Goal: Task Accomplishment & Management: Manage account settings

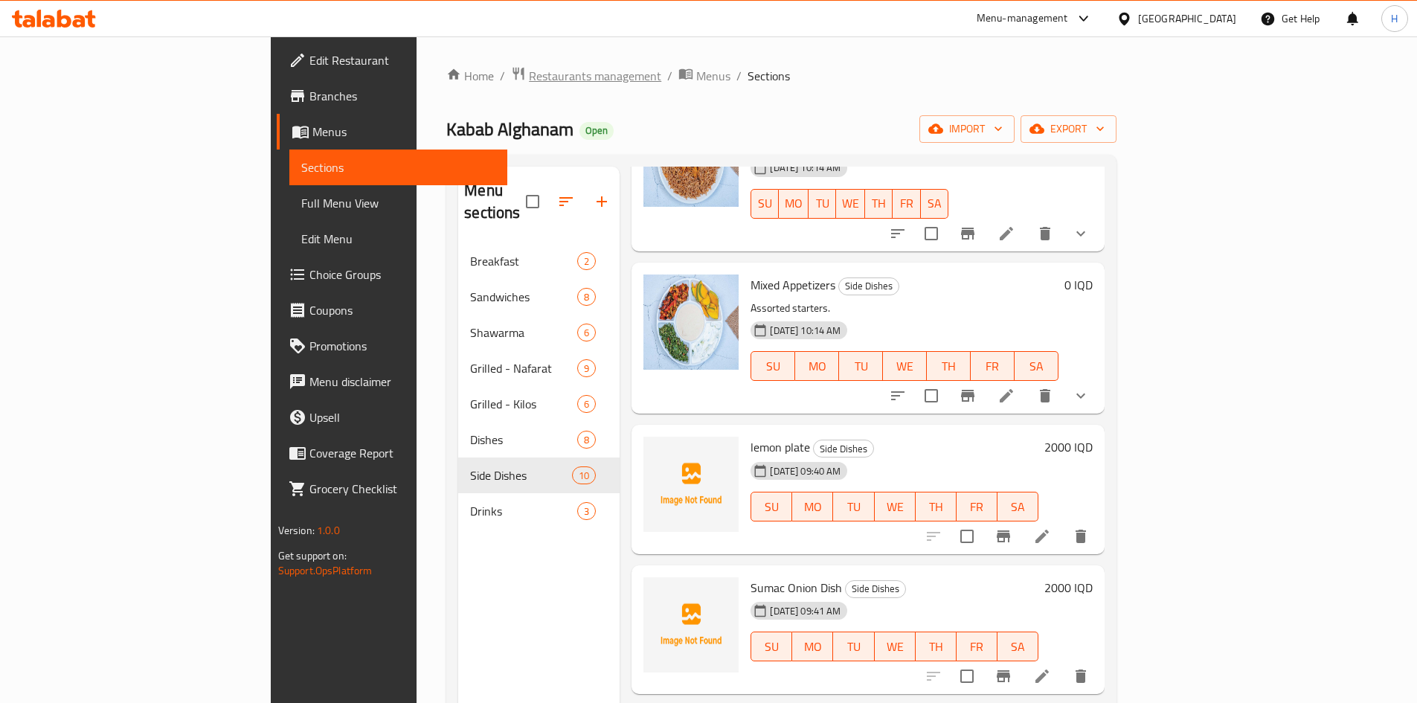
click at [529, 81] on span "Restaurants management" at bounding box center [595, 76] width 132 height 18
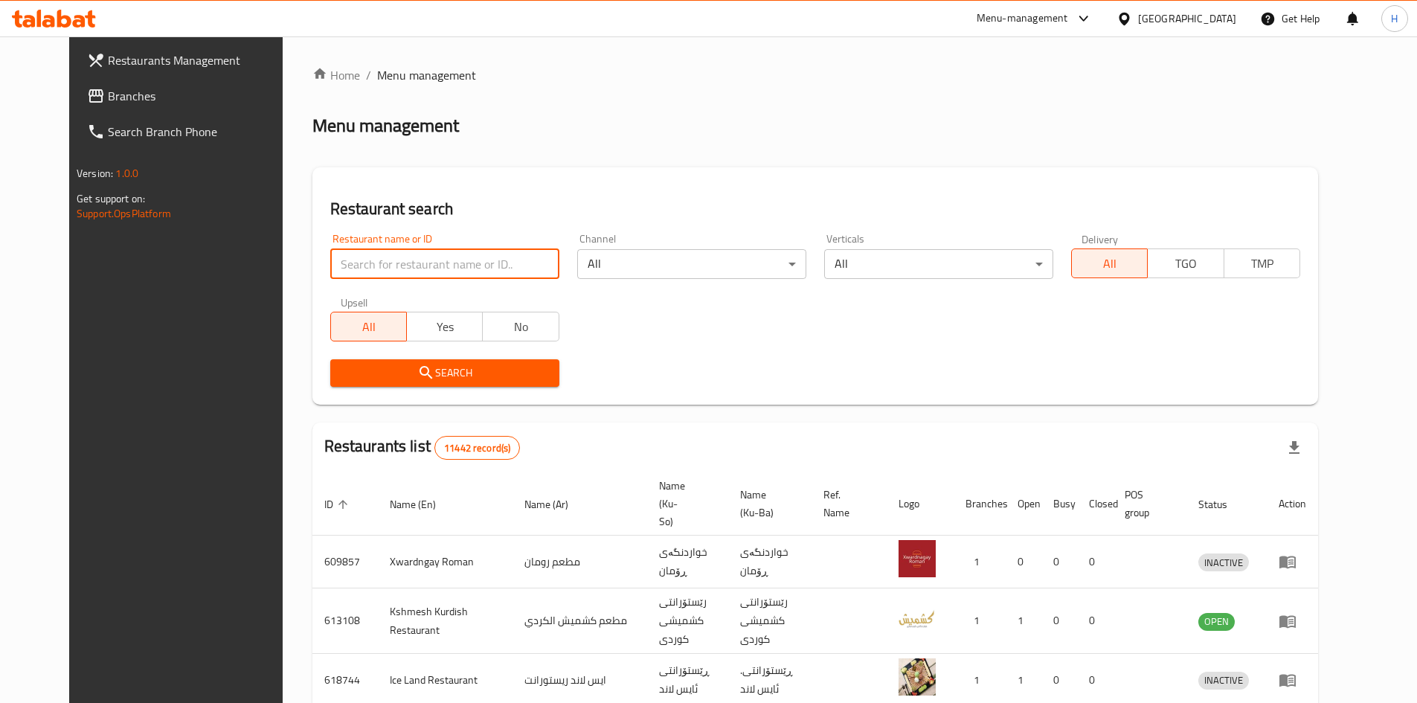
click at [415, 273] on input "search" at bounding box center [444, 264] width 229 height 30
paste input "700952"
type input "700952"
click button "Search" at bounding box center [444, 373] width 229 height 28
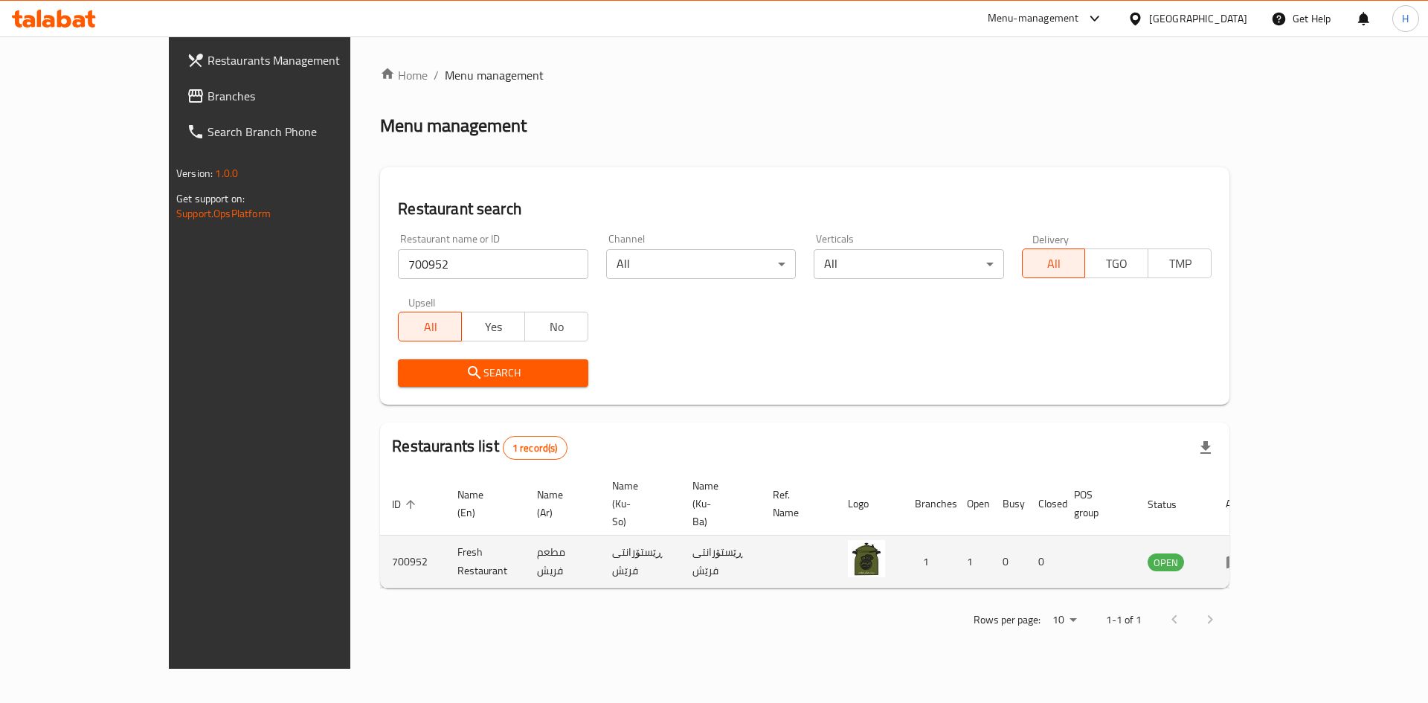
click at [1243, 556] on icon "enhanced table" at bounding box center [1235, 562] width 16 height 13
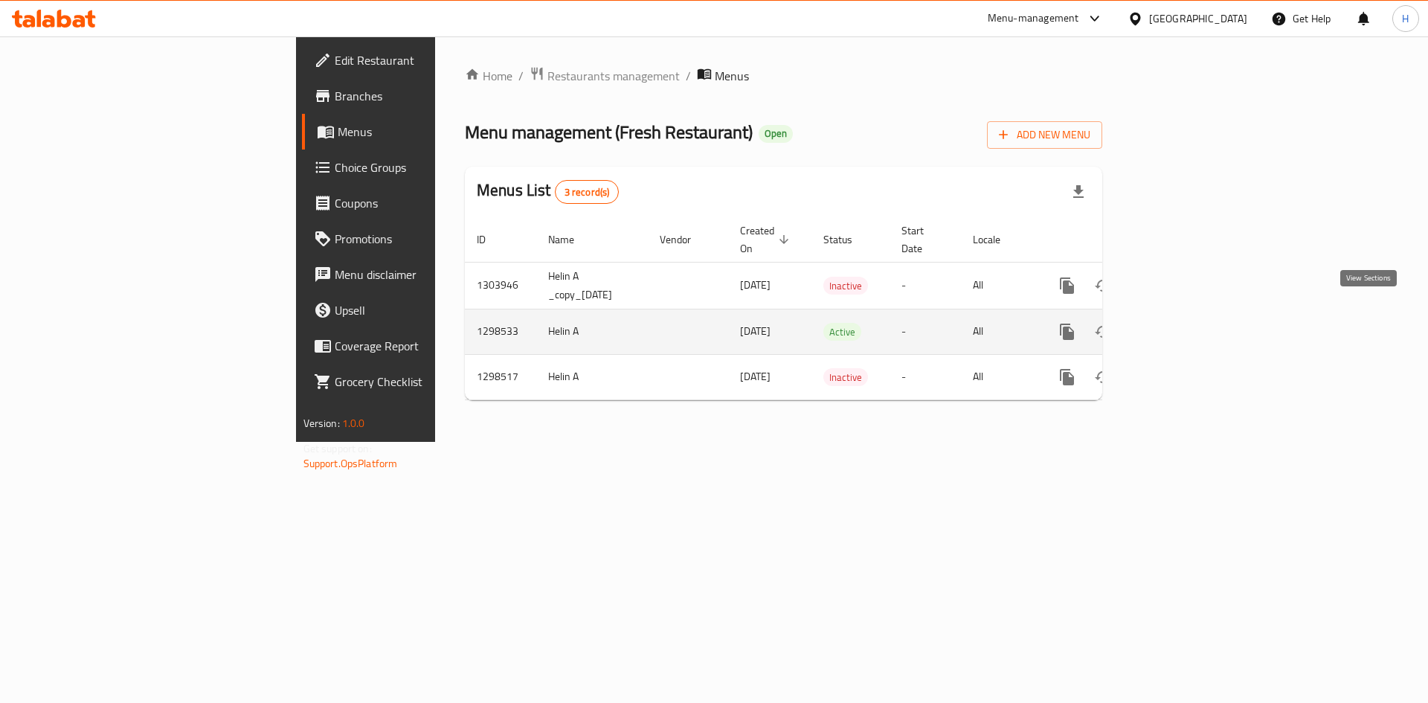
click at [1184, 323] on icon "enhanced table" at bounding box center [1175, 332] width 18 height 18
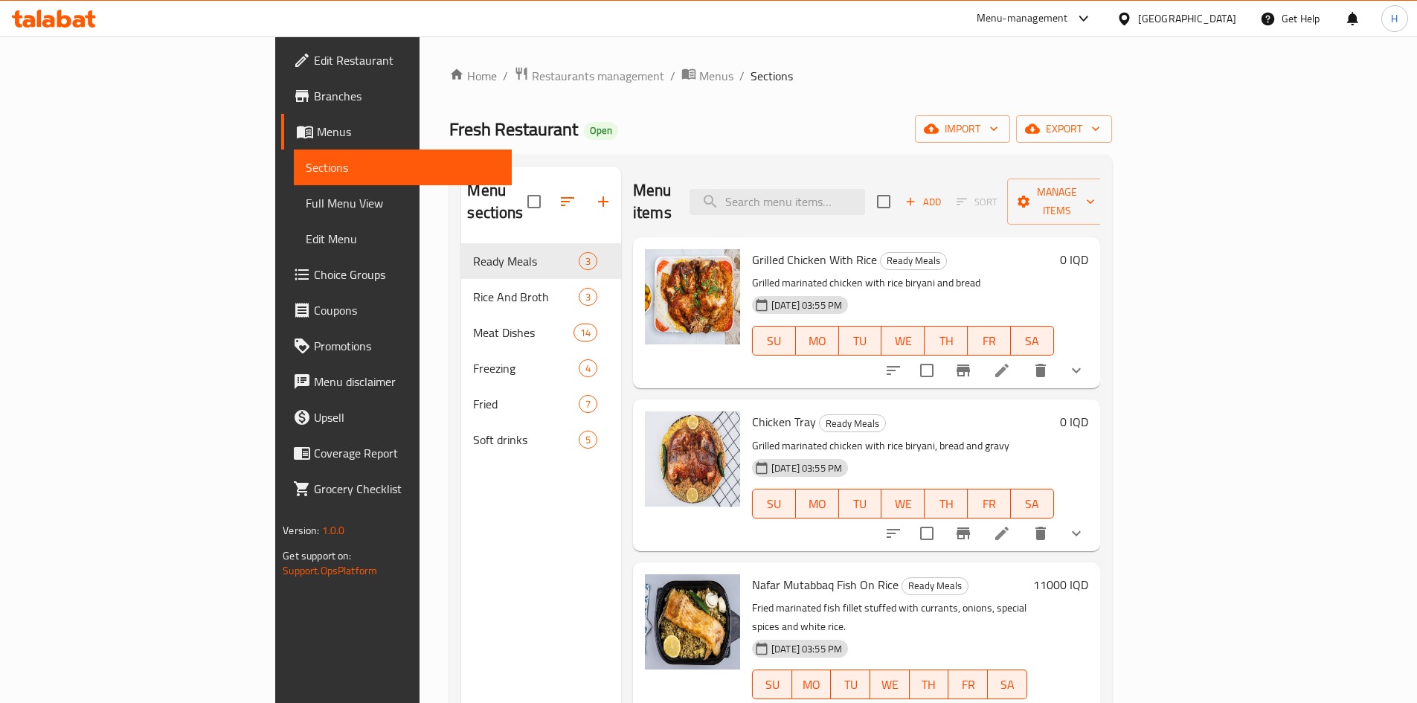
click at [1023, 357] on li at bounding box center [1002, 370] width 42 height 27
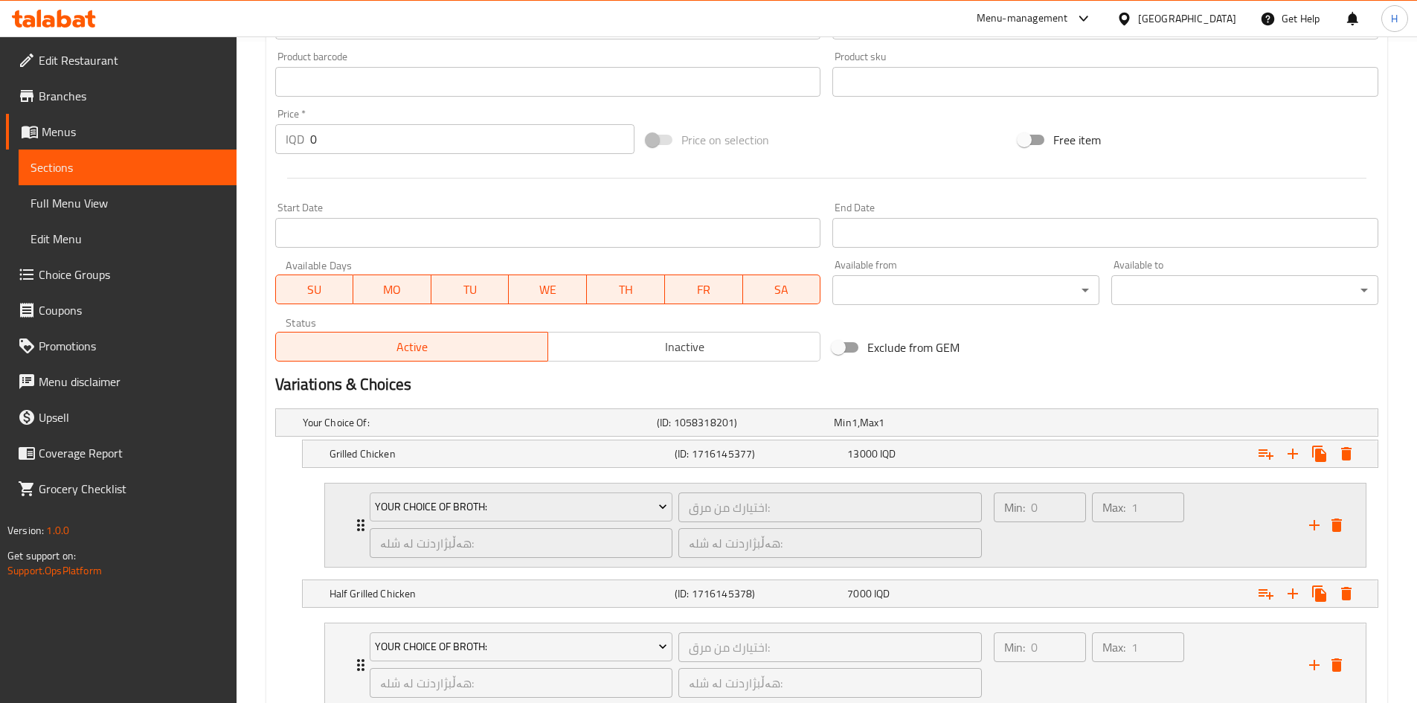
scroll to position [768, 0]
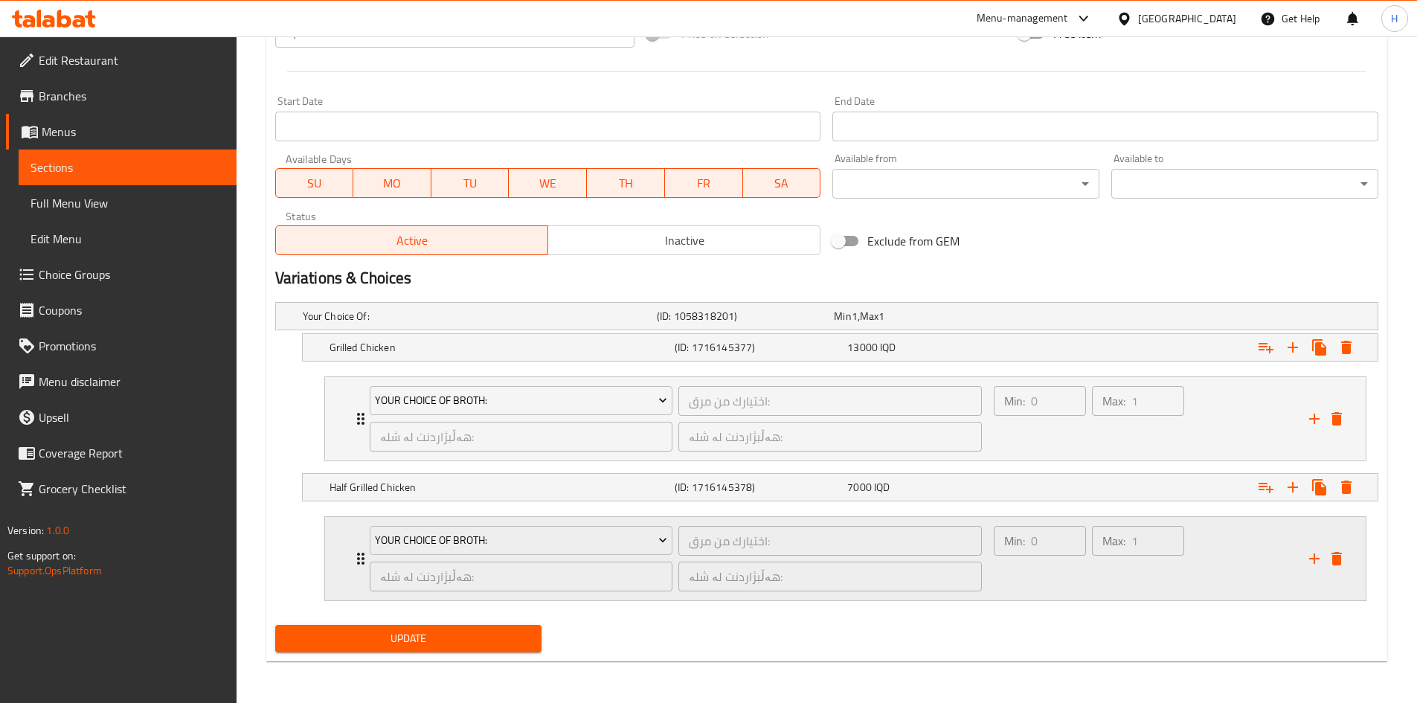
click at [356, 559] on icon "Expand" at bounding box center [361, 559] width 18 height 18
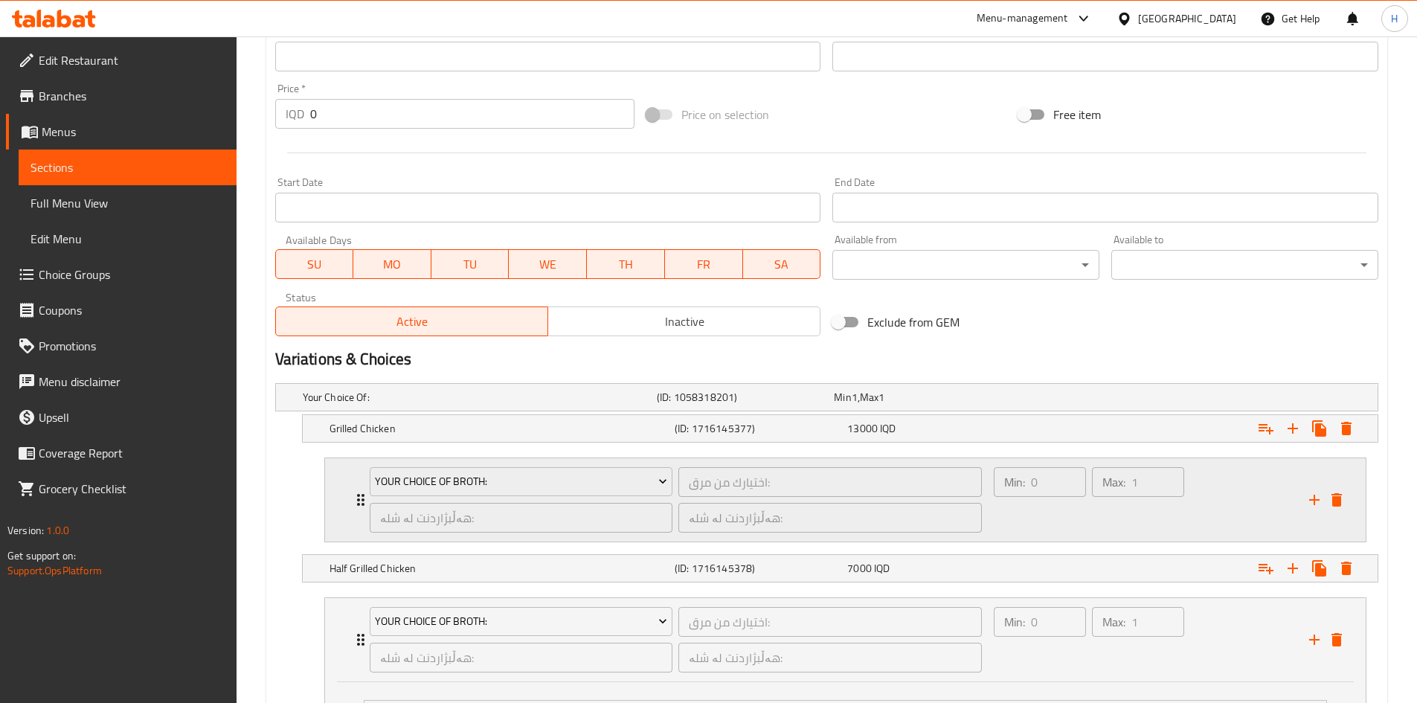
scroll to position [676, 0]
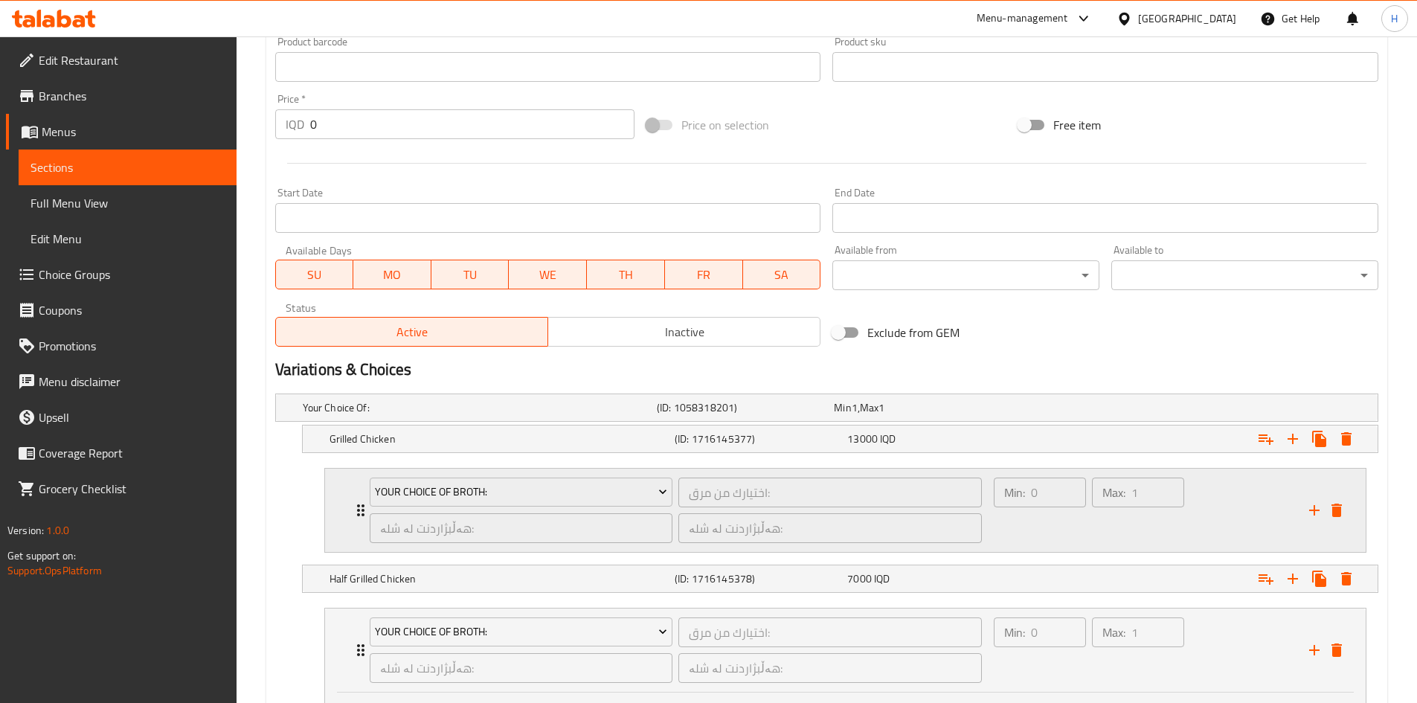
click at [365, 507] on div "Your Choice Of Broth: اختيارك من مرق: ​ هەڵبژاردنت لە شلە: ​ هەڵبژاردنت لە شلە:…" at bounding box center [676, 510] width 631 height 83
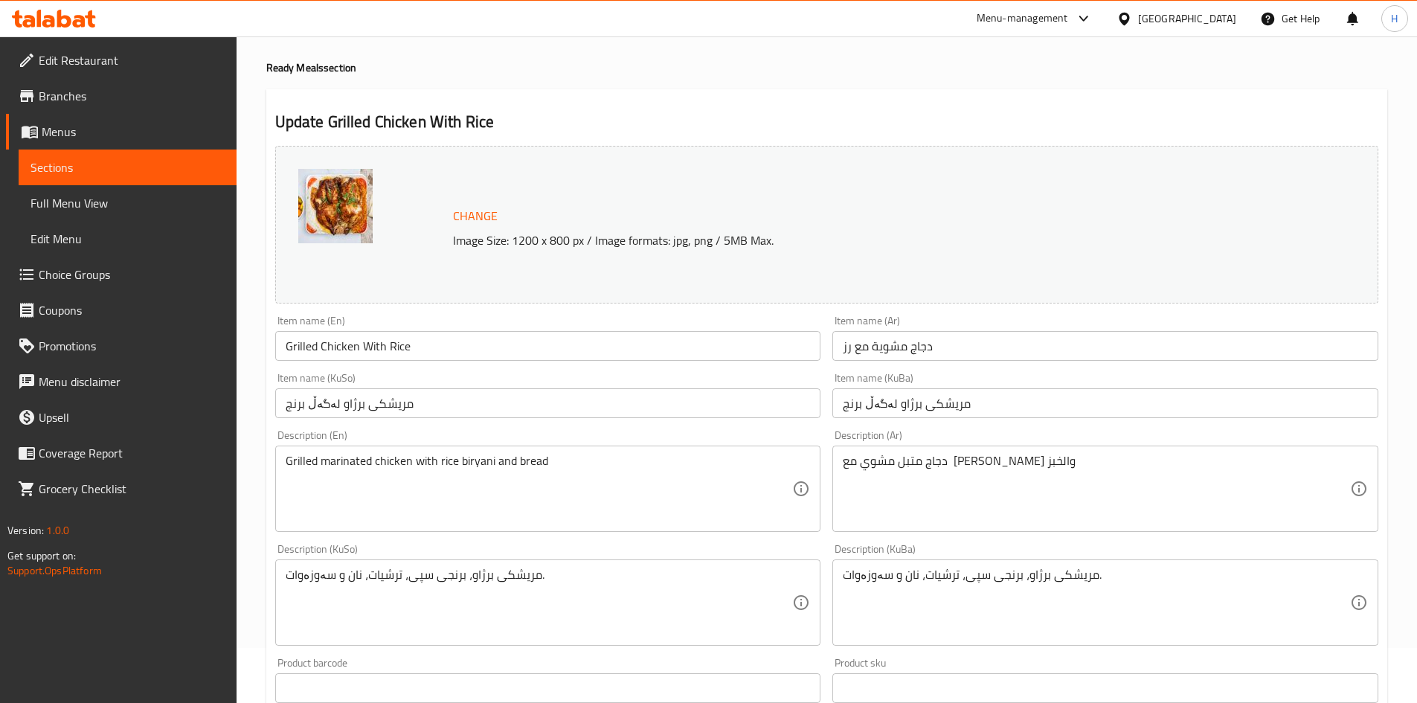
scroll to position [0, 0]
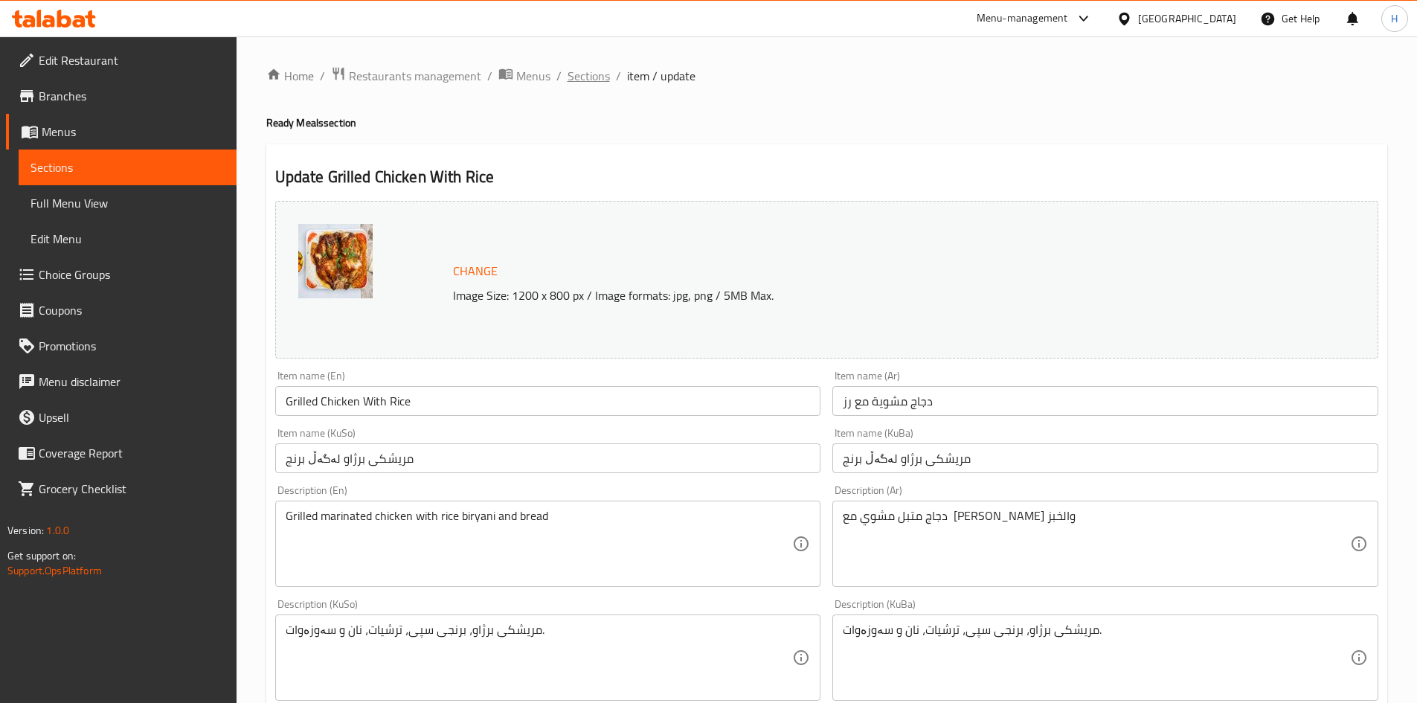
click at [576, 75] on span "Sections" at bounding box center [589, 76] width 42 height 18
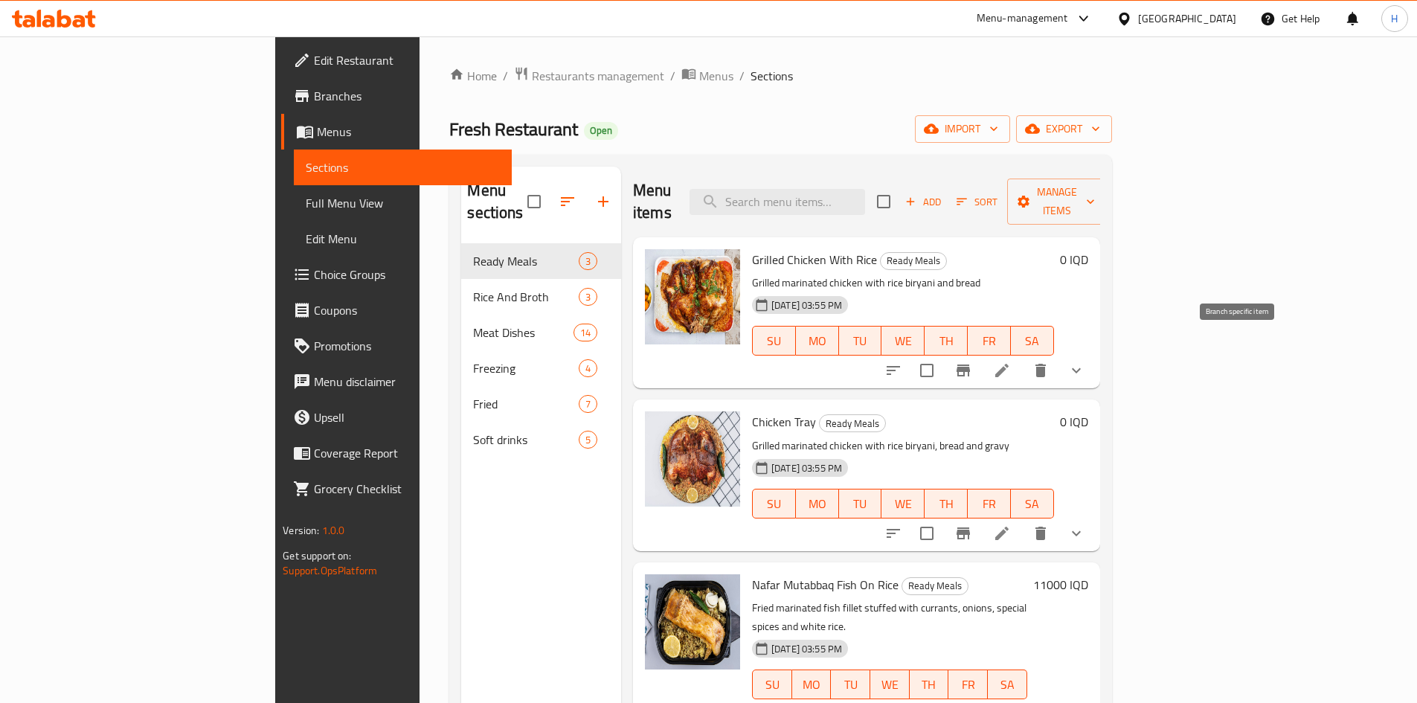
click at [972, 362] on icon "Branch-specific-item" at bounding box center [963, 371] width 18 height 18
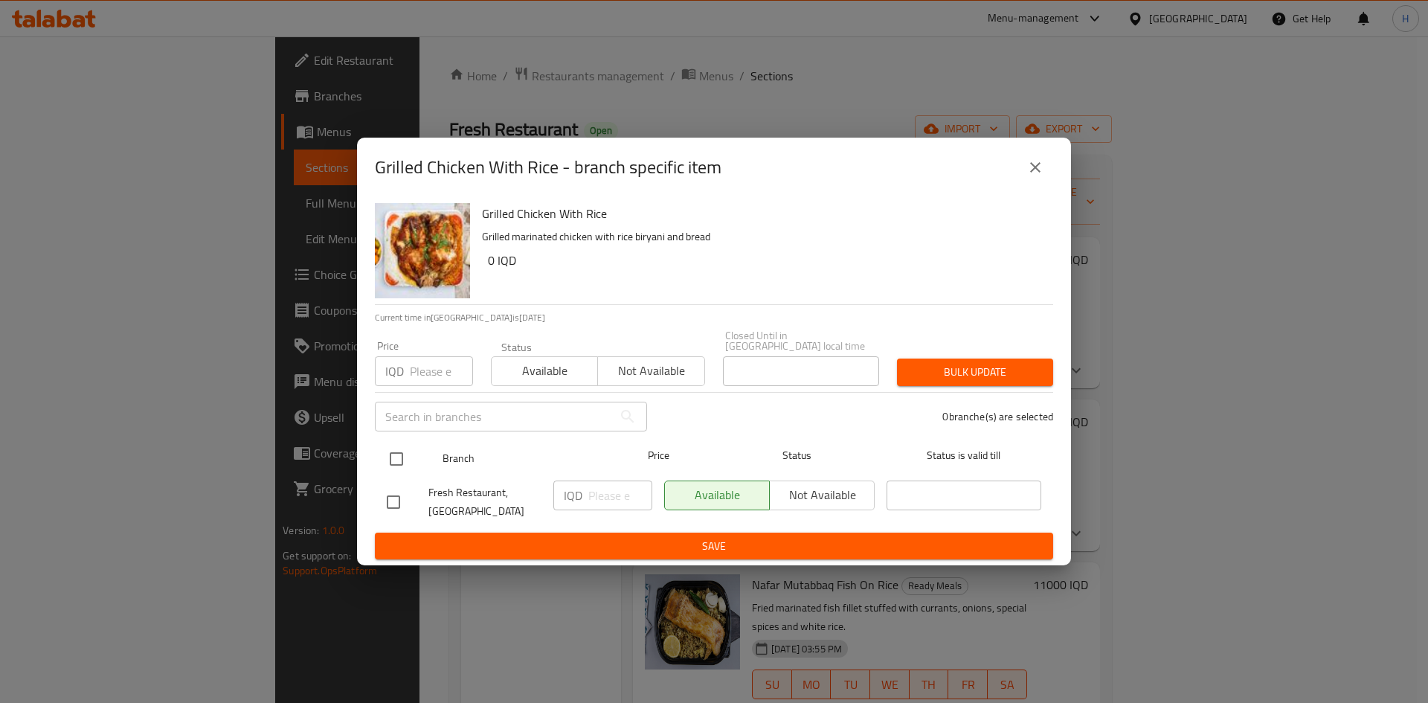
click at [391, 446] on input "checkbox" at bounding box center [396, 458] width 31 height 31
checkbox input "true"
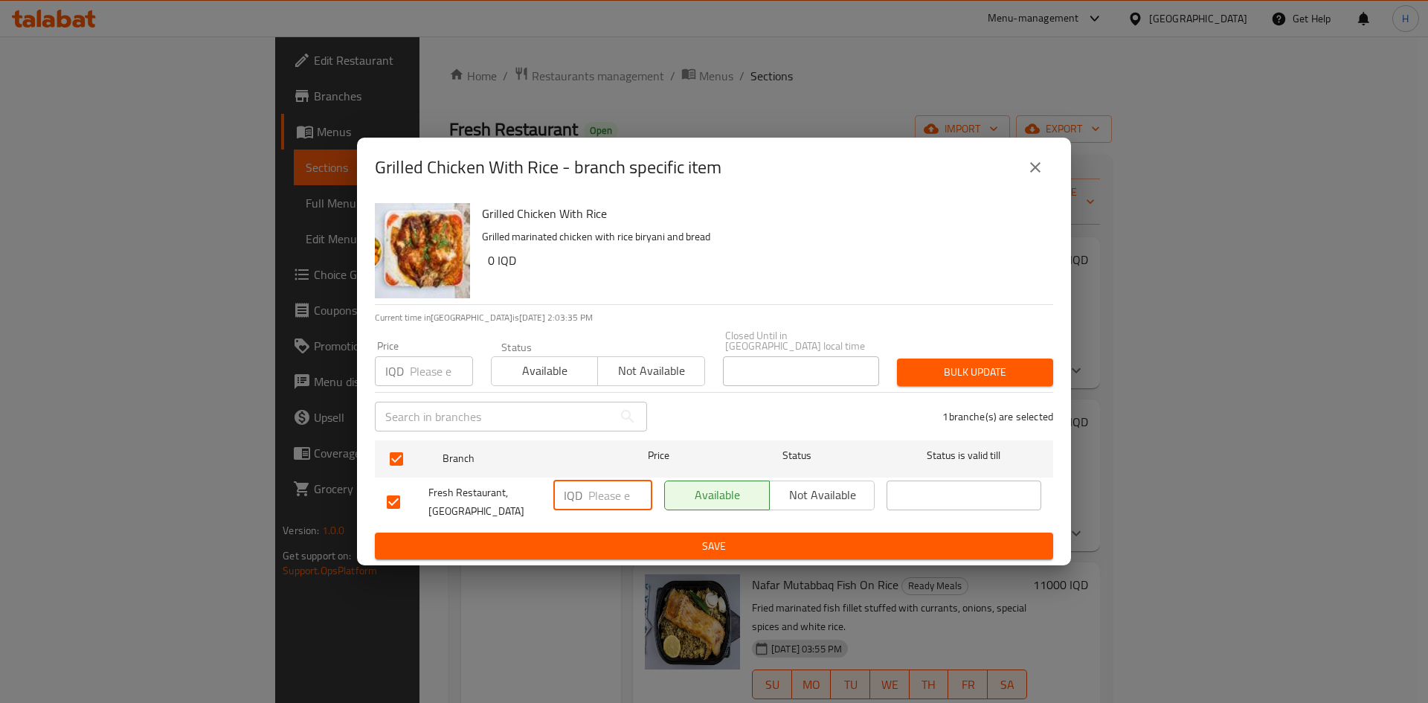
click at [611, 492] on input "number" at bounding box center [620, 496] width 64 height 30
type input "15000"
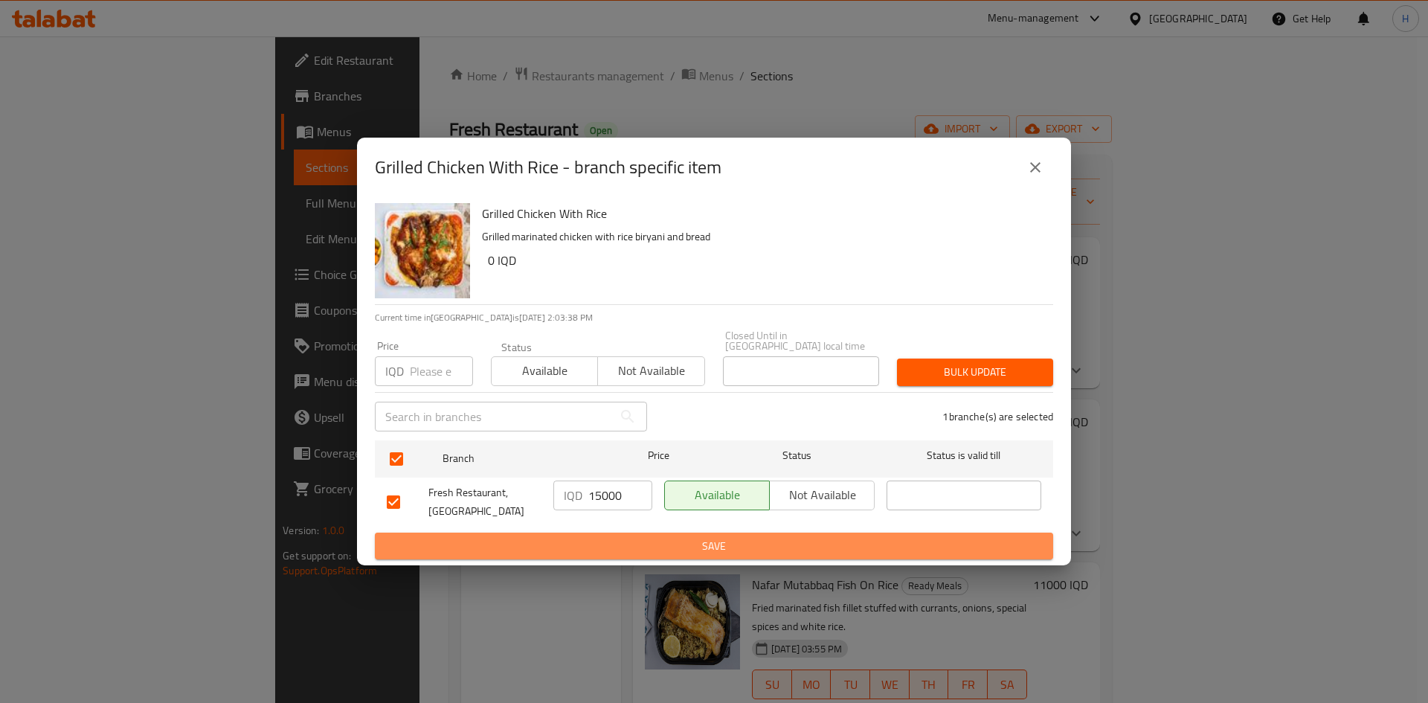
drag, startPoint x: 622, startPoint y: 542, endPoint x: 755, endPoint y: 530, distance: 133.8
click at [622, 543] on span "Save" at bounding box center [714, 546] width 655 height 19
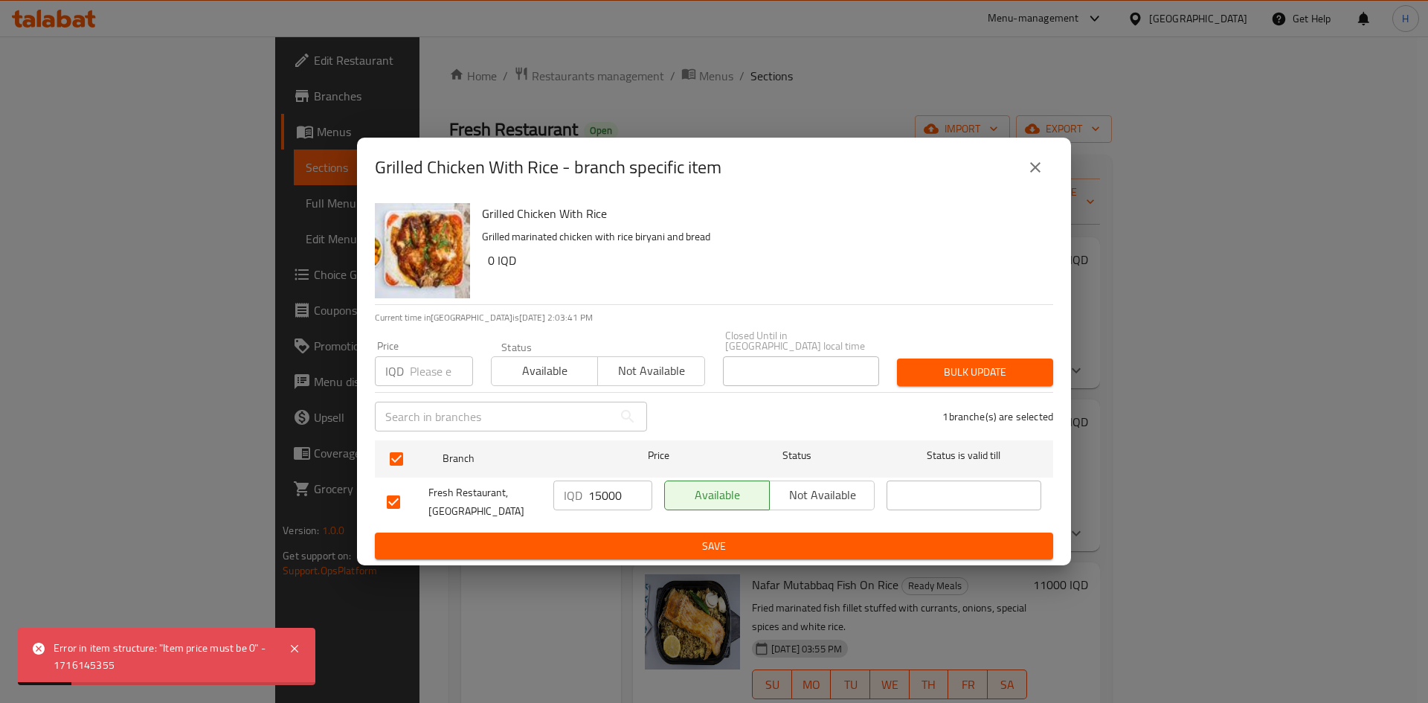
click at [1042, 183] on button "close" at bounding box center [1036, 168] width 36 height 36
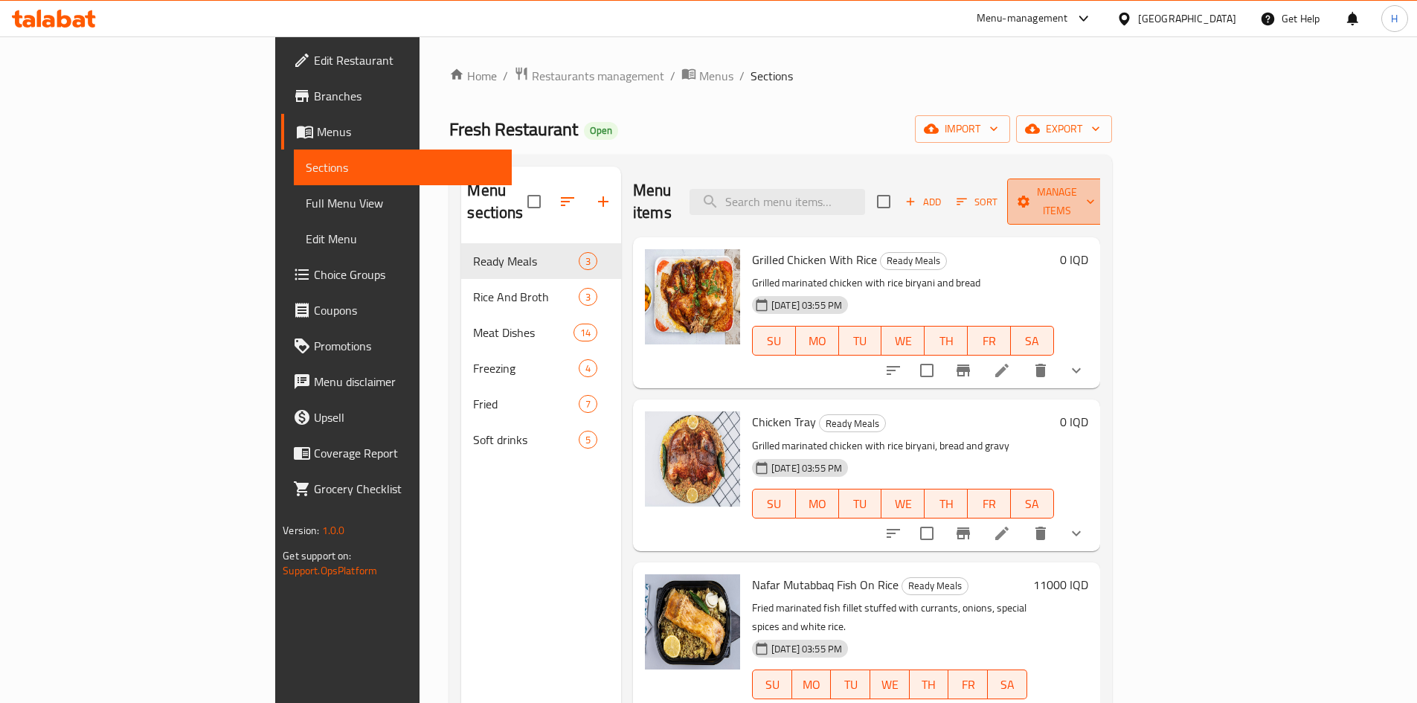
click at [1095, 184] on span "Manage items" at bounding box center [1057, 201] width 76 height 37
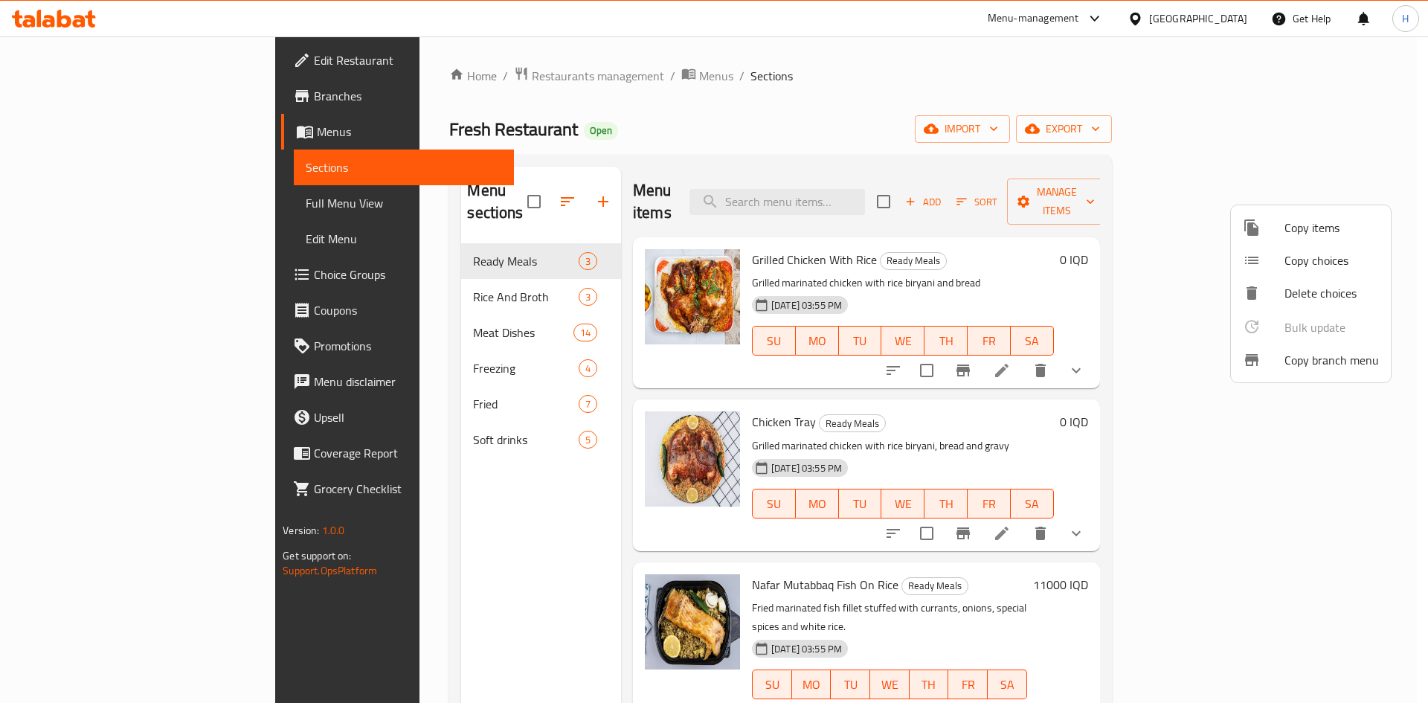
click at [1269, 228] on div at bounding box center [1264, 228] width 42 height 18
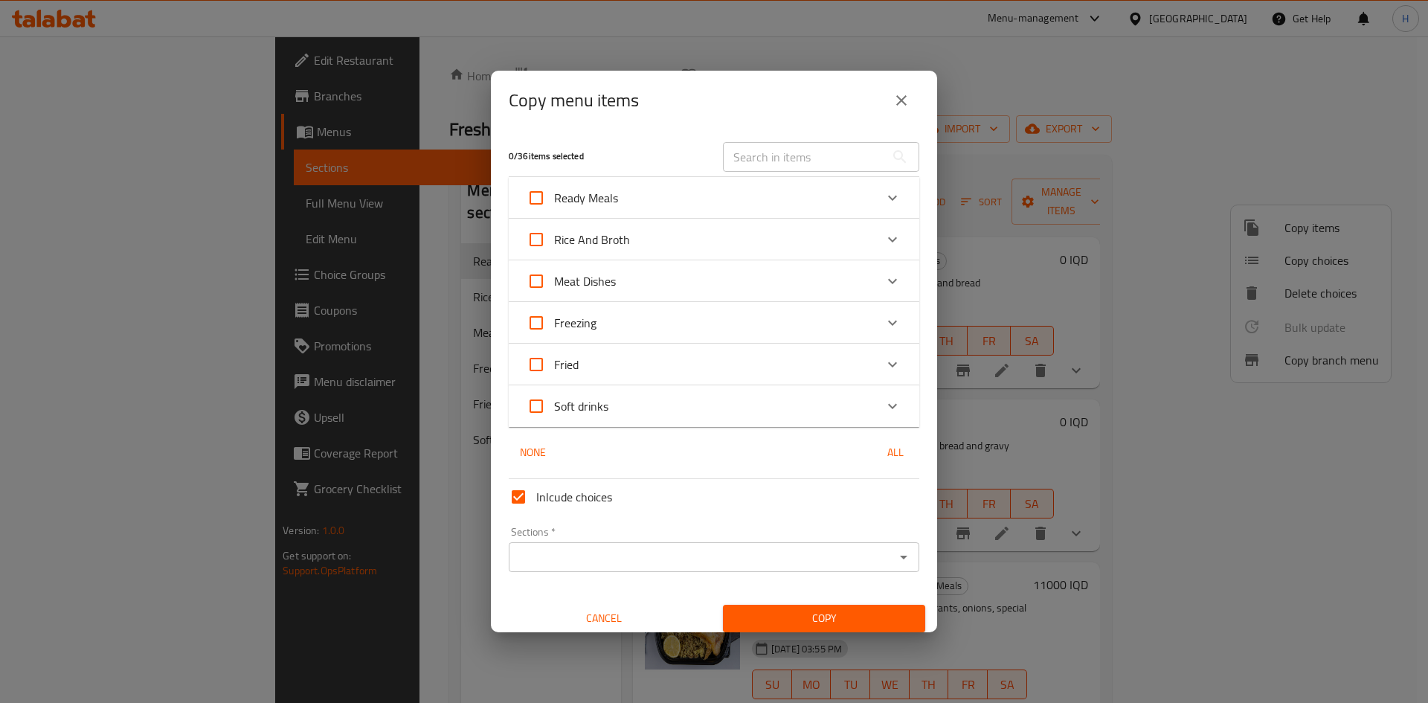
click at [907, 90] on button "close" at bounding box center [902, 101] width 36 height 36
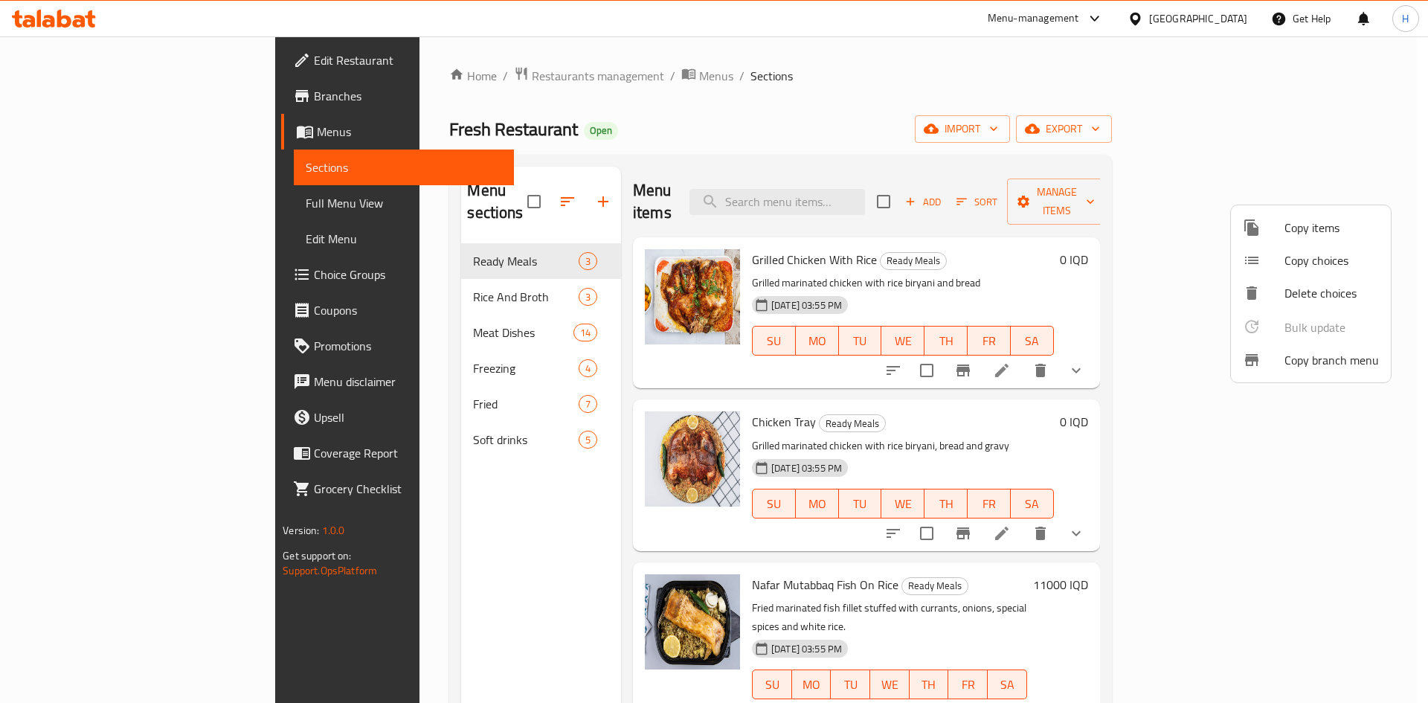
click at [1134, 117] on div at bounding box center [714, 351] width 1428 height 703
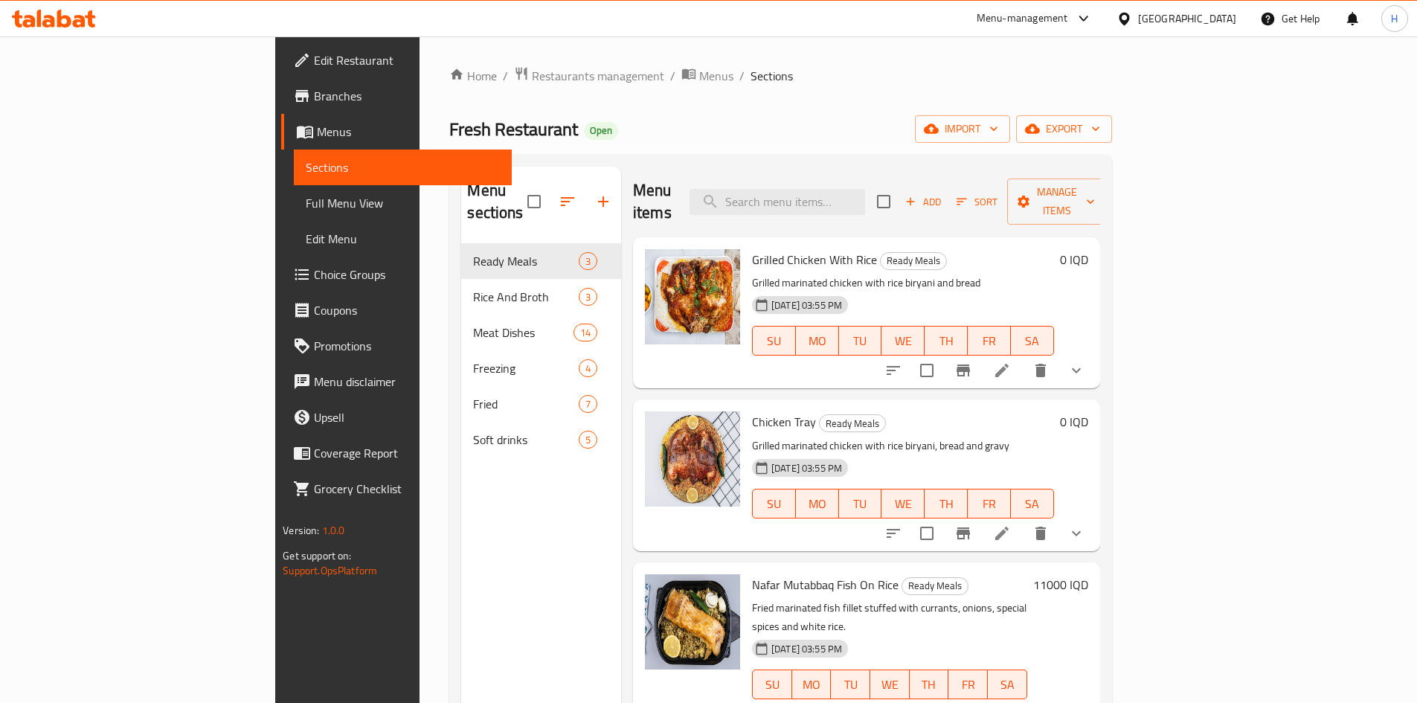
click at [1141, 121] on div "Home / Restaurants management / Menus / Sections Fresh Restaurant Open import e…" at bounding box center [781, 473] width 722 height 875
click at [1112, 118] on button "export" at bounding box center [1064, 129] width 96 height 28
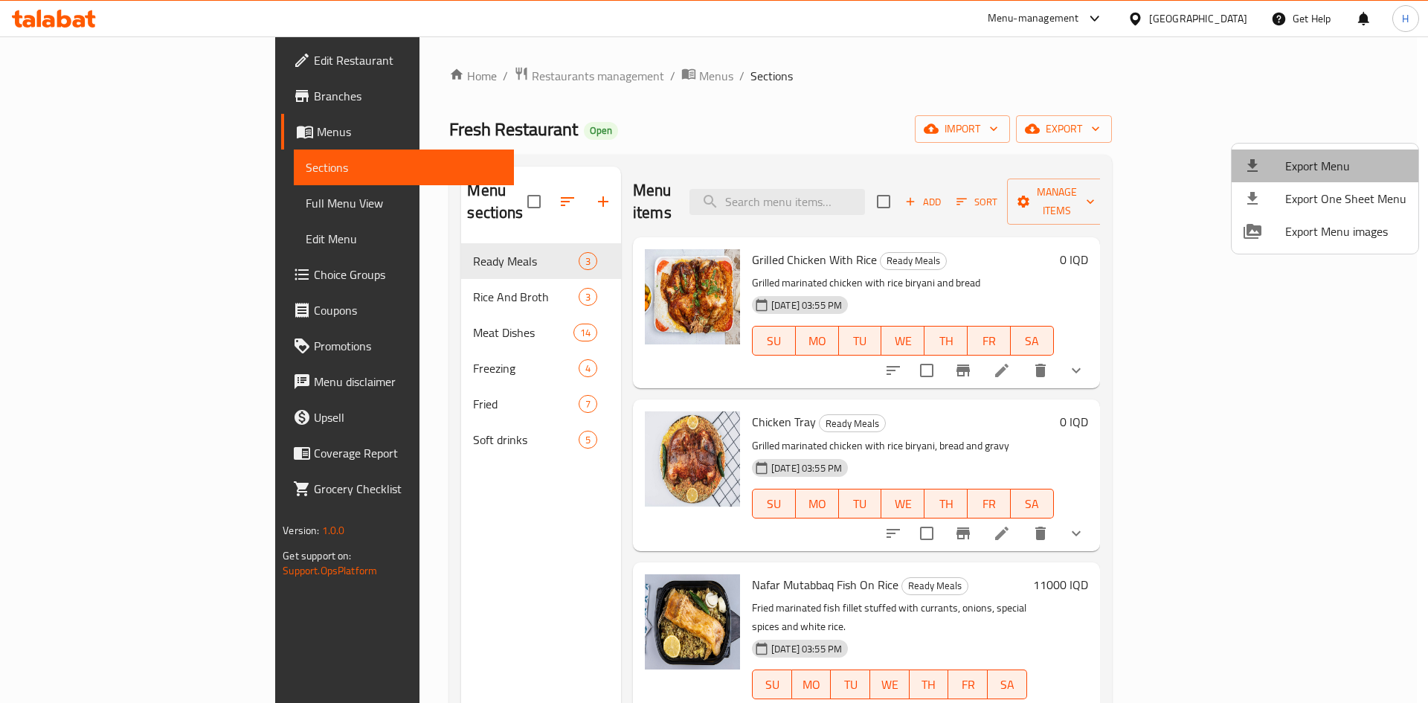
click at [1342, 160] on span "Export Menu" at bounding box center [1345, 166] width 121 height 18
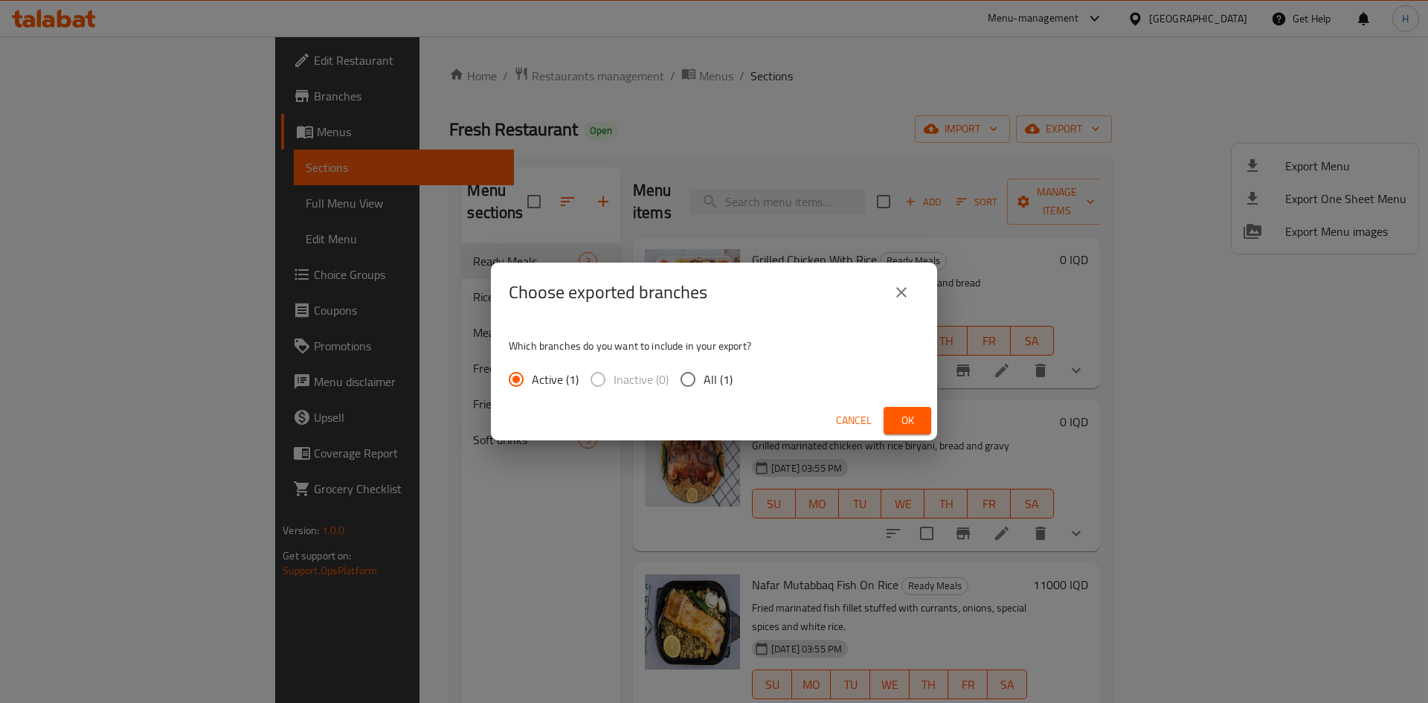
click at [903, 424] on span "Ok" at bounding box center [908, 420] width 24 height 19
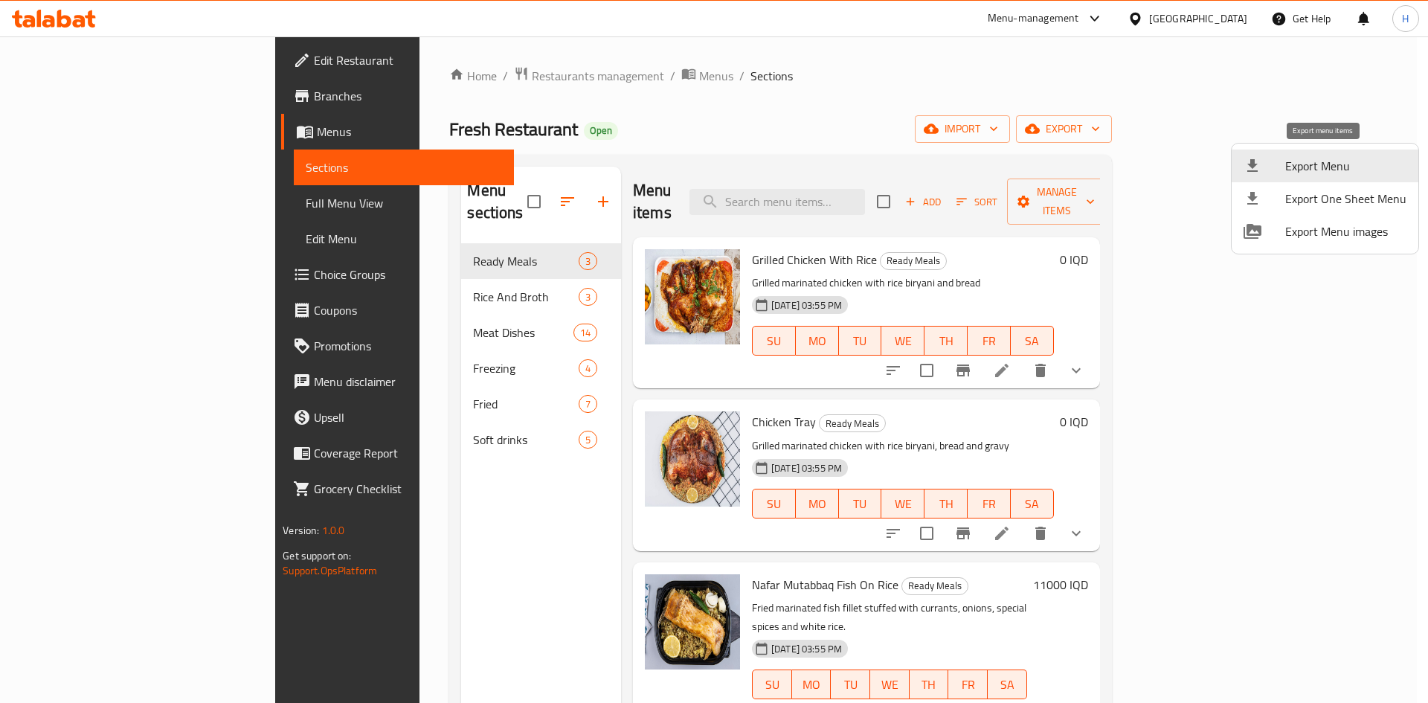
click at [351, 272] on div at bounding box center [714, 351] width 1428 height 703
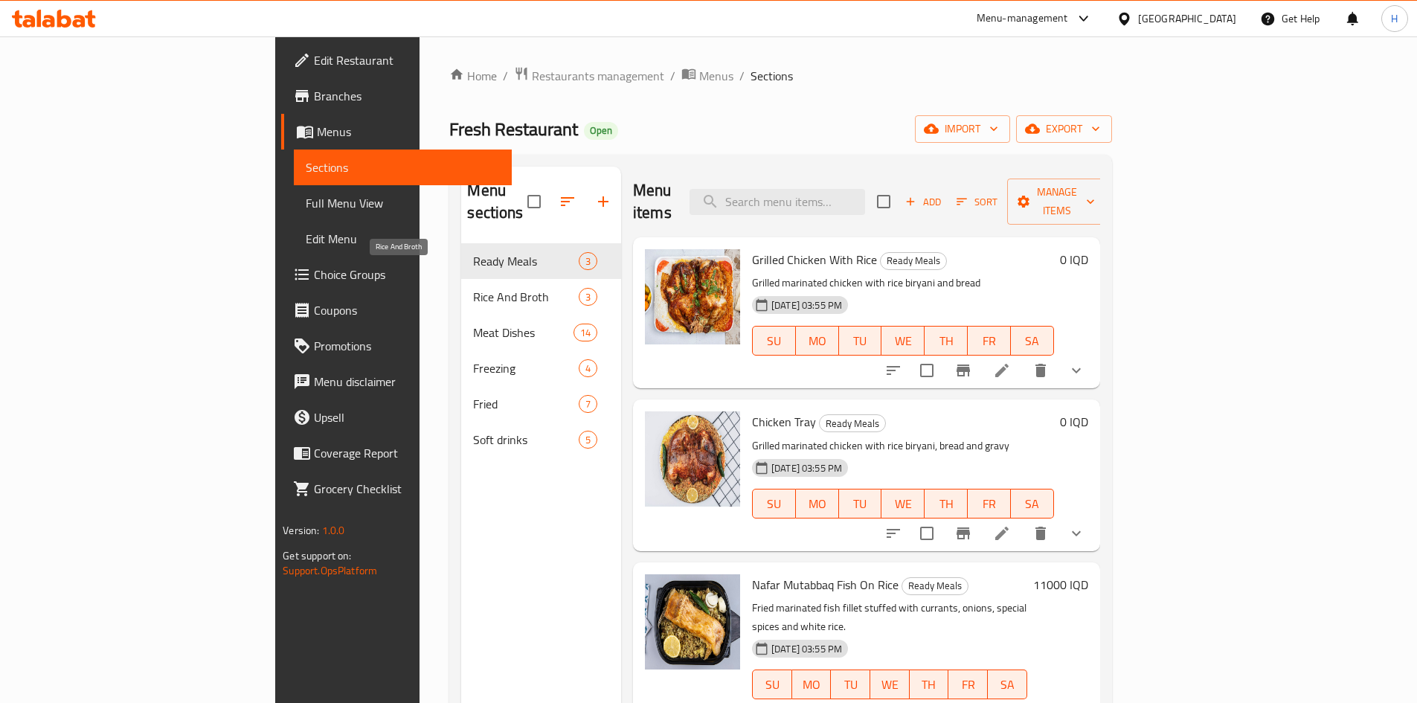
click at [473, 288] on span "Rice And Broth" at bounding box center [525, 297] width 105 height 18
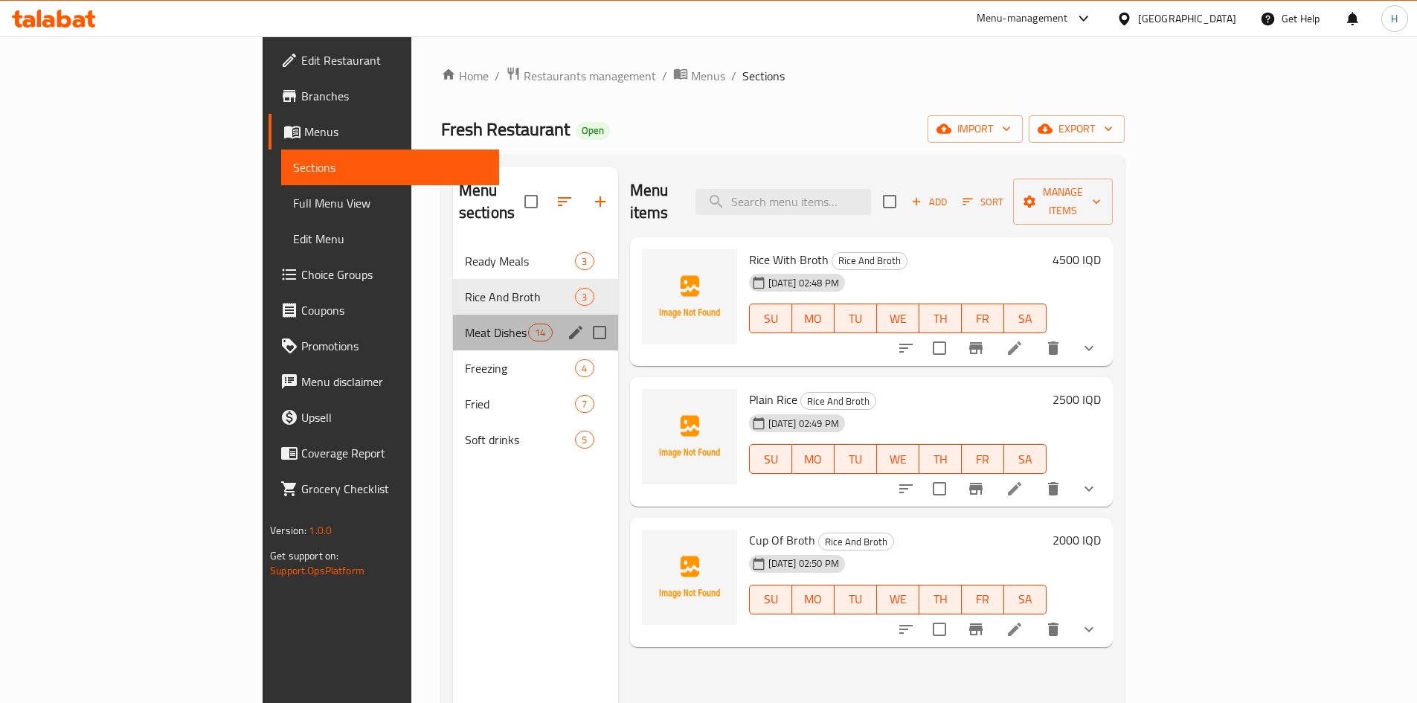
click at [453, 315] on div "Meat Dishes 14" at bounding box center [535, 333] width 165 height 36
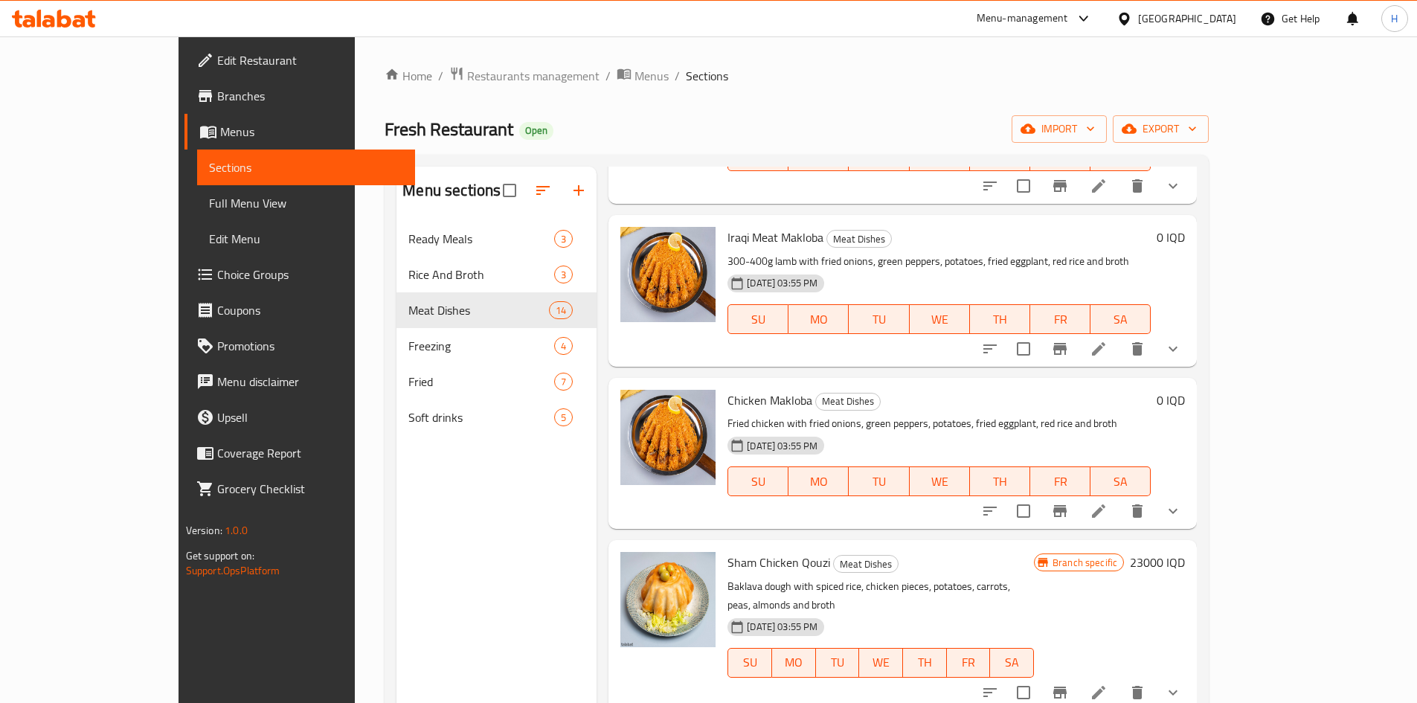
scroll to position [372, 0]
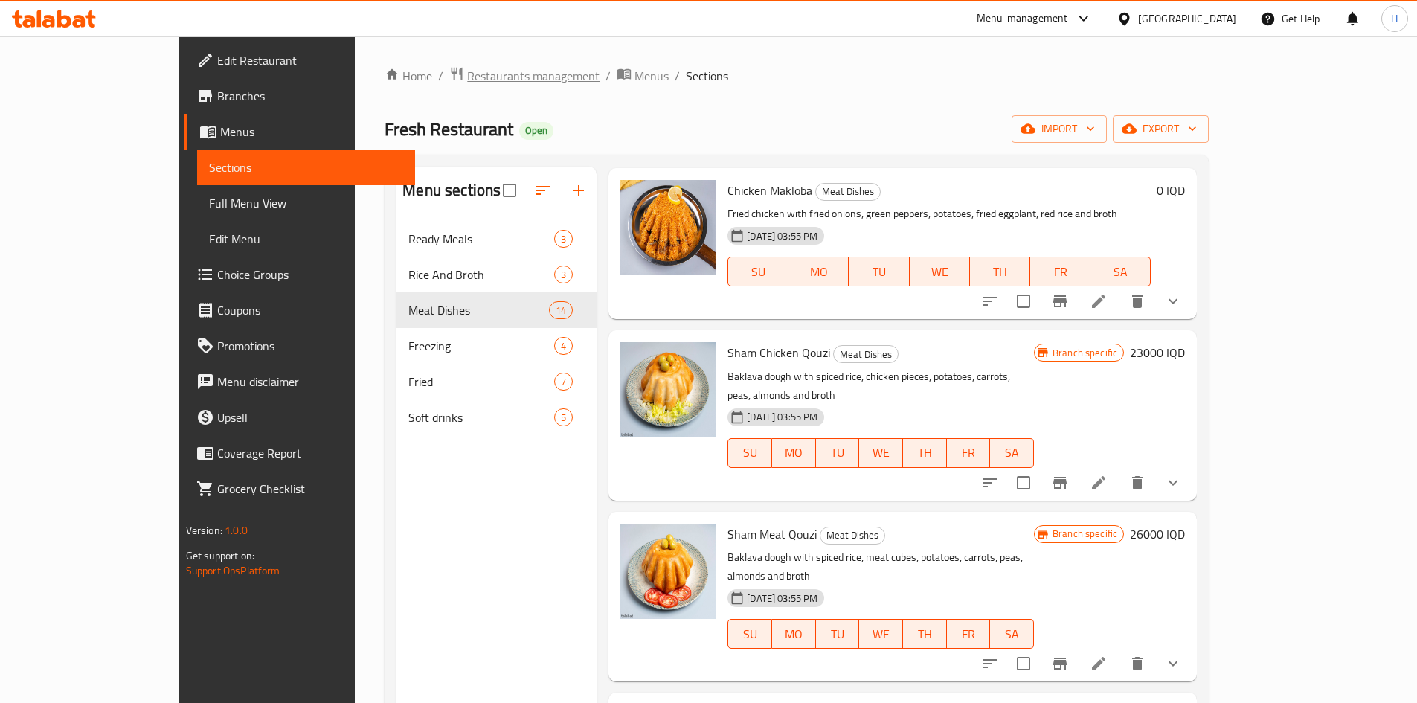
click at [467, 67] on span "Restaurants management" at bounding box center [533, 76] width 132 height 18
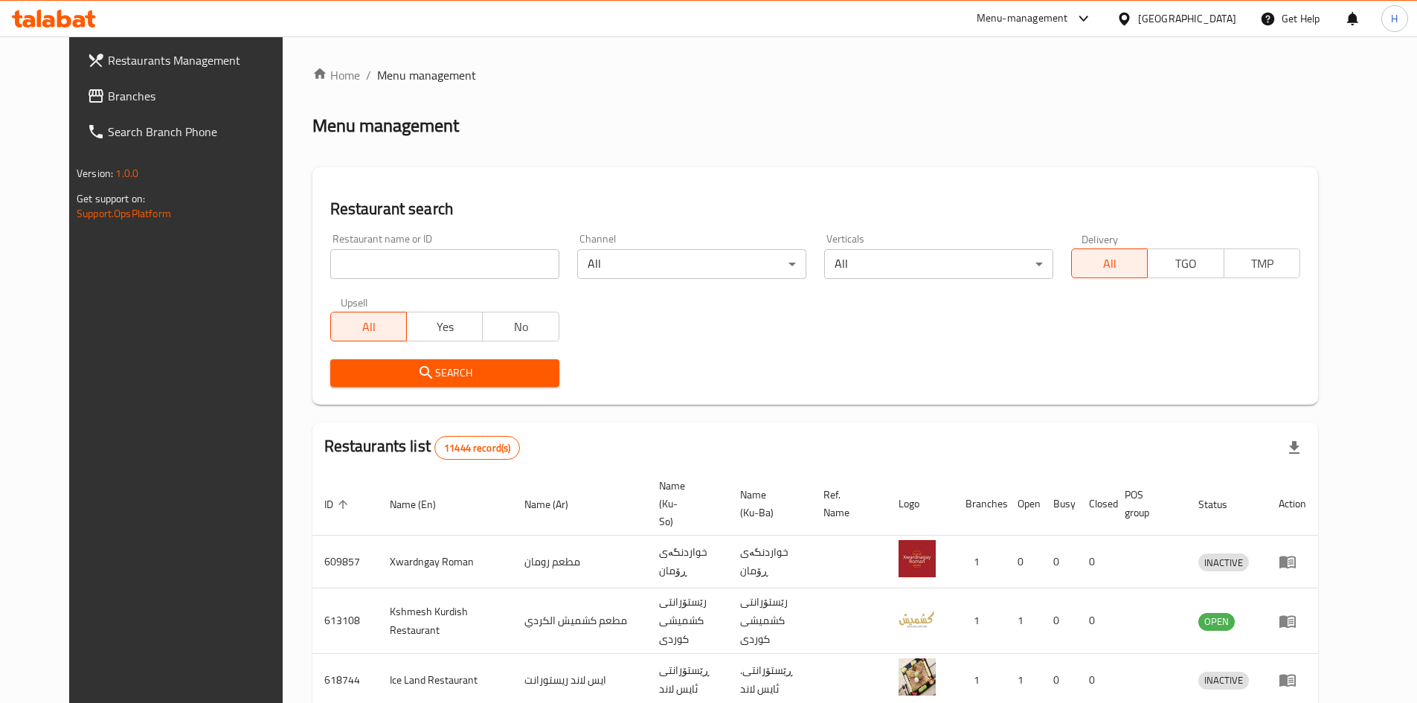
click at [475, 259] on input "search" at bounding box center [444, 264] width 229 height 30
paste input "700952"
type input "700952"
click at [415, 382] on button "Search" at bounding box center [444, 373] width 229 height 28
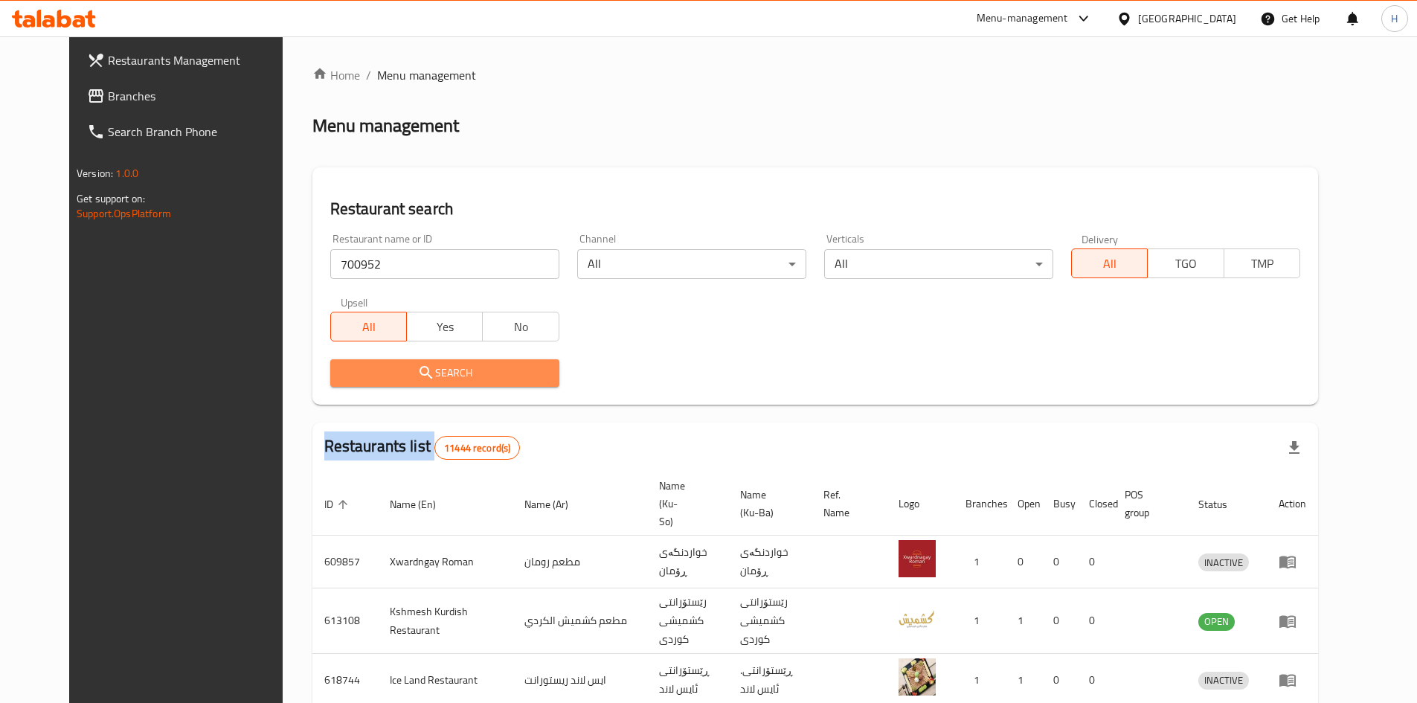
click at [415, 382] on div at bounding box center [708, 351] width 1417 height 703
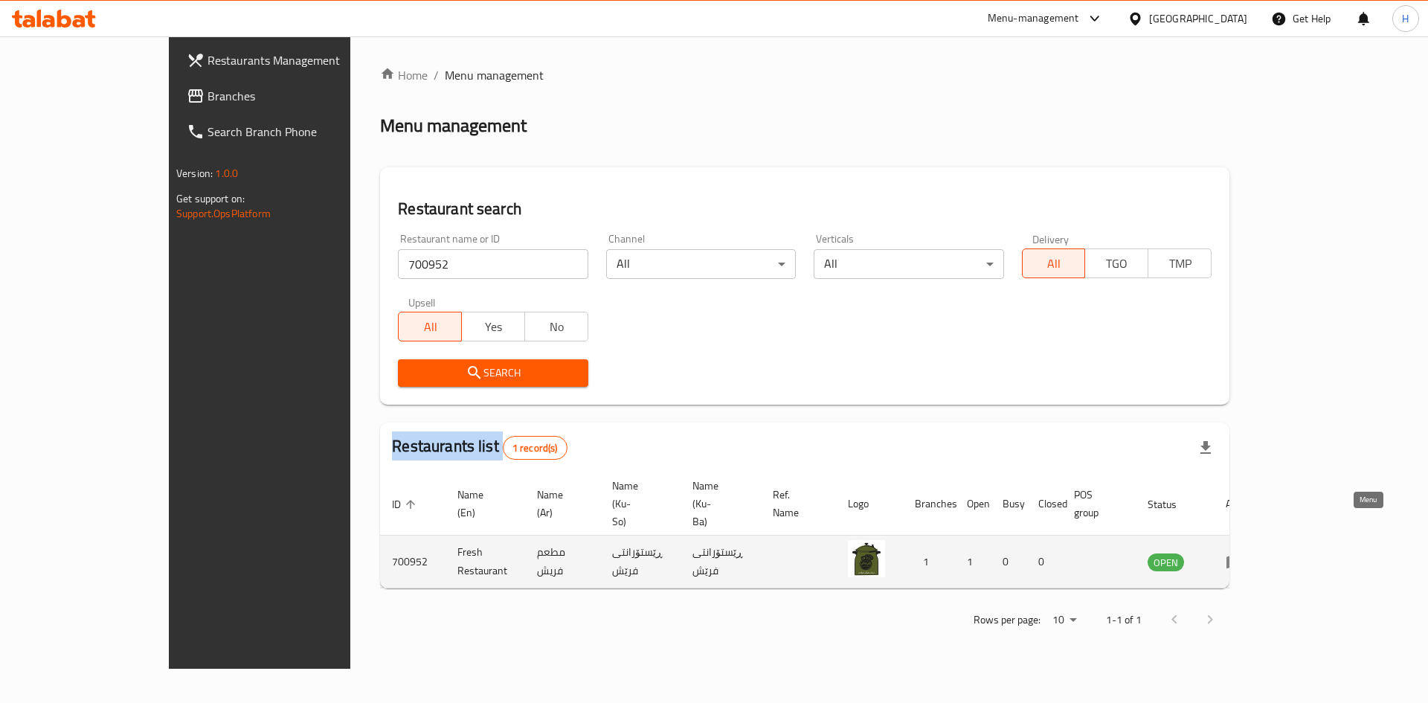
click at [1243, 556] on icon "enhanced table" at bounding box center [1235, 562] width 16 height 13
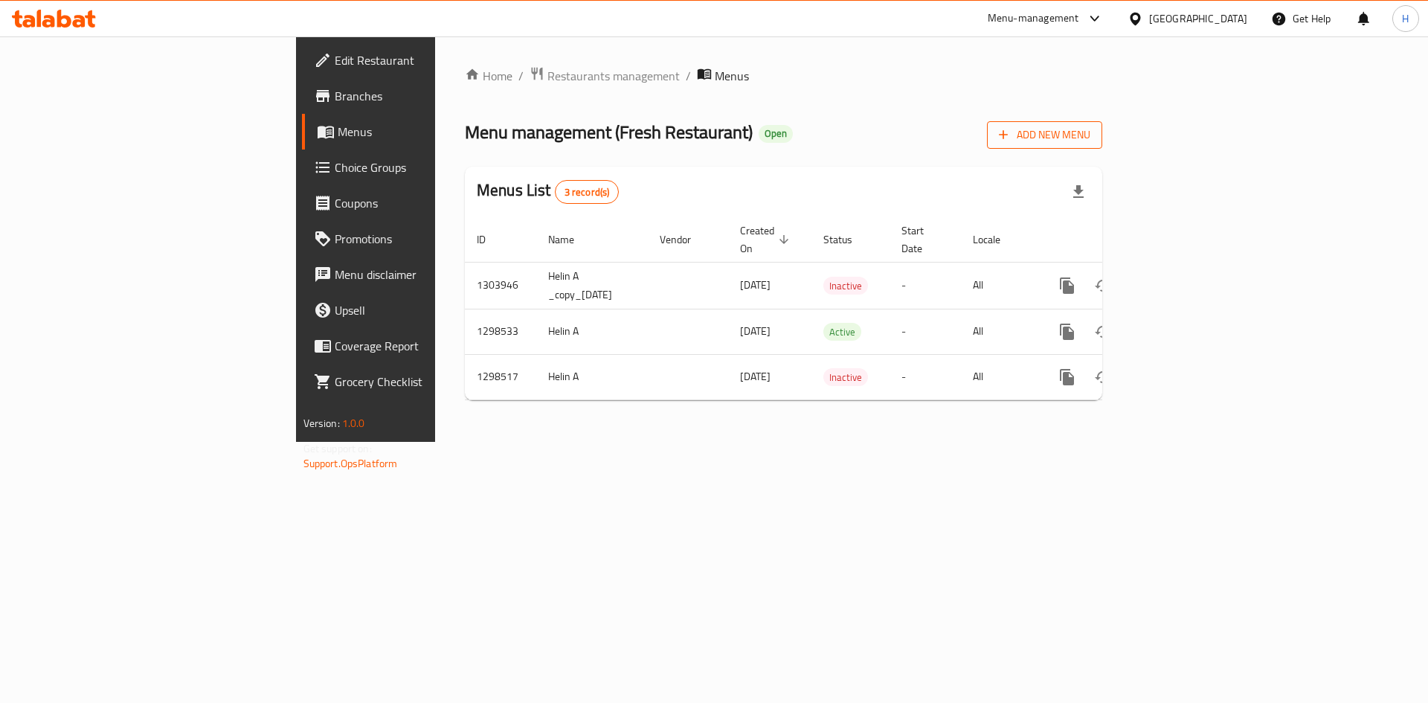
click at [1091, 135] on span "Add New Menu" at bounding box center [1044, 135] width 91 height 19
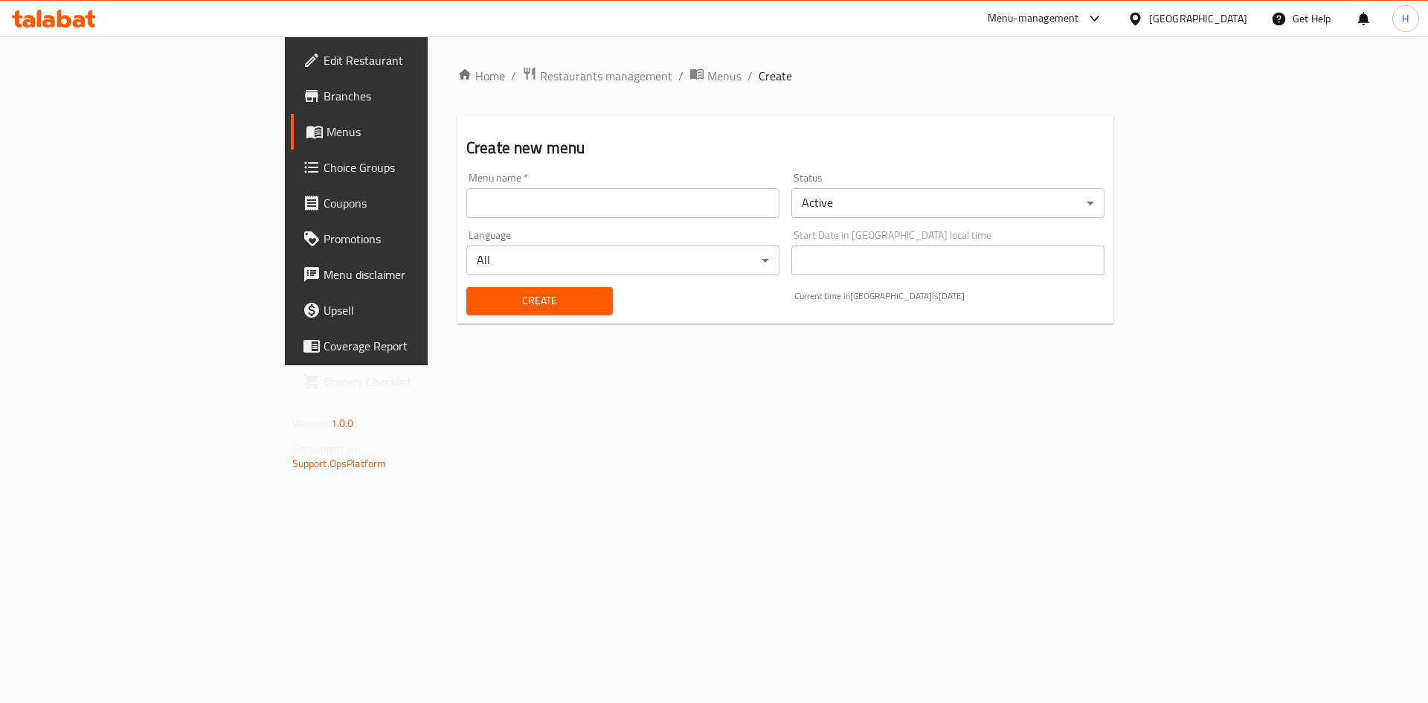
drag, startPoint x: 521, startPoint y: 205, endPoint x: 484, endPoint y: 220, distance: 40.8
click at [504, 213] on input "text" at bounding box center [622, 203] width 313 height 30
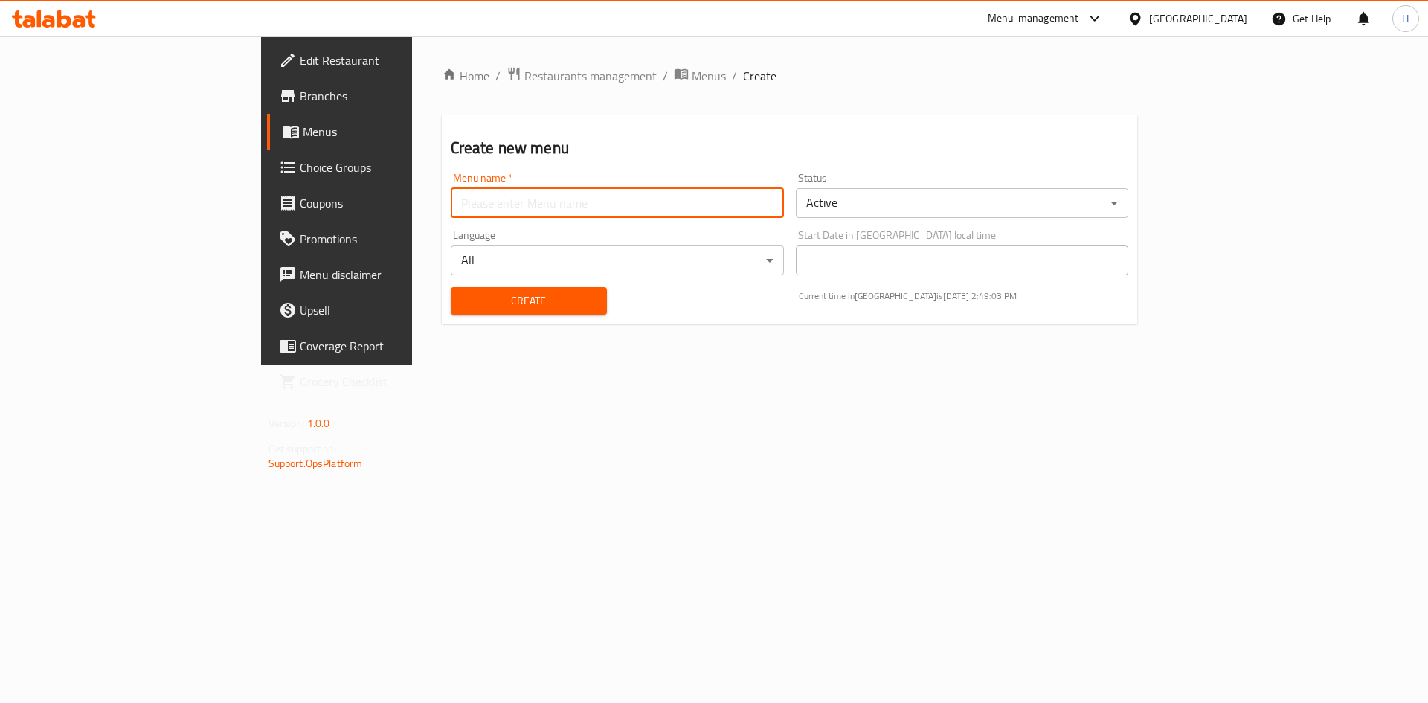
type input "test"
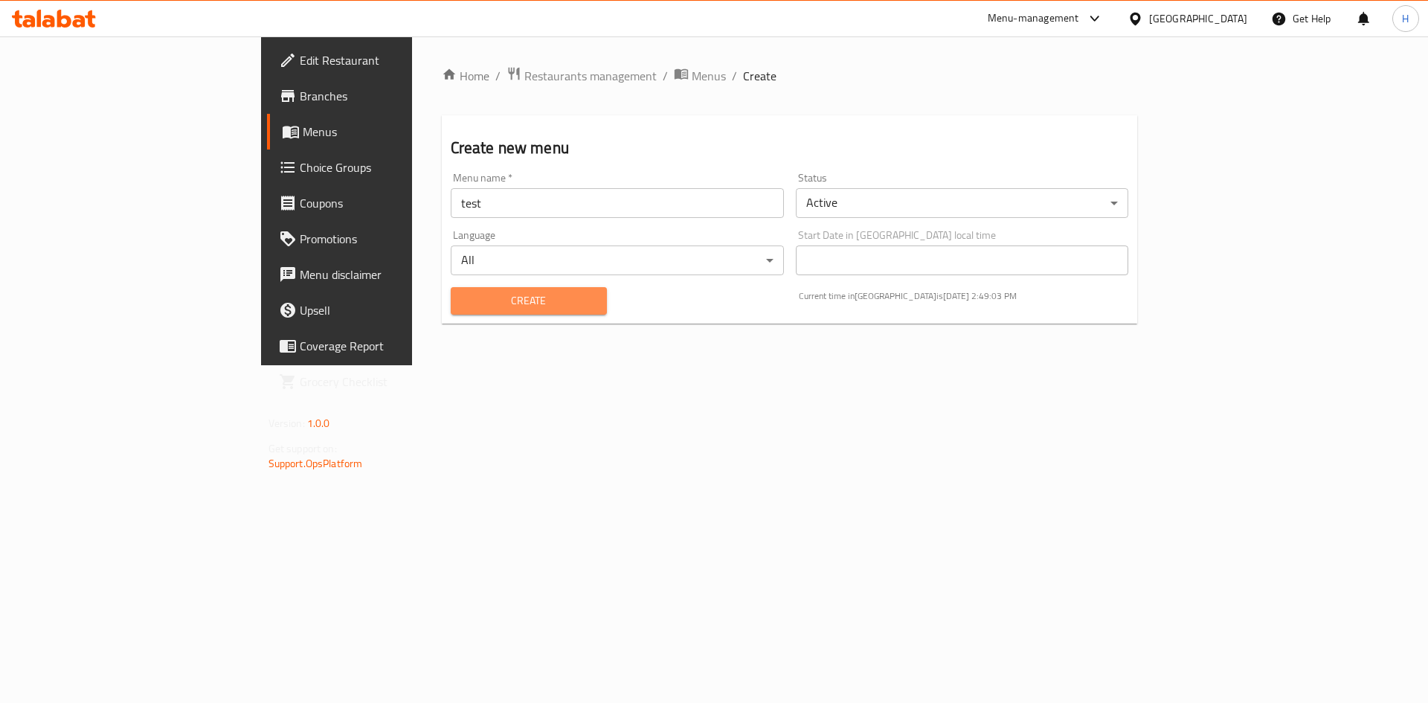
click at [463, 296] on span "Create" at bounding box center [529, 301] width 132 height 19
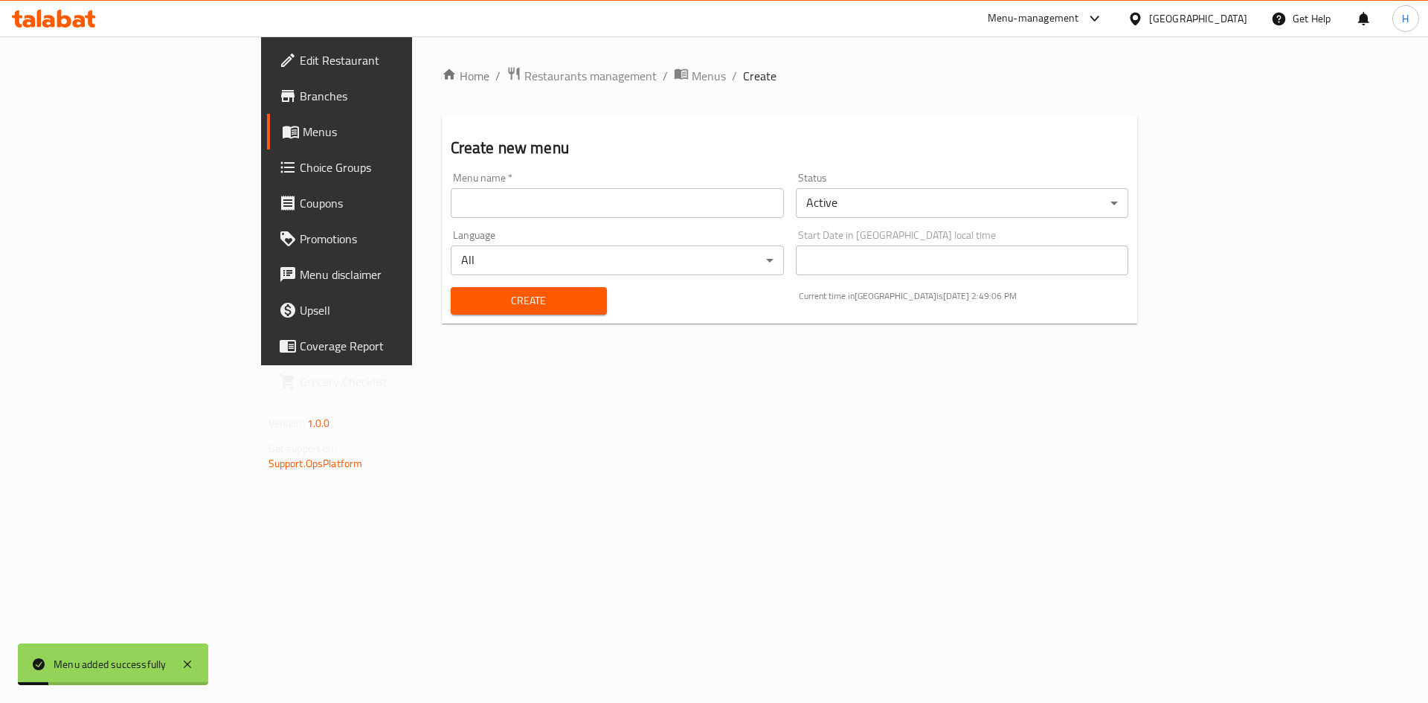
click at [556, 211] on input "text" at bounding box center [617, 203] width 333 height 30
click at [692, 80] on span "Menus" at bounding box center [709, 76] width 34 height 18
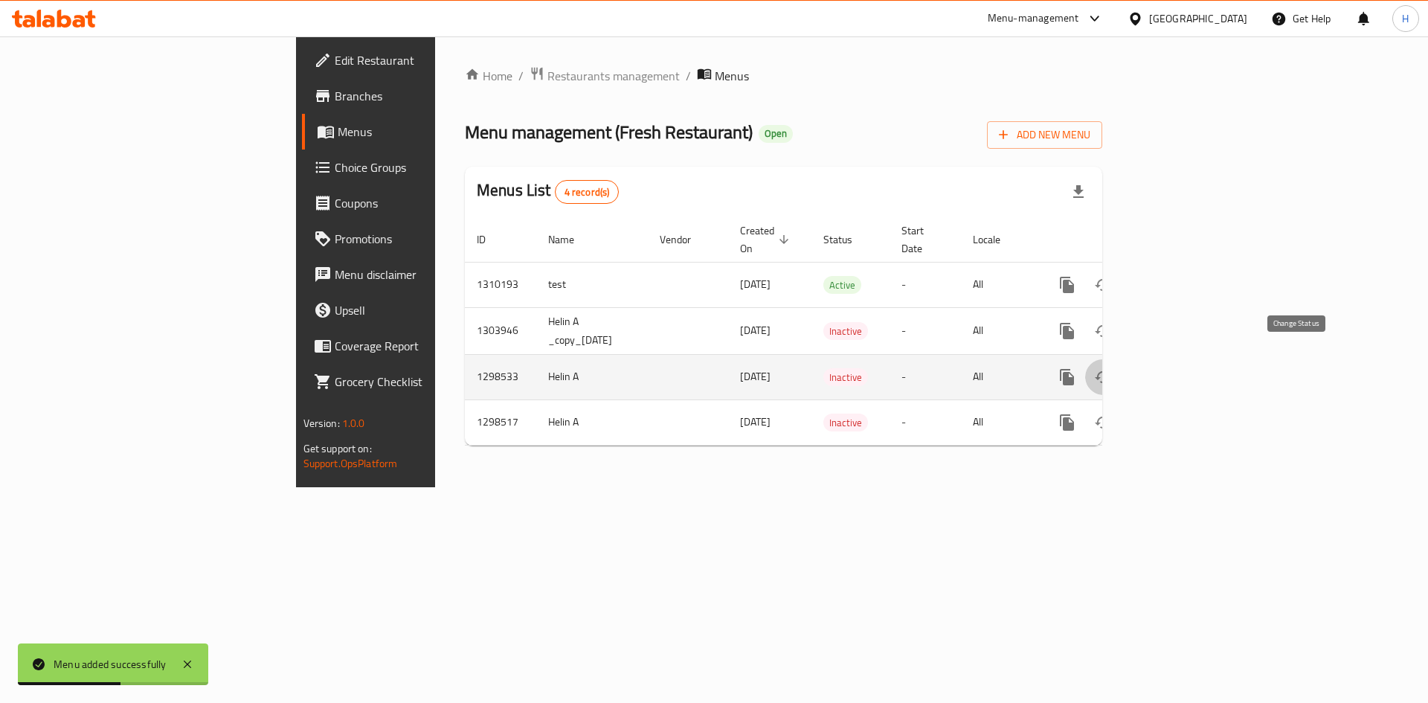
click at [1111, 371] on icon "enhanced table" at bounding box center [1103, 377] width 16 height 12
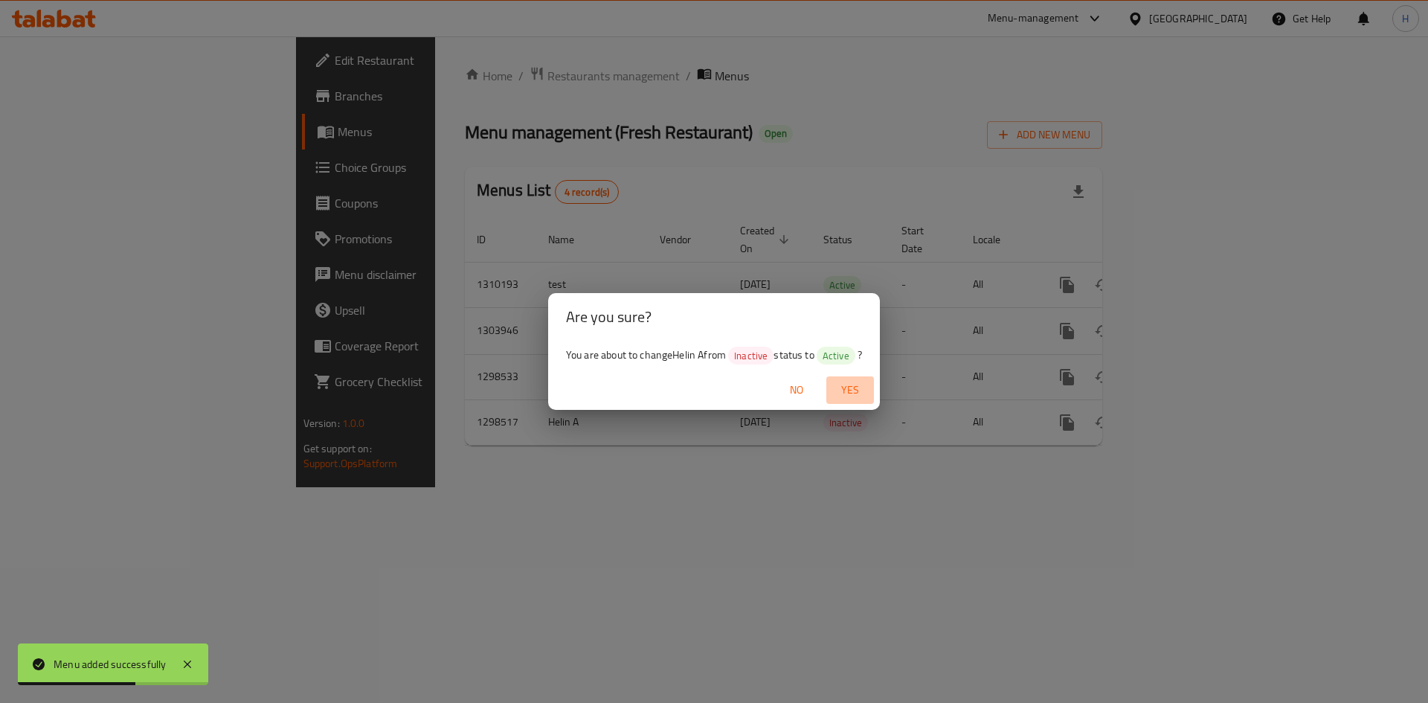
click at [854, 388] on span "Yes" at bounding box center [850, 390] width 36 height 19
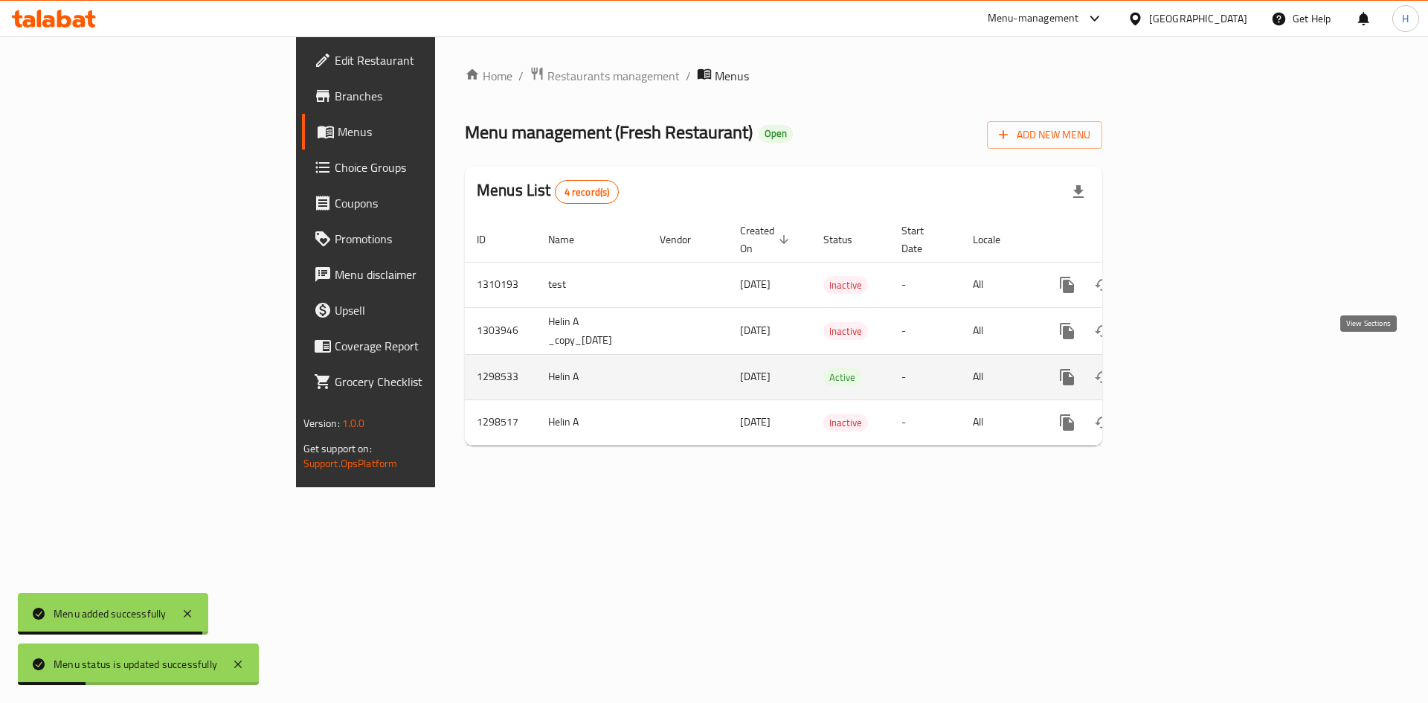
click at [1181, 370] on icon "enhanced table" at bounding box center [1174, 376] width 13 height 13
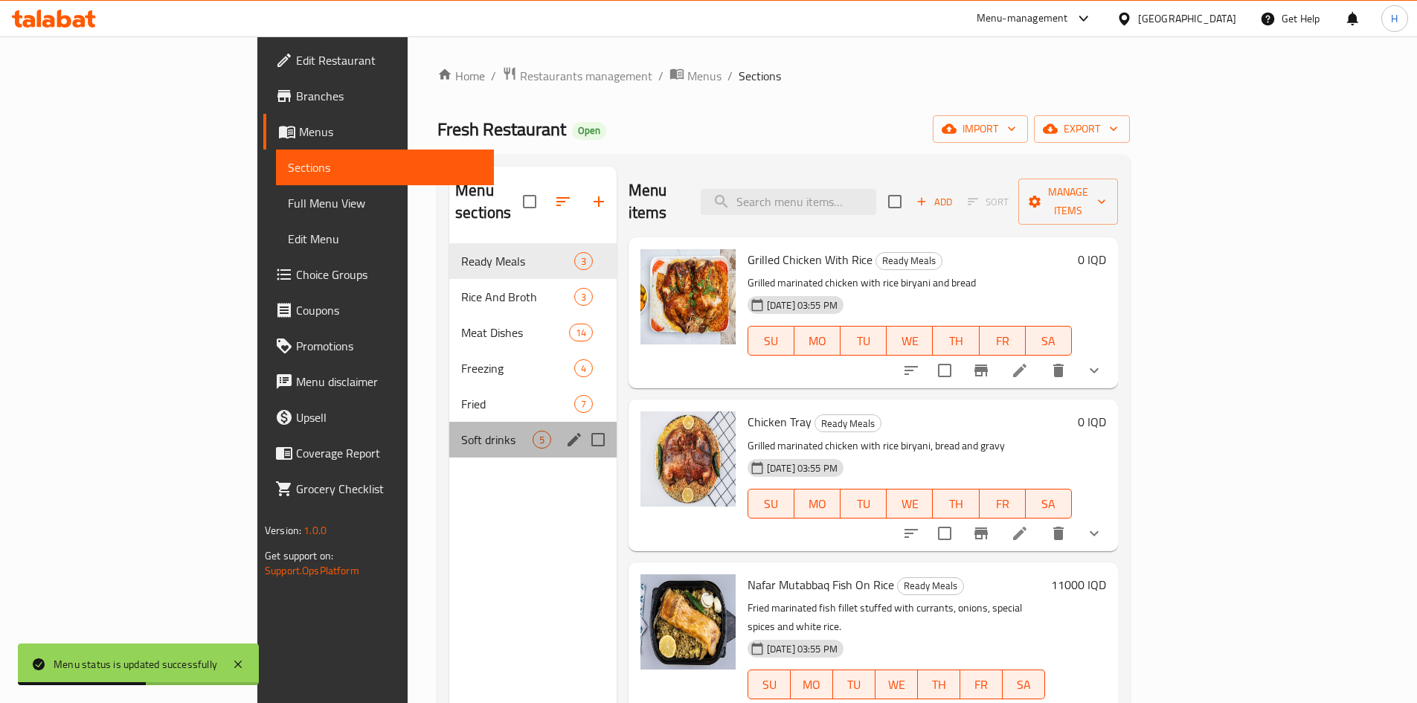
click at [449, 422] on div "Soft drinks 5" at bounding box center [532, 440] width 167 height 36
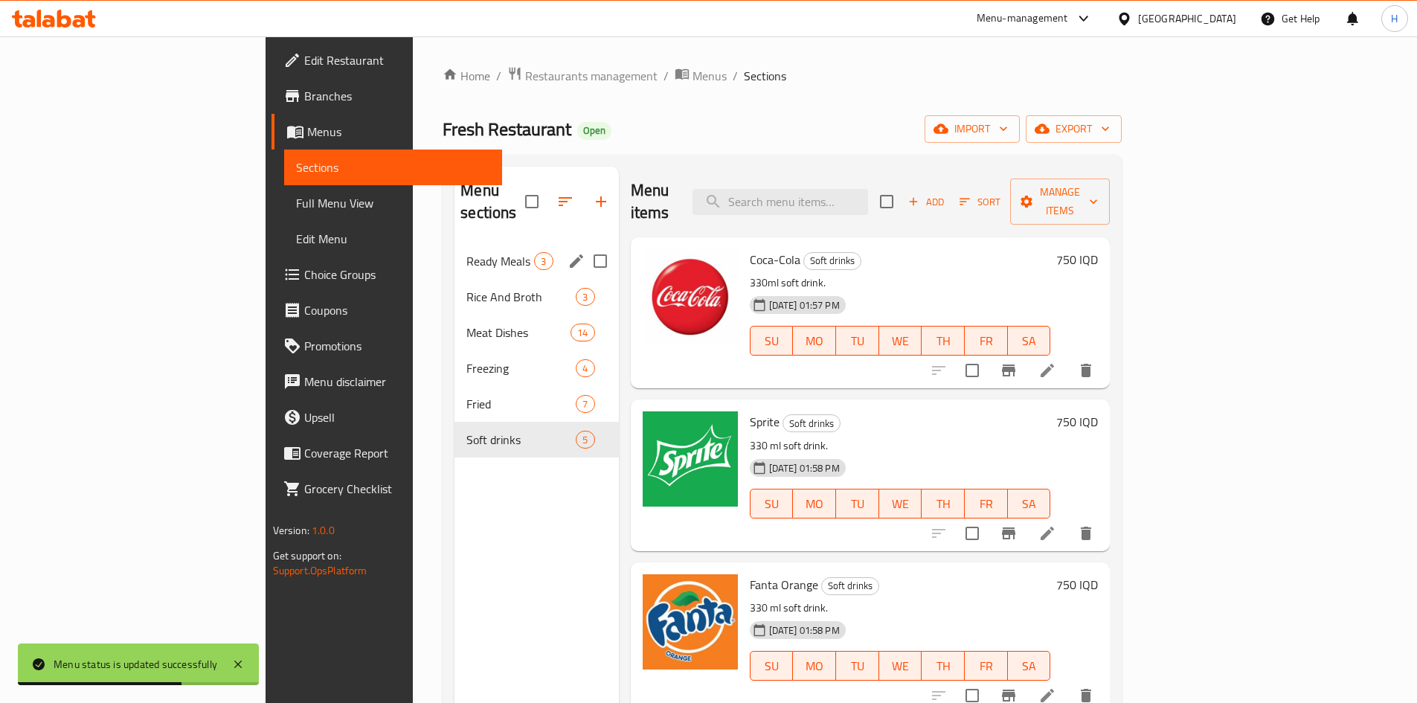
click at [466, 252] on span "Ready Meals" at bounding box center [500, 261] width 68 height 18
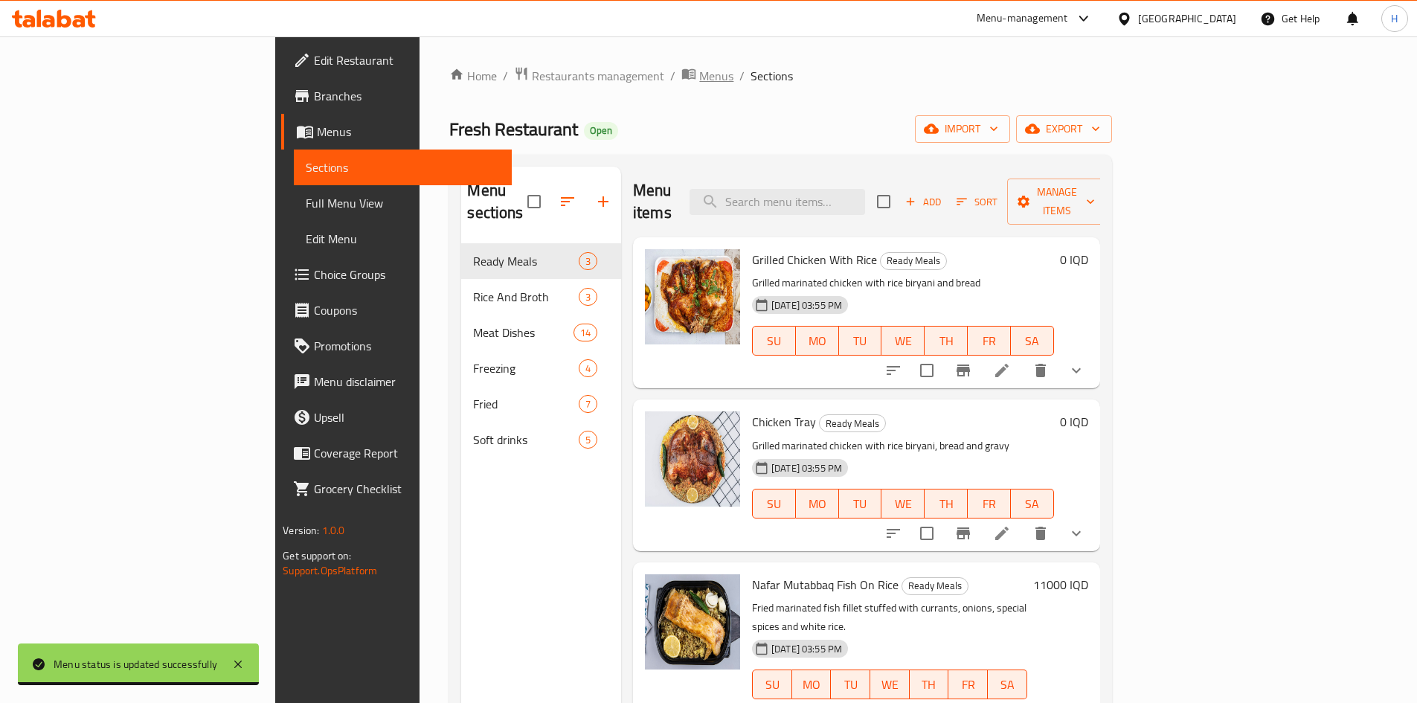
click at [699, 74] on span "Menus" at bounding box center [716, 76] width 34 height 18
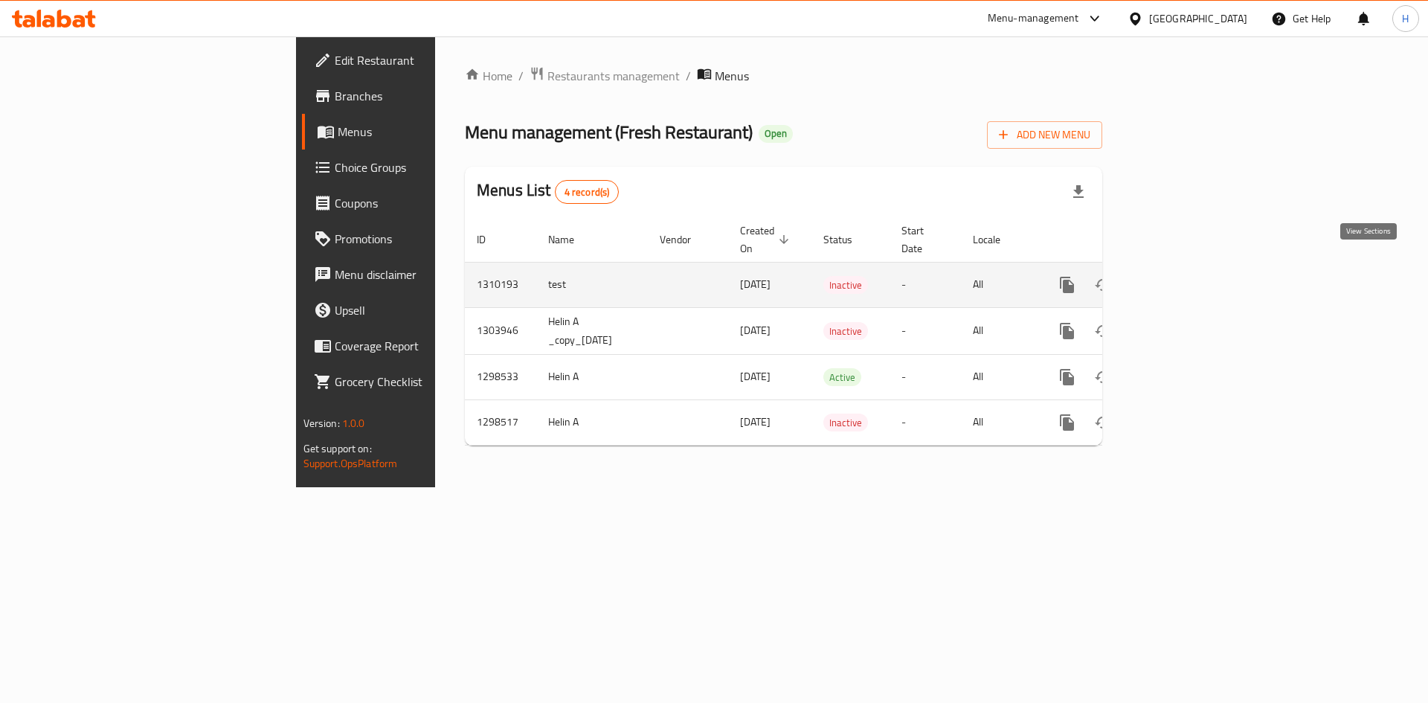
click at [1192, 267] on link "enhanced table" at bounding box center [1175, 285] width 36 height 36
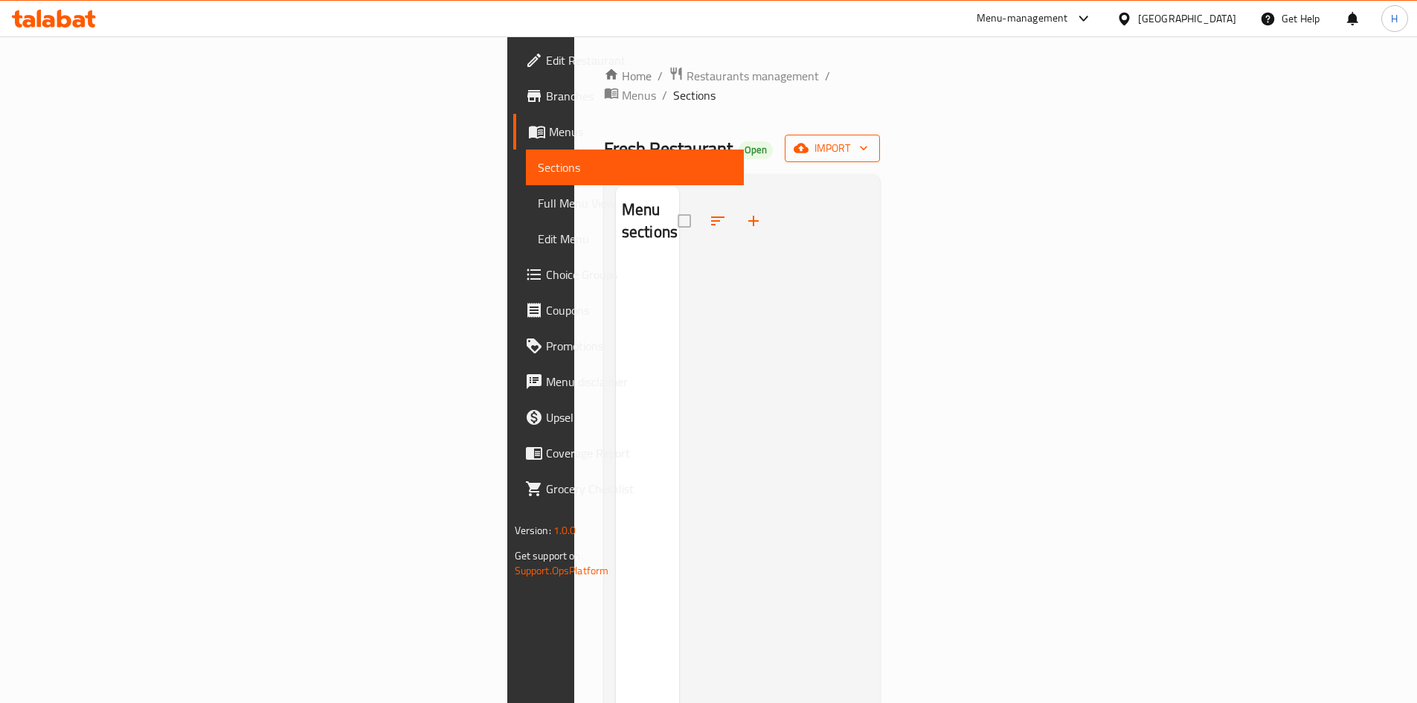
click at [868, 139] on span "import" at bounding box center [832, 148] width 71 height 19
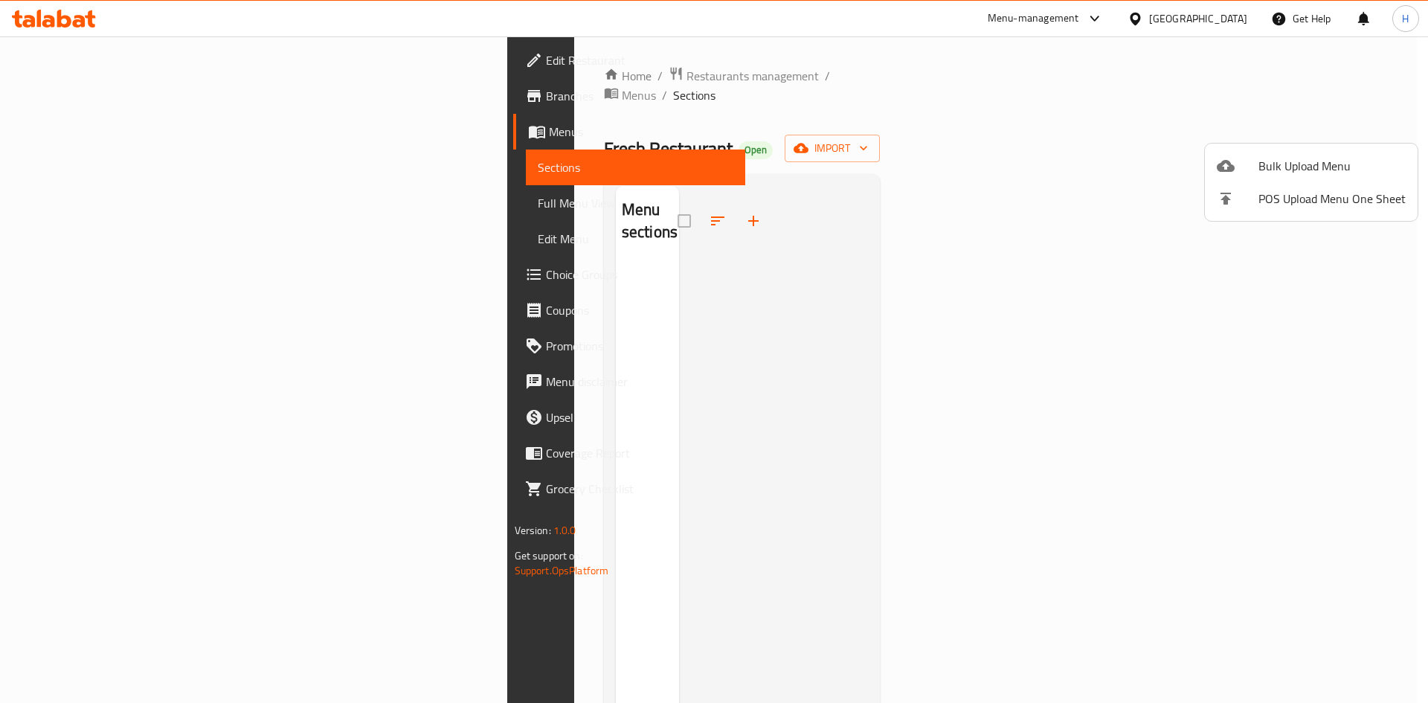
click at [1302, 158] on span "Bulk Upload Menu" at bounding box center [1332, 166] width 147 height 18
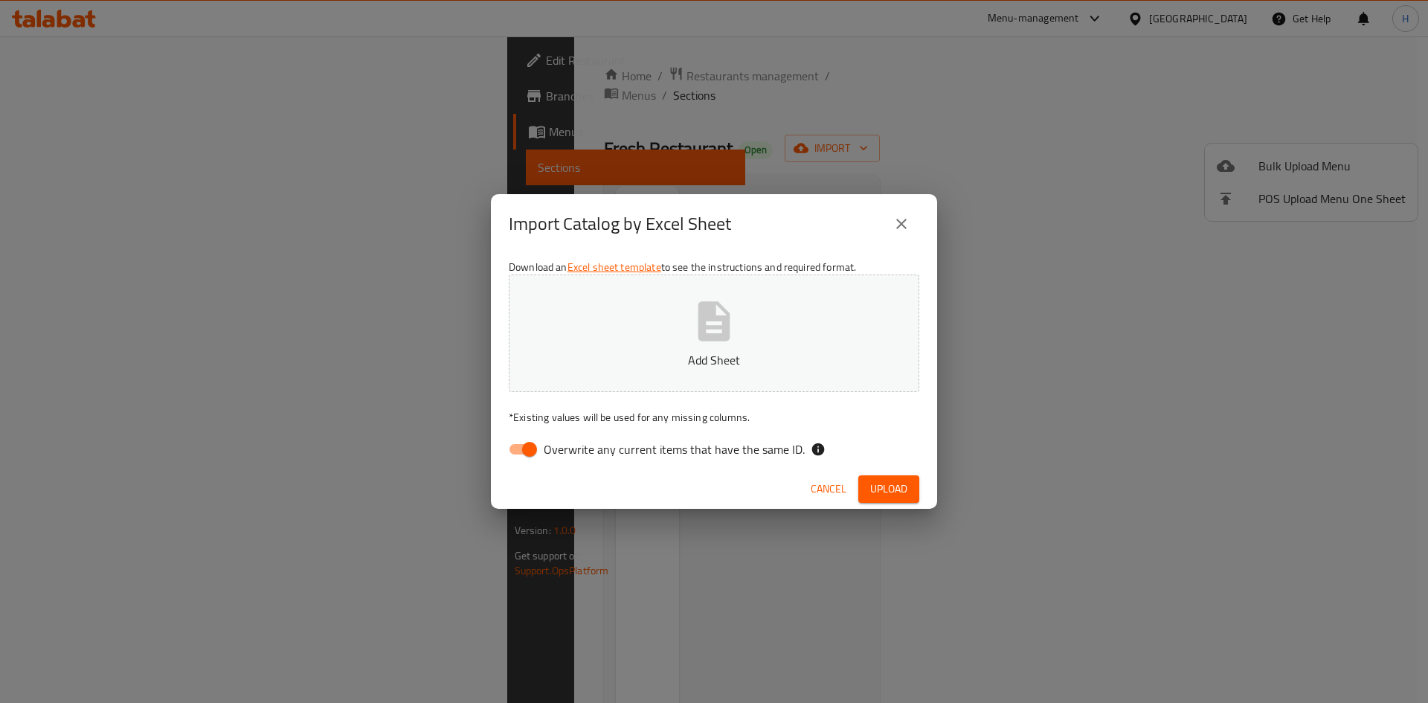
click at [521, 449] on input "Overwrite any current items that have the same ID." at bounding box center [529, 449] width 85 height 28
checkbox input "false"
click at [684, 360] on p "Add Sheet" at bounding box center [714, 360] width 365 height 18
click at [899, 502] on button "Upload" at bounding box center [888, 489] width 61 height 28
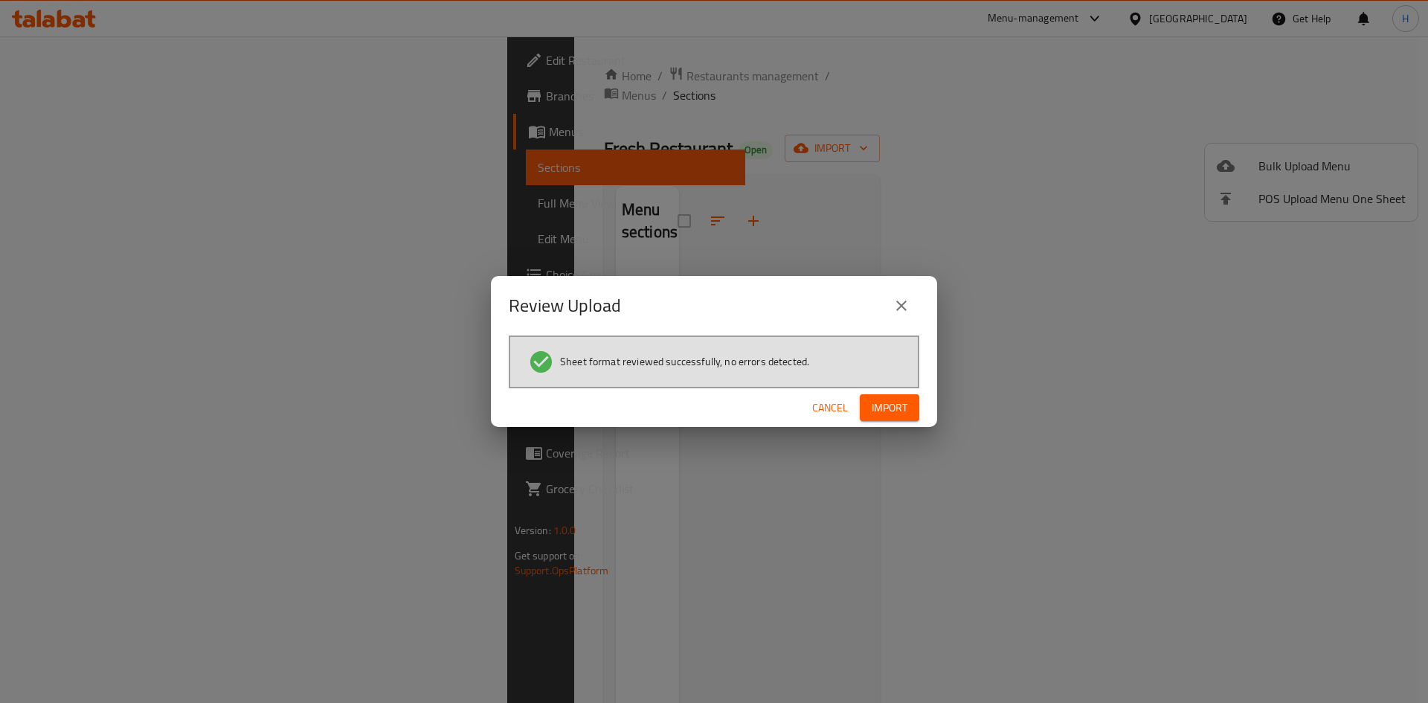
click at [899, 404] on span "Import" at bounding box center [890, 408] width 36 height 19
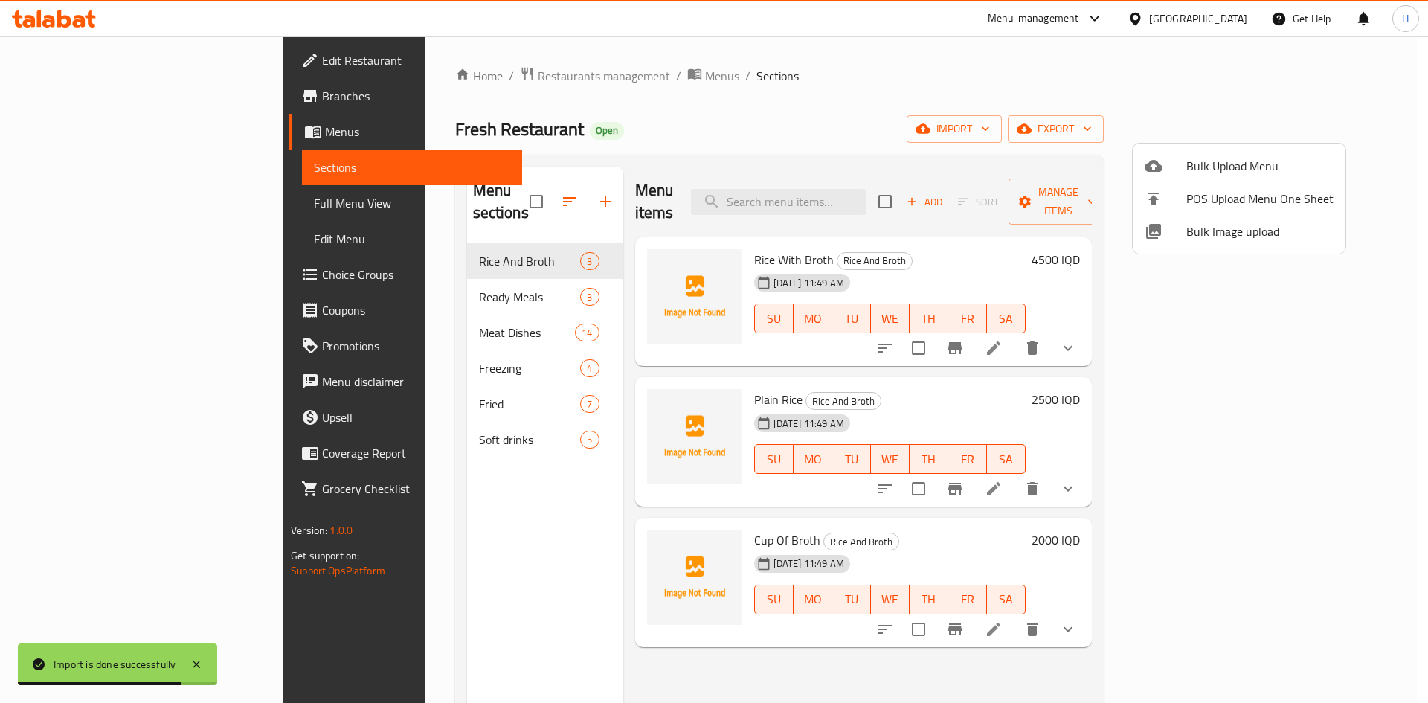
click at [403, 273] on div at bounding box center [714, 351] width 1428 height 703
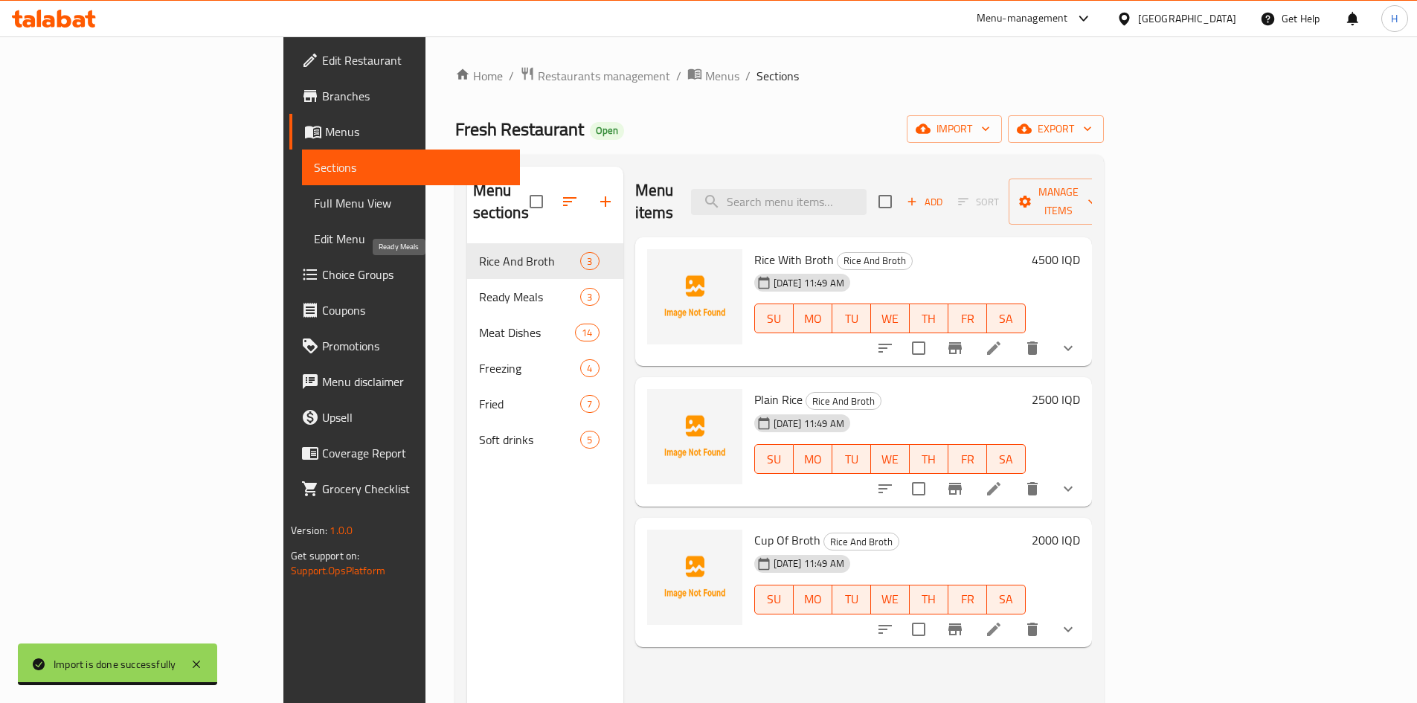
click at [479, 288] on span "Ready Meals" at bounding box center [530, 297] width 102 height 18
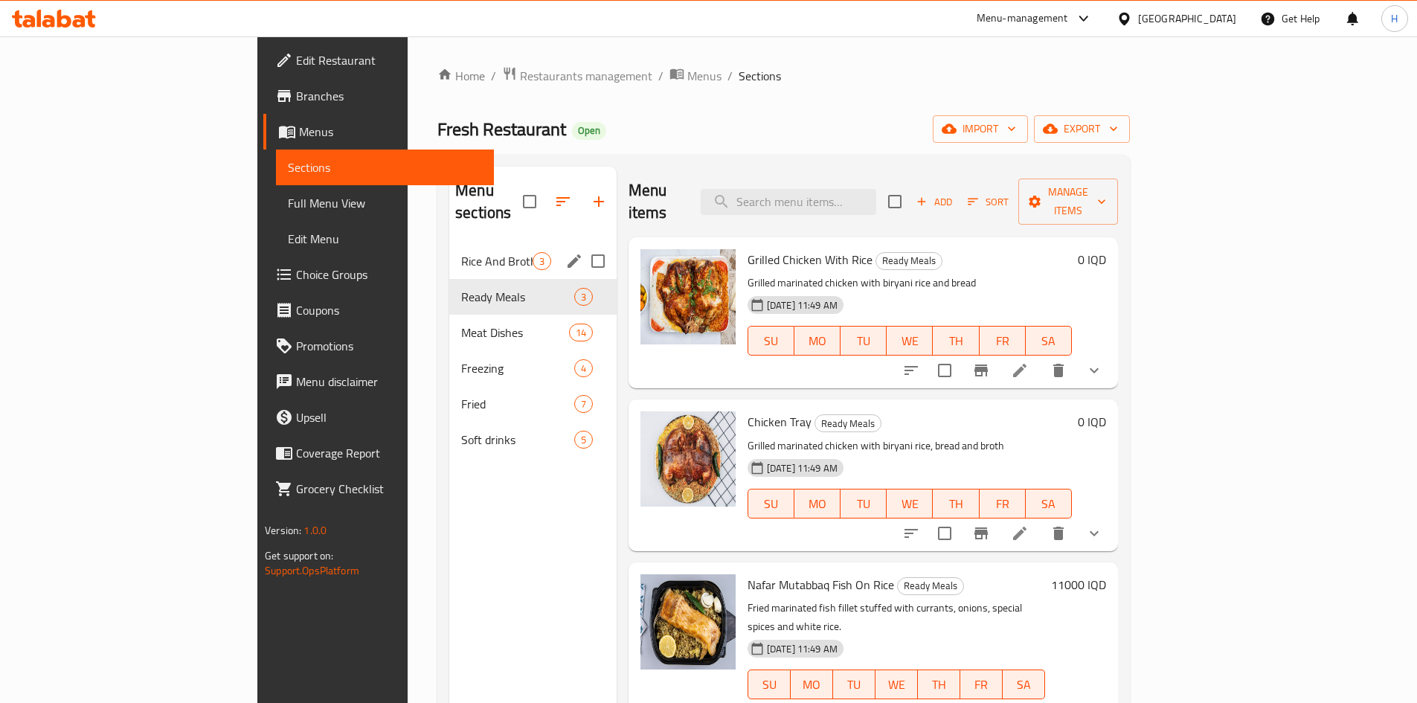
click at [449, 251] on div "Rice And Broth 3" at bounding box center [532, 261] width 167 height 36
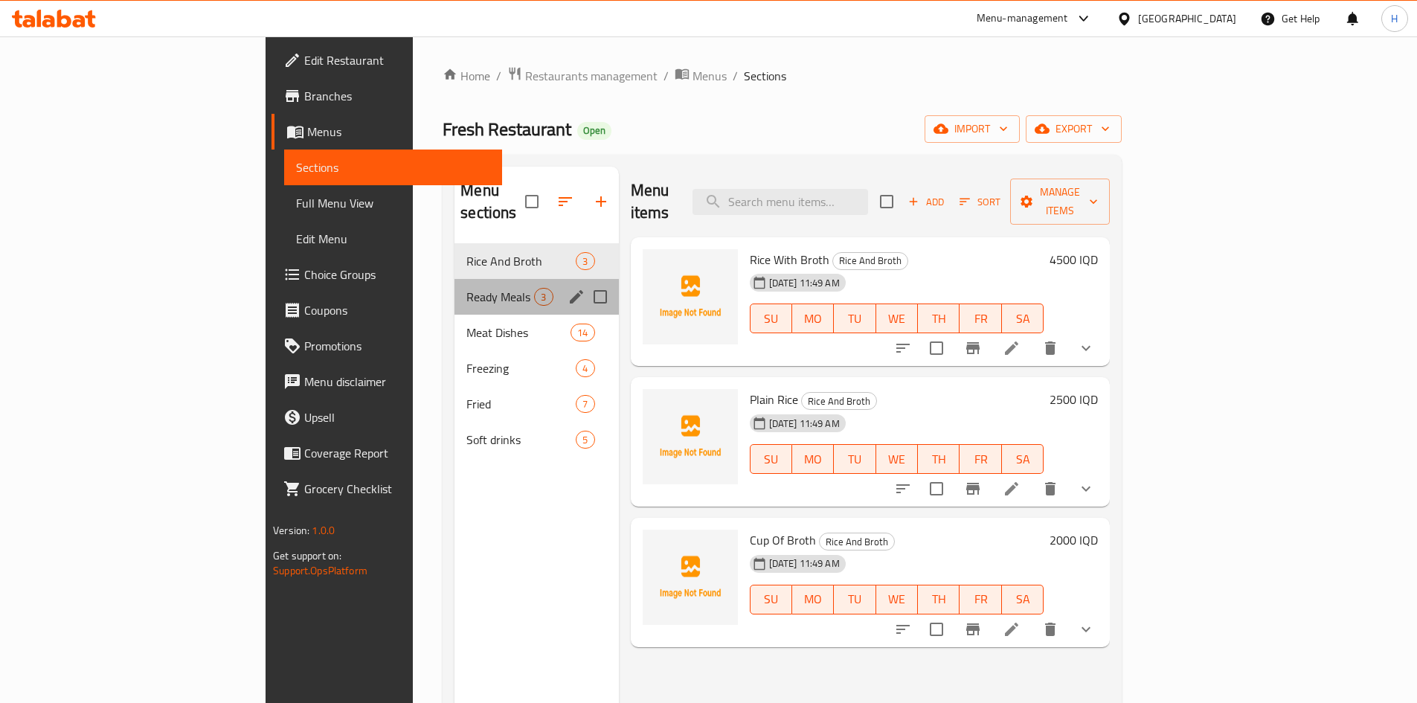
click at [455, 279] on div "Ready Meals 3" at bounding box center [537, 297] width 164 height 36
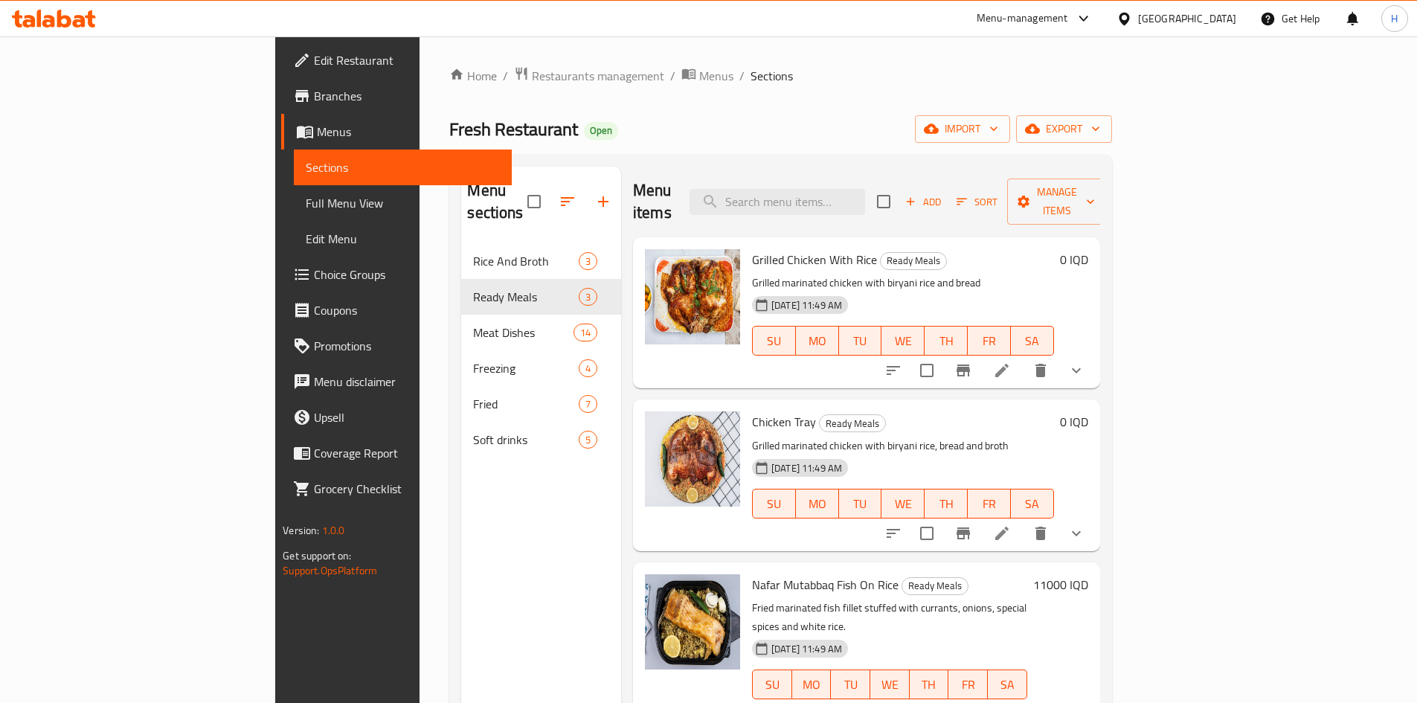
click at [1085, 362] on icon "show more" at bounding box center [1076, 371] width 18 height 18
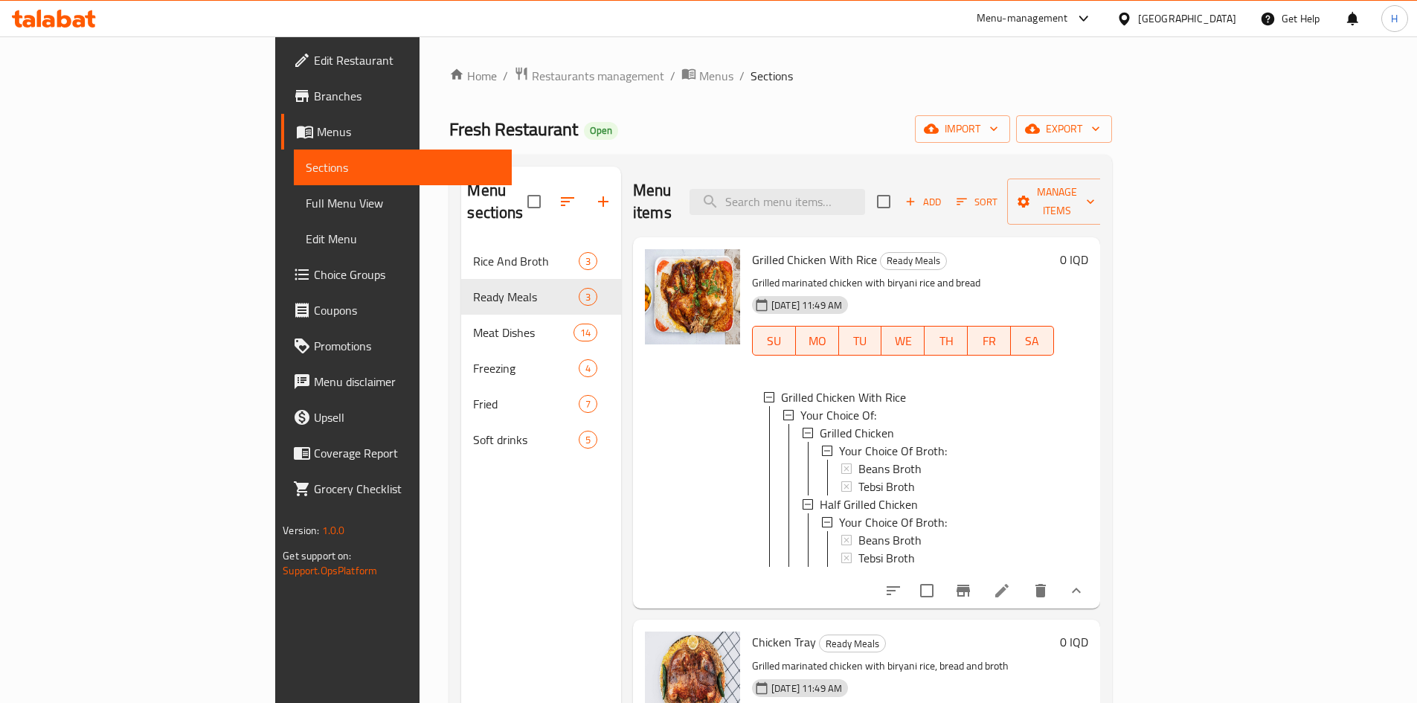
click at [1009, 584] on icon at bounding box center [1001, 590] width 13 height 13
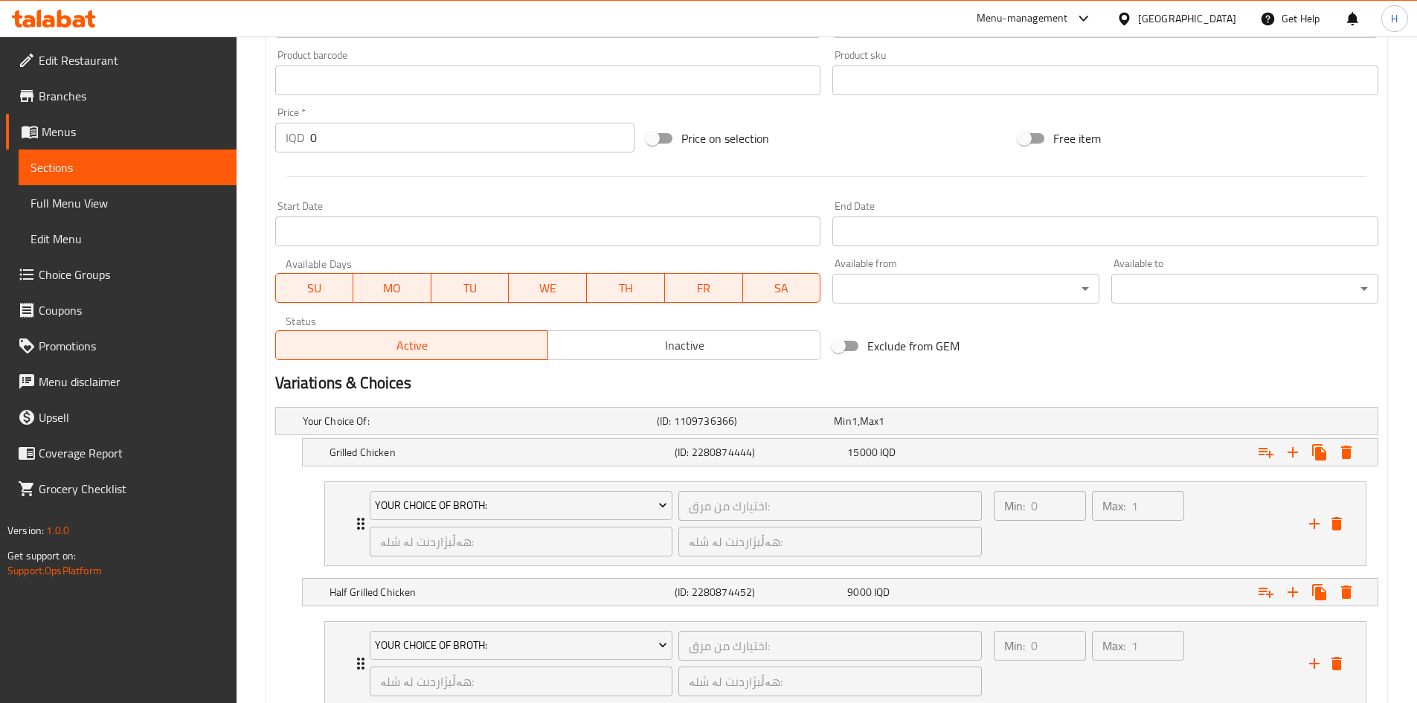
scroll to position [768, 0]
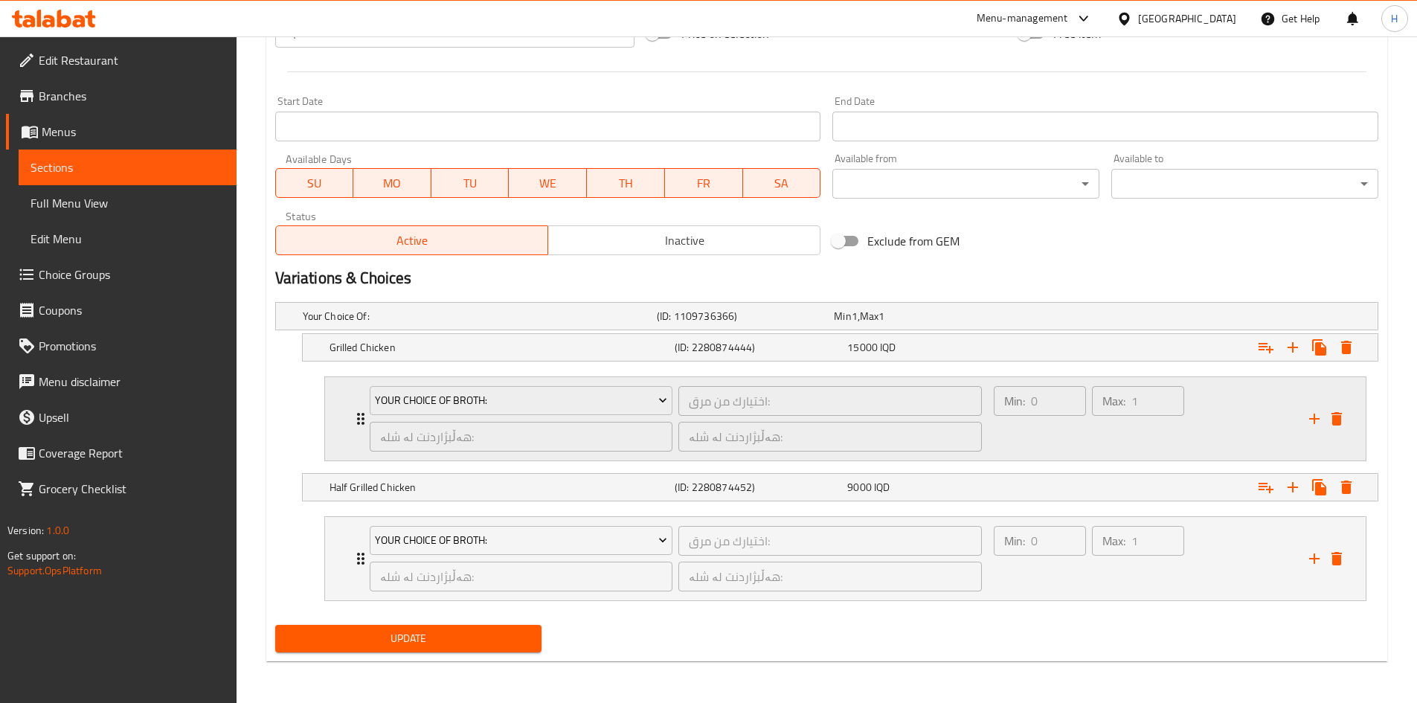
click at [356, 416] on icon "Expand" at bounding box center [361, 419] width 18 height 18
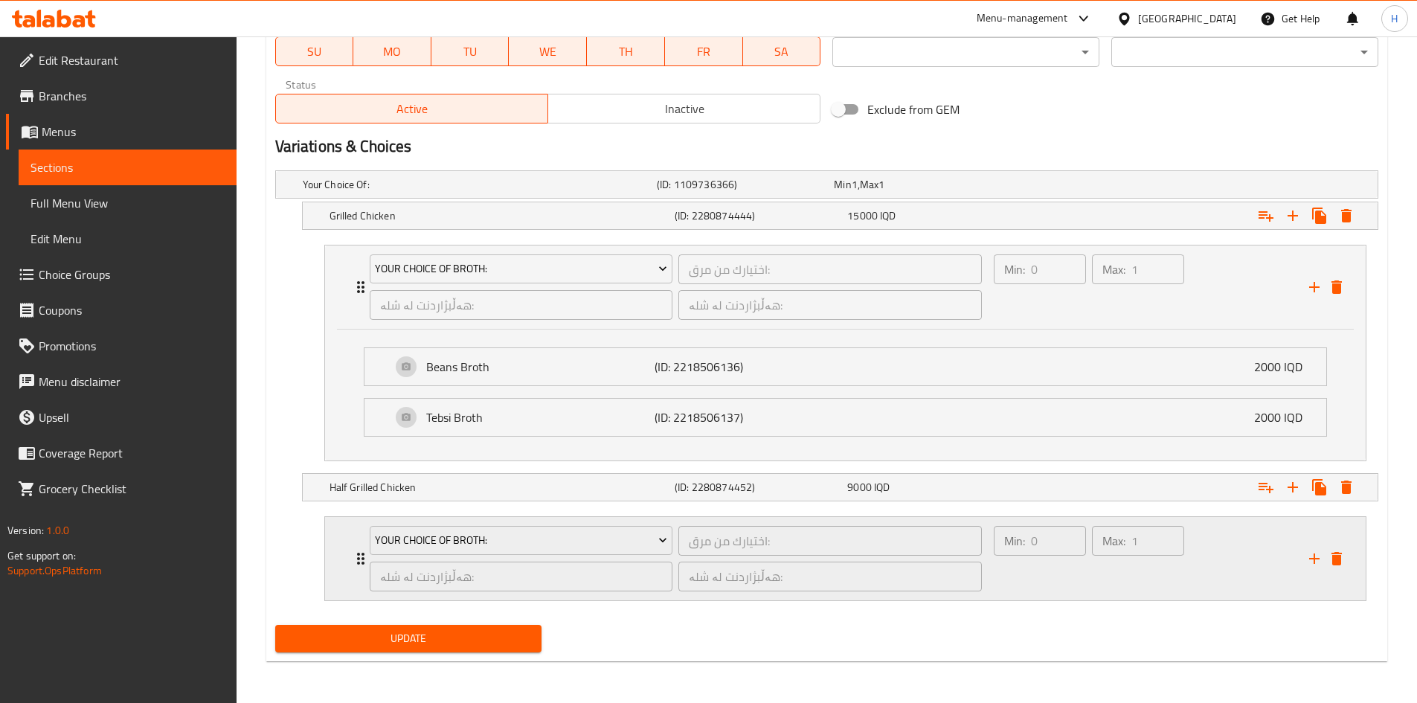
click at [350, 550] on div "Your Choice Of Broth: اختيارك من مرق: ​ هەڵبژاردنت لە شلە: ​ هەڵبژاردنت لە شلە:…" at bounding box center [845, 558] width 1041 height 83
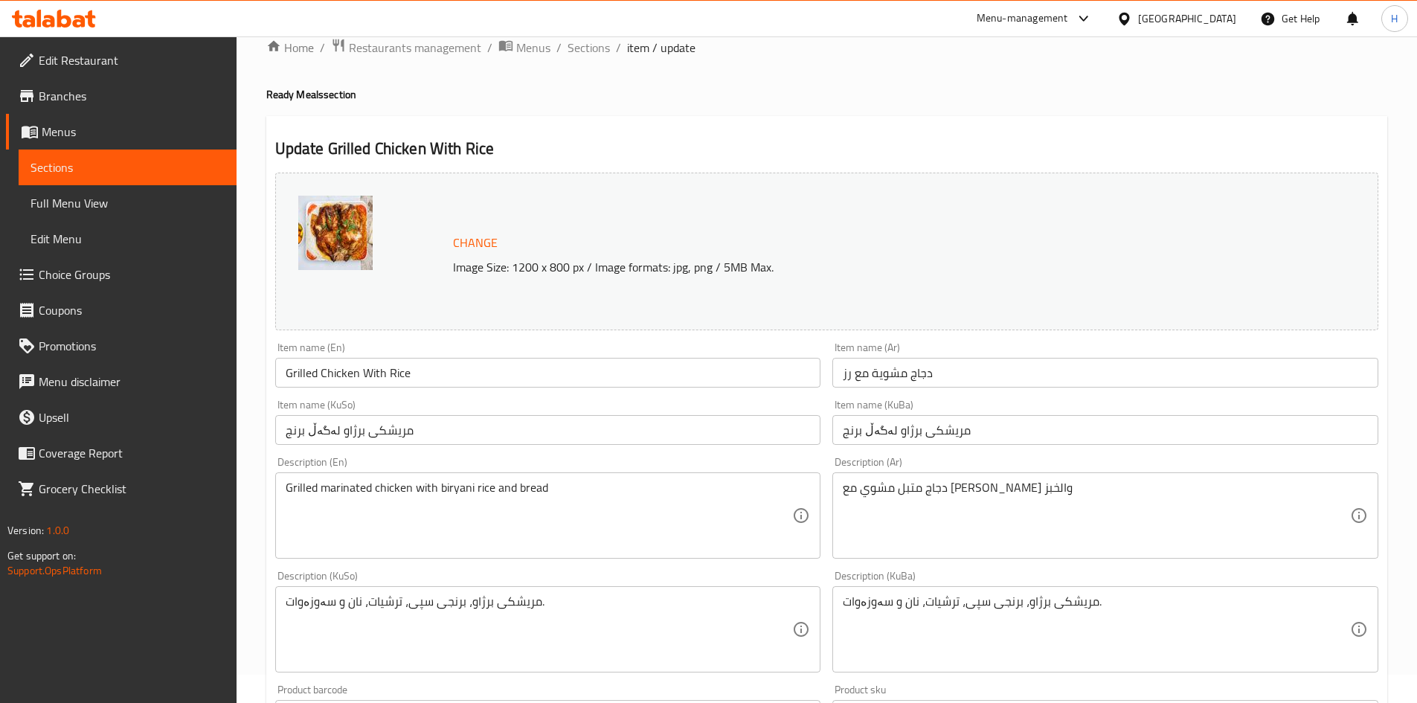
scroll to position [0, 0]
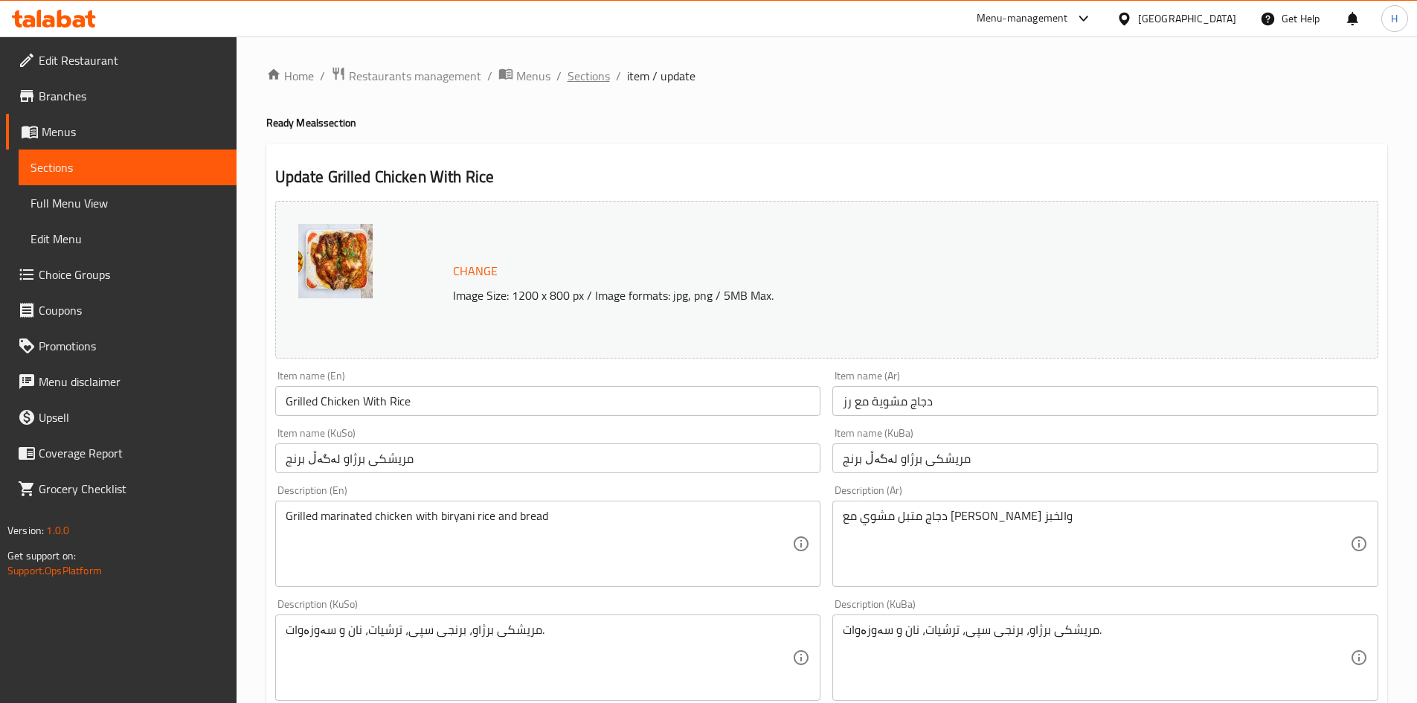
click at [585, 74] on span "Sections" at bounding box center [589, 76] width 42 height 18
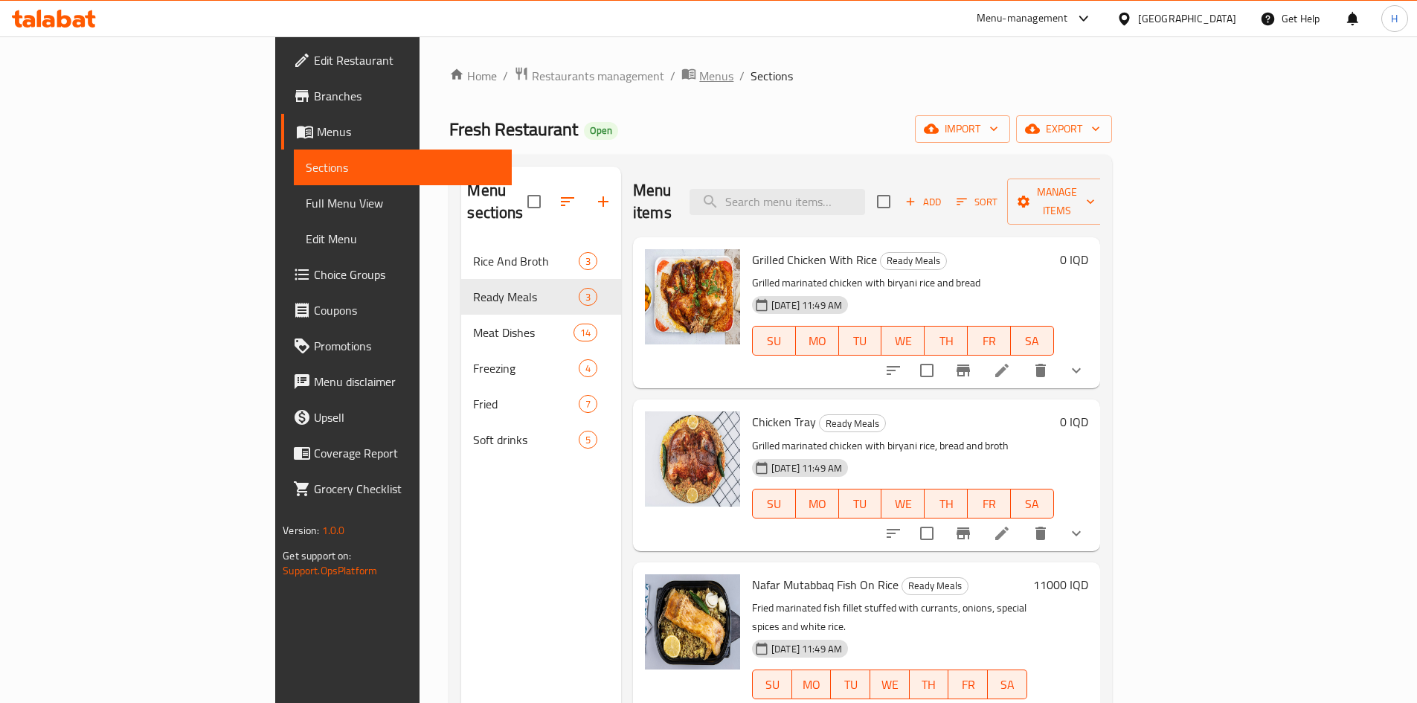
click at [699, 72] on span "Menus" at bounding box center [716, 76] width 34 height 18
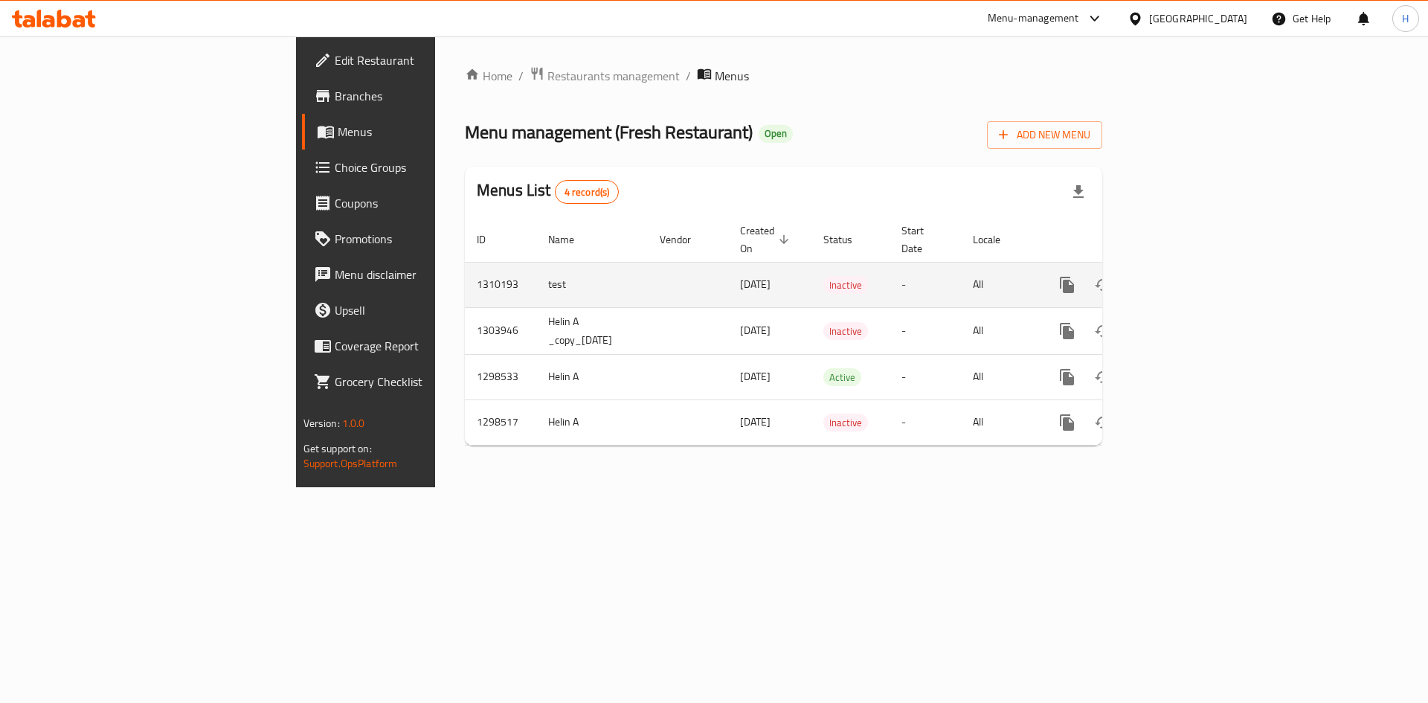
click at [1112, 276] on icon "enhanced table" at bounding box center [1103, 285] width 18 height 18
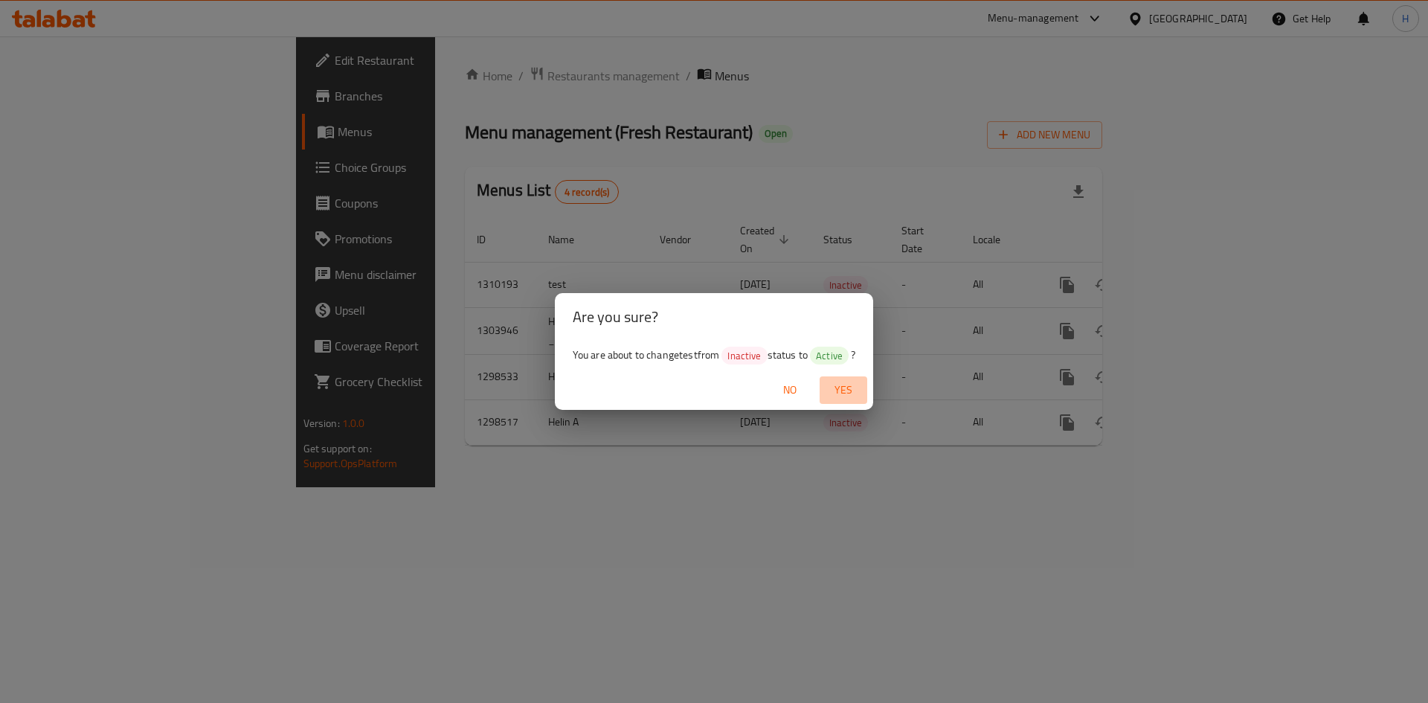
click at [847, 388] on span "Yes" at bounding box center [844, 390] width 36 height 19
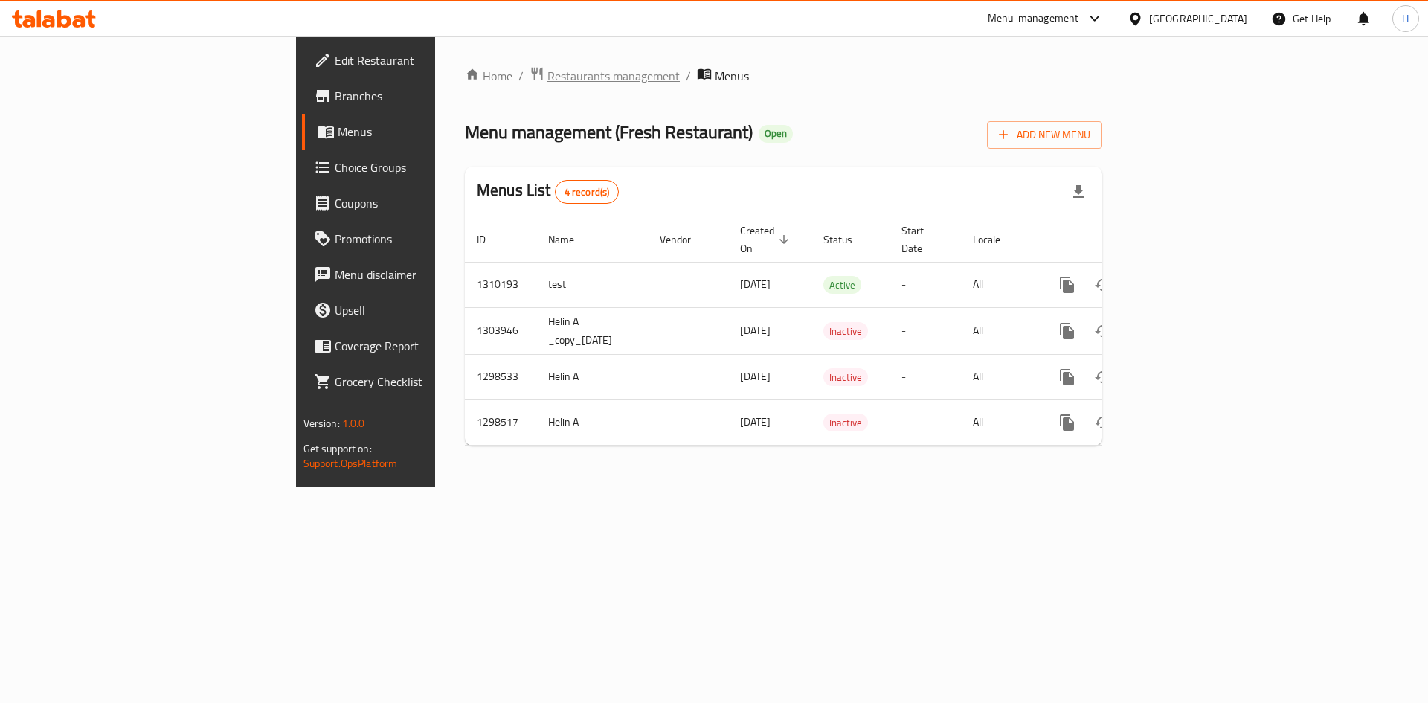
click at [548, 76] on span "Restaurants management" at bounding box center [614, 76] width 132 height 18
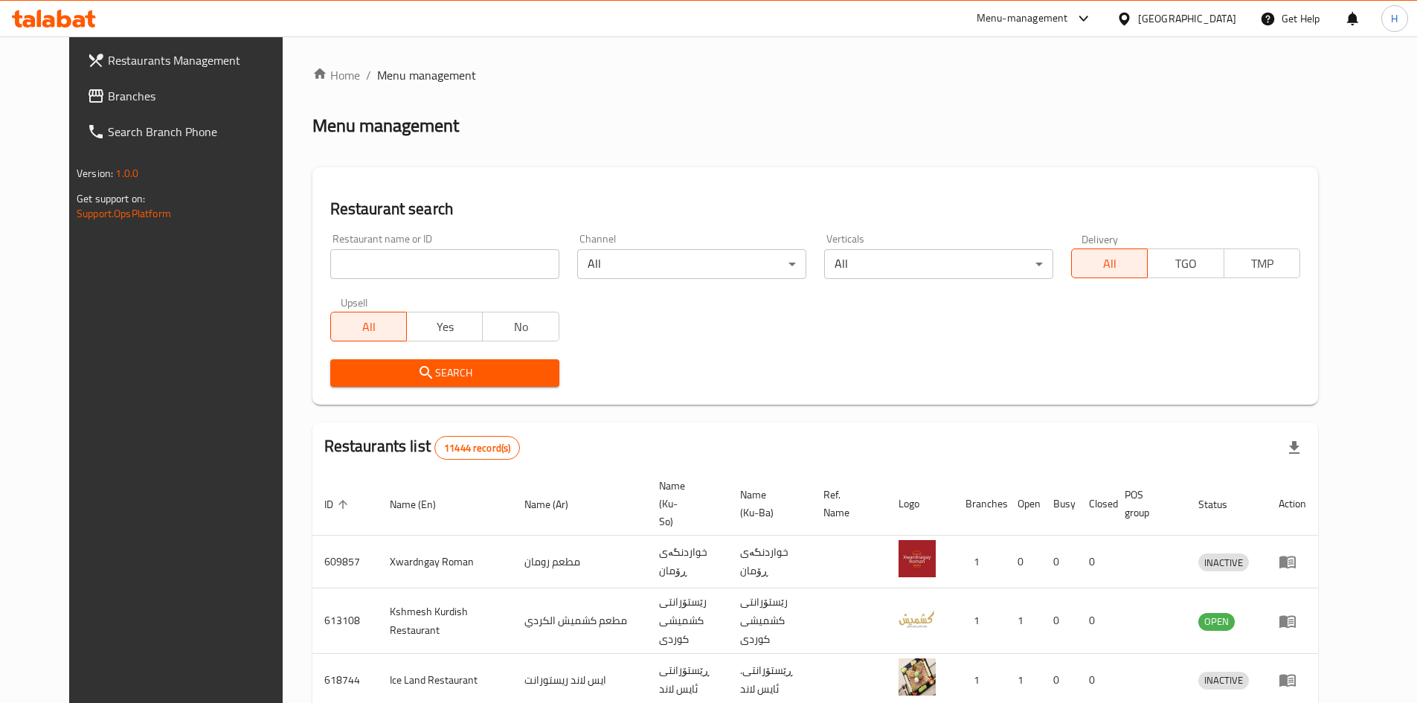
click at [344, 277] on input "search" at bounding box center [444, 264] width 229 height 30
paste input "679708"
type input "679708"
click button "Search" at bounding box center [444, 373] width 229 height 28
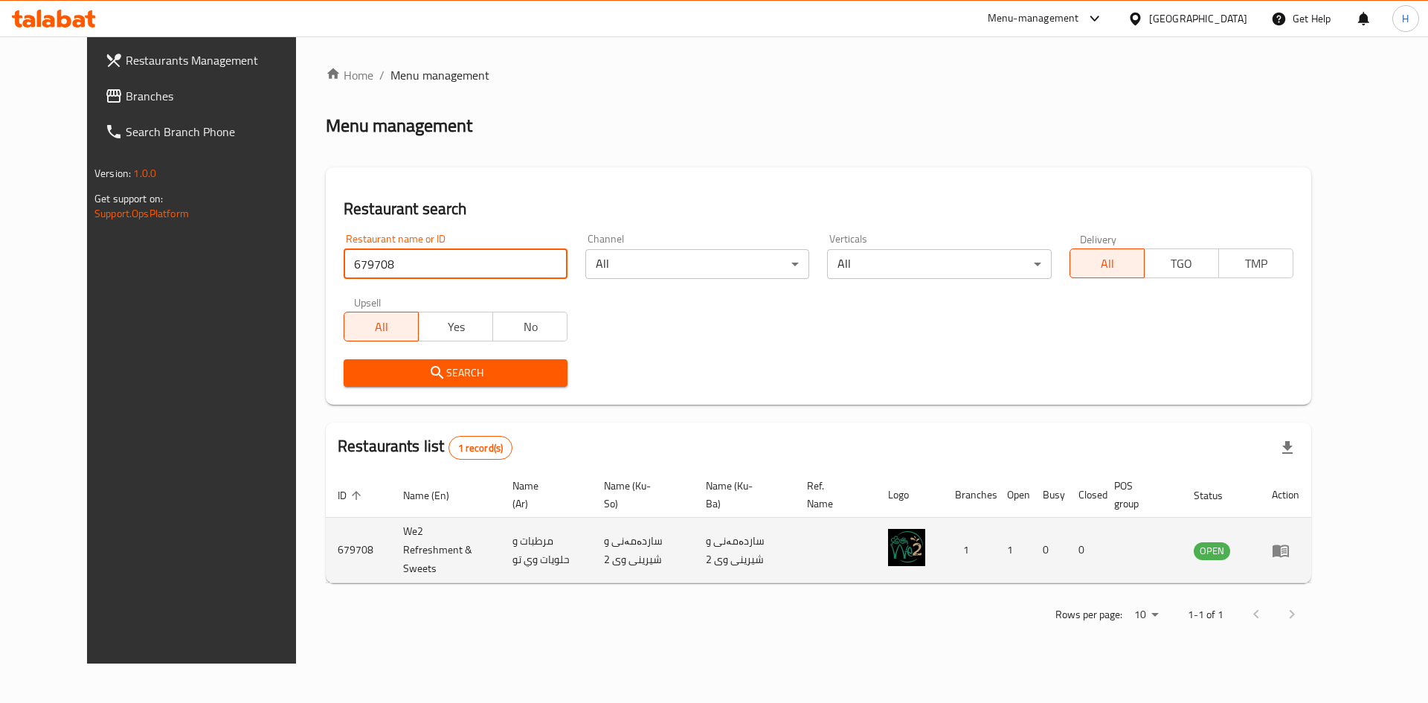
click at [1311, 556] on td "enhanced table" at bounding box center [1285, 550] width 51 height 65
click at [1289, 545] on icon "enhanced table" at bounding box center [1281, 551] width 16 height 13
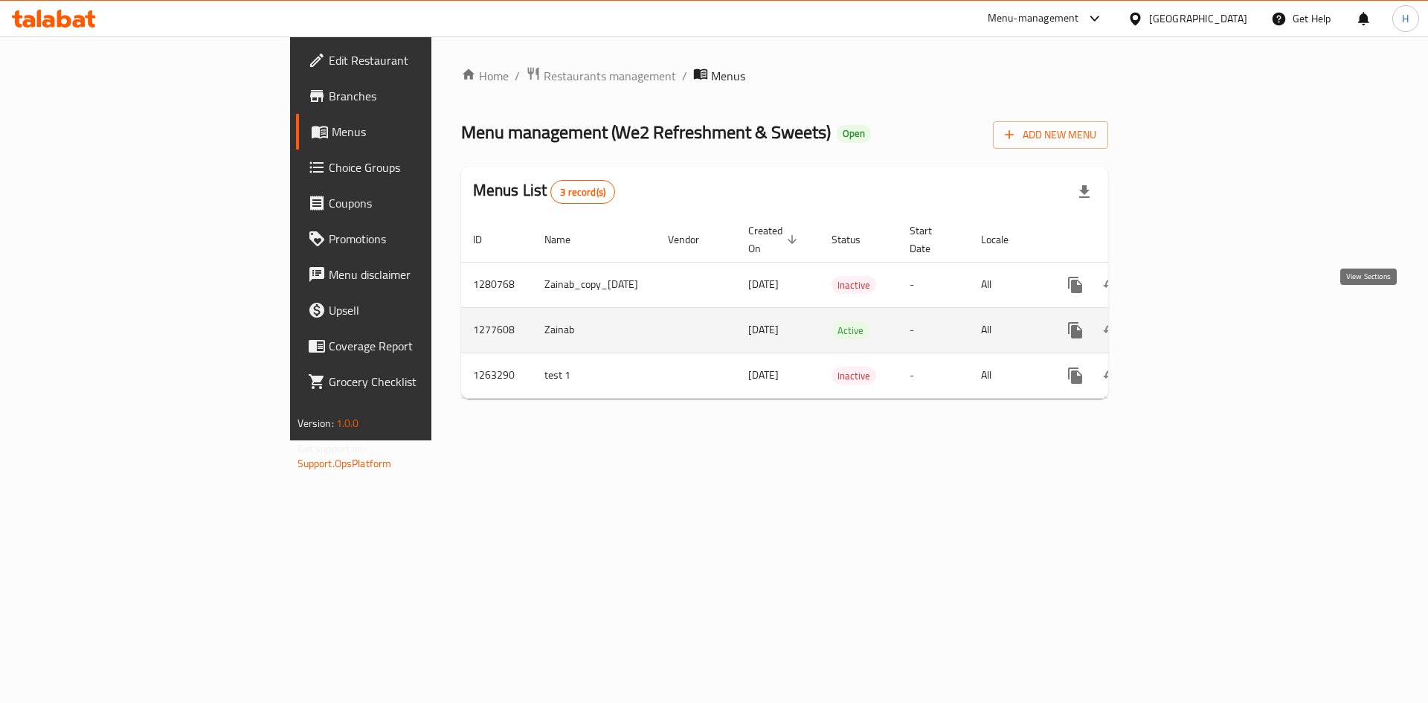
click at [1192, 321] on icon "enhanced table" at bounding box center [1183, 330] width 18 height 18
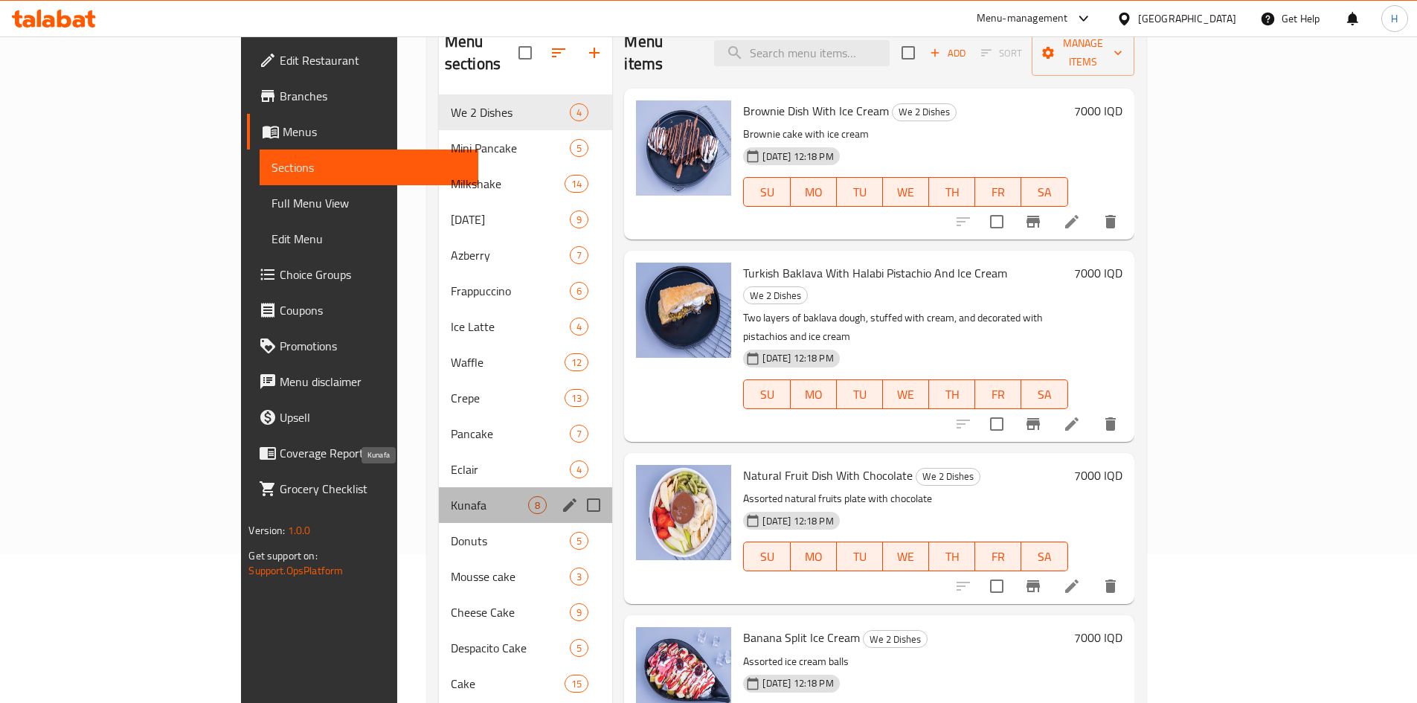
click at [451, 496] on span "Kunafa" at bounding box center [490, 505] width 78 height 18
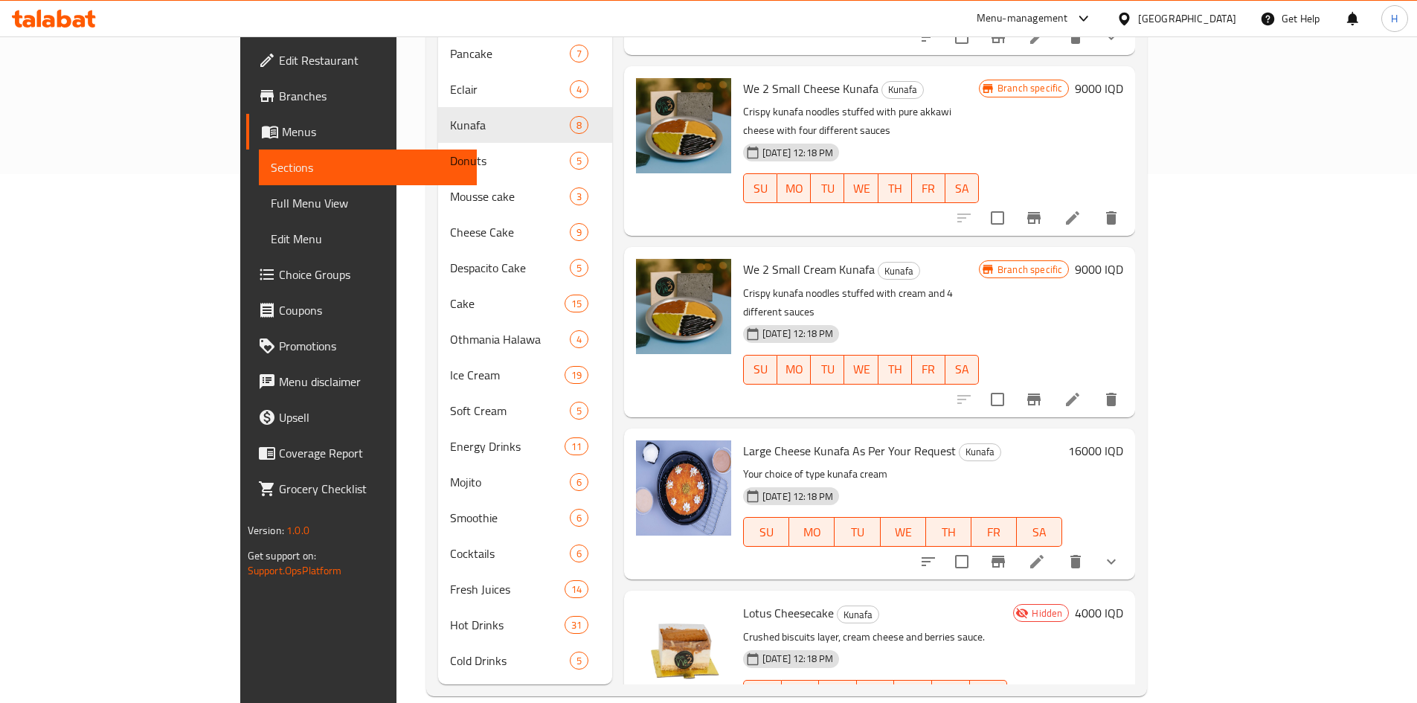
scroll to position [530, 0]
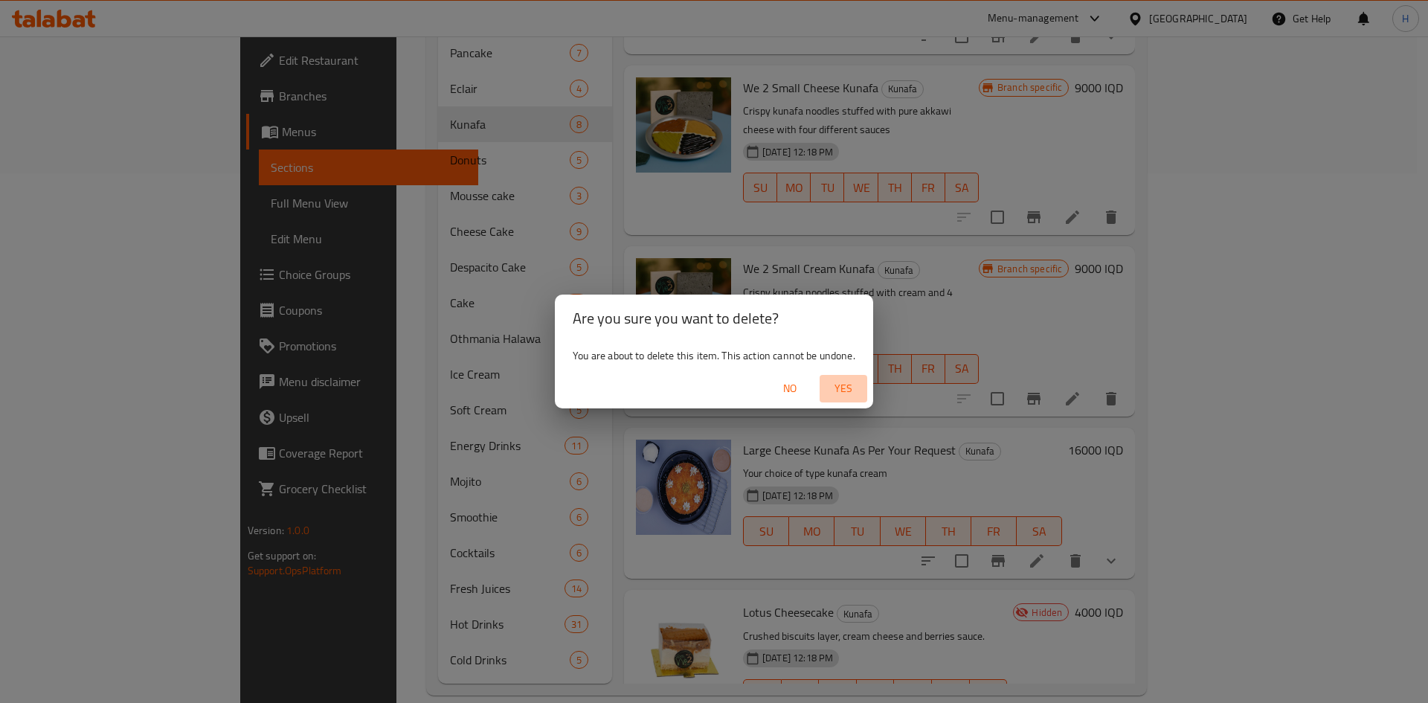
click at [850, 382] on span "Yes" at bounding box center [844, 388] width 36 height 19
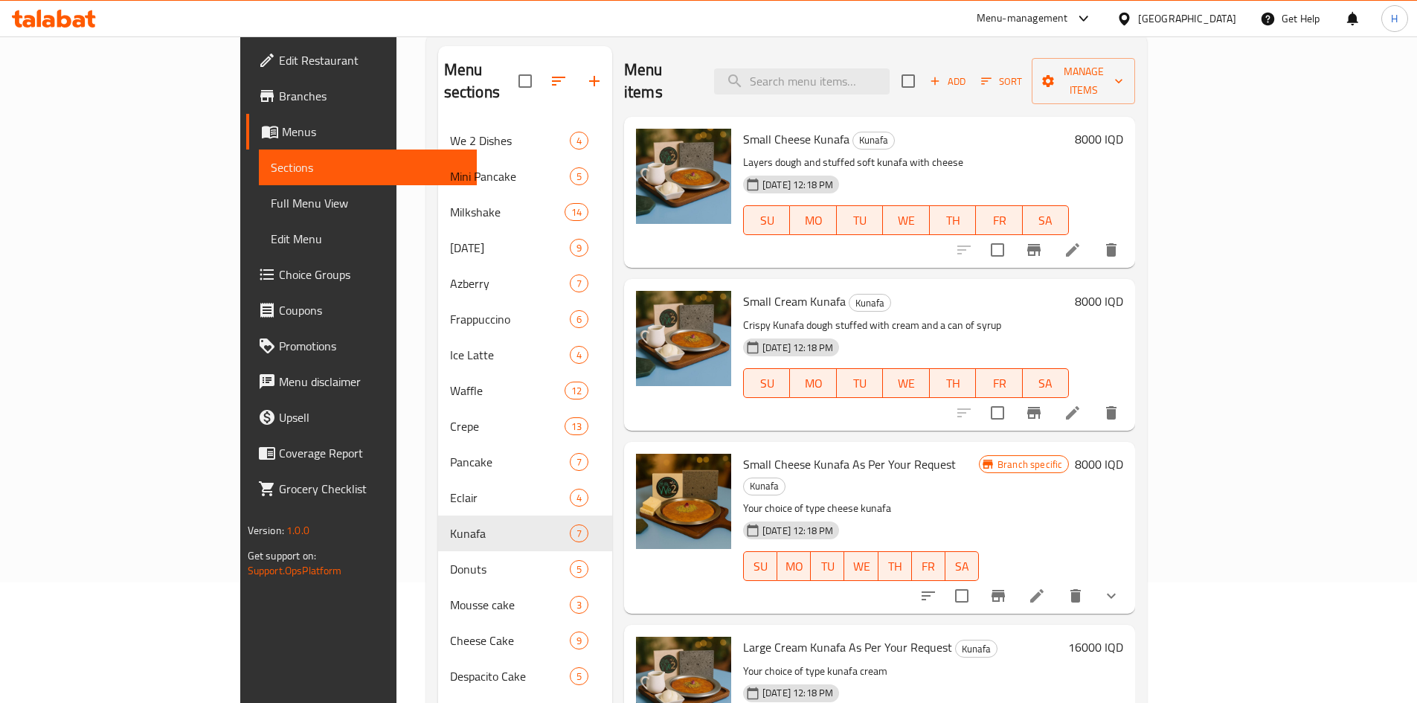
scroll to position [0, 0]
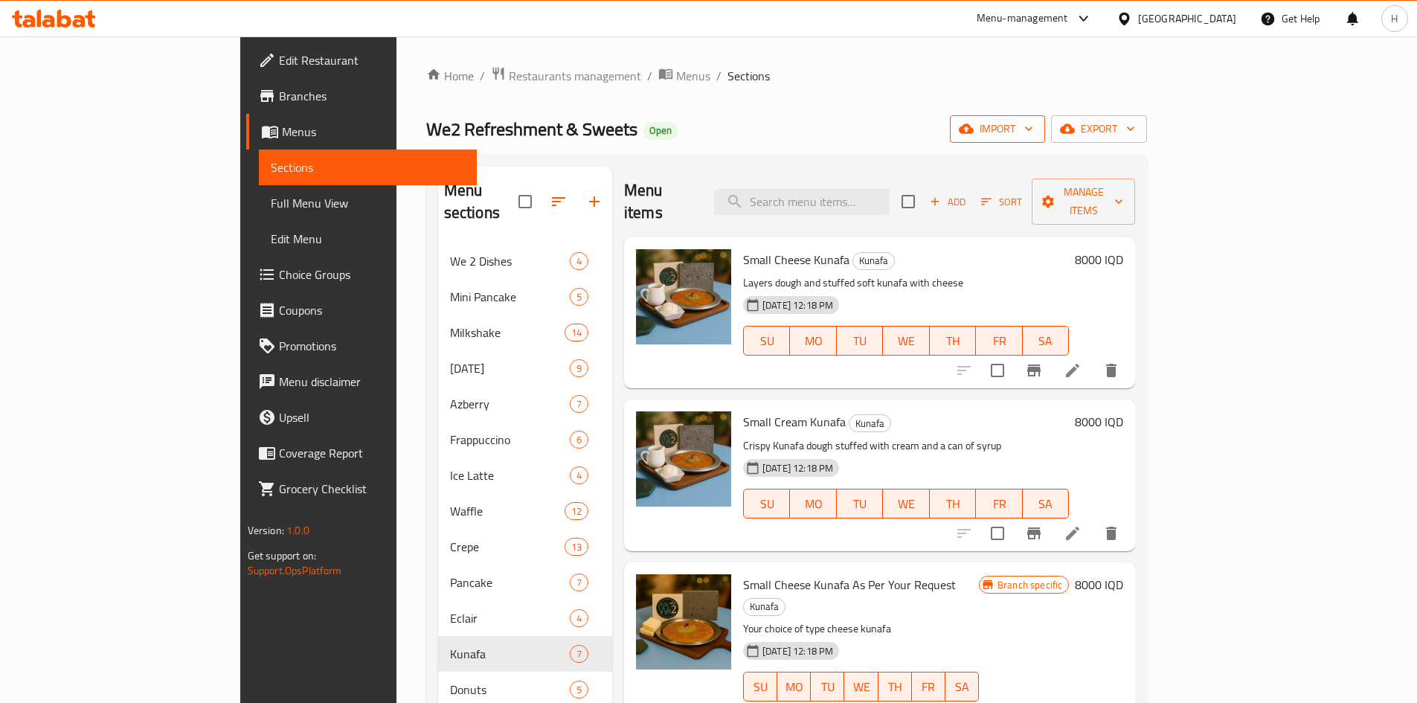
click at [1033, 132] on span "import" at bounding box center [997, 129] width 71 height 19
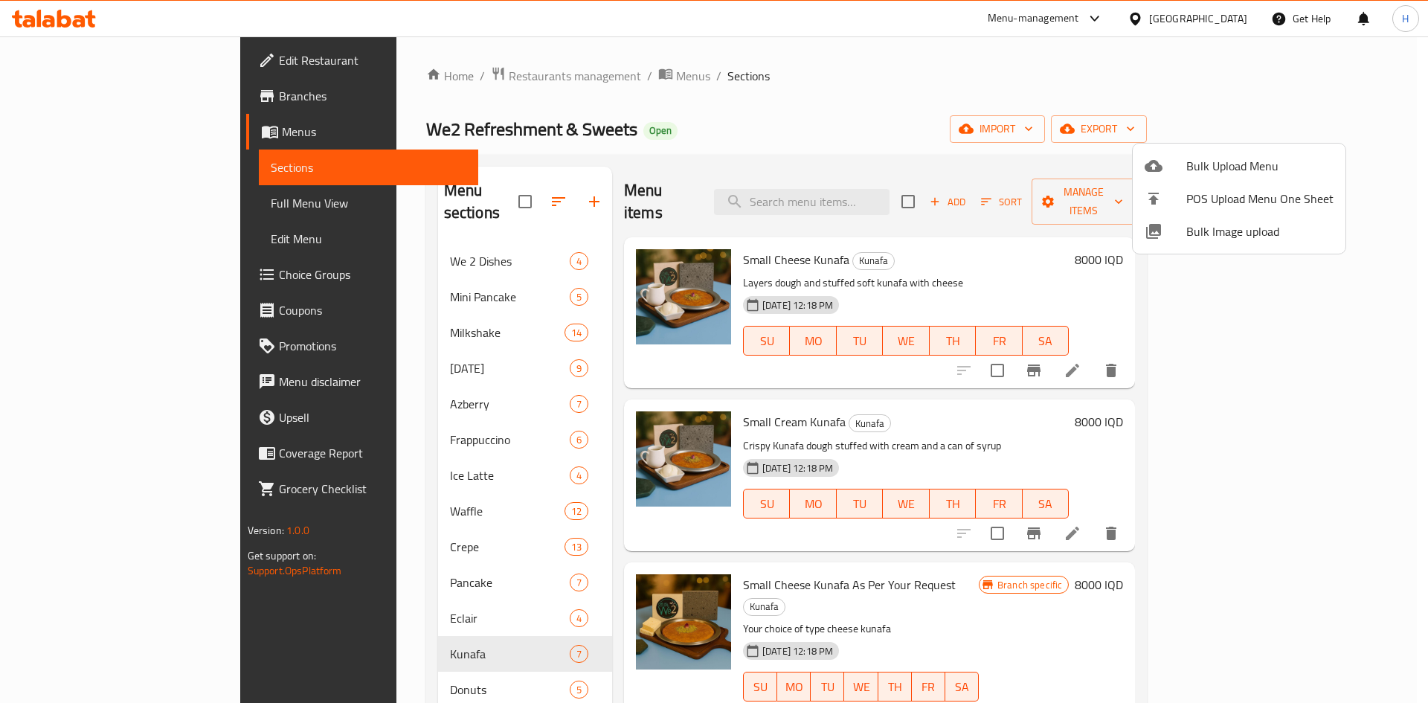
click at [1172, 161] on div at bounding box center [1166, 166] width 42 height 18
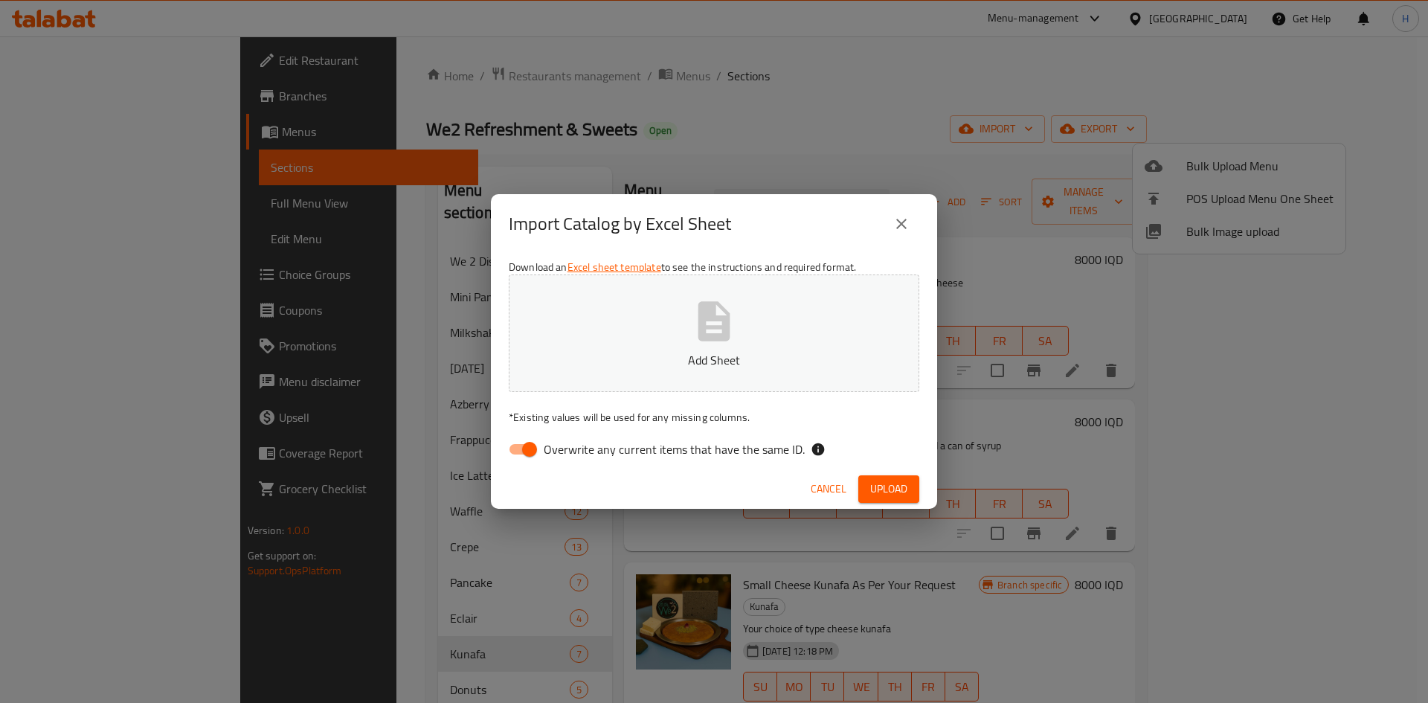
click at [528, 457] on input "Overwrite any current items that have the same ID." at bounding box center [529, 449] width 85 height 28
checkbox input "false"
click at [645, 358] on p "Add Sheet" at bounding box center [714, 360] width 365 height 18
click at [899, 491] on span "Upload" at bounding box center [888, 489] width 37 height 19
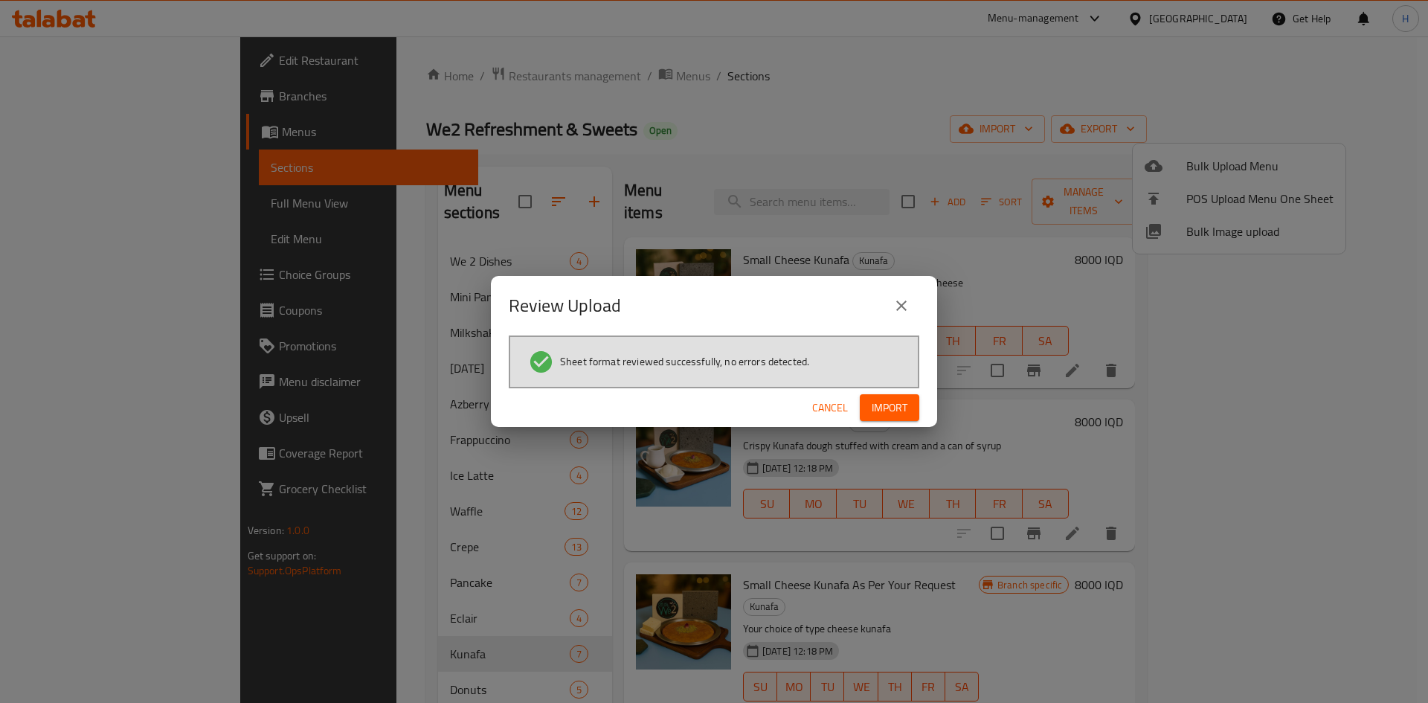
click at [907, 402] on span "Import" at bounding box center [890, 408] width 36 height 19
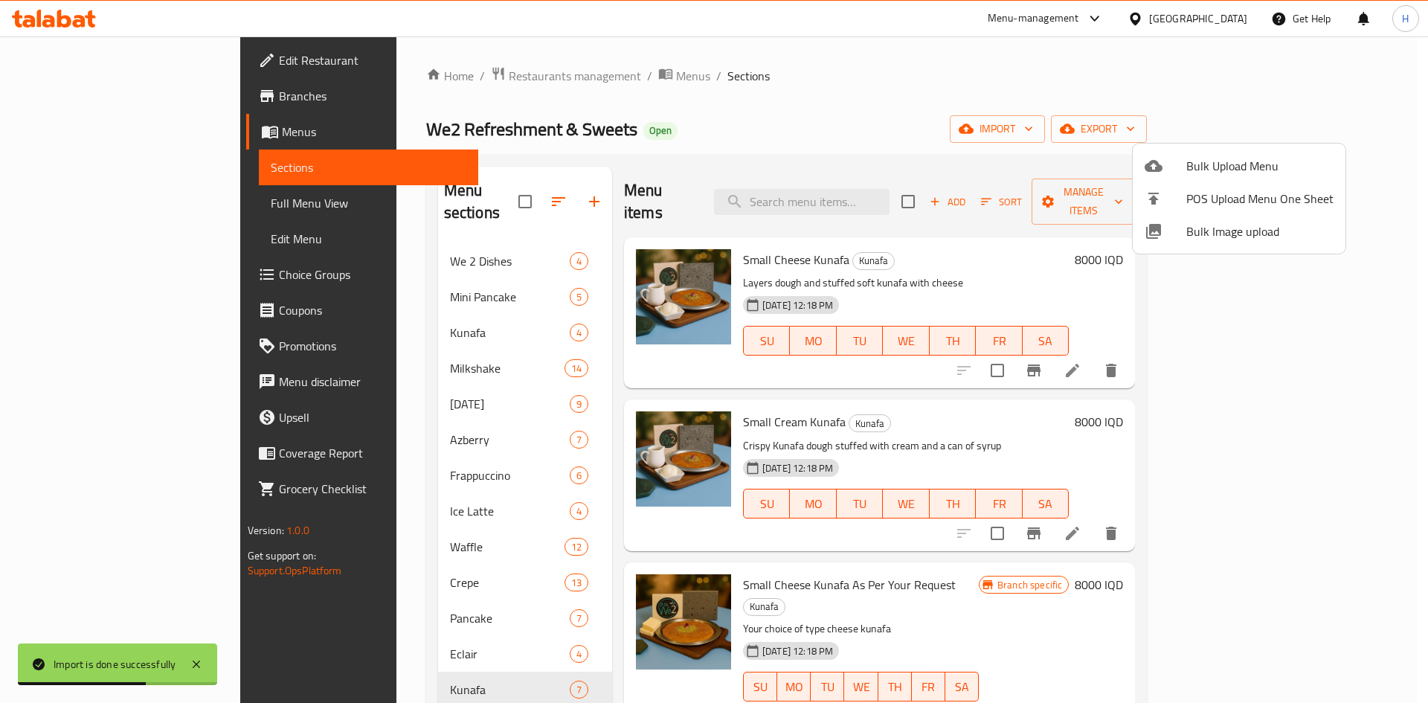
click at [380, 310] on div at bounding box center [714, 351] width 1428 height 703
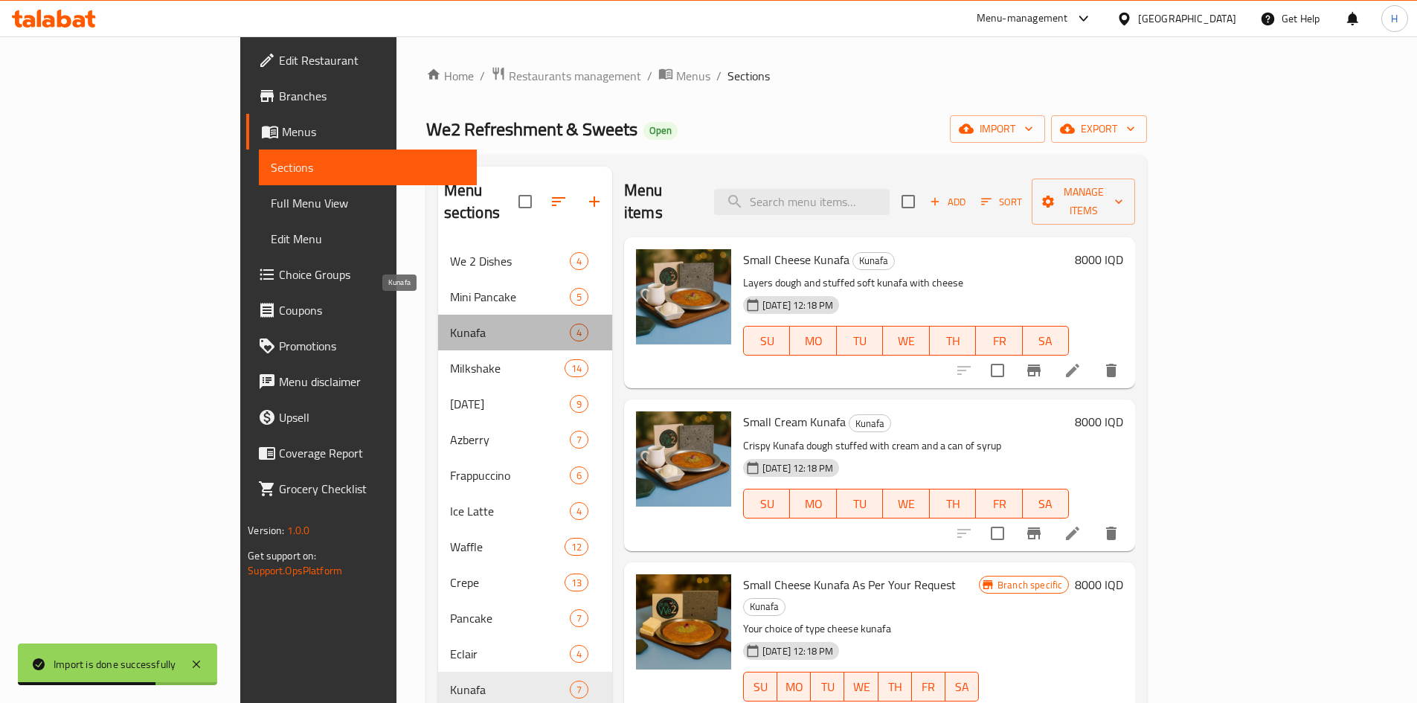
click at [450, 324] on span "Kunafa" at bounding box center [510, 333] width 120 height 18
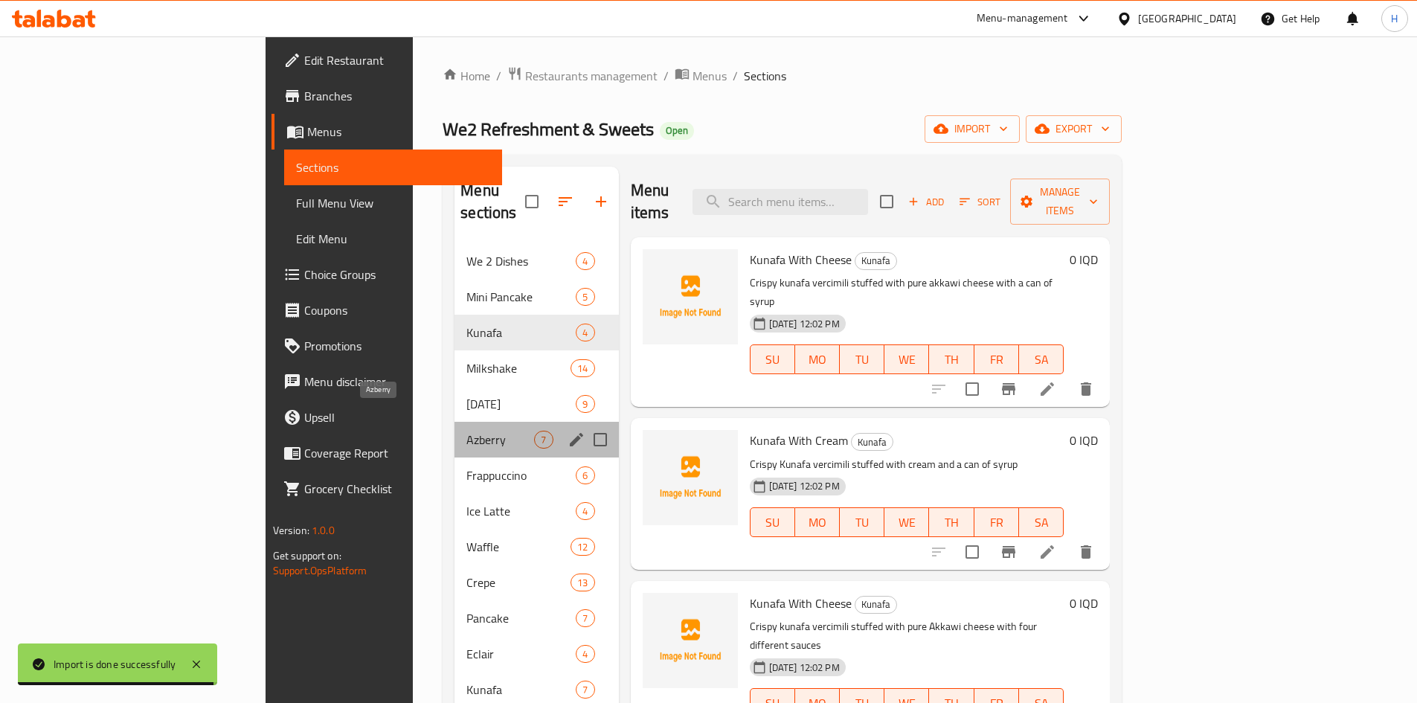
click at [466, 431] on span "Azberry" at bounding box center [500, 440] width 68 height 18
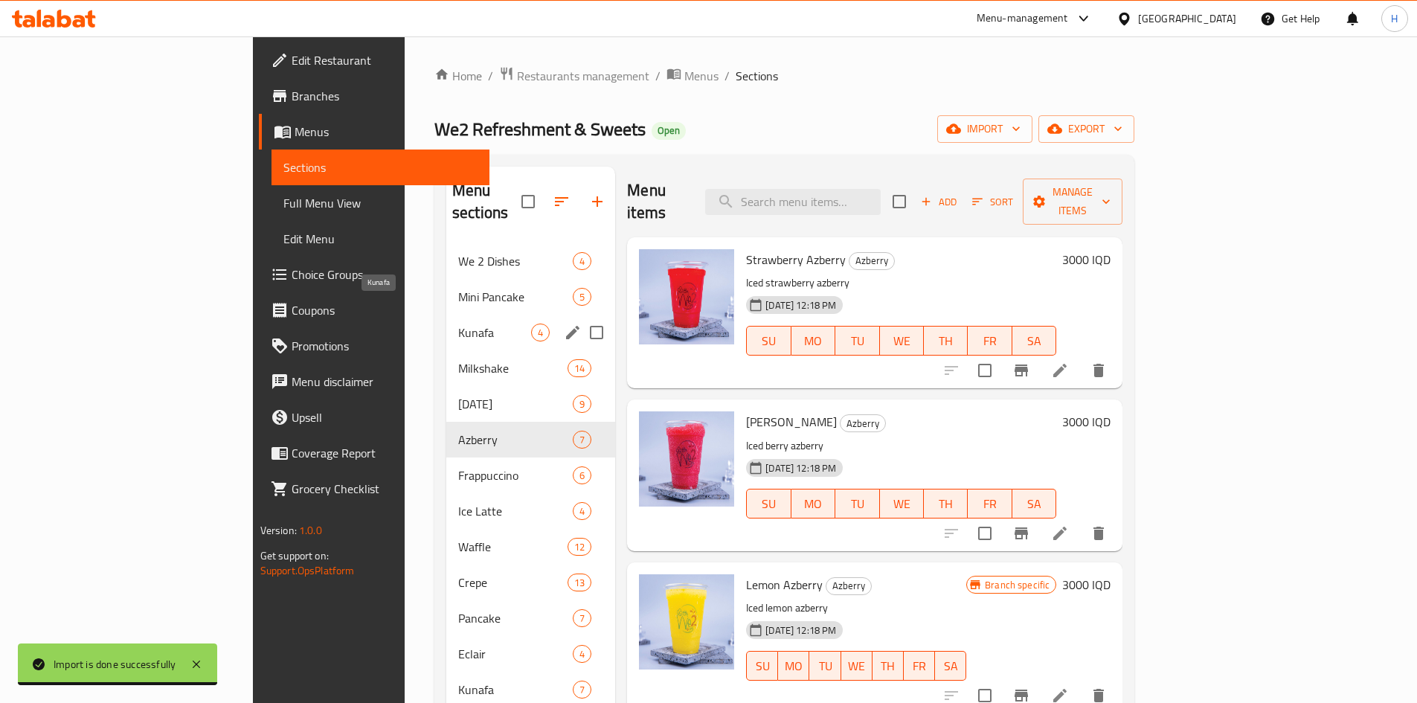
click at [458, 324] on span "Kunafa" at bounding box center [494, 333] width 73 height 18
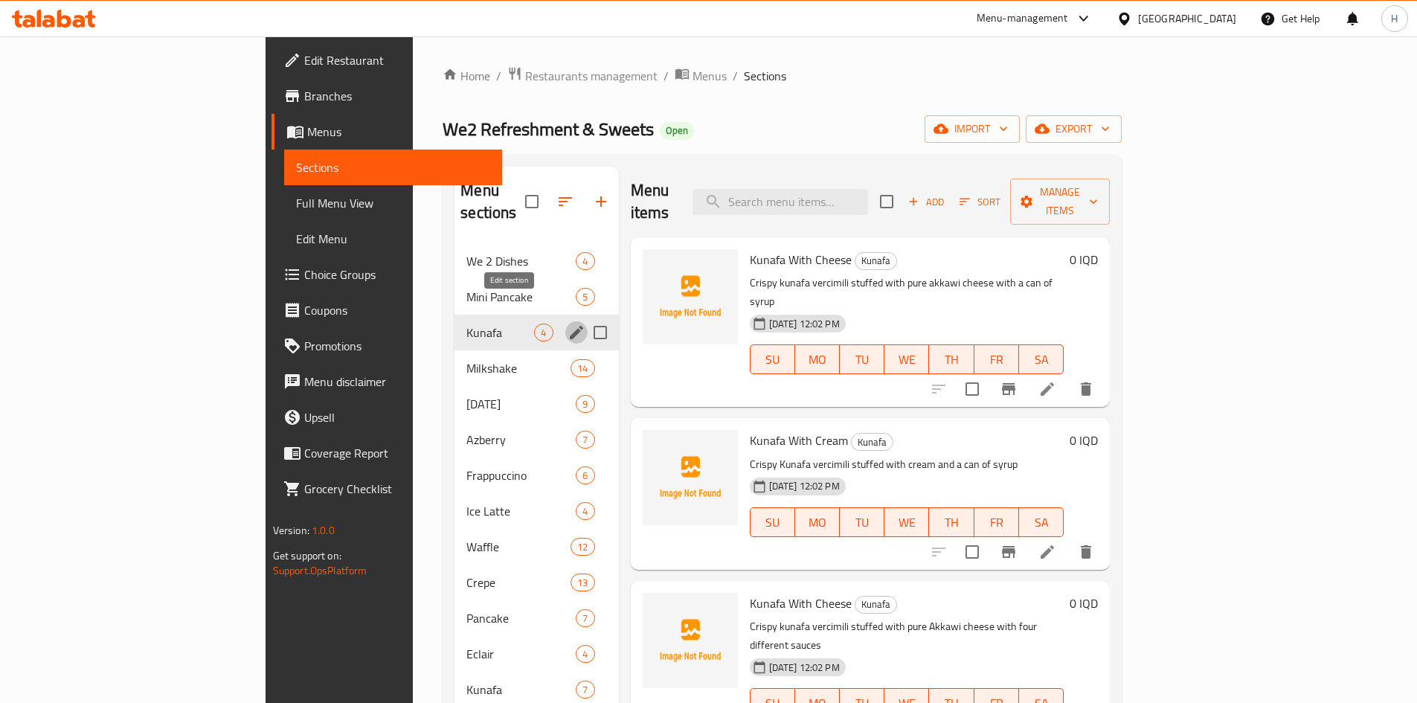
click at [568, 324] on icon "edit" at bounding box center [577, 333] width 18 height 18
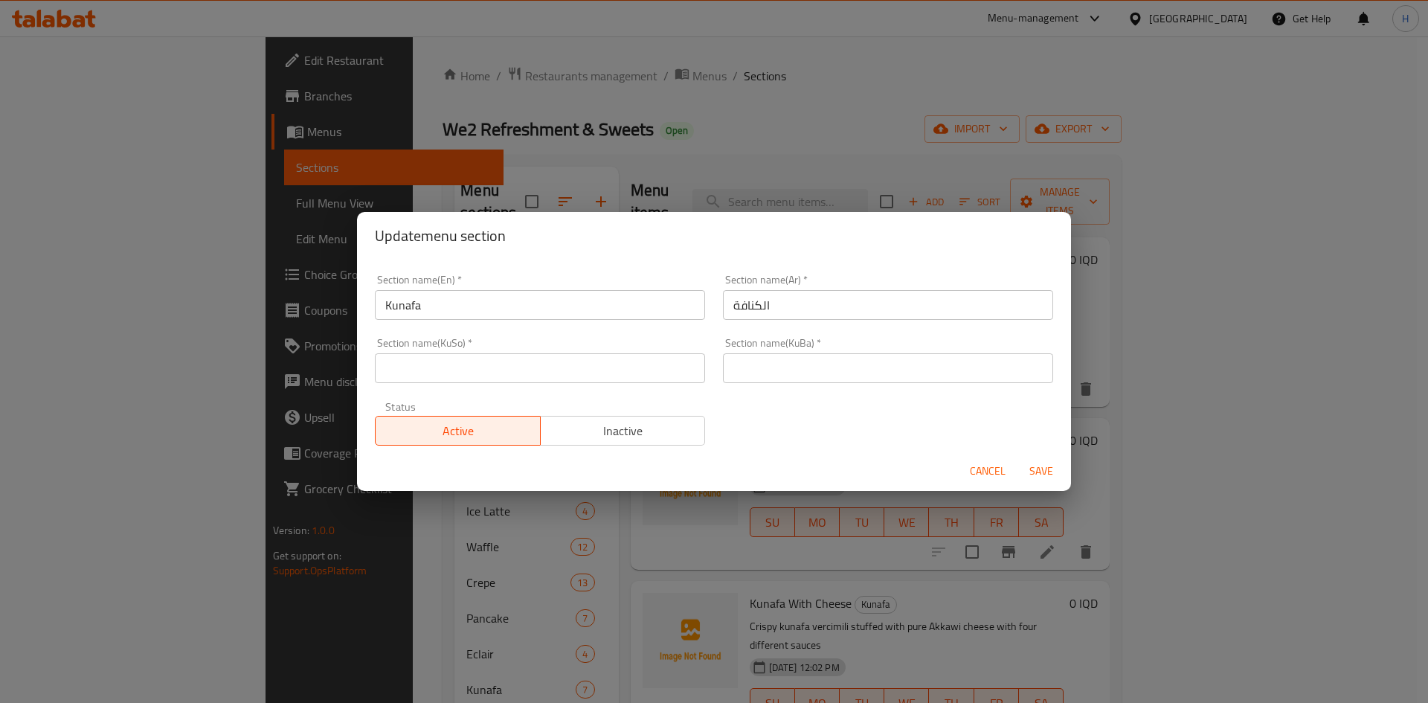
click at [622, 430] on span "Inactive" at bounding box center [623, 431] width 153 height 22
click at [1048, 460] on button "Save" at bounding box center [1042, 471] width 48 height 28
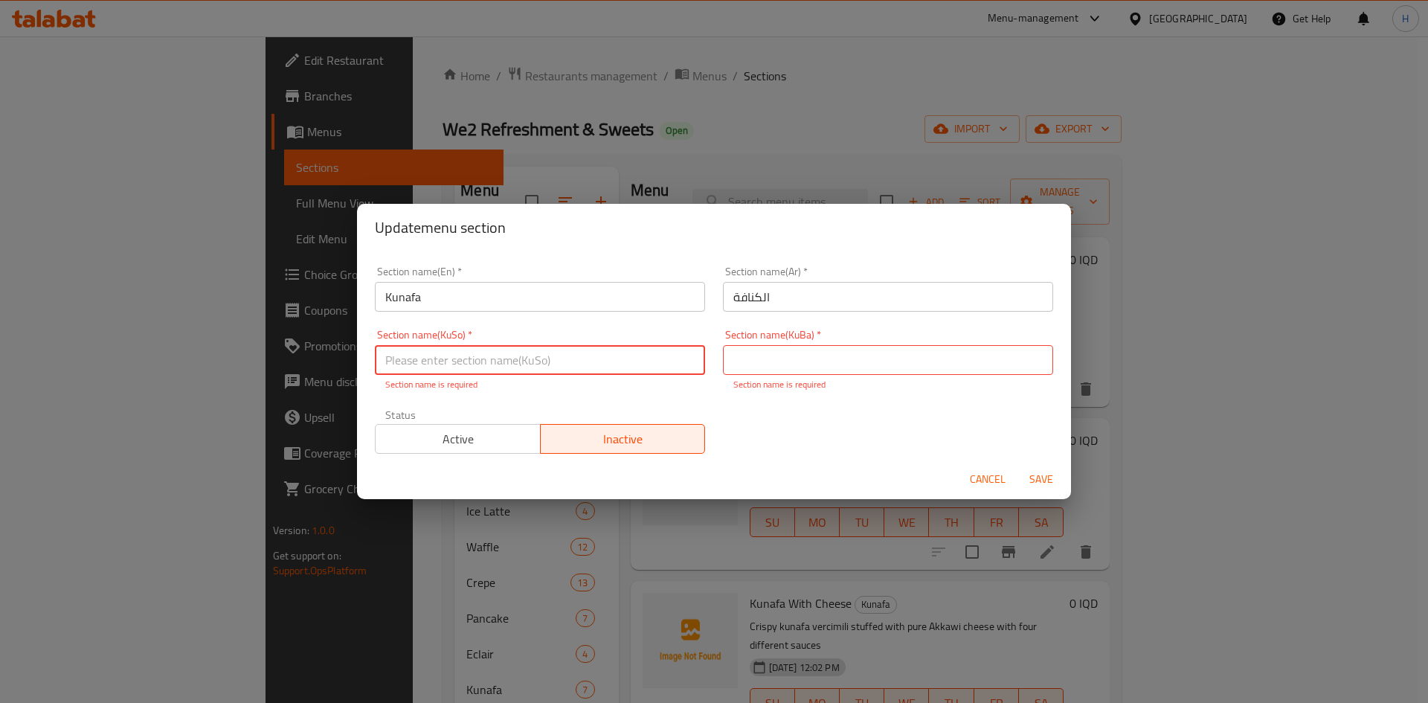
click at [511, 362] on input "text" at bounding box center [540, 360] width 330 height 30
type input "."
click at [753, 367] on input "text" at bounding box center [888, 360] width 330 height 30
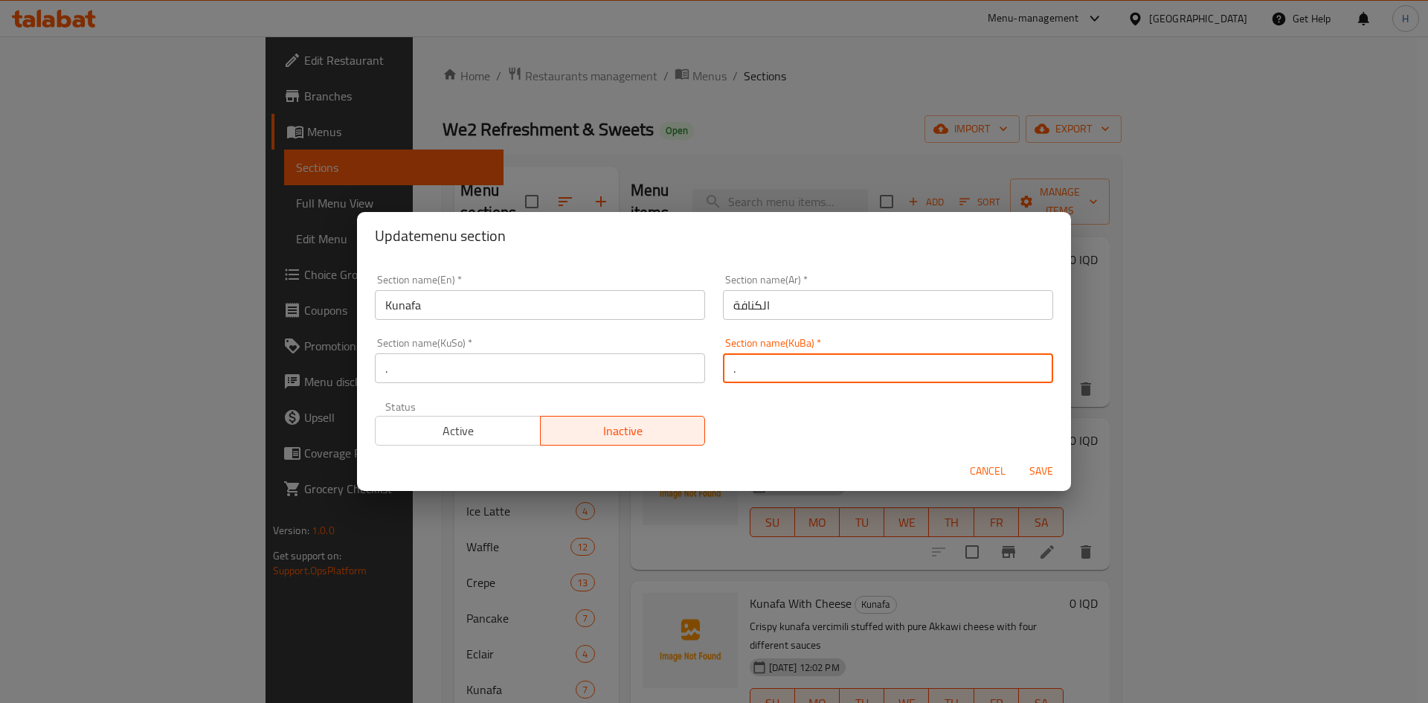
type input "."
click at [1047, 469] on span "Save" at bounding box center [1042, 471] width 36 height 19
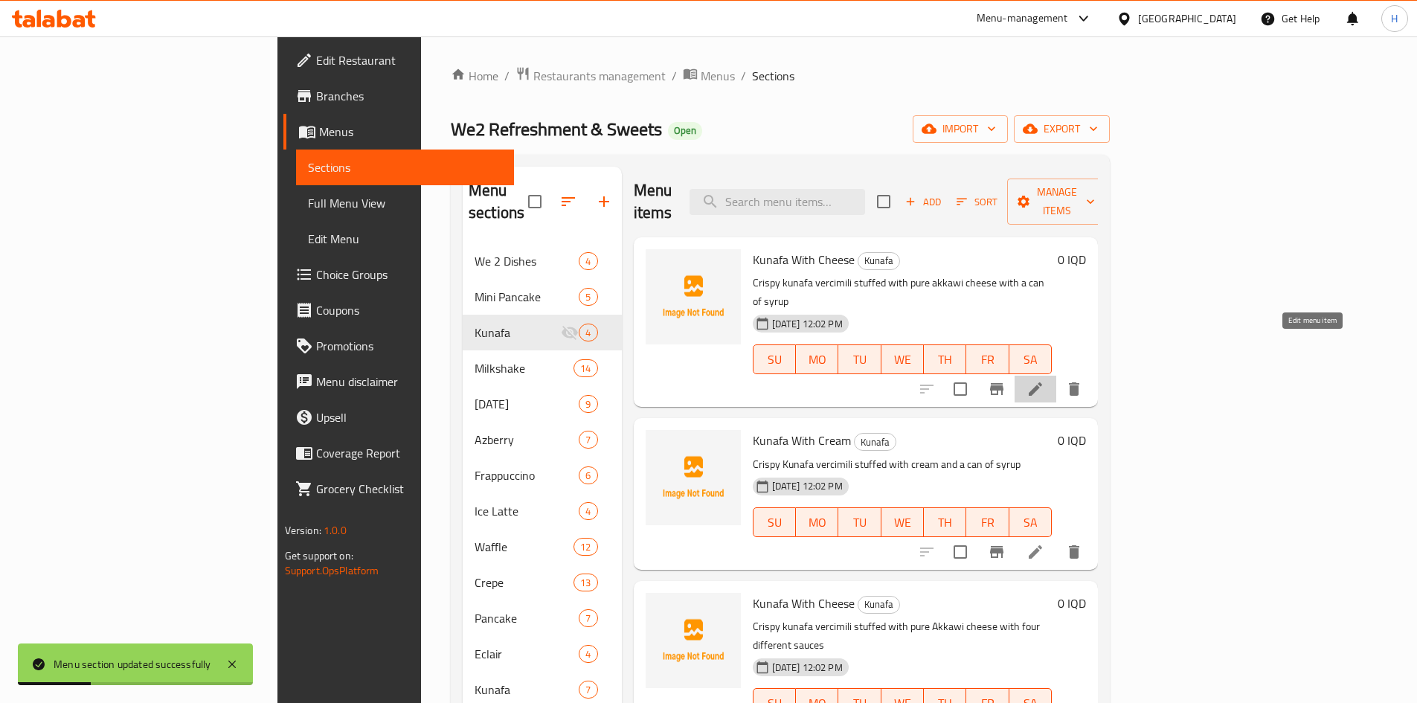
click at [1044, 380] on icon at bounding box center [1036, 389] width 18 height 18
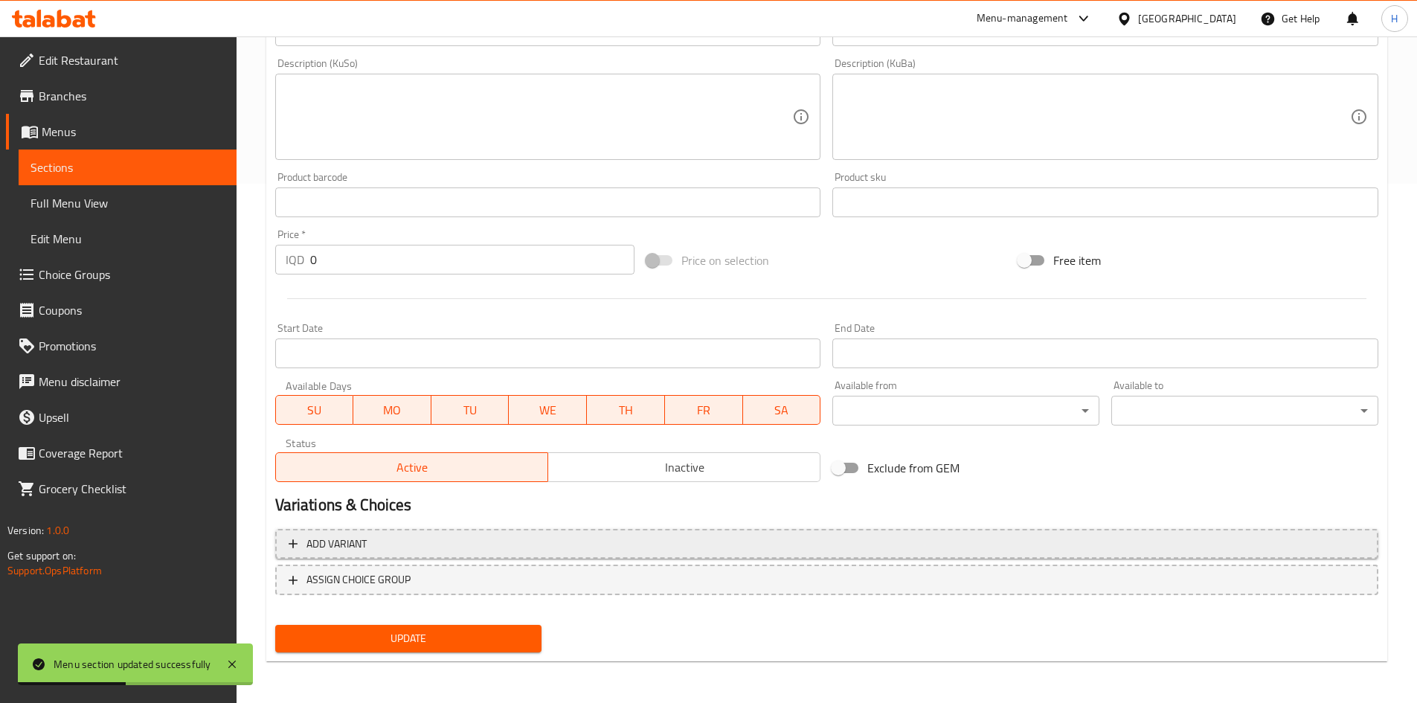
click at [395, 535] on span "Add variant" at bounding box center [827, 544] width 1076 height 19
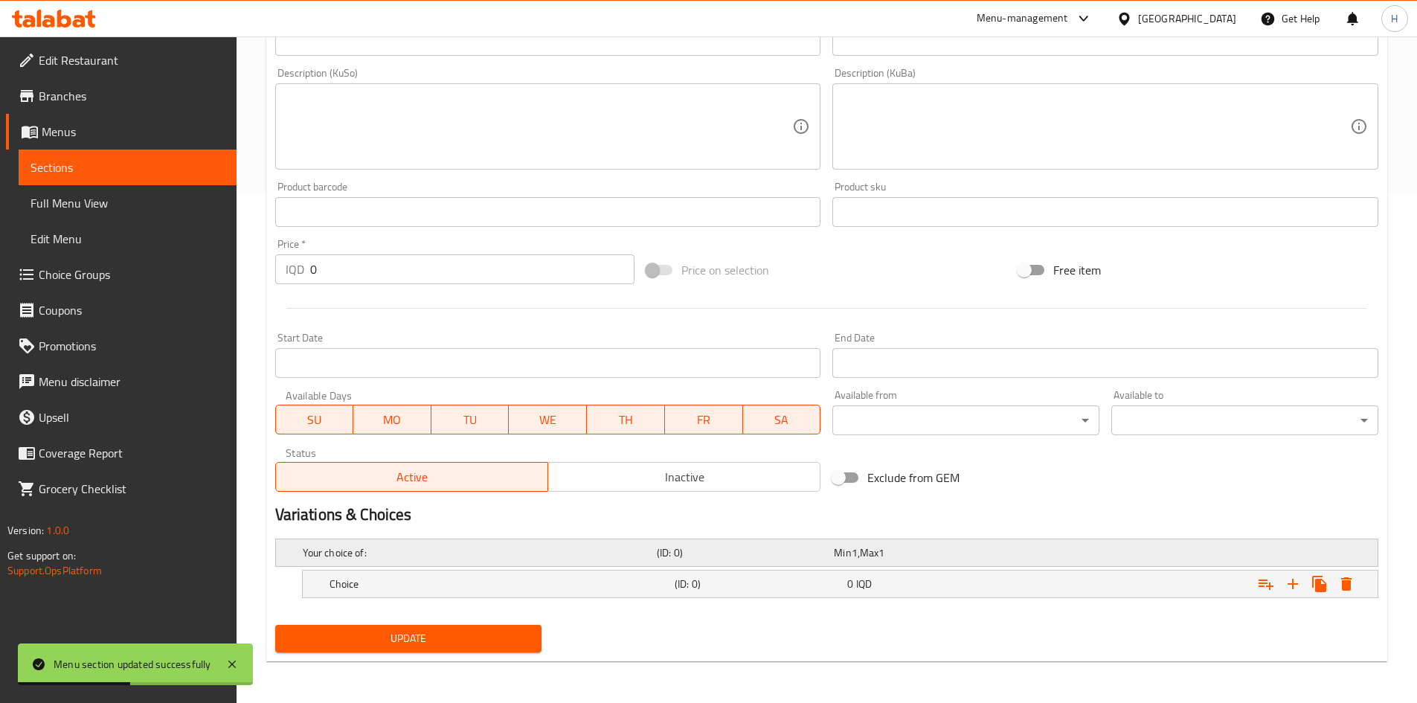
scroll to position [510, 0]
click at [1289, 575] on icon "Expand" at bounding box center [1293, 584] width 18 height 18
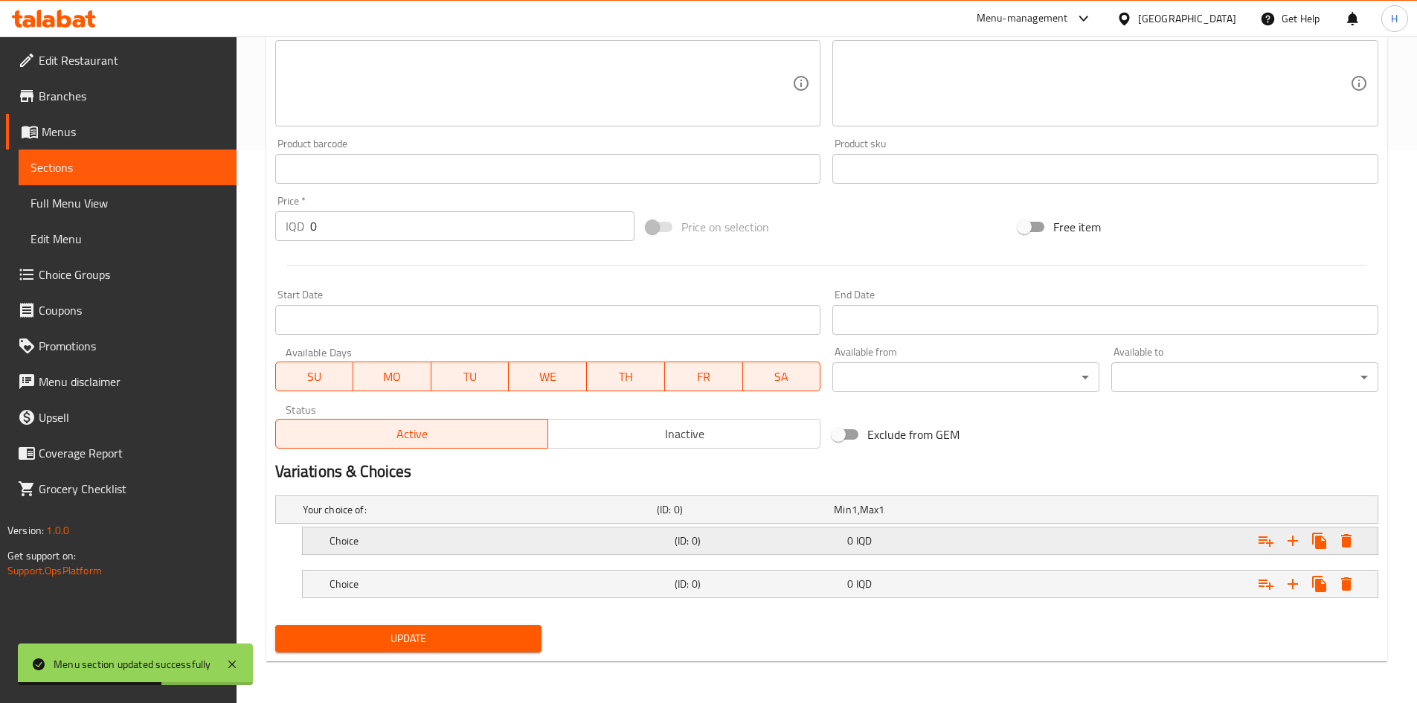
click at [330, 542] on h5 "Choice" at bounding box center [499, 540] width 339 height 15
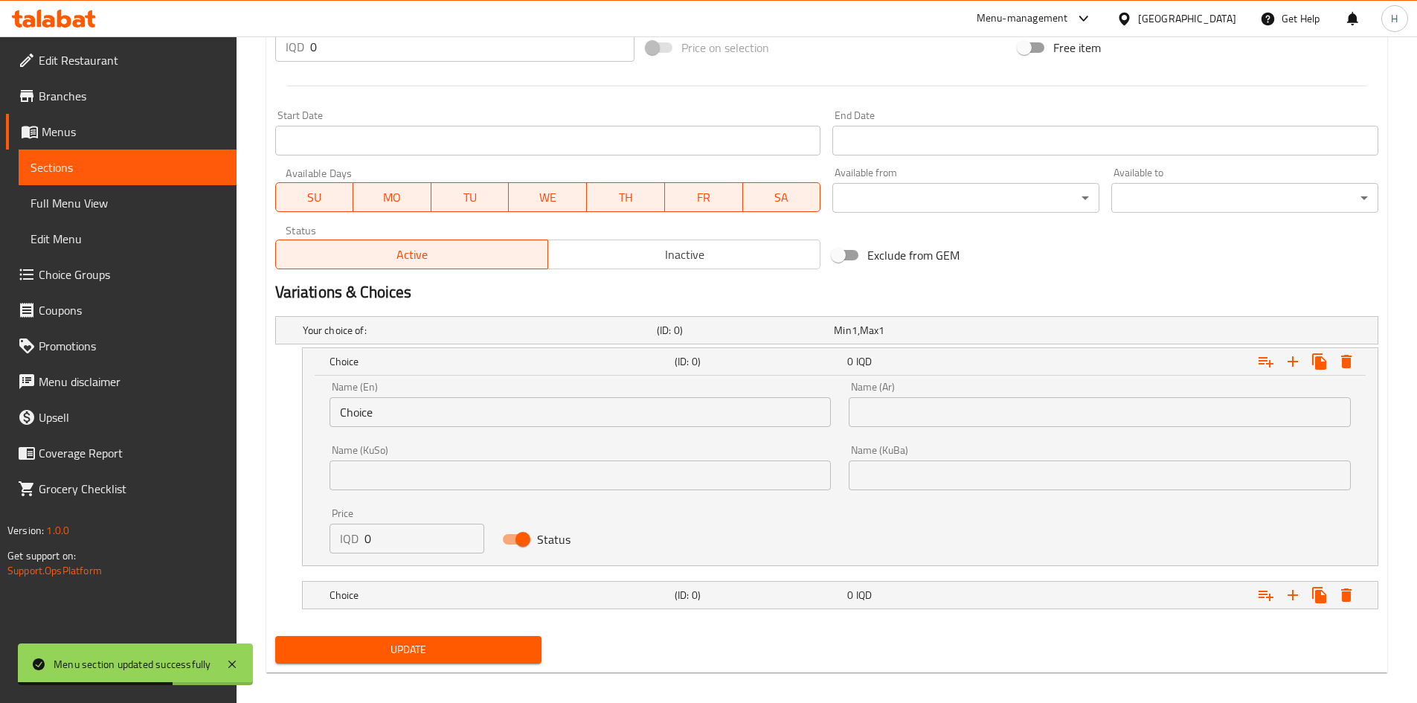
scroll to position [733, 0]
click at [896, 408] on input "text" at bounding box center [1100, 411] width 502 height 30
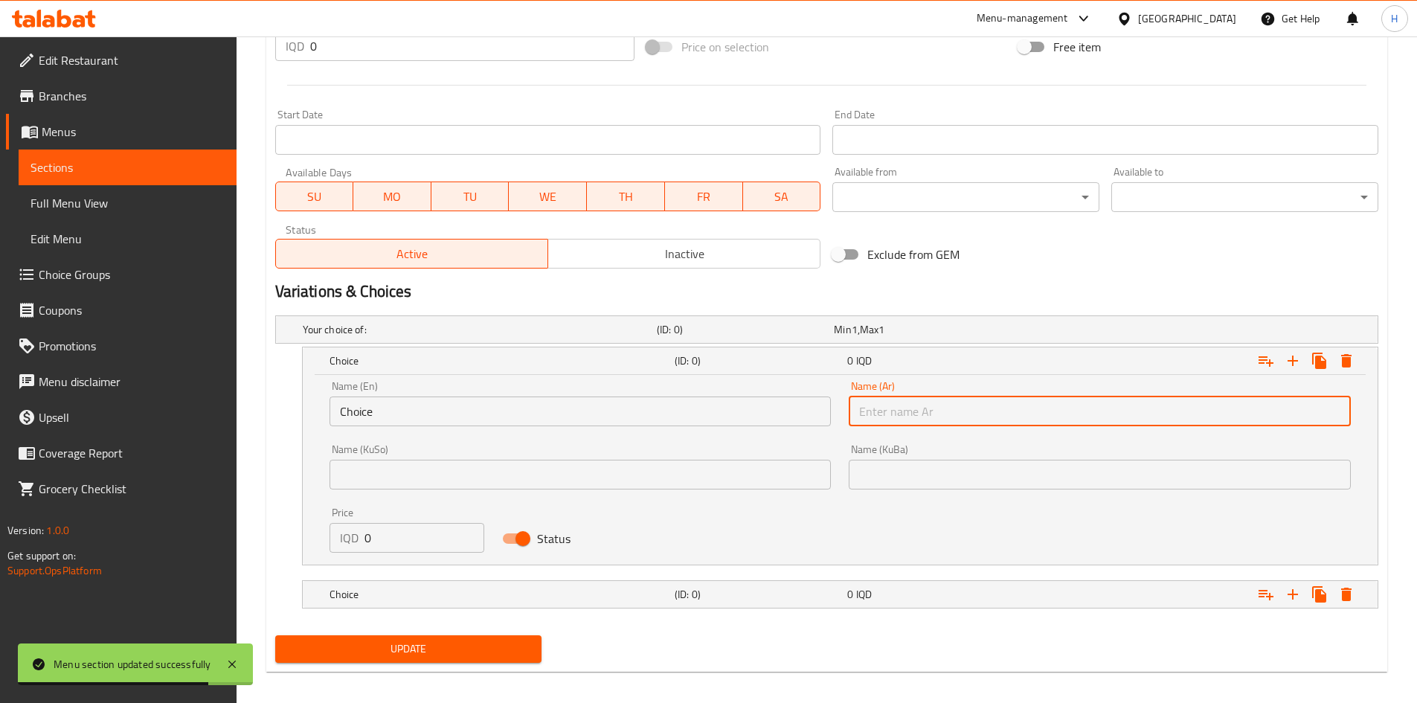
type input "w"
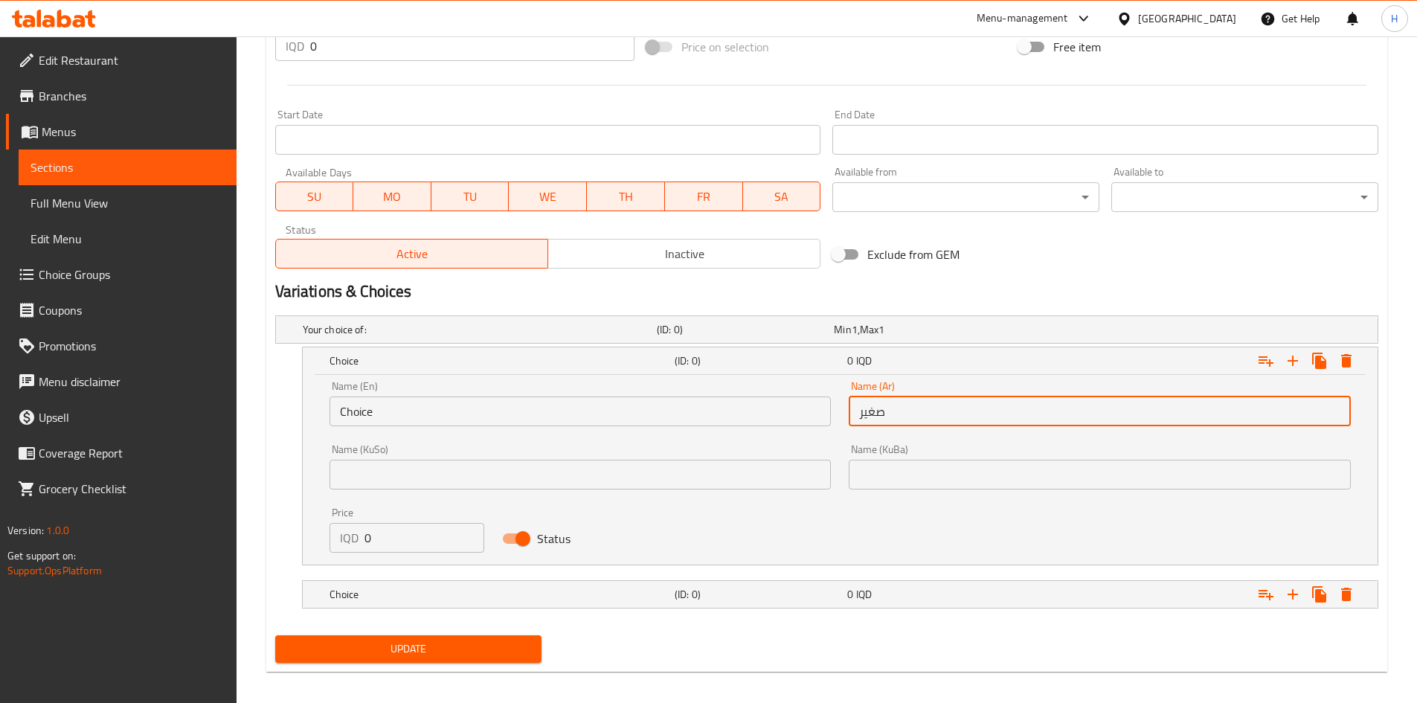
type input "صغير"
click at [769, 407] on input "Choice" at bounding box center [581, 411] width 502 height 30
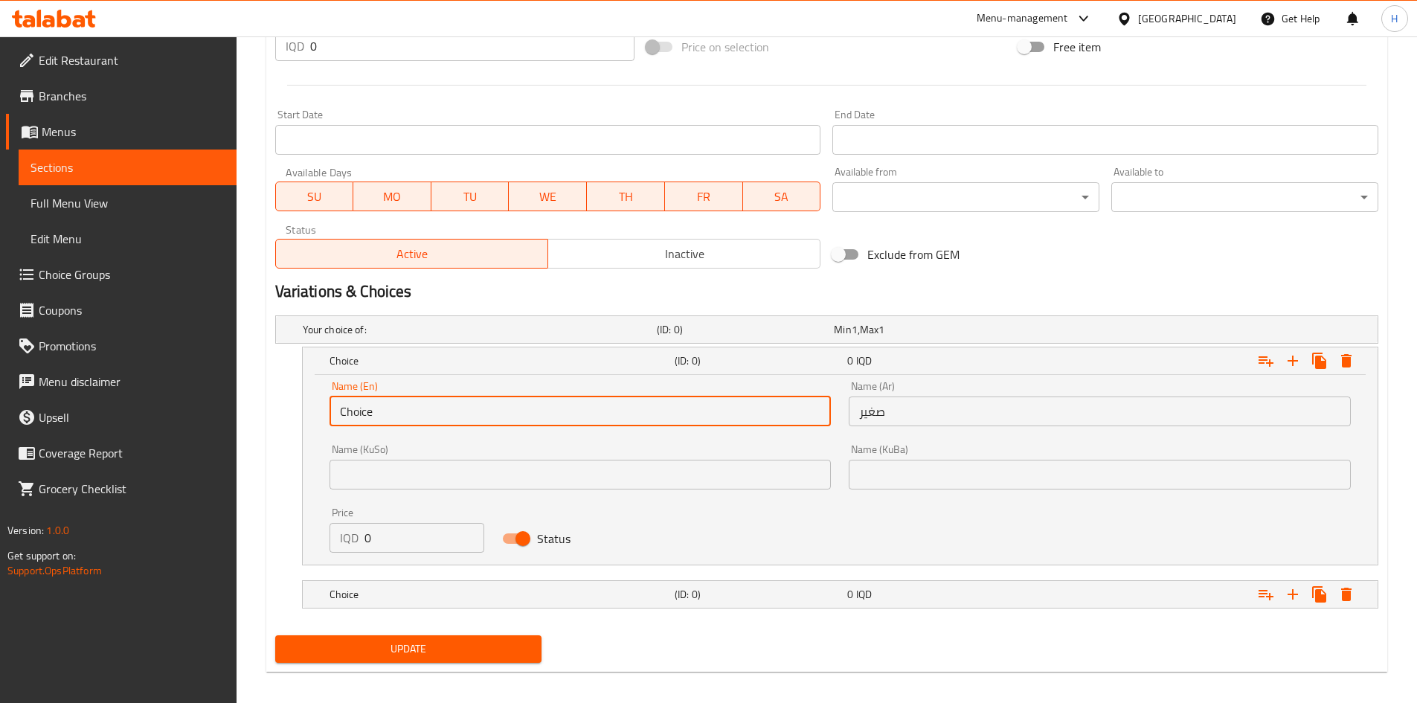
click at [440, 416] on input "Choice" at bounding box center [581, 411] width 502 height 30
click at [443, 416] on input "text" at bounding box center [581, 411] width 502 height 30
type input "Small"
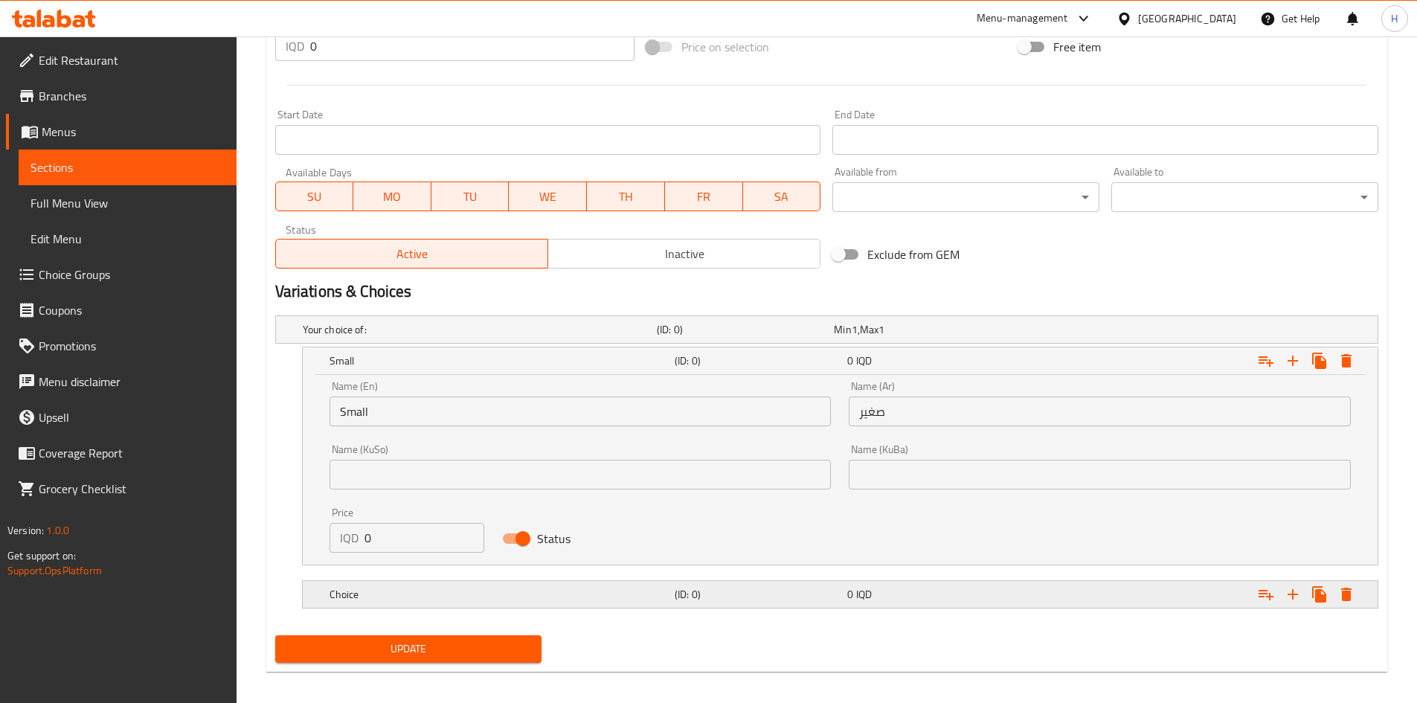
click at [385, 585] on div "Choice" at bounding box center [499, 594] width 345 height 21
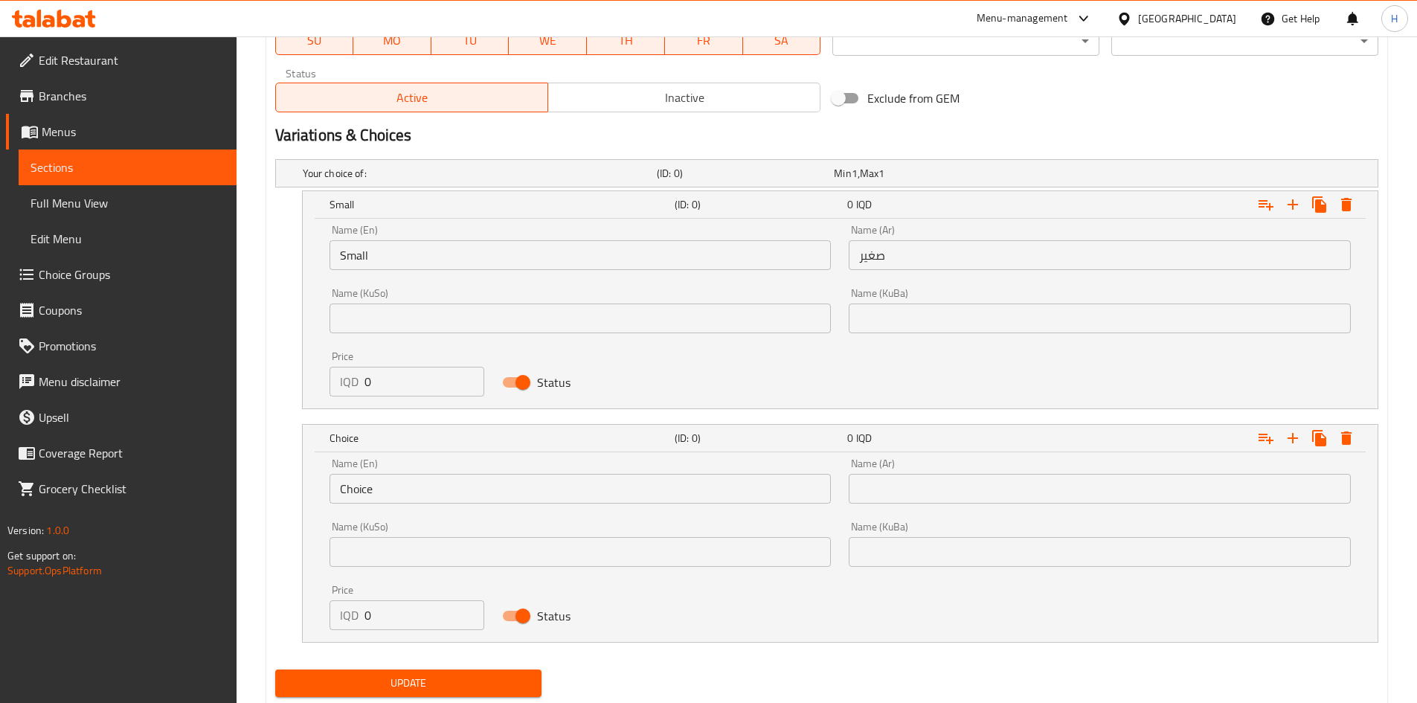
scroll to position [890, 0]
click at [370, 483] on input "Choice" at bounding box center [581, 487] width 502 height 30
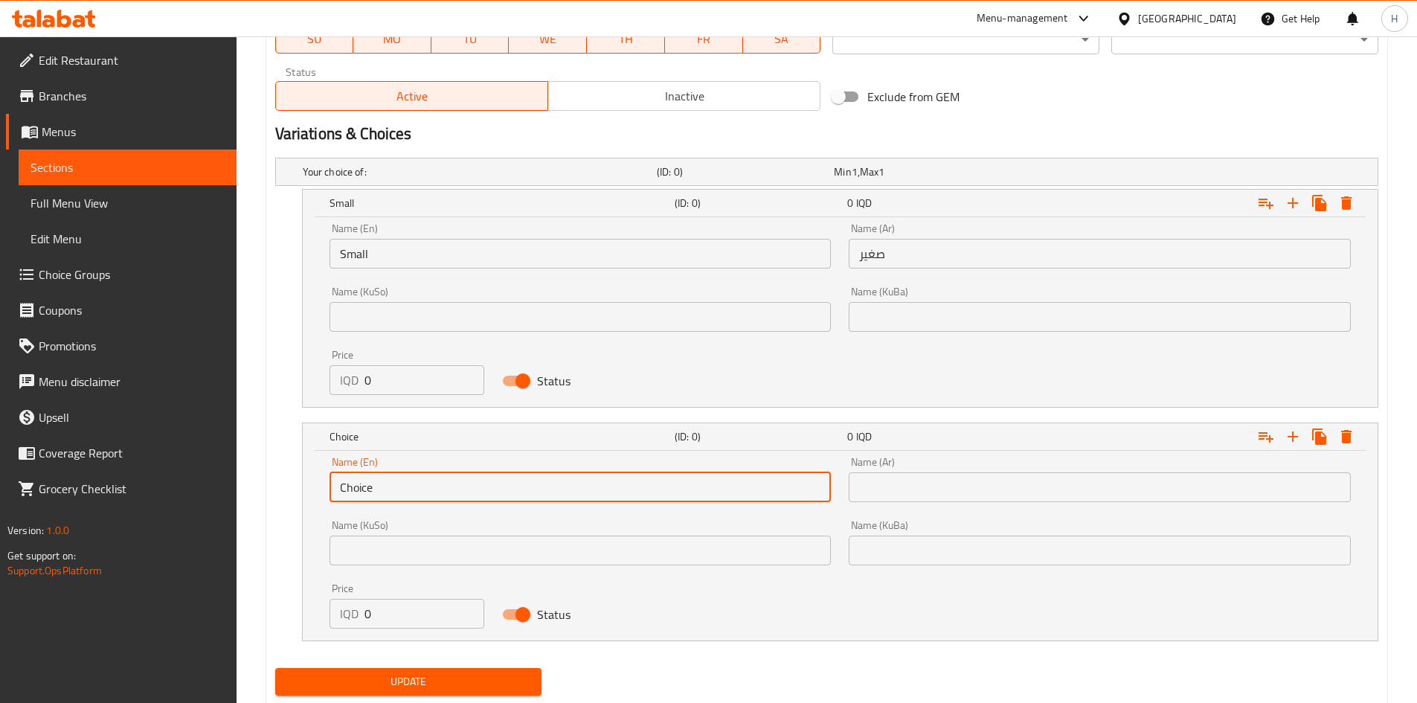
click at [370, 483] on input "Choice" at bounding box center [581, 487] width 502 height 30
click at [370, 483] on input "text" at bounding box center [581, 487] width 502 height 30
type input "Large"
click at [899, 475] on input "text" at bounding box center [1100, 487] width 502 height 30
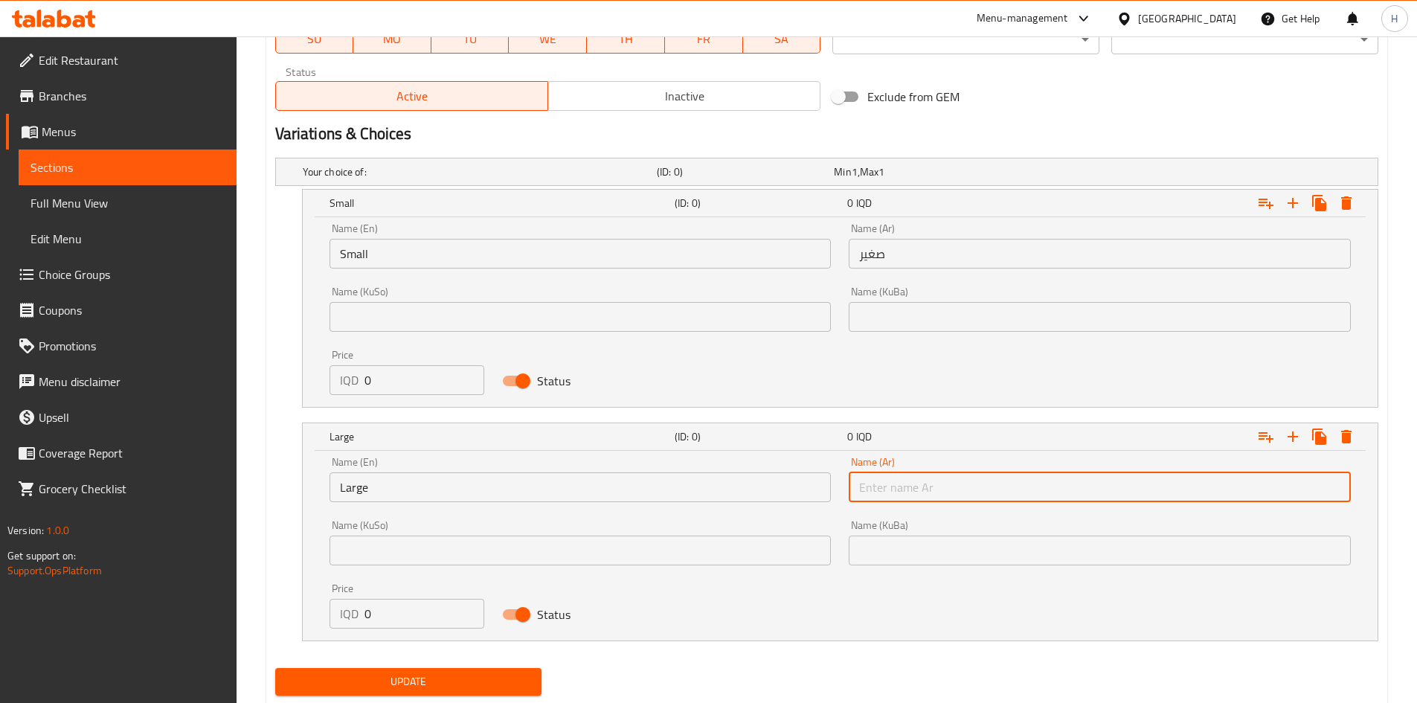
type input "كبير"
click at [394, 382] on input "0" at bounding box center [425, 380] width 121 height 30
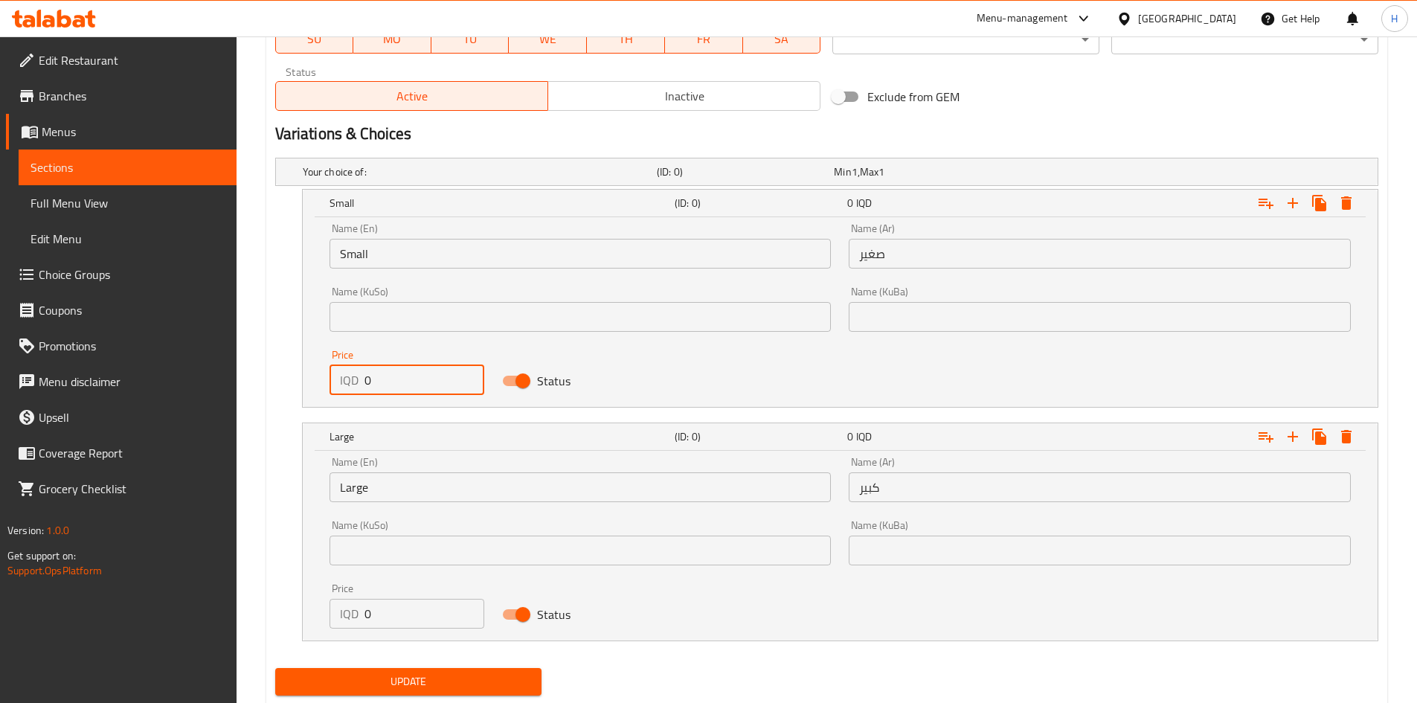
click at [394, 382] on input "0" at bounding box center [425, 380] width 121 height 30
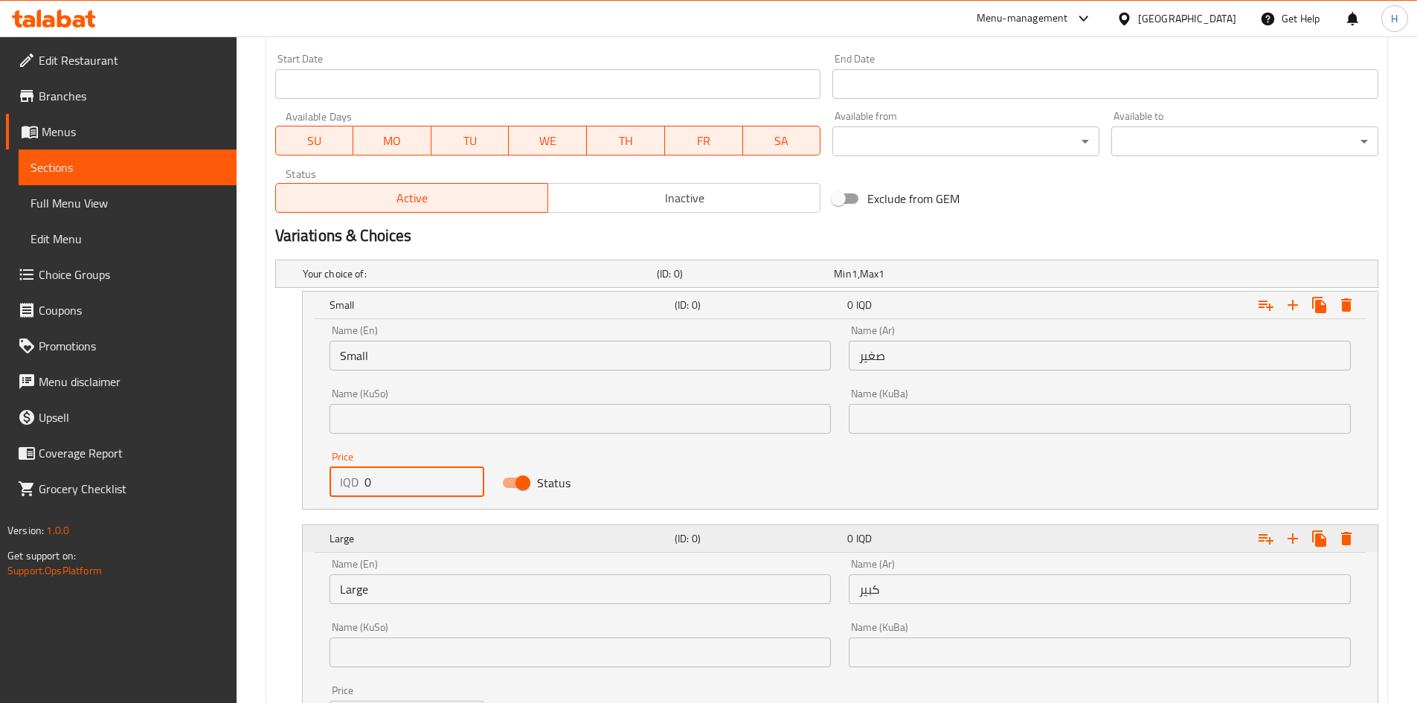
scroll to position [934, 0]
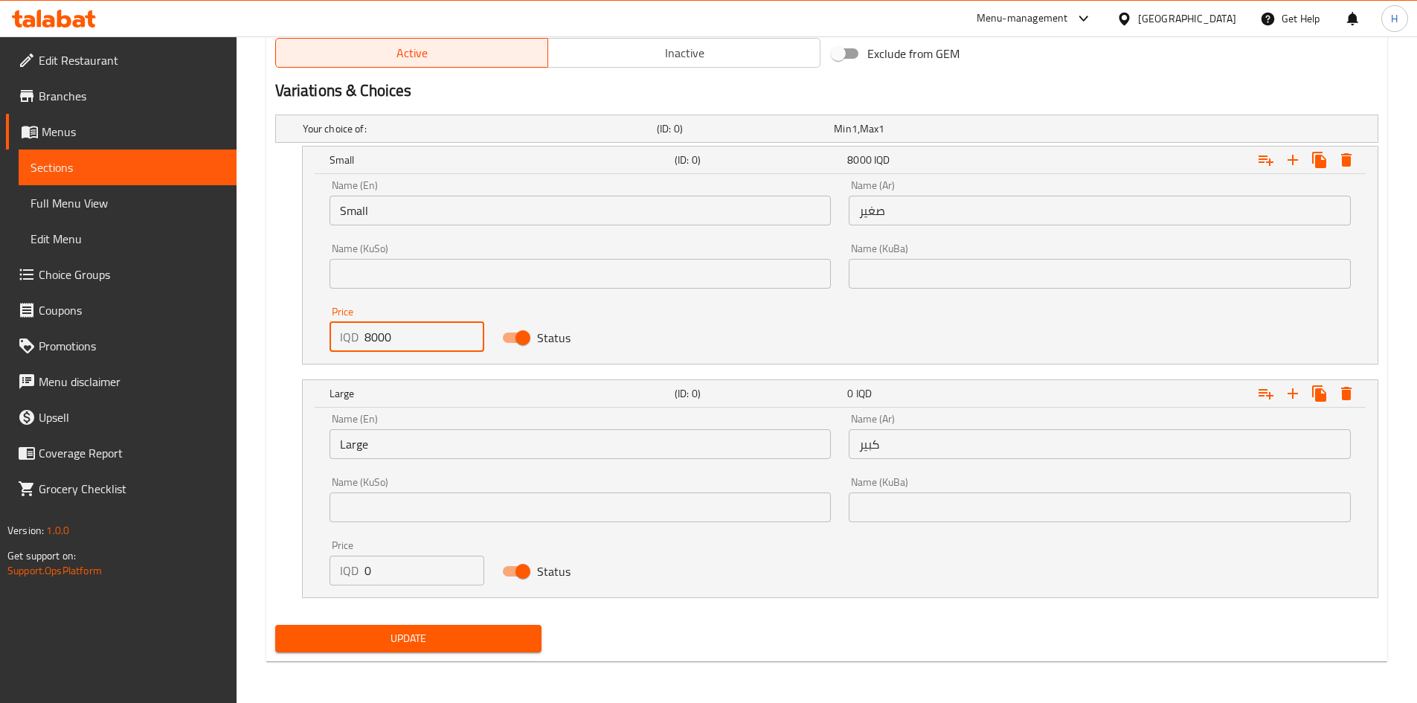
type input "8000"
click at [424, 563] on input "0" at bounding box center [425, 571] width 121 height 30
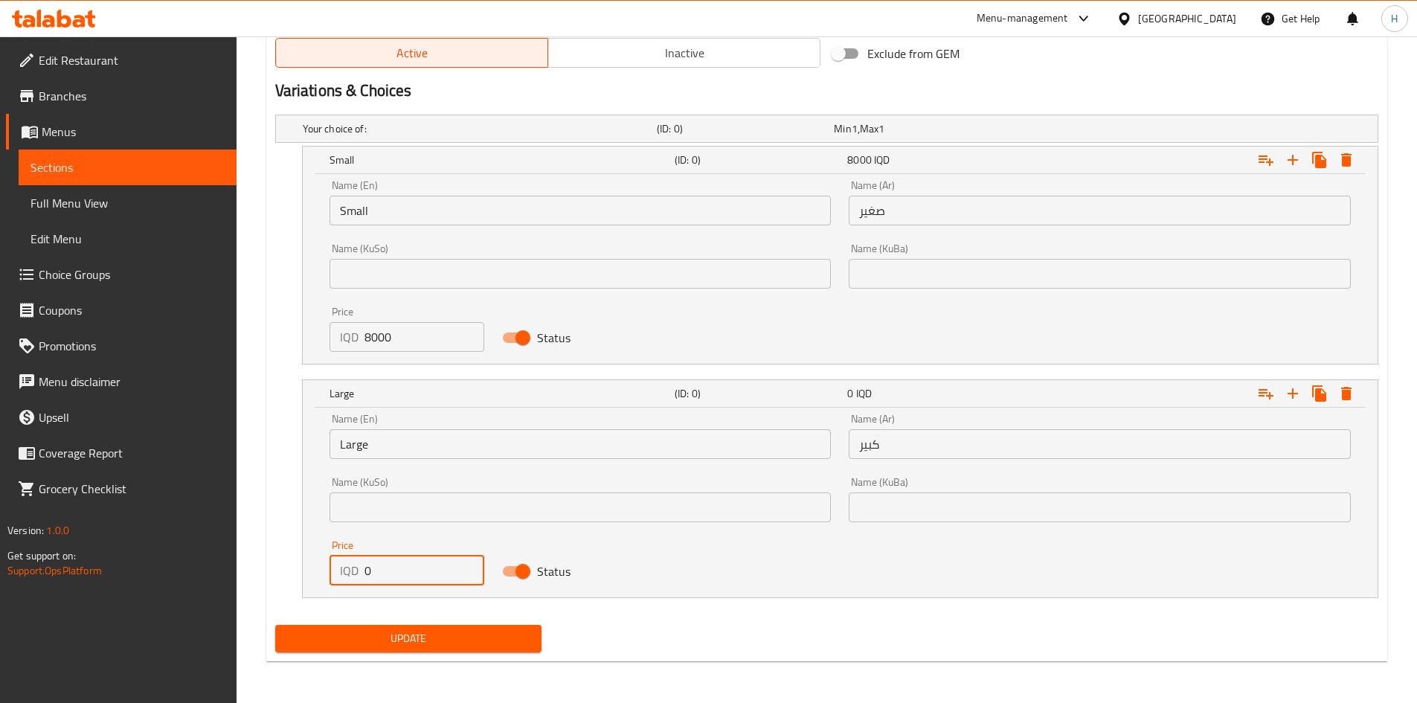
click at [424, 563] on input "0" at bounding box center [425, 571] width 121 height 30
type input "16000"
click at [440, 644] on span "Update" at bounding box center [408, 638] width 243 height 19
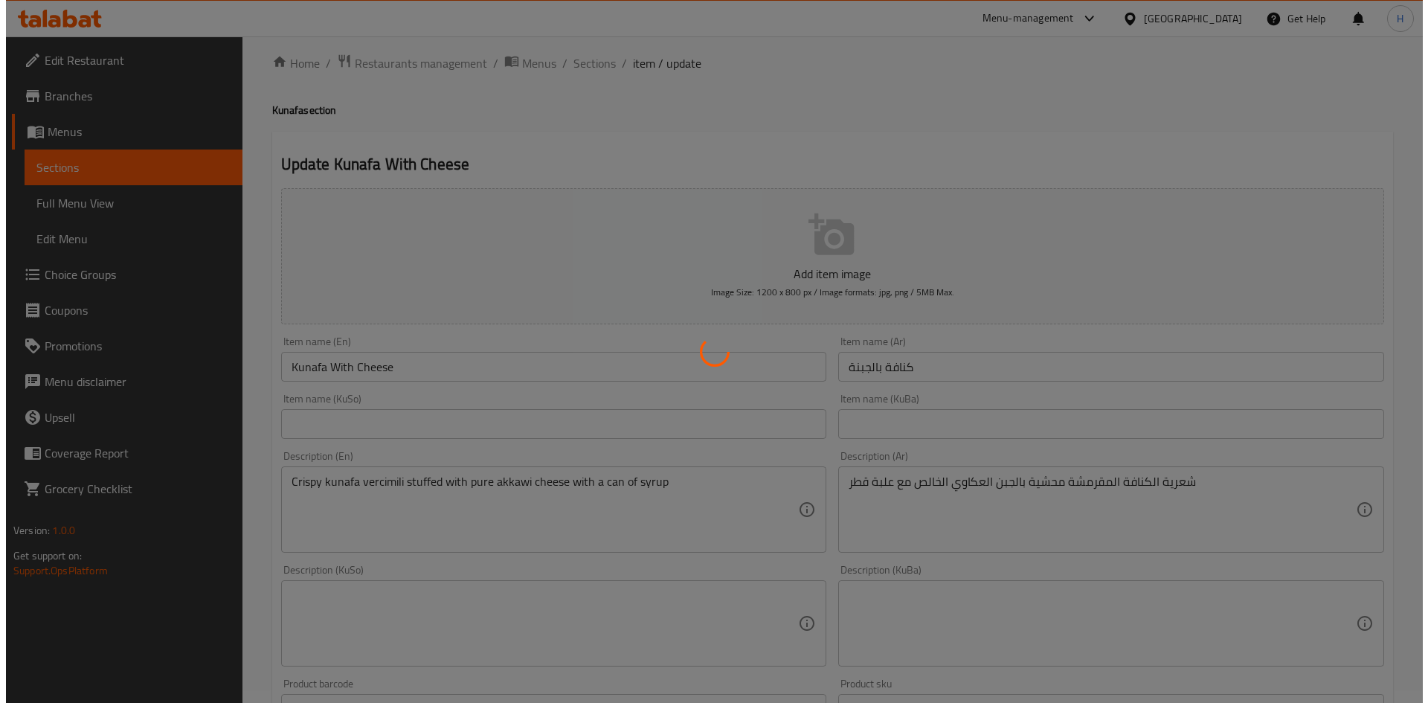
scroll to position [0, 0]
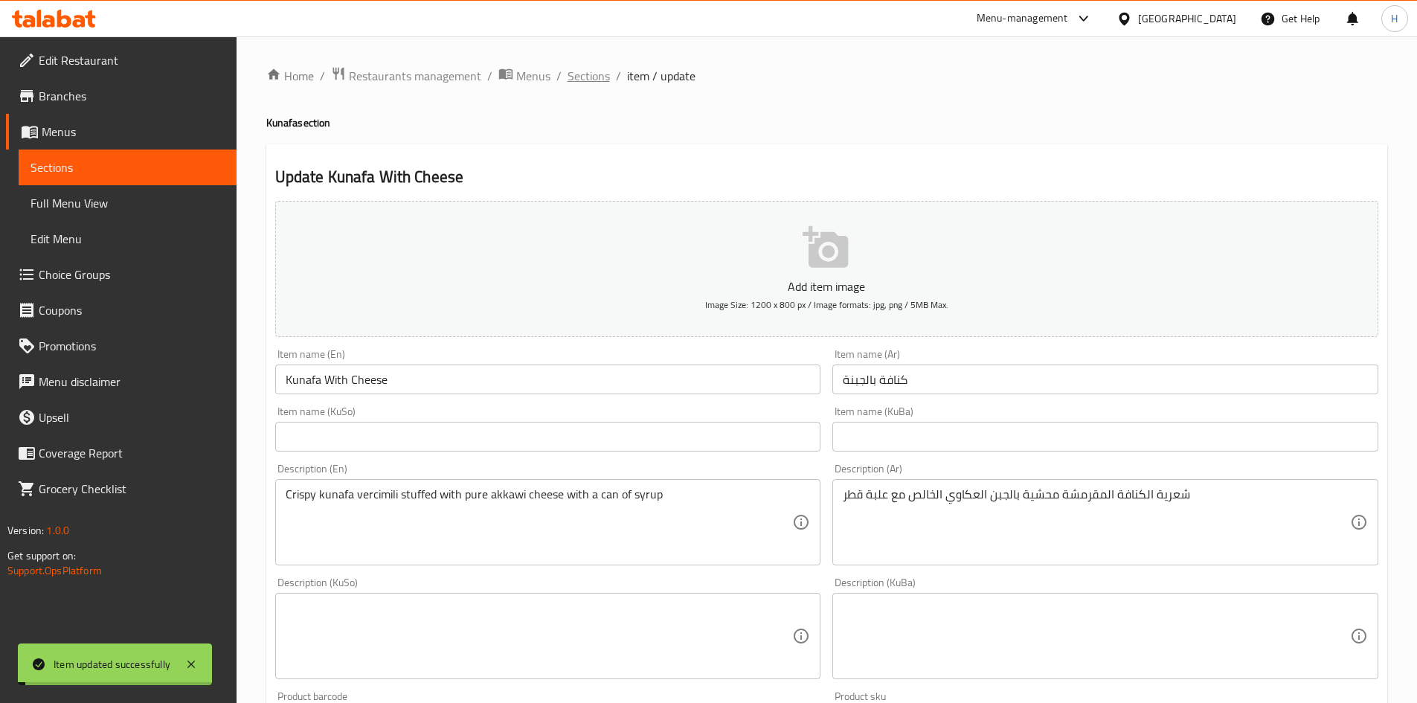
click at [595, 69] on span "Sections" at bounding box center [589, 76] width 42 height 18
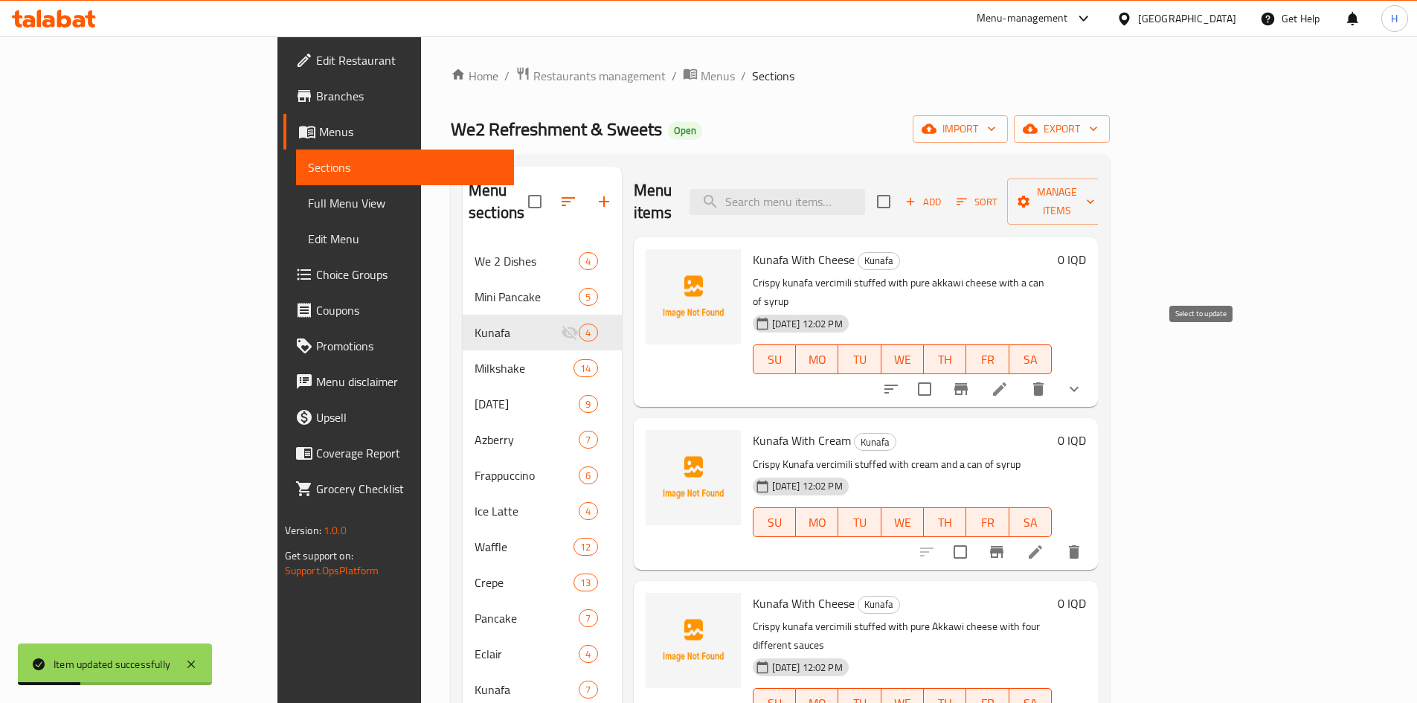
drag, startPoint x: 1206, startPoint y: 347, endPoint x: 1213, endPoint y: 335, distance: 14.3
click at [940, 373] on input "checkbox" at bounding box center [924, 388] width 31 height 31
checkbox input "true"
click at [1095, 194] on span "Manage items" at bounding box center [1057, 201] width 76 height 37
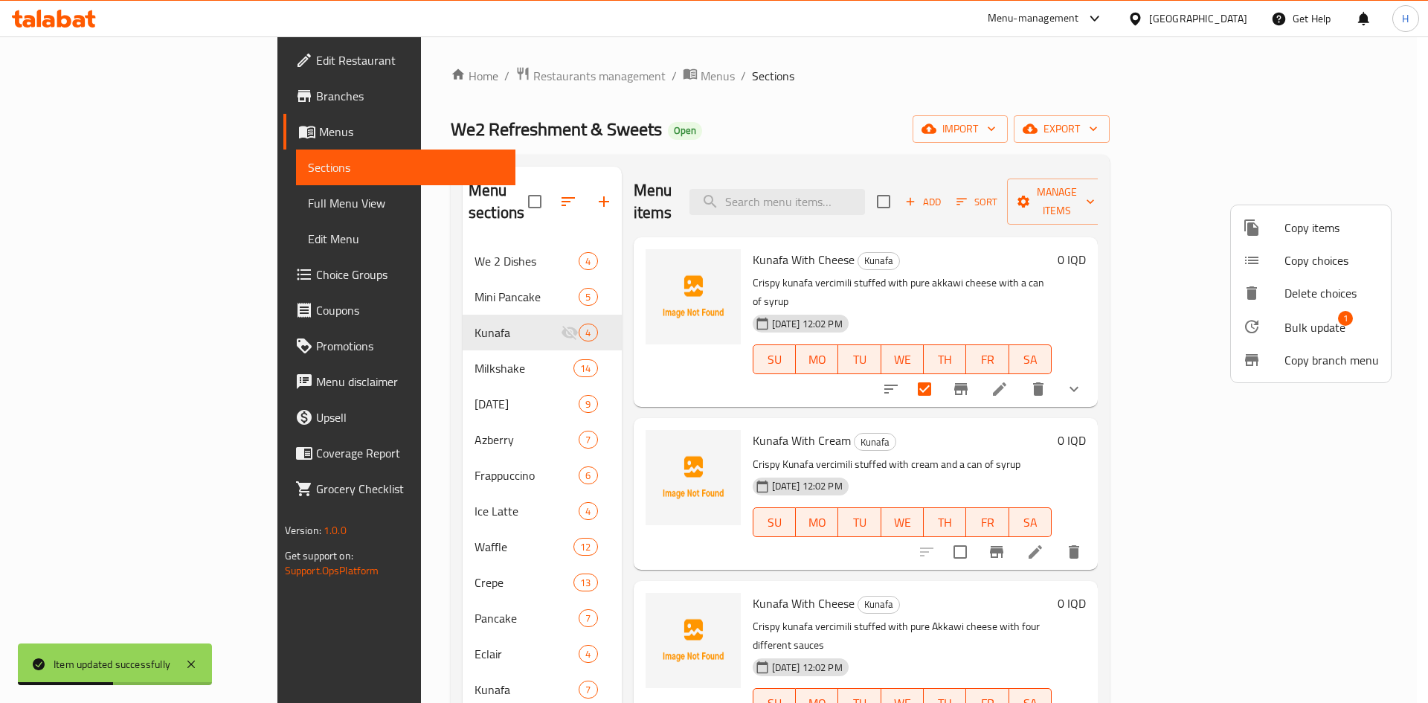
click at [1323, 261] on span "Copy choices" at bounding box center [1332, 260] width 94 height 18
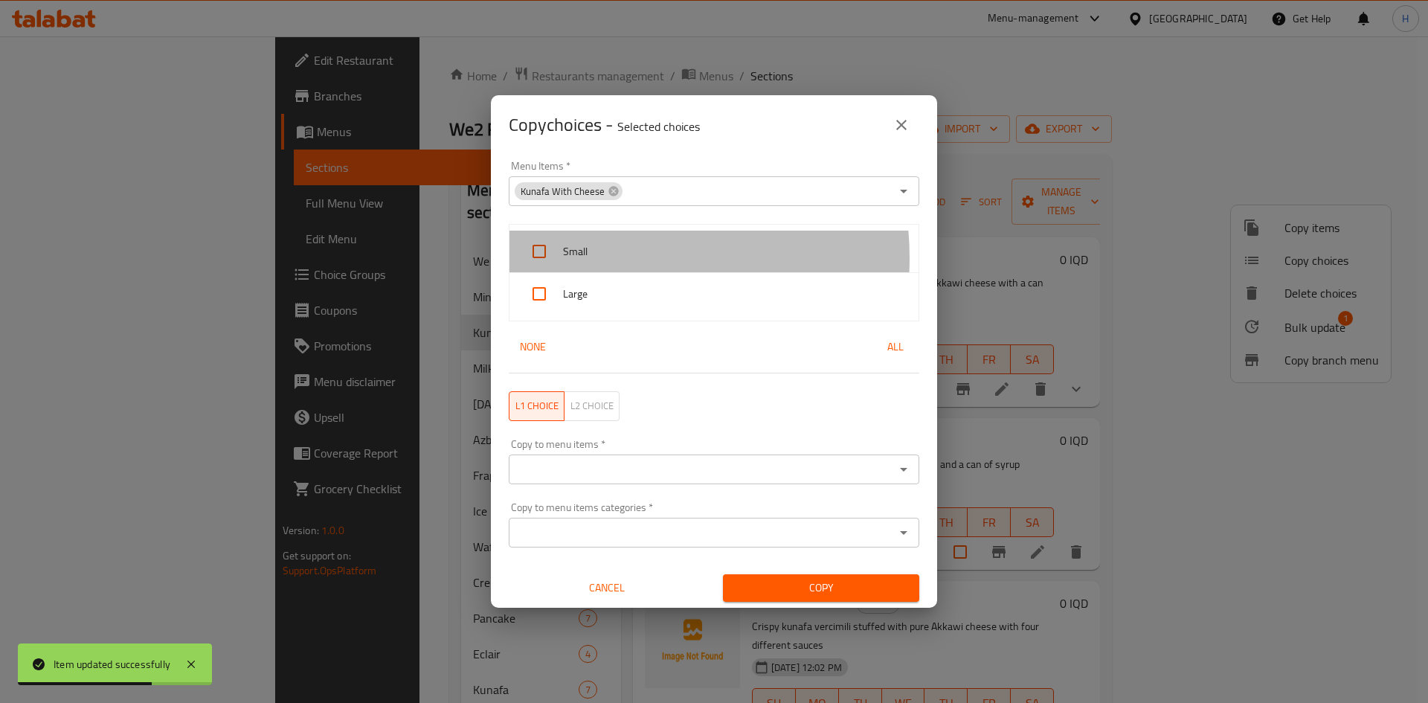
click at [600, 258] on span "Small" at bounding box center [735, 252] width 344 height 19
checkbox input "true"
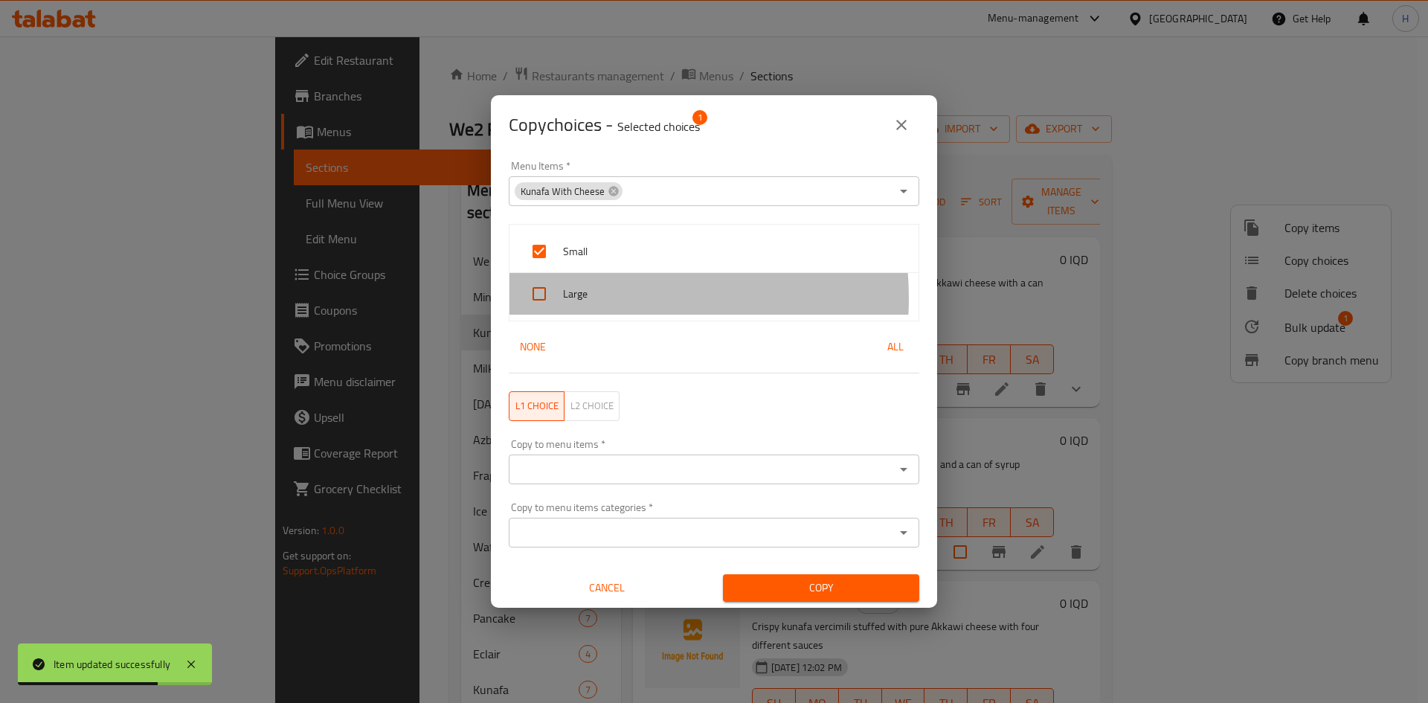
click at [594, 298] on span "Large" at bounding box center [735, 294] width 344 height 19
checkbox input "true"
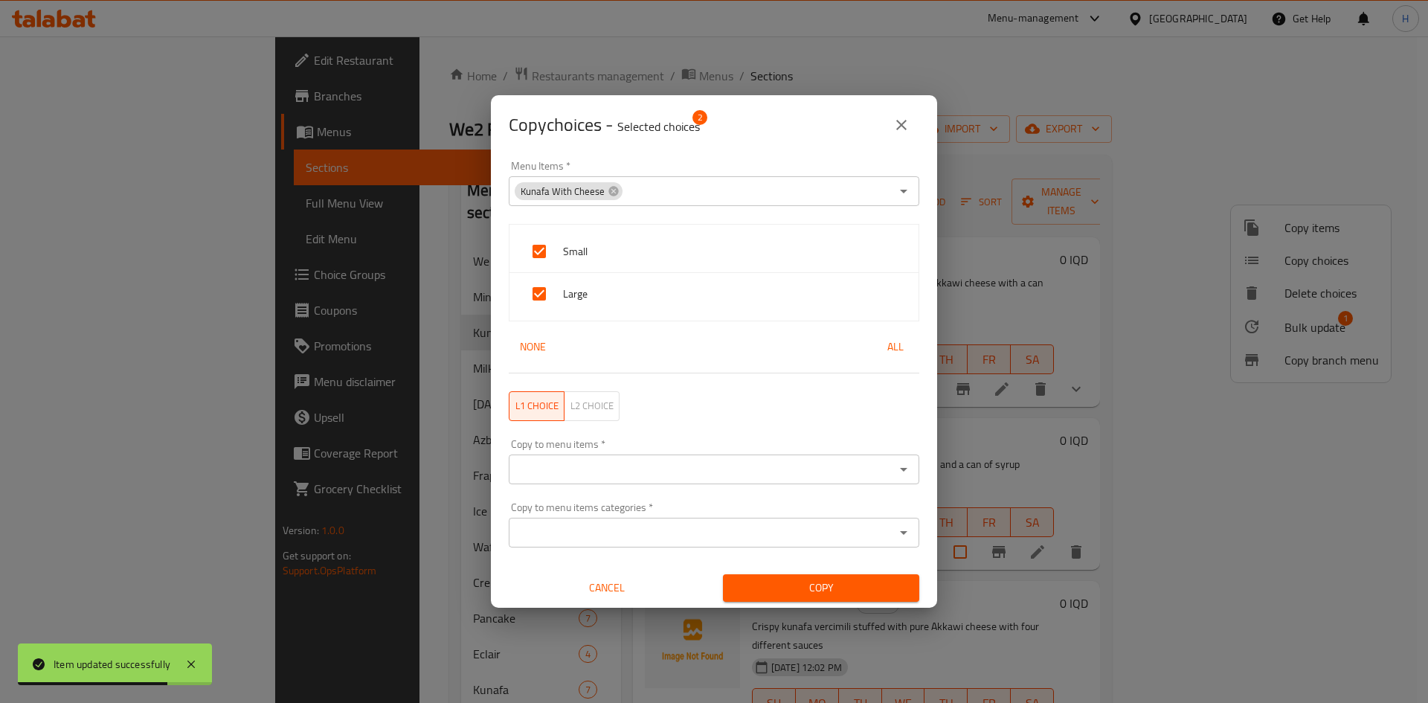
click at [611, 473] on input "Copy to menu items   *" at bounding box center [701, 469] width 377 height 21
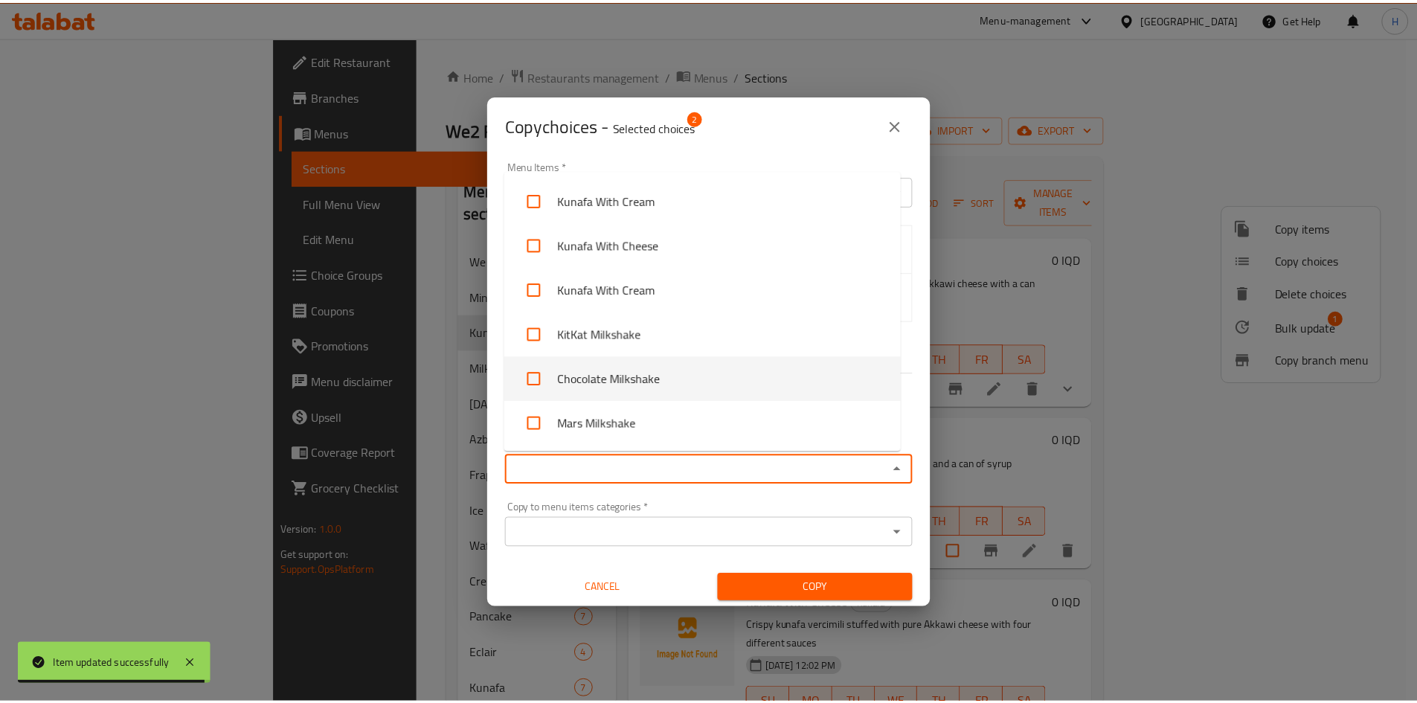
scroll to position [446, 0]
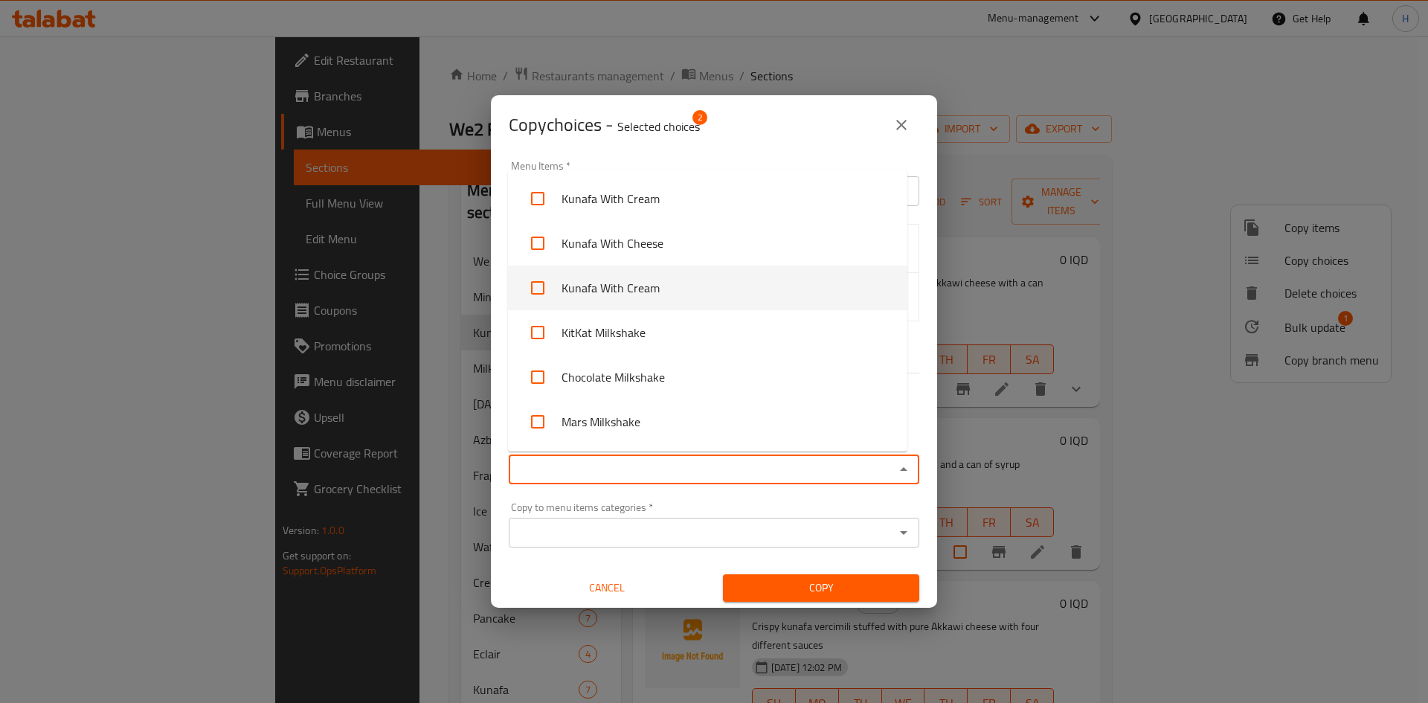
click at [696, 292] on li "Kunafa With Cream" at bounding box center [707, 288] width 399 height 45
checkbox input "true"
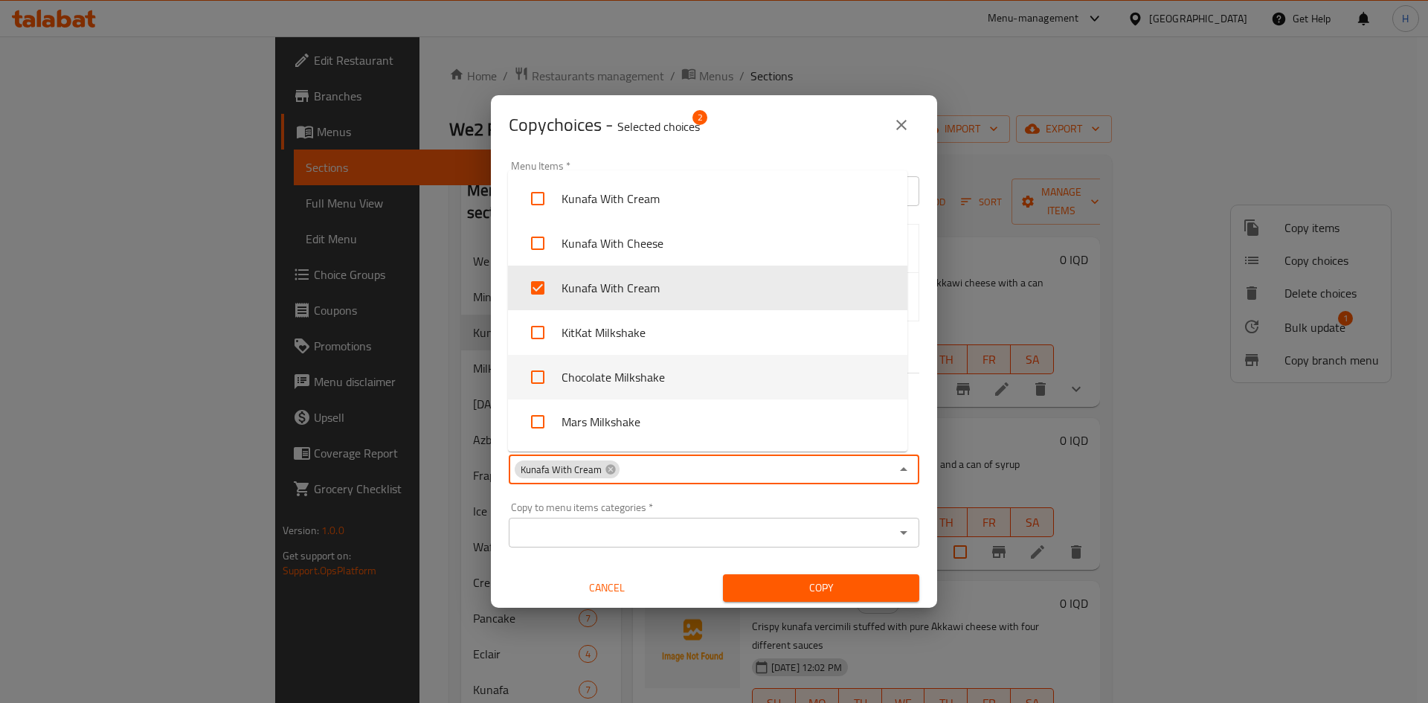
click at [916, 370] on div "Small Large None All" at bounding box center [714, 298] width 428 height 167
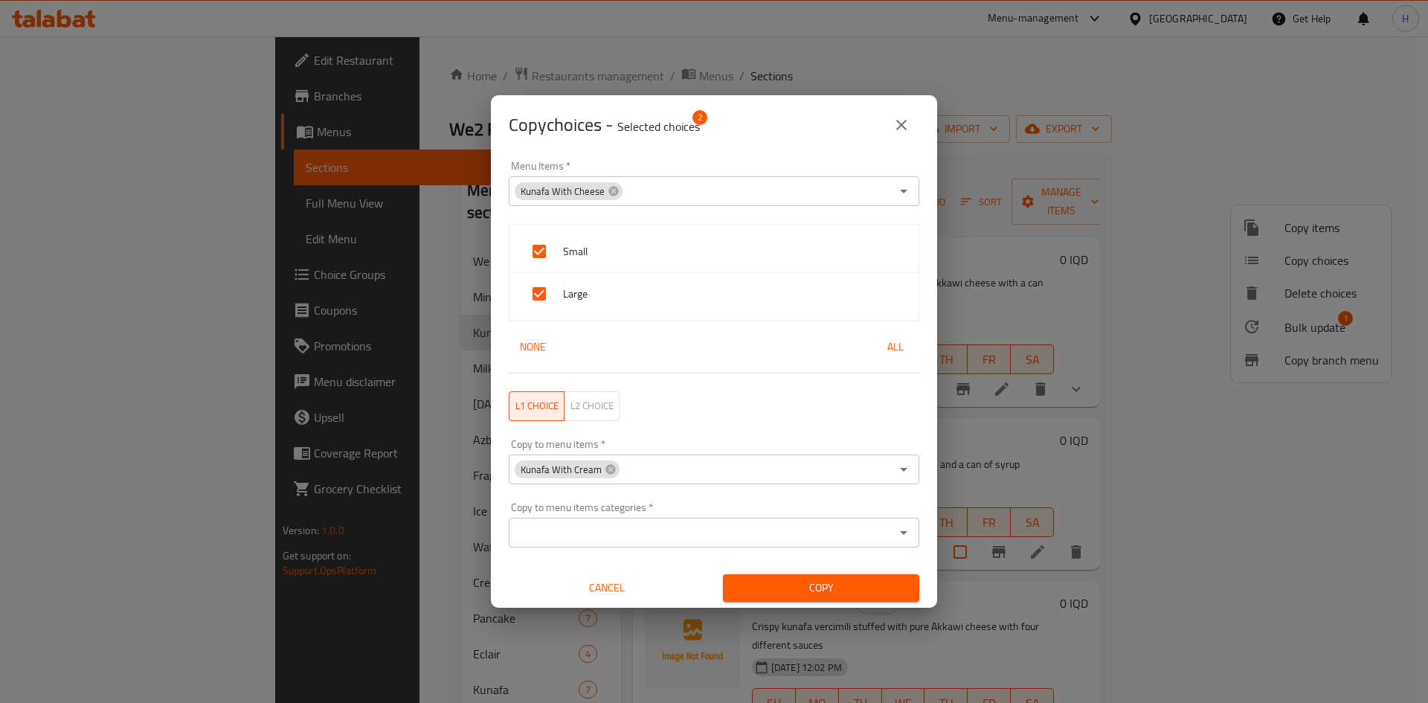
drag, startPoint x: 597, startPoint y: 247, endPoint x: 597, endPoint y: 269, distance: 22.3
click at [597, 248] on span "Small" at bounding box center [735, 252] width 344 height 19
checkbox input "false"
drag, startPoint x: 597, startPoint y: 286, endPoint x: 606, endPoint y: 244, distance: 42.8
click at [597, 285] on span "Large" at bounding box center [735, 294] width 344 height 19
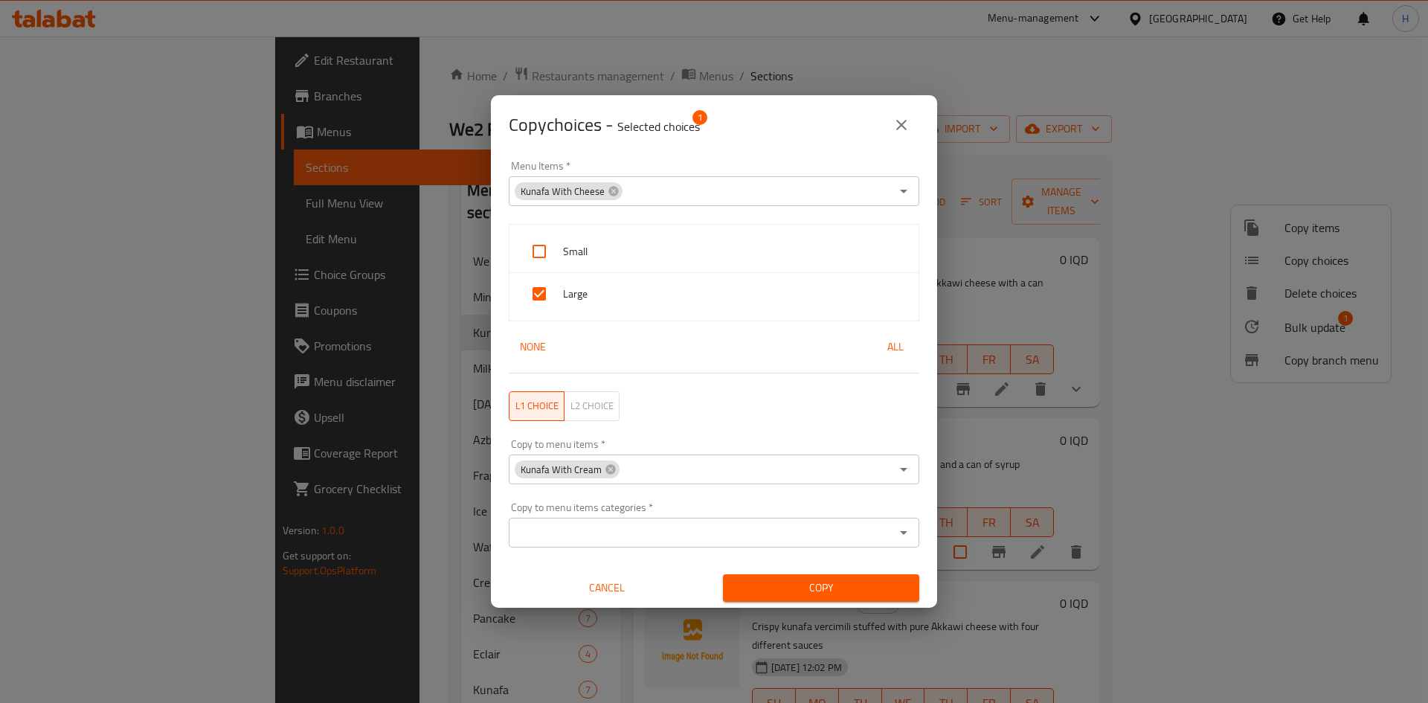
checkbox input "false"
click at [606, 244] on span "Small" at bounding box center [735, 252] width 344 height 19
checkbox input "true"
click at [606, 280] on div "Large" at bounding box center [714, 294] width 409 height 42
checkbox input "true"
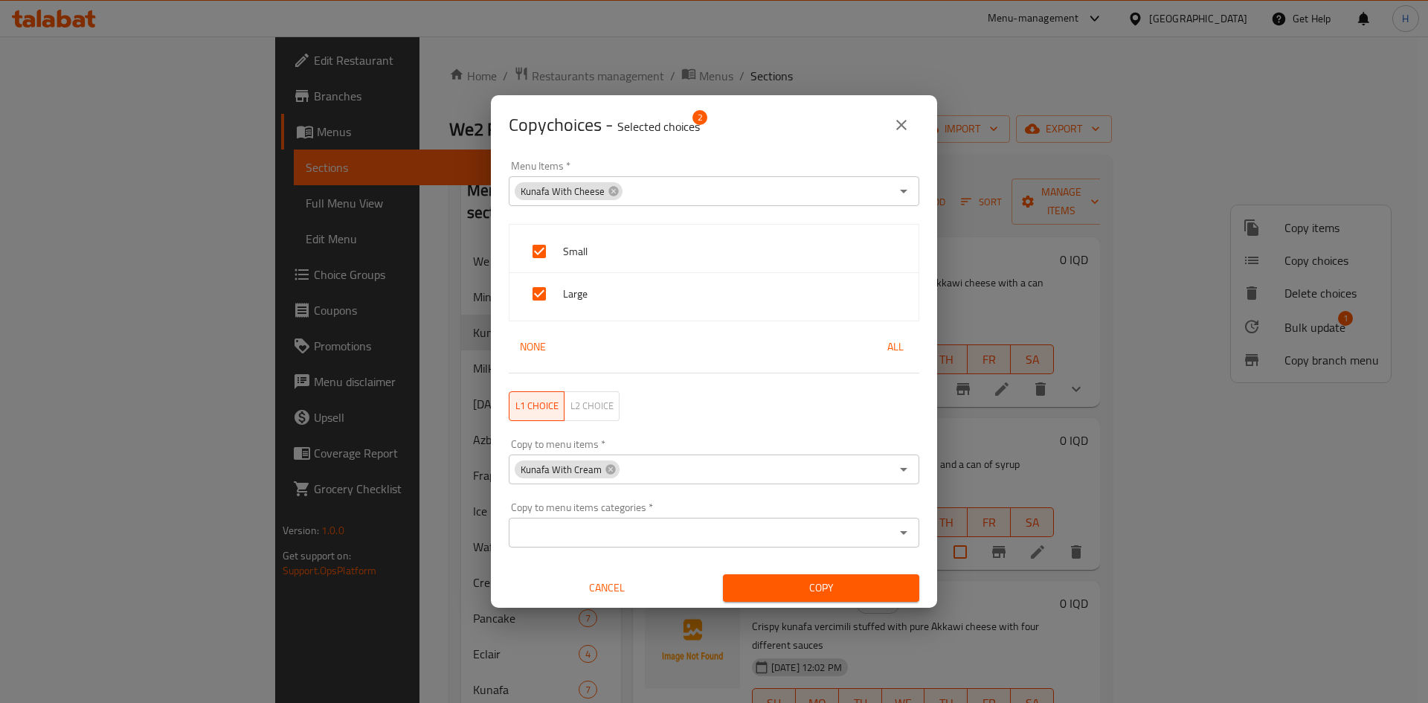
drag, startPoint x: 841, startPoint y: 585, endPoint x: 838, endPoint y: 578, distance: 7.7
click at [841, 585] on span "Copy" at bounding box center [821, 588] width 173 height 19
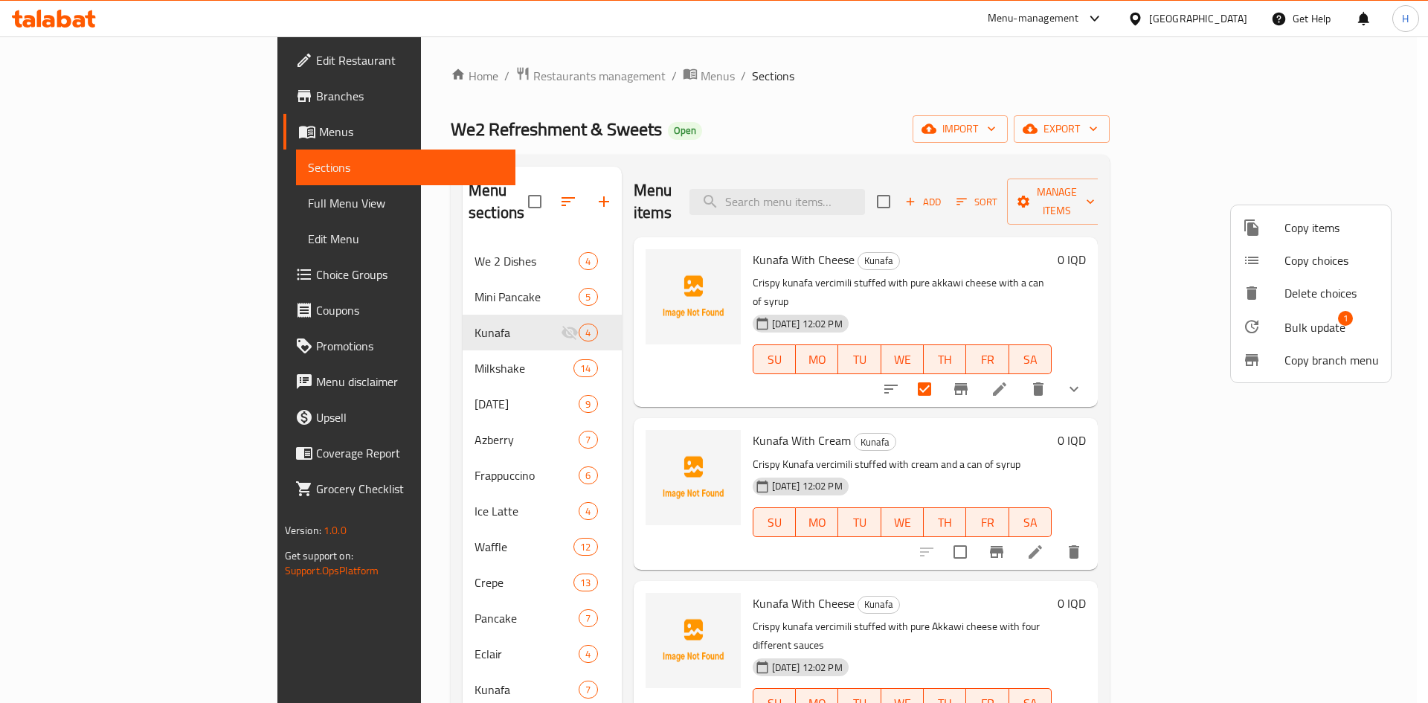
click at [970, 145] on div at bounding box center [714, 351] width 1428 height 703
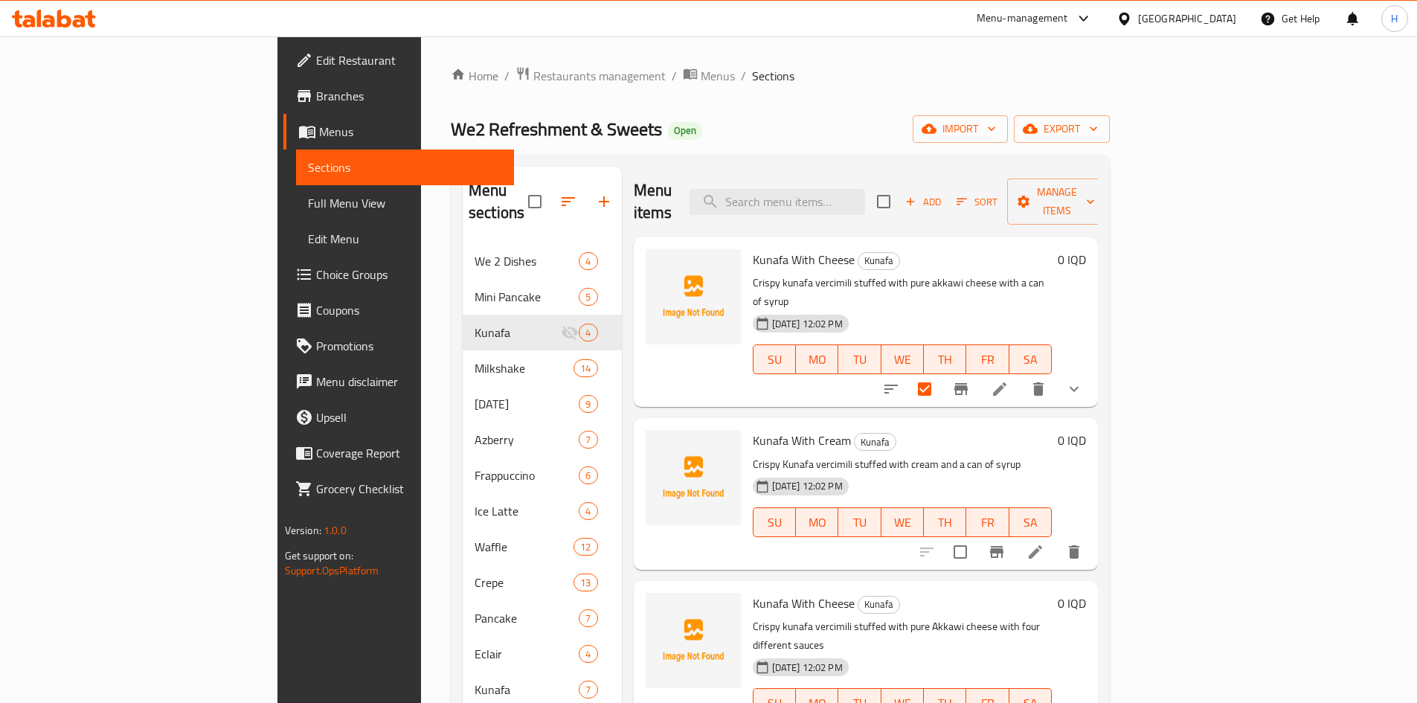
click at [1042, 545] on icon at bounding box center [1035, 551] width 13 height 13
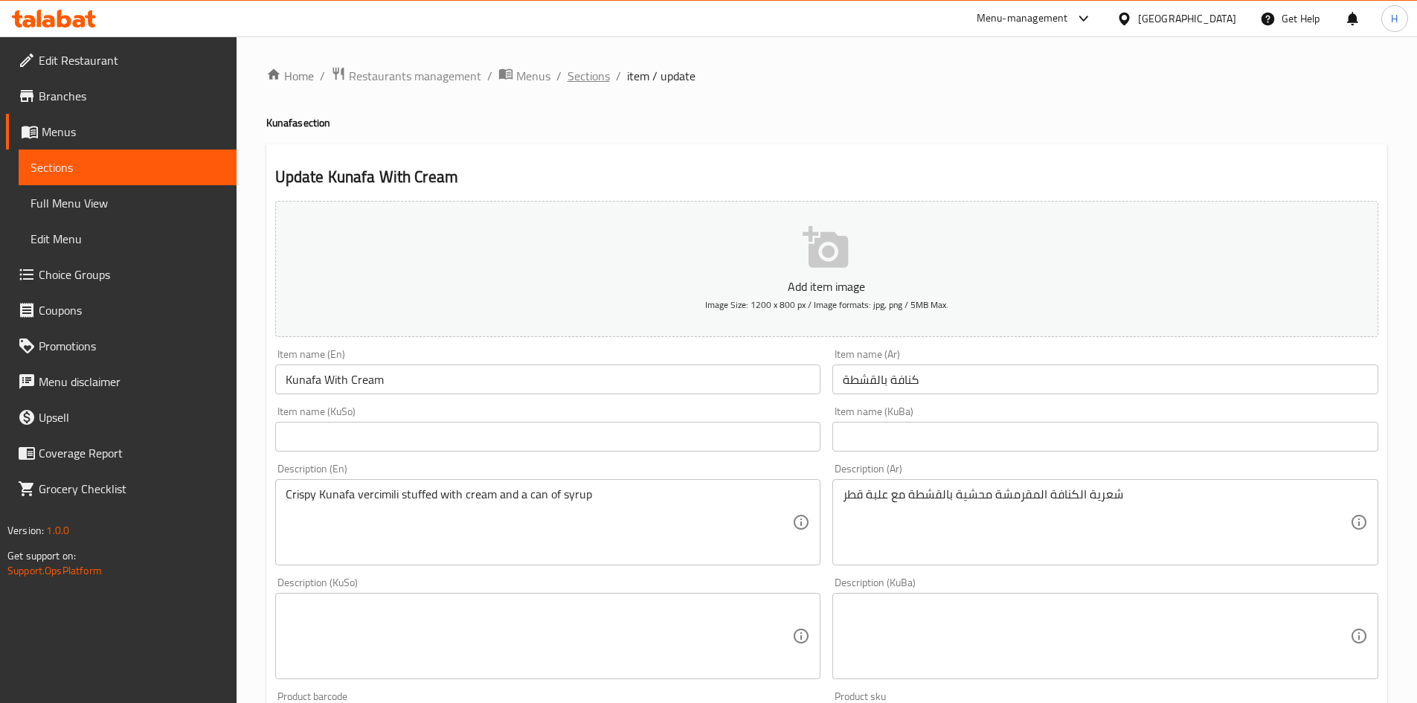
click at [597, 75] on span "Sections" at bounding box center [589, 76] width 42 height 18
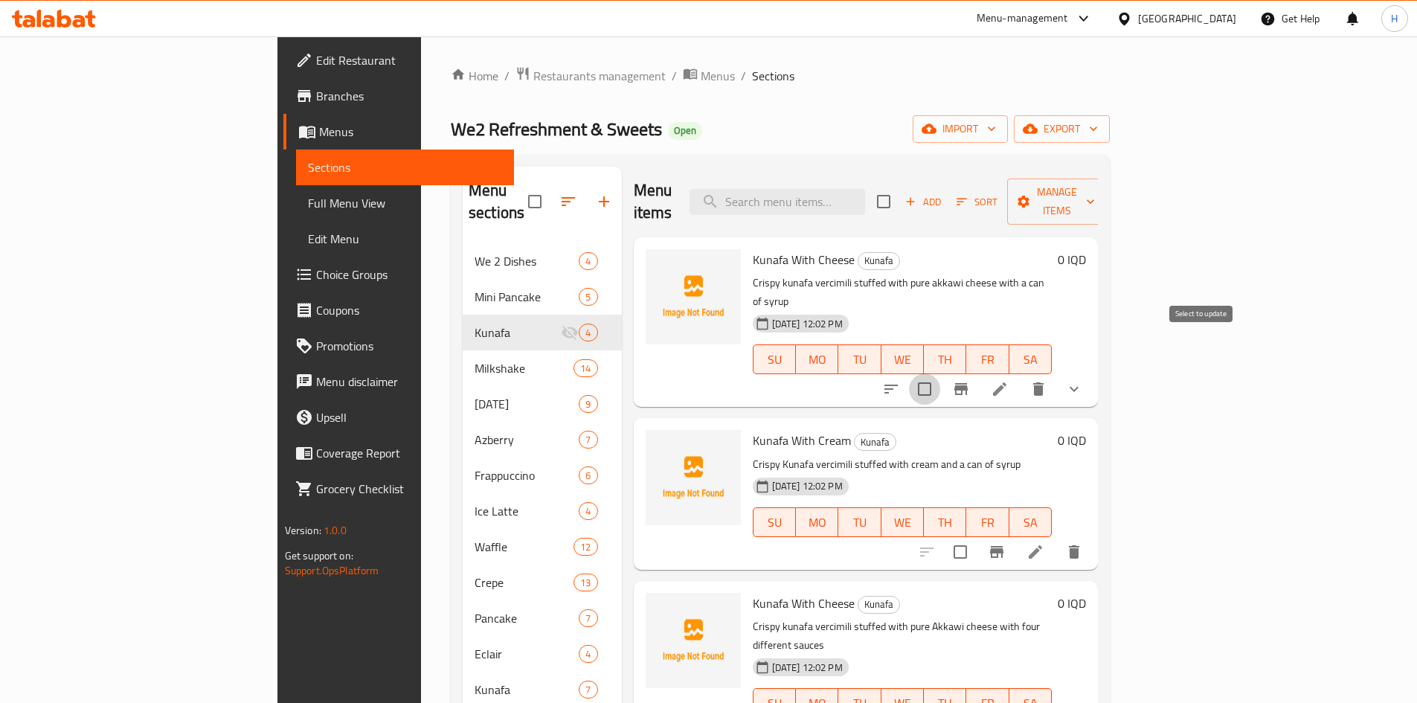
click at [940, 373] on input "checkbox" at bounding box center [924, 388] width 31 height 31
checkbox input "true"
click at [1095, 184] on span "Manage items" at bounding box center [1057, 201] width 76 height 37
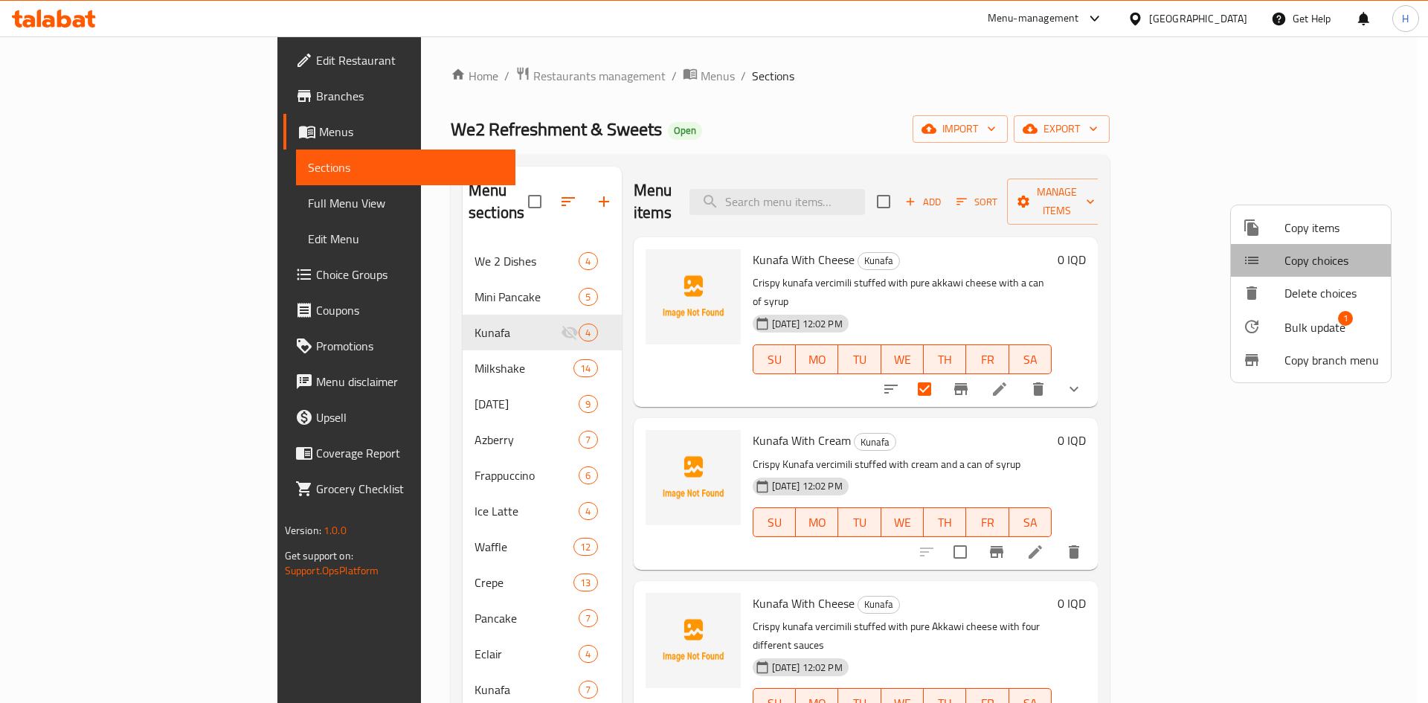
click at [1335, 252] on span "Copy choices" at bounding box center [1332, 260] width 94 height 18
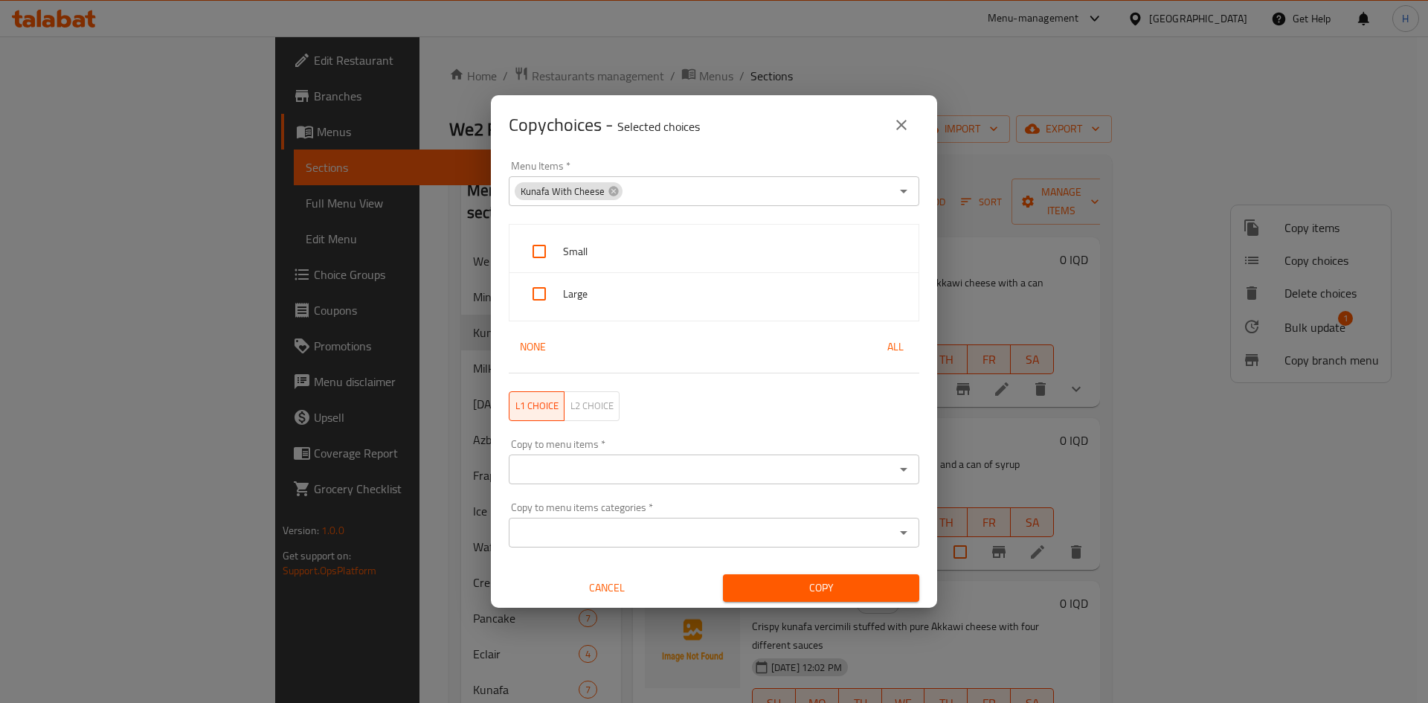
click at [604, 239] on div "Small" at bounding box center [714, 252] width 409 height 42
checkbox input "true"
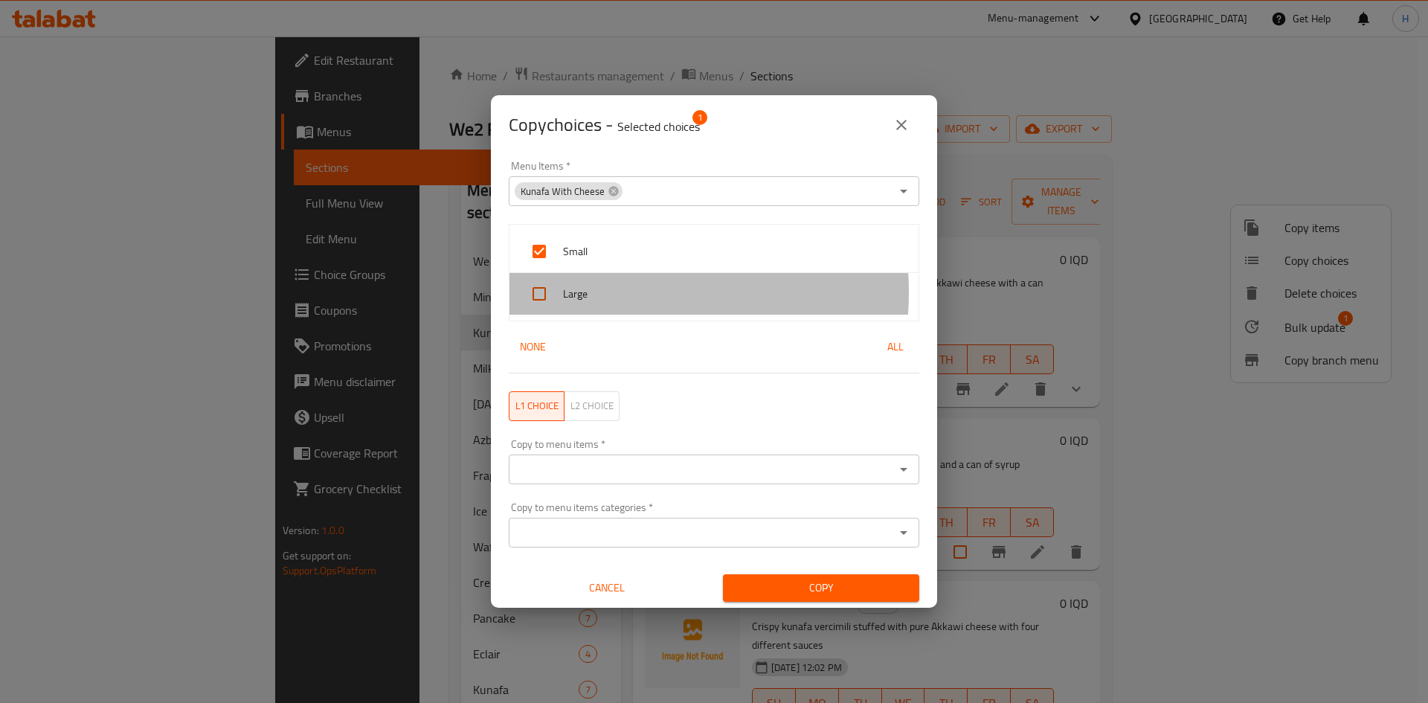
click at [599, 292] on span "Large" at bounding box center [735, 294] width 344 height 19
checkbox input "true"
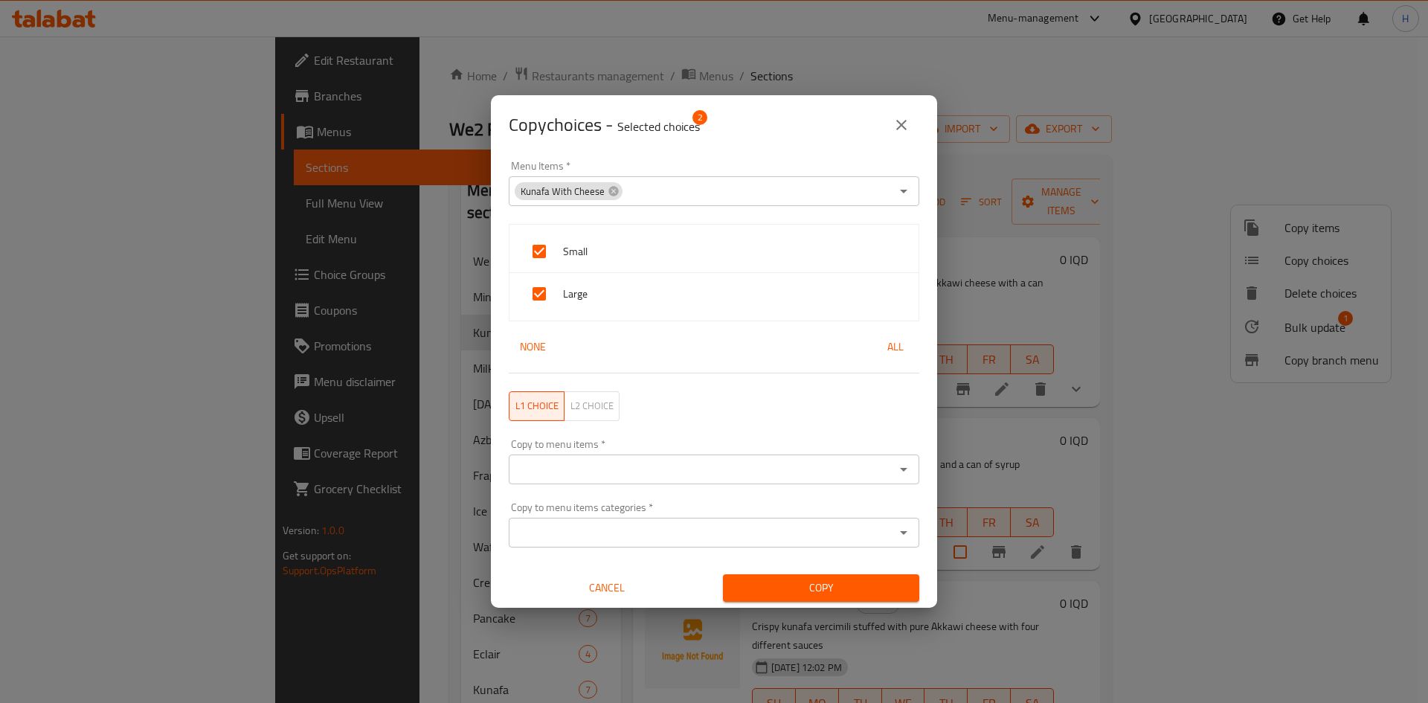
click at [632, 494] on div "Copy to menu items categories   * Copy to menu items categories *" at bounding box center [714, 524] width 428 height 63
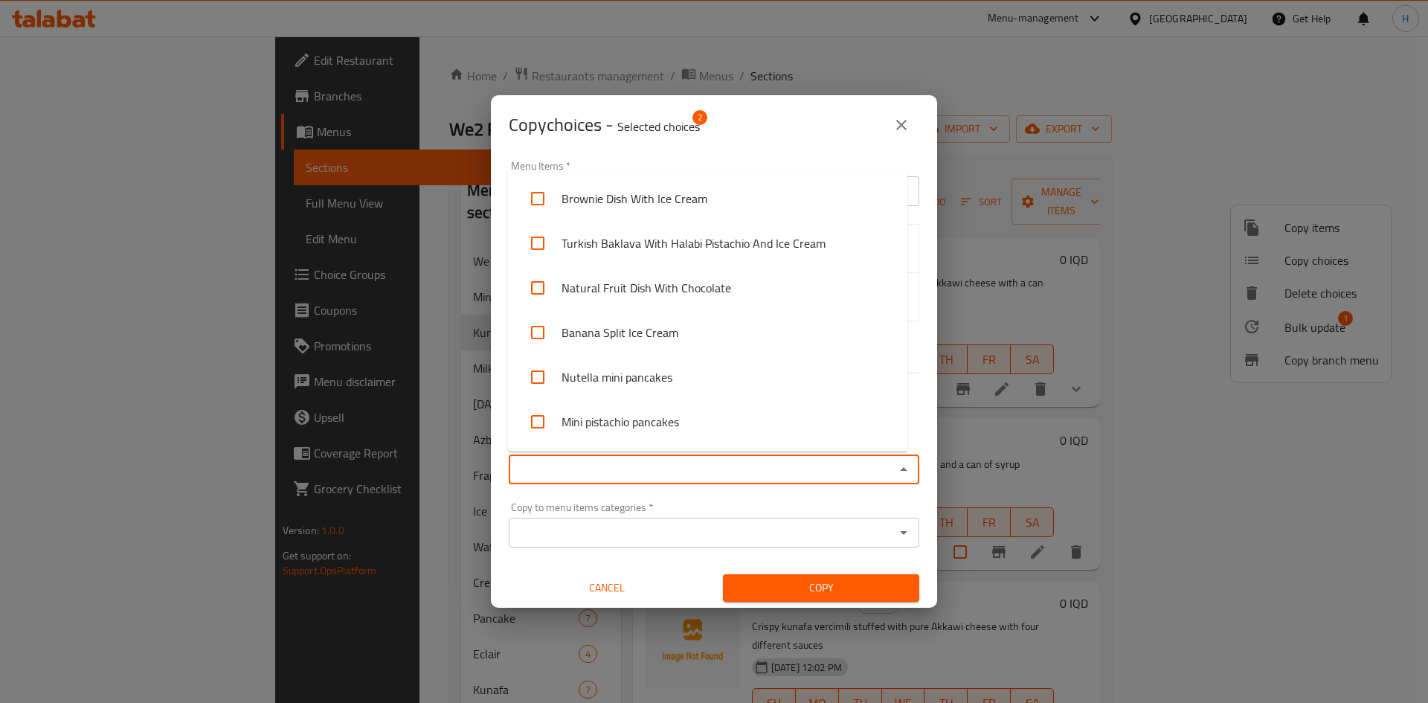
click at [633, 478] on input "Copy to menu items   *" at bounding box center [701, 469] width 377 height 21
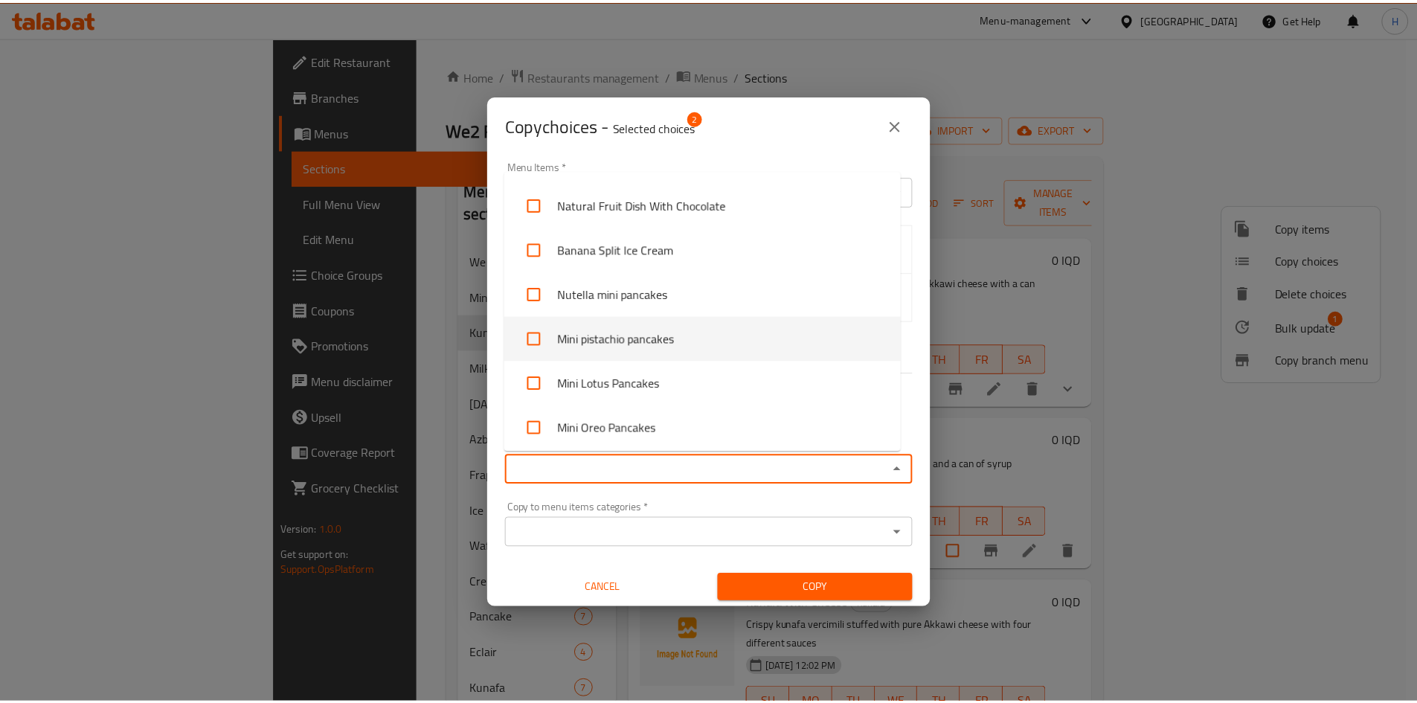
scroll to position [298, 0]
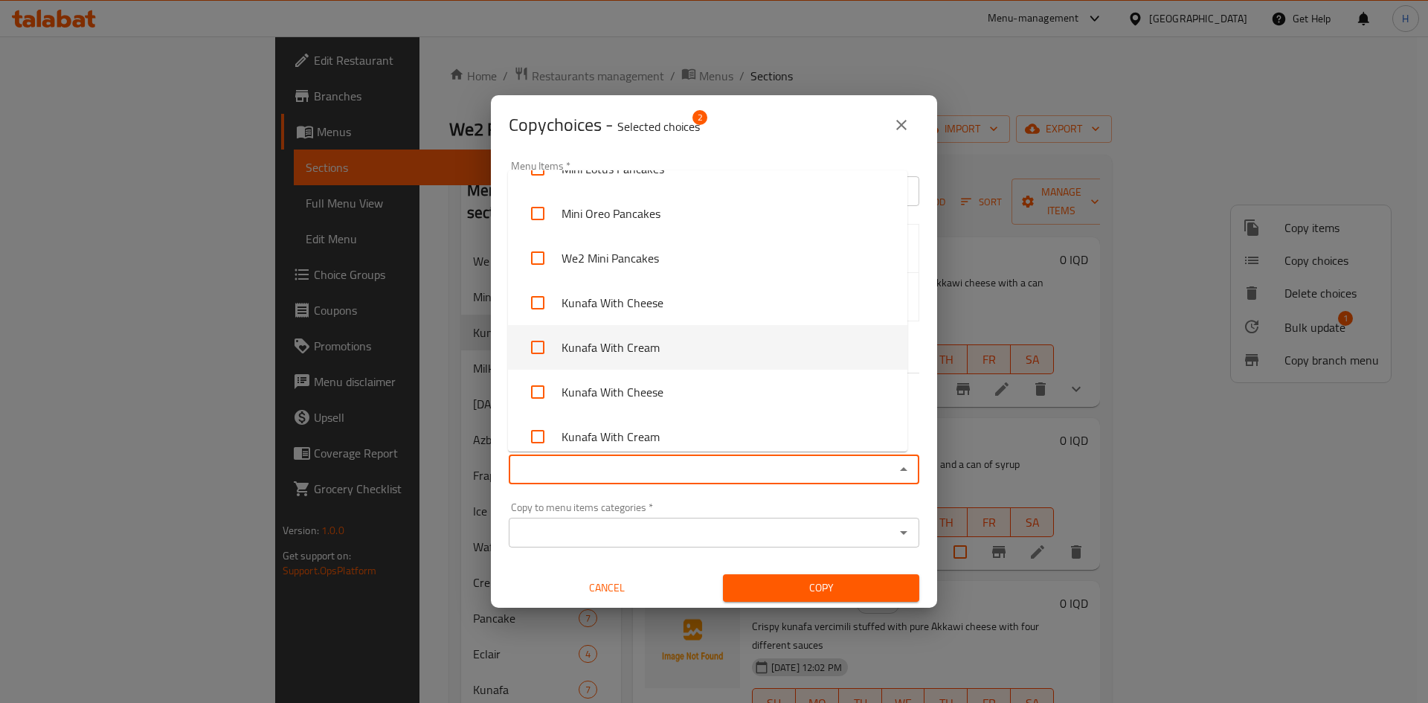
click at [663, 337] on li "Kunafa With Cream" at bounding box center [707, 347] width 399 height 45
checkbox input "true"
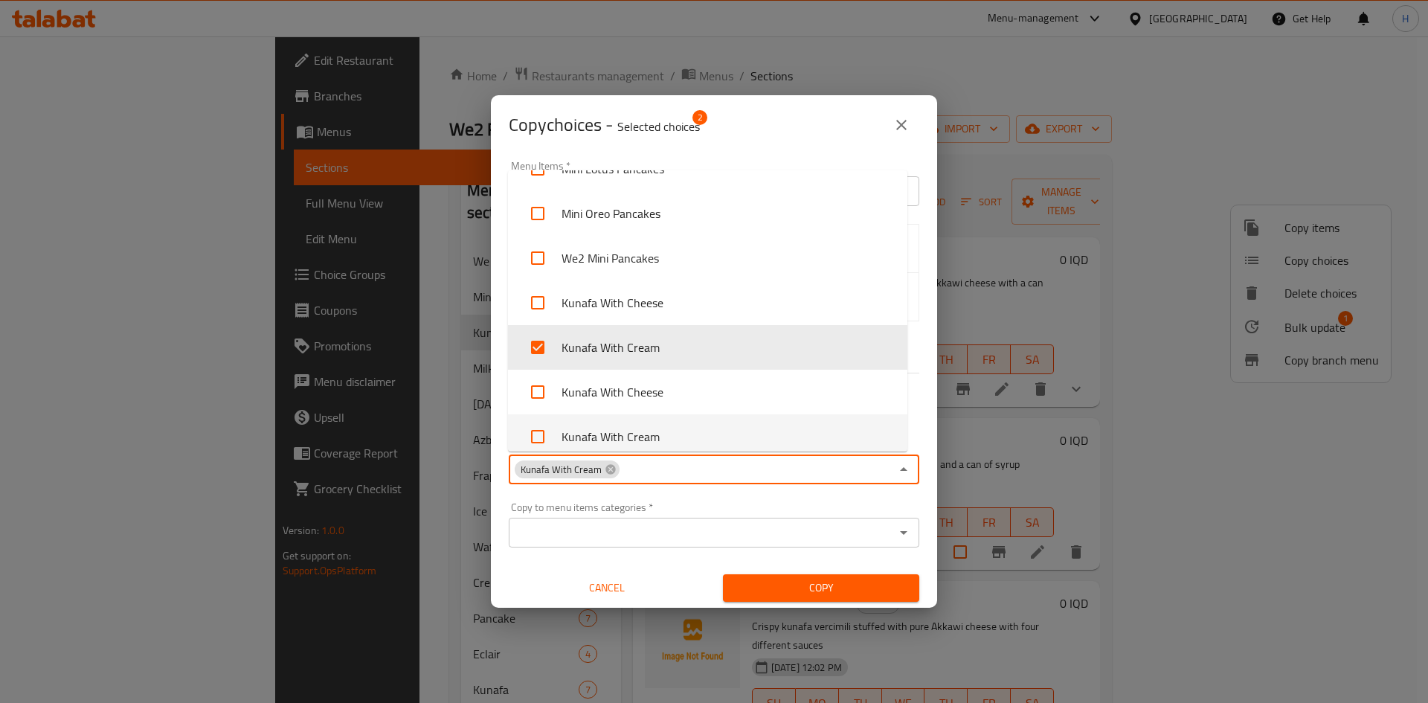
click at [813, 493] on div "Copy to menu items categories   * Copy to menu items categories *" at bounding box center [714, 524] width 428 height 63
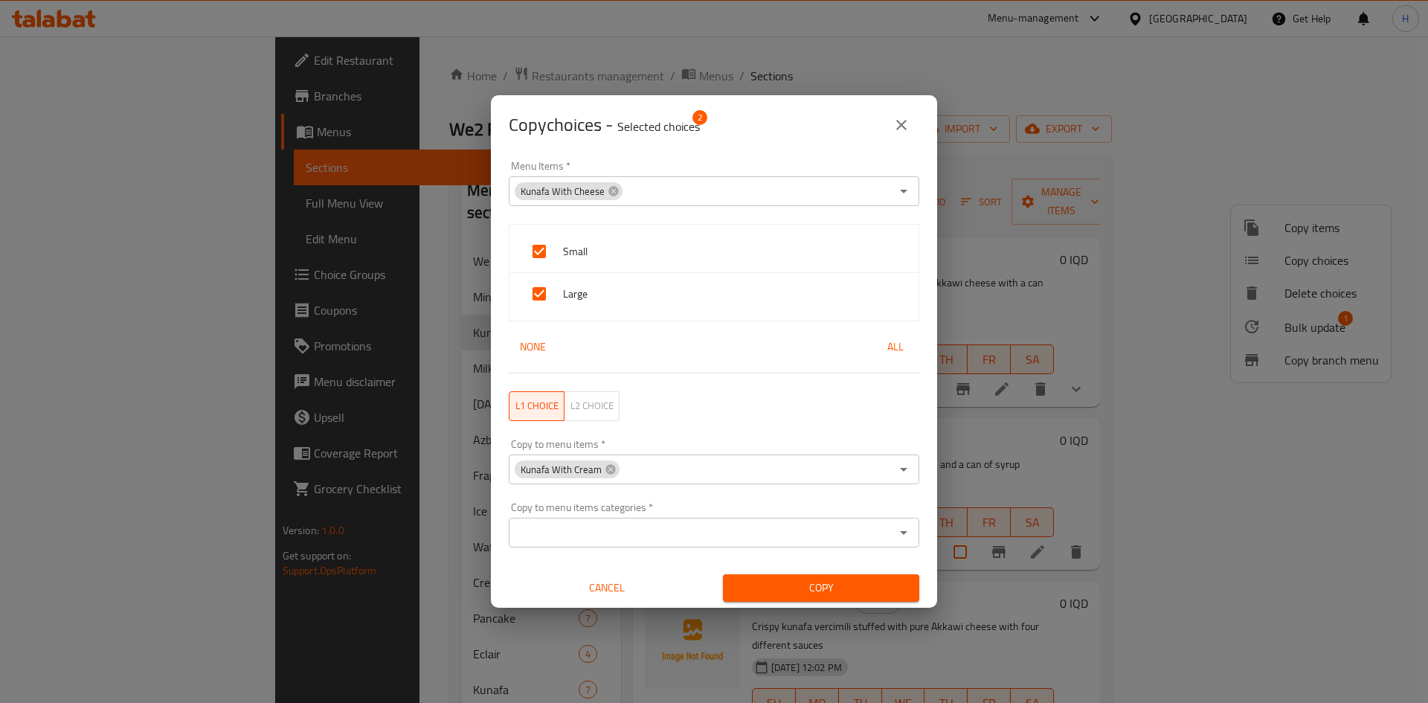
click at [834, 589] on span "Copy" at bounding box center [821, 588] width 173 height 19
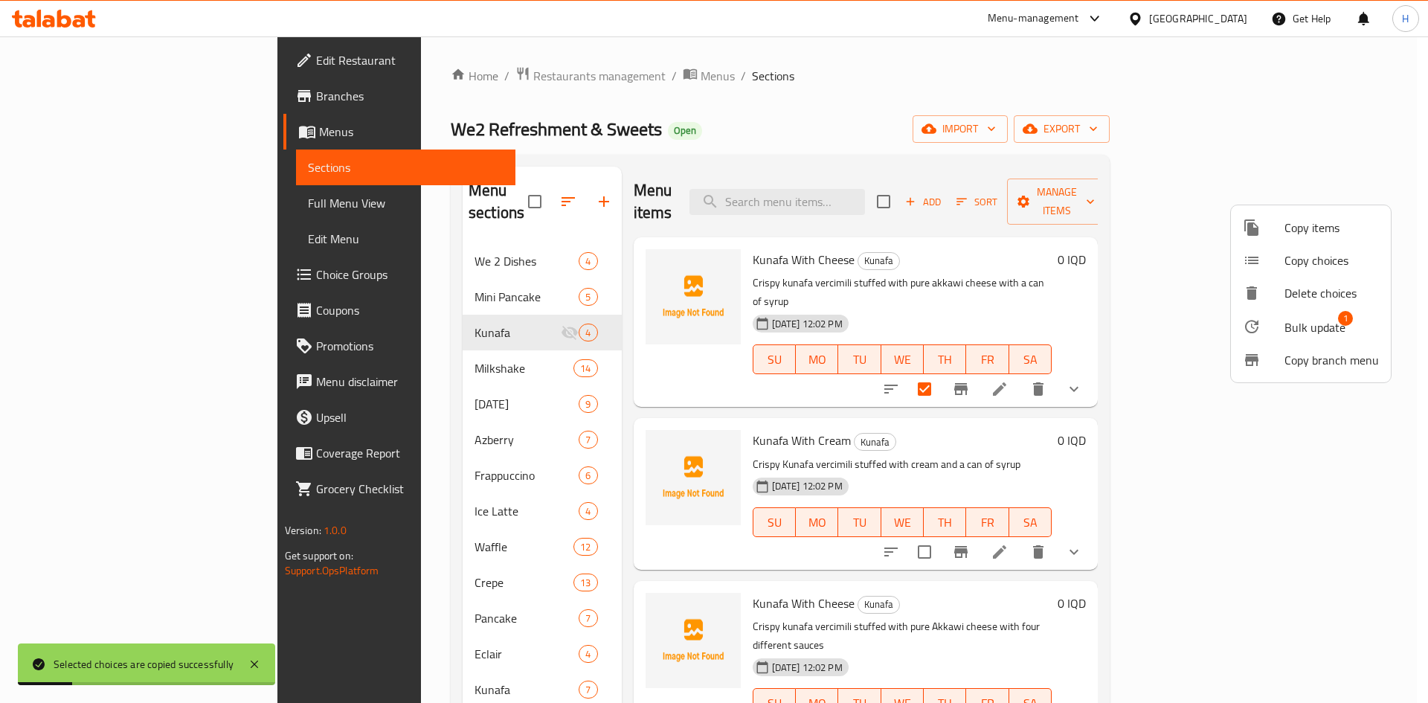
click at [1264, 512] on div at bounding box center [714, 351] width 1428 height 703
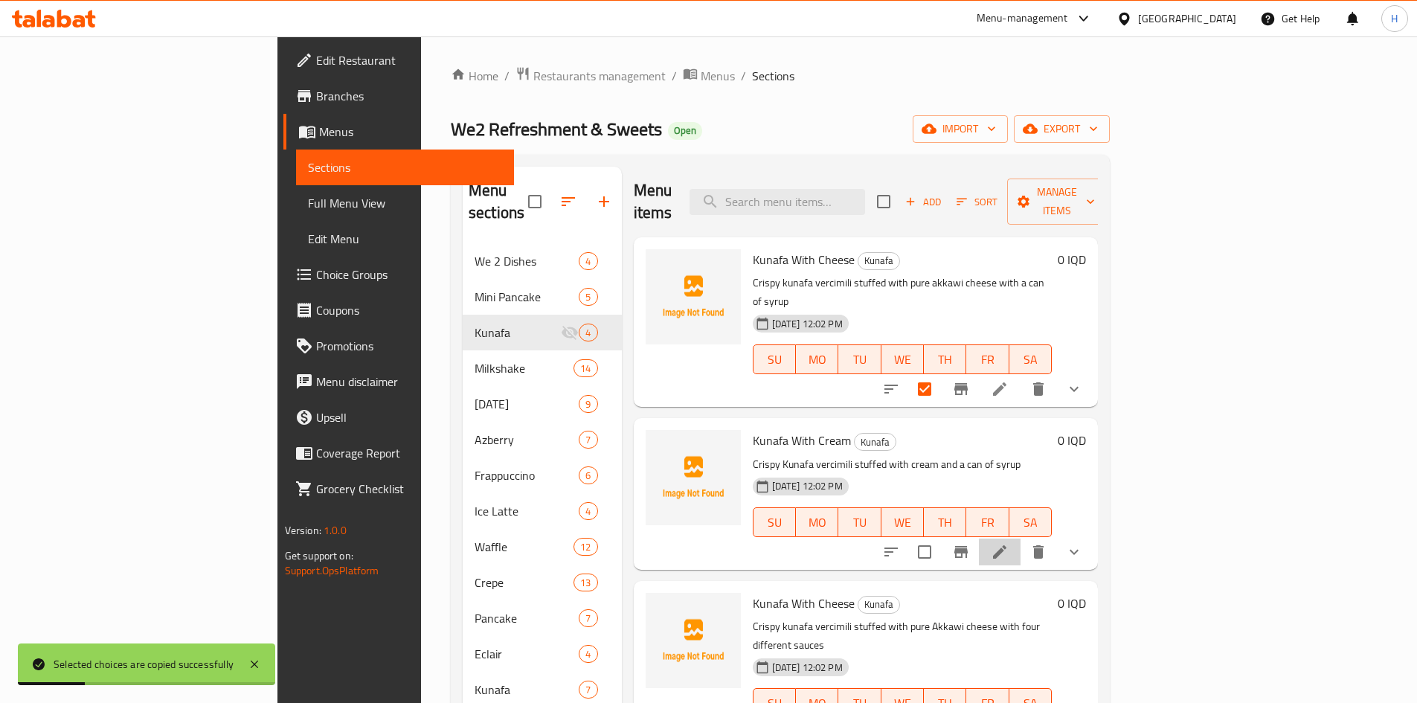
click at [1009, 543] on icon at bounding box center [1000, 552] width 18 height 18
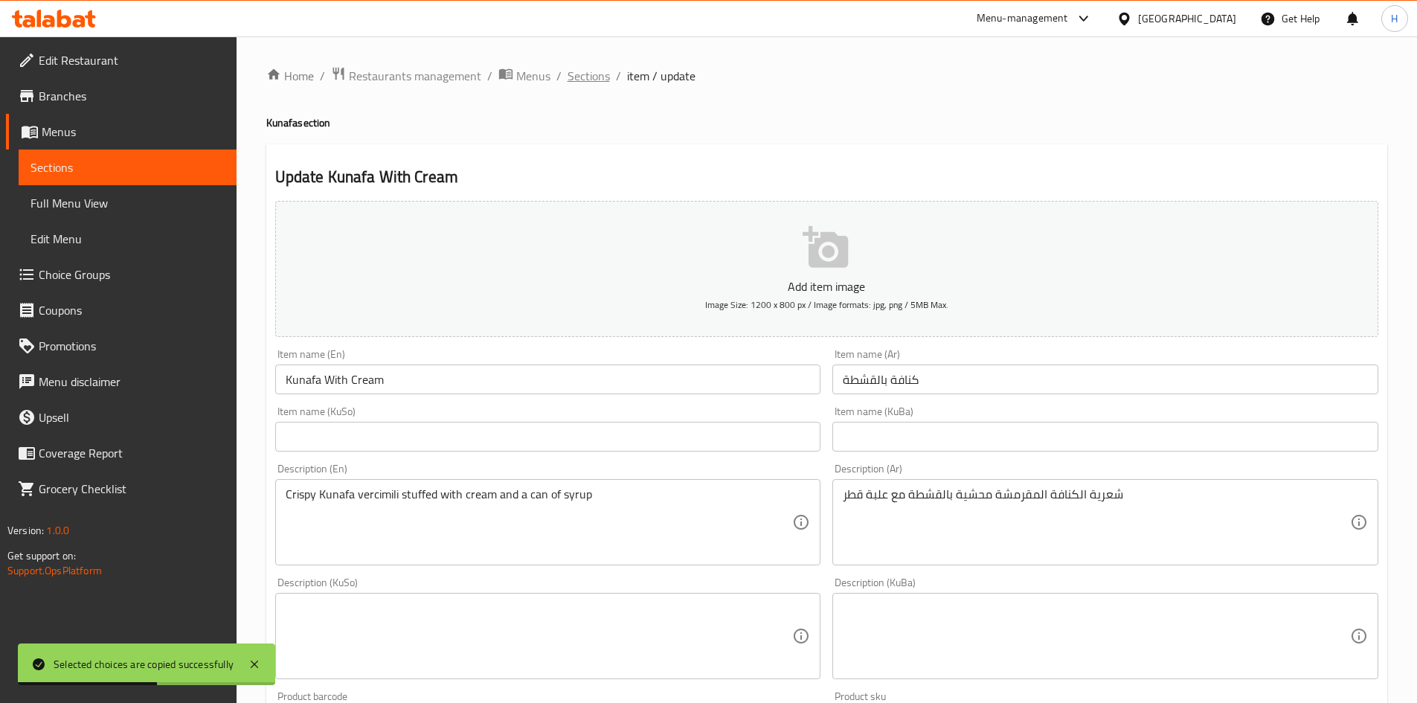
click at [588, 74] on span "Sections" at bounding box center [589, 76] width 42 height 18
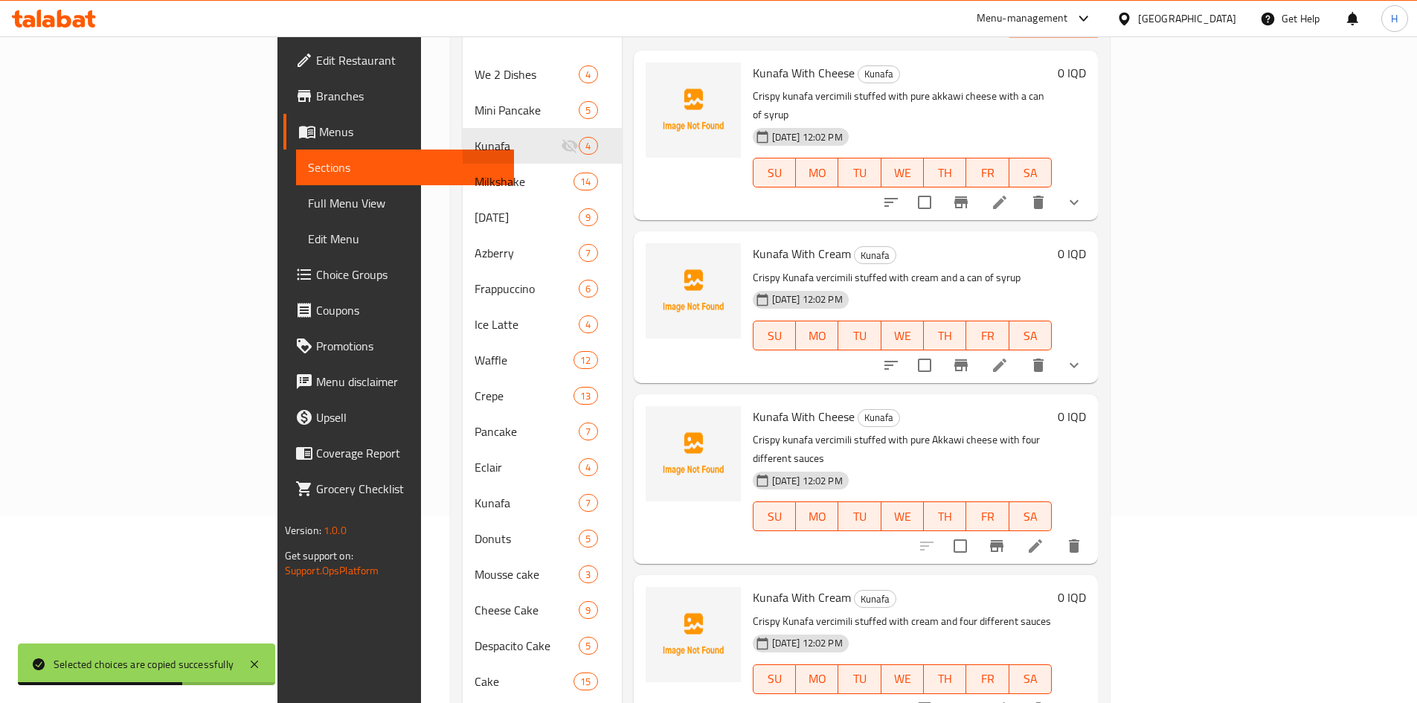
scroll to position [223, 0]
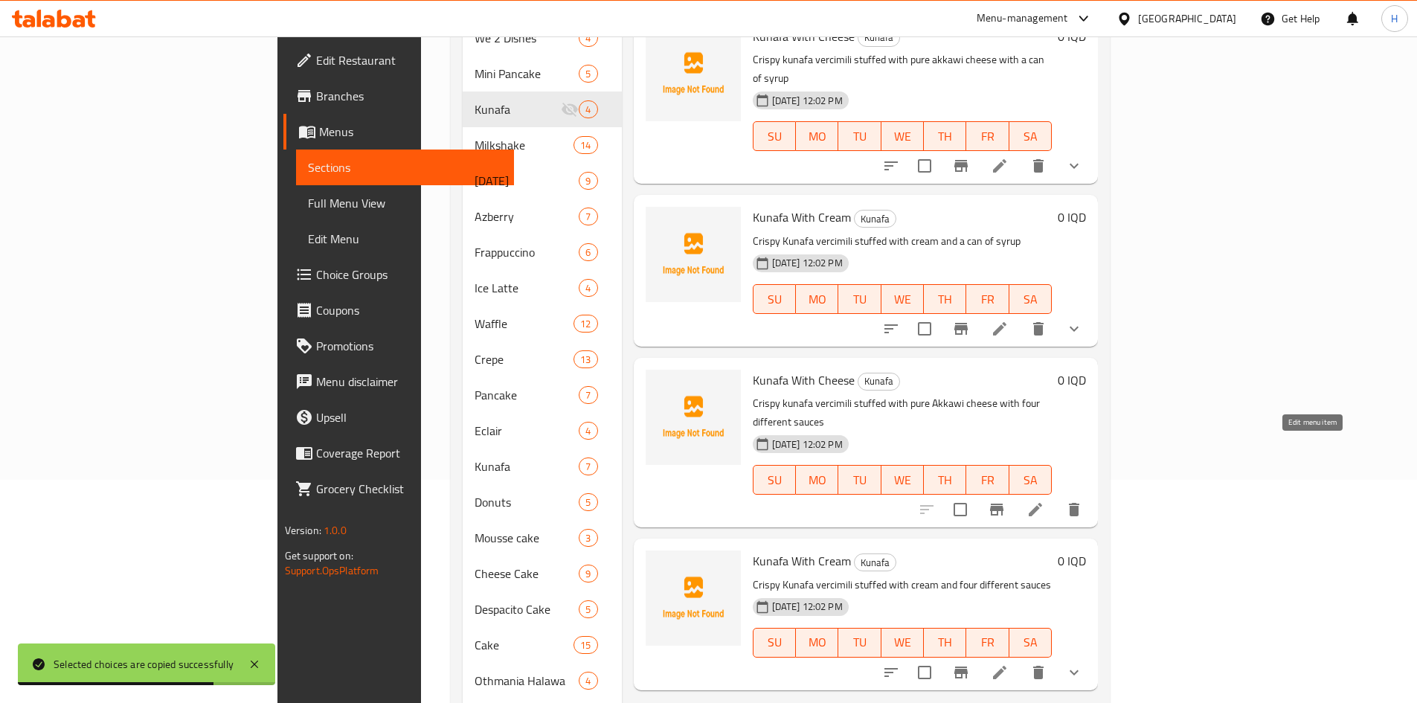
click at [1044, 501] on icon at bounding box center [1036, 510] width 18 height 18
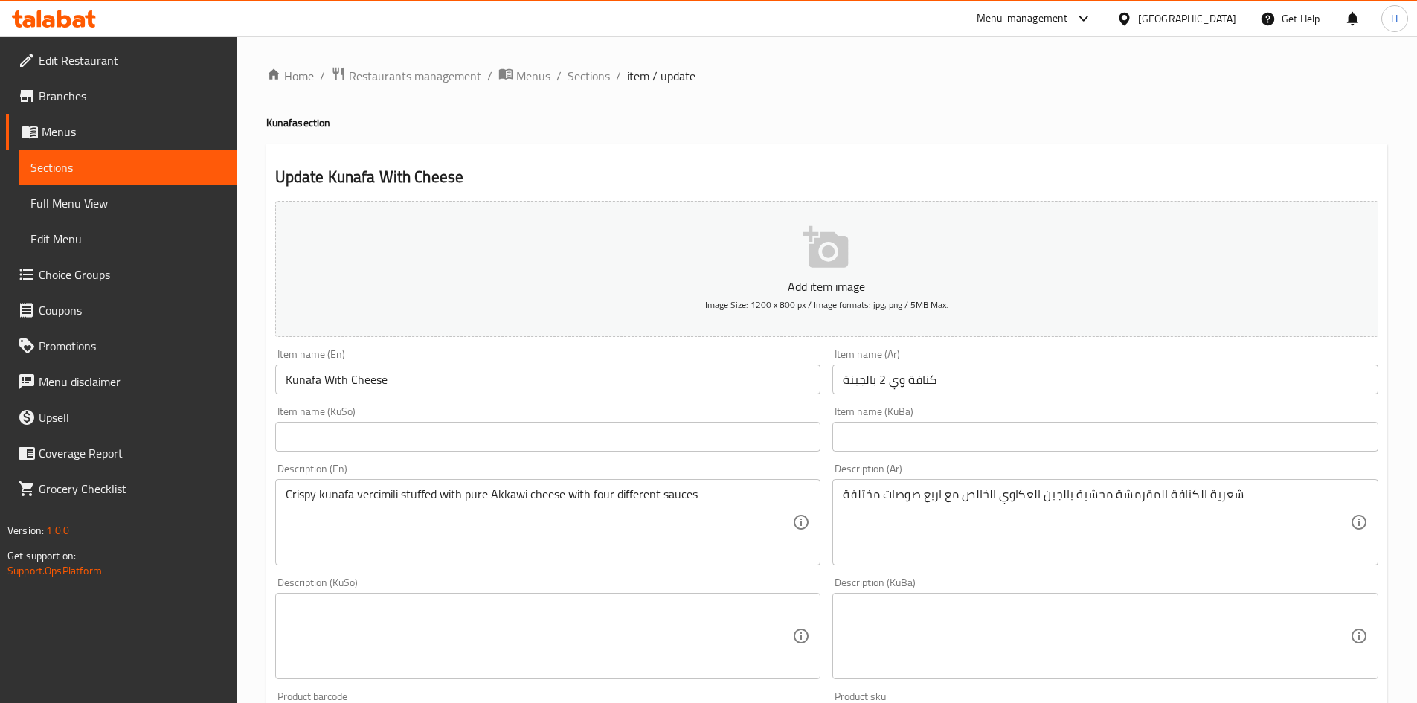
drag, startPoint x: 318, startPoint y: 379, endPoint x: 330, endPoint y: 392, distance: 17.9
click at [318, 379] on input "Kunafa With Cheese" at bounding box center [548, 380] width 546 height 30
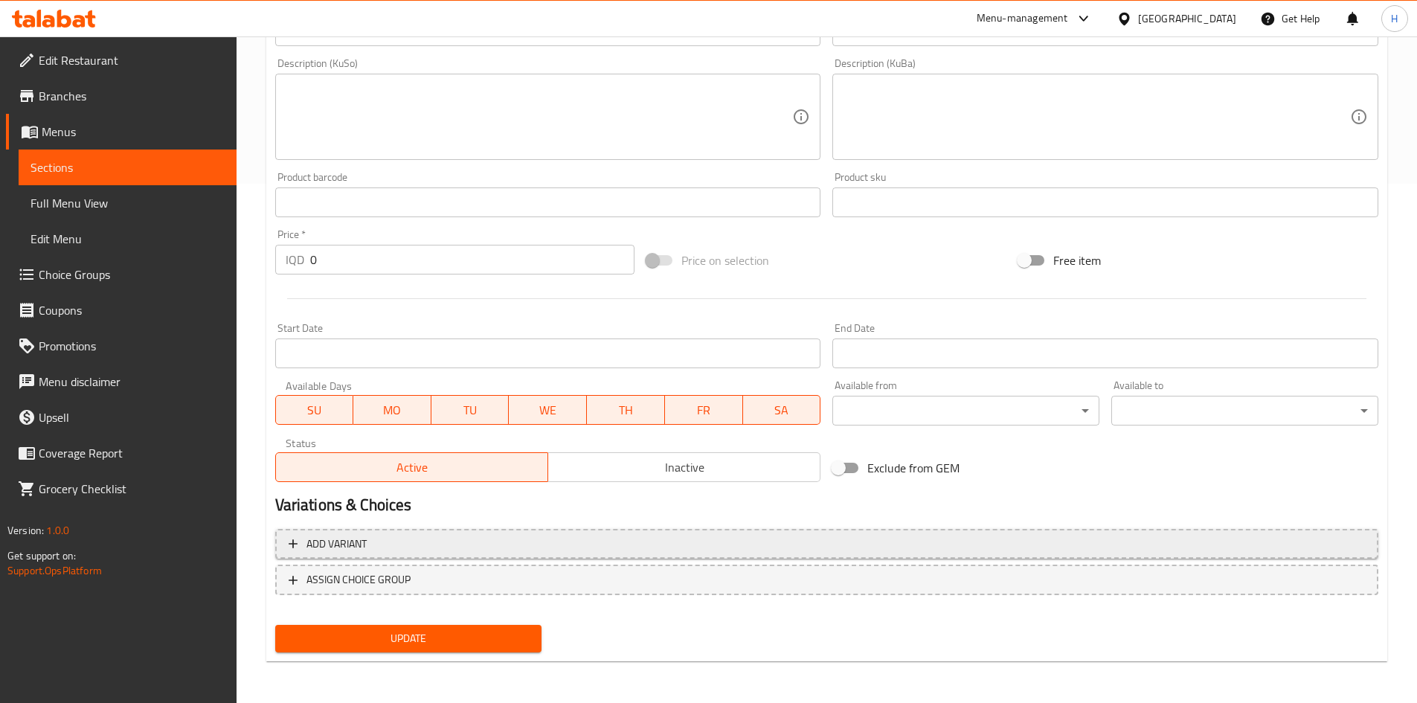
type input "Kunafa We 2 With Cheese"
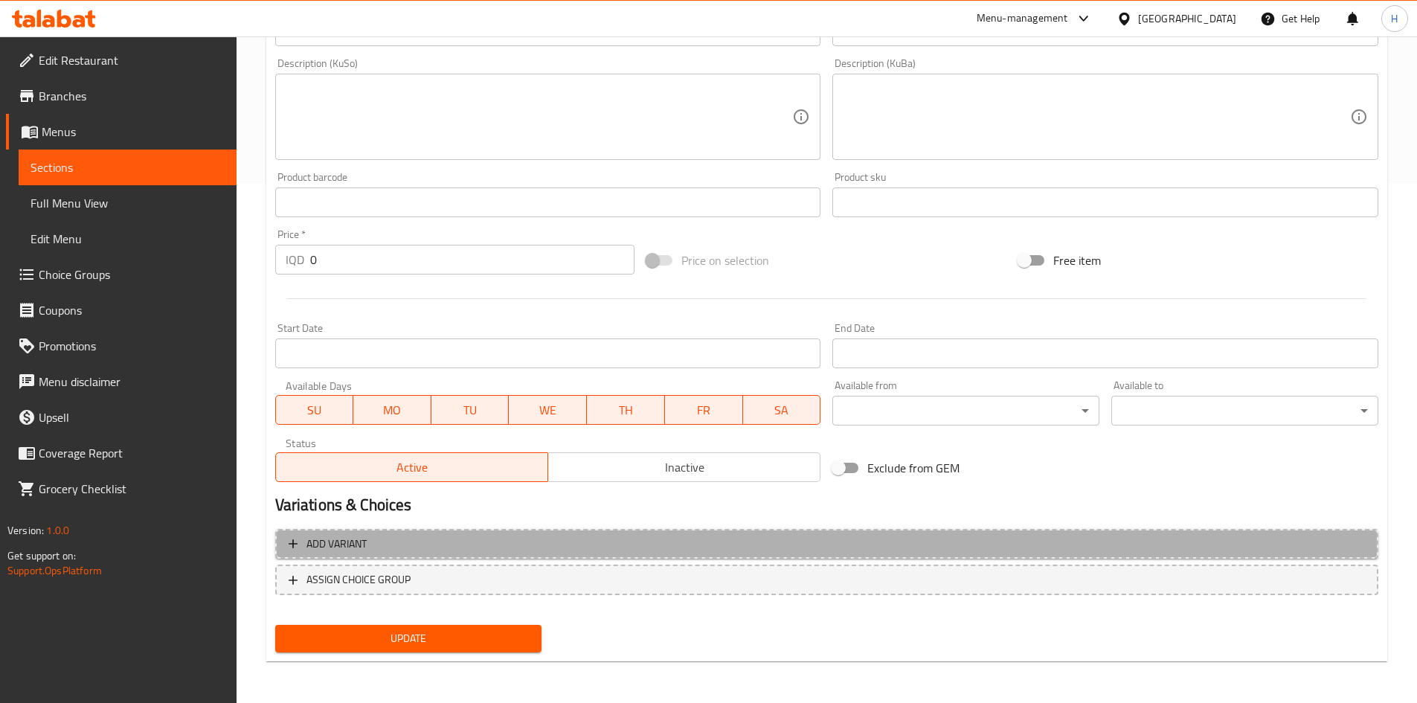
click at [408, 529] on button "Add variant" at bounding box center [826, 544] width 1103 height 30
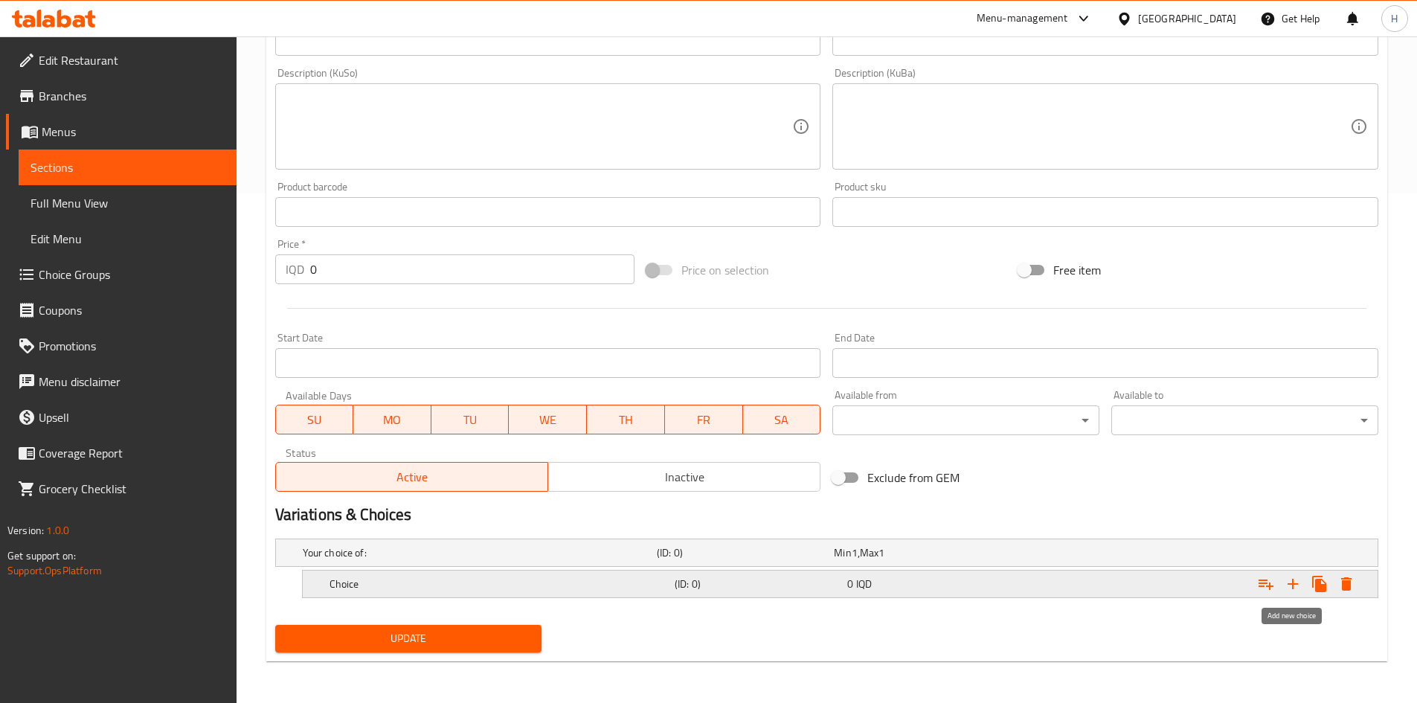
click at [1303, 589] on button "Expand" at bounding box center [1293, 584] width 27 height 27
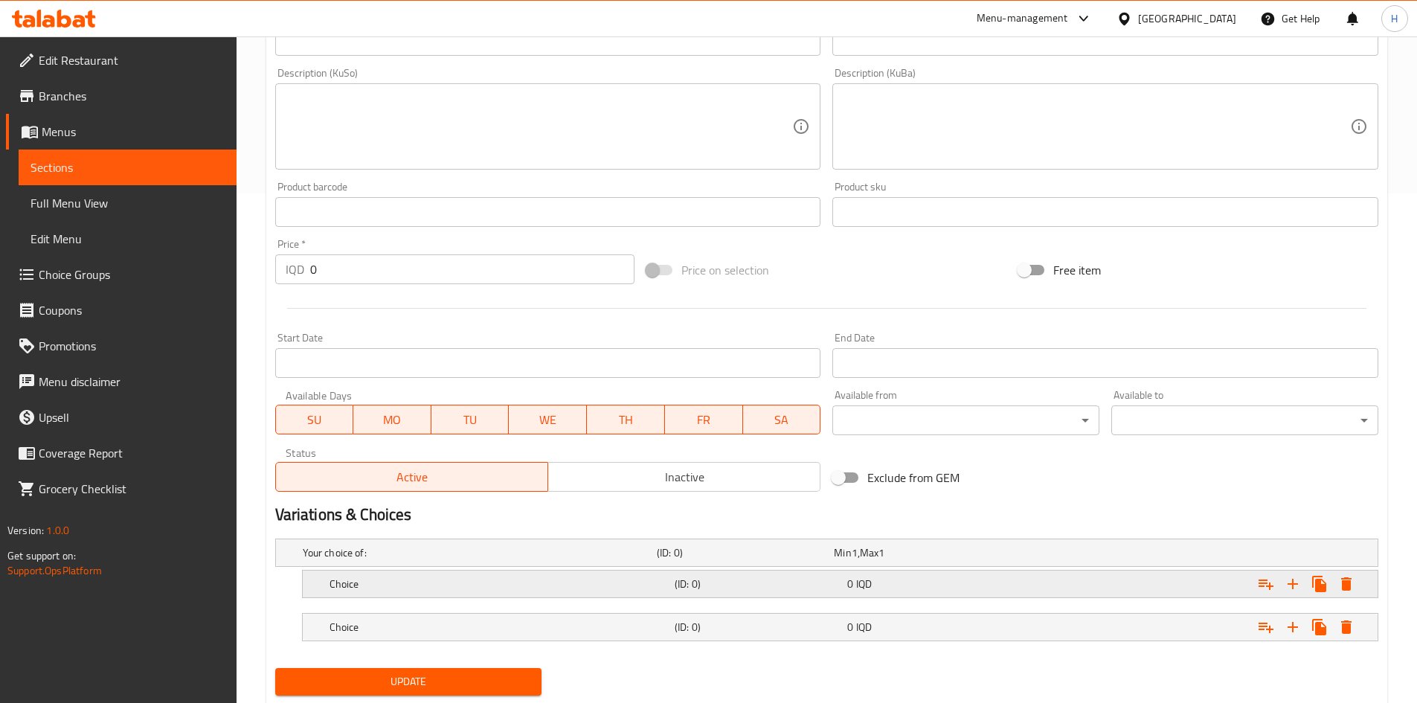
click at [370, 598] on div "Choice (ID: 0) 0 IQD" at bounding box center [845, 584] width 1036 height 33
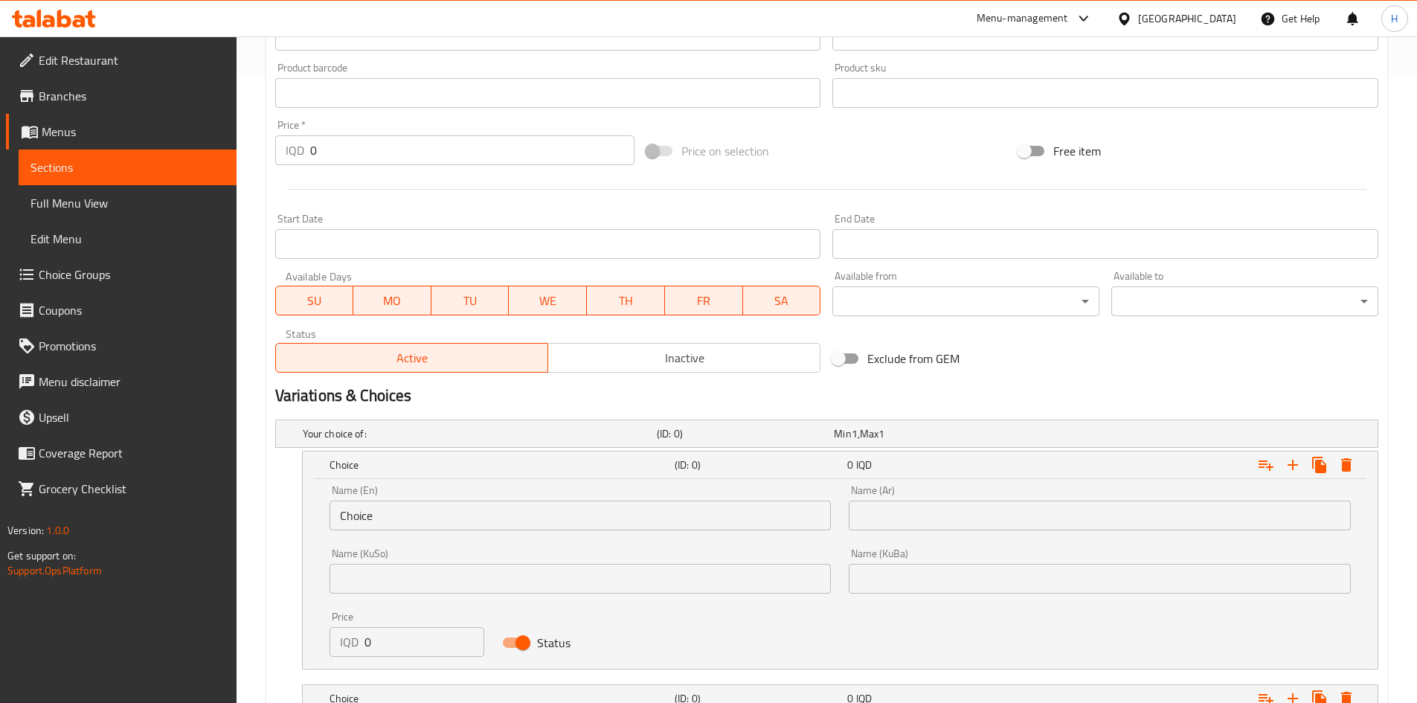
scroll to position [721, 0]
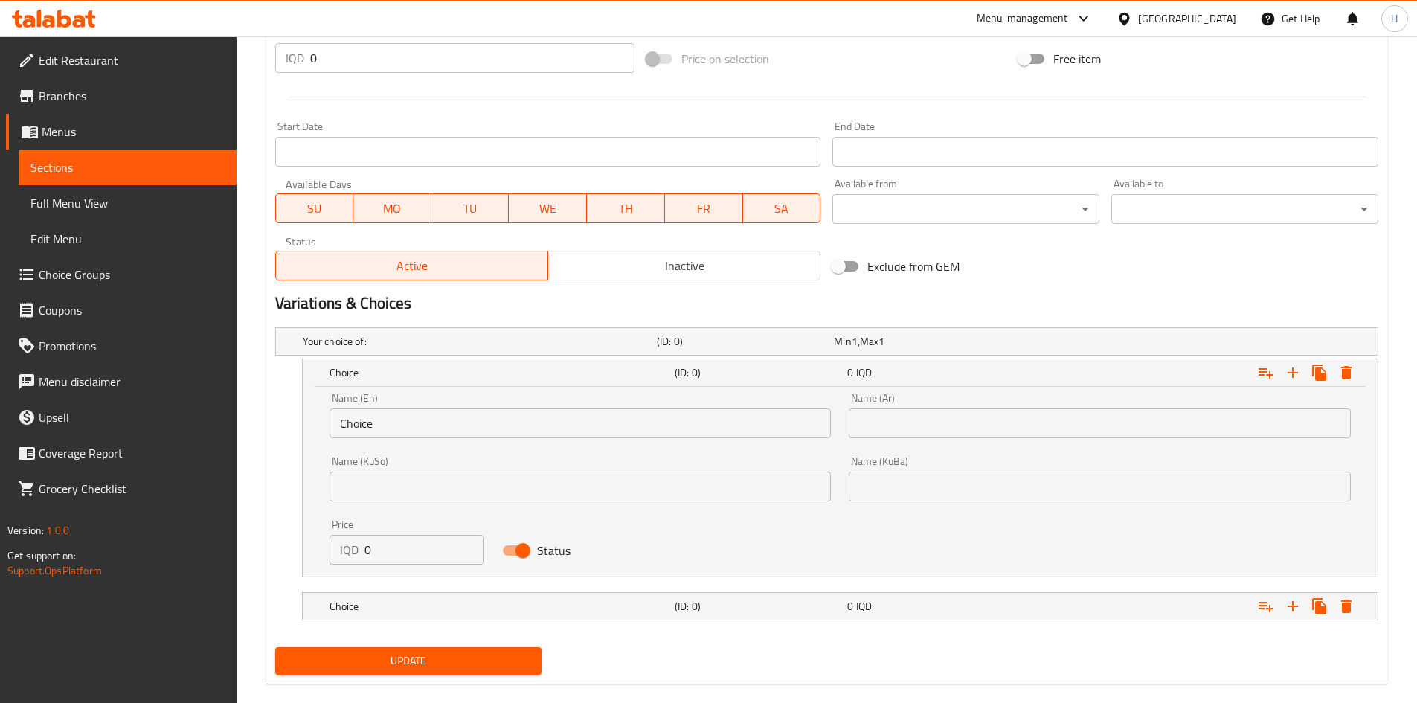
click at [418, 453] on div "Name (KuSo) Name ([PERSON_NAME])" at bounding box center [581, 478] width 520 height 63
click at [429, 438] on div "Name (En) Choice Name (En)" at bounding box center [581, 415] width 520 height 63
click at [431, 435] on input "Choice" at bounding box center [581, 423] width 502 height 30
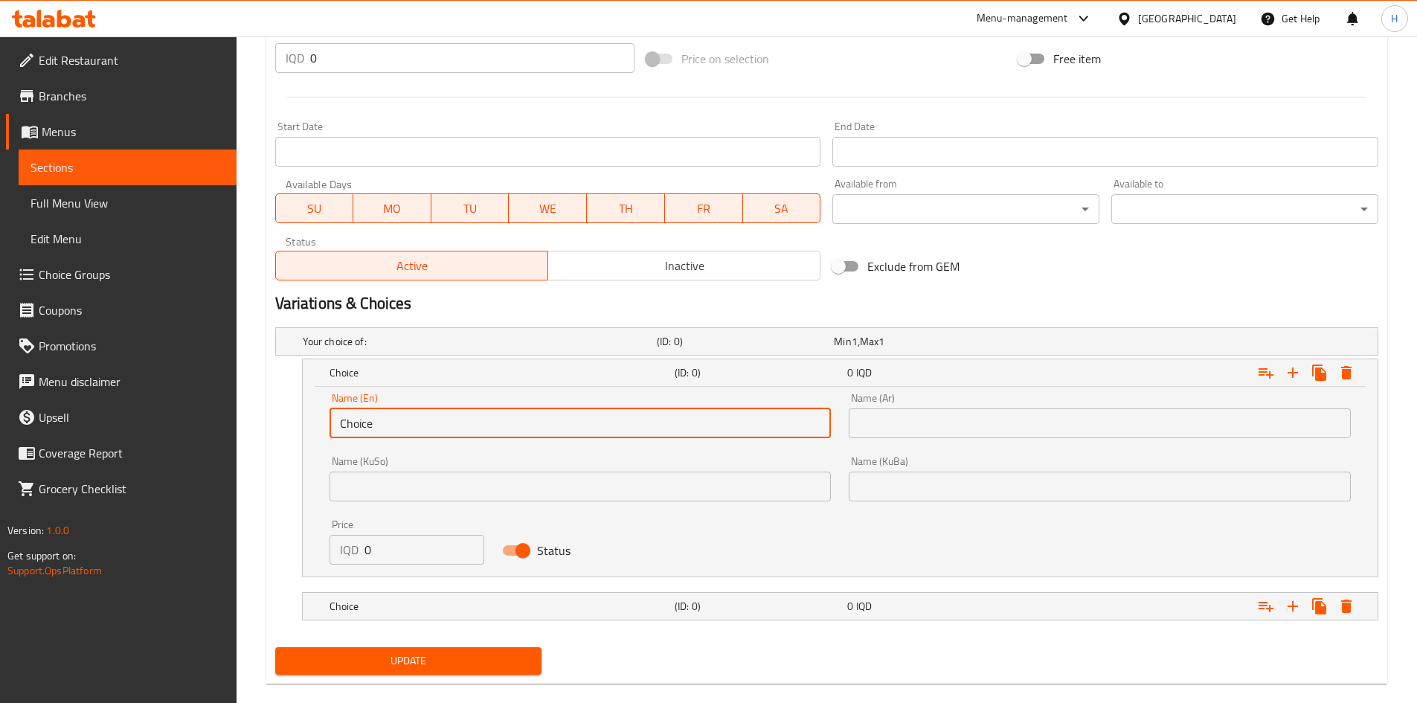
click at [431, 435] on input "Choice" at bounding box center [581, 423] width 502 height 30
click at [428, 438] on div "Name (En) Name (En)" at bounding box center [581, 415] width 520 height 63
type input "Small"
click at [936, 431] on input "text" at bounding box center [1100, 423] width 502 height 30
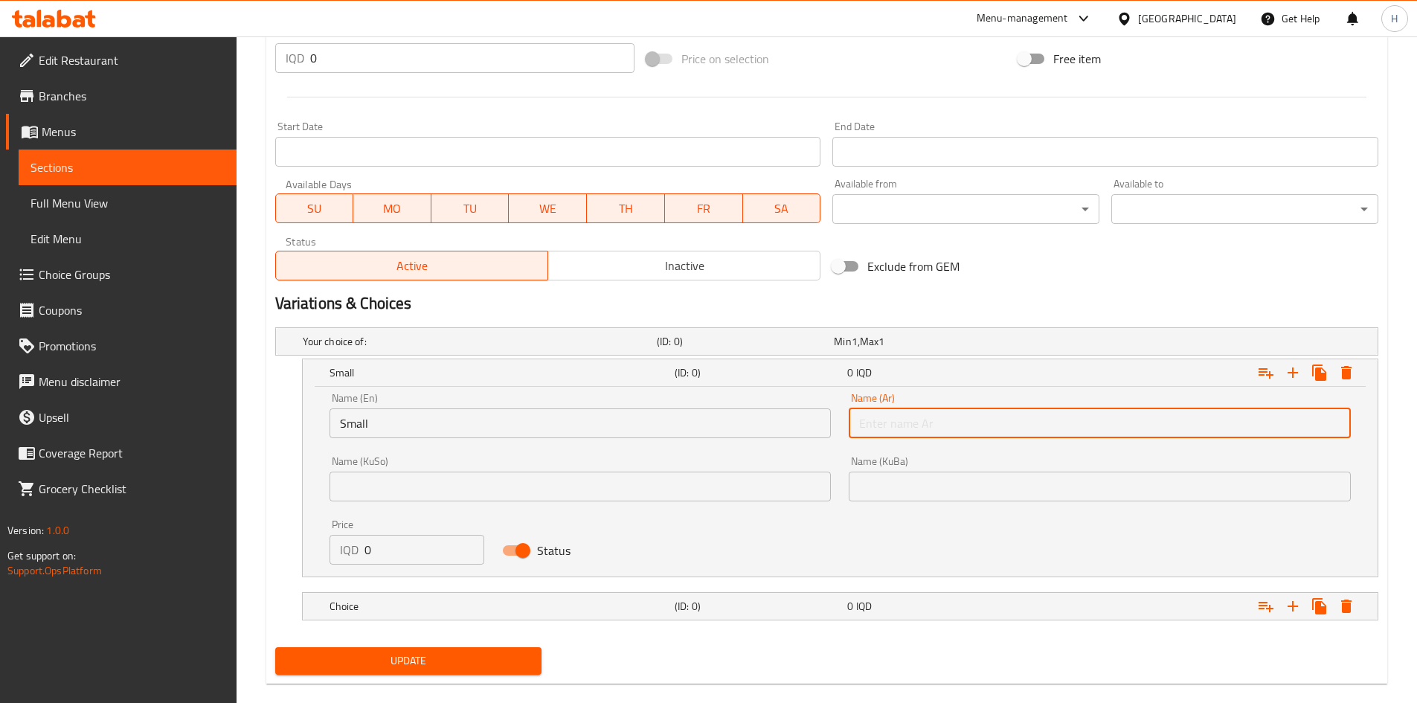
type input "وسط"
click at [921, 419] on input "وسط" at bounding box center [1100, 423] width 502 height 30
click at [921, 419] on input "text" at bounding box center [1100, 423] width 502 height 30
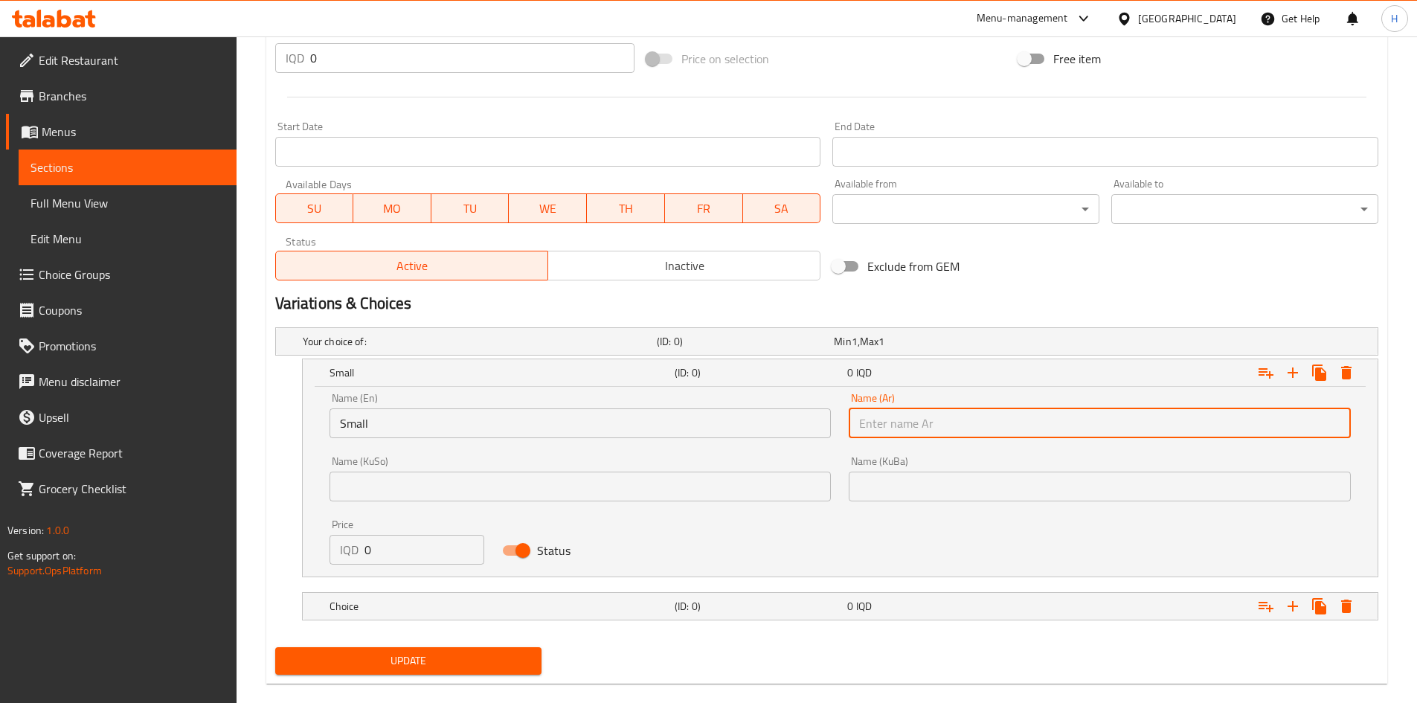
type input "صغير"
click at [408, 554] on input "0" at bounding box center [425, 550] width 121 height 30
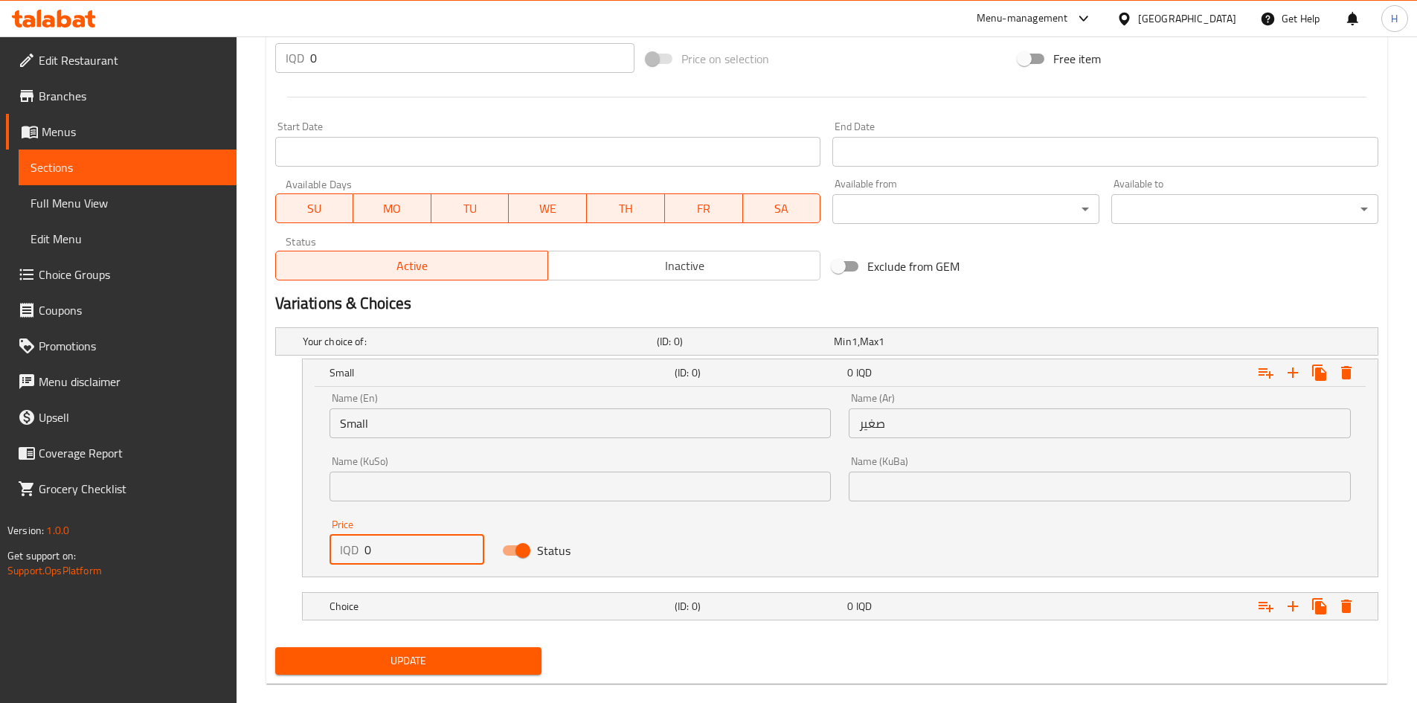
click at [408, 554] on input "0" at bounding box center [425, 550] width 121 height 30
type input "0"
type input "9000"
click at [407, 617] on div "Choice (ID: 0) 0 IQD" at bounding box center [845, 606] width 1036 height 33
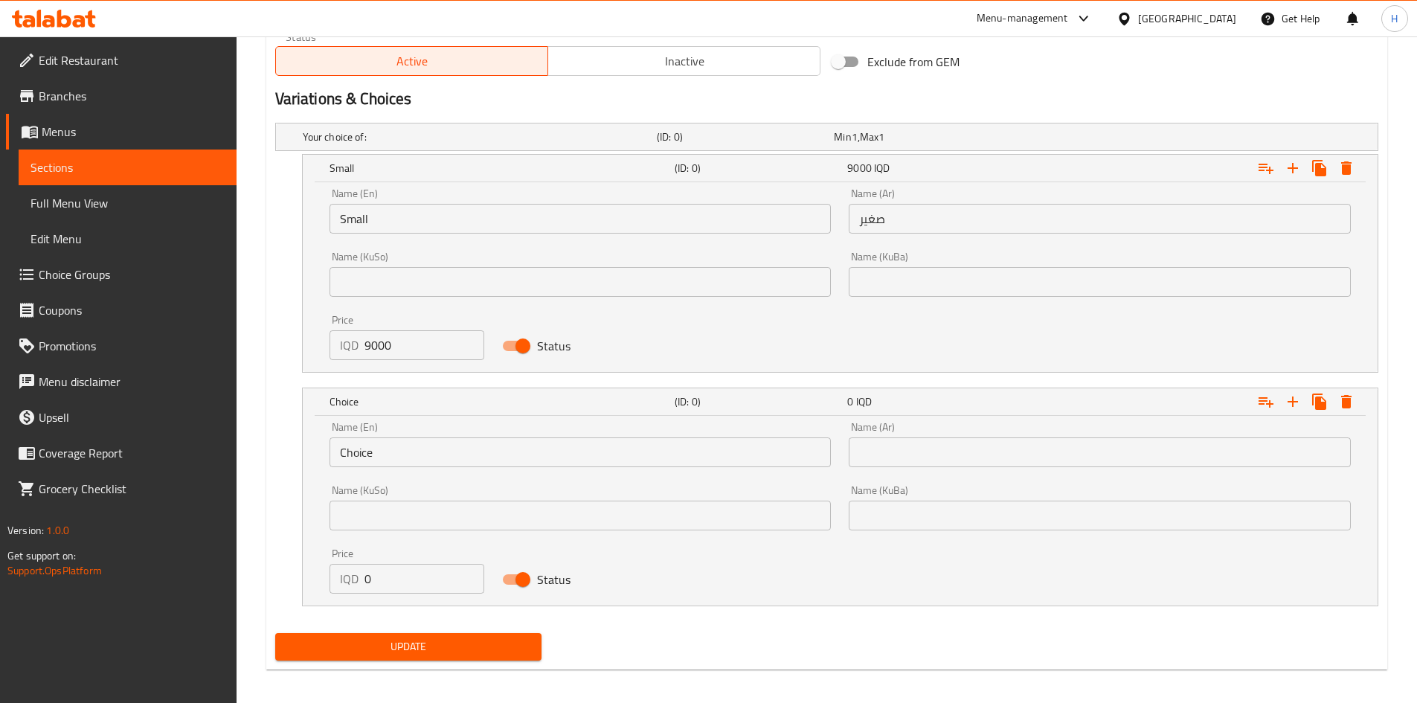
scroll to position [928, 0]
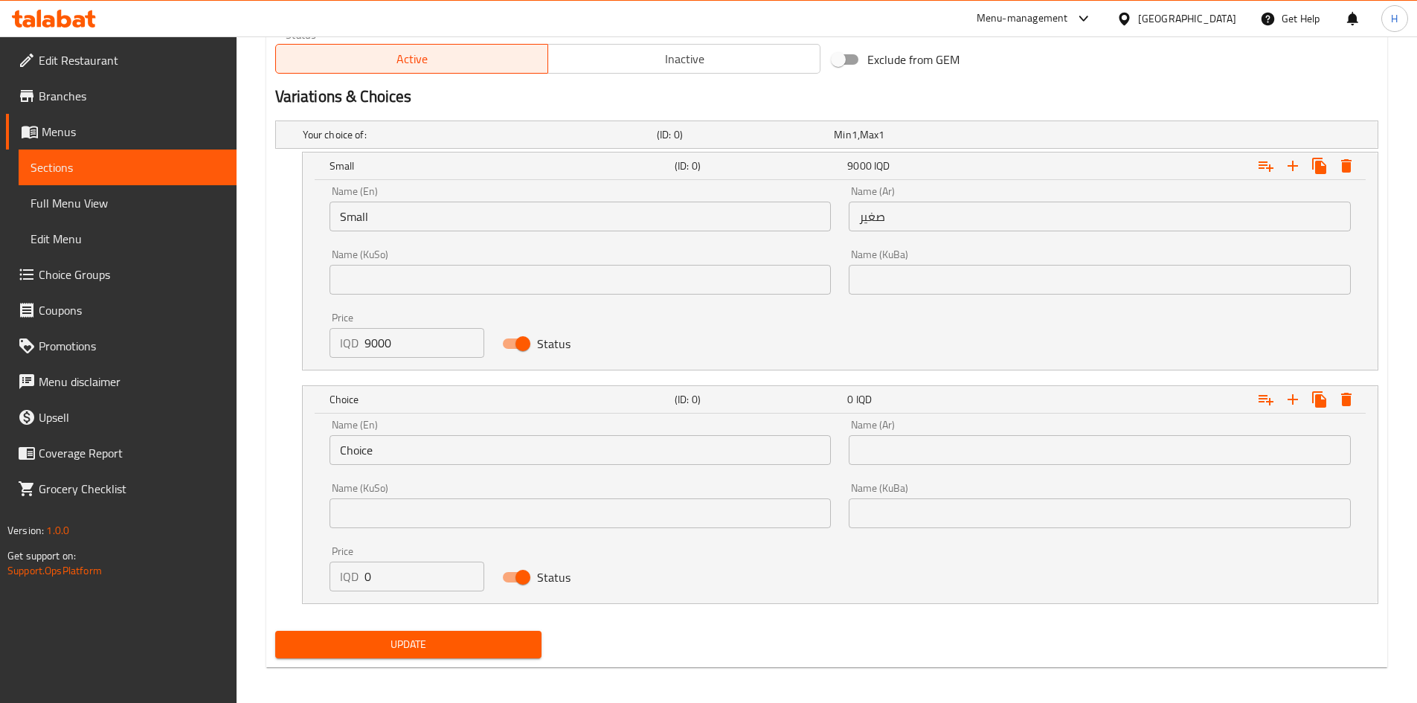
click at [408, 457] on input "Choice" at bounding box center [581, 450] width 502 height 30
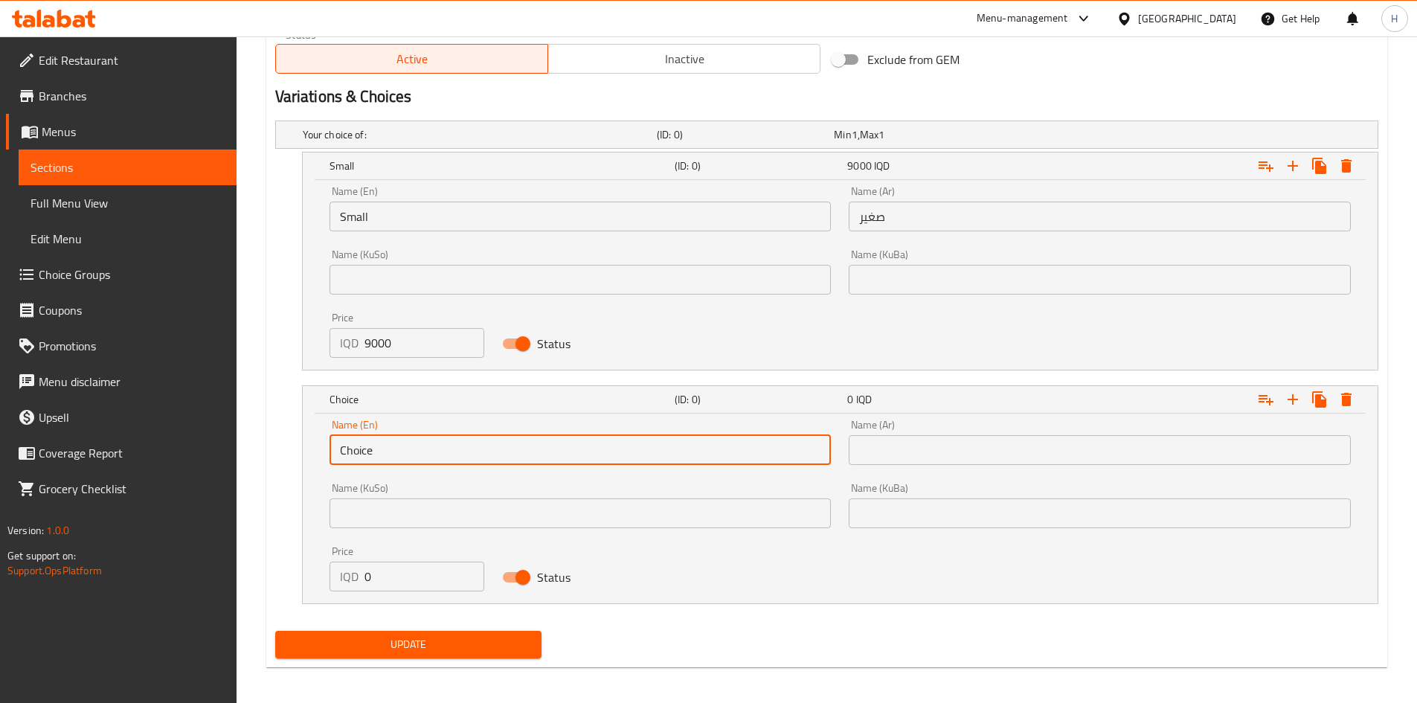
click at [408, 457] on input "Choice" at bounding box center [581, 450] width 502 height 30
click at [408, 458] on input "Choice" at bounding box center [581, 450] width 502 height 30
click at [408, 460] on input "text" at bounding box center [581, 450] width 502 height 30
type input "Large"
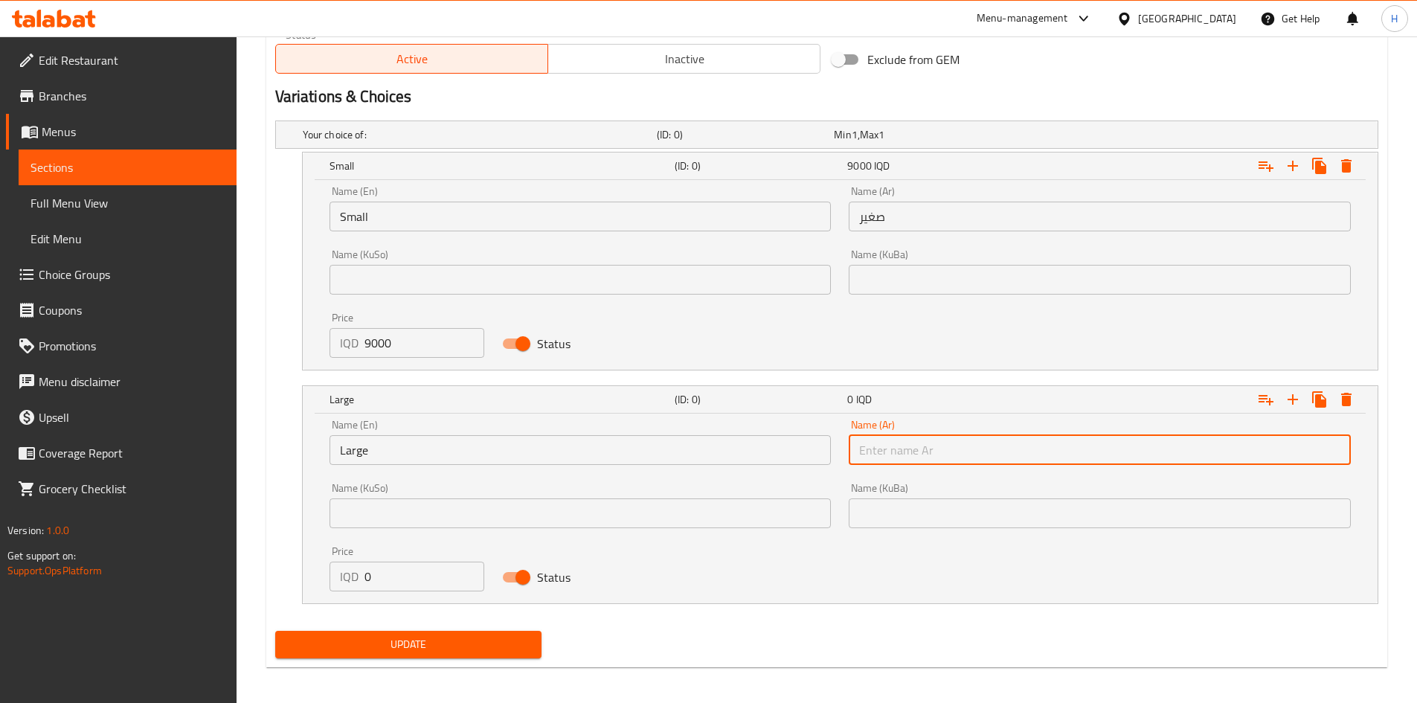
drag, startPoint x: 886, startPoint y: 442, endPoint x: 913, endPoint y: 472, distance: 40.6
click at [886, 442] on input "text" at bounding box center [1100, 450] width 502 height 30
type input "كبير"
click at [421, 586] on input "0" at bounding box center [425, 577] width 121 height 30
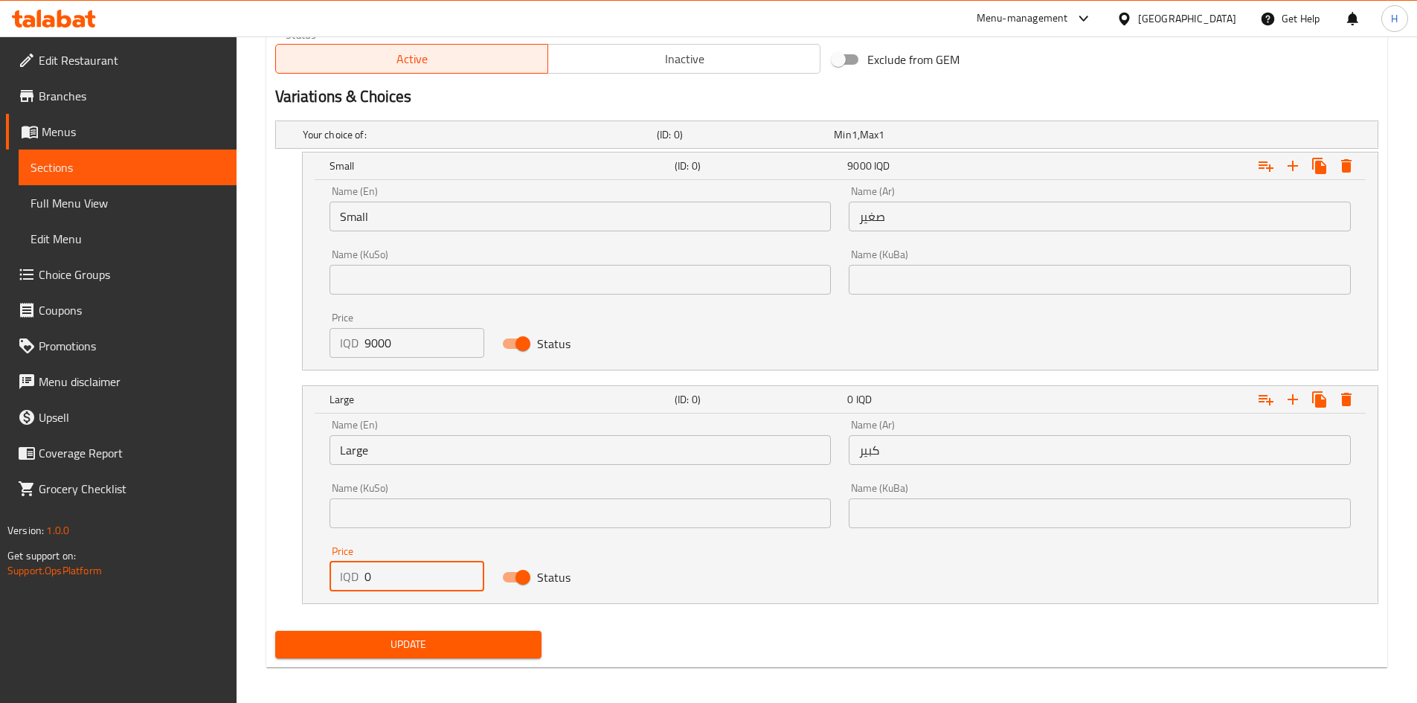
click at [421, 586] on input "0" at bounding box center [425, 577] width 121 height 30
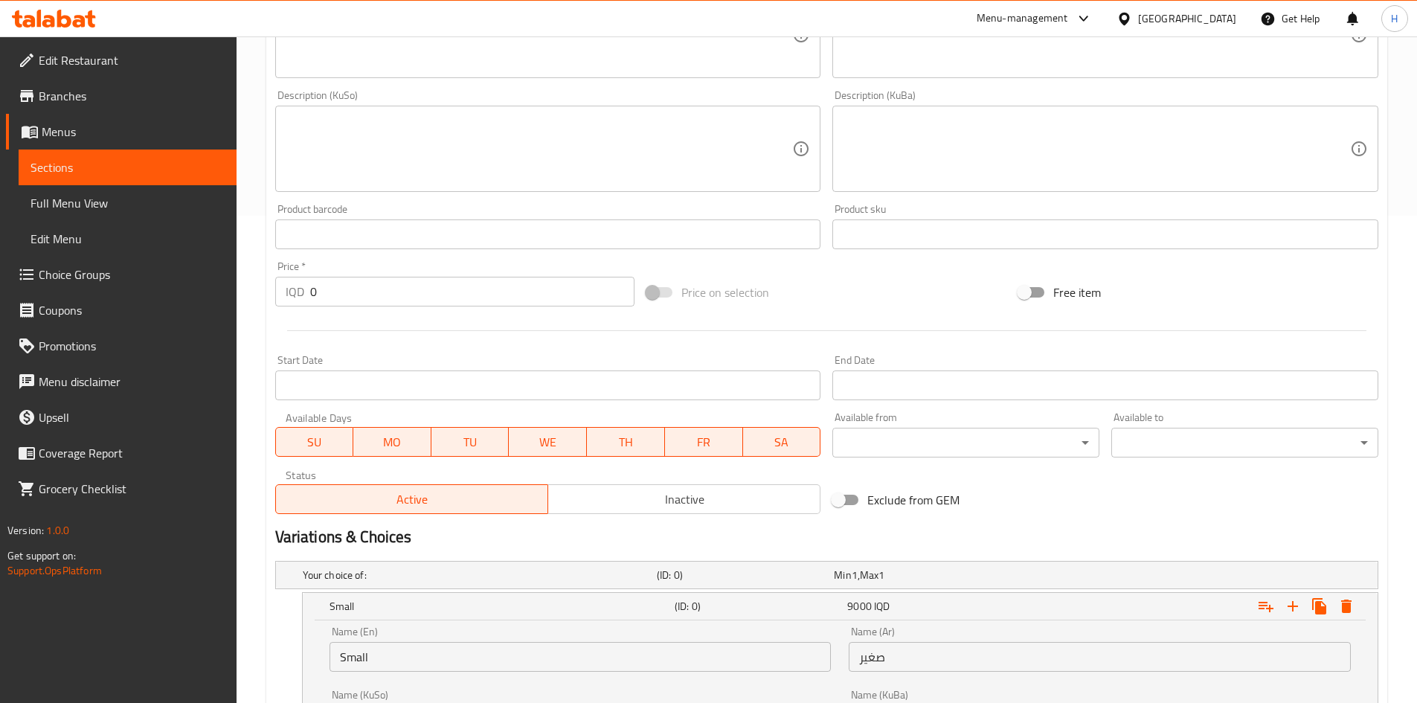
scroll to position [41, 0]
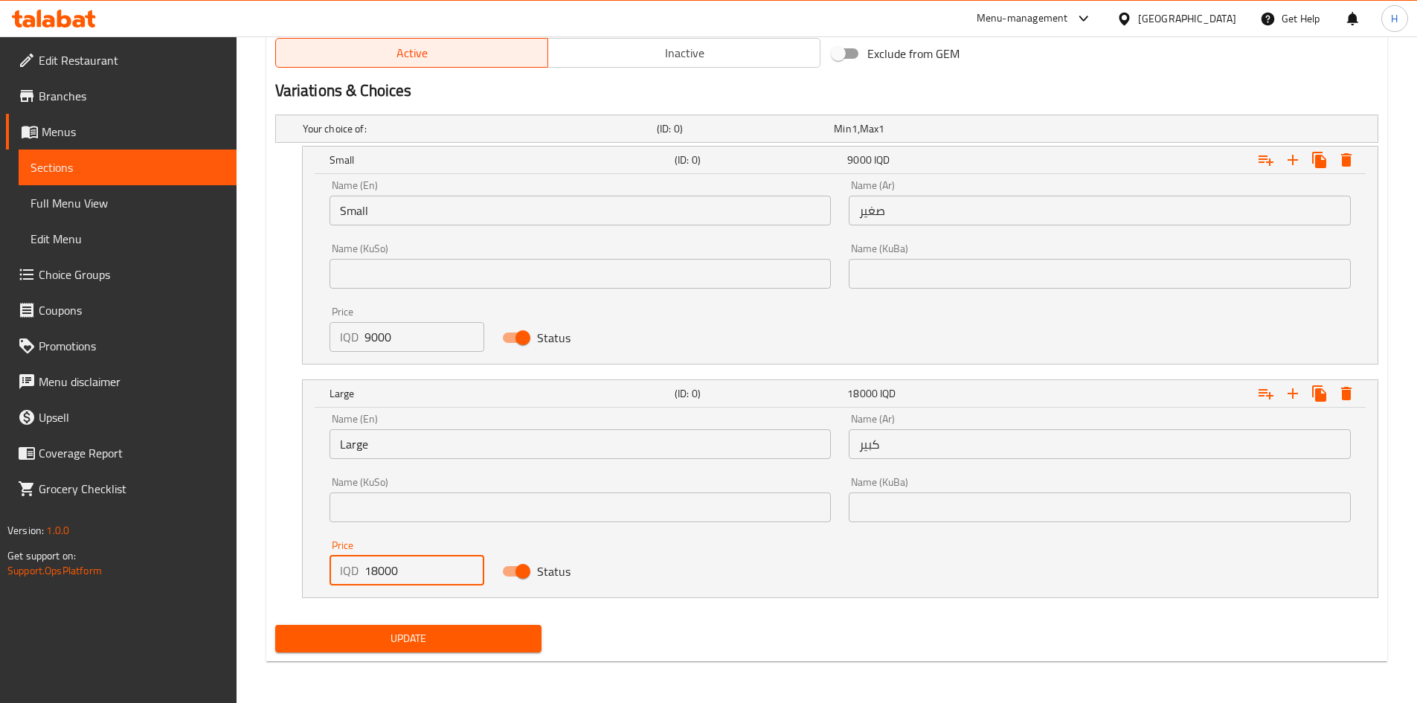
type input "18000"
click at [434, 639] on span "Update" at bounding box center [408, 638] width 243 height 19
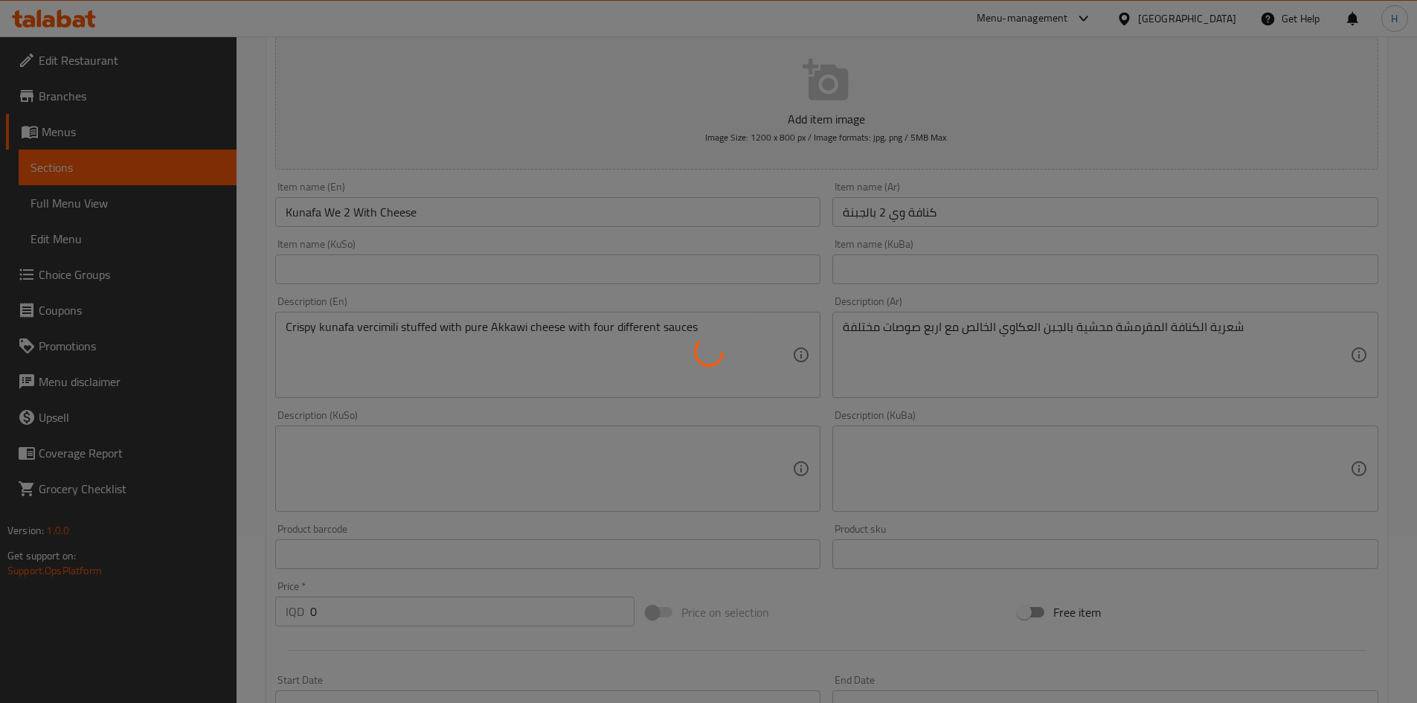
scroll to position [0, 0]
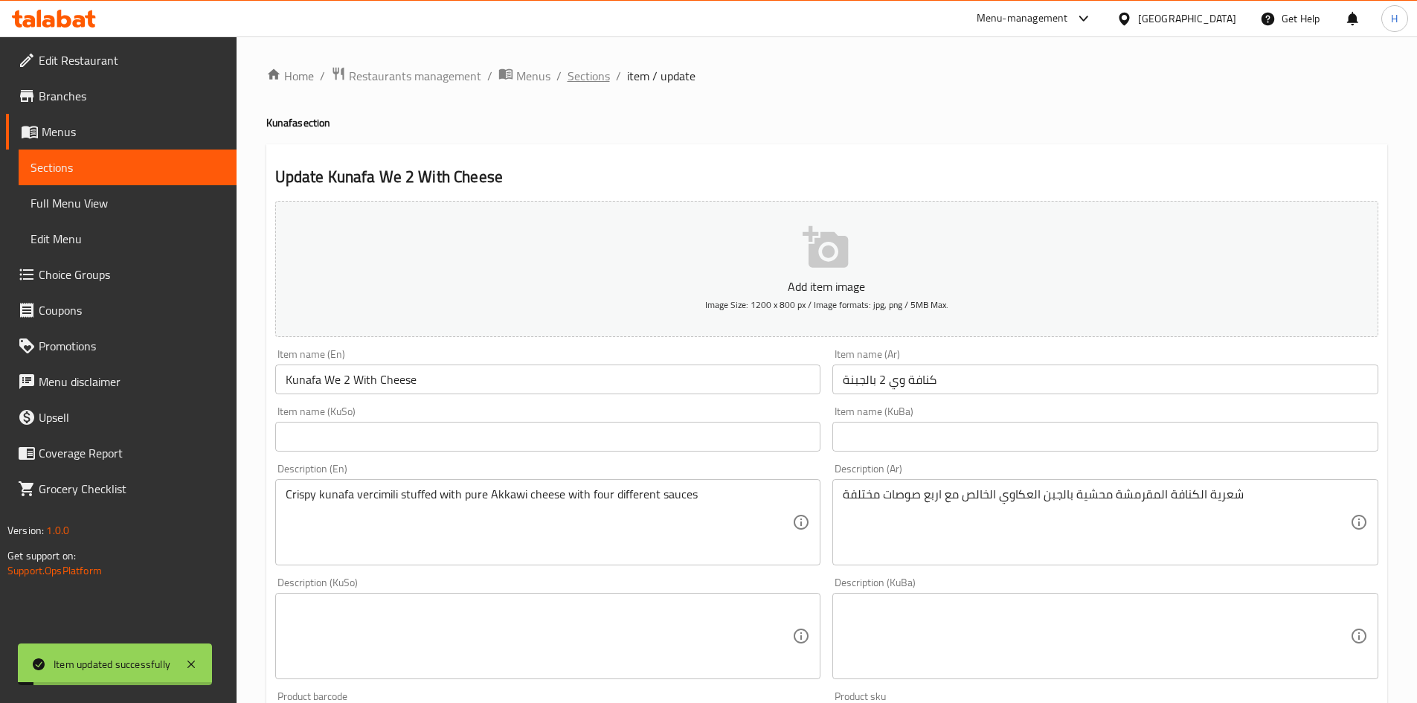
click at [597, 83] on span "Sections" at bounding box center [589, 76] width 42 height 18
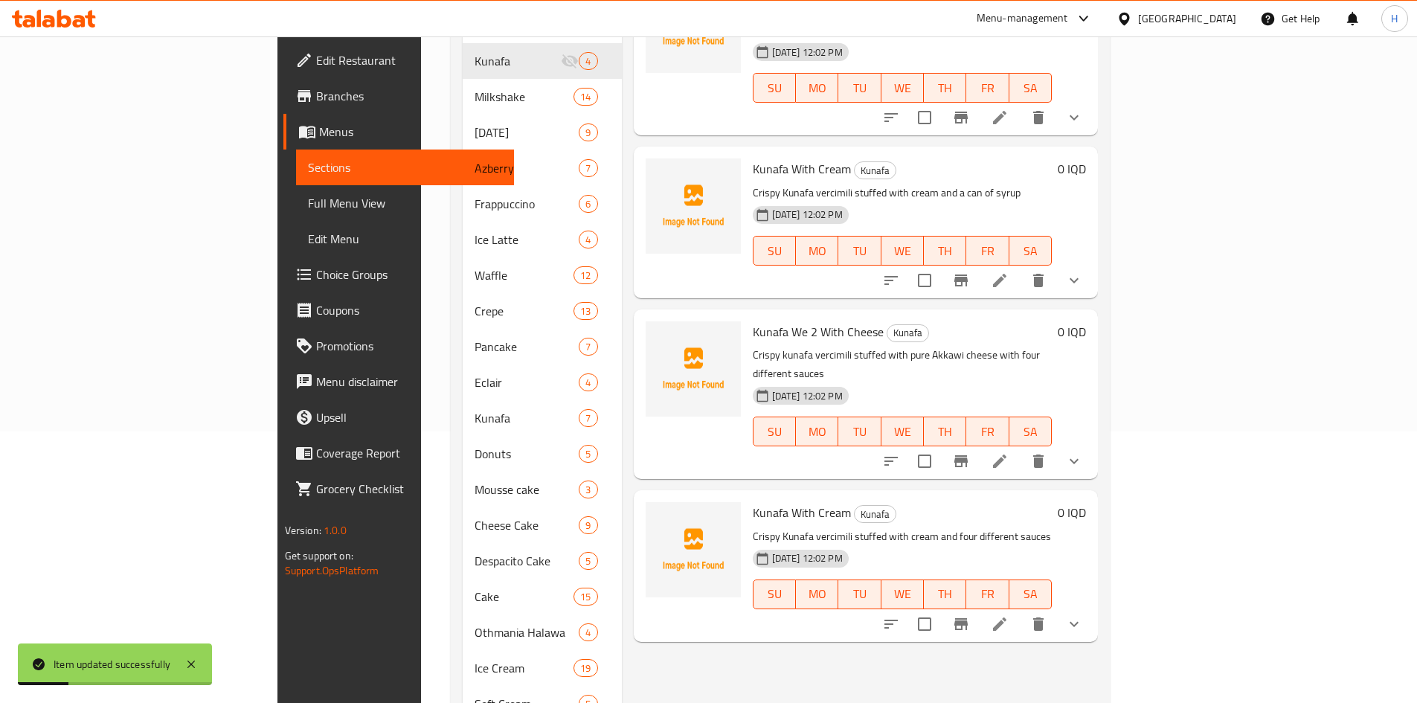
scroll to position [298, 0]
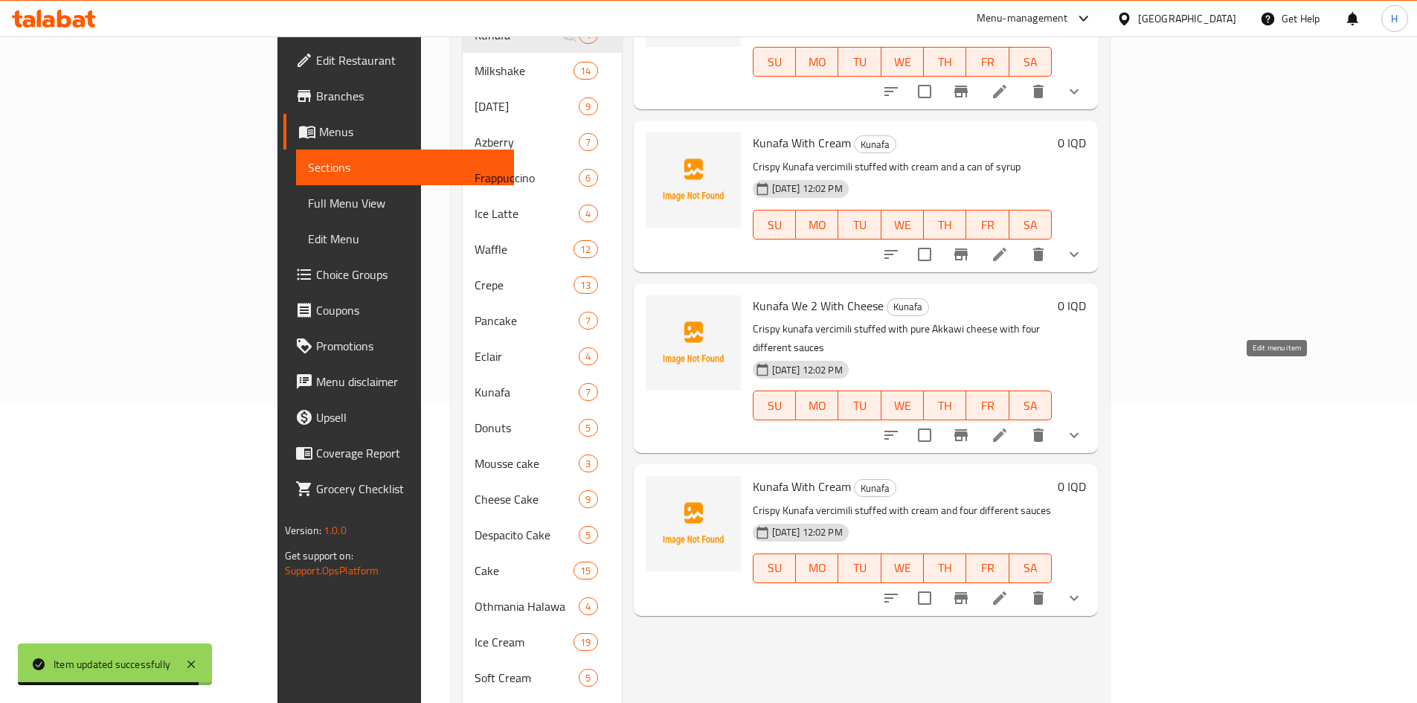
click at [1009, 426] on icon at bounding box center [1000, 435] width 18 height 18
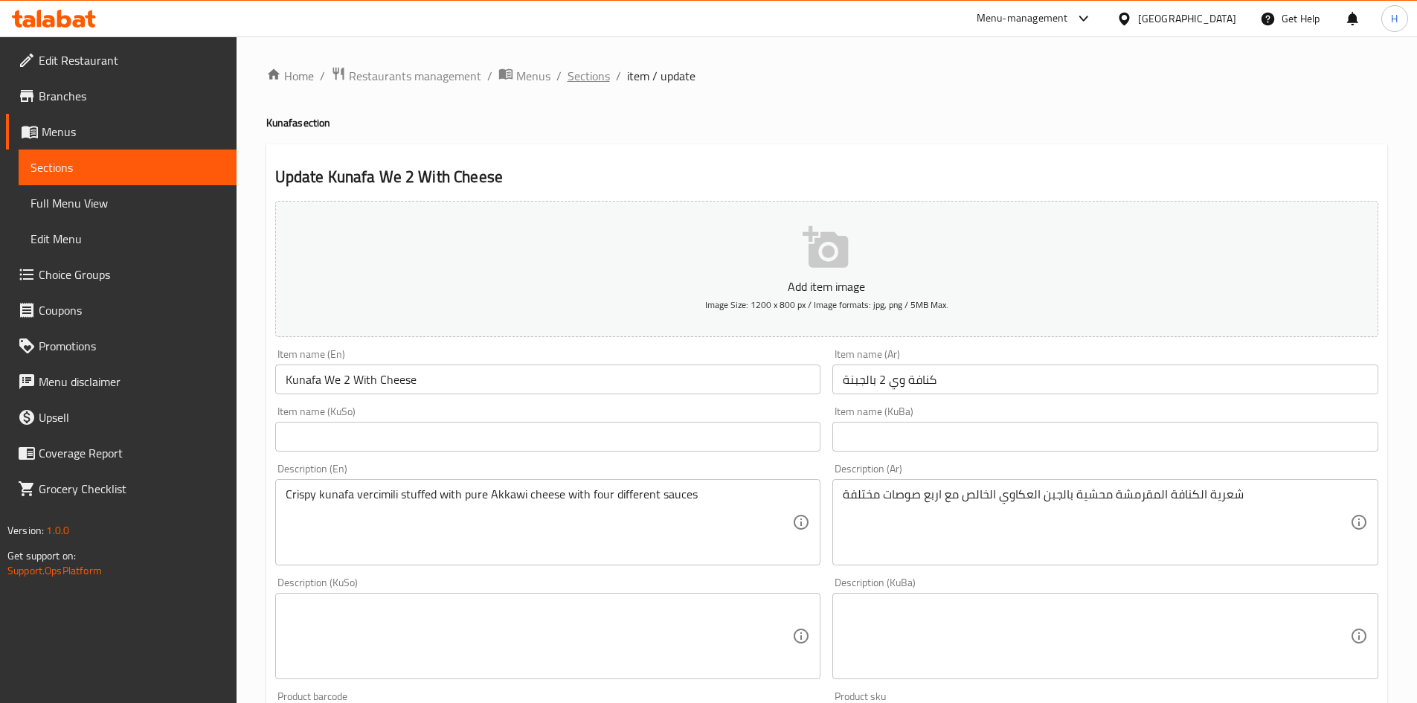
click at [587, 78] on span "Sections" at bounding box center [589, 76] width 42 height 18
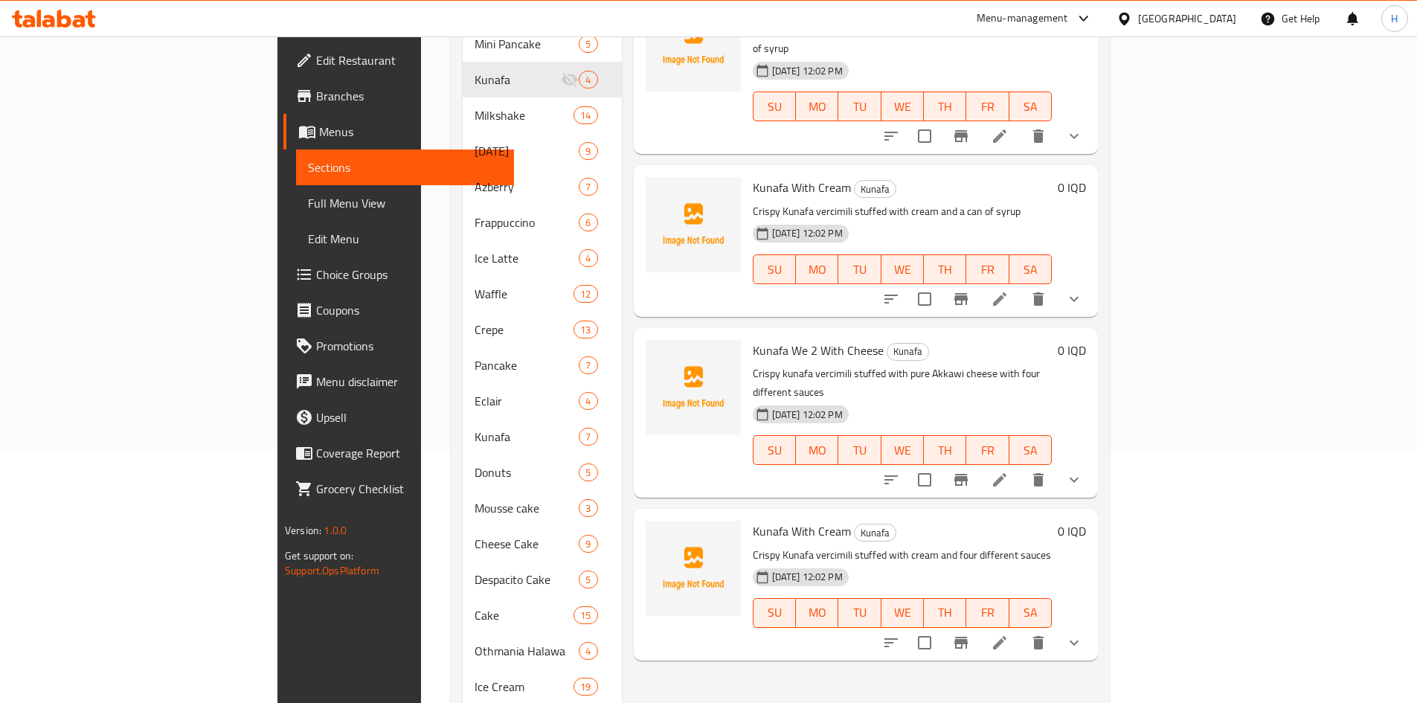
scroll to position [446, 0]
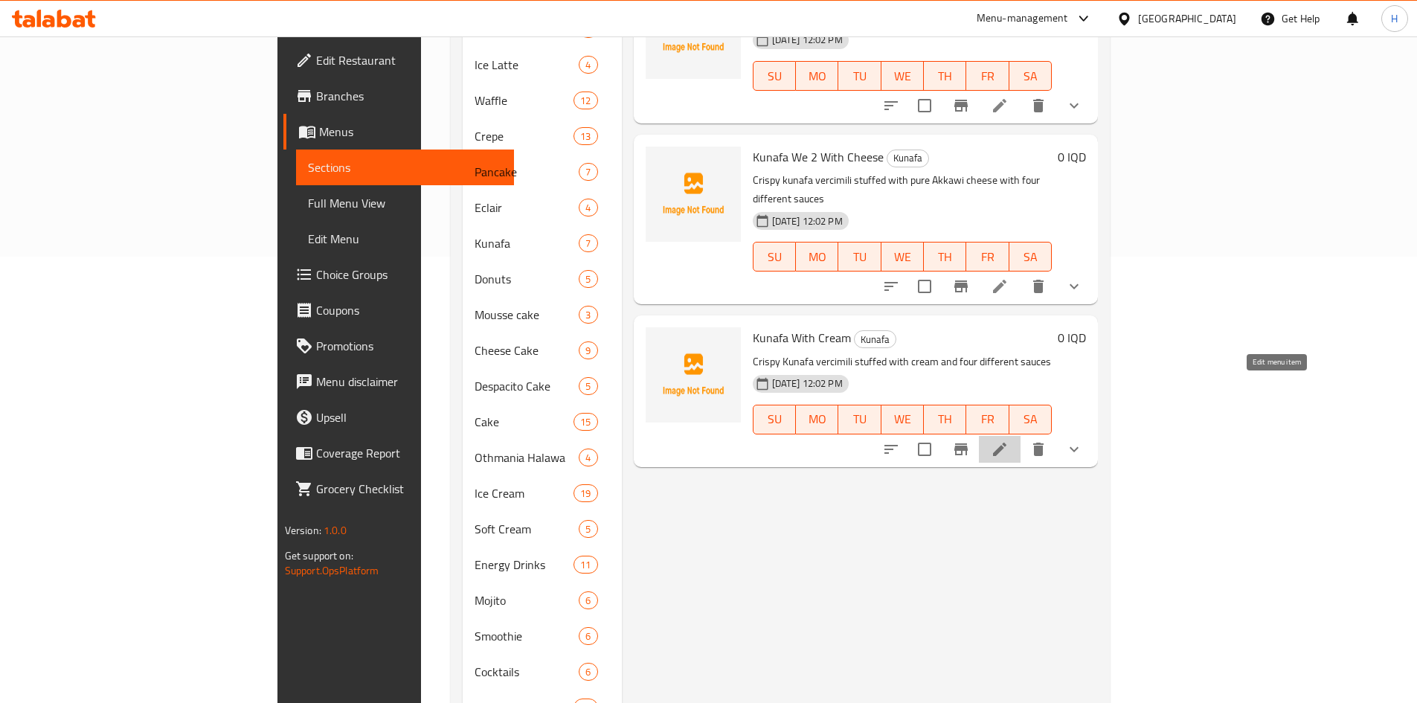
click at [1009, 440] on icon at bounding box center [1000, 449] width 18 height 18
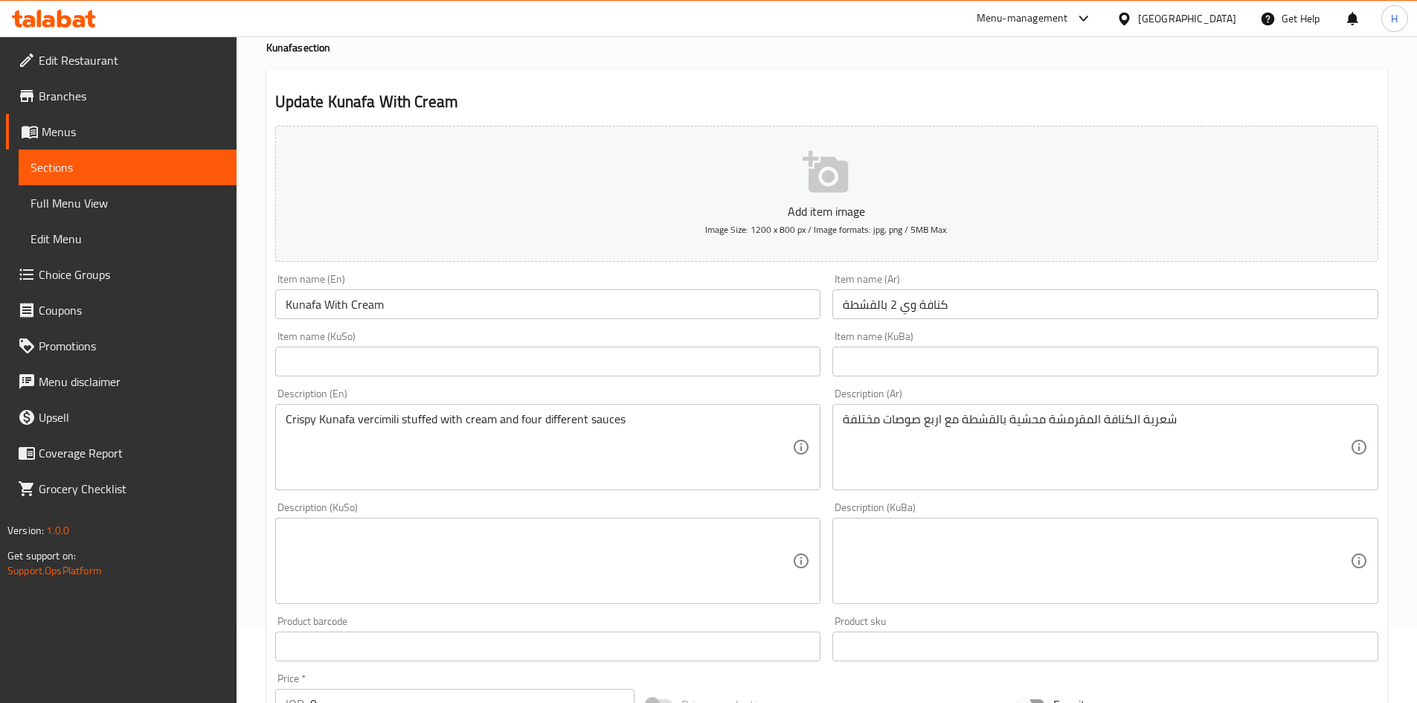
scroll to position [74, 0]
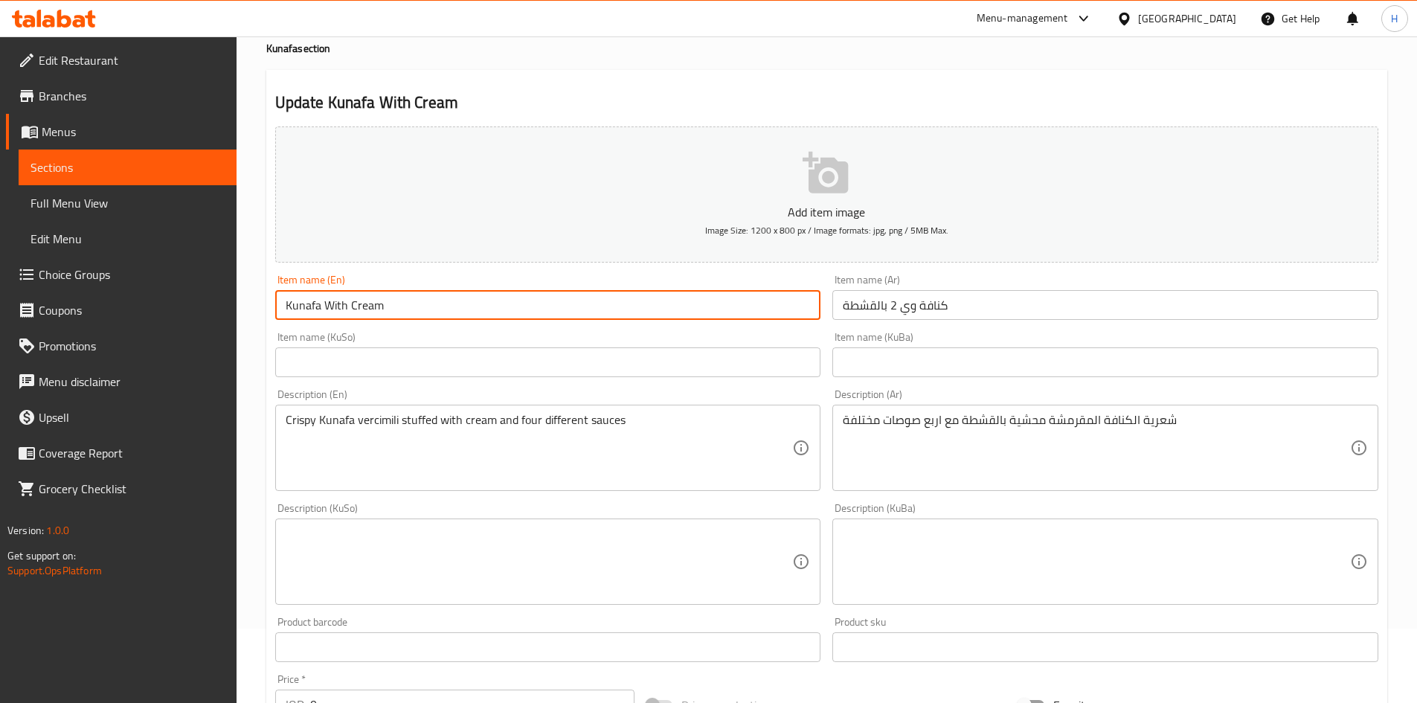
drag, startPoint x: 320, startPoint y: 305, endPoint x: 330, endPoint y: 312, distance: 12.8
click at [321, 305] on input "Kunafa With Cream" at bounding box center [548, 305] width 546 height 30
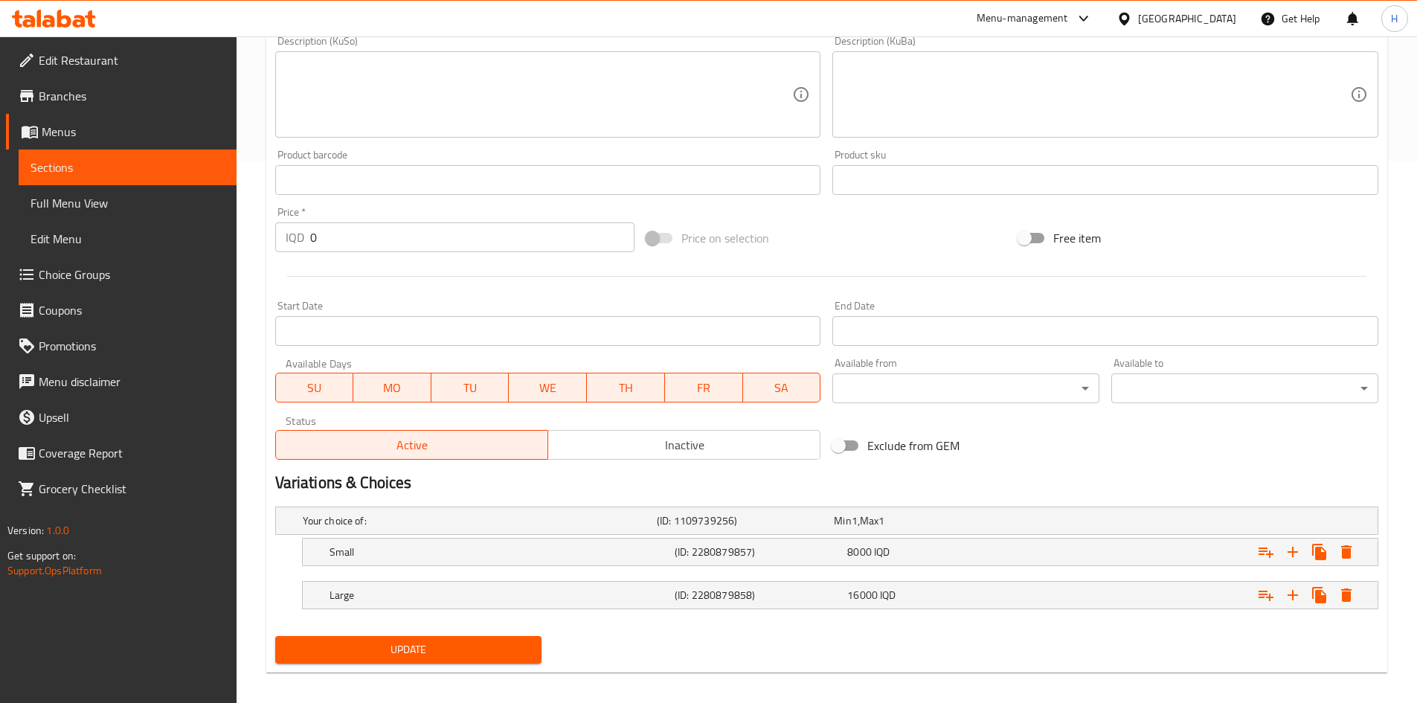
scroll to position [553, 0]
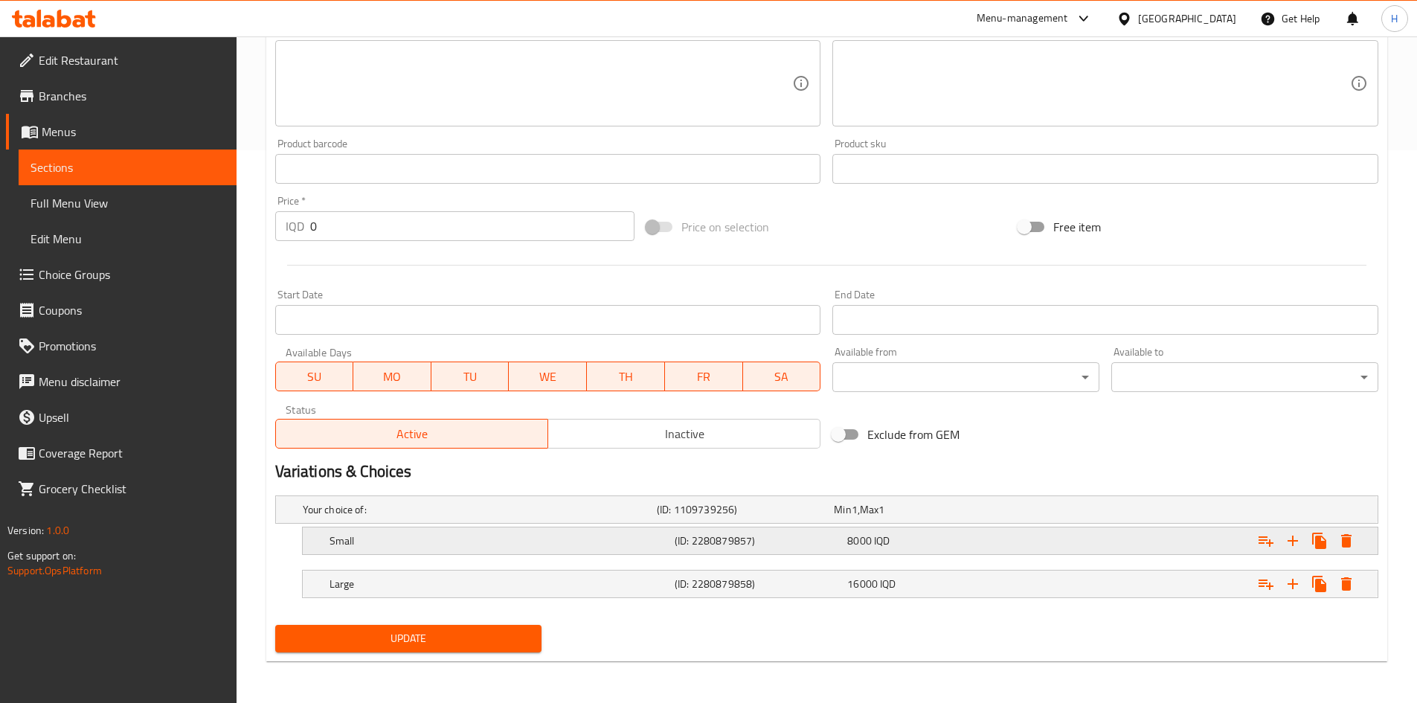
type input "Kunafa Ww 2 With Cream"
click at [379, 541] on h5 "Small" at bounding box center [499, 540] width 339 height 15
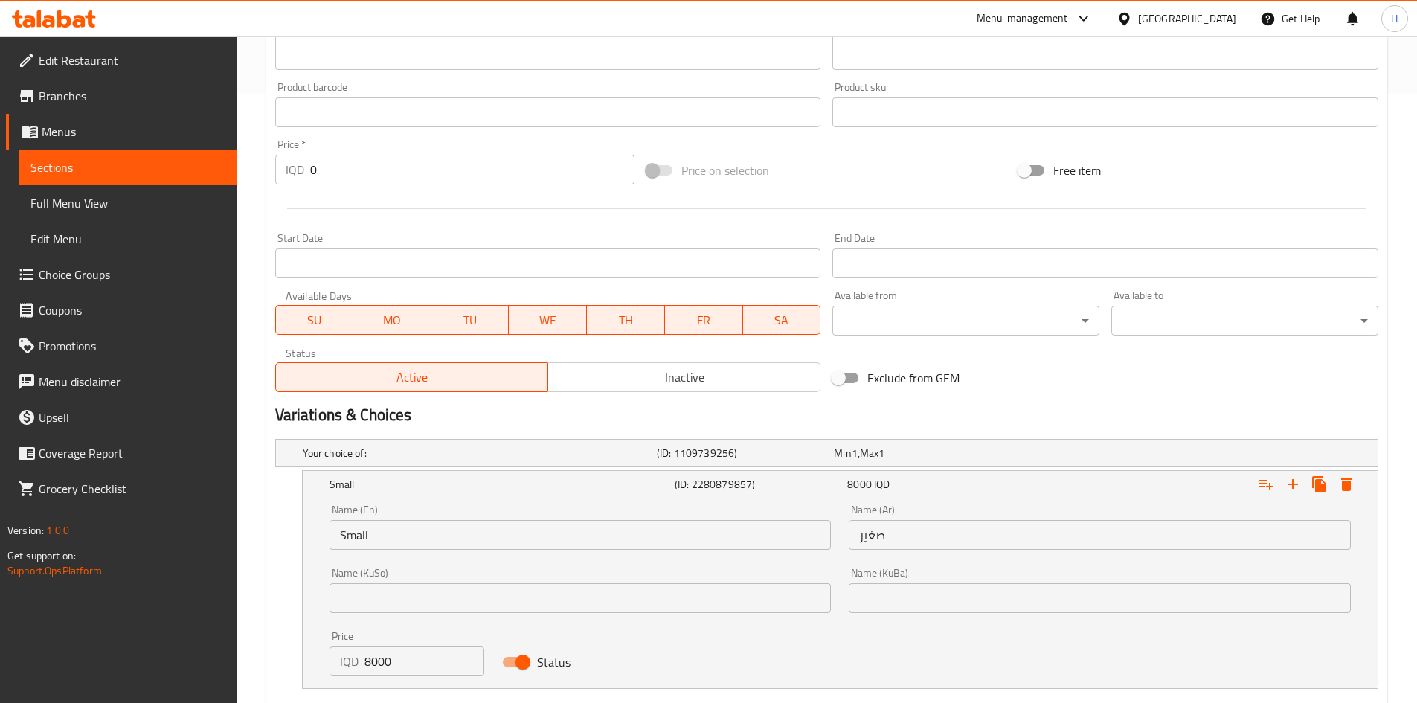
scroll to position [685, 0]
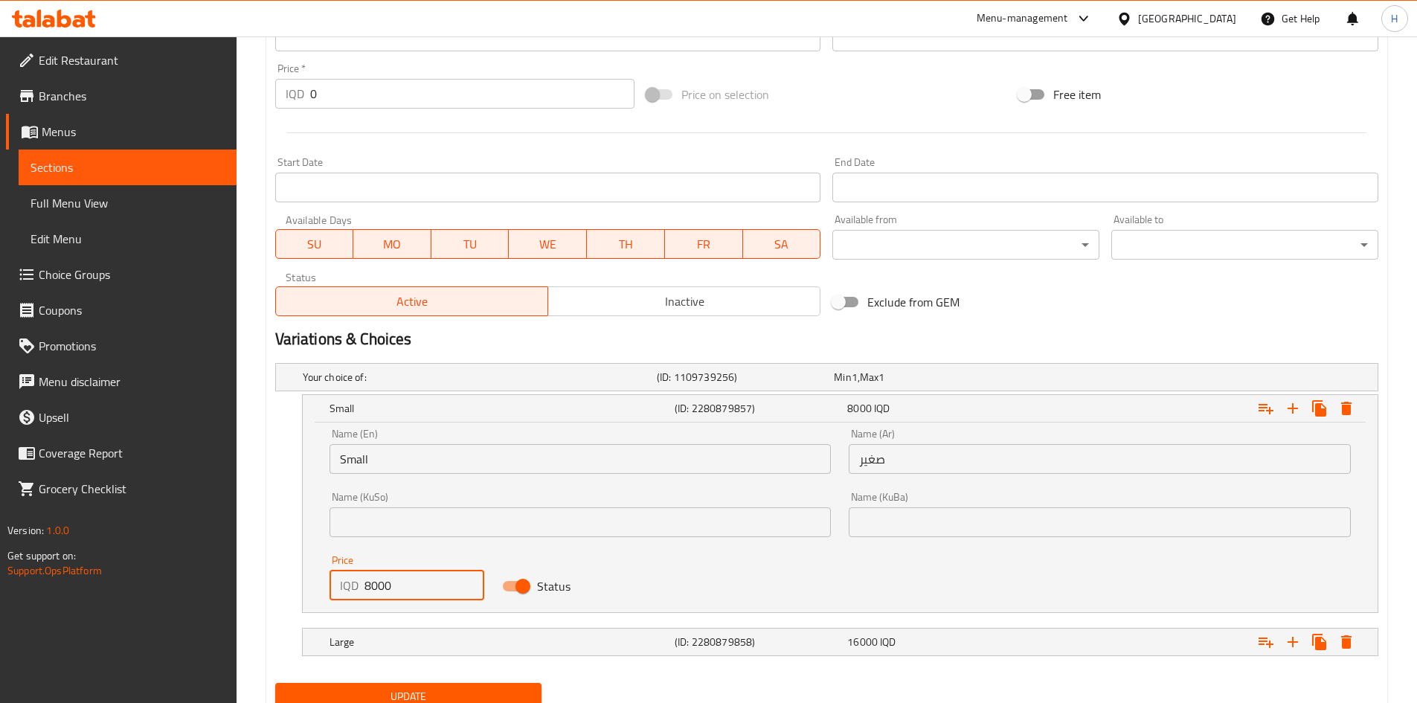
drag, startPoint x: 364, startPoint y: 582, endPoint x: 356, endPoint y: 583, distance: 7.6
click at [357, 583] on div "IQD 8000 Price" at bounding box center [407, 586] width 155 height 30
type input "9000"
click at [399, 642] on h5 "Large" at bounding box center [499, 642] width 339 height 15
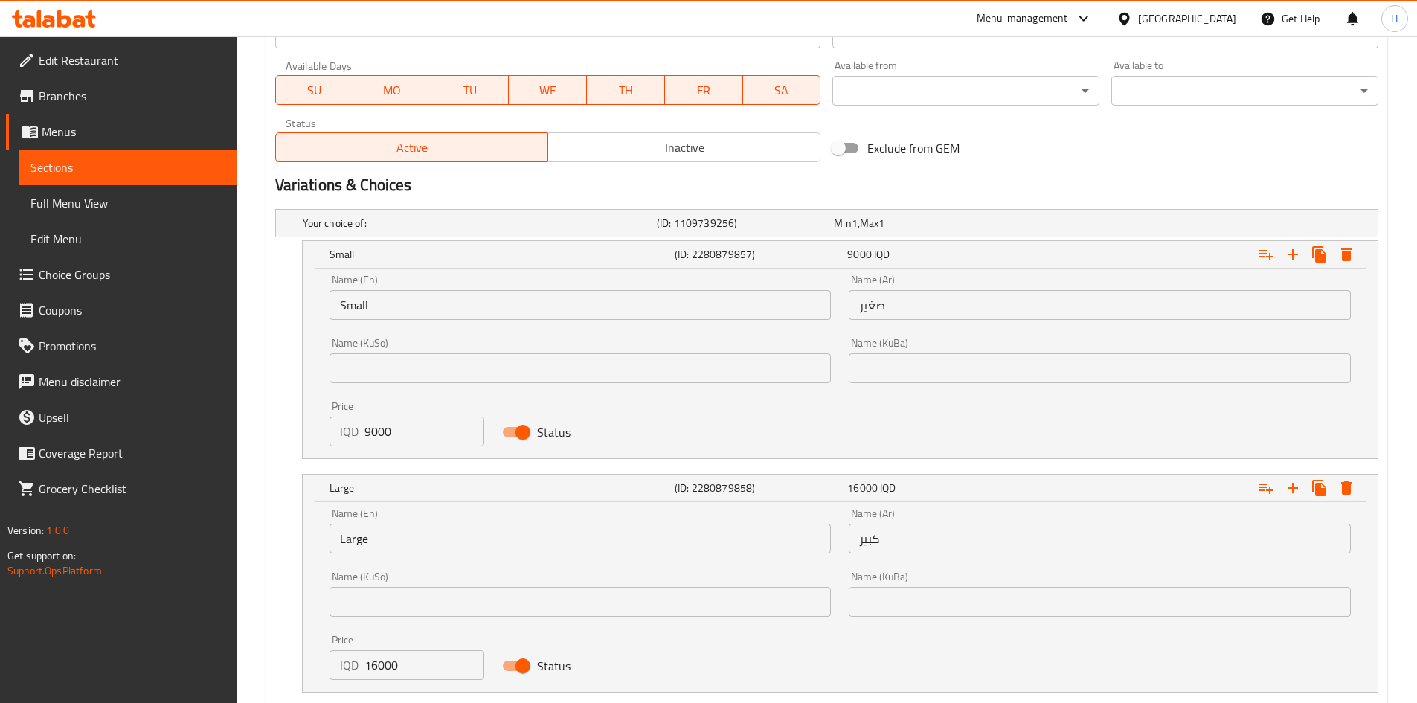
scroll to position [934, 0]
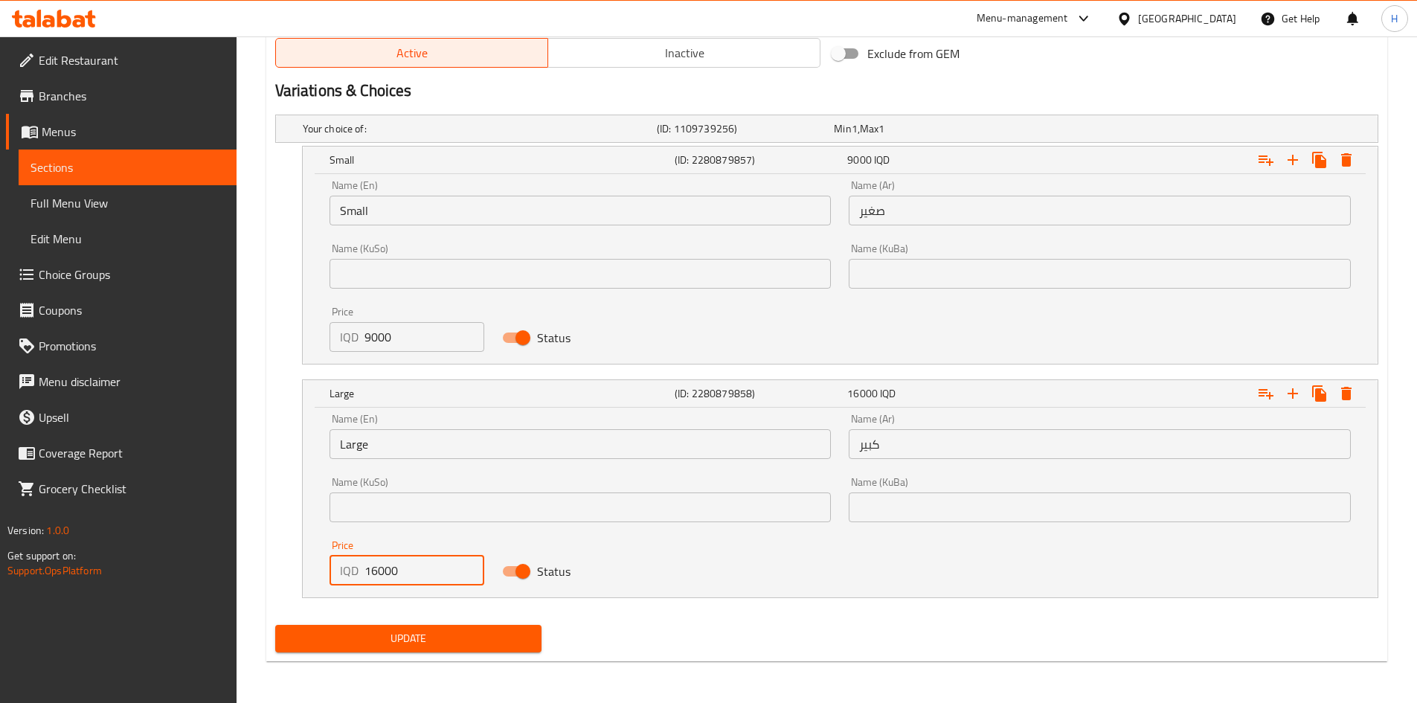
click at [371, 575] on input "16000" at bounding box center [425, 571] width 121 height 30
type input "18000"
click at [437, 641] on span "Update" at bounding box center [408, 638] width 243 height 19
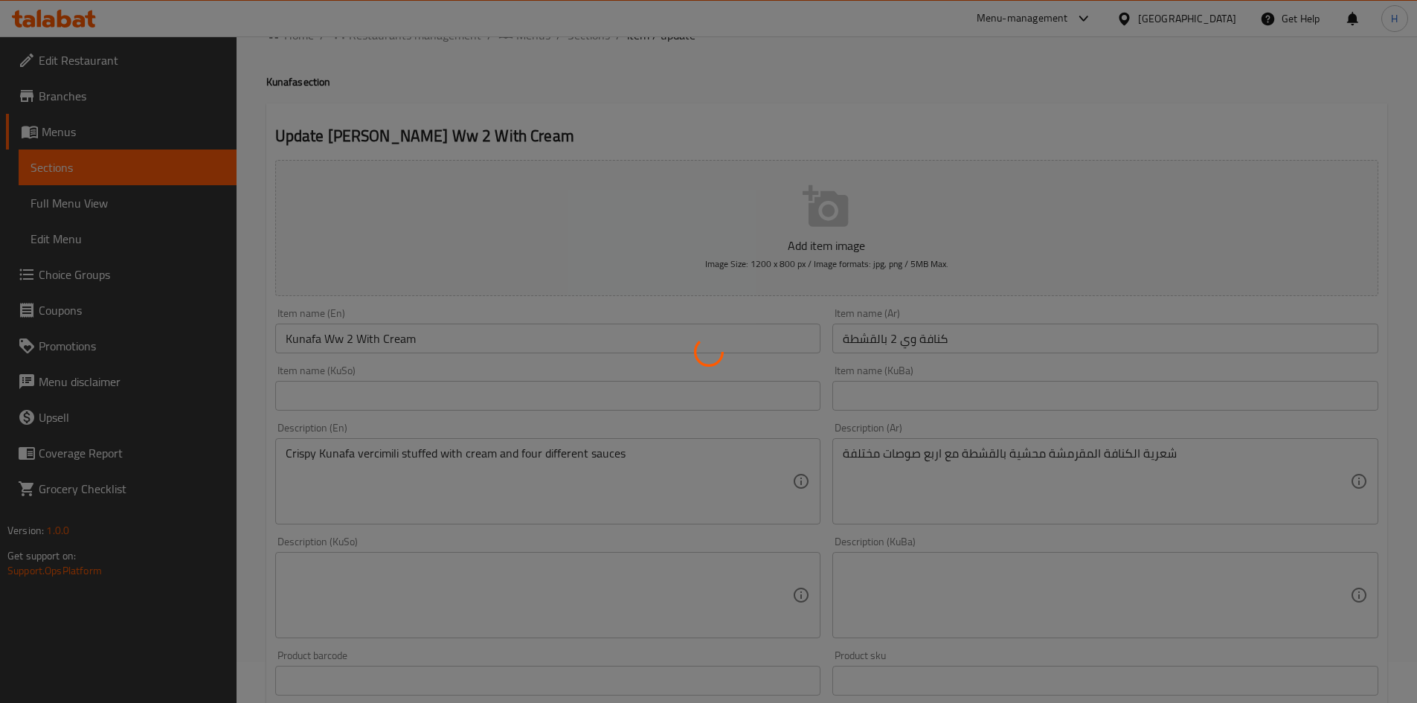
scroll to position [0, 0]
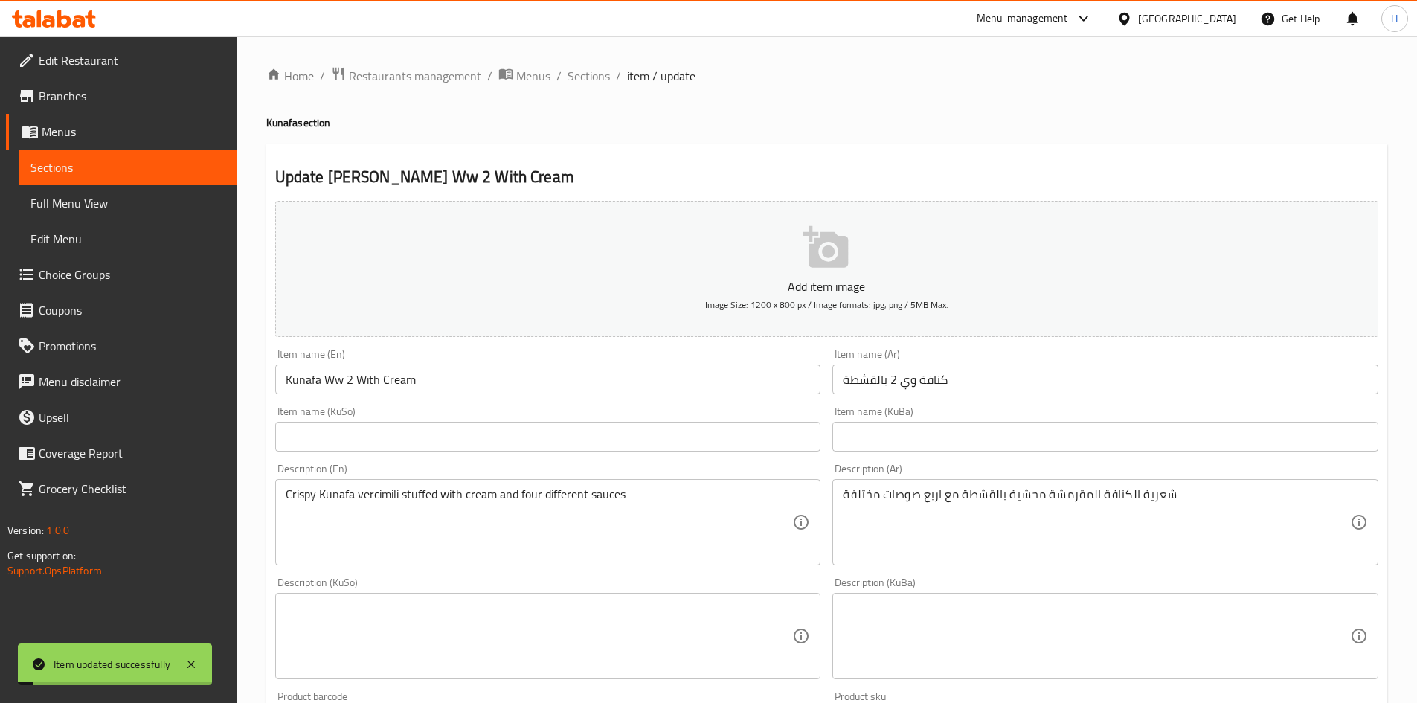
click at [585, 68] on span "Sections" at bounding box center [589, 76] width 42 height 18
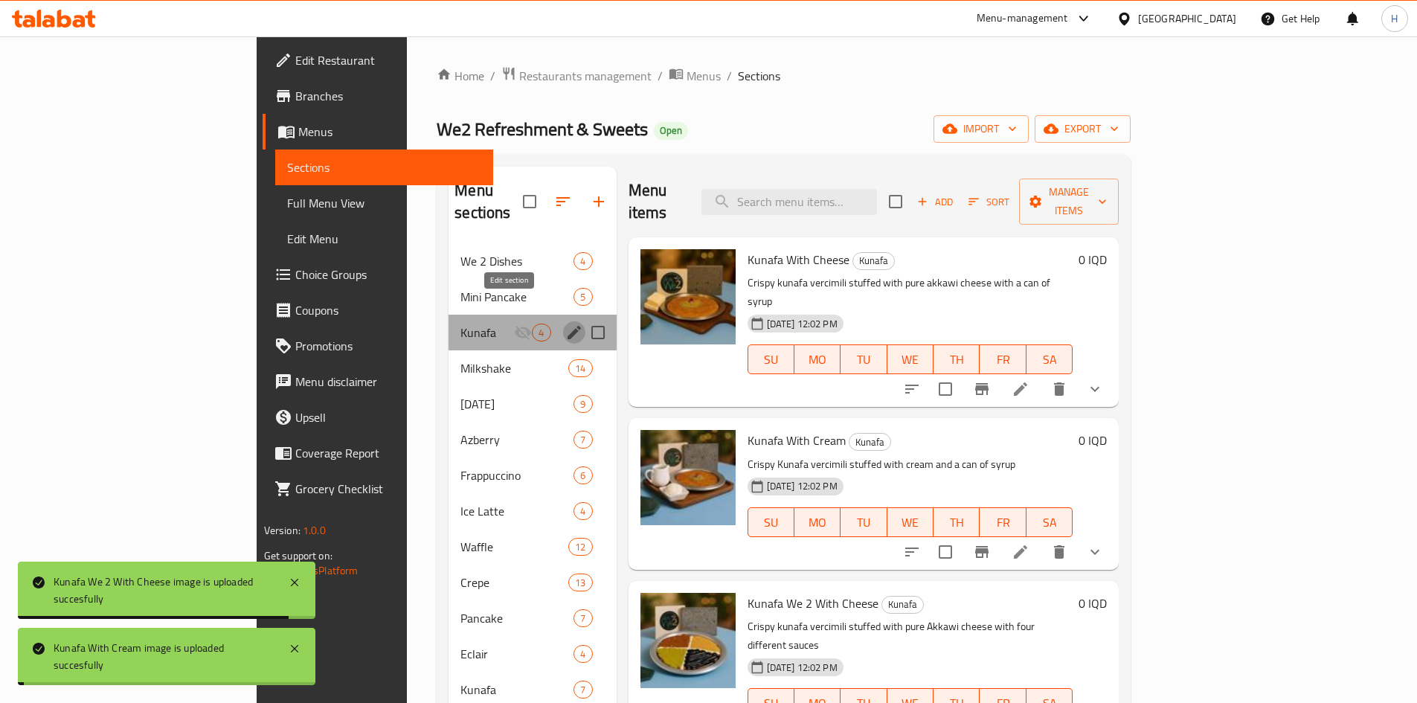
click at [565, 324] on icon "edit" at bounding box center [574, 333] width 18 height 18
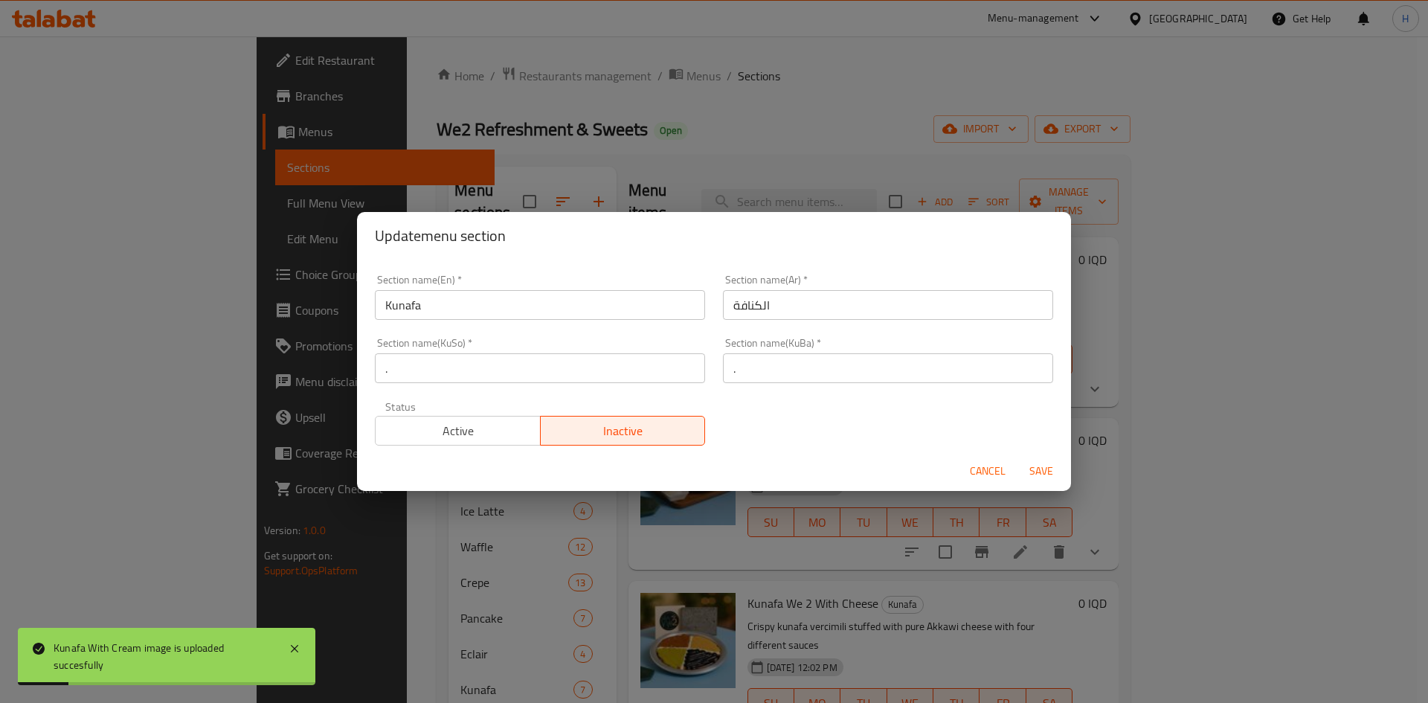
drag, startPoint x: 487, startPoint y: 432, endPoint x: 523, endPoint y: 434, distance: 36.5
click at [487, 432] on span "Active" at bounding box center [458, 431] width 153 height 22
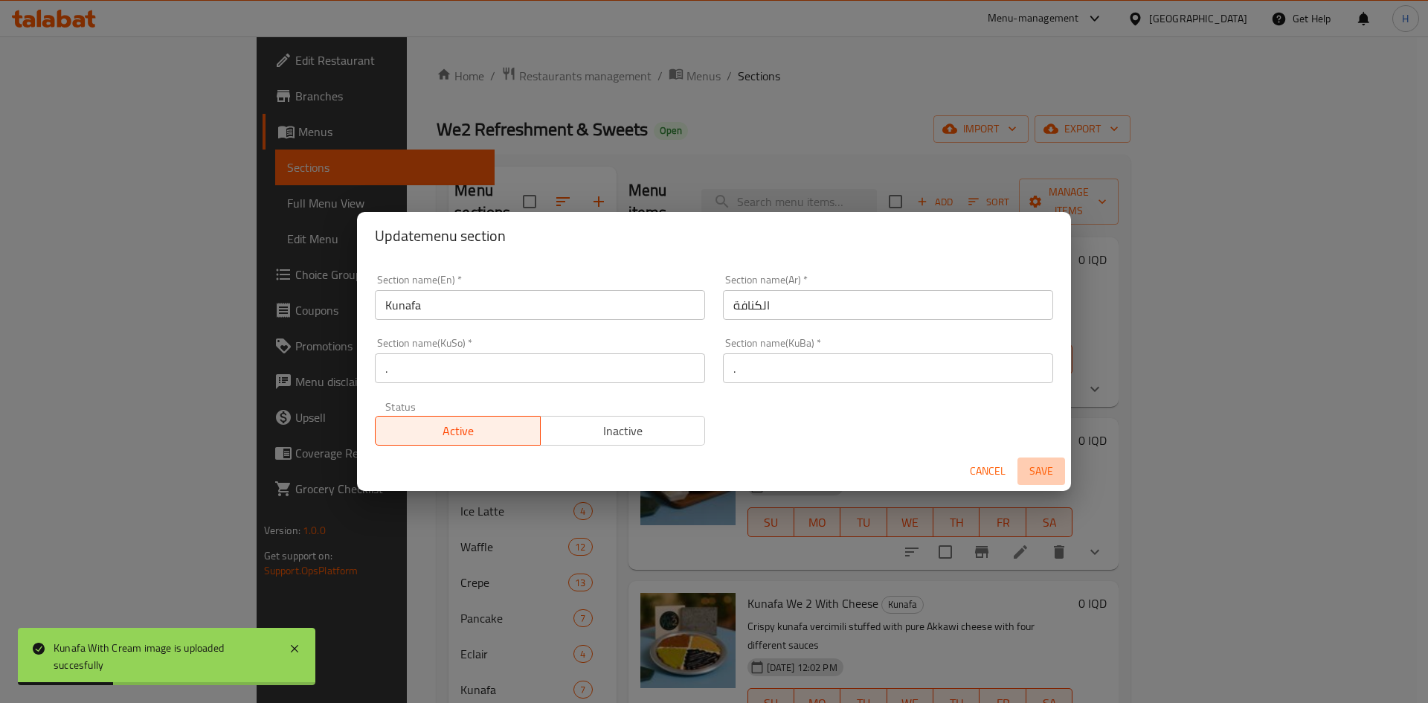
click at [1051, 472] on span "Save" at bounding box center [1042, 471] width 36 height 19
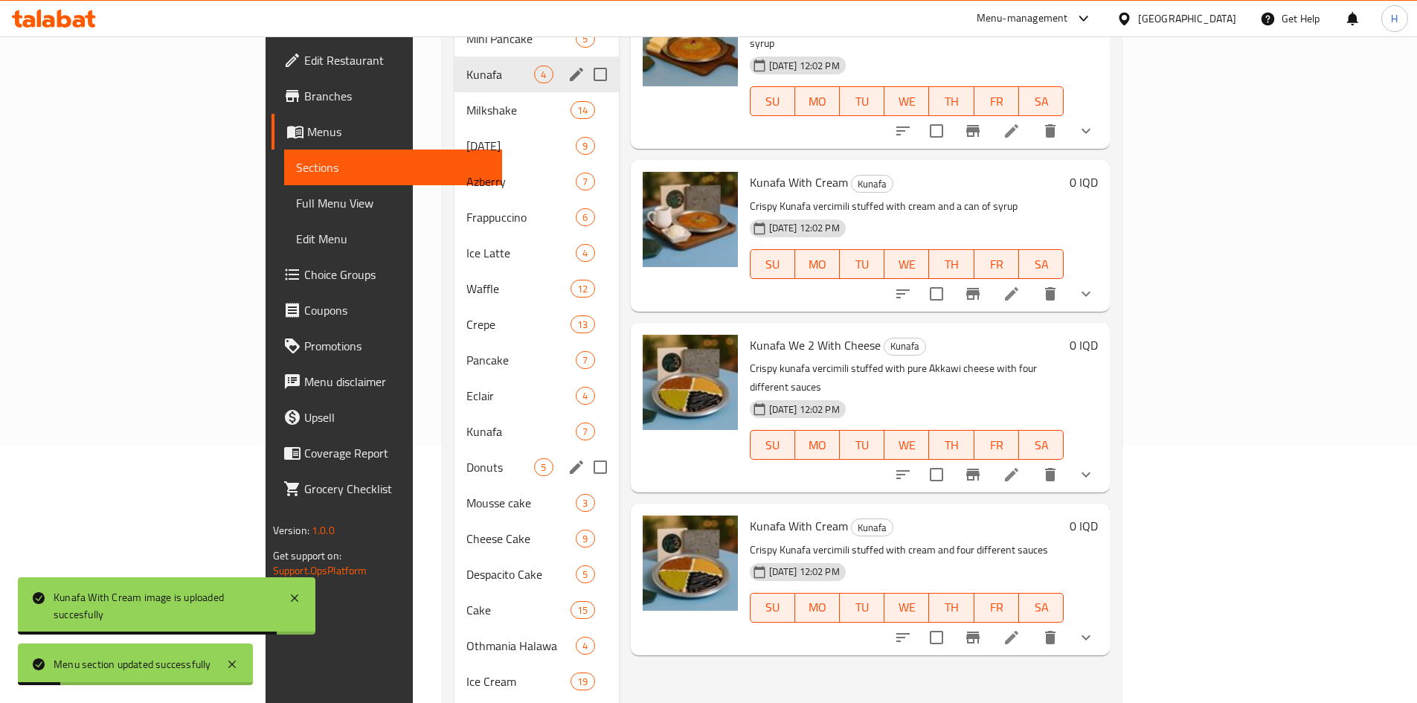
scroll to position [298, 0]
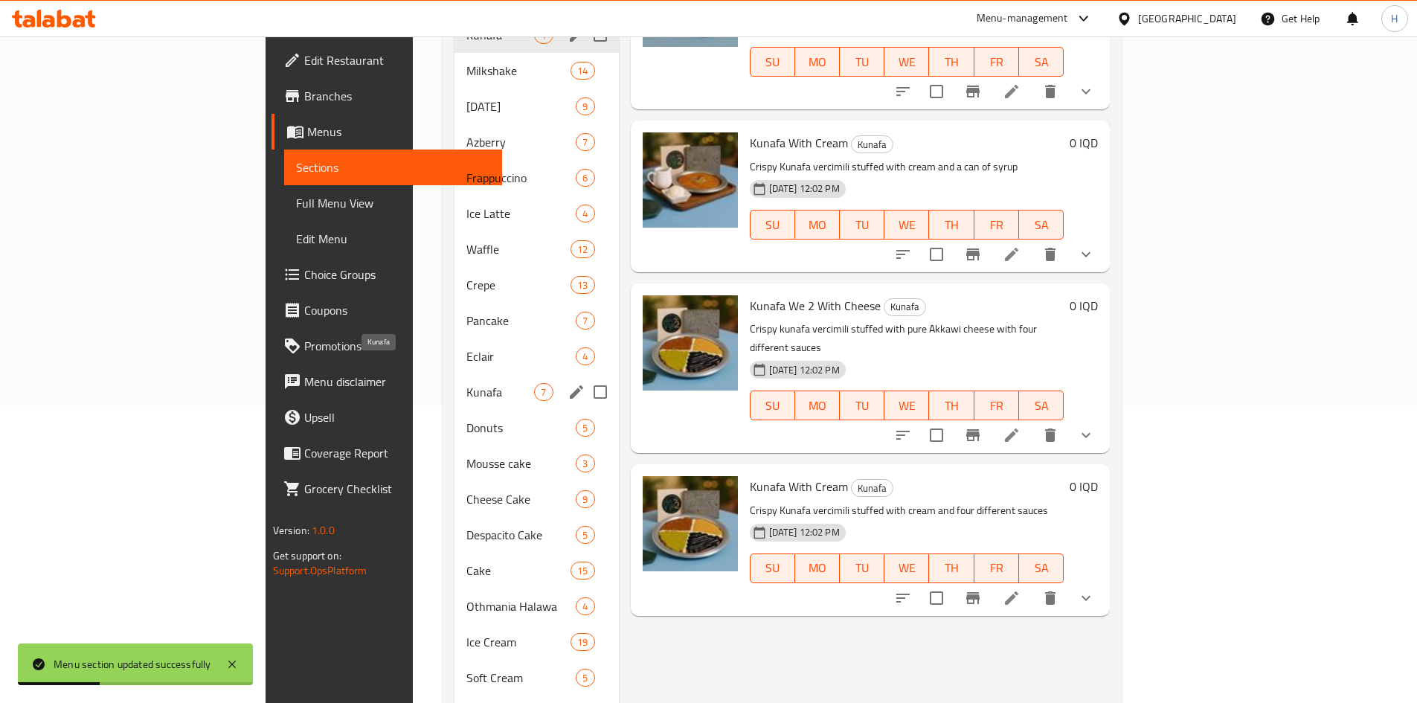
click at [466, 383] on span "Kunafa" at bounding box center [500, 392] width 68 height 18
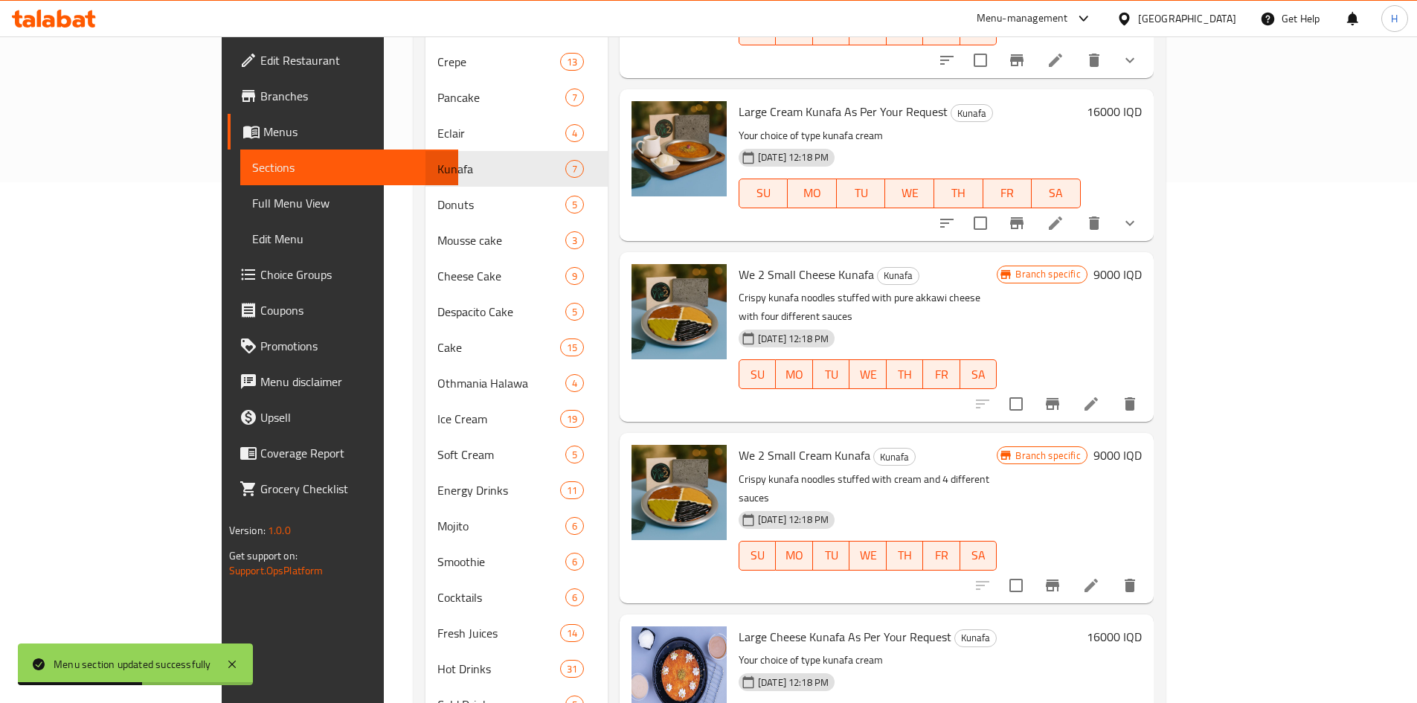
scroll to position [565, 0]
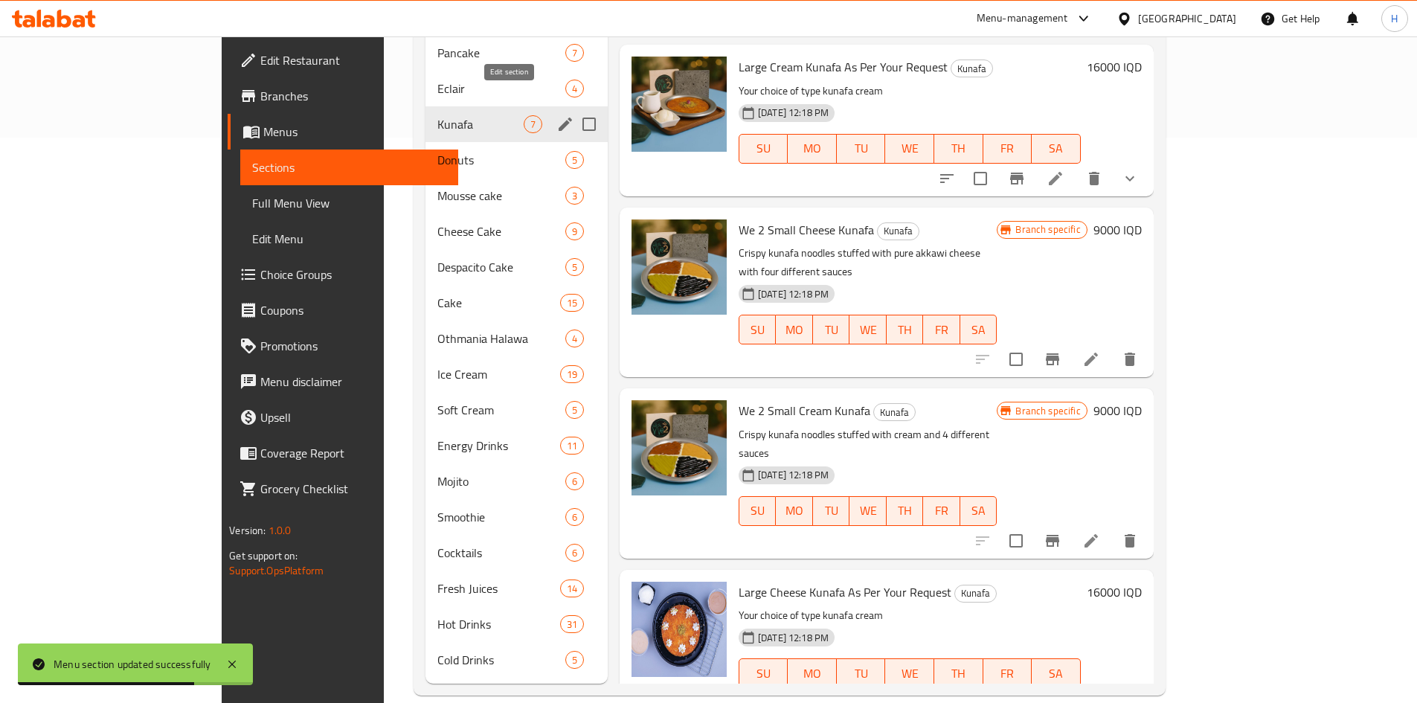
click at [559, 118] on icon "edit" at bounding box center [565, 124] width 13 height 13
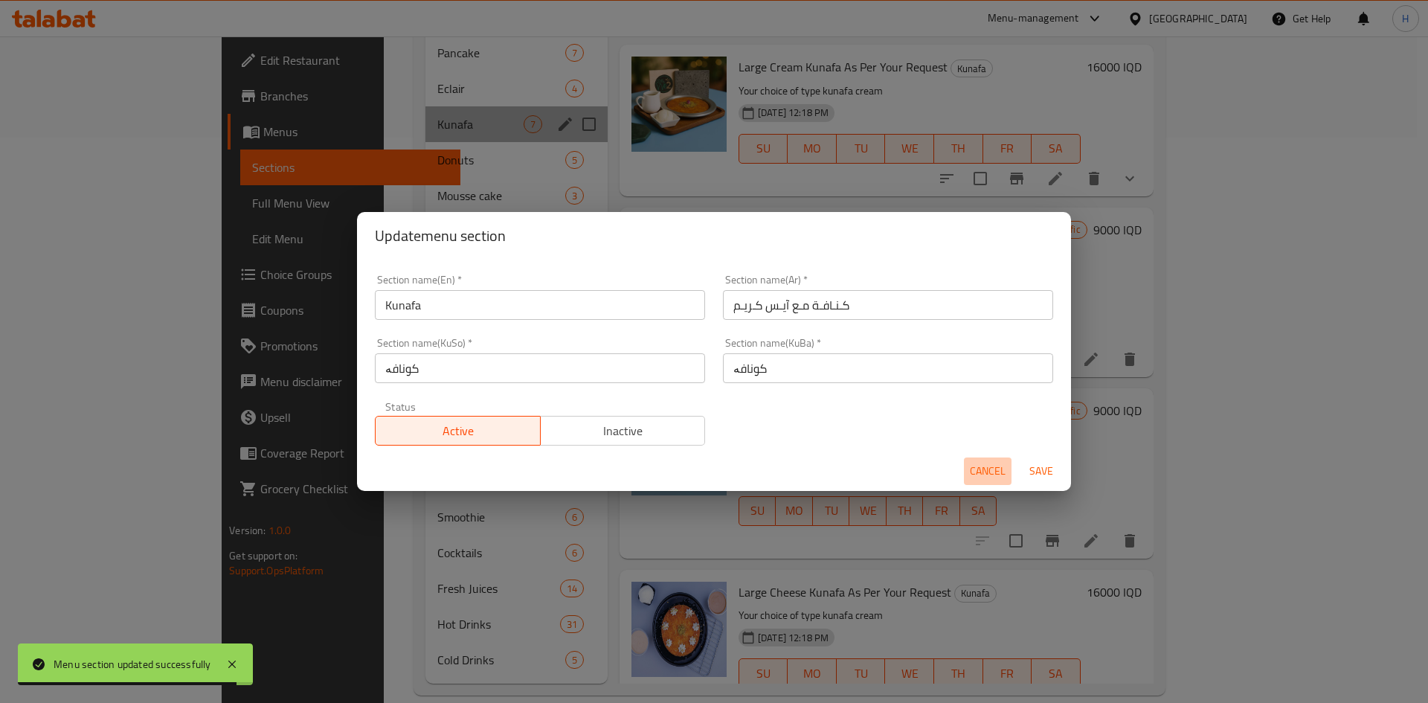
click at [977, 463] on span "Cancel" at bounding box center [988, 471] width 36 height 19
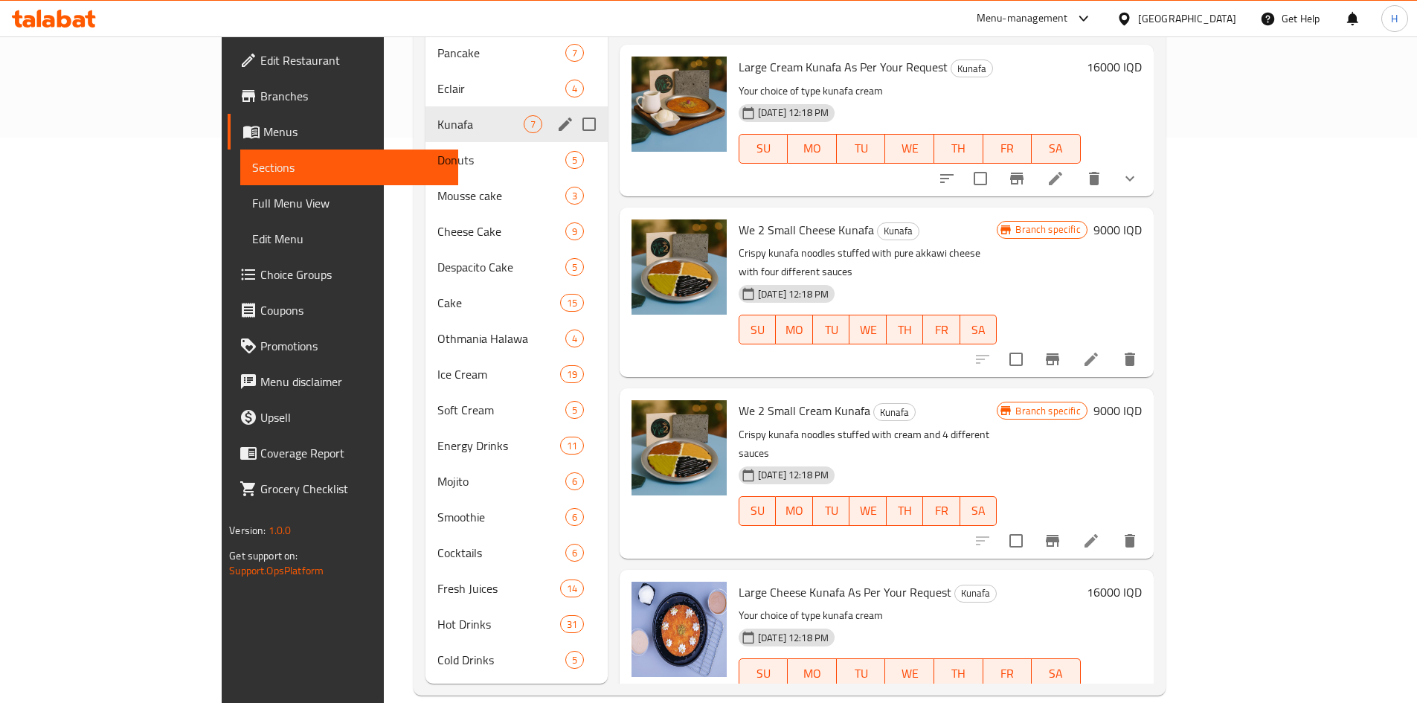
click at [574, 109] on input "Menu sections" at bounding box center [589, 124] width 31 height 31
checkbox input "true"
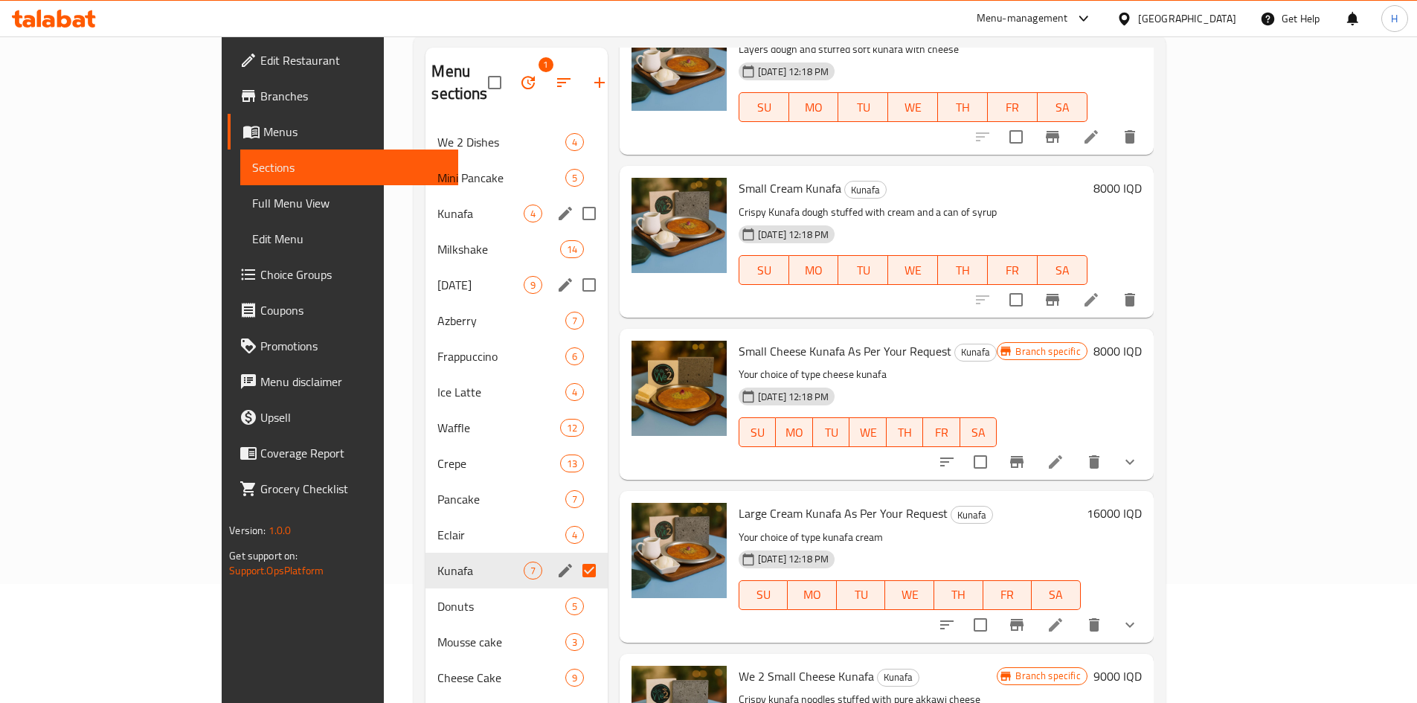
scroll to position [0, 0]
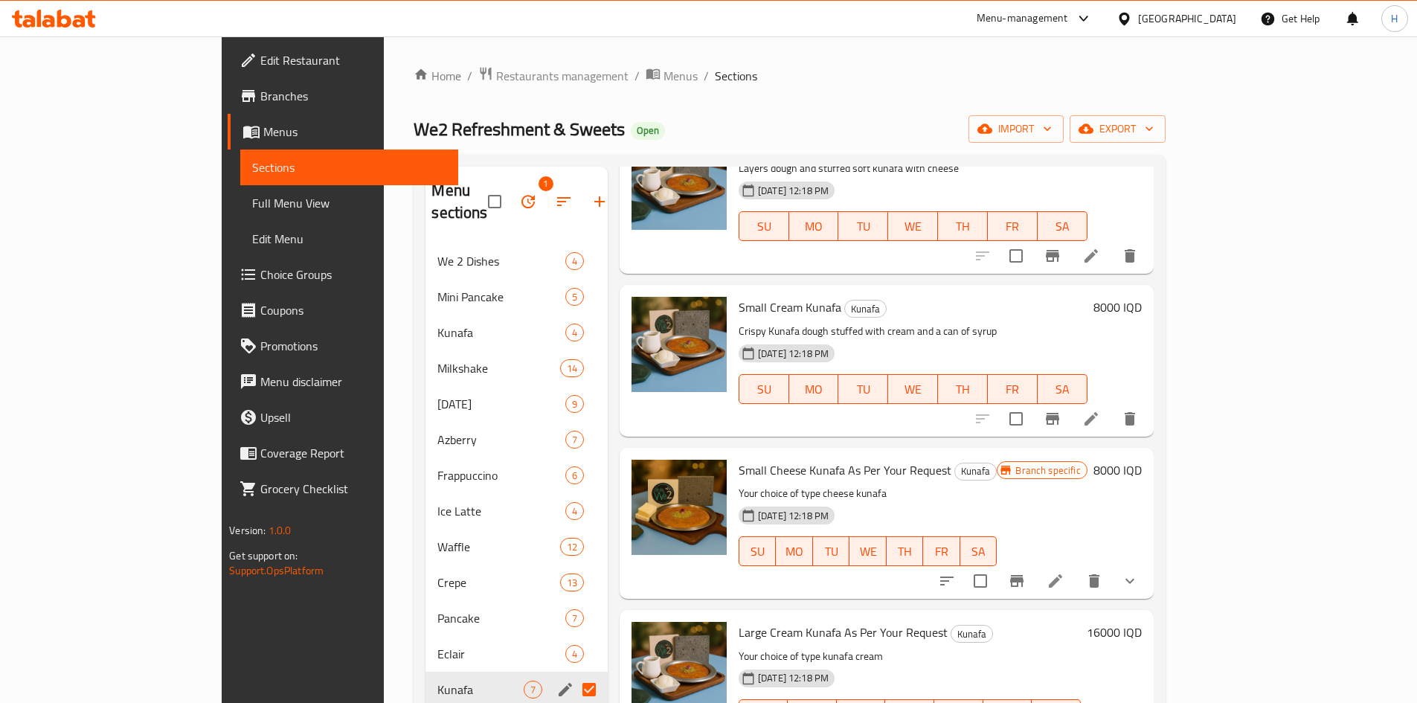
click at [519, 193] on icon "button" at bounding box center [528, 202] width 18 height 18
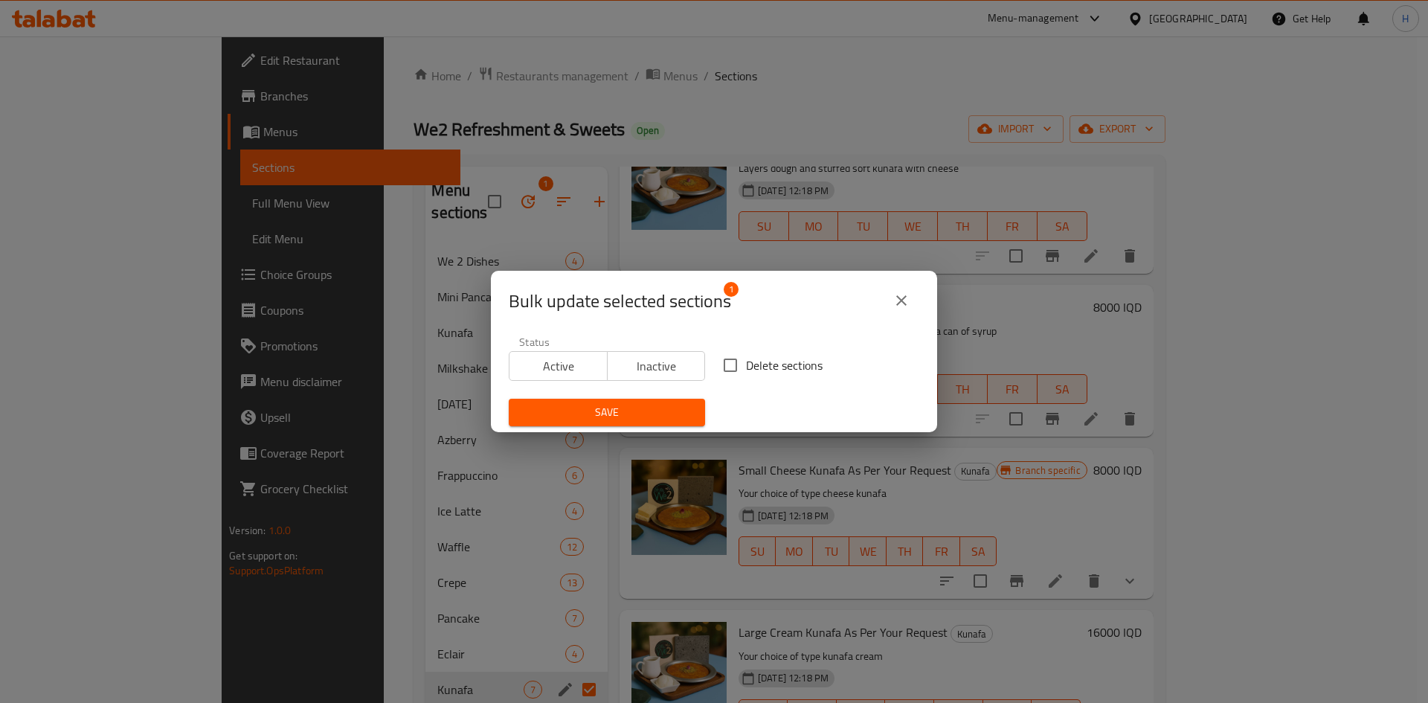
click at [749, 364] on span "Delete sections" at bounding box center [784, 365] width 77 height 18
click at [746, 364] on input "Delete sections" at bounding box center [730, 365] width 31 height 31
checkbox input "true"
click at [635, 413] on span "Save" at bounding box center [607, 412] width 173 height 19
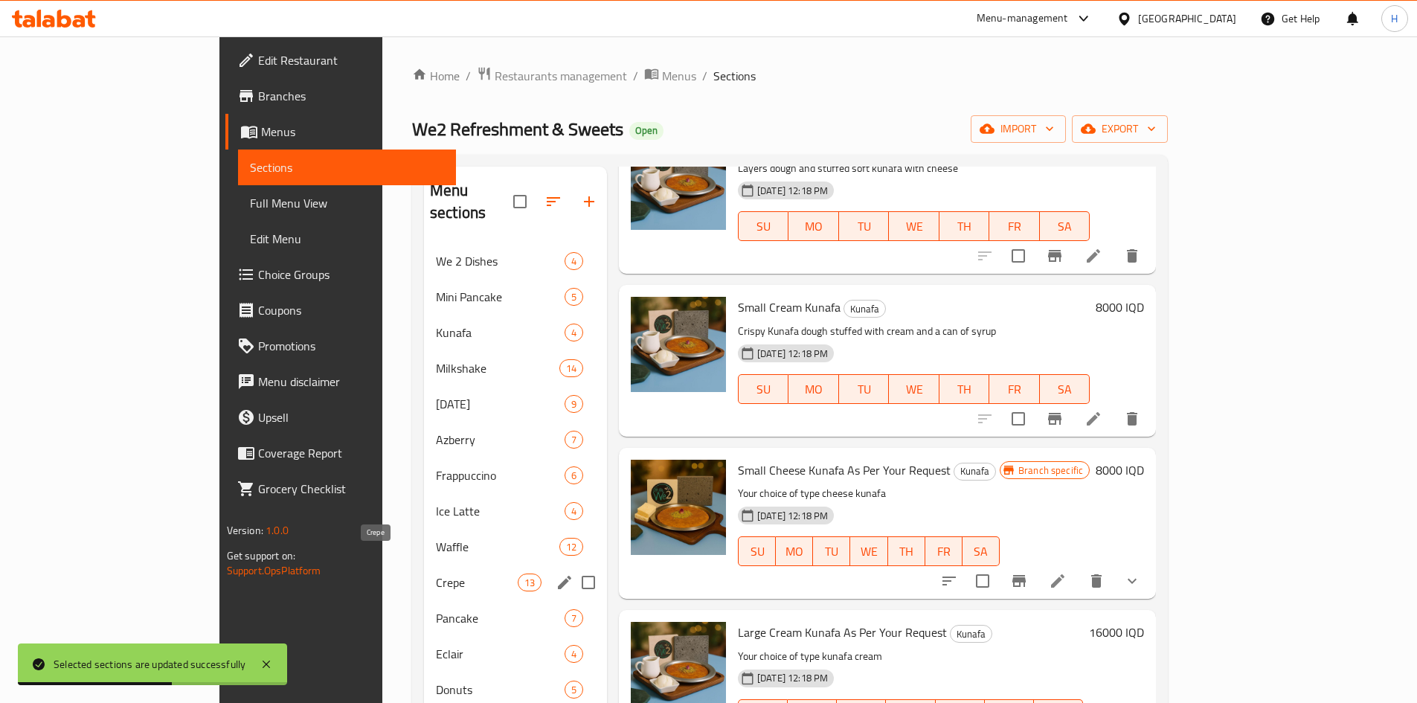
click at [436, 574] on span "Crepe" at bounding box center [477, 583] width 82 height 18
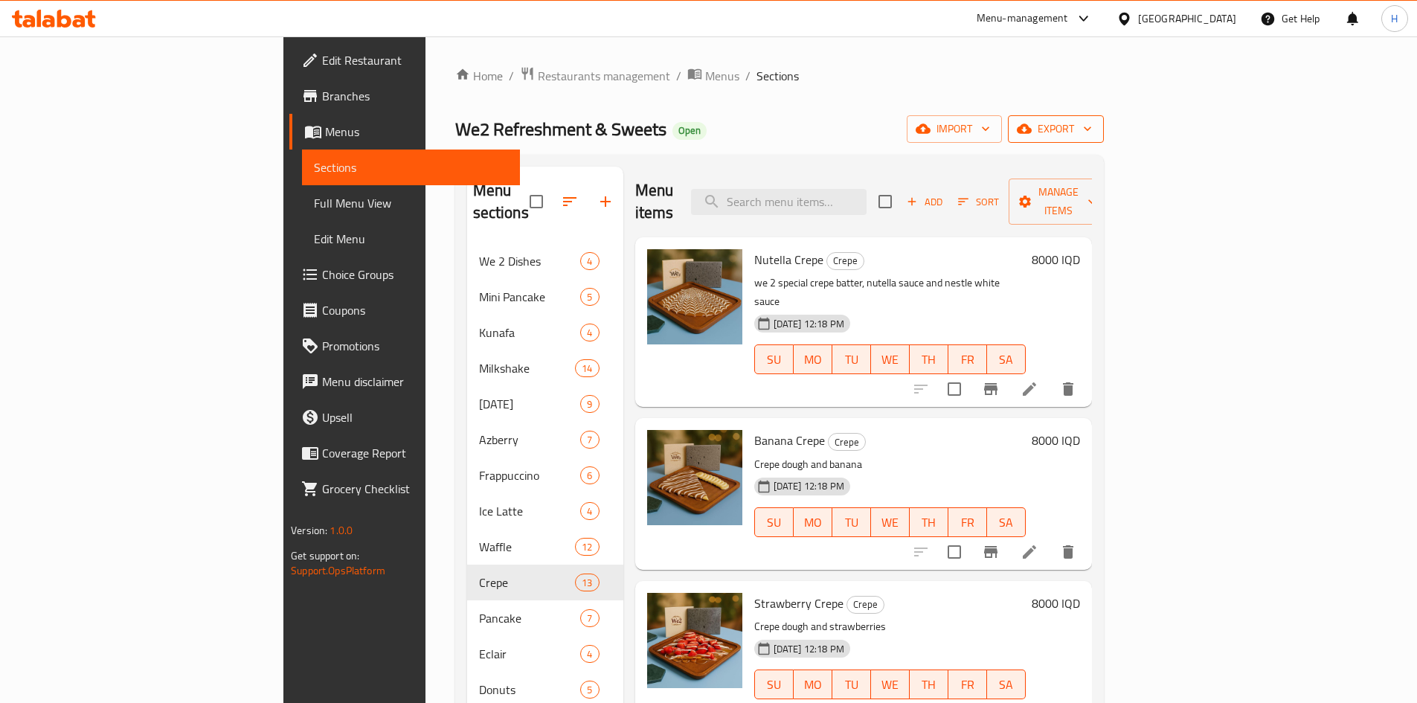
click at [1092, 129] on span "export" at bounding box center [1056, 129] width 72 height 19
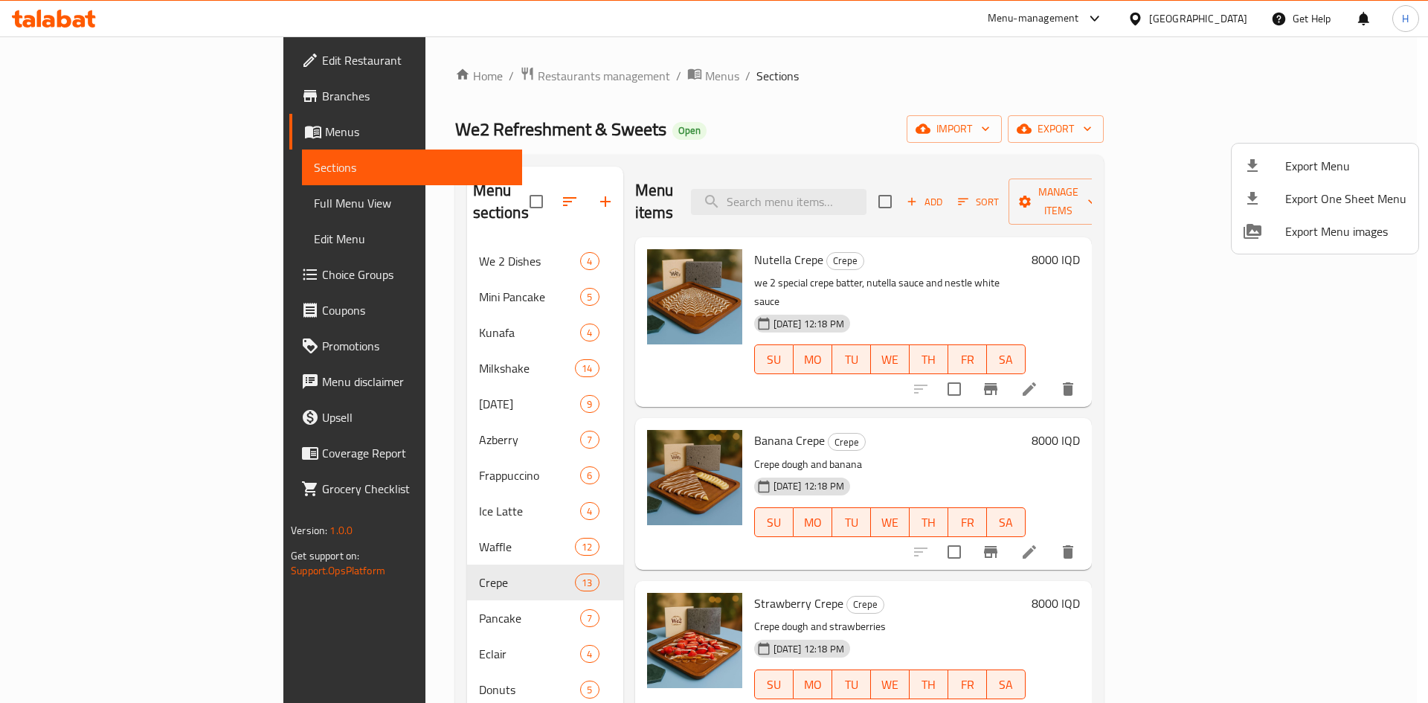
click at [1307, 170] on span "Export Menu" at bounding box center [1345, 166] width 121 height 18
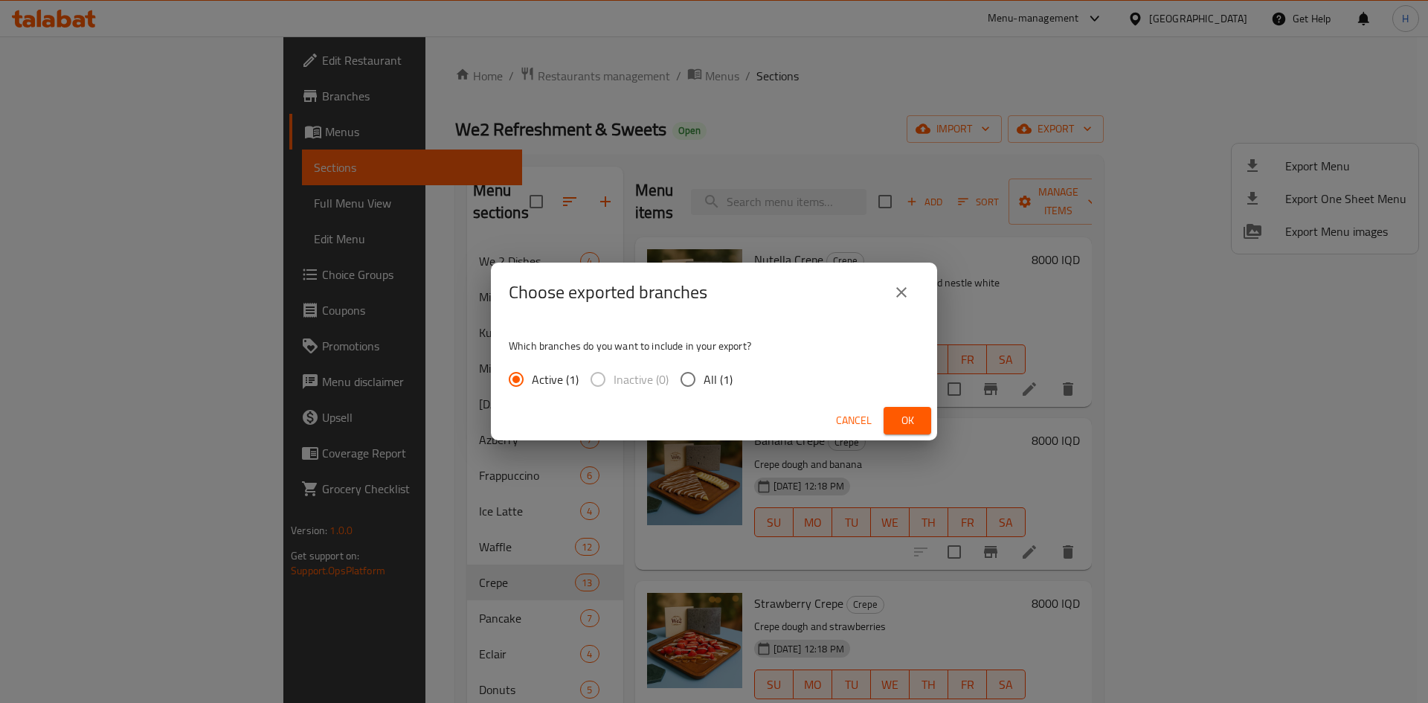
click at [920, 429] on button "Ok" at bounding box center [908, 421] width 48 height 28
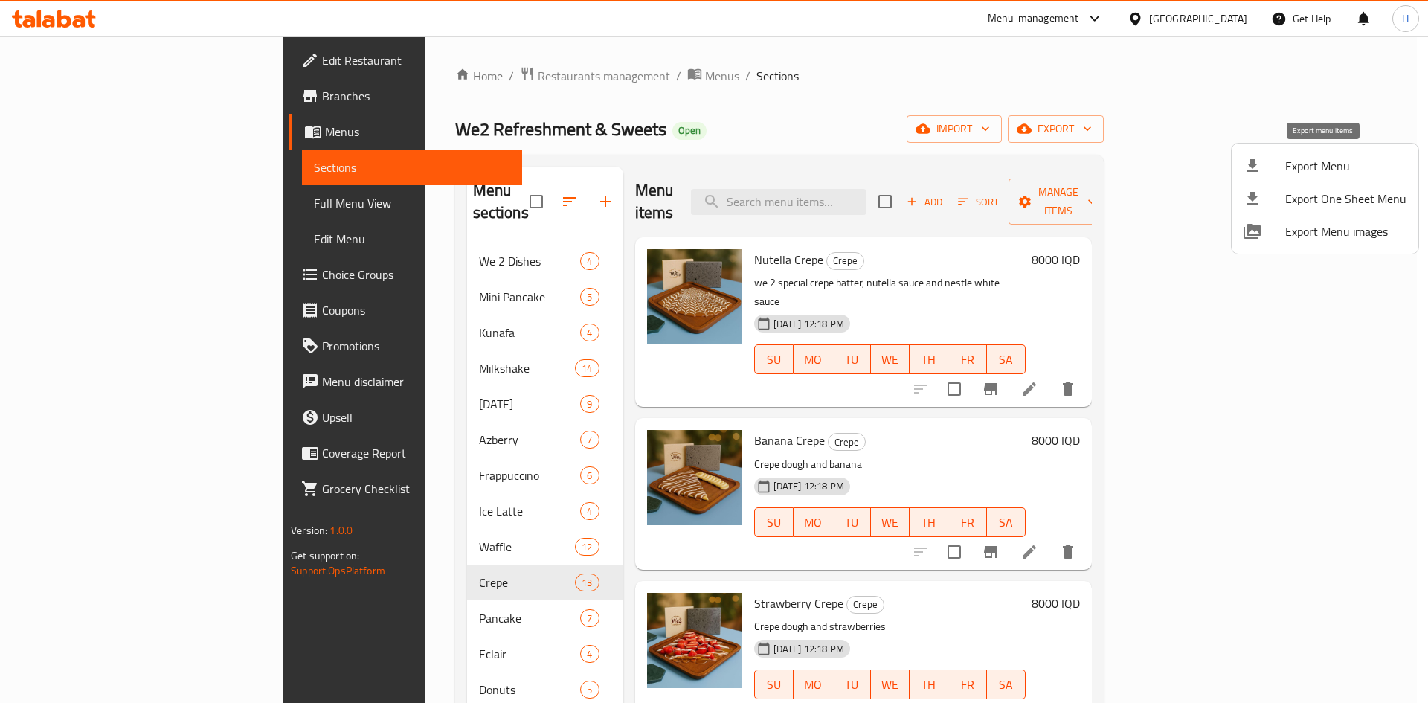
click at [1332, 171] on span "Export Menu" at bounding box center [1345, 166] width 121 height 18
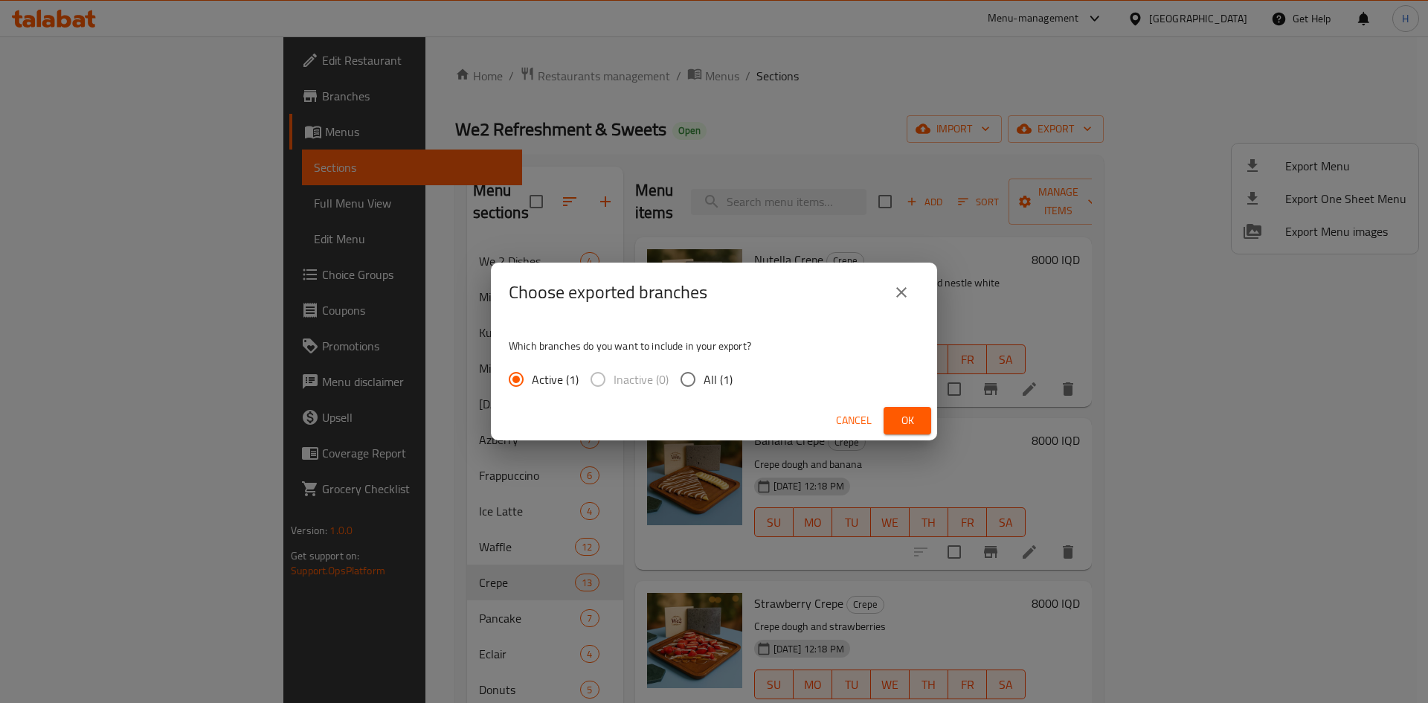
click at [908, 421] on span "Ok" at bounding box center [908, 420] width 24 height 19
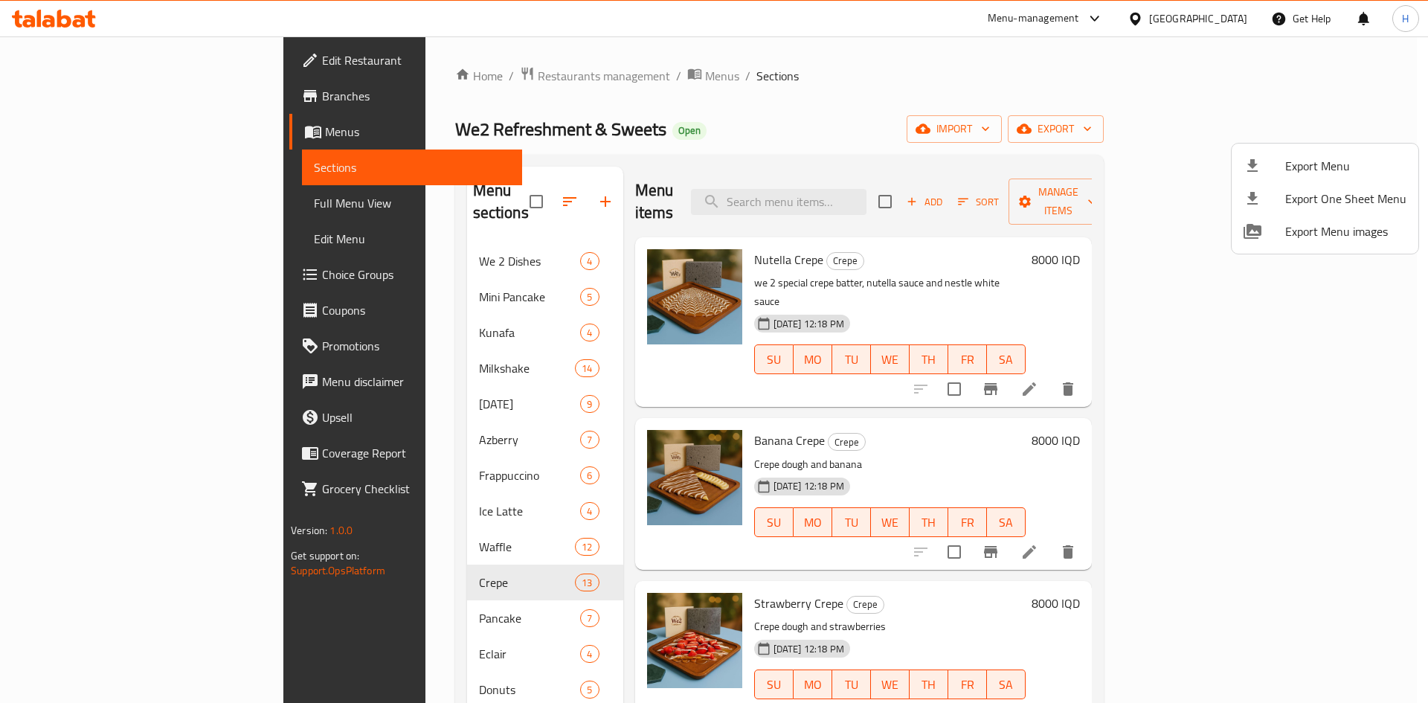
click at [317, 600] on div at bounding box center [714, 351] width 1428 height 703
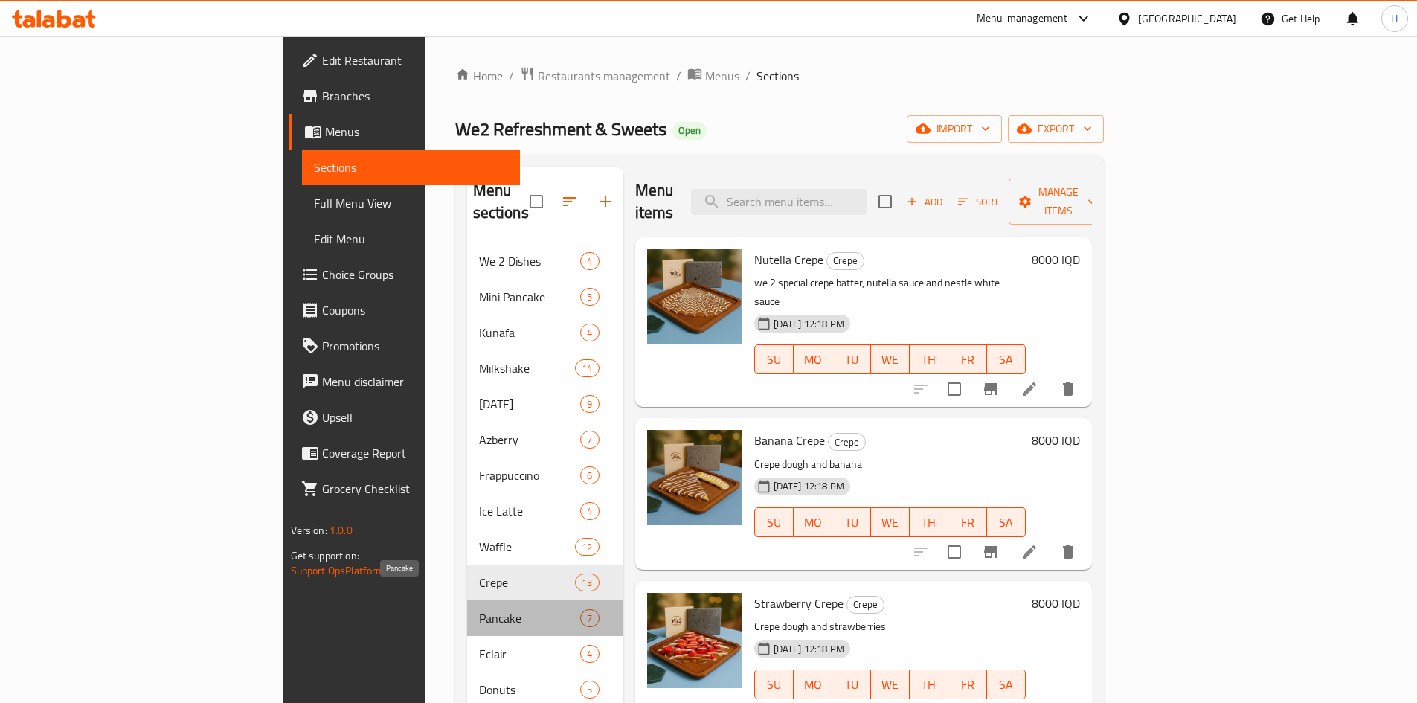
drag, startPoint x: 330, startPoint y: 601, endPoint x: 405, endPoint y: 595, distance: 75.4
click at [479, 609] on span "Pancake" at bounding box center [530, 618] width 102 height 18
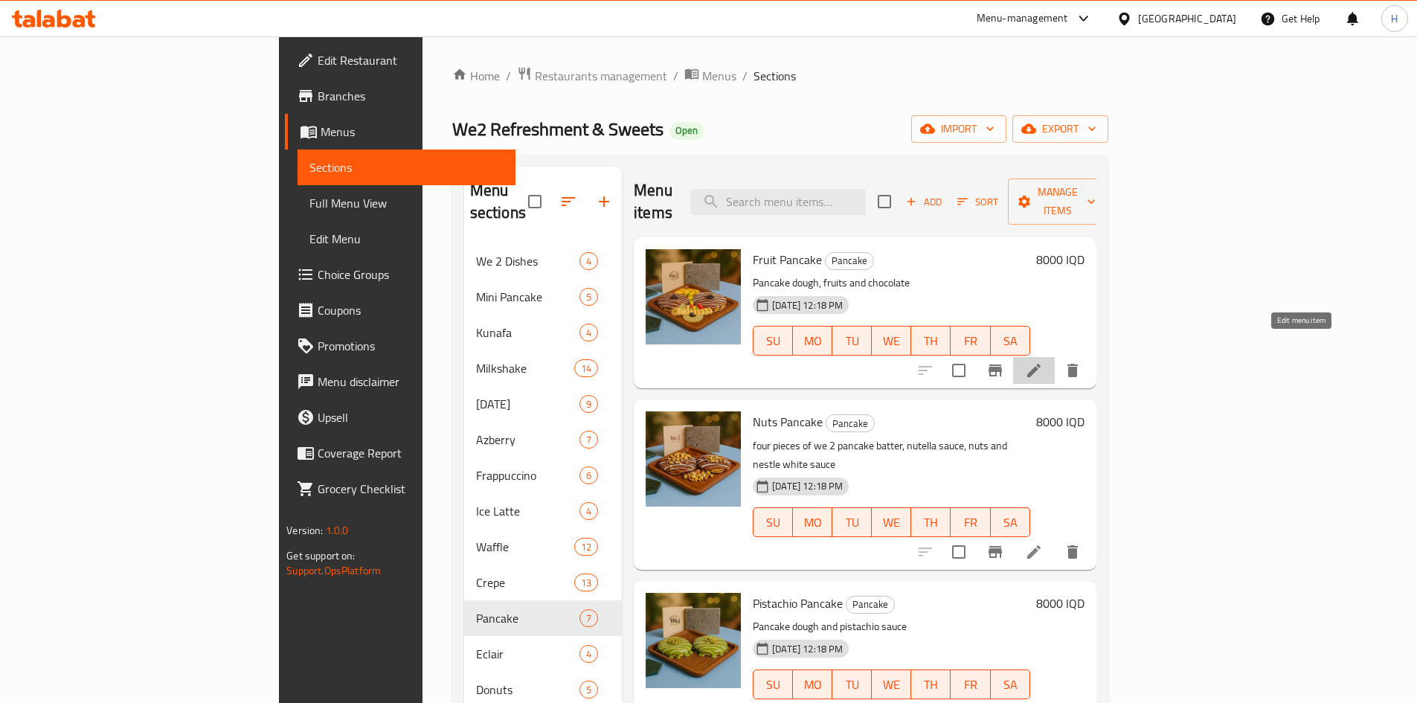
click at [1043, 362] on icon at bounding box center [1034, 371] width 18 height 18
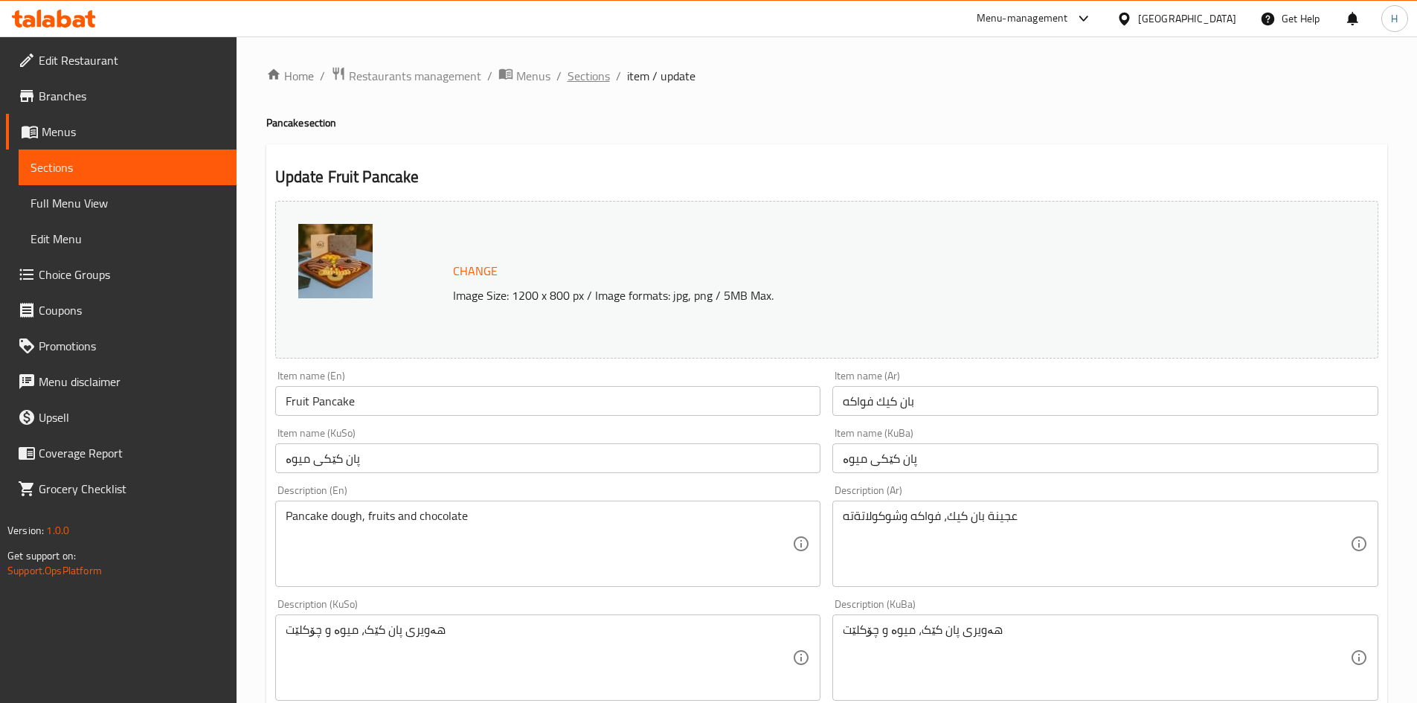
click at [569, 70] on span "Sections" at bounding box center [589, 76] width 42 height 18
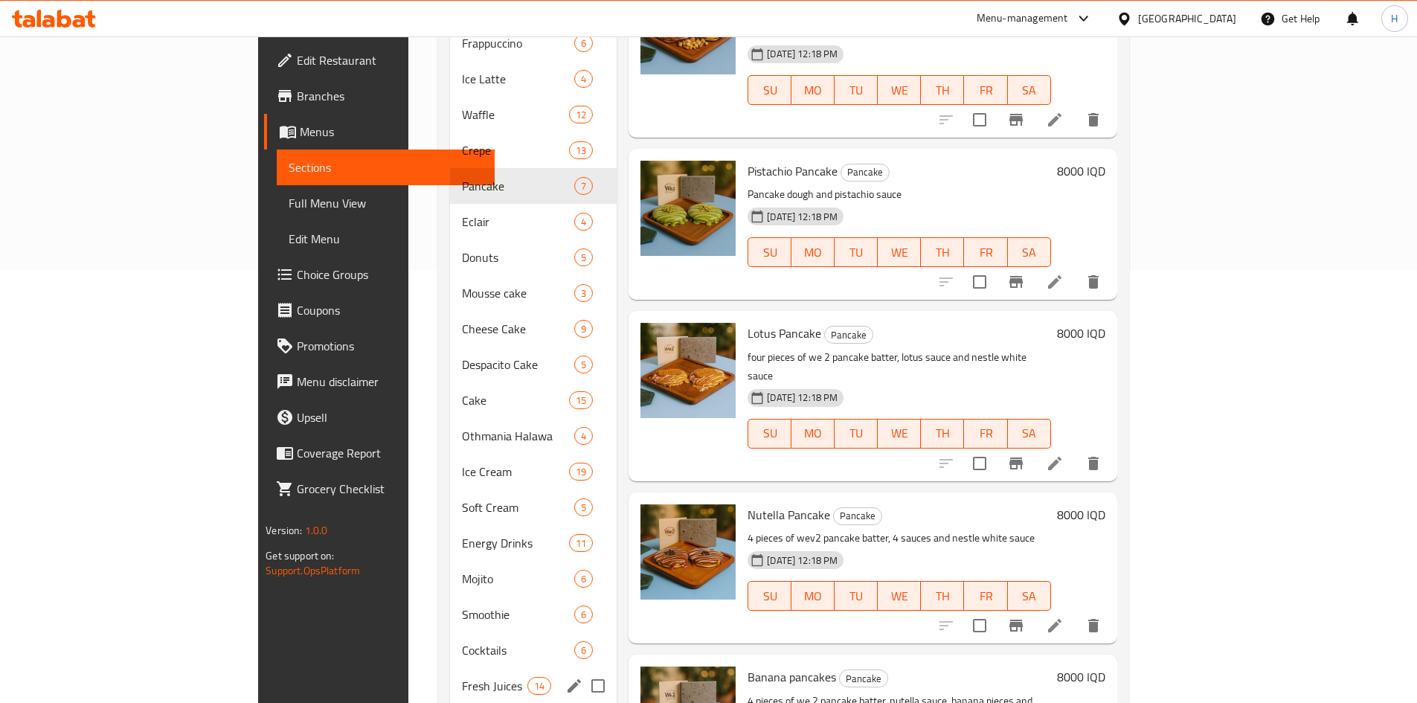
scroll to position [530, 0]
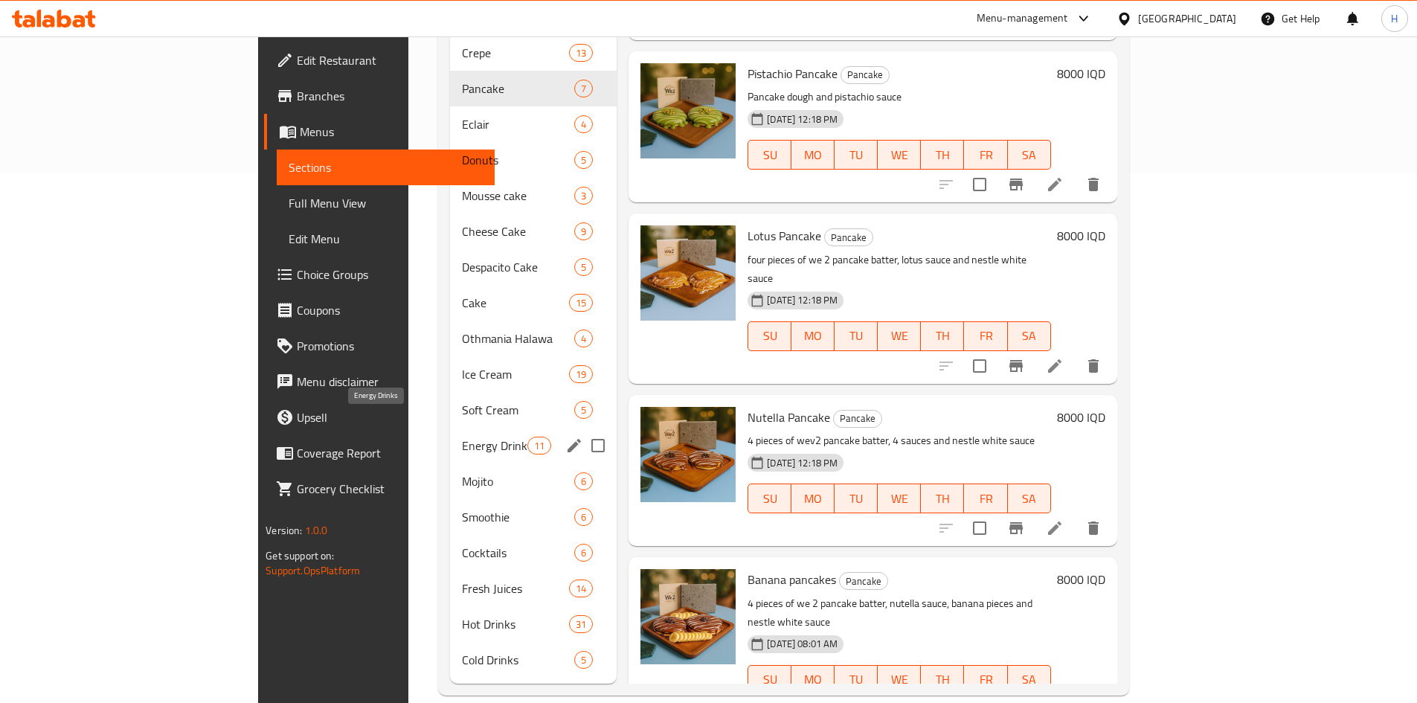
click at [462, 437] on span "Energy Drinks" at bounding box center [494, 446] width 65 height 18
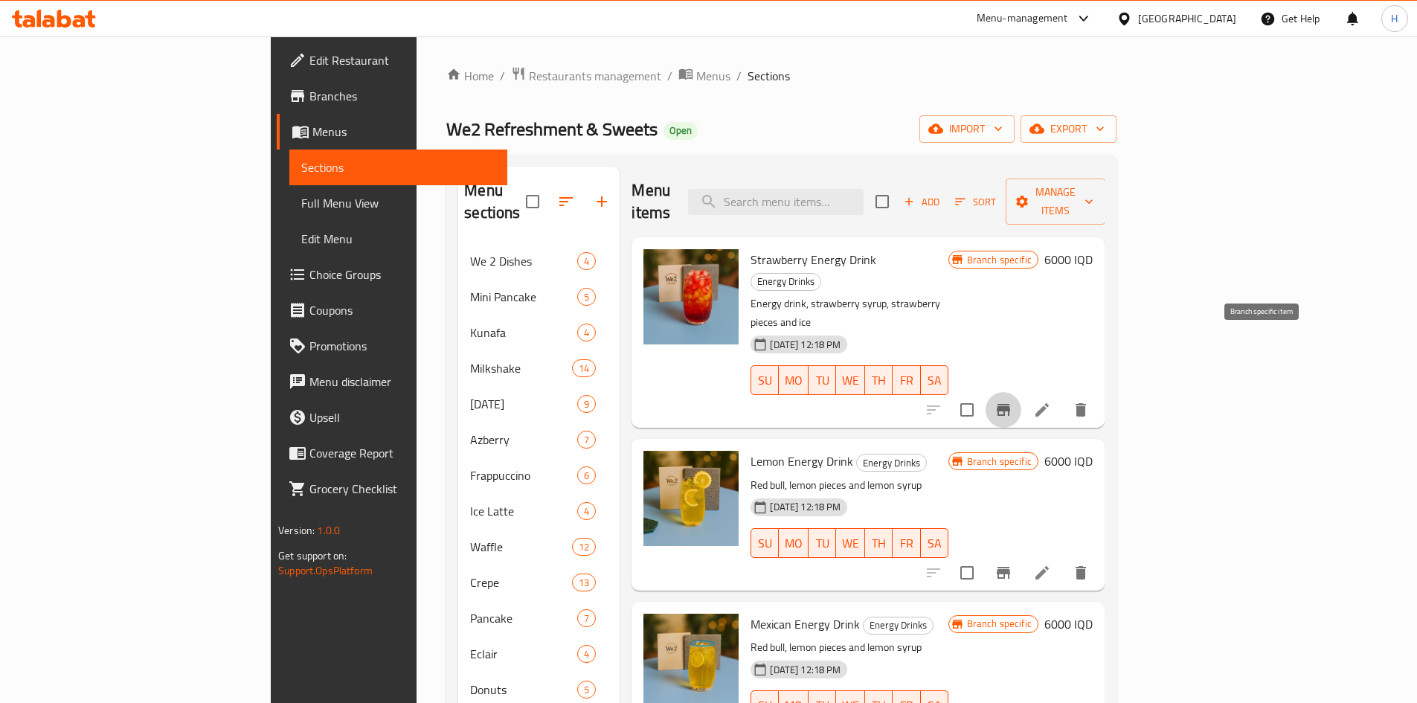
click at [1010, 404] on icon "Branch-specific-item" at bounding box center [1003, 410] width 13 height 12
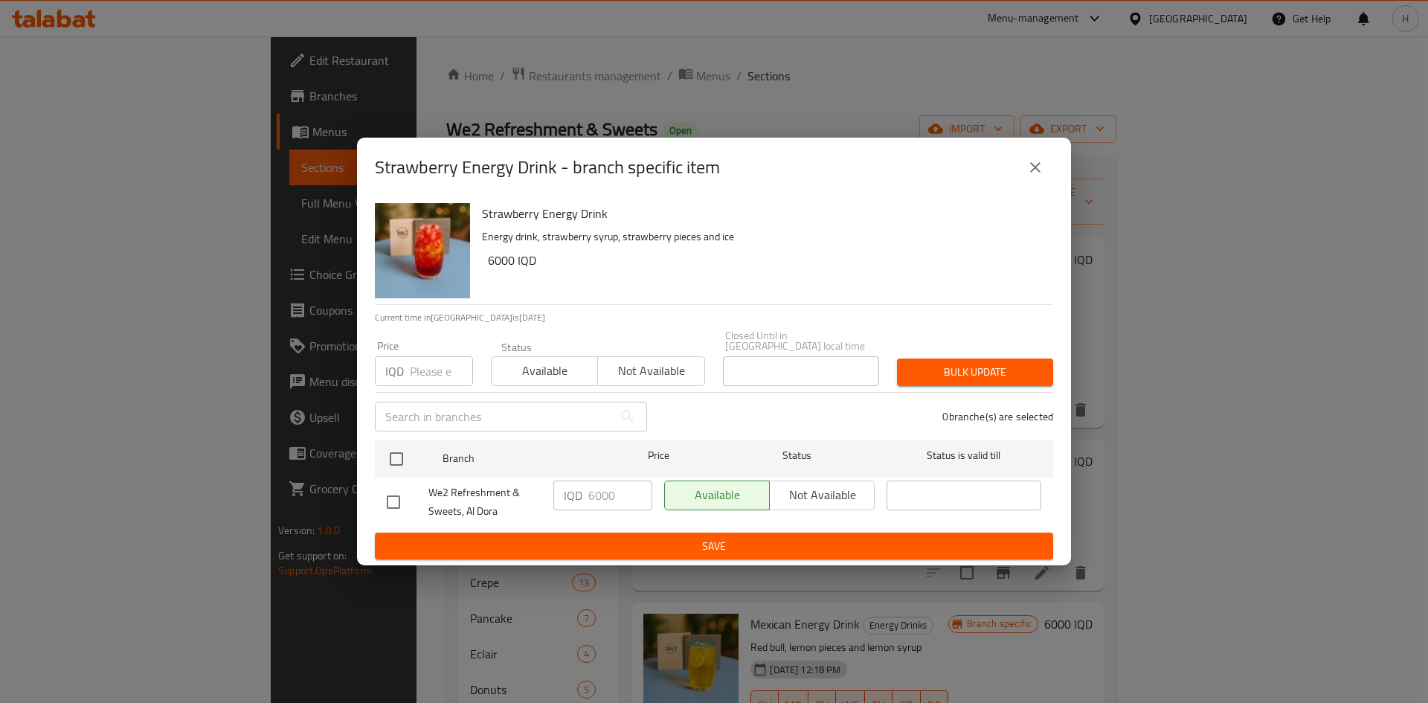
click at [1039, 176] on icon "close" at bounding box center [1036, 167] width 18 height 18
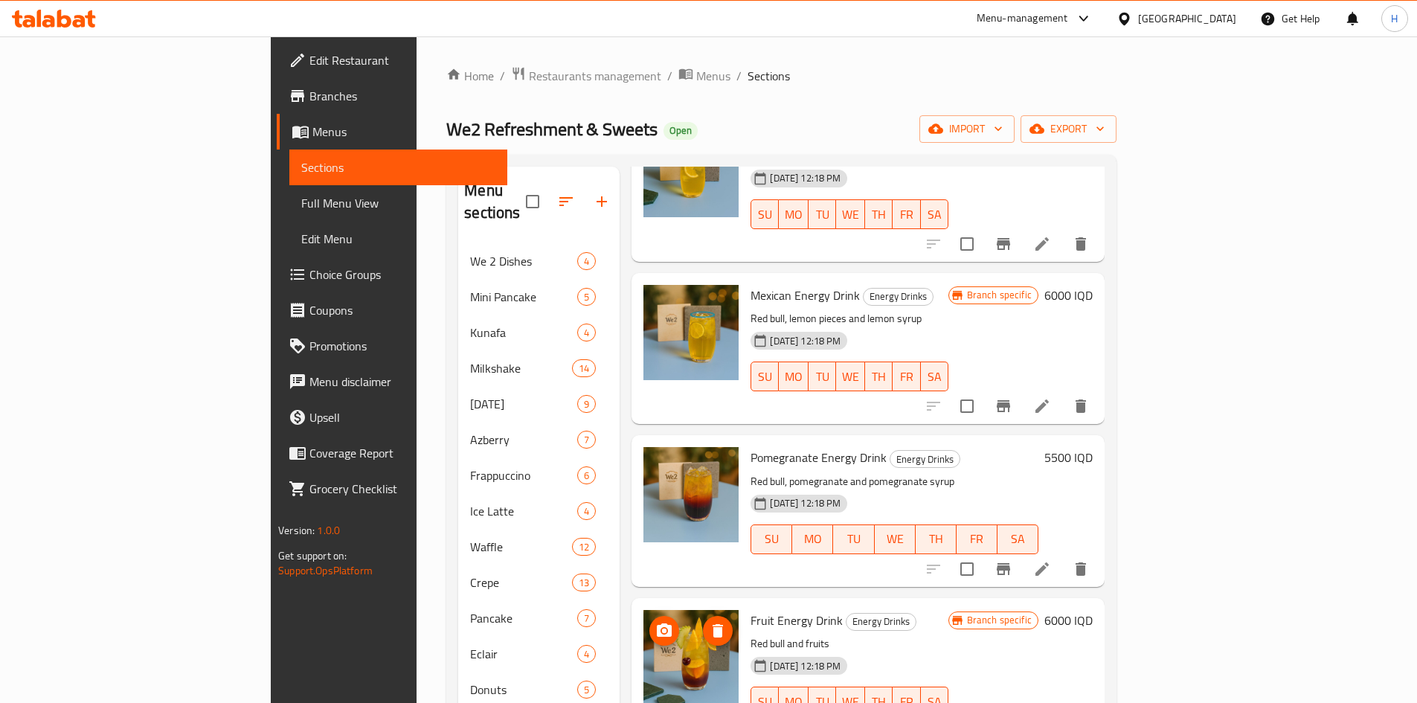
scroll to position [372, 0]
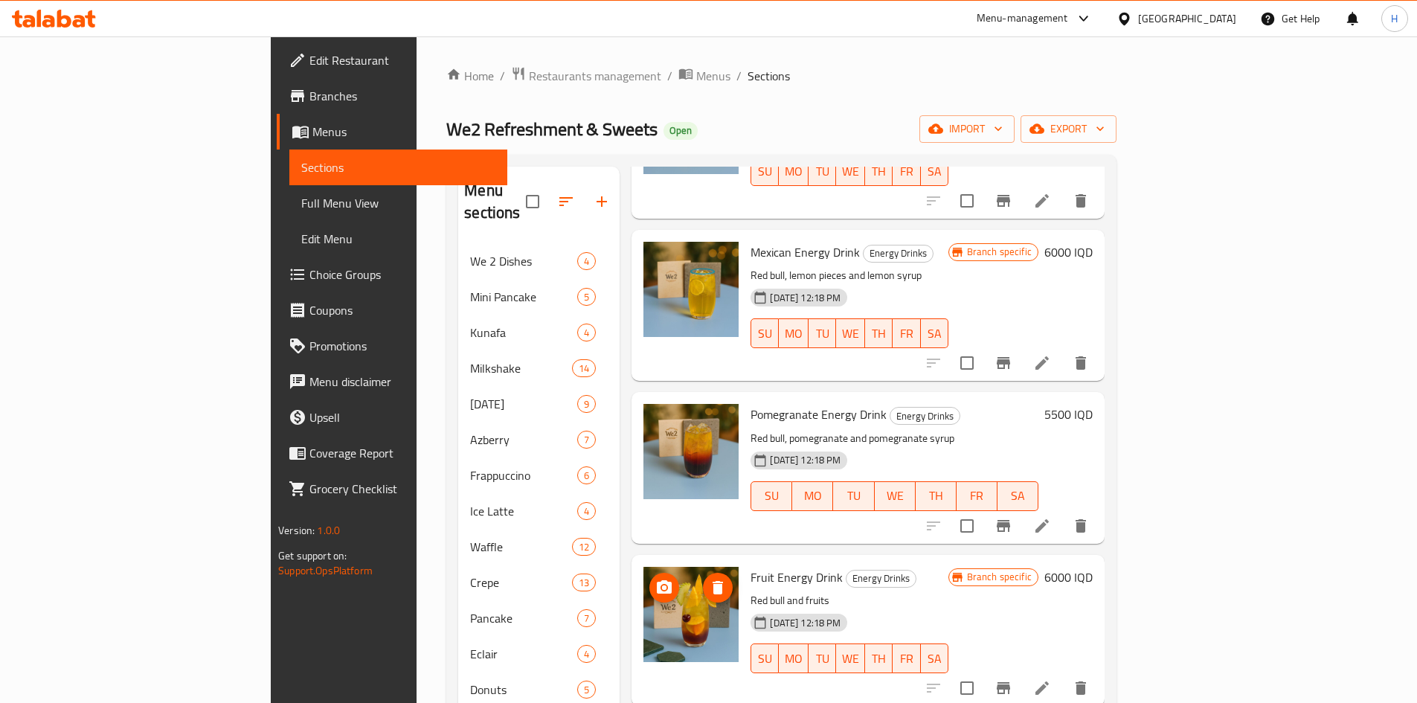
click at [1010, 520] on icon "Branch-specific-item" at bounding box center [1003, 526] width 13 height 12
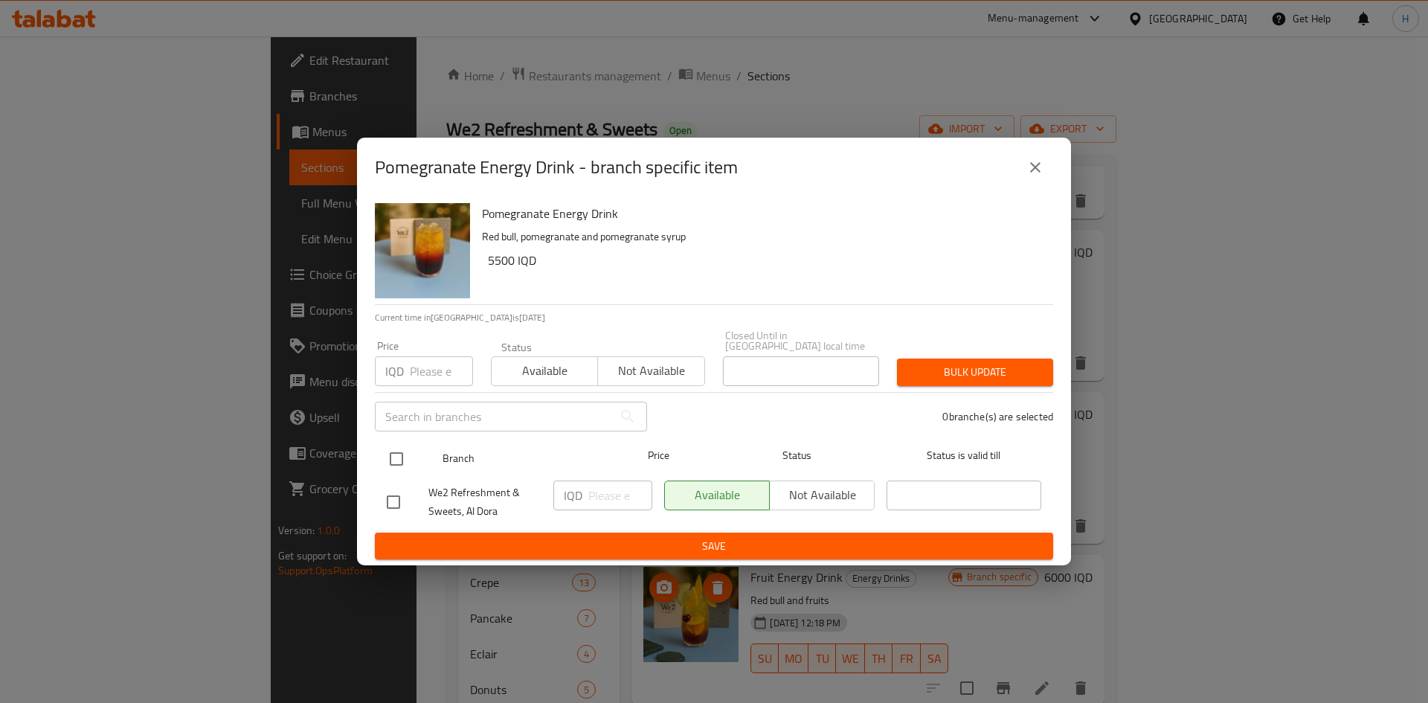
drag, startPoint x: 398, startPoint y: 458, endPoint x: 484, endPoint y: 474, distance: 87.0
click at [399, 458] on input "checkbox" at bounding box center [396, 458] width 31 height 31
checkbox input "true"
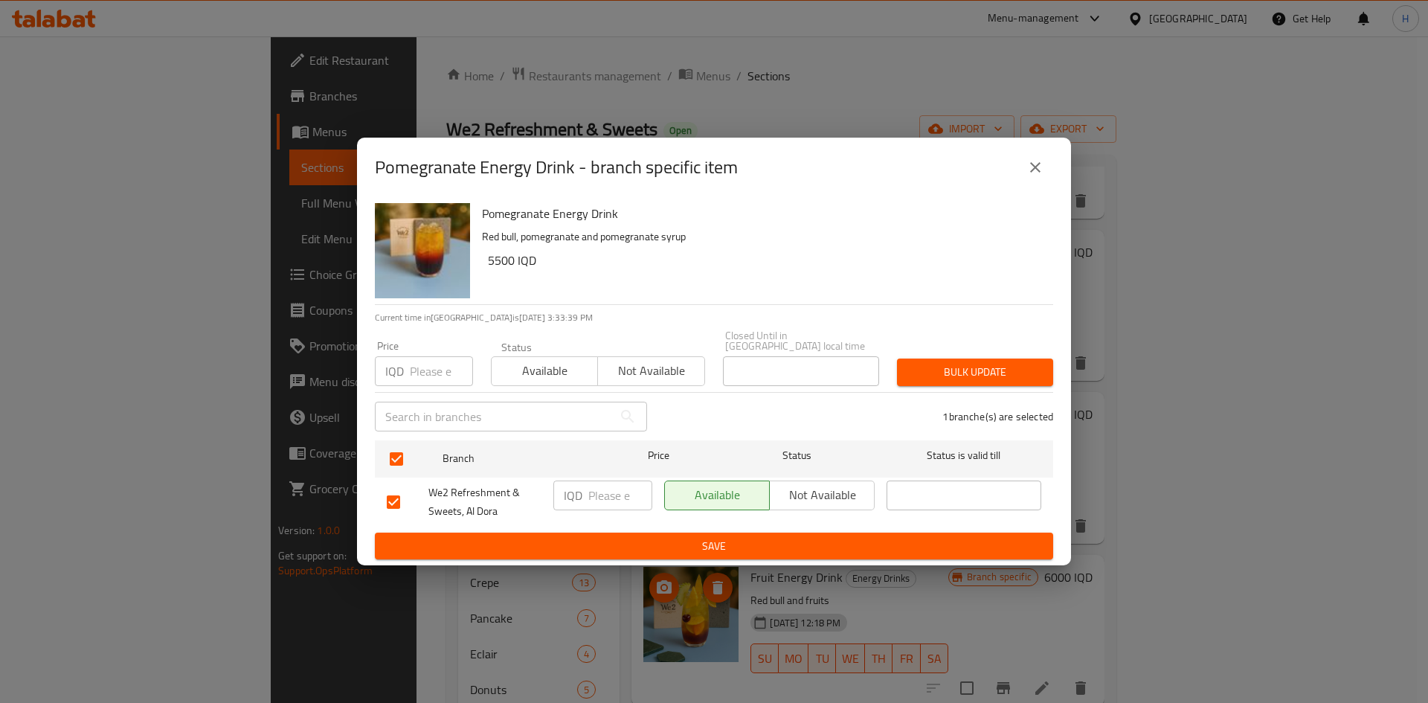
click at [609, 499] on input "number" at bounding box center [620, 496] width 64 height 30
click at [1187, 292] on div "Pomegranate Energy Drink - branch specific item Pomegranate Energy Drink Red bu…" at bounding box center [714, 351] width 1428 height 703
click at [1034, 173] on icon "close" at bounding box center [1036, 167] width 18 height 18
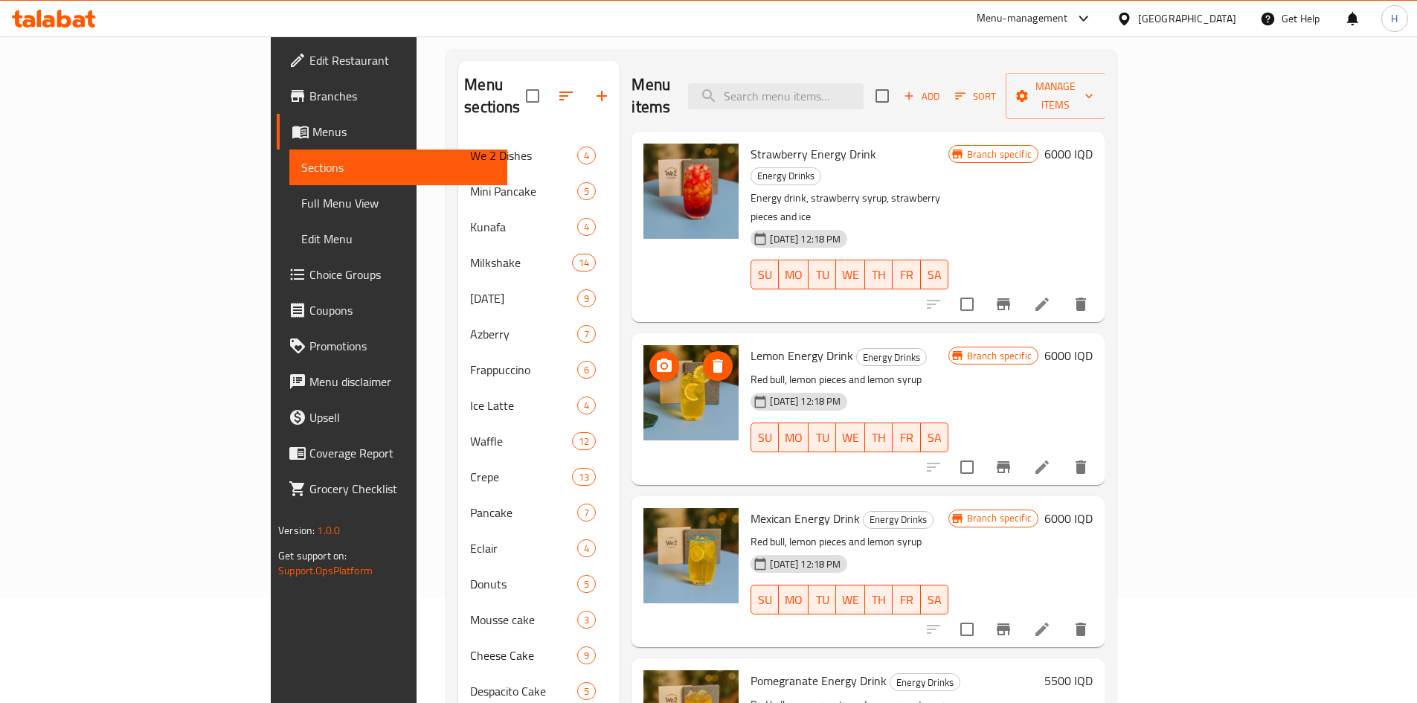
scroll to position [0, 0]
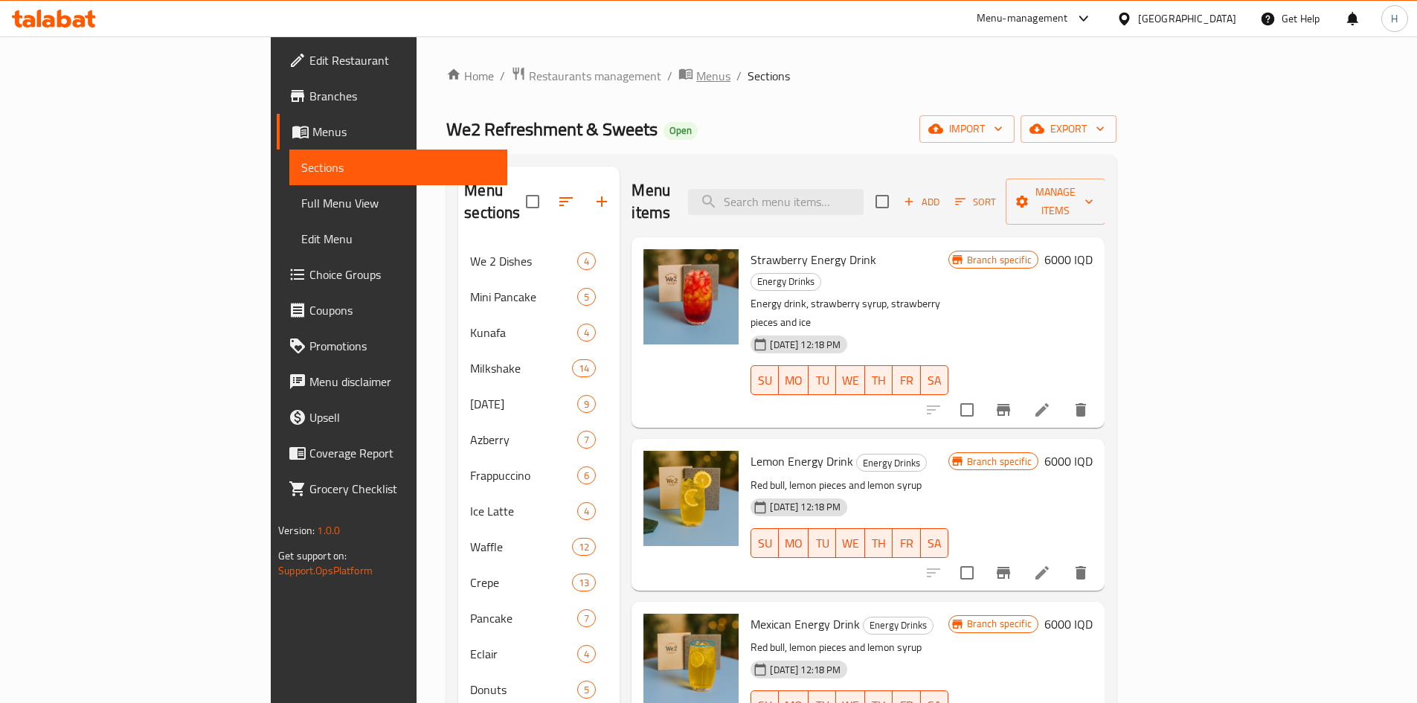
click at [696, 75] on span "Menus" at bounding box center [713, 76] width 34 height 18
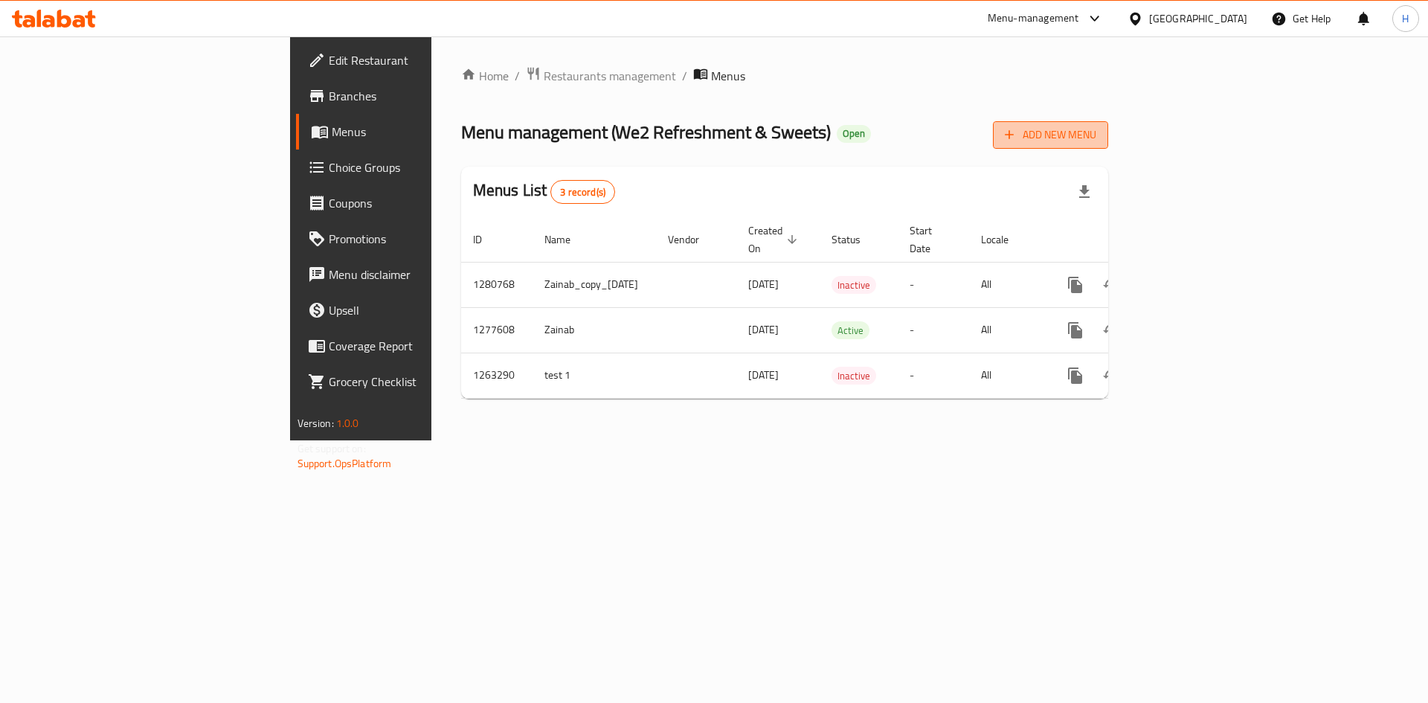
click at [1097, 134] on span "Add New Menu" at bounding box center [1050, 135] width 91 height 19
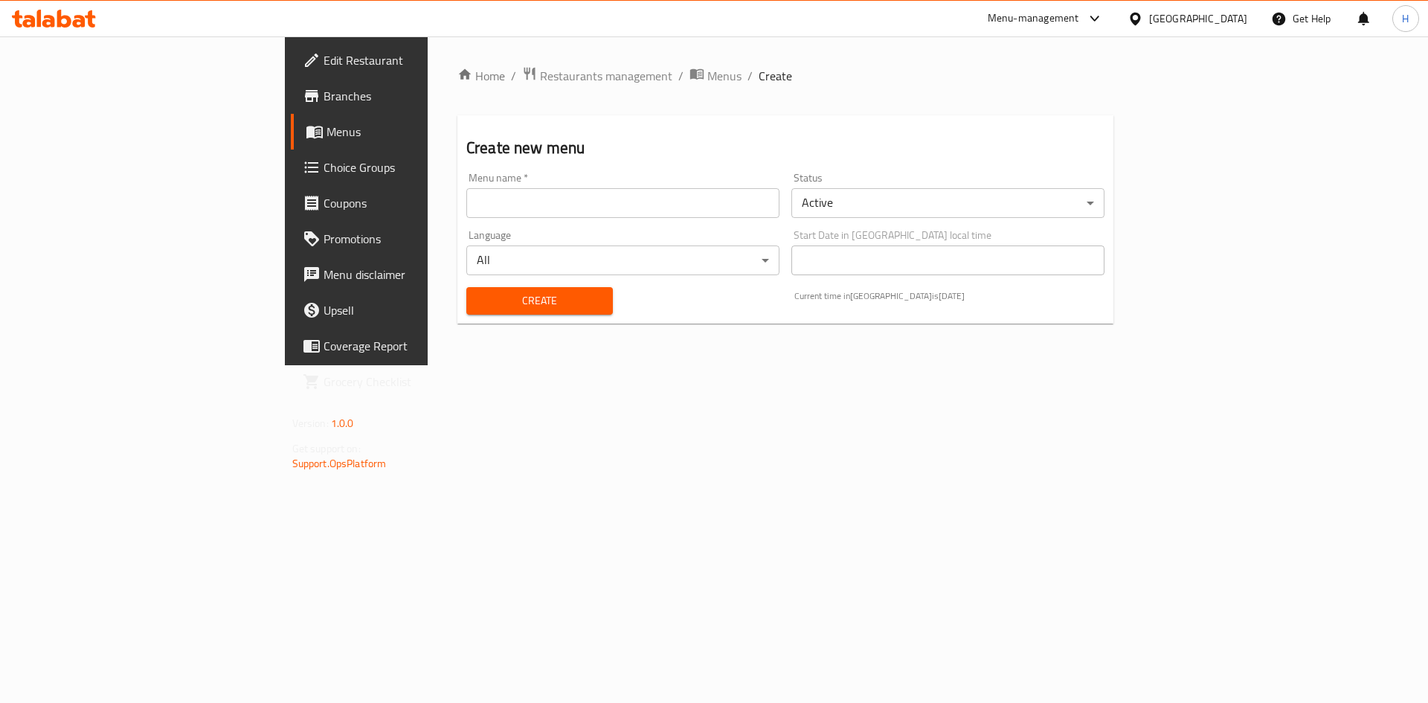
click at [500, 205] on input "text" at bounding box center [622, 203] width 313 height 30
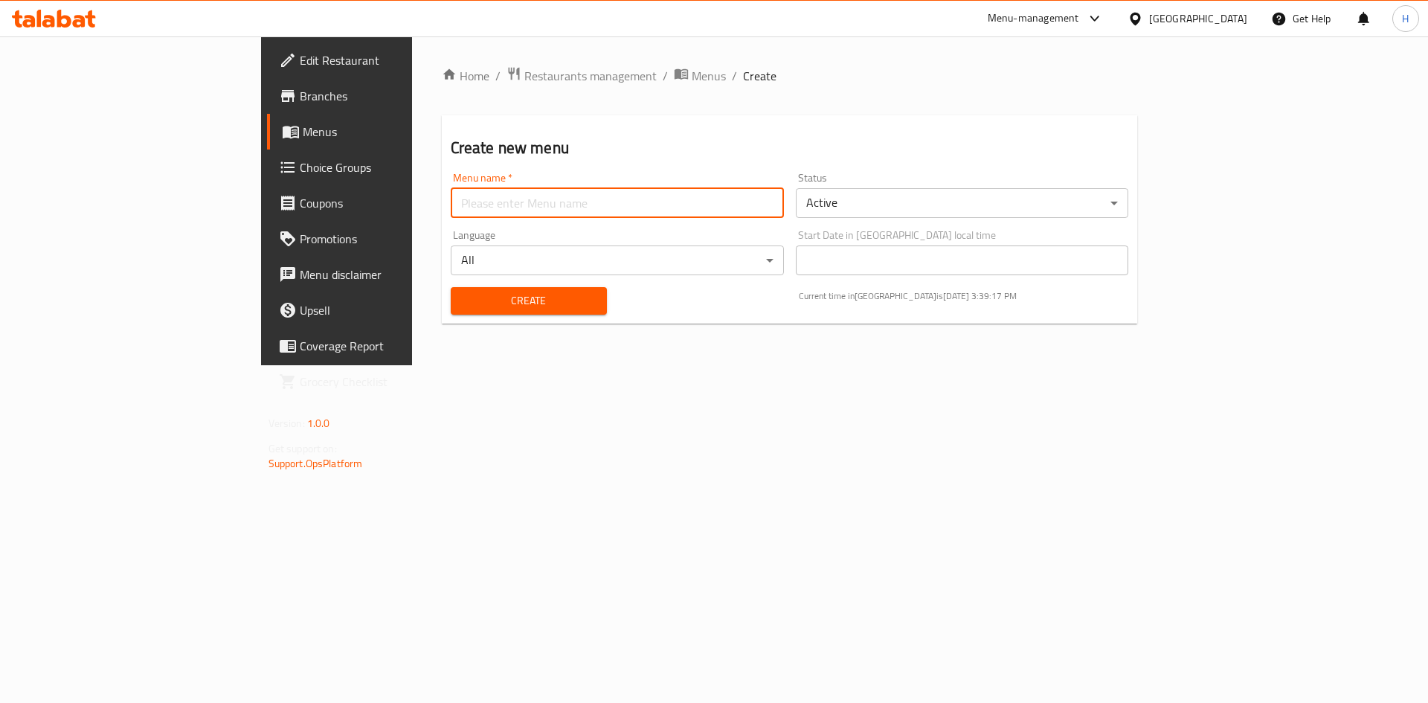
type input "[PERSON_NAME]"
click at [940, 208] on body "​ Menu-management [GEOGRAPHIC_DATA] Get Help H Edit Restaurant Branches Menus C…" at bounding box center [714, 369] width 1428 height 667
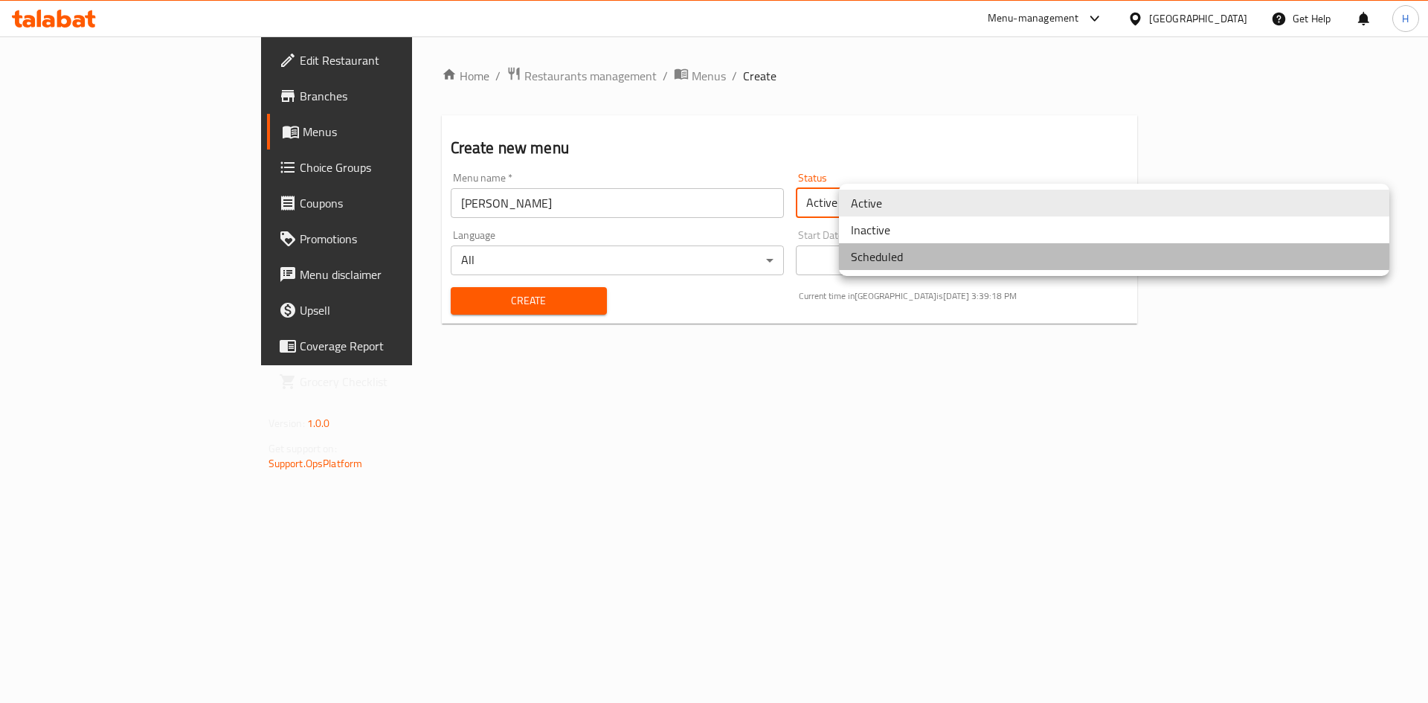
click at [928, 243] on li "Scheduled" at bounding box center [1114, 256] width 550 height 27
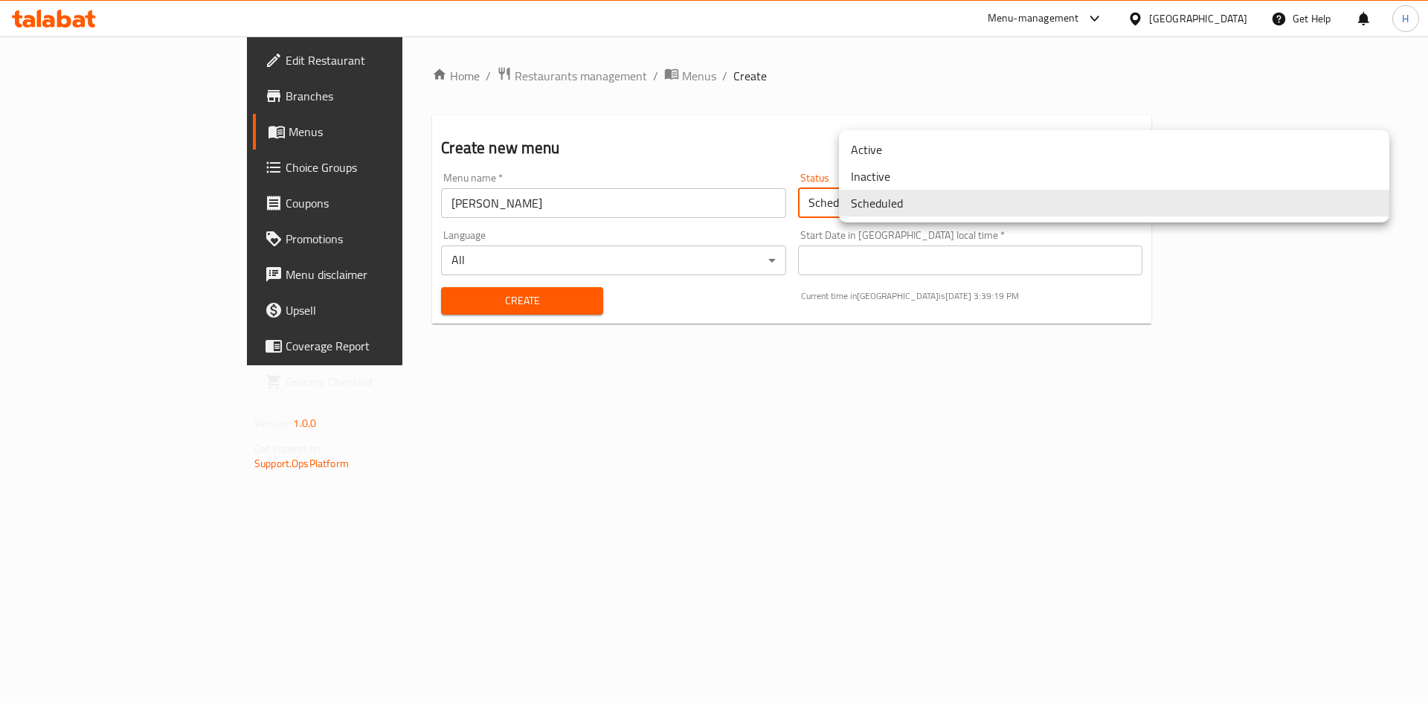
click at [908, 210] on body "​ Menu-management [GEOGRAPHIC_DATA] Get Help H Edit Restaurant Branches Menus C…" at bounding box center [714, 369] width 1428 height 667
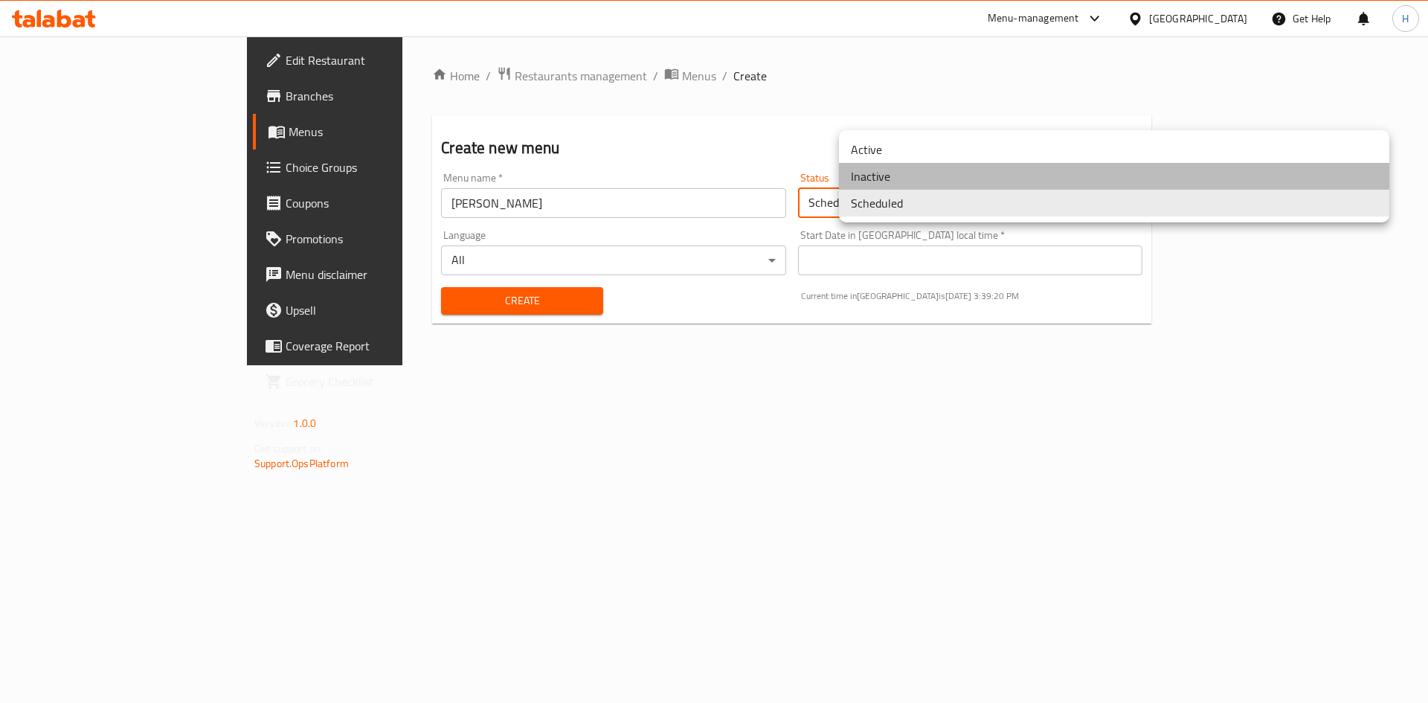
click at [917, 184] on li "Inactive" at bounding box center [1114, 176] width 550 height 27
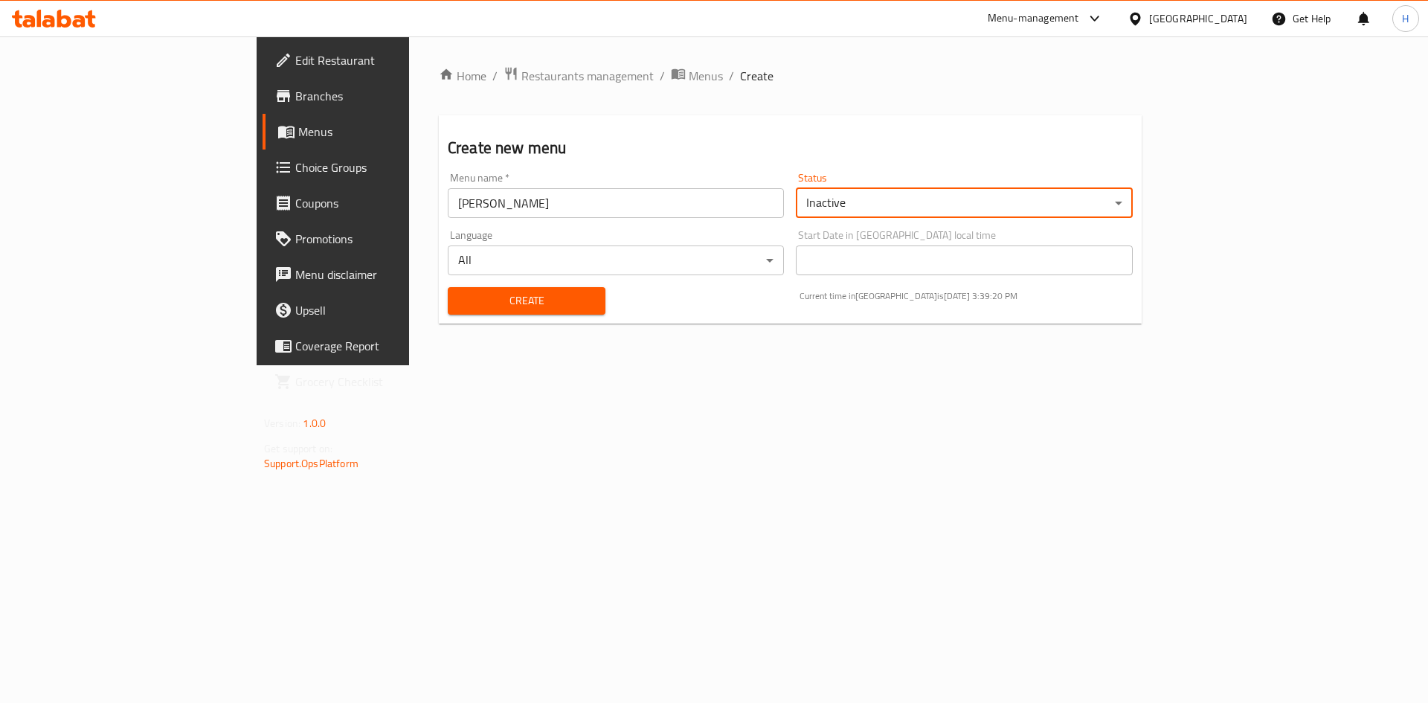
click at [460, 299] on span "Create" at bounding box center [527, 301] width 134 height 19
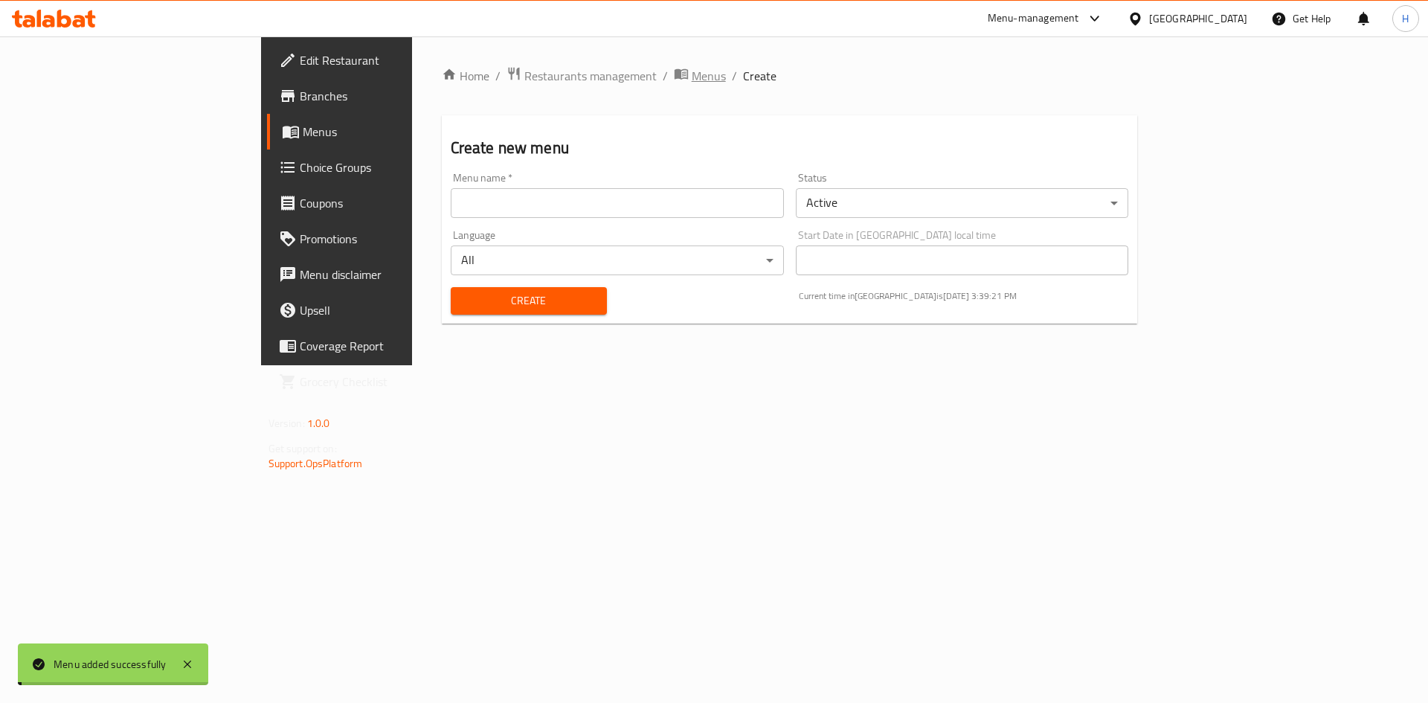
click at [692, 73] on span "Menus" at bounding box center [709, 76] width 34 height 18
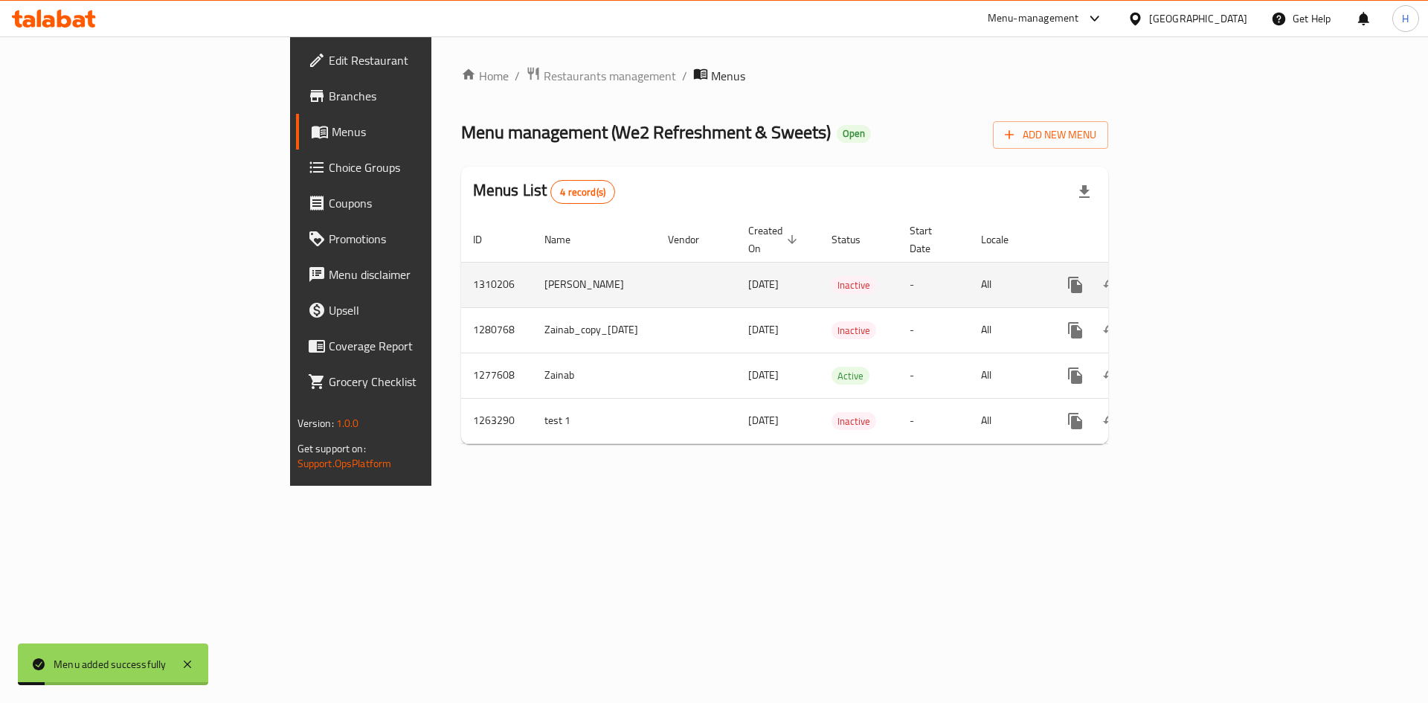
click at [1192, 276] on icon "enhanced table" at bounding box center [1183, 285] width 18 height 18
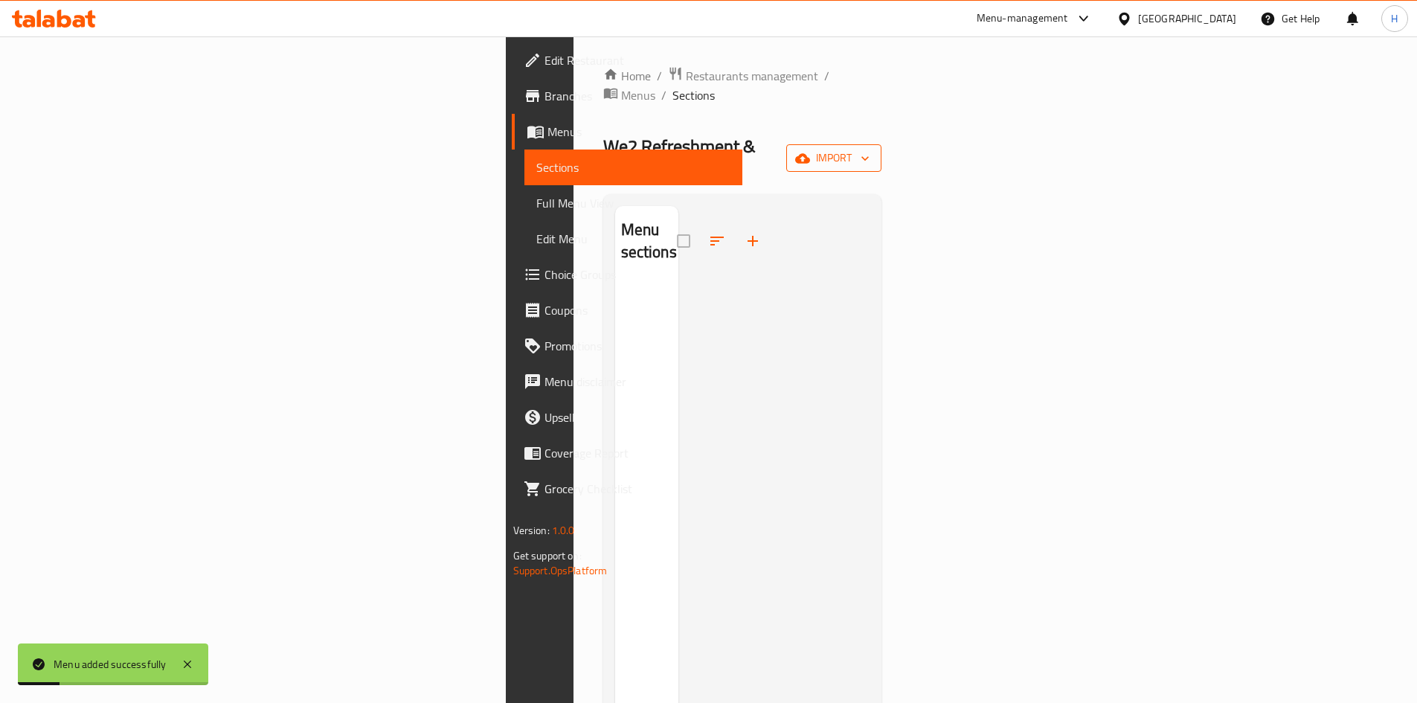
click at [870, 149] on span "import" at bounding box center [833, 158] width 71 height 19
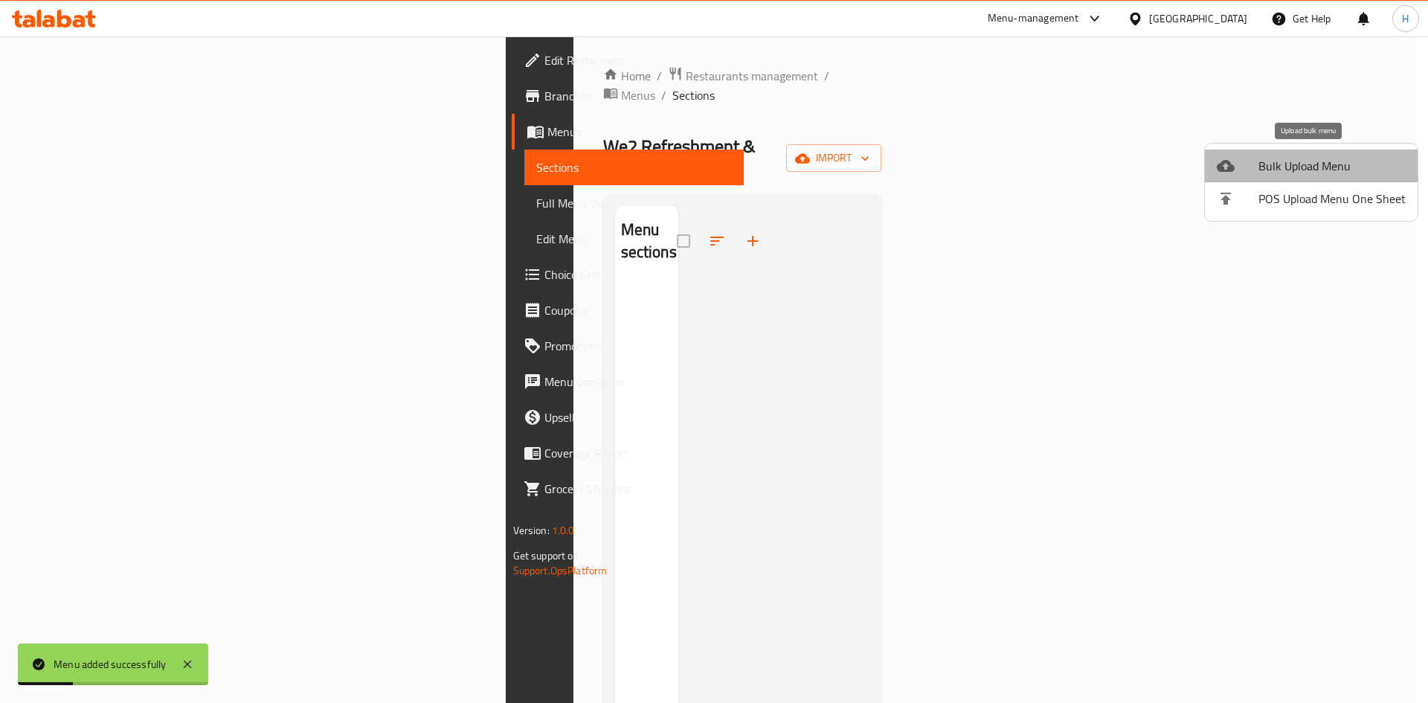
click at [1313, 161] on span "Bulk Upload Menu" at bounding box center [1332, 166] width 147 height 18
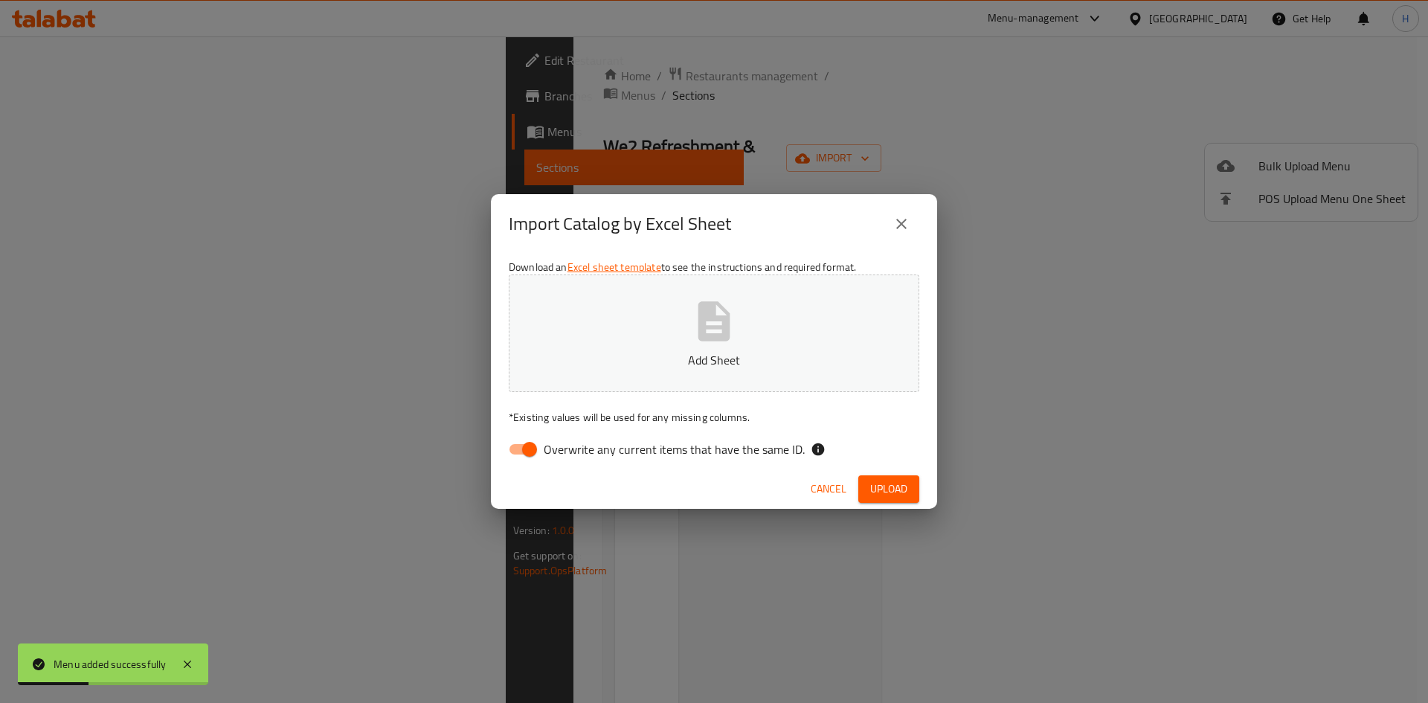
drag, startPoint x: 533, startPoint y: 455, endPoint x: 536, endPoint y: 446, distance: 9.4
click at [533, 455] on input "Overwrite any current items that have the same ID." at bounding box center [529, 449] width 85 height 28
checkbox input "false"
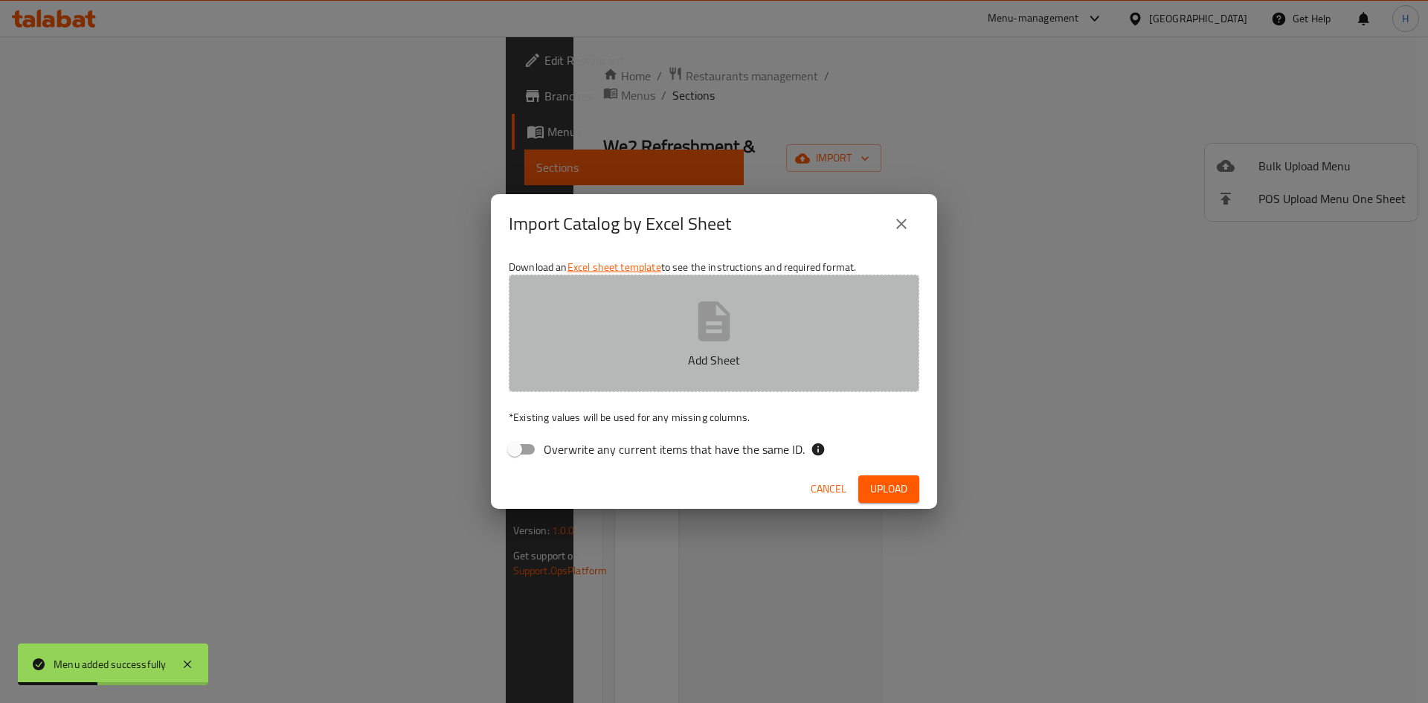
click at [671, 341] on button "Add Sheet" at bounding box center [714, 333] width 411 height 118
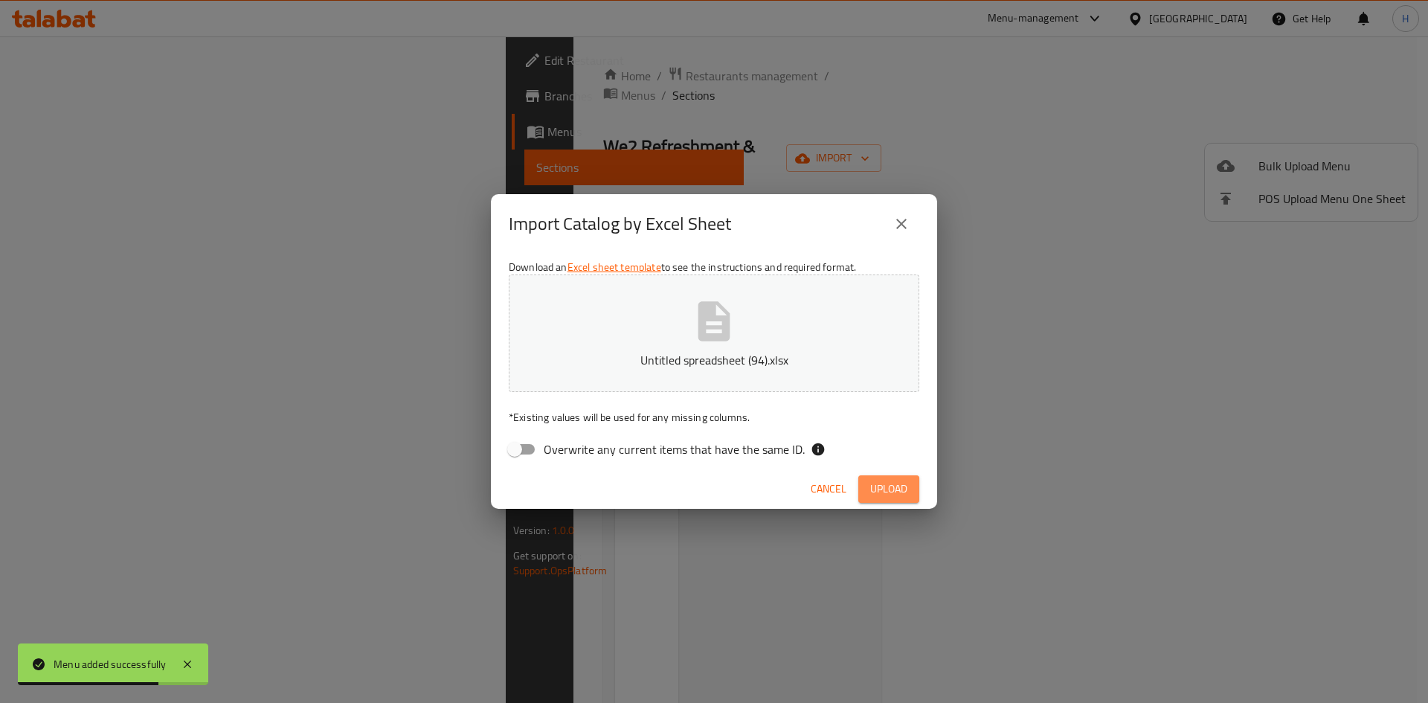
click at [903, 488] on span "Upload" at bounding box center [888, 489] width 37 height 19
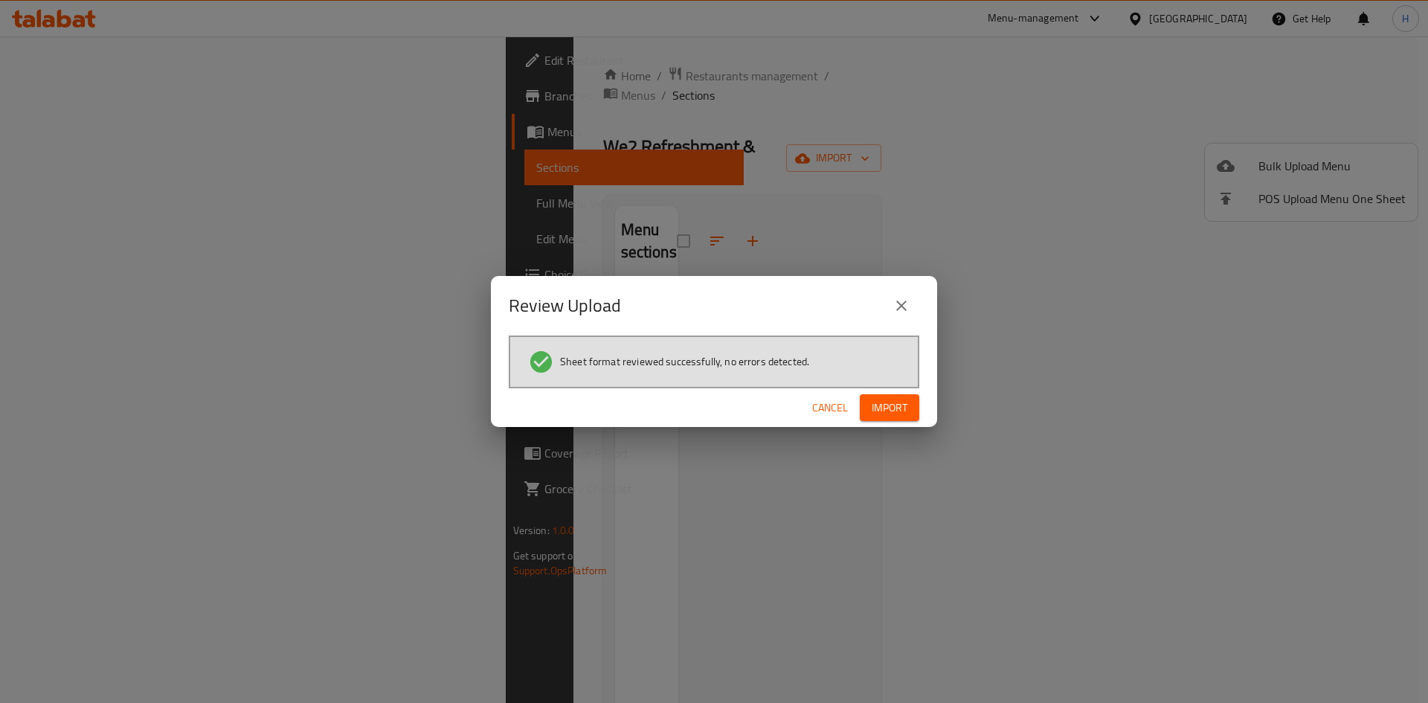
click at [888, 414] on span "Import" at bounding box center [890, 408] width 36 height 19
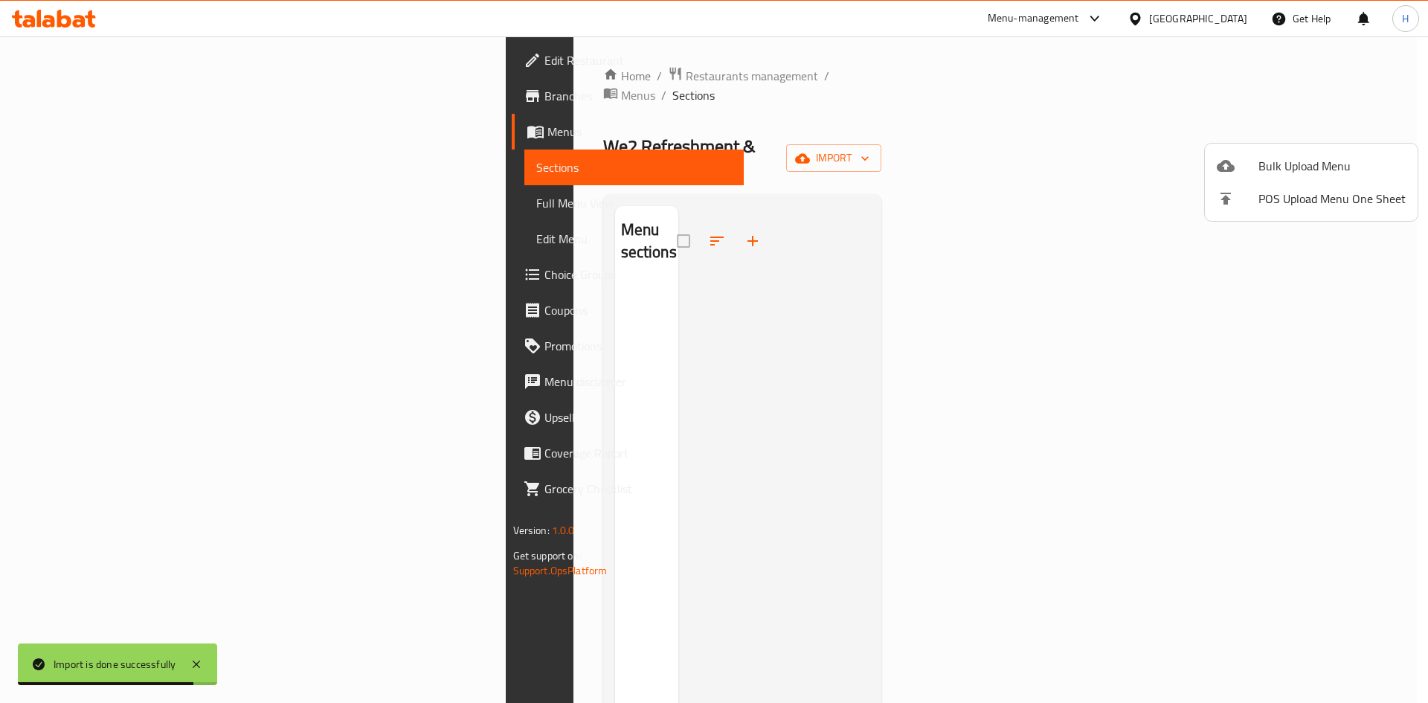
click at [865, 95] on div at bounding box center [714, 351] width 1428 height 703
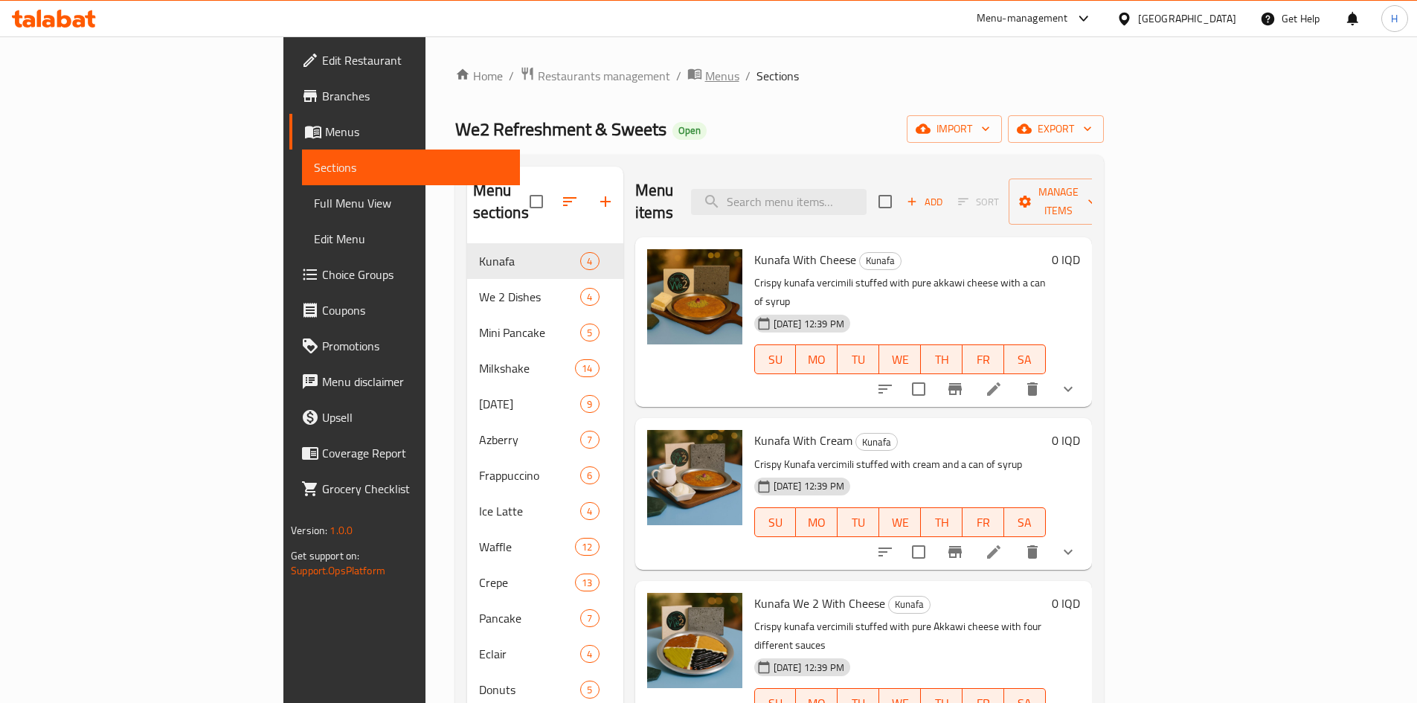
click at [705, 79] on span "Menus" at bounding box center [722, 76] width 34 height 18
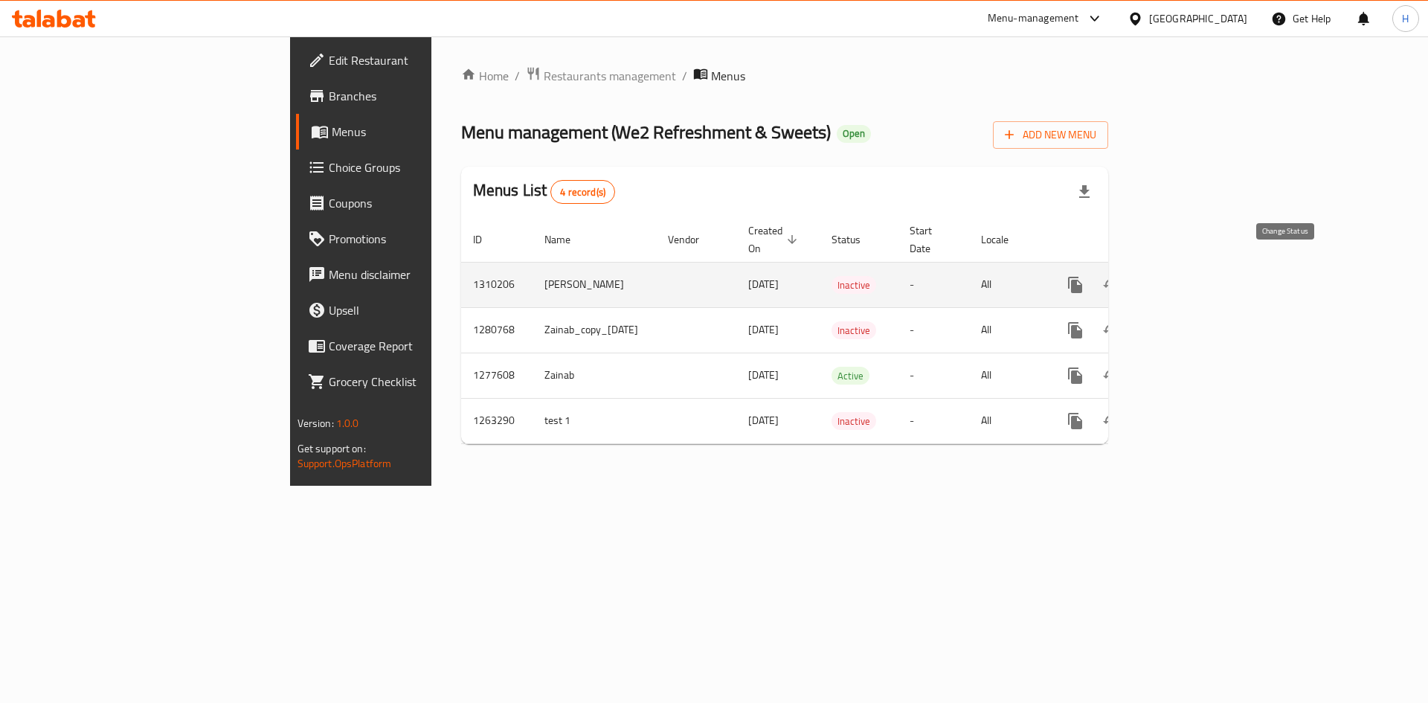
click at [1120, 276] on icon "enhanced table" at bounding box center [1111, 285] width 18 height 18
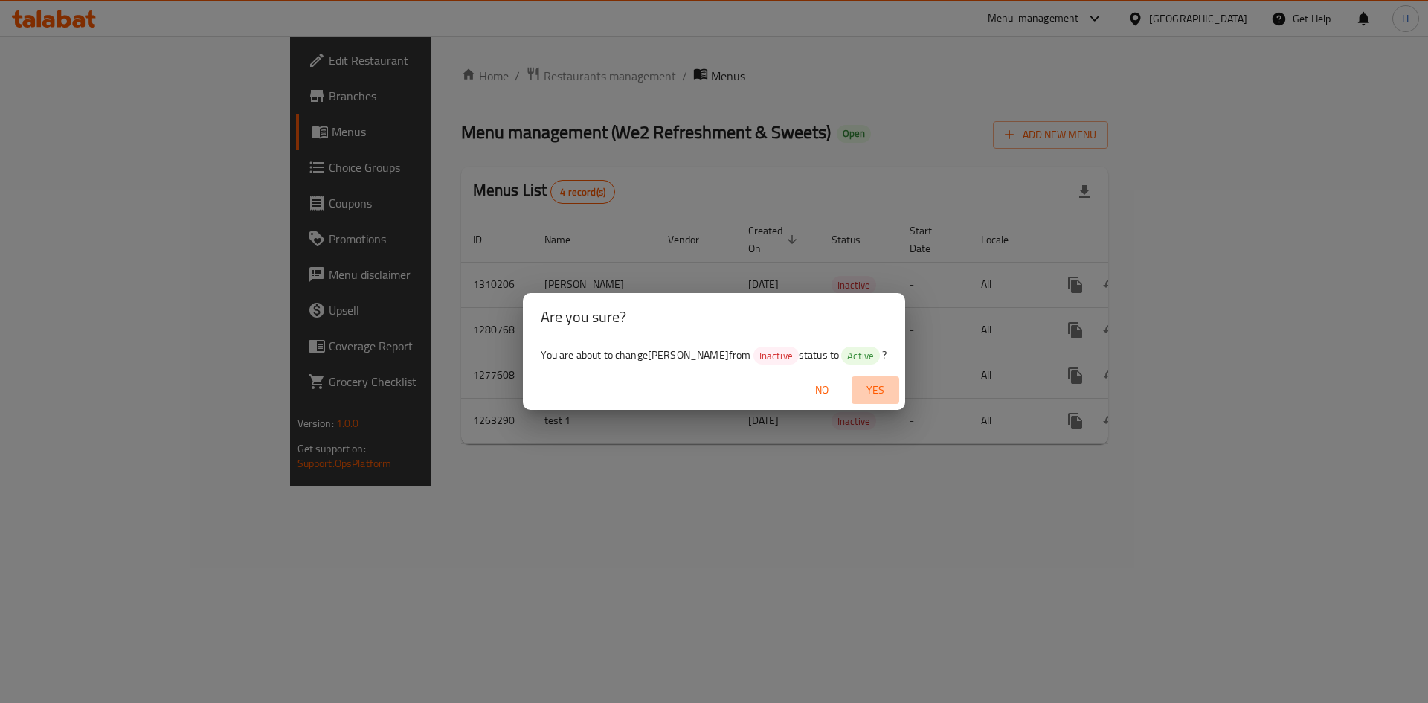
click at [870, 388] on span "Yes" at bounding box center [876, 390] width 36 height 19
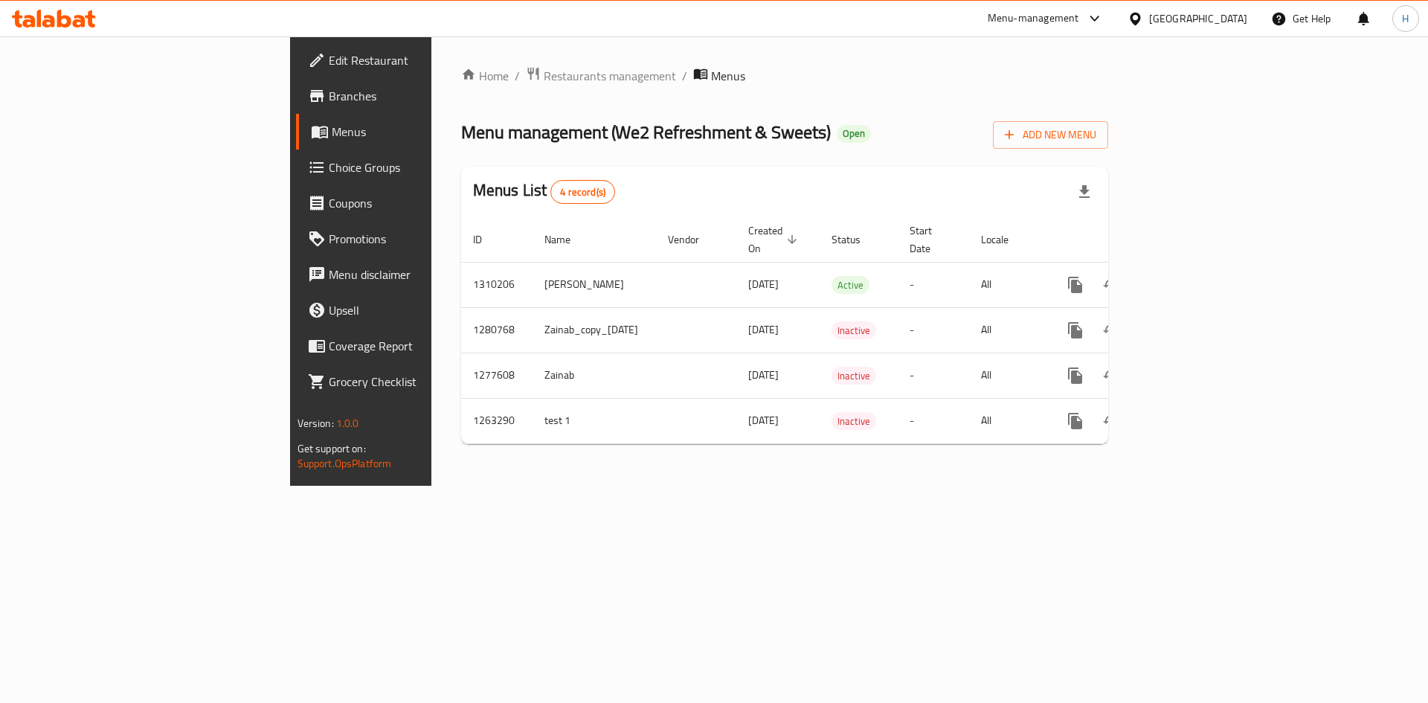
click at [431, 63] on div "Home / Restaurants management / Menus Menu management ( We2 Refreshment & Sweet…" at bounding box center [784, 260] width 707 height 449
click at [544, 83] on span "Restaurants management" at bounding box center [610, 76] width 132 height 18
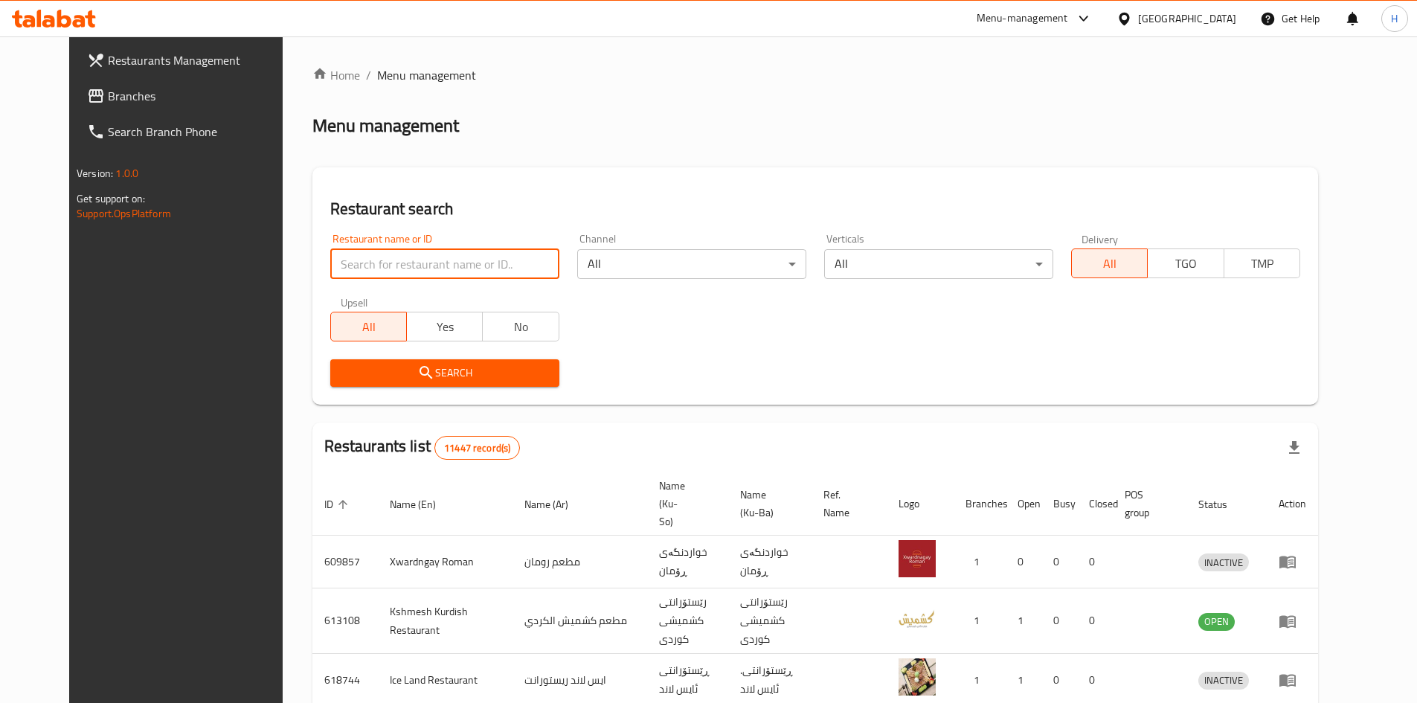
click at [388, 254] on input "search" at bounding box center [444, 264] width 229 height 30
click at [388, 255] on input "search" at bounding box center [444, 264] width 229 height 30
paste input "692104"
type input "692104"
click button "Search" at bounding box center [444, 373] width 229 height 28
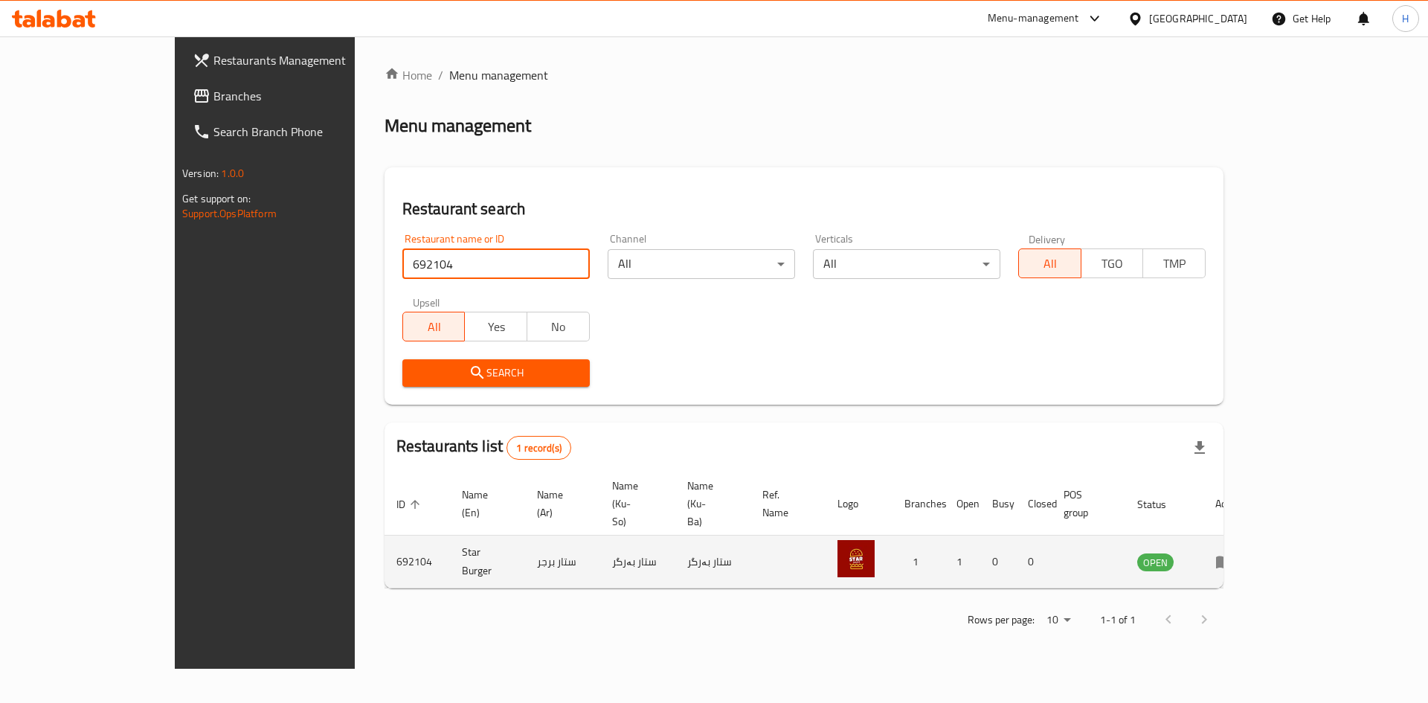
click at [1255, 536] on td "enhanced table" at bounding box center [1229, 562] width 51 height 53
click at [1233, 553] on icon "enhanced table" at bounding box center [1225, 562] width 18 height 18
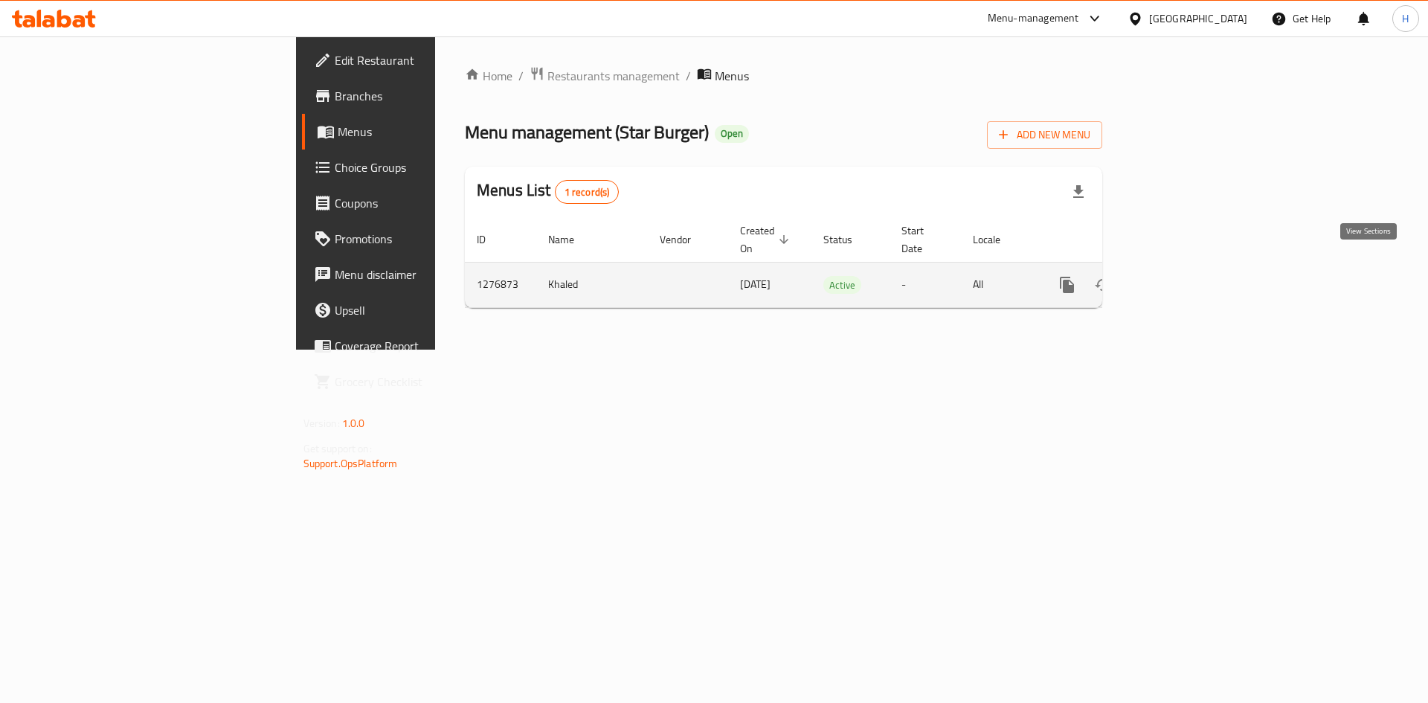
click at [1192, 271] on link "enhanced table" at bounding box center [1175, 285] width 36 height 36
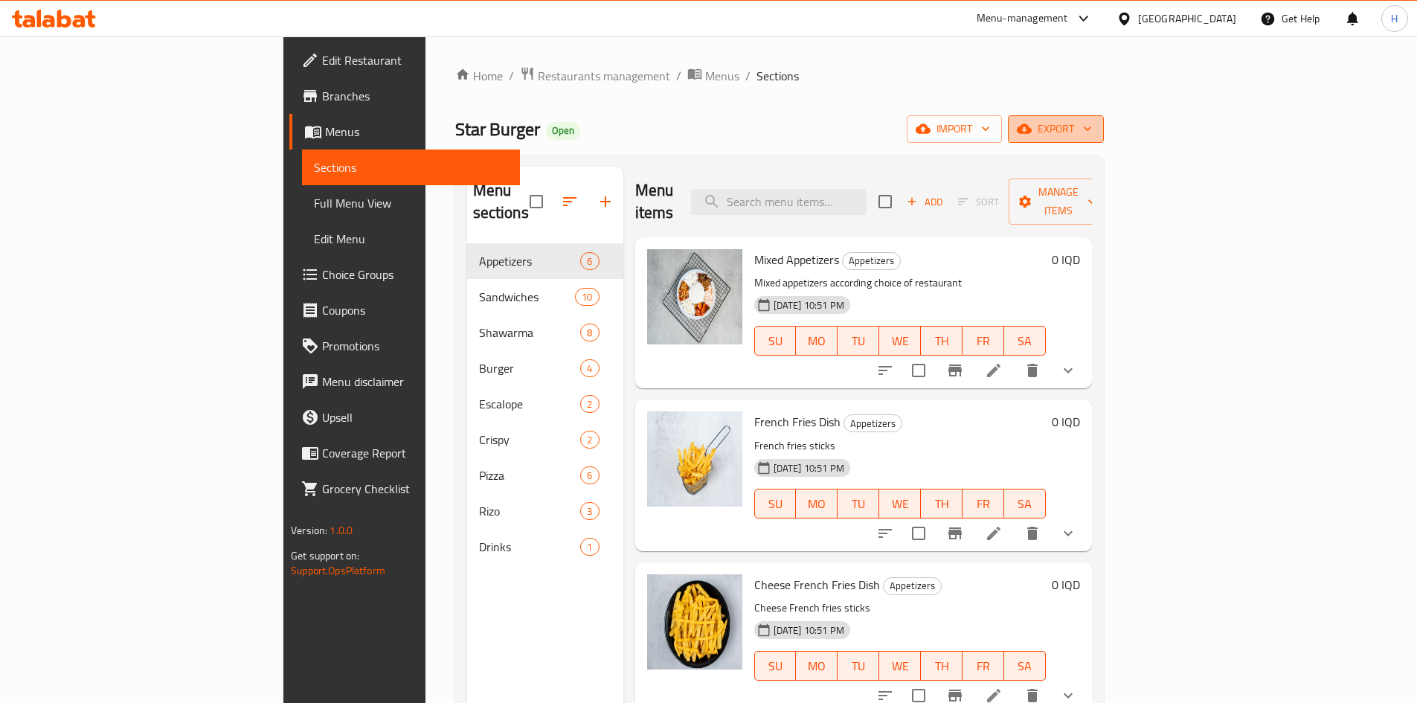
click at [1092, 135] on span "export" at bounding box center [1056, 129] width 72 height 19
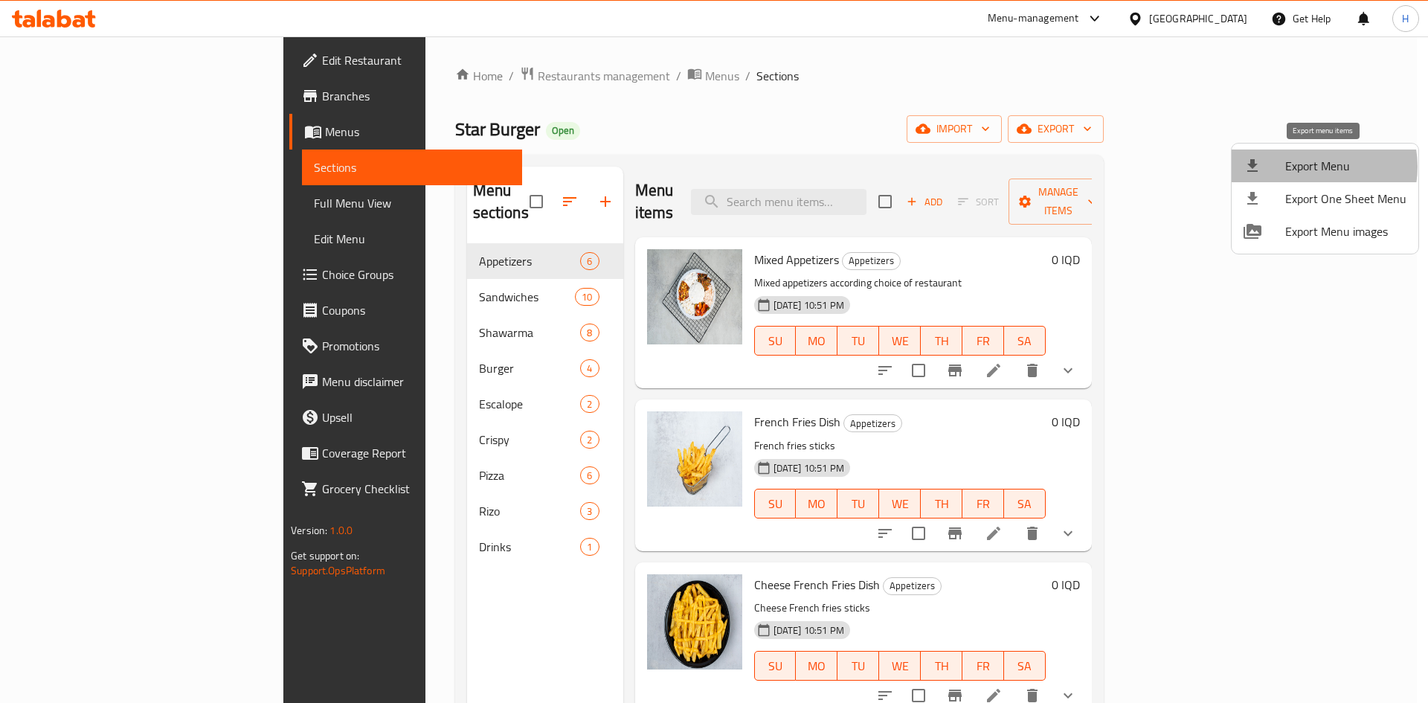
click at [1311, 167] on span "Export Menu" at bounding box center [1345, 166] width 121 height 18
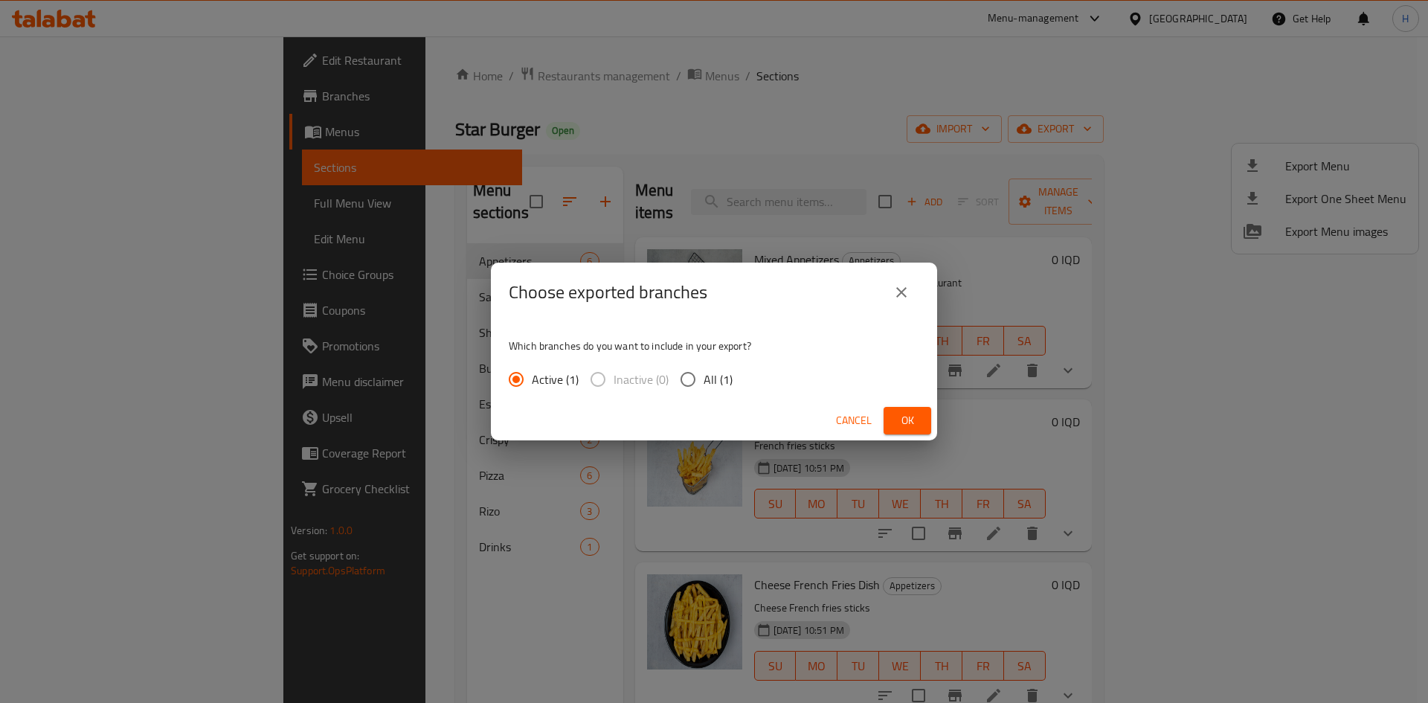
click at [919, 417] on button "Ok" at bounding box center [908, 421] width 48 height 28
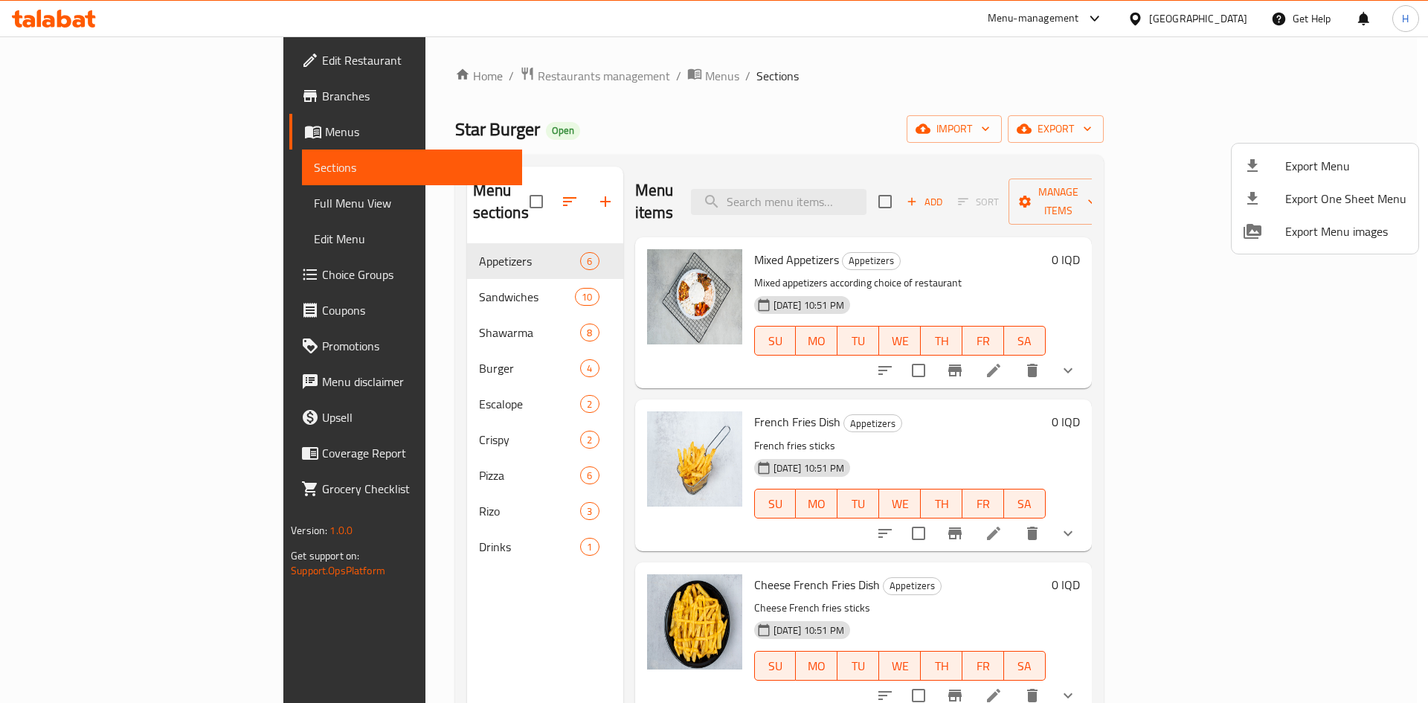
click at [340, 498] on div at bounding box center [714, 351] width 1428 height 703
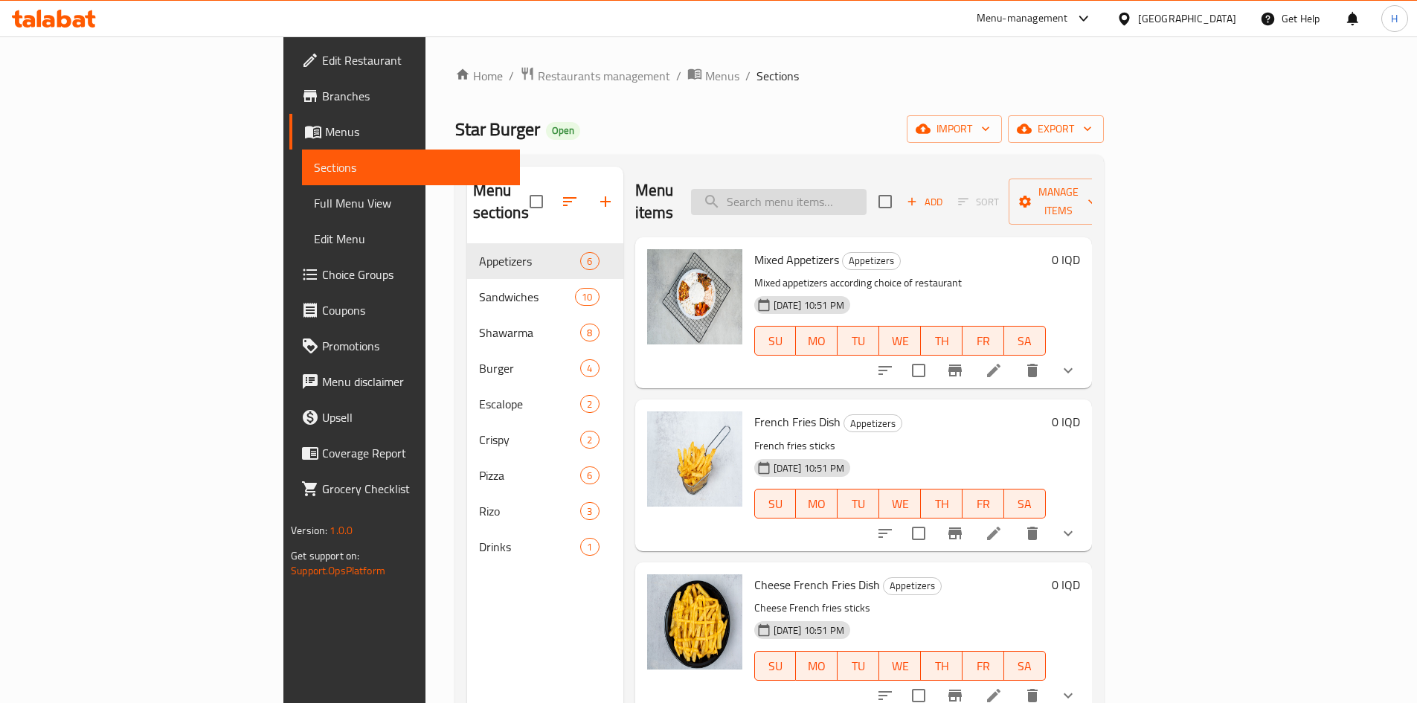
click at [829, 192] on input "search" at bounding box center [779, 202] width 176 height 26
type input "w"
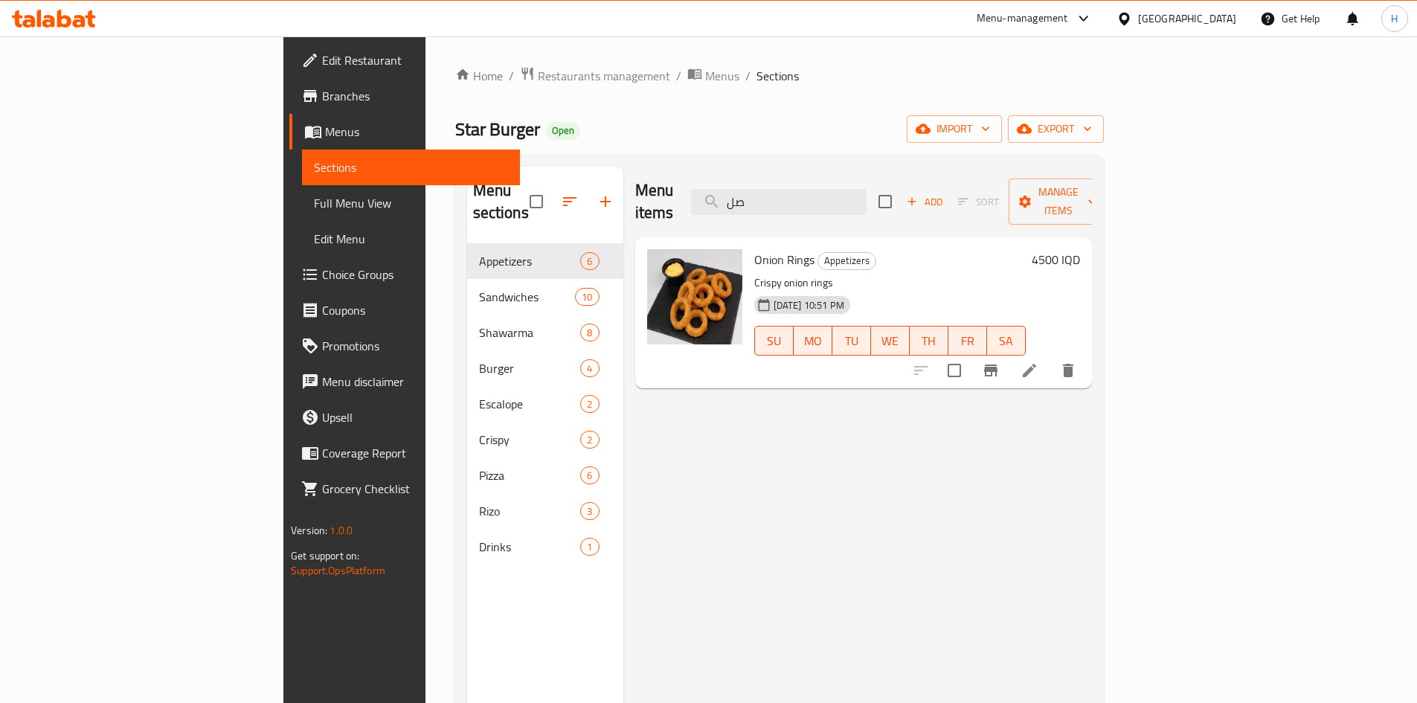
type input "ص"
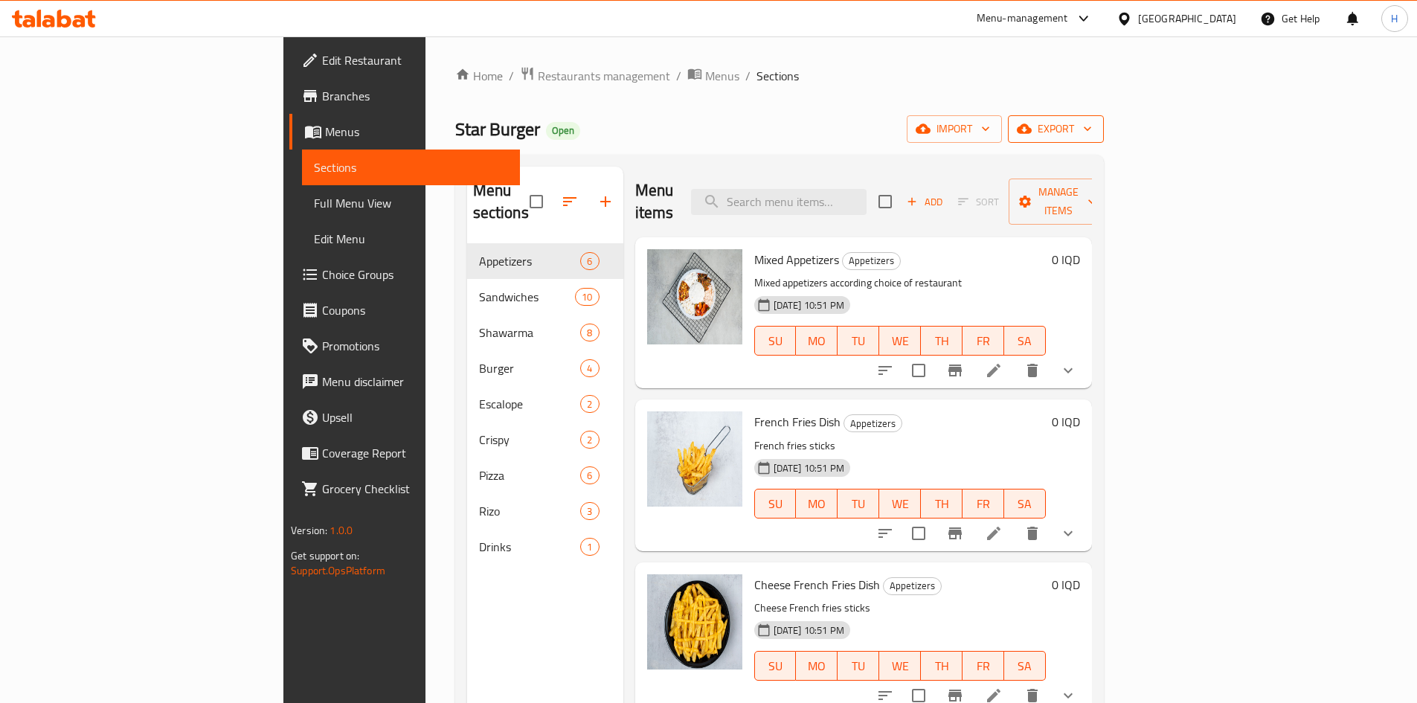
click at [1092, 129] on span "export" at bounding box center [1056, 129] width 72 height 19
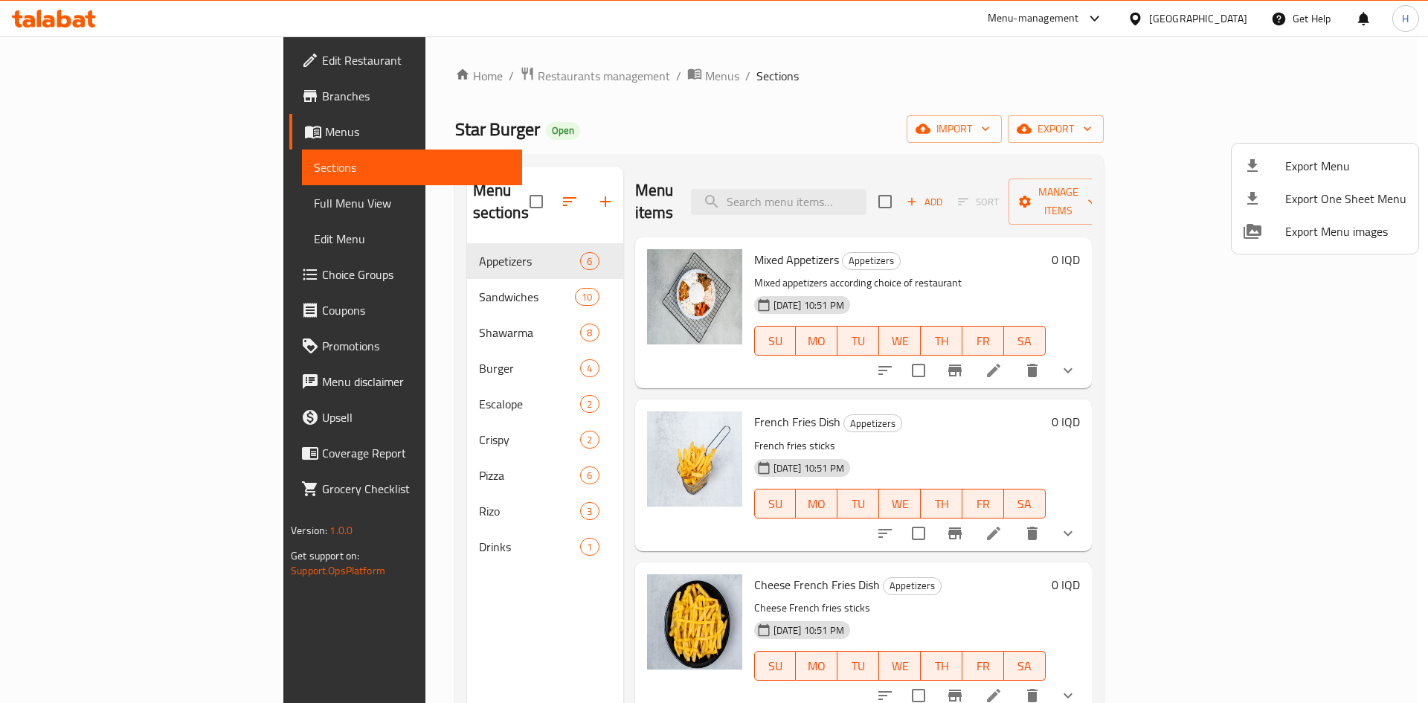
click at [1094, 105] on div at bounding box center [714, 351] width 1428 height 703
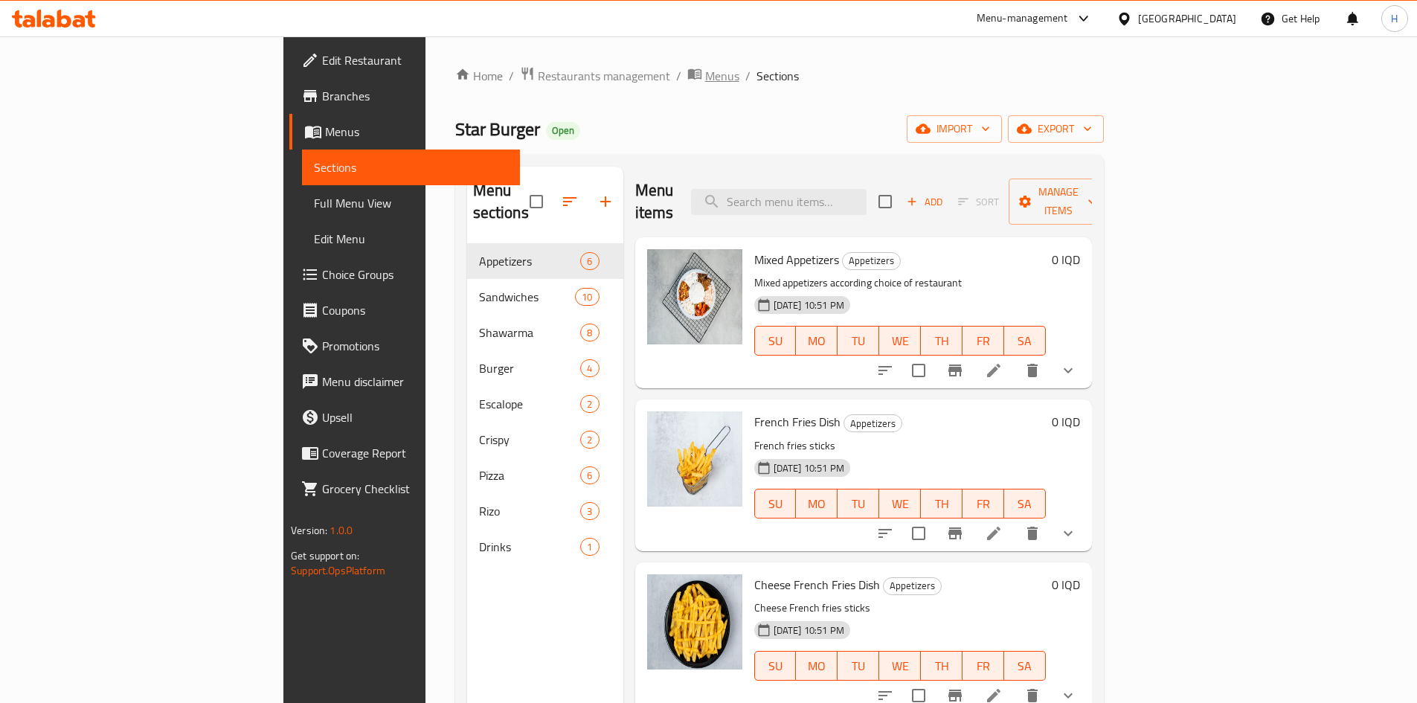
click at [705, 74] on span "Menus" at bounding box center [722, 76] width 34 height 18
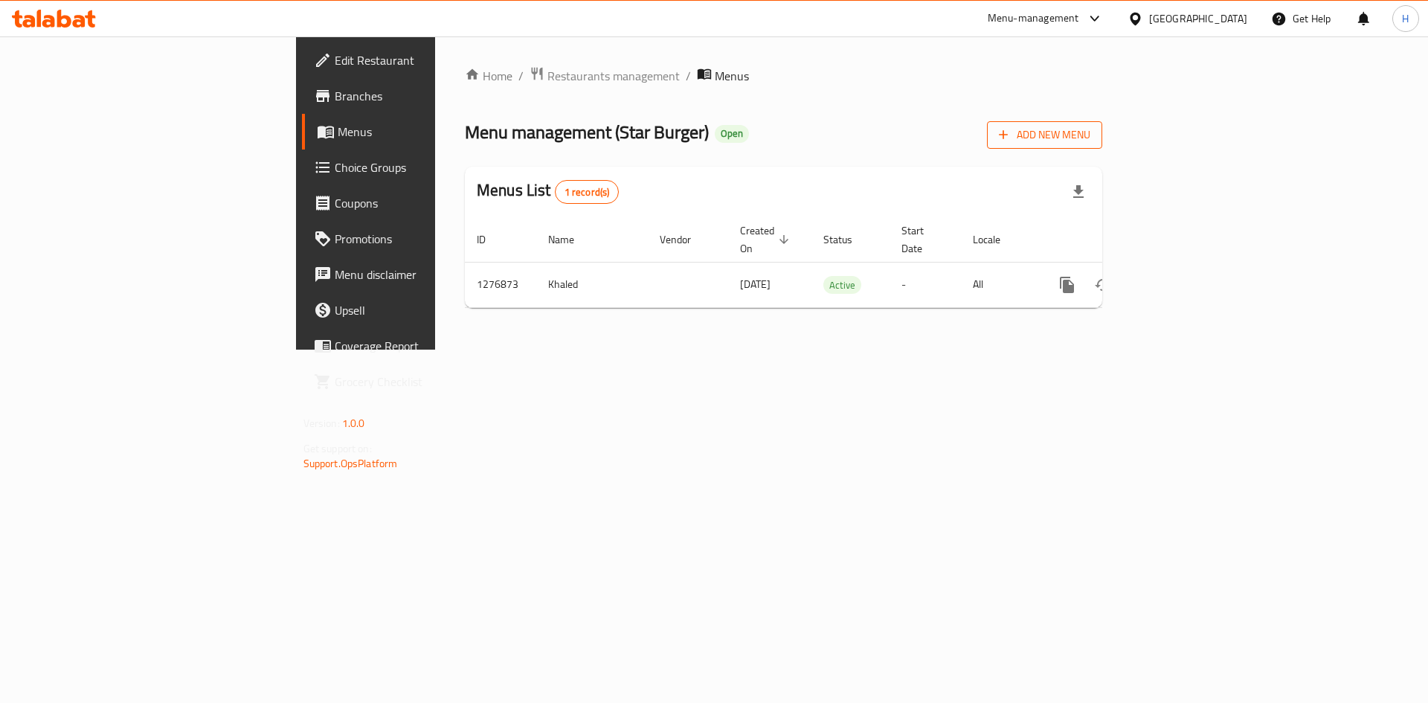
click at [1091, 129] on span "Add New Menu" at bounding box center [1044, 135] width 91 height 19
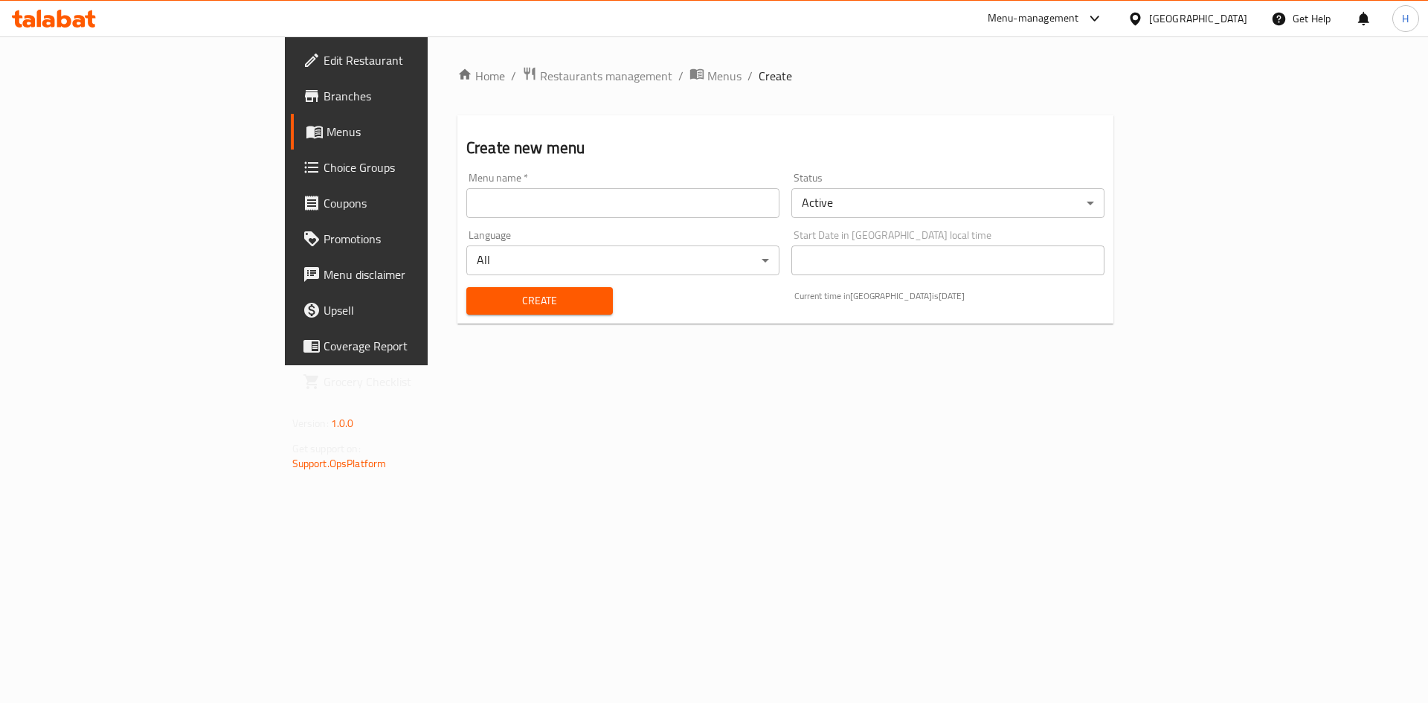
drag, startPoint x: 559, startPoint y: 191, endPoint x: 510, endPoint y: 211, distance: 52.4
click at [558, 191] on input "text" at bounding box center [622, 203] width 313 height 30
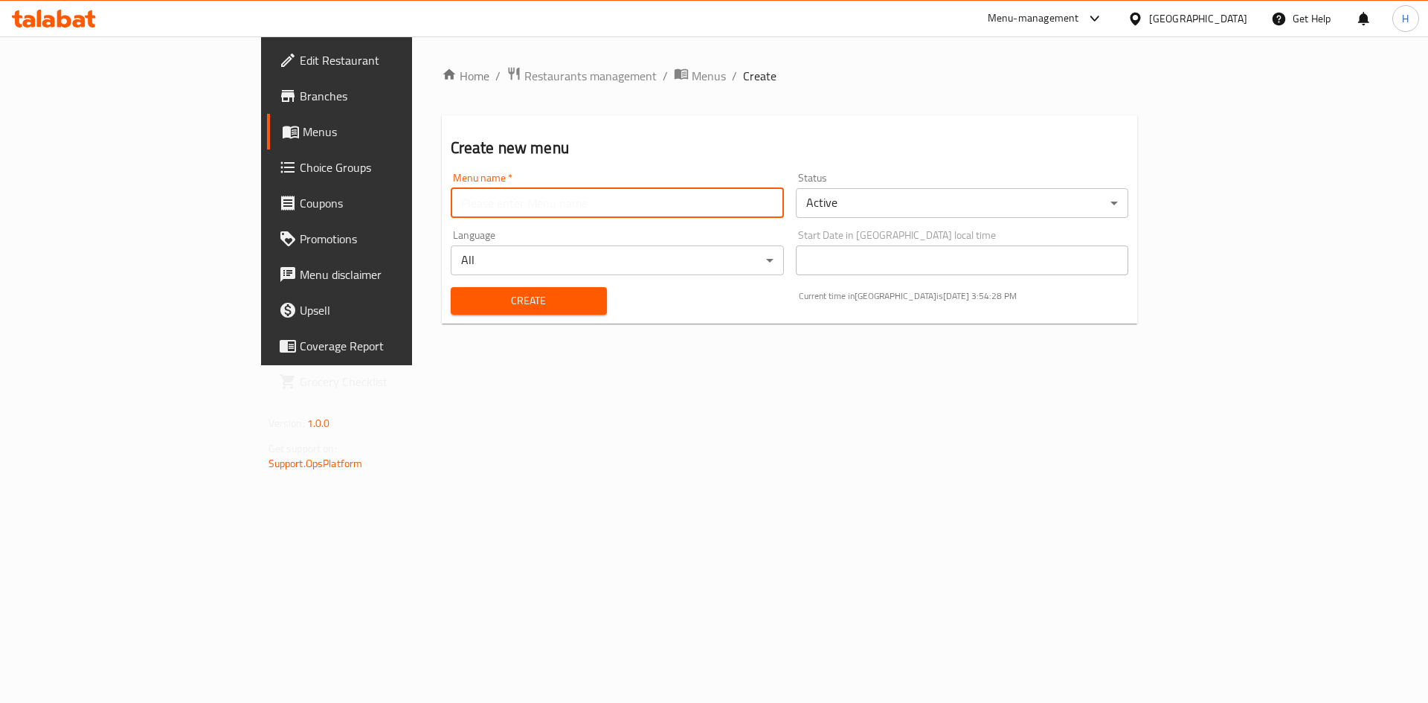
type input "[PERSON_NAME]"
click at [992, 213] on body "​ Menu-management [GEOGRAPHIC_DATA] Get Help H Edit Restaurant Branches Menus C…" at bounding box center [714, 369] width 1428 height 667
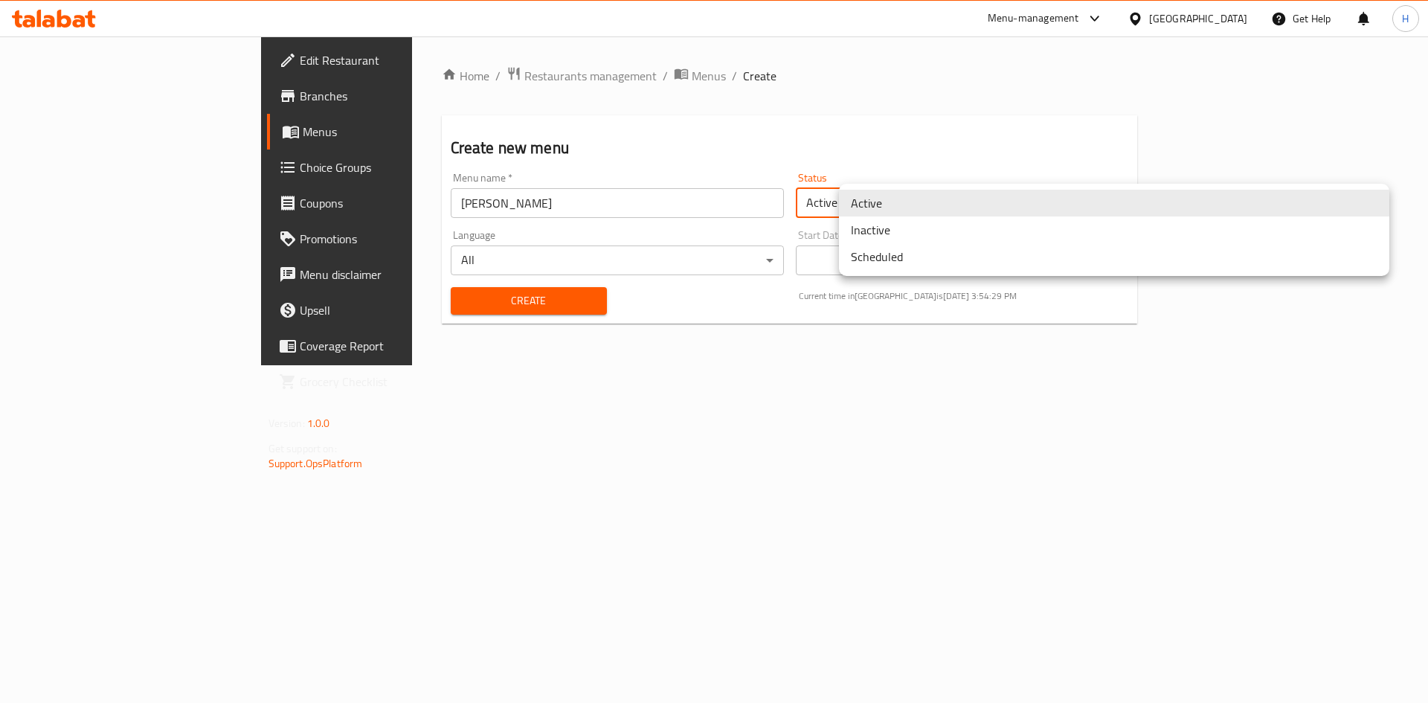
click at [904, 236] on li "Inactive" at bounding box center [1114, 229] width 550 height 27
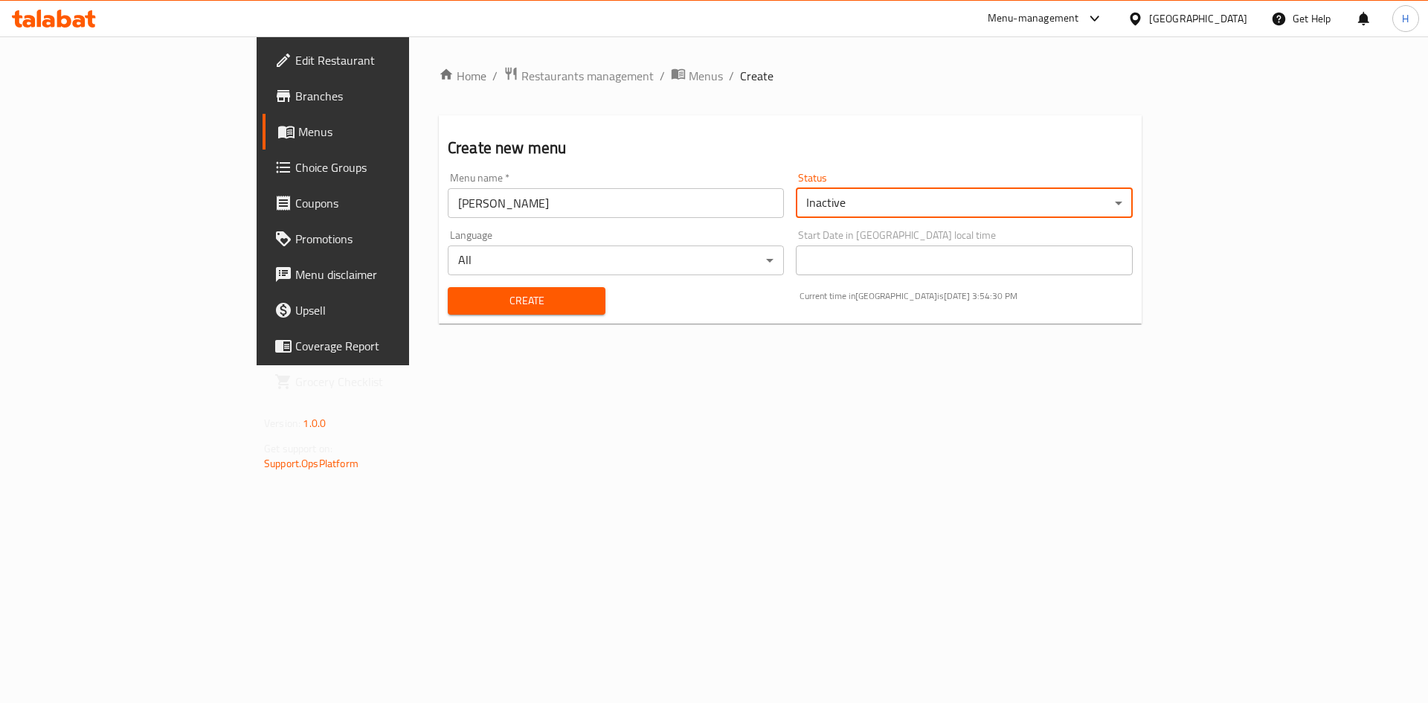
click at [501, 292] on span "Create" at bounding box center [527, 301] width 134 height 19
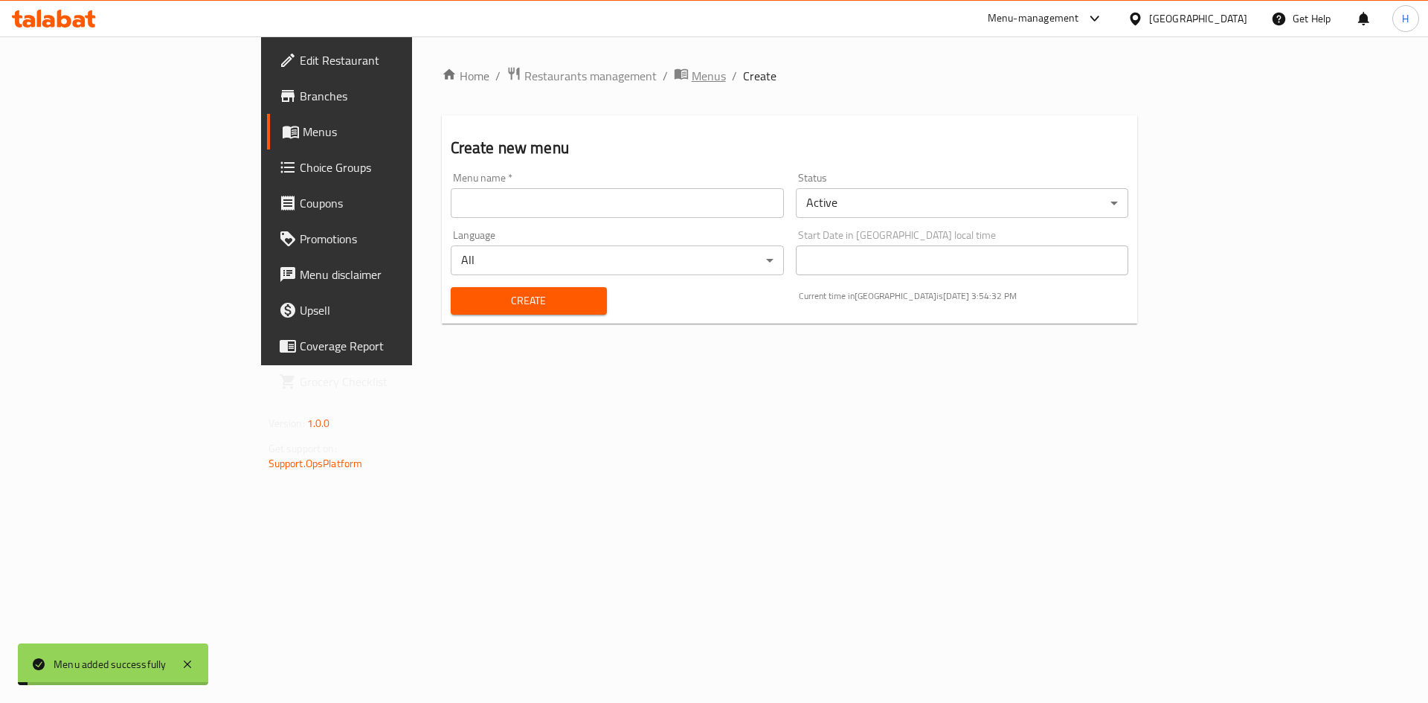
click at [692, 76] on span "Menus" at bounding box center [709, 76] width 34 height 18
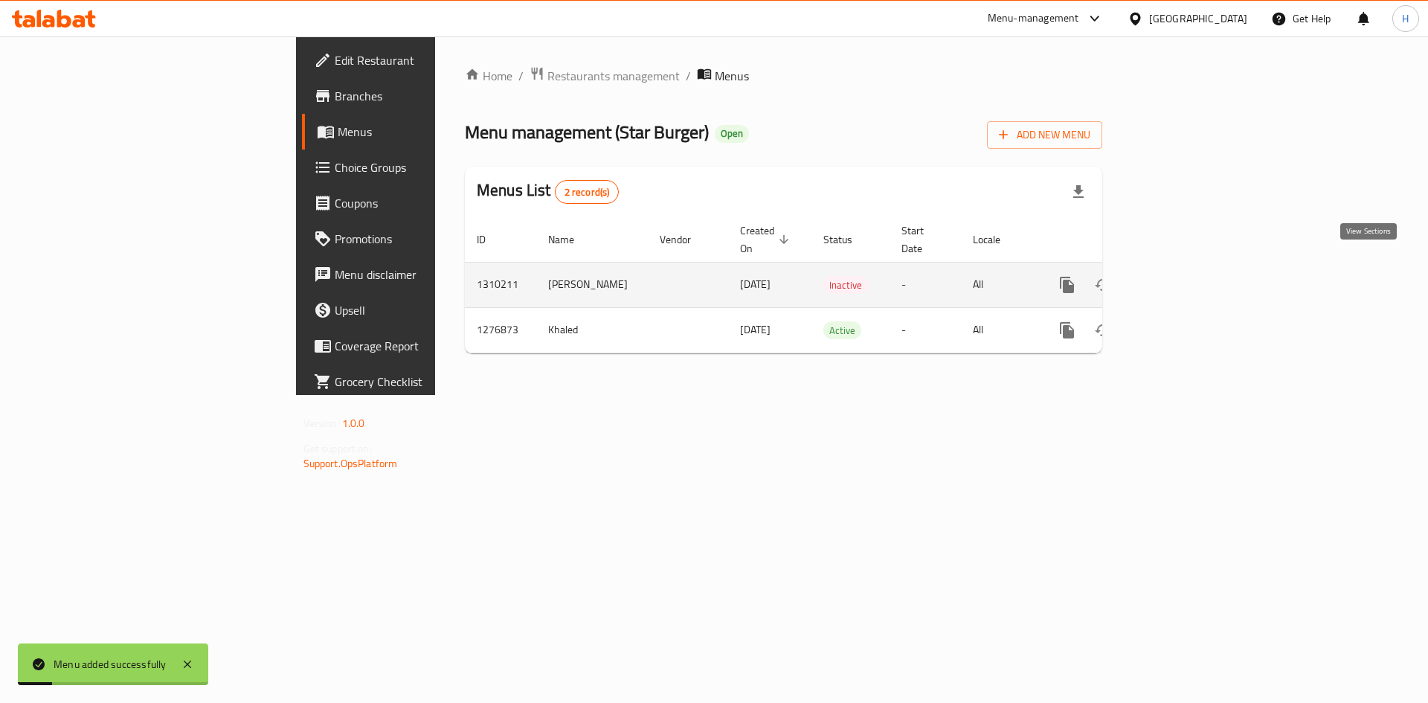
click at [1184, 276] on icon "enhanced table" at bounding box center [1175, 285] width 18 height 18
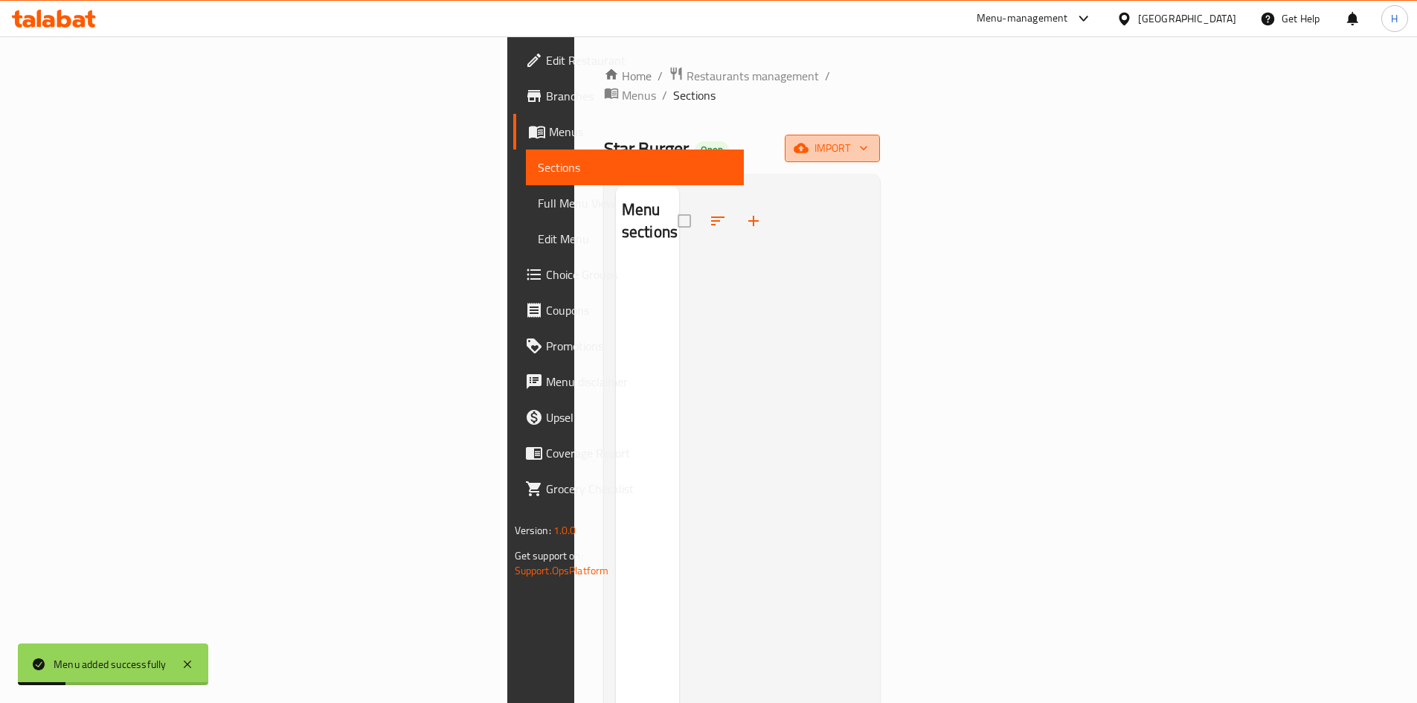
click at [880, 138] on button "import" at bounding box center [832, 149] width 95 height 28
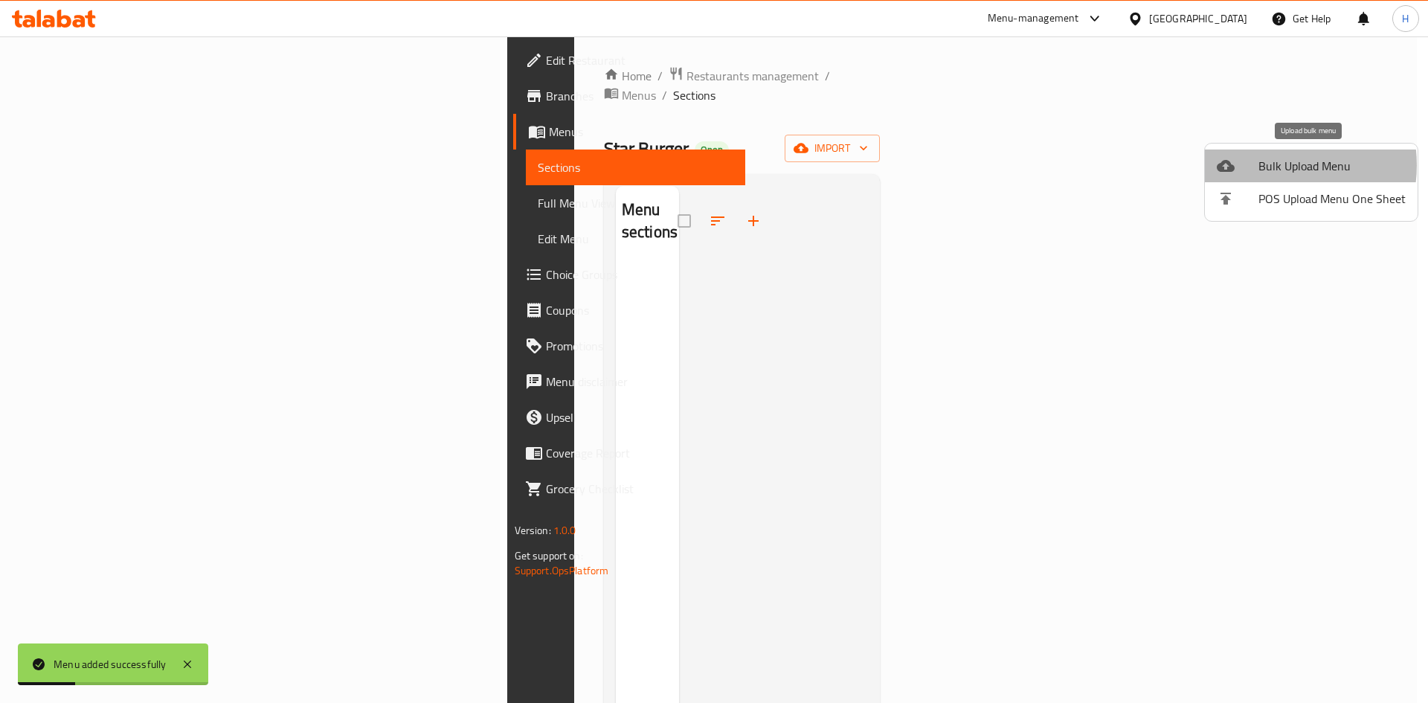
click at [1271, 165] on span "Bulk Upload Menu" at bounding box center [1332, 166] width 147 height 18
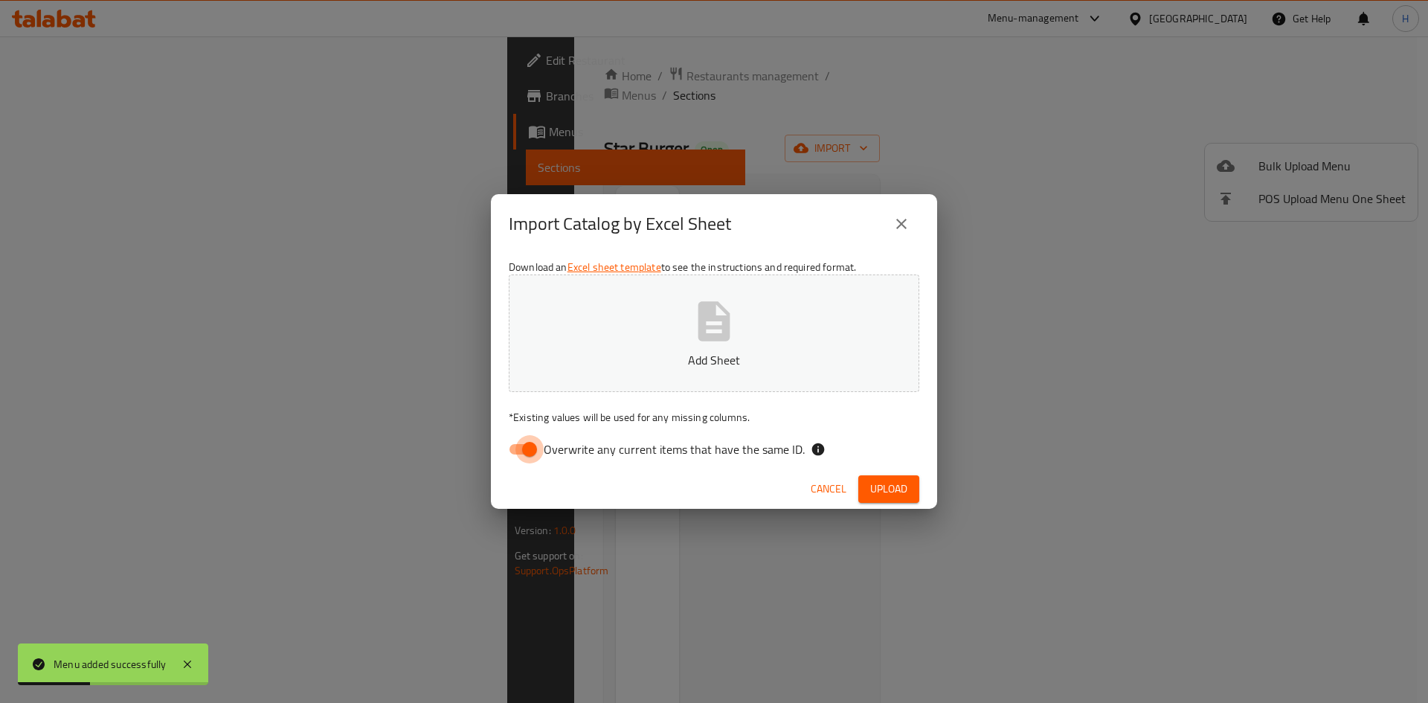
drag, startPoint x: 524, startPoint y: 442, endPoint x: 622, endPoint y: 363, distance: 125.4
click at [525, 441] on input "Overwrite any current items that have the same ID." at bounding box center [529, 449] width 85 height 28
checkbox input "false"
click at [618, 368] on p "Add Sheet" at bounding box center [714, 360] width 365 height 18
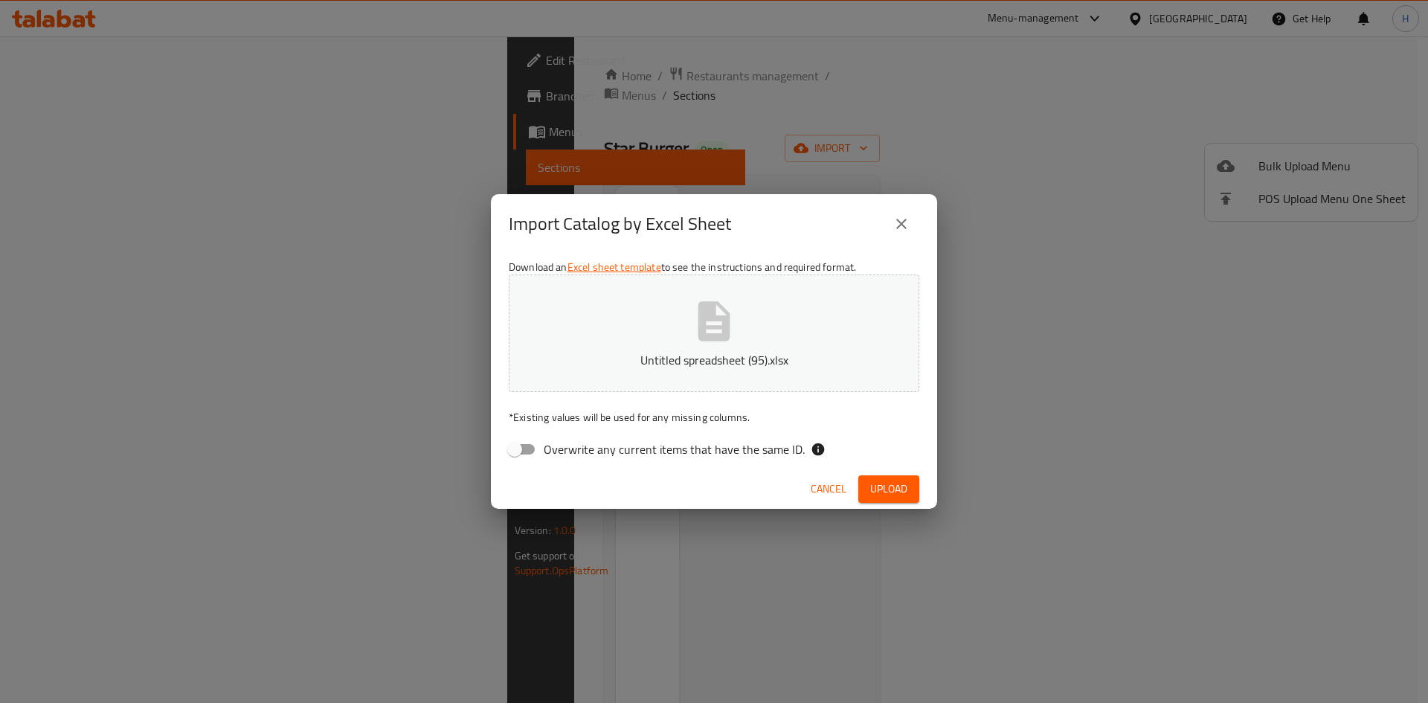
click at [904, 488] on span "Upload" at bounding box center [888, 489] width 37 height 19
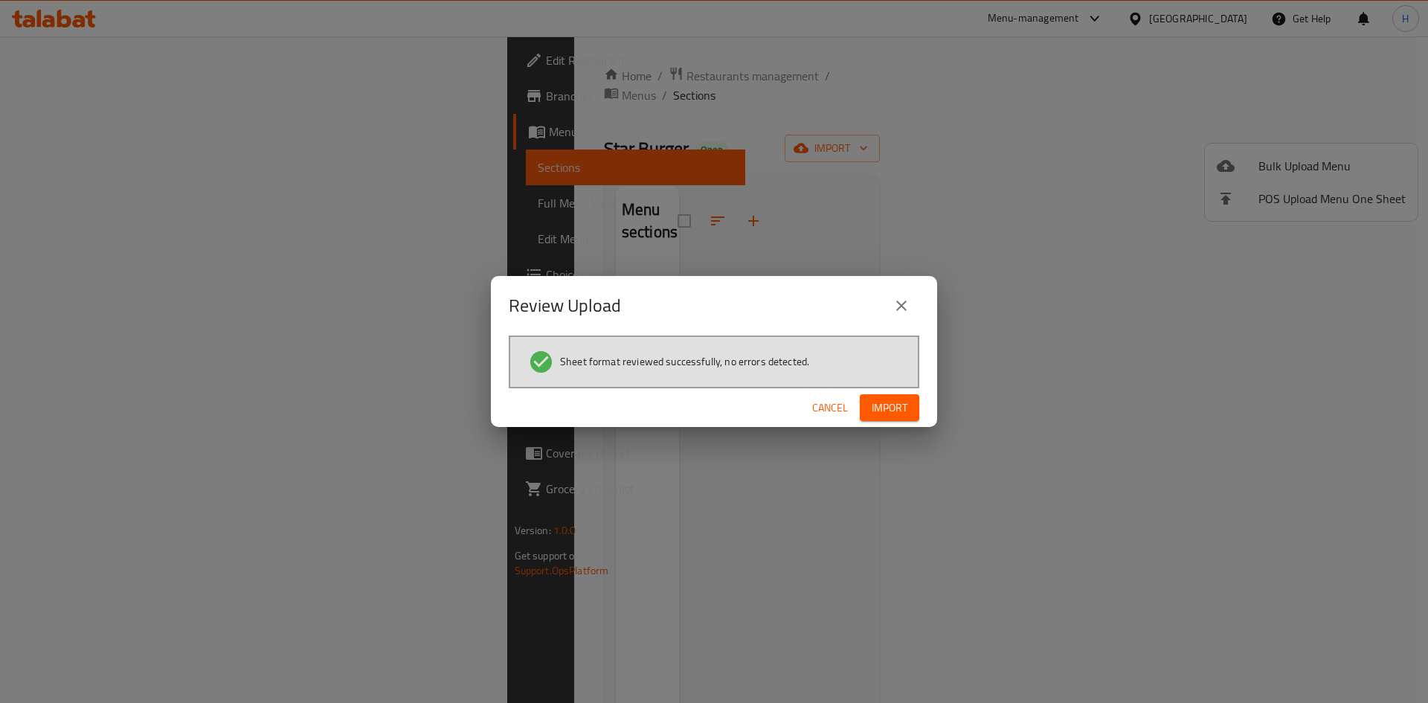
click at [891, 409] on span "Import" at bounding box center [890, 408] width 36 height 19
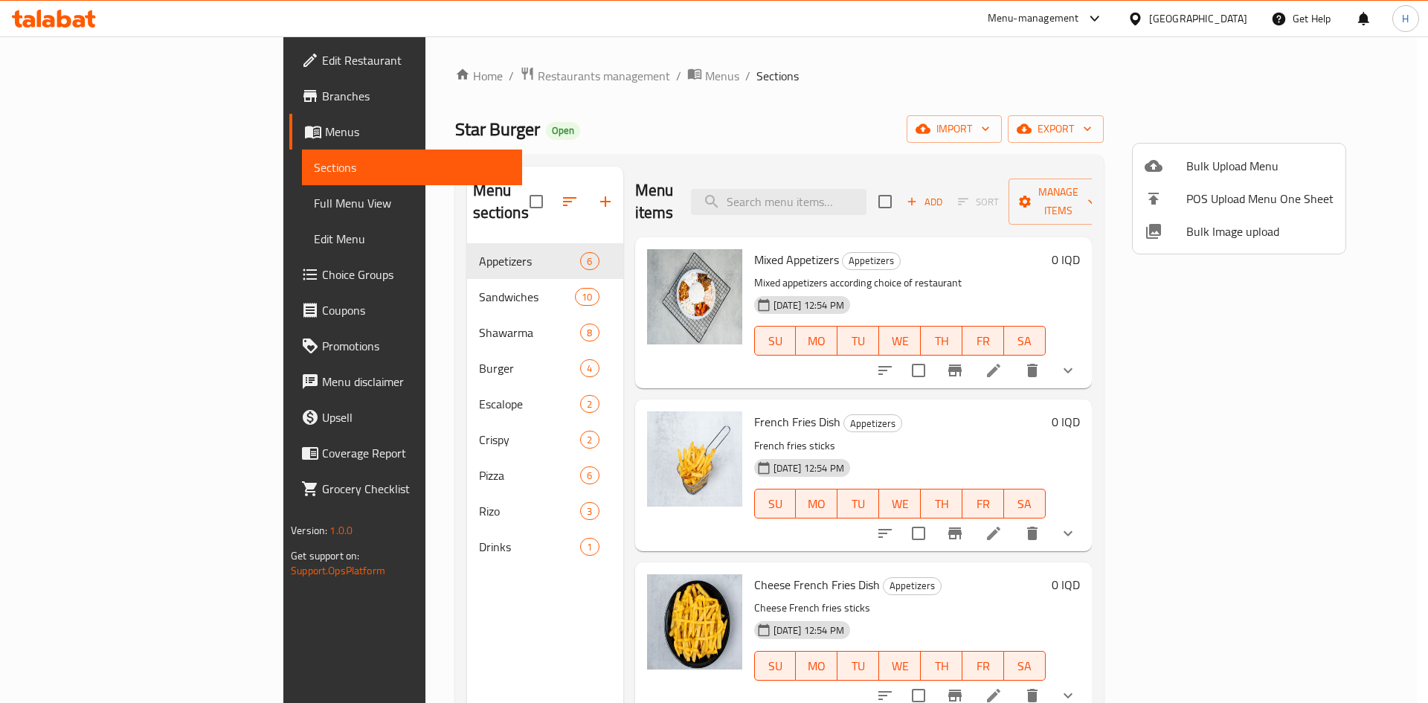
click at [960, 126] on div at bounding box center [714, 351] width 1428 height 703
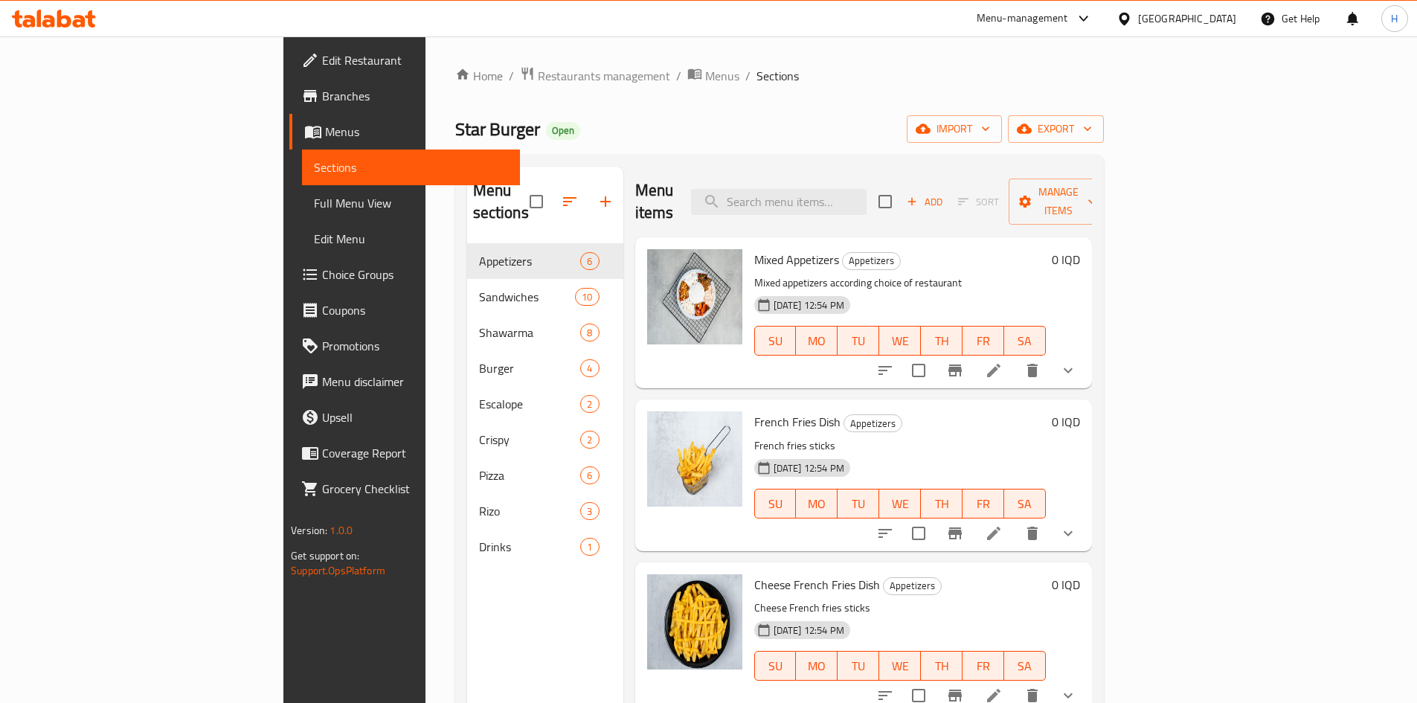
click at [1015, 357] on li at bounding box center [994, 370] width 42 height 27
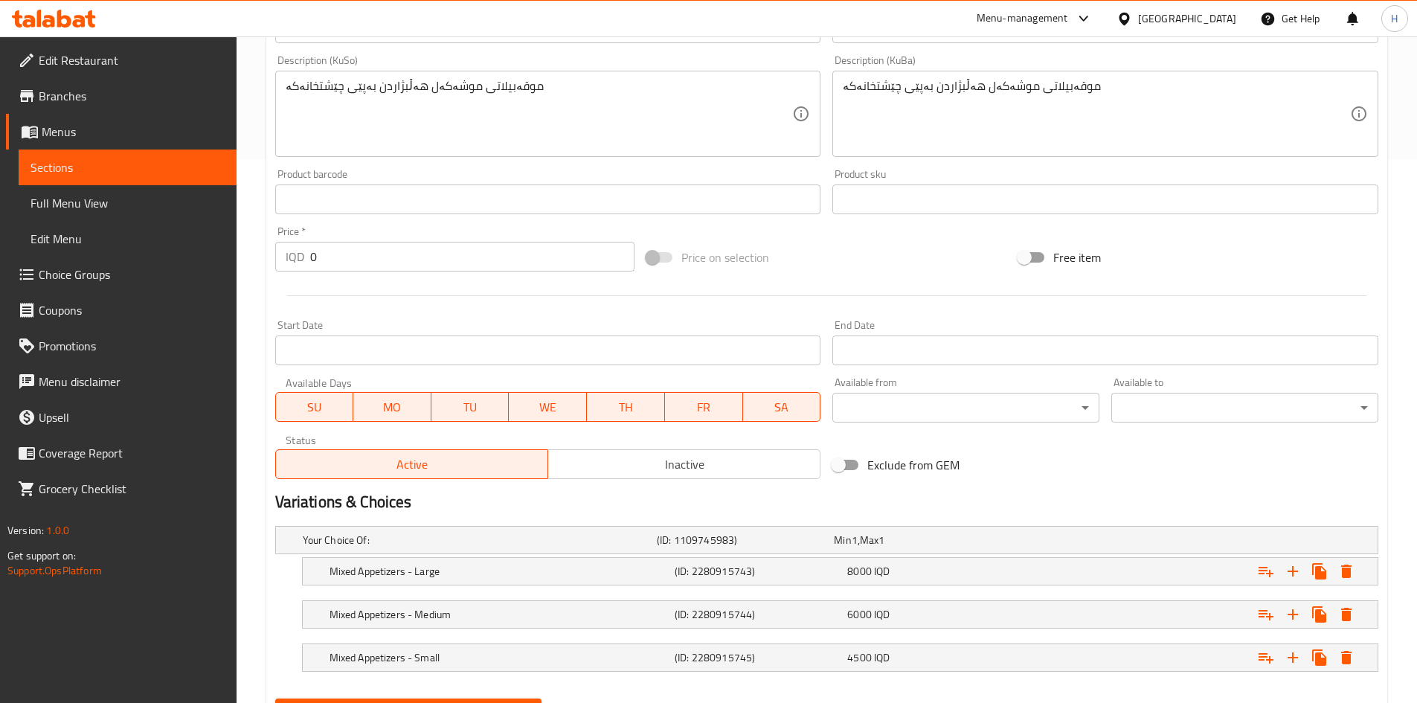
scroll to position [617, 0]
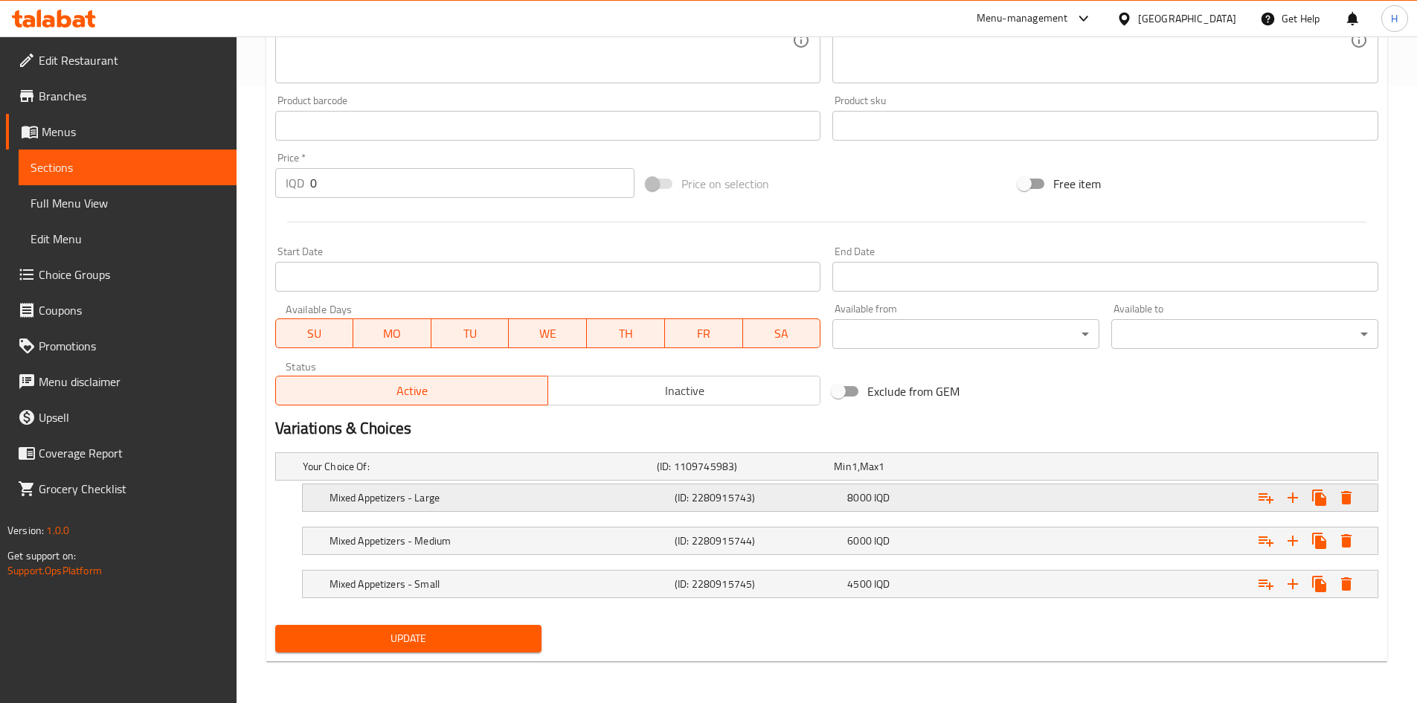
click at [373, 500] on h5 "Mixed Appetizers - Large" at bounding box center [499, 497] width 339 height 15
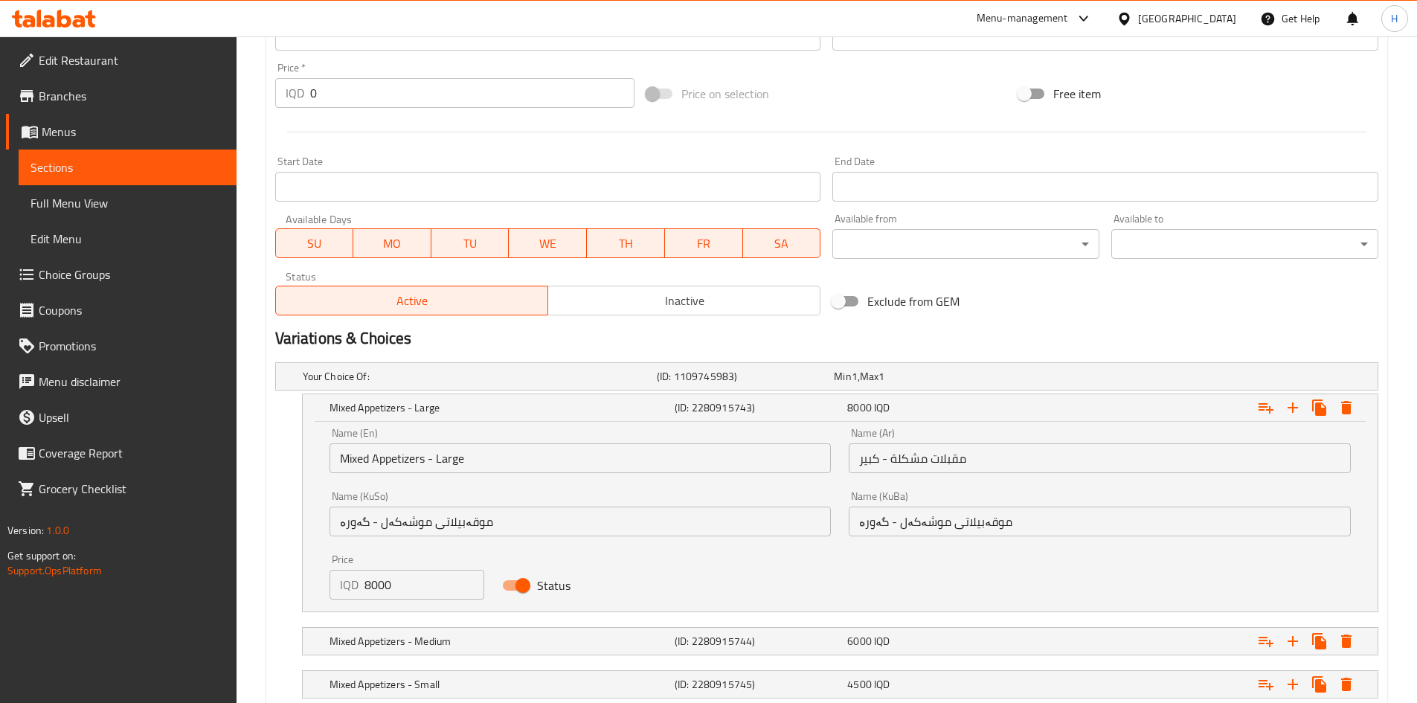
scroll to position [797, 0]
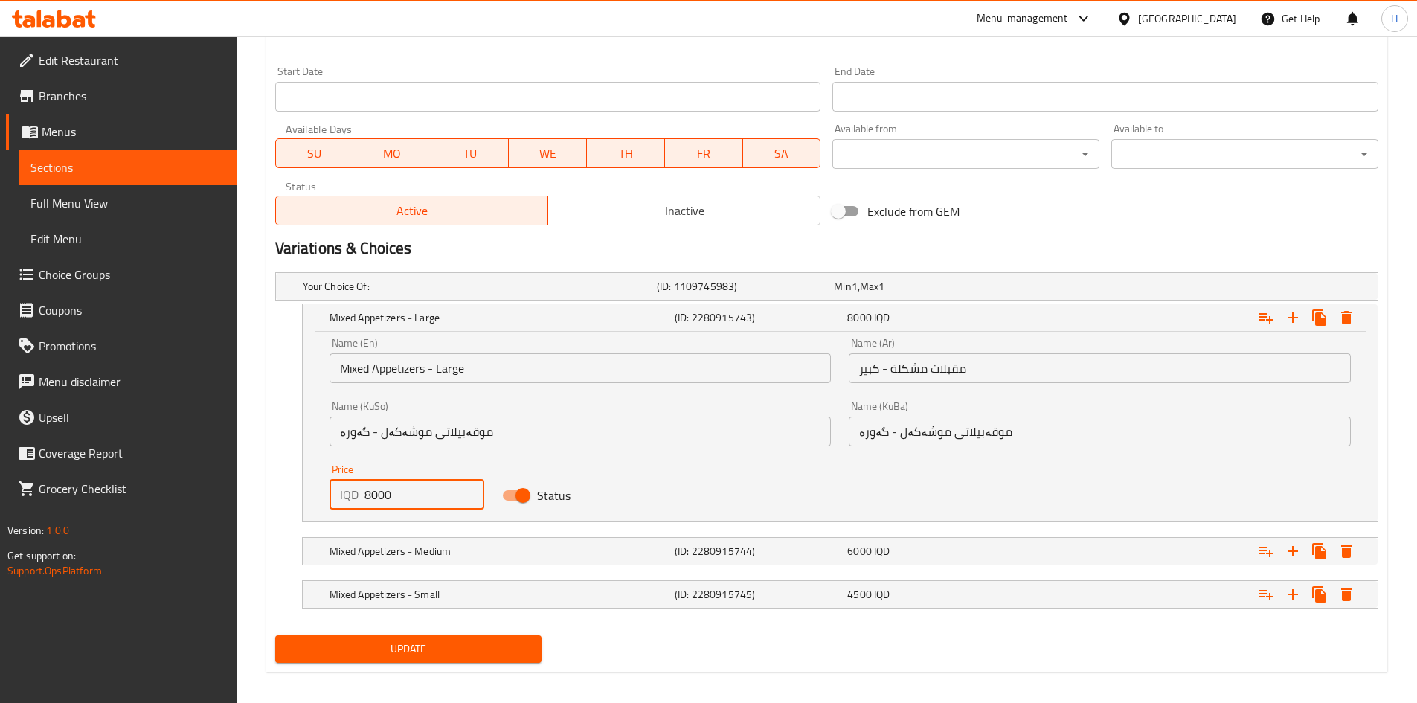
drag, startPoint x: 369, startPoint y: 496, endPoint x: 352, endPoint y: 498, distance: 17.3
click at [352, 498] on div "IQD 8000 Price" at bounding box center [407, 495] width 155 height 30
type input "7000"
click at [370, 548] on h5 "Mixed Appetizers - Medium" at bounding box center [499, 551] width 339 height 15
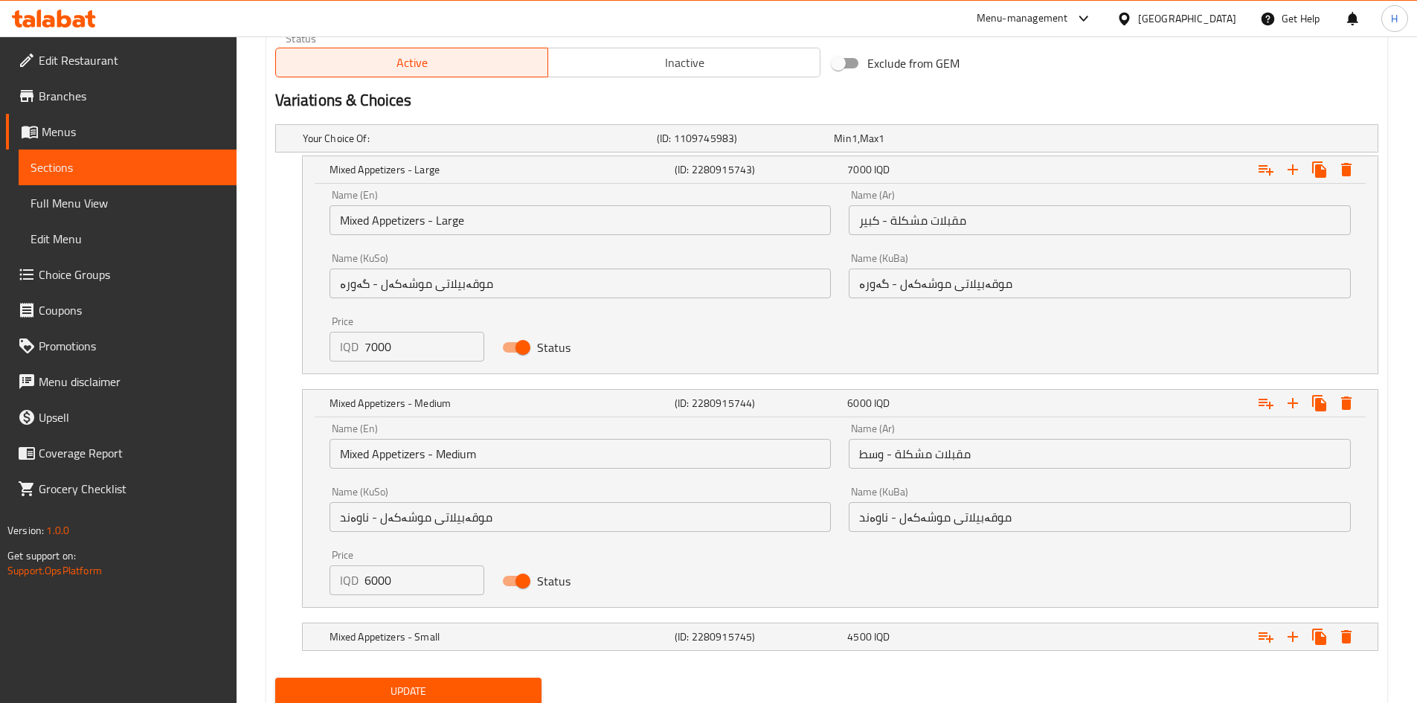
scroll to position [946, 0]
drag, startPoint x: 370, startPoint y: 579, endPoint x: 361, endPoint y: 582, distance: 10.4
click at [361, 582] on div "IQD 6000 Price" at bounding box center [407, 580] width 155 height 30
type input "5000"
click at [372, 630] on h5 "Mixed Appetizers - Small" at bounding box center [499, 636] width 339 height 15
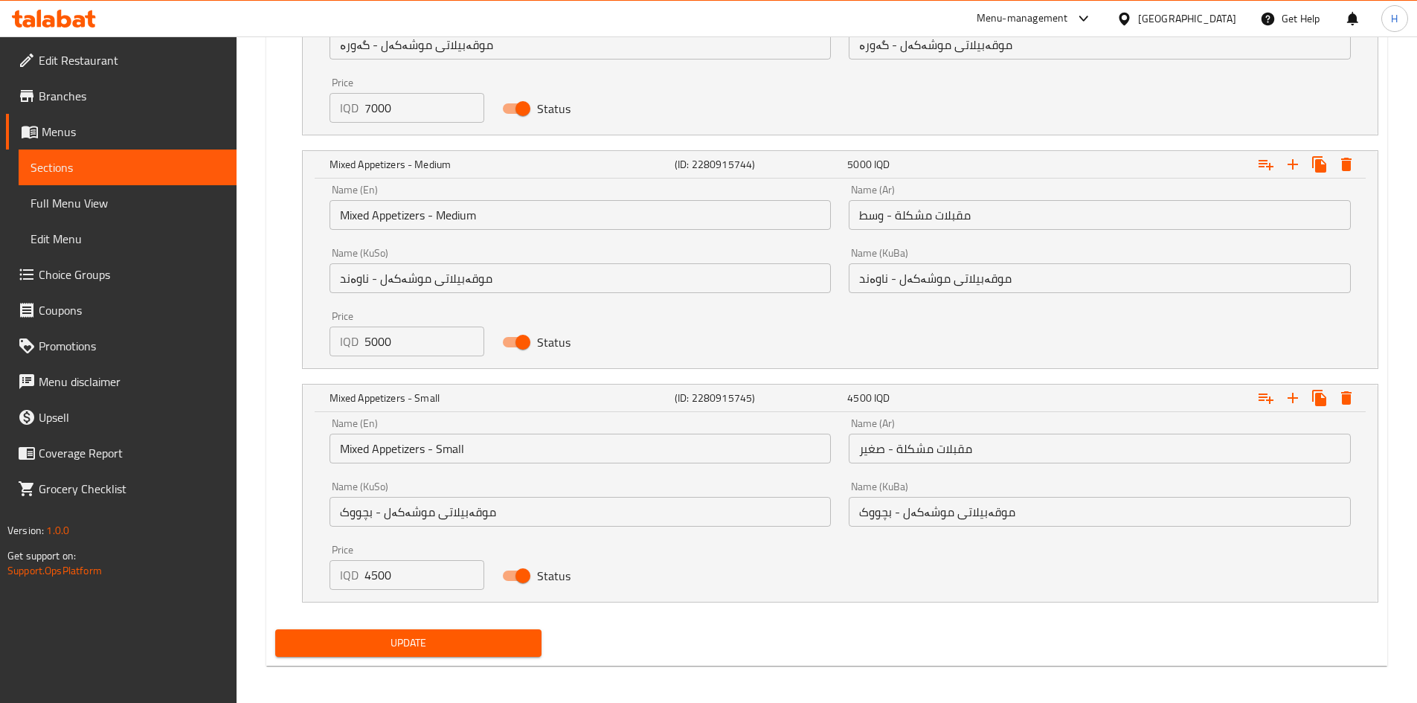
scroll to position [1189, 0]
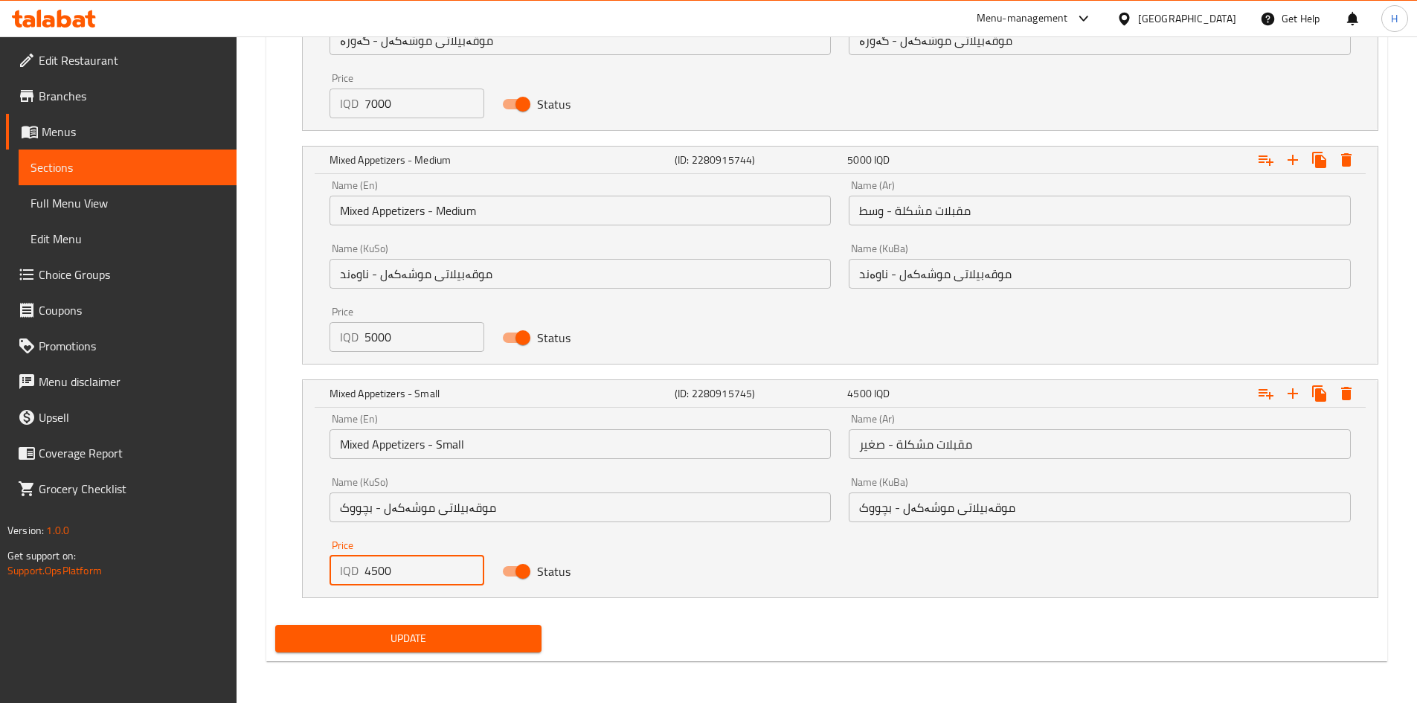
click at [375, 569] on input "4500" at bounding box center [425, 571] width 121 height 30
type input "3500"
click at [391, 638] on span "Update" at bounding box center [408, 638] width 243 height 19
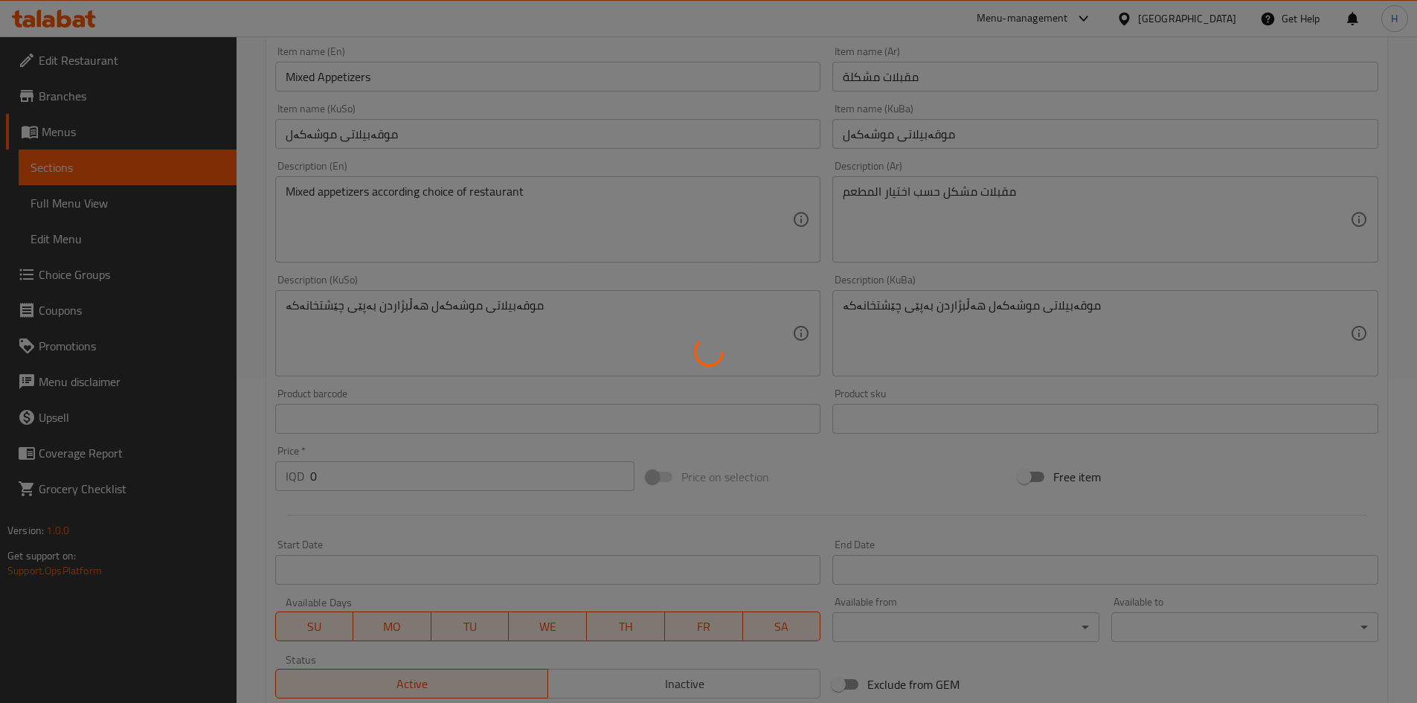
scroll to position [0, 0]
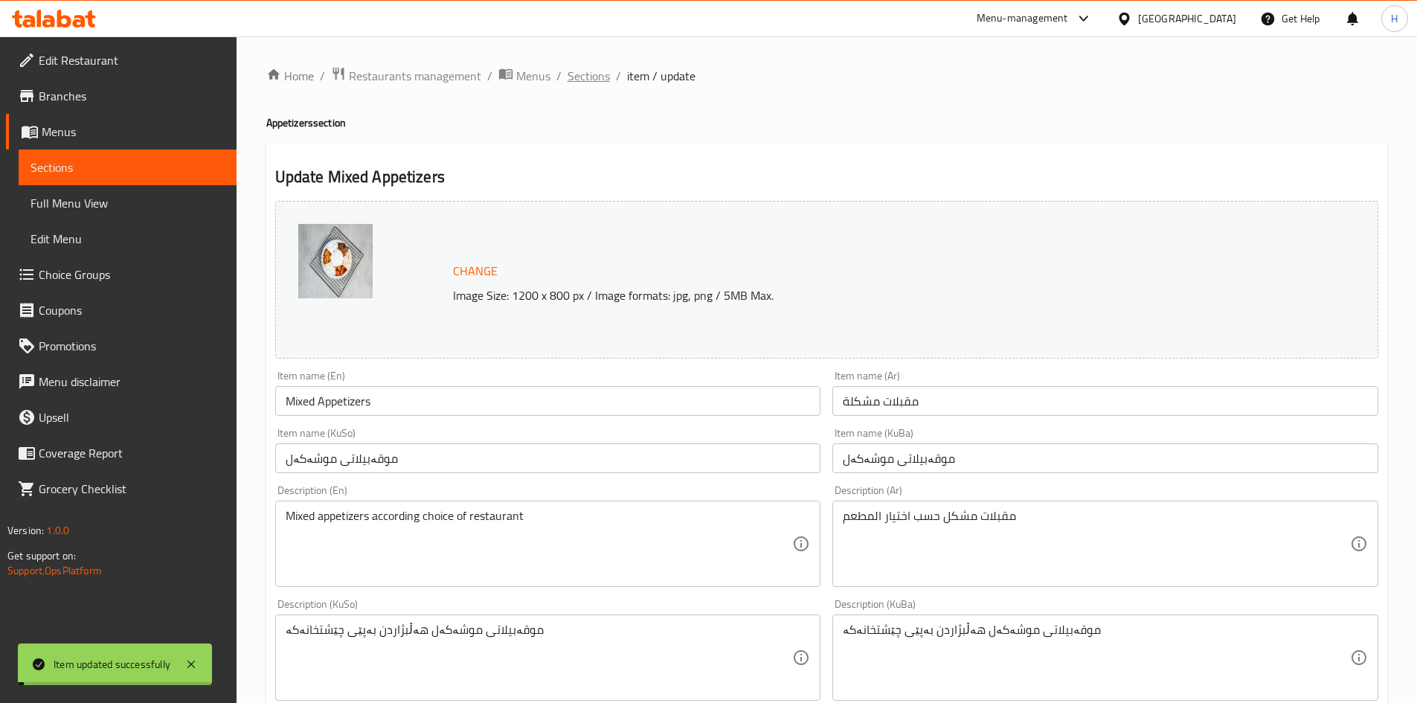
click at [589, 81] on span "Sections" at bounding box center [589, 76] width 42 height 18
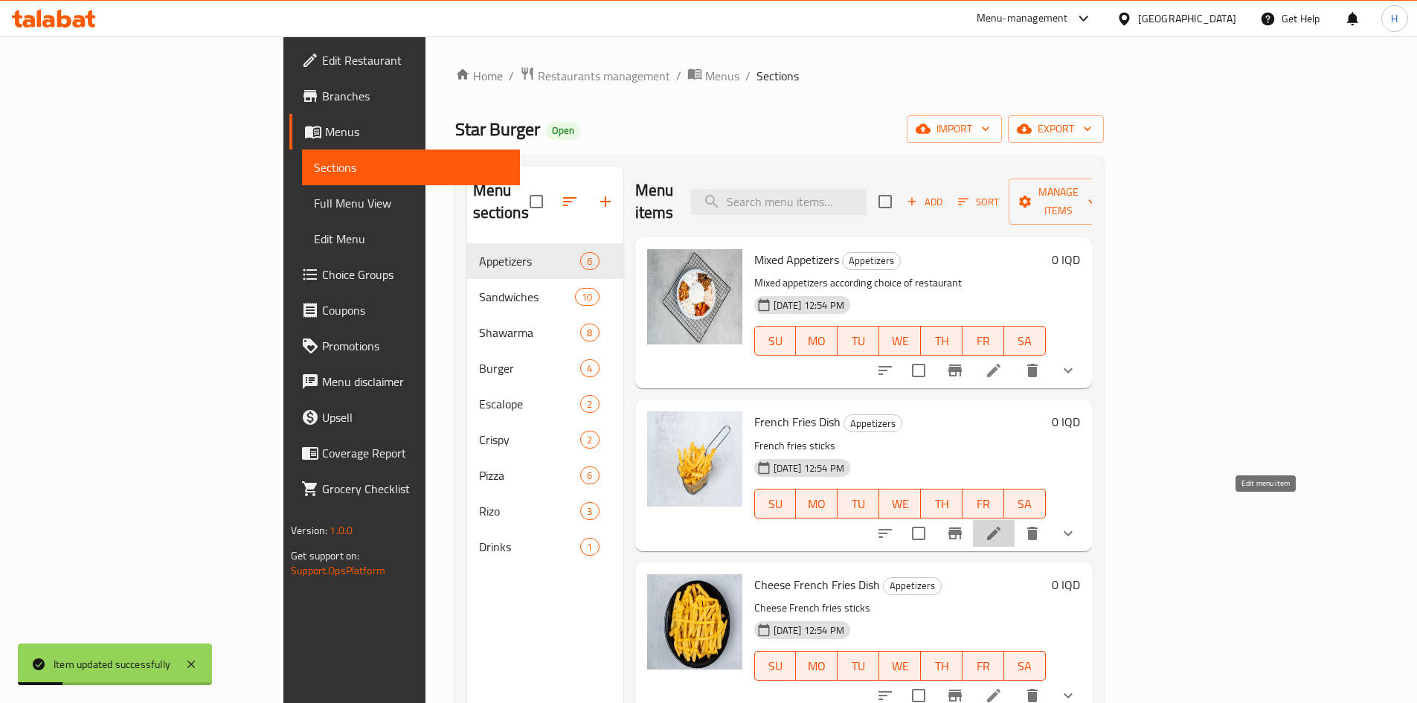
click at [1001, 527] on icon at bounding box center [993, 533] width 13 height 13
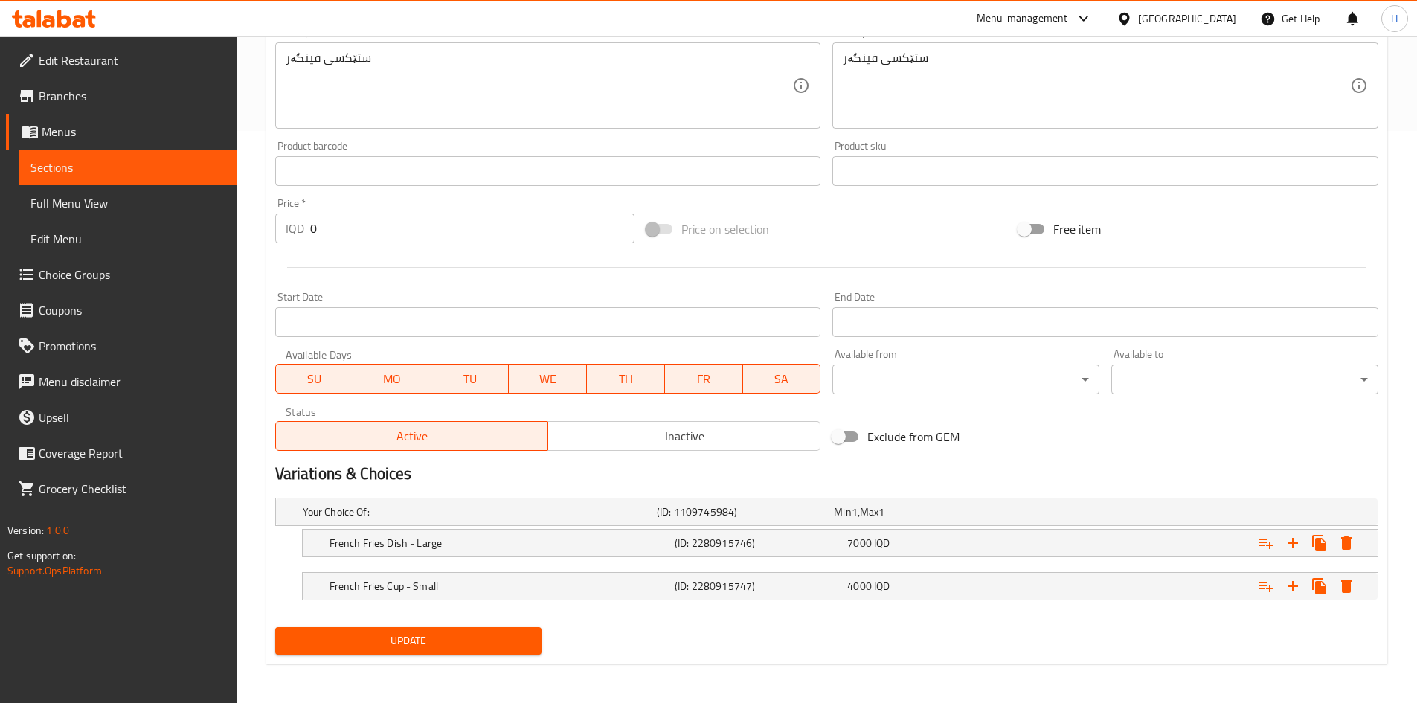
scroll to position [574, 0]
click at [360, 545] on h5 "French Fries Dish - Large" at bounding box center [499, 540] width 339 height 15
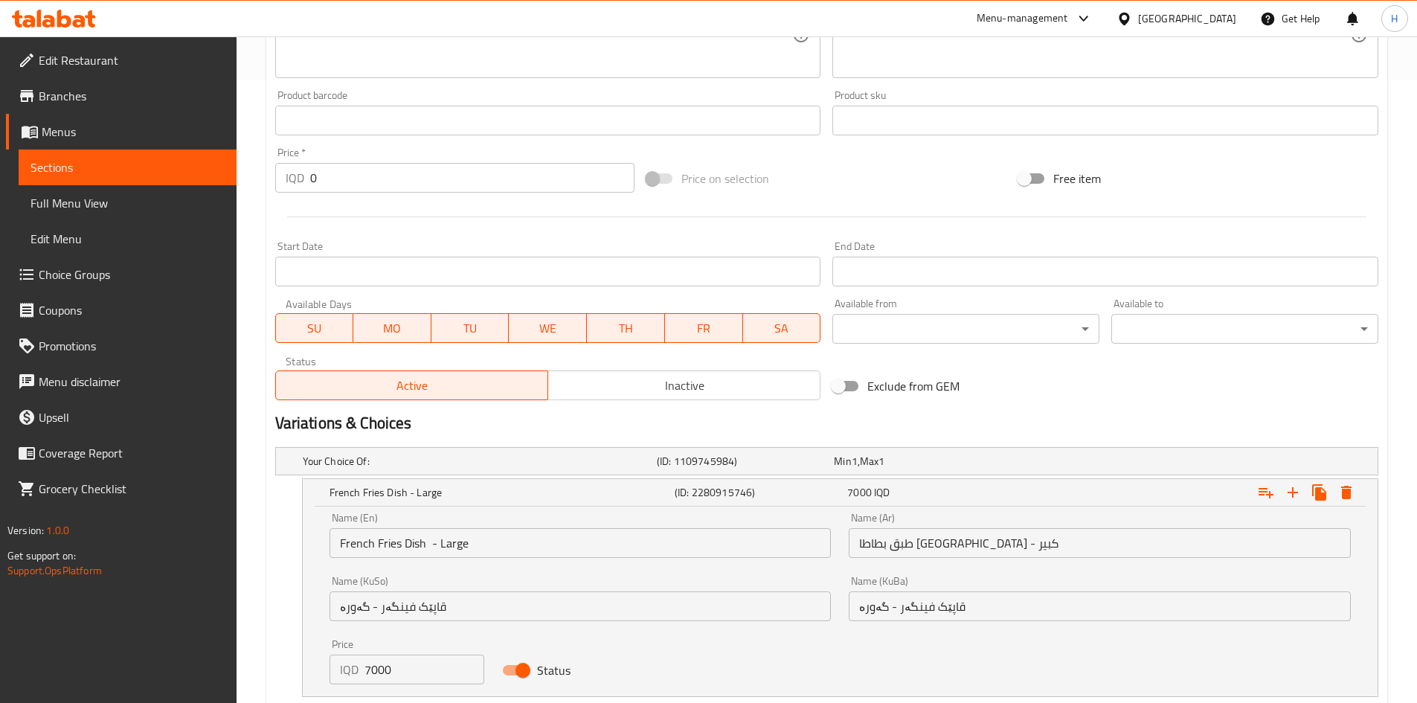
scroll to position [649, 0]
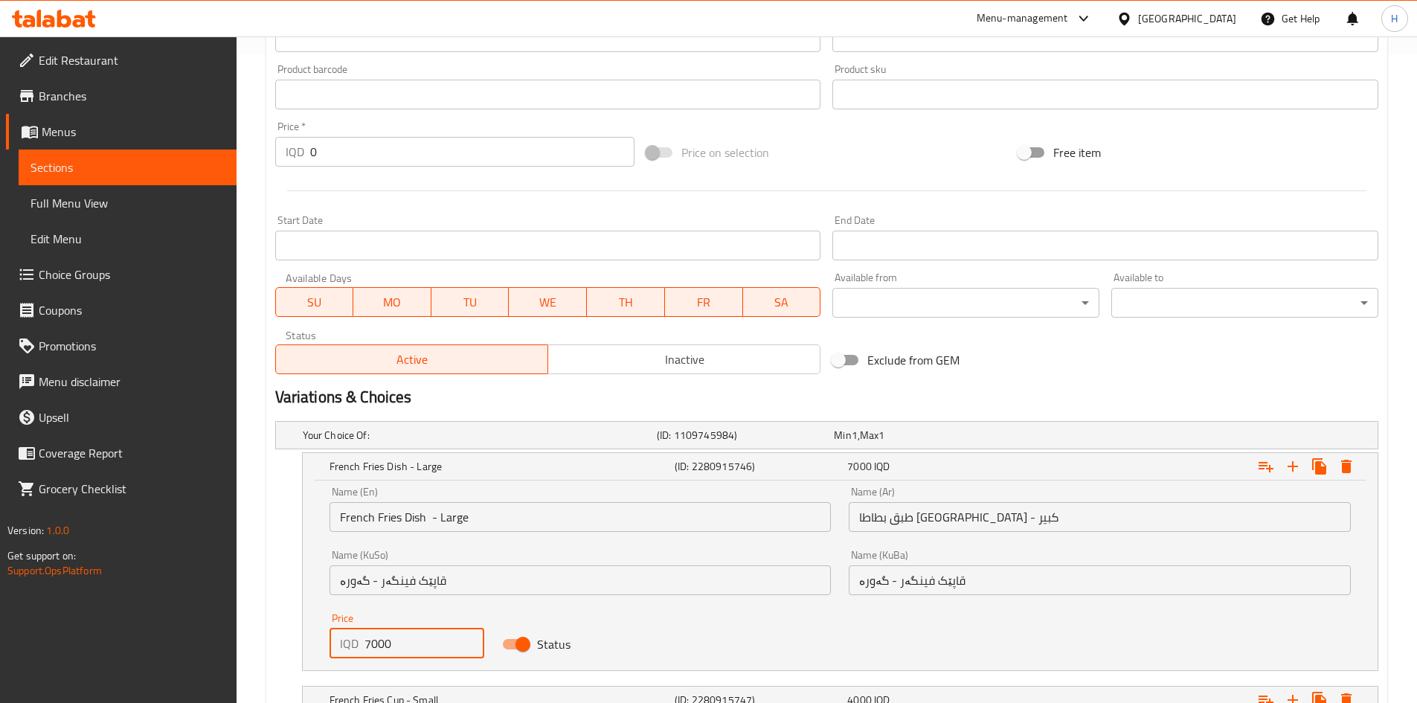
click at [359, 646] on div "IQD 7000 Price" at bounding box center [407, 644] width 155 height 30
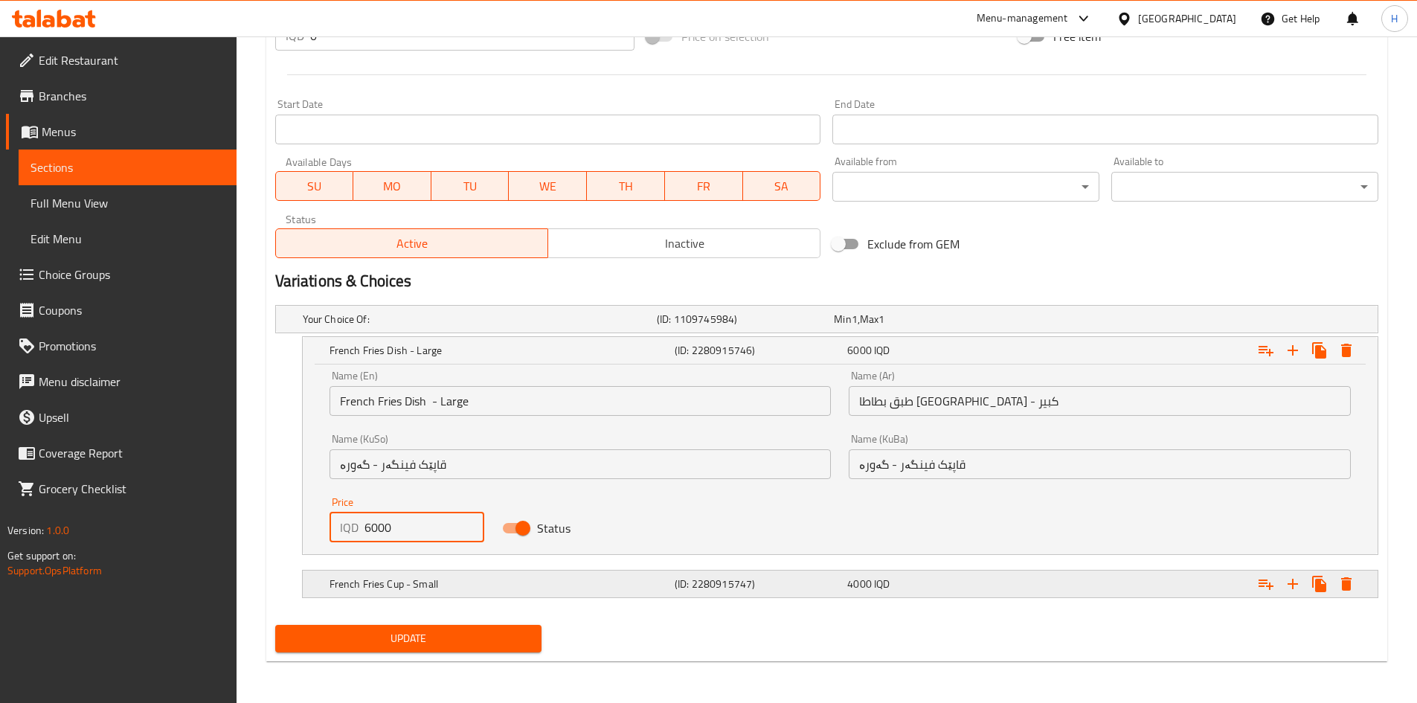
type input "6000"
click at [388, 589] on h5 "French Fries Cup - Small" at bounding box center [499, 584] width 339 height 15
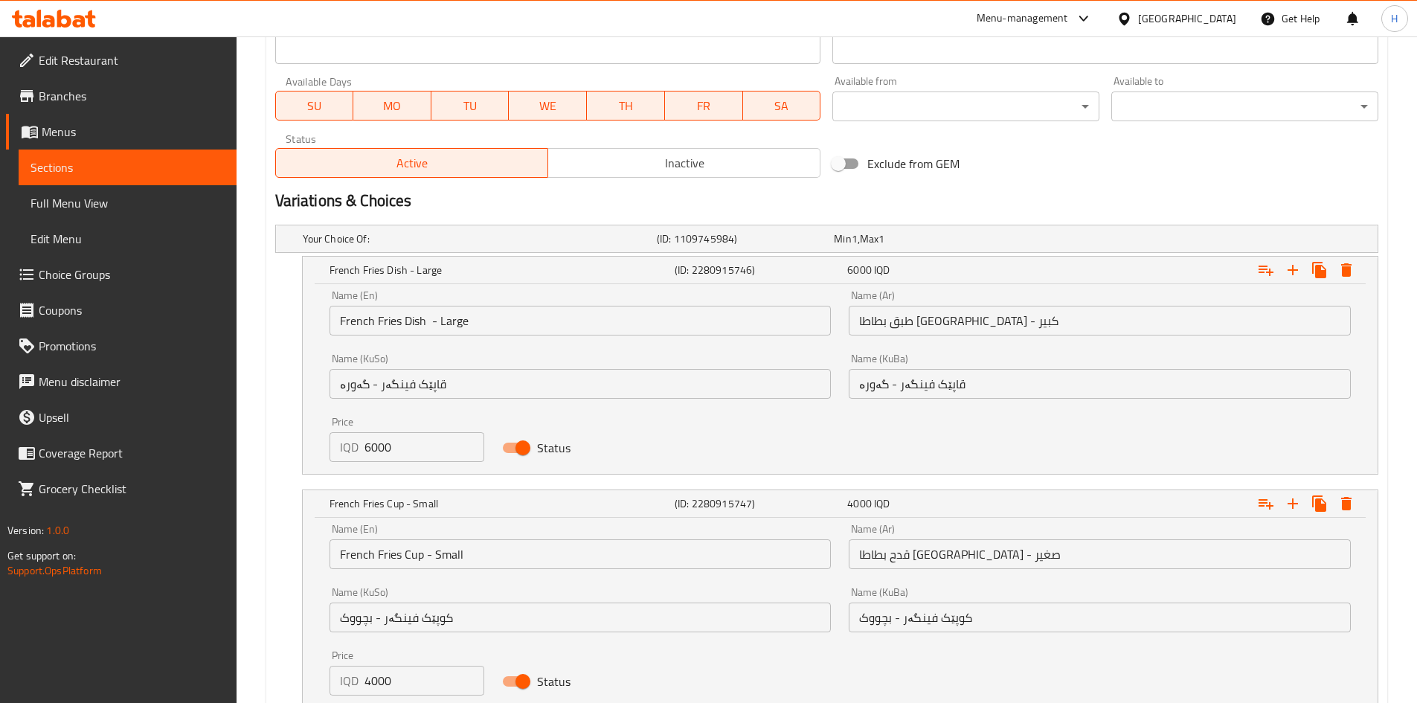
scroll to position [940, 0]
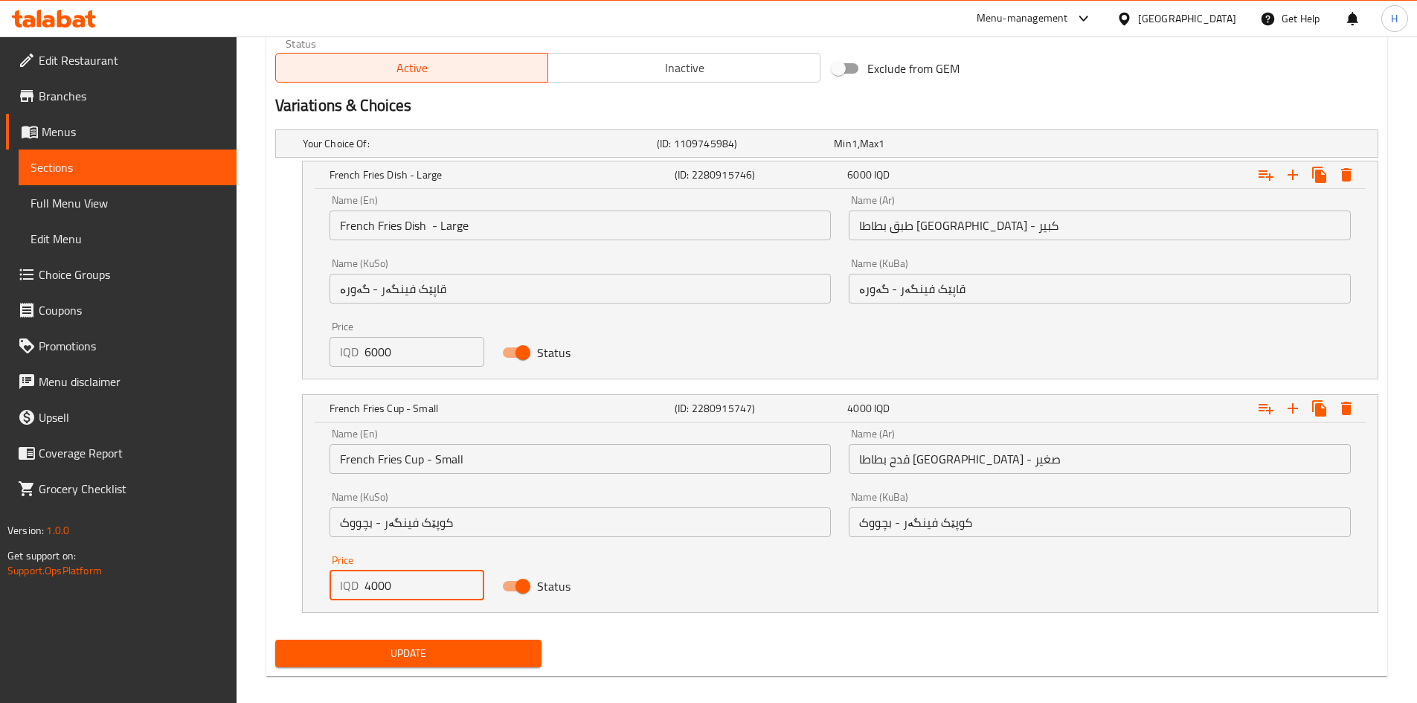
click at [365, 590] on input "4000" at bounding box center [425, 586] width 121 height 30
type input "3000"
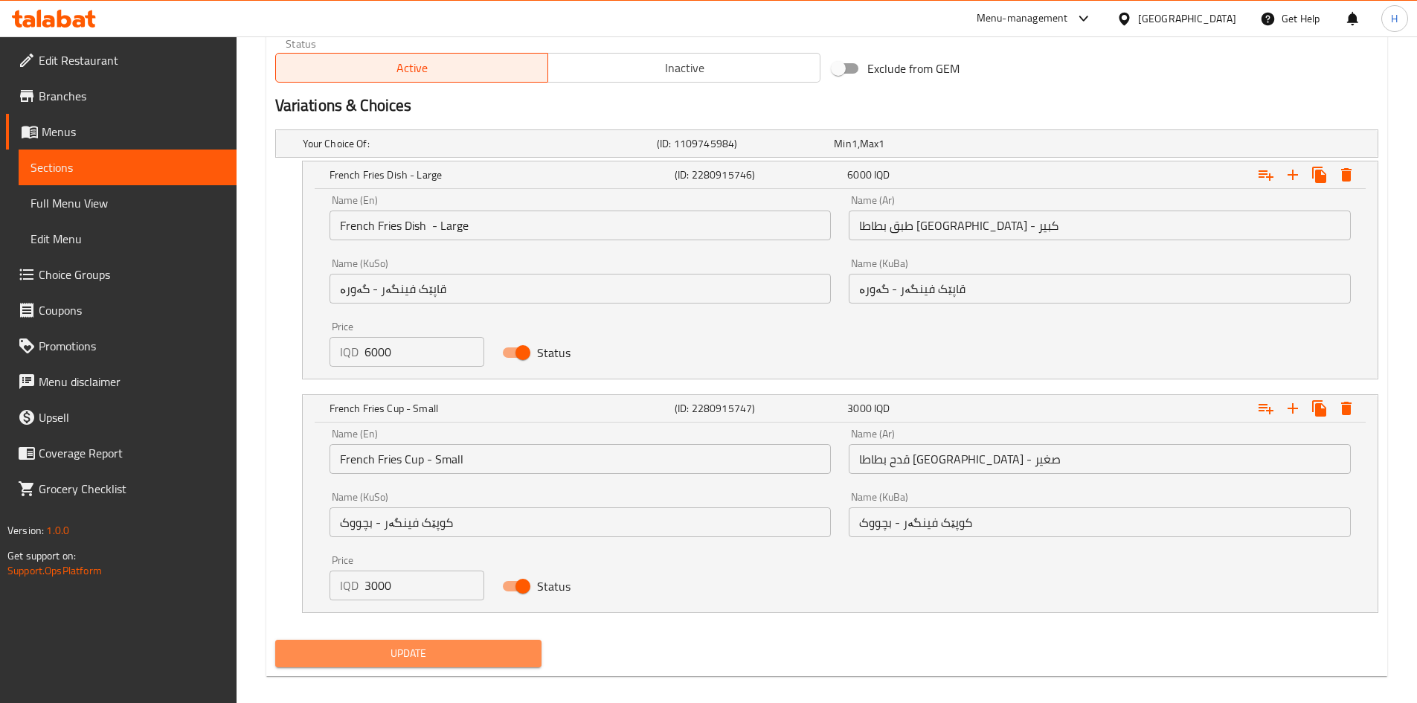
click at [423, 654] on span "Update" at bounding box center [408, 653] width 243 height 19
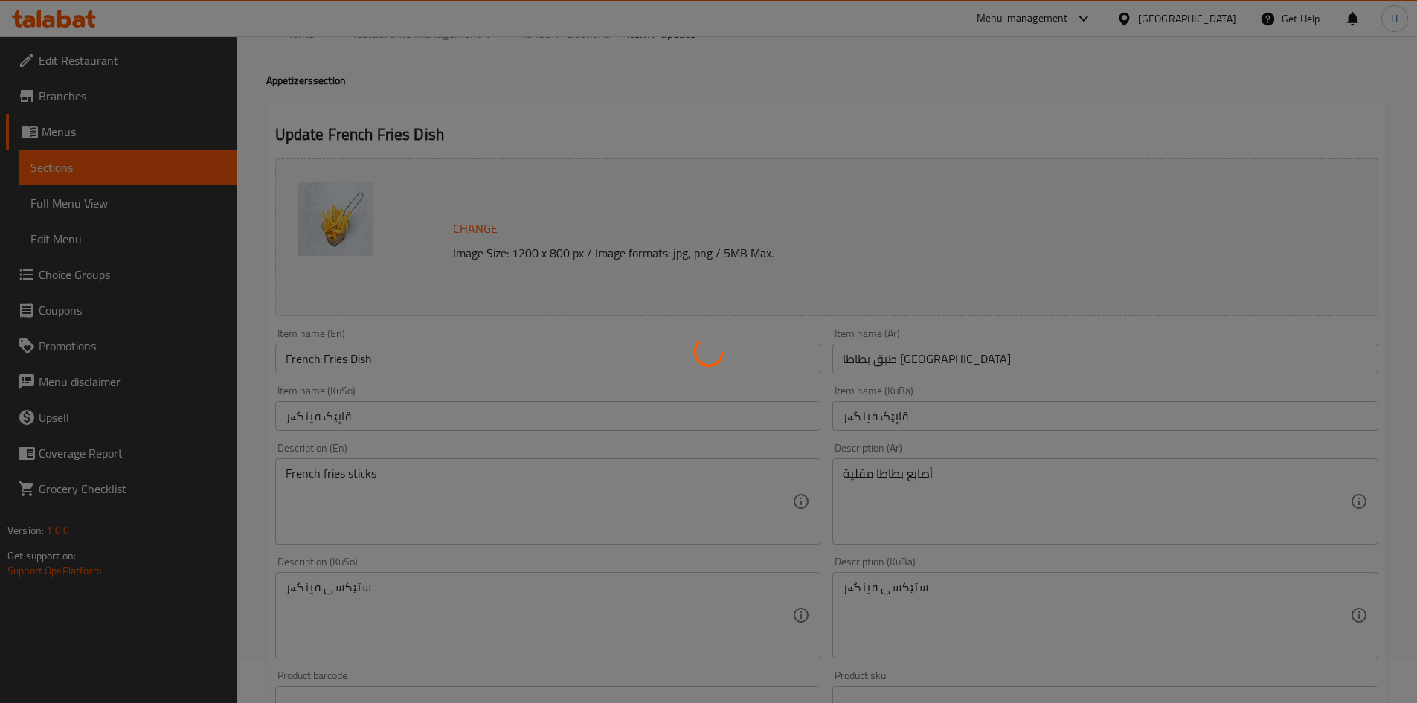
scroll to position [0, 0]
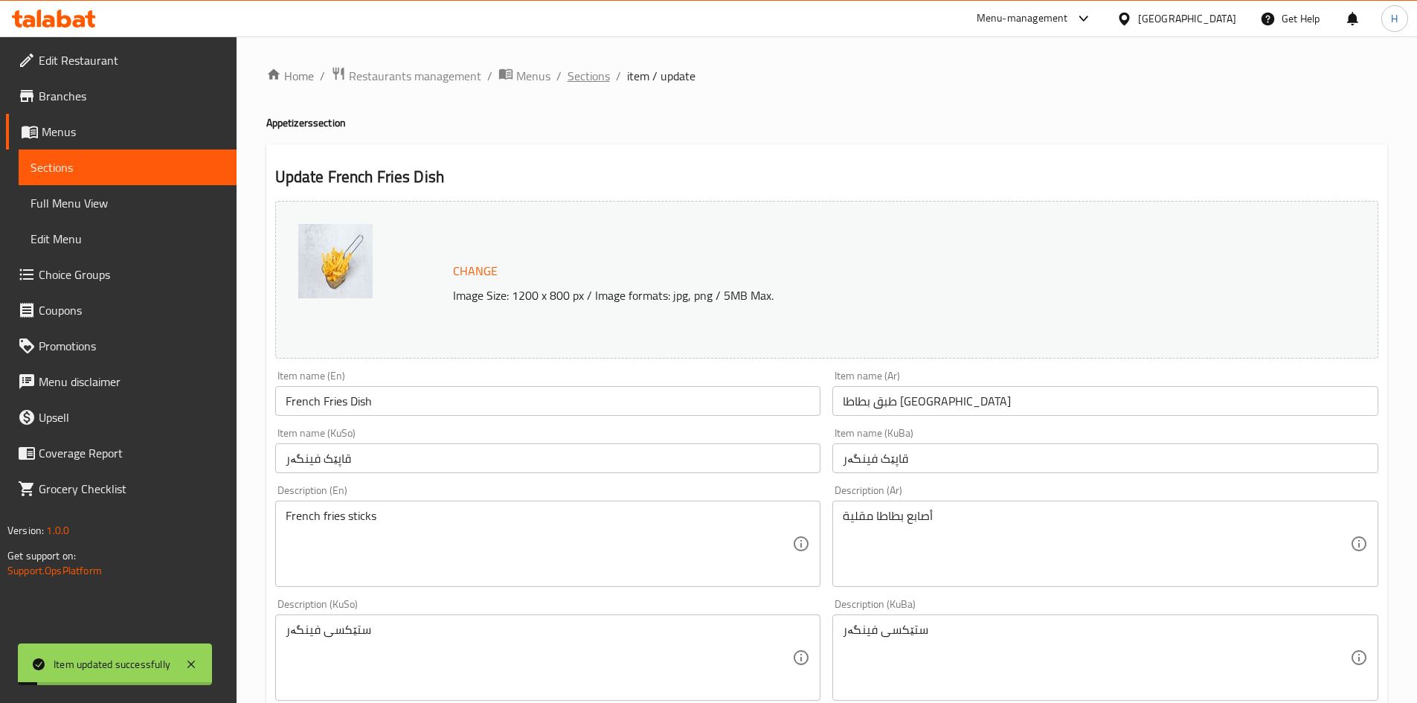
click at [596, 83] on span "Sections" at bounding box center [589, 76] width 42 height 18
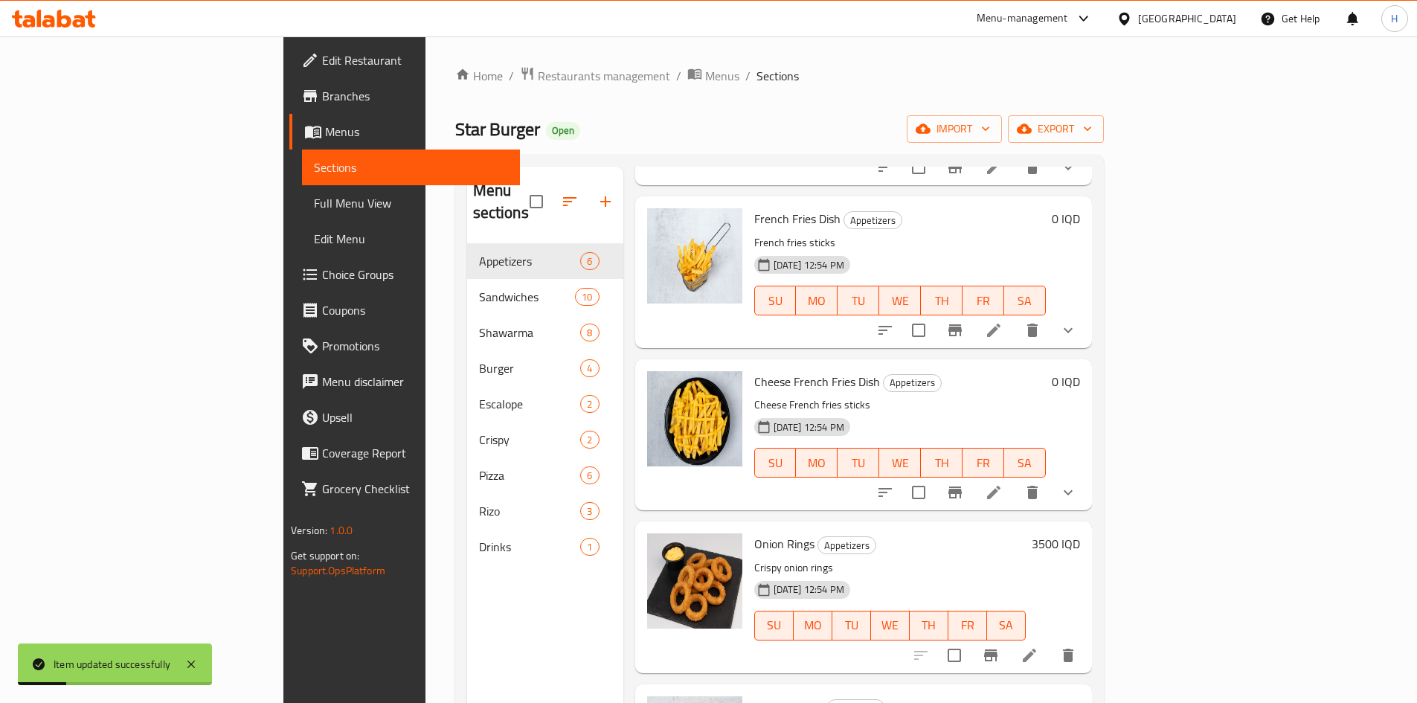
scroll to position [223, 0]
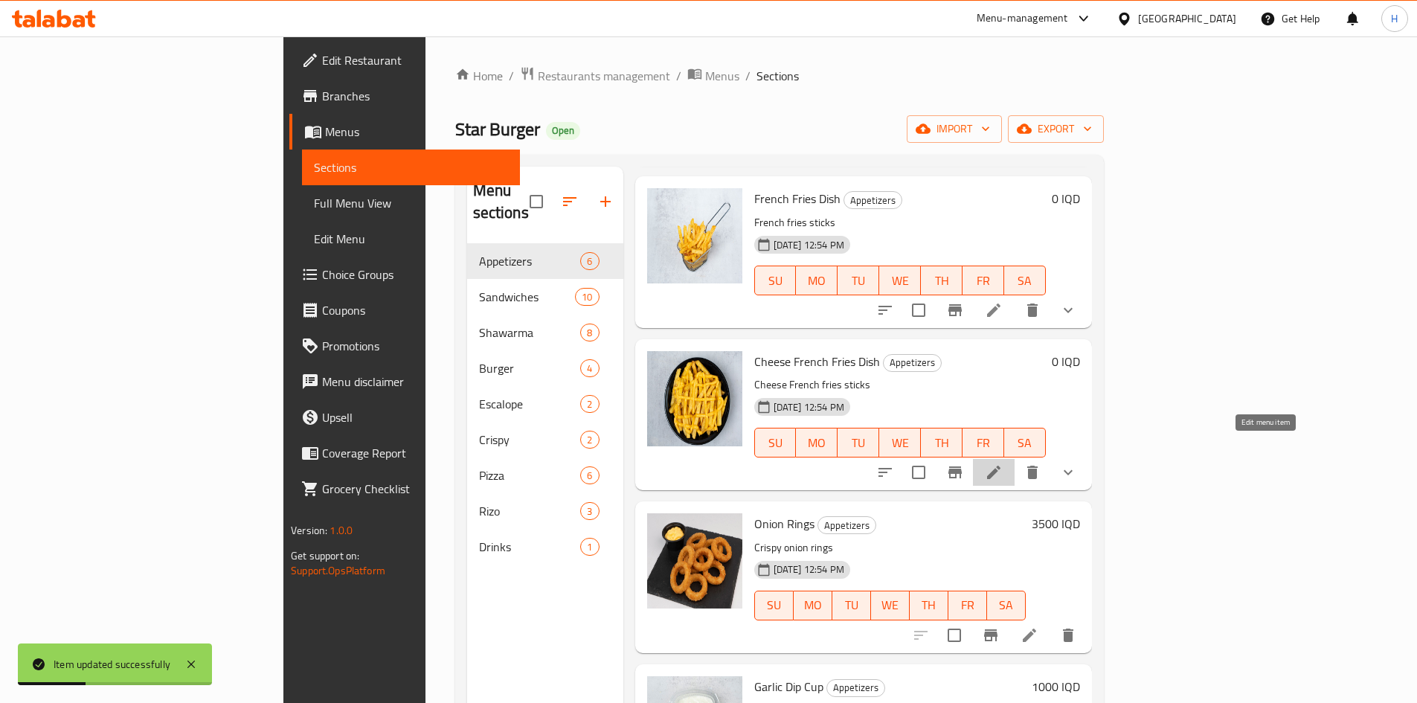
click at [1003, 463] on icon at bounding box center [994, 472] width 18 height 18
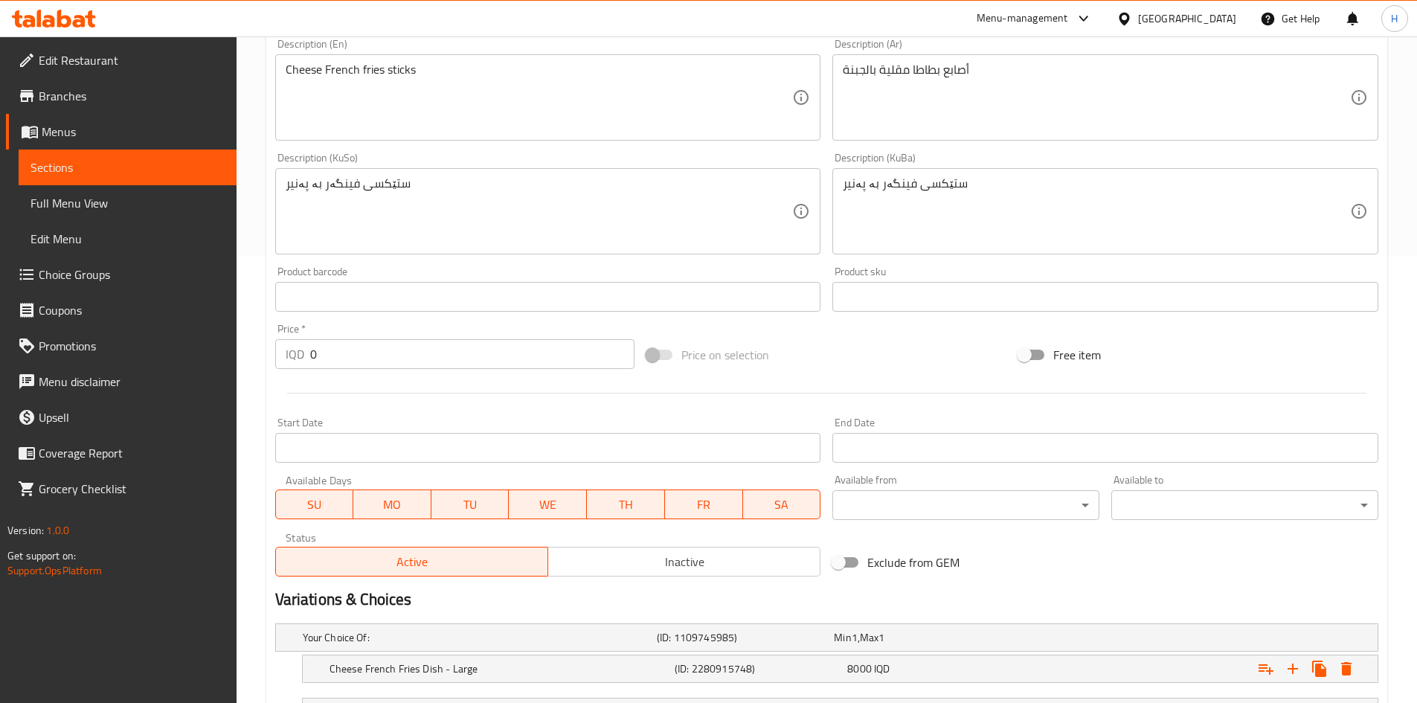
scroll to position [574, 0]
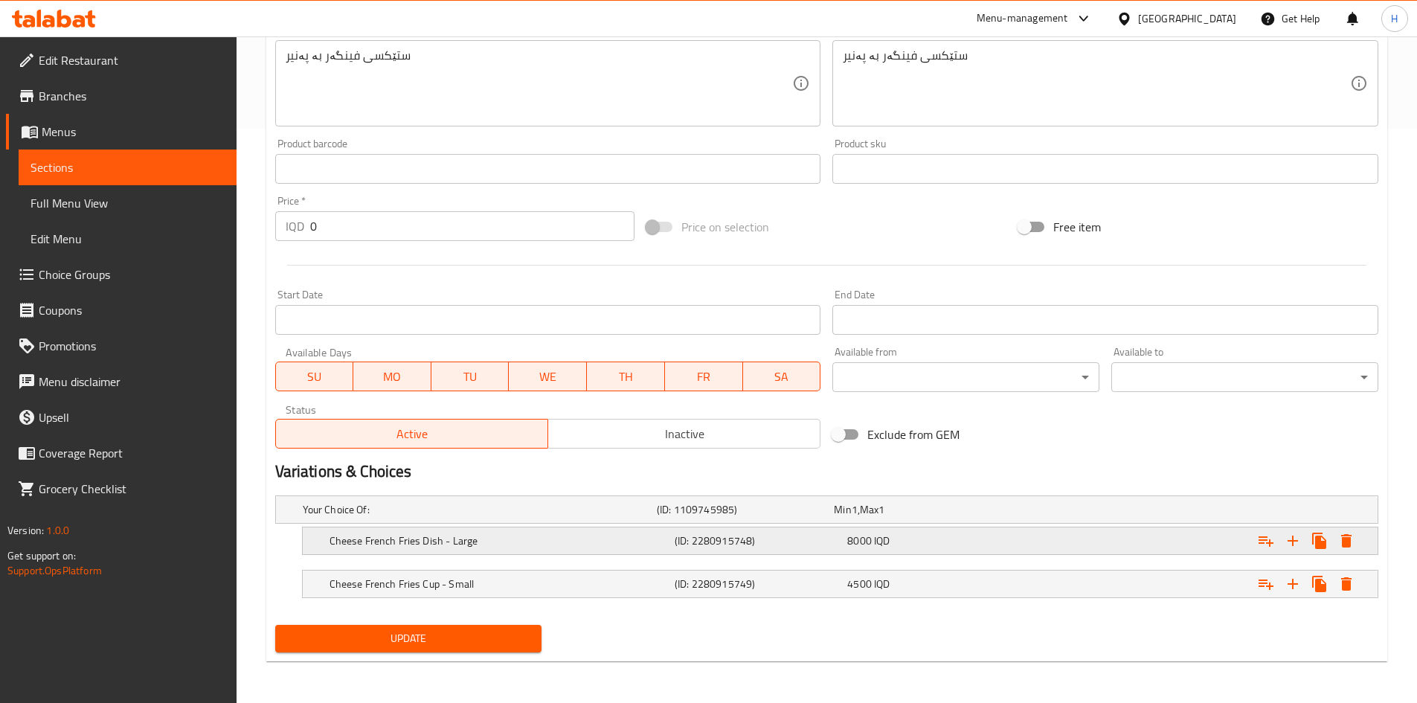
click at [417, 535] on h5 "Cheese French Fries Dish - Large" at bounding box center [499, 540] width 339 height 15
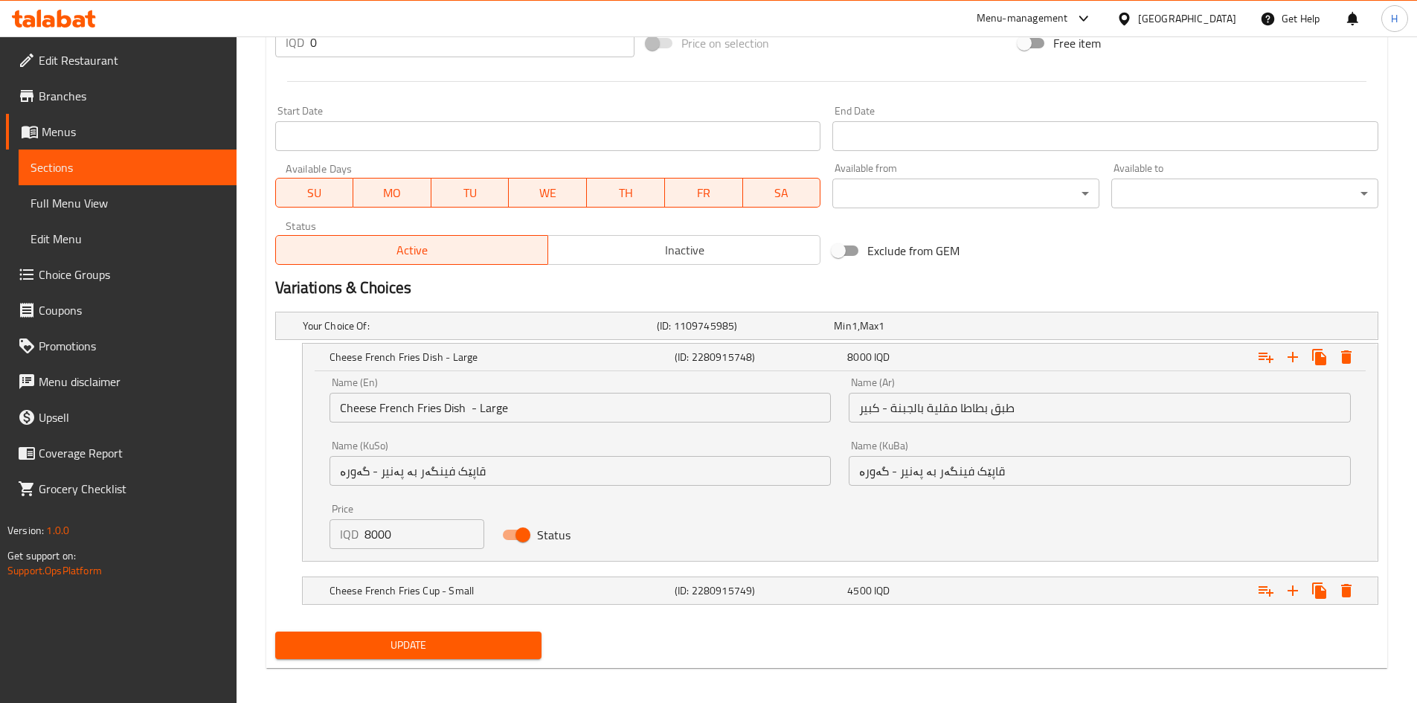
scroll to position [759, 0]
drag, startPoint x: 369, startPoint y: 533, endPoint x: 364, endPoint y: 539, distance: 7.9
click at [365, 539] on input "8000" at bounding box center [425, 533] width 121 height 30
type input "7000"
click at [385, 584] on h5 "Cheese French Fries Cup - Small" at bounding box center [499, 589] width 339 height 15
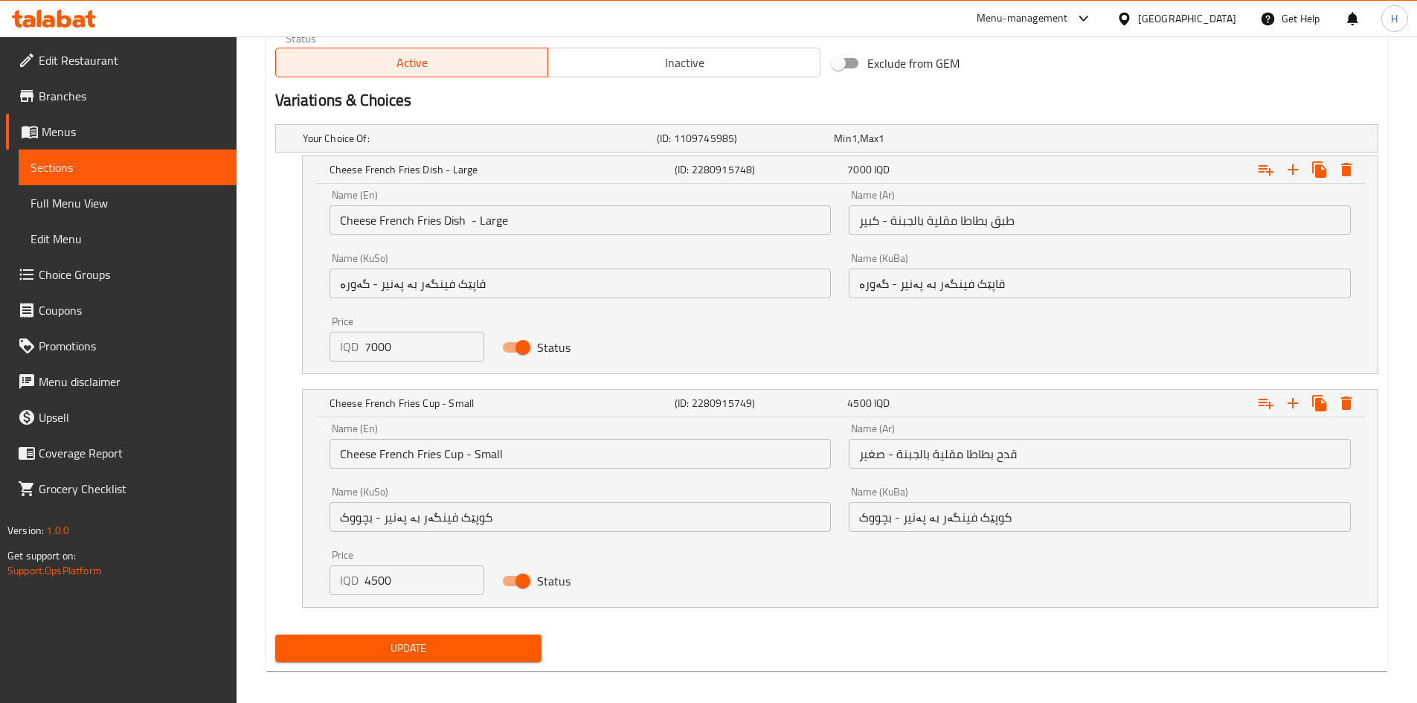
scroll to position [951, 0]
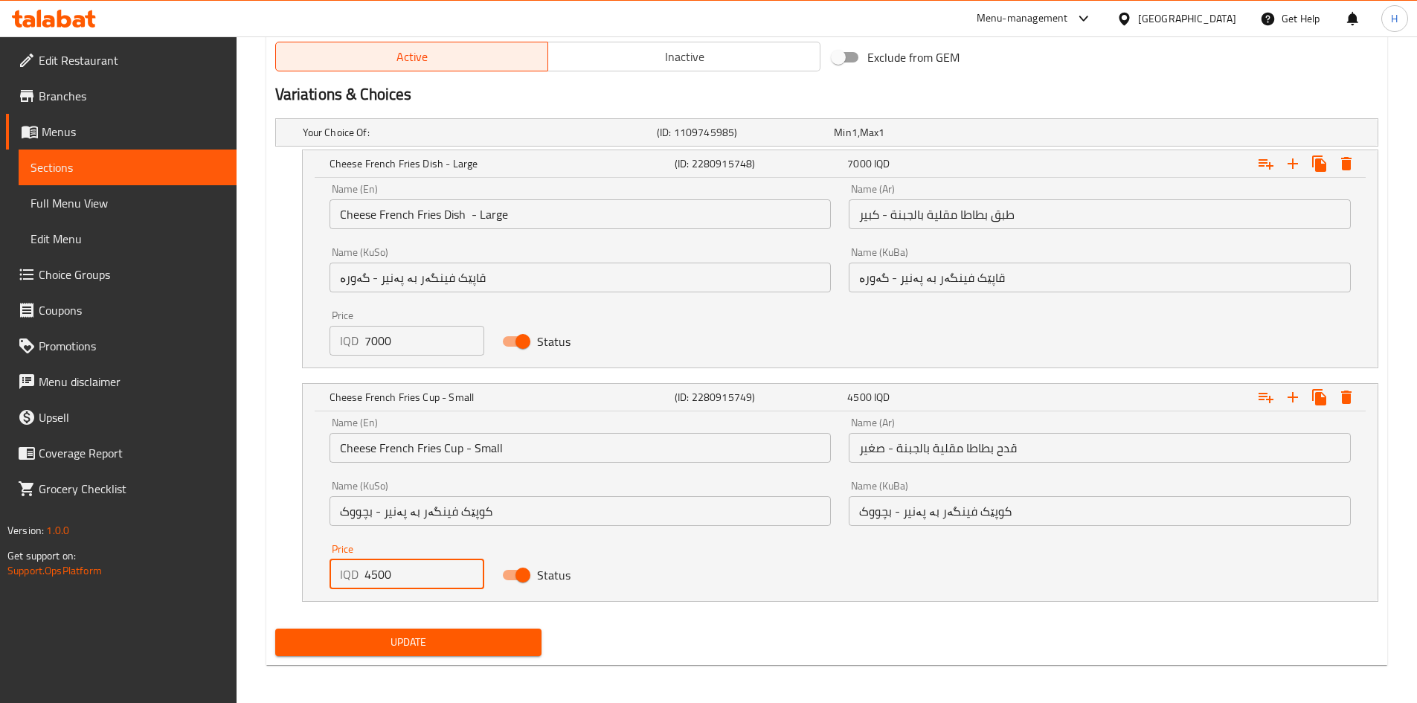
click at [376, 577] on input "4500" at bounding box center [425, 574] width 121 height 30
type input "3500"
click at [381, 630] on button "Update" at bounding box center [408, 643] width 267 height 28
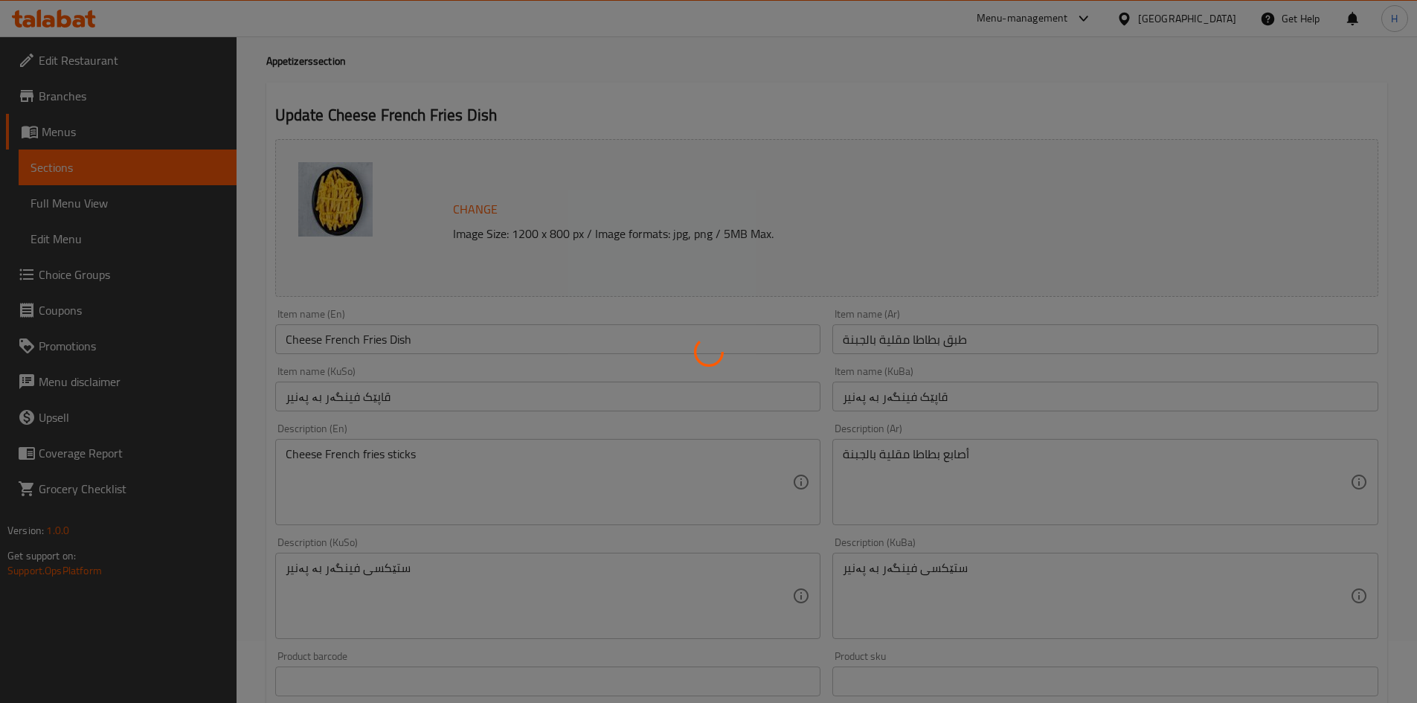
scroll to position [0, 0]
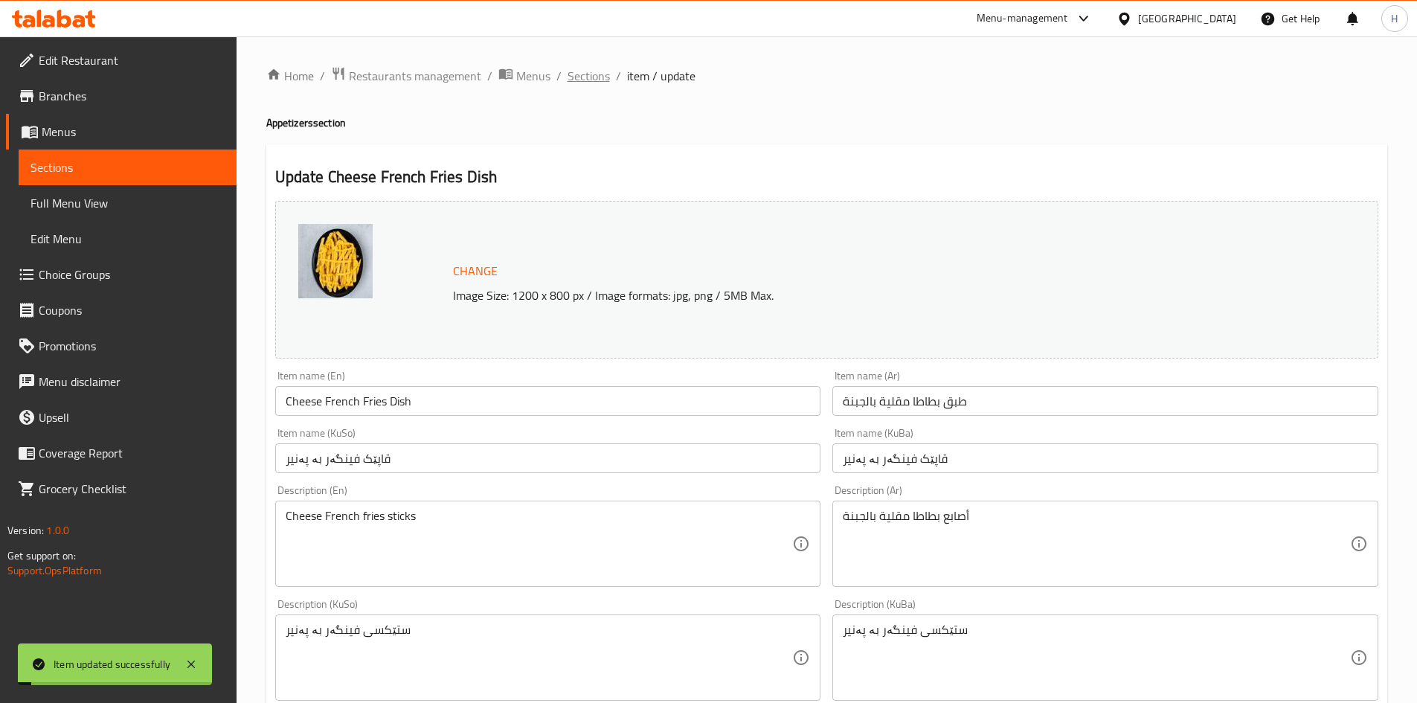
click at [586, 67] on span "Sections" at bounding box center [589, 76] width 42 height 18
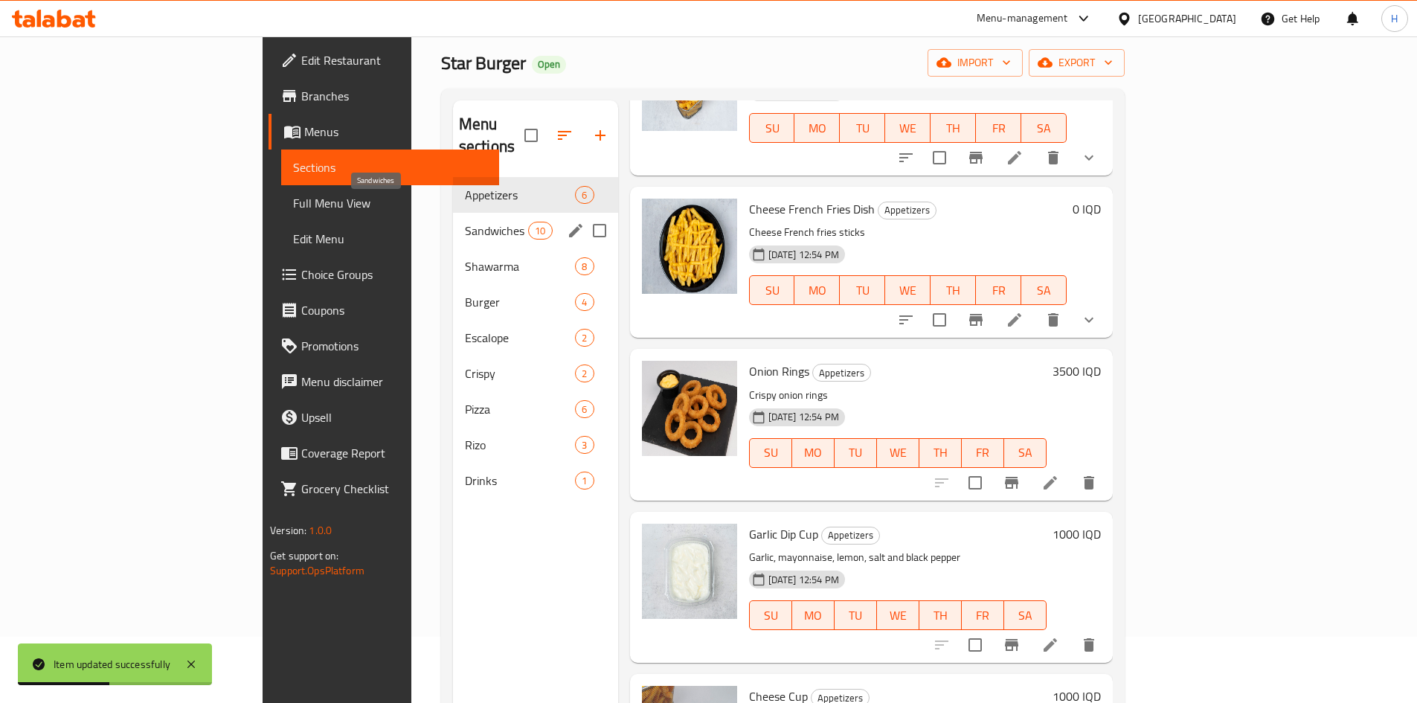
scroll to position [60, 0]
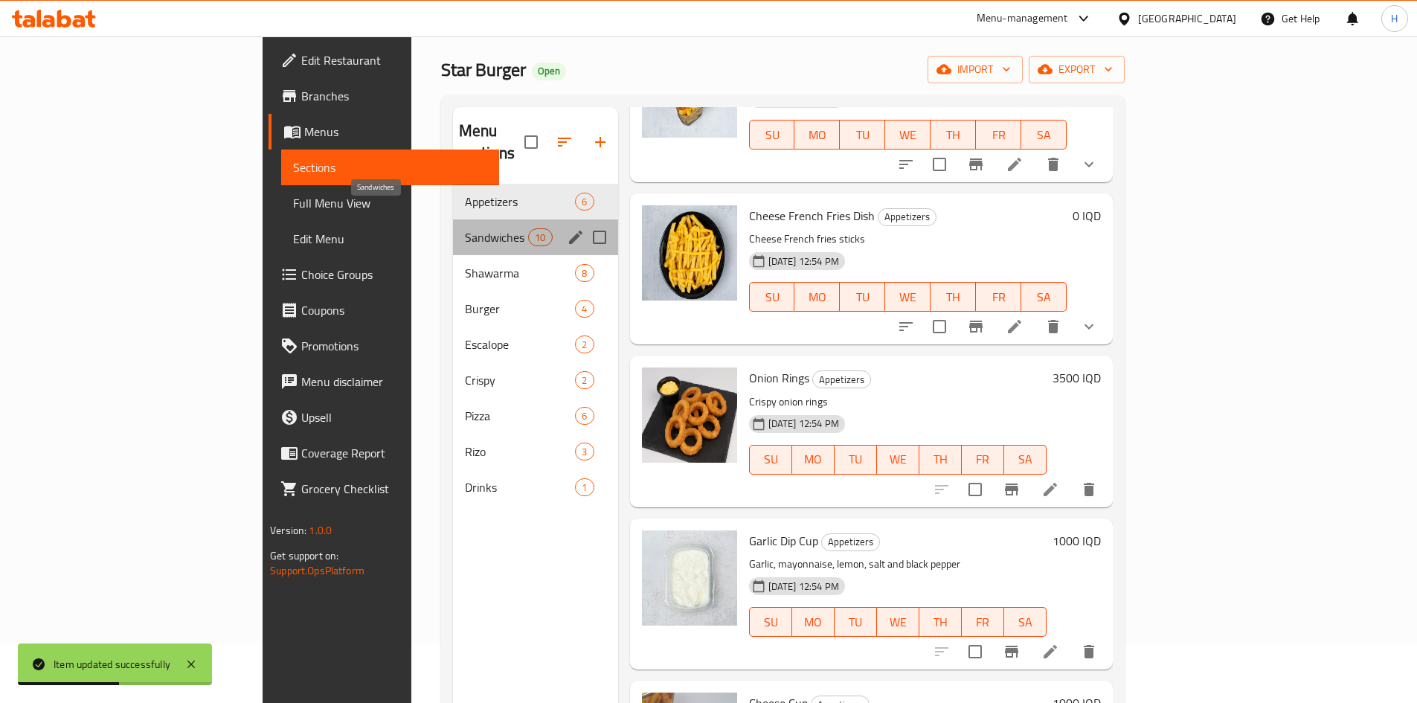
click at [465, 228] on span "Sandwiches" at bounding box center [496, 237] width 63 height 18
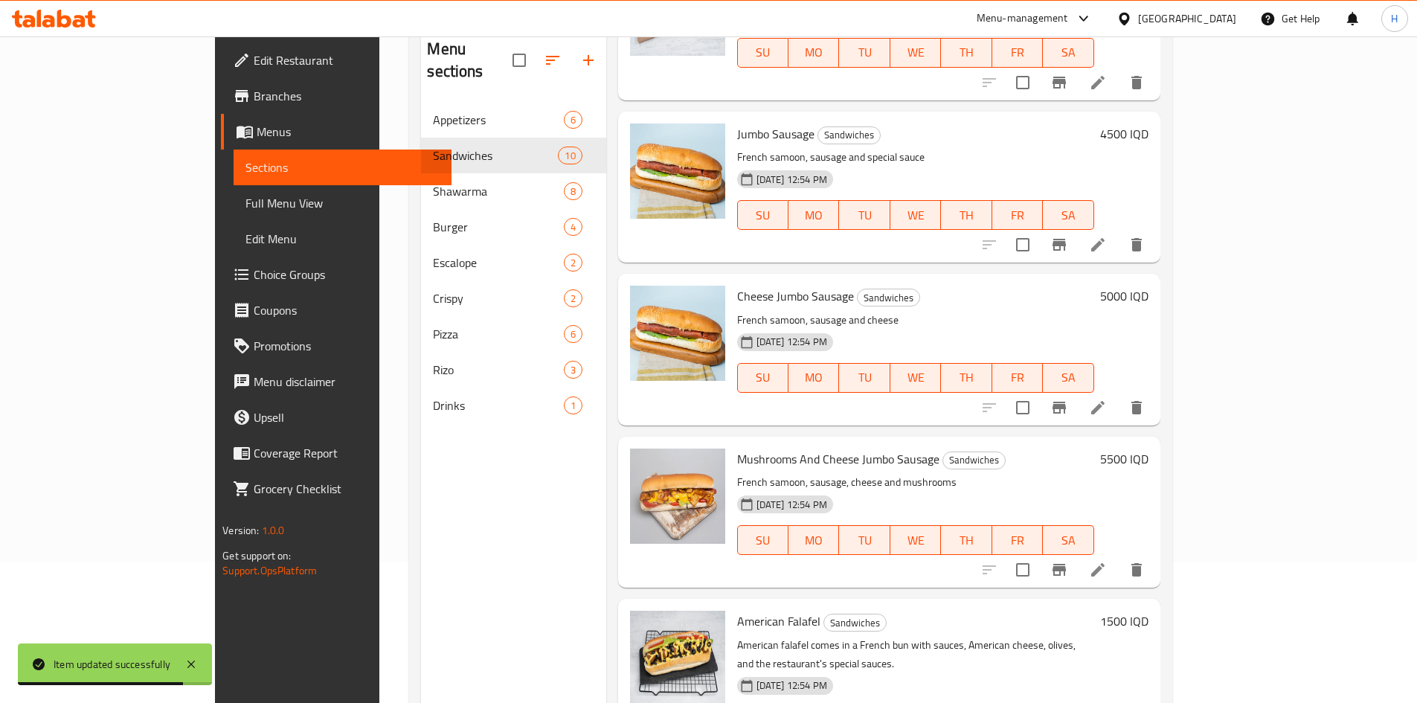
scroll to position [208, 0]
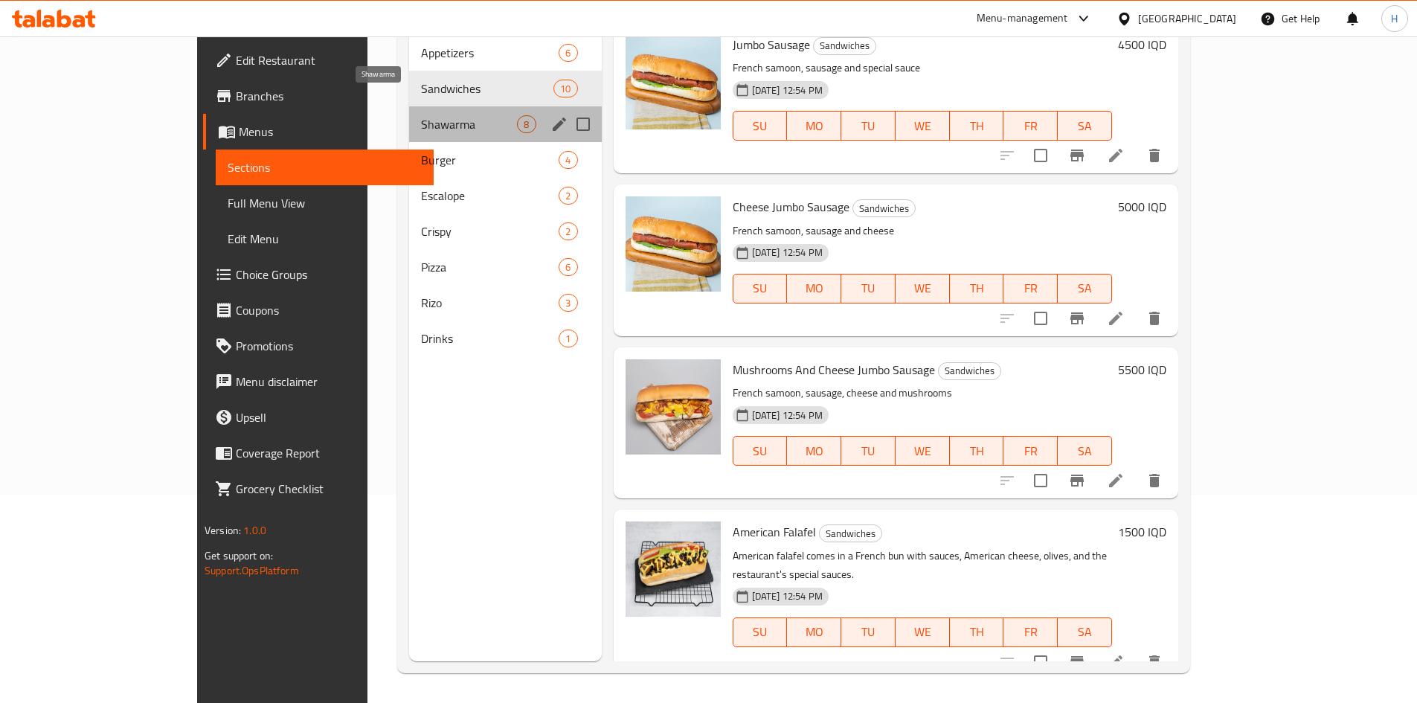
click at [421, 115] on span "Shawarma" at bounding box center [469, 124] width 96 height 18
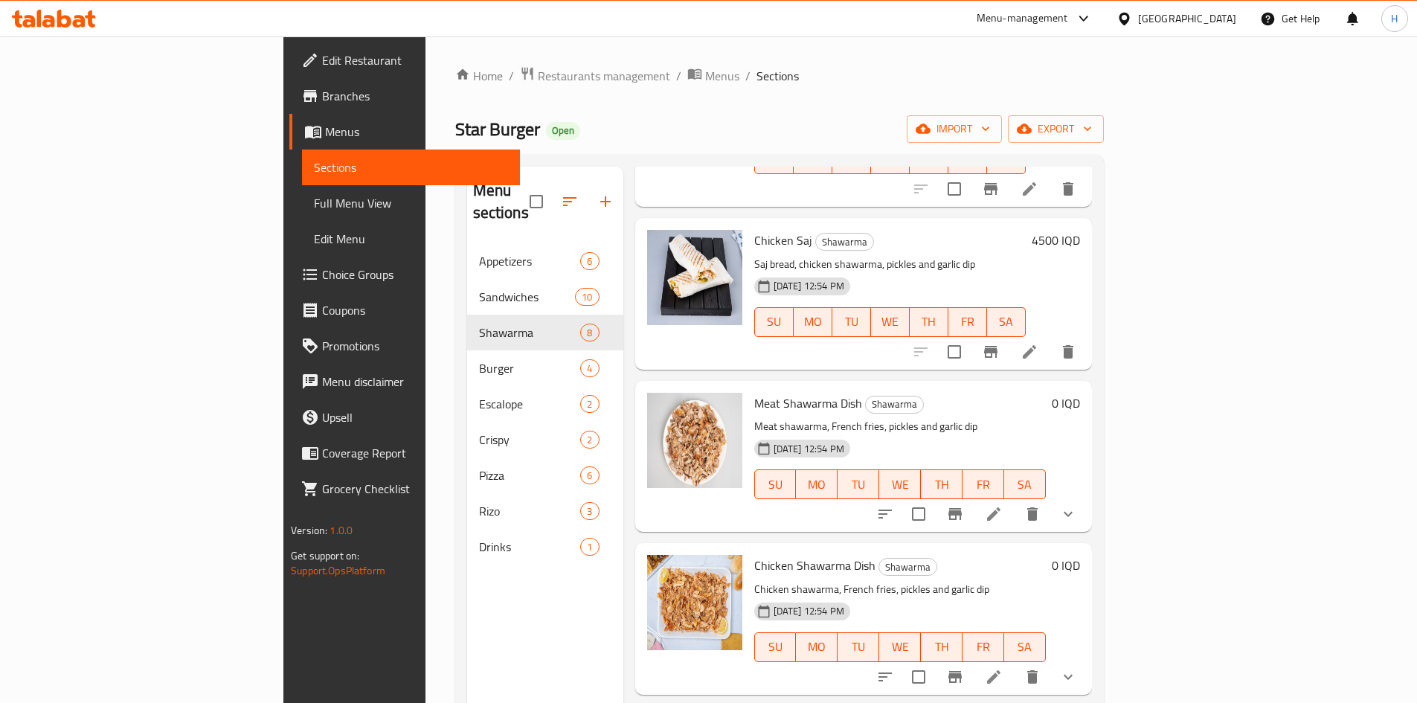
scroll to position [635, 0]
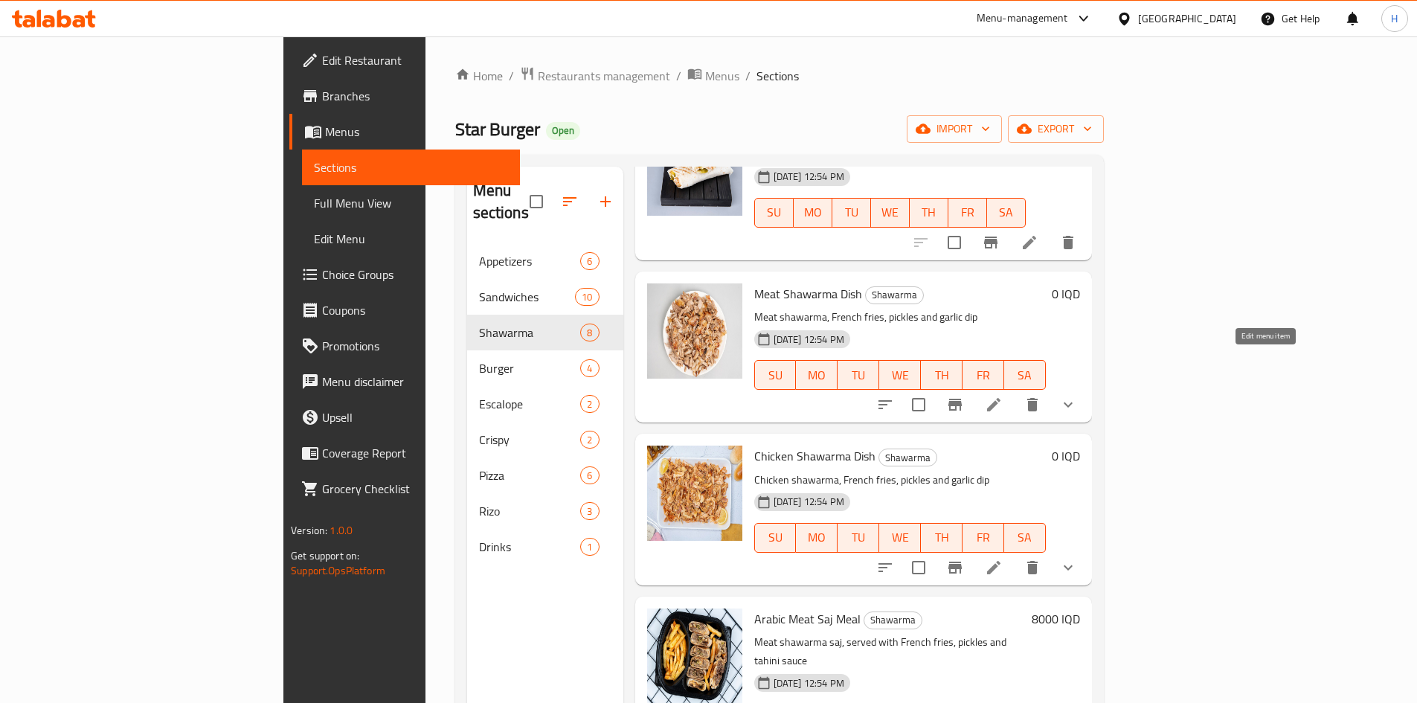
click at [1001, 398] on icon at bounding box center [993, 404] width 13 height 13
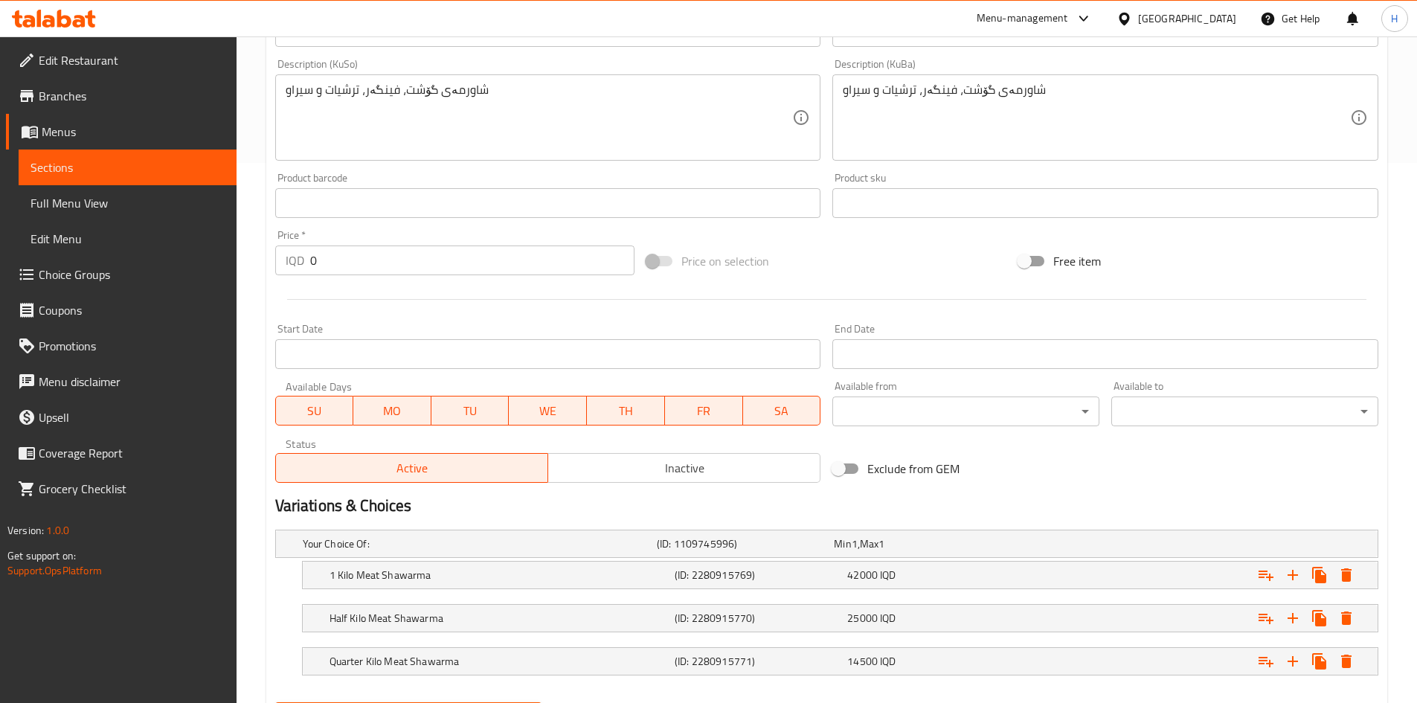
scroll to position [617, 0]
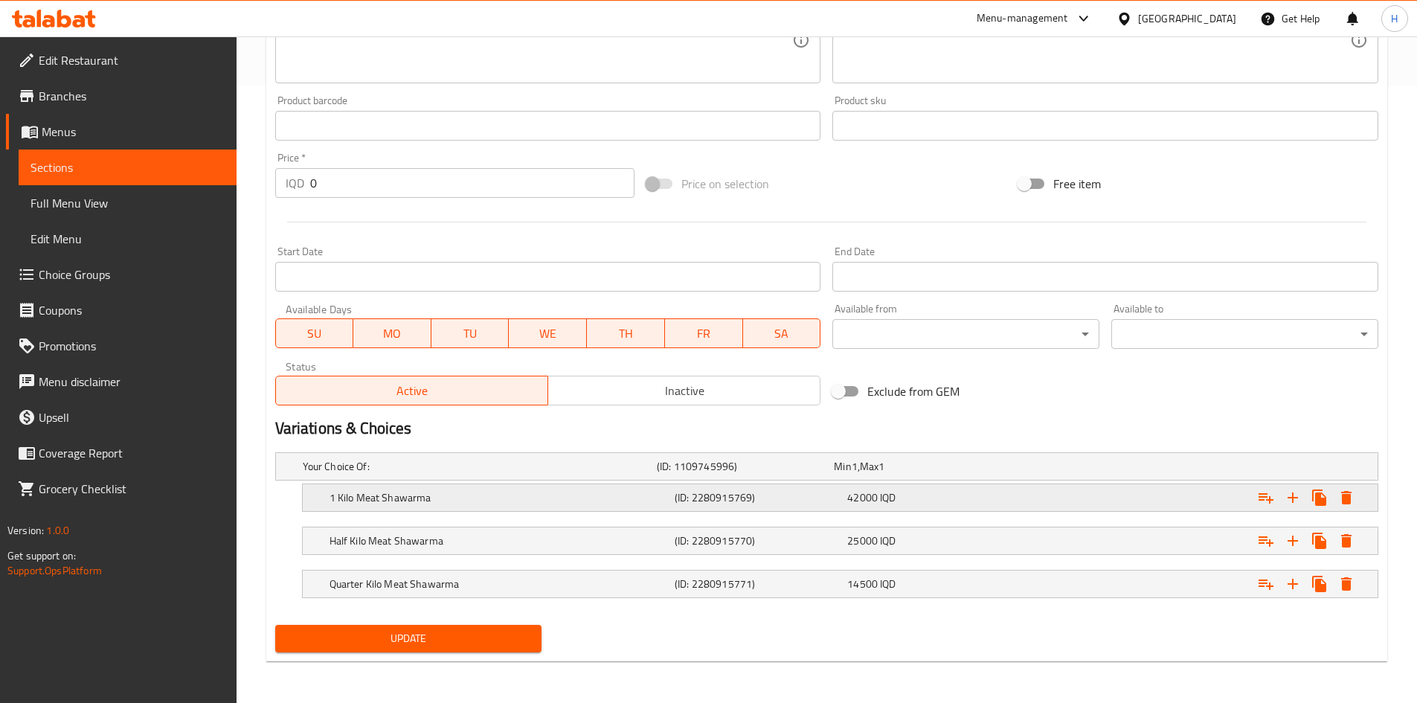
click at [370, 501] on h5 "1 Kilo Meat Shawarma" at bounding box center [499, 497] width 339 height 15
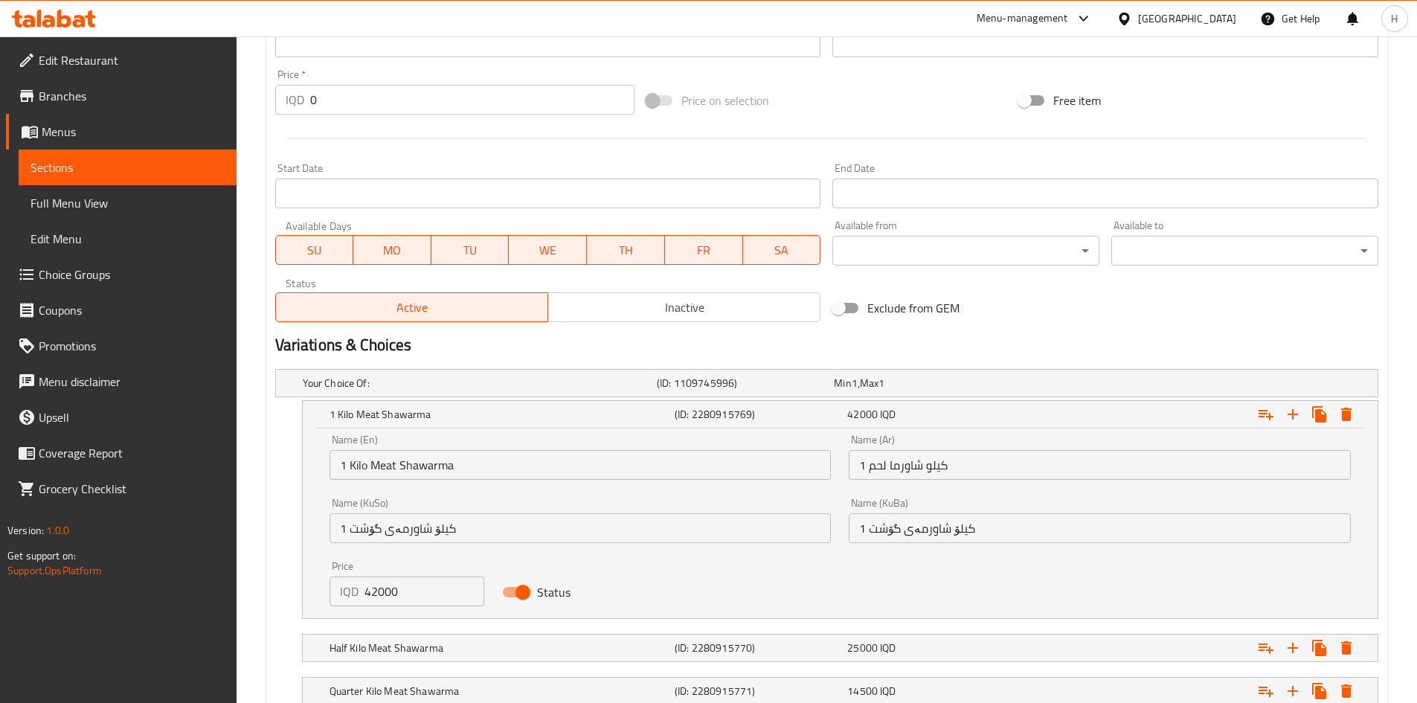
scroll to position [798, 0]
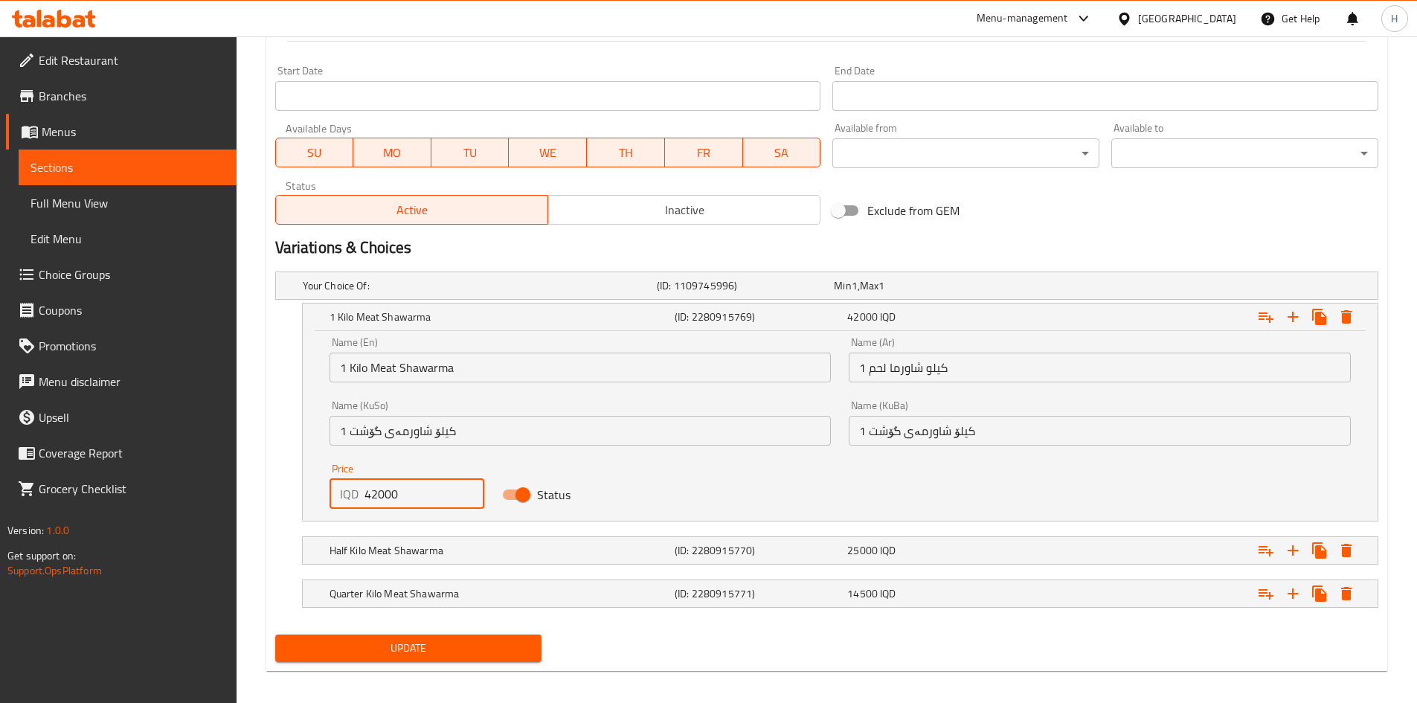
drag, startPoint x: 373, startPoint y: 497, endPoint x: 379, endPoint y: 506, distance: 11.2
click at [379, 506] on input "42000" at bounding box center [425, 494] width 121 height 30
type input "41000"
click at [376, 556] on h5 "Half Kilo Meat Shawarma" at bounding box center [499, 550] width 339 height 15
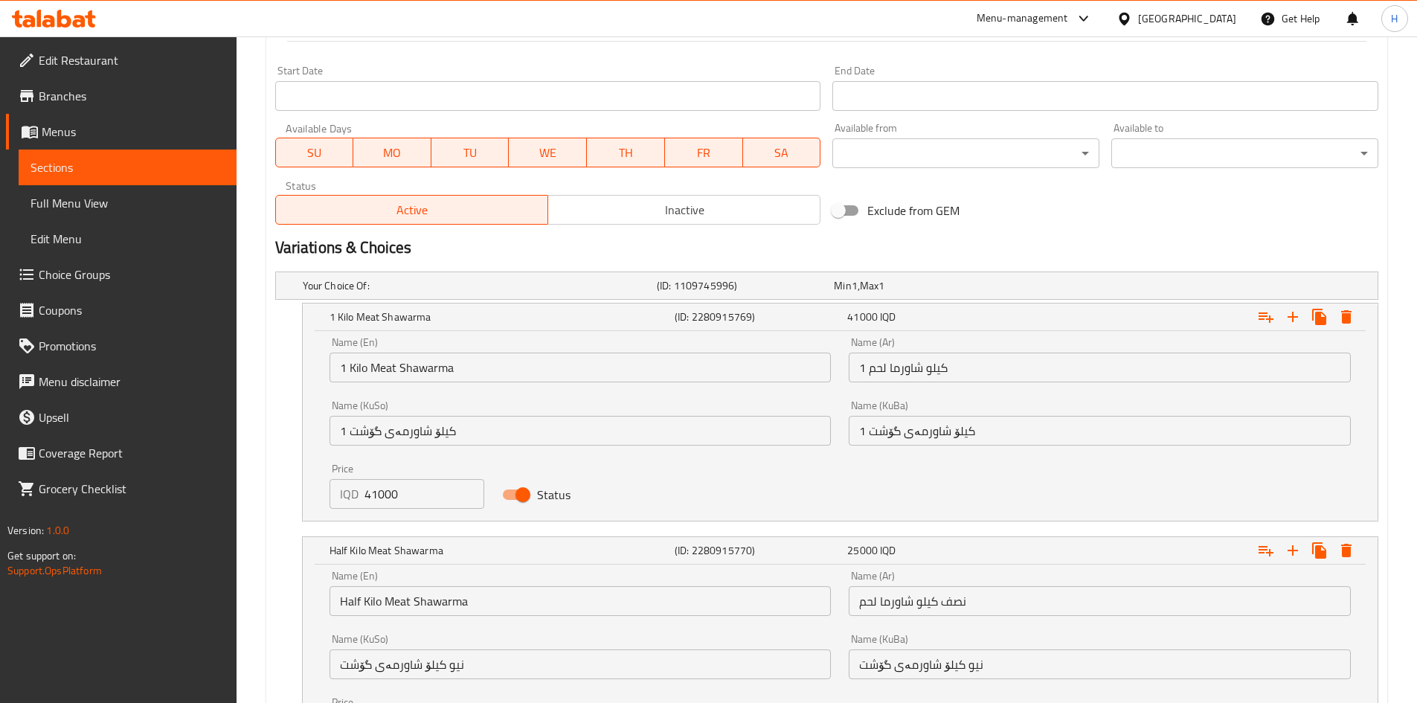
scroll to position [998, 0]
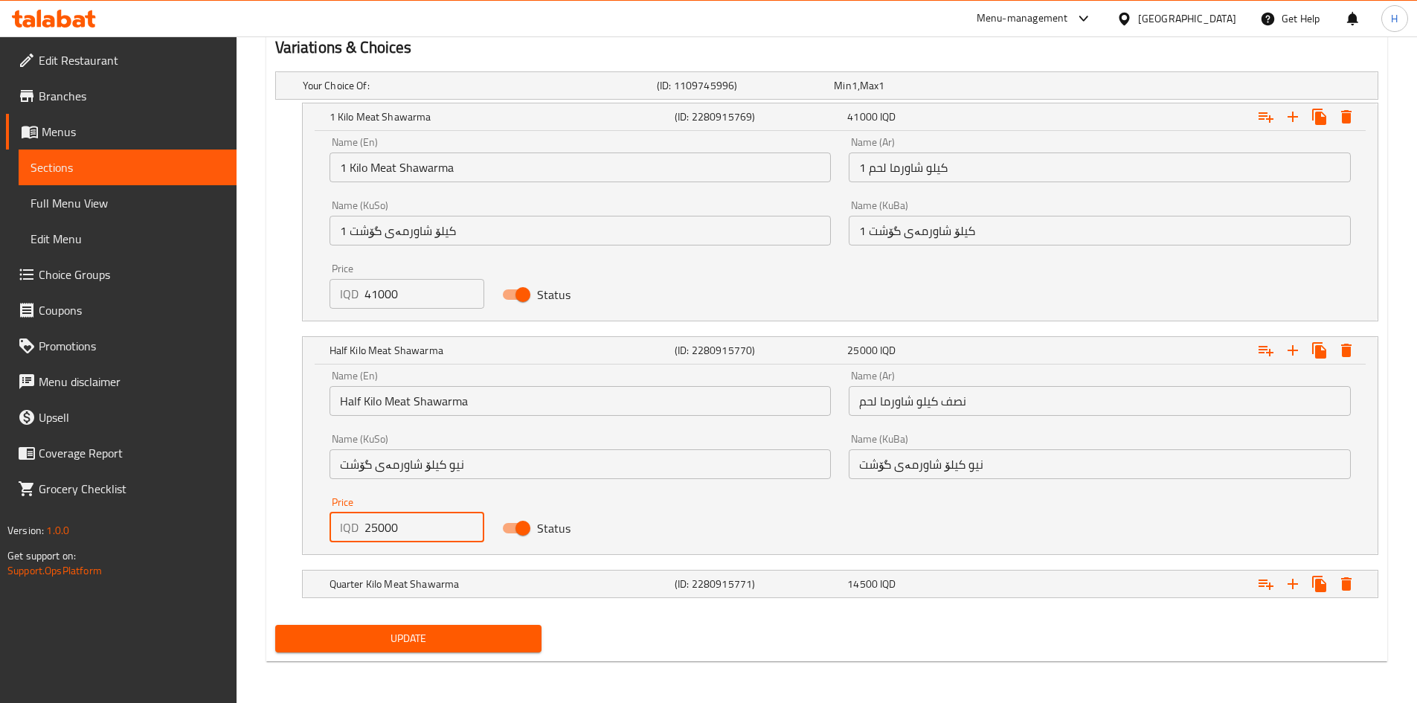
click at [376, 538] on input "25000" at bounding box center [425, 528] width 121 height 30
type input "24000"
click at [376, 582] on h5 "Quarter Kilo Meat Shawarma" at bounding box center [499, 584] width 339 height 15
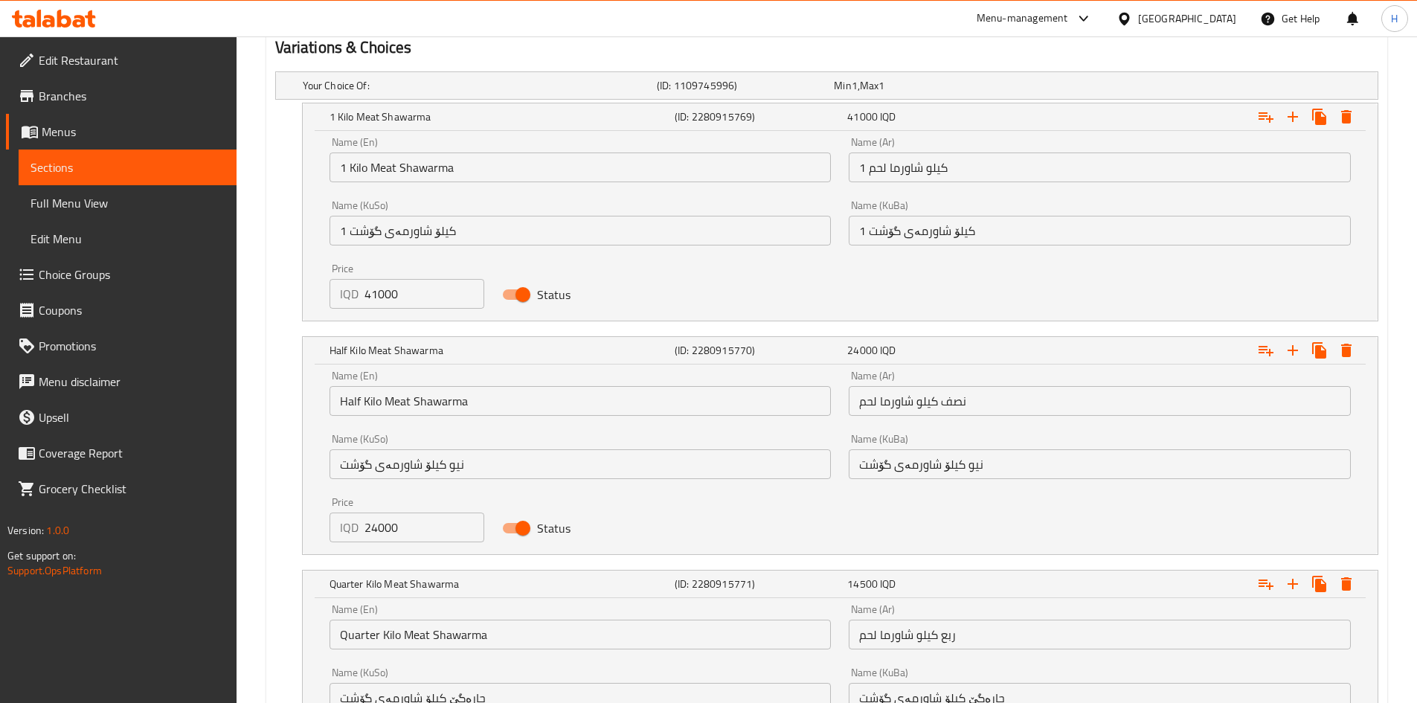
scroll to position [1189, 0]
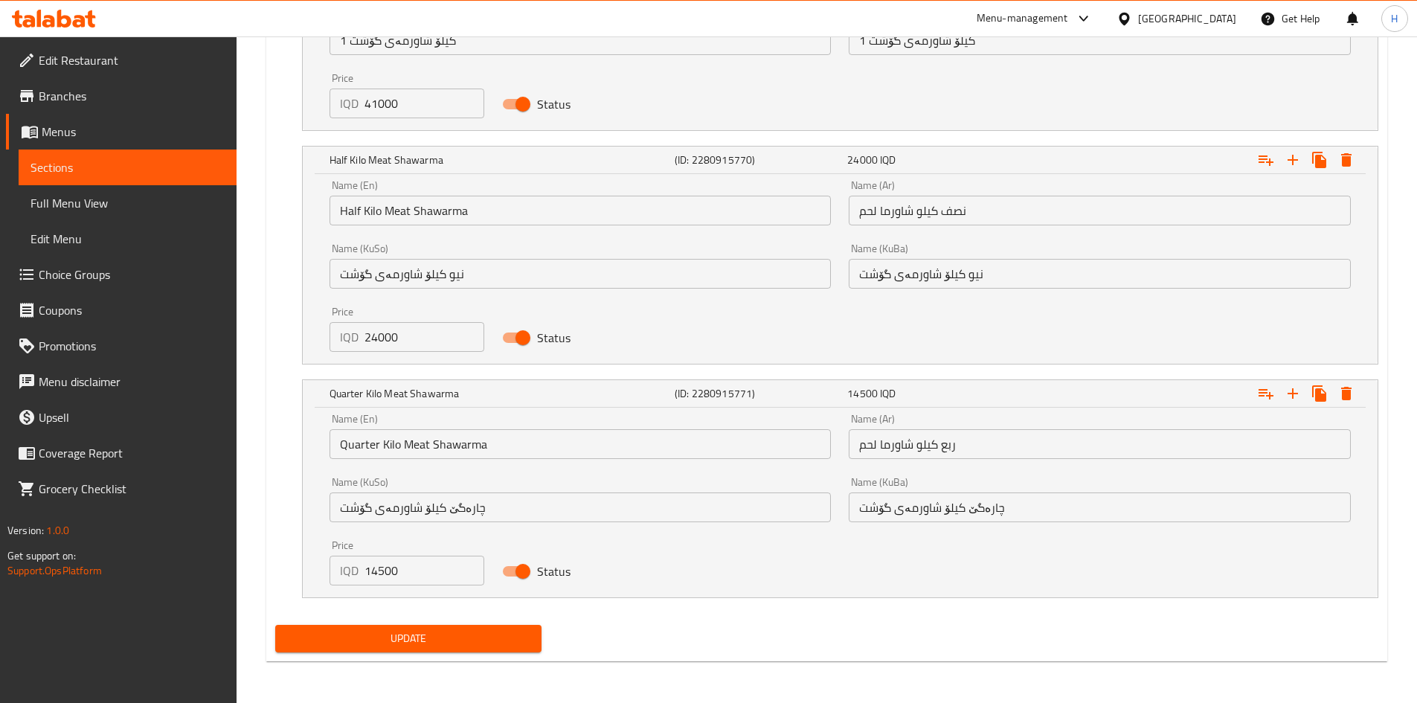
click at [385, 574] on input "14500" at bounding box center [425, 571] width 121 height 30
type input "13500"
click at [400, 638] on span "Update" at bounding box center [408, 638] width 243 height 19
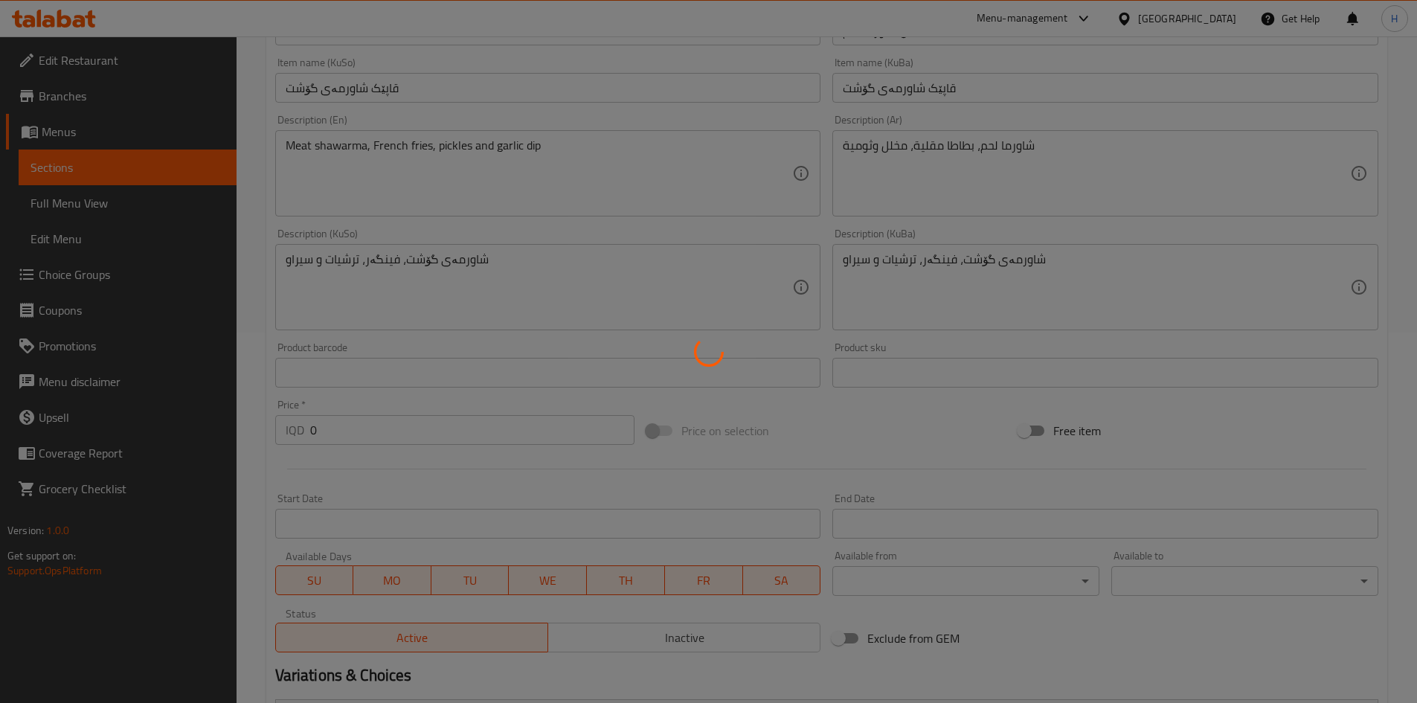
scroll to position [0, 0]
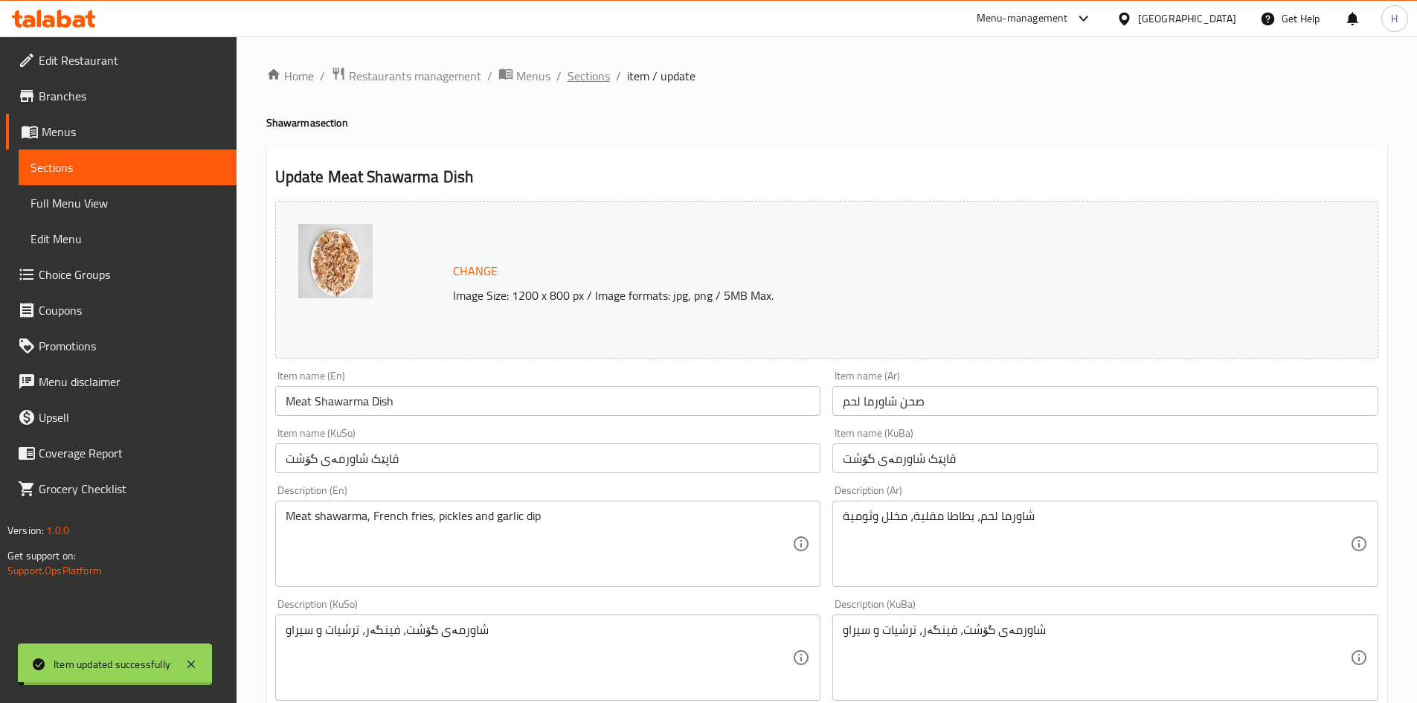
click at [590, 76] on span "Sections" at bounding box center [589, 76] width 42 height 18
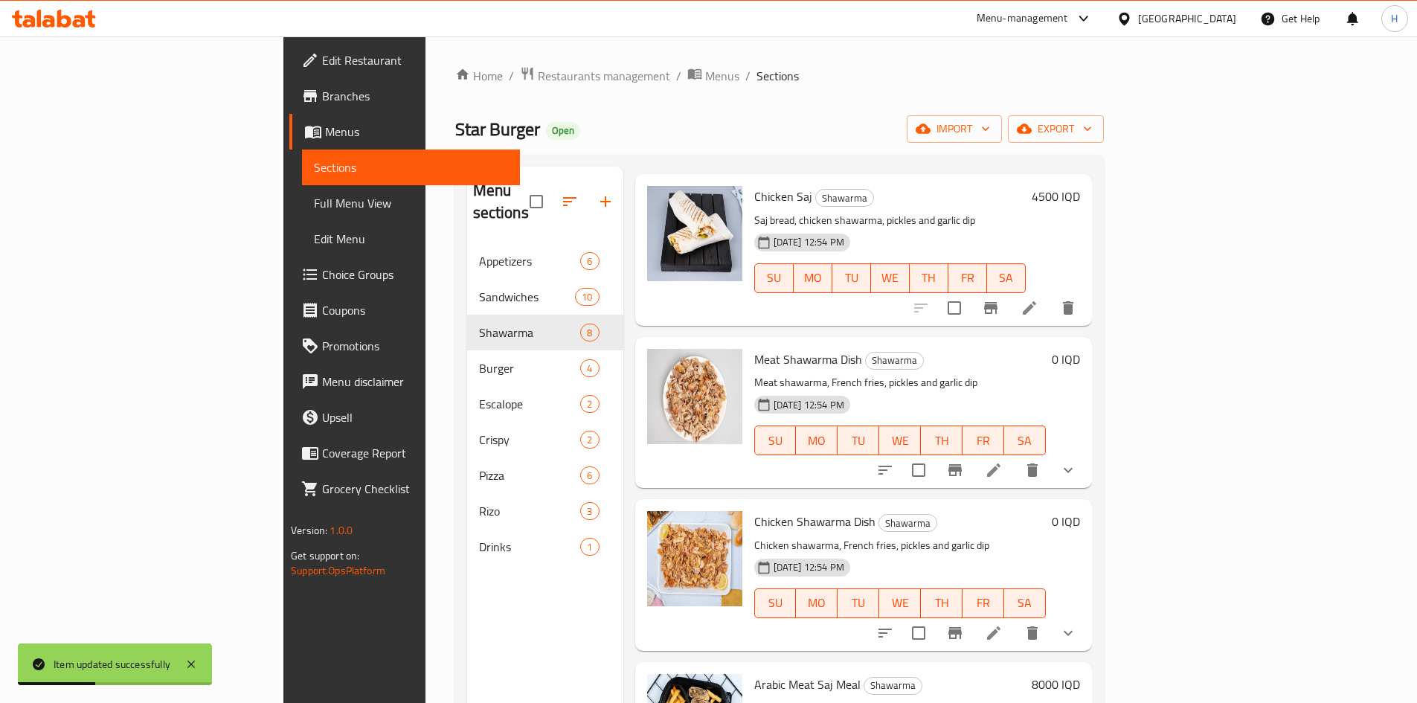
scroll to position [635, 0]
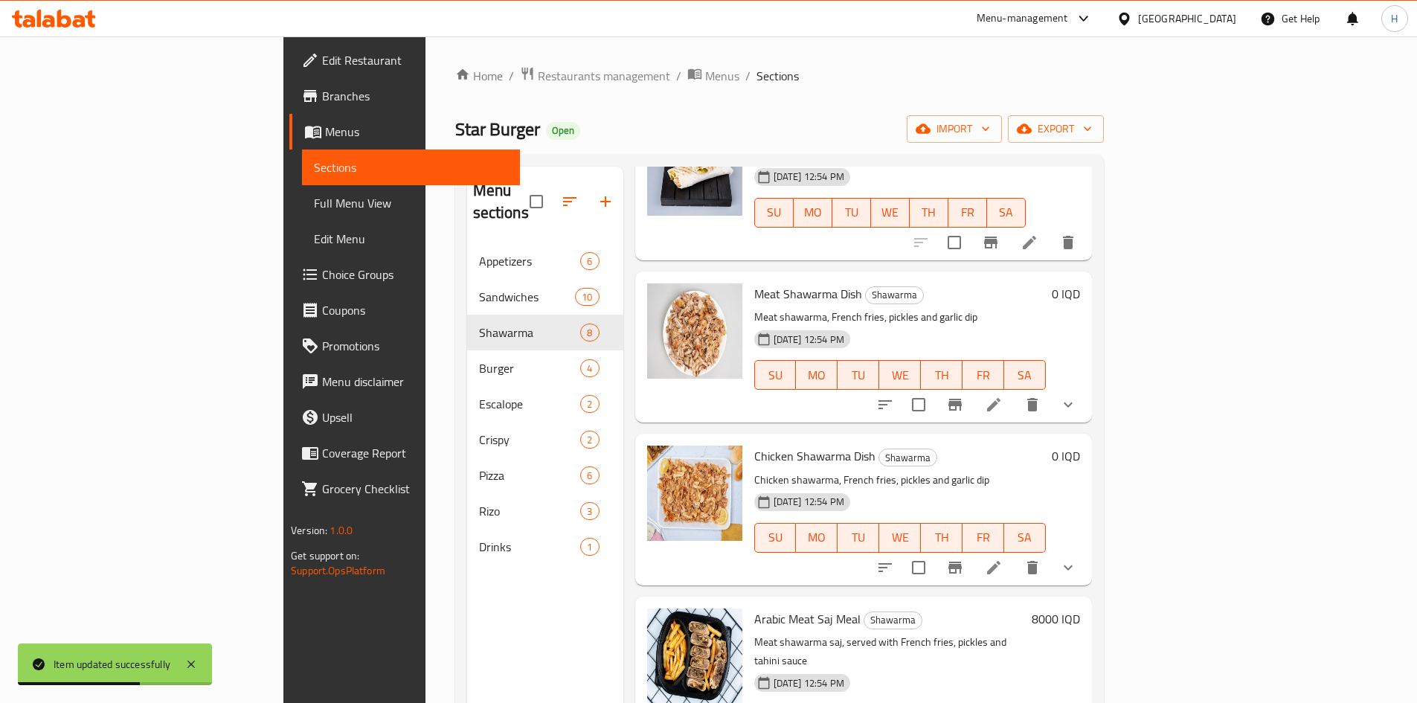
click at [1015, 554] on li at bounding box center [994, 567] width 42 height 27
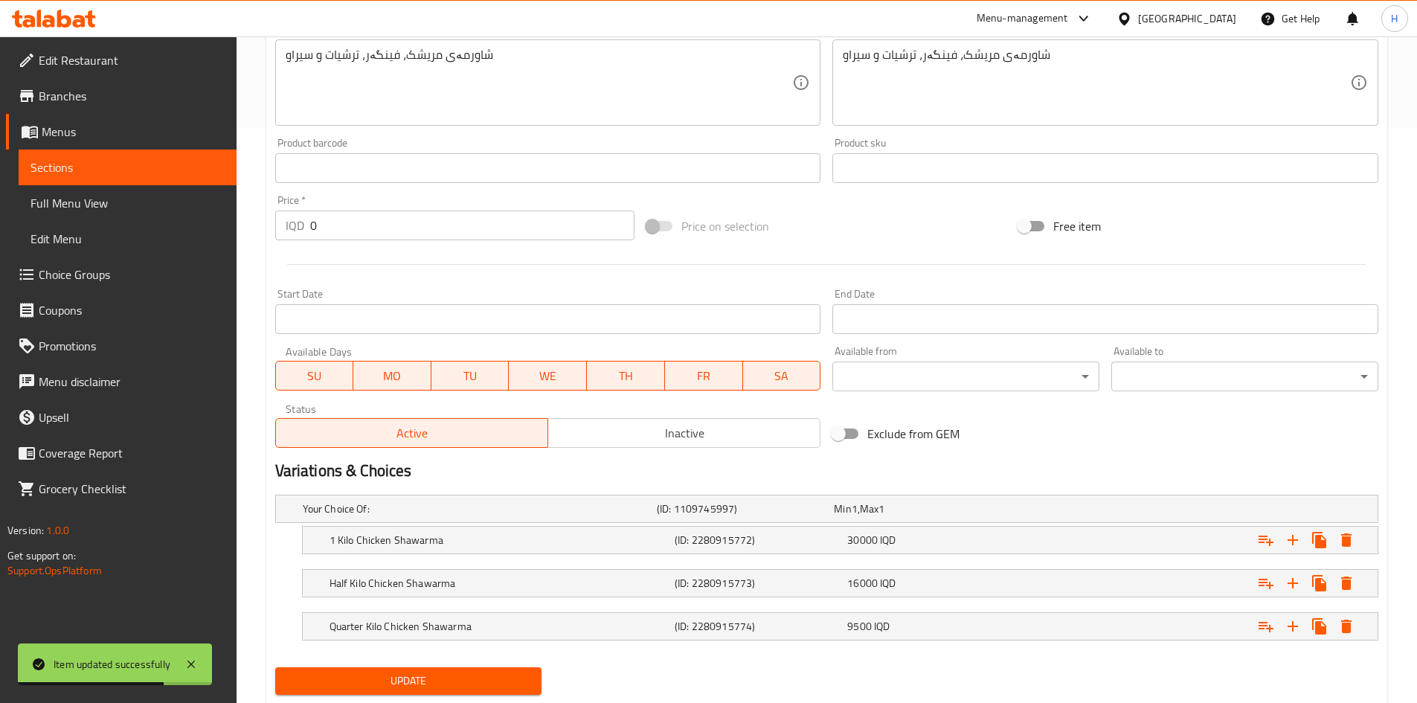
scroll to position [617, 0]
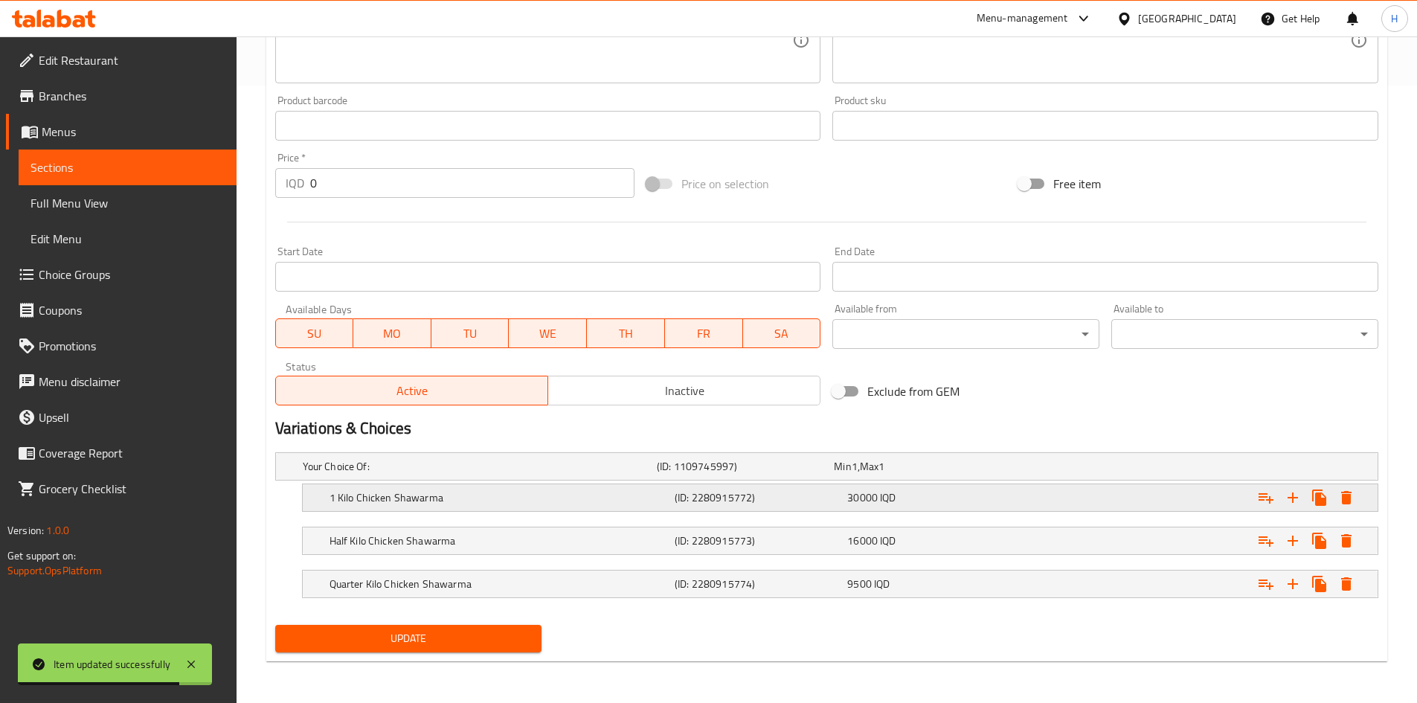
click at [374, 496] on h5 "1 Kilo Chicken Shawarma" at bounding box center [499, 497] width 339 height 15
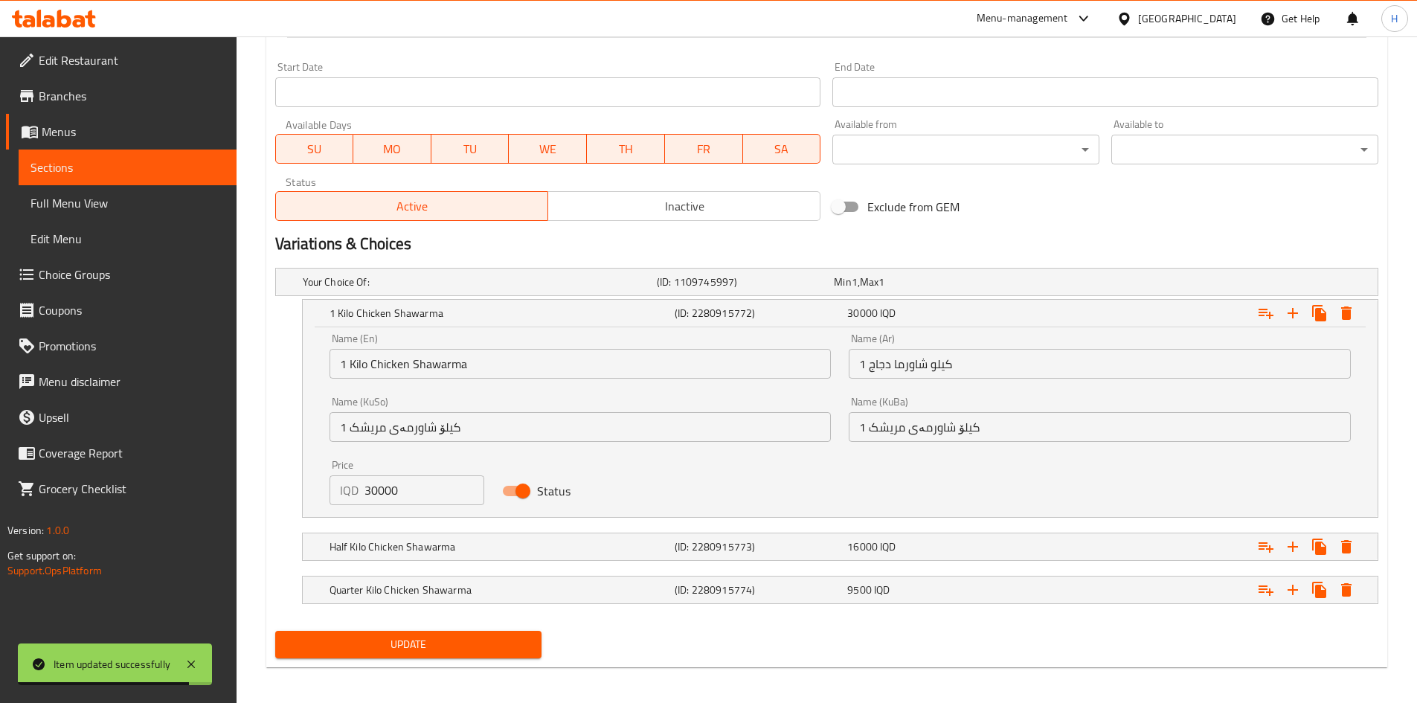
scroll to position [808, 0]
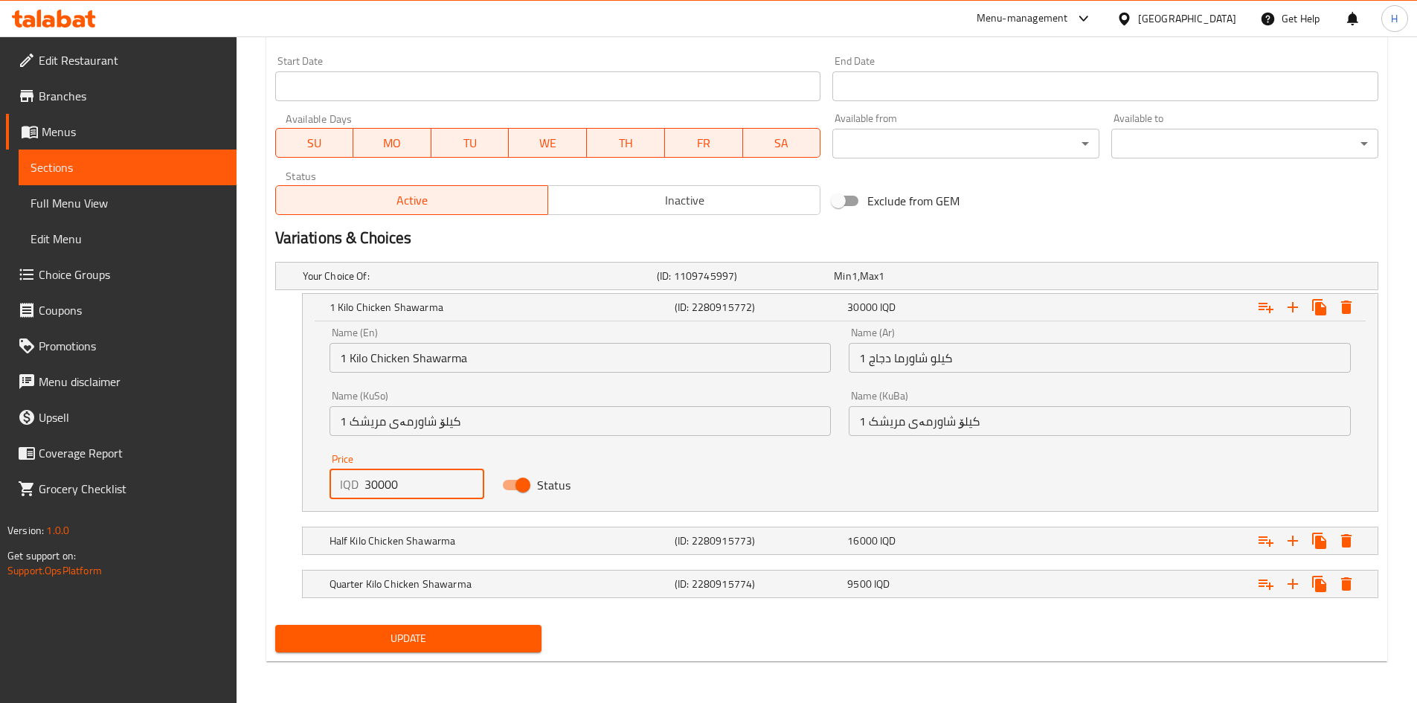
click at [373, 485] on input "30000" at bounding box center [425, 484] width 121 height 30
click at [380, 484] on input "30000" at bounding box center [425, 484] width 121 height 30
drag, startPoint x: 378, startPoint y: 484, endPoint x: 357, endPoint y: 484, distance: 20.8
click at [357, 484] on div "IQD 30000 Price" at bounding box center [407, 484] width 155 height 30
type input "29000"
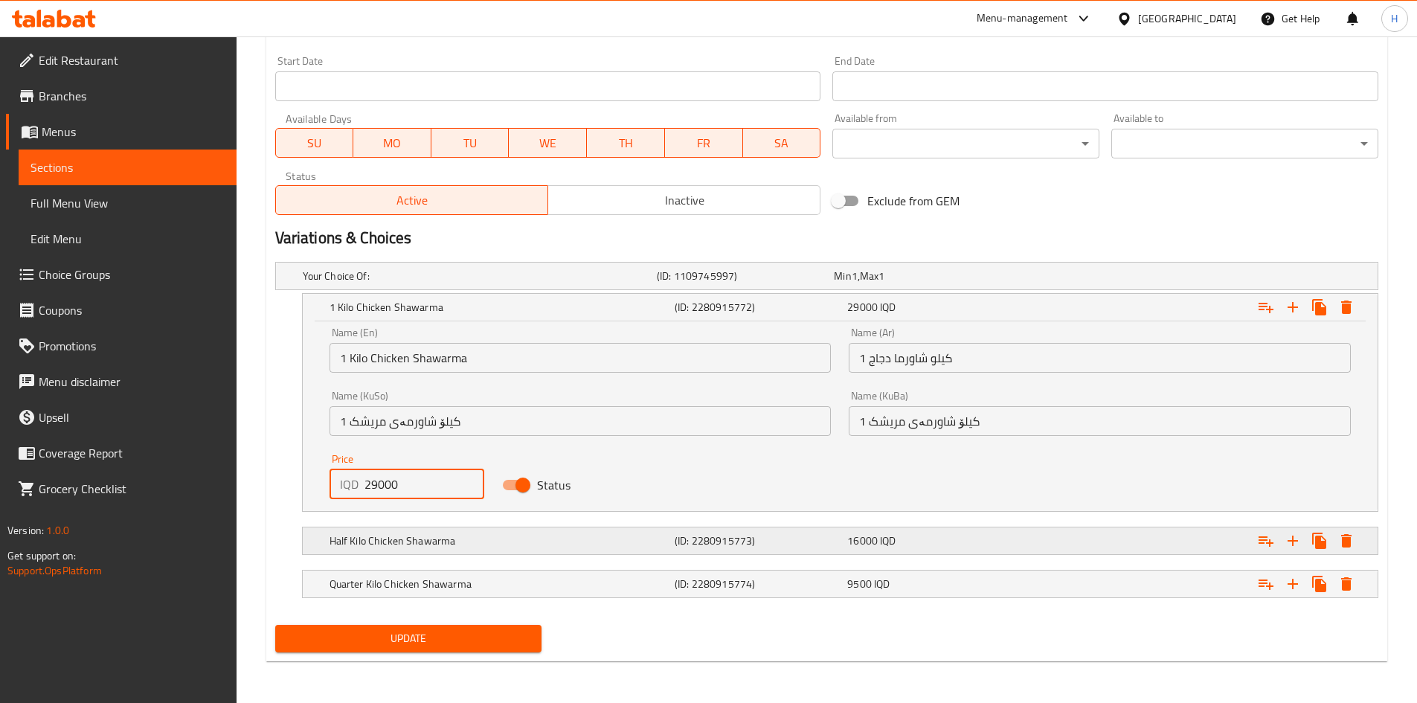
click at [367, 527] on div "Half Kilo Chicken Shawarma (ID: 2280915773) 16000 IQD" at bounding box center [845, 540] width 1036 height 33
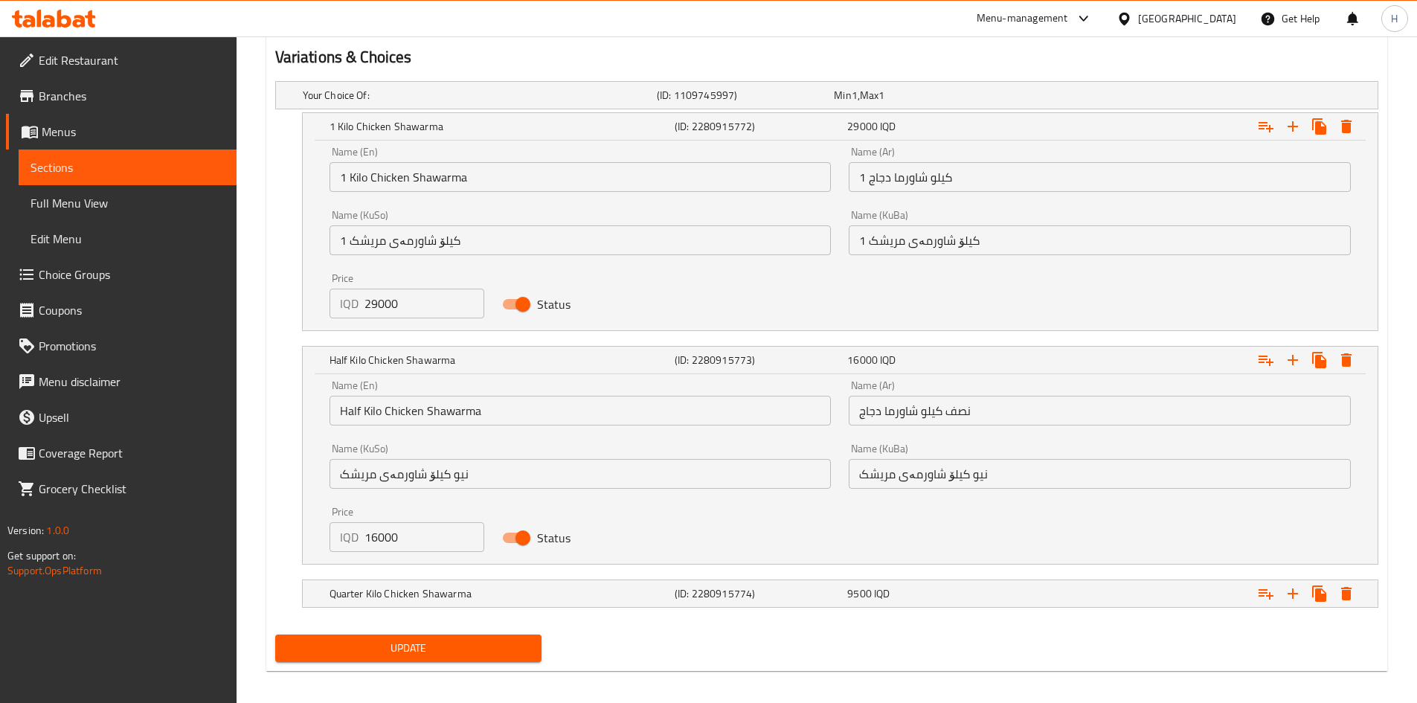
scroll to position [998, 0]
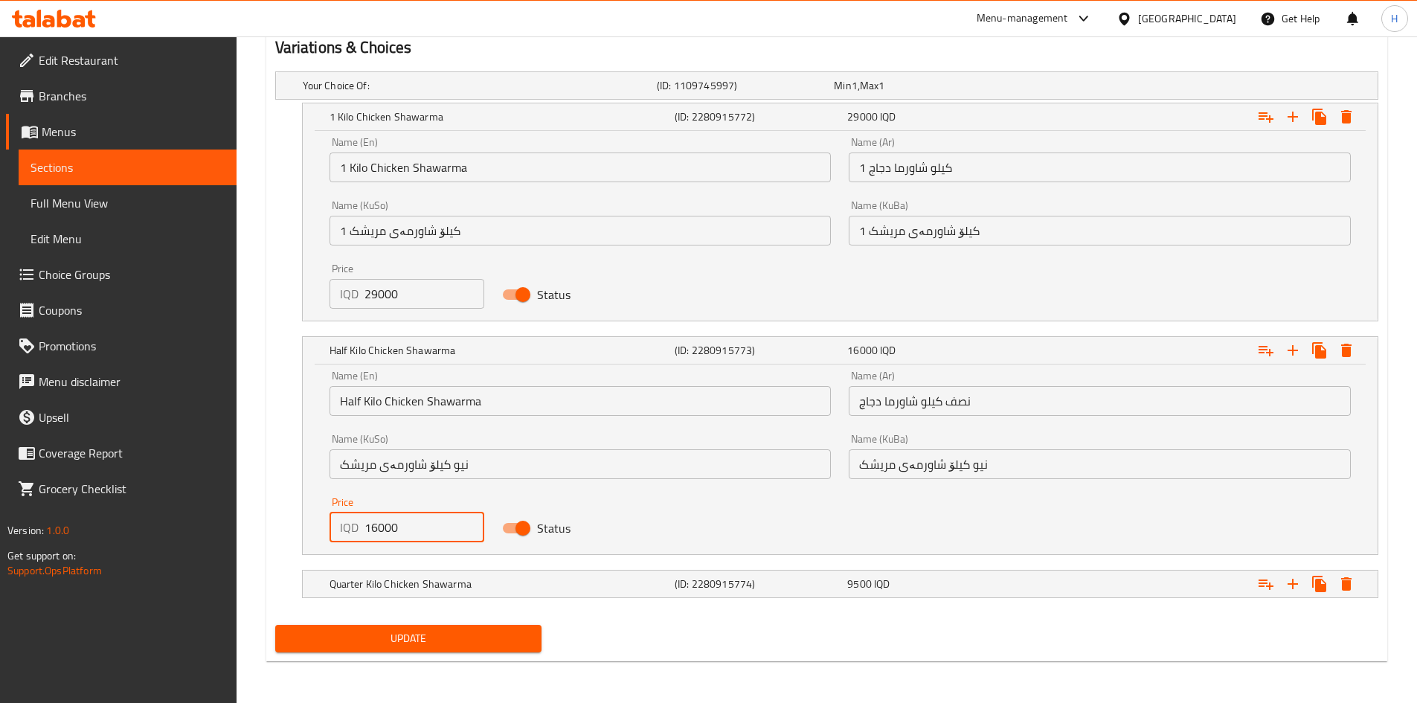
drag, startPoint x: 373, startPoint y: 526, endPoint x: 377, endPoint y: 536, distance: 11.1
click at [377, 536] on input "16000" at bounding box center [425, 528] width 121 height 30
type input "15000"
drag, startPoint x: 379, startPoint y: 579, endPoint x: 378, endPoint y: 564, distance: 15.6
click at [378, 579] on h5 "Quarter Kilo Chicken Shawarma" at bounding box center [499, 584] width 339 height 15
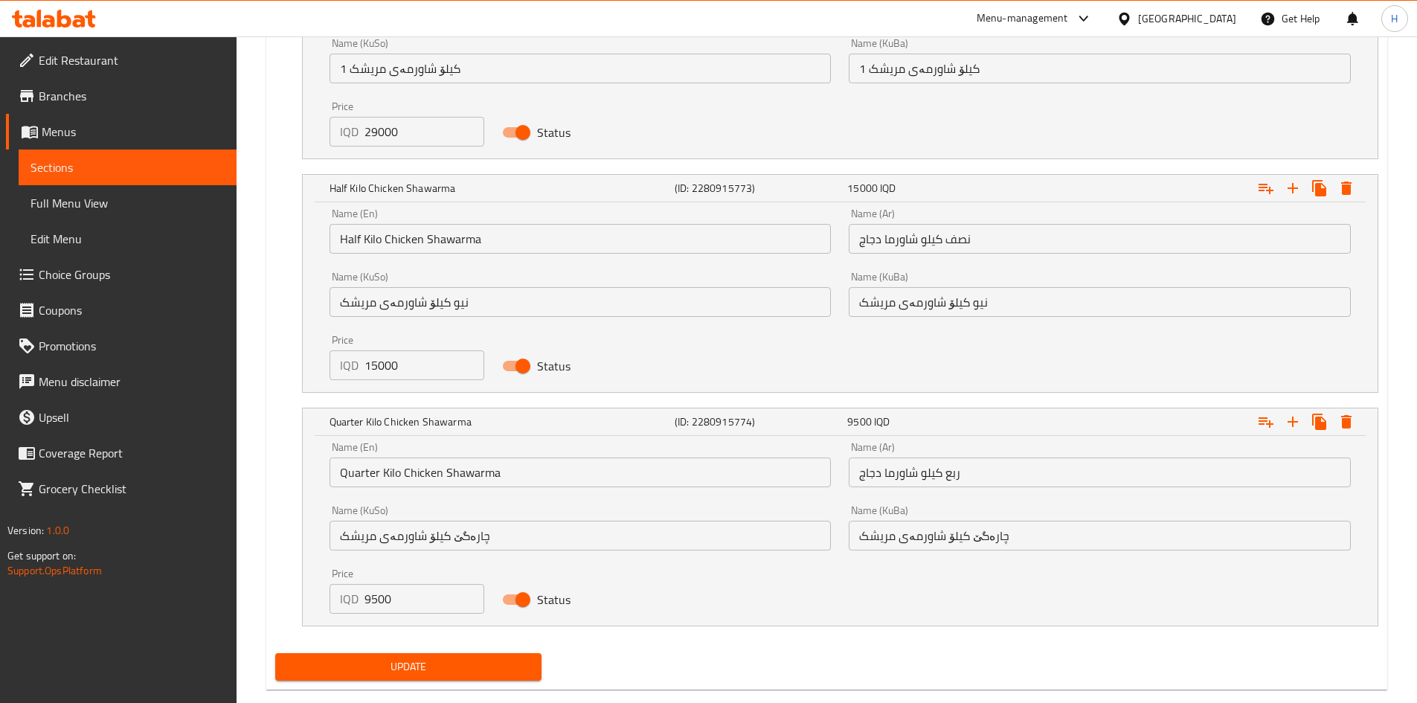
scroll to position [1189, 0]
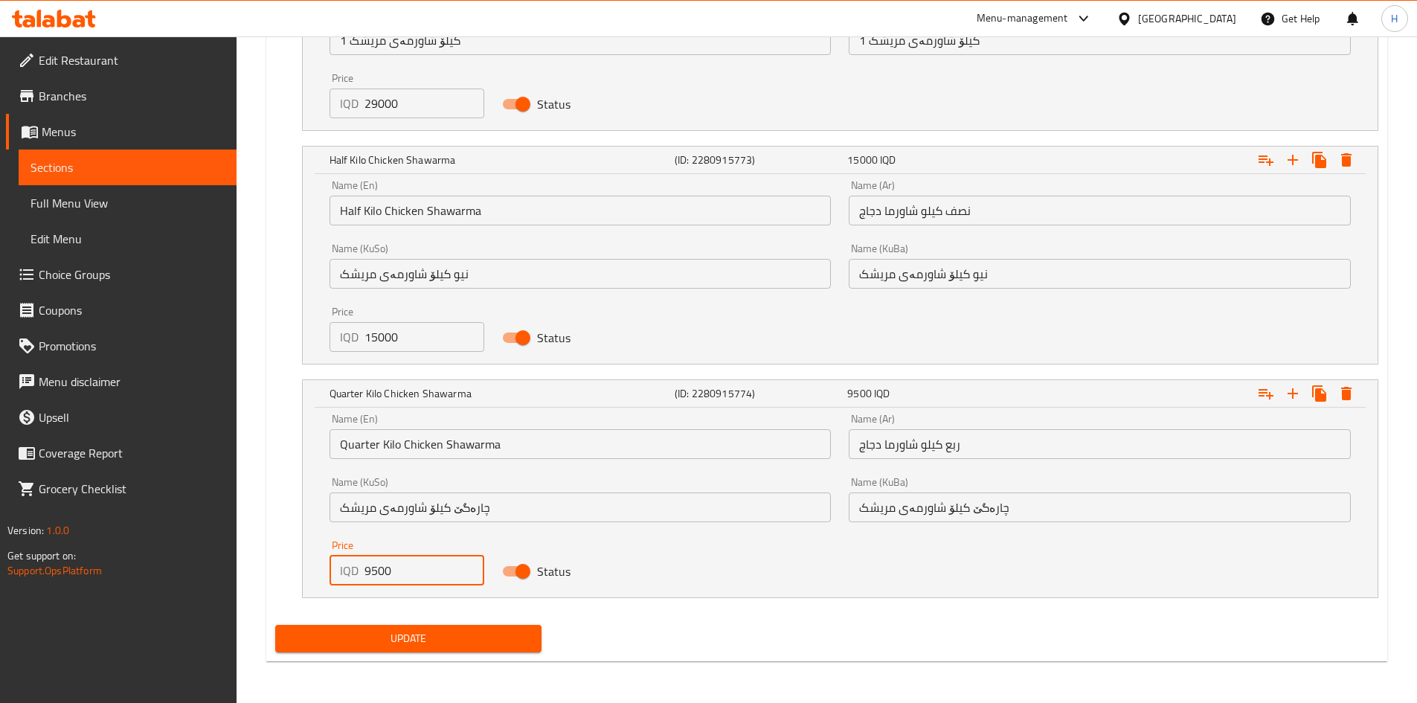
click at [395, 570] on input "9500" at bounding box center [425, 571] width 121 height 30
type input "8500"
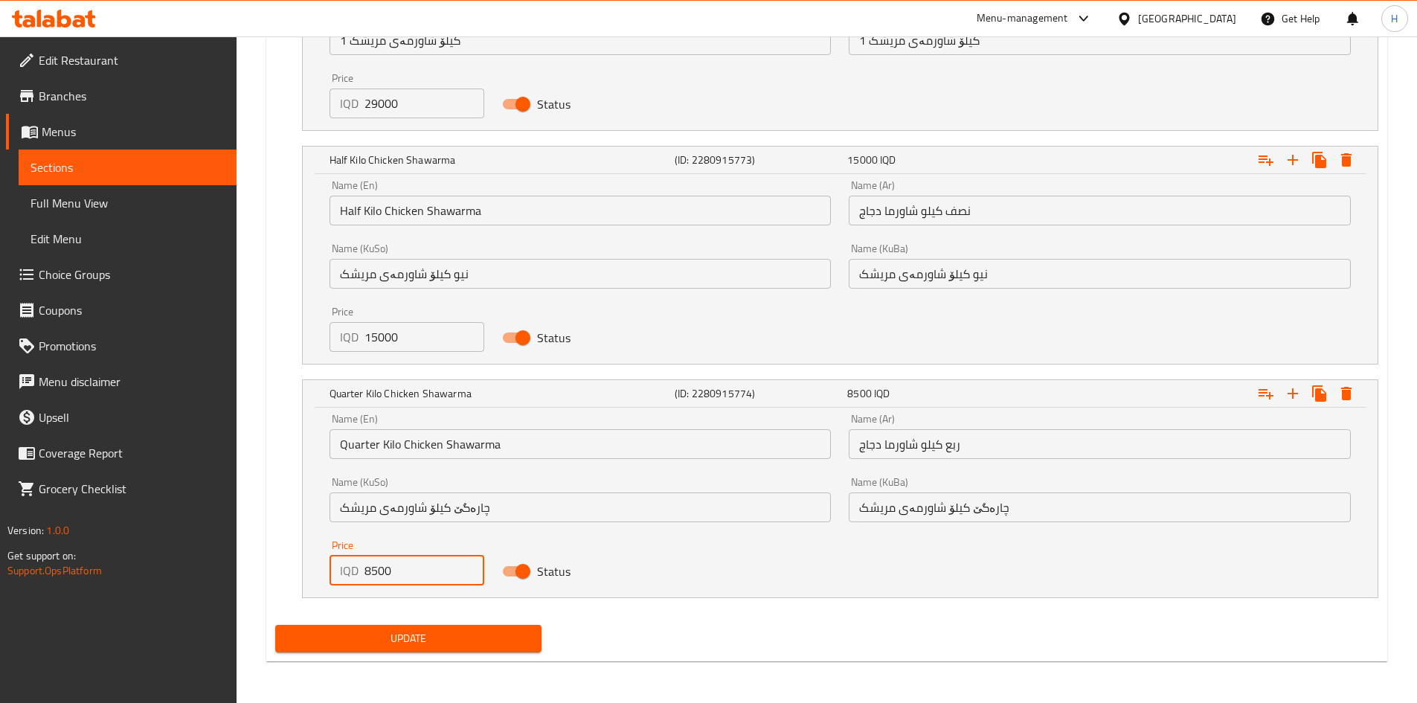
click at [394, 623] on div "Update" at bounding box center [408, 638] width 279 height 39
click at [393, 641] on span "Update" at bounding box center [408, 638] width 243 height 19
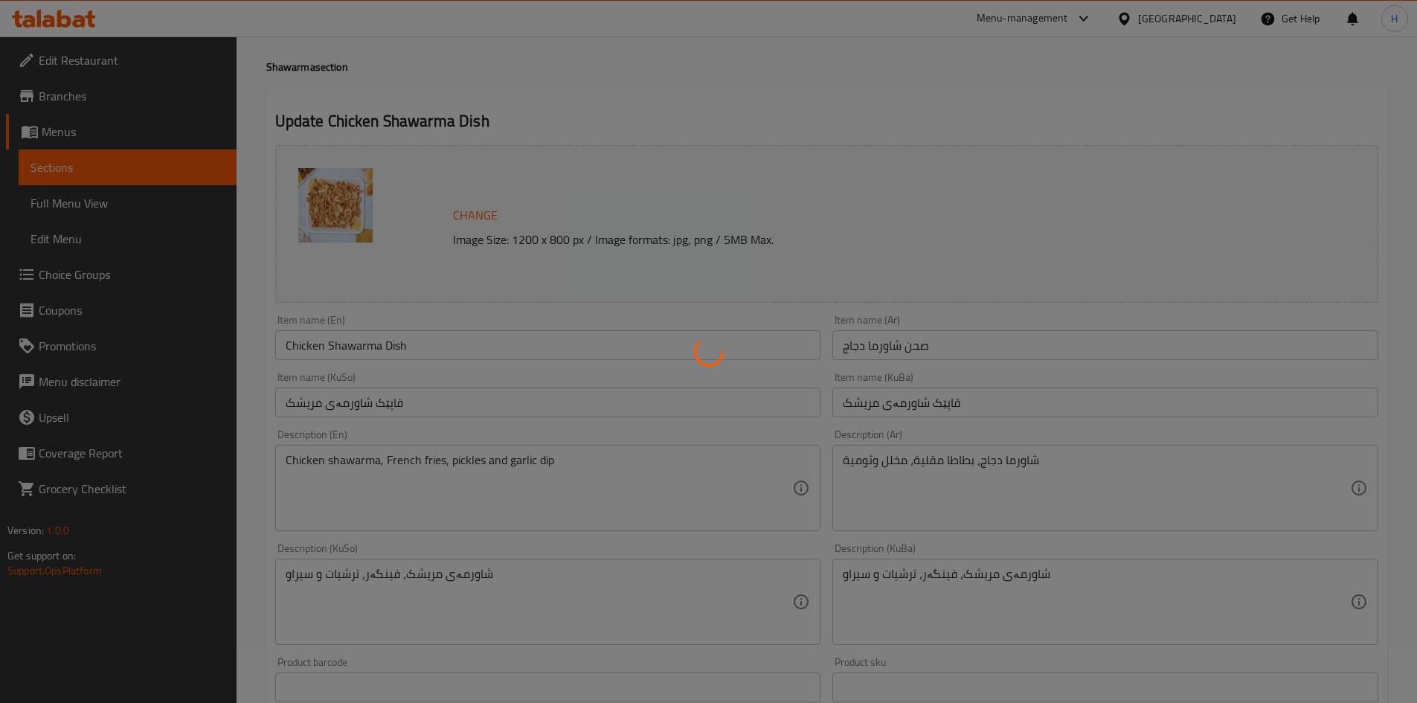
scroll to position [0, 0]
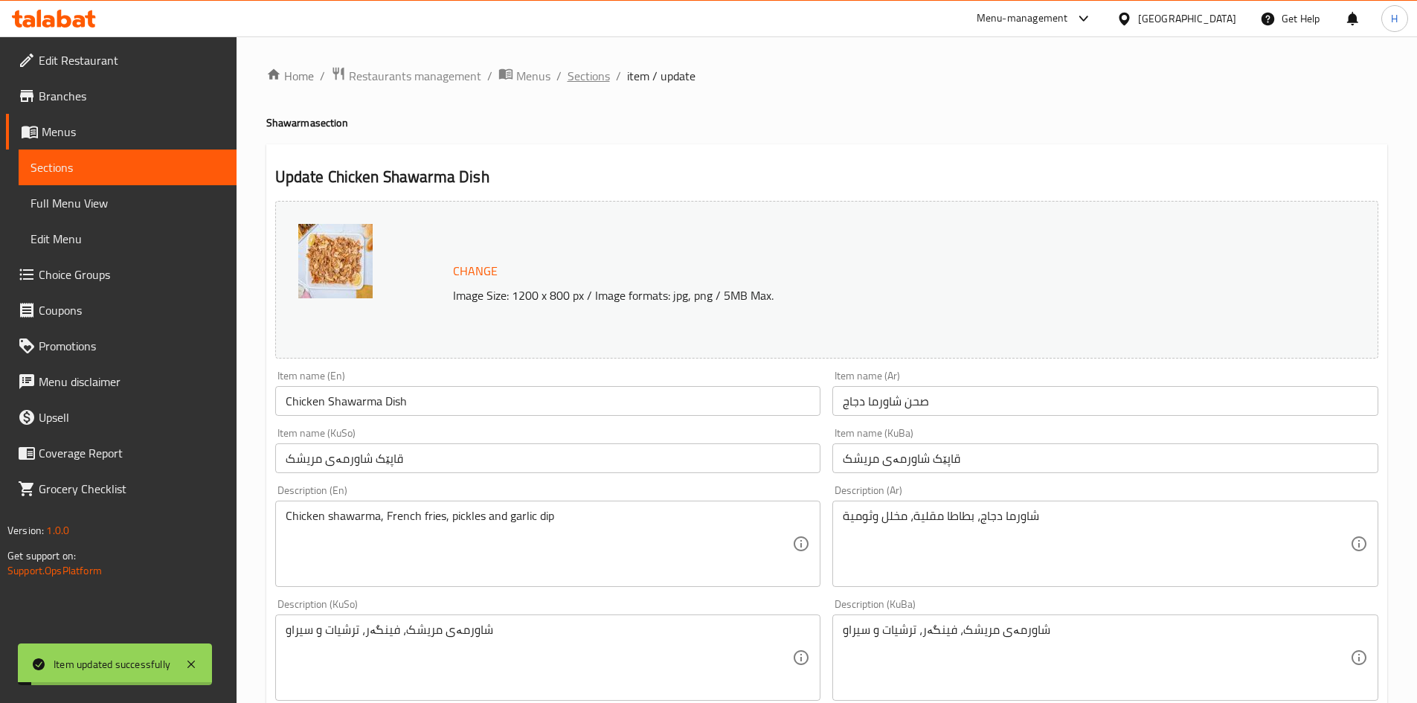
click at [580, 79] on span "Sections" at bounding box center [589, 76] width 42 height 18
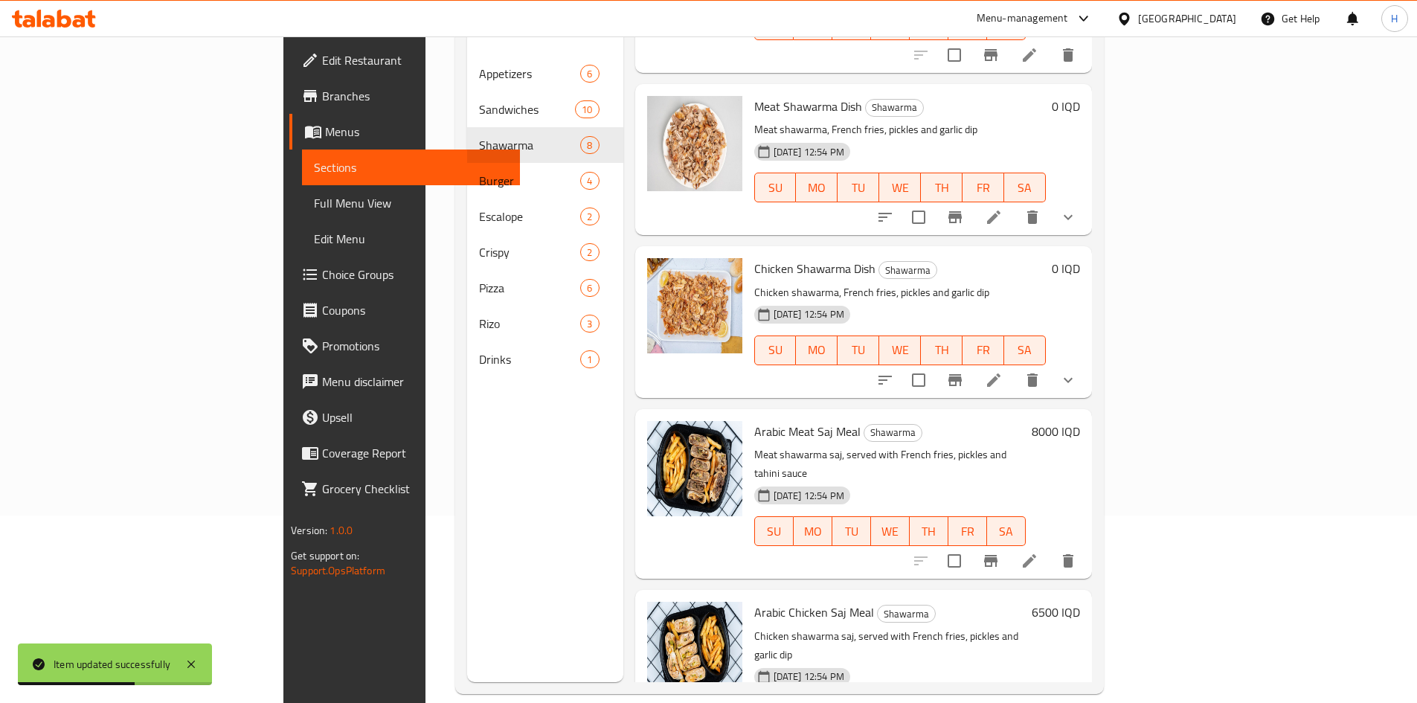
scroll to position [208, 0]
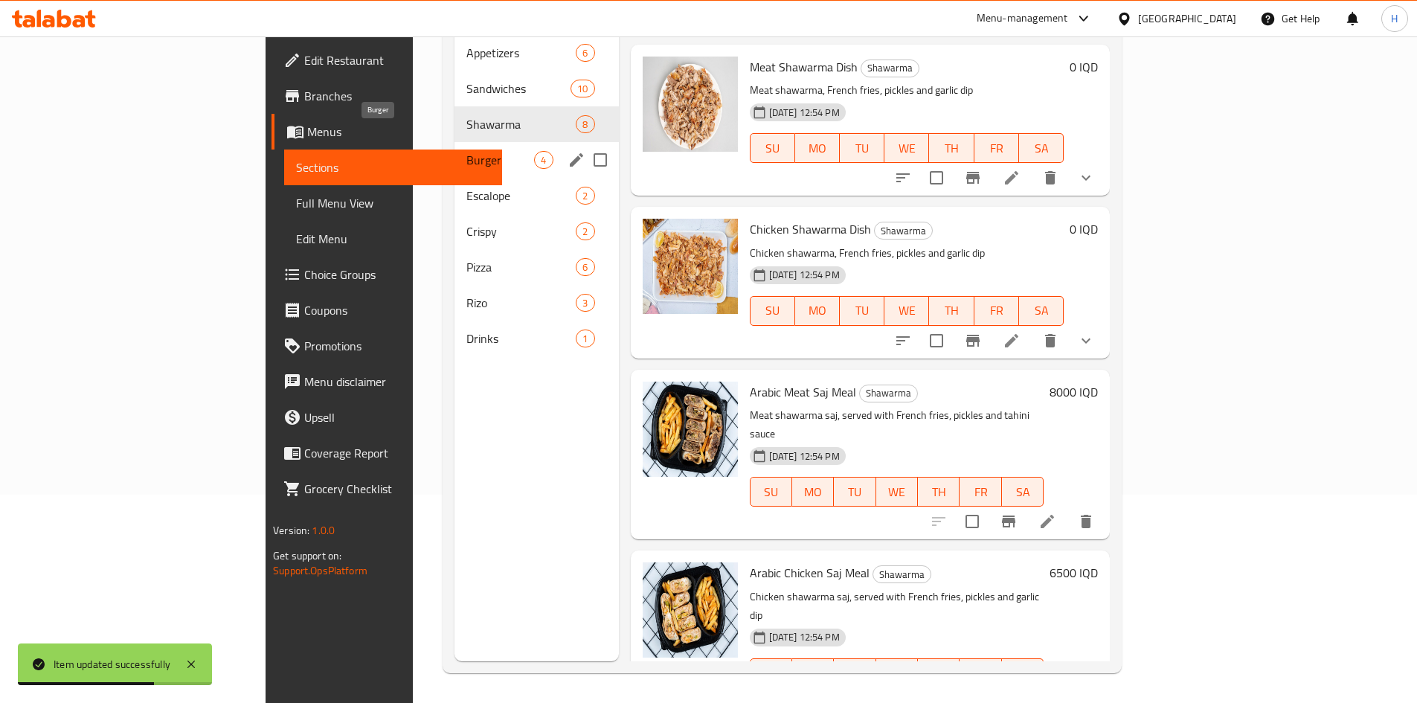
click at [466, 151] on span "Burger" at bounding box center [500, 160] width 68 height 18
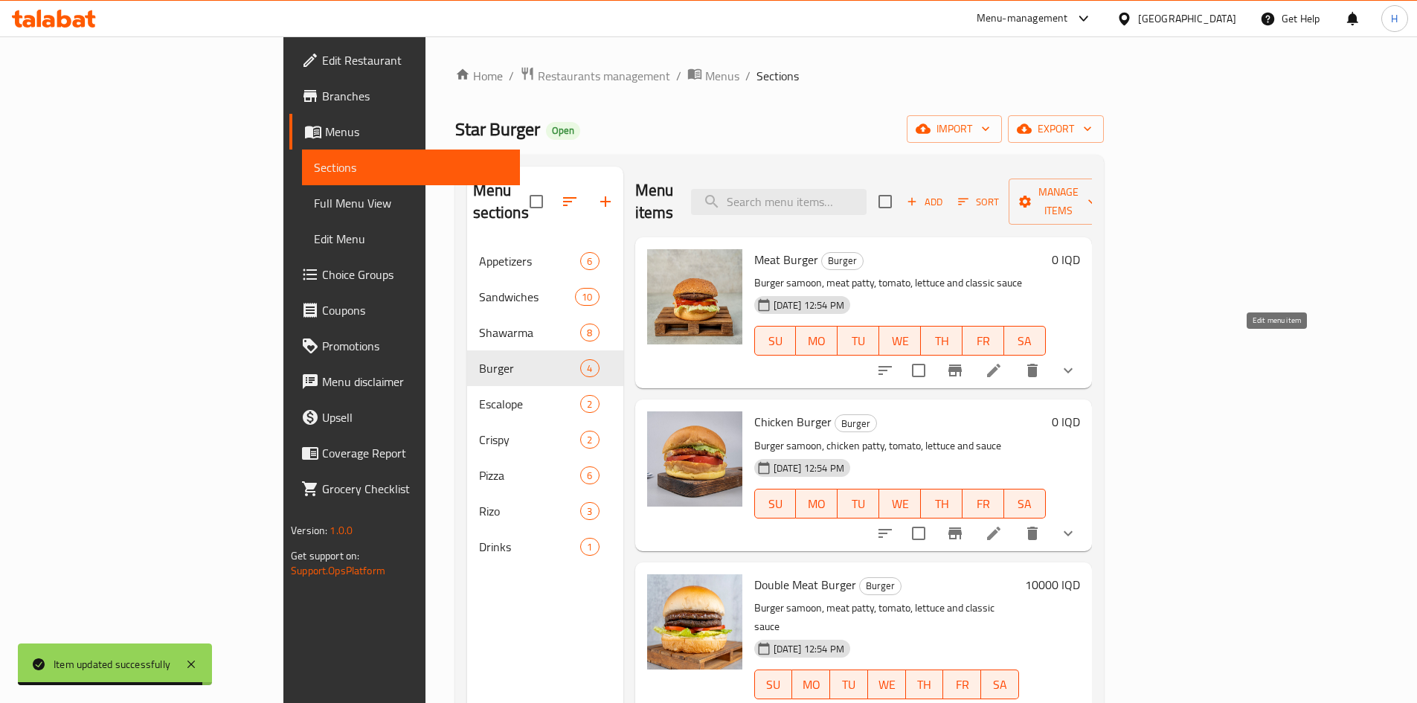
click at [1001, 364] on icon at bounding box center [993, 370] width 13 height 13
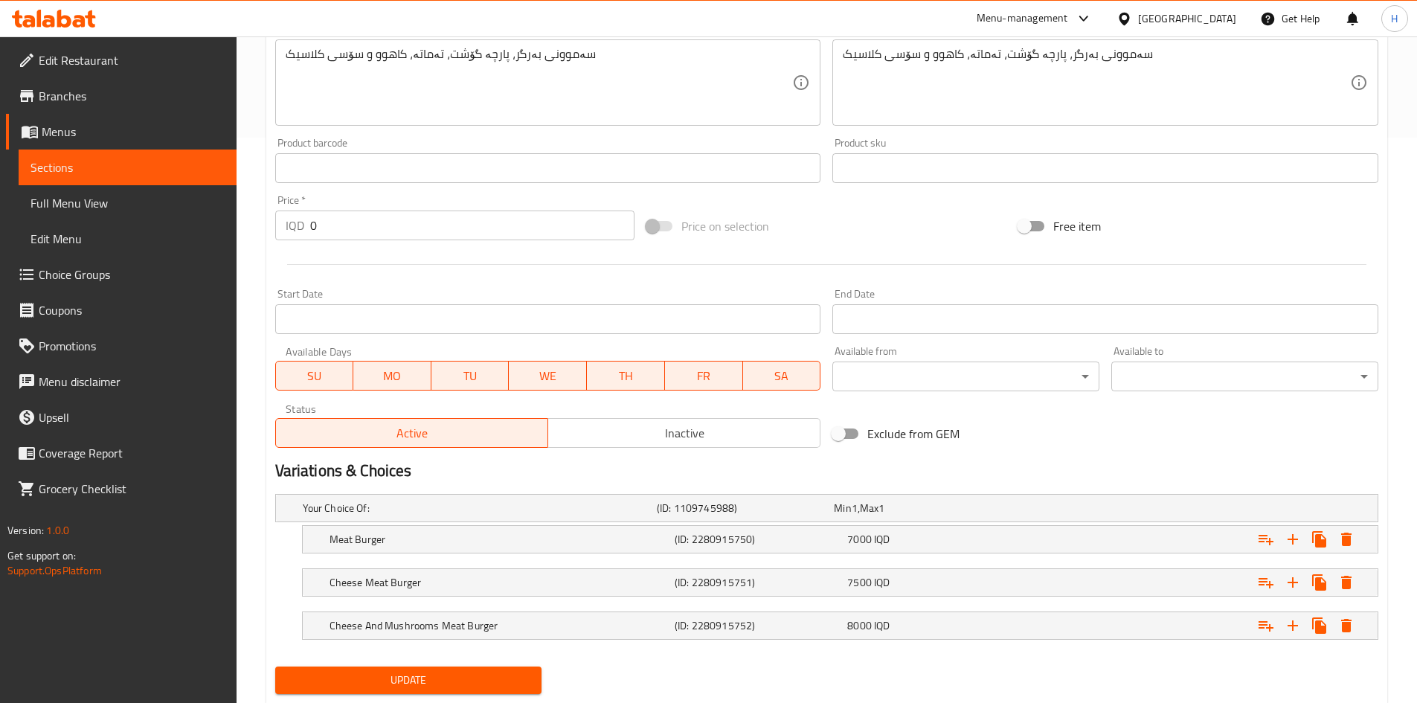
scroll to position [607, 0]
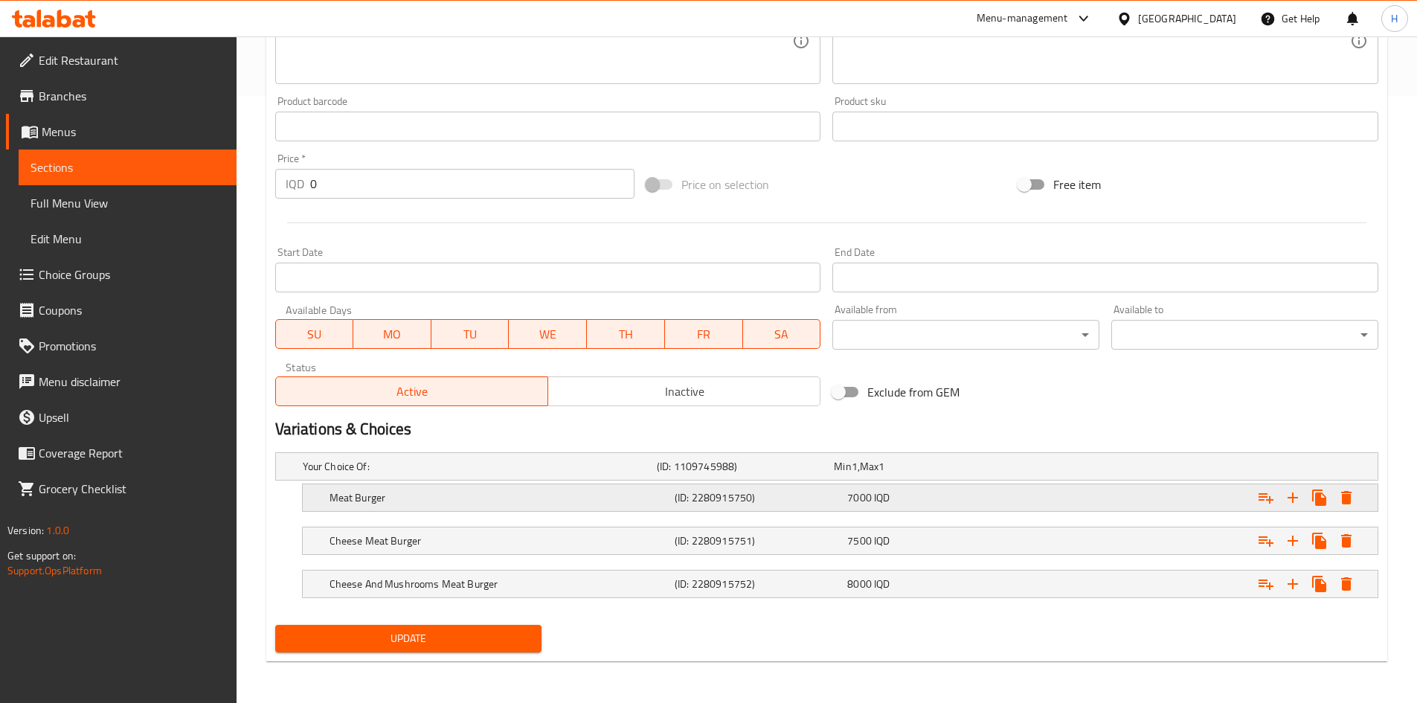
click at [342, 493] on h5 "Meat Burger" at bounding box center [499, 497] width 339 height 15
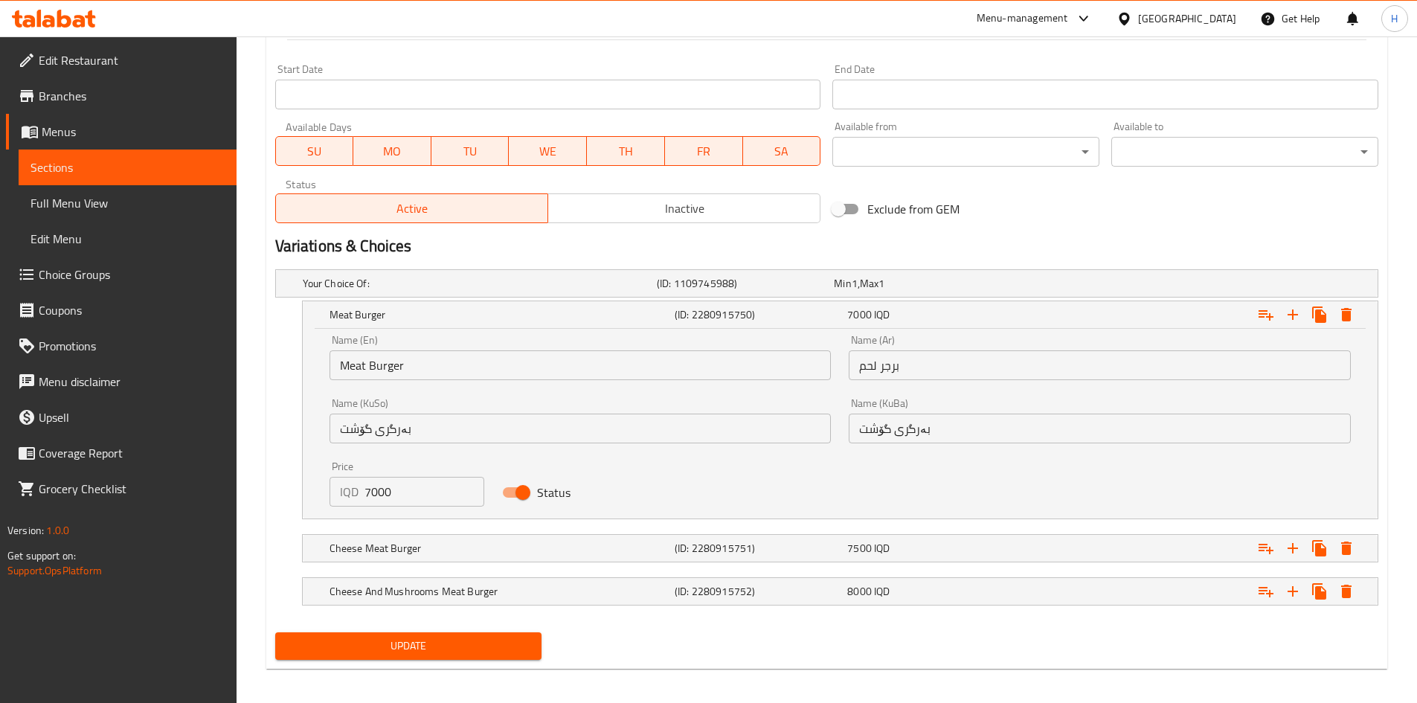
scroll to position [792, 0]
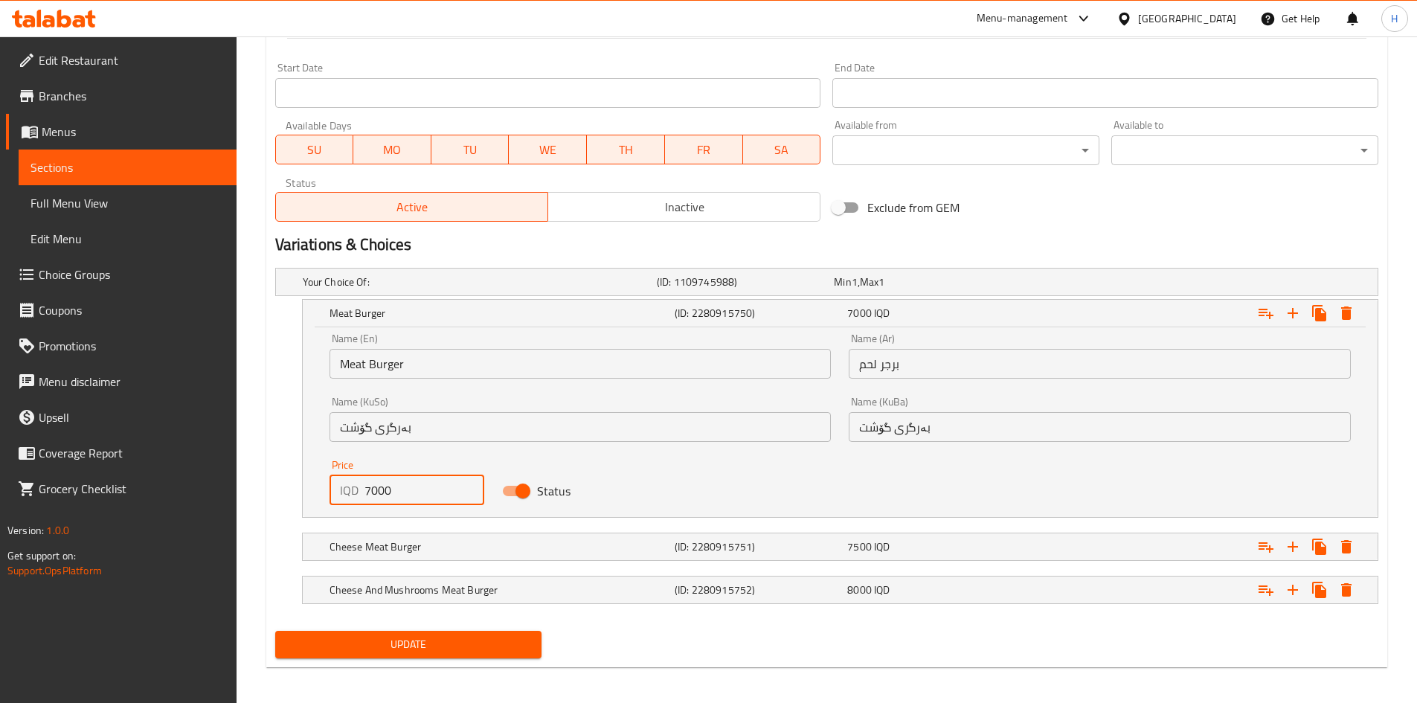
drag, startPoint x: 367, startPoint y: 495, endPoint x: 359, endPoint y: 495, distance: 8.2
click at [359, 495] on div "IQD 7000 Price" at bounding box center [407, 490] width 155 height 30
type input "6000"
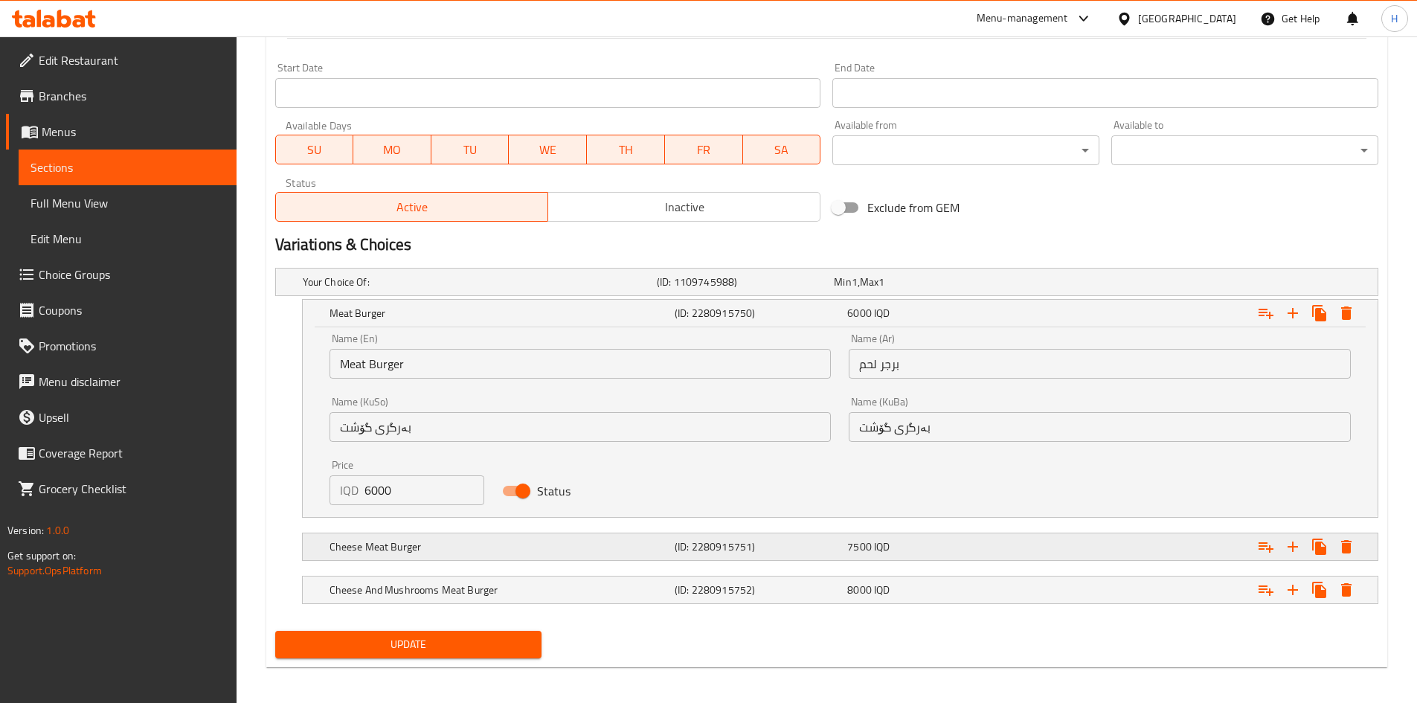
click at [361, 540] on h5 "Cheese Meat Burger" at bounding box center [499, 546] width 339 height 15
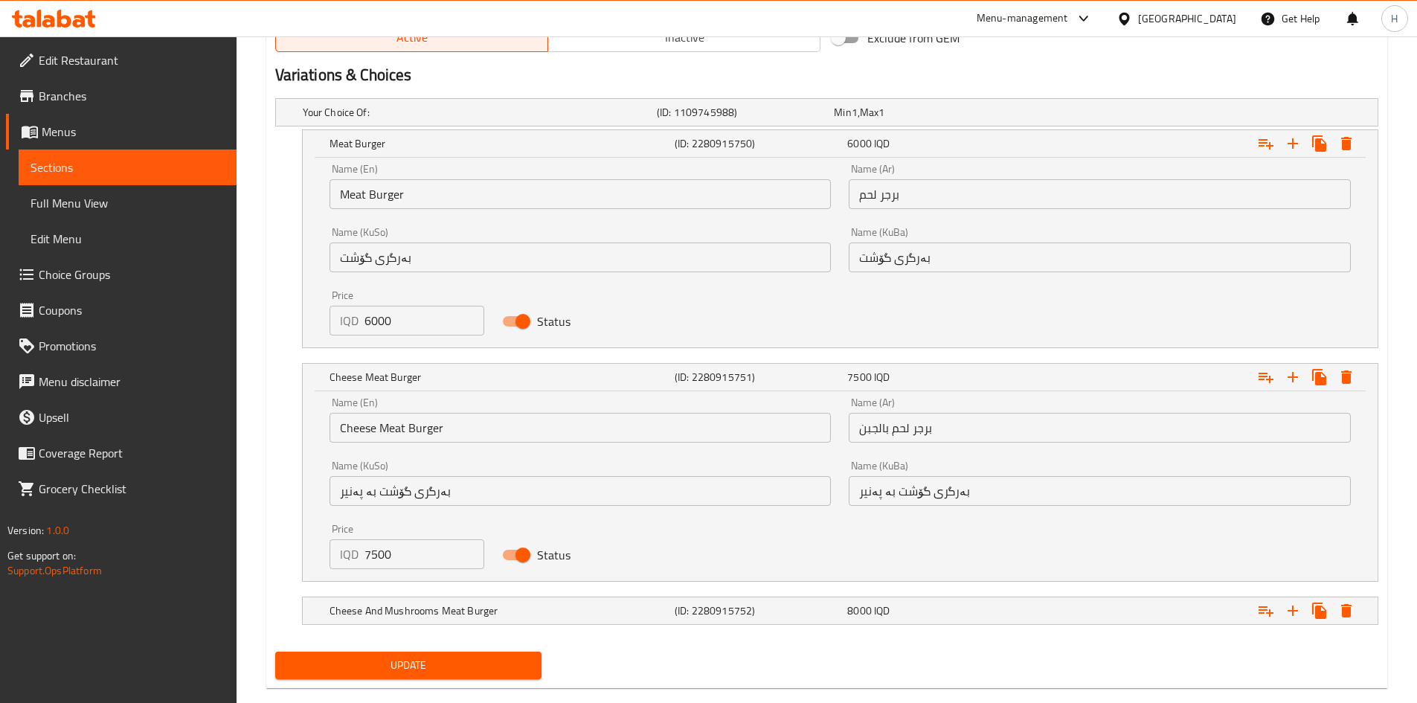
scroll to position [985, 0]
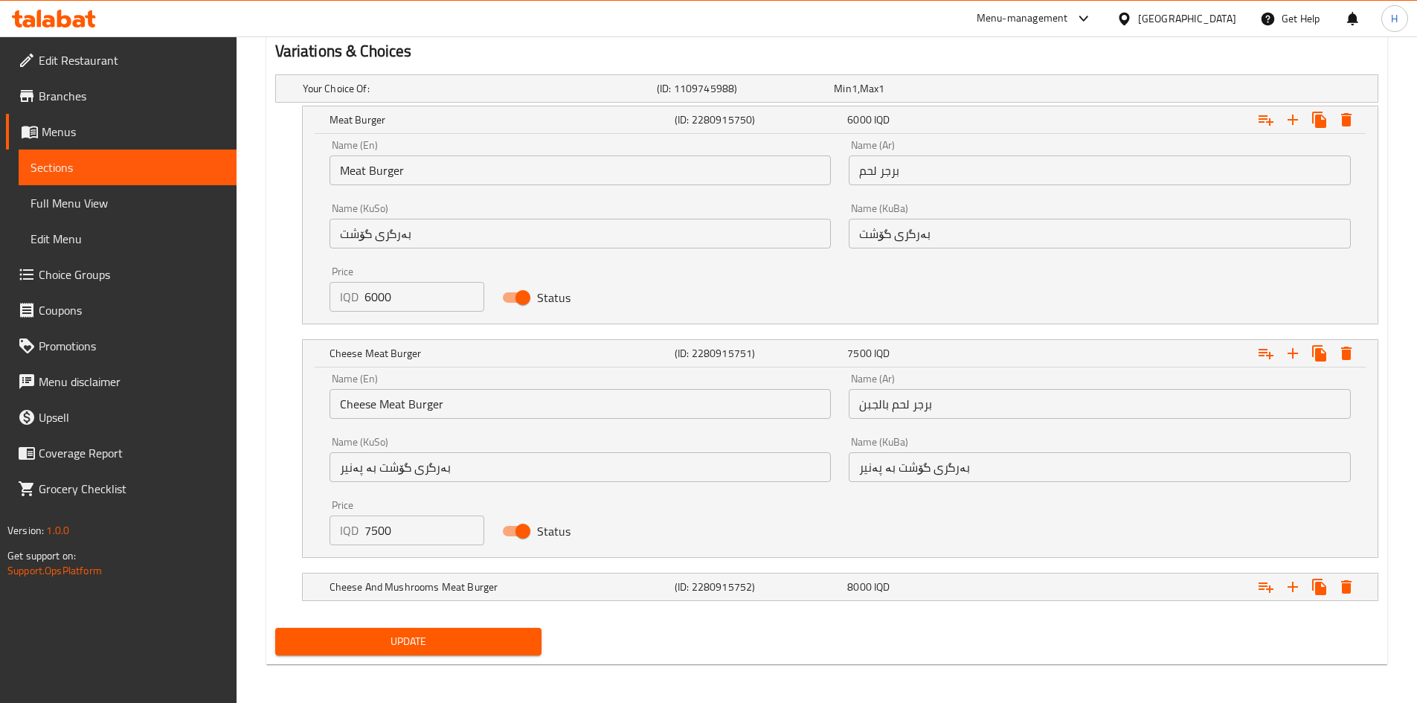
click at [382, 532] on input "7500" at bounding box center [425, 531] width 121 height 30
type input "6500"
click at [376, 579] on h5 "Cheese And Mushrooms Meat Burger" at bounding box center [499, 586] width 339 height 15
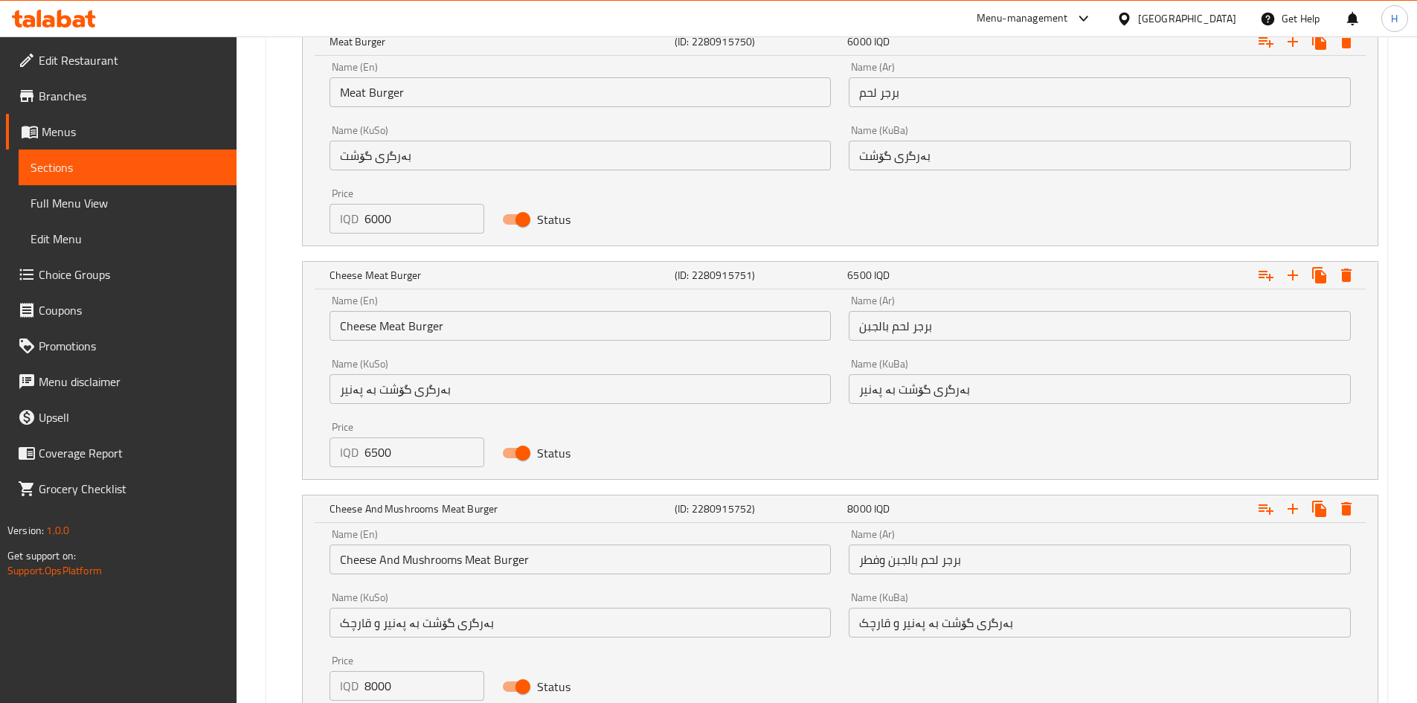
scroll to position [1178, 0]
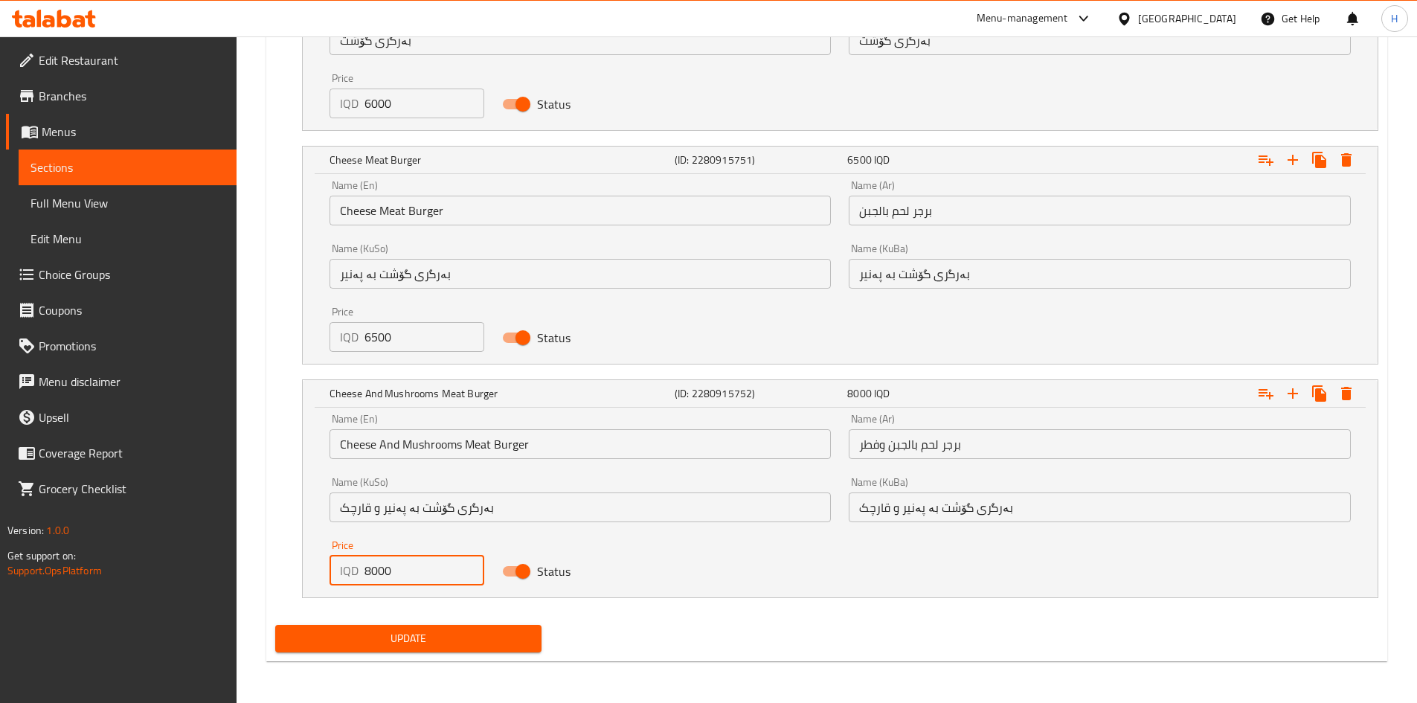
drag, startPoint x: 367, startPoint y: 570, endPoint x: 356, endPoint y: 570, distance: 11.2
click at [356, 570] on div "IQD 8000 Price" at bounding box center [407, 571] width 155 height 30
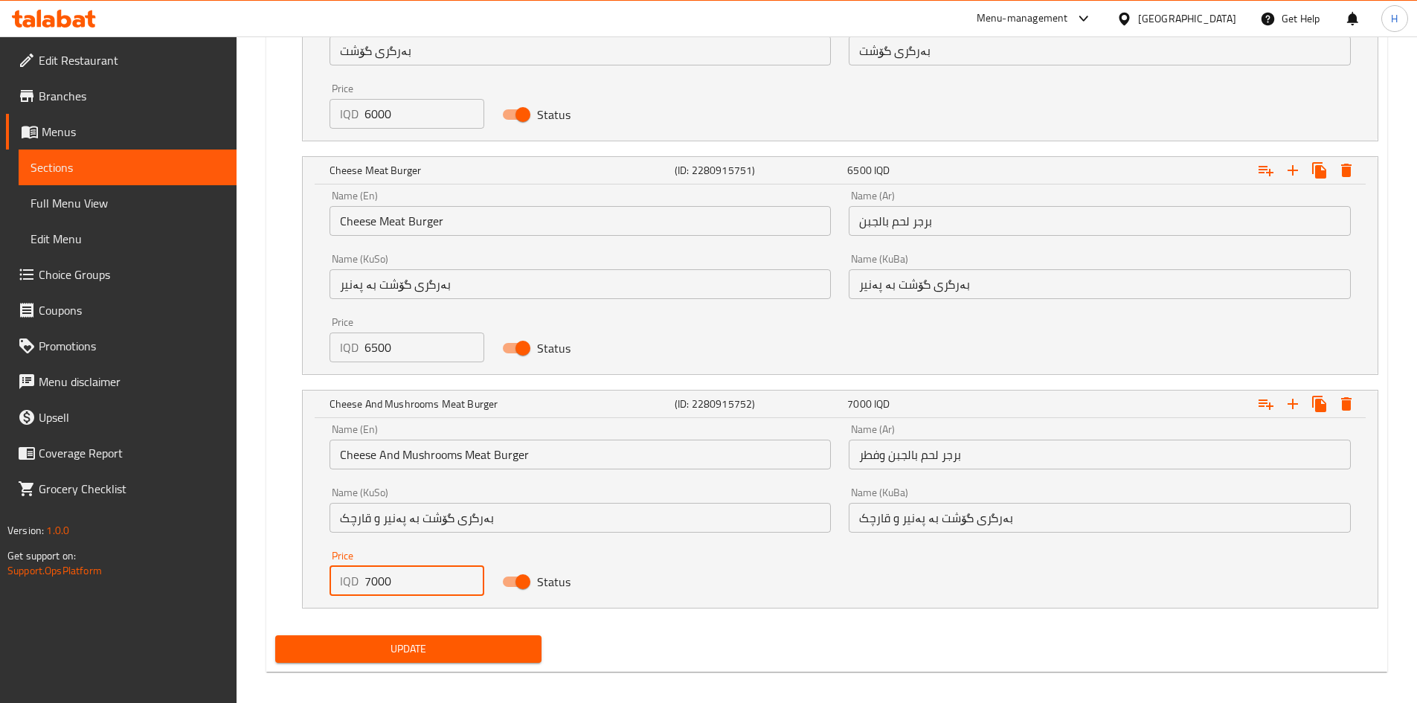
type input "7000"
click at [396, 635] on button "Update" at bounding box center [408, 649] width 267 height 28
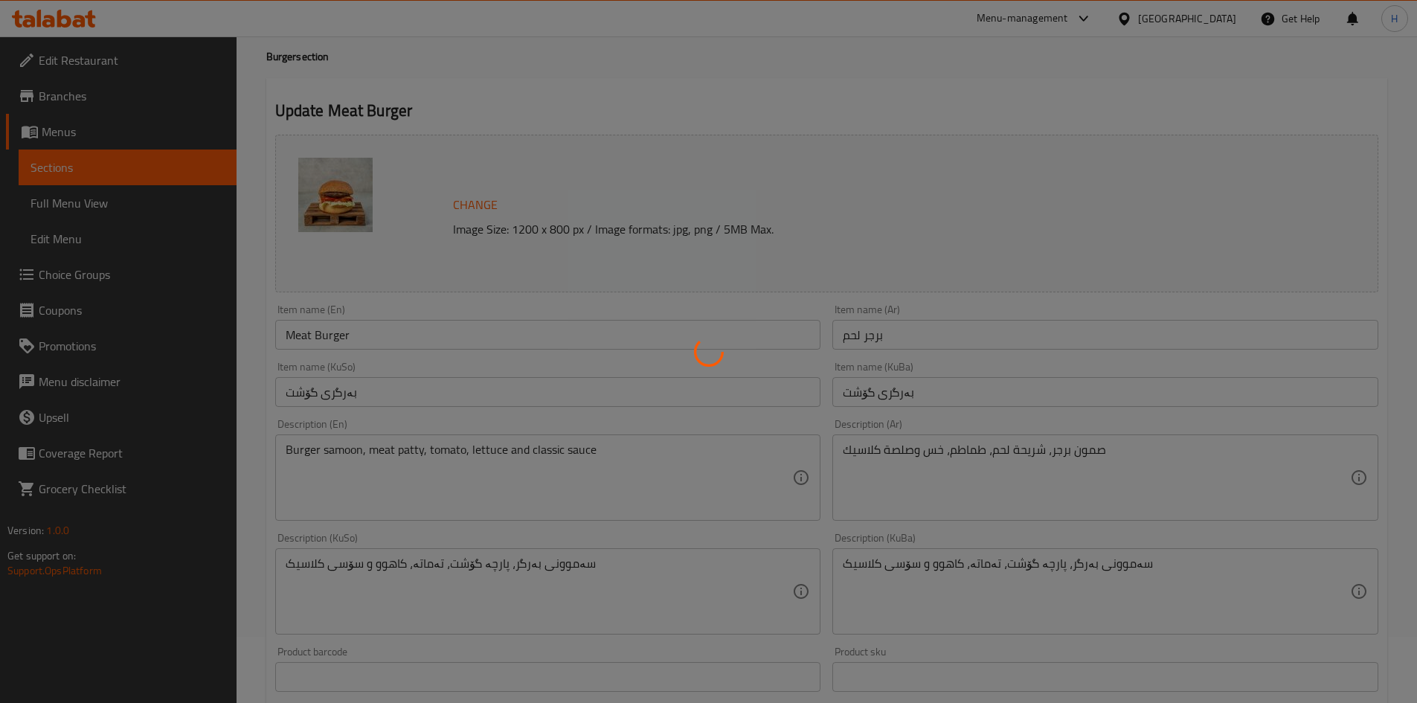
scroll to position [0, 0]
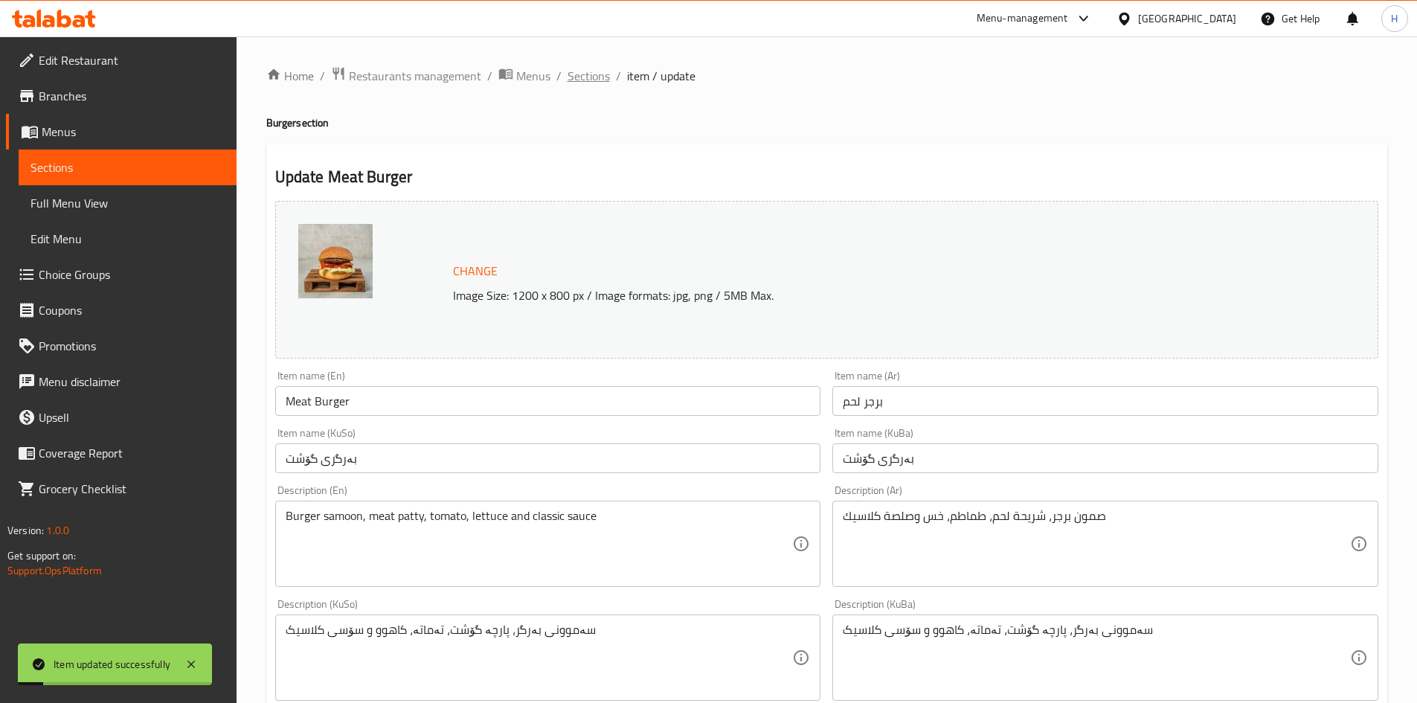
click at [584, 82] on span "Sections" at bounding box center [589, 76] width 42 height 18
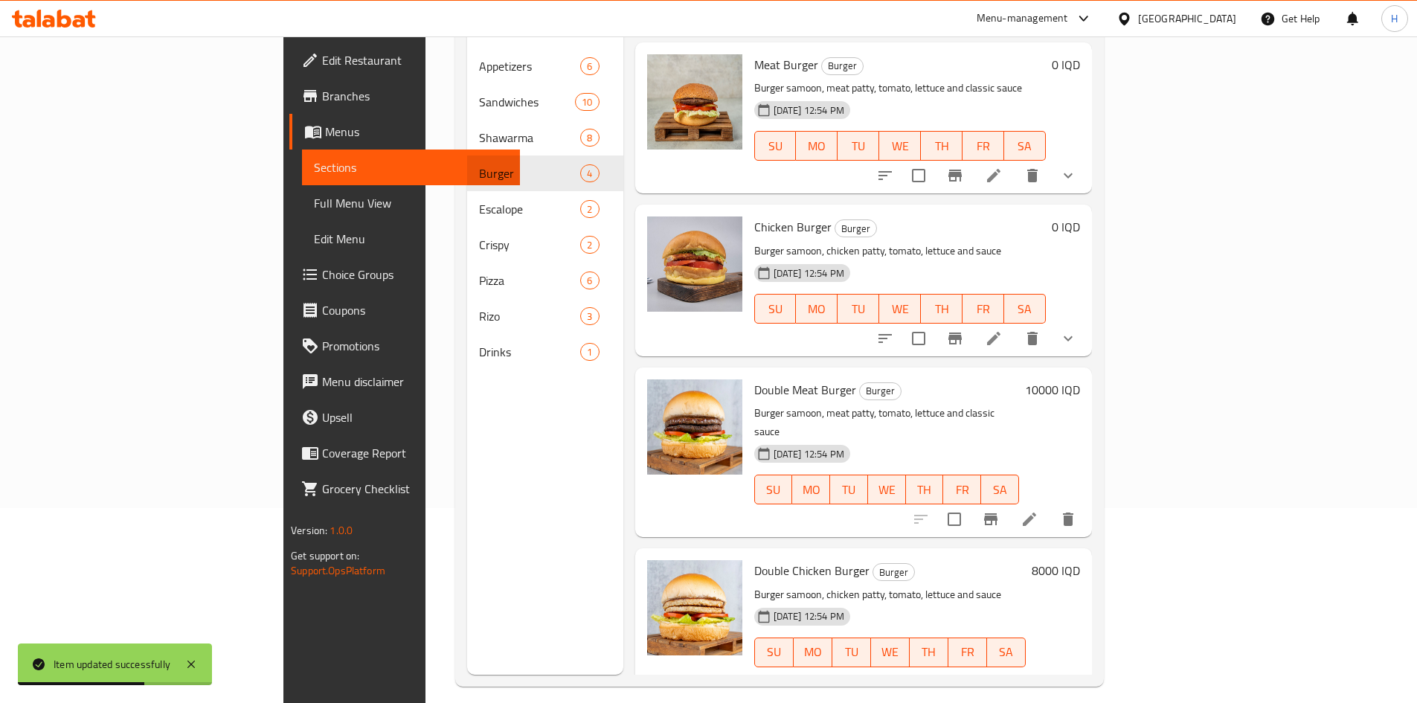
scroll to position [208, 0]
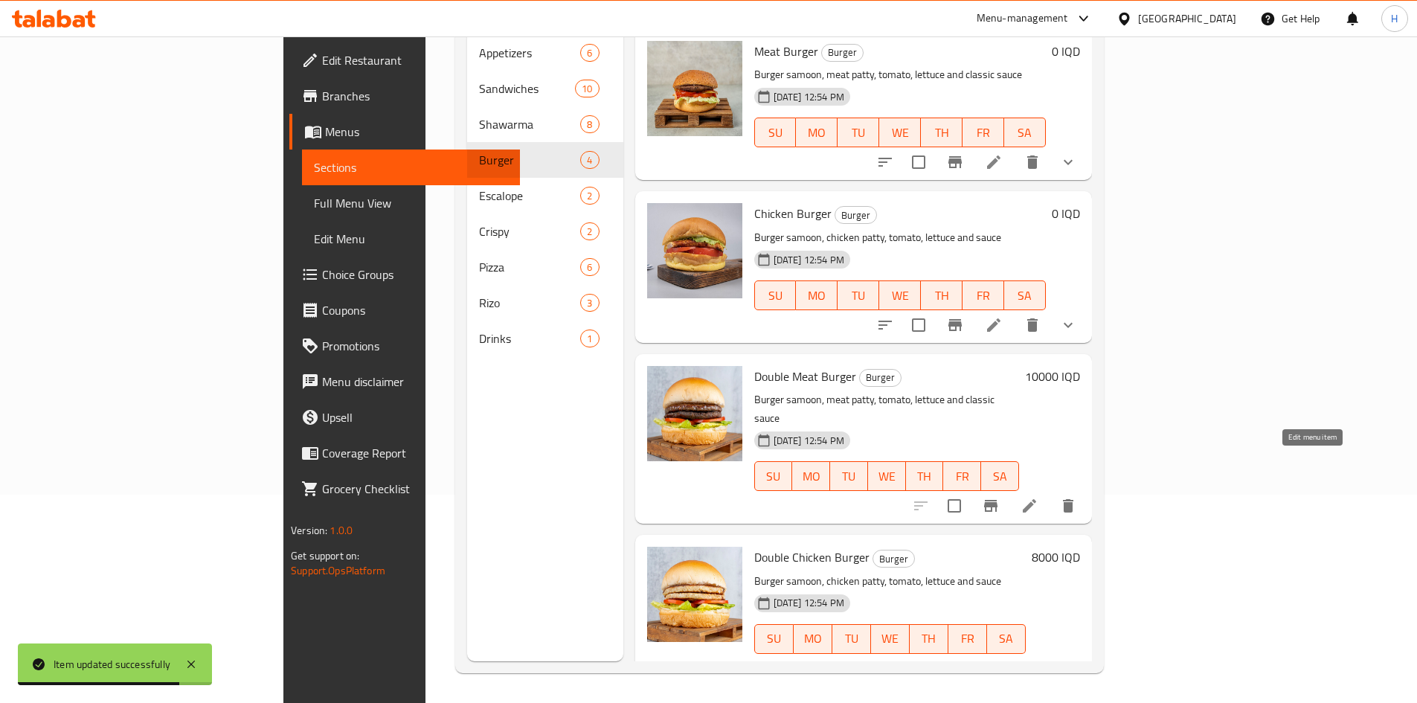
click at [1038, 497] on icon at bounding box center [1030, 506] width 18 height 18
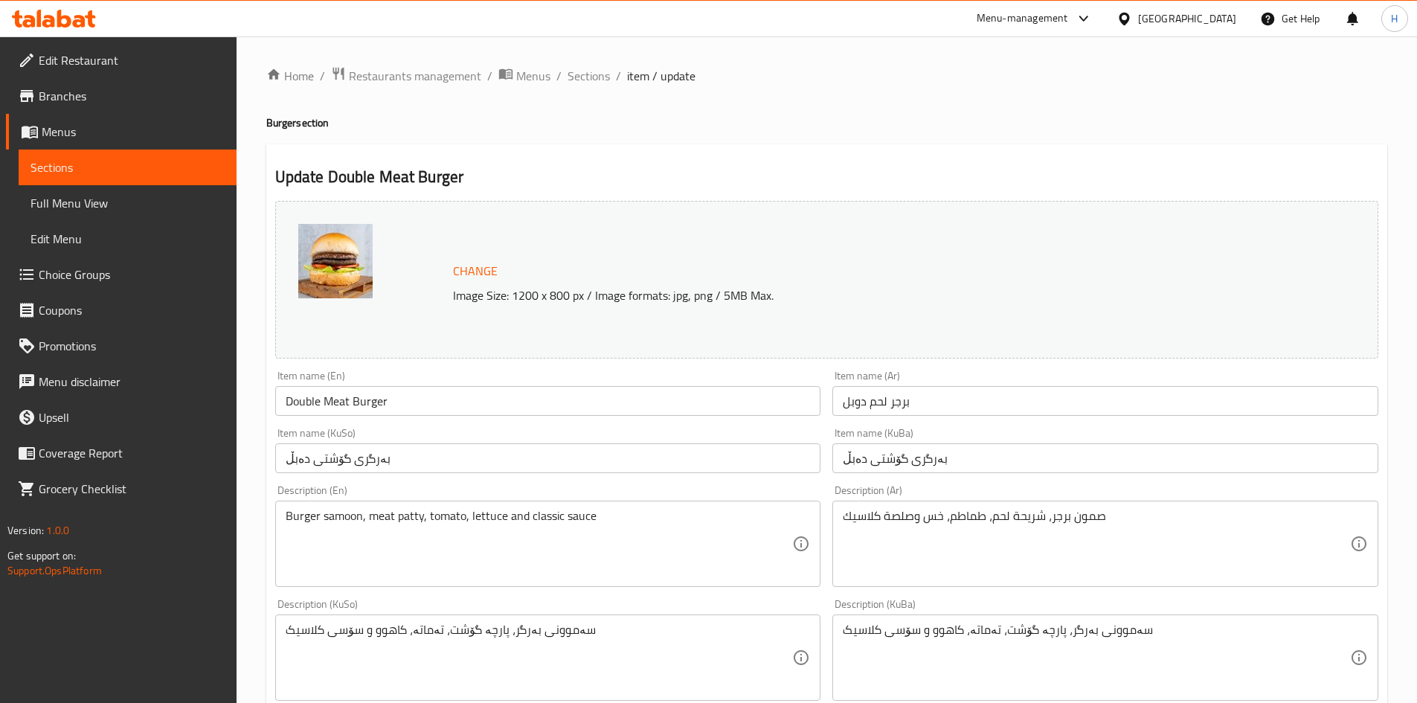
click at [580, 77] on span "Sections" at bounding box center [589, 76] width 42 height 18
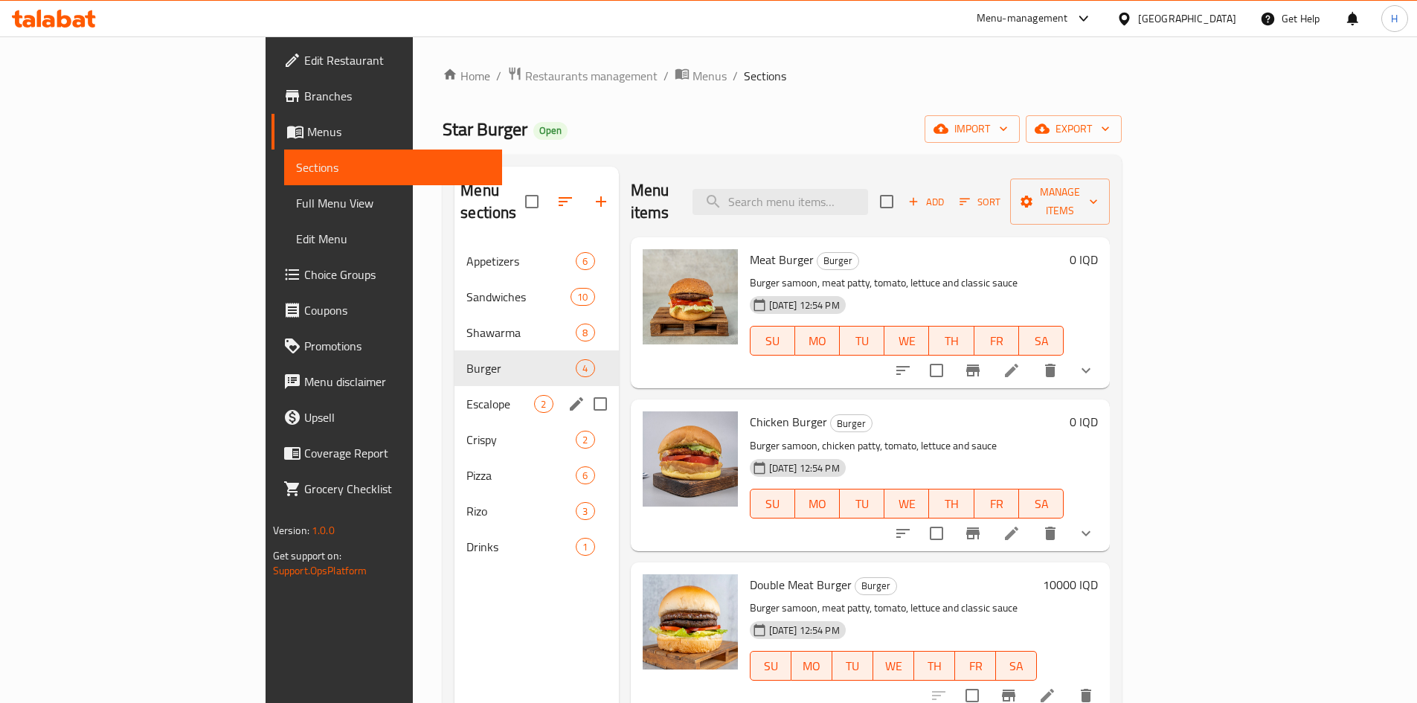
click at [455, 393] on div "Escalope 2" at bounding box center [537, 404] width 164 height 36
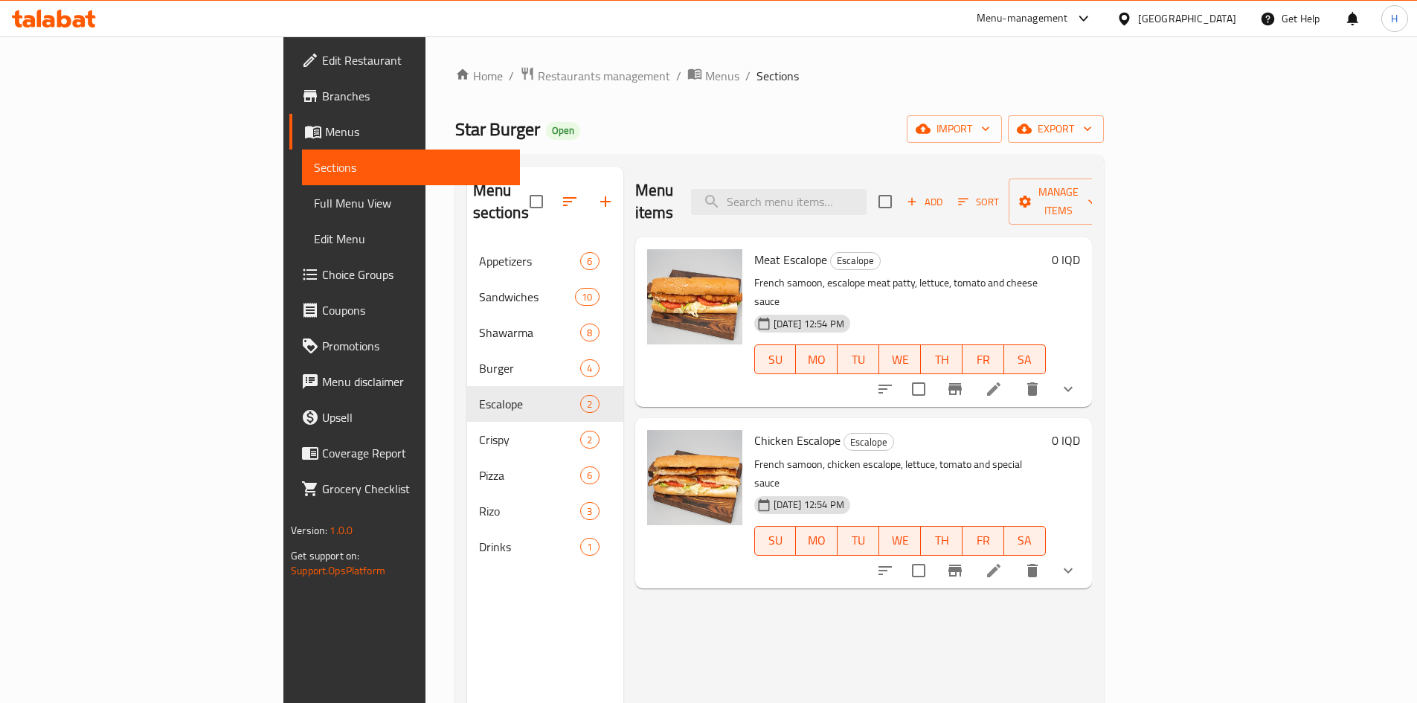
click at [1001, 382] on icon at bounding box center [993, 388] width 13 height 13
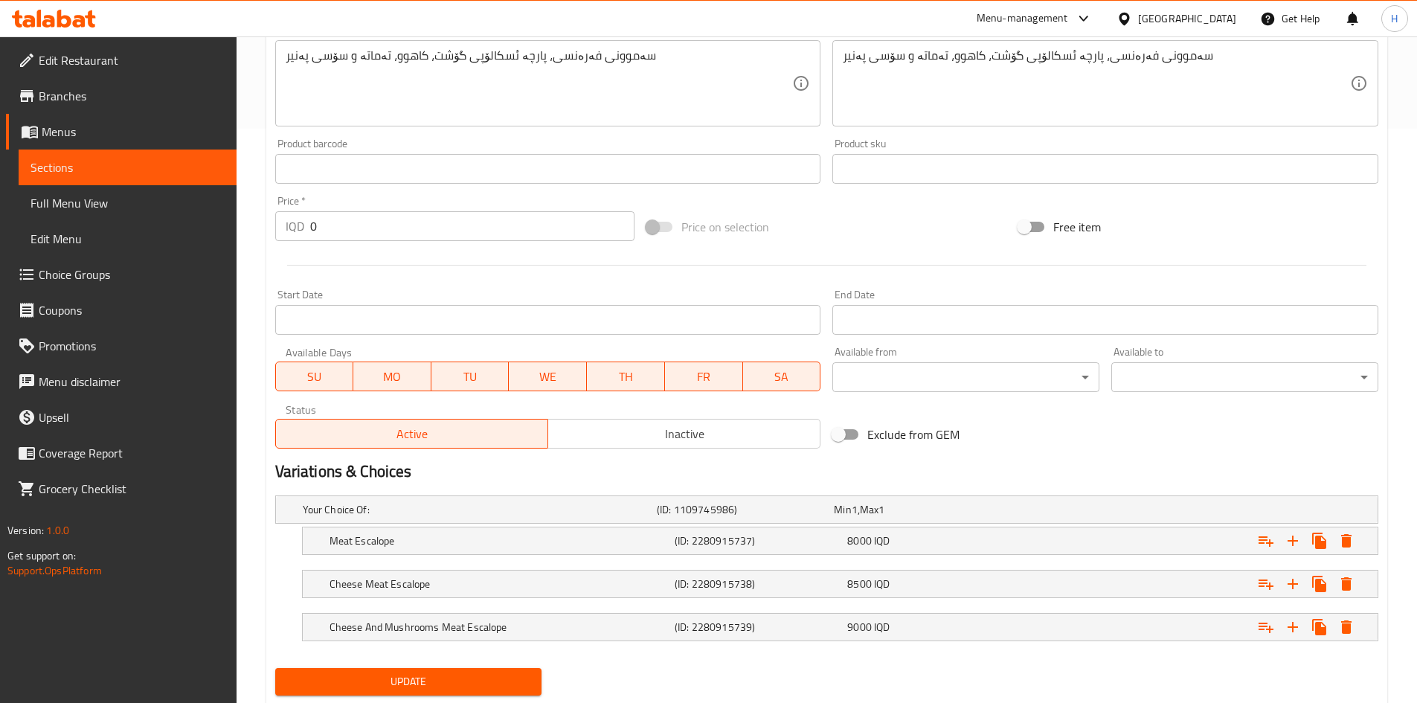
scroll to position [617, 0]
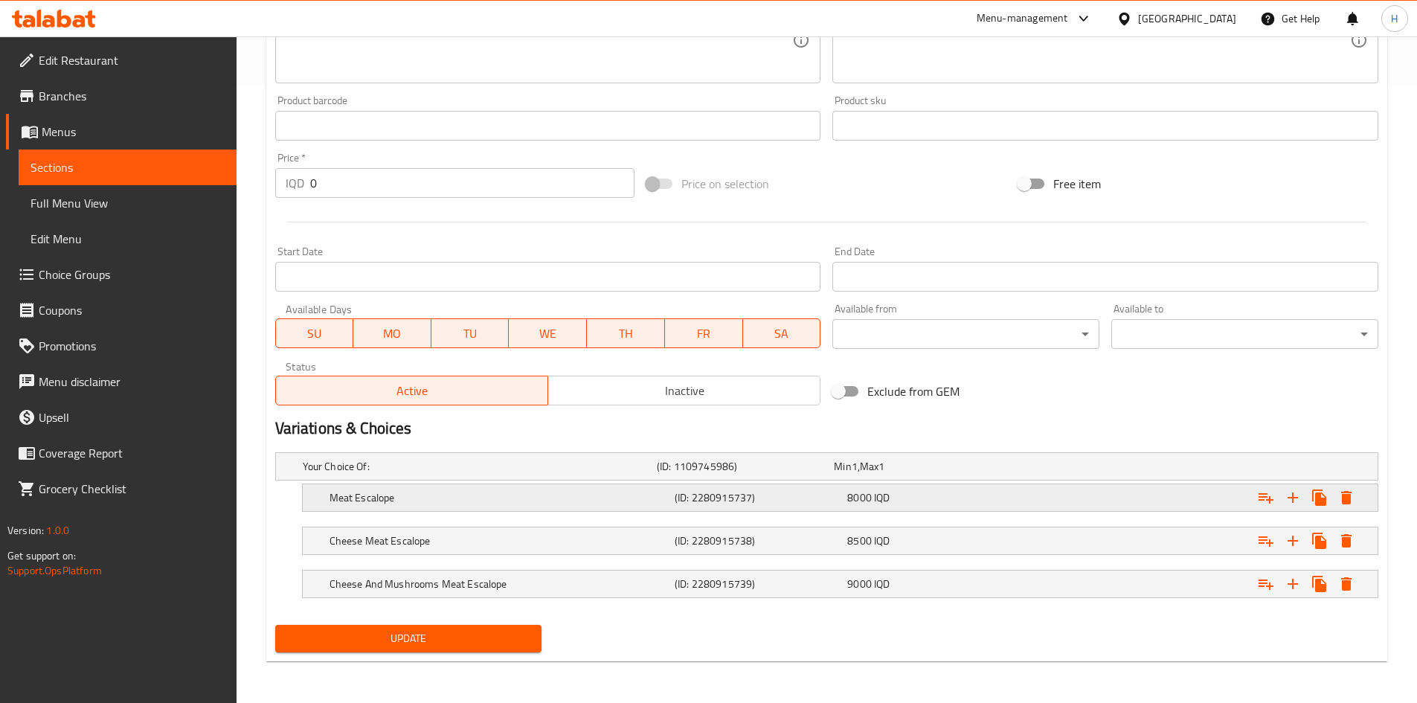
click at [353, 496] on h5 "Meat Escalope" at bounding box center [499, 497] width 339 height 15
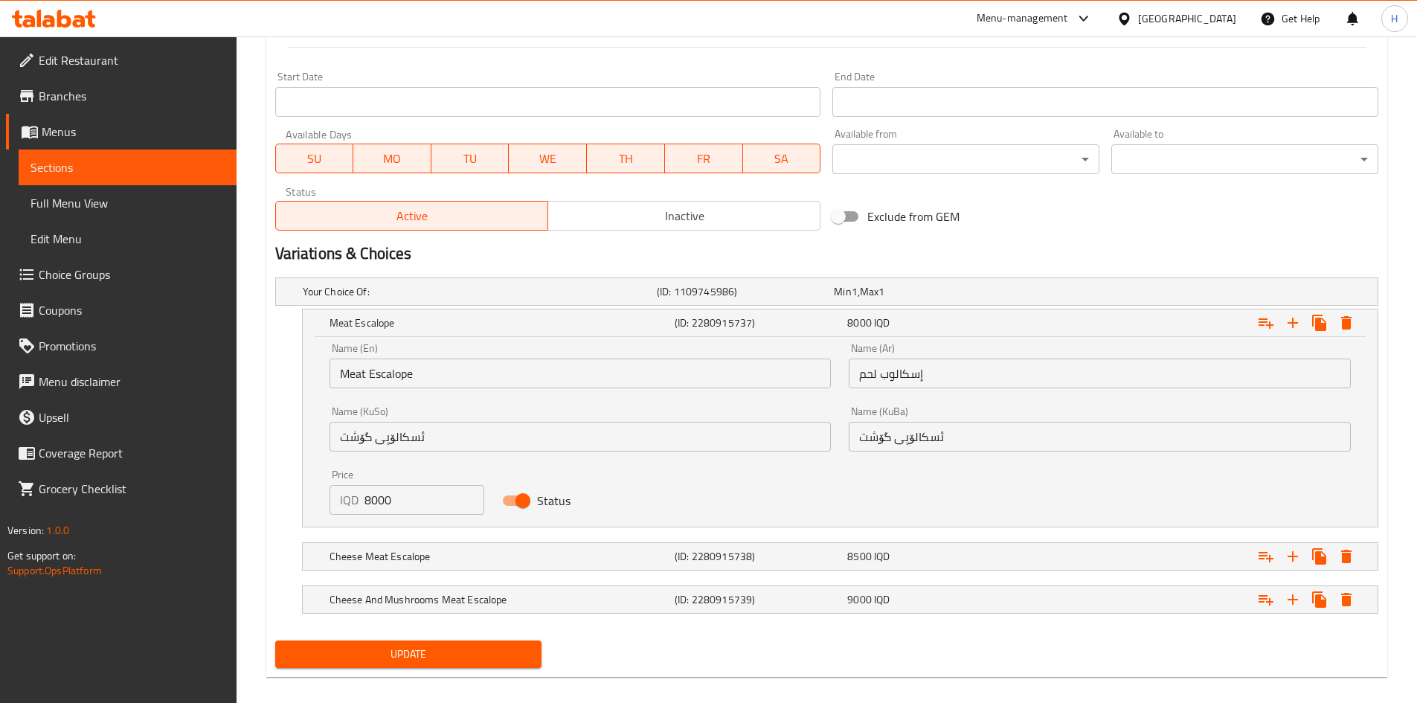
scroll to position [793, 0]
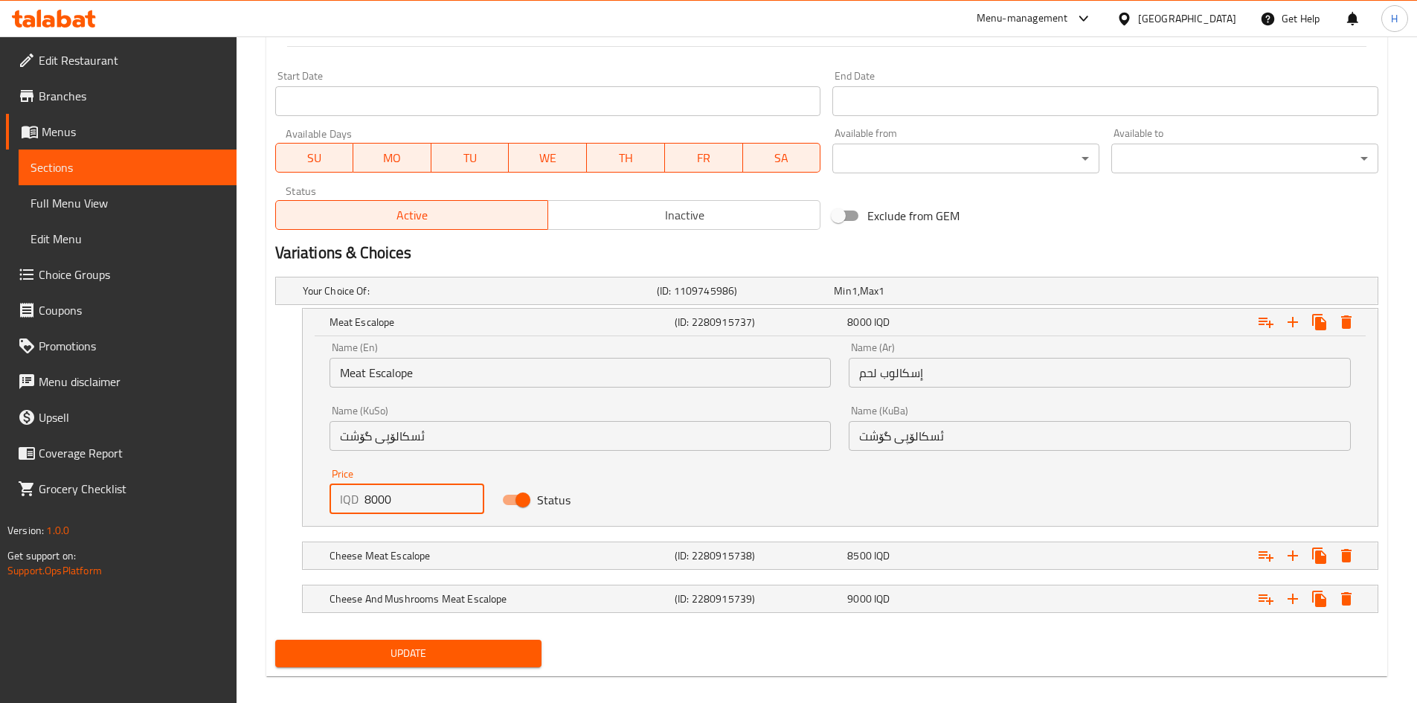
click at [357, 502] on div "IQD 8000 Price" at bounding box center [407, 499] width 155 height 30
drag, startPoint x: 365, startPoint y: 502, endPoint x: 342, endPoint y: 504, distance: 23.1
click at [342, 504] on div "IQD 8000 Price" at bounding box center [407, 499] width 155 height 30
click at [365, 501] on input "8000" at bounding box center [425, 499] width 121 height 30
click at [365, 502] on input "8000" at bounding box center [425, 499] width 121 height 30
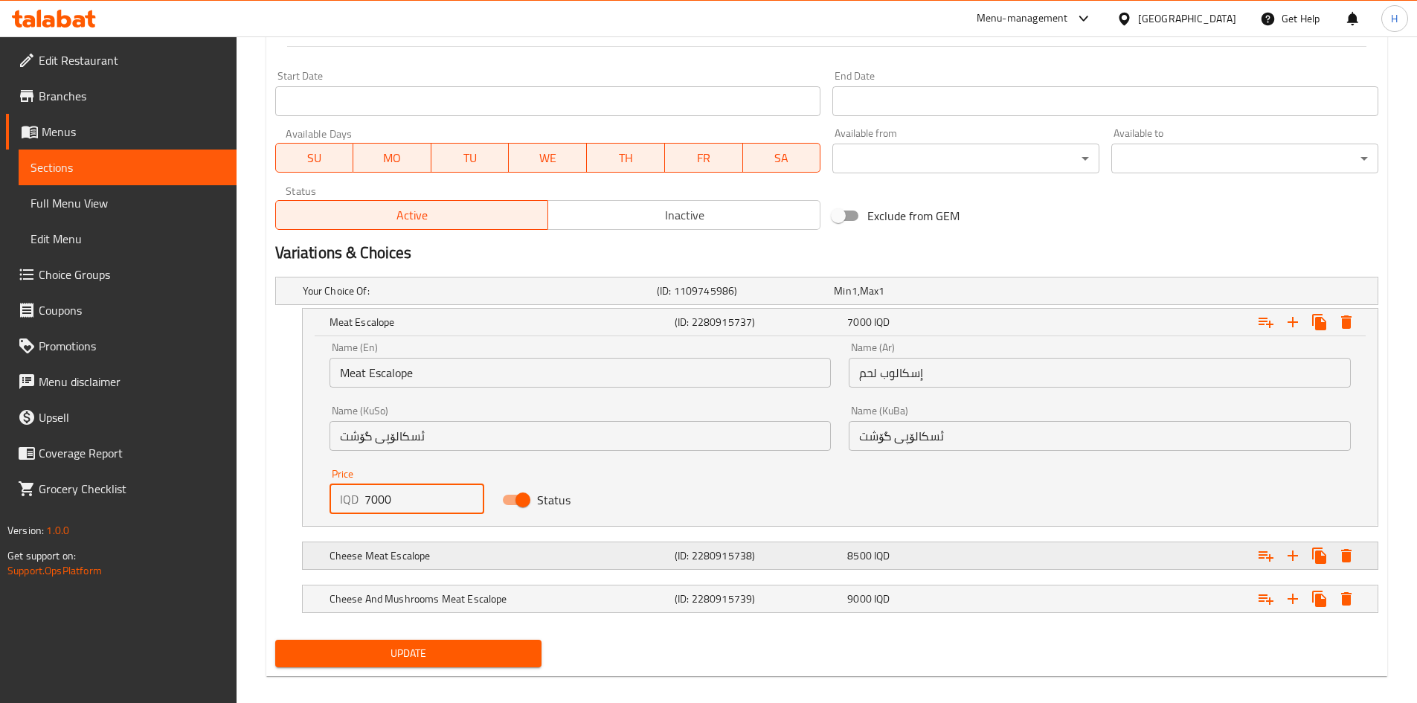
type input "7000"
click at [375, 548] on h5 "Cheese Meat Escalope" at bounding box center [499, 555] width 339 height 15
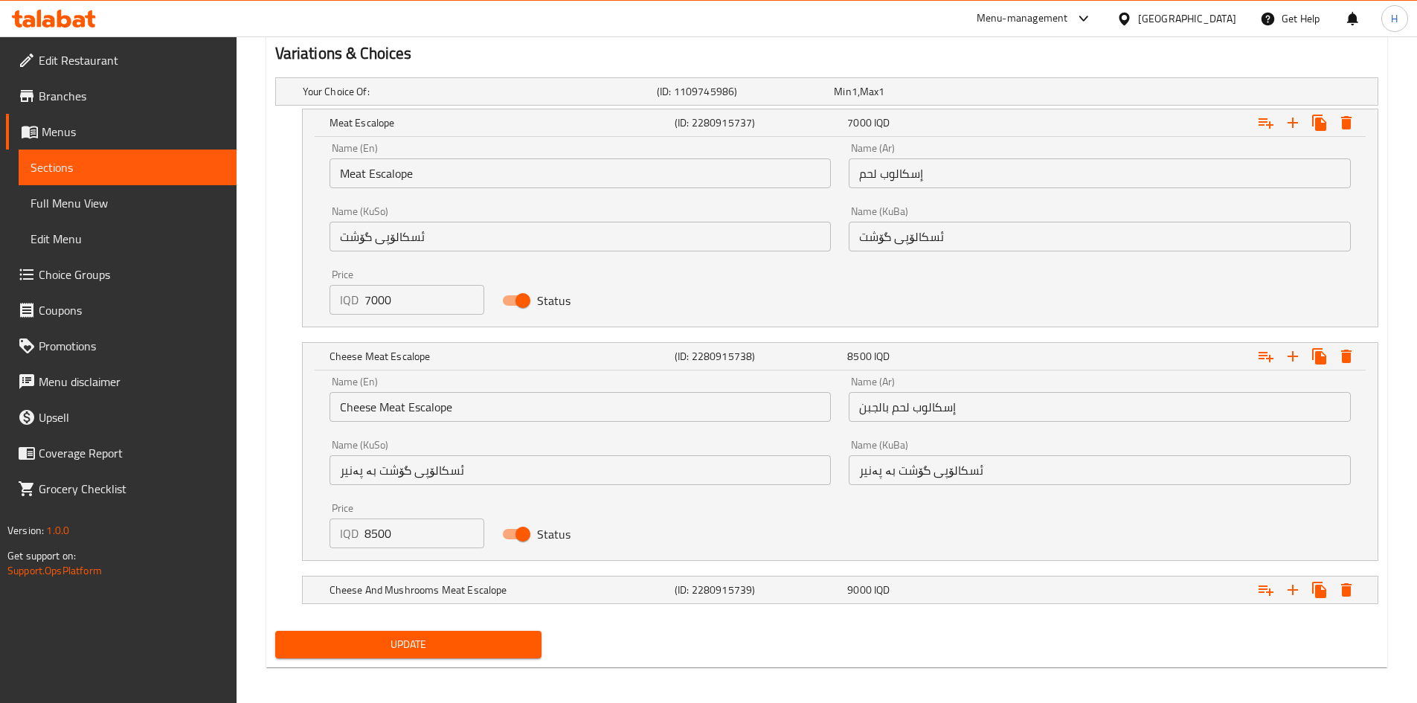
scroll to position [995, 0]
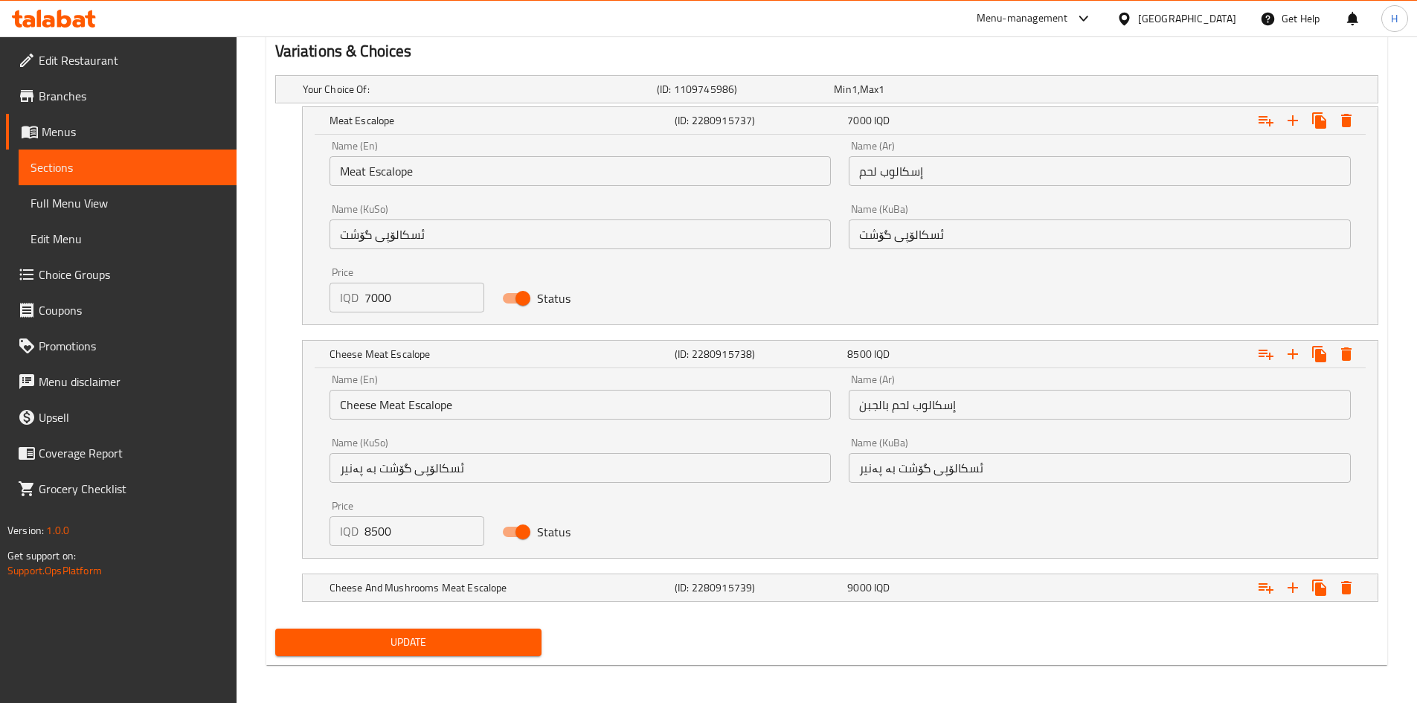
click at [397, 534] on input "8500" at bounding box center [425, 531] width 121 height 30
type input "7500"
click at [399, 587] on h5 "Cheese And Mushrooms Meat Escalope" at bounding box center [499, 587] width 339 height 15
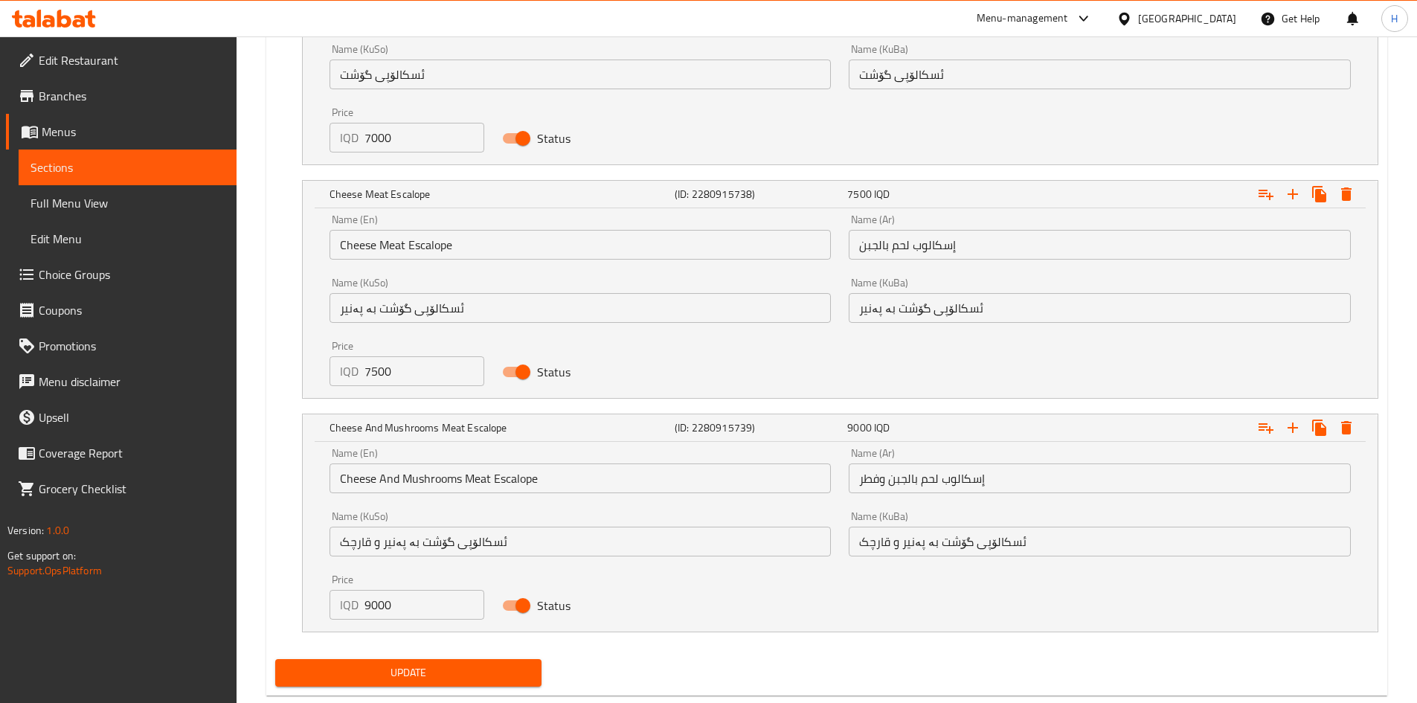
scroll to position [1187, 0]
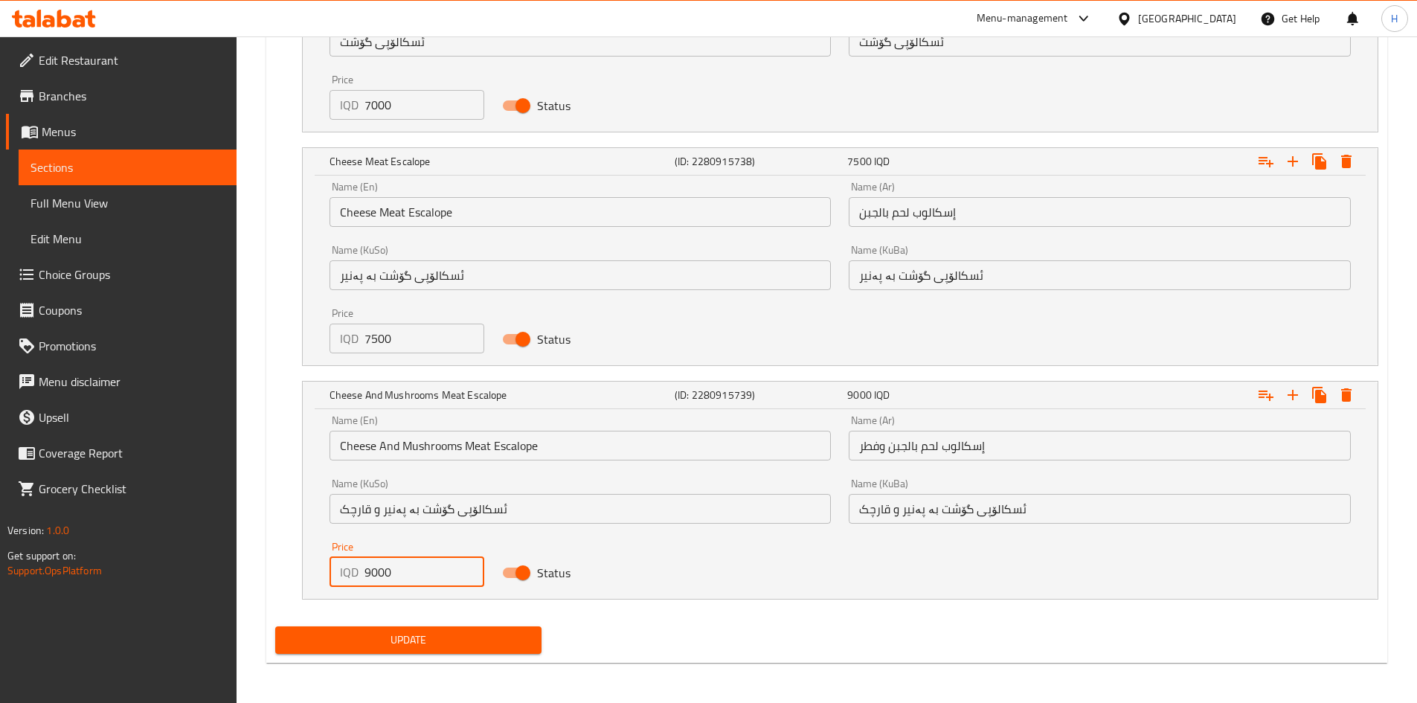
drag, startPoint x: 367, startPoint y: 576, endPoint x: 359, endPoint y: 578, distance: 8.5
click at [359, 578] on div "IQD 9000 Price" at bounding box center [407, 572] width 155 height 30
drag, startPoint x: 366, startPoint y: 569, endPoint x: 367, endPoint y: 577, distance: 8.3
click at [367, 577] on input "9000" at bounding box center [425, 572] width 121 height 30
type input "8000"
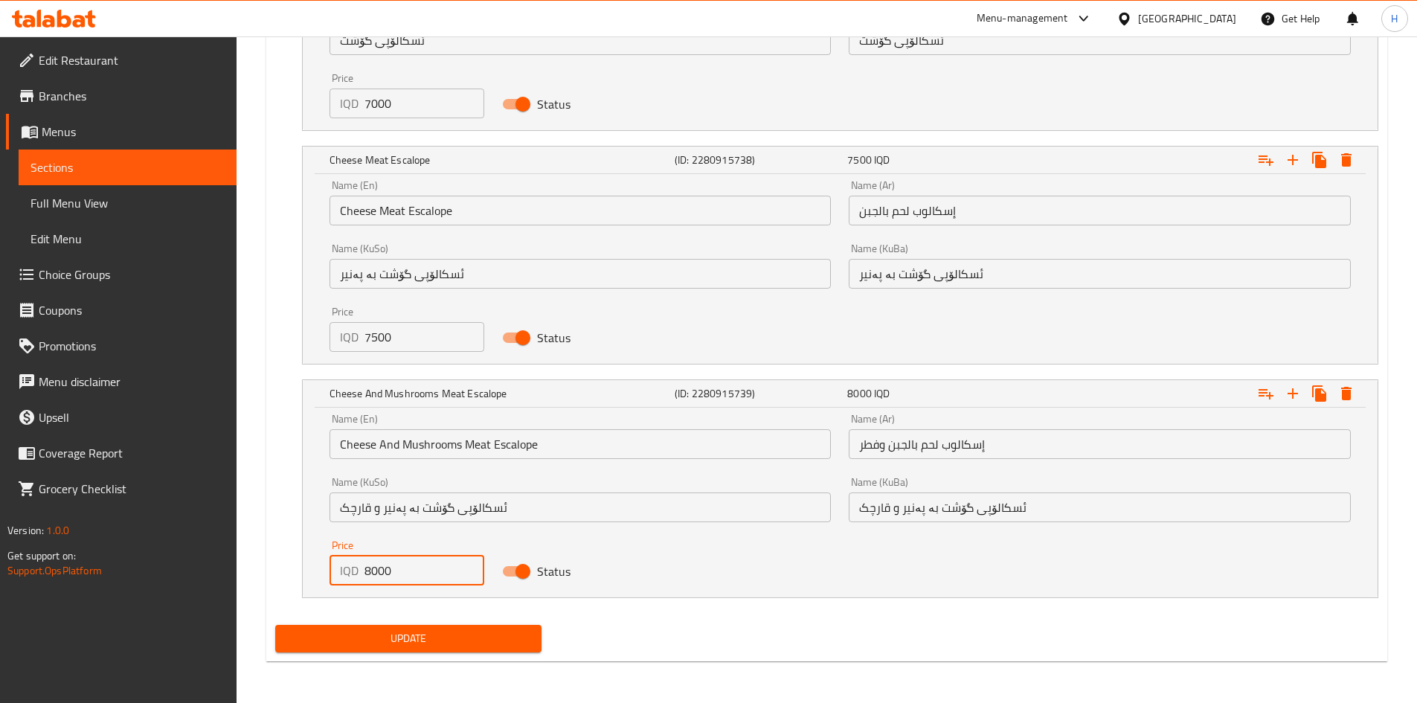
drag, startPoint x: 464, startPoint y: 634, endPoint x: 481, endPoint y: 621, distance: 21.3
click at [466, 632] on span "Update" at bounding box center [408, 638] width 243 height 19
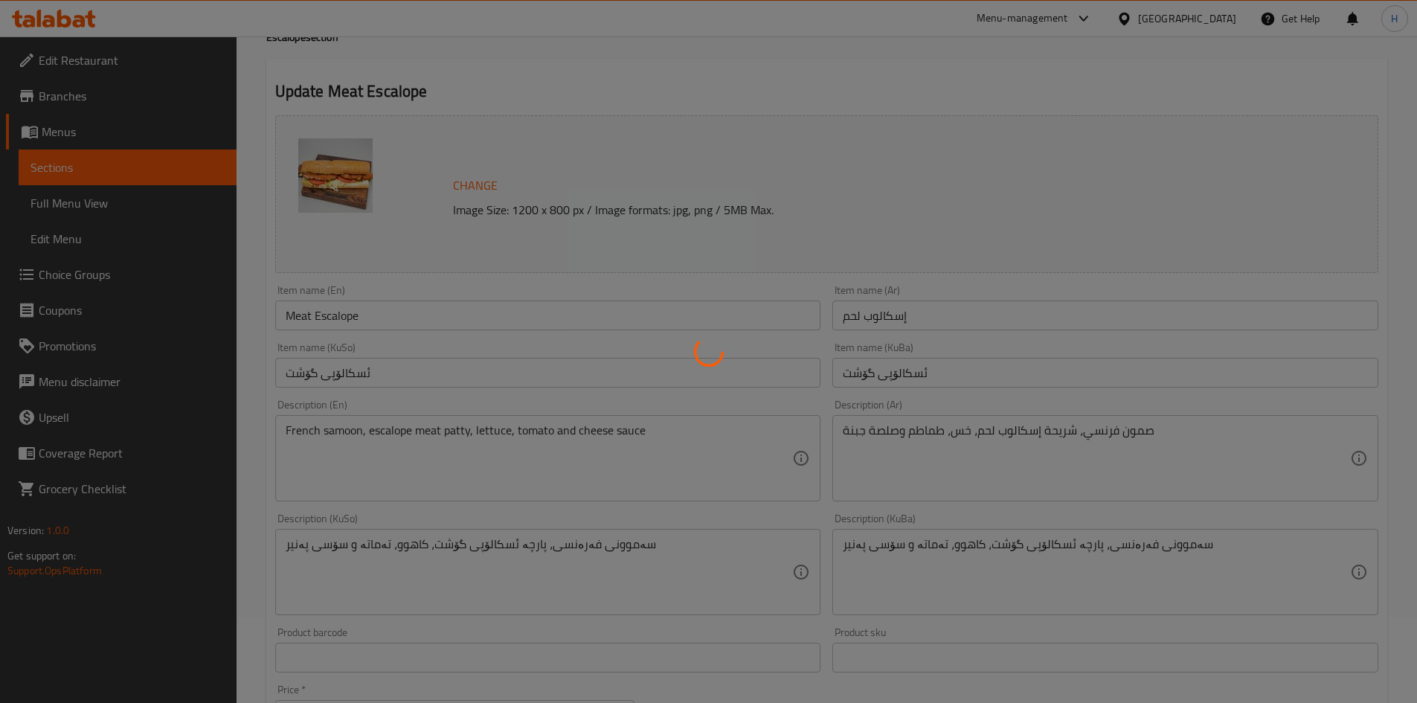
scroll to position [0, 0]
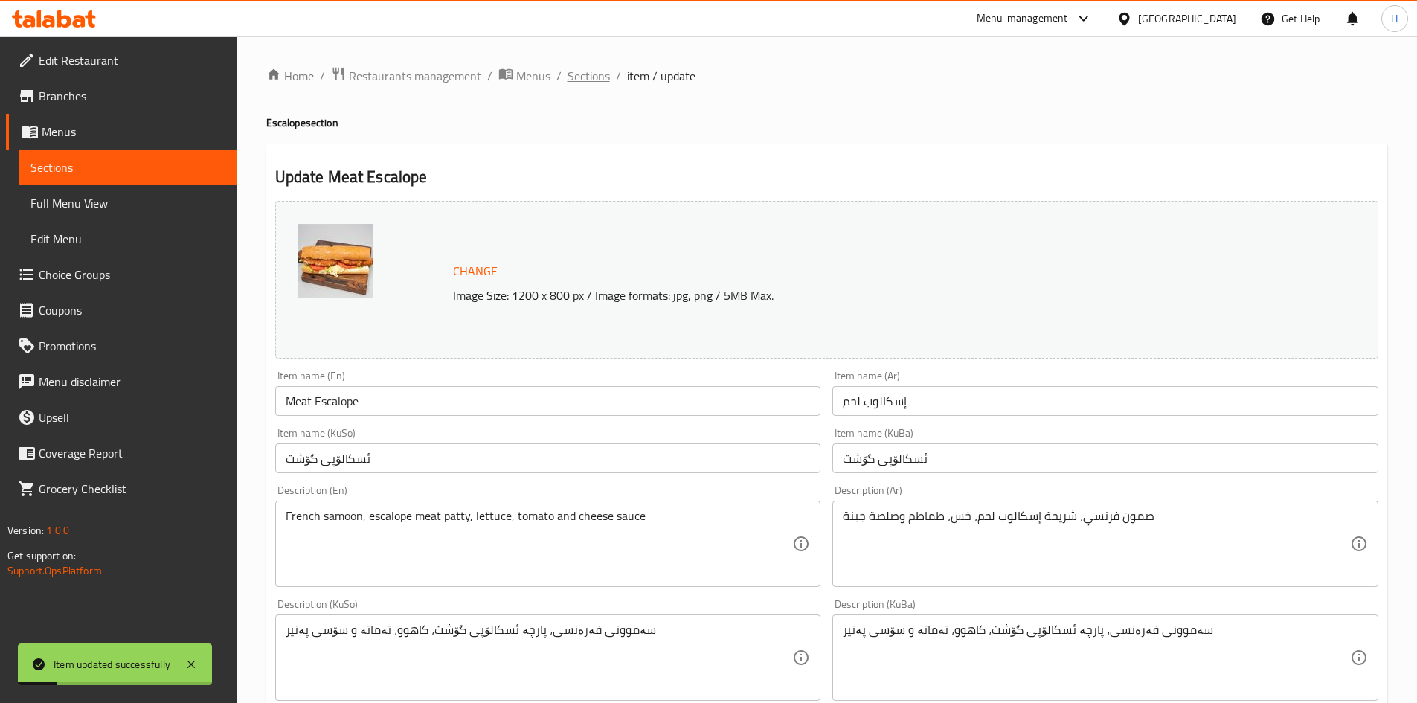
click at [577, 83] on span "Sections" at bounding box center [589, 76] width 42 height 18
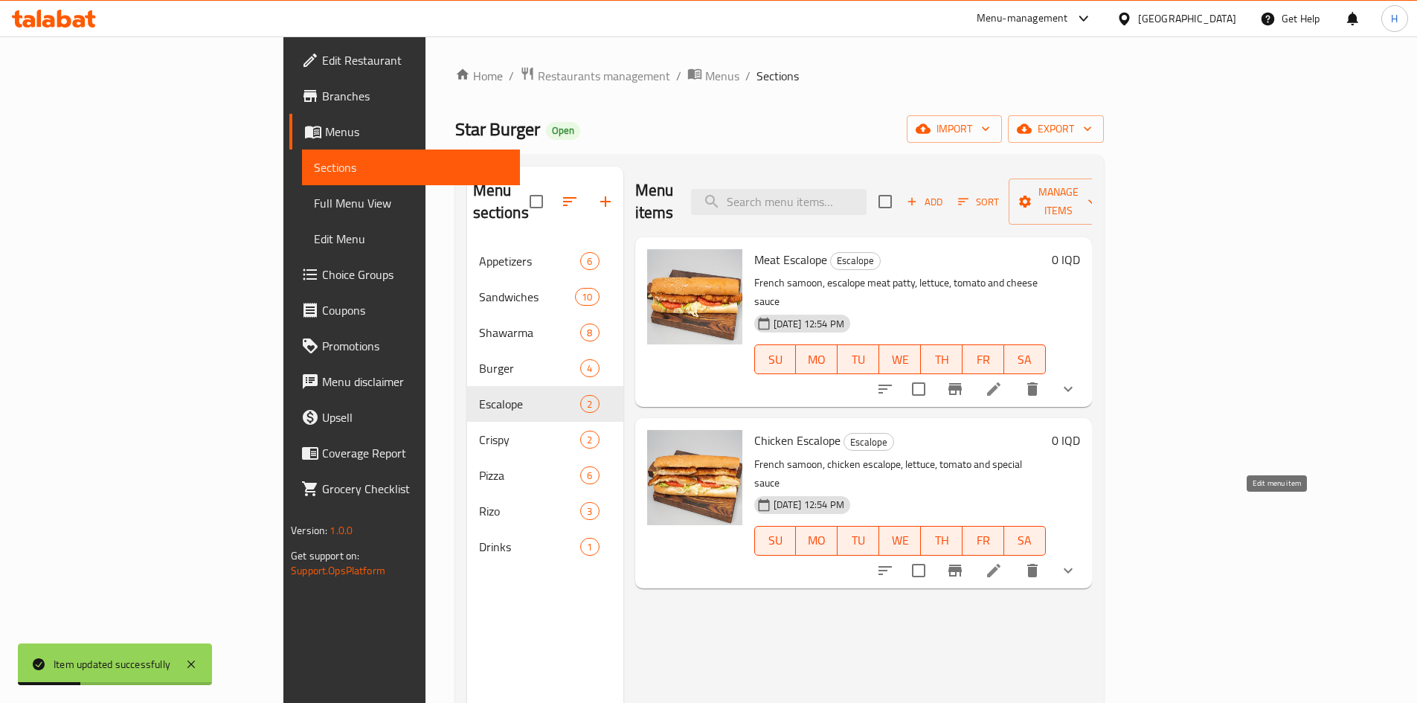
click at [1003, 562] on icon at bounding box center [994, 571] width 18 height 18
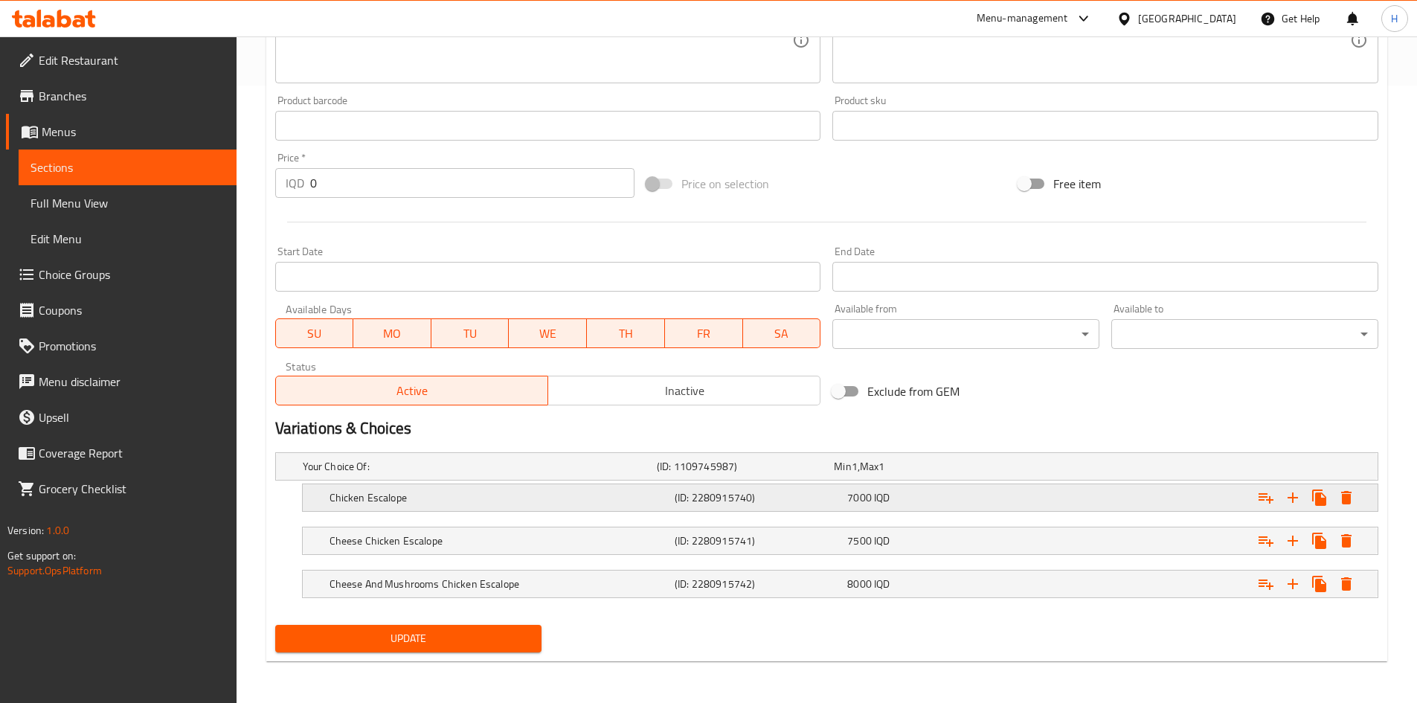
click at [460, 503] on h5 "Chicken Escalope" at bounding box center [499, 497] width 339 height 15
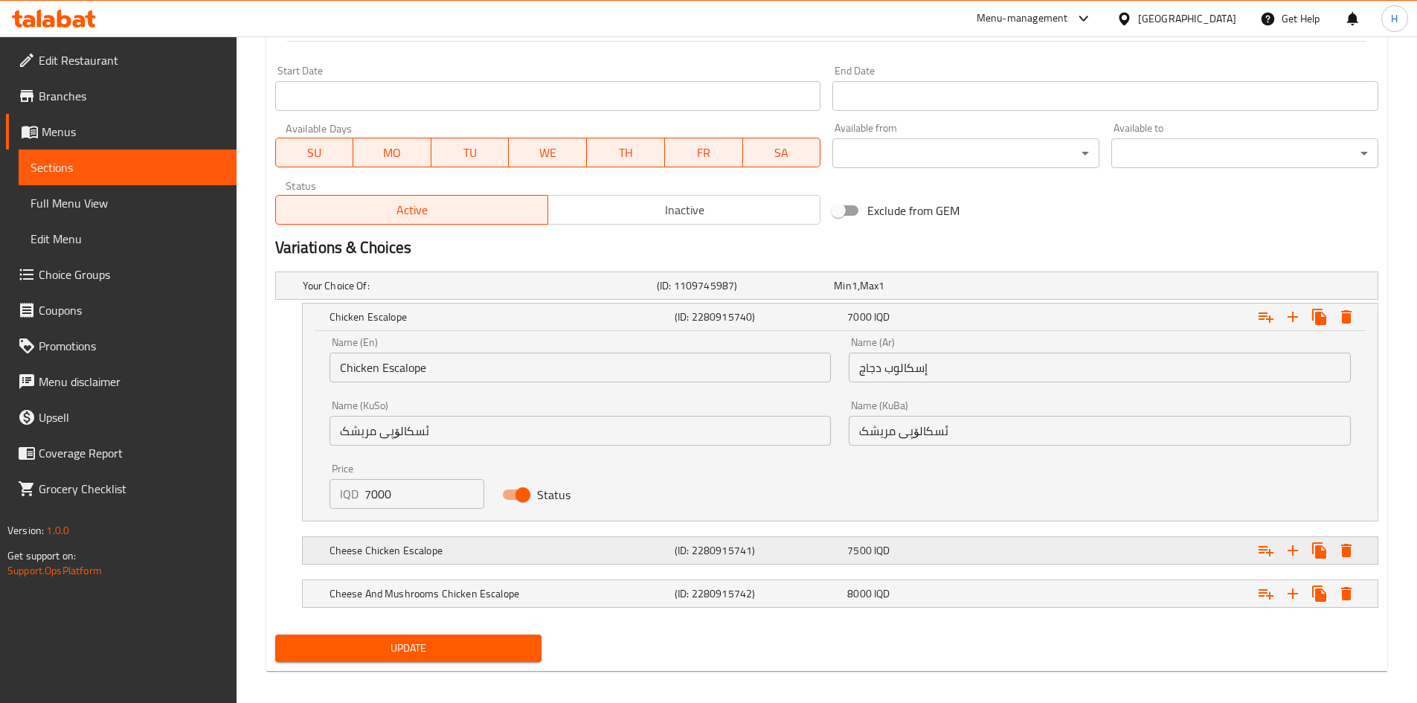
scroll to position [802, 0]
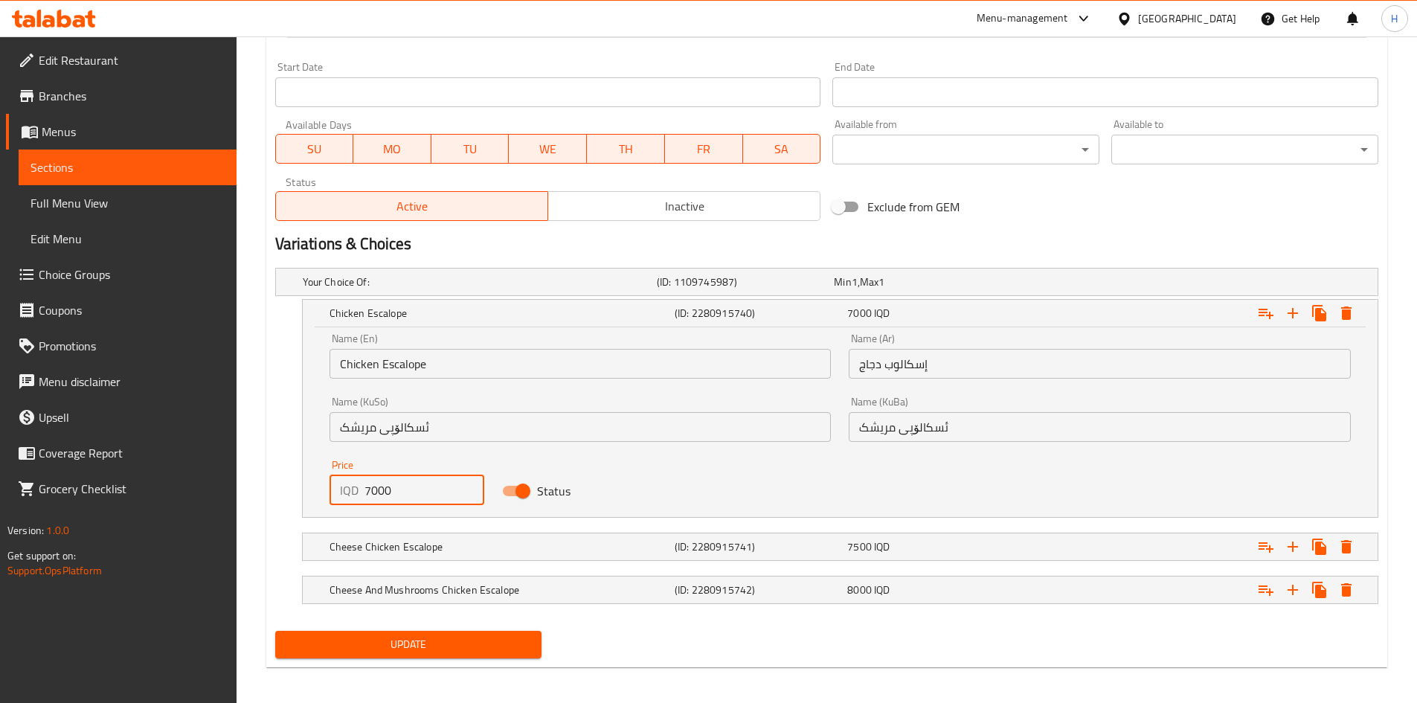
drag, startPoint x: 371, startPoint y: 486, endPoint x: 347, endPoint y: 489, distance: 24.0
click at [347, 489] on div "IQD 7000 Price" at bounding box center [407, 490] width 155 height 30
type input "6000"
click at [367, 533] on div "Cheese Chicken Escalope (ID: 2280915741) 7500 IQD" at bounding box center [845, 546] width 1036 height 33
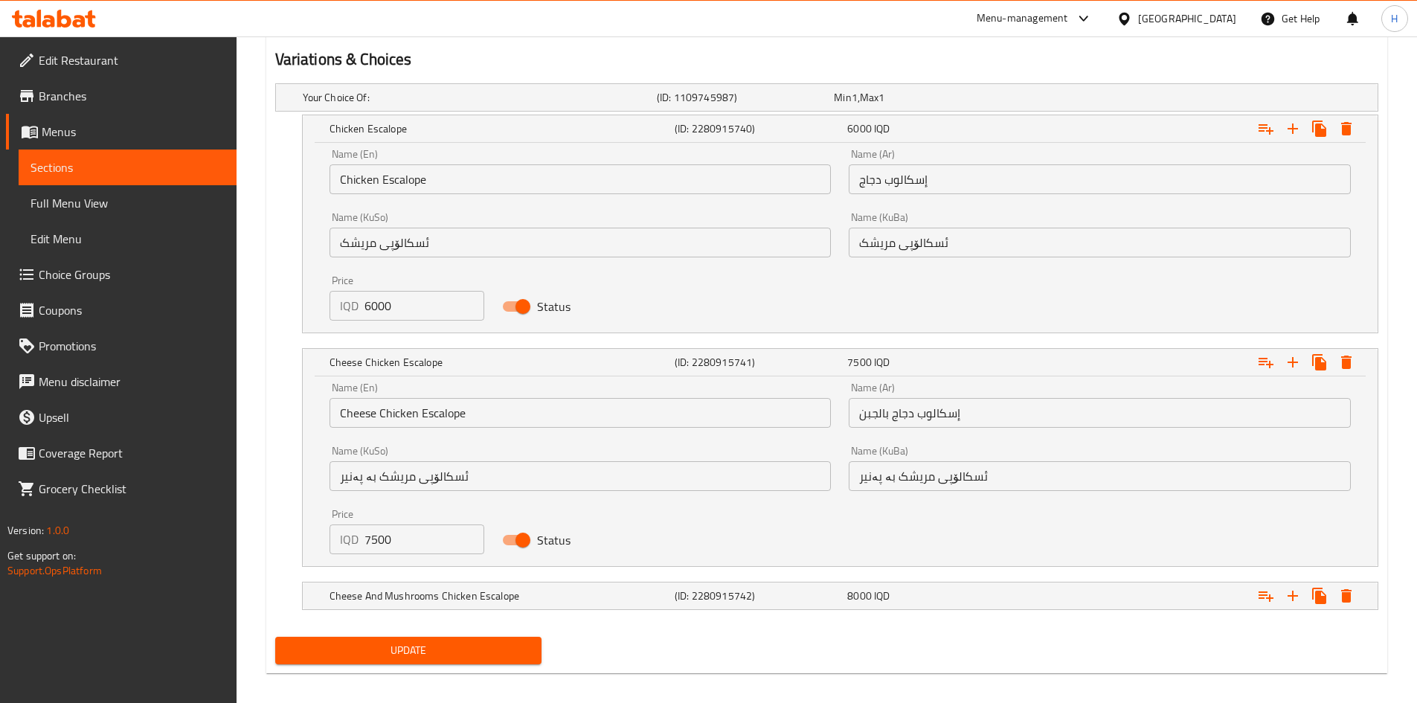
scroll to position [992, 0]
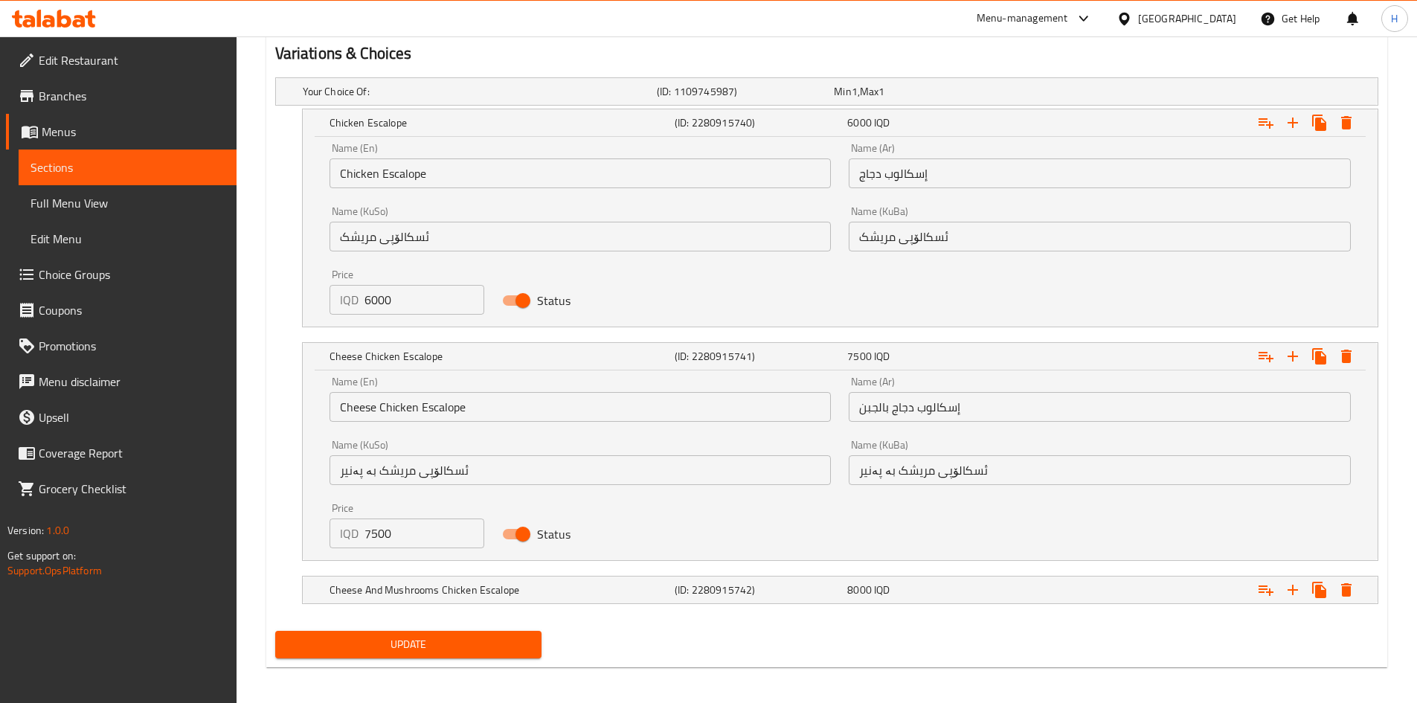
click at [389, 535] on input "7500" at bounding box center [425, 533] width 121 height 30
type input "6500"
click at [404, 587] on h5 "Cheese And Mushrooms Chicken Escalope" at bounding box center [499, 589] width 339 height 15
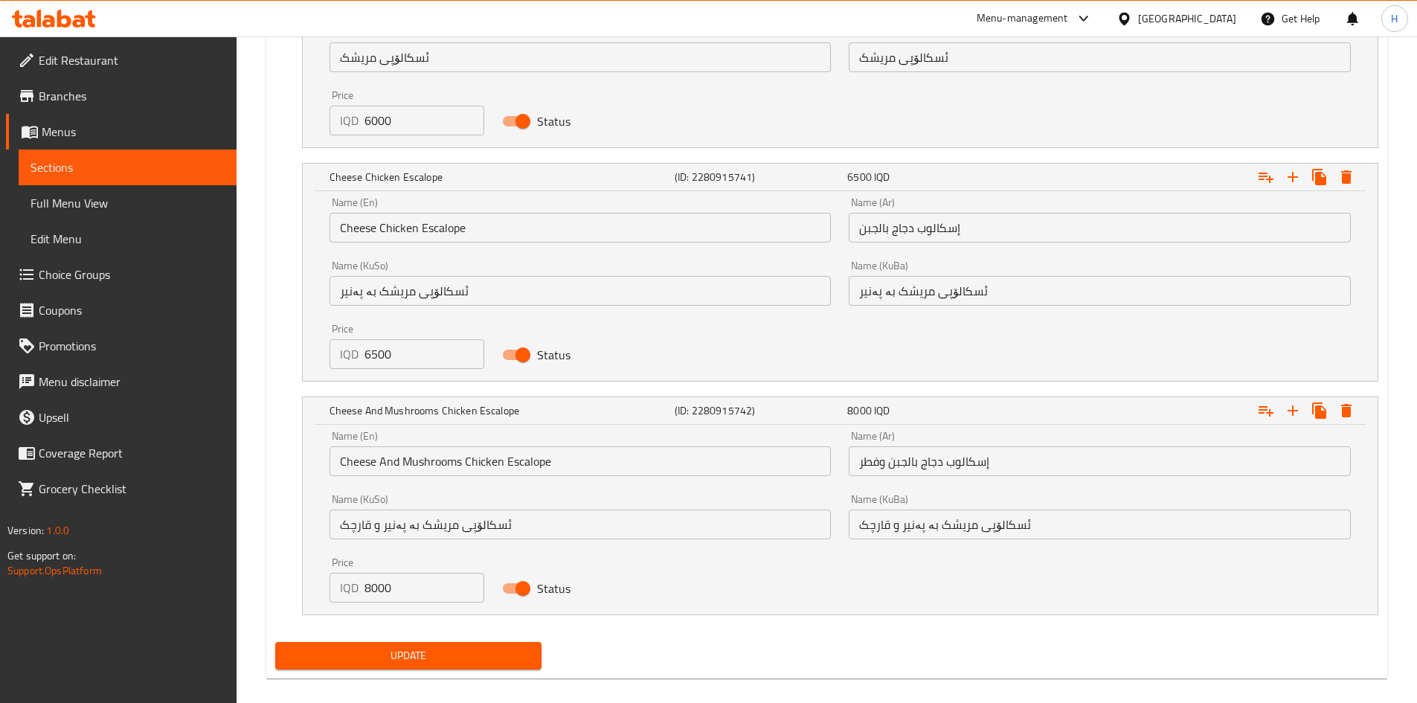
scroll to position [1179, 0]
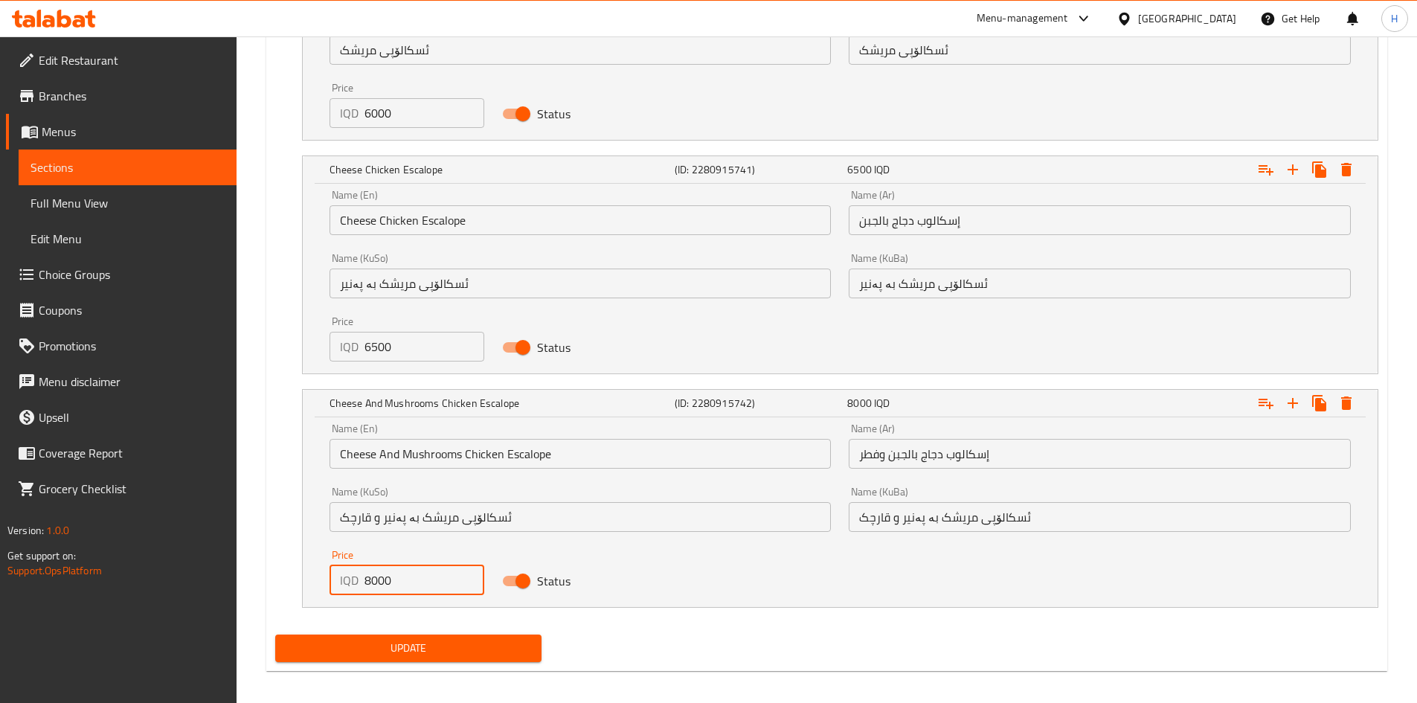
drag, startPoint x: 370, startPoint y: 579, endPoint x: 360, endPoint y: 581, distance: 10.7
click at [360, 581] on div "IQD 8000 Price" at bounding box center [407, 580] width 155 height 30
type input "7000"
click at [414, 651] on span "Update" at bounding box center [408, 648] width 243 height 19
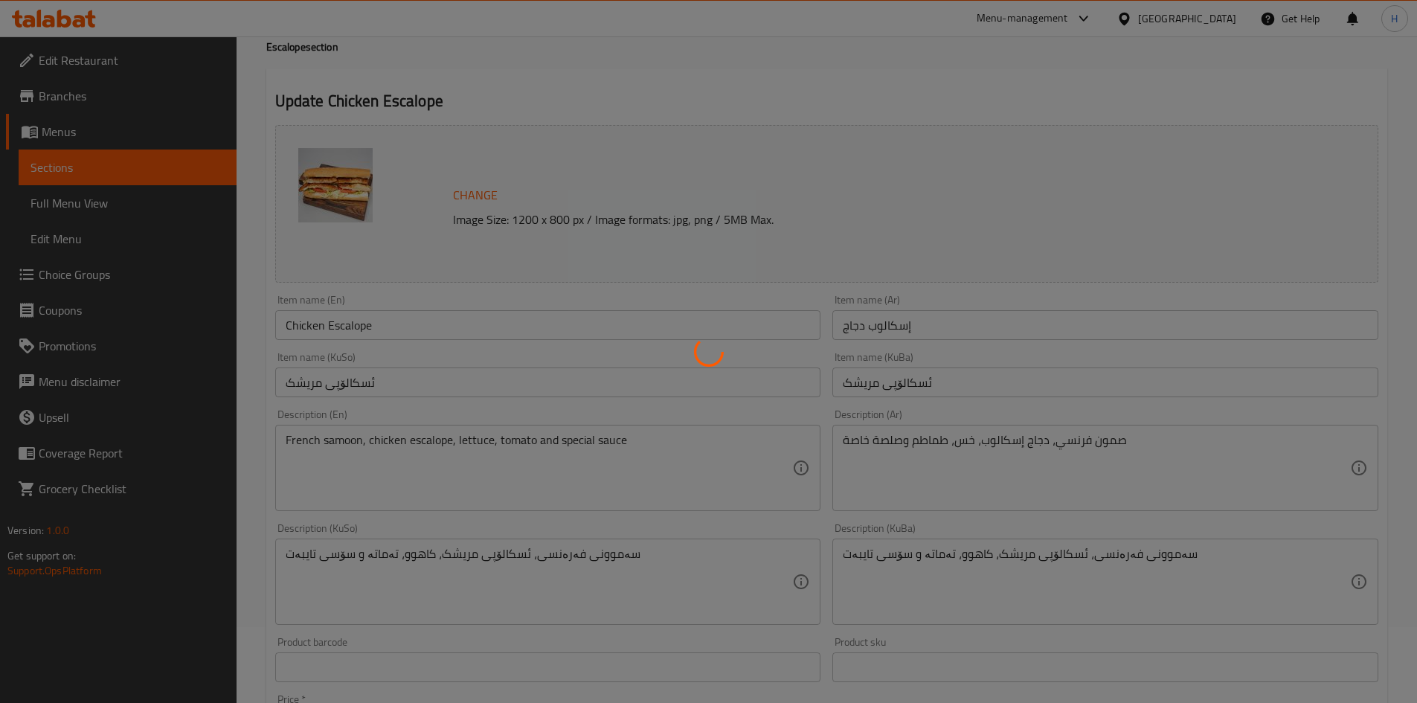
scroll to position [0, 0]
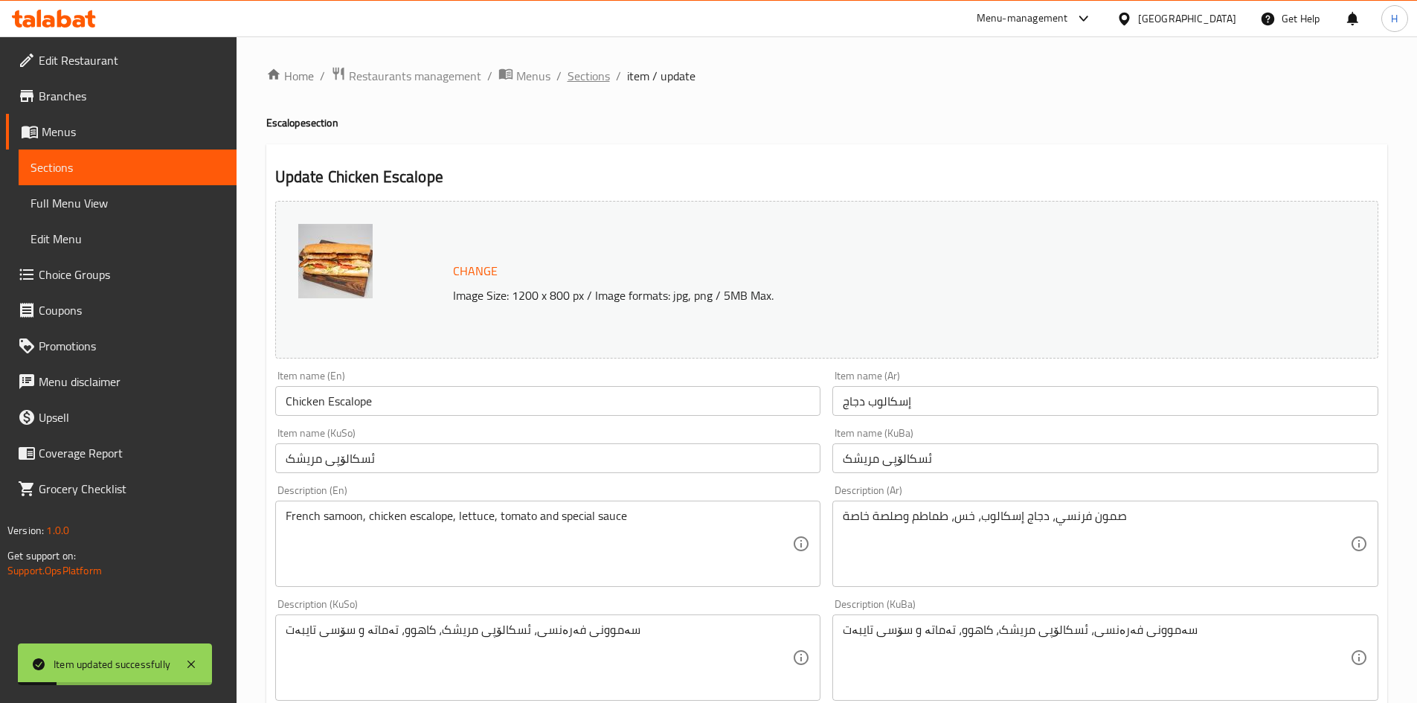
click at [575, 82] on span "Sections" at bounding box center [589, 76] width 42 height 18
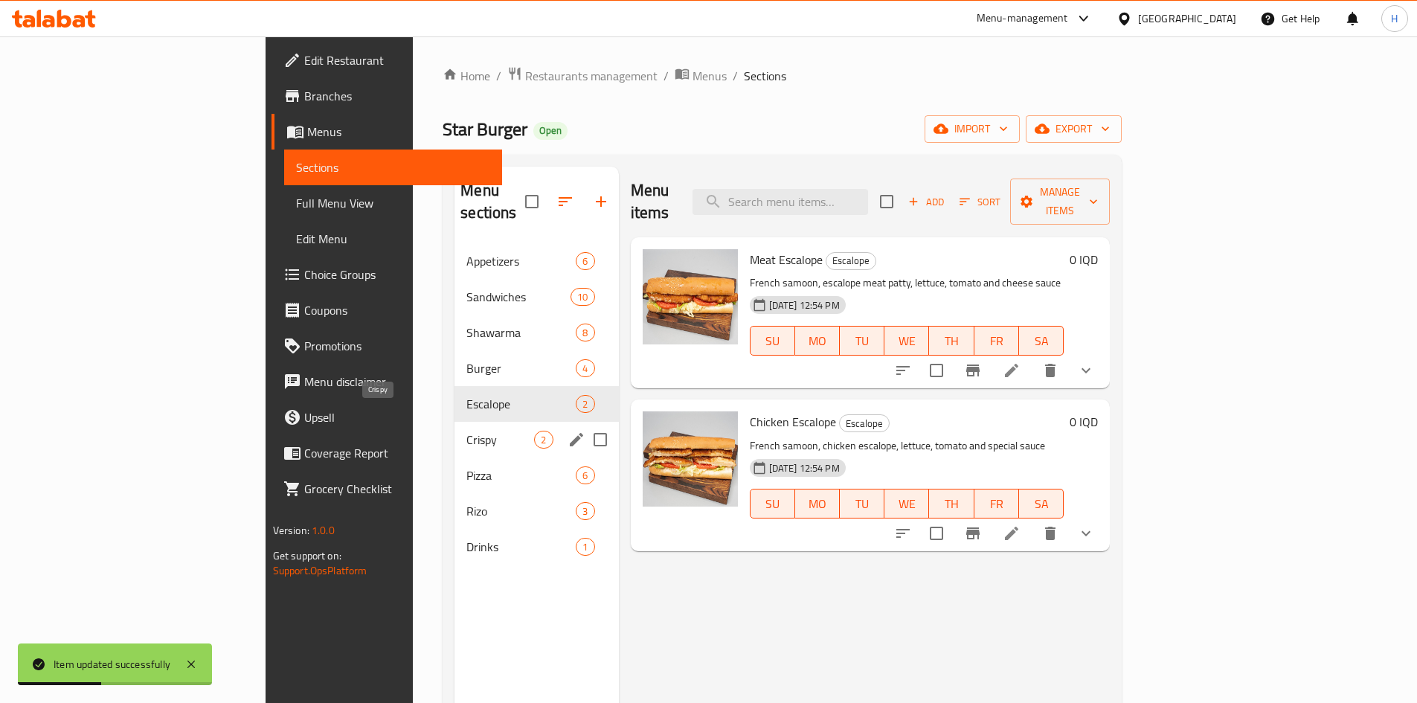
click at [466, 431] on span "Crispy" at bounding box center [500, 440] width 68 height 18
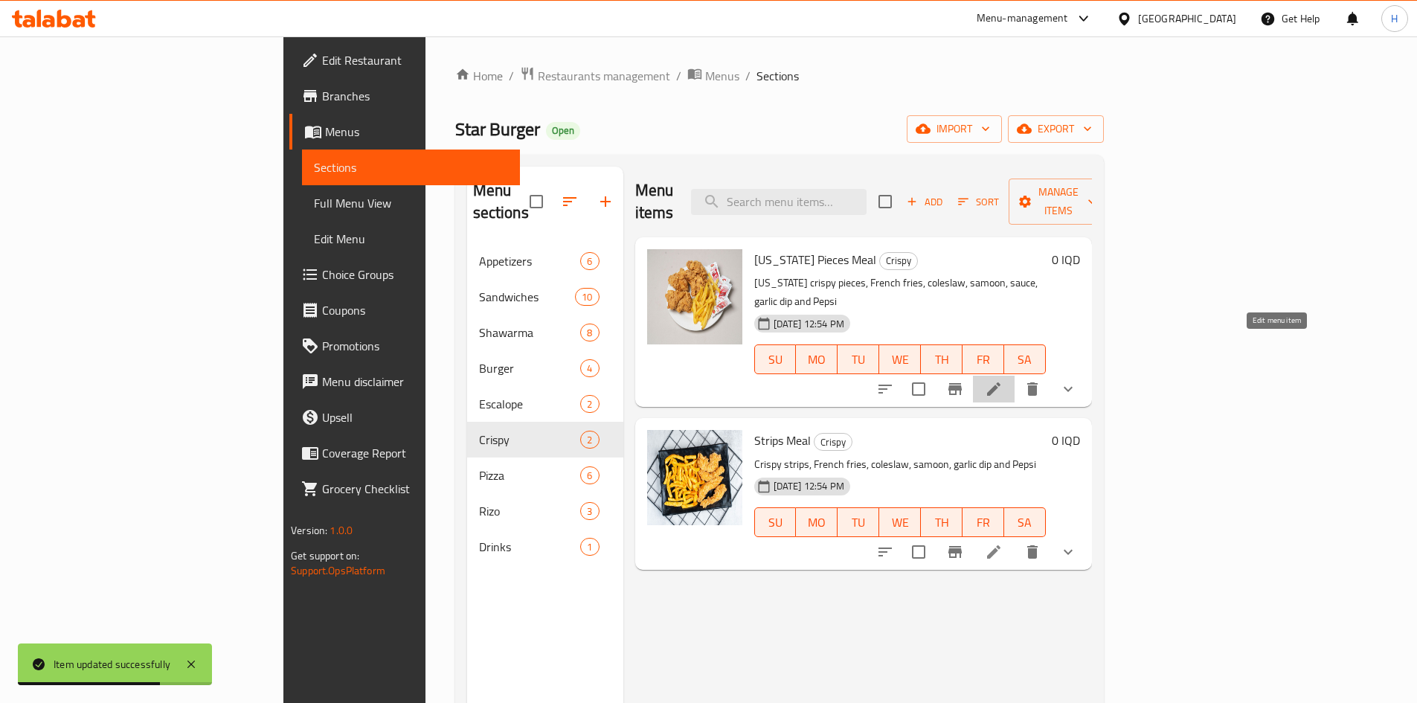
click at [1003, 380] on icon at bounding box center [994, 389] width 18 height 18
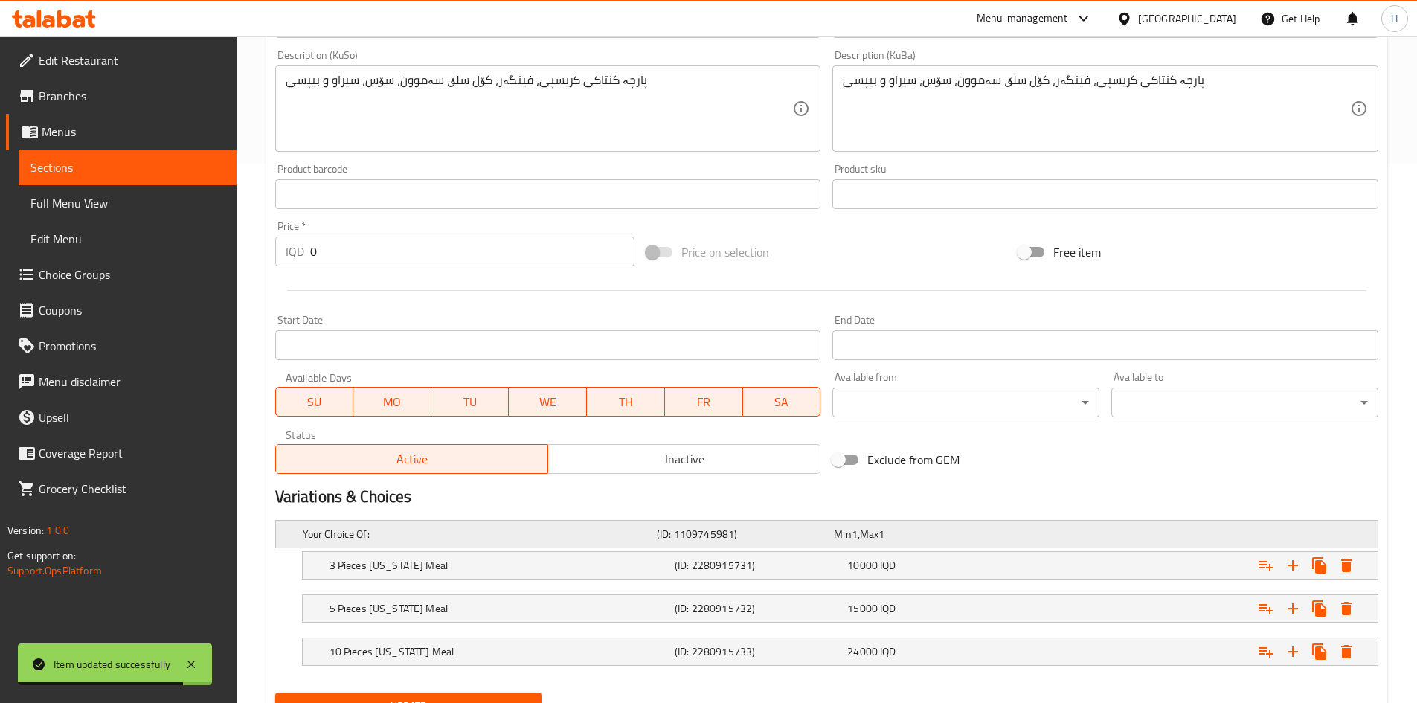
scroll to position [607, 0]
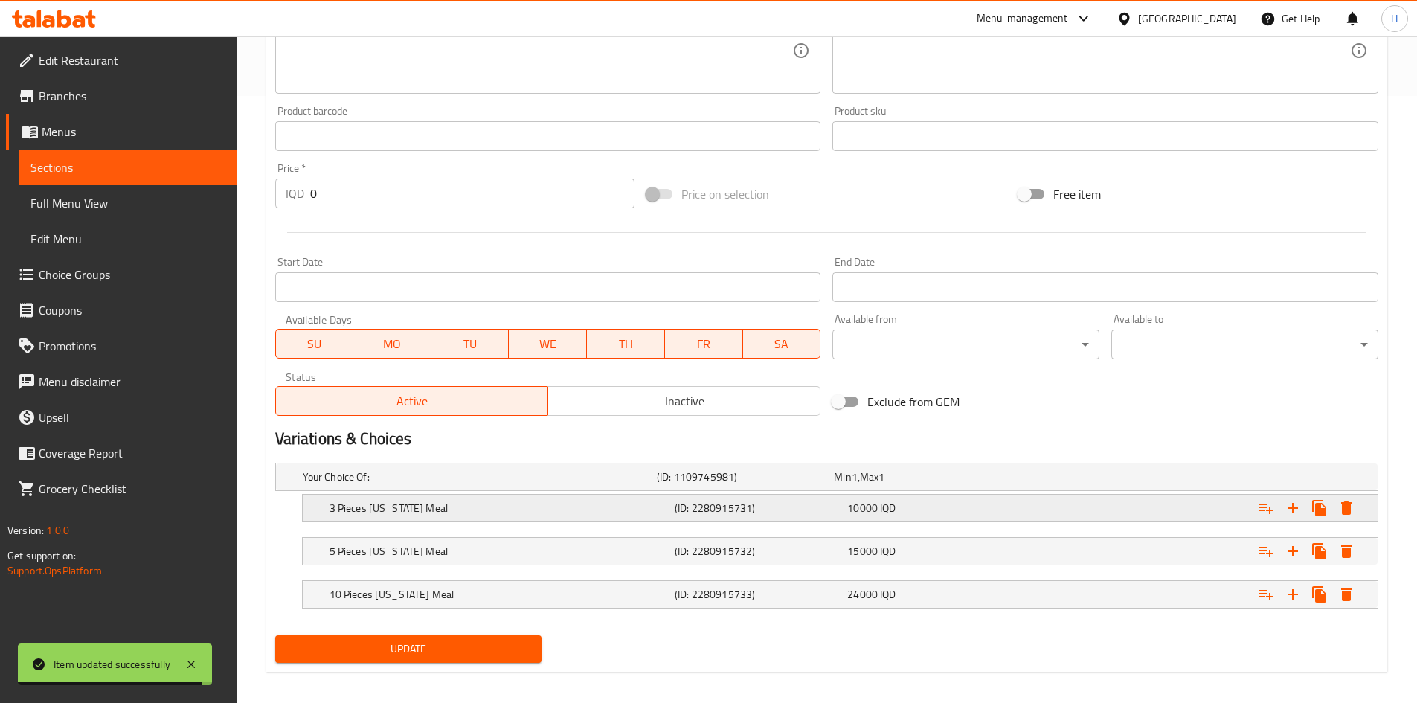
click at [356, 509] on h5 "3 Pieces [US_STATE] Meal" at bounding box center [499, 508] width 339 height 15
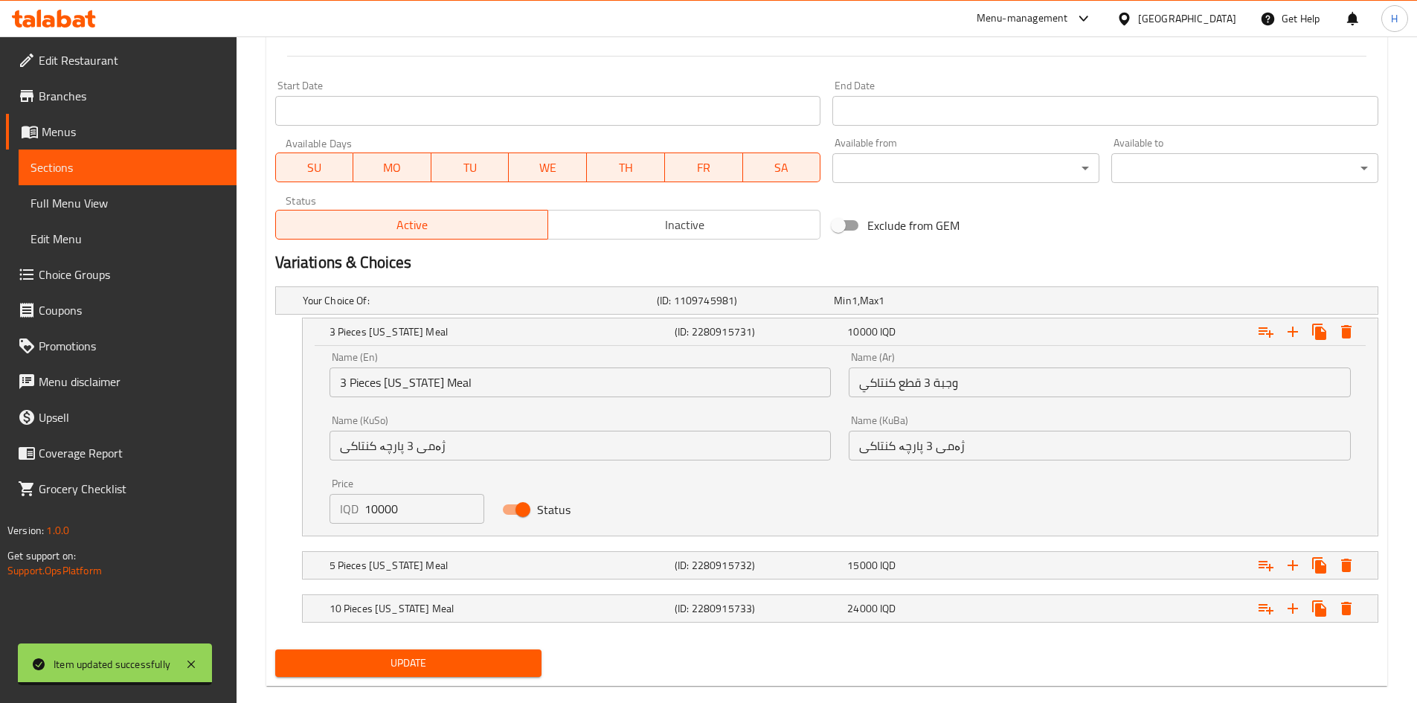
scroll to position [793, 0]
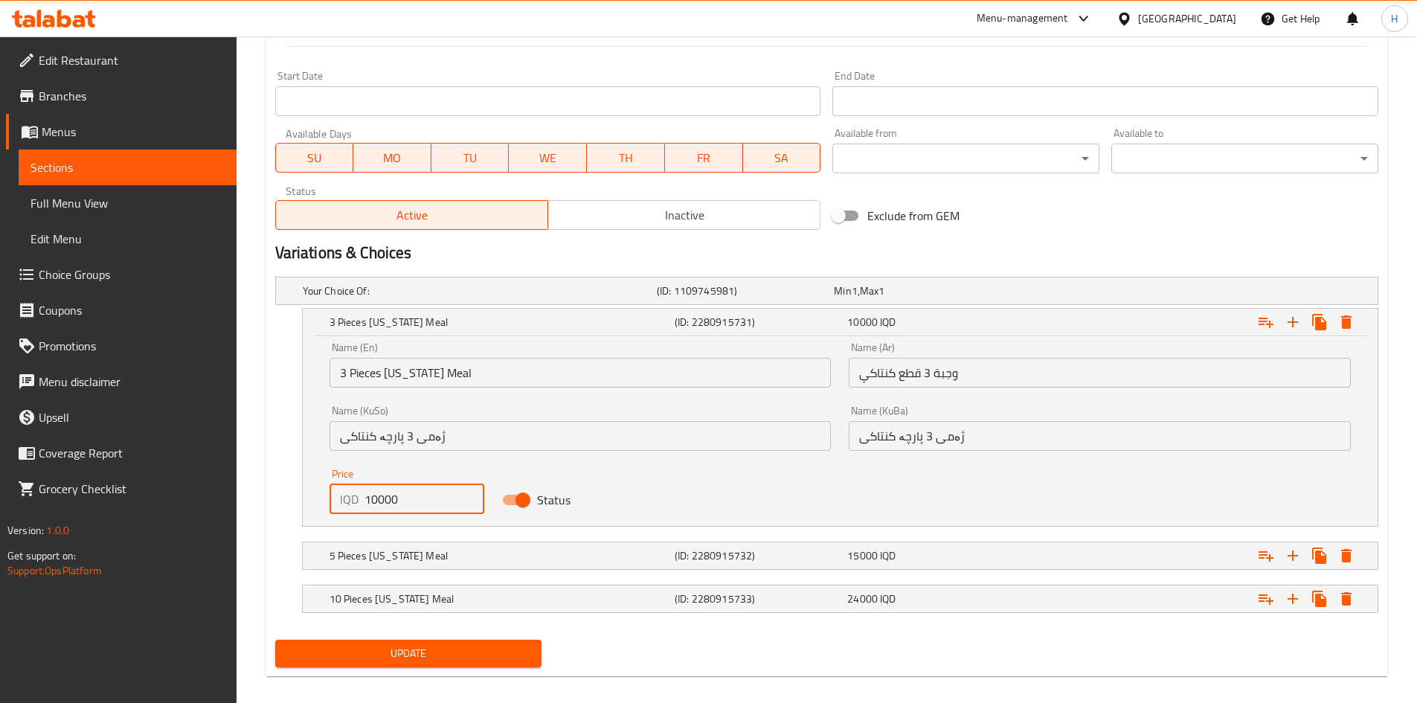
drag, startPoint x: 379, startPoint y: 500, endPoint x: 352, endPoint y: 499, distance: 26.8
click at [352, 499] on div "IQD 10000 Price" at bounding box center [407, 499] width 155 height 30
type input "9000"
click at [367, 556] on h5 "5 Pieces [US_STATE] Meal" at bounding box center [499, 555] width 339 height 15
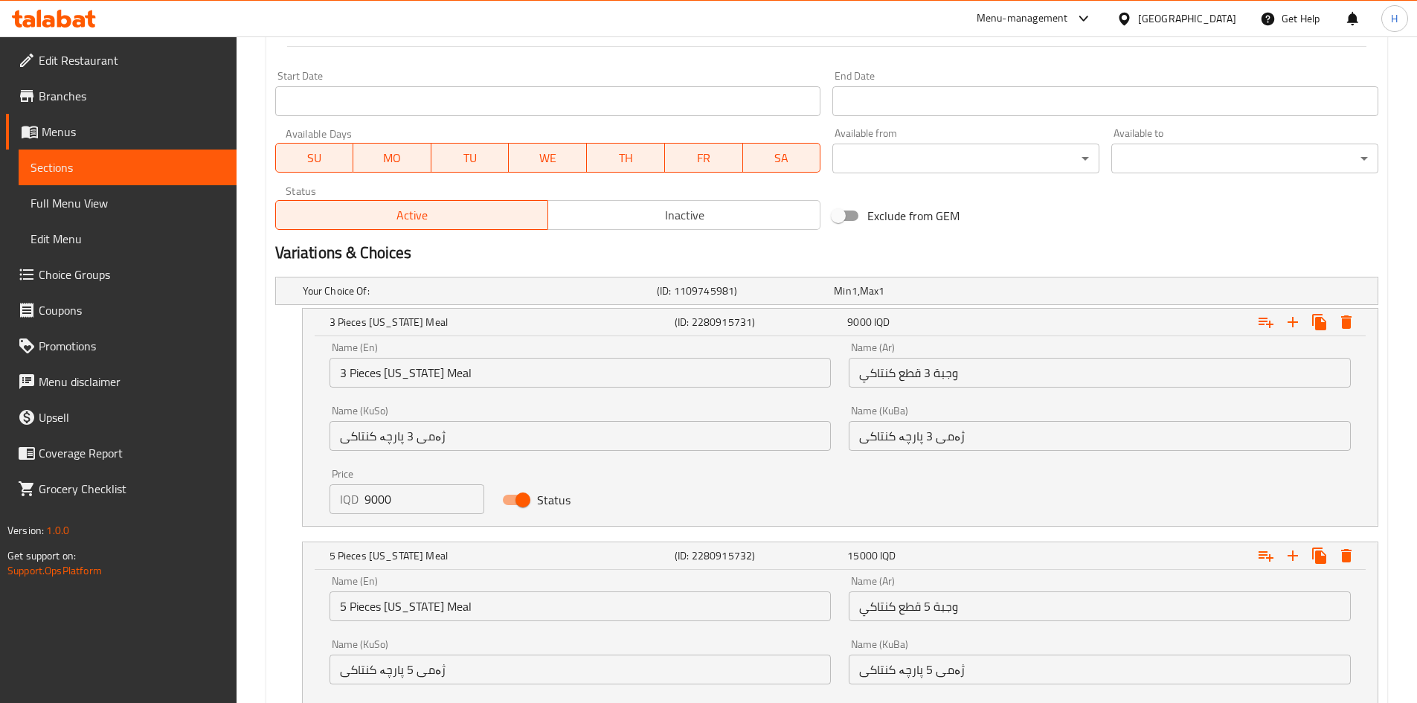
scroll to position [997, 0]
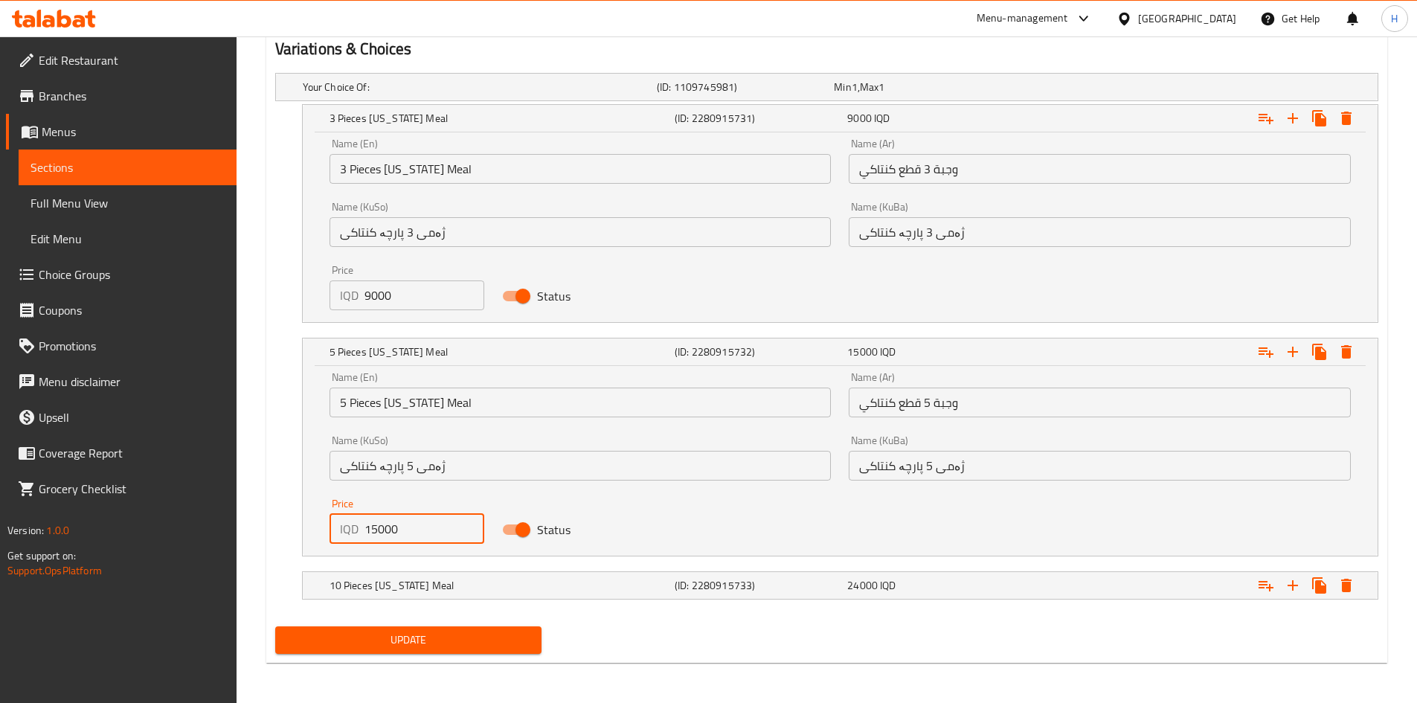
click at [379, 533] on input "15000" at bounding box center [425, 529] width 121 height 30
type input "14000"
drag, startPoint x: 367, startPoint y: 585, endPoint x: 365, endPoint y: 578, distance: 7.8
click at [367, 584] on h5 "10 Pieces [US_STATE] Meal" at bounding box center [499, 585] width 339 height 15
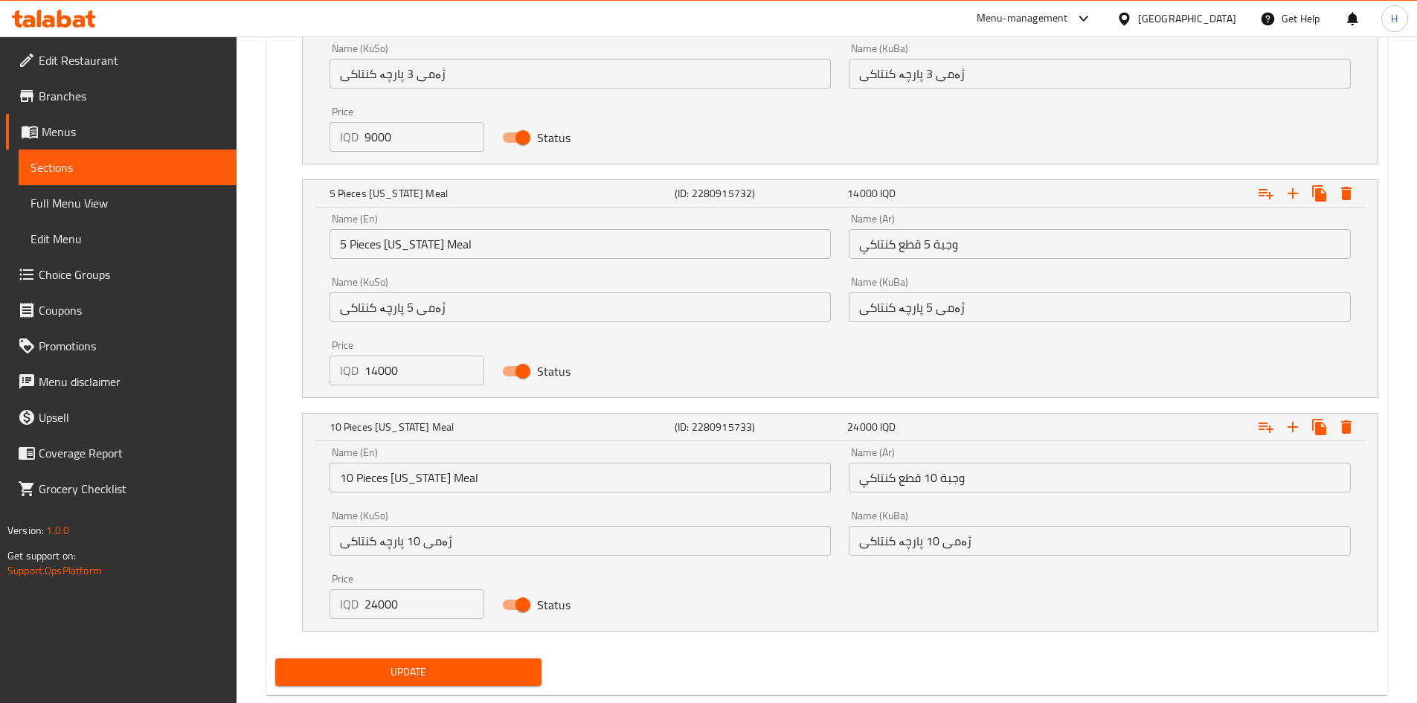
scroll to position [1174, 0]
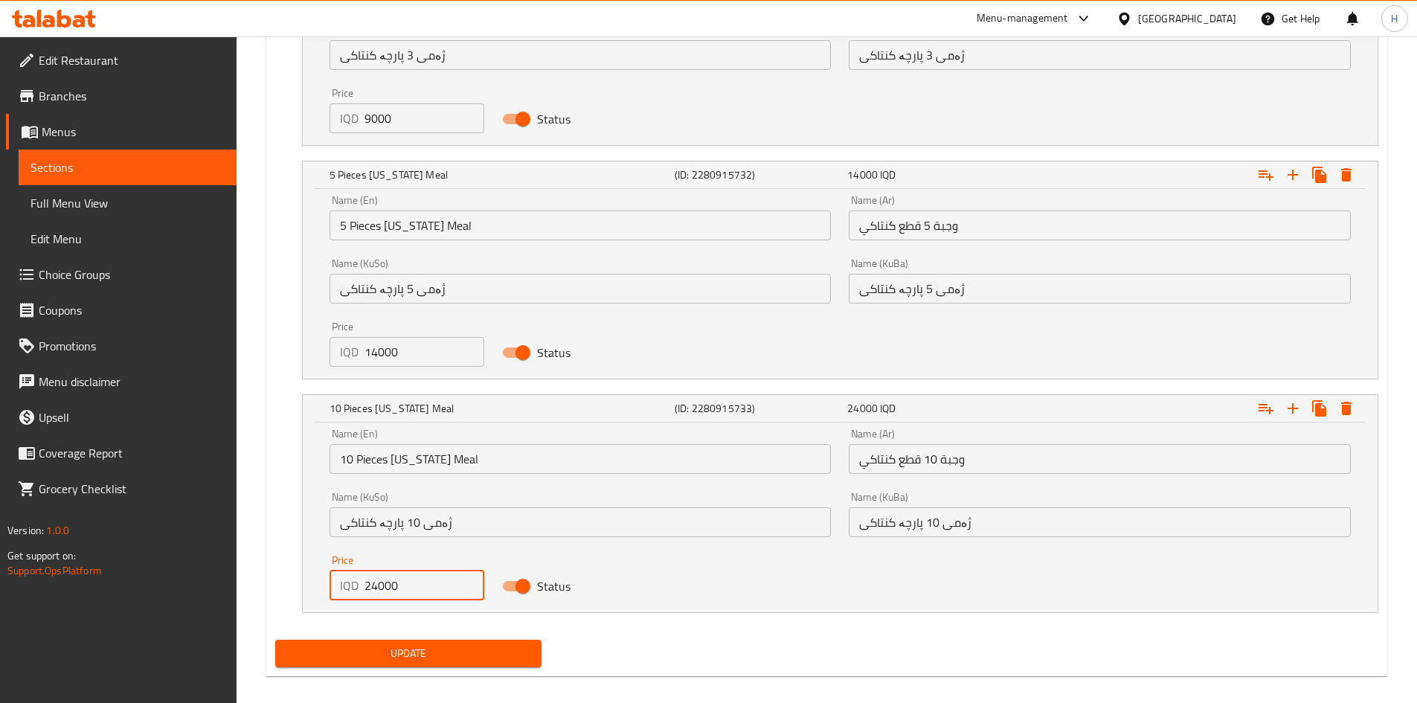
click at [376, 589] on input "24000" at bounding box center [425, 586] width 121 height 30
type input "23000"
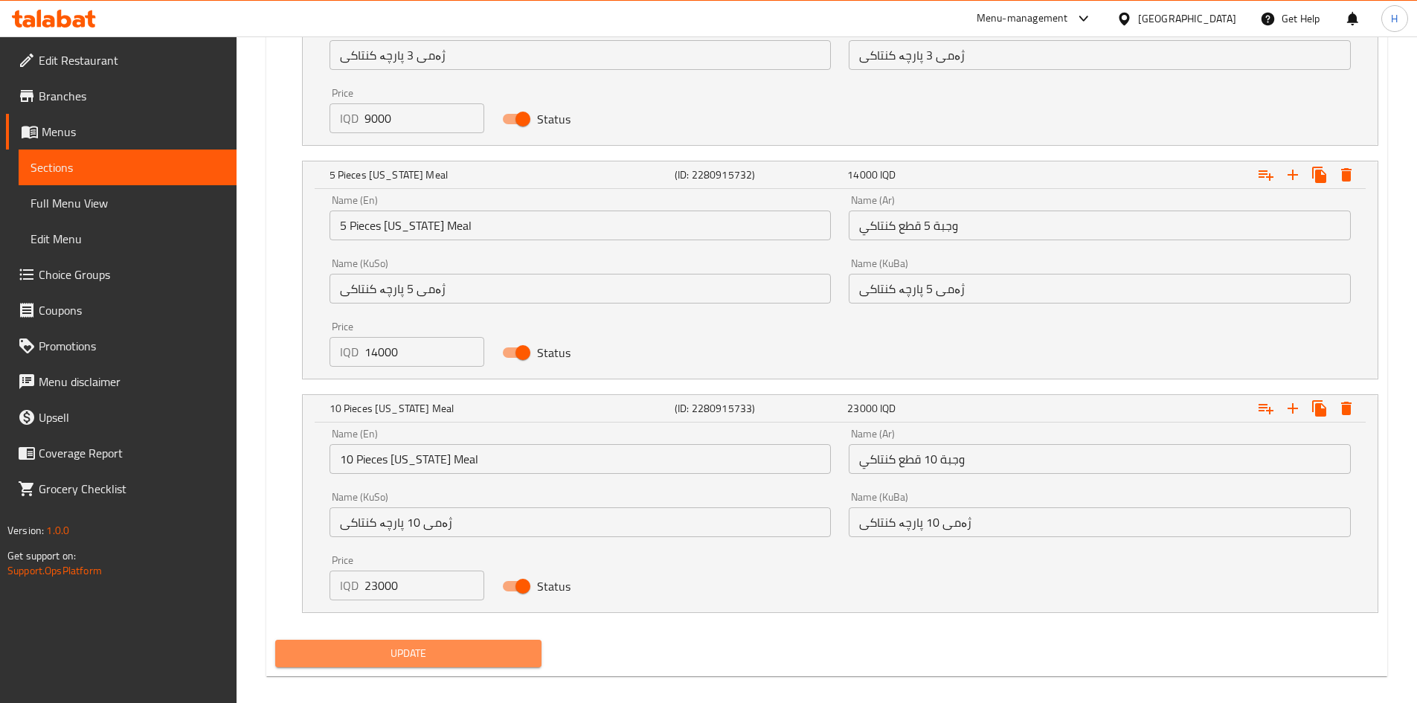
click at [402, 652] on span "Update" at bounding box center [408, 653] width 243 height 19
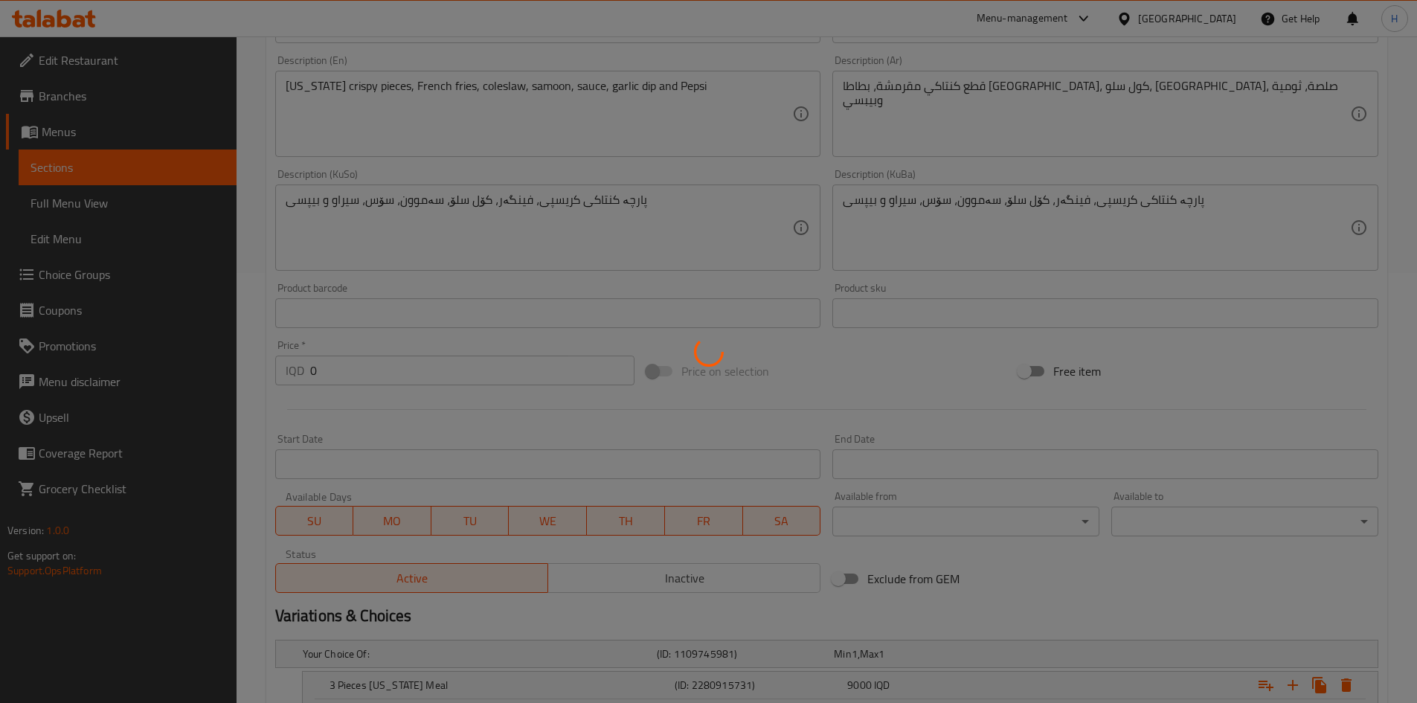
scroll to position [0, 0]
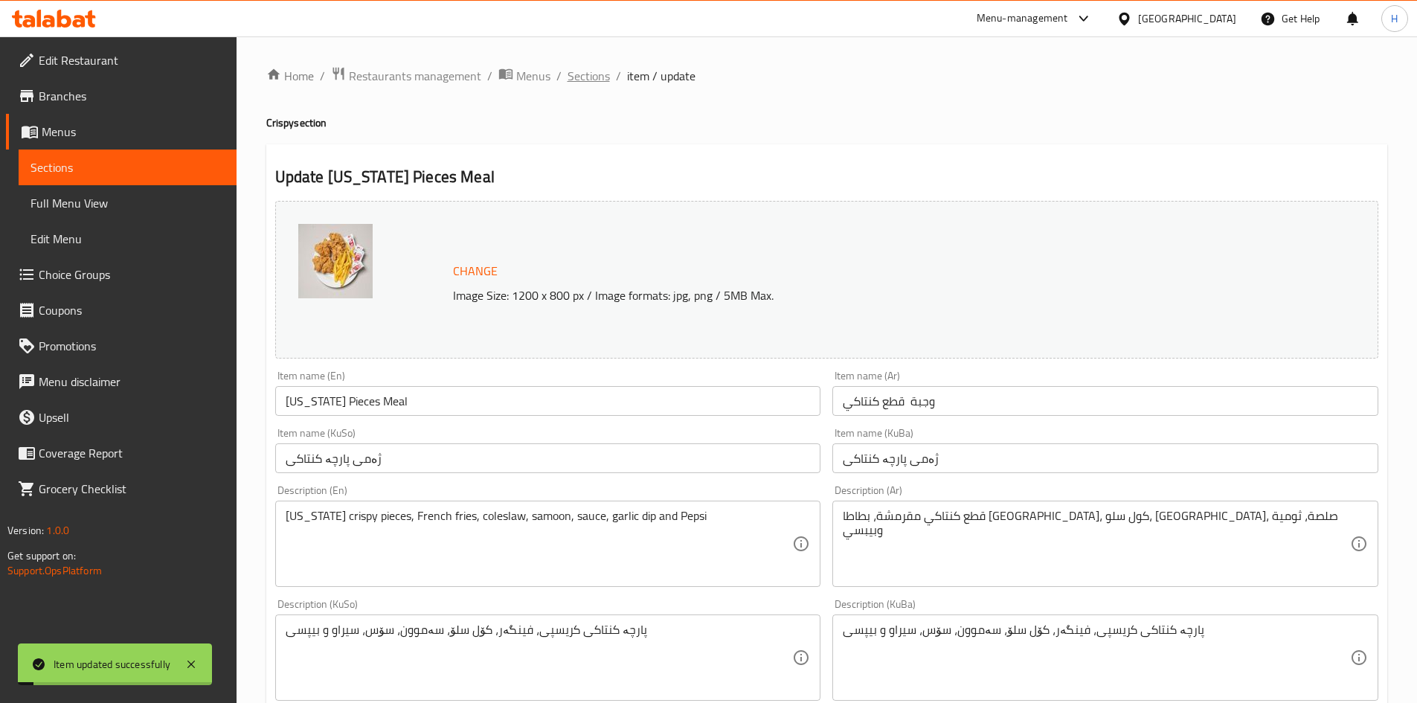
click at [586, 80] on span "Sections" at bounding box center [589, 76] width 42 height 18
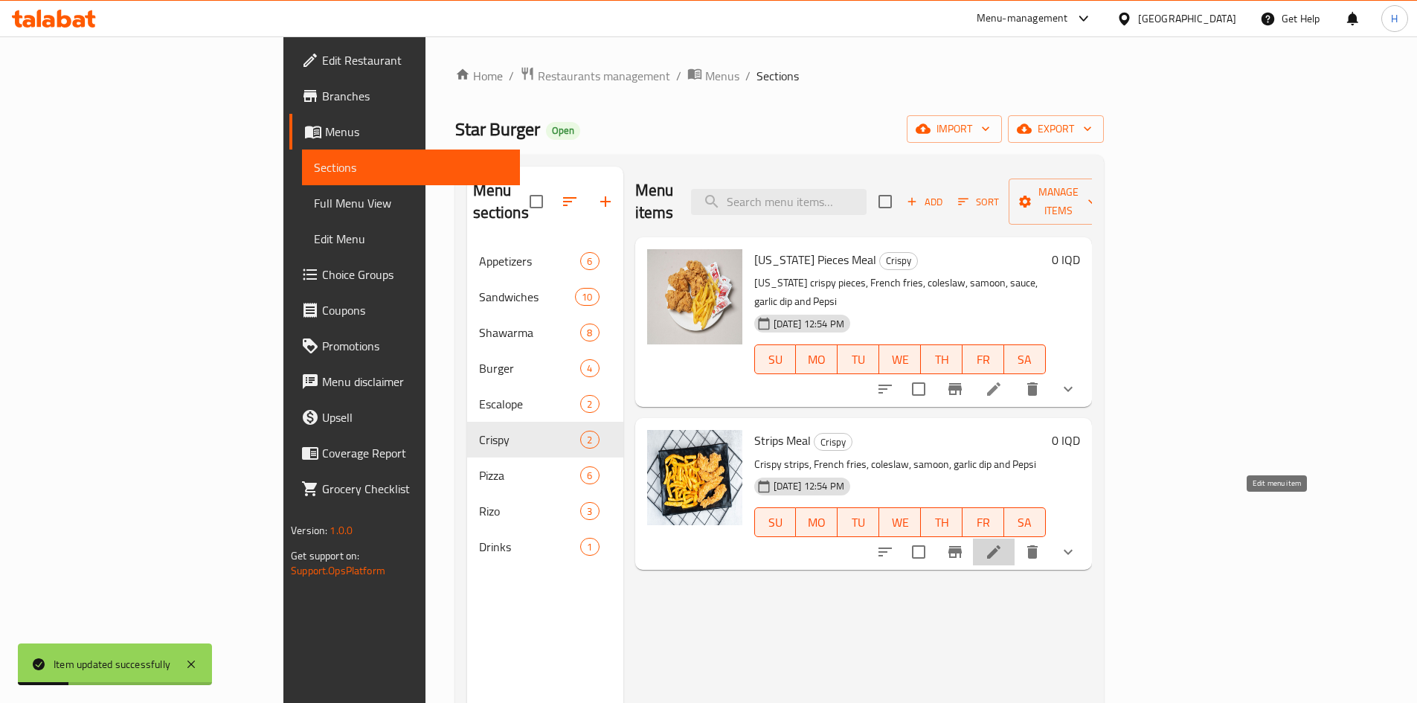
click at [1003, 543] on icon at bounding box center [994, 552] width 18 height 18
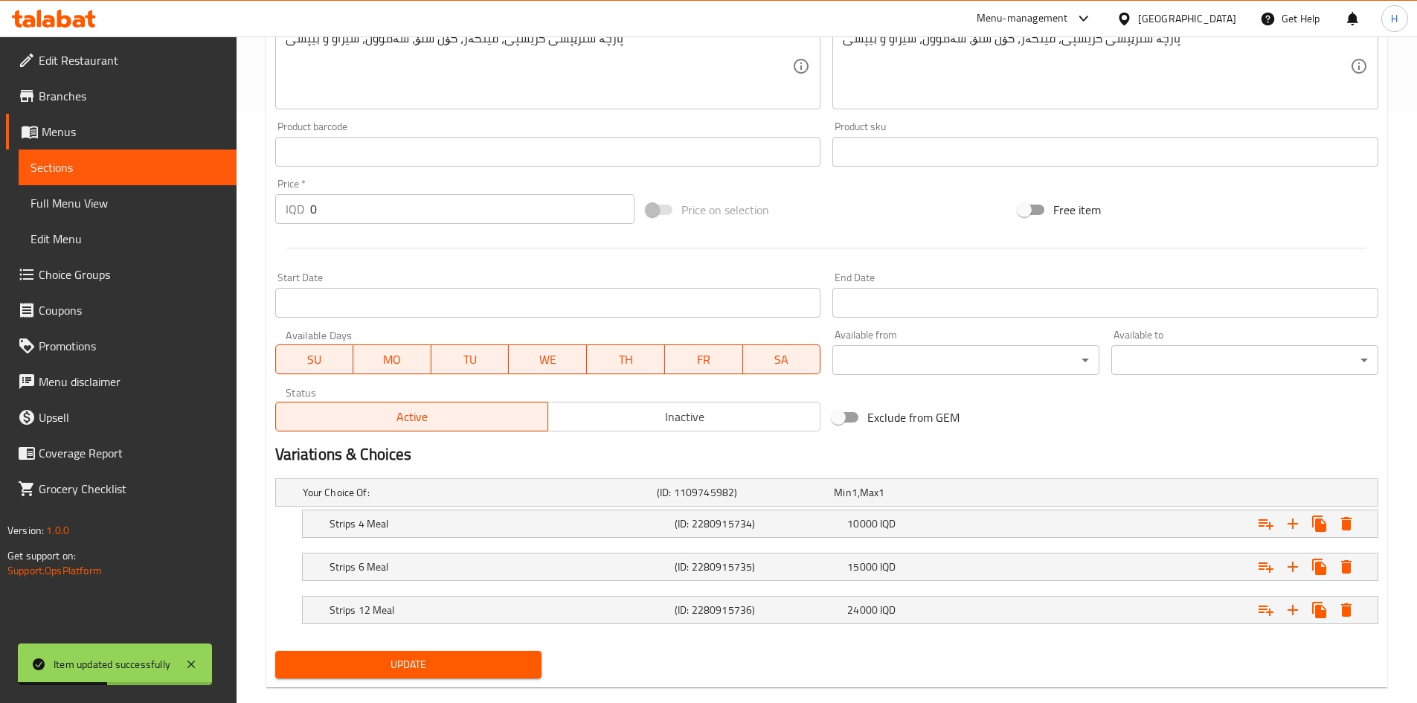
scroll to position [617, 0]
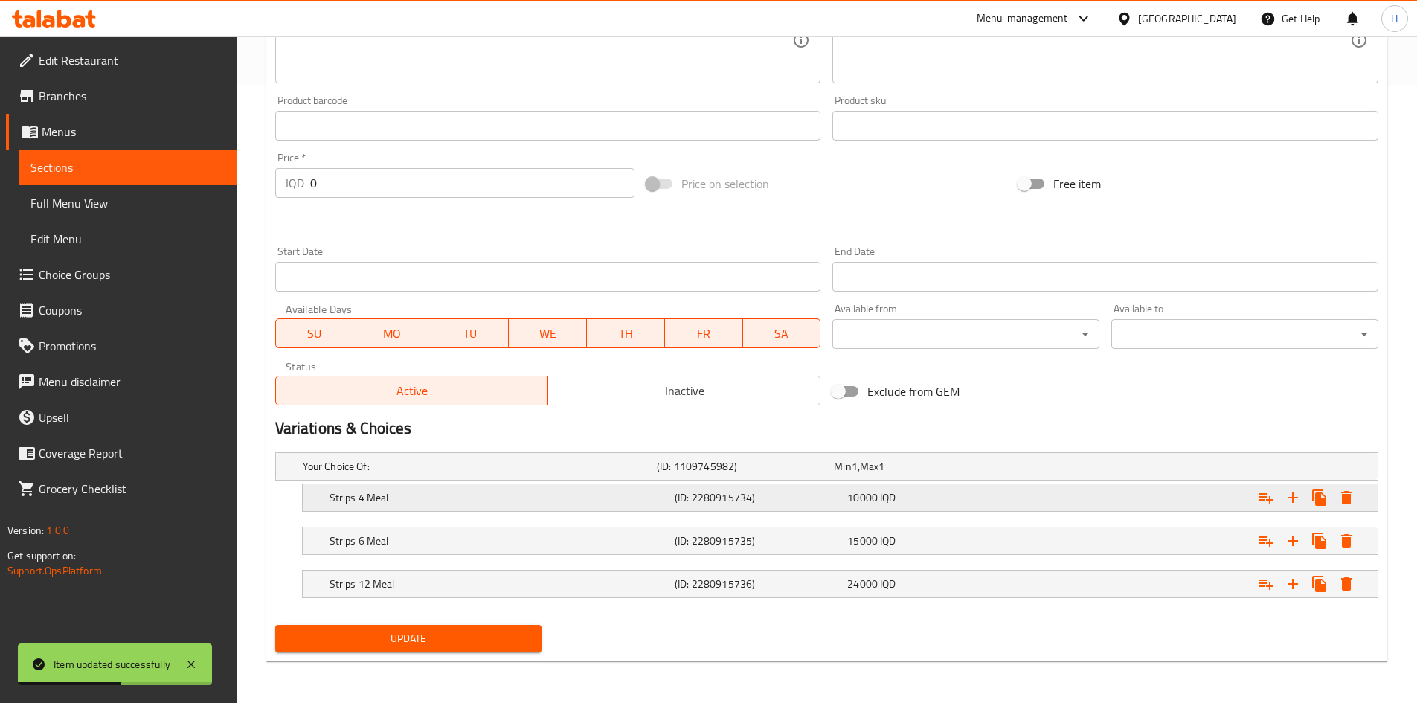
click at [387, 498] on h5 "Strips 4 Meal" at bounding box center [499, 497] width 339 height 15
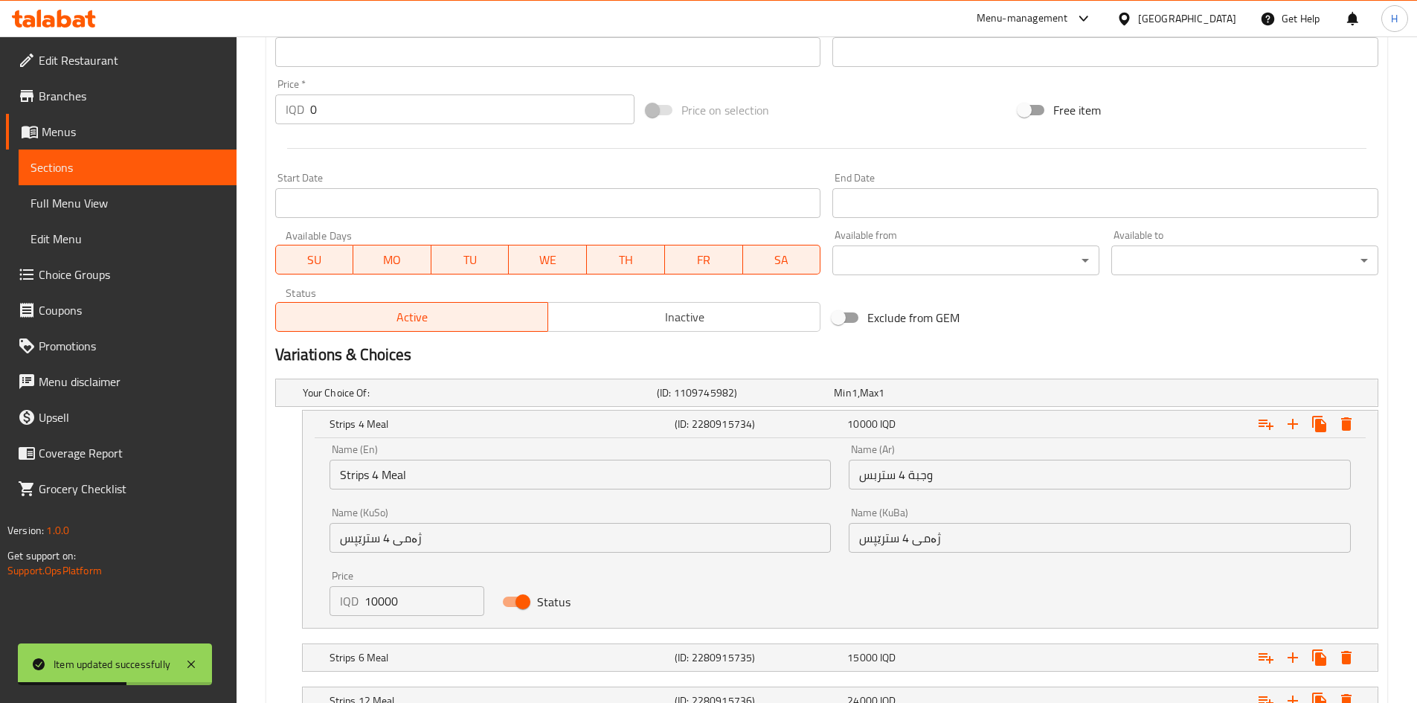
scroll to position [792, 0]
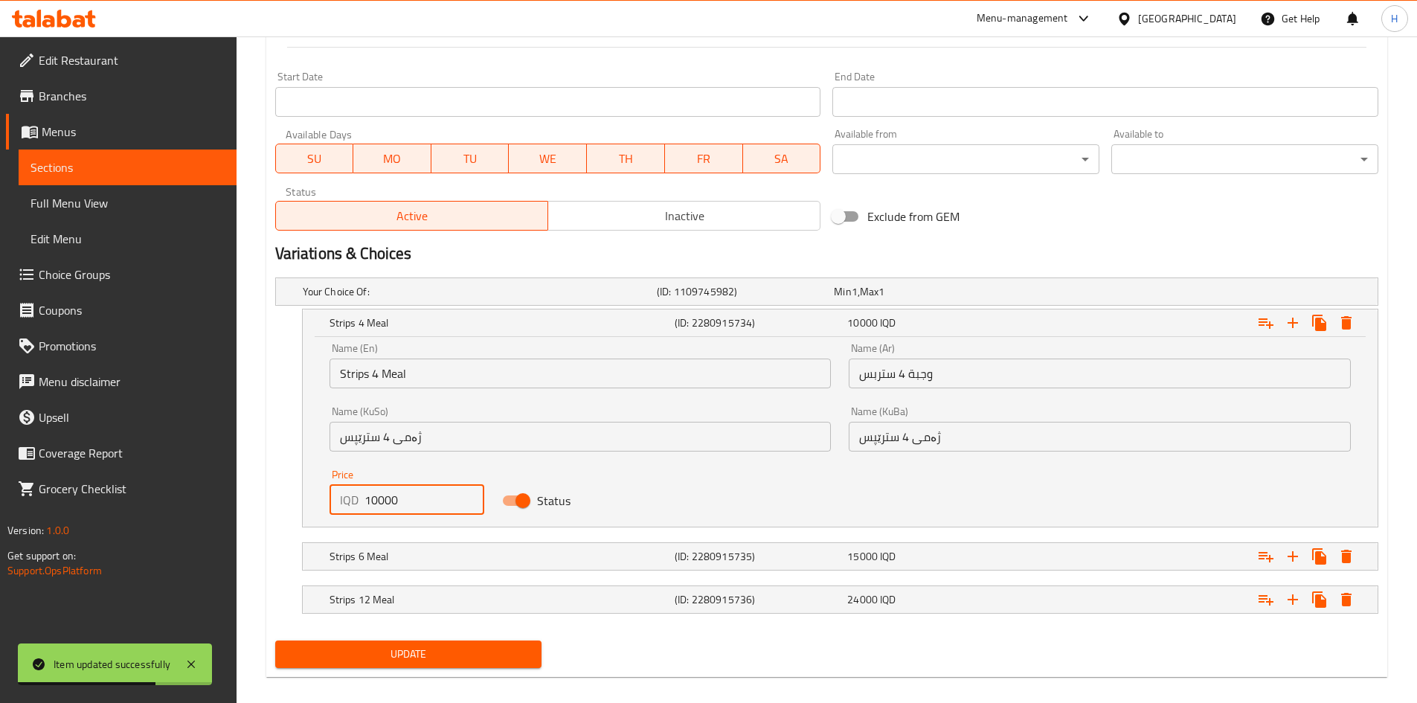
drag, startPoint x: 377, startPoint y: 498, endPoint x: 352, endPoint y: 499, distance: 25.3
click at [352, 499] on div "IQD 10000 Price" at bounding box center [407, 500] width 155 height 30
type input "9000"
click at [368, 550] on h5 "Strips 6 Meal" at bounding box center [499, 556] width 339 height 15
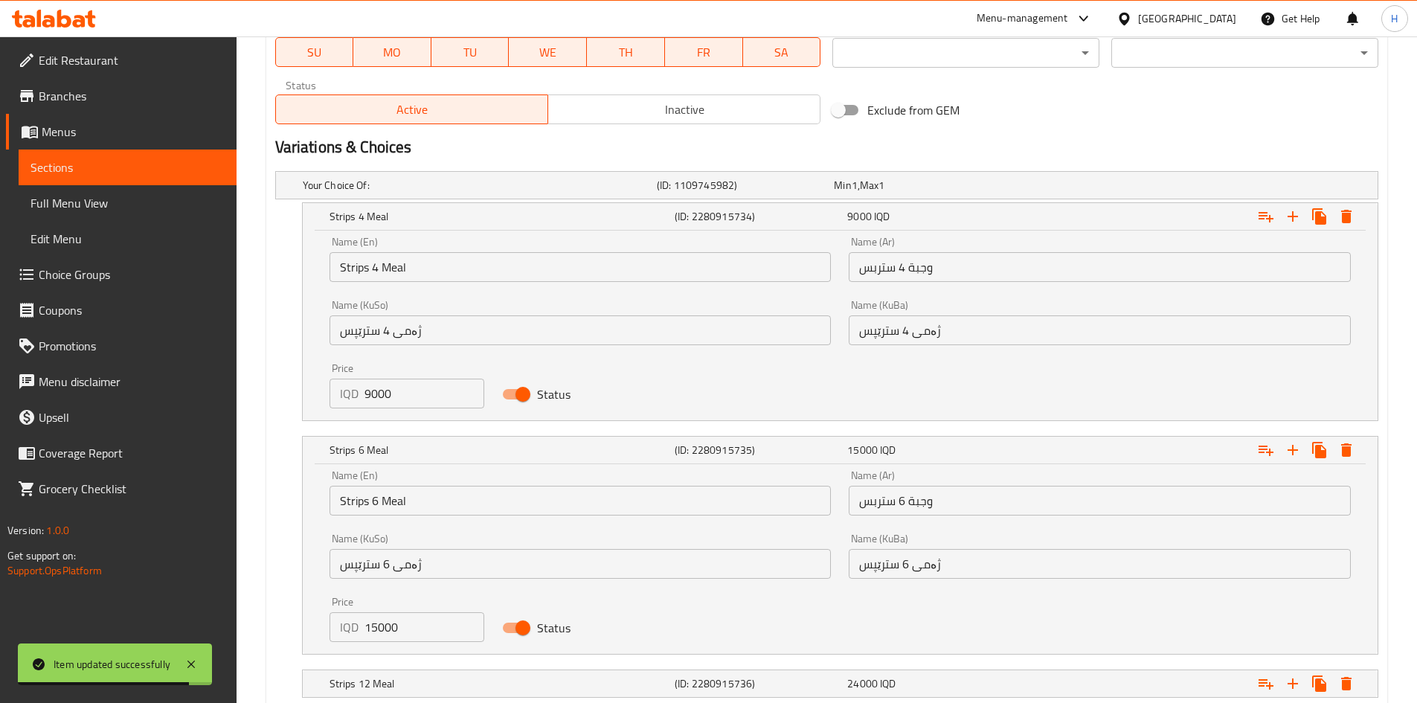
scroll to position [998, 0]
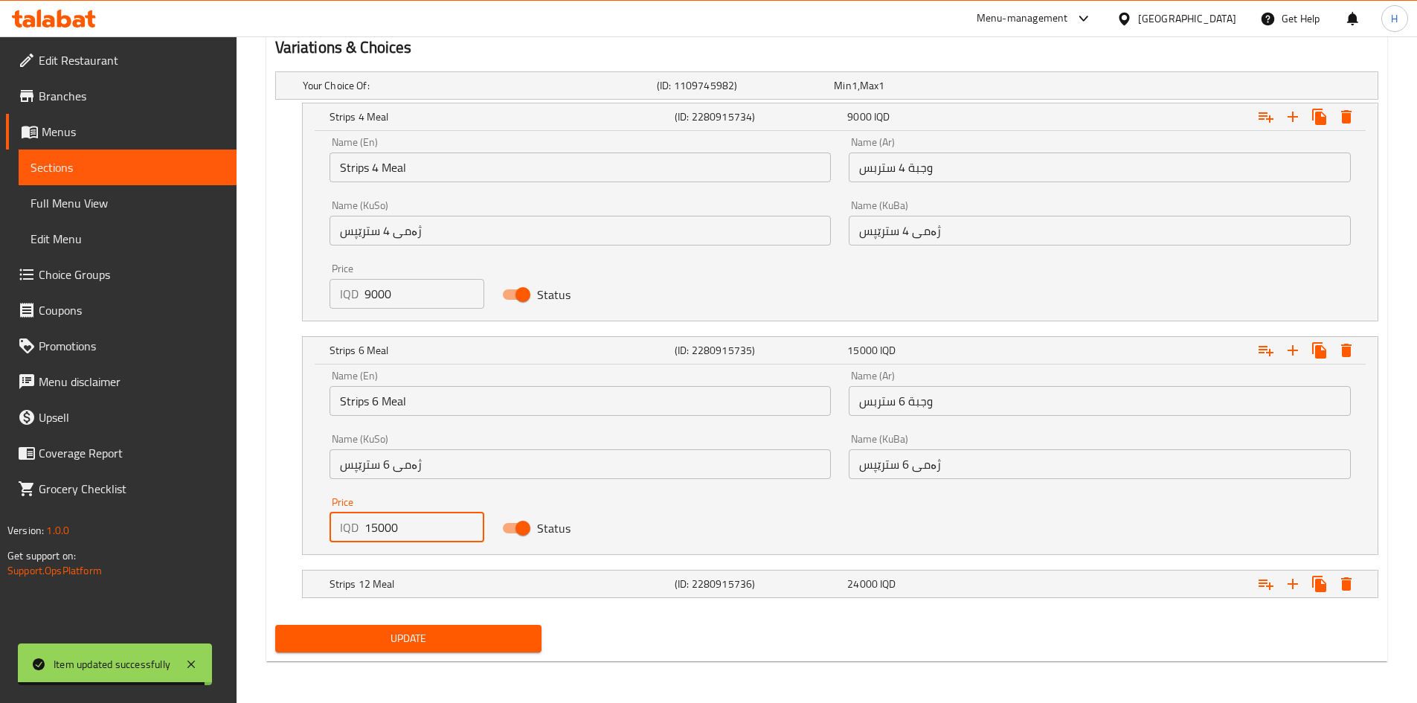
click at [379, 531] on input "15000" at bounding box center [425, 528] width 121 height 30
drag, startPoint x: 379, startPoint y: 531, endPoint x: 372, endPoint y: 533, distance: 7.6
click at [372, 533] on input "15000" at bounding box center [425, 528] width 121 height 30
type input "14000"
click at [378, 574] on div "Strips 12 Meal" at bounding box center [499, 584] width 345 height 21
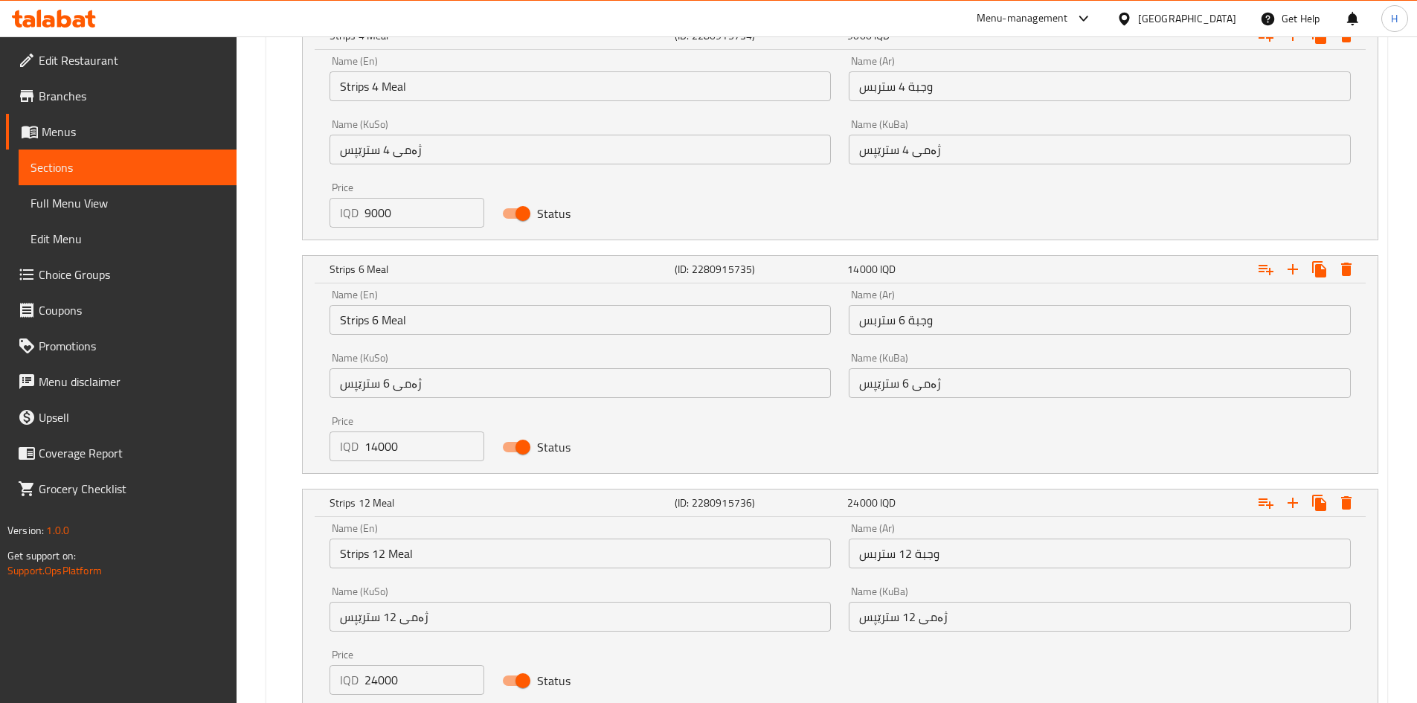
scroll to position [1147, 0]
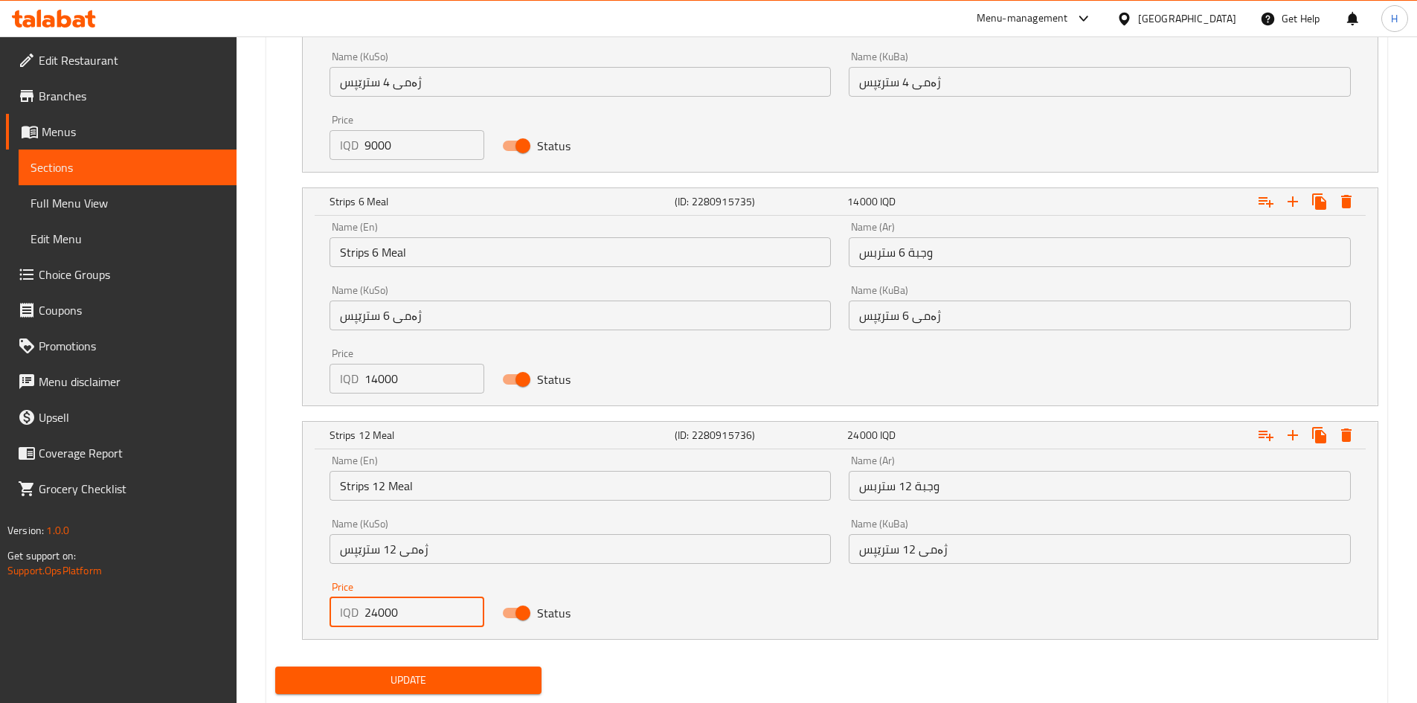
drag, startPoint x: 373, startPoint y: 614, endPoint x: 365, endPoint y: 617, distance: 9.7
click at [365, 617] on input "24000" at bounding box center [425, 612] width 121 height 30
drag, startPoint x: 374, startPoint y: 611, endPoint x: 353, endPoint y: 612, distance: 21.6
click at [353, 612] on div "IQD 24000 Price" at bounding box center [407, 612] width 155 height 30
type input "23000"
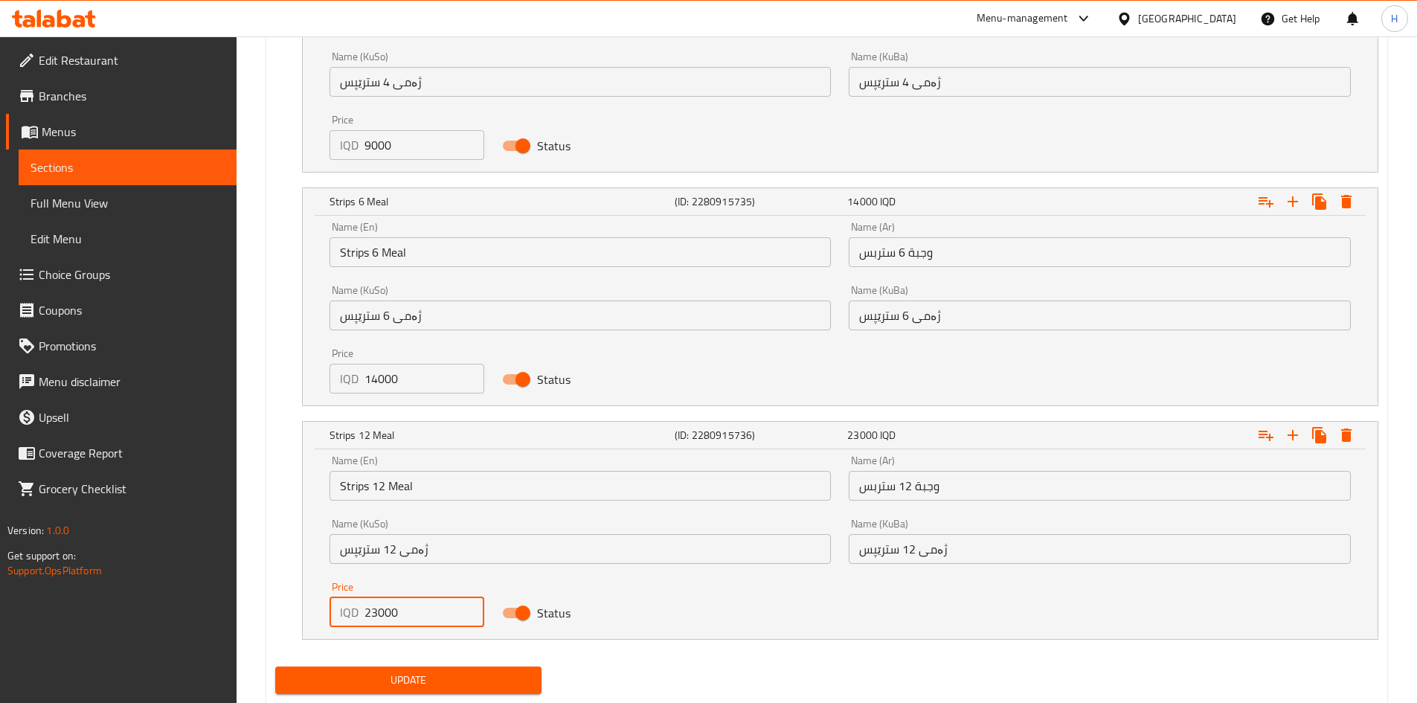
click at [413, 679] on span "Update" at bounding box center [408, 680] width 243 height 19
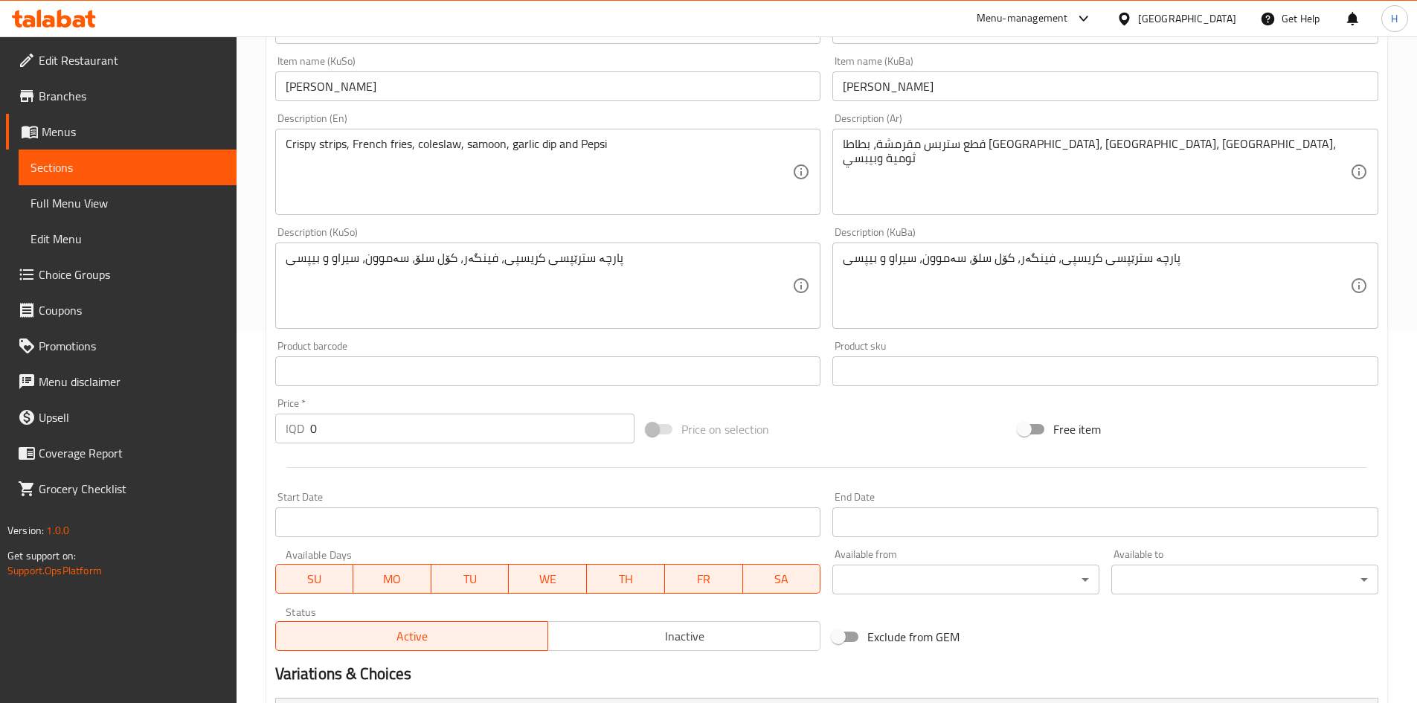
scroll to position [0, 0]
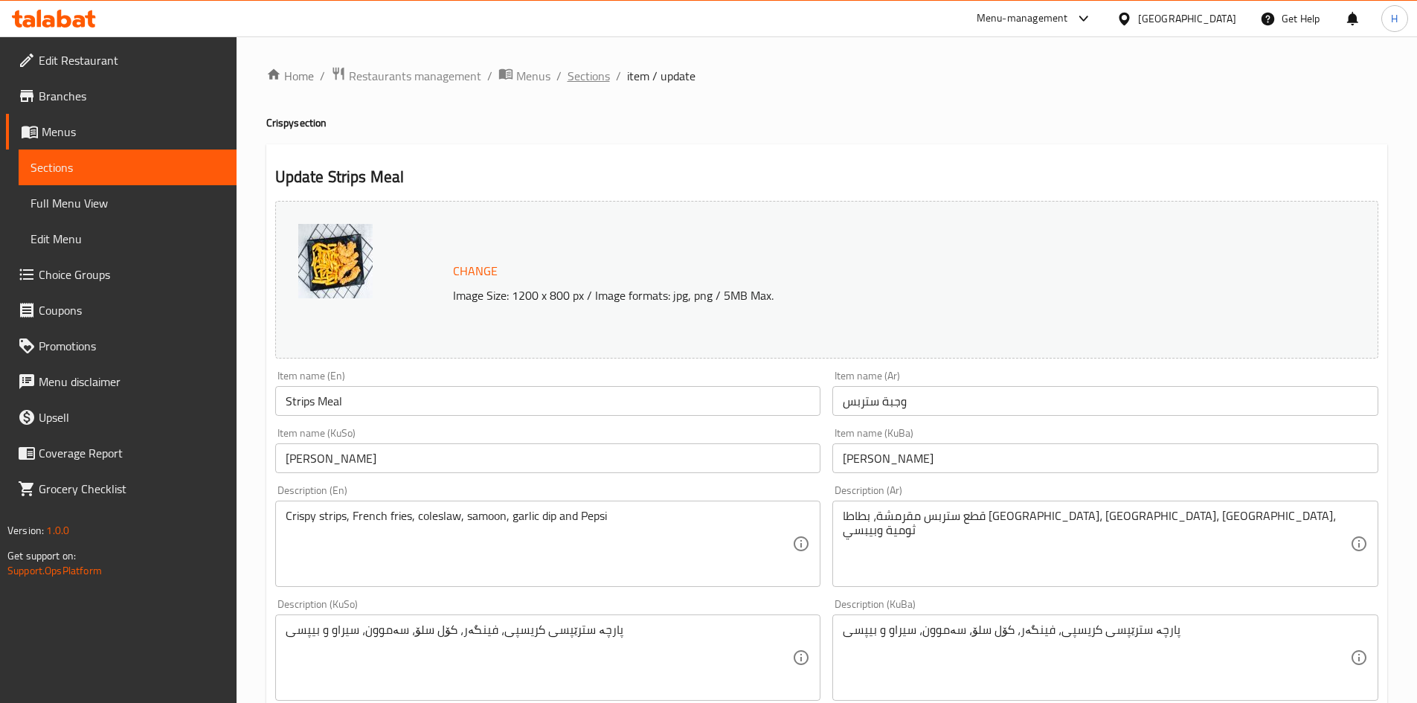
click at [600, 85] on span "Sections" at bounding box center [589, 76] width 42 height 18
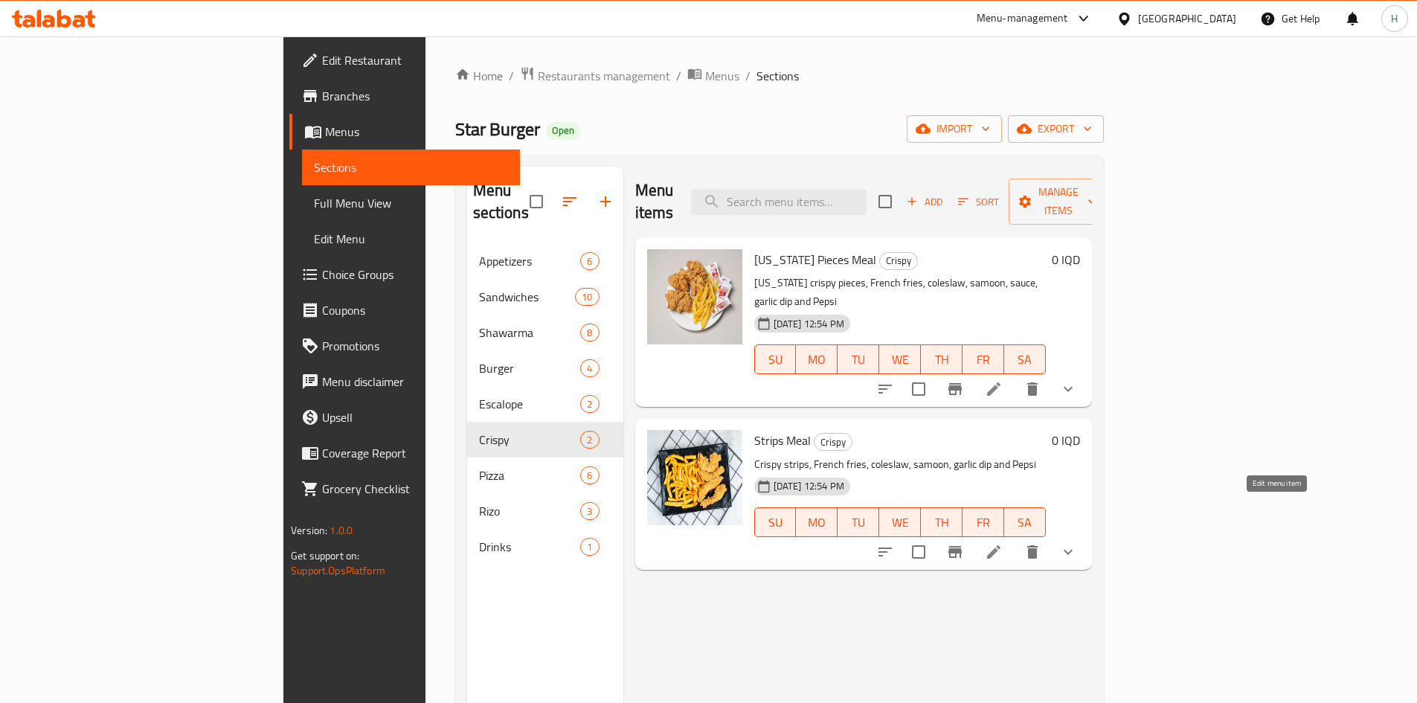
click at [1003, 543] on icon at bounding box center [994, 552] width 18 height 18
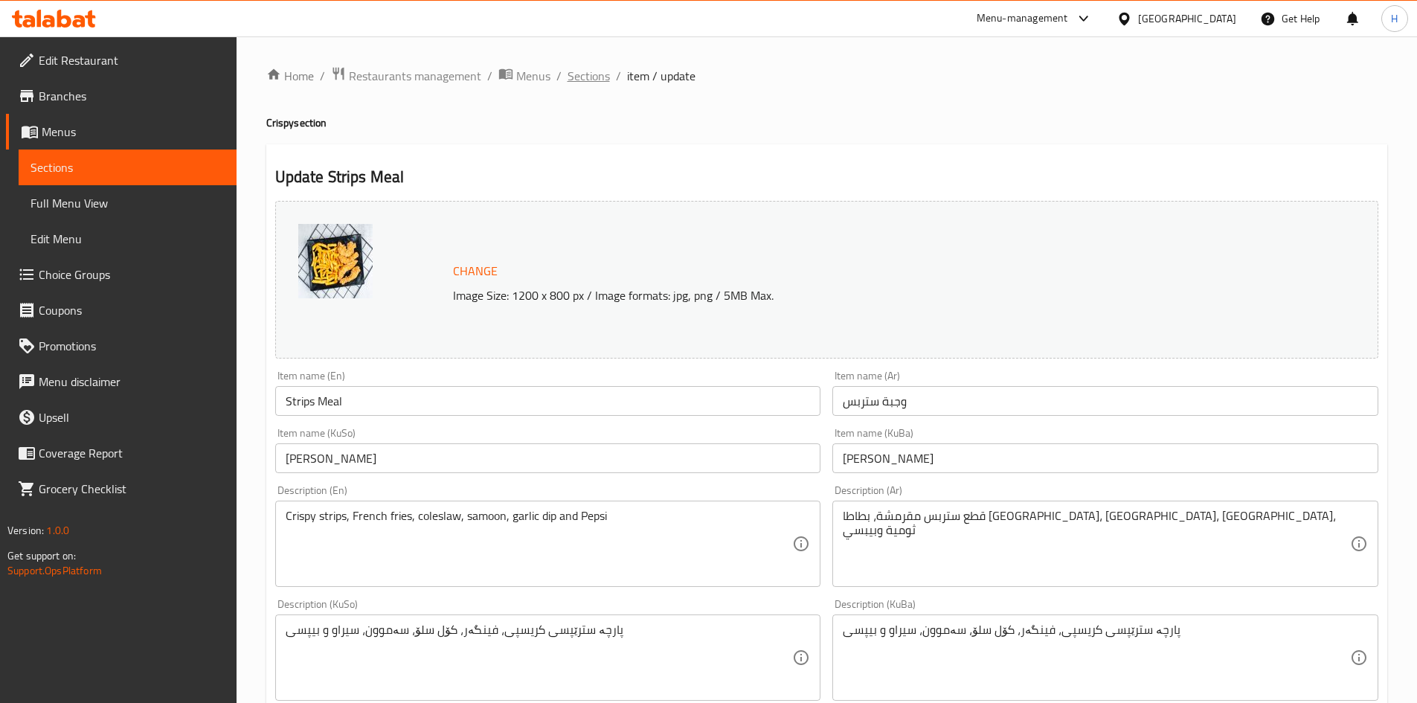
click at [581, 85] on span "Sections" at bounding box center [589, 76] width 42 height 18
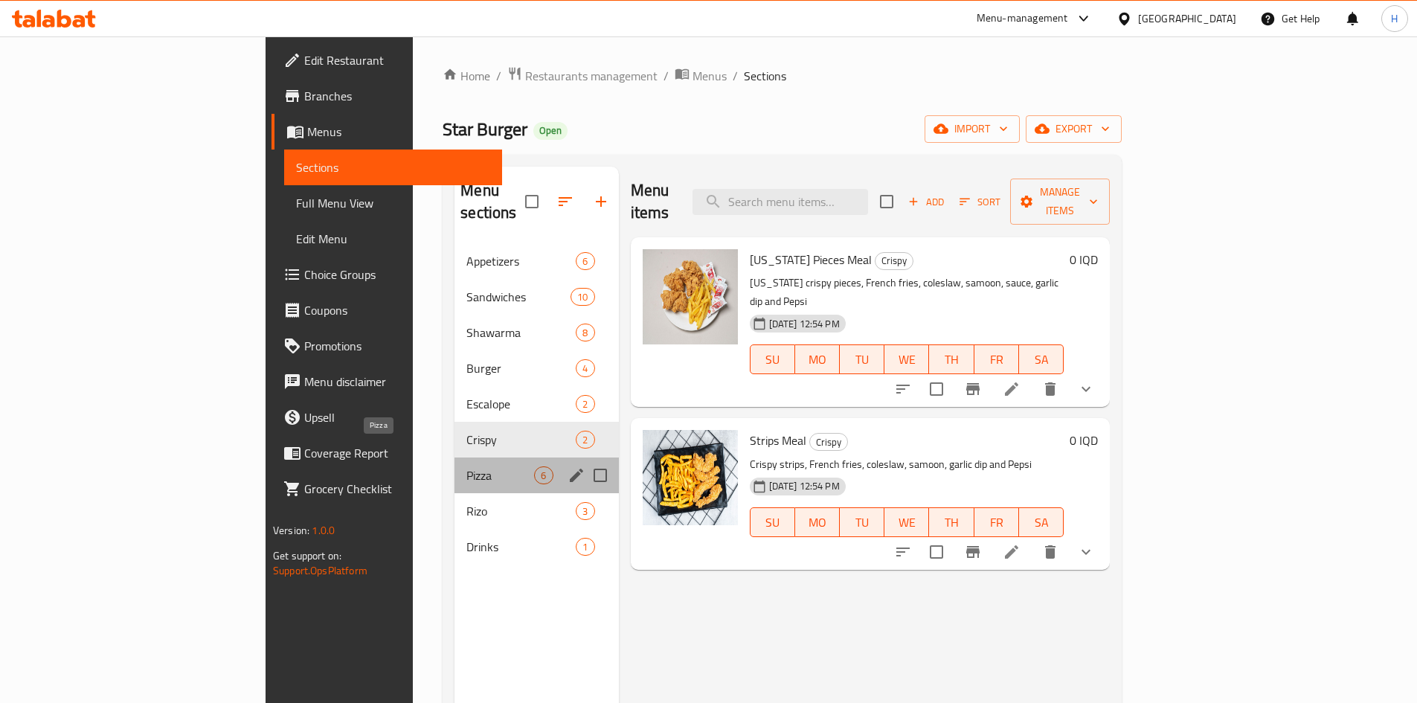
click at [466, 466] on span "Pizza" at bounding box center [500, 475] width 68 height 18
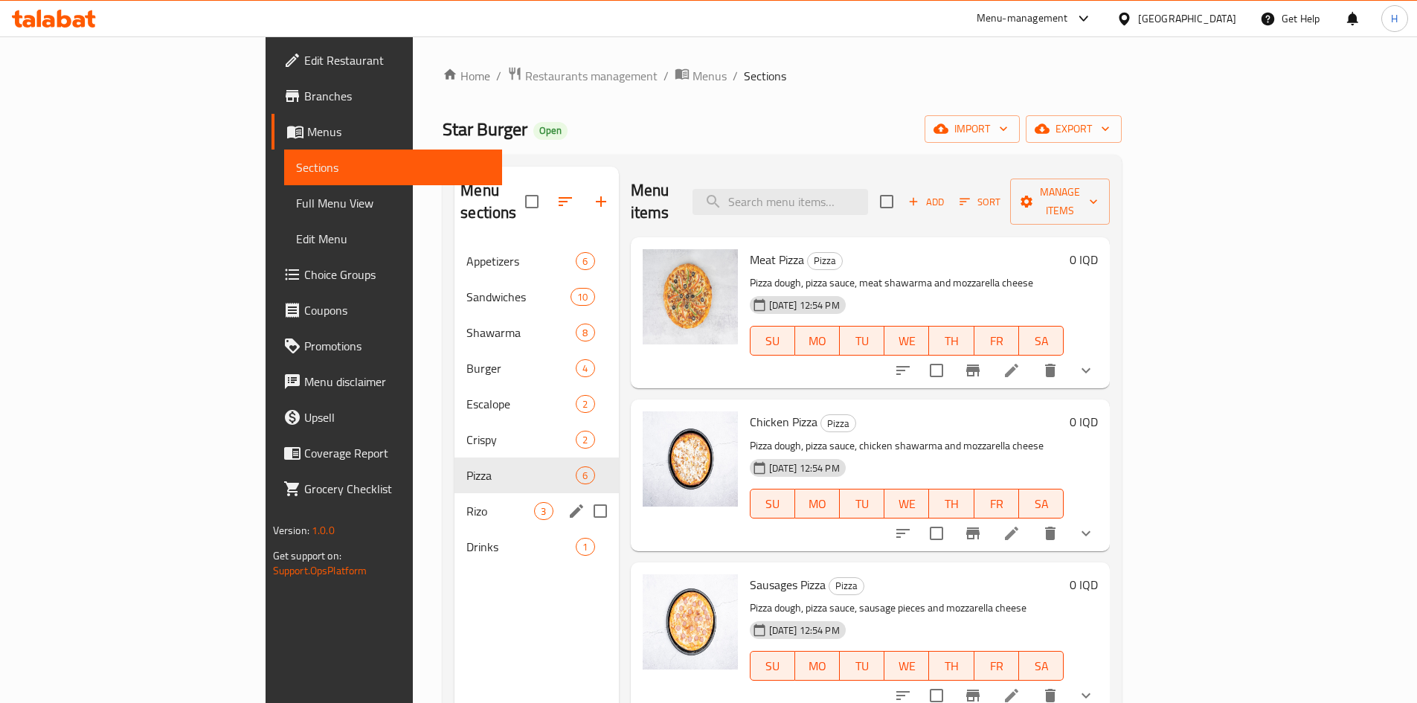
click at [466, 502] on span "Rizo" at bounding box center [500, 511] width 68 height 18
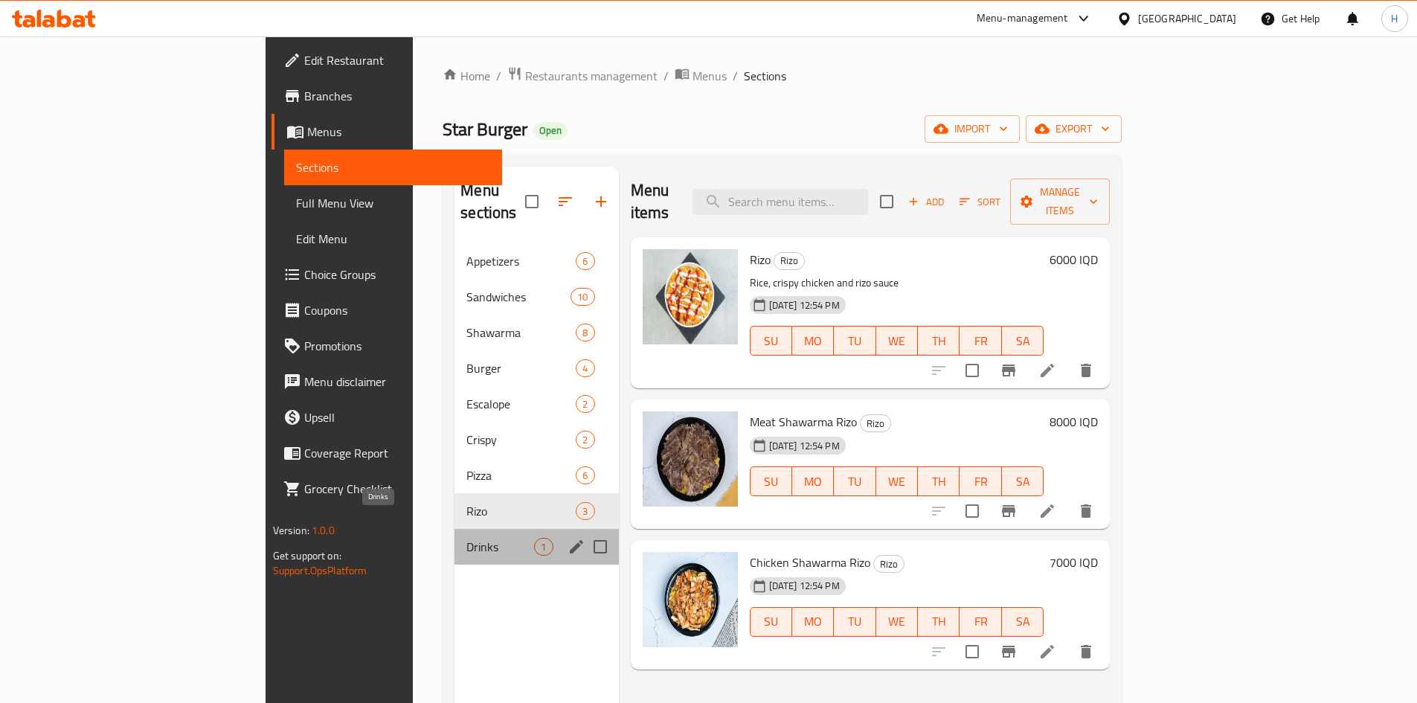
click at [466, 538] on span "Drinks" at bounding box center [500, 547] width 68 height 18
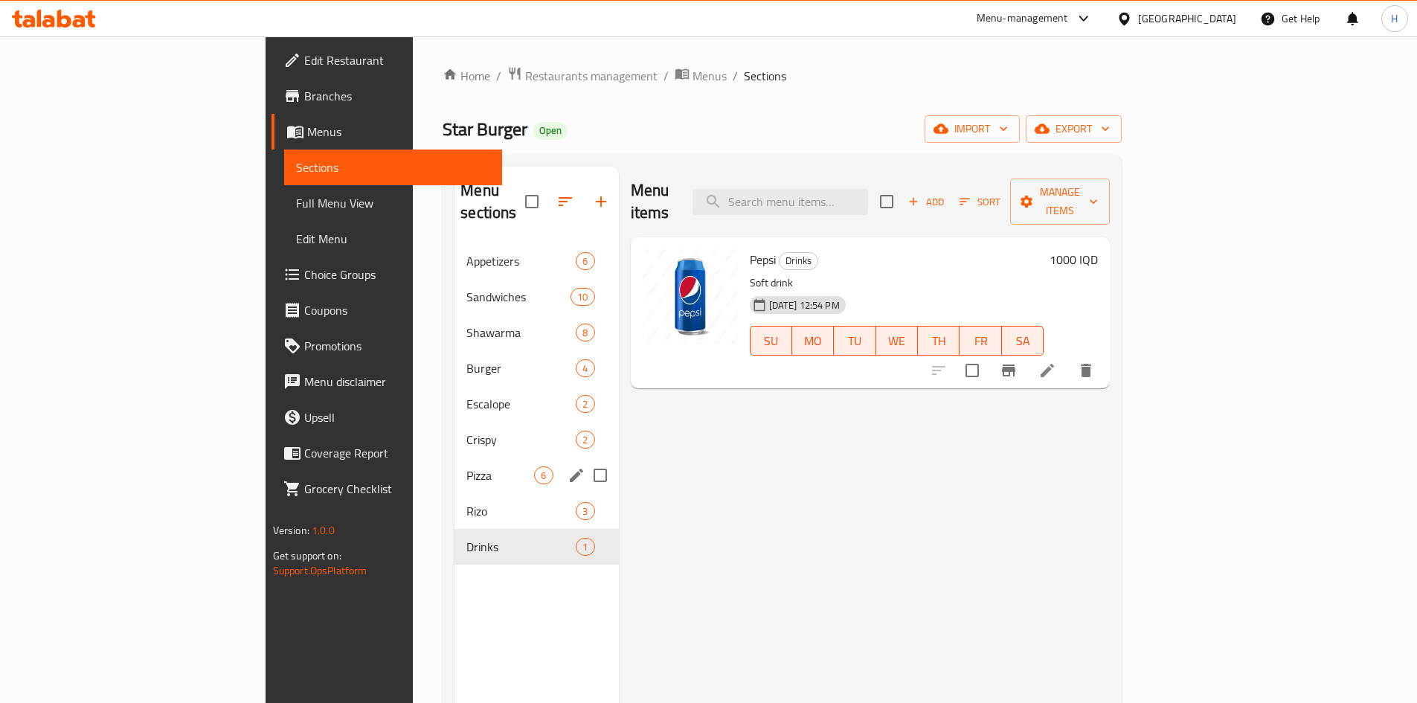
click at [455, 463] on div "Pizza 6" at bounding box center [537, 475] width 164 height 36
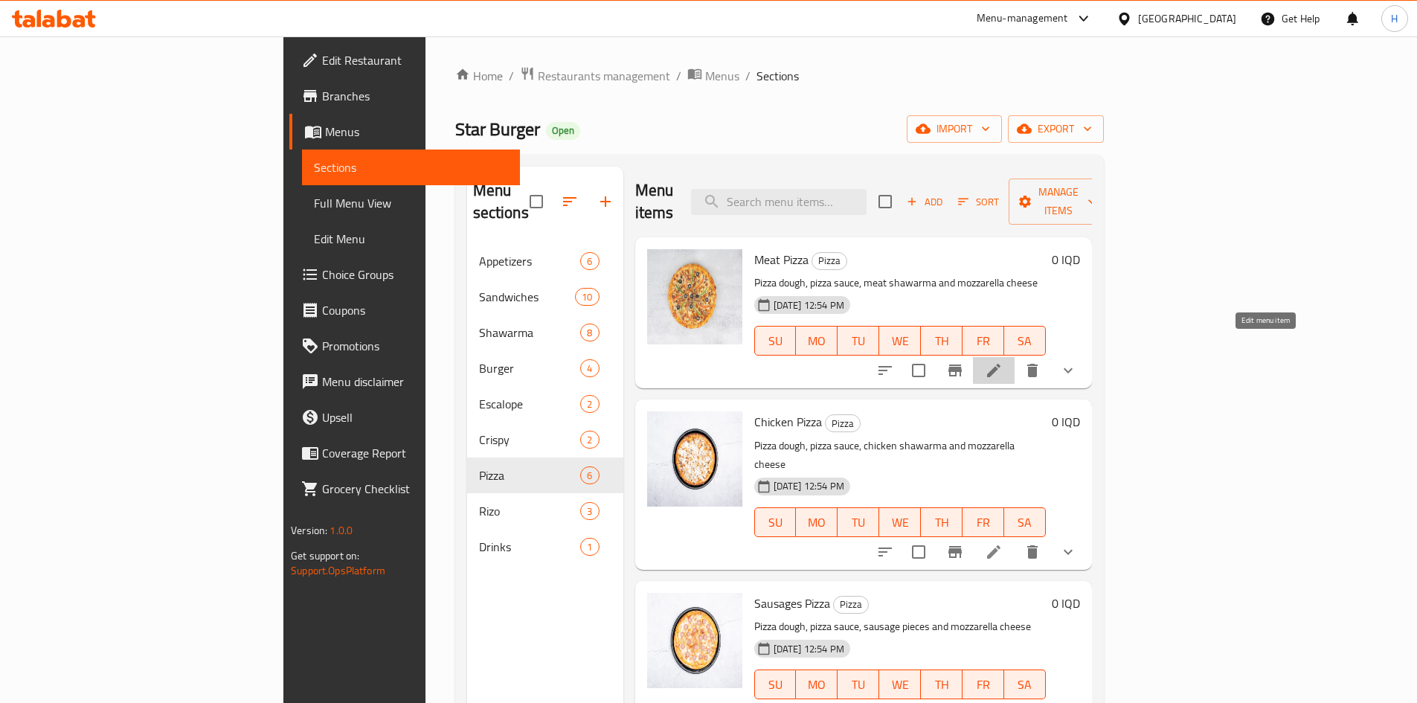
click at [1001, 364] on icon at bounding box center [993, 370] width 13 height 13
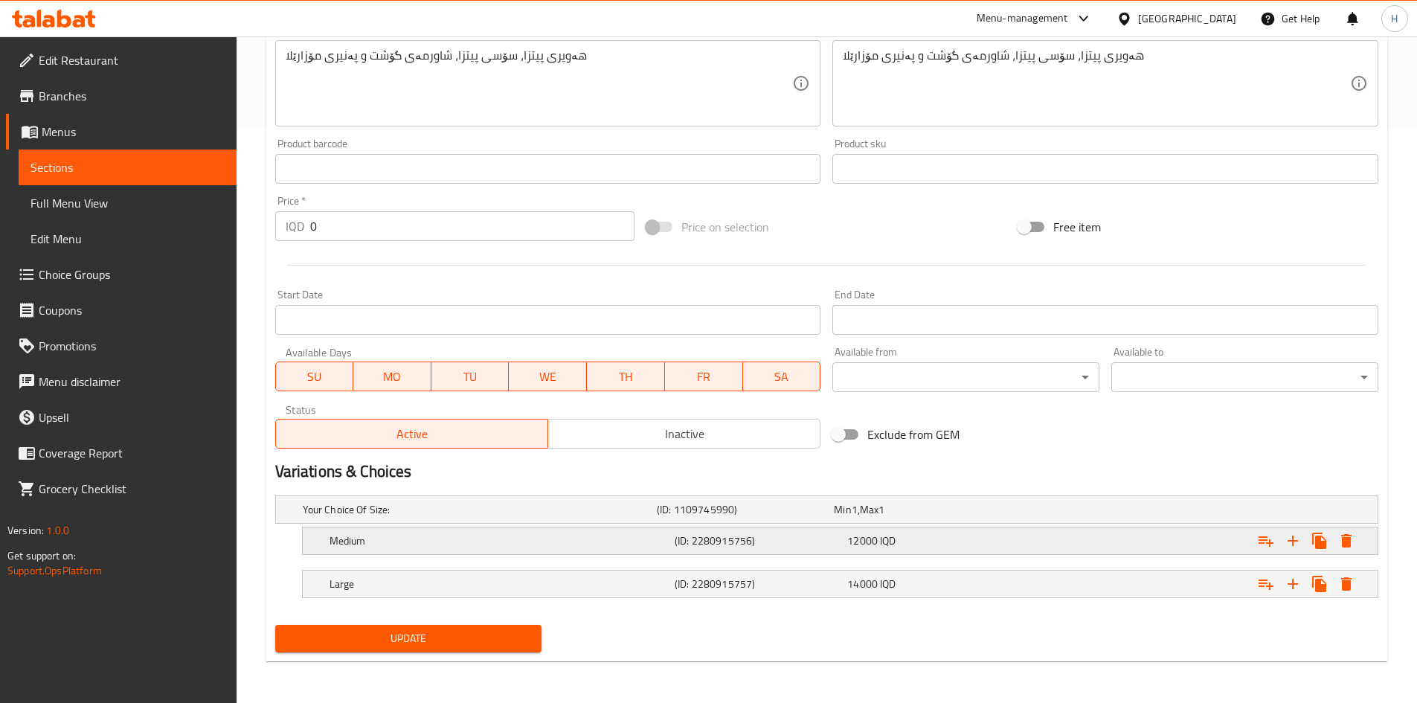
click at [362, 543] on h5 "Medium" at bounding box center [499, 540] width 339 height 15
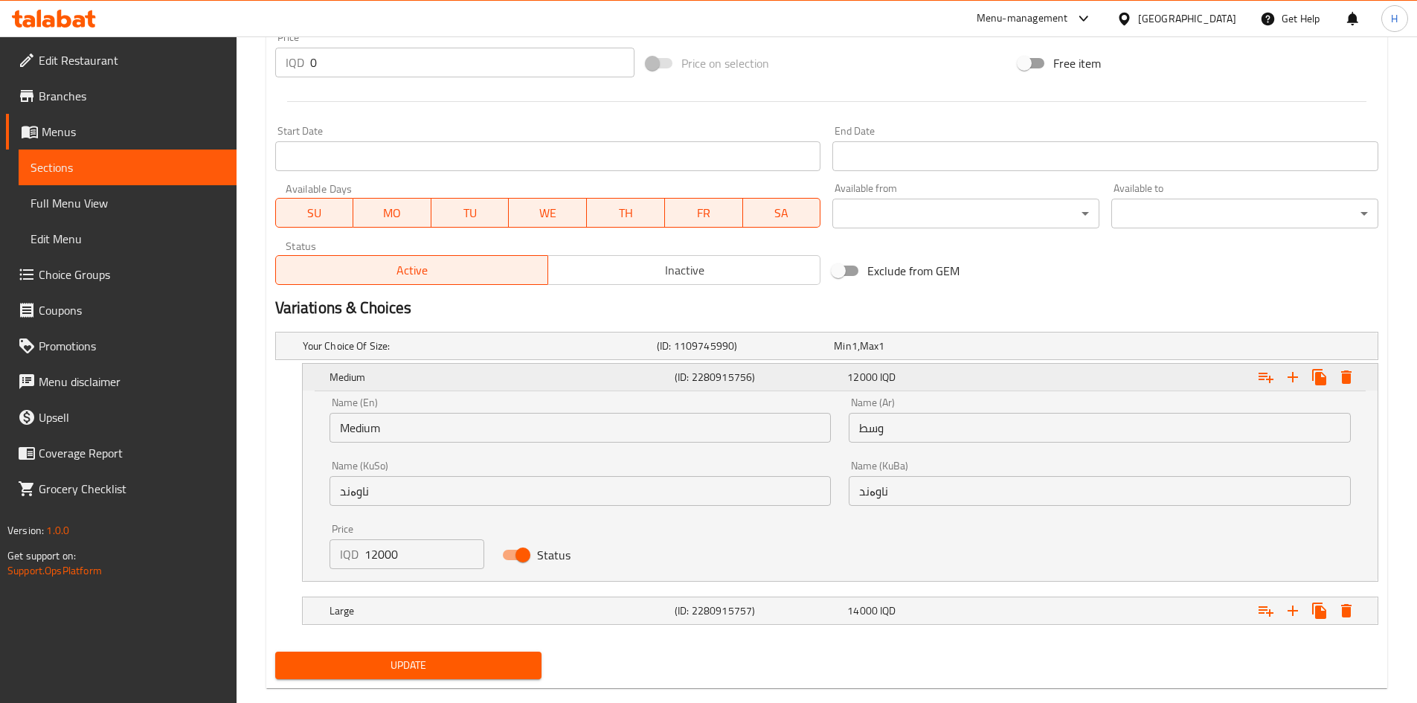
scroll to position [759, 0]
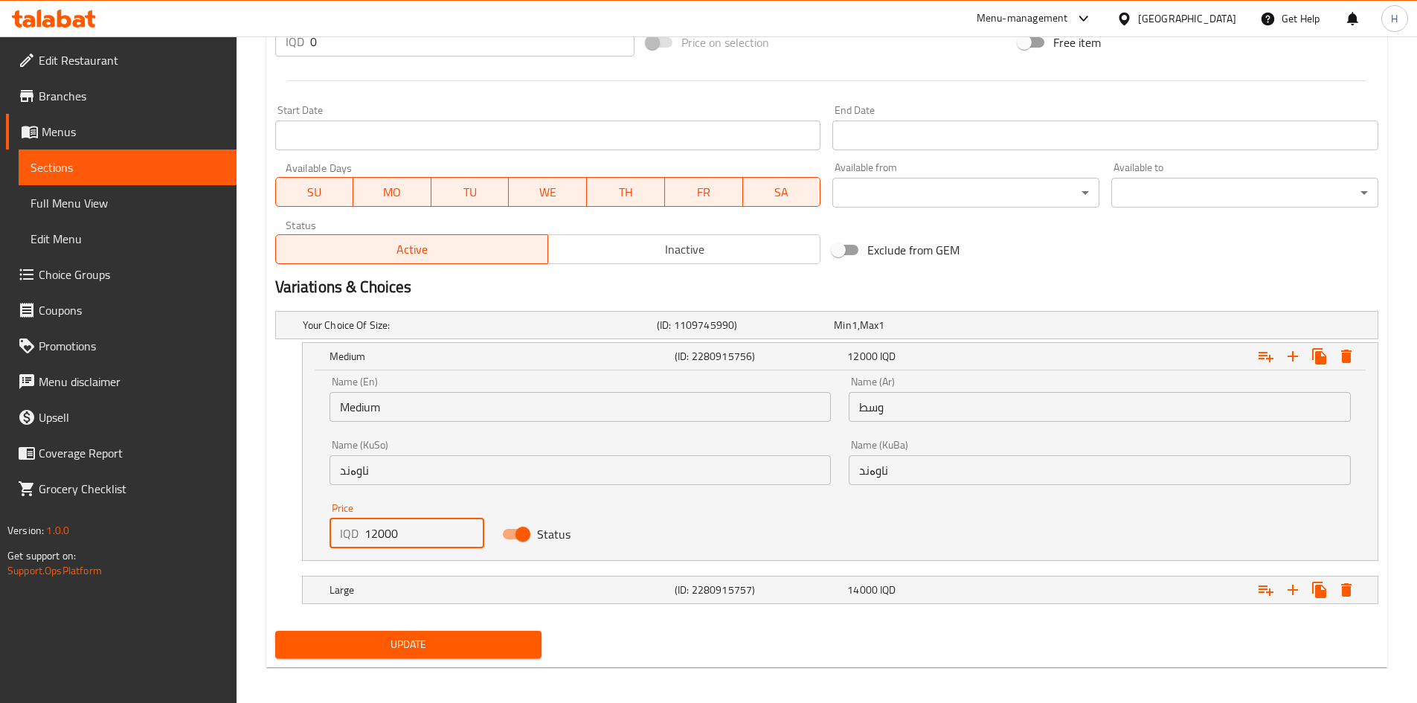
drag, startPoint x: 375, startPoint y: 533, endPoint x: 370, endPoint y: 546, distance: 13.7
click at [370, 546] on input "12000" at bounding box center [425, 533] width 121 height 30
type input "11000"
click at [379, 588] on h5 "Large" at bounding box center [499, 589] width 339 height 15
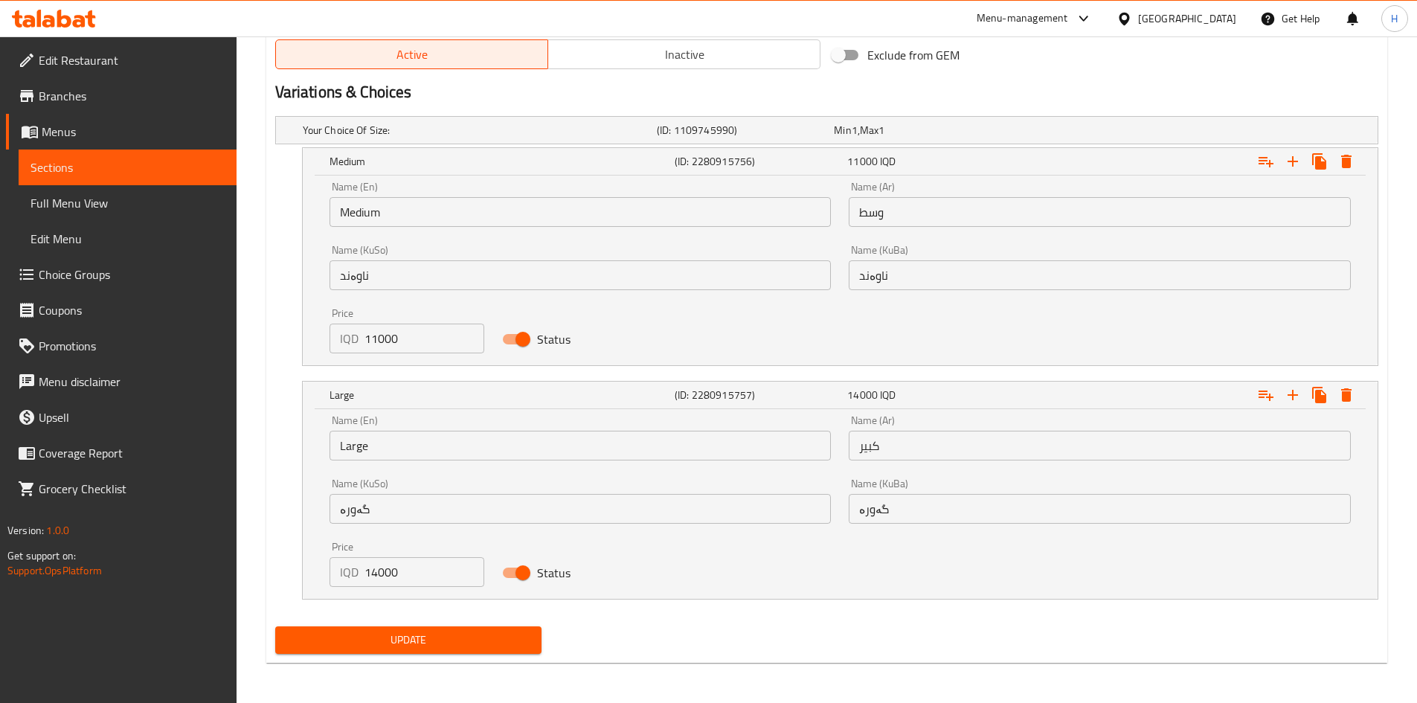
scroll to position [955, 0]
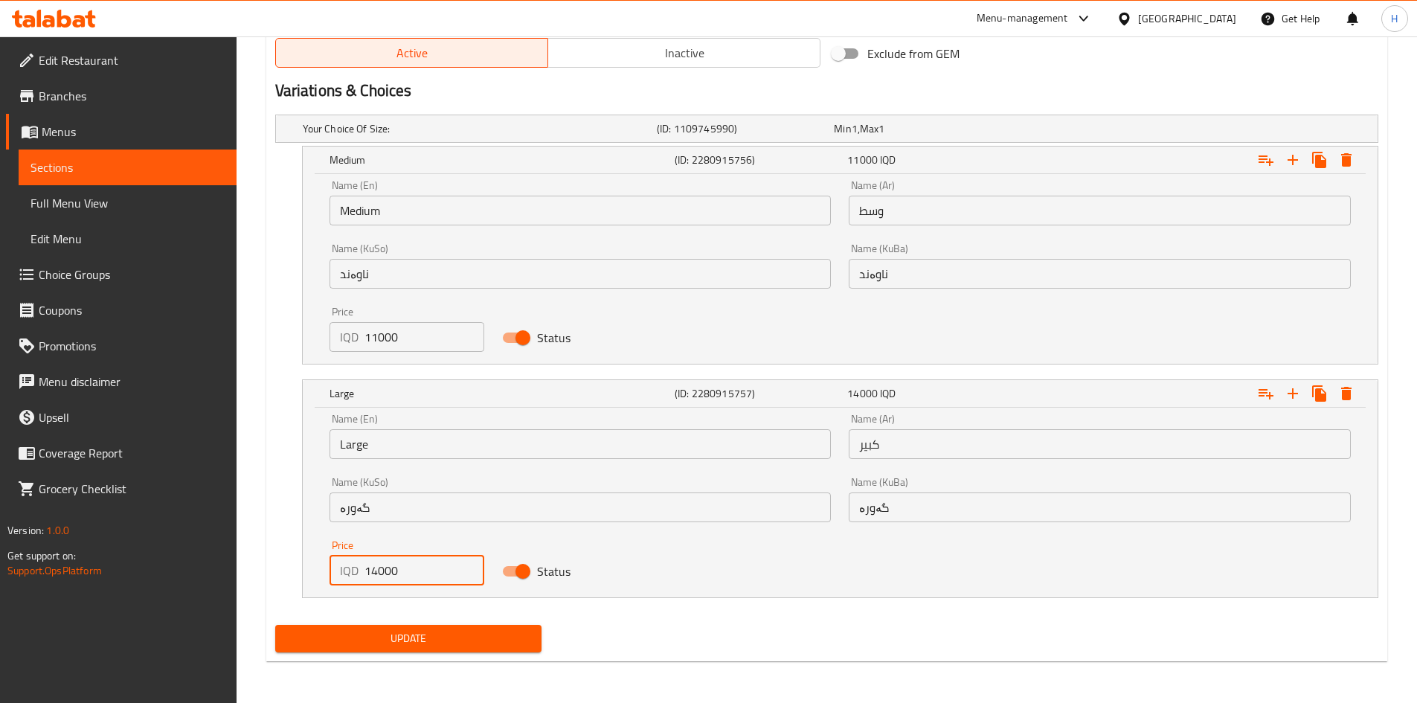
click at [371, 574] on input "14000" at bounding box center [425, 571] width 121 height 30
type input "13000"
click at [396, 629] on span "Update" at bounding box center [408, 638] width 243 height 19
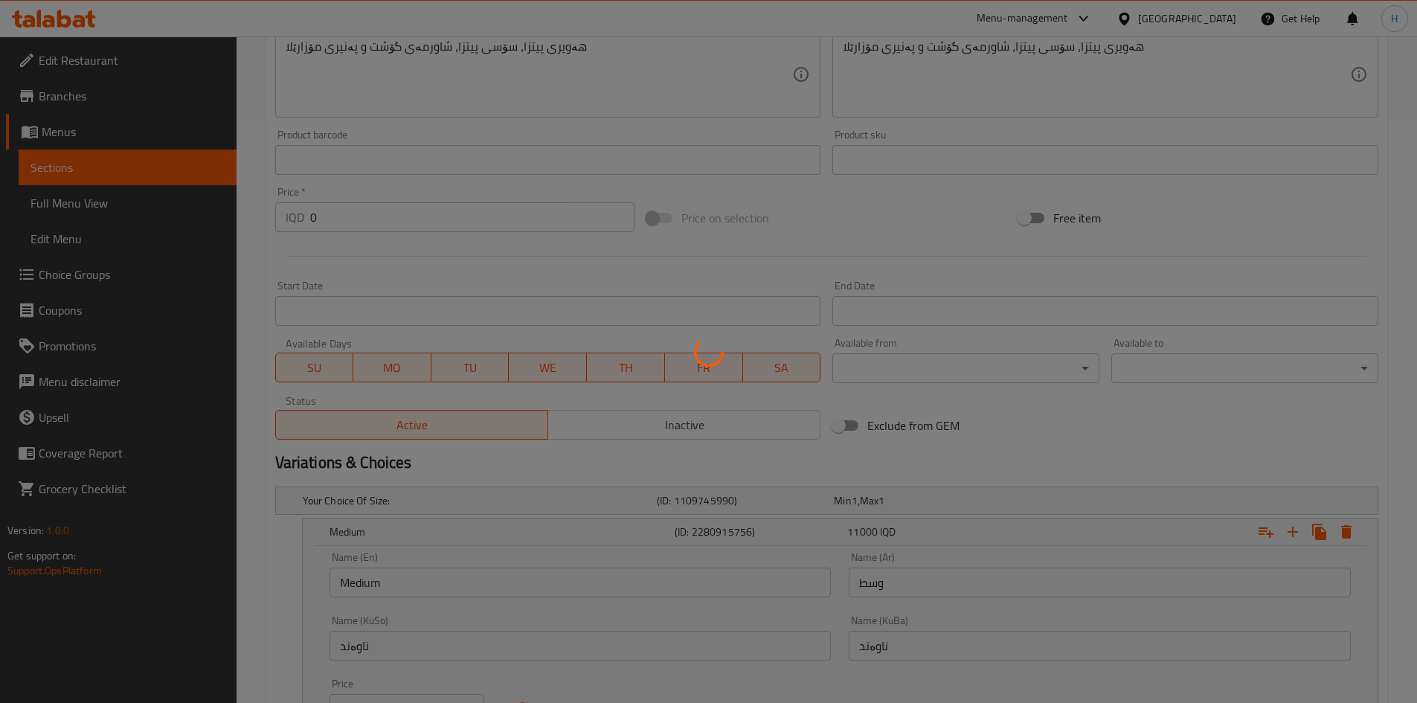
scroll to position [0, 0]
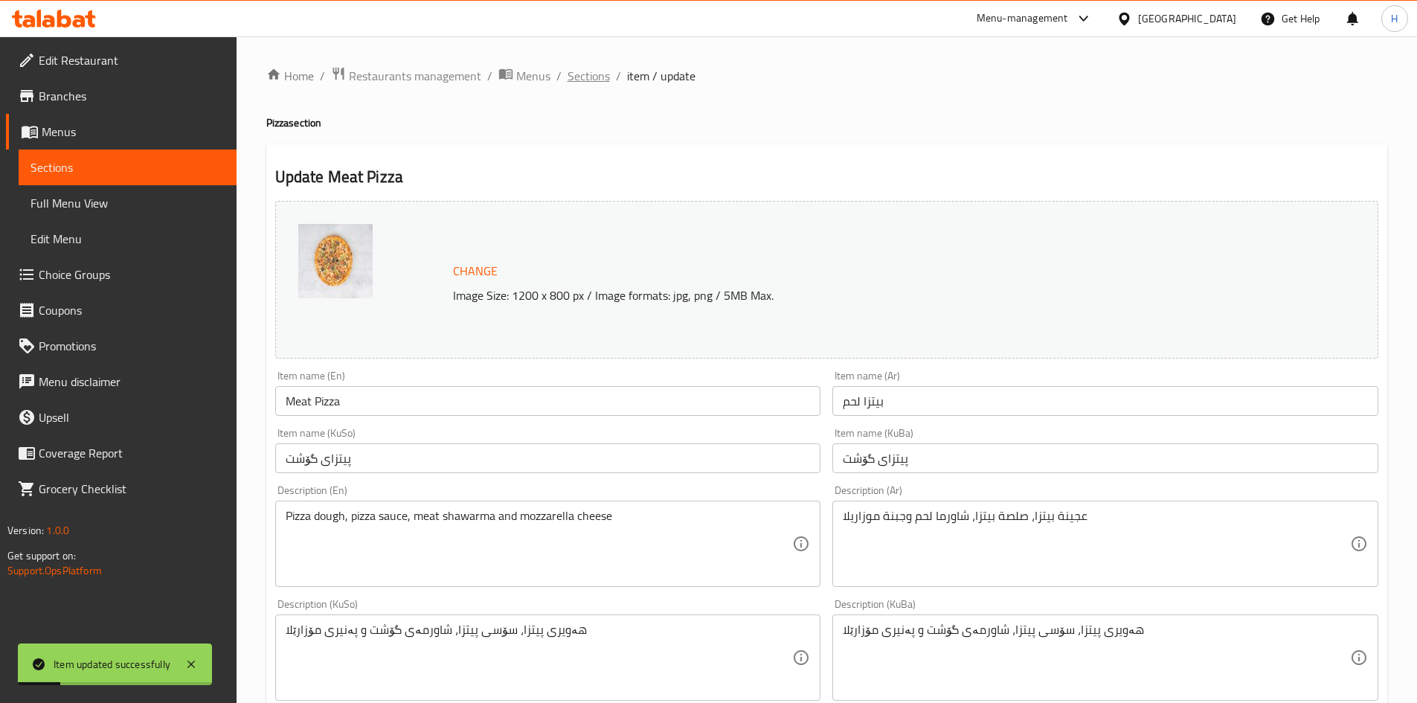
click at [588, 75] on span "Sections" at bounding box center [589, 76] width 42 height 18
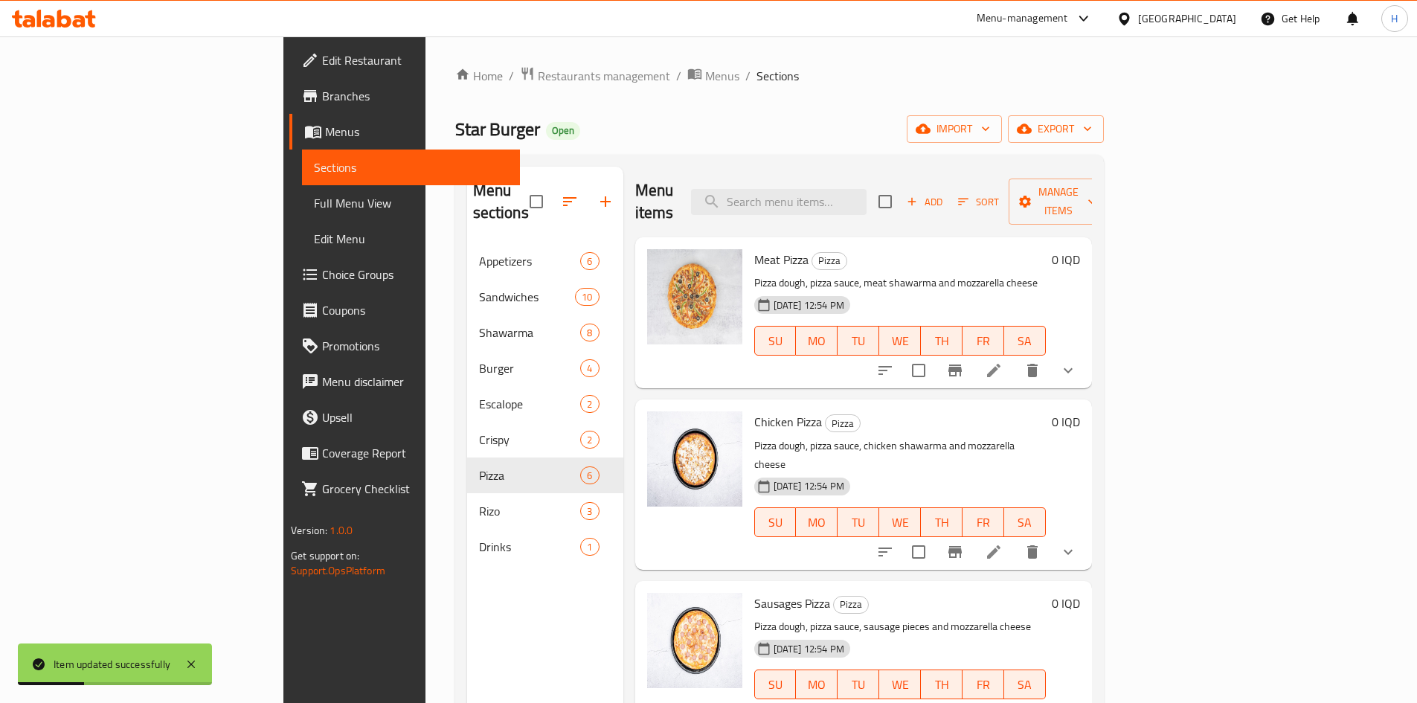
click at [1015, 539] on li at bounding box center [994, 552] width 42 height 27
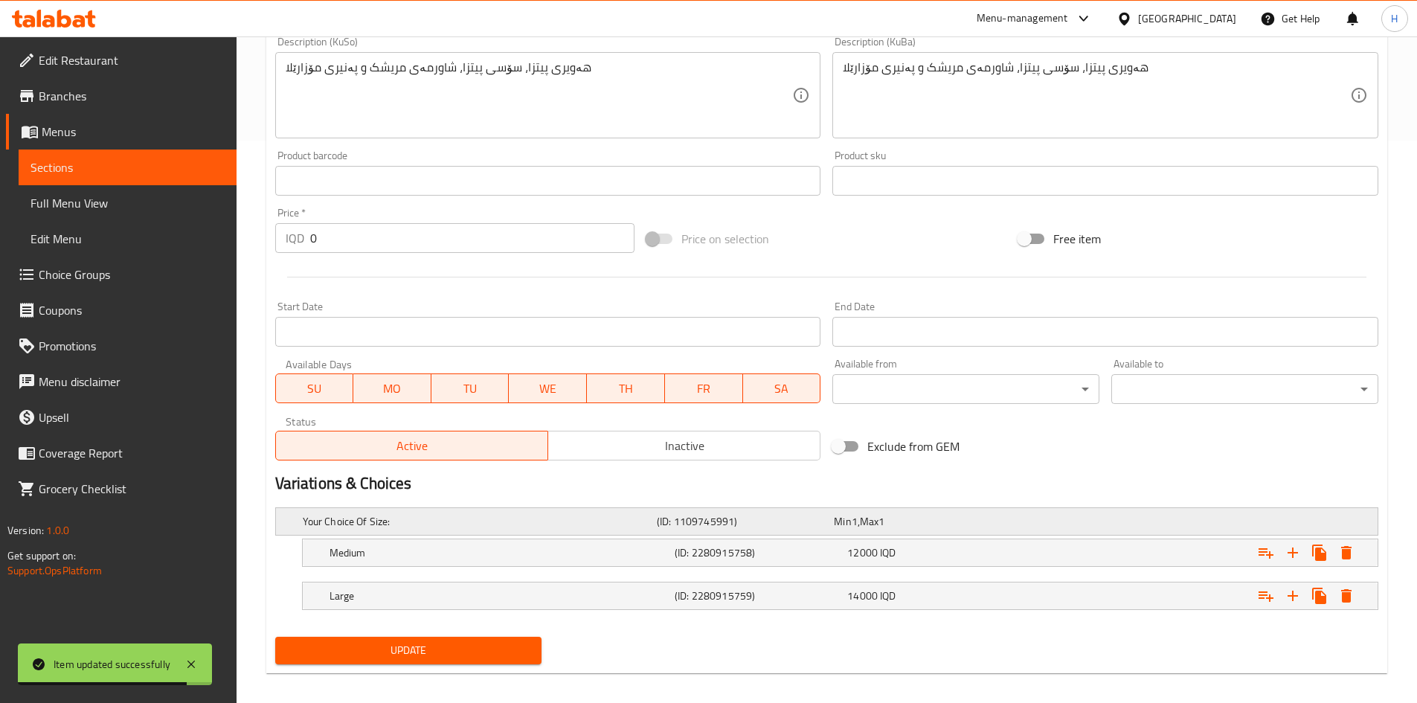
scroll to position [574, 0]
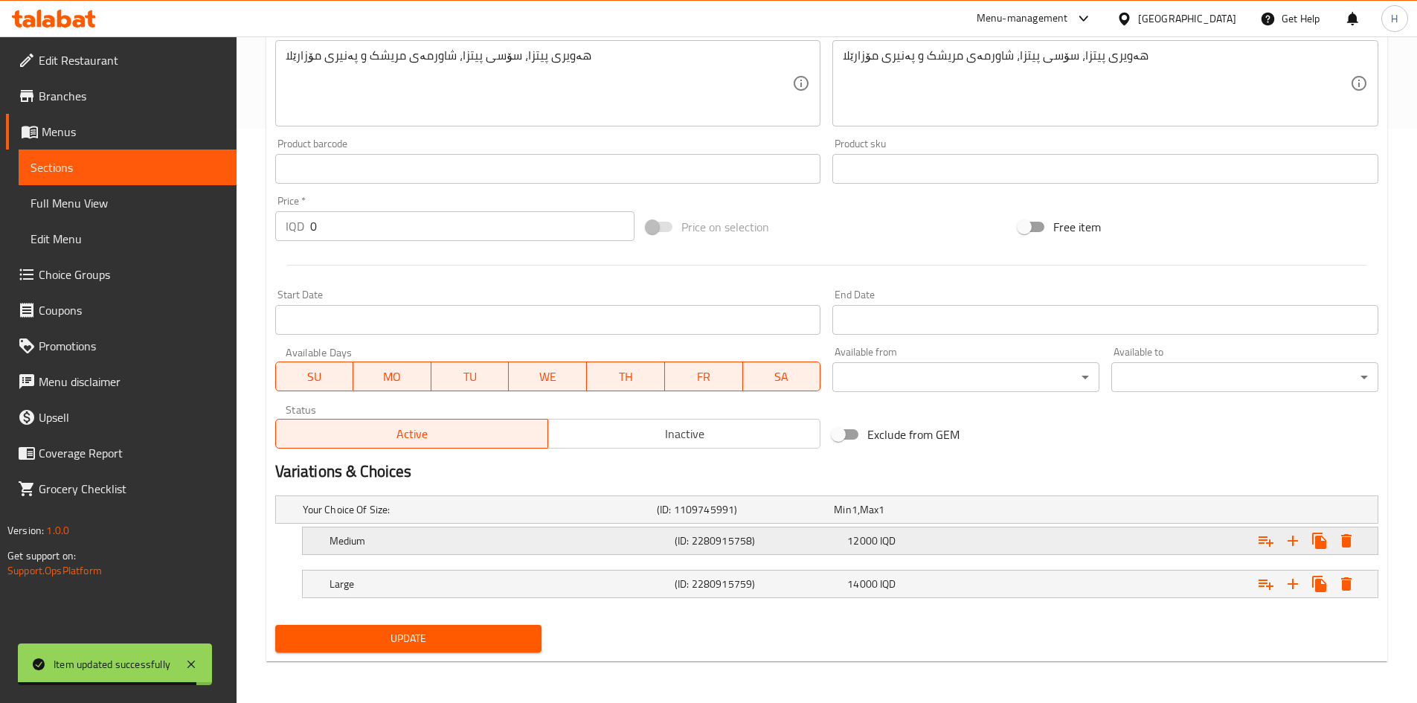
click at [358, 533] on h5 "Medium" at bounding box center [499, 540] width 339 height 15
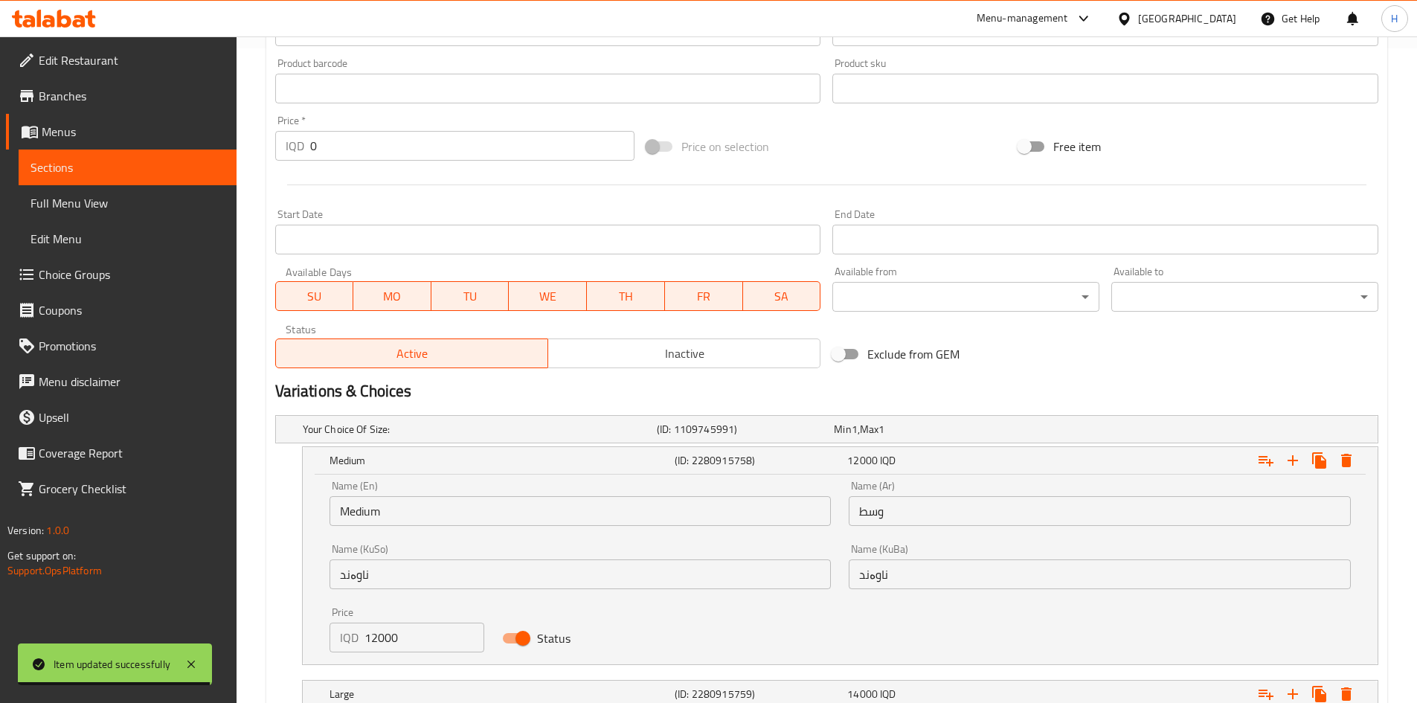
scroll to position [765, 0]
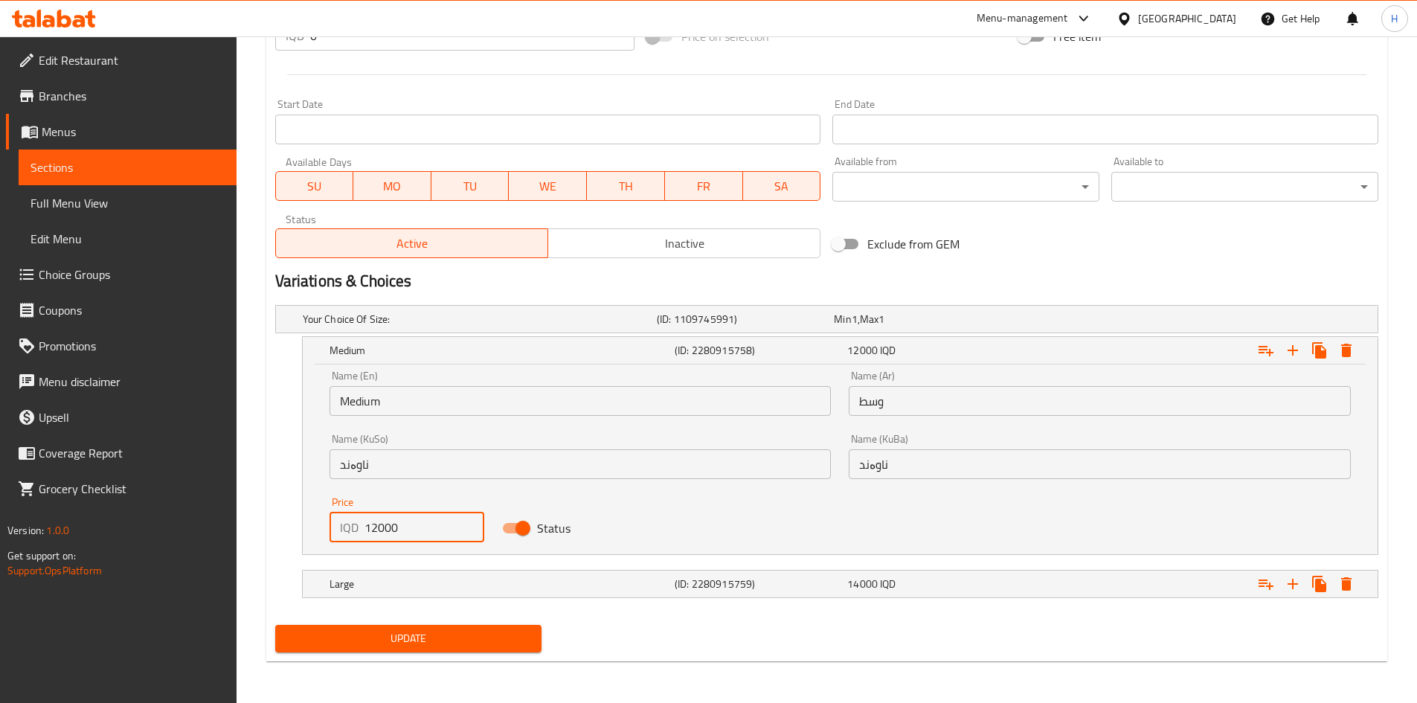
click at [372, 531] on input "12000" at bounding box center [425, 528] width 121 height 30
type input "11000"
click at [375, 581] on h5 "Large" at bounding box center [499, 584] width 339 height 15
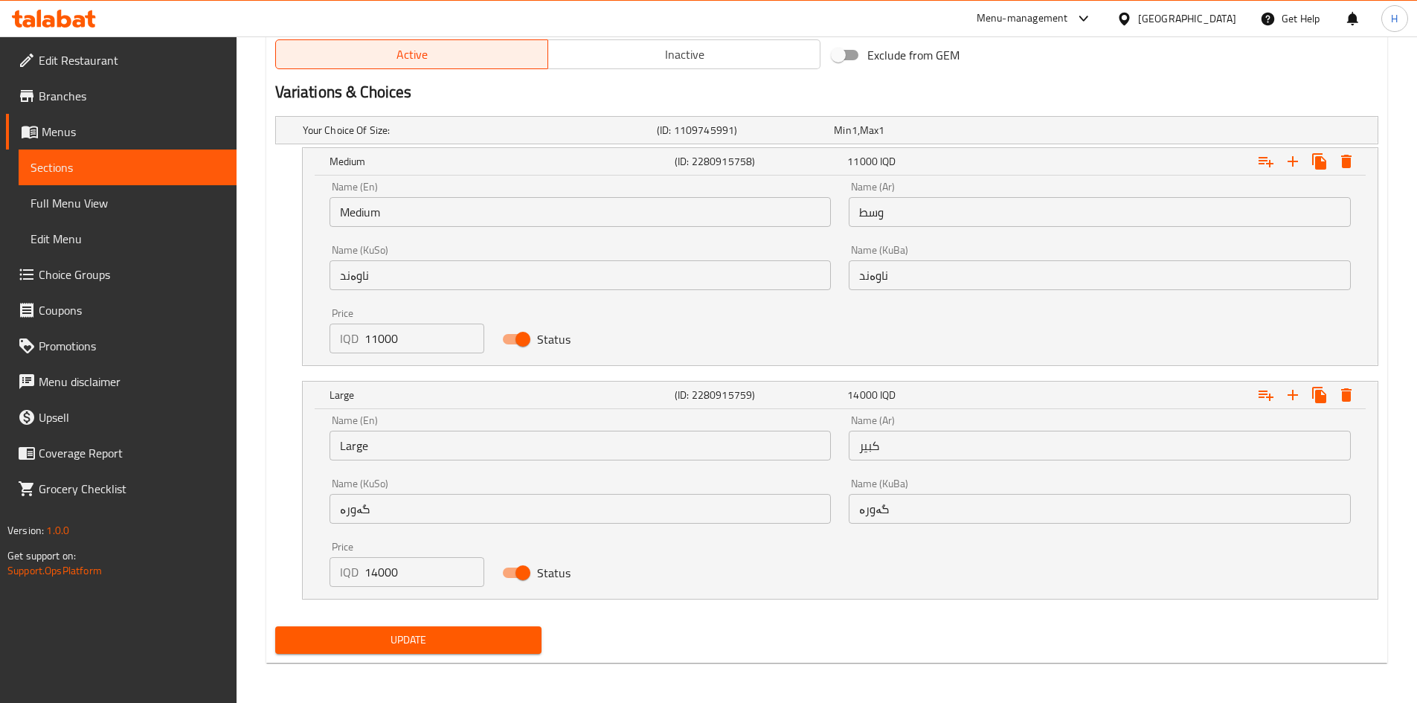
scroll to position [954, 0]
click at [373, 577] on input "14000" at bounding box center [425, 571] width 121 height 30
type input "13000"
click at [382, 629] on button "Update" at bounding box center [408, 640] width 267 height 28
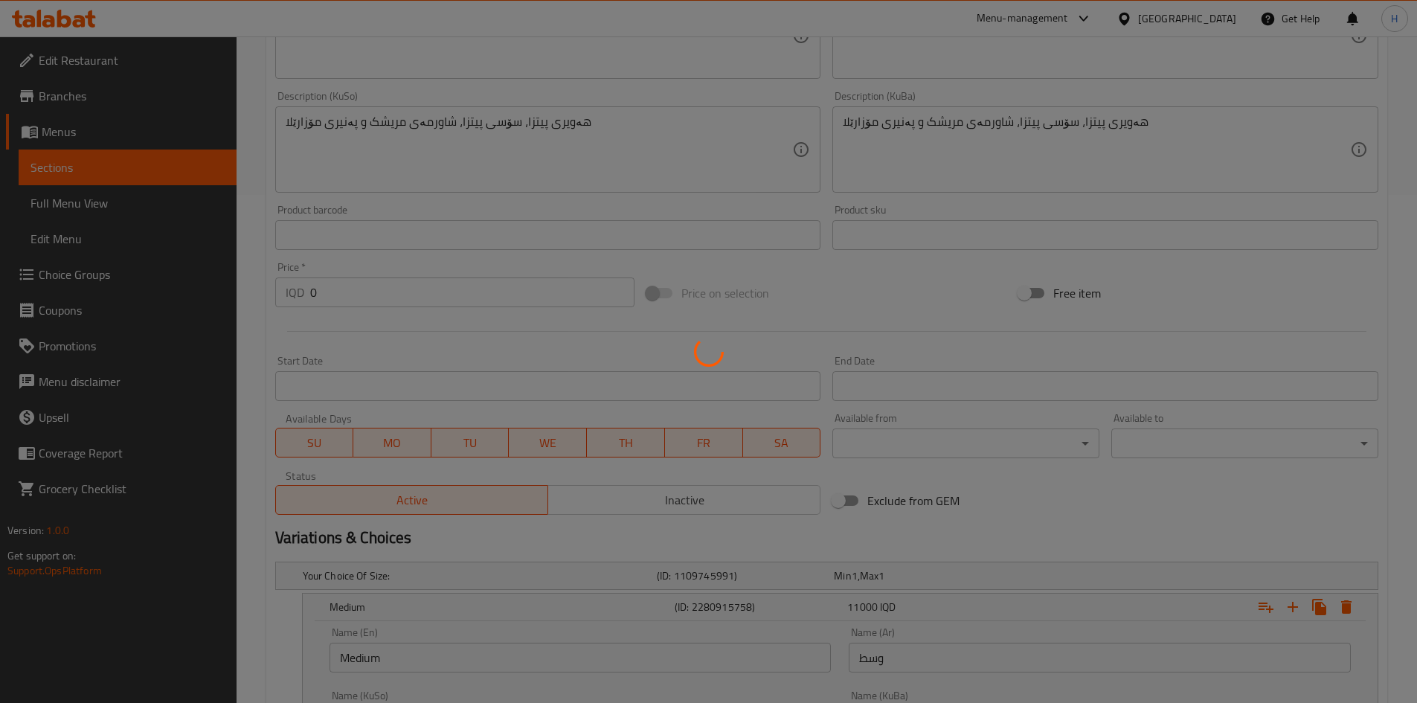
scroll to position [0, 0]
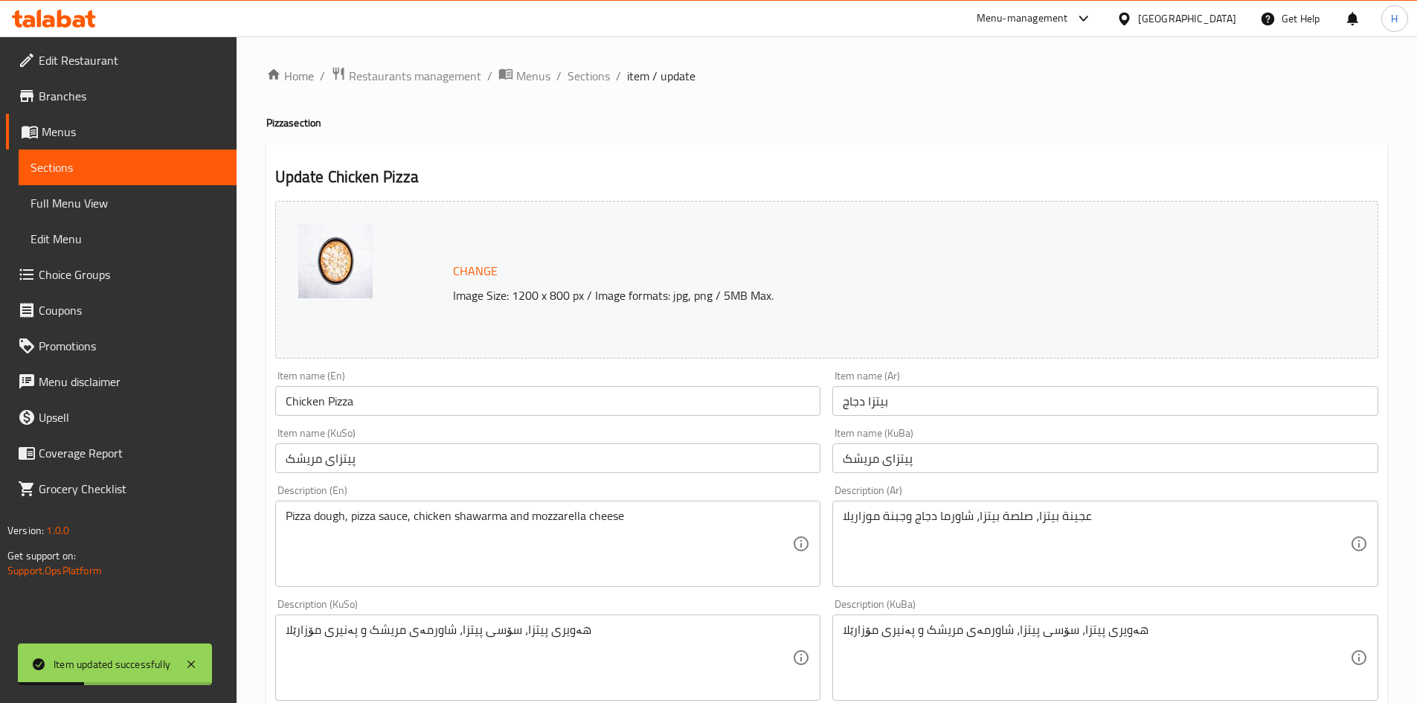
drag, startPoint x: 575, startPoint y: 81, endPoint x: 577, endPoint y: 62, distance: 19.4
click at [575, 81] on span "Sections" at bounding box center [589, 76] width 42 height 18
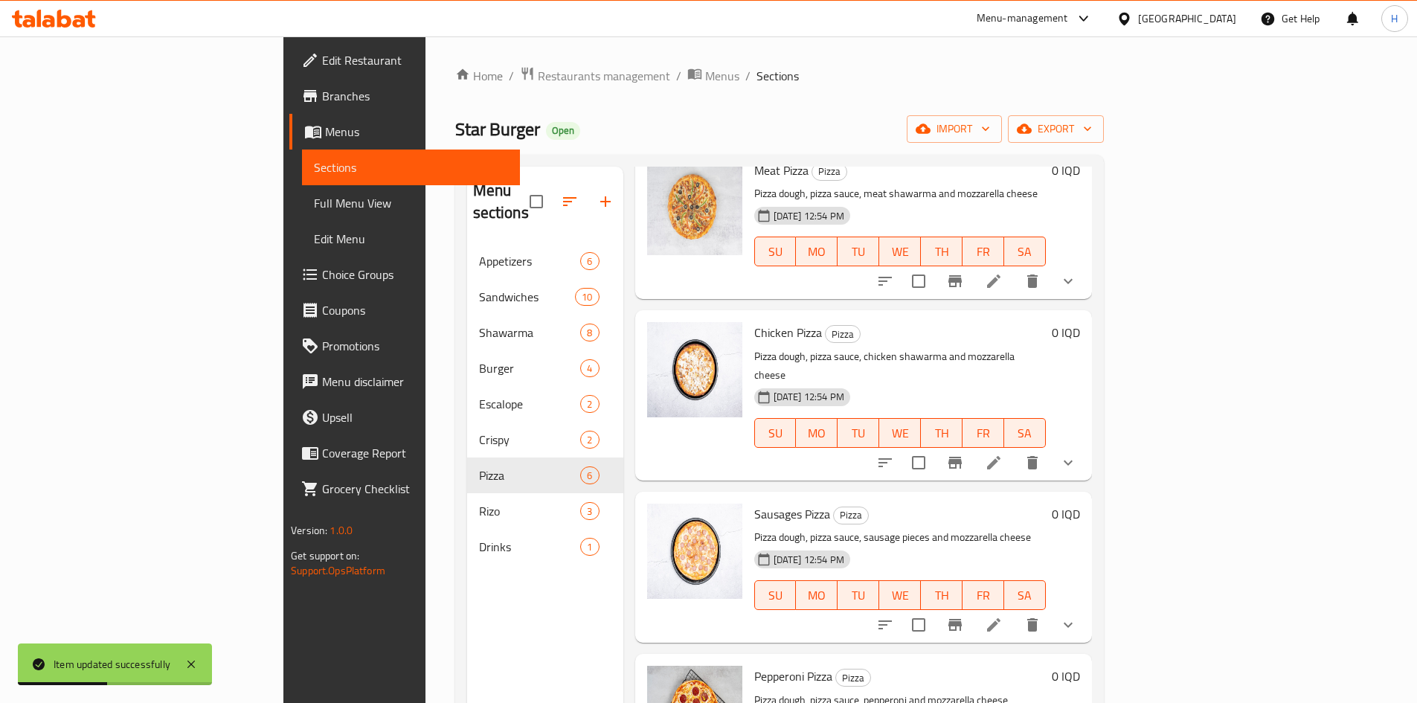
scroll to position [298, 0]
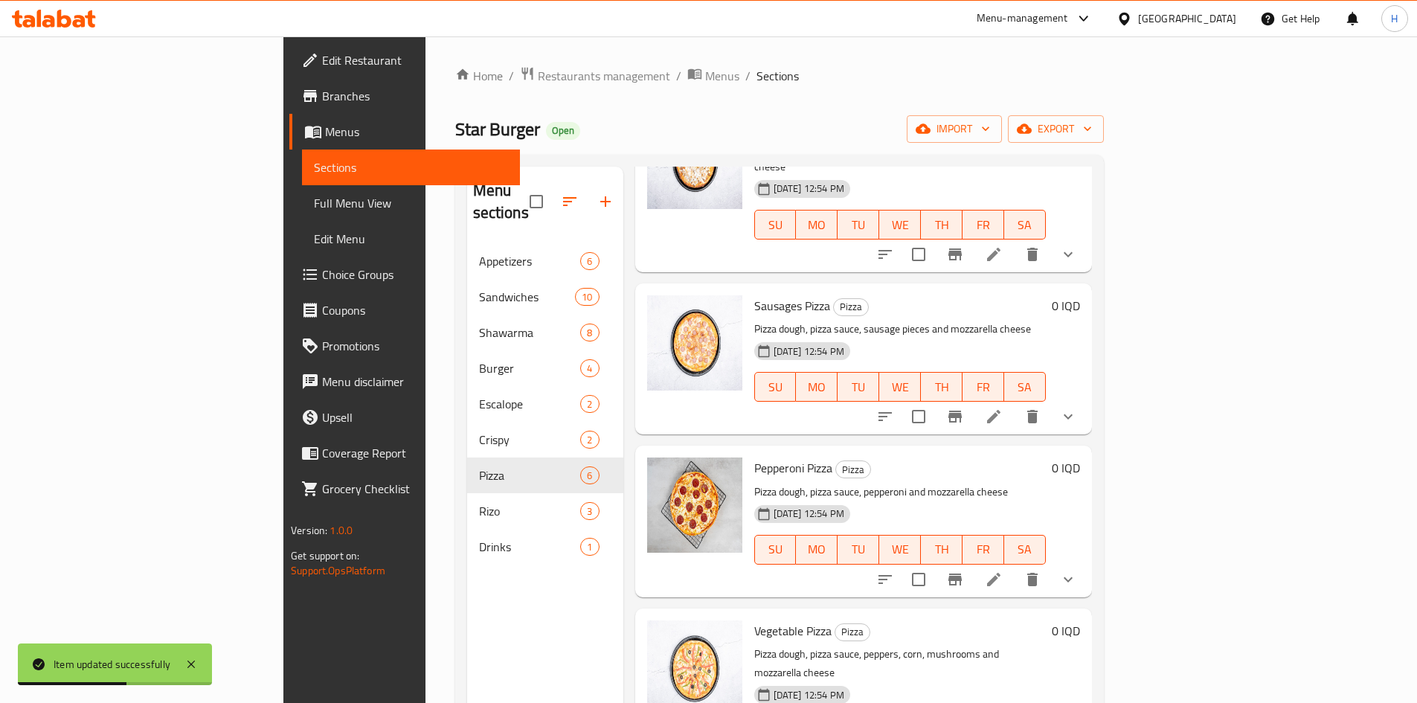
click at [1001, 410] on icon at bounding box center [993, 416] width 13 height 13
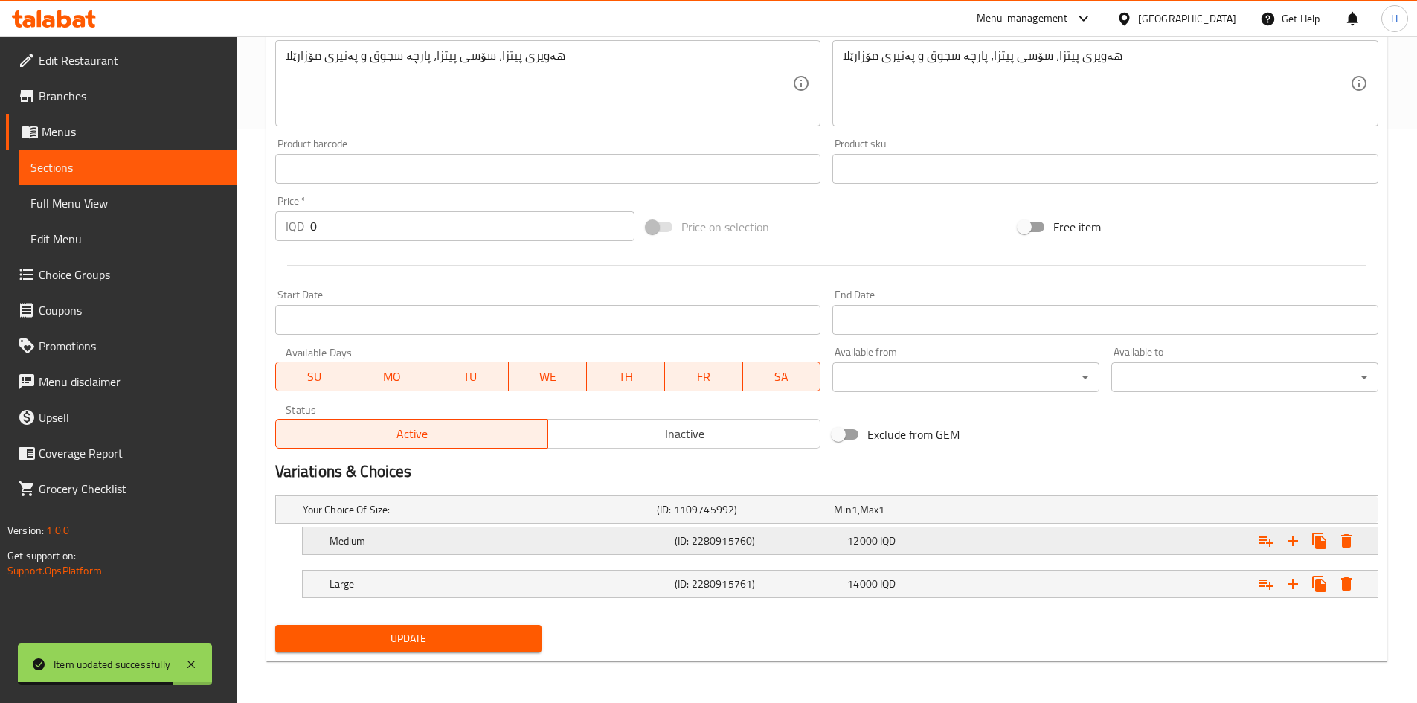
click at [380, 542] on h5 "Medium" at bounding box center [499, 540] width 339 height 15
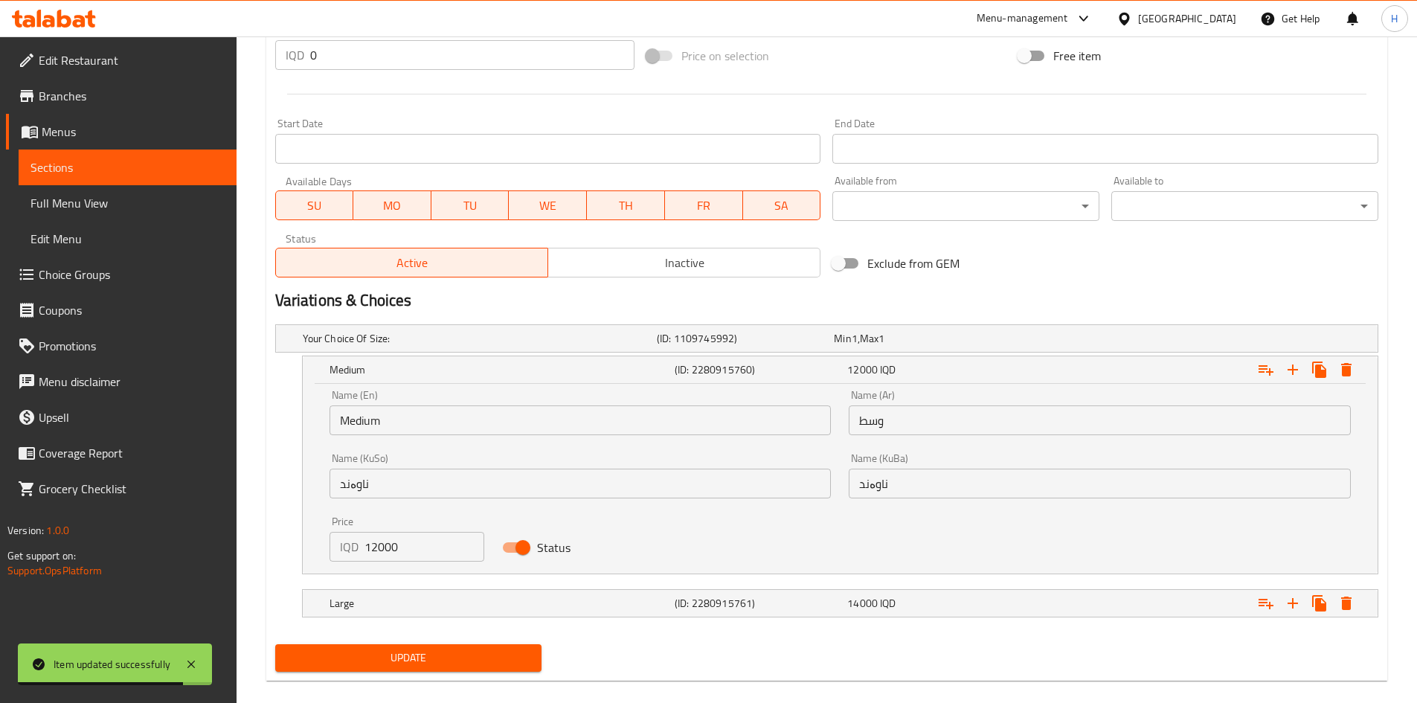
scroll to position [755, 0]
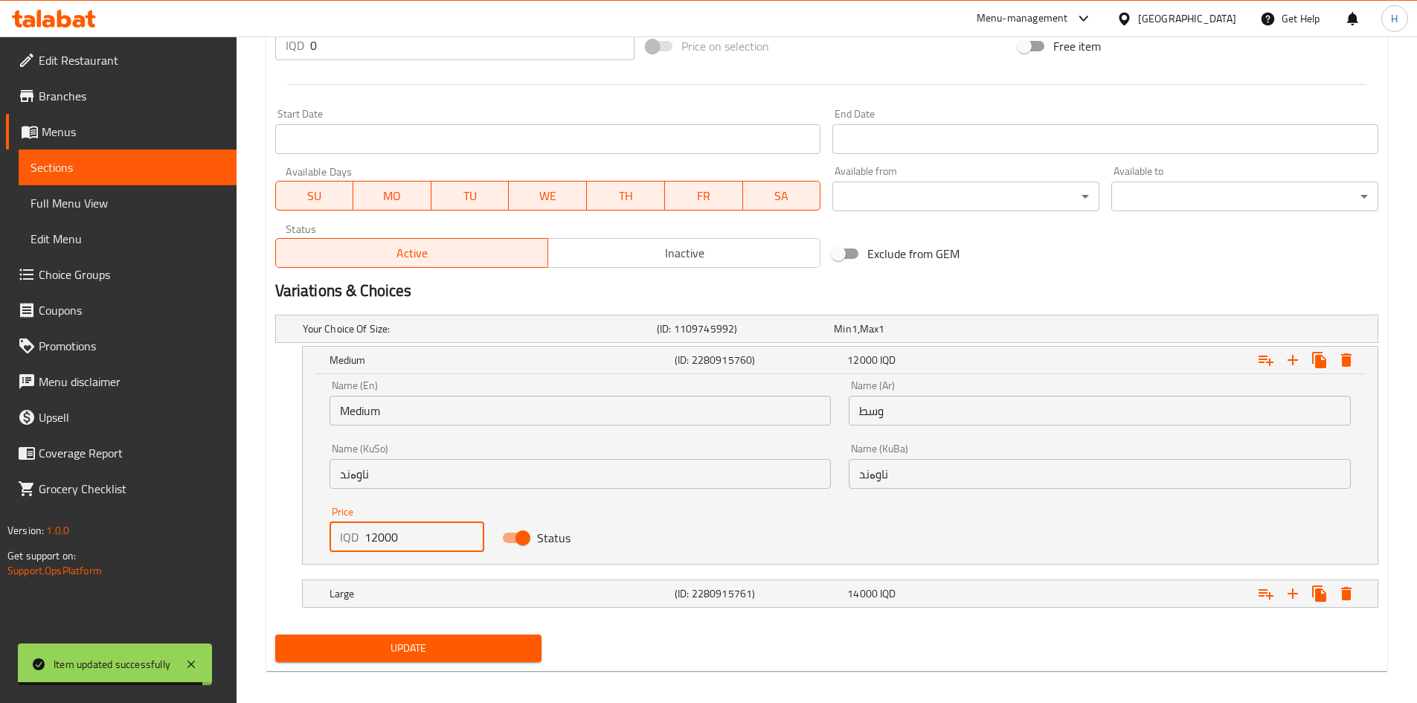
drag, startPoint x: 373, startPoint y: 539, endPoint x: 376, endPoint y: 546, distance: 7.7
click at [376, 546] on input "12000" at bounding box center [425, 537] width 121 height 30
type input "11000"
click at [378, 588] on h5 "Large" at bounding box center [499, 593] width 339 height 15
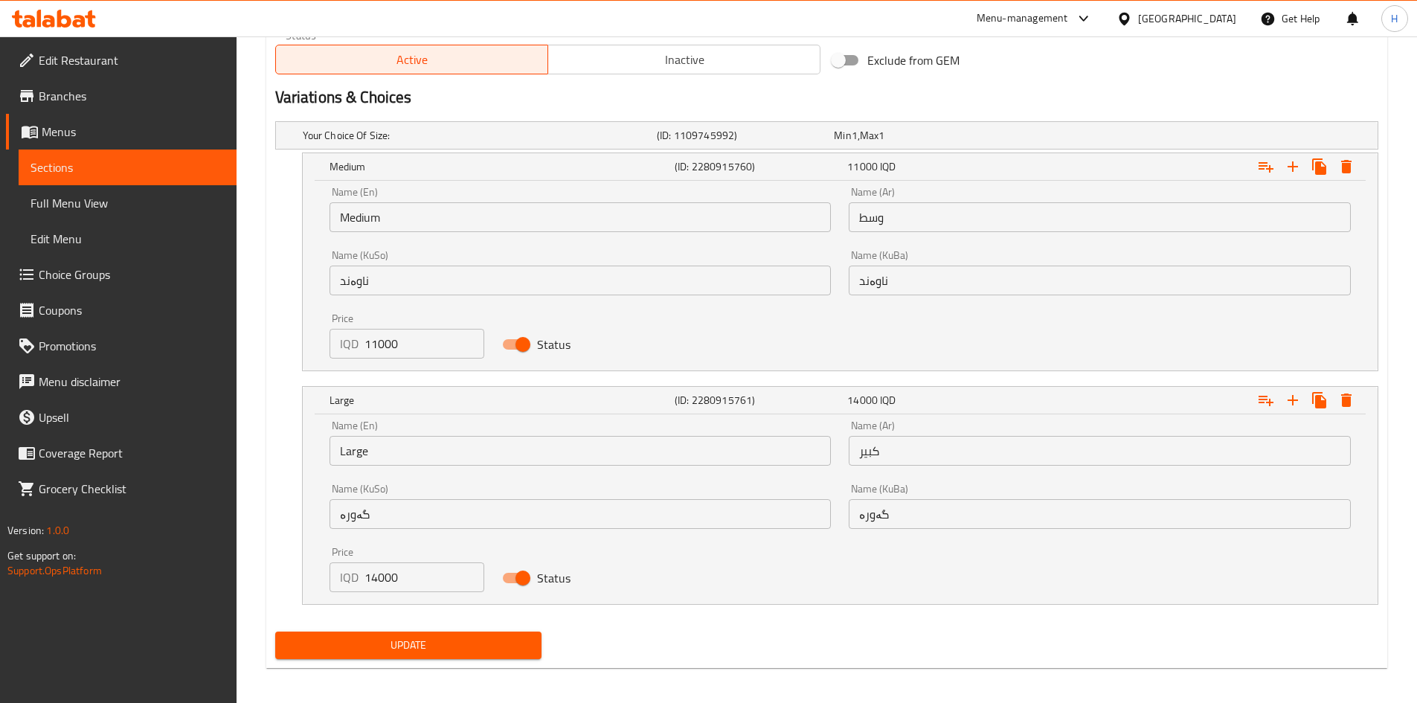
scroll to position [951, 0]
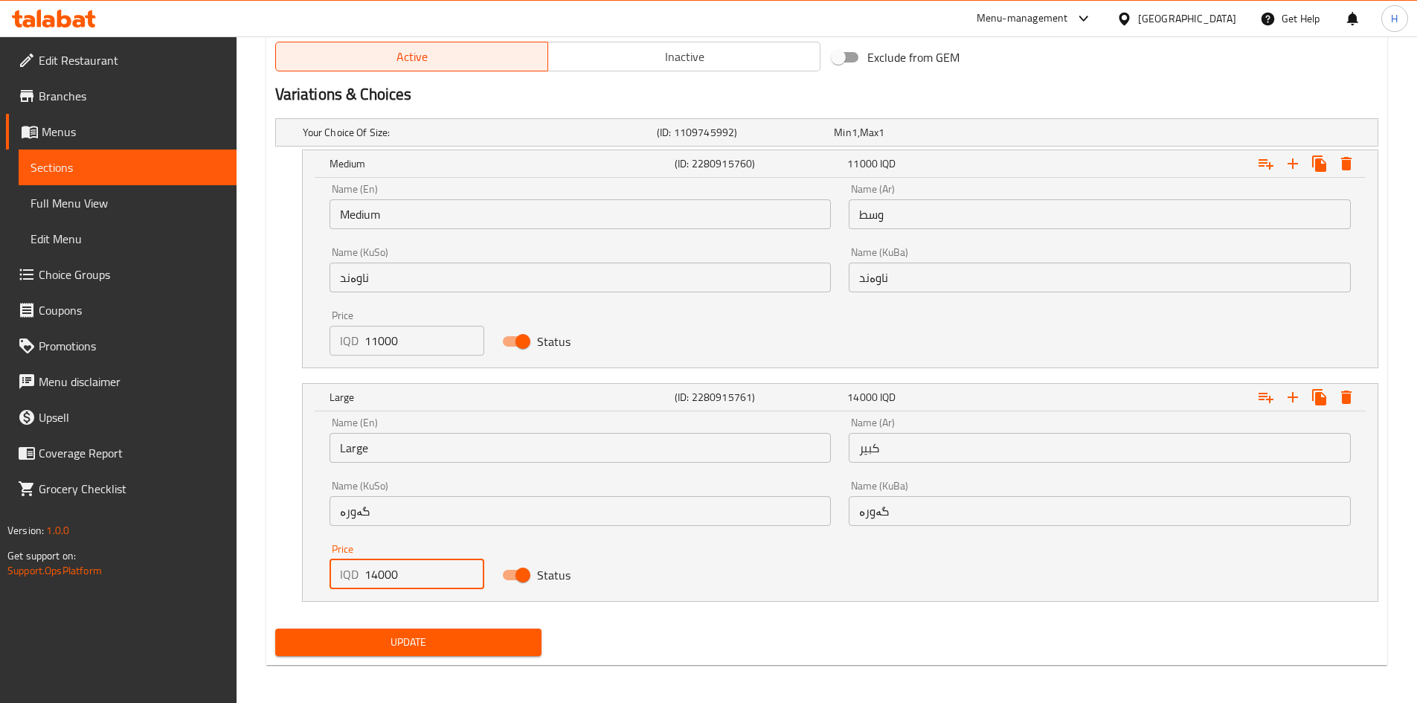
click at [373, 577] on input "14000" at bounding box center [425, 574] width 121 height 30
type input "13000"
click at [409, 644] on span "Update" at bounding box center [408, 642] width 243 height 19
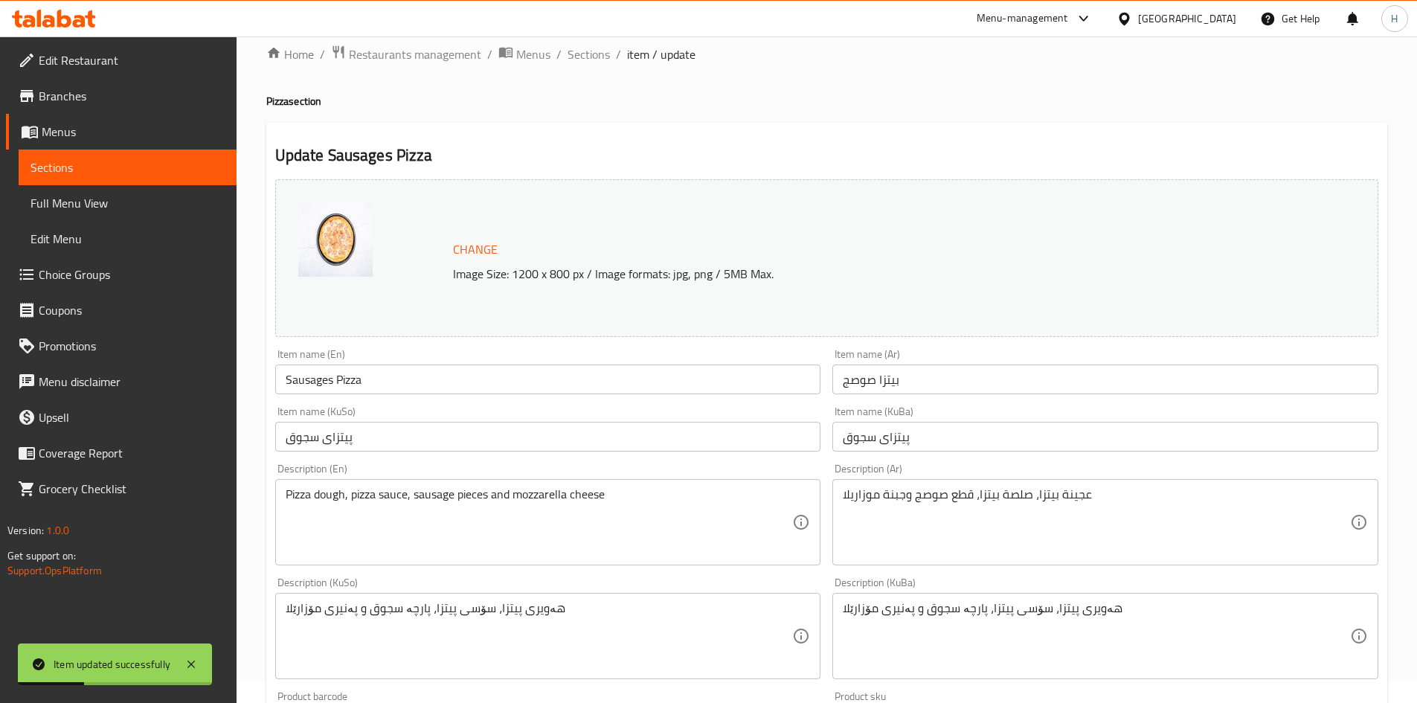
scroll to position [0, 0]
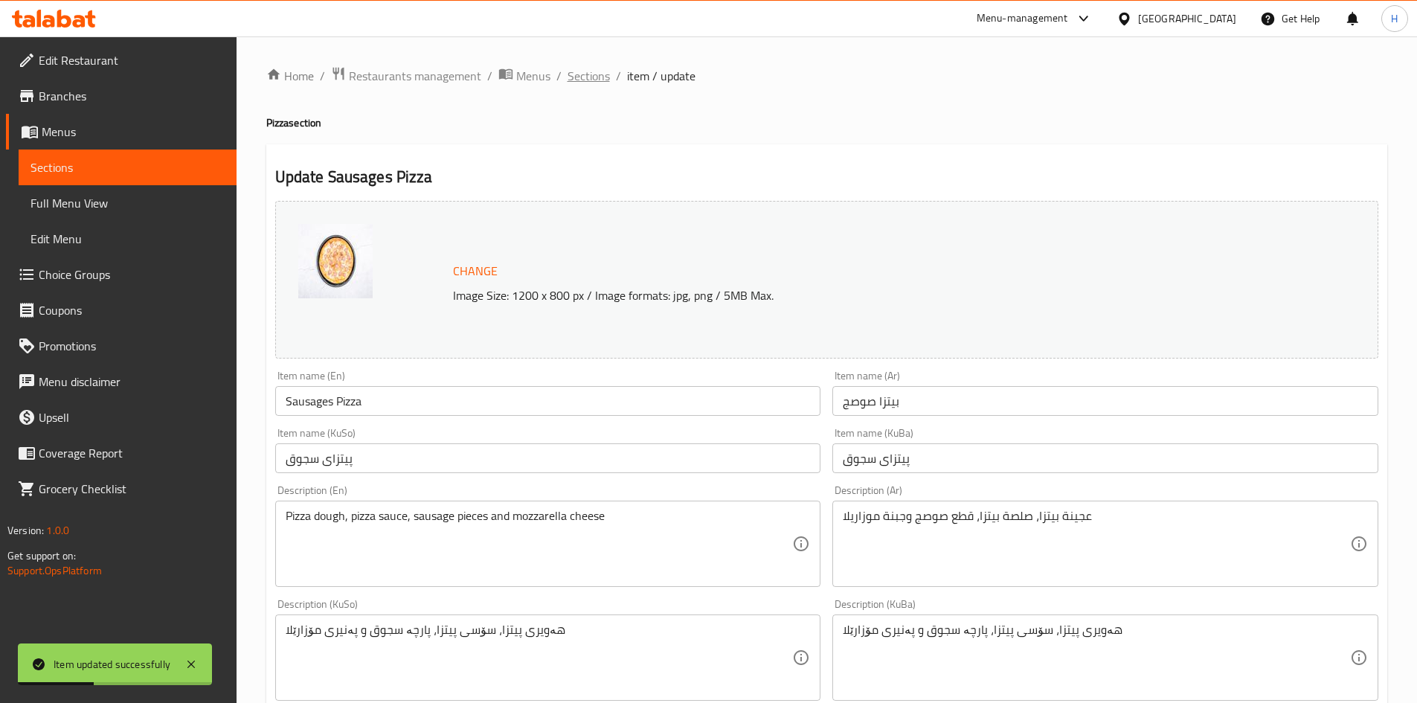
click at [588, 77] on span "Sections" at bounding box center [589, 76] width 42 height 18
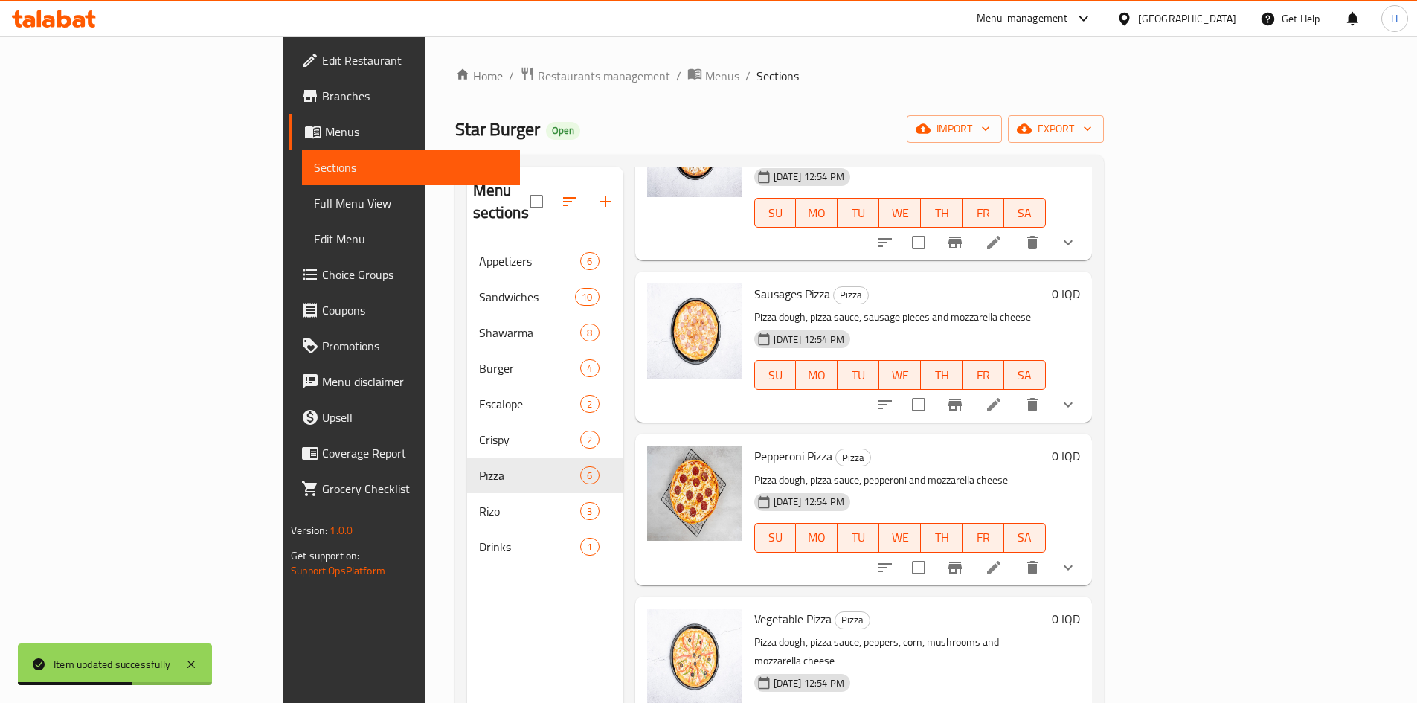
scroll to position [149, 0]
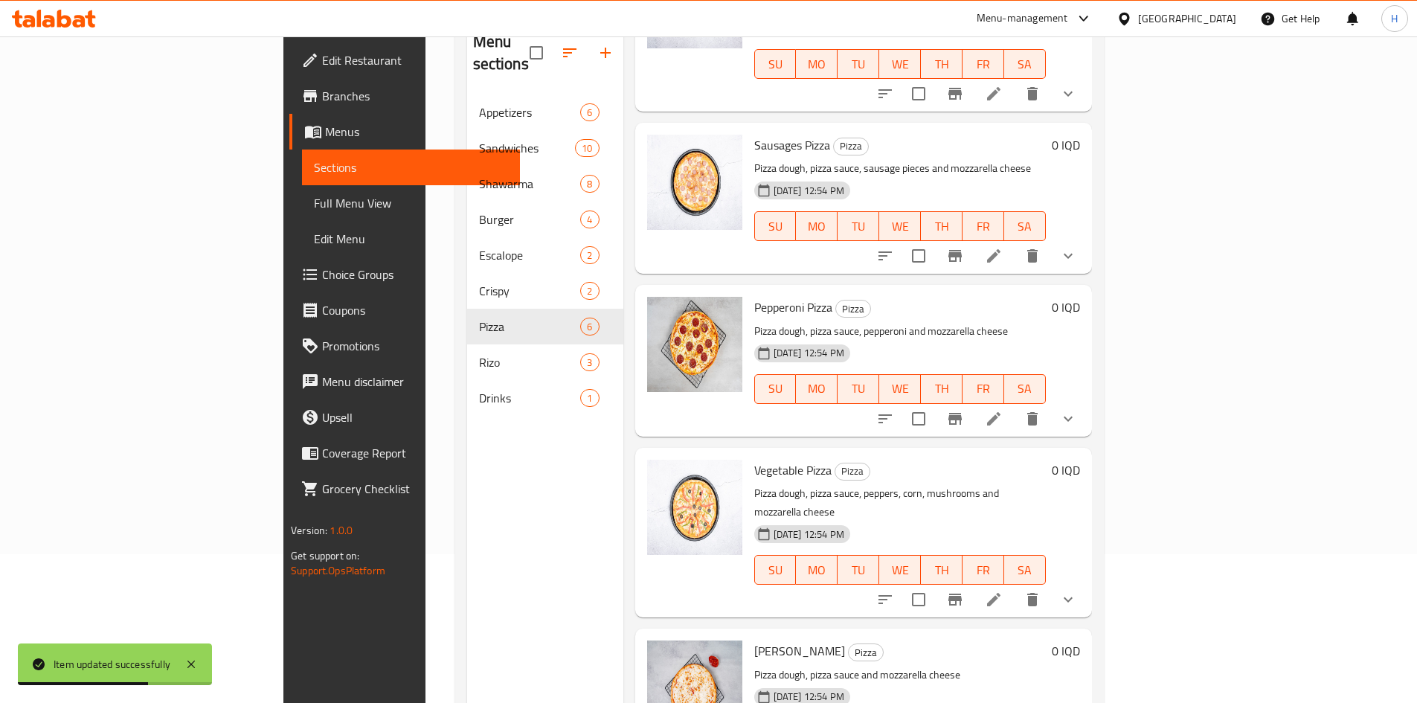
click at [1015, 405] on li at bounding box center [994, 418] width 42 height 27
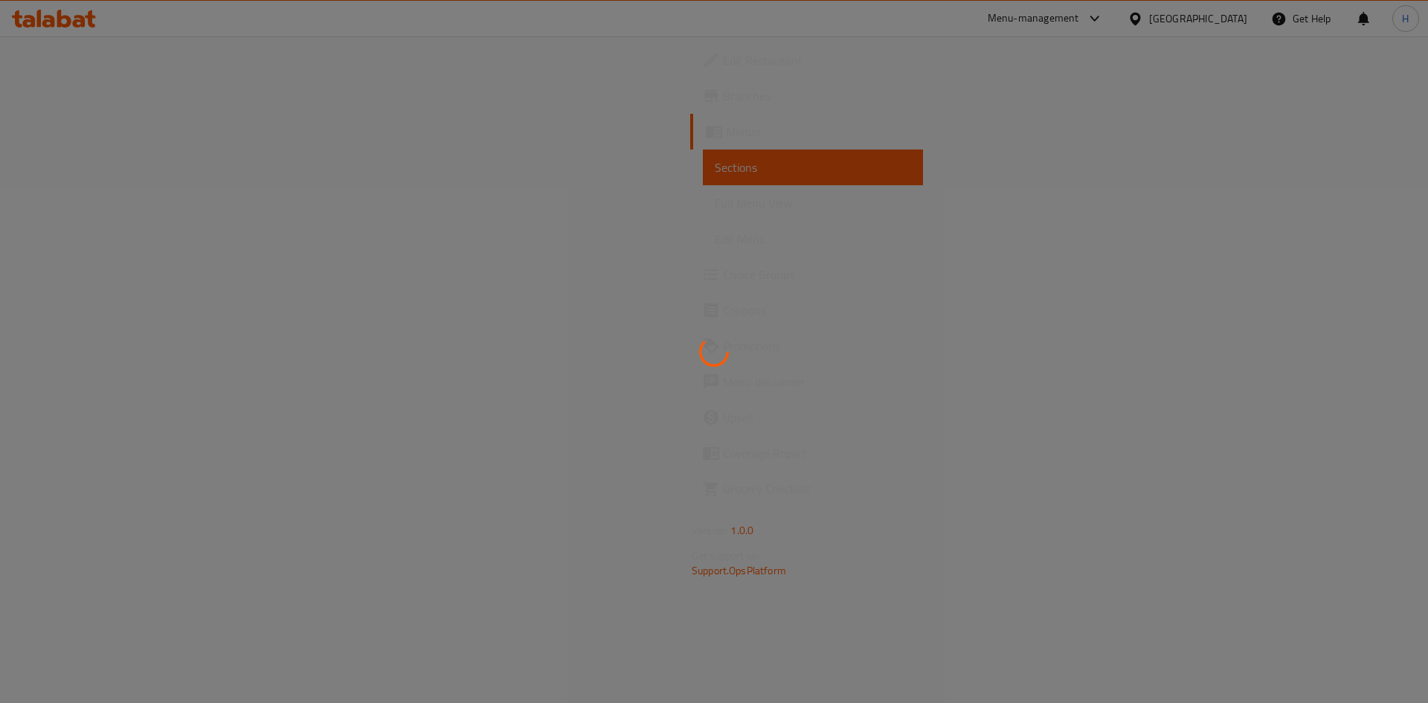
click at [491, 542] on div at bounding box center [714, 351] width 1428 height 703
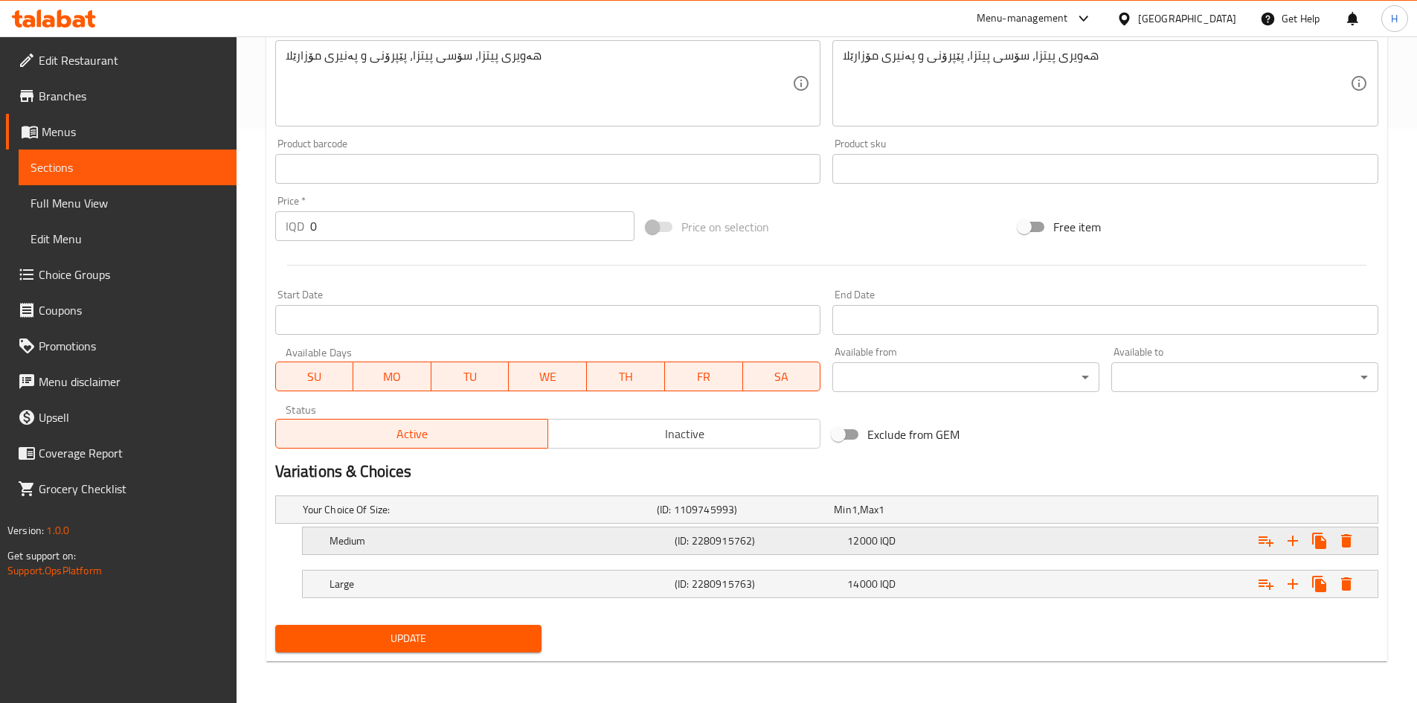
click at [349, 536] on h5 "Medium" at bounding box center [499, 540] width 339 height 15
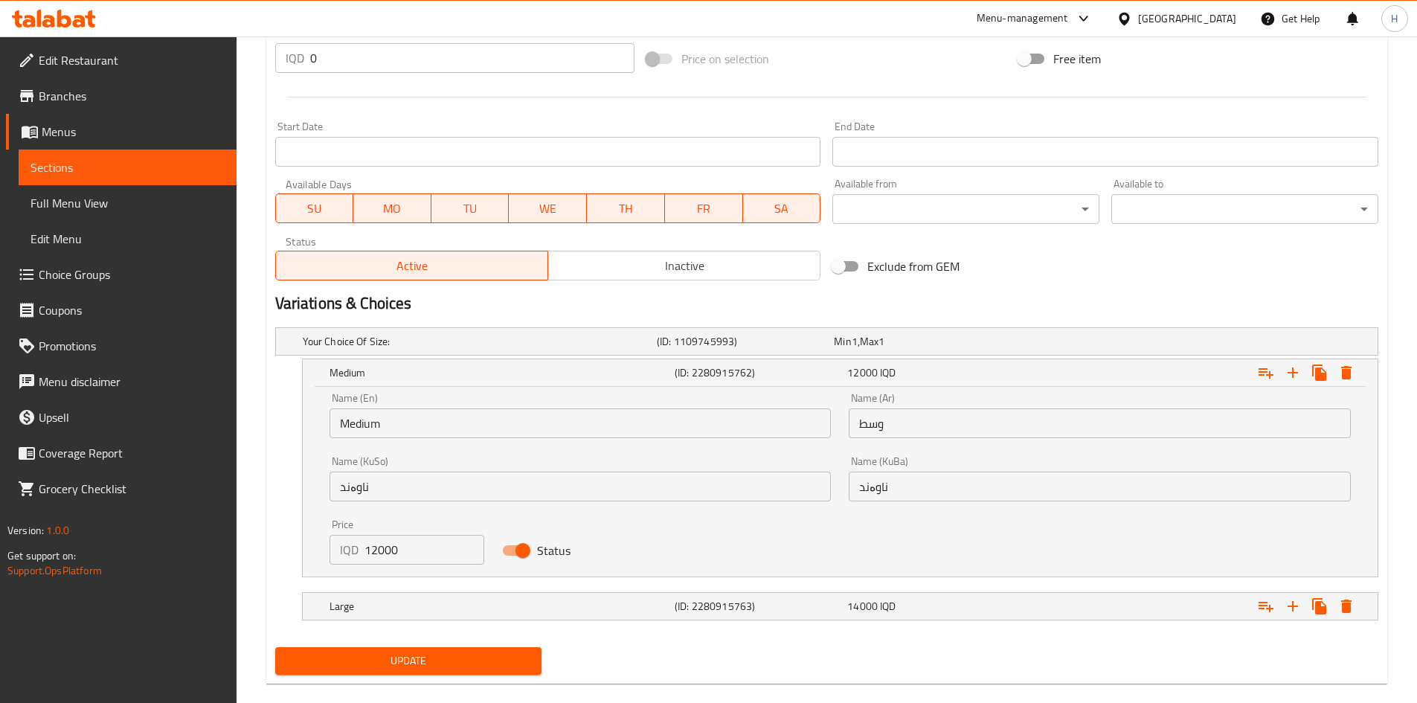
scroll to position [761, 0]
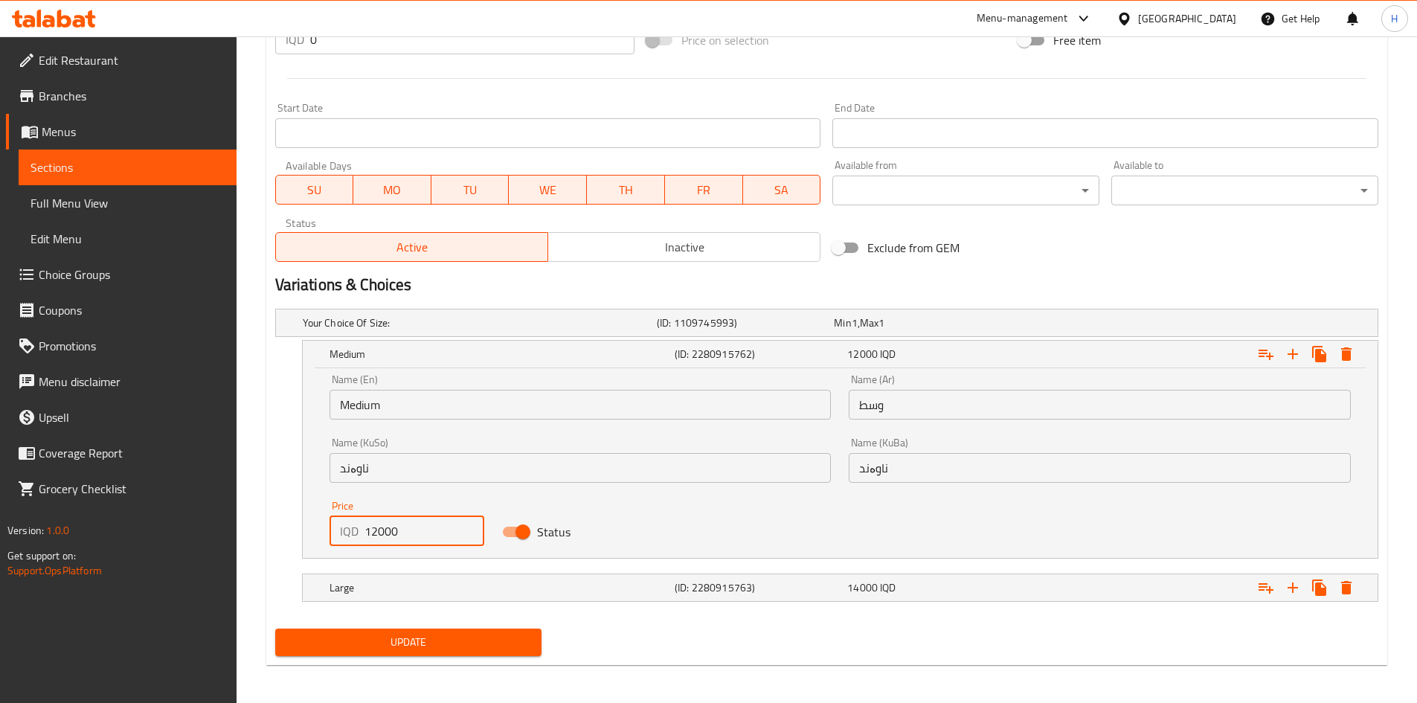
click at [373, 535] on input "12000" at bounding box center [425, 531] width 121 height 30
type input "11000"
click at [373, 578] on div "Large" at bounding box center [499, 587] width 345 height 21
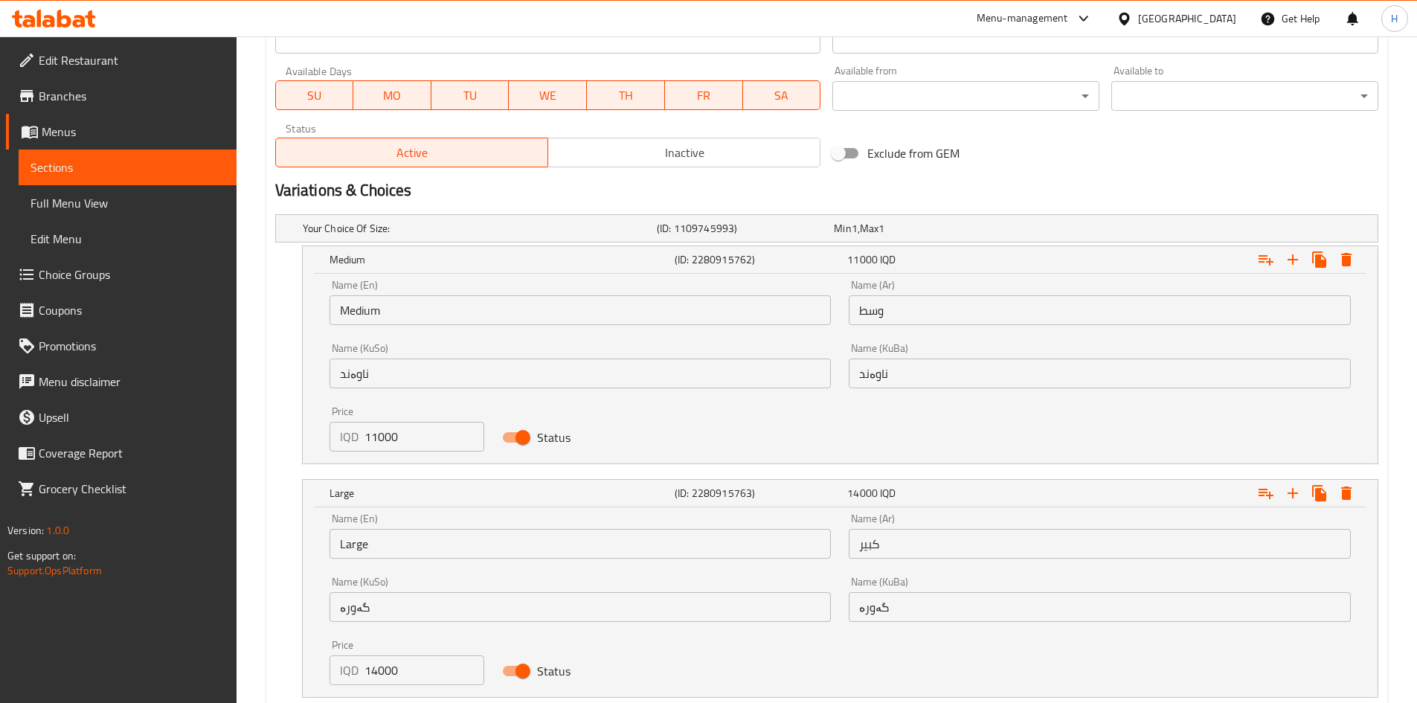
scroll to position [945, 0]
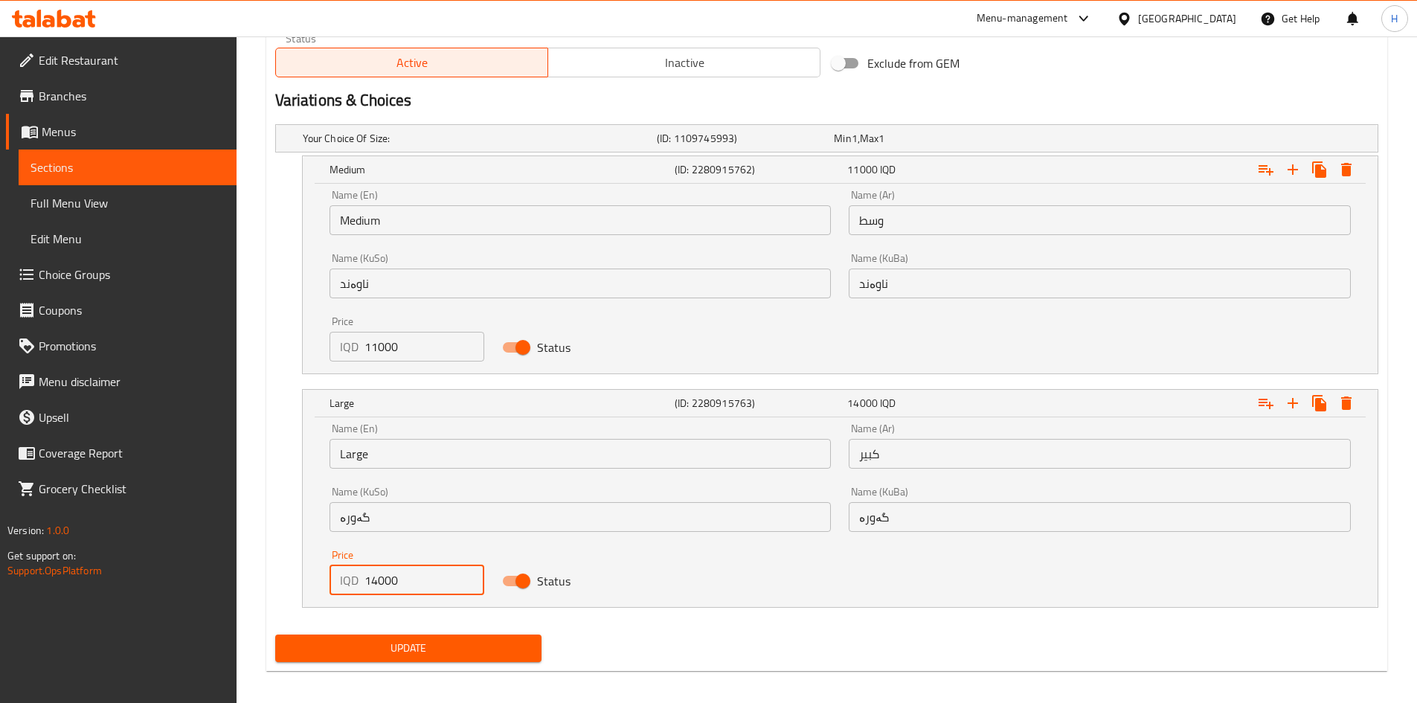
click at [375, 585] on input "14000" at bounding box center [425, 580] width 121 height 30
type input "13000"
click at [401, 637] on button "Update" at bounding box center [408, 649] width 267 height 28
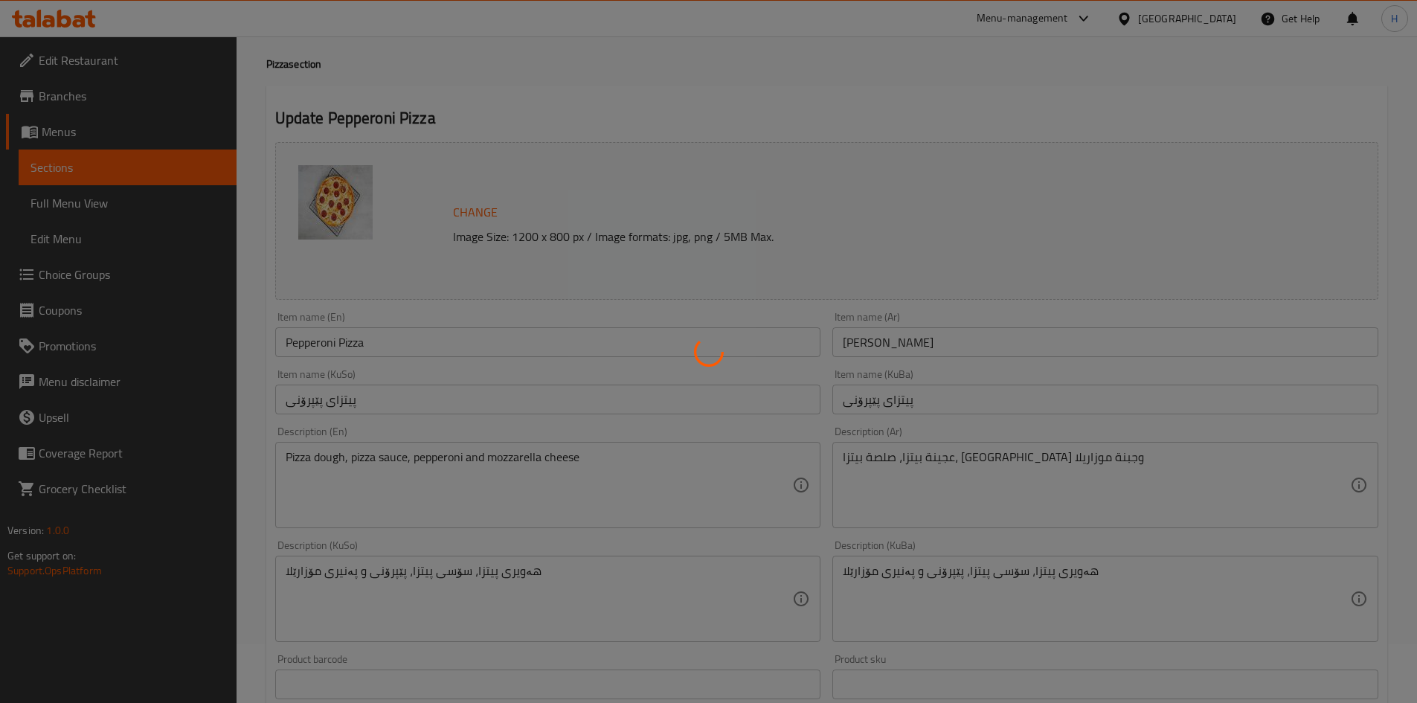
scroll to position [0, 0]
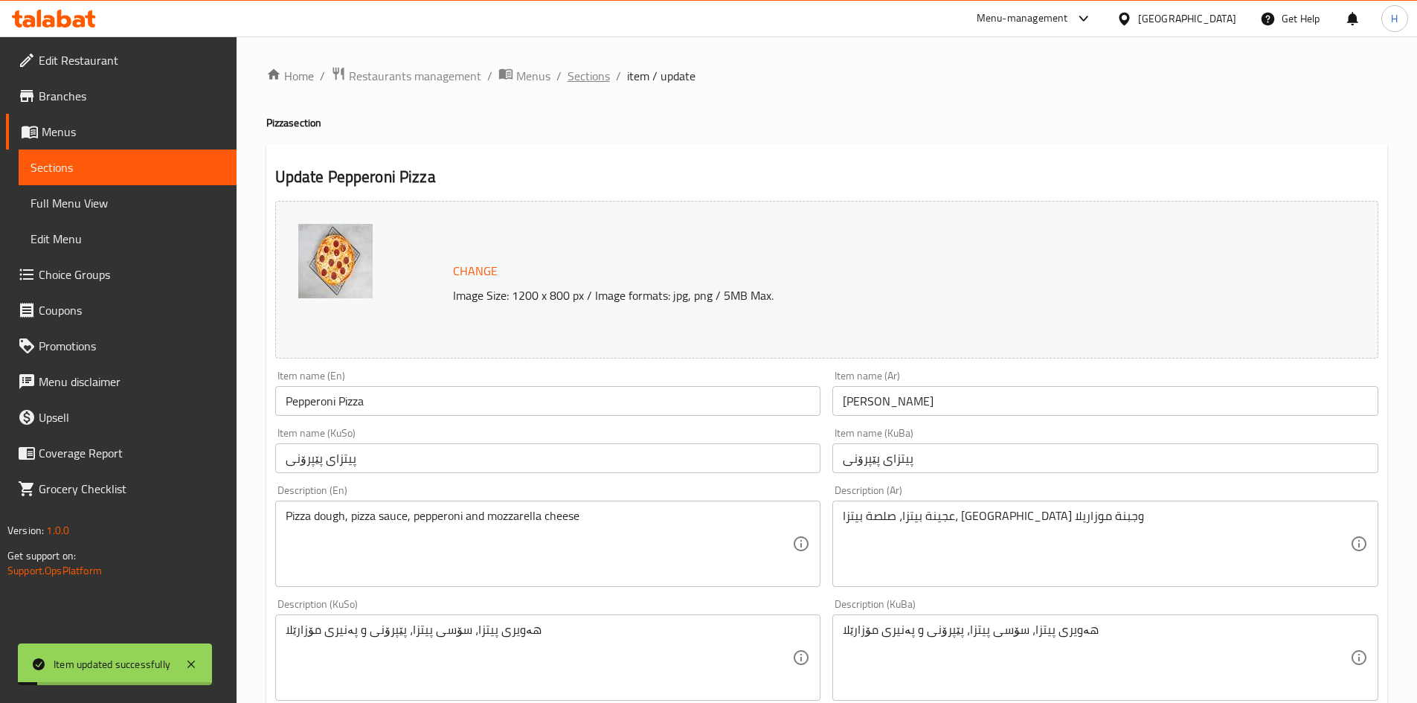
click at [588, 68] on span "Sections" at bounding box center [589, 76] width 42 height 18
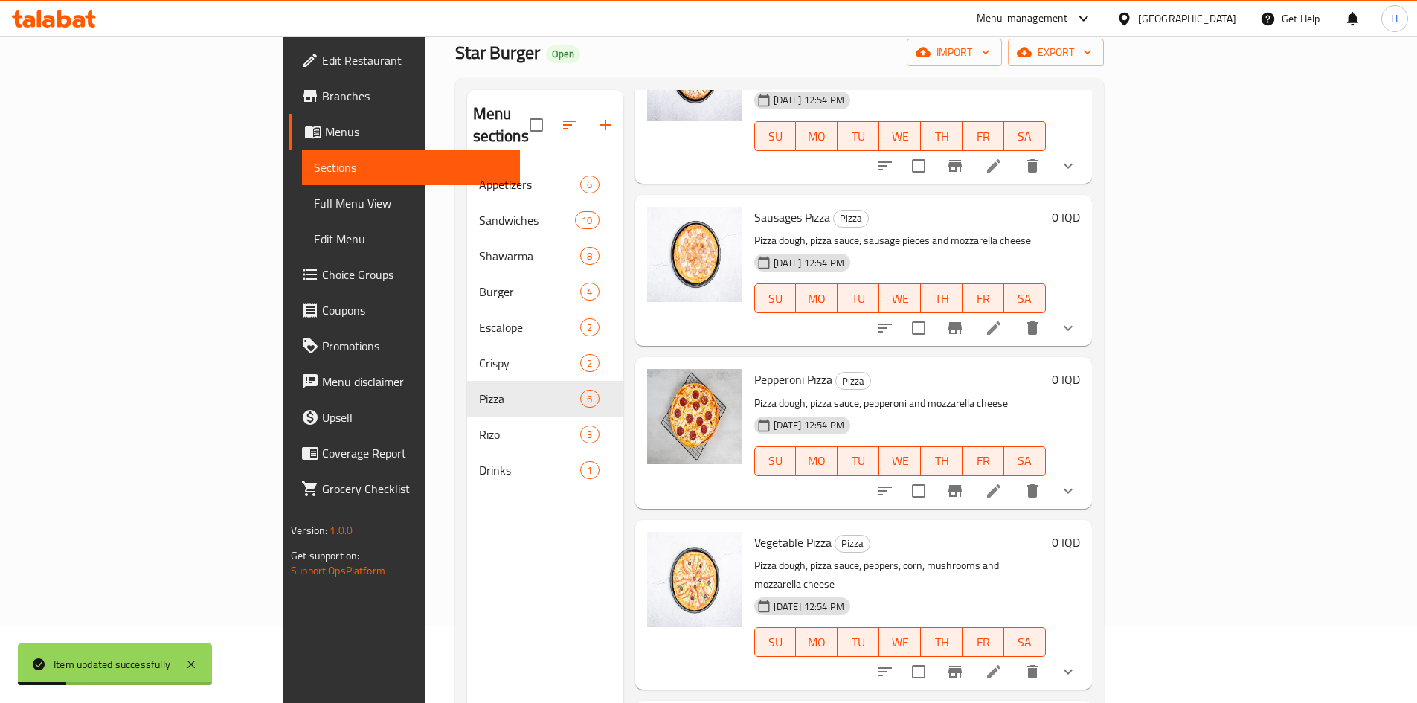
scroll to position [149, 0]
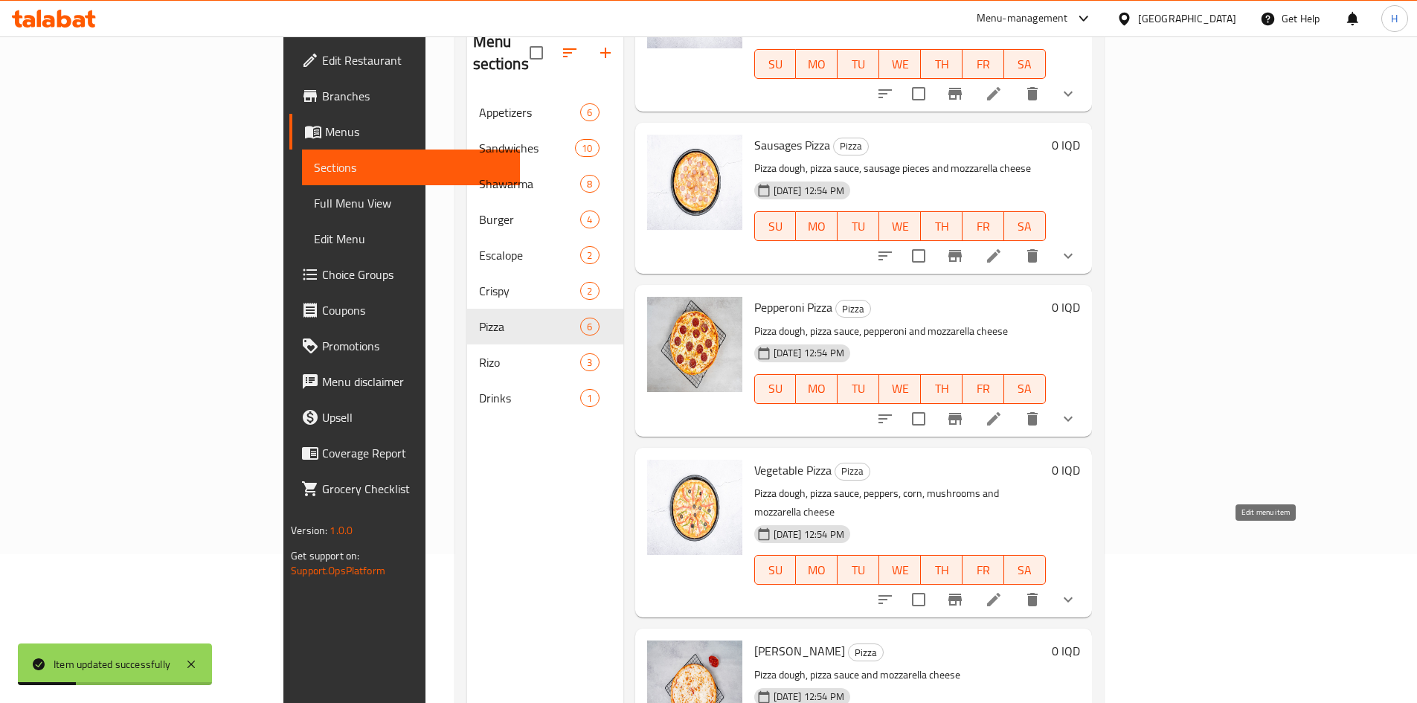
click at [1003, 591] on icon at bounding box center [994, 600] width 18 height 18
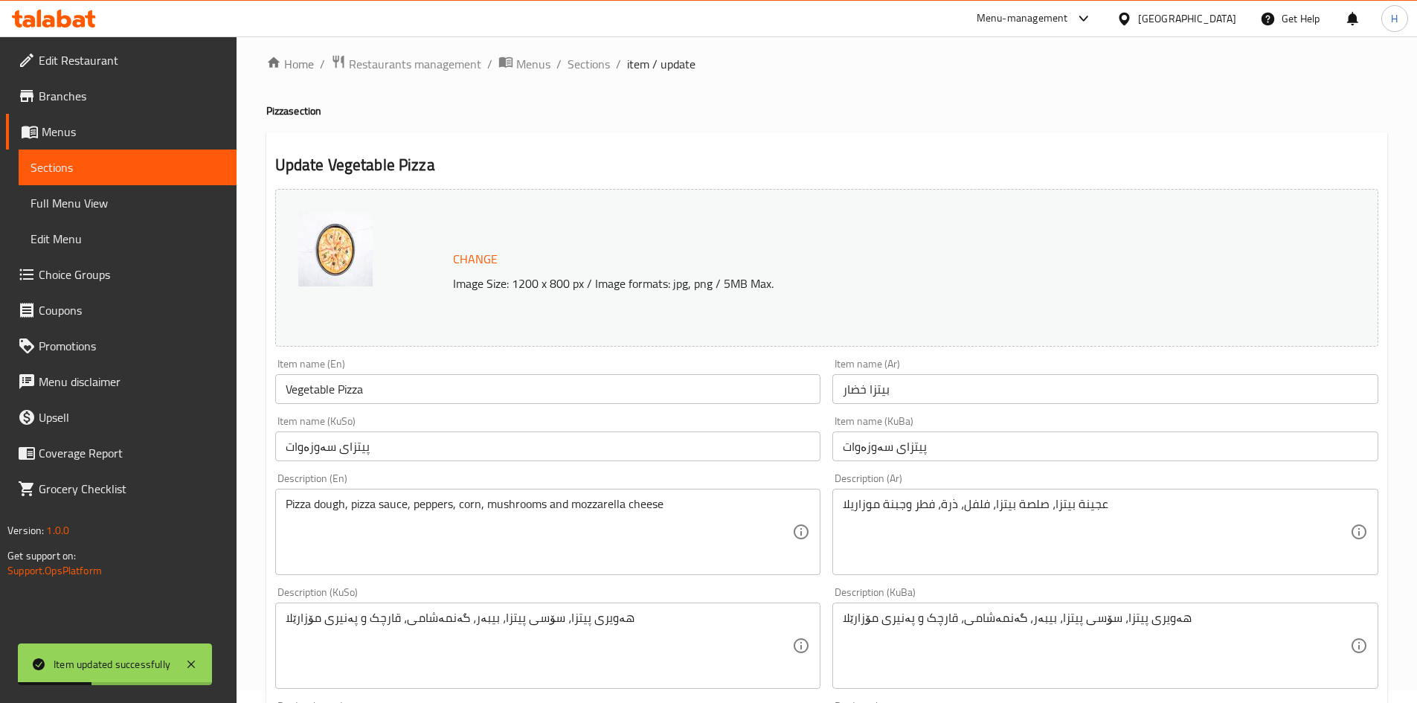
scroll to position [574, 0]
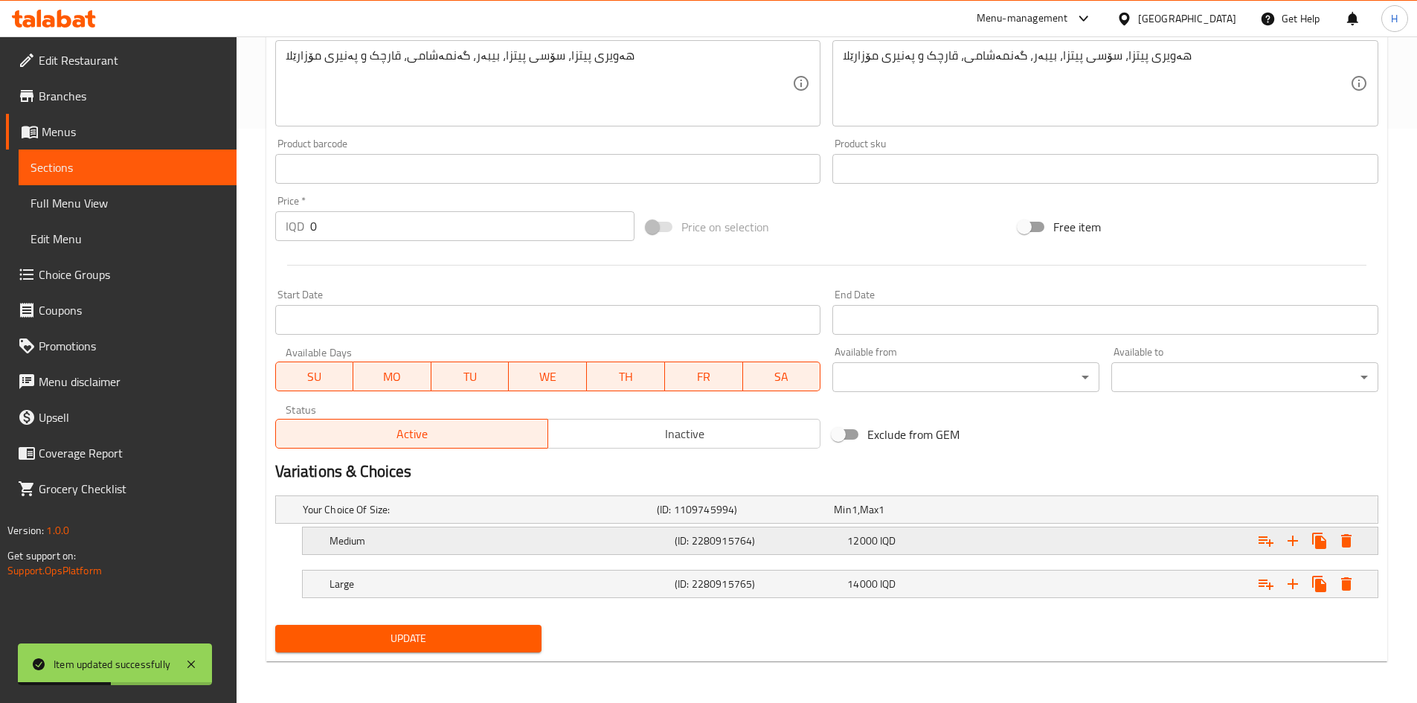
drag, startPoint x: 353, startPoint y: 541, endPoint x: 347, endPoint y: 536, distance: 8.0
click at [353, 539] on h5 "Medium" at bounding box center [499, 540] width 339 height 15
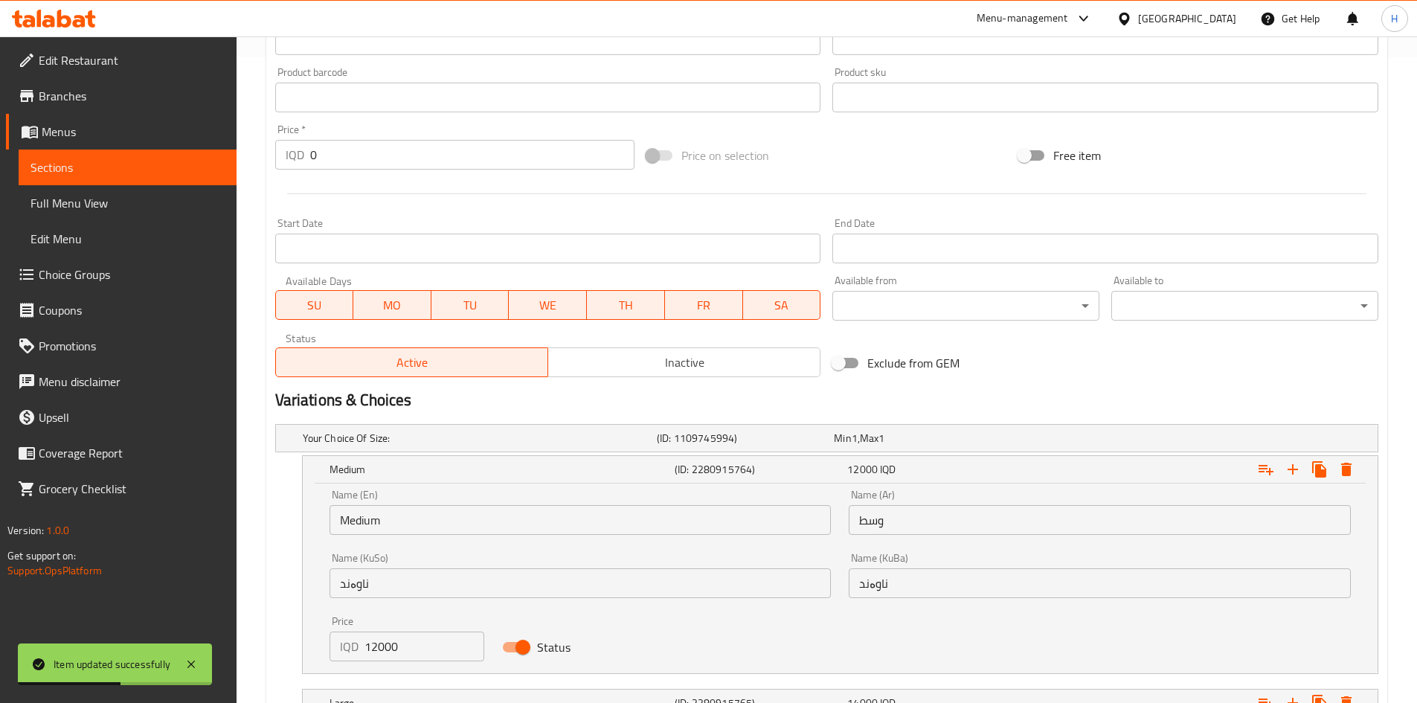
scroll to position [755, 0]
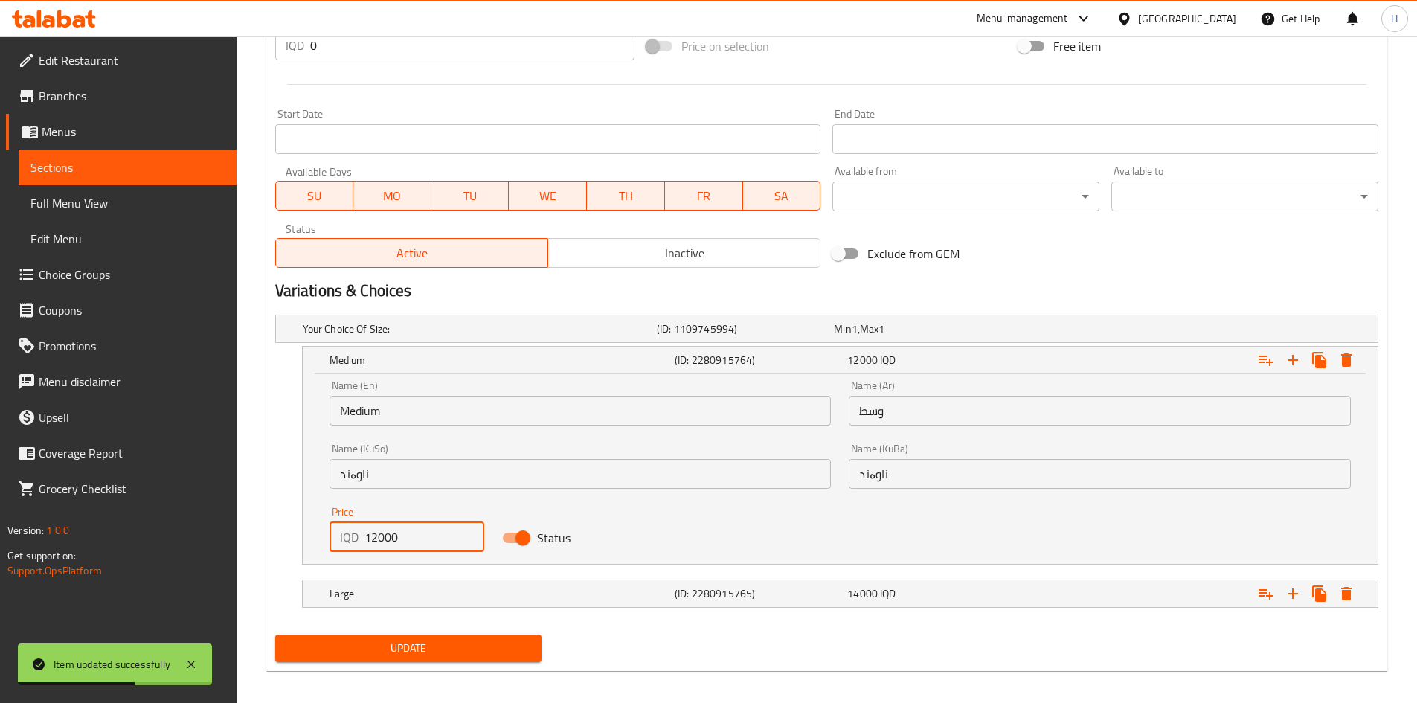
click at [378, 542] on input "12000" at bounding box center [425, 537] width 121 height 30
type input "11000"
click at [376, 592] on h5 "Large" at bounding box center [499, 593] width 339 height 15
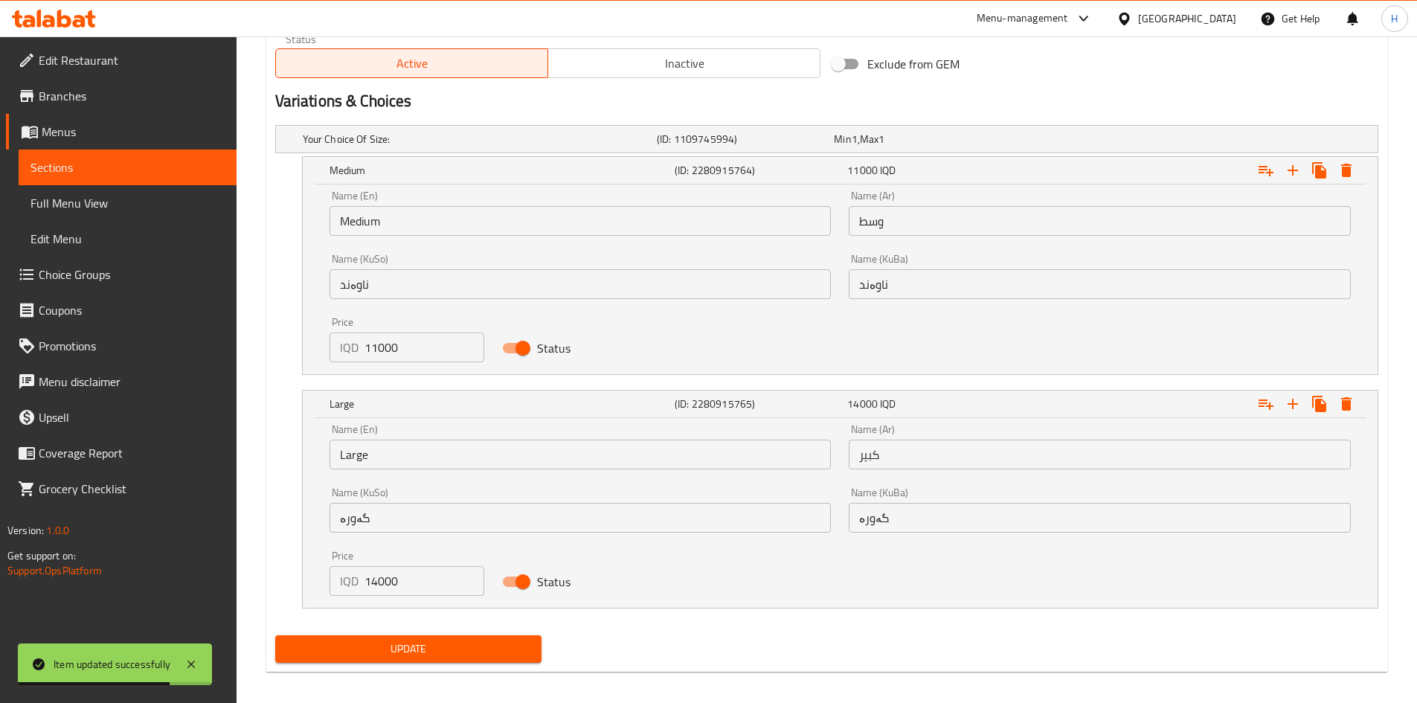
scroll to position [954, 0]
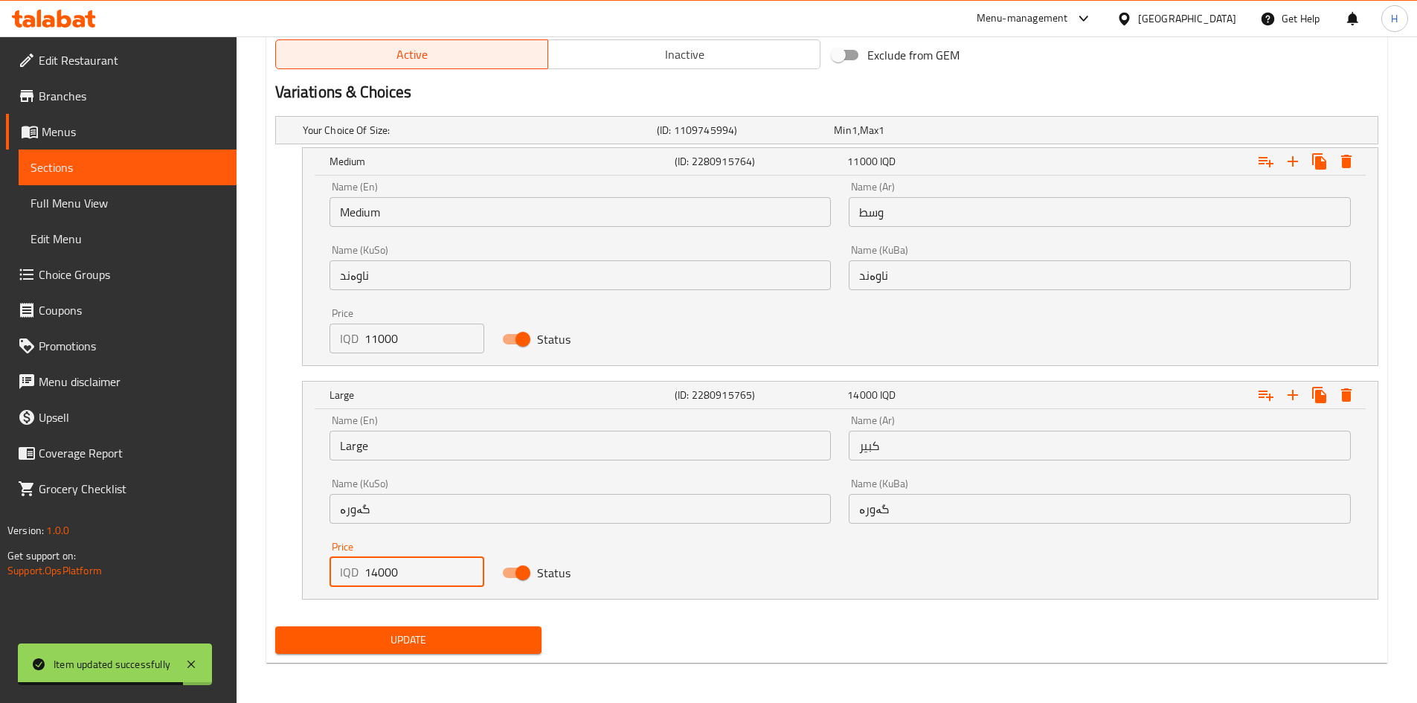
click at [374, 574] on input "14000" at bounding box center [425, 572] width 121 height 30
type input "13000"
click at [383, 638] on span "Update" at bounding box center [408, 640] width 243 height 19
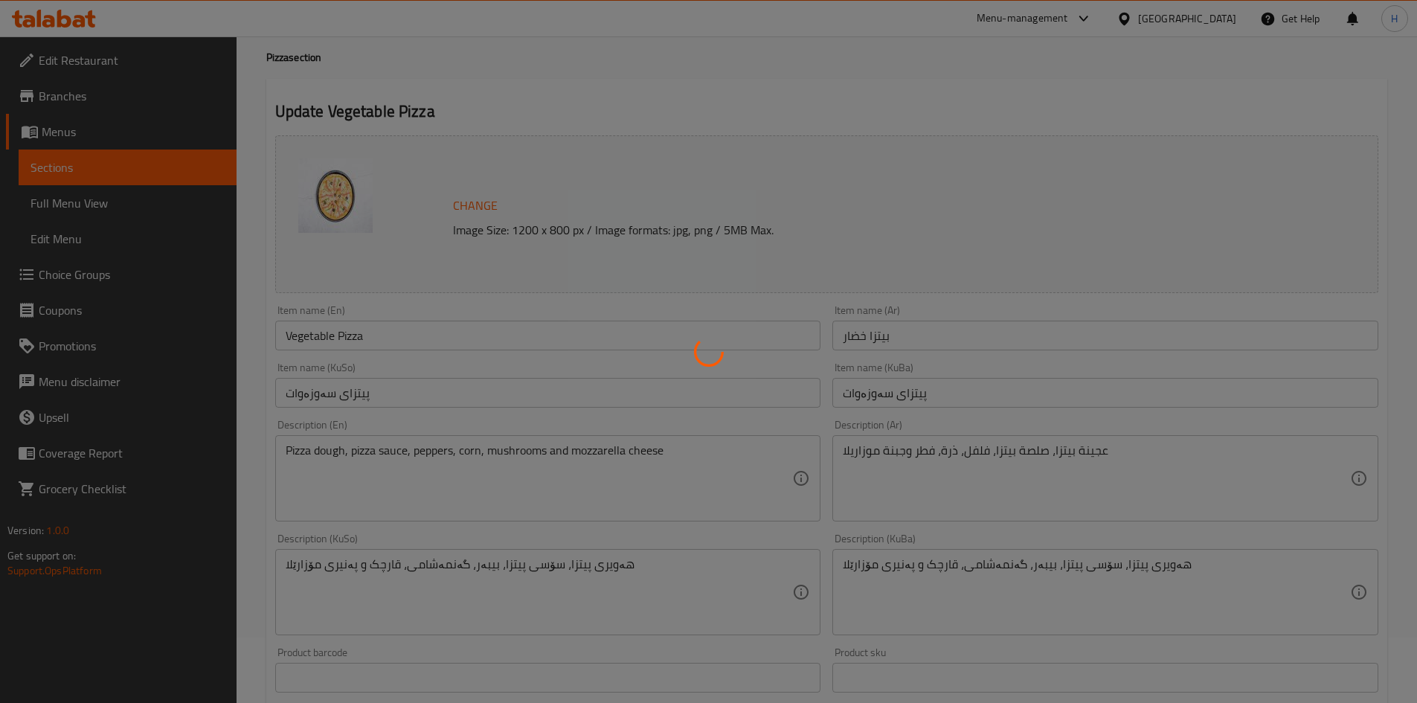
scroll to position [0, 0]
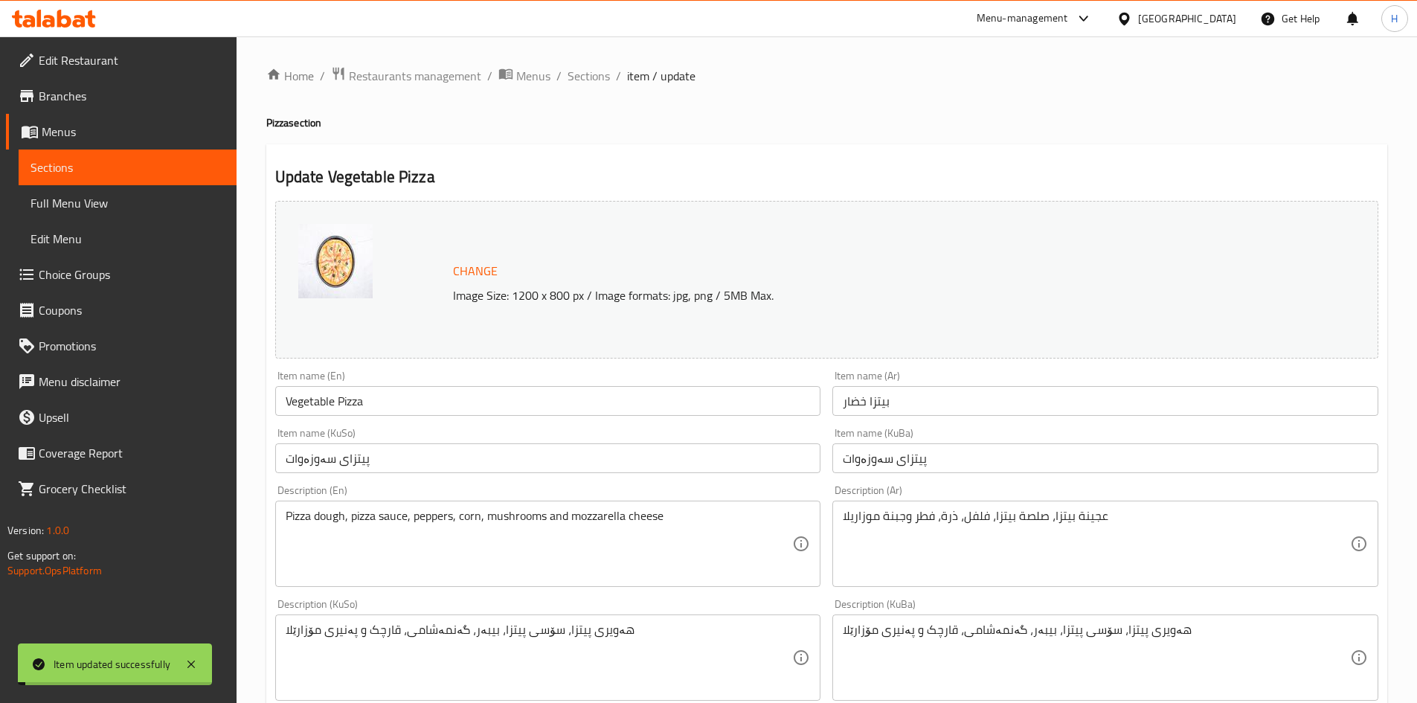
click at [585, 85] on span "Sections" at bounding box center [589, 76] width 42 height 18
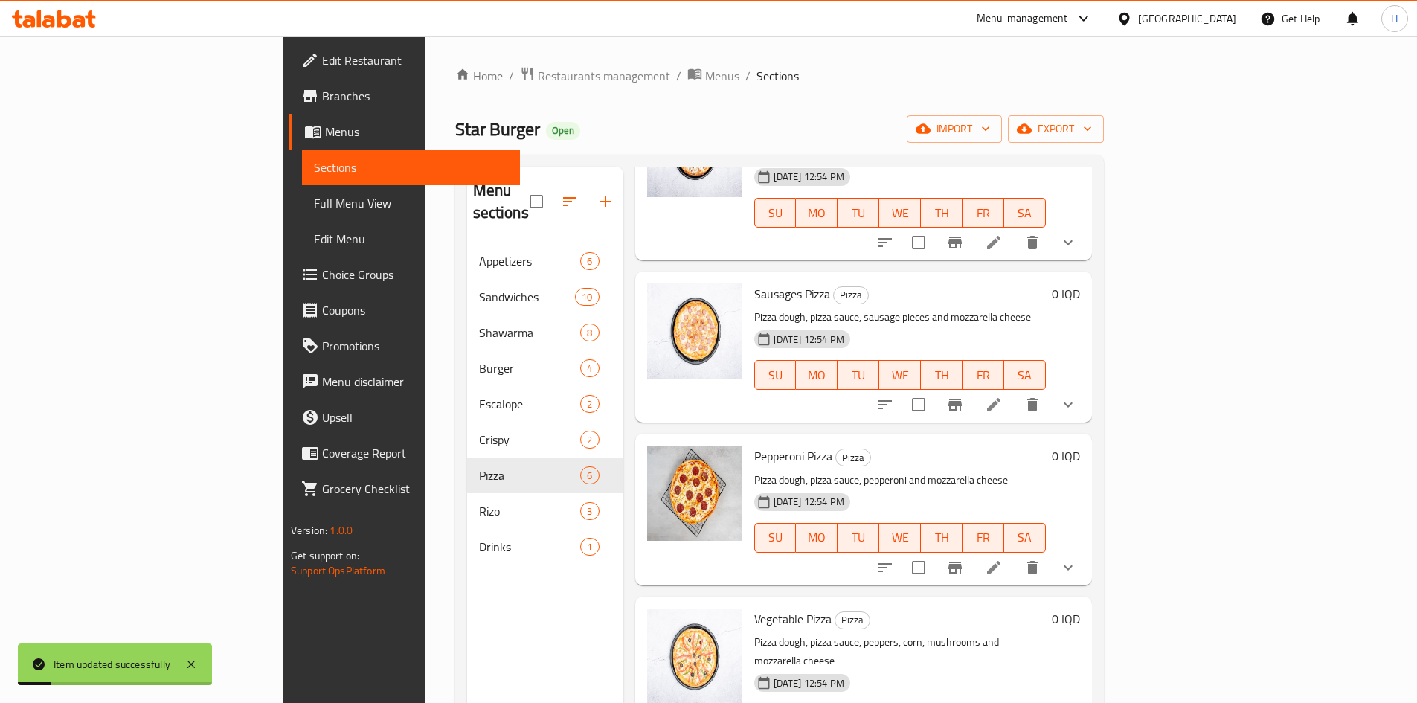
scroll to position [208, 0]
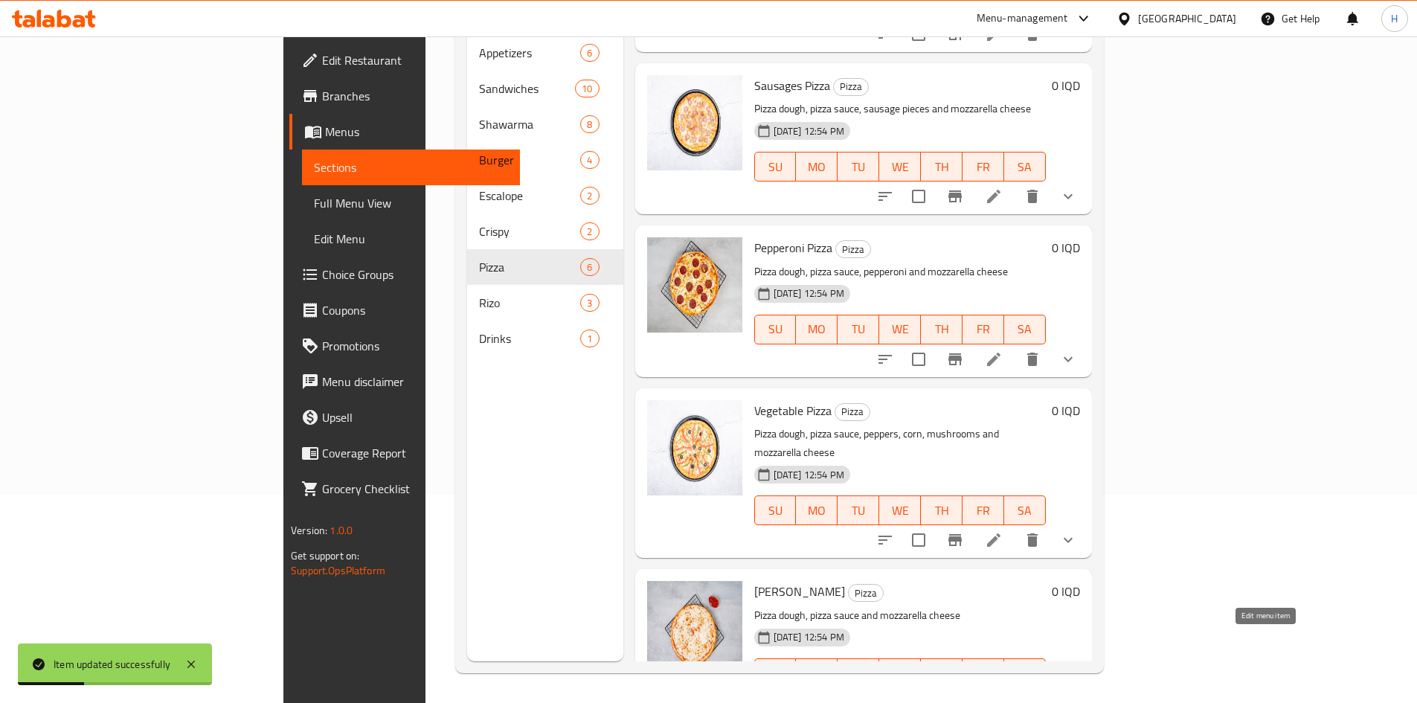
click at [1003, 694] on icon at bounding box center [994, 703] width 18 height 18
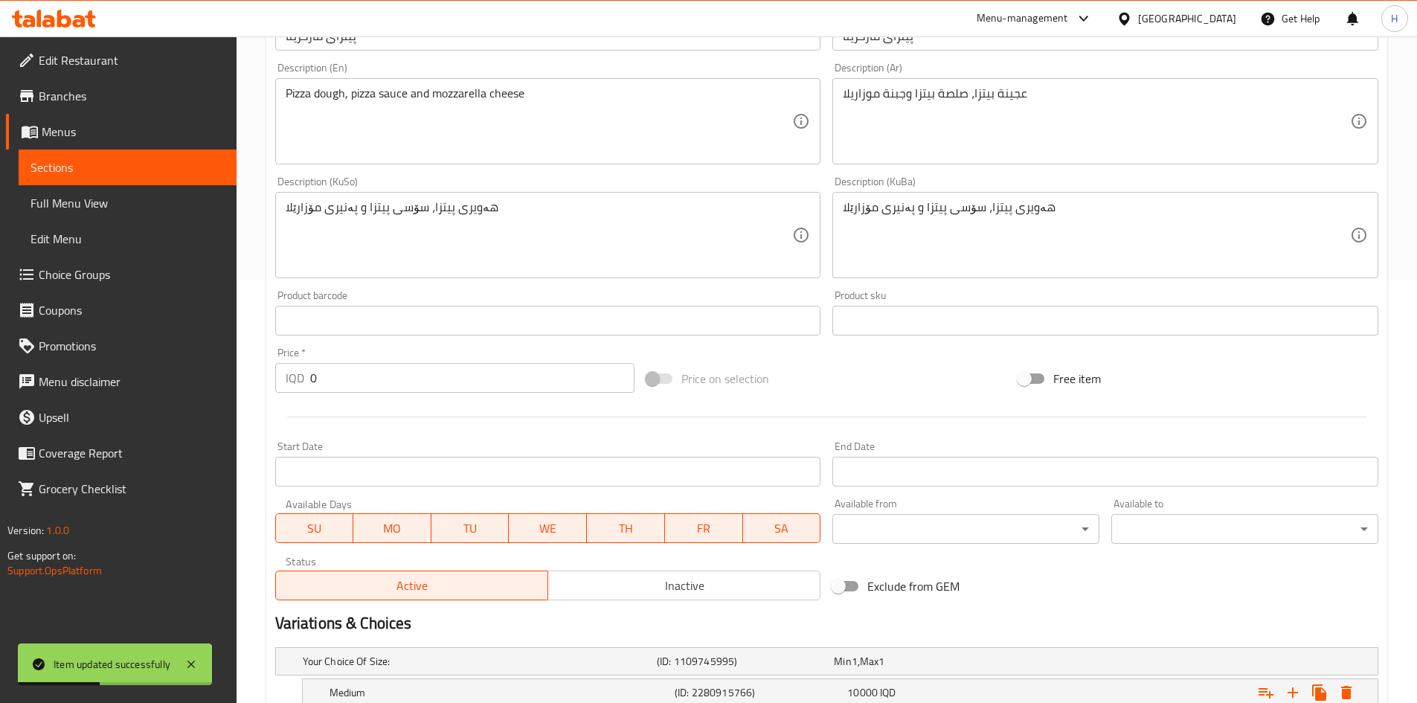
scroll to position [574, 0]
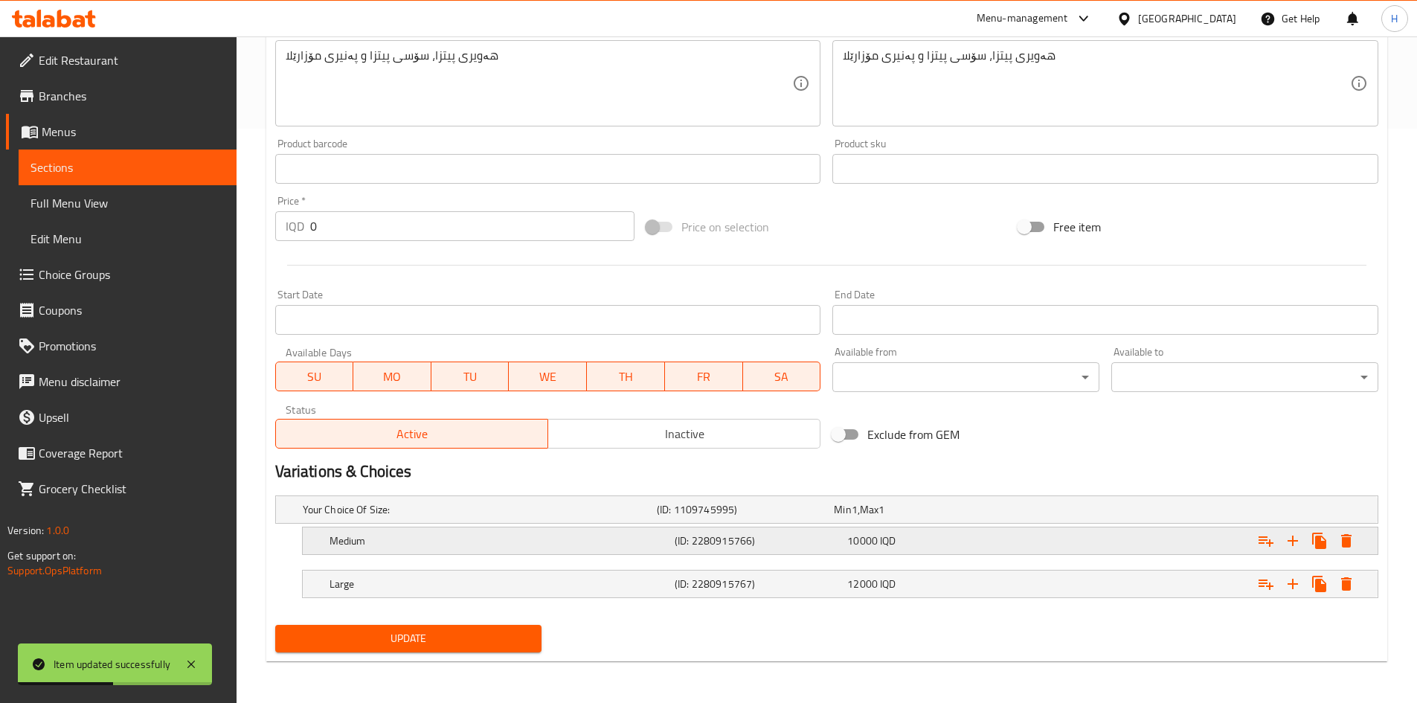
click at [426, 556] on div "Medium (ID: 2280915766) 10000 IQD" at bounding box center [845, 540] width 1036 height 33
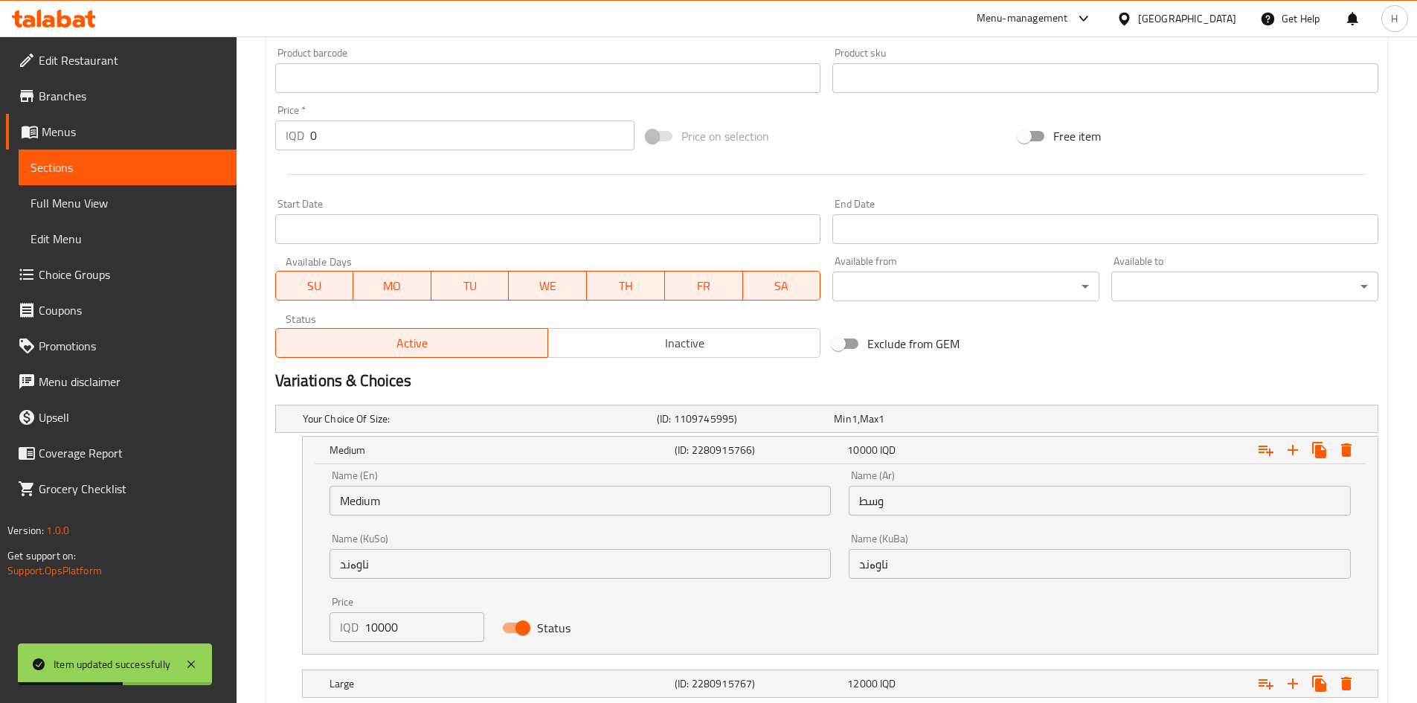
scroll to position [759, 0]
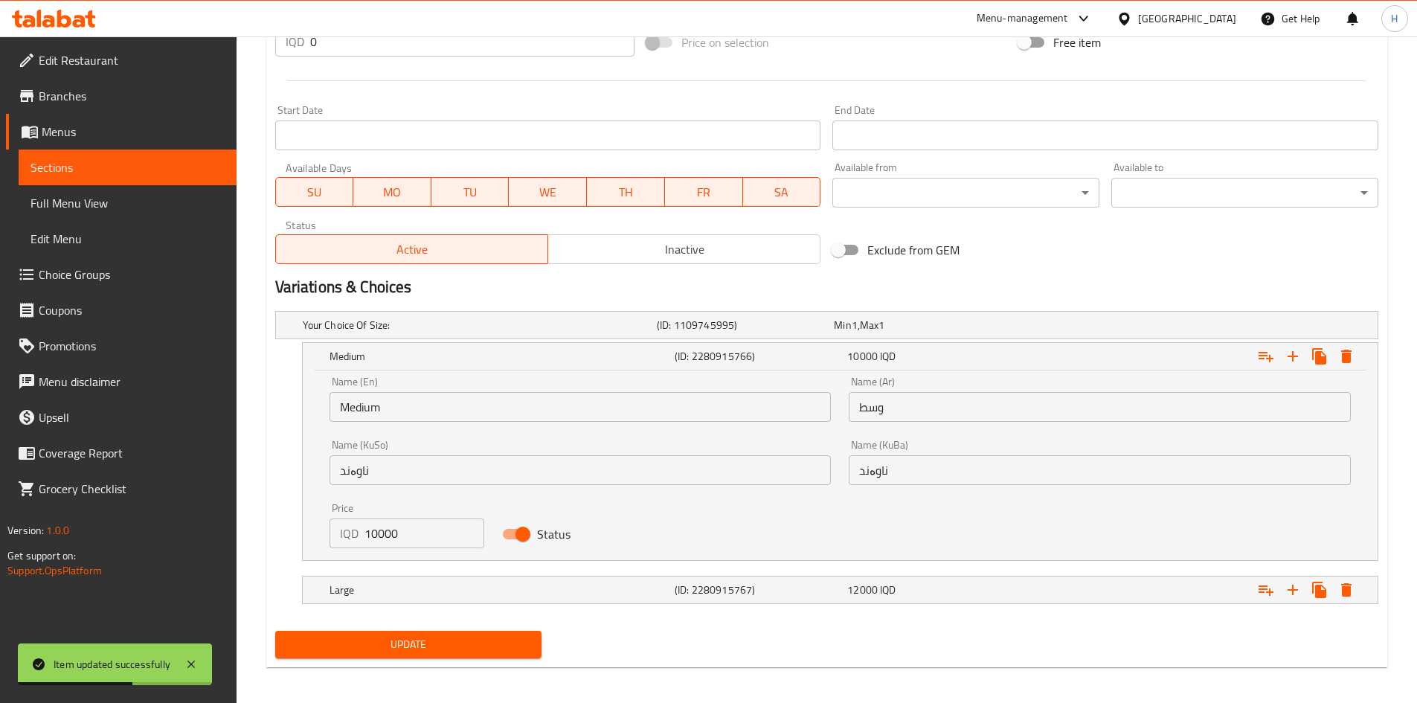
click at [373, 536] on input "10000" at bounding box center [425, 533] width 121 height 30
drag, startPoint x: 376, startPoint y: 532, endPoint x: 357, endPoint y: 533, distance: 19.4
click at [357, 533] on div "IQD 10000 Price" at bounding box center [407, 533] width 155 height 30
type input "9000"
click at [355, 607] on nav at bounding box center [826, 613] width 1103 height 12
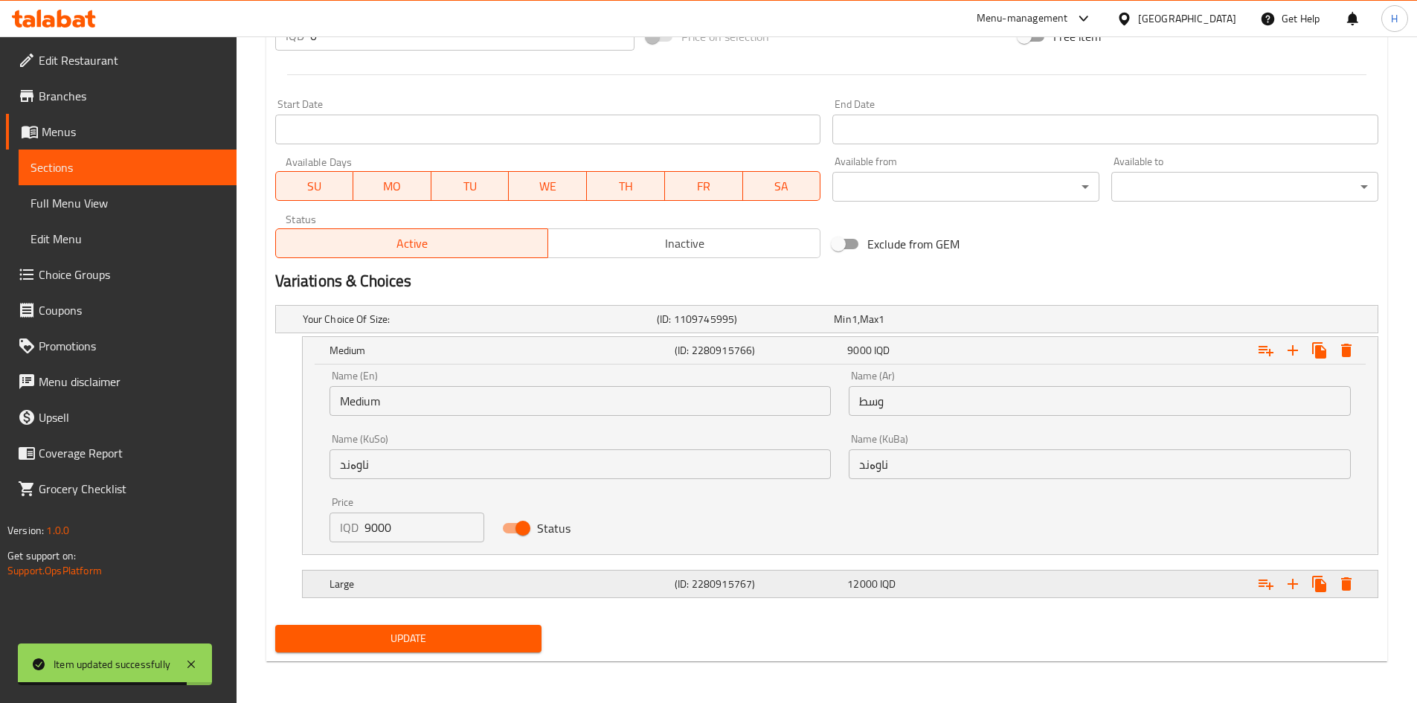
click at [365, 579] on h5 "Large" at bounding box center [499, 584] width 339 height 15
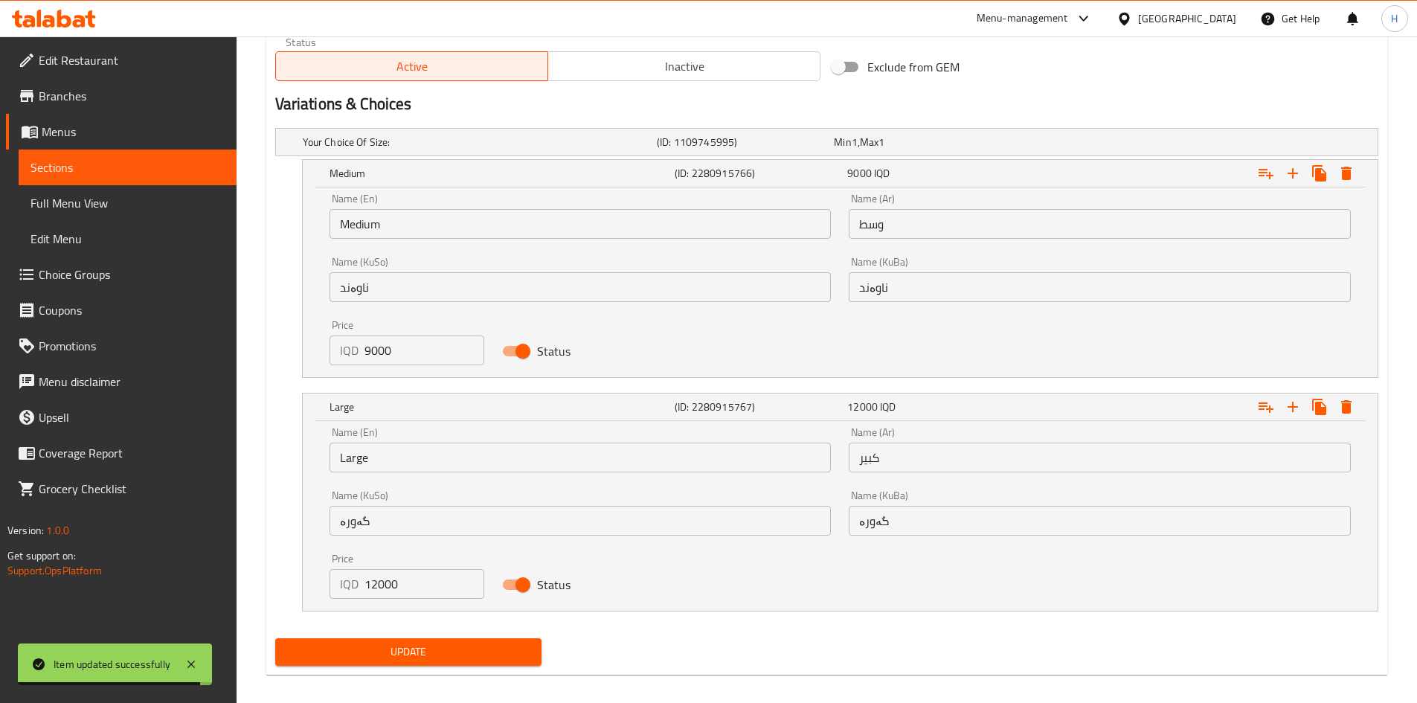
scroll to position [954, 0]
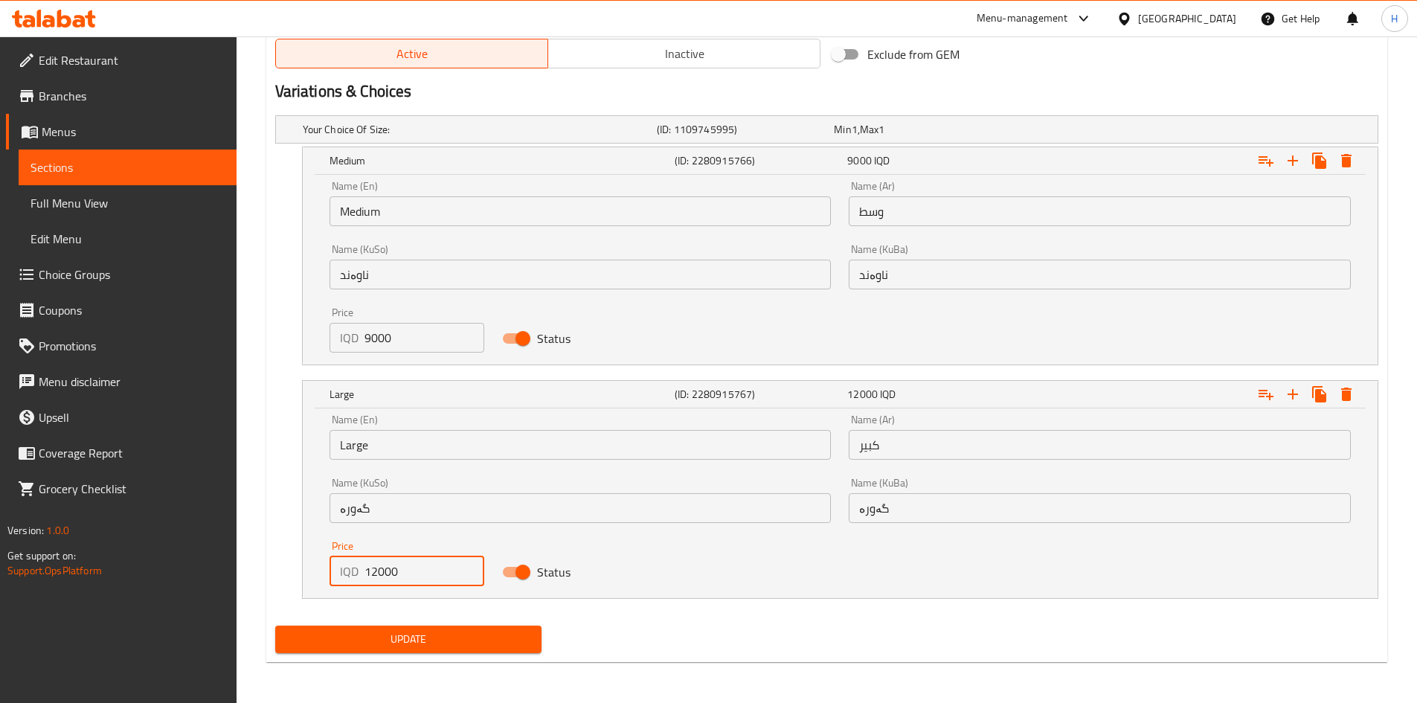
click at [371, 577] on input "12000" at bounding box center [425, 571] width 121 height 30
type input "11000"
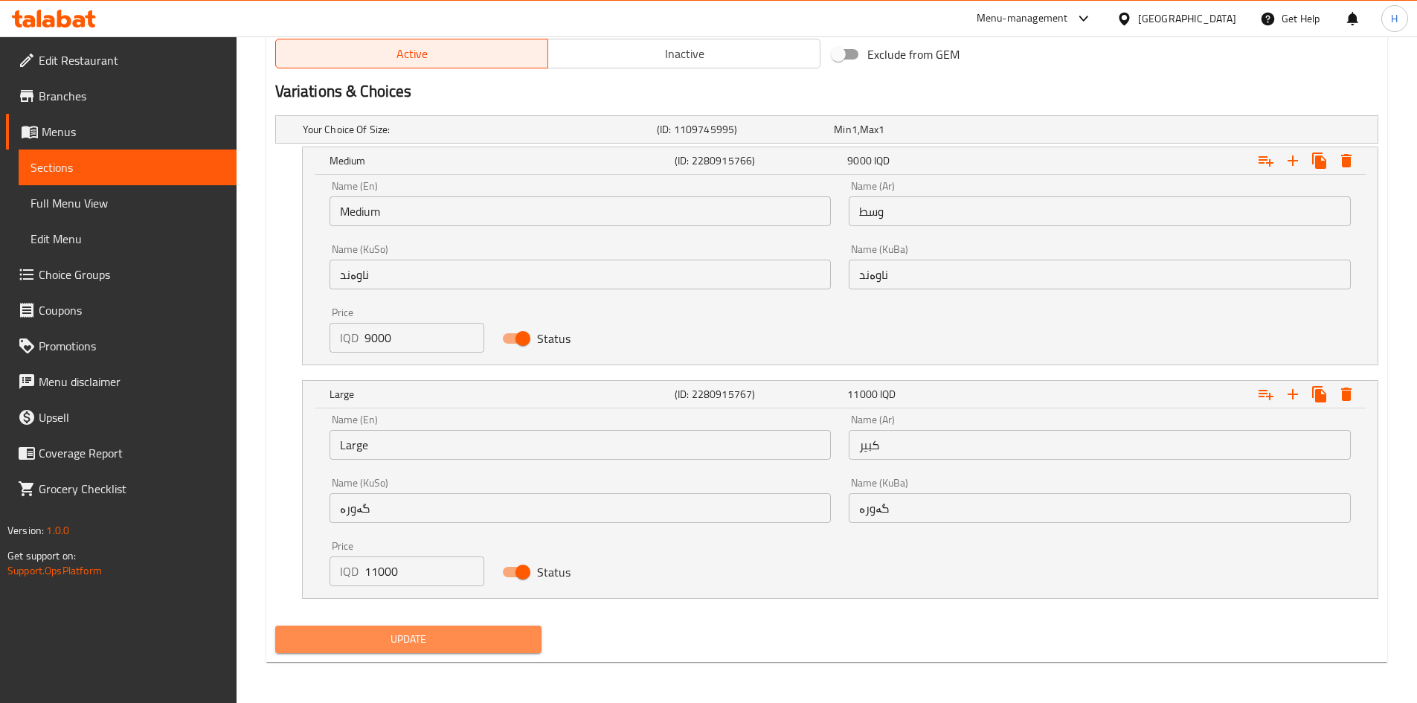
click at [376, 632] on span "Update" at bounding box center [408, 639] width 243 height 19
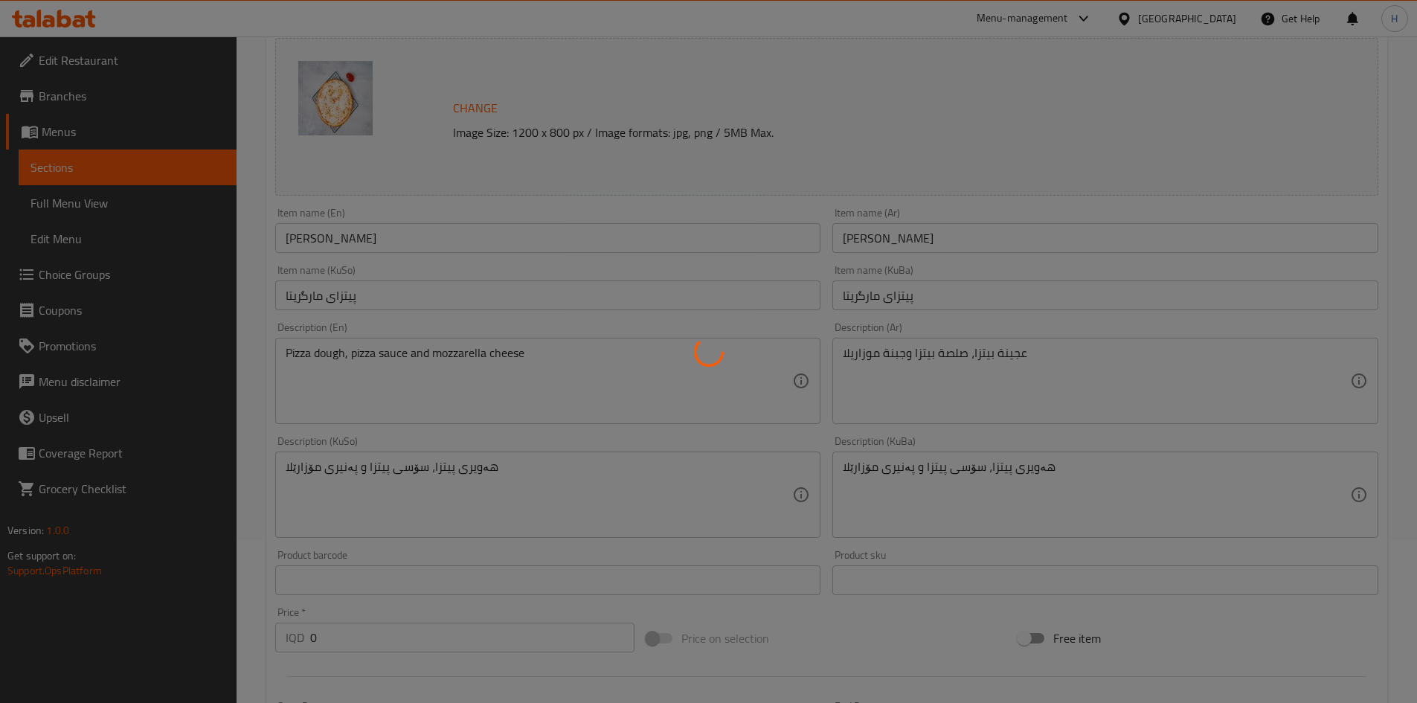
scroll to position [0, 0]
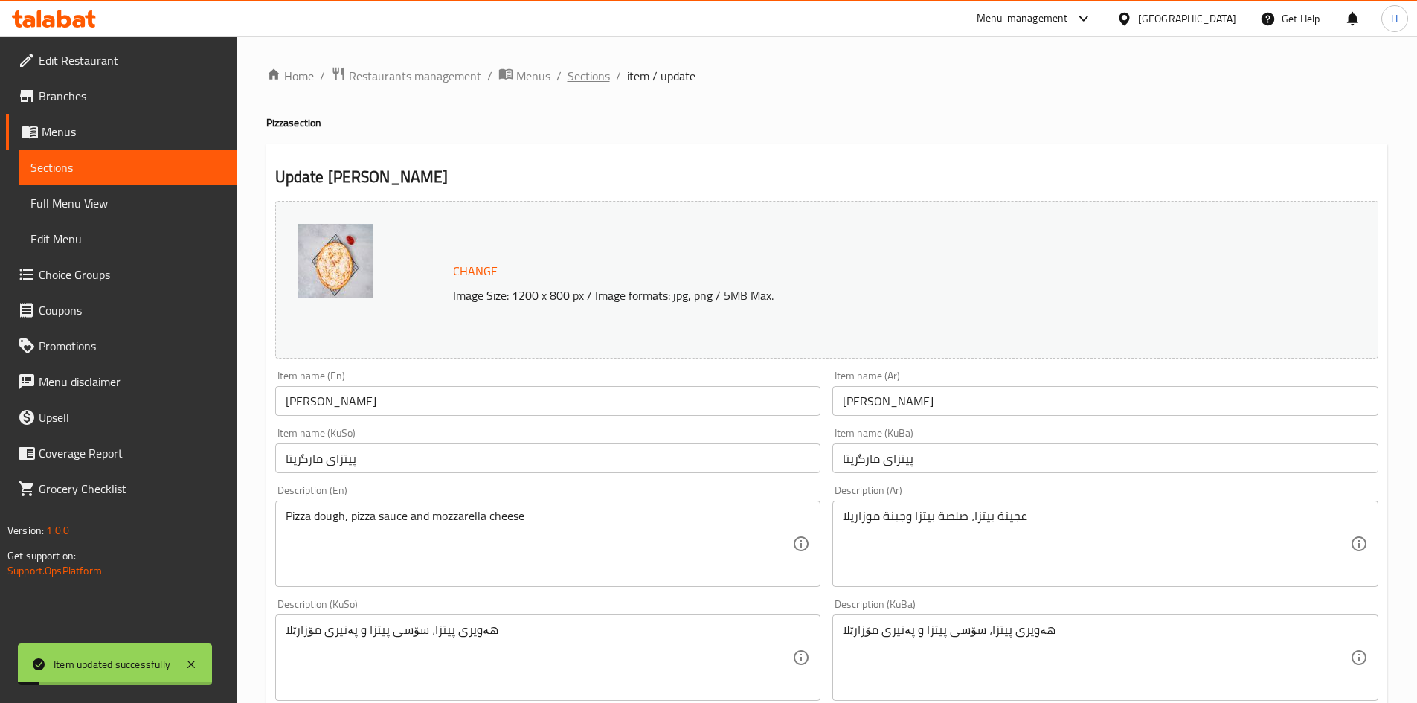
click at [599, 71] on span "Sections" at bounding box center [589, 76] width 42 height 18
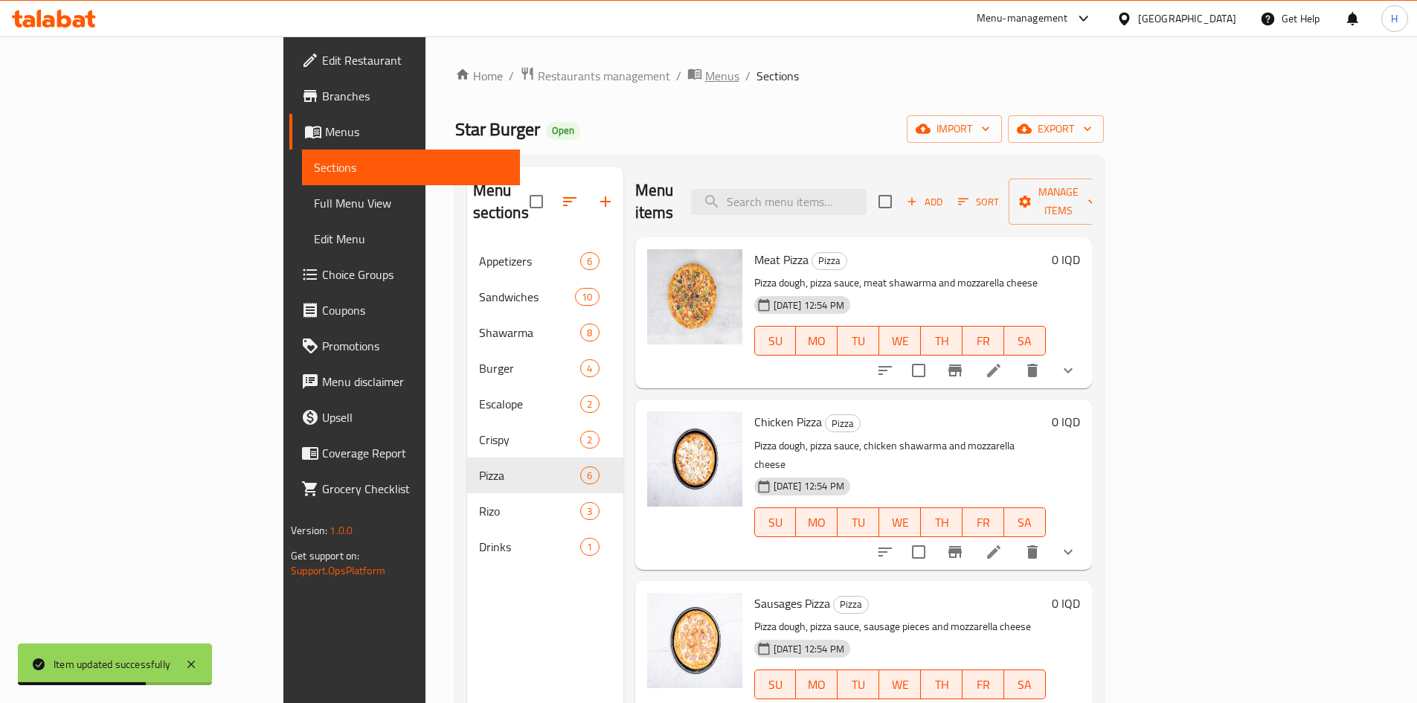
click at [705, 75] on span "Menus" at bounding box center [722, 76] width 34 height 18
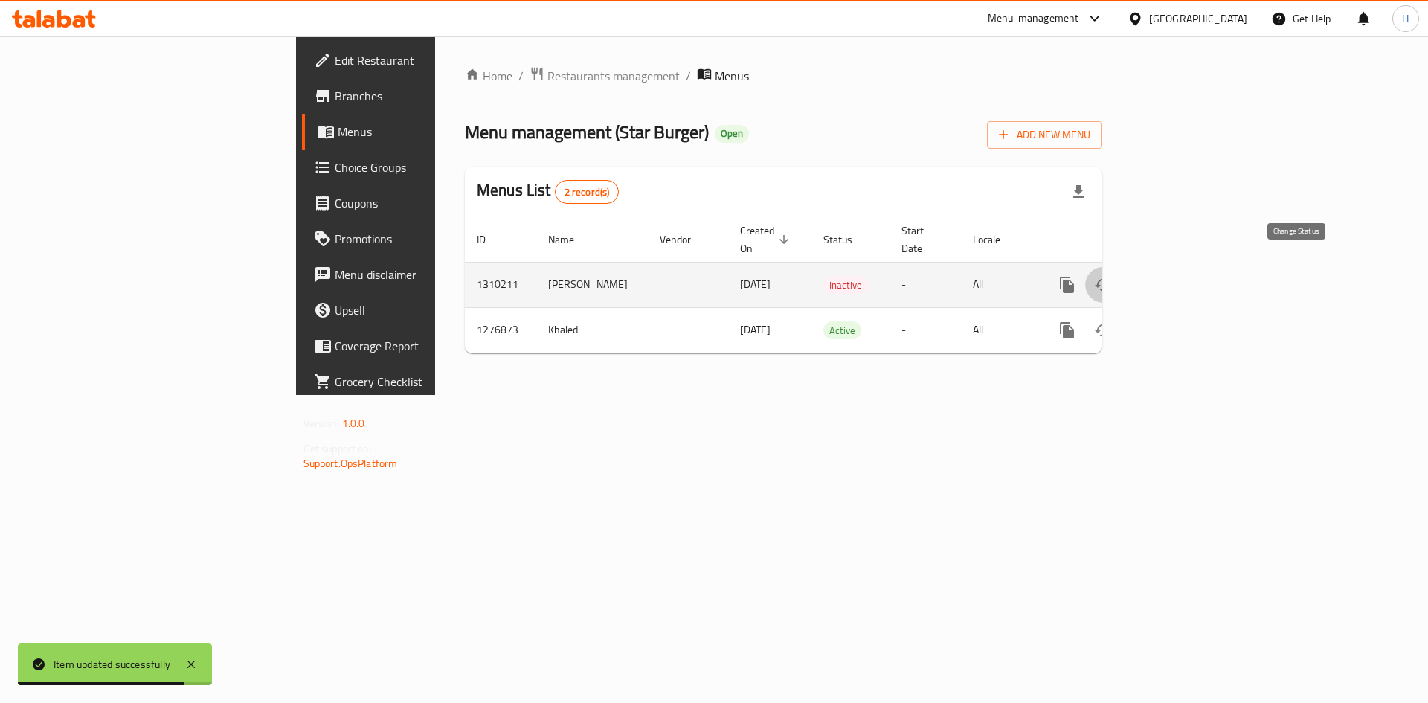
click at [1112, 276] on icon "enhanced table" at bounding box center [1103, 285] width 18 height 18
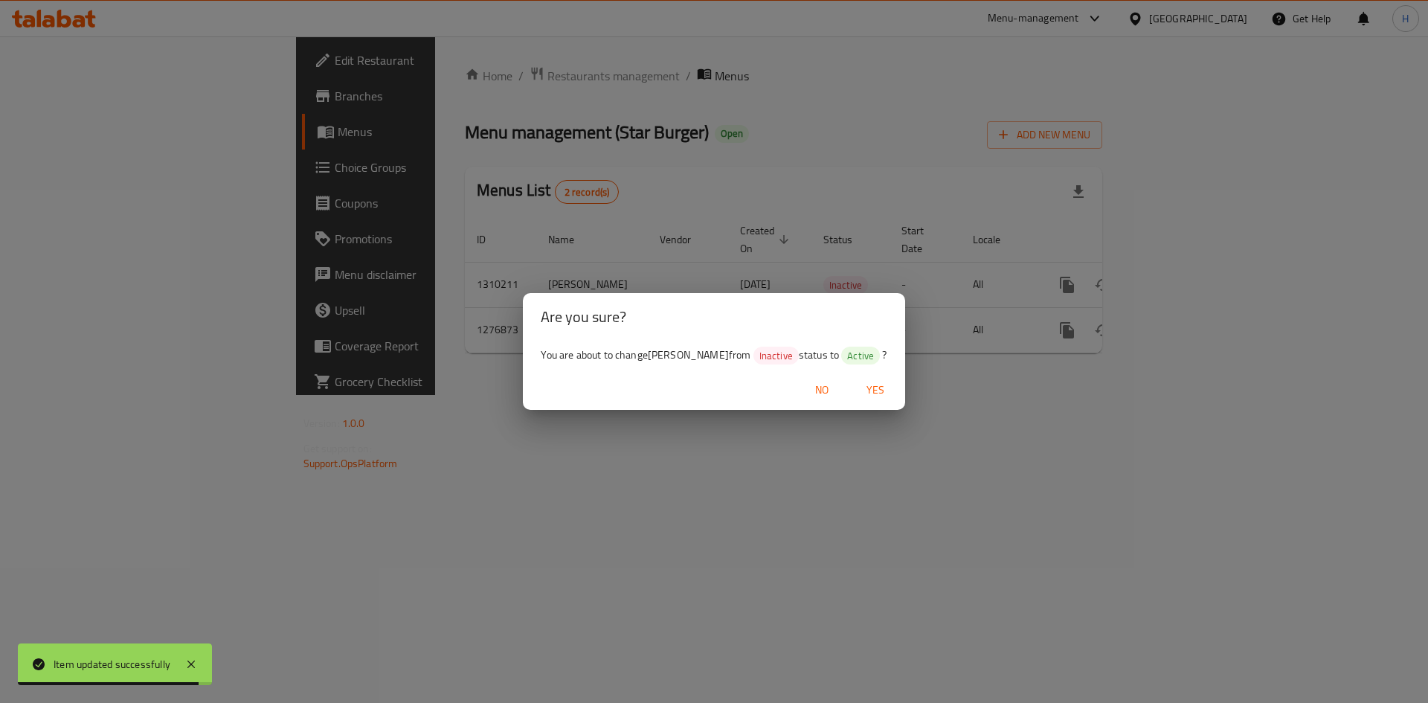
click at [879, 391] on span "Yes" at bounding box center [876, 390] width 36 height 19
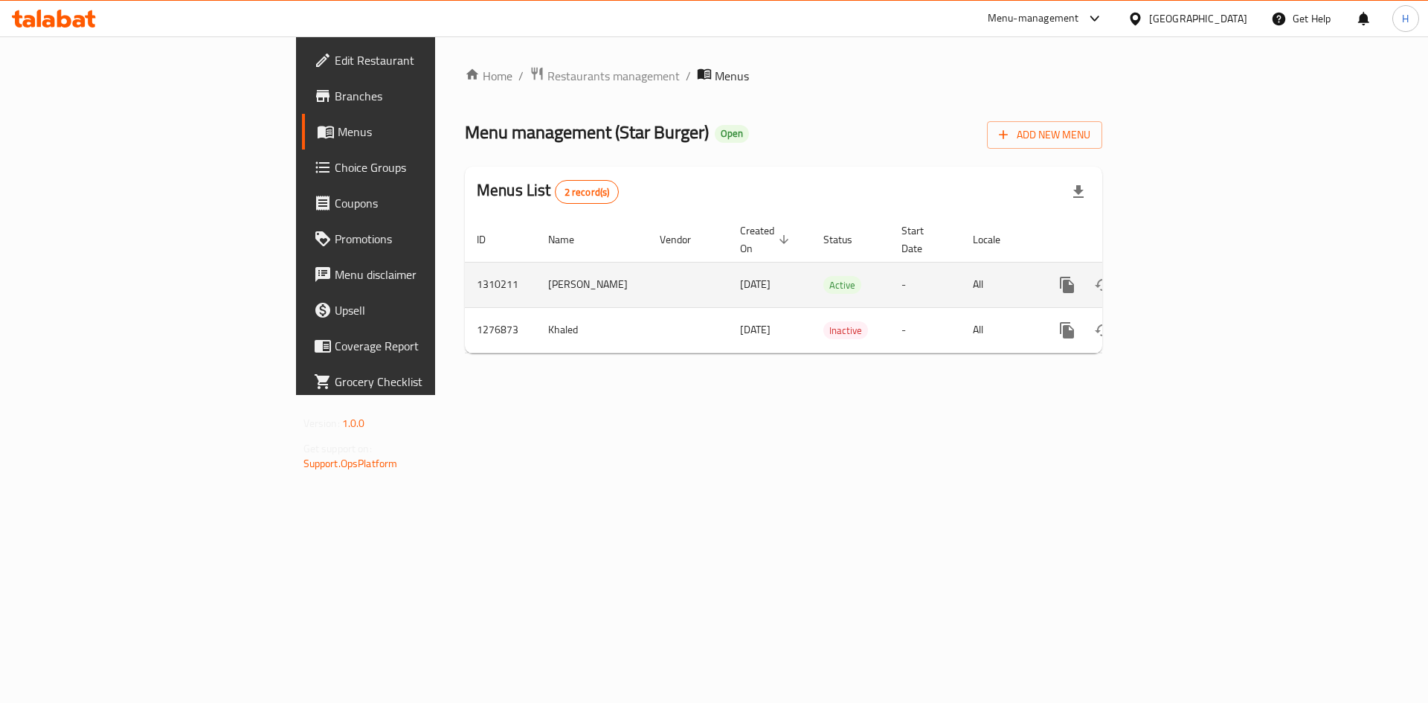
click at [1184, 276] on icon "enhanced table" at bounding box center [1175, 285] width 18 height 18
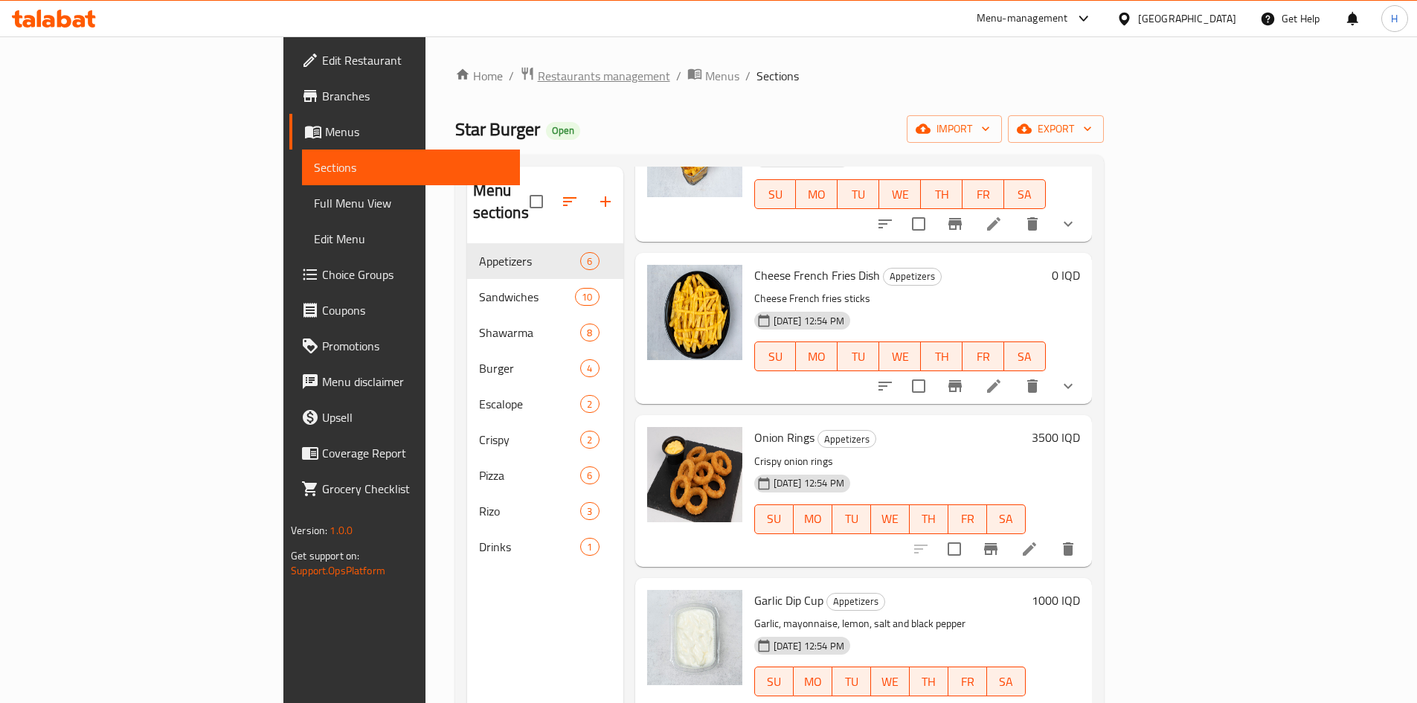
click at [538, 76] on span "Restaurants management" at bounding box center [604, 76] width 132 height 18
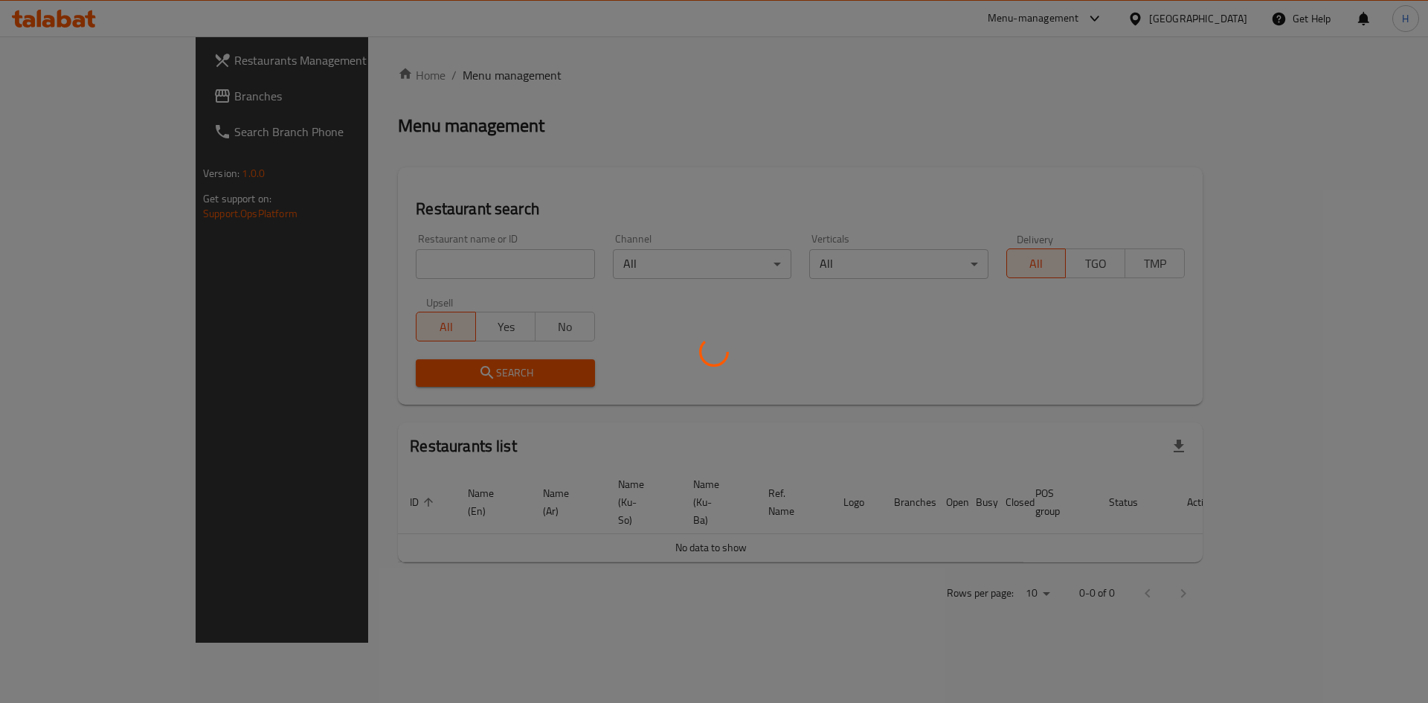
click at [386, 264] on div at bounding box center [714, 351] width 1428 height 703
click at [410, 266] on div at bounding box center [714, 351] width 1428 height 703
click at [450, 271] on div at bounding box center [714, 351] width 1428 height 703
click at [474, 193] on div at bounding box center [714, 351] width 1428 height 703
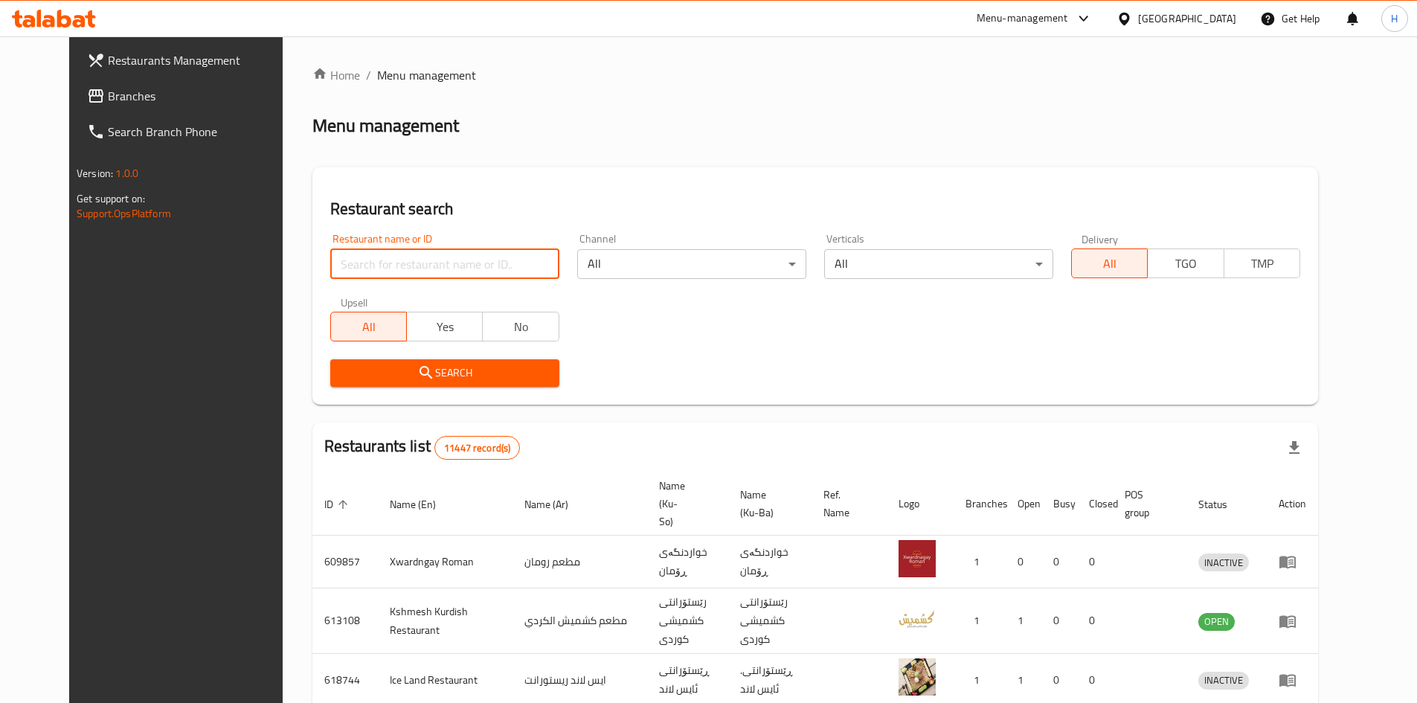
click at [437, 269] on input "search" at bounding box center [444, 264] width 229 height 30
paste input "691948"
type input "691948"
click button "Search" at bounding box center [444, 373] width 229 height 28
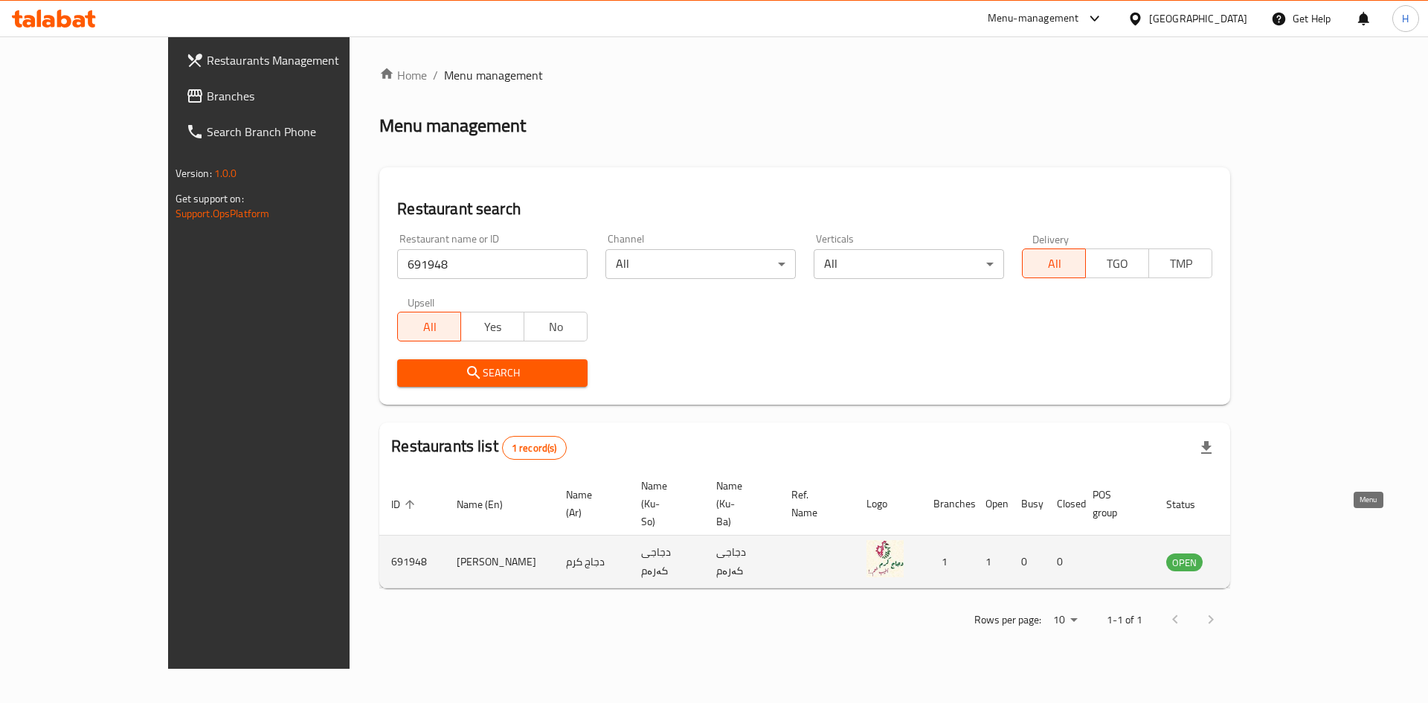
click at [1262, 553] on icon "enhanced table" at bounding box center [1254, 562] width 18 height 18
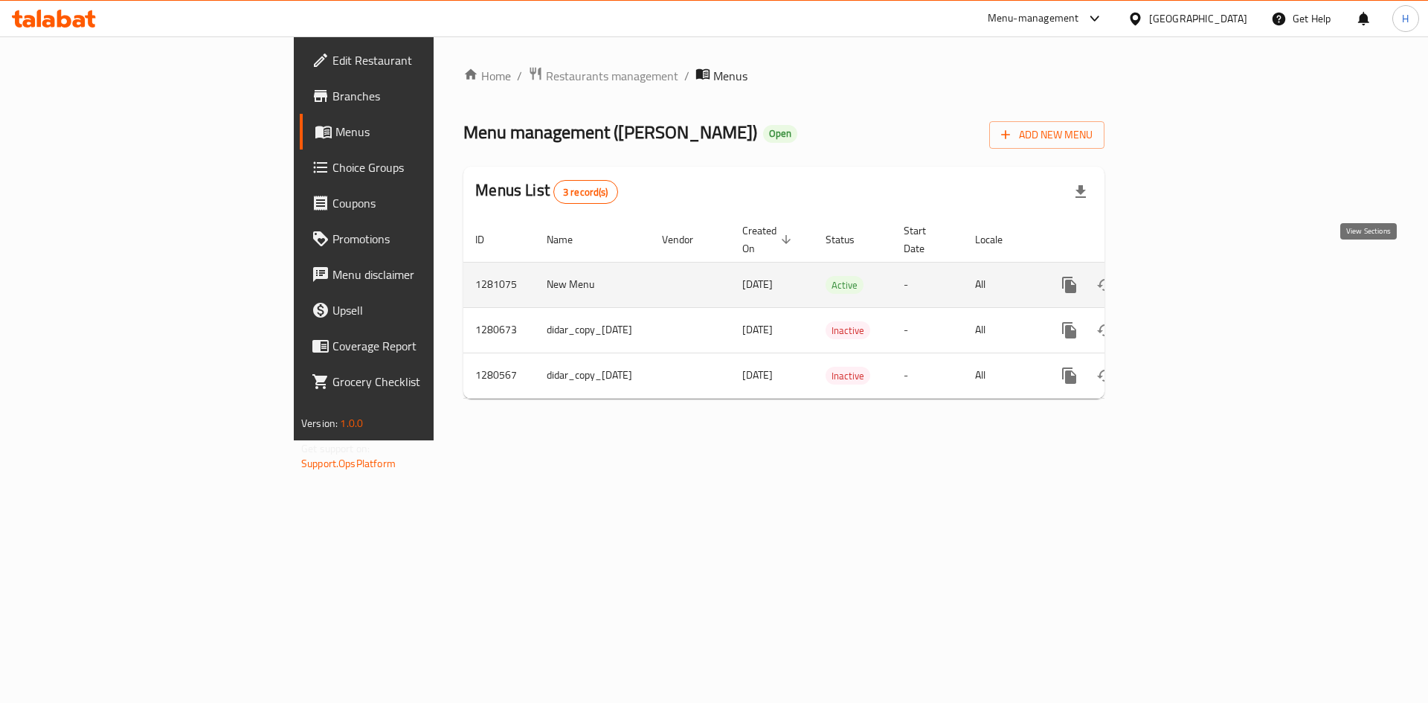
click at [1186, 276] on icon "enhanced table" at bounding box center [1177, 285] width 18 height 18
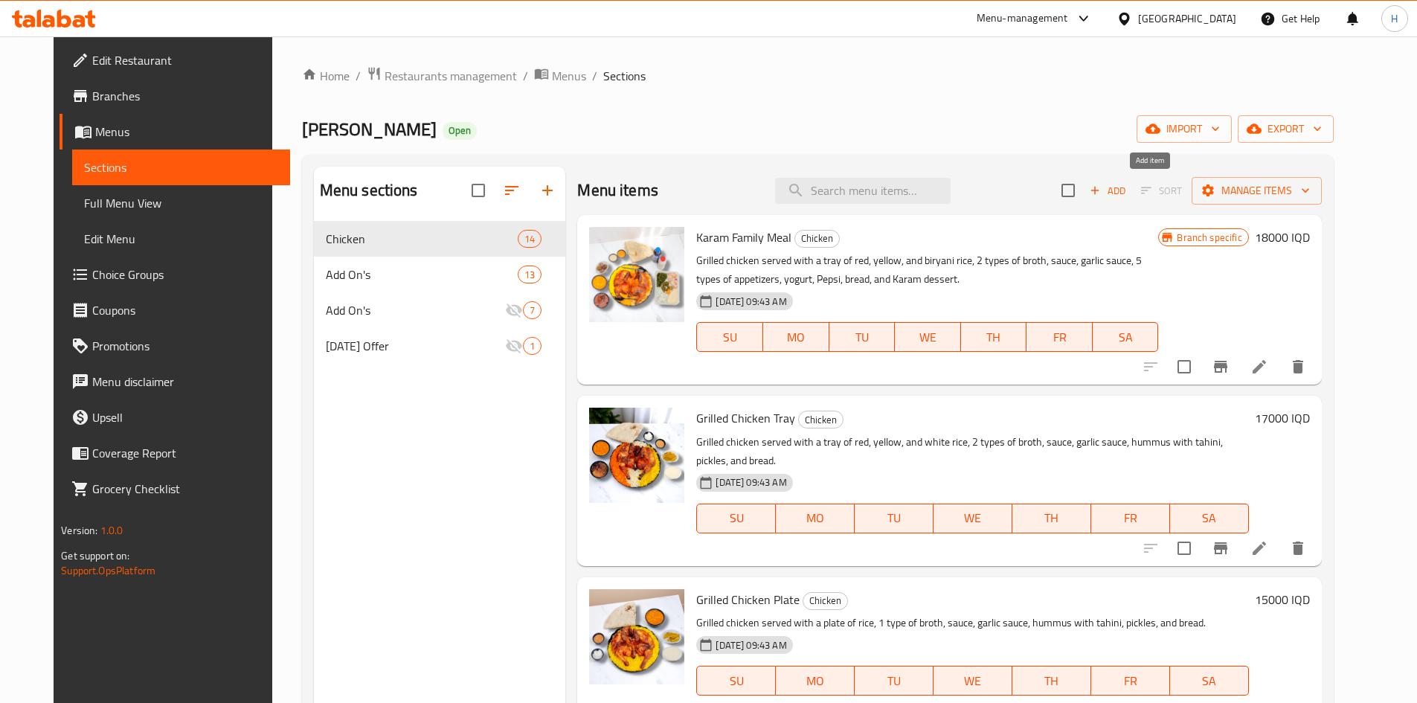
click at [1128, 187] on span "Add" at bounding box center [1108, 190] width 40 height 17
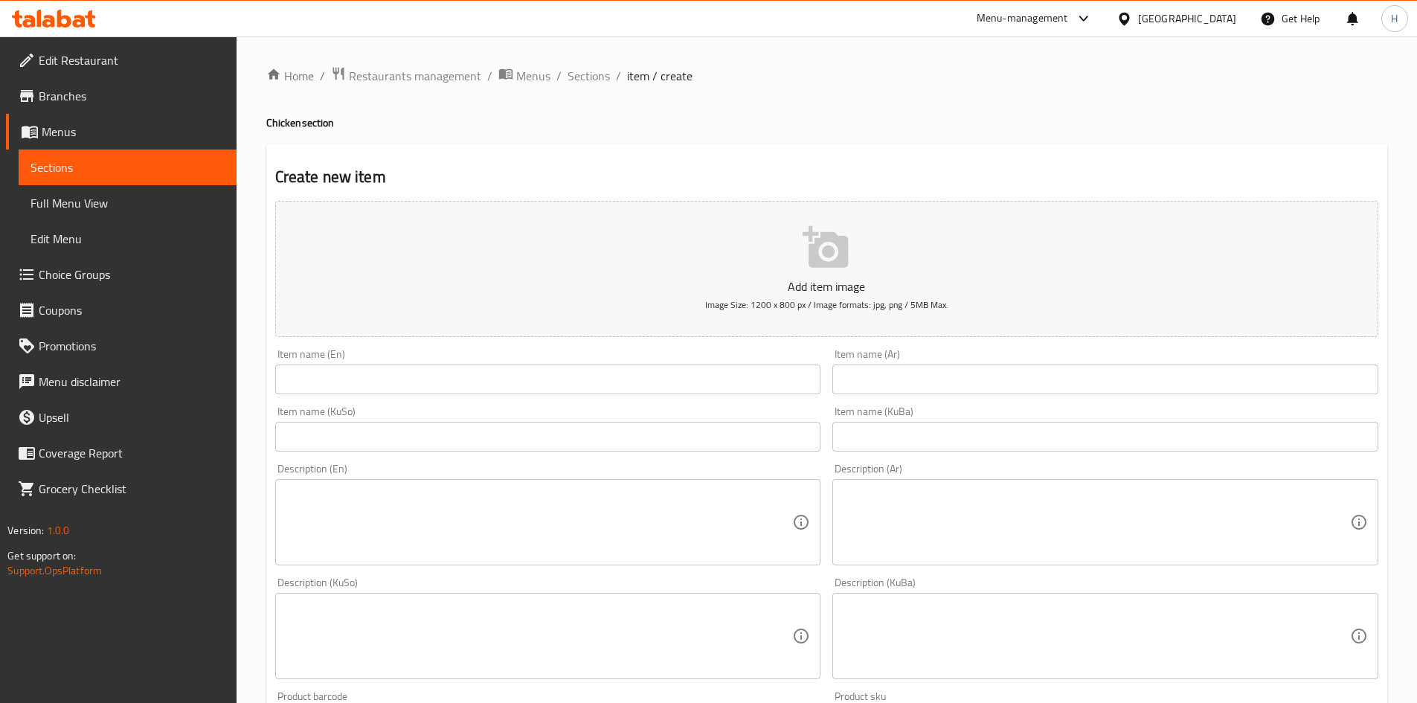
click at [913, 365] on input "text" at bounding box center [1105, 380] width 546 height 30
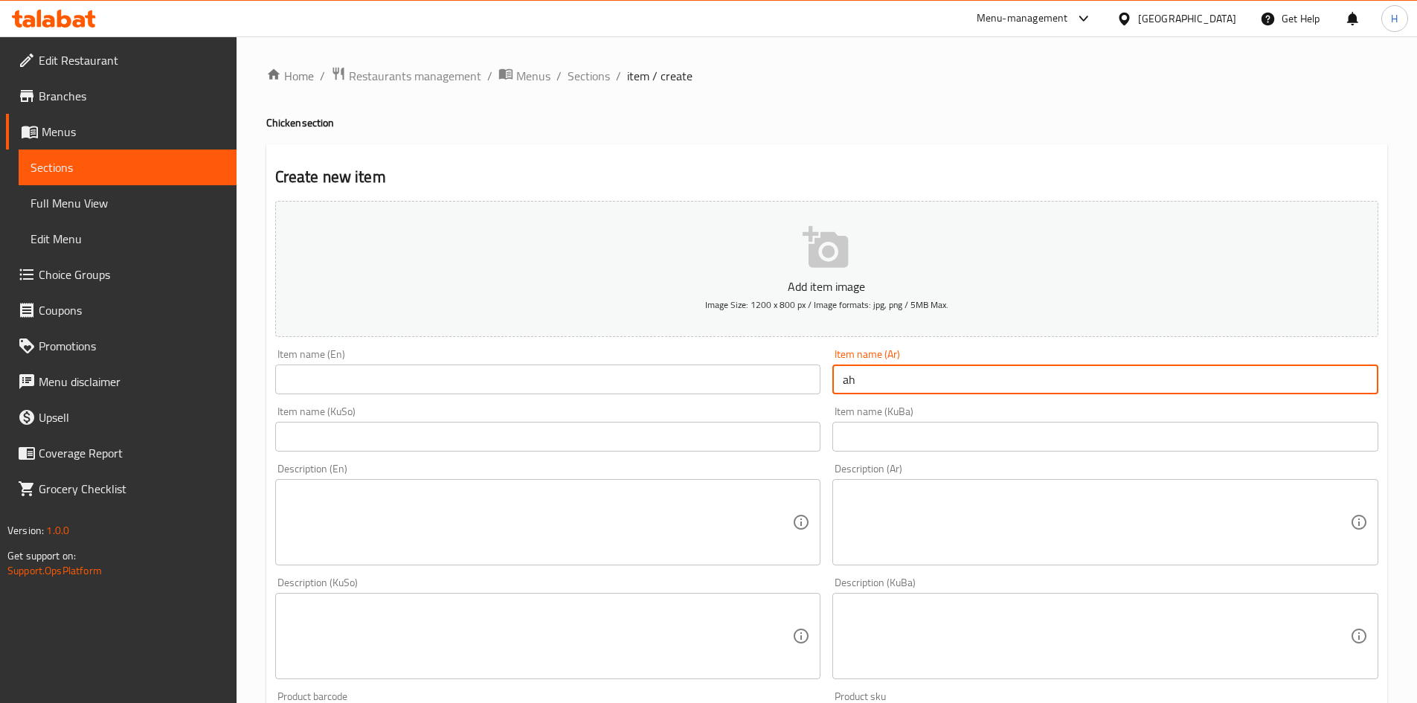
type input "a"
type input "شاورما دجاج عالفحم"
click at [863, 364] on div "Item name (Ar) شاورما دجاج عالفحم Item name (Ar)" at bounding box center [1105, 371] width 546 height 45
click at [866, 366] on input "شاورما دجاج عالفحم" at bounding box center [1105, 380] width 546 height 30
click at [866, 367] on input "شاورما دجاج عالفحم" at bounding box center [1105, 380] width 546 height 30
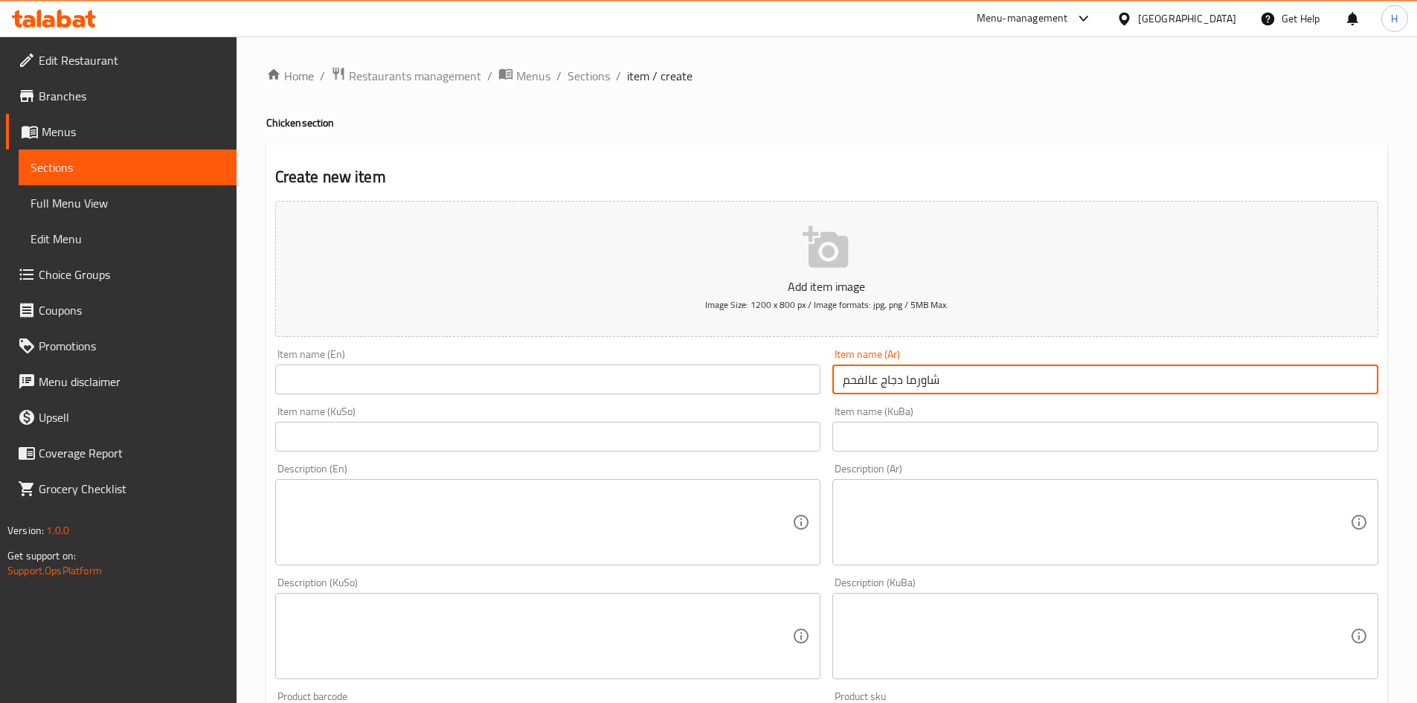
click at [867, 373] on input "شاورما دجاج عالفحم" at bounding box center [1105, 380] width 546 height 30
click at [858, 380] on input "شاورما دجاج عالفحم" at bounding box center [1105, 380] width 546 height 30
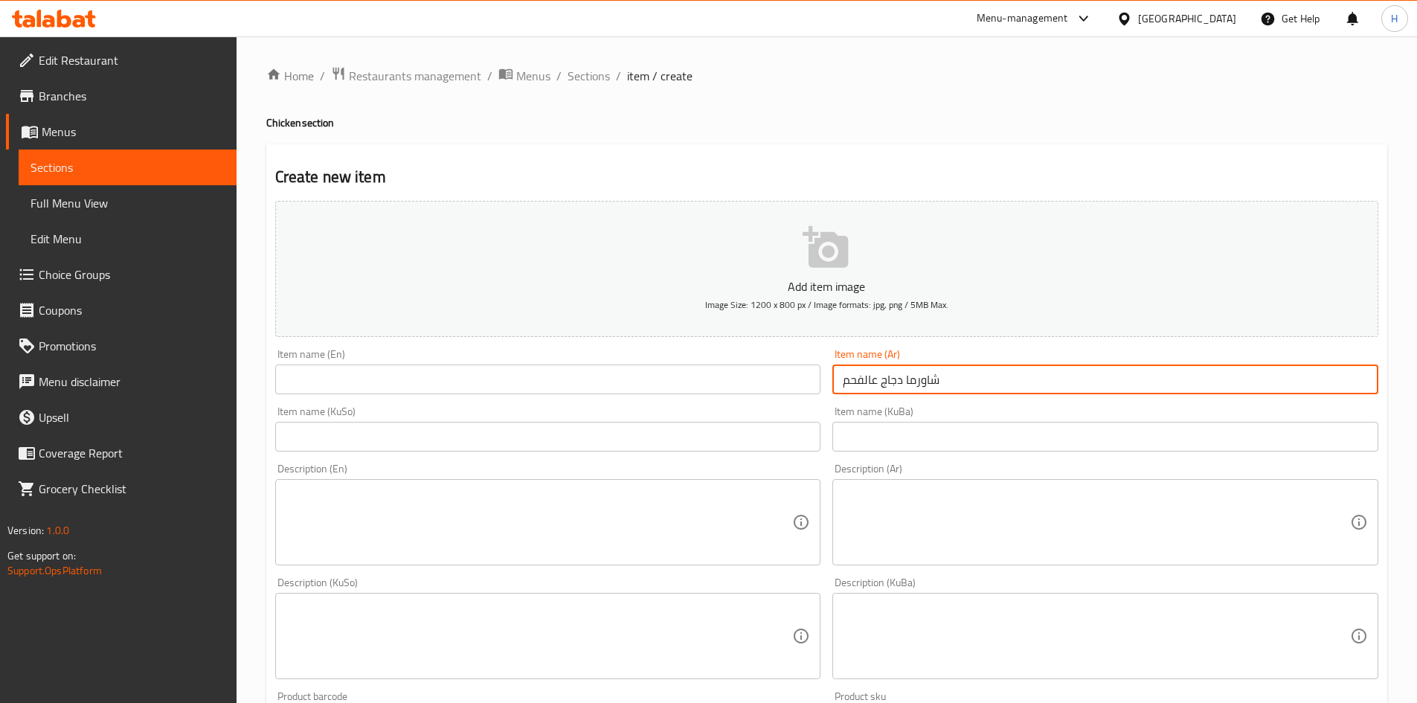
click at [298, 388] on input "text" at bounding box center [548, 380] width 546 height 30
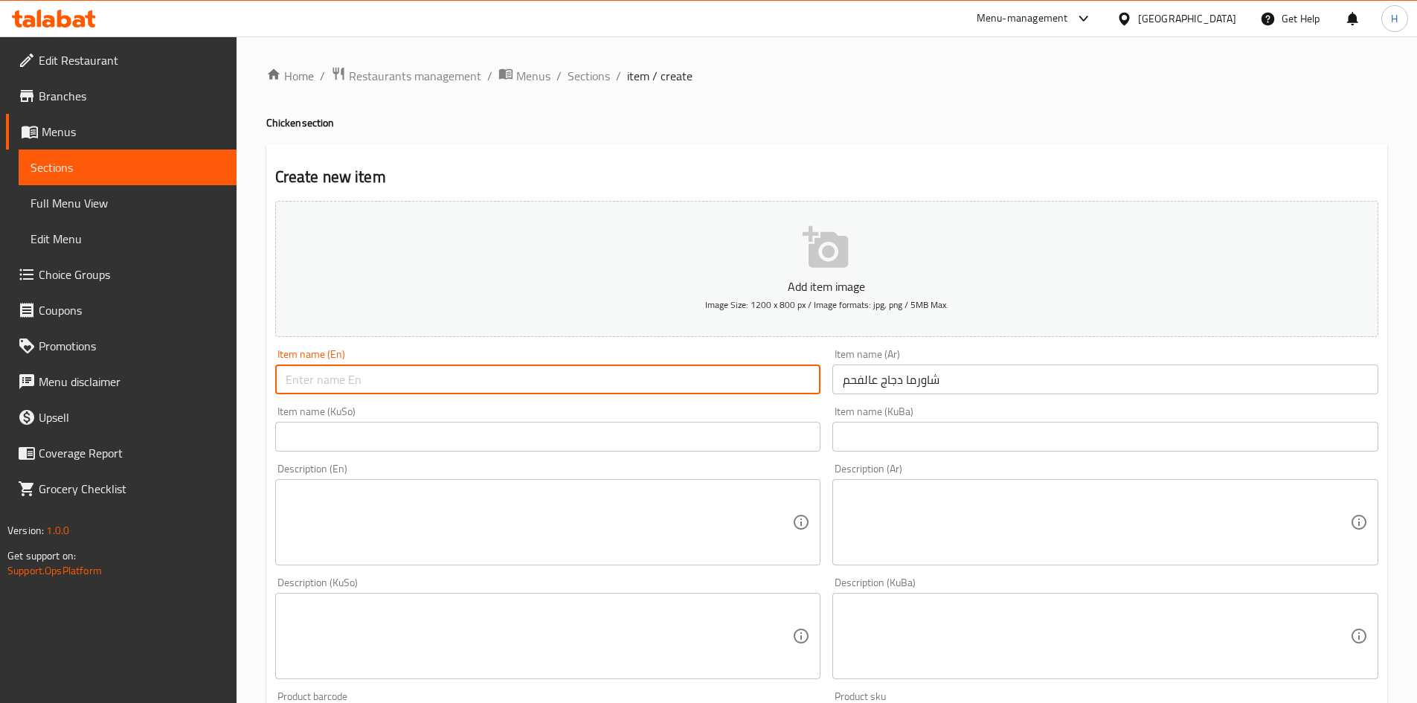
paste input "Chicken shawarma on charcoal"
click at [327, 387] on input "Chicken shawarma on charcoal" at bounding box center [548, 380] width 546 height 30
drag, startPoint x: 391, startPoint y: 379, endPoint x: 384, endPoint y: 388, distance: 11.1
click at [384, 388] on input "Chicken Shawarma on charcoal" at bounding box center [548, 380] width 546 height 30
click at [406, 388] on input "Chicken Shawarma On charcoal" at bounding box center [548, 380] width 546 height 30
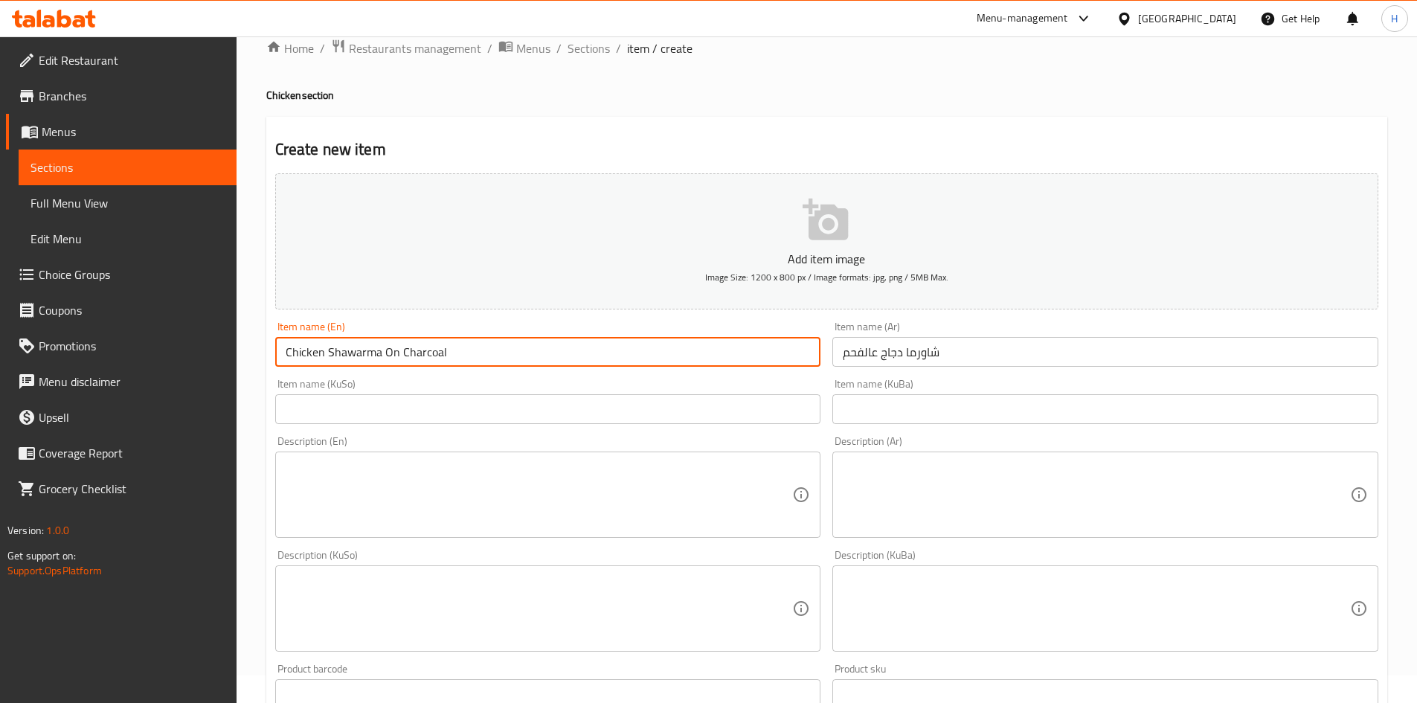
scroll to position [74, 0]
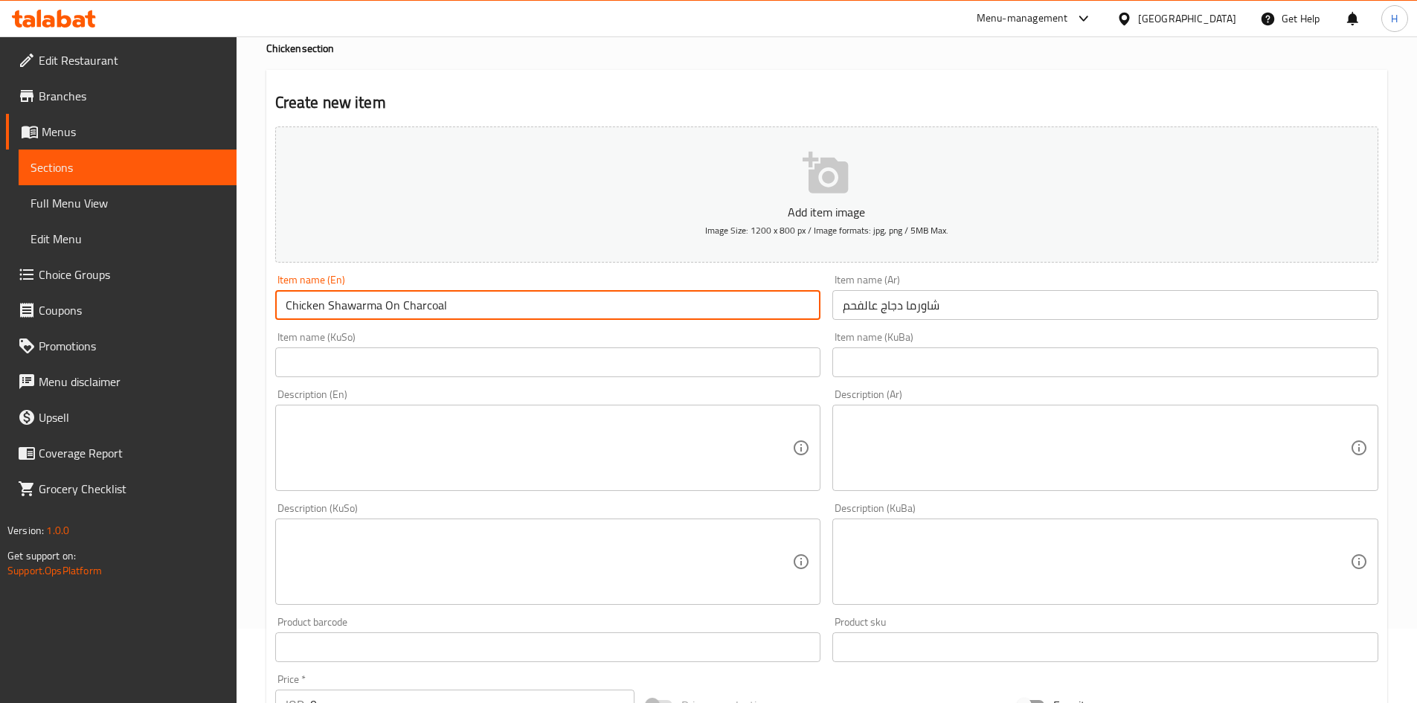
type input "Chicken Shawarma On Charcoal"
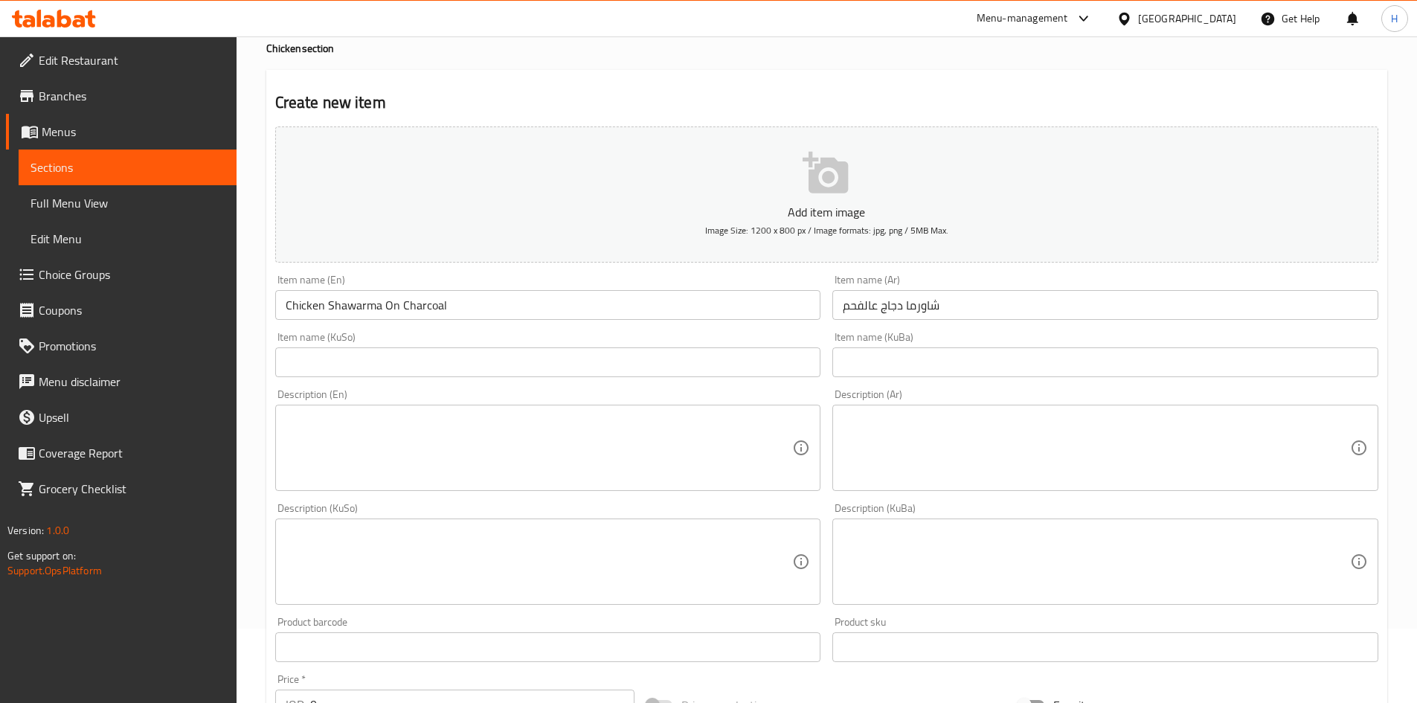
click at [888, 426] on textarea at bounding box center [1096, 448] width 507 height 71
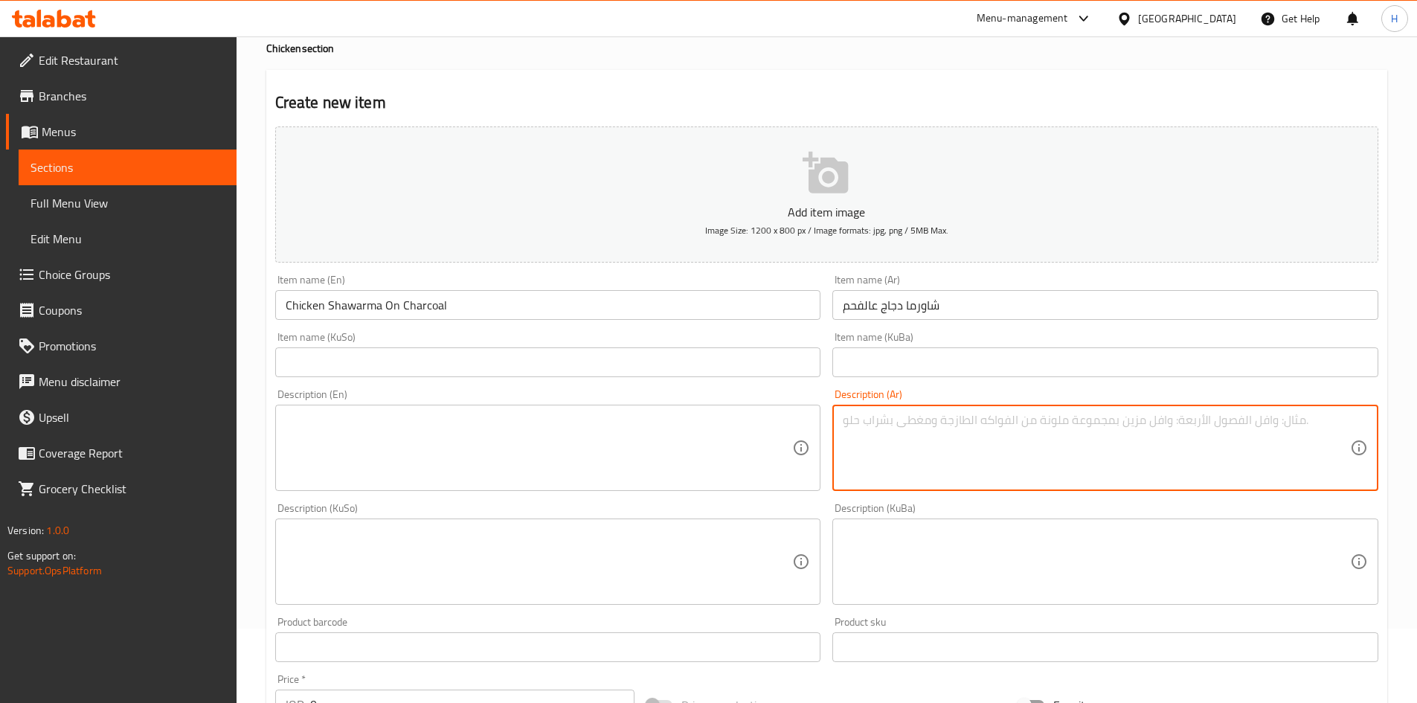
paste textarea "خبر عربي - شاورما دجاج عالفحم- مخلل - ثومية - صلصه - بطاطا [GEOGRAPHIC_DATA]"
click at [1137, 417] on textarea "خبر عربي - شاورما دجاج عالفحم- مخلل - ثومية - صلصه - بطاطا [GEOGRAPHIC_DATA]" at bounding box center [1096, 448] width 507 height 71
drag, startPoint x: 1031, startPoint y: 420, endPoint x: 1023, endPoint y: 422, distance: 8.3
click at [1023, 422] on textarea "خبر عربي, شاورما دجاج عالفحم- مخلل - ثومية - صلصه - بطاطا [GEOGRAPHIC_DATA]" at bounding box center [1096, 448] width 507 height 71
drag, startPoint x: 990, startPoint y: 421, endPoint x: 992, endPoint y: 430, distance: 9.2
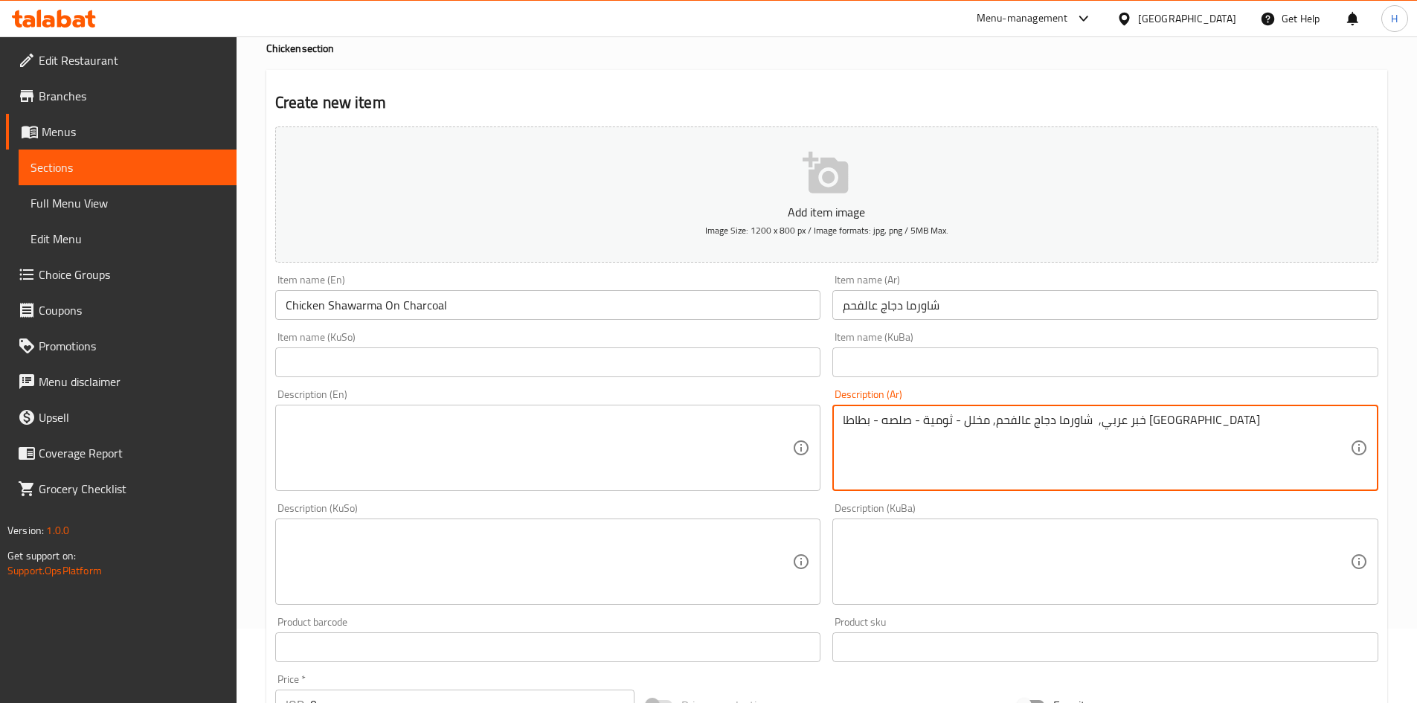
click at [992, 430] on textarea "خبر عربي, شاورما دجاج عالفحم, مخلل - ثومية - صلصه - بطاطا [GEOGRAPHIC_DATA]" at bounding box center [1096, 448] width 507 height 71
click at [948, 426] on textarea "خبر عربي, شاورما دجاج عالفحم, مخلل , ثومية - صلصه - بطاطا مقلية" at bounding box center [1096, 448] width 507 height 71
click at [908, 426] on textarea "خبر عربي, شاورما دجاج عالفحم, مخلل , ثومية , صلصه - بطاطا مقلية" at bounding box center [1096, 448] width 507 height 71
click at [951, 437] on textarea "خبر عربي, شاورما دجاج عالفحم, مخلل , ثومية , صلصه و بطاطا مقلية" at bounding box center [1096, 448] width 507 height 71
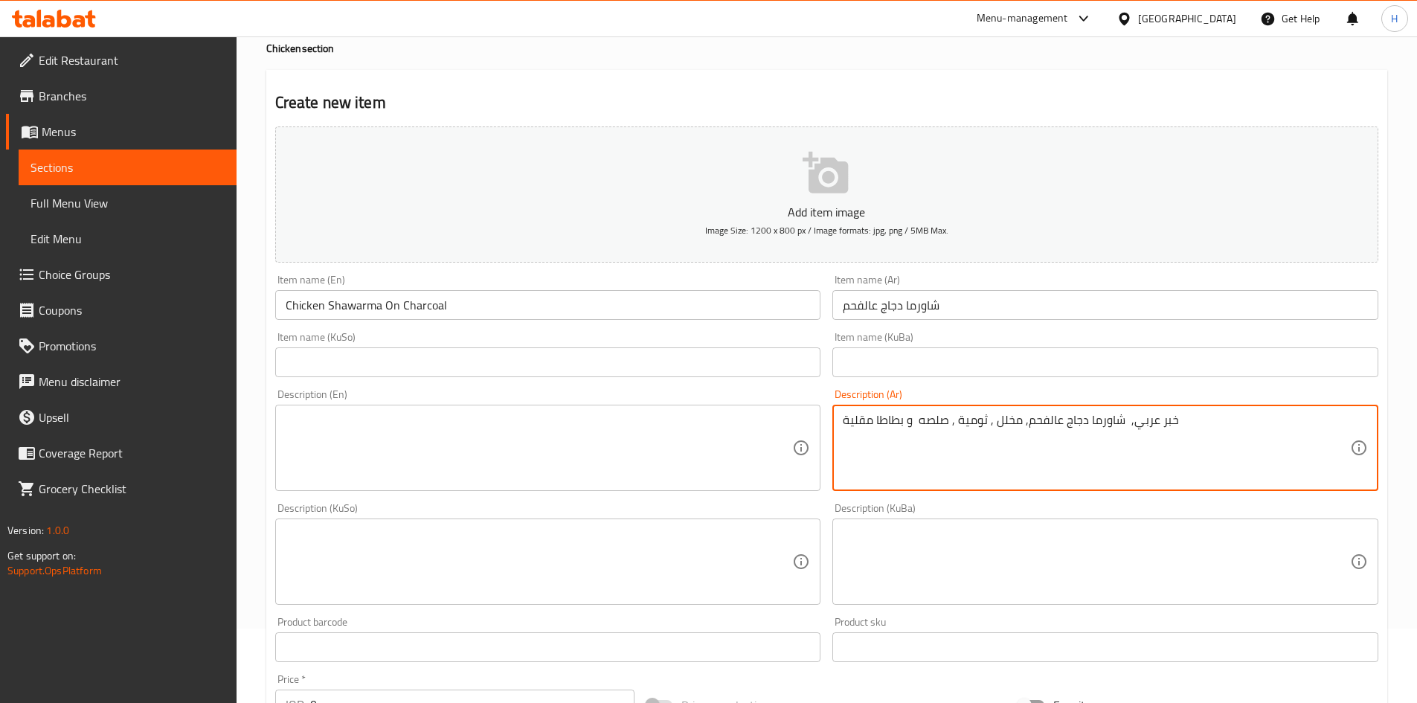
click at [951, 437] on textarea "خبر عربي, شاورما دجاج عالفحم, مخلل , ثومية , صلصه و بطاطا مقلية" at bounding box center [1096, 448] width 507 height 71
type textarea "خبر عربي, شاورما دجاج عالفحم, مخلل , ثومية , صلصه و بطاطا مقلية"
click at [439, 425] on textarea at bounding box center [539, 448] width 507 height 71
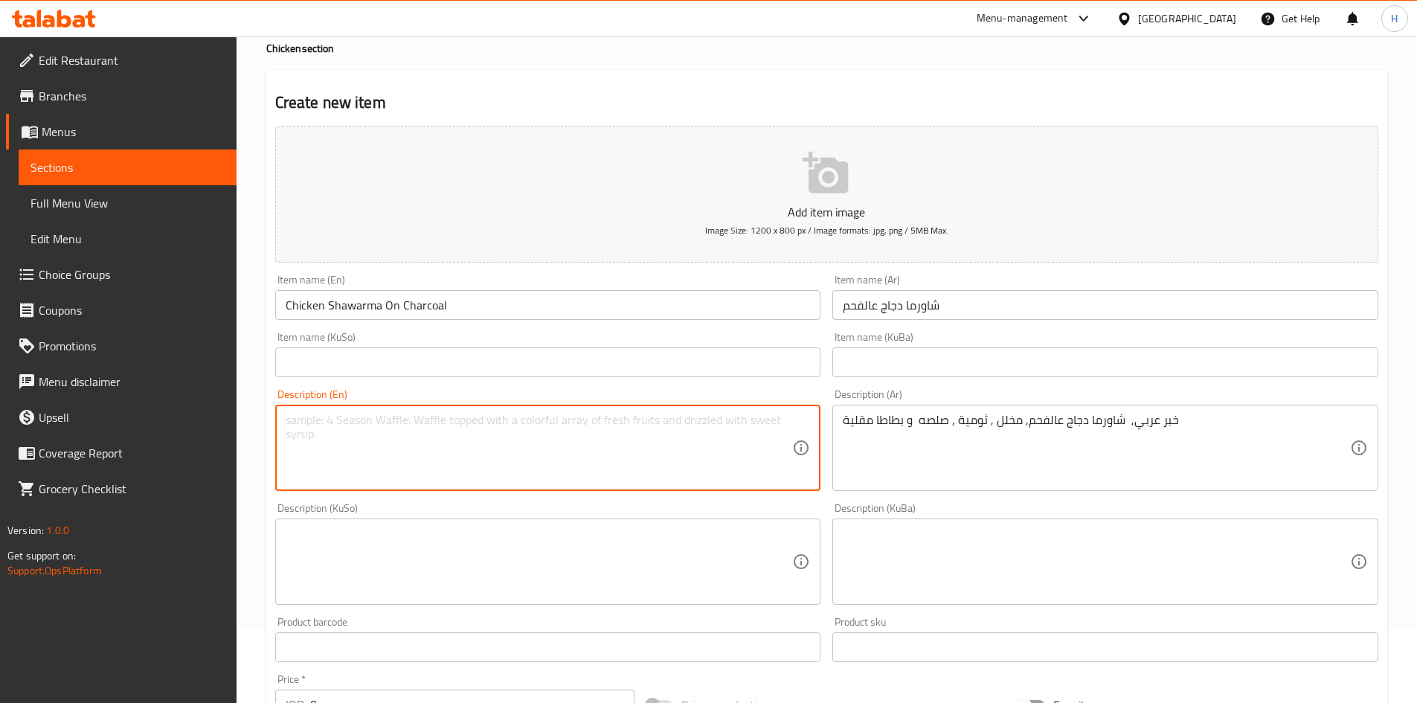
paste textarea "Arabic bread, charcoal chicken shawarma, pickles, garlic sauce, sauce and Frenc…"
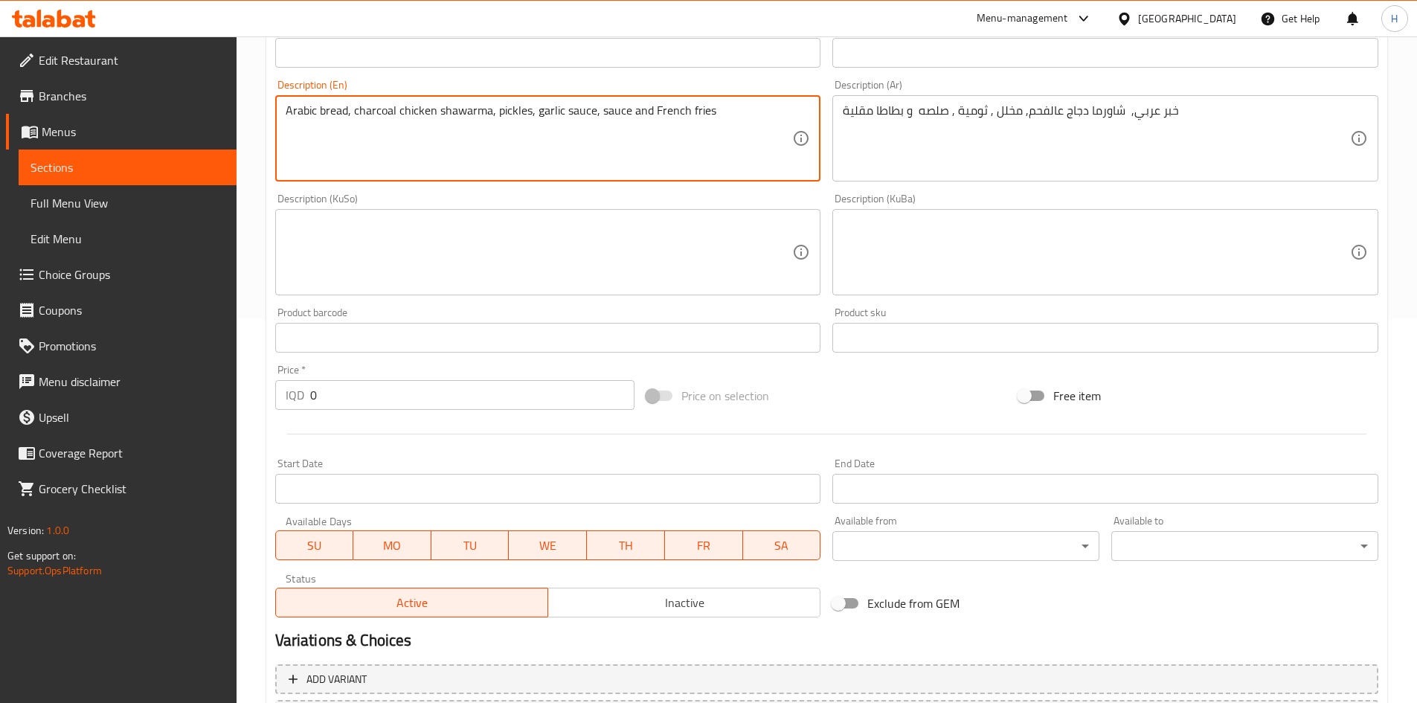
scroll to position [519, 0]
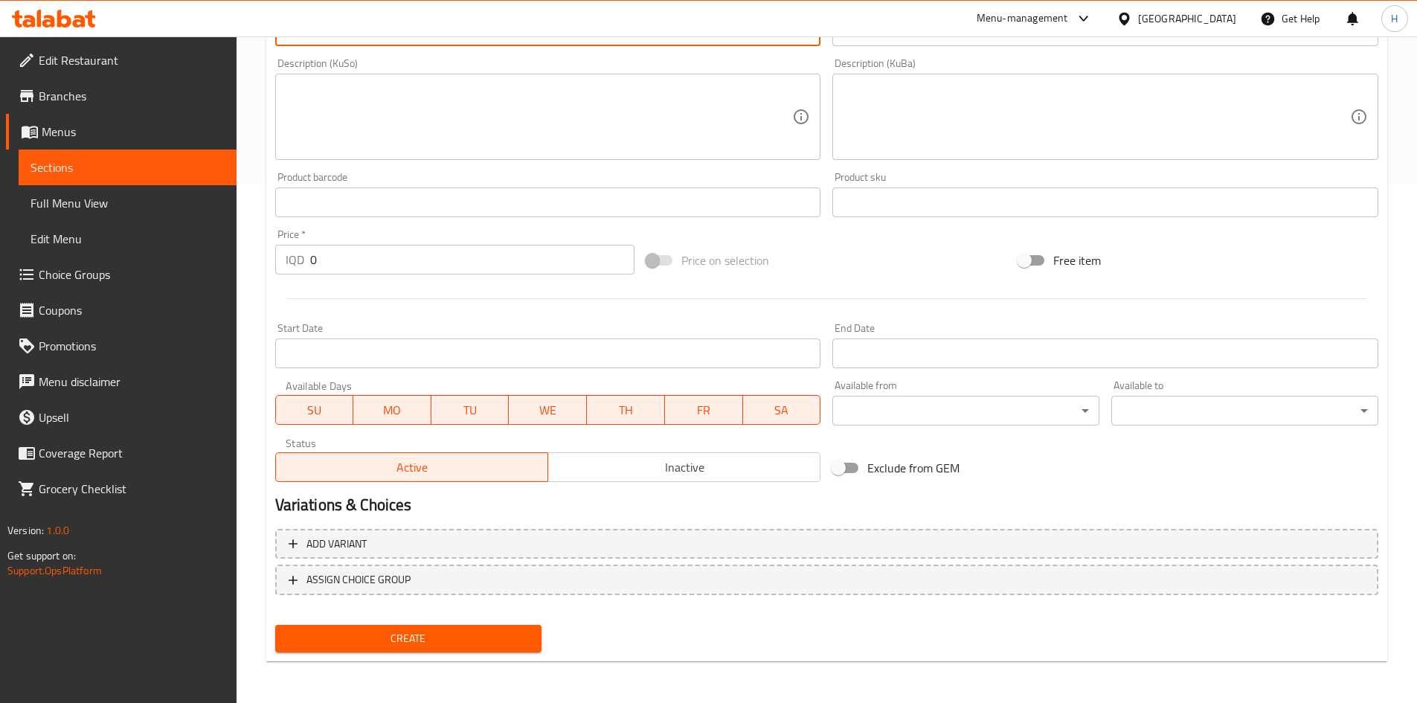
type textarea "Arabic bread, charcoal chicken shawarma, pickles, garlic sauce, sauce and Frenc…"
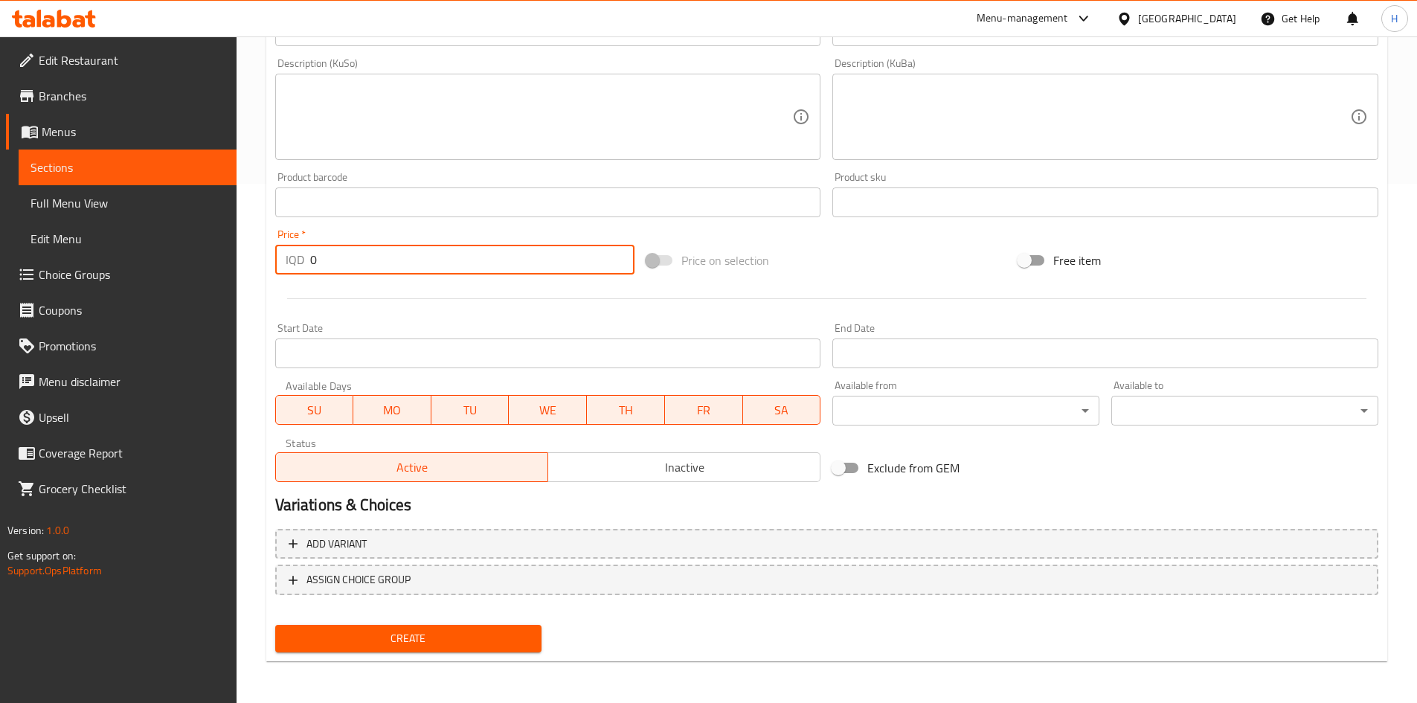
click at [359, 260] on input "0" at bounding box center [472, 260] width 325 height 30
click at [363, 262] on input "02500" at bounding box center [472, 260] width 325 height 30
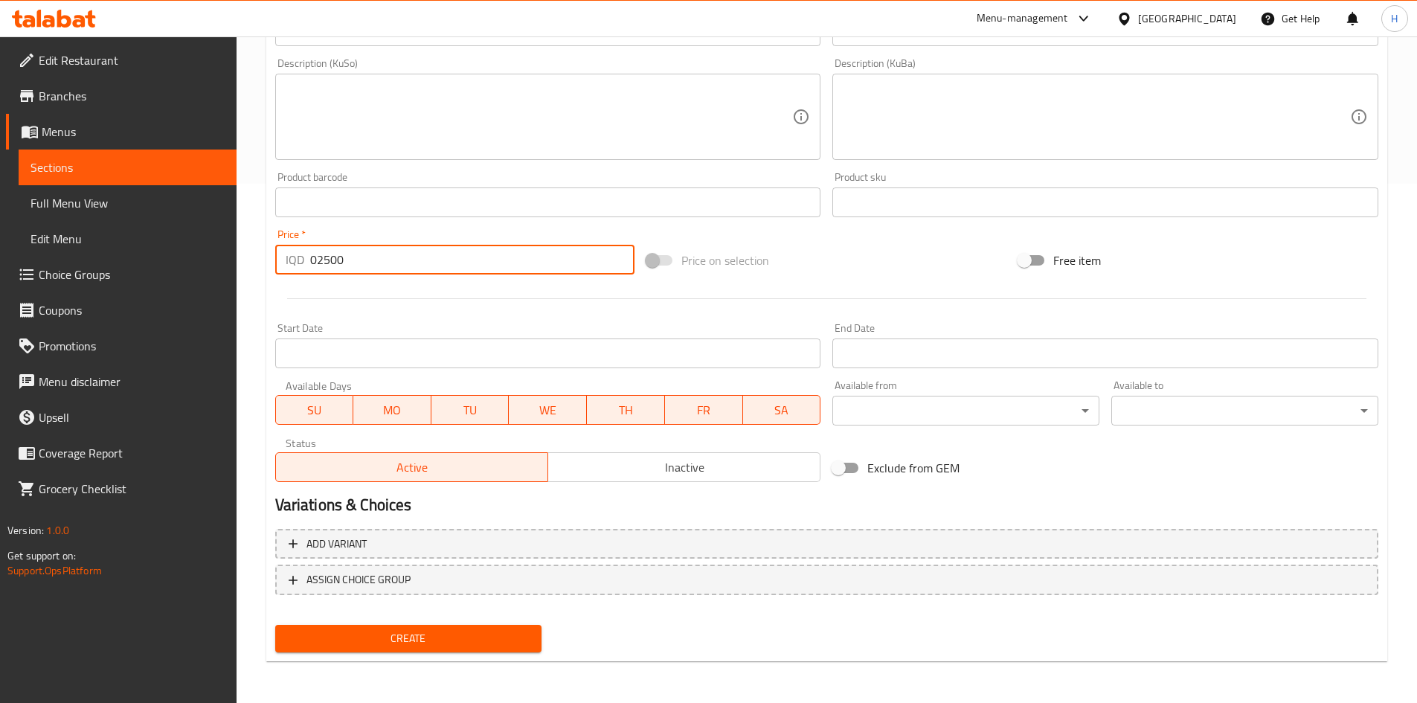
click at [363, 262] on input "02500" at bounding box center [472, 260] width 325 height 30
type input "2500"
click at [495, 638] on span "Create" at bounding box center [408, 638] width 243 height 19
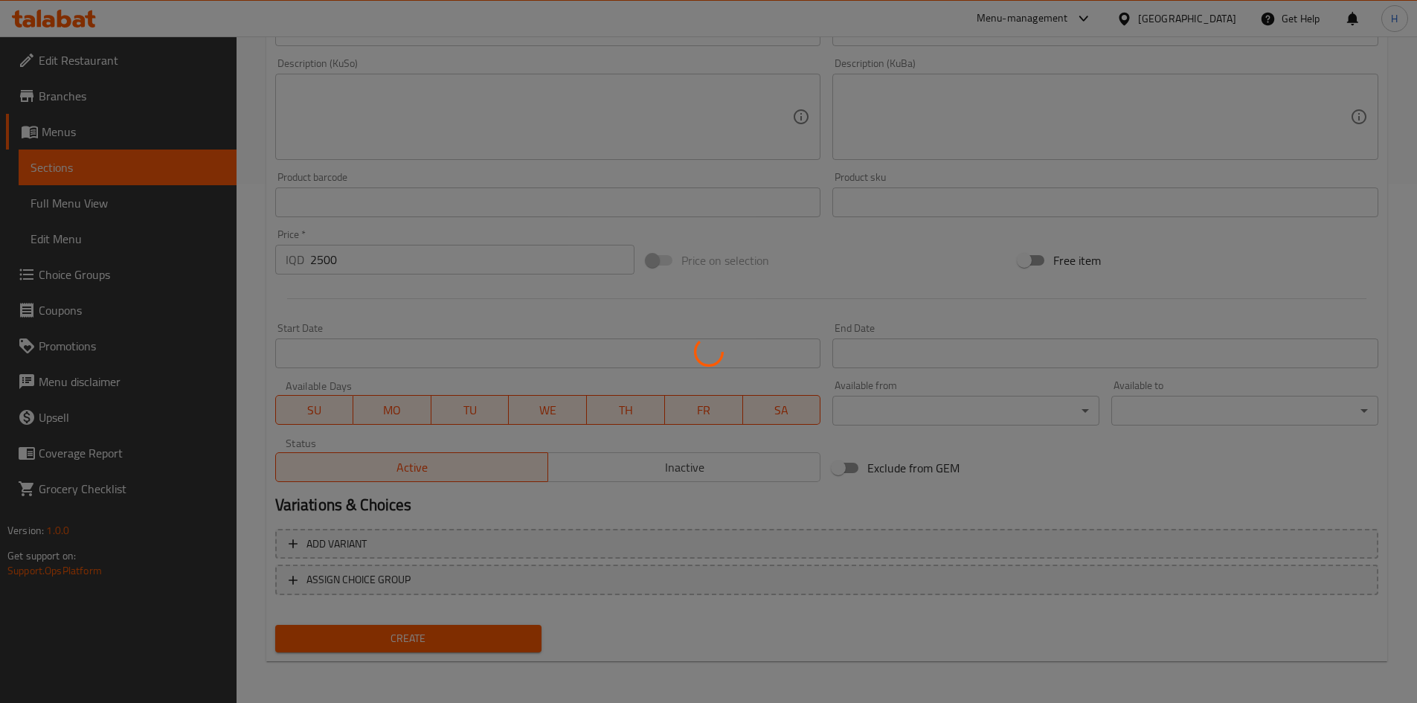
type input "0"
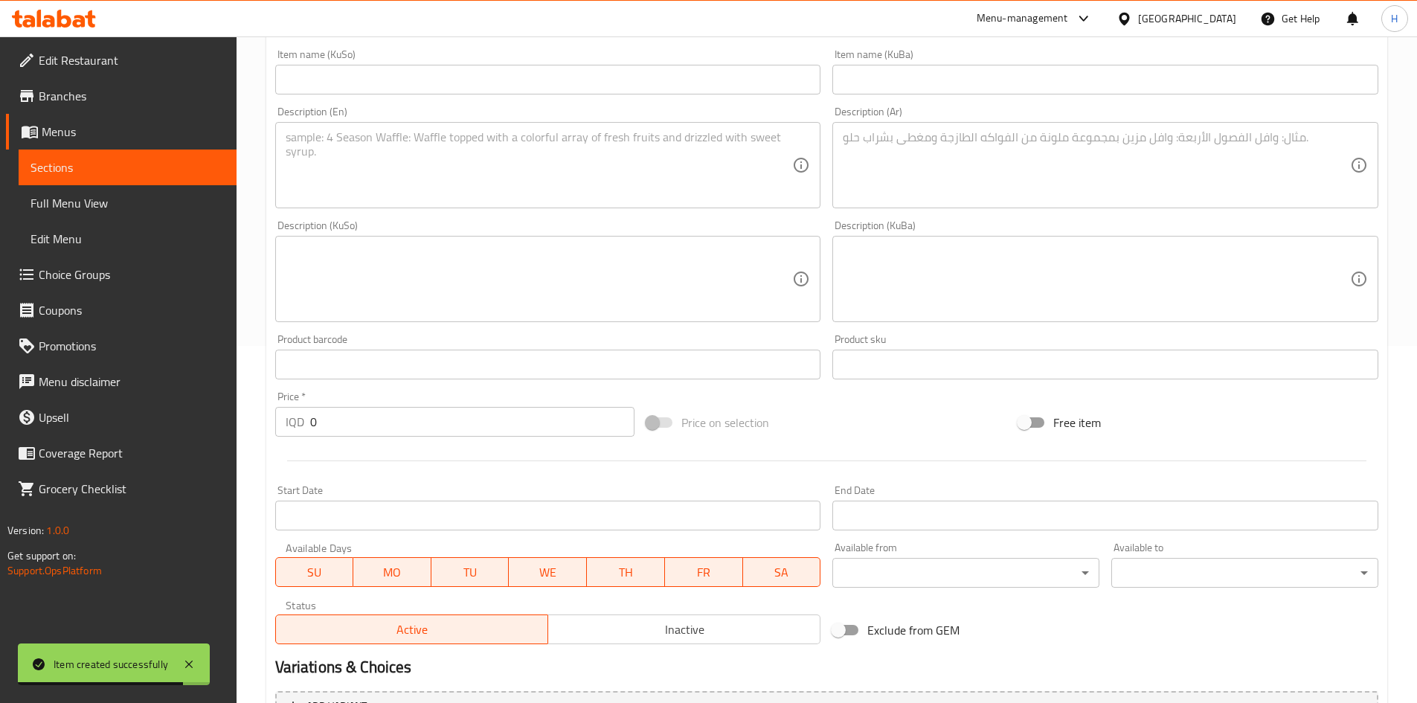
scroll to position [147, 0]
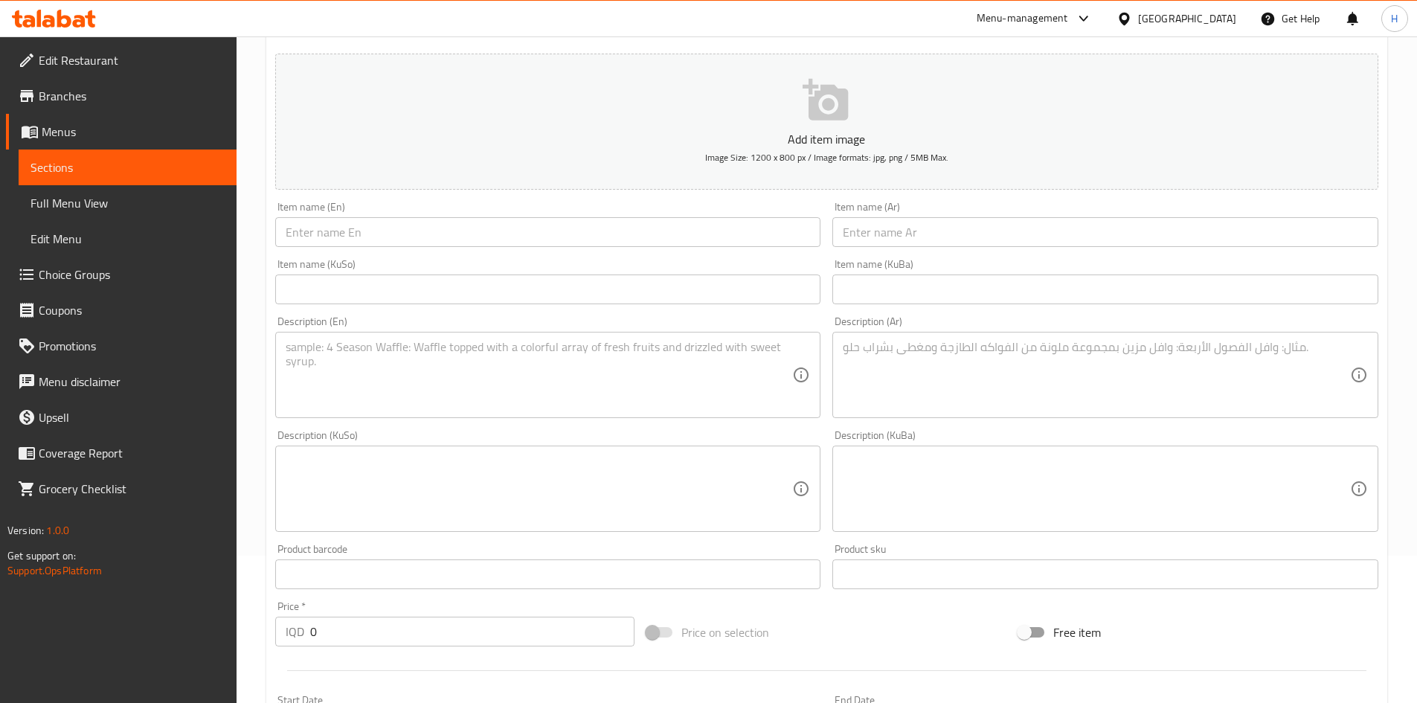
click at [956, 252] on div "Item name (Ar) Item name (Ar)" at bounding box center [1105, 224] width 558 height 57
click at [963, 234] on input "text" at bounding box center [1105, 232] width 546 height 30
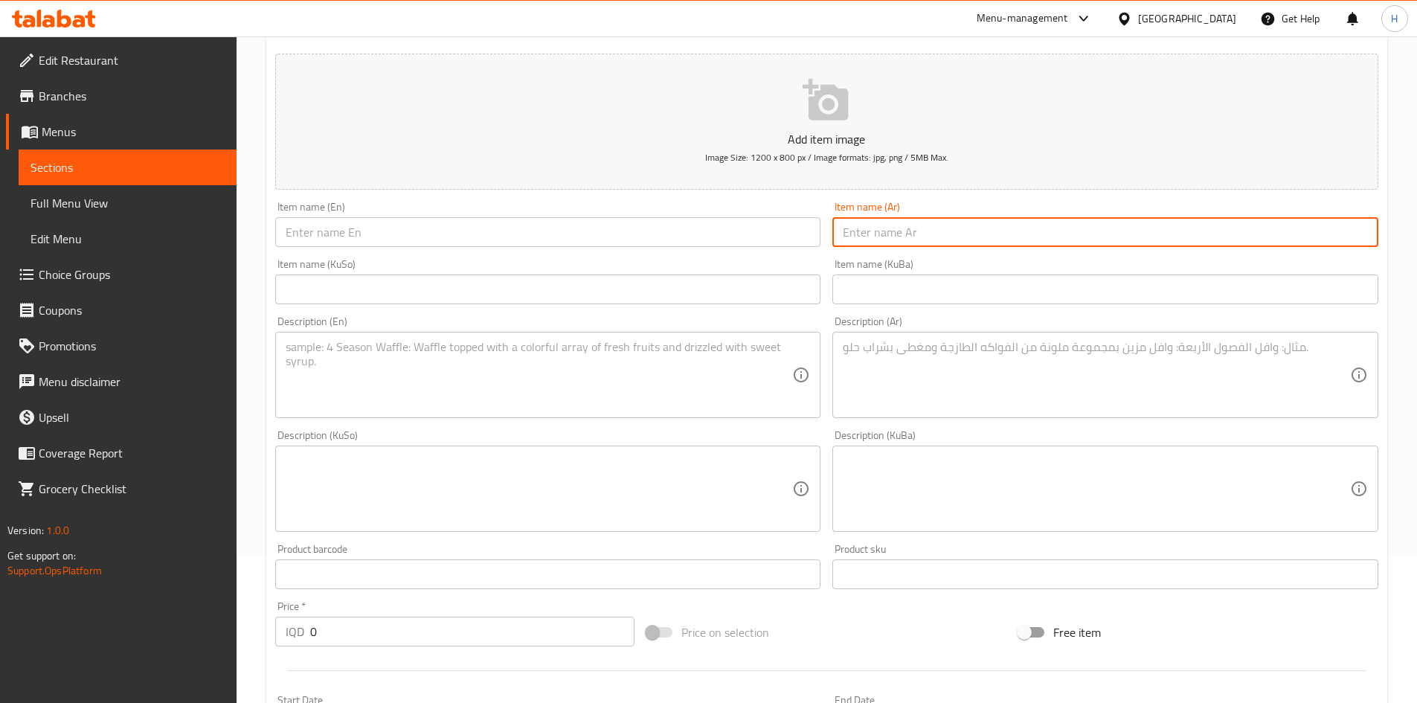
paste input "شاورما دجاج عالفحم خبز عربي٣٥٠٠"
drag, startPoint x: 867, startPoint y: 234, endPoint x: 842, endPoint y: 237, distance: 25.6
click at [841, 237] on input "شاورما دجاج عالفحم خبز عربي٣٥٠٠" at bounding box center [1105, 232] width 546 height 30
click at [919, 237] on input "شاورما دجاج عالفحم خبز عربي" at bounding box center [1105, 232] width 546 height 30
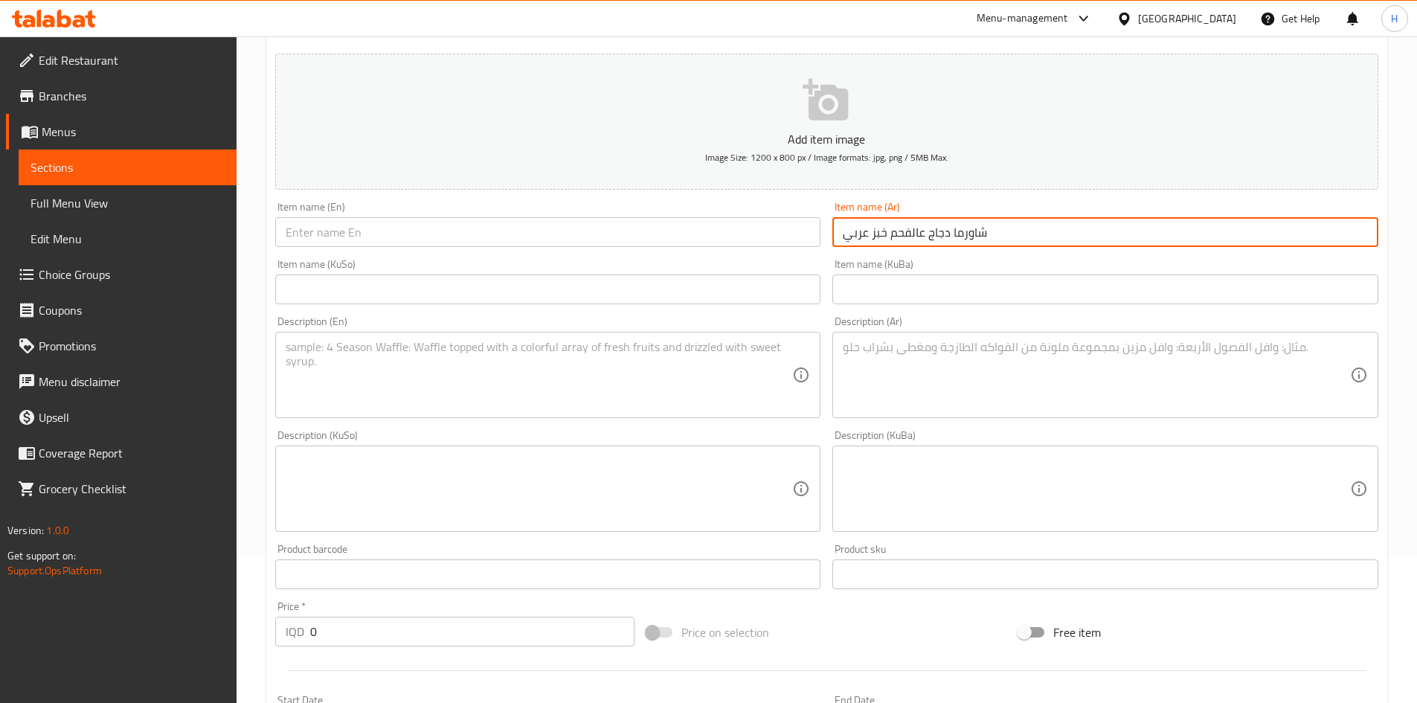
click at [919, 237] on input "شاورما دجاج عالفحم خبز عربي" at bounding box center [1105, 232] width 546 height 30
type input "شاورما دجاج عالفحم خبز عربي"
click at [644, 231] on input "text" at bounding box center [548, 232] width 546 height 30
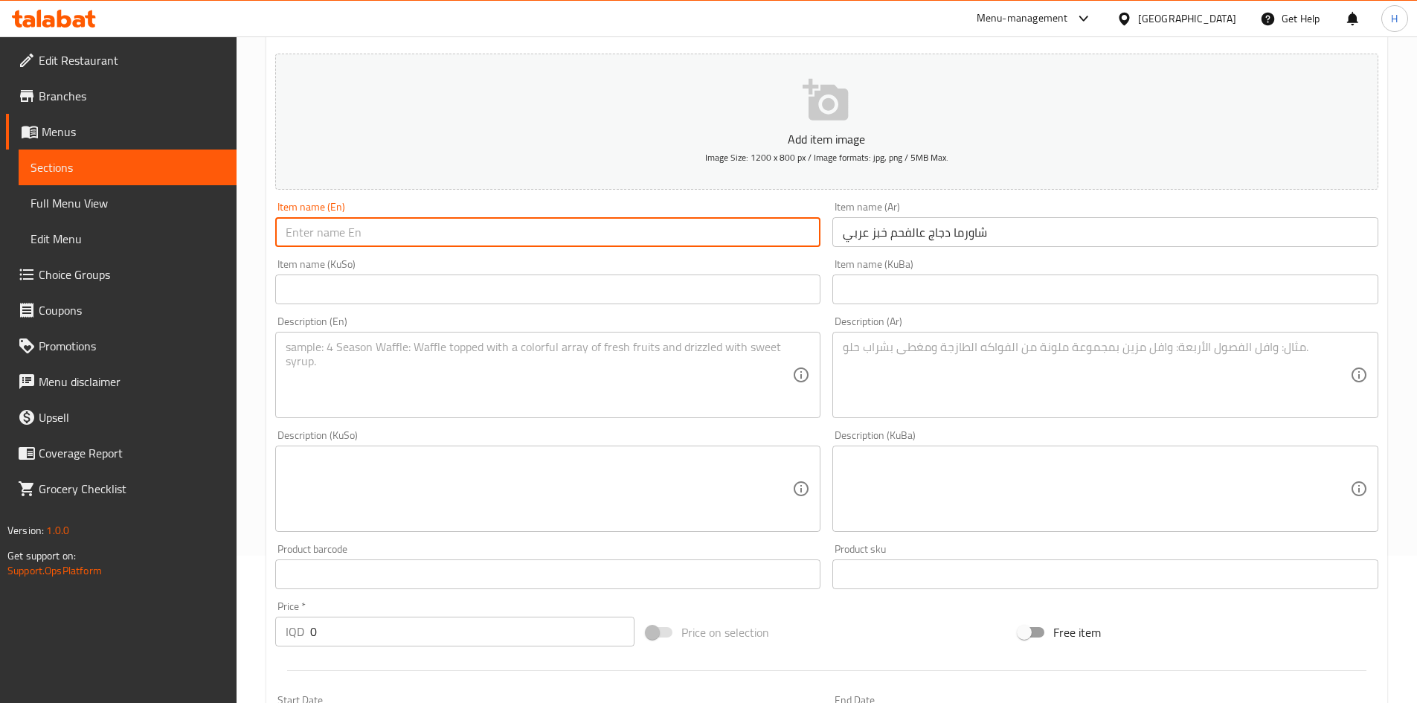
paste input "Chicken shawarma on charcoal and Arabic bread"
click at [381, 235] on input "Chicken shawarma on charcoal and Arabic bread" at bounding box center [548, 232] width 546 height 30
click at [403, 240] on input "Chicken shawarma On charcoal and Arabic bread" at bounding box center [548, 232] width 546 height 30
click at [447, 235] on input "Chicken shawarma On Charcoal and Arabic bread" at bounding box center [548, 232] width 546 height 30
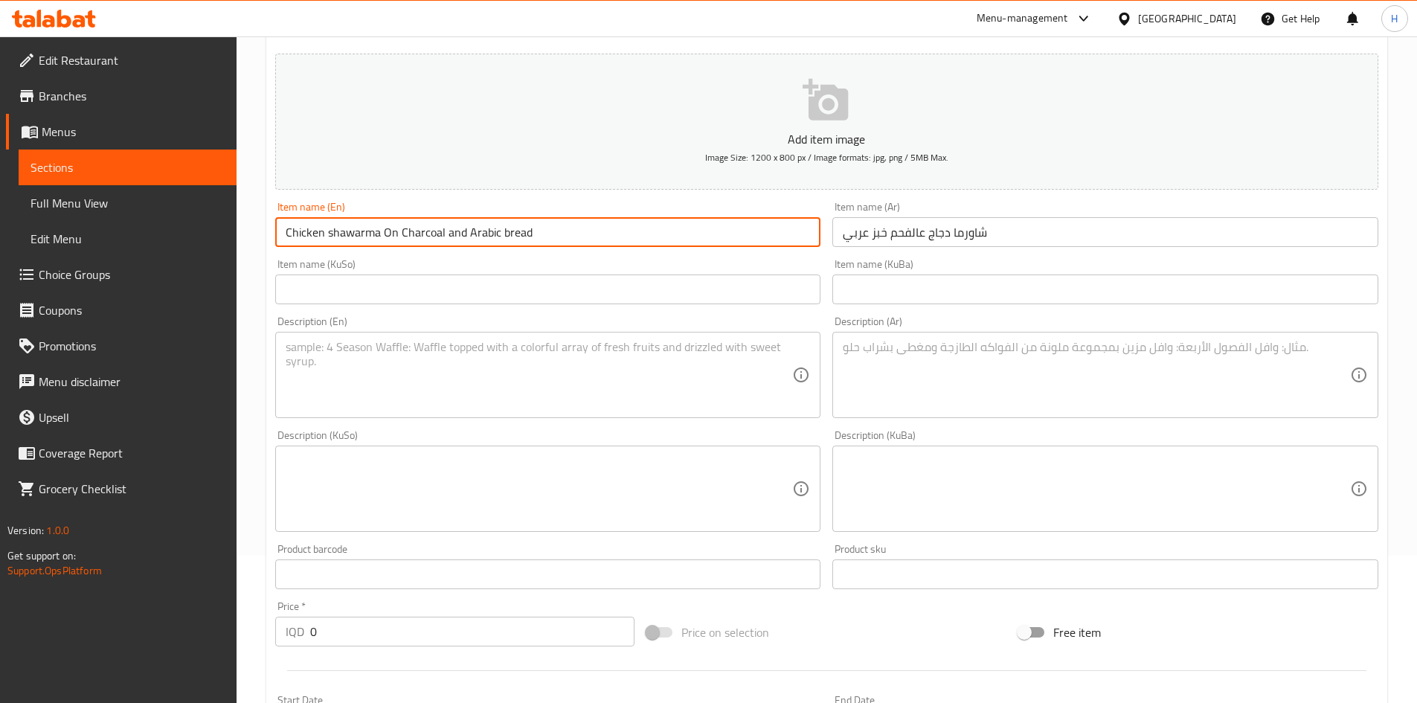
click at [447, 237] on input "Chicken shawarma On Charcoal and Arabic bread" at bounding box center [548, 232] width 546 height 30
click at [450, 242] on input "Chicken shawarma On Charcoal and Arabic bread" at bounding box center [548, 232] width 546 height 30
click at [500, 235] on input "Chicken shawarma On Charcoal And Arabic bread" at bounding box center [548, 232] width 546 height 30
type input "Chicken shawarma On Charcoal And Arabic BBread"
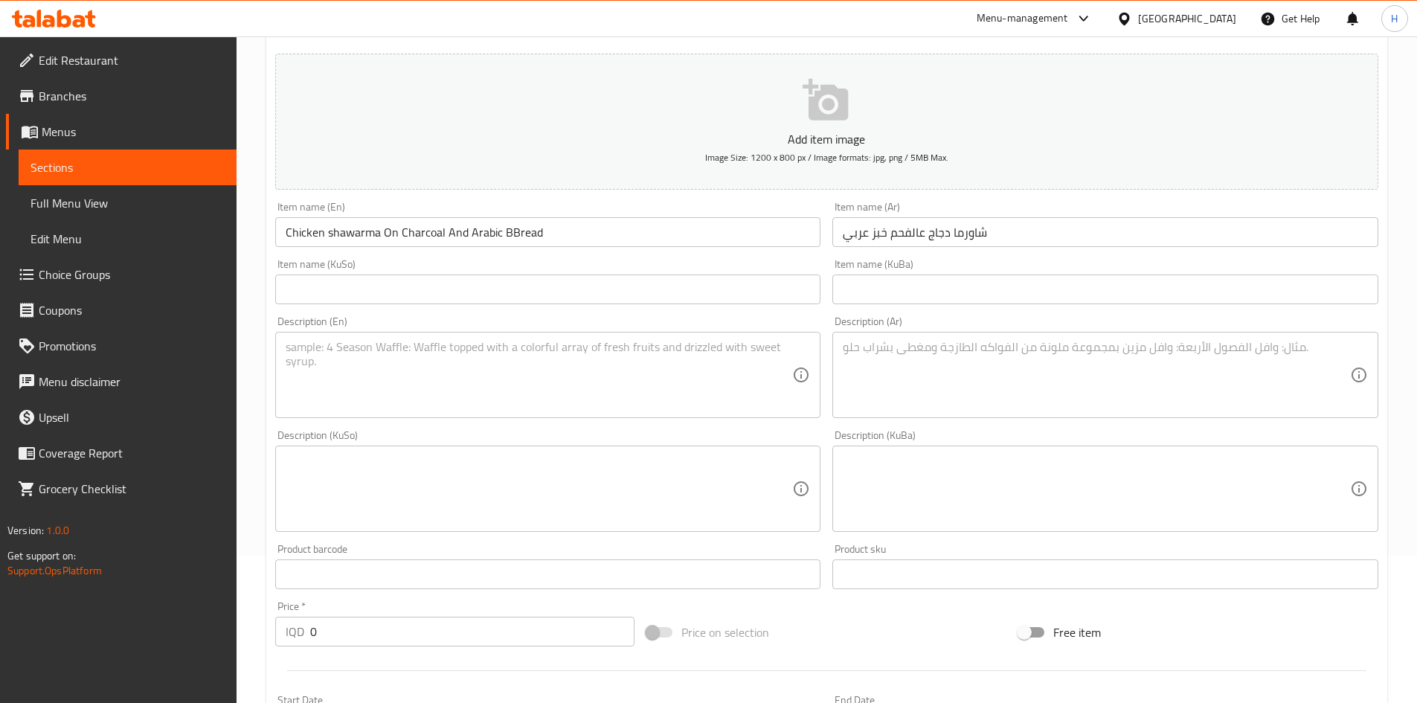
click at [919, 373] on textarea at bounding box center [1096, 375] width 507 height 71
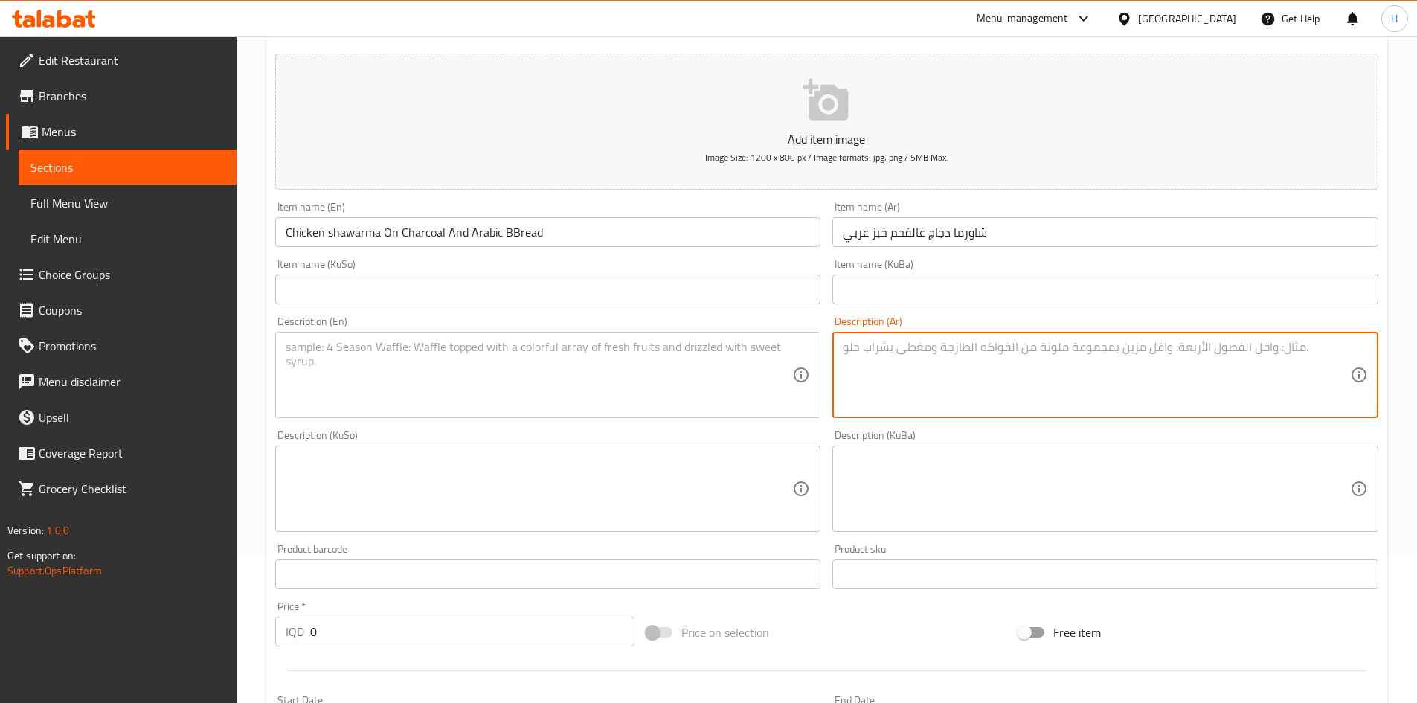
paste textarea "قطعة لحم ١٠٠ غم - طماطم- بطاطا [GEOGRAPHIC_DATA] - [GEOGRAPHIC_DATA] - كجب- ماي…"
drag, startPoint x: 1101, startPoint y: 347, endPoint x: 1094, endPoint y: 353, distance: 8.5
click at [1094, 353] on textarea "قطعة لحم ١٠٠ غم - طماطم- بطاطا [GEOGRAPHIC_DATA] - [GEOGRAPHIC_DATA] - كجب- ماي…" at bounding box center [1096, 375] width 507 height 71
click at [1054, 354] on textarea "قطعة لحم ١٠٠ غم, طماطم- بطاطا [GEOGRAPHIC_DATA] - بصل - كجب- مايونيز- مخلل" at bounding box center [1096, 375] width 507 height 71
click at [977, 354] on textarea "قطعة لحم ١٠٠ غم, طماطم, بطاطا [GEOGRAPHIC_DATA] - بصل - كجب- مايونيز- مخلل" at bounding box center [1096, 375] width 507 height 71
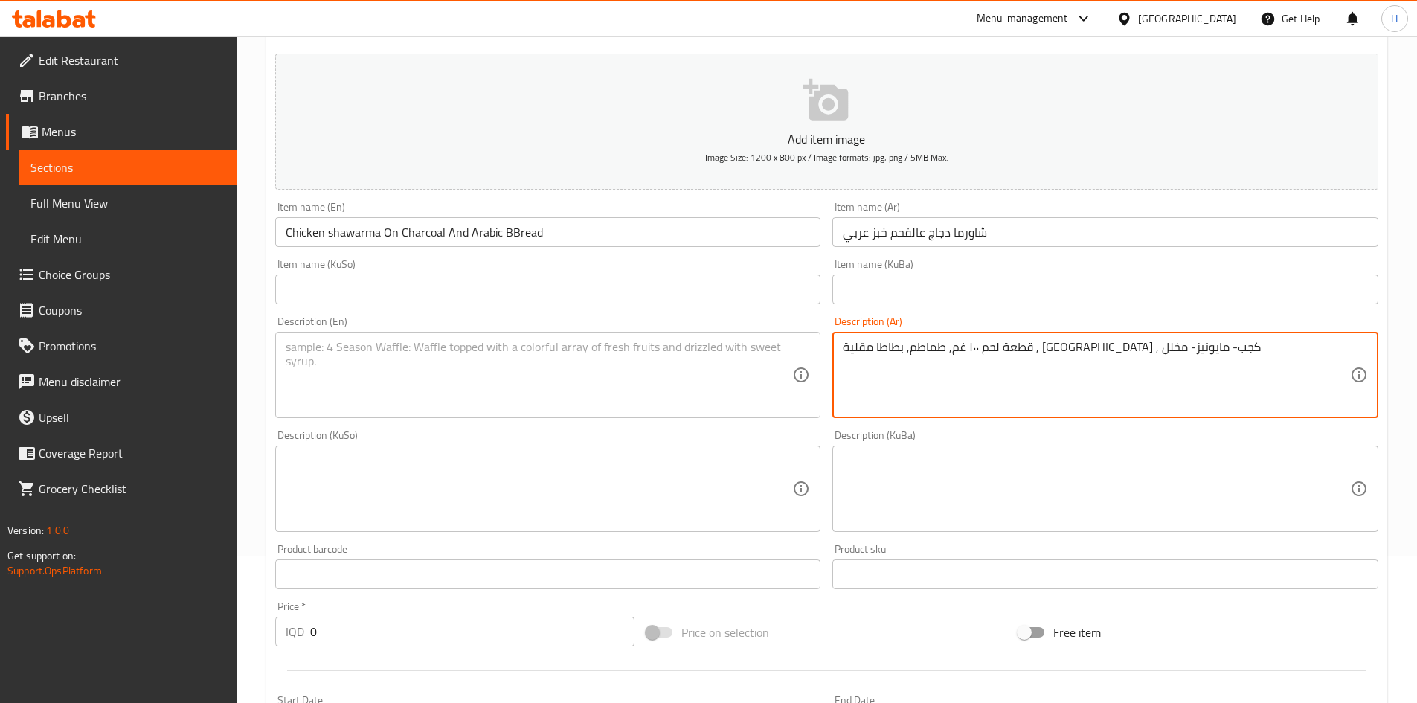
click at [919, 352] on textarea "قطعة لحم ١٠٠ غم, طماطم, بطاطا مقلية , [GEOGRAPHIC_DATA] , كجب- مايونيز- مخلل" at bounding box center [1096, 375] width 507 height 71
click at [877, 351] on textarea "قطعة لحم ١٠٠ غم, طماطم, بطاطا مقلية , [GEOGRAPHIC_DATA] , كجب, مايونيز- مخلل" at bounding box center [1096, 375] width 507 height 71
click at [1079, 365] on textarea "قطعة لحم ١٠٠ غم, طماطم, بطاطا مقلية , [GEOGRAPHIC_DATA] , كجب, مايونيز و مخلل" at bounding box center [1096, 375] width 507 height 71
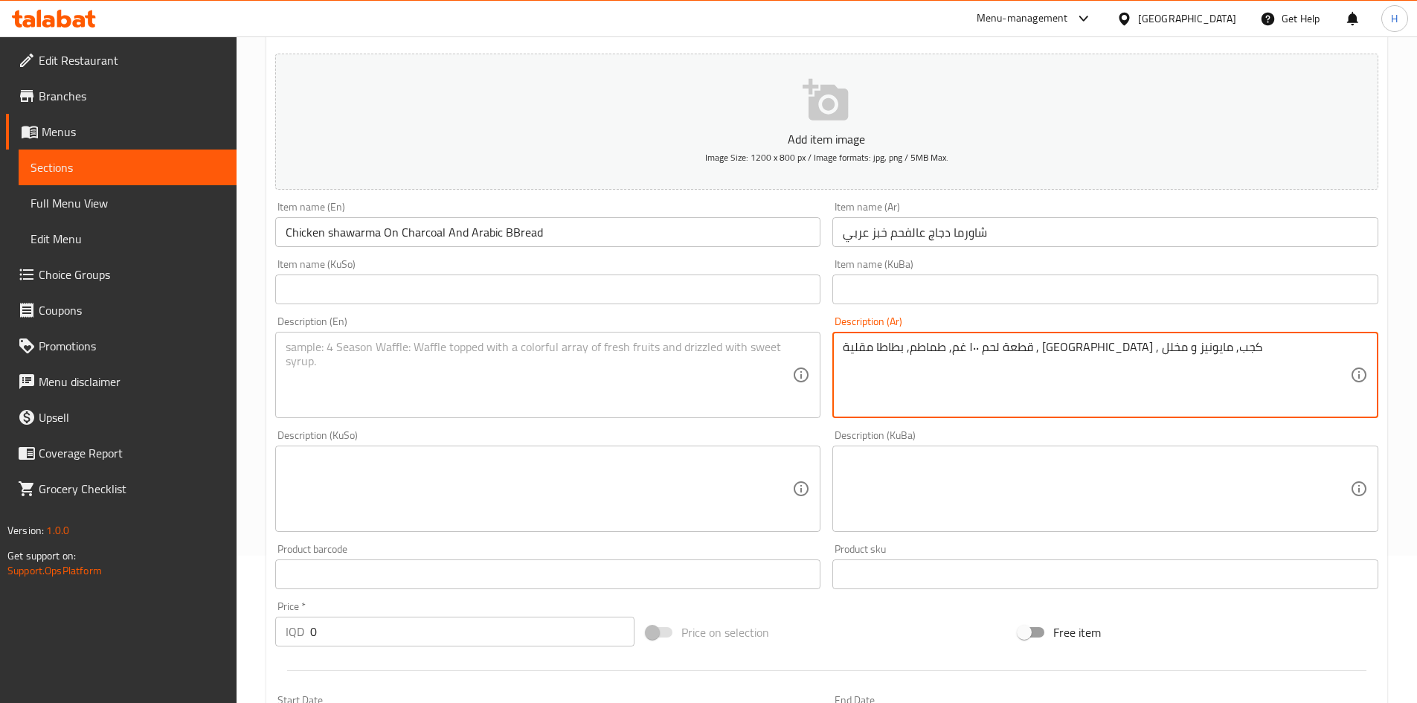
type textarea "قطعة لحم ١٠٠ غم, طماطم, بطاطا مقلية , [GEOGRAPHIC_DATA] , كجب, مايونيز و مخلل"
click at [397, 367] on textarea at bounding box center [539, 375] width 507 height 71
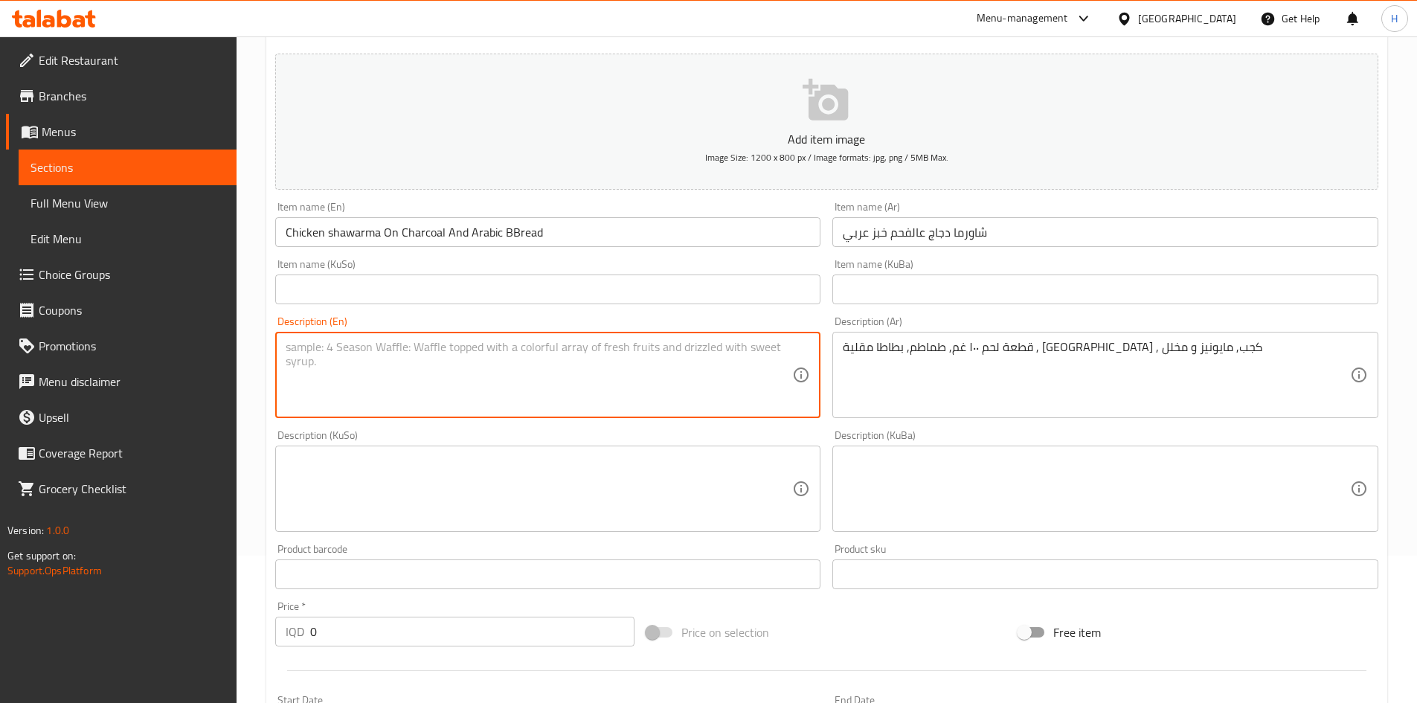
paste textarea "100g piece of meat, tomatoes, French fries, onions, cheese, mayonnaise and pick…"
click at [439, 348] on textarea "100g piece of meat, tomatoes, French fries, onions, cheese, mayonnaise and pick…" at bounding box center [539, 375] width 507 height 71
click at [440, 347] on textarea "100g piece of meat, tomatoes, French fries, onions, cheese, mayonnaise and pick…" at bounding box center [539, 375] width 507 height 71
click at [438, 353] on textarea "100g piece of meat, tomatoes, French fries, onions, cheese, mayonnaise and pick…" at bounding box center [539, 375] width 507 height 71
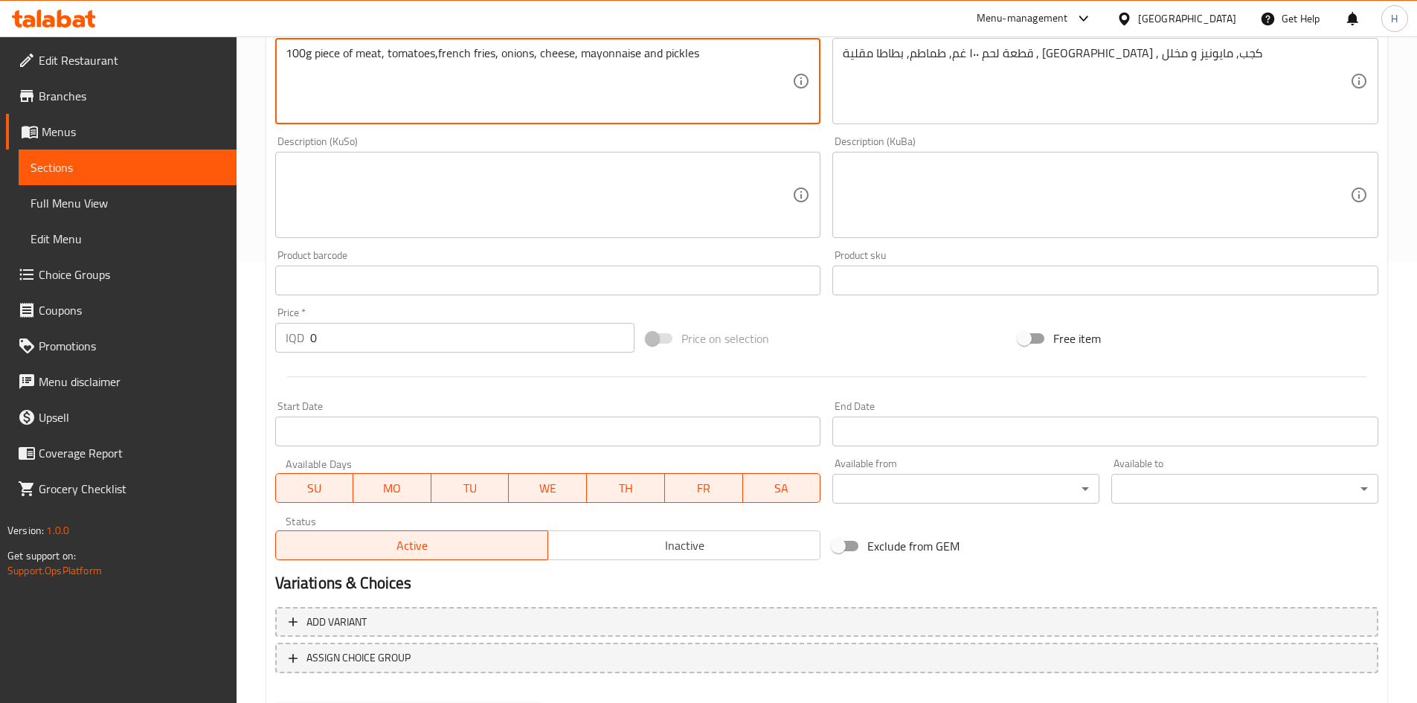
scroll to position [519, 0]
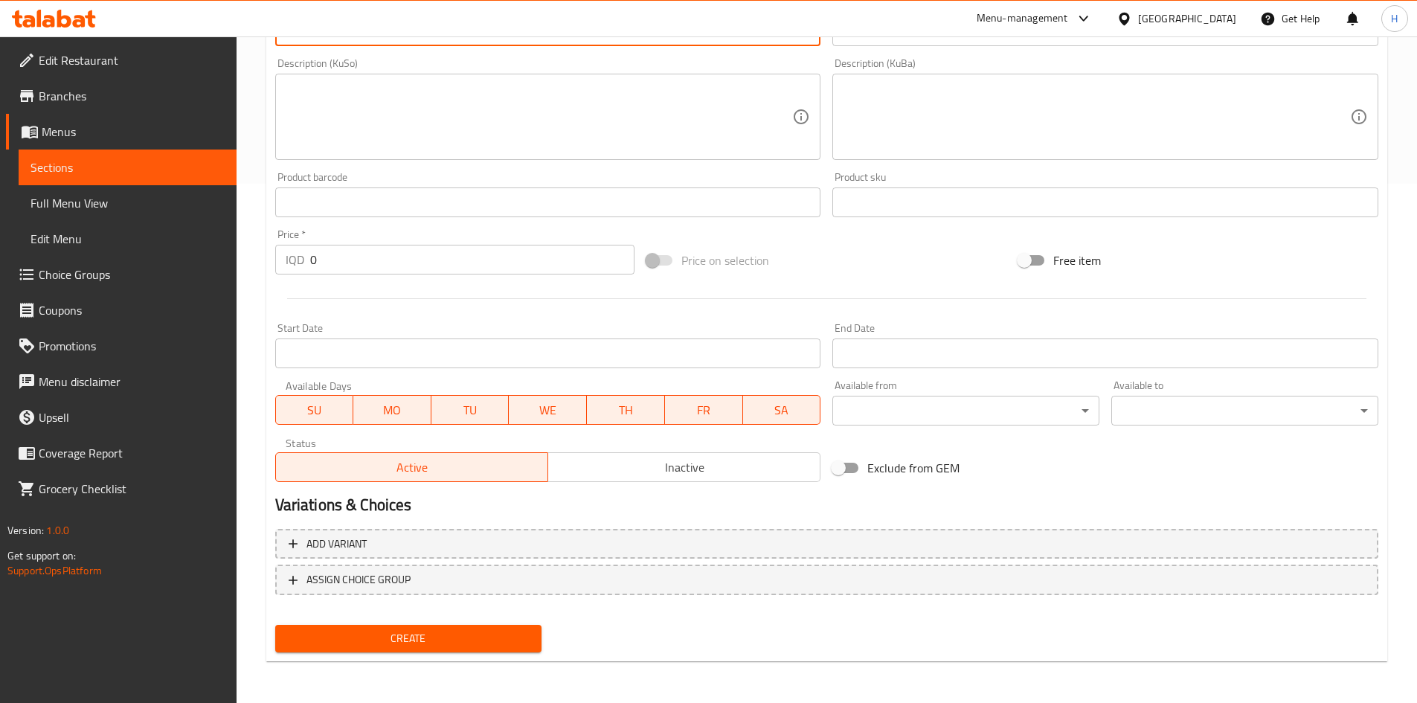
type textarea "100g piece of meat, tomatoes,french fries, onions, cheese, mayonnaise and pickl…"
click at [373, 264] on input "0" at bounding box center [472, 260] width 325 height 30
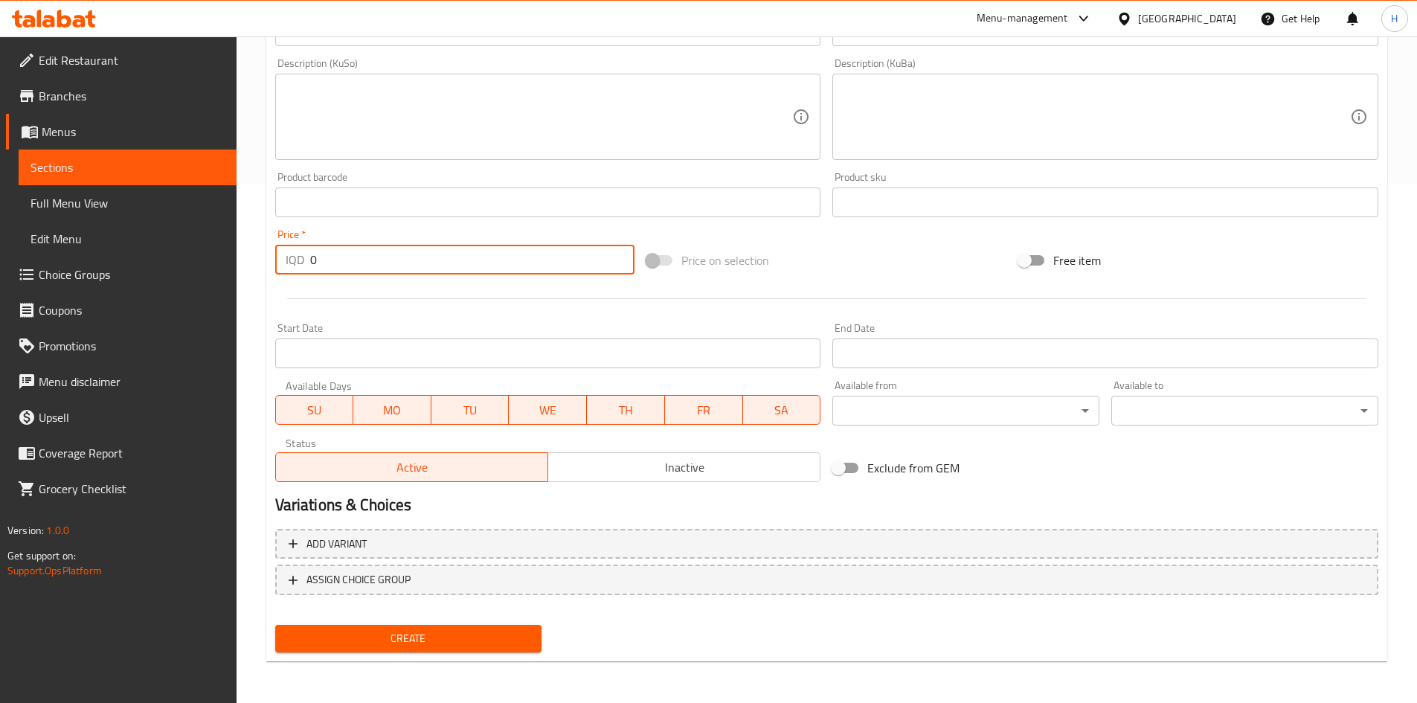
click at [373, 264] on input "0" at bounding box center [472, 260] width 325 height 30
type input "3500"
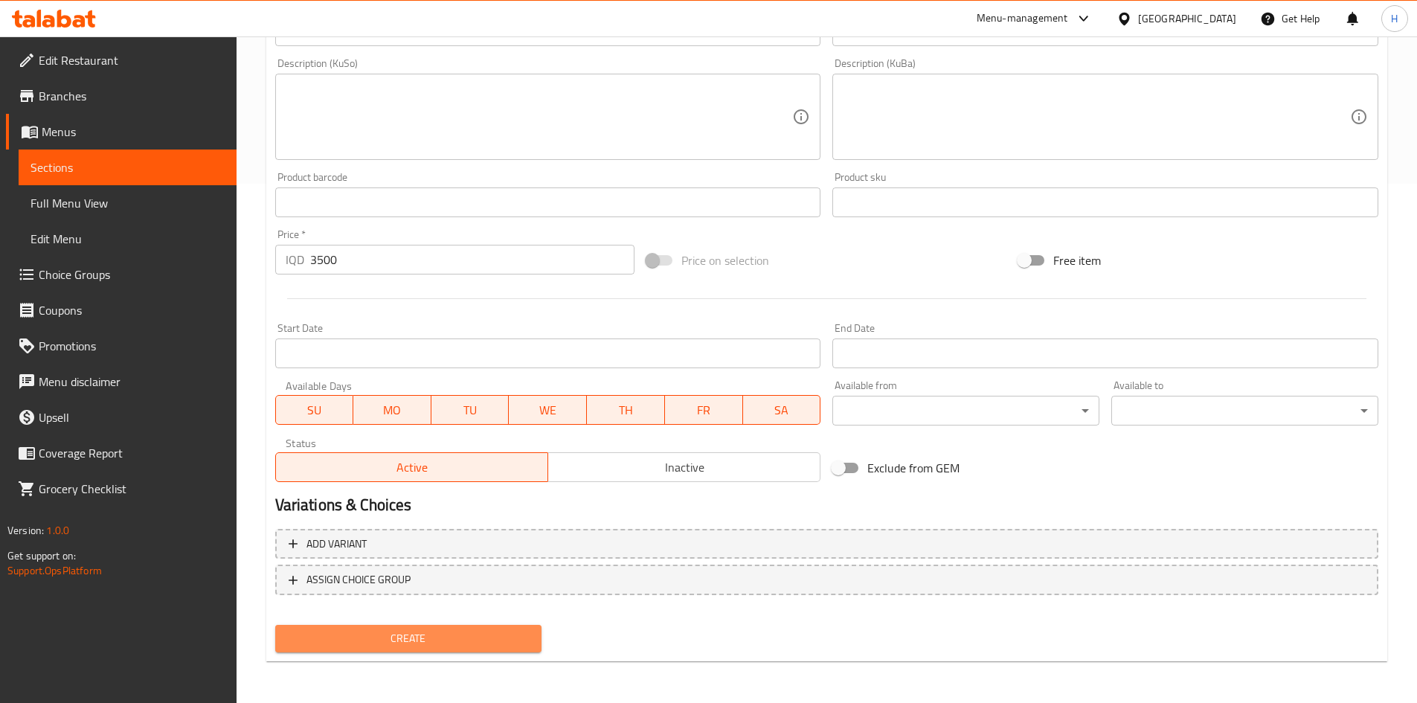
drag, startPoint x: 471, startPoint y: 626, endPoint x: 564, endPoint y: 524, distance: 138.0
click at [470, 626] on button "Create" at bounding box center [408, 639] width 267 height 28
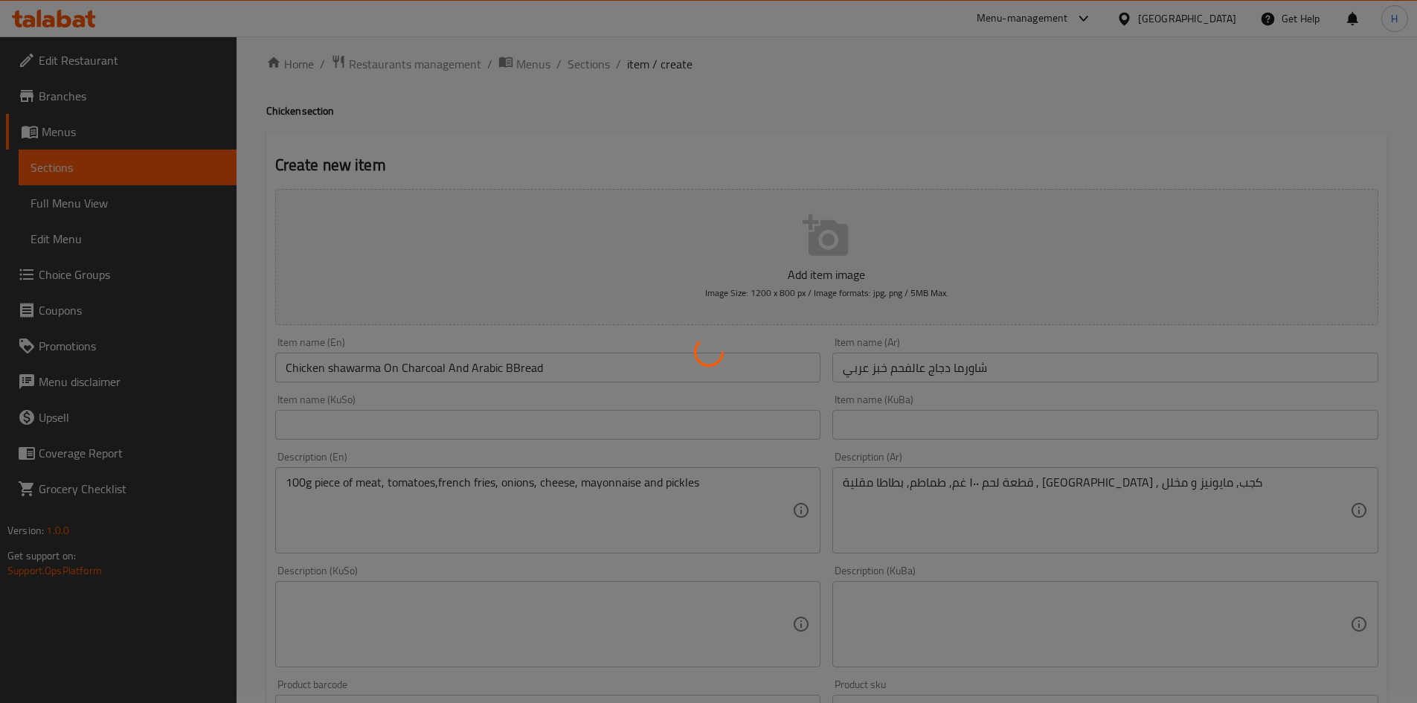
scroll to position [0, 0]
type input "0"
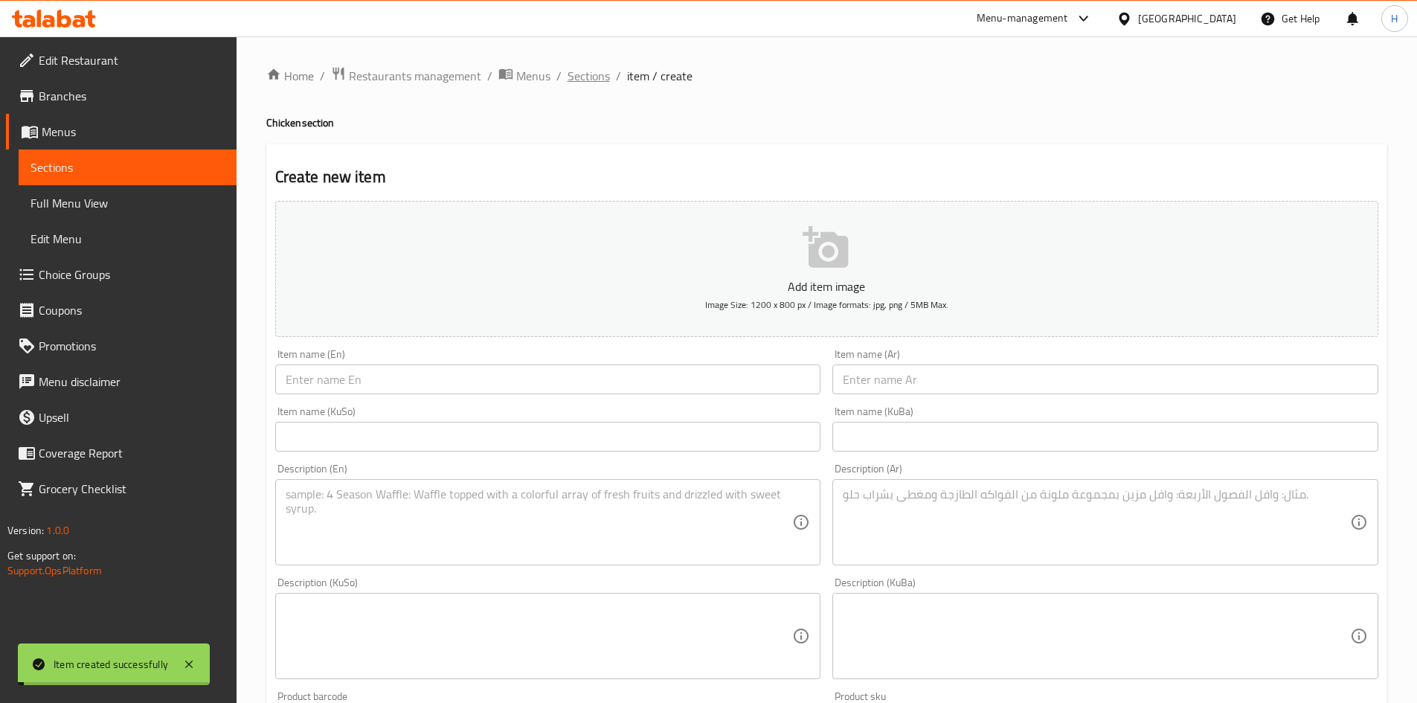
click at [589, 78] on span "Sections" at bounding box center [589, 76] width 42 height 18
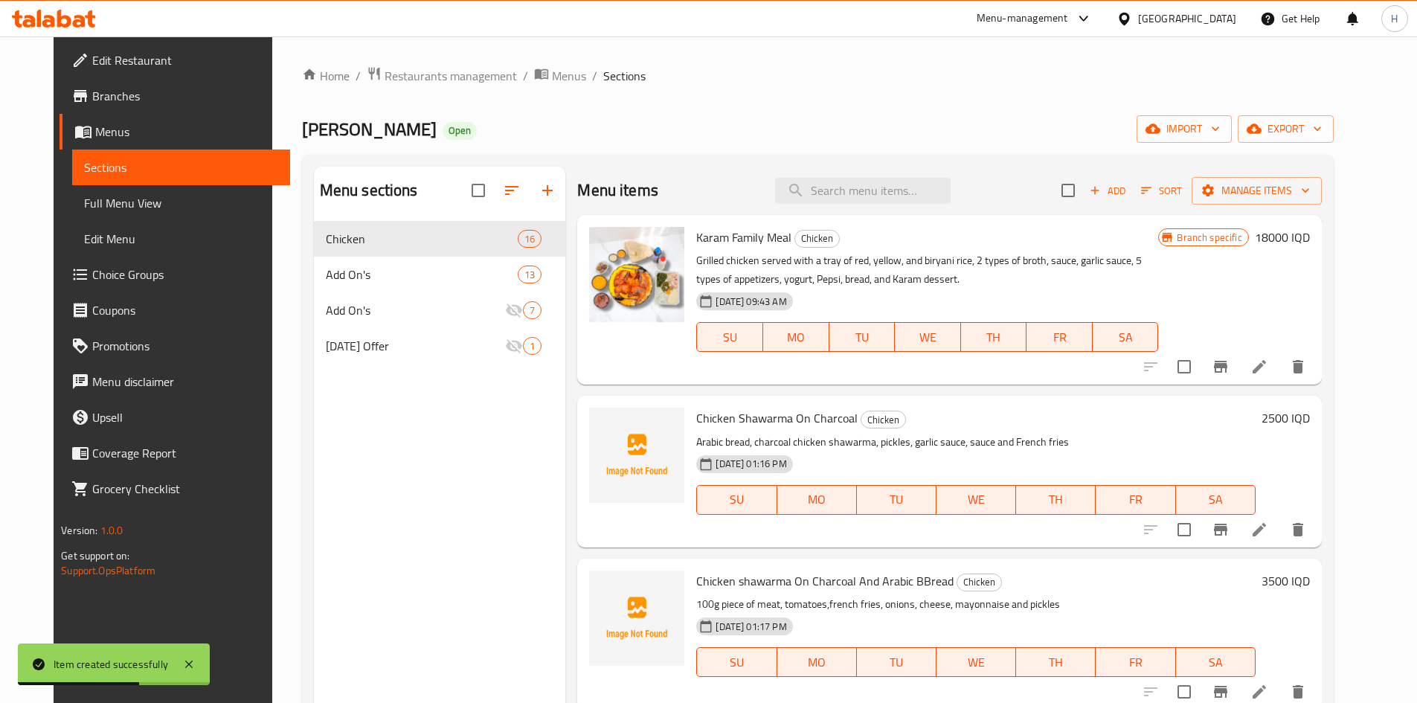
scroll to position [149, 0]
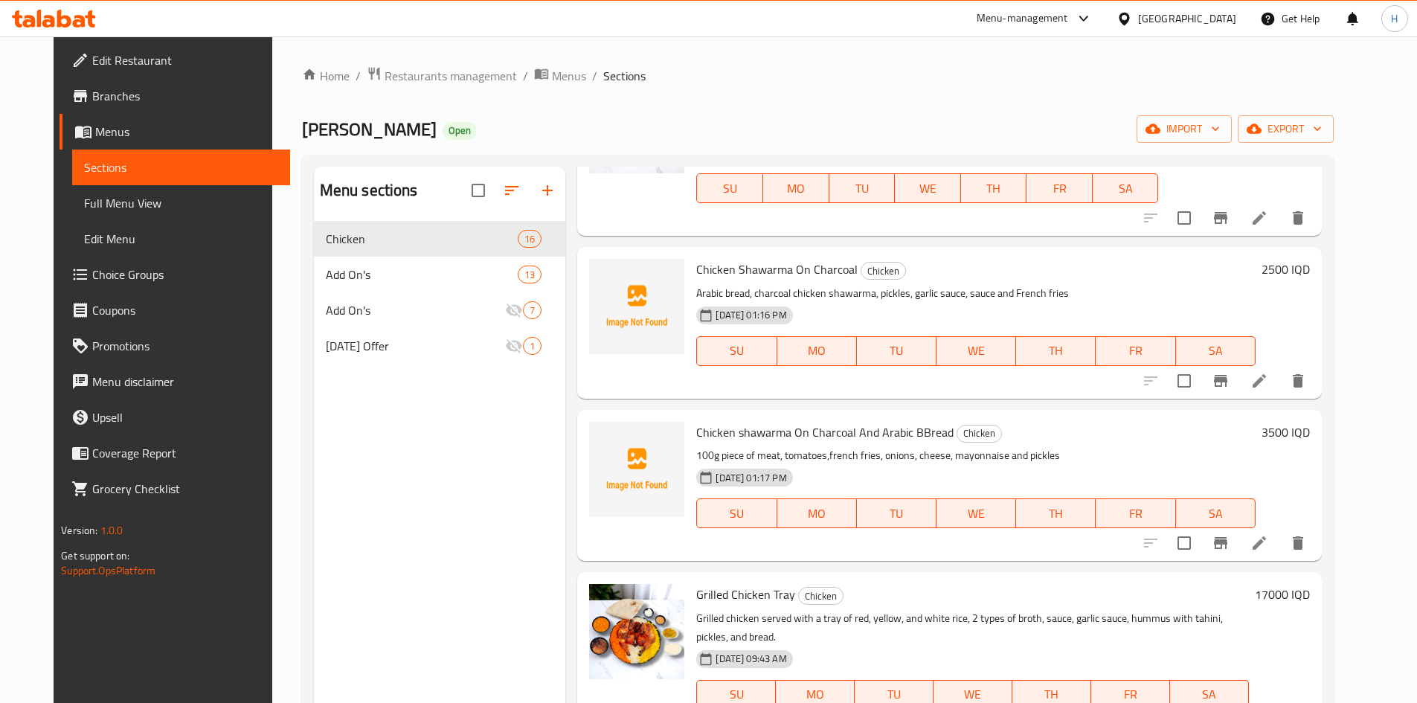
click at [1266, 544] on icon at bounding box center [1259, 542] width 13 height 13
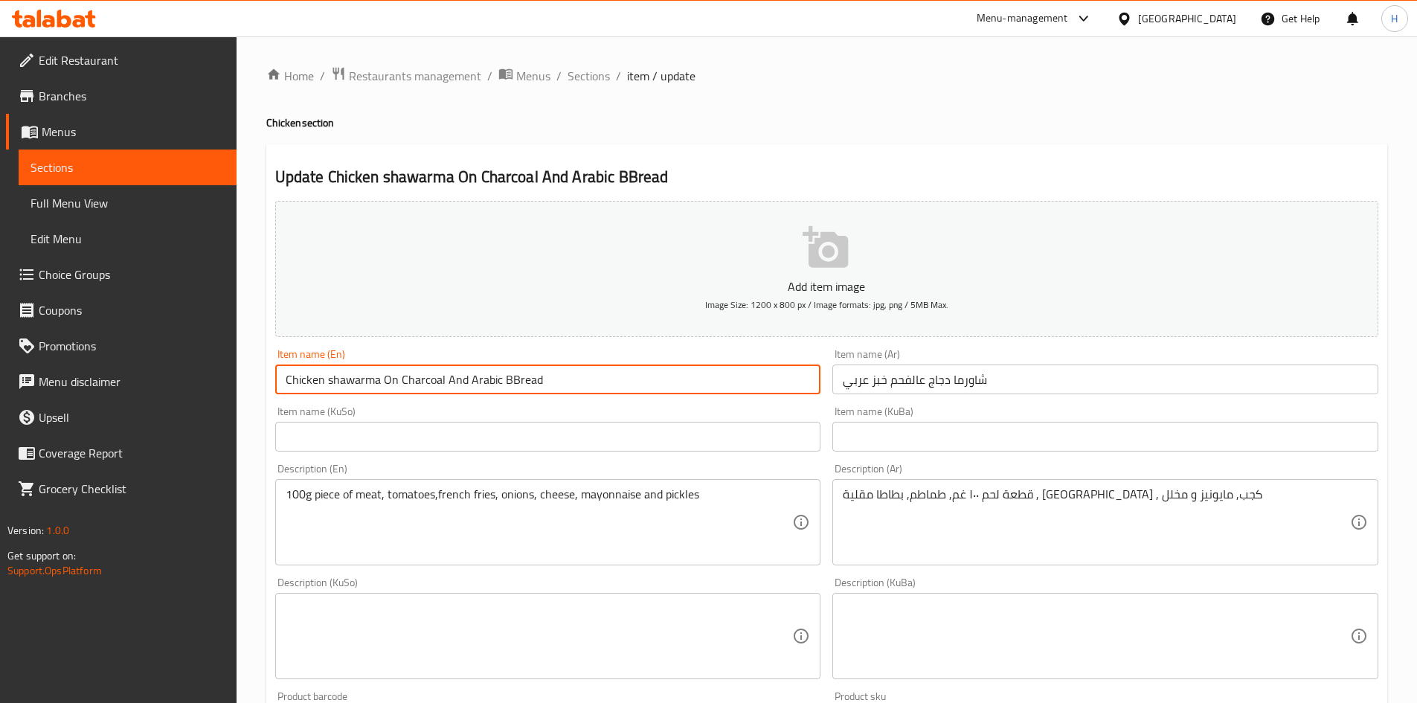
click at [501, 386] on input "Chicken shawarma On Charcoal And Arabic BBread" at bounding box center [548, 380] width 546 height 30
type input "Chicken shawarma On Charcoal And Arabic Bread"
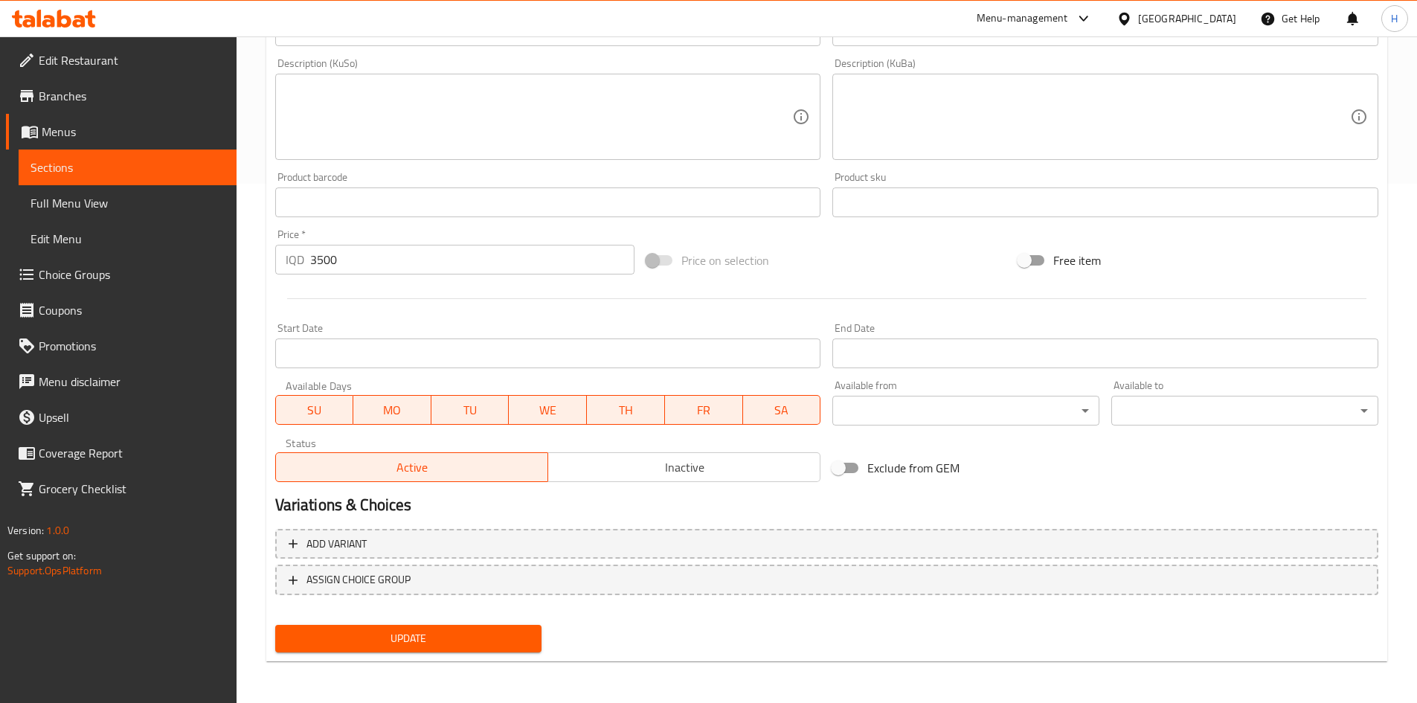
click at [413, 647] on span "Update" at bounding box center [408, 638] width 243 height 19
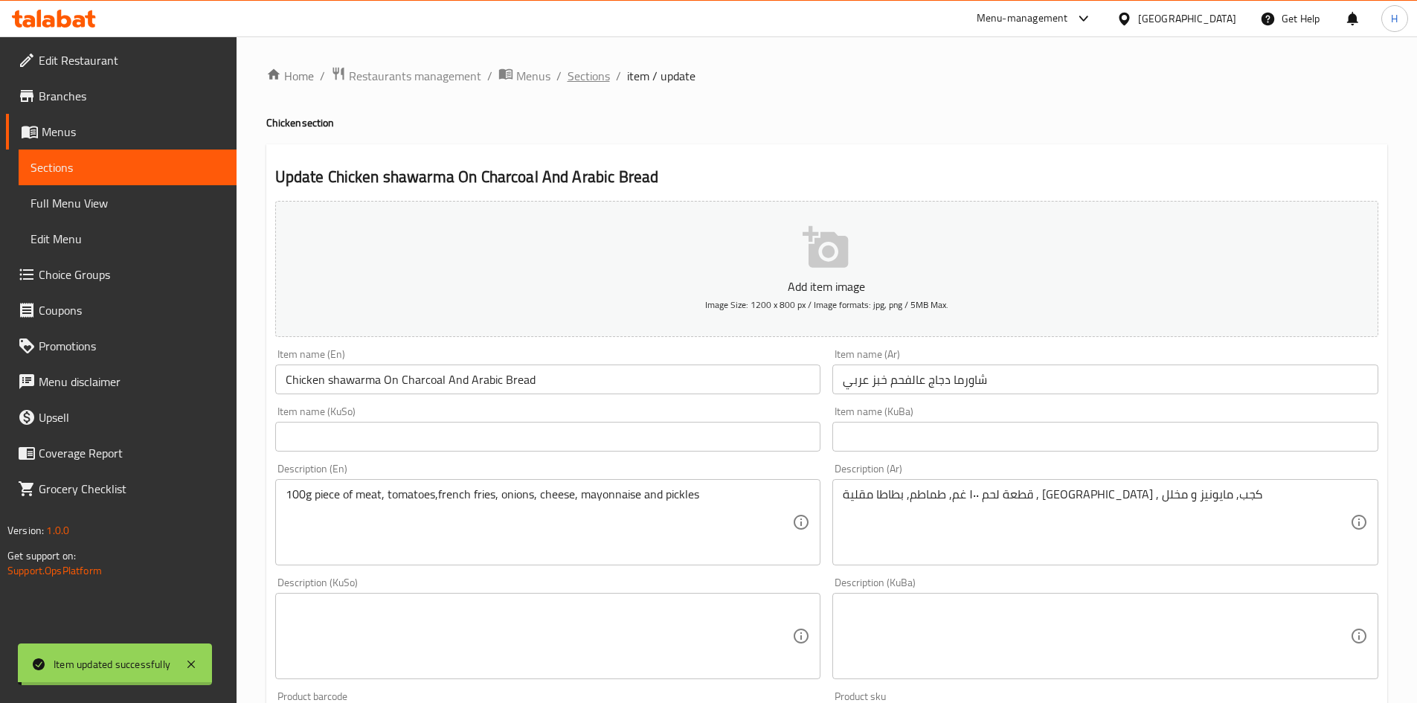
click at [579, 74] on span "Sections" at bounding box center [589, 76] width 42 height 18
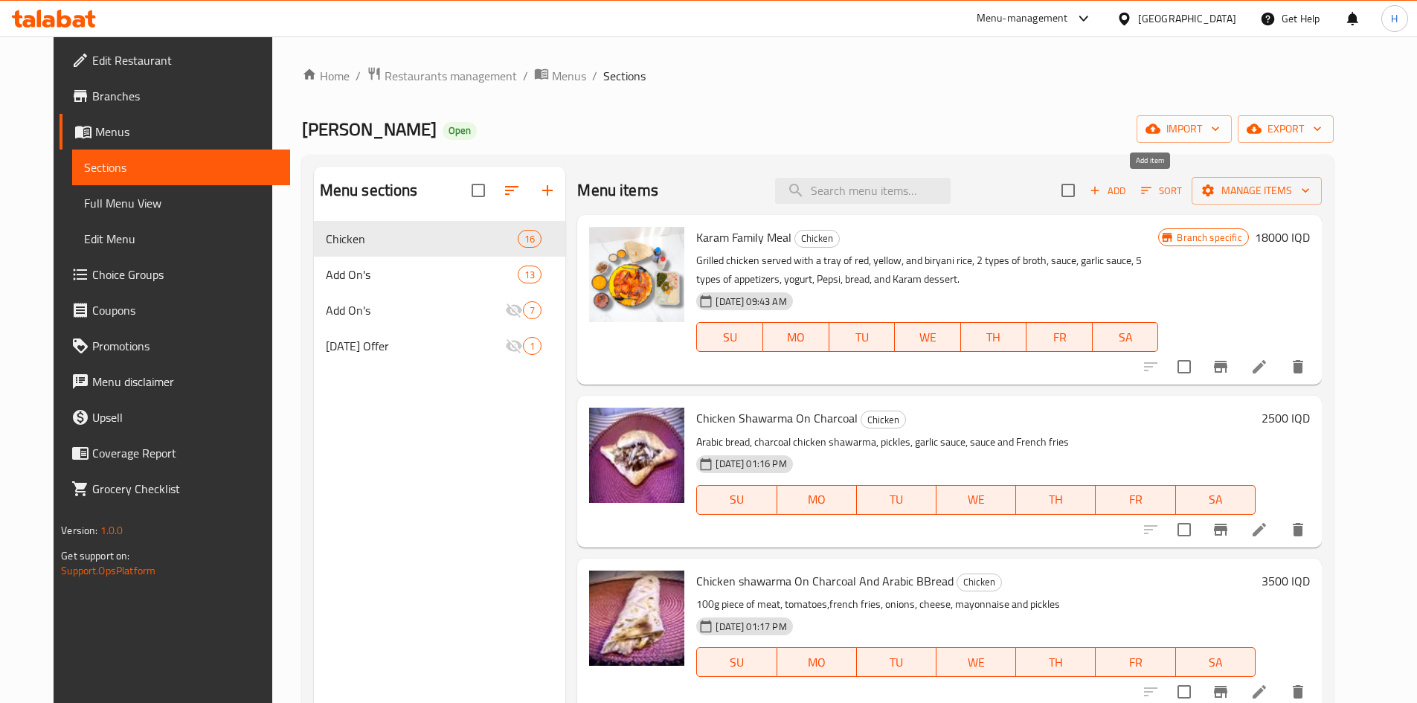
click at [1131, 181] on button "Add" at bounding box center [1108, 190] width 48 height 23
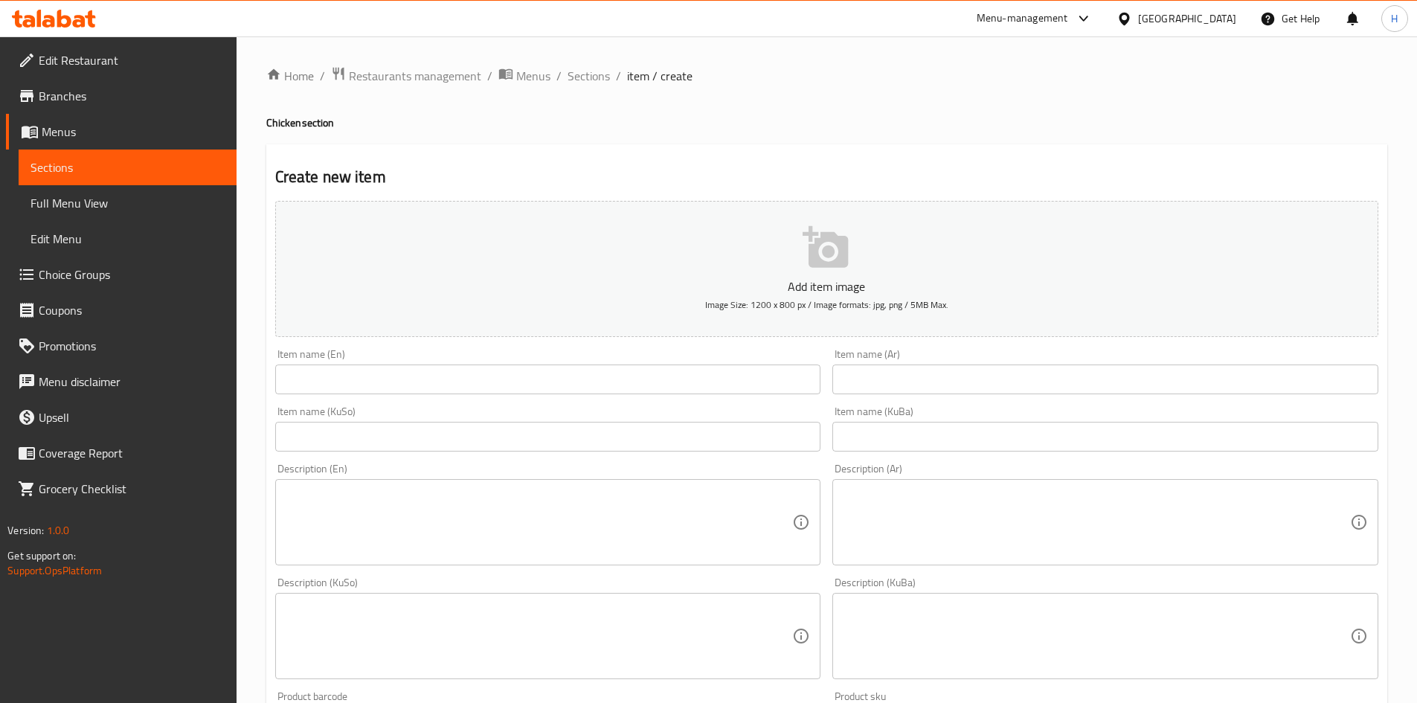
click at [961, 382] on input "text" at bounding box center [1105, 380] width 546 height 30
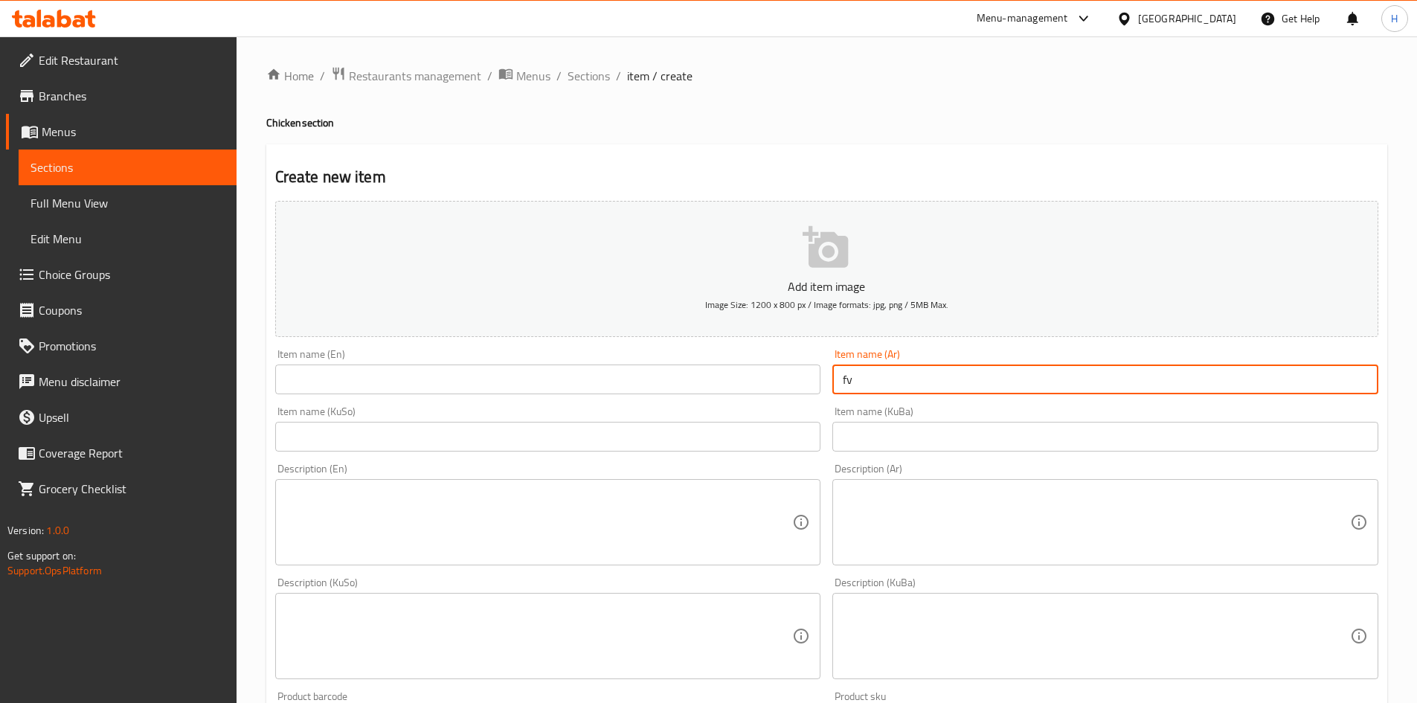
type input "f"
click at [990, 382] on input "برغ لحم عالفحم" at bounding box center [1105, 380] width 546 height 30
click at [904, 381] on input "برغ لحم عالفحم" at bounding box center [1105, 380] width 546 height 30
click at [932, 382] on input "برغر لحم عالفحم" at bounding box center [1105, 380] width 546 height 30
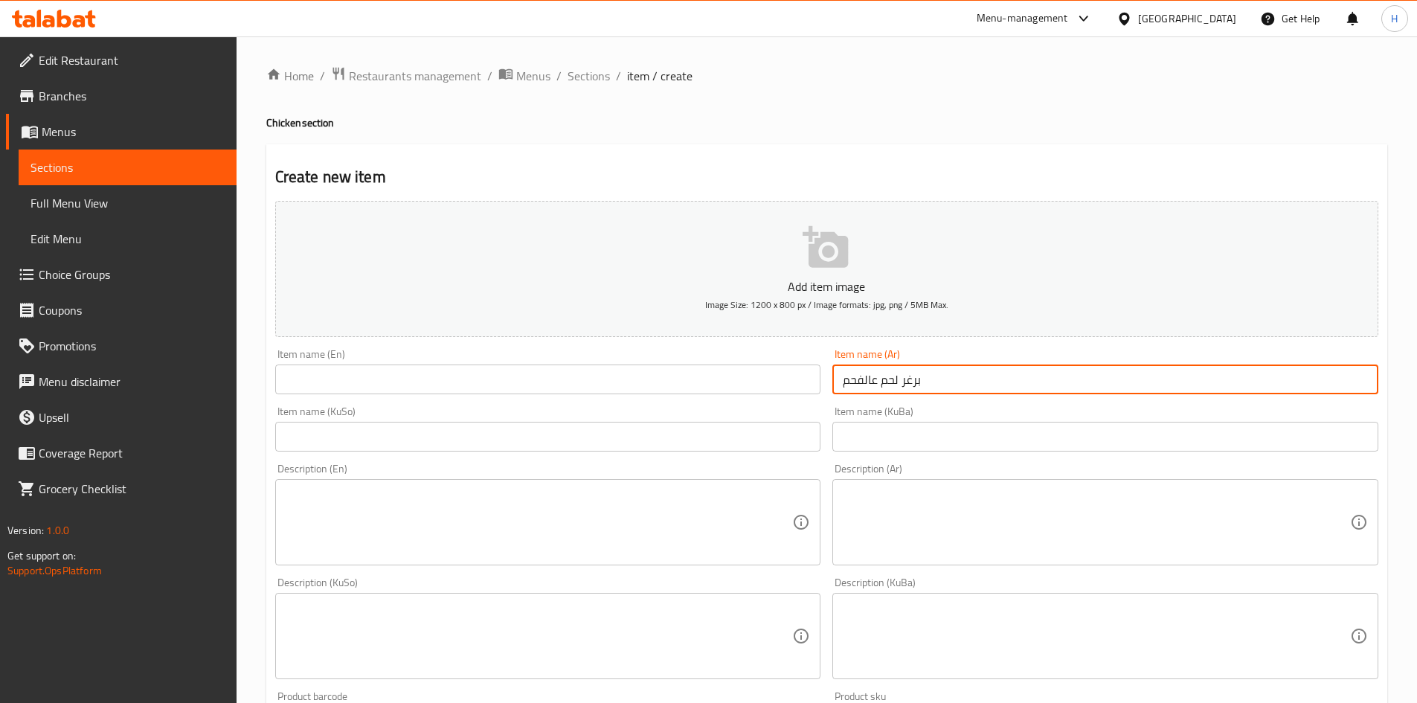
click at [932, 382] on input "برغر لحم عالفحم" at bounding box center [1105, 380] width 546 height 30
type input "برغر لحم عالفحم"
click at [411, 388] on input "text" at bounding box center [548, 380] width 546 height 30
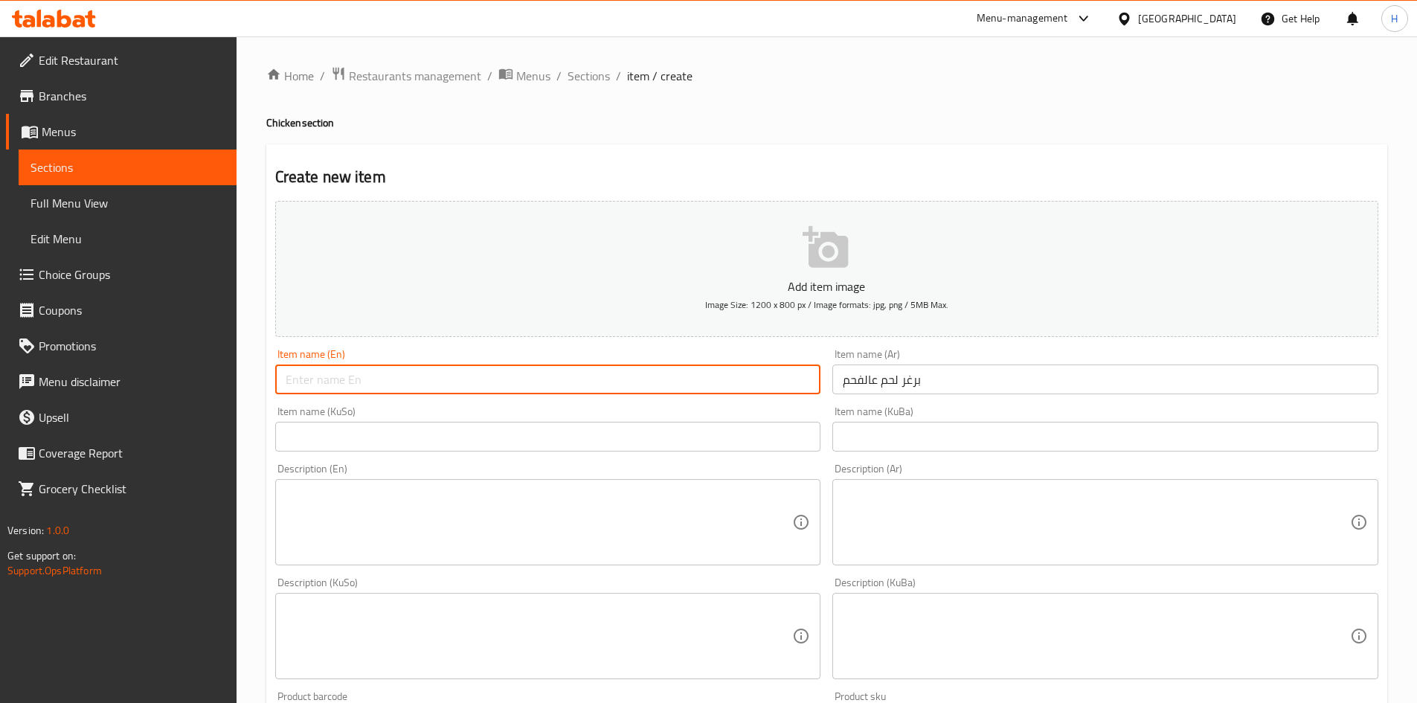
paste input "Charcoal beef burger"
type input "Charcoal beef burger"
click at [942, 533] on textarea at bounding box center [1096, 522] width 507 height 71
paste textarea "قطعة لحم ١٠٠ غم - طماطم- بطاطا [GEOGRAPHIC_DATA] - [GEOGRAPHIC_DATA] - كجب- ماي…"
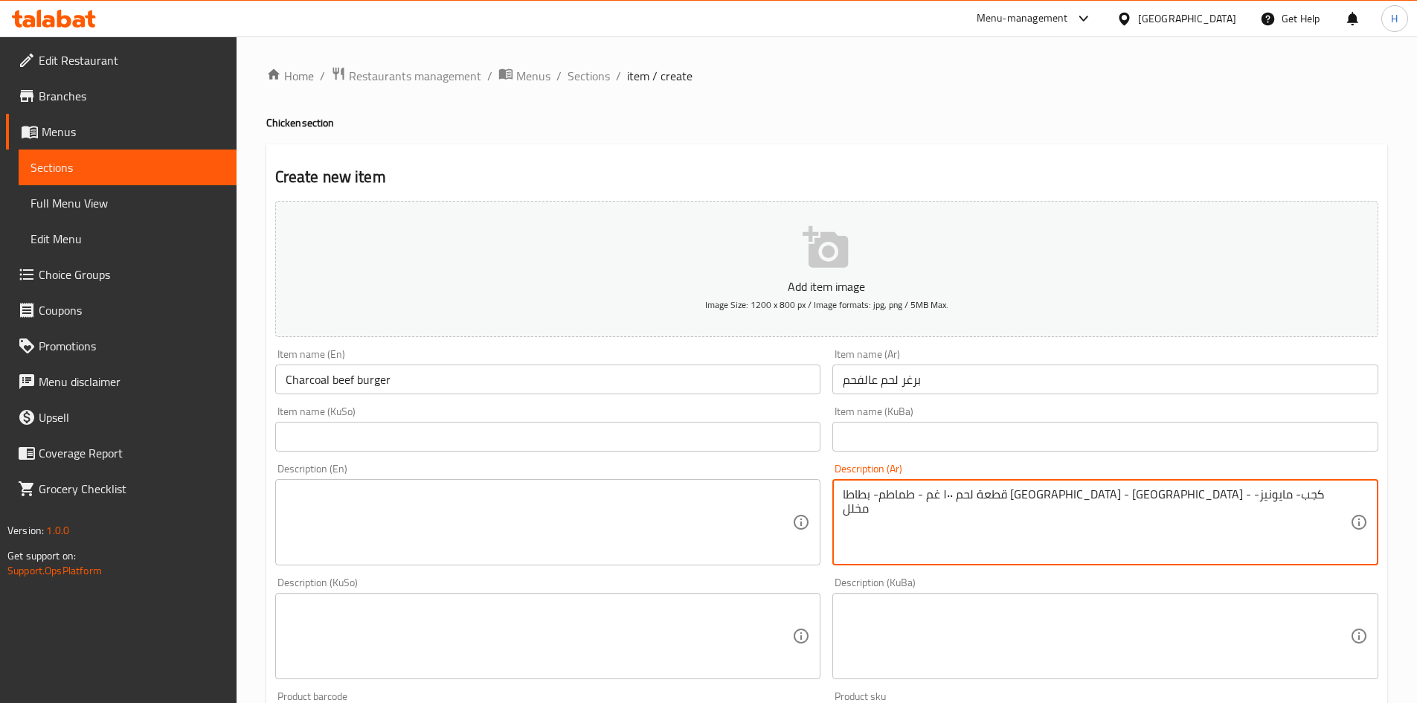
drag, startPoint x: 1108, startPoint y: 495, endPoint x: 1100, endPoint y: 495, distance: 8.2
click at [1100, 495] on textarea "قطعة لحم ١٠٠ غم - طماطم- بطاطا [GEOGRAPHIC_DATA] - [GEOGRAPHIC_DATA] - كجب- ماي…" at bounding box center [1096, 522] width 507 height 71
click at [1098, 497] on textarea "قطعة لحم ١٠٠ غم - طماطم- بطاطا [GEOGRAPHIC_DATA] - [GEOGRAPHIC_DATA] - كجب- ماي…" at bounding box center [1096, 522] width 507 height 71
click at [1097, 498] on textarea "قطعة لحم ١٠٠ غم - طماطم- بطاطا [GEOGRAPHIC_DATA] - [GEOGRAPHIC_DATA] - كجب- ماي…" at bounding box center [1096, 522] width 507 height 71
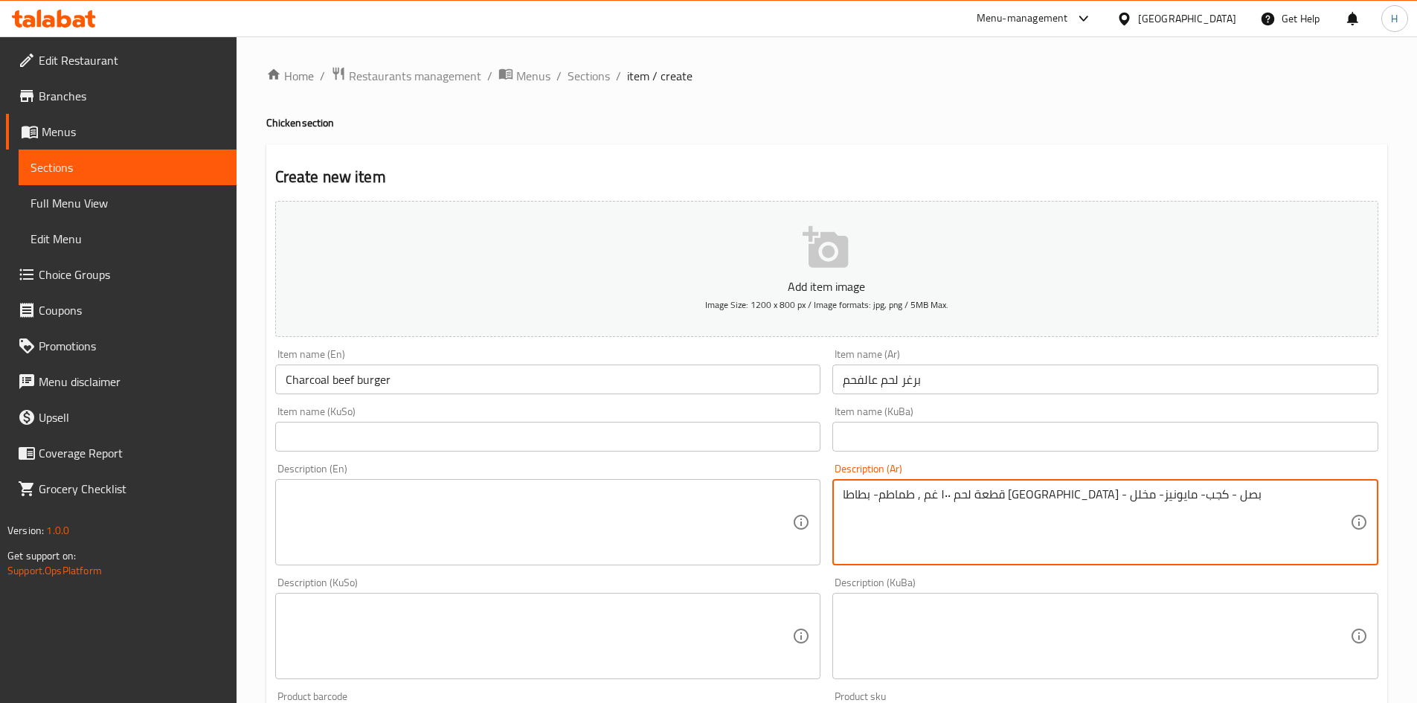
click at [1053, 499] on textarea "قطعة لحم ١٠٠ غم , طماطم- بطاطا [GEOGRAPHIC_DATA] - بصل - كجب- مايونيز- مخلل" at bounding box center [1096, 522] width 507 height 71
click at [978, 499] on textarea "قطعة لحم ١٠٠ غم , طماطم, بطاطا [GEOGRAPHIC_DATA] - بصل - كجب- مايونيز- مخلل" at bounding box center [1096, 522] width 507 height 71
click at [951, 499] on textarea "قطعة لحم ١٠٠ غم , طماطم, بطاطا مقلية , بصل - كجب- مايونيز- مخلل" at bounding box center [1096, 522] width 507 height 71
click at [917, 498] on textarea "قطعة لحم ١٠٠ غم , طماطم, بطاطا مقلية , [GEOGRAPHIC_DATA] , كجب- مايونيز- مخلل" at bounding box center [1096, 522] width 507 height 71
click at [873, 501] on textarea "قطعة لحم ١٠٠ غم , طماطم, بطاطا مقلية , [GEOGRAPHIC_DATA] , كجب, مايونيز- مخلل" at bounding box center [1096, 522] width 507 height 71
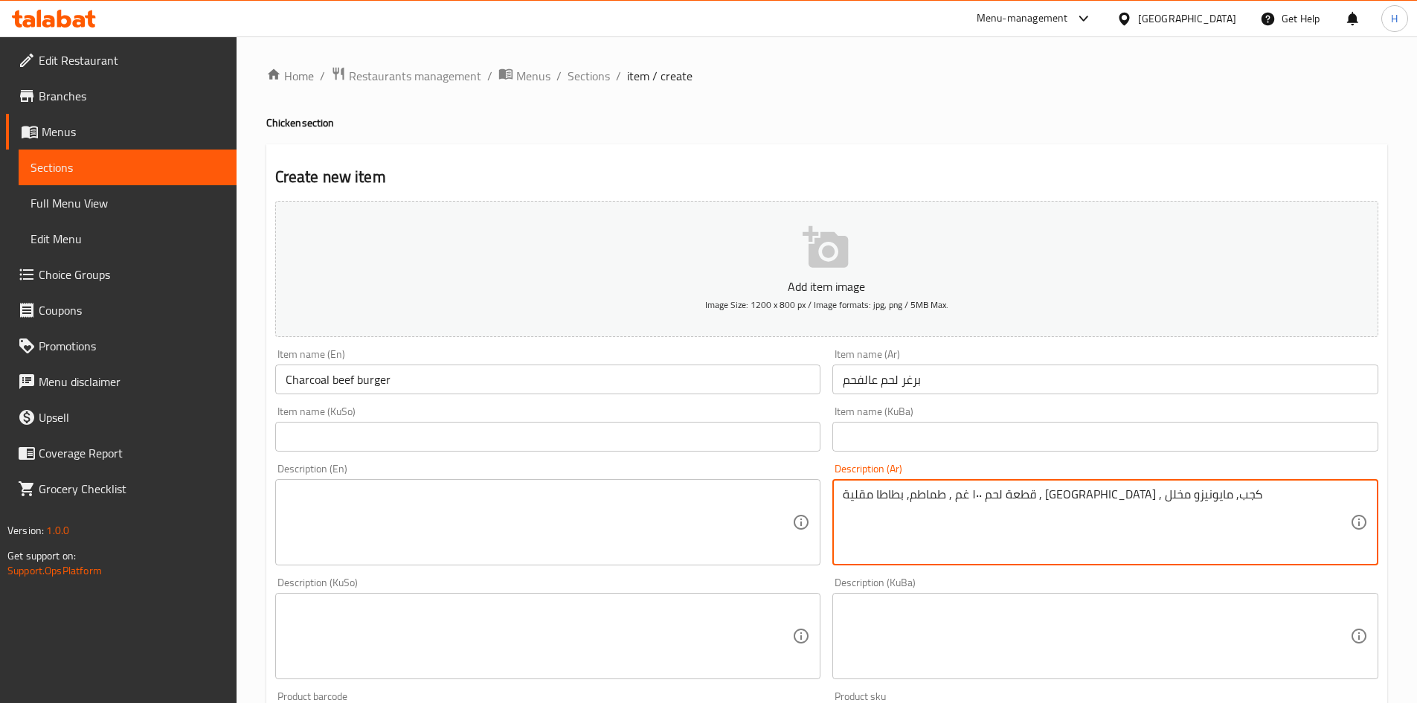
click at [870, 496] on textarea "قطعة لحم ١٠٠ غم , طماطم, بطاطا مقلية , [GEOGRAPHIC_DATA] , كجب, مايونيزو مخلل" at bounding box center [1096, 522] width 507 height 71
type textarea "قطعة لحم ١٠٠ غم , طماطم, بطاطا مقلية , [GEOGRAPHIC_DATA] , كجب, مايونيزو مخلل"
click at [376, 514] on textarea at bounding box center [539, 522] width 507 height 71
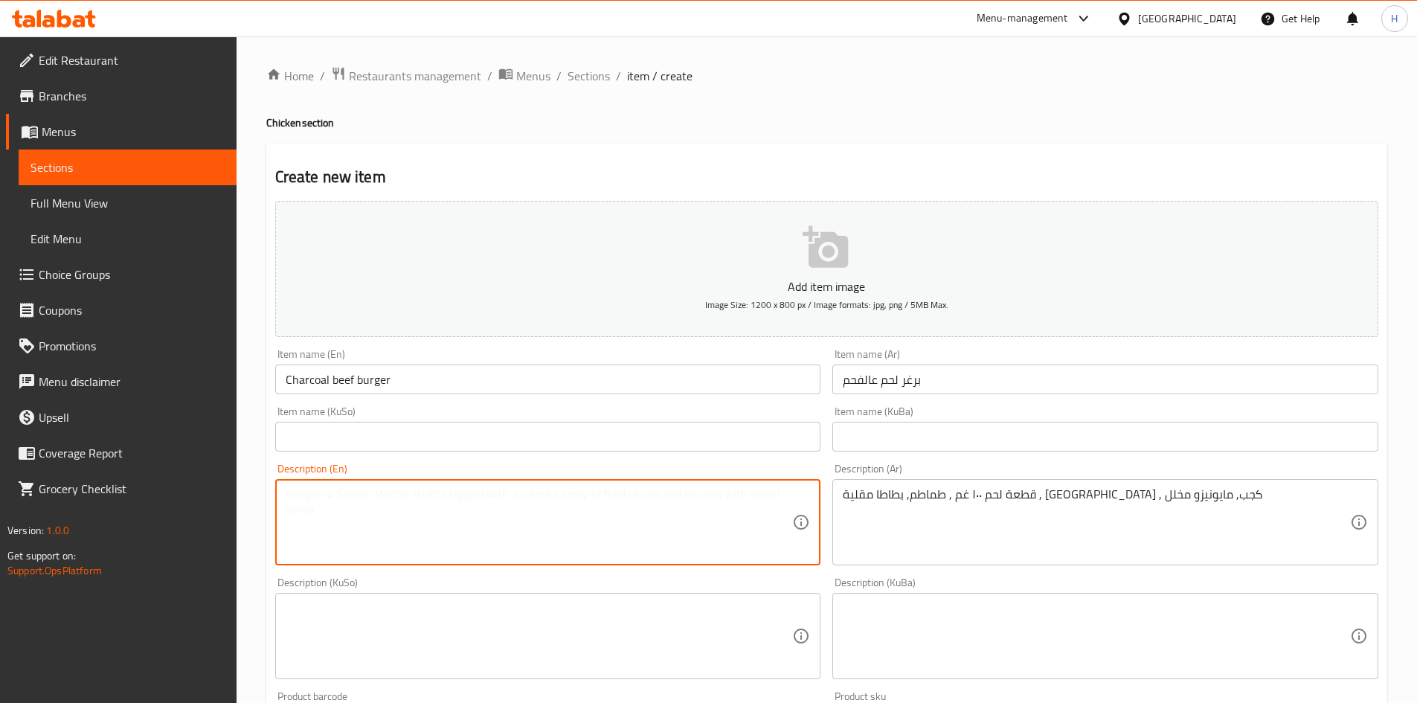
paste textarea "100g piece of meat, tomatoes, French fries, onions, cheese, mayonnaise, pickles"
type textarea "100g piece of meat, tomatoes, French fries, onions, cheese, mayonnaise, pickles"
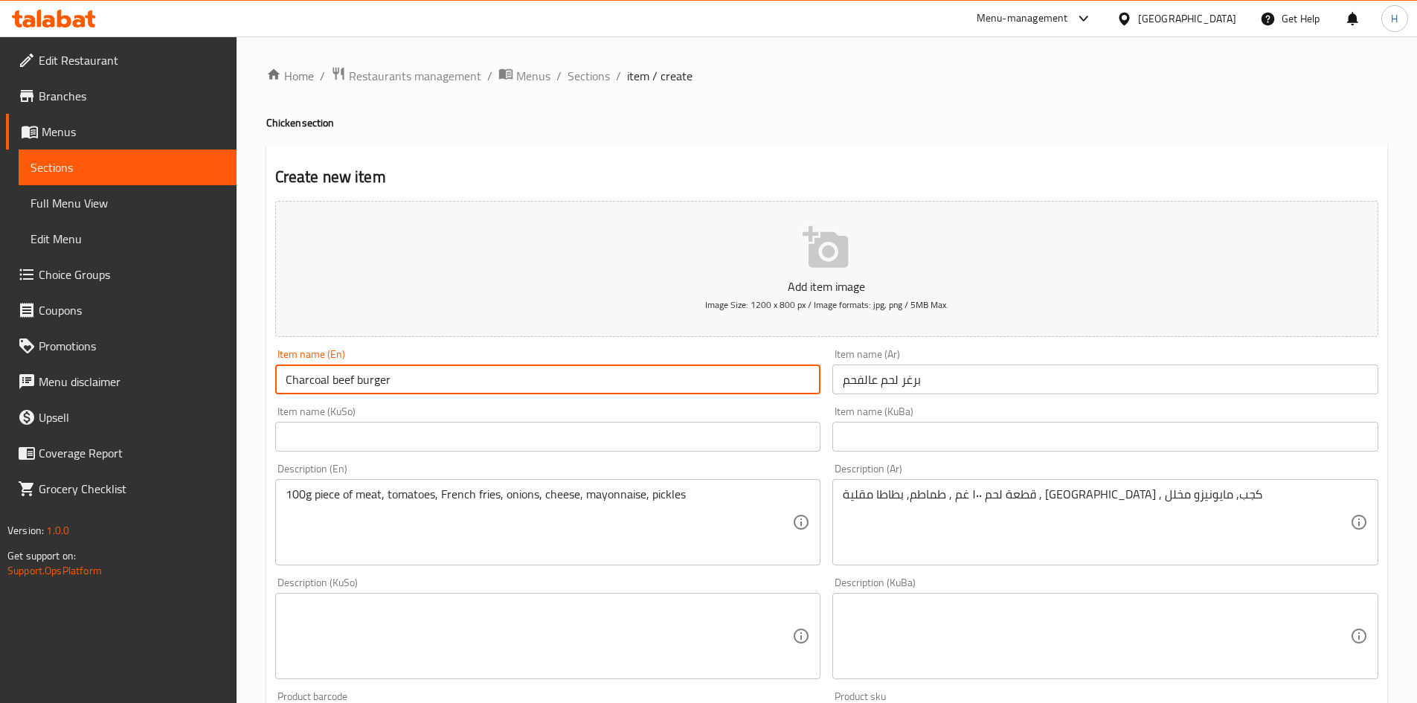
click at [332, 382] on input "Charcoal beef burger" at bounding box center [548, 380] width 546 height 30
click at [331, 388] on input "Charcoal لBeef burger" at bounding box center [548, 380] width 546 height 30
click at [363, 380] on input "Charcoal Beef burger" at bounding box center [548, 380] width 546 height 30
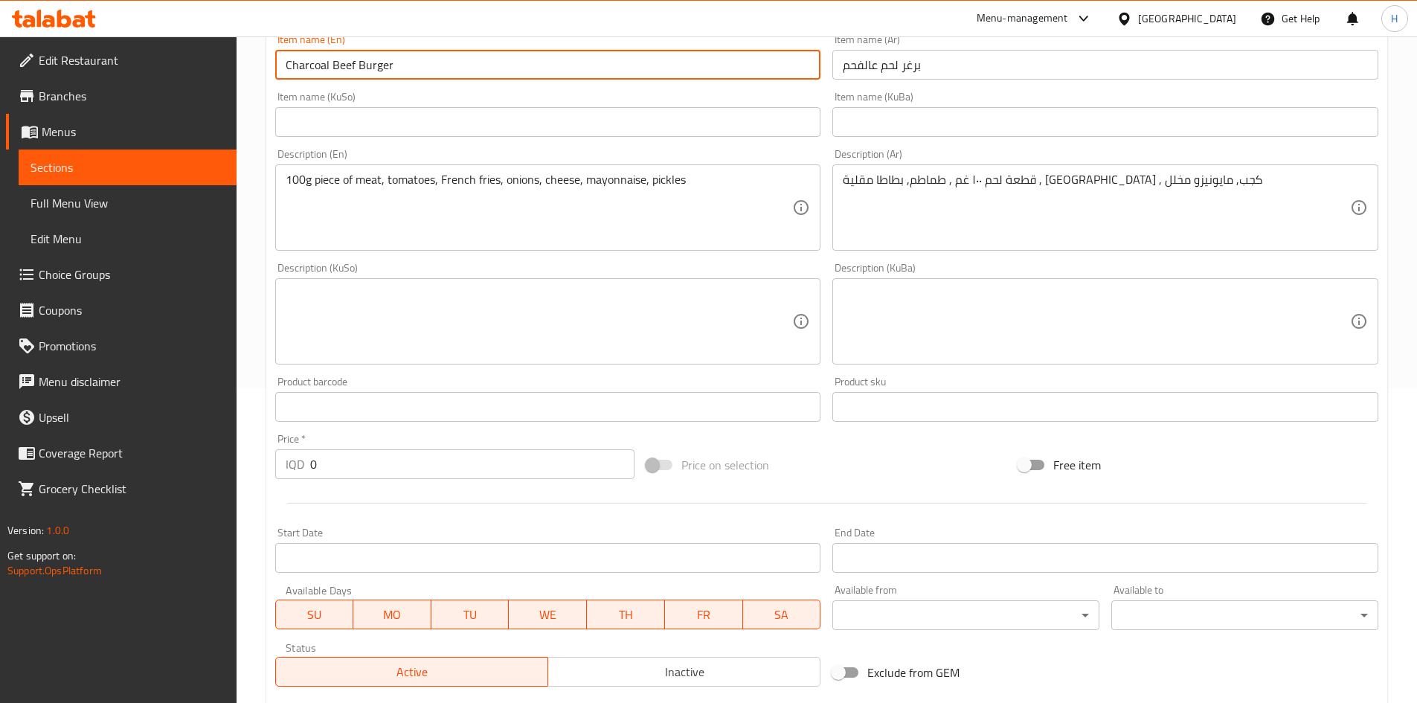
scroll to position [446, 0]
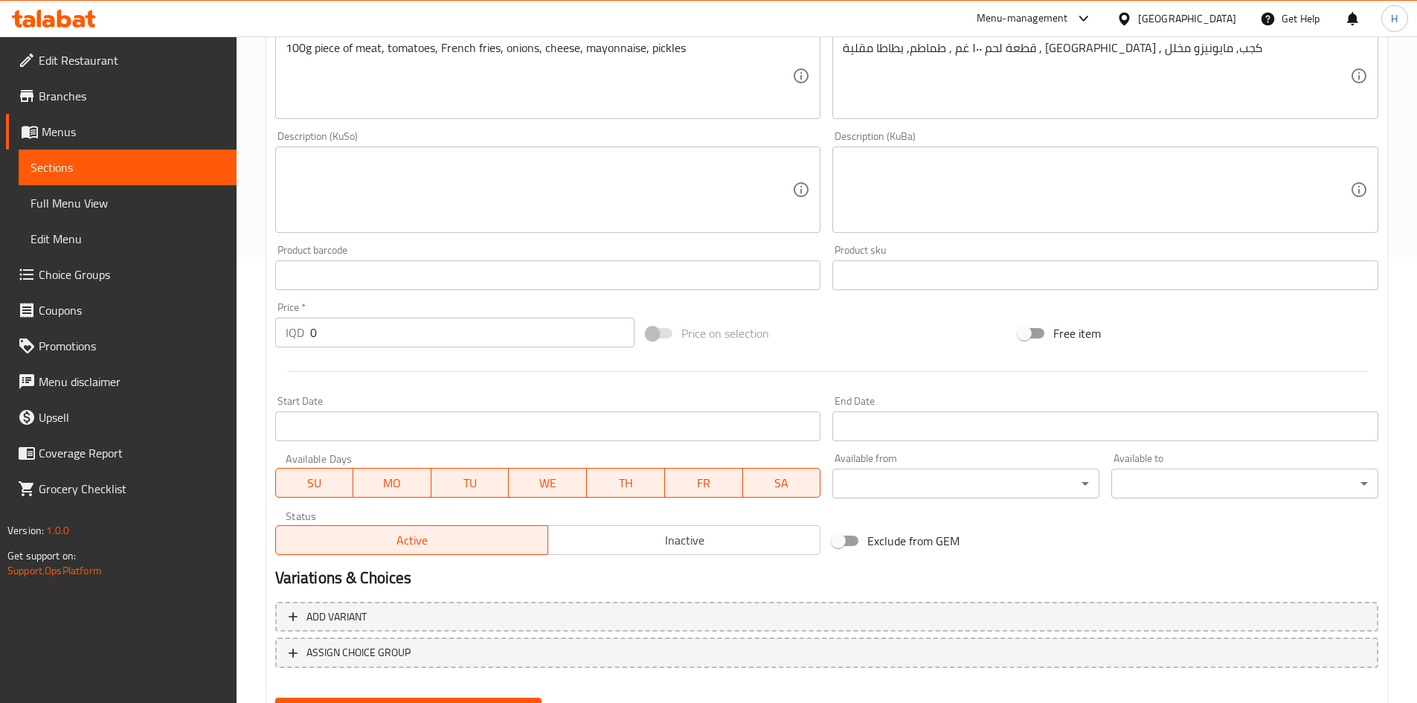
type input "Charcoal Beef Burger"
click at [373, 338] on input "0" at bounding box center [472, 333] width 325 height 30
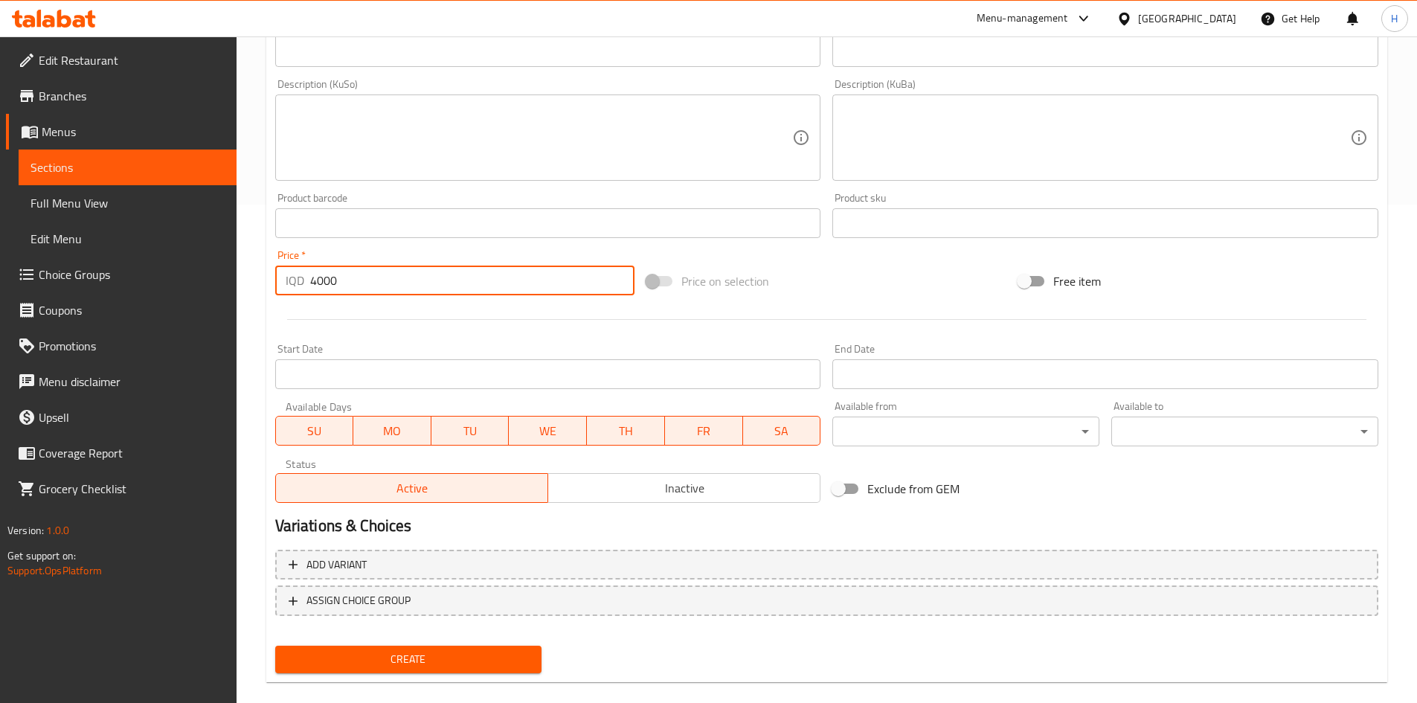
scroll to position [519, 0]
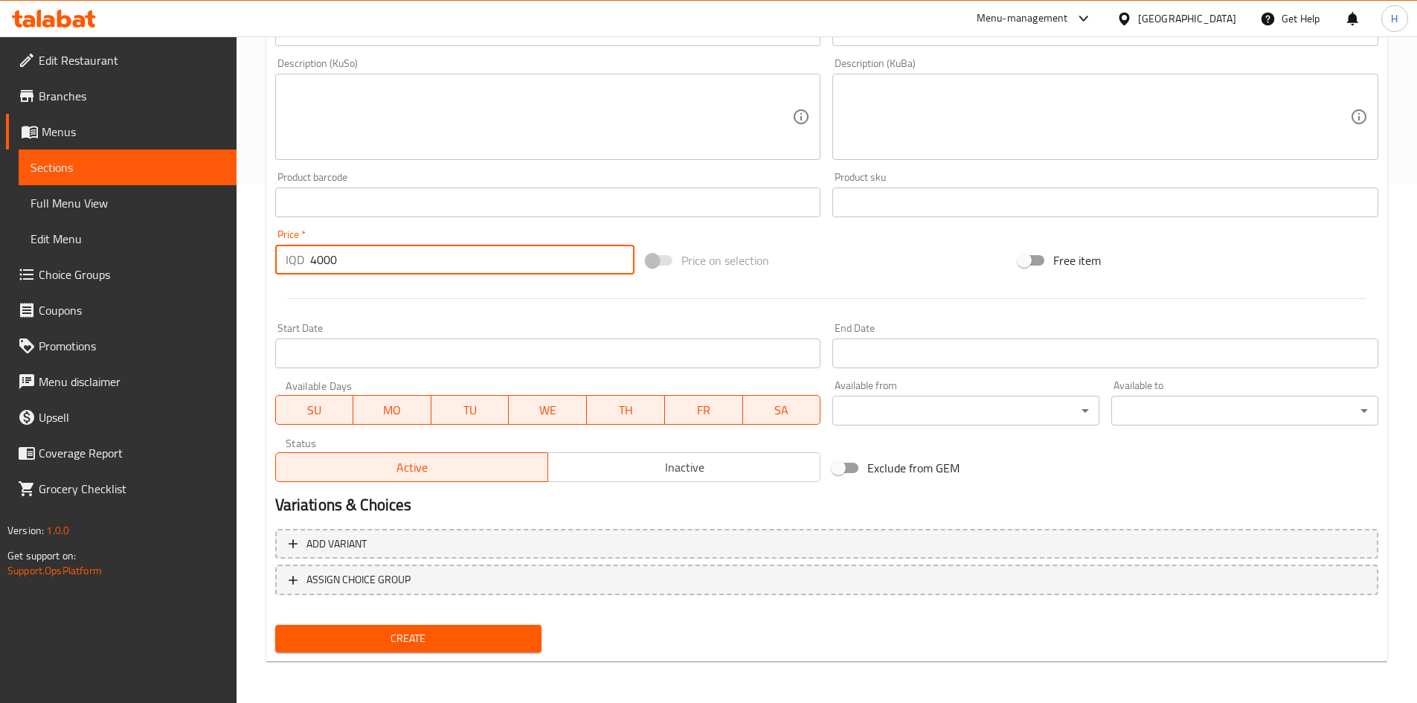
type input "4000"
click at [485, 645] on span "Create" at bounding box center [408, 638] width 243 height 19
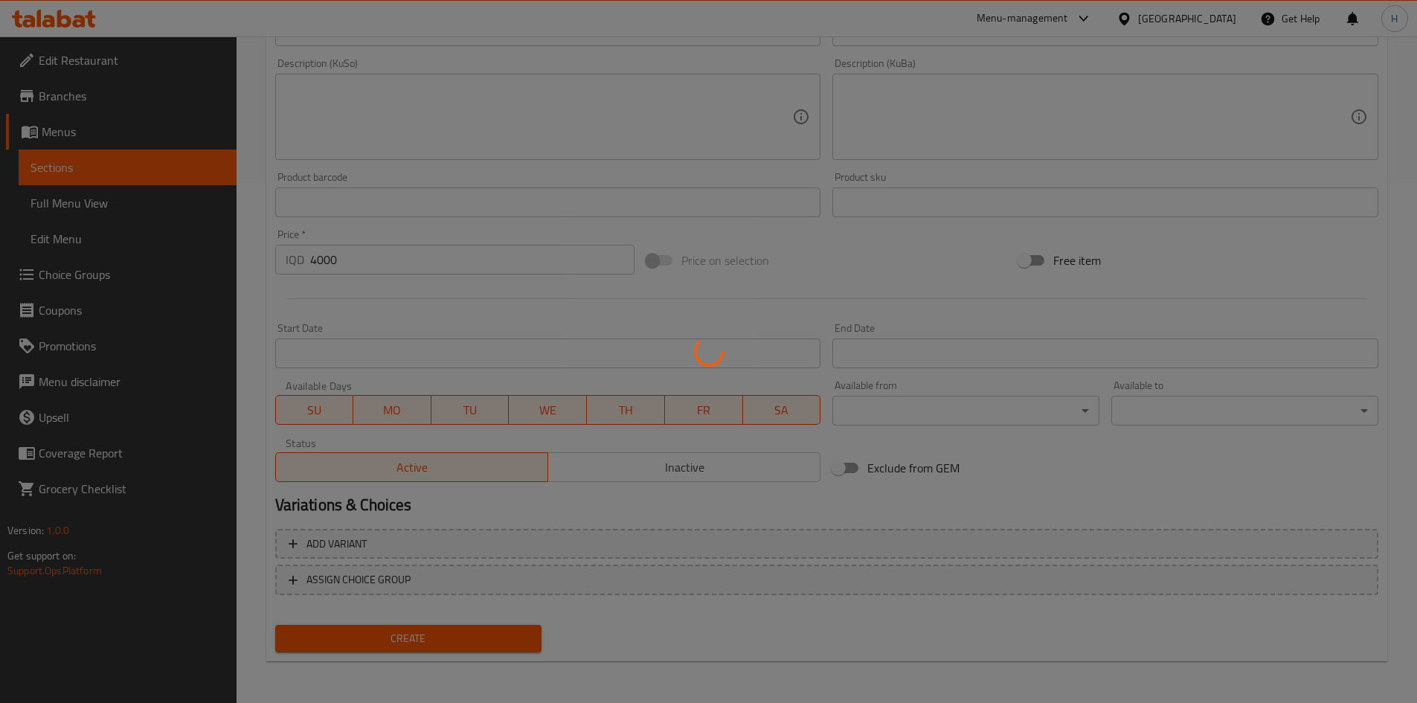
type input "0"
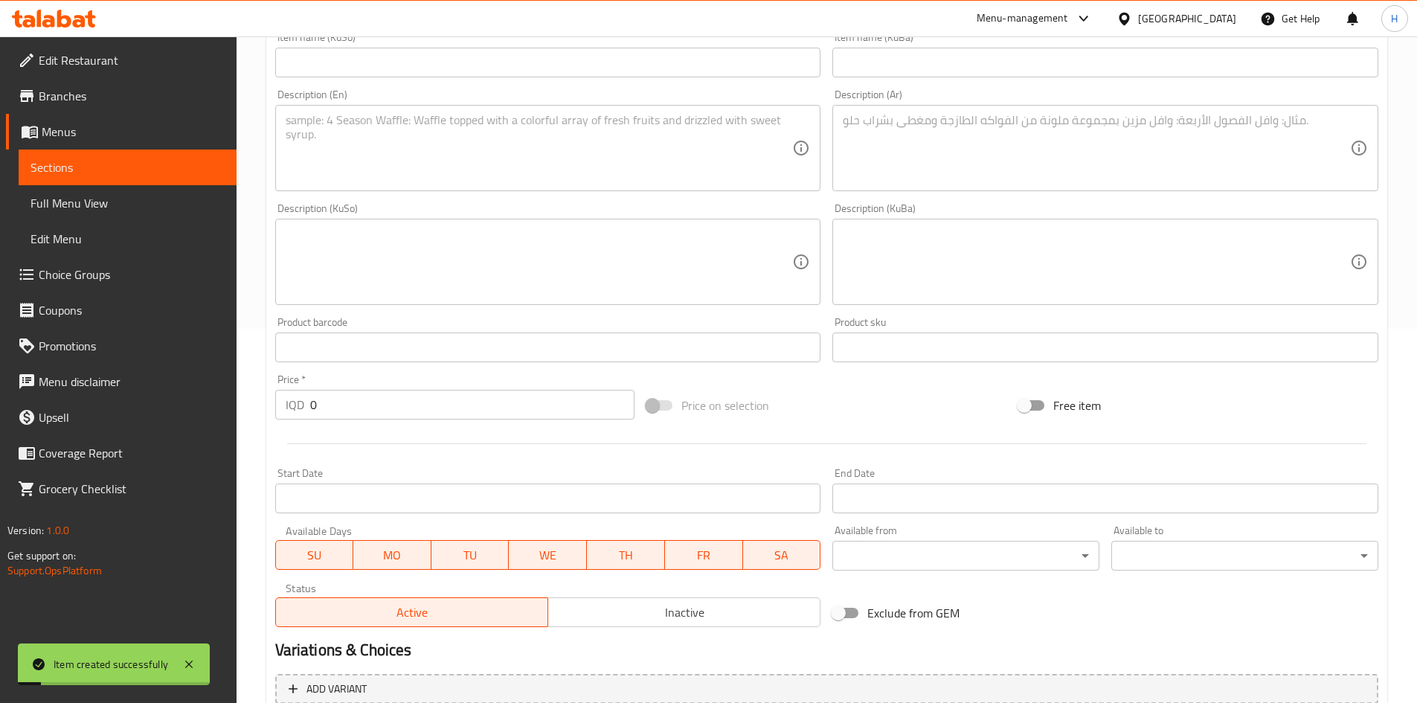
scroll to position [222, 0]
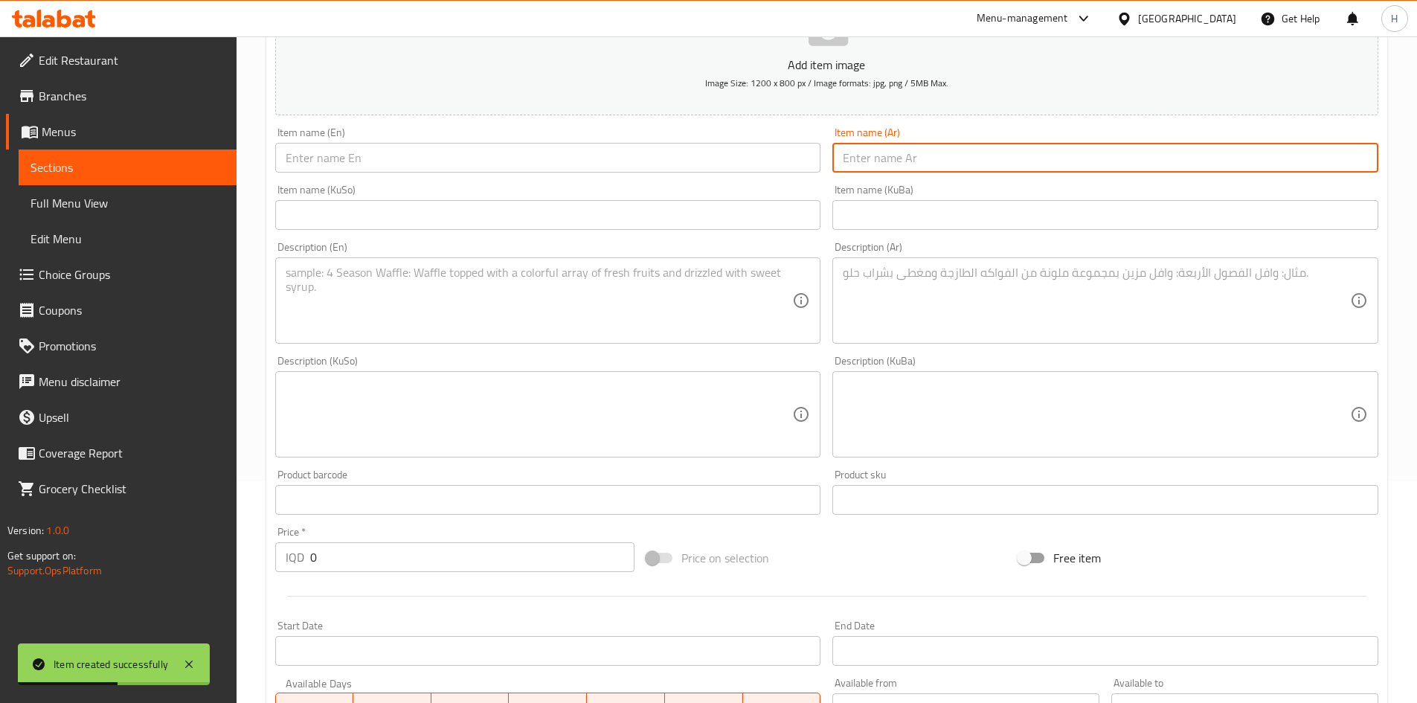
click at [932, 162] on input "text" at bounding box center [1105, 158] width 546 height 30
paste input "وجبة صاج دجاج عالفحم"
type input "وجبة صاج دجاج عالفحم"
click at [419, 155] on input "text" at bounding box center [548, 158] width 546 height 30
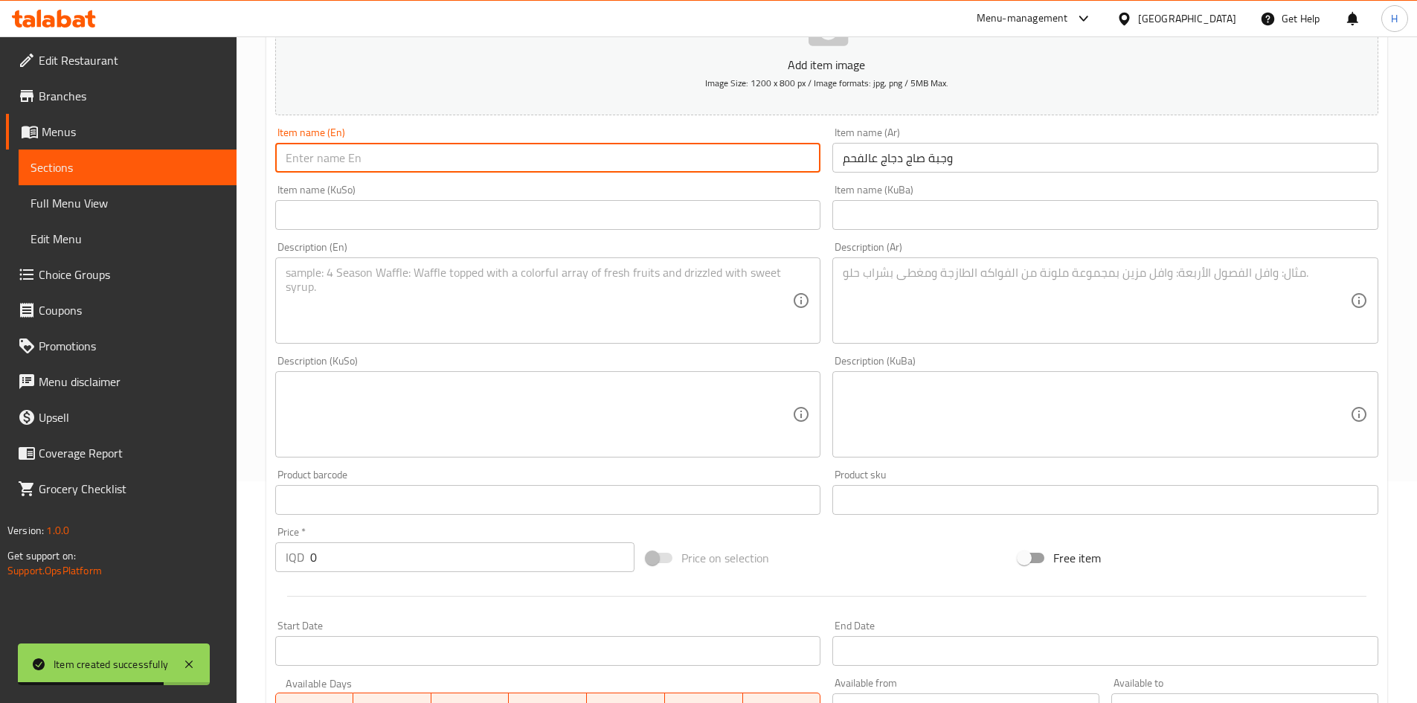
paste input "Chicken saj meal on charcoal"
click at [330, 166] on input "Chicken saj meal on charcoal" at bounding box center [548, 158] width 546 height 30
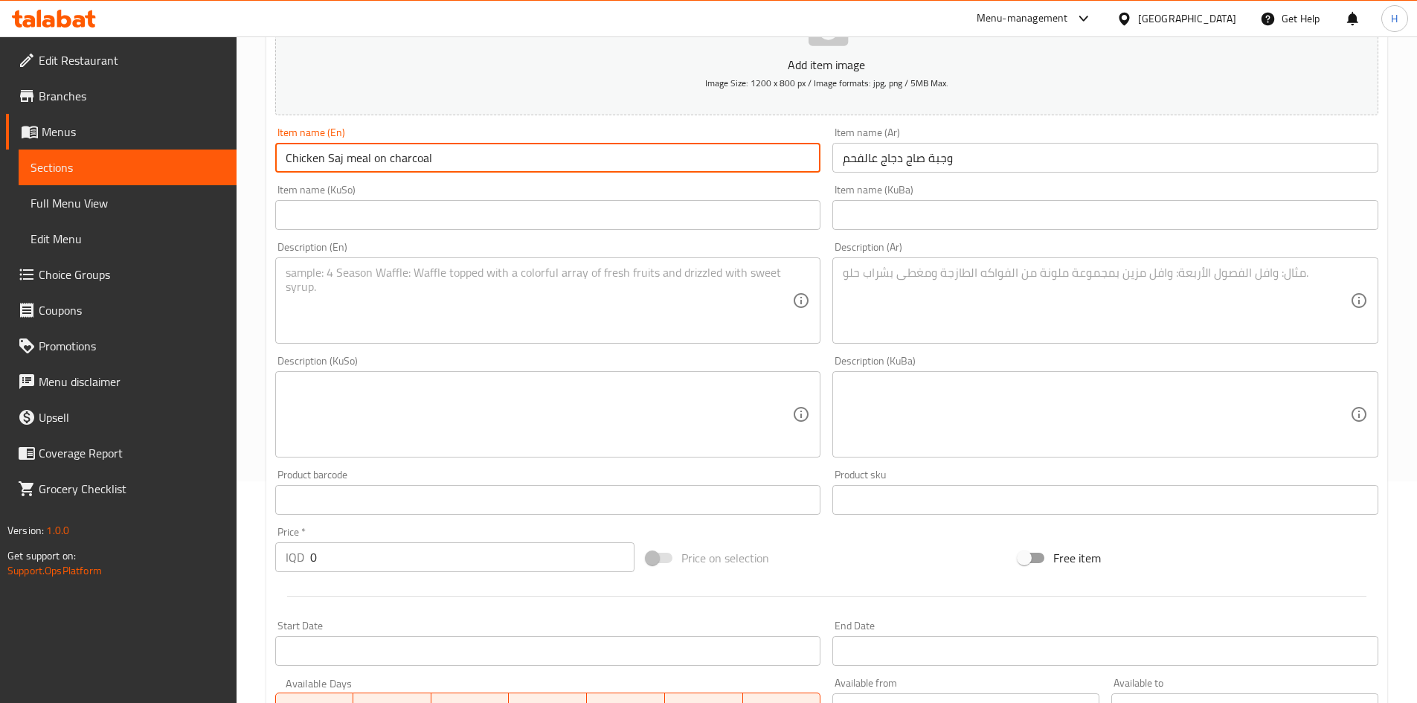
click at [347, 167] on input "Chicken Saj meal on charcoal" at bounding box center [548, 158] width 546 height 30
click at [376, 164] on input "Chicken Saj Meal on charcoal" at bounding box center [548, 158] width 546 height 30
click at [389, 160] on input "Chicken Saj Meal On charcoal" at bounding box center [548, 158] width 546 height 30
type input "Chicken Saj Meal On Charcoal"
click at [535, 319] on textarea at bounding box center [539, 301] width 507 height 71
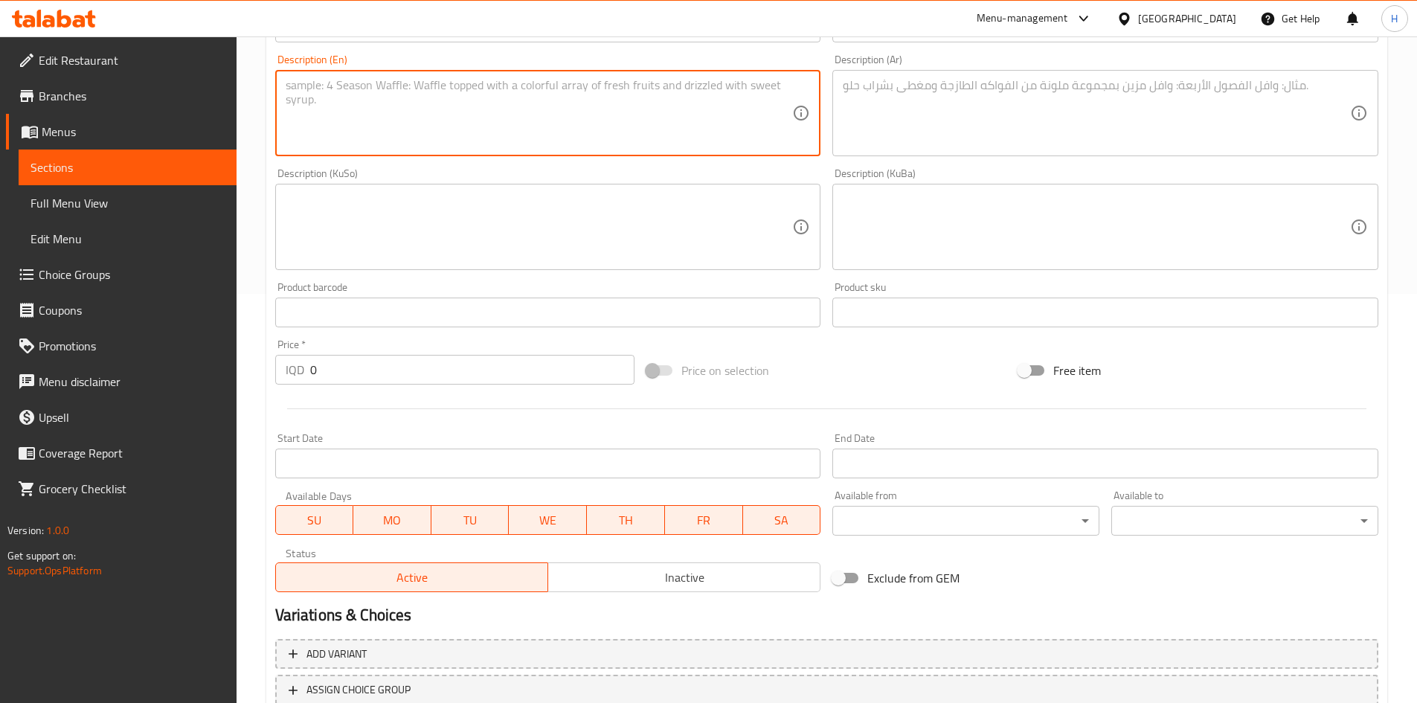
scroll to position [519, 0]
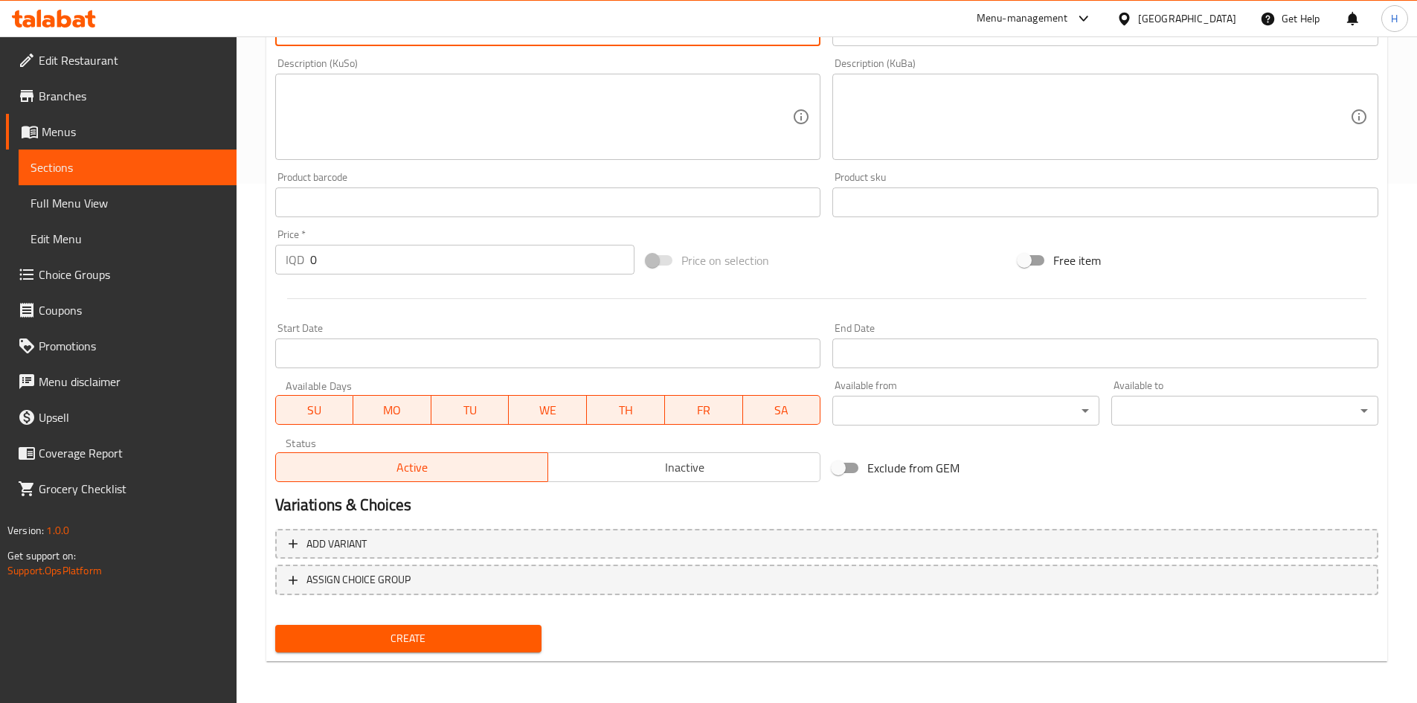
click at [362, 275] on div "Price   * IQD 0 Price *" at bounding box center [455, 251] width 372 height 57
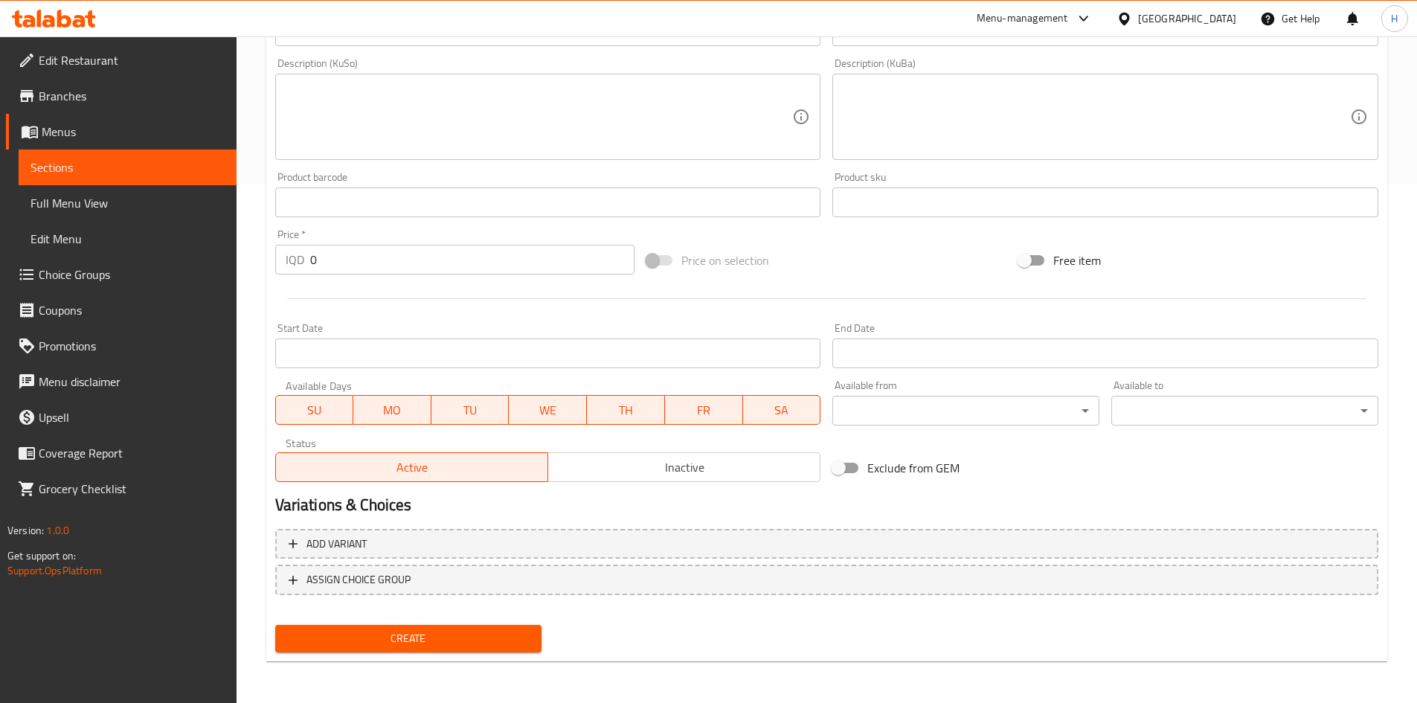
click at [362, 269] on input "0" at bounding box center [472, 260] width 325 height 30
click at [362, 268] on input "0" at bounding box center [472, 260] width 325 height 30
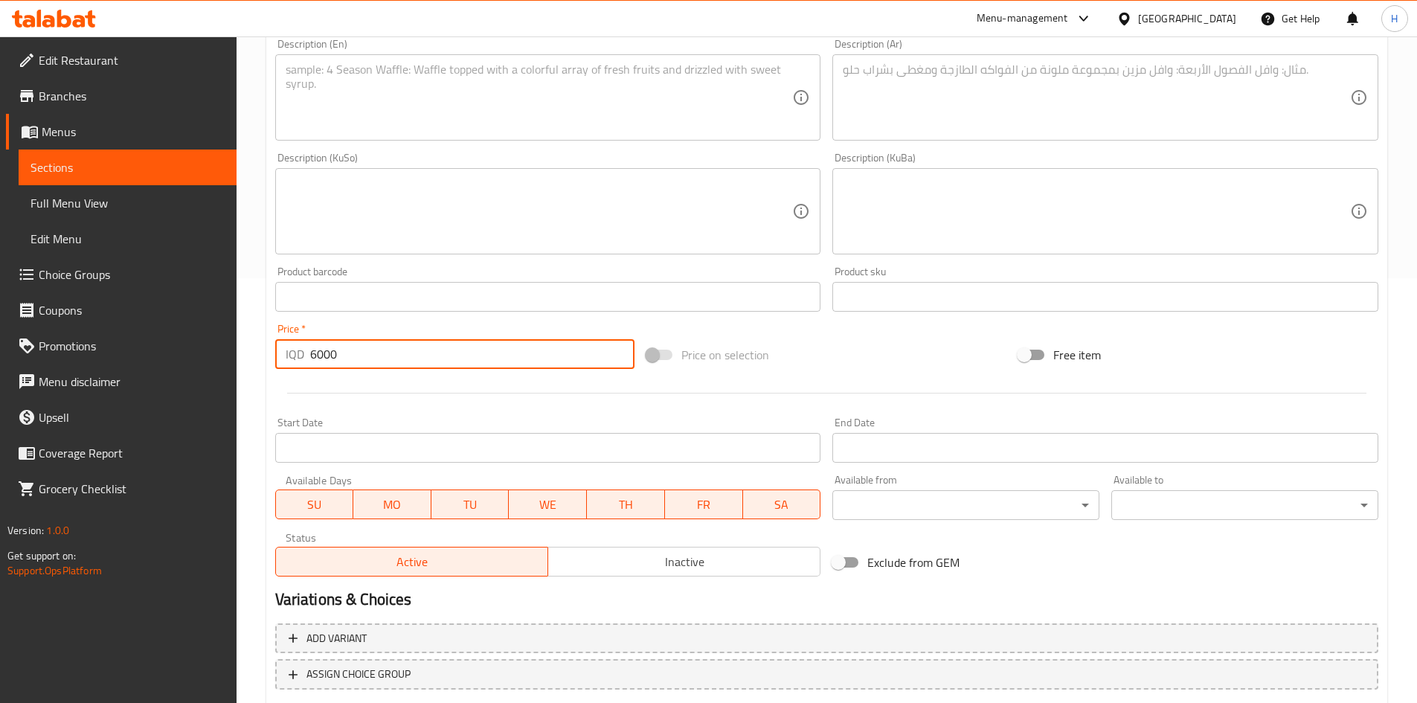
scroll to position [370, 0]
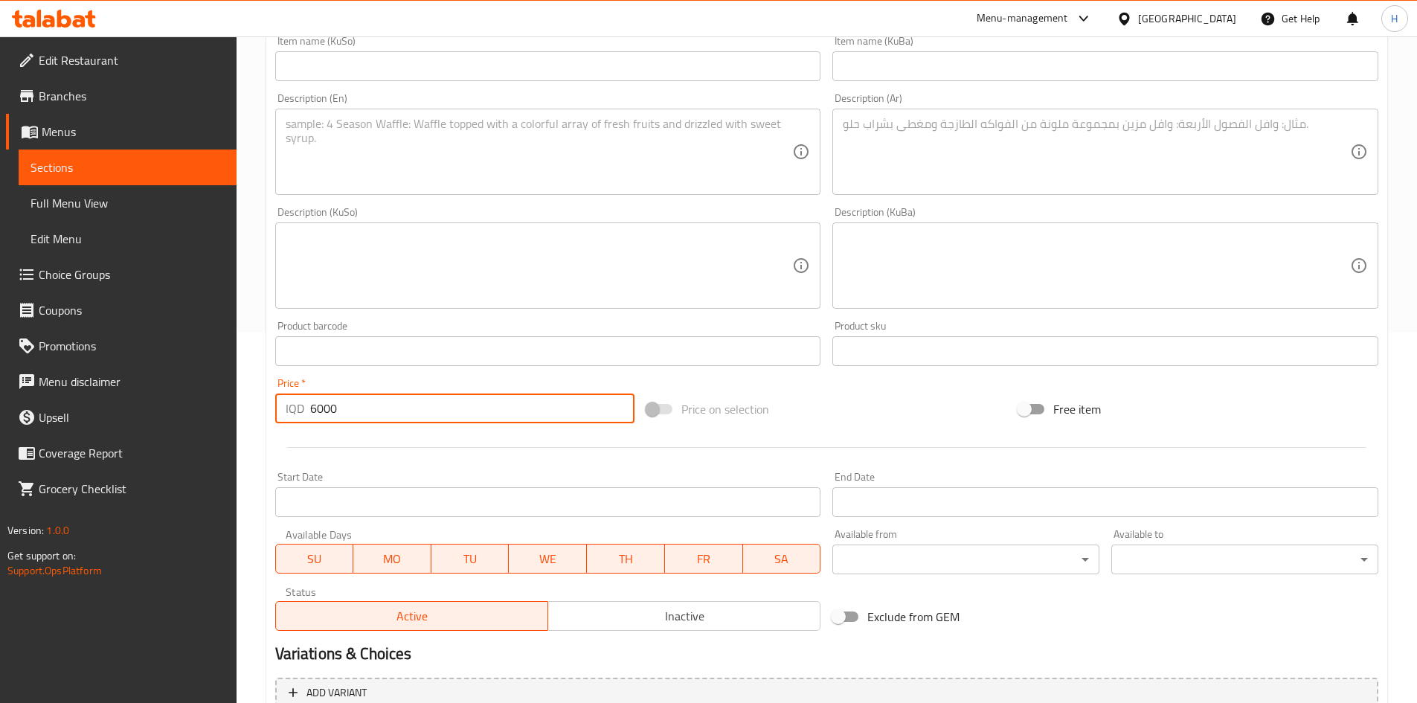
type input "6000"
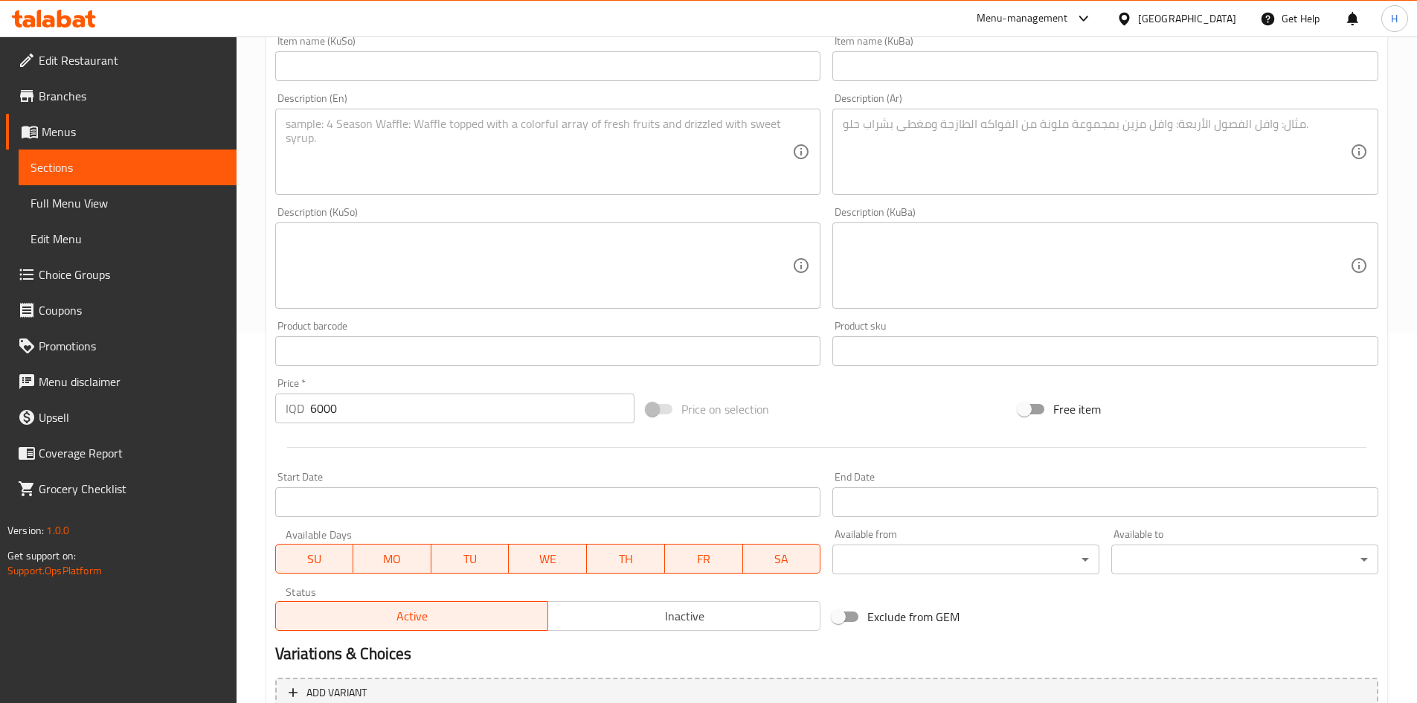
scroll to position [222, 0]
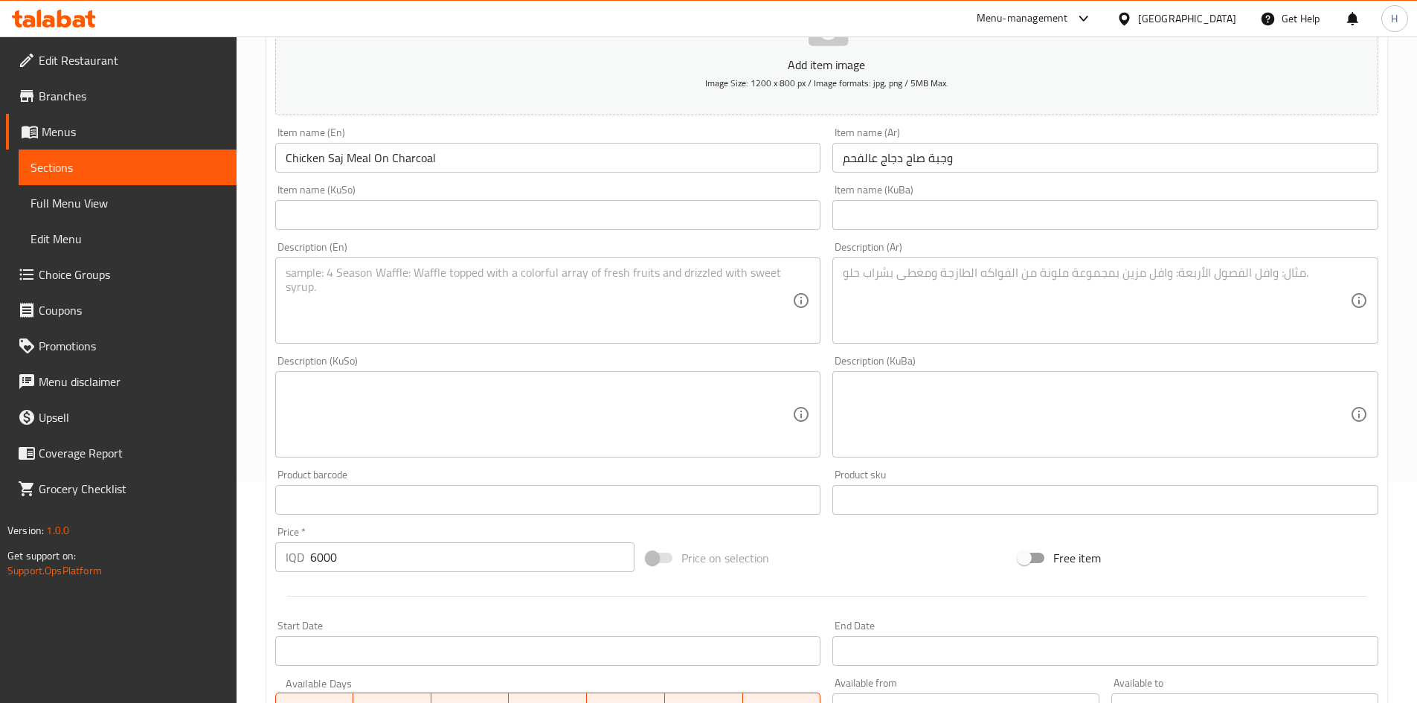
click at [1025, 309] on textarea at bounding box center [1096, 301] width 507 height 71
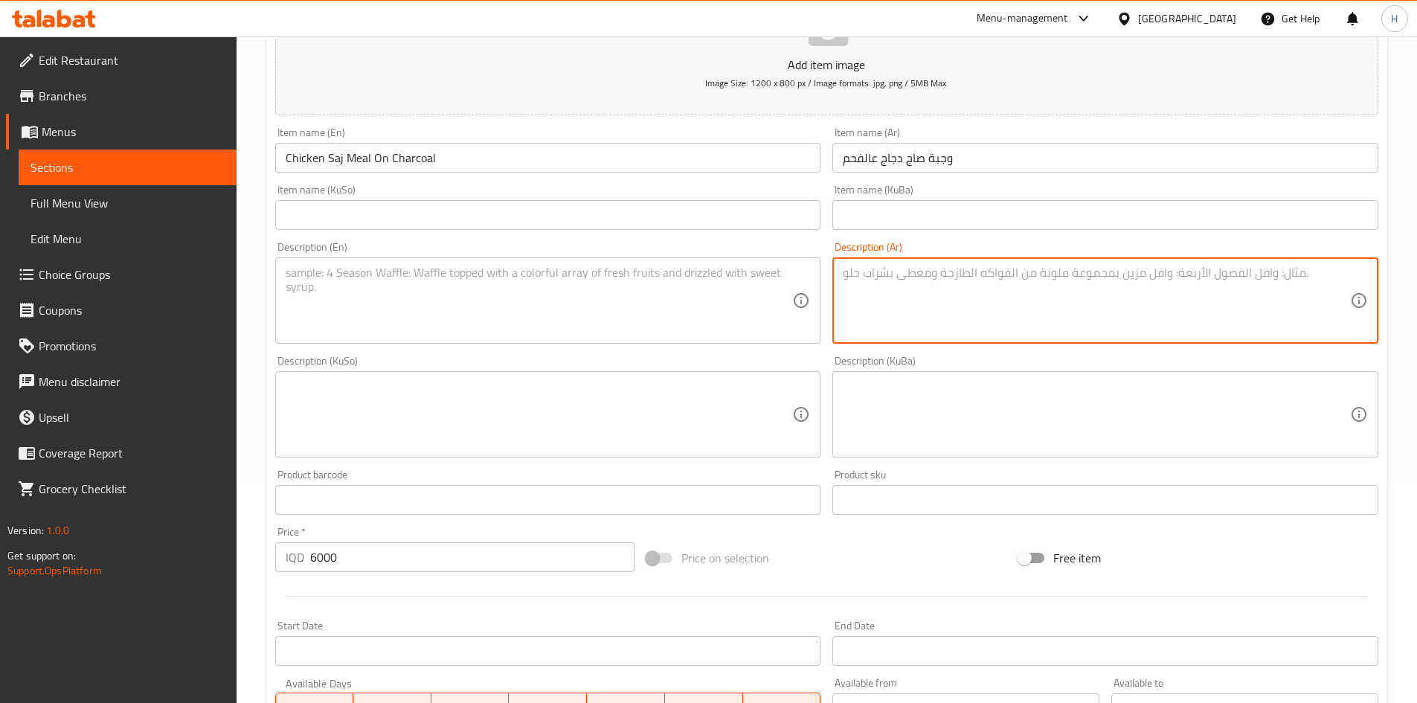
type textarea "O"
click at [1025, 309] on textarea "خبز صاج, دجاج, صلصة ثوميو, مخلل و2 صلصات مع بيبسي" at bounding box center [1096, 301] width 507 height 71
type textarea "خبز صاج, دجاج, صلصة ثوميو, مخلل و2 صلصات مع بيبسي"
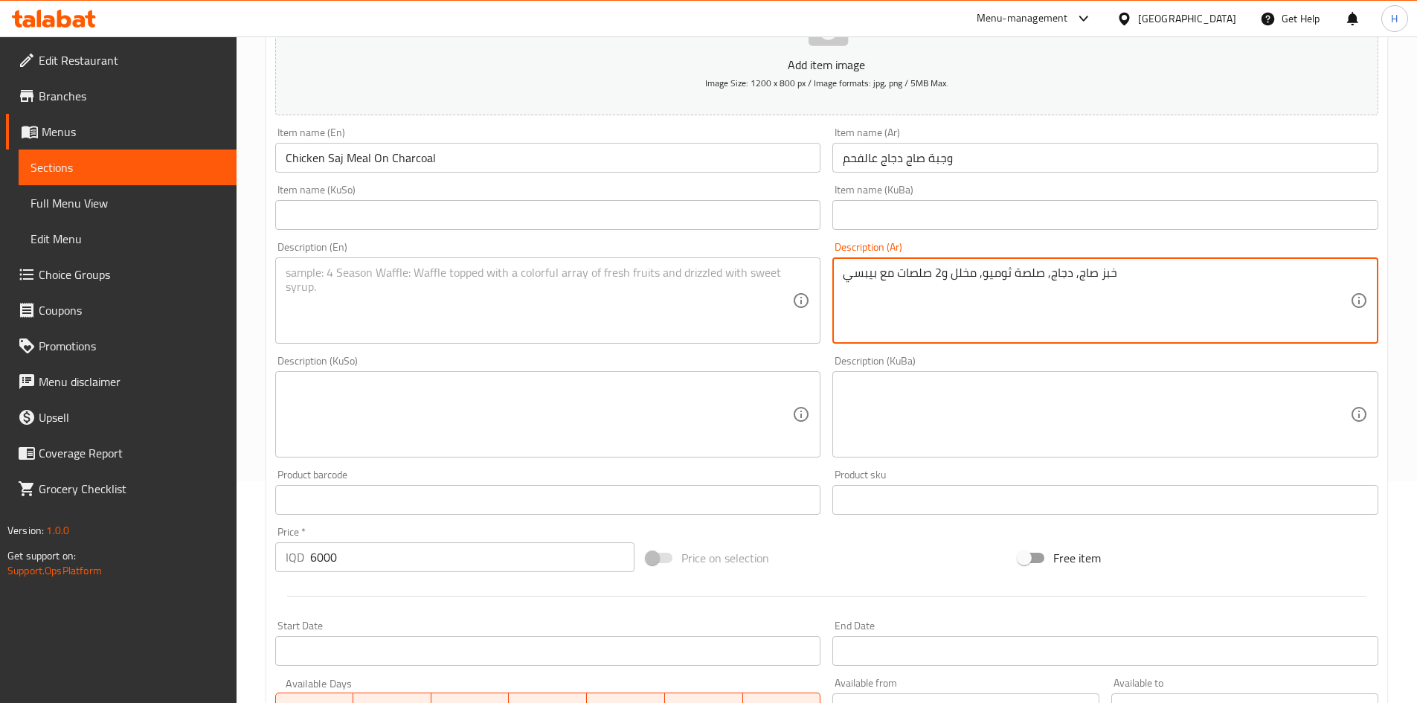
click at [475, 304] on textarea at bounding box center [539, 301] width 507 height 71
paste textarea "Saj bread, chicken, garlic sauce, pickles and 2 sauces with Pepsi"
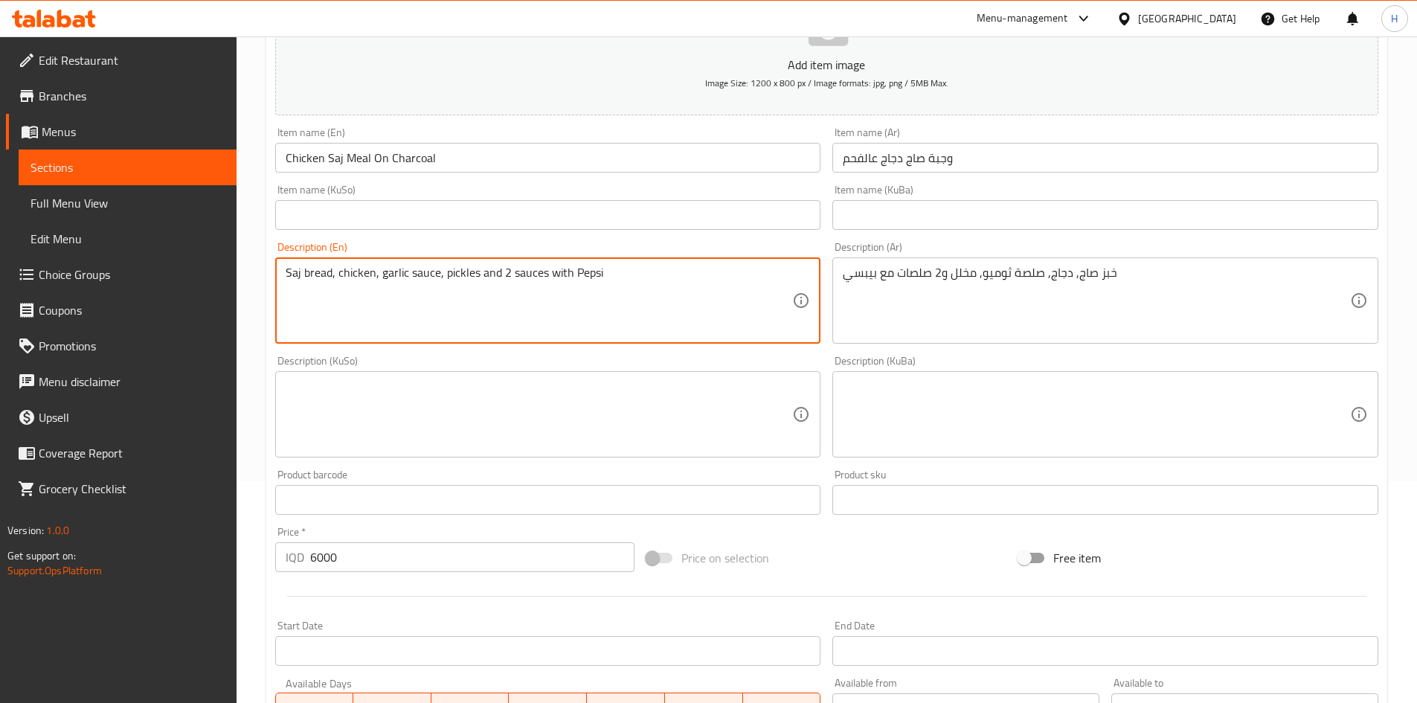
click at [576, 276] on textarea "Saj bread, chicken, garlic sauce, pickles and 2 sauces with Pepsi" at bounding box center [539, 301] width 507 height 71
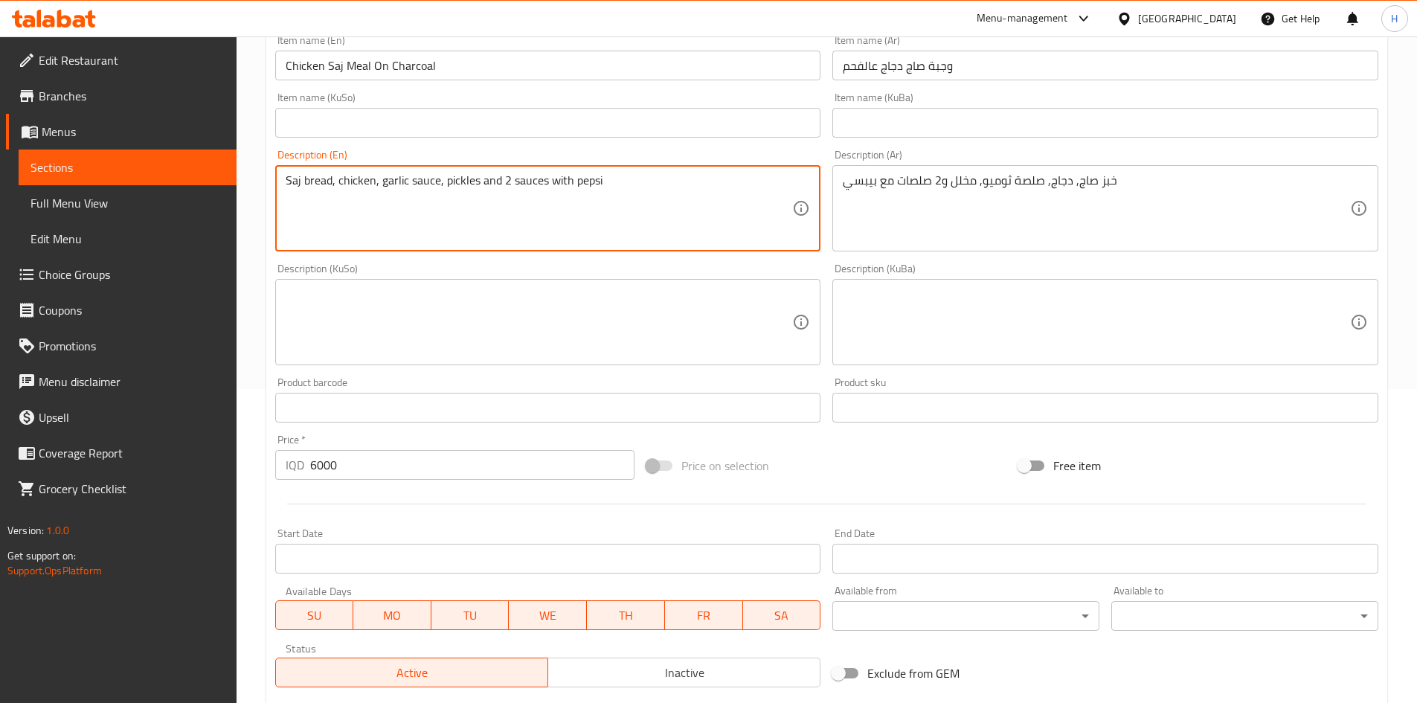
scroll to position [519, 0]
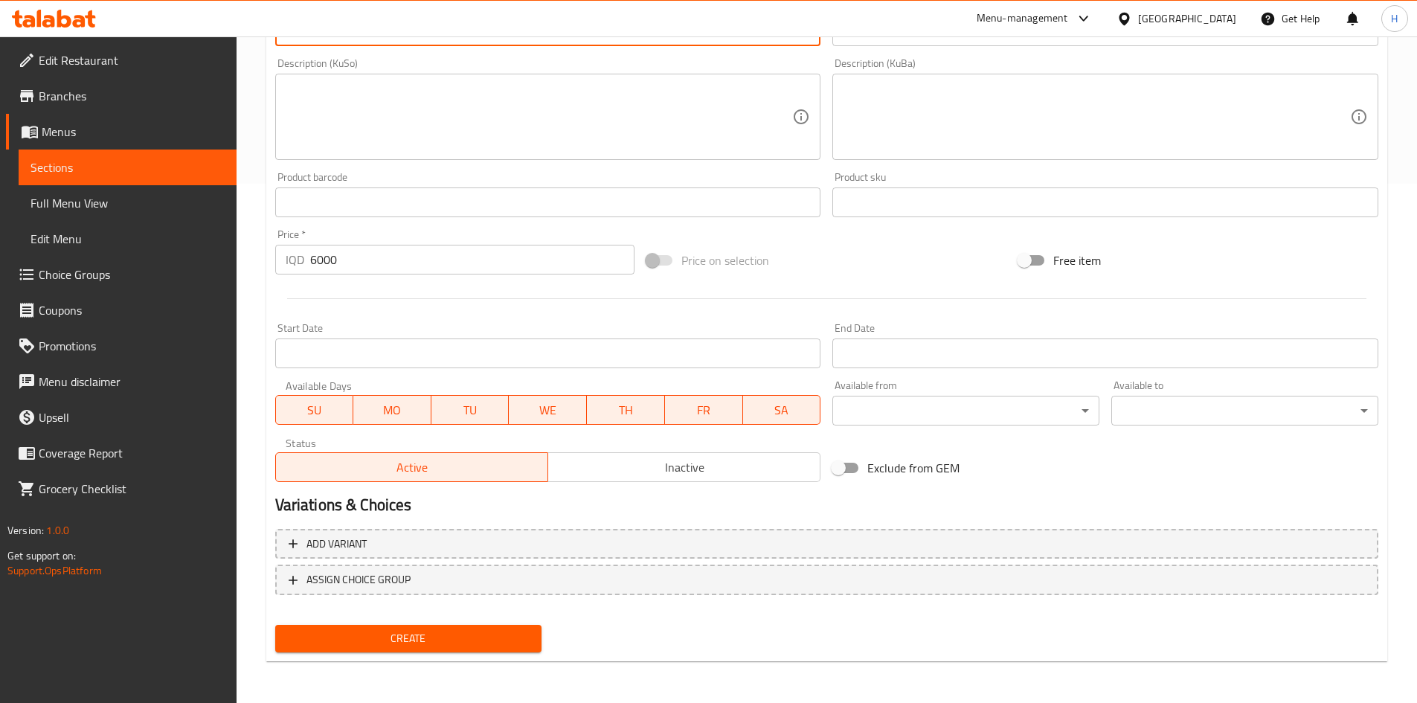
type textarea "Saj bread, chicken, garlic sauce, pickles and 2 sauces with pepsi"
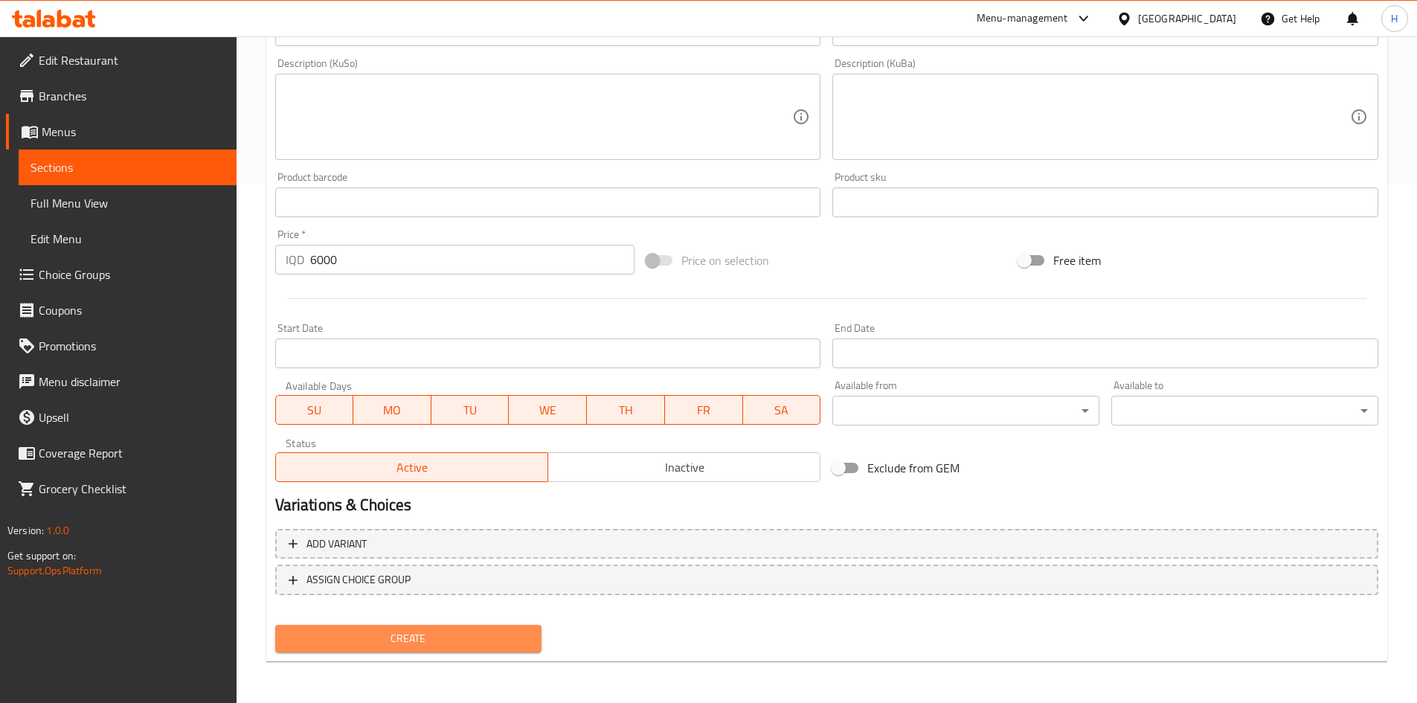
click at [398, 638] on span "Create" at bounding box center [408, 638] width 243 height 19
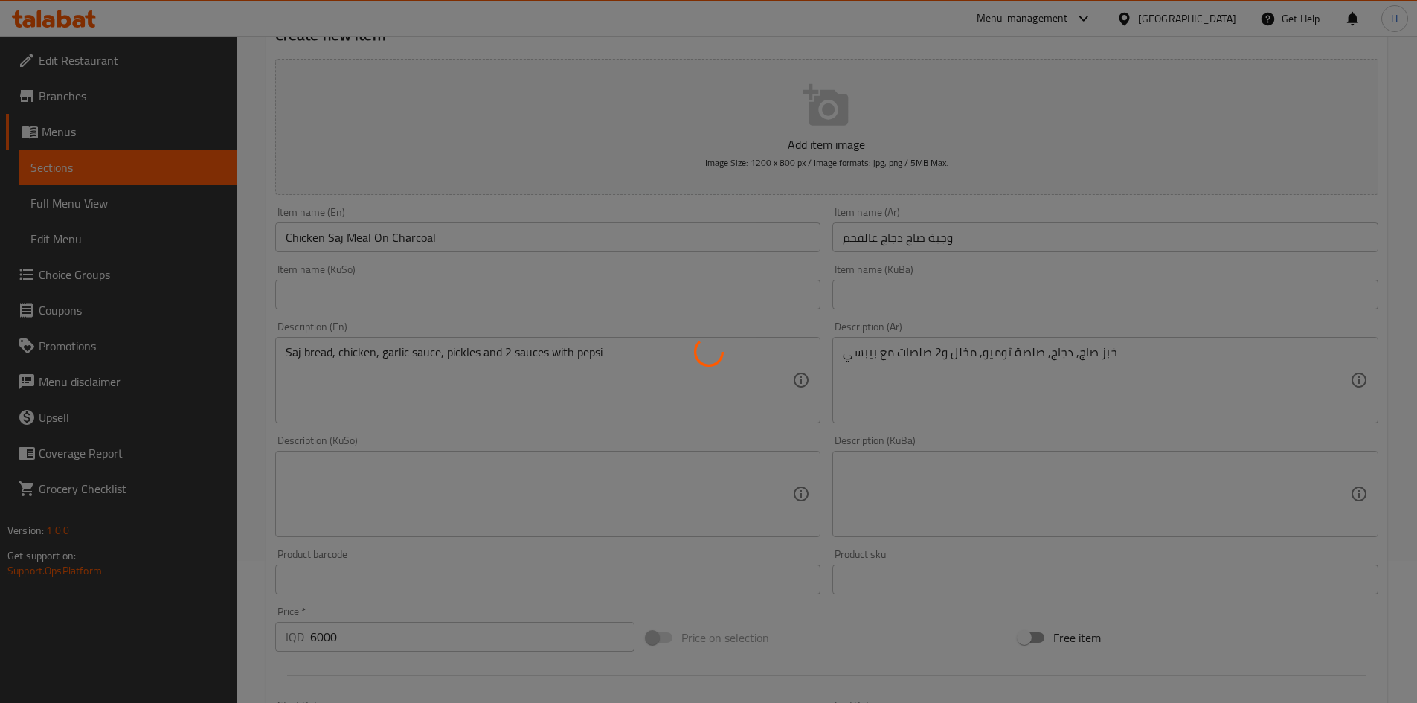
type input "0"
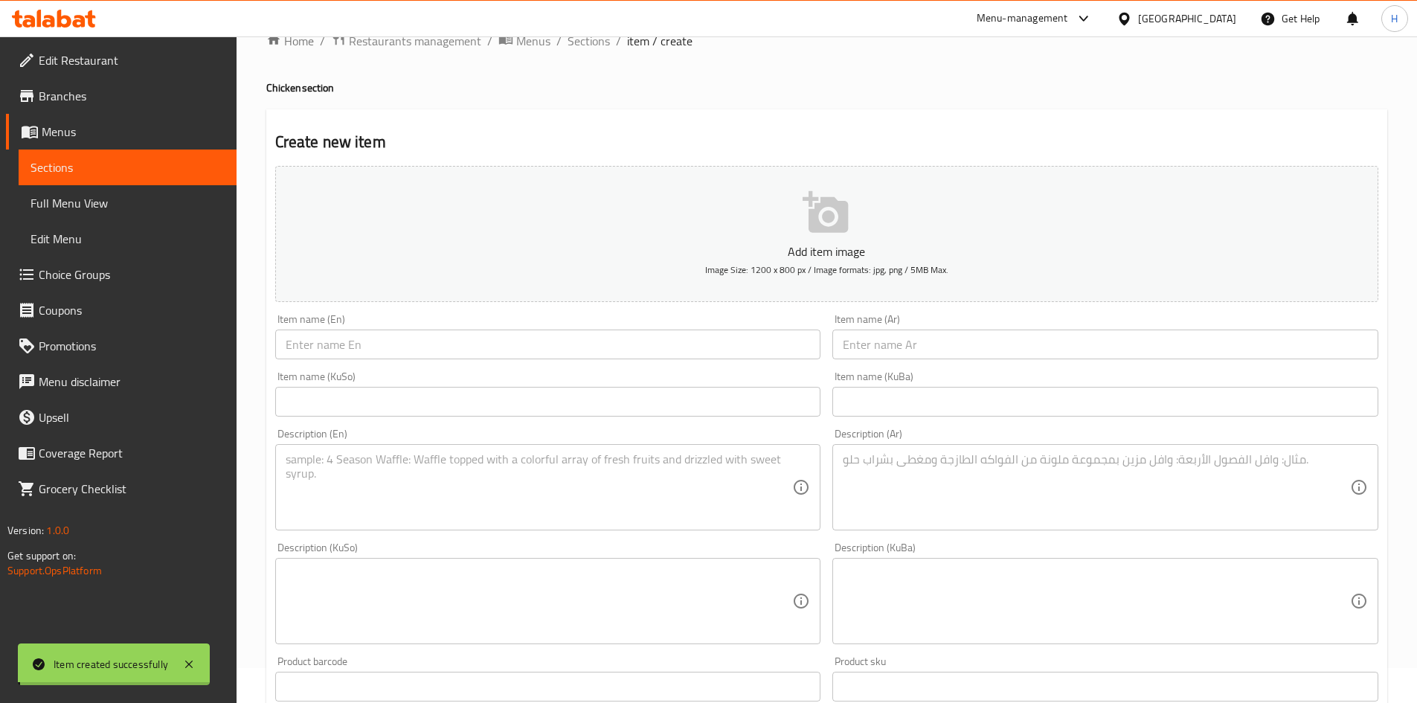
scroll to position [0, 0]
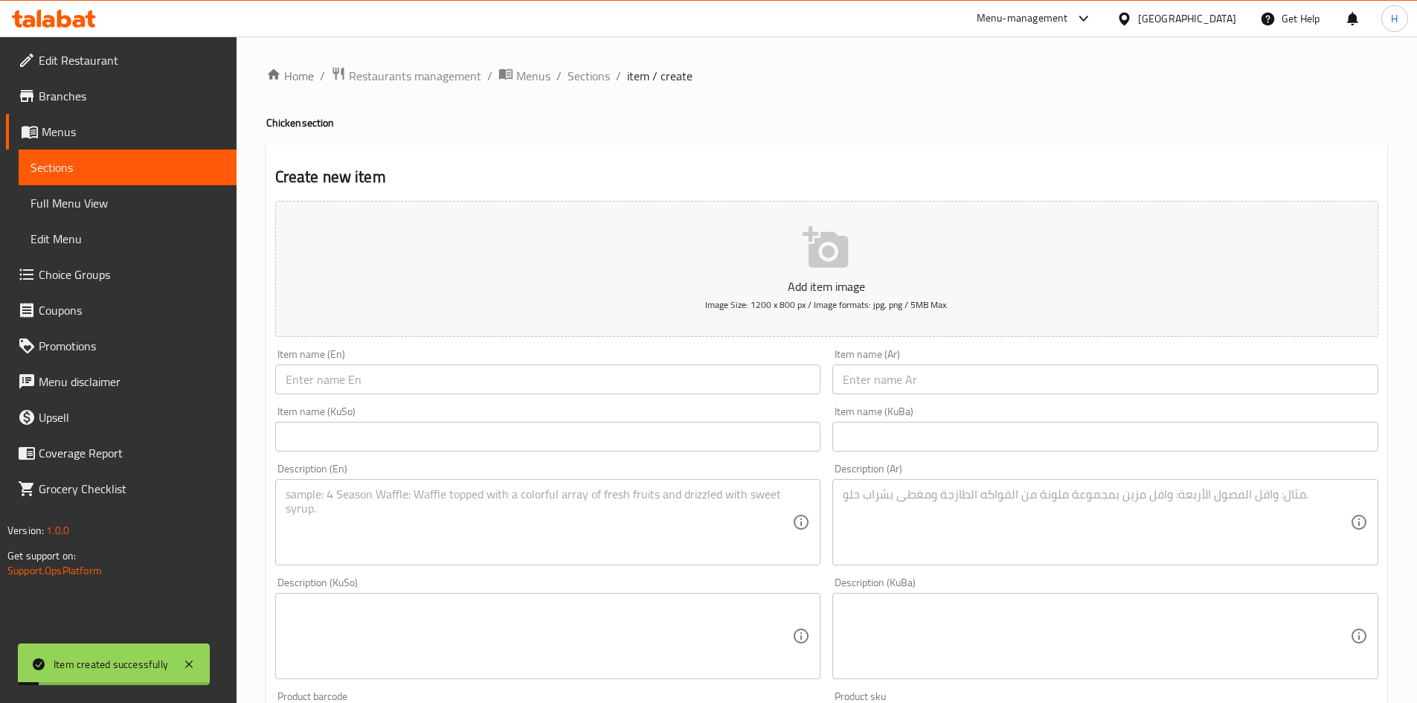
click at [900, 379] on input "text" at bounding box center [1105, 380] width 546 height 30
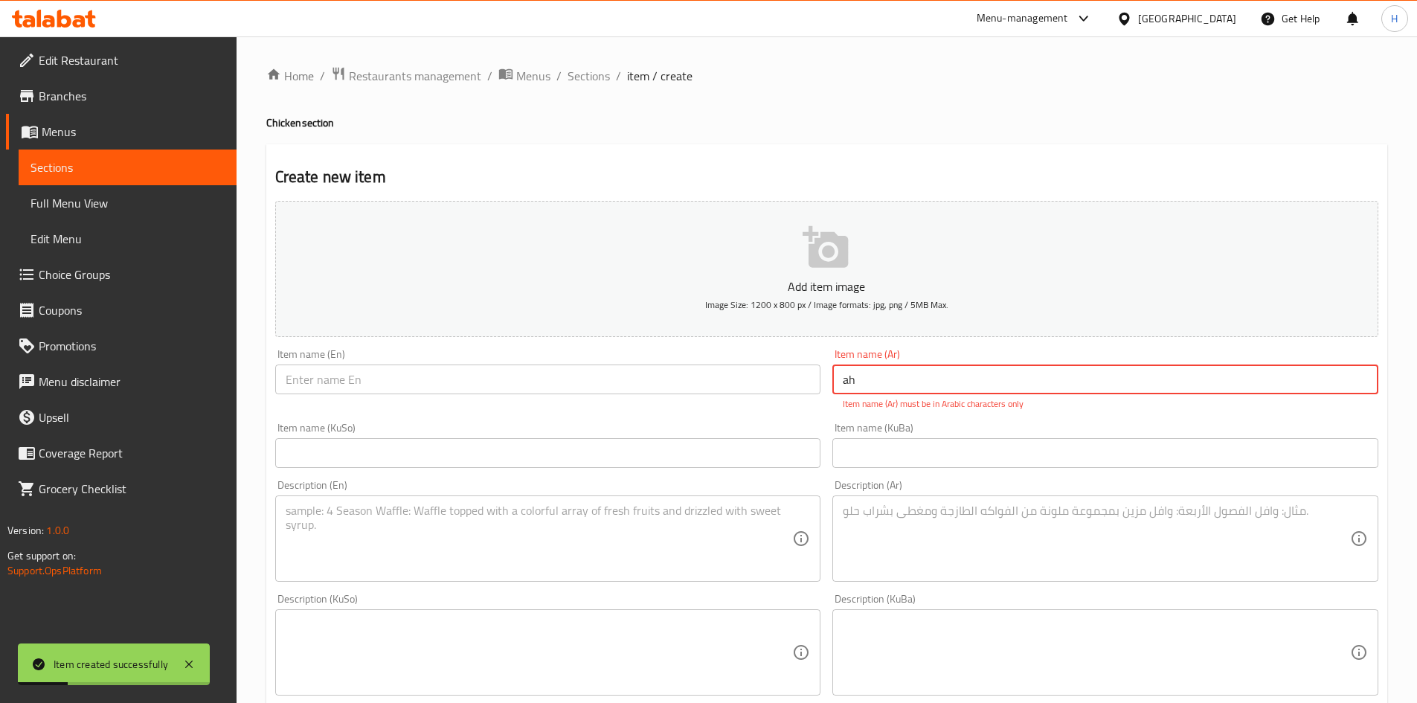
type input "a"
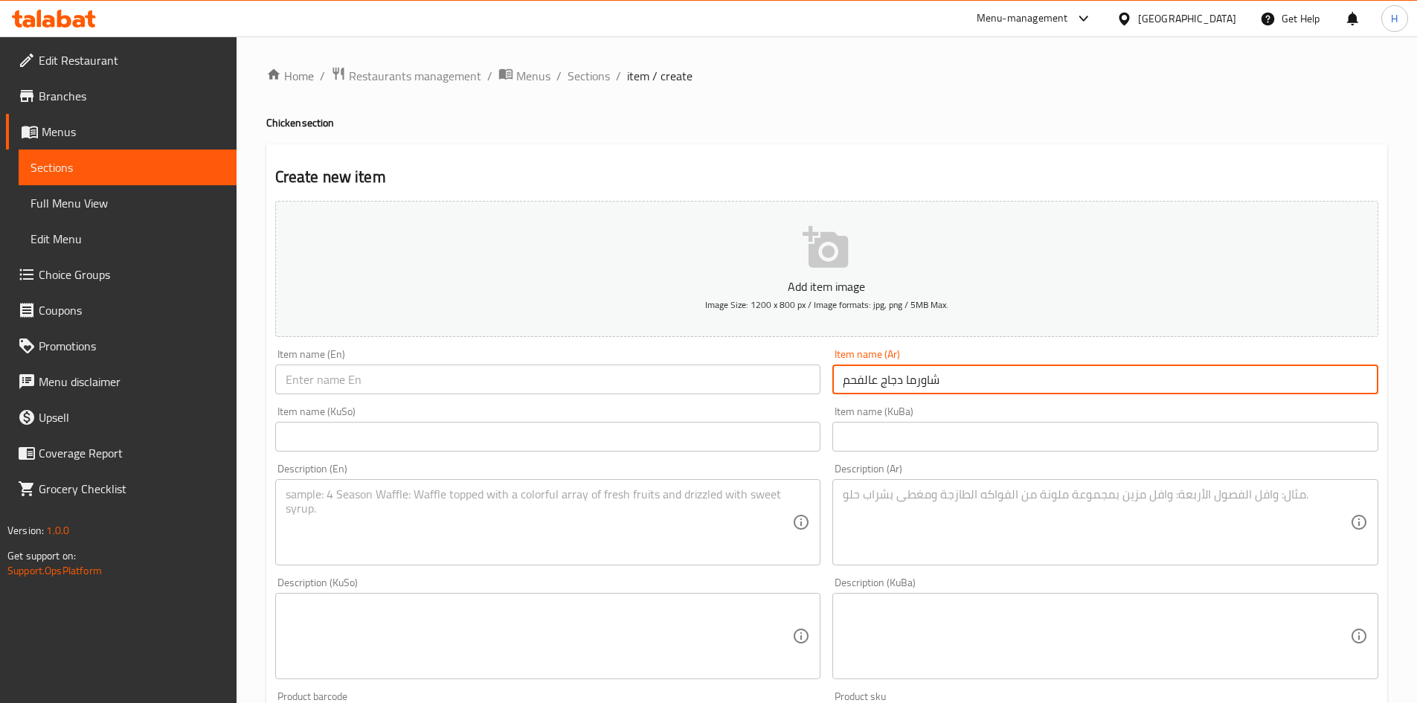
click at [944, 380] on input "شاورما دجاج عالفحم" at bounding box center [1105, 380] width 546 height 30
type input "شاورما دجاج عالفحم"
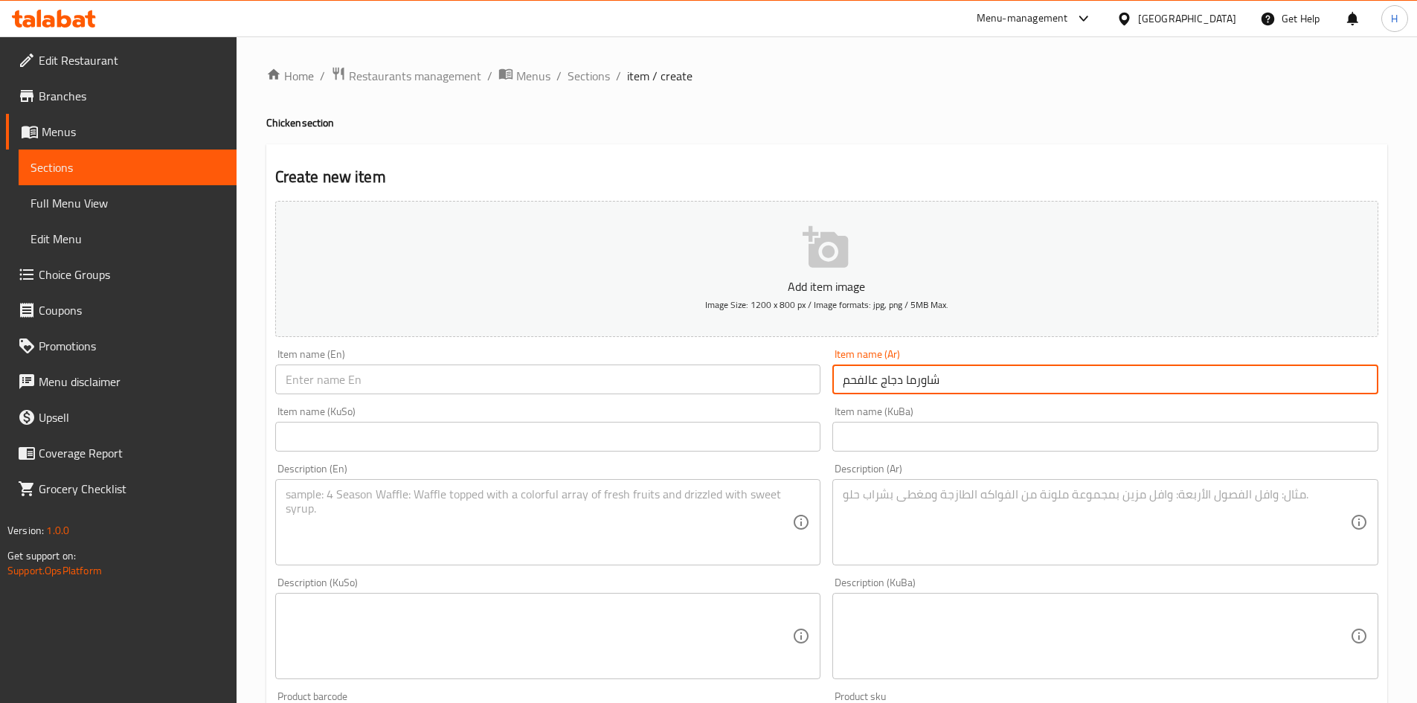
click at [367, 371] on input "text" at bounding box center [548, 380] width 546 height 30
paste input "Chicken shawarma on charcoal"
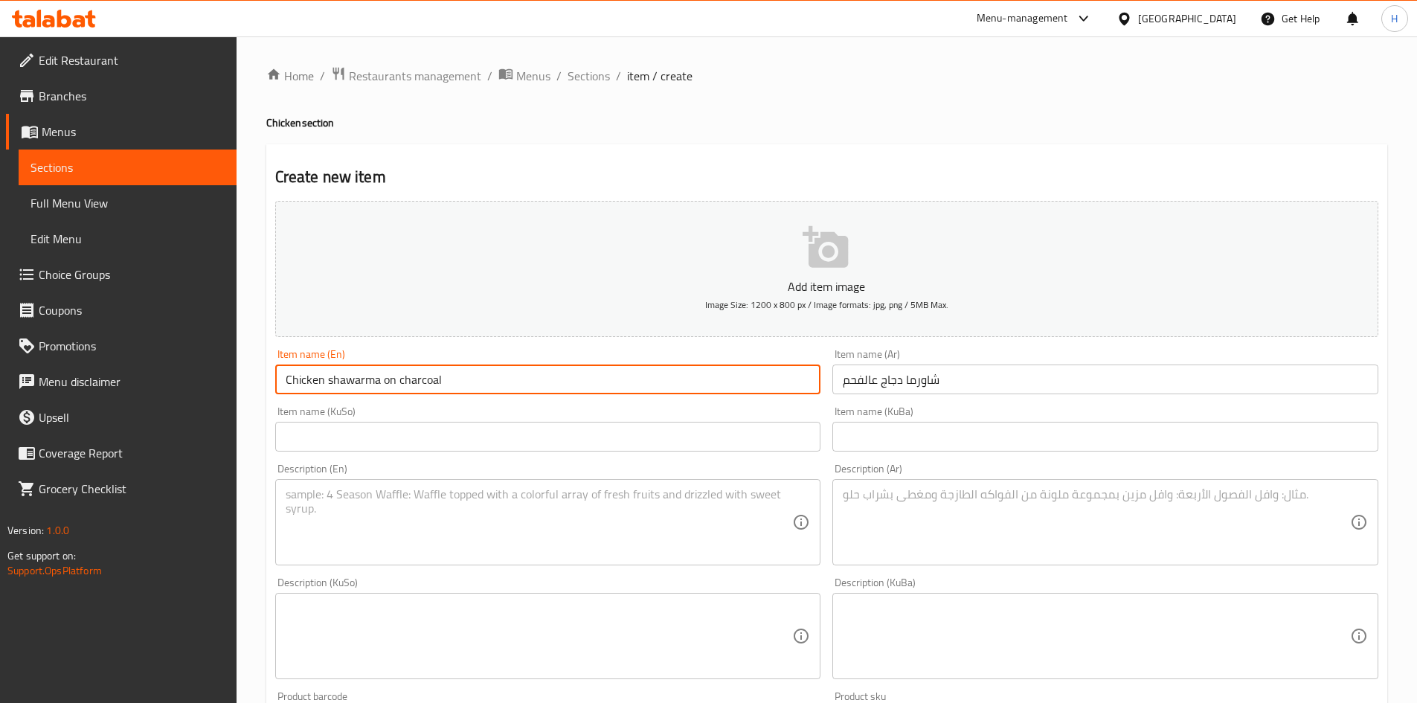
drag, startPoint x: 329, startPoint y: 383, endPoint x: 330, endPoint y: 393, distance: 9.8
click at [330, 393] on input "Chicken shawarma on charcoal" at bounding box center [548, 380] width 546 height 30
drag, startPoint x: 387, startPoint y: 381, endPoint x: 385, endPoint y: 390, distance: 9.2
click at [385, 390] on input "Chicken Shawarma on charcoal" at bounding box center [548, 380] width 546 height 30
drag, startPoint x: 404, startPoint y: 387, endPoint x: 401, endPoint y: 394, distance: 8.0
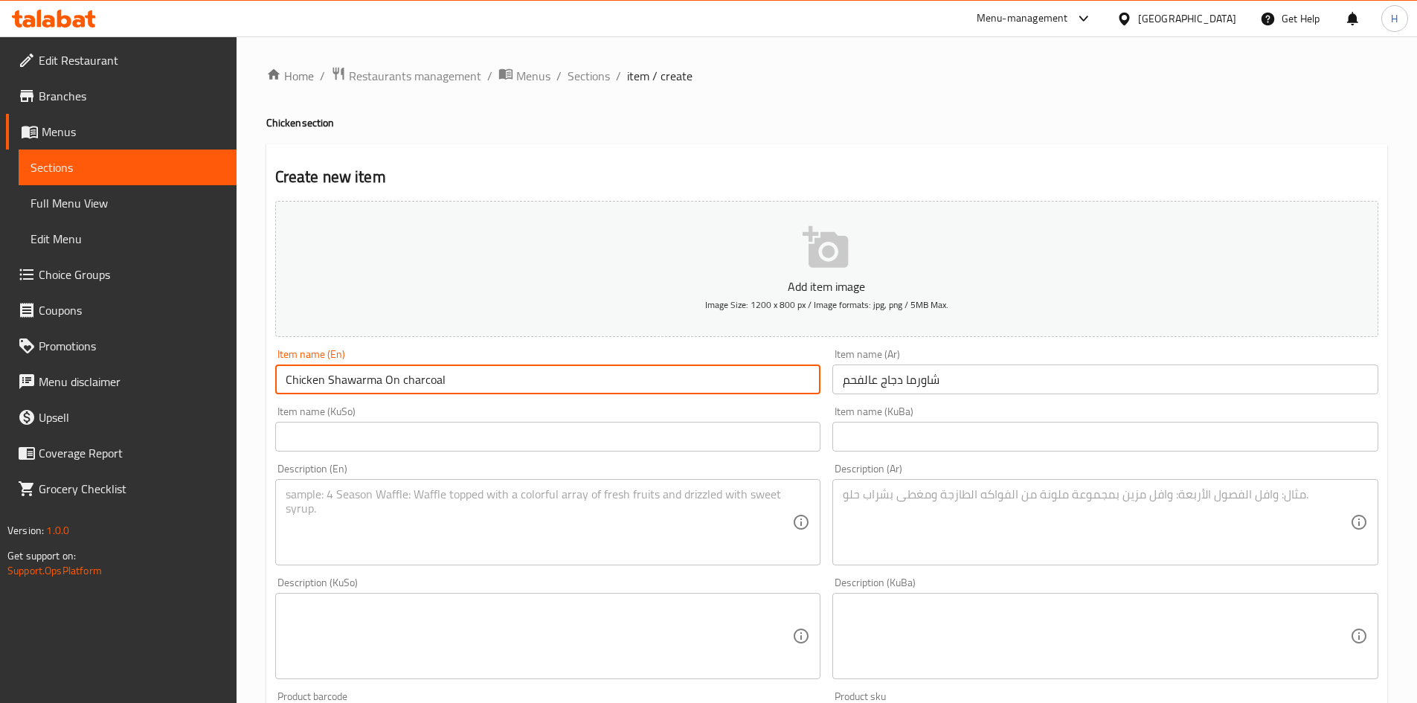
click at [401, 394] on input "Chicken Shawarma On charcoal" at bounding box center [548, 380] width 546 height 30
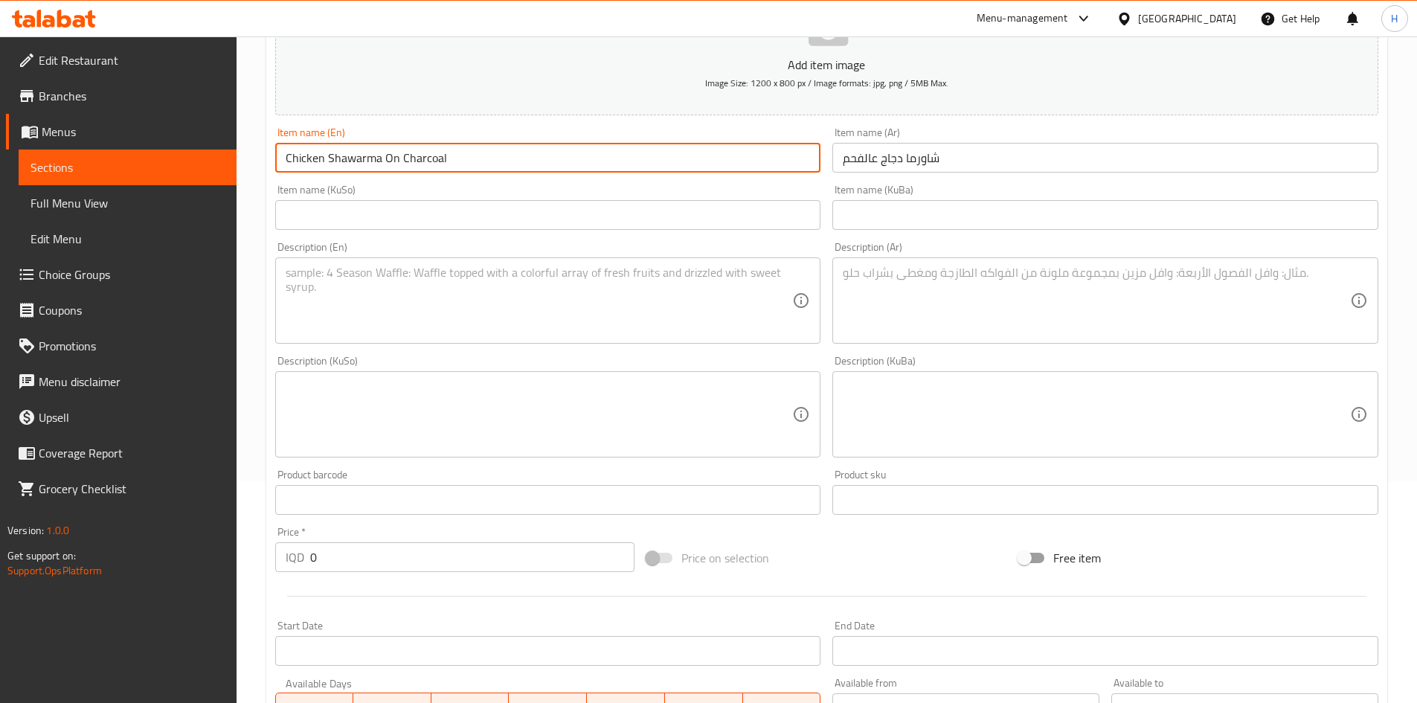
scroll to position [372, 0]
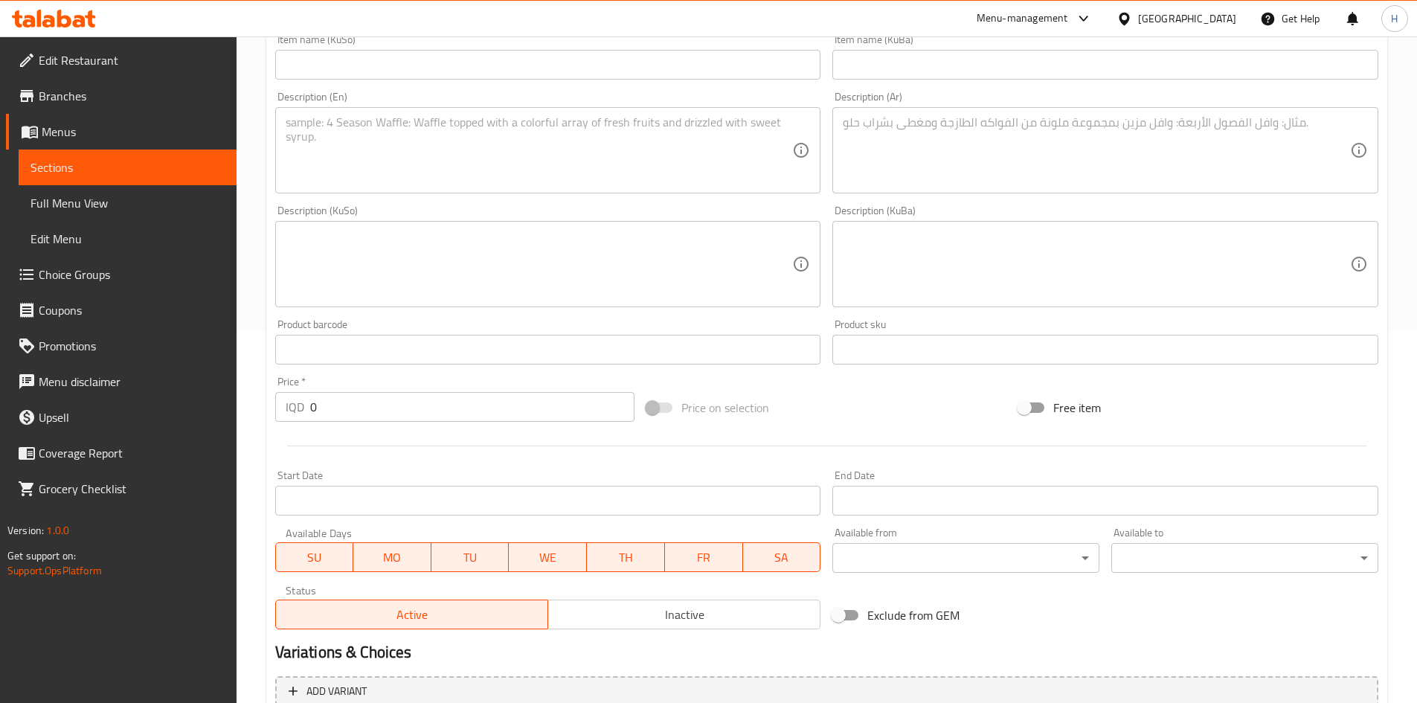
type input "Chicken Shawarma On Charcoal"
click at [323, 405] on input "0" at bounding box center [472, 407] width 325 height 30
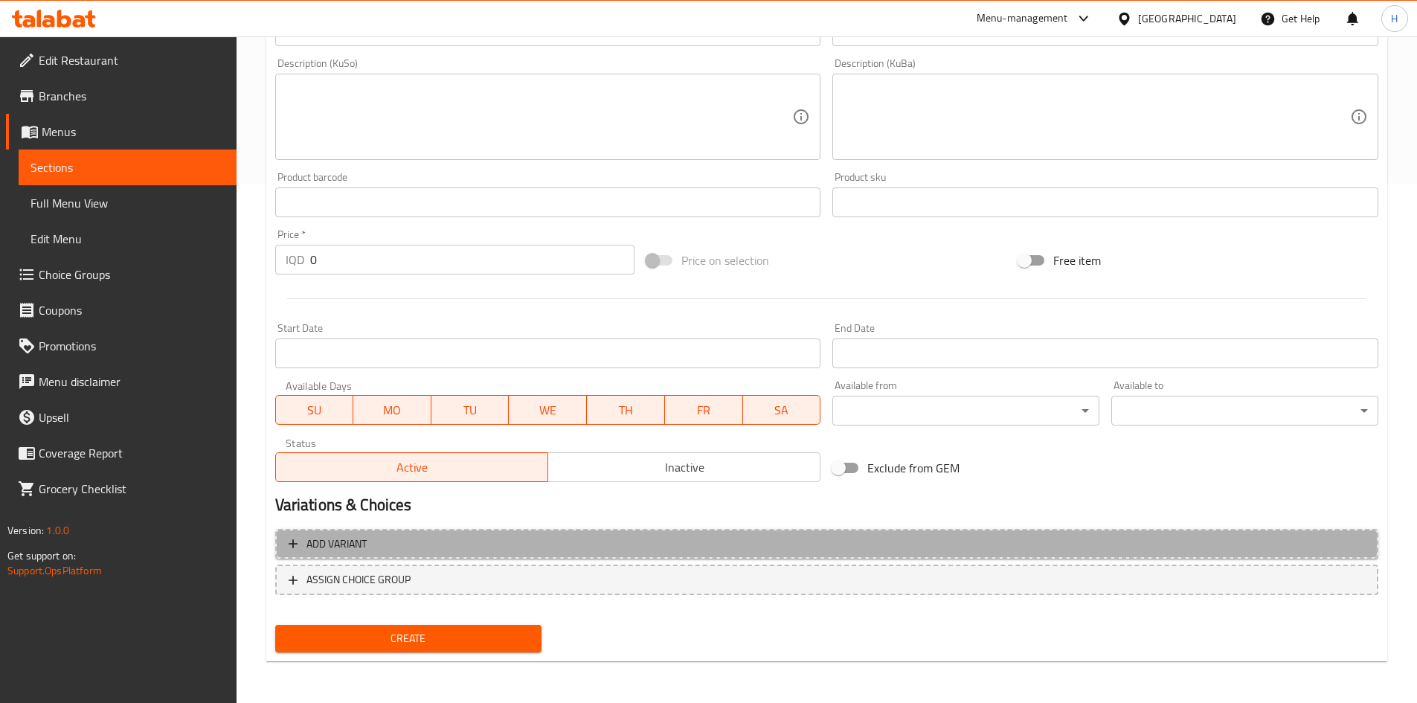
click at [367, 553] on span "Add variant" at bounding box center [336, 544] width 60 height 19
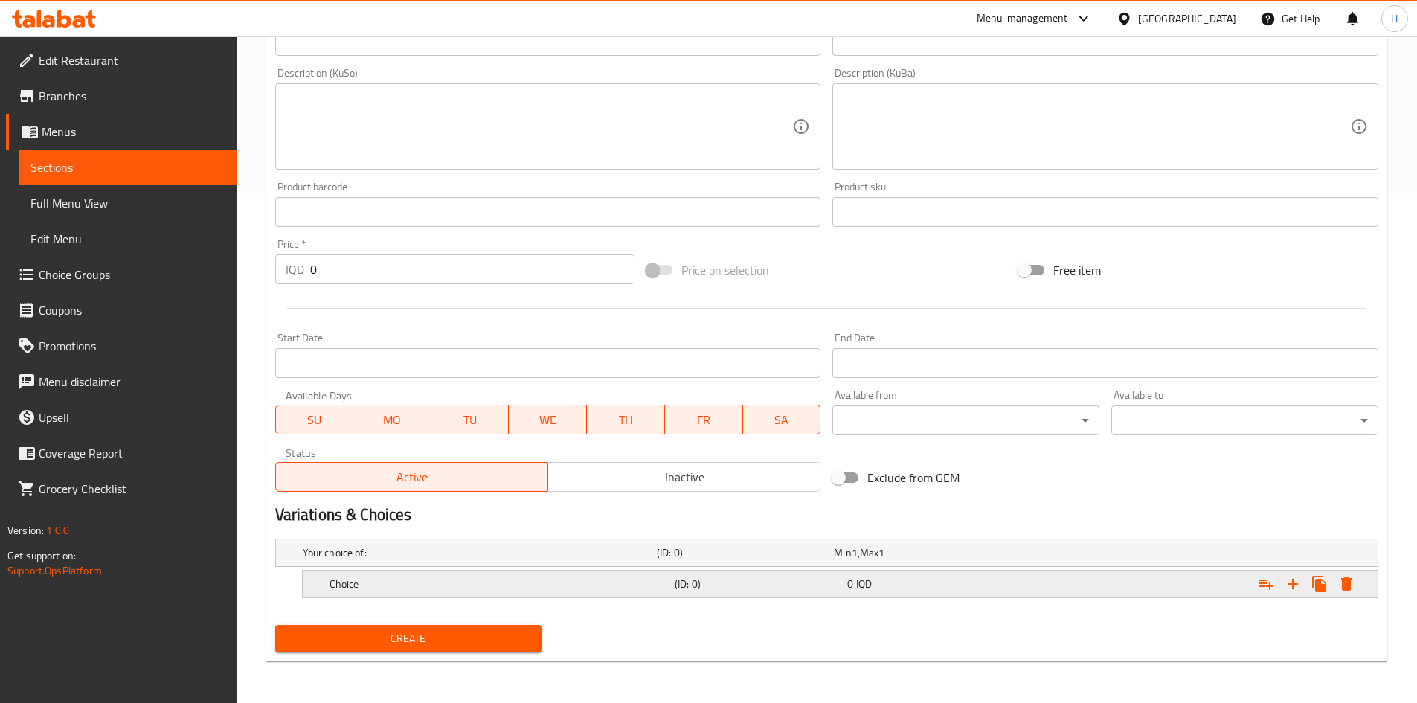
click at [1294, 592] on icon "Expand" at bounding box center [1293, 584] width 18 height 18
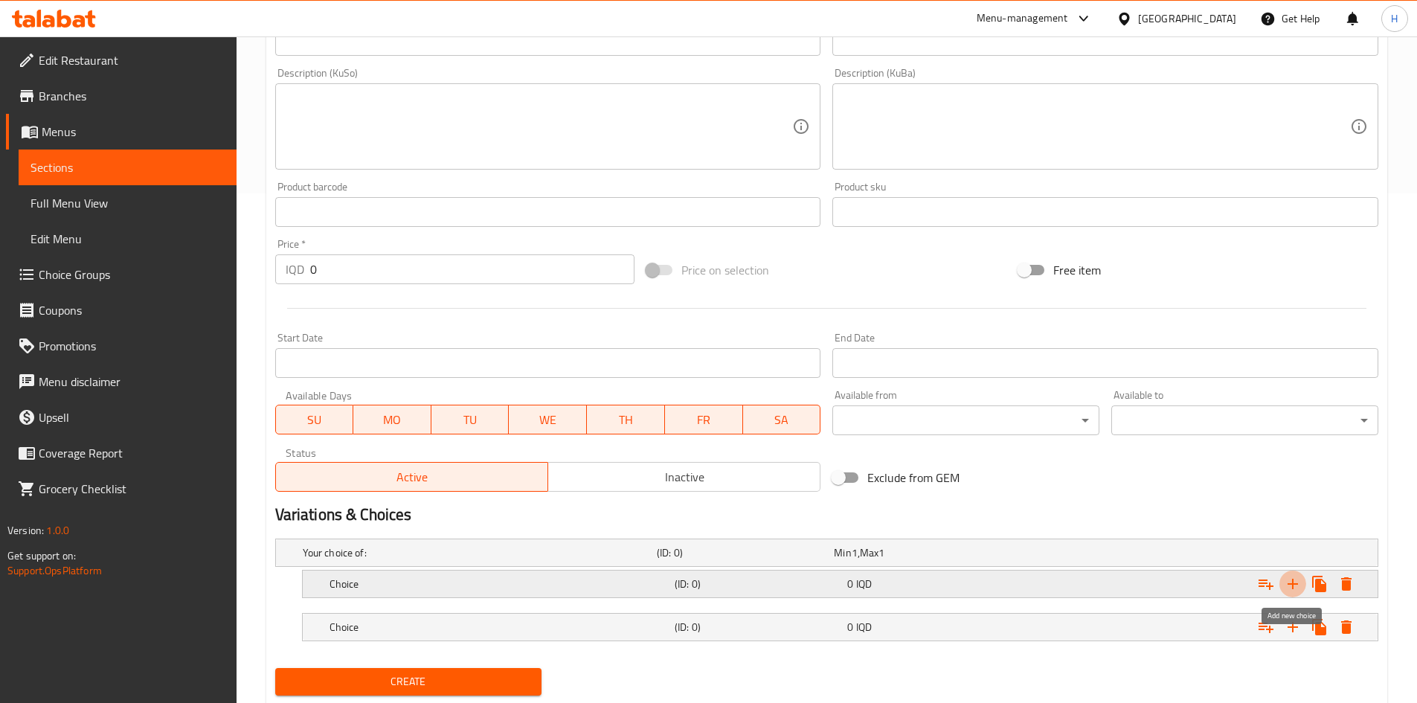
click at [1294, 592] on icon "Expand" at bounding box center [1293, 584] width 18 height 18
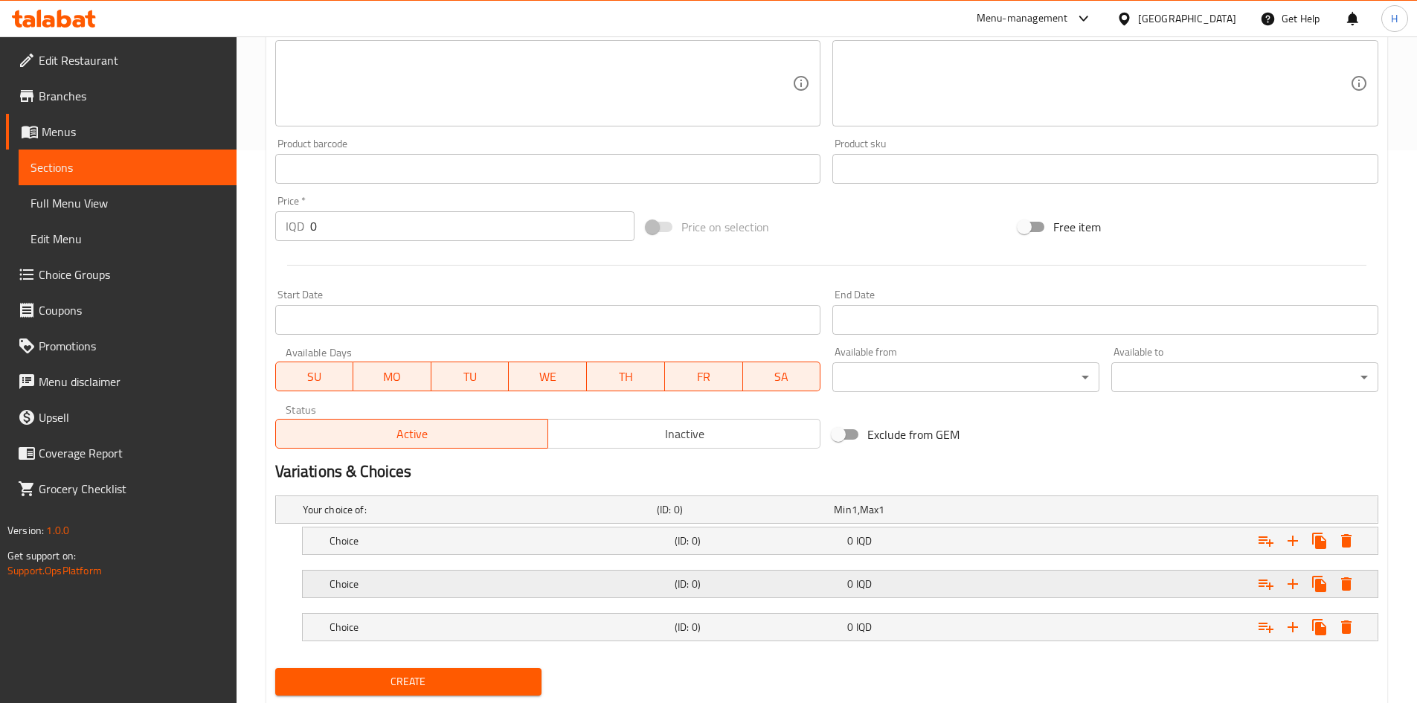
scroll to position [596, 0]
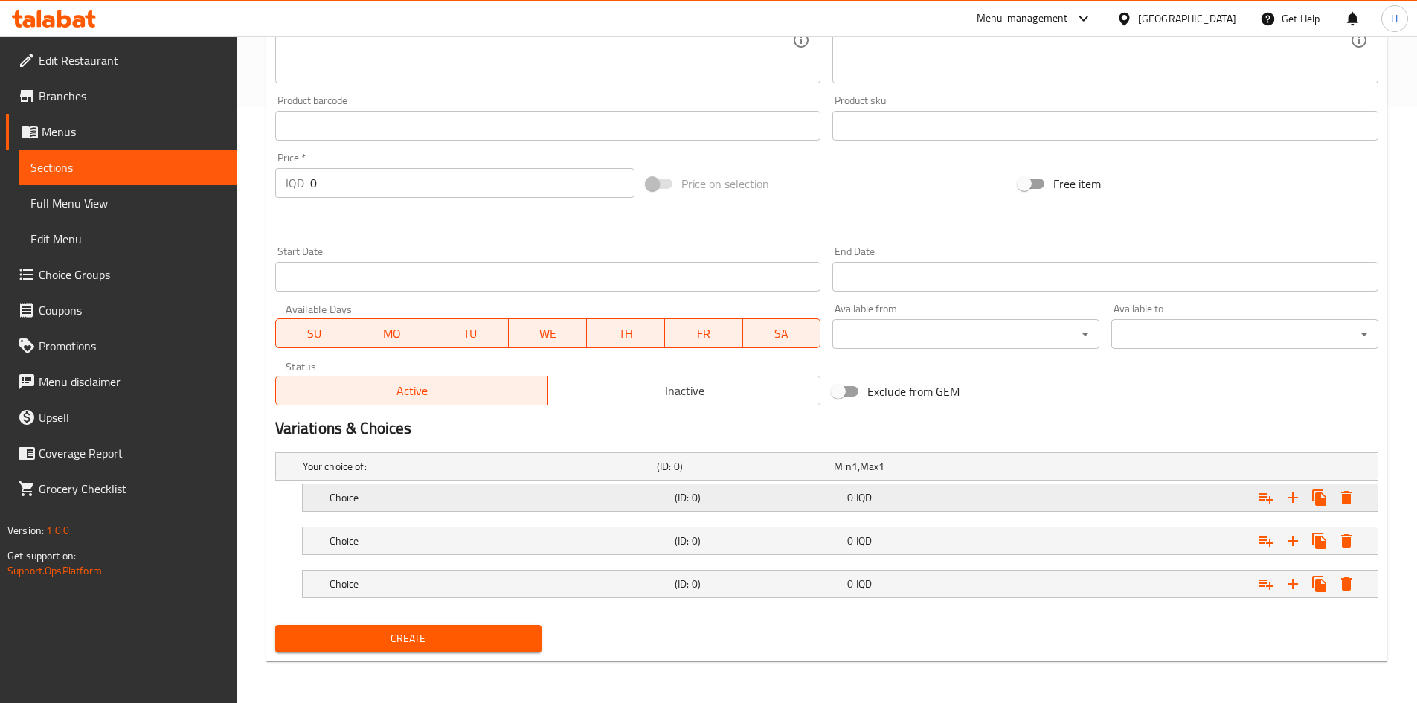
click at [412, 496] on h5 "Choice" at bounding box center [499, 497] width 339 height 15
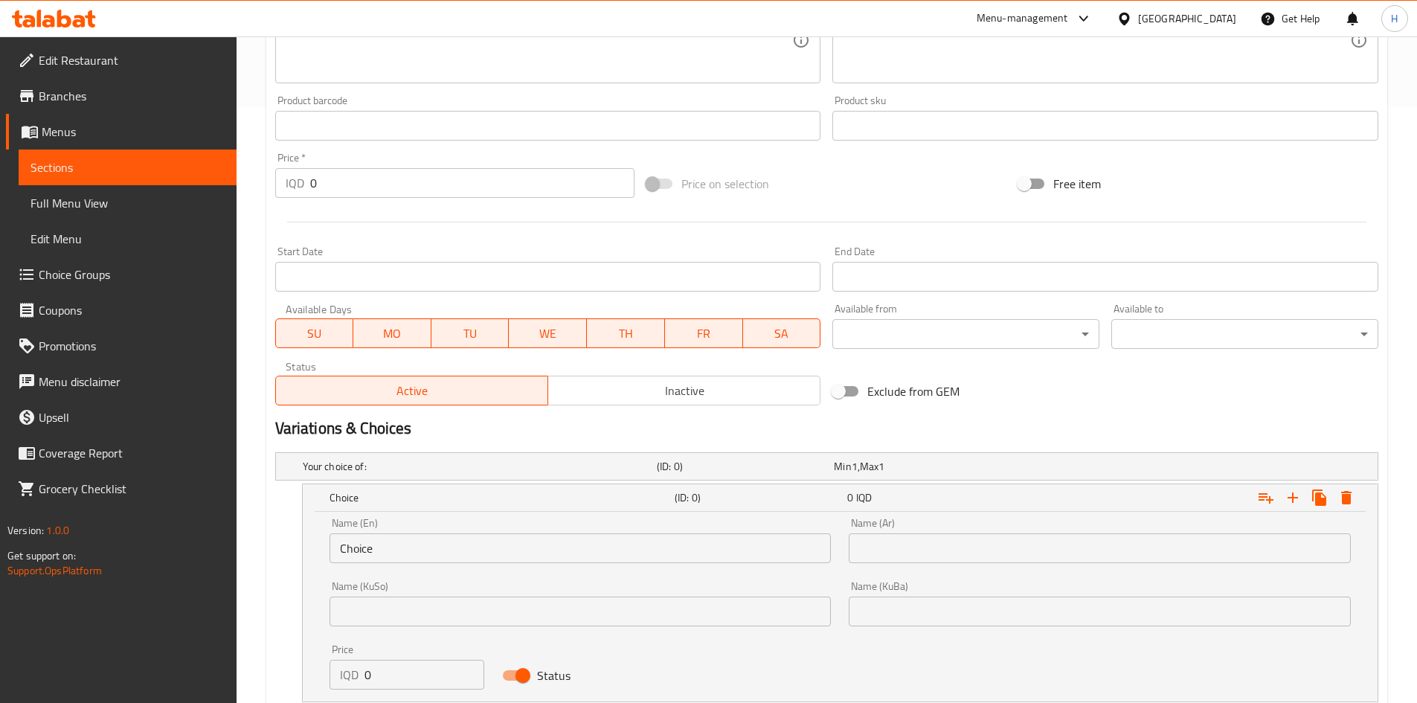
click at [386, 562] on input "Choice" at bounding box center [581, 548] width 502 height 30
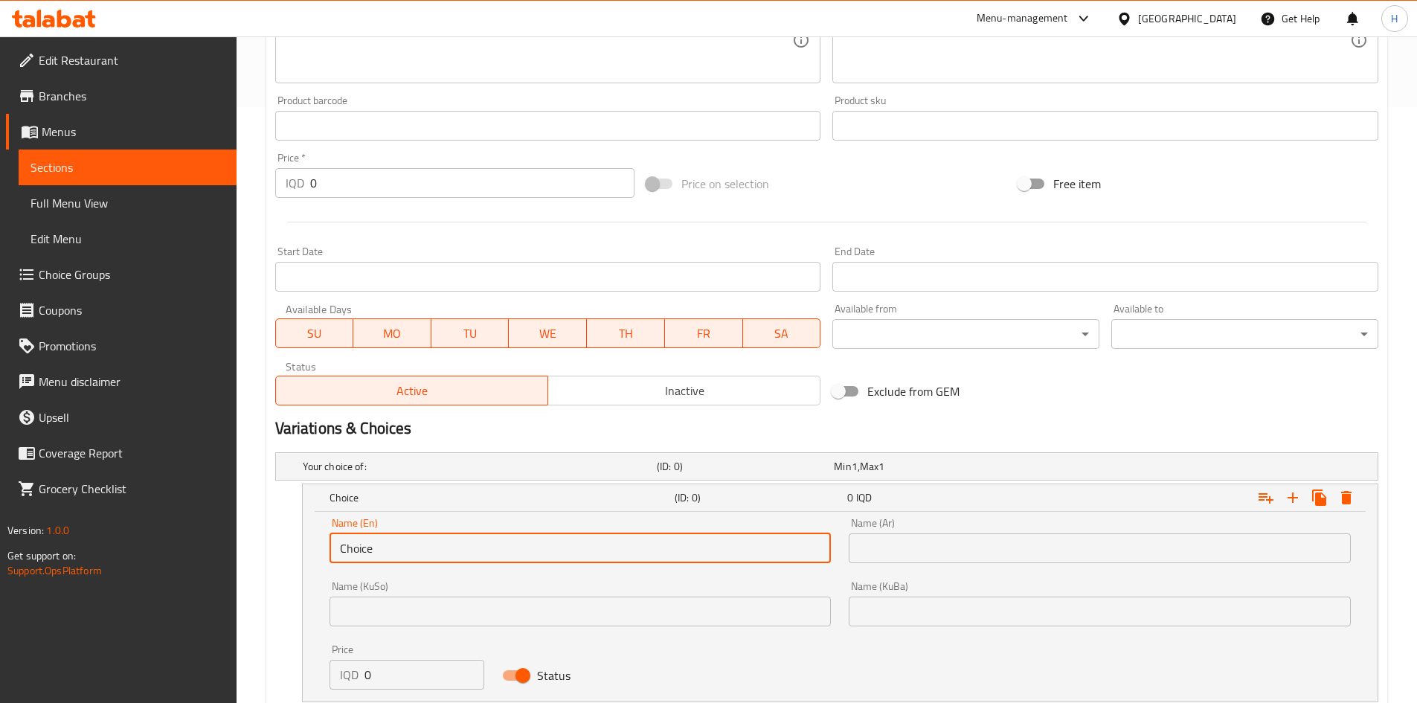
click at [386, 559] on input "Choice" at bounding box center [581, 548] width 502 height 30
click at [386, 559] on input "text" at bounding box center [581, 548] width 502 height 30
type input "1 Kilo"
click at [963, 548] on input "text" at bounding box center [1100, 548] width 502 height 30
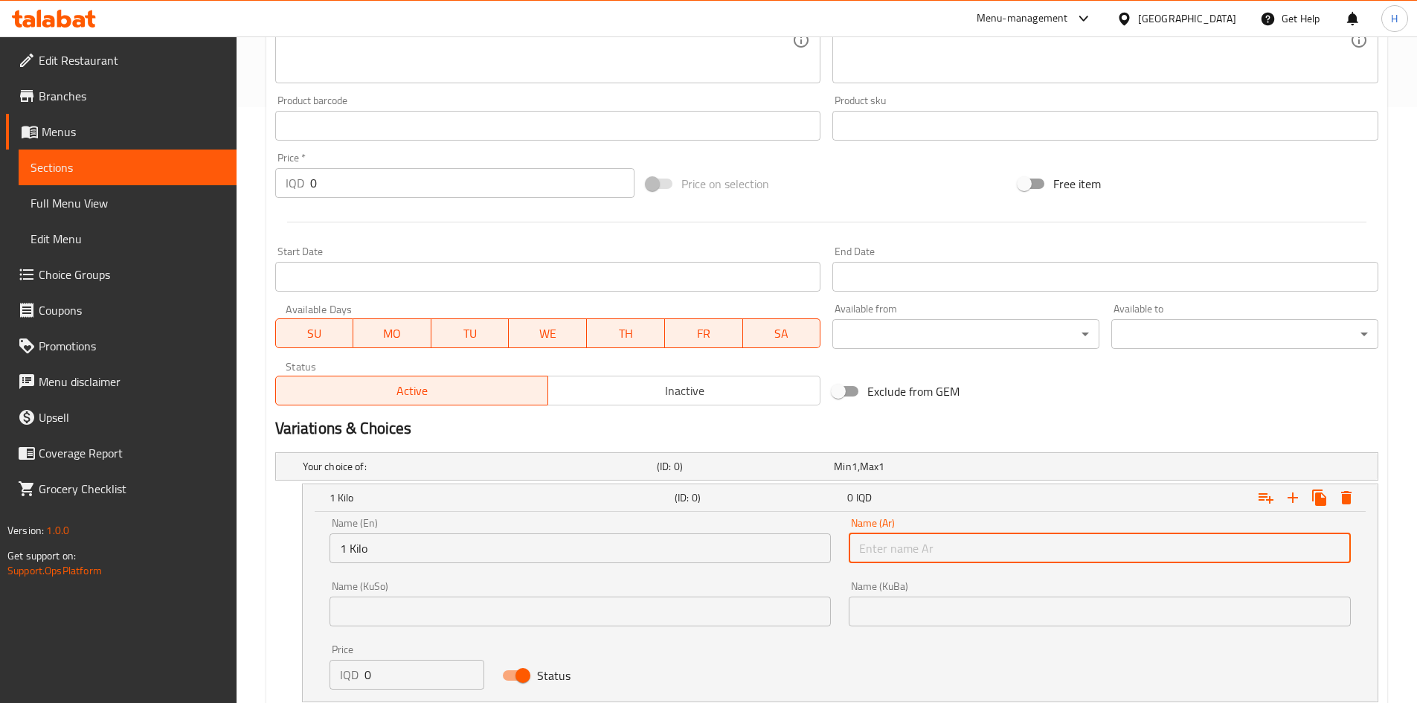
type input "1 كيلو"
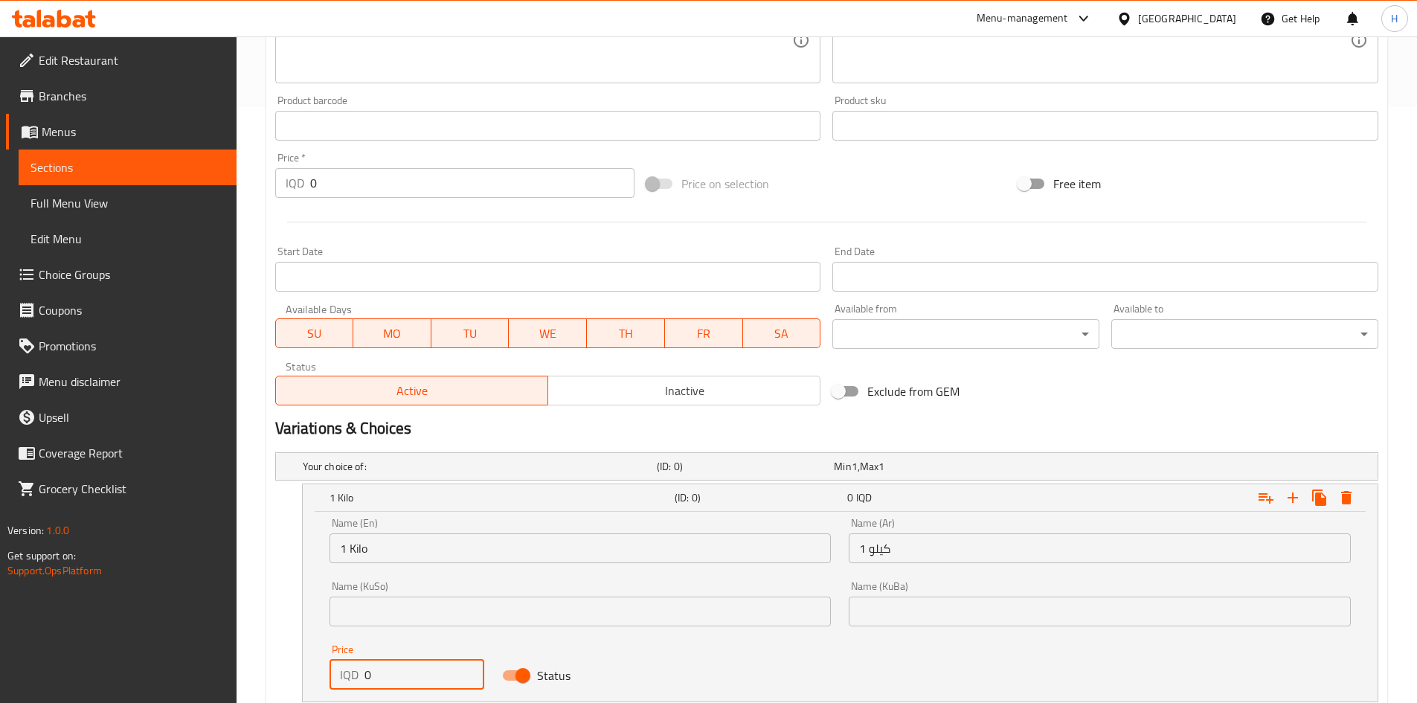
click at [401, 663] on input "0" at bounding box center [425, 675] width 121 height 30
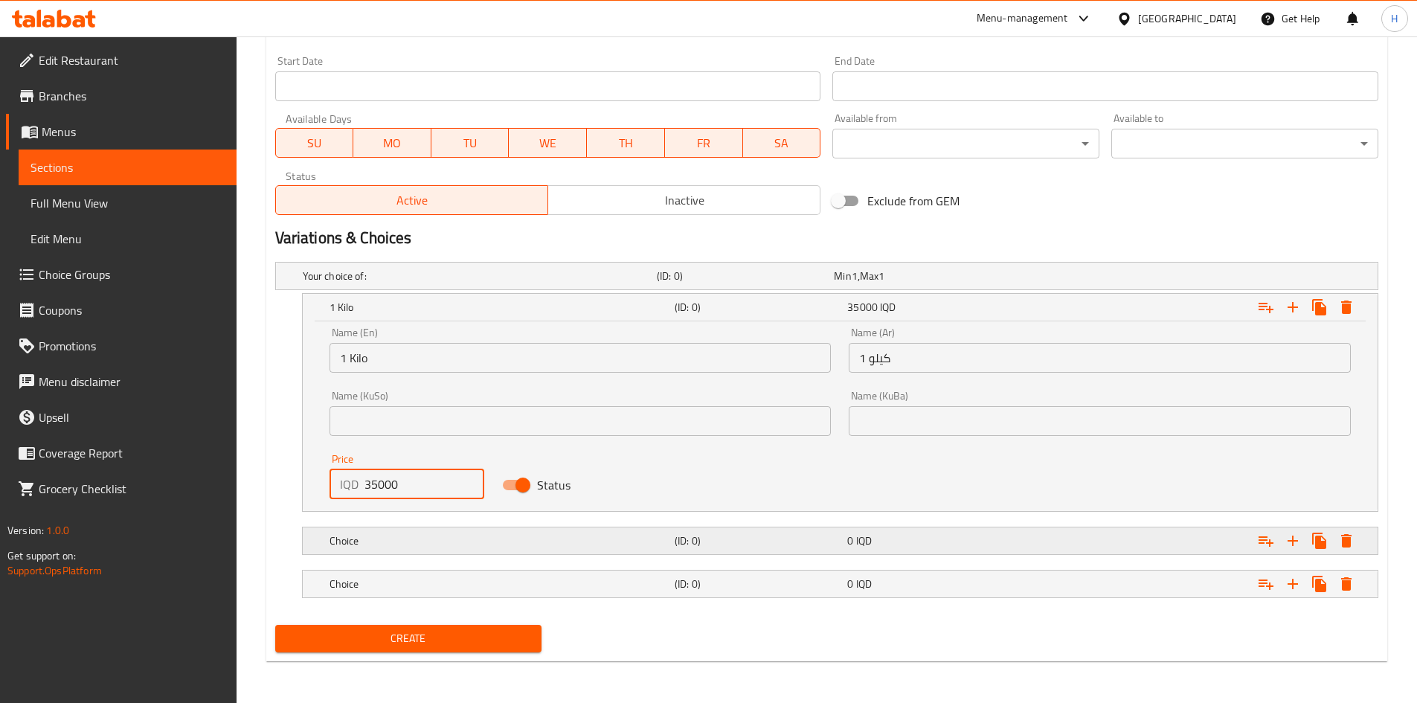
type input "35000"
click at [368, 549] on div "Choice" at bounding box center [499, 540] width 345 height 21
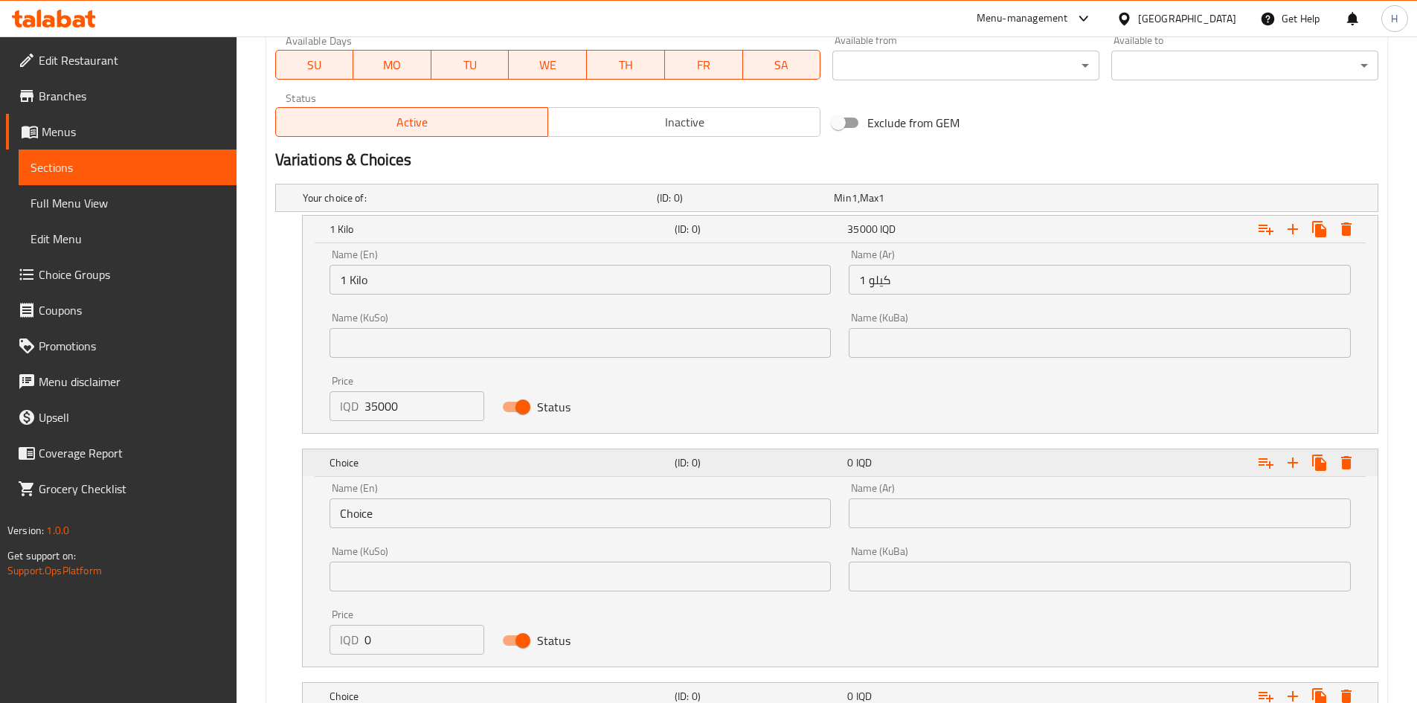
scroll to position [945, 0]
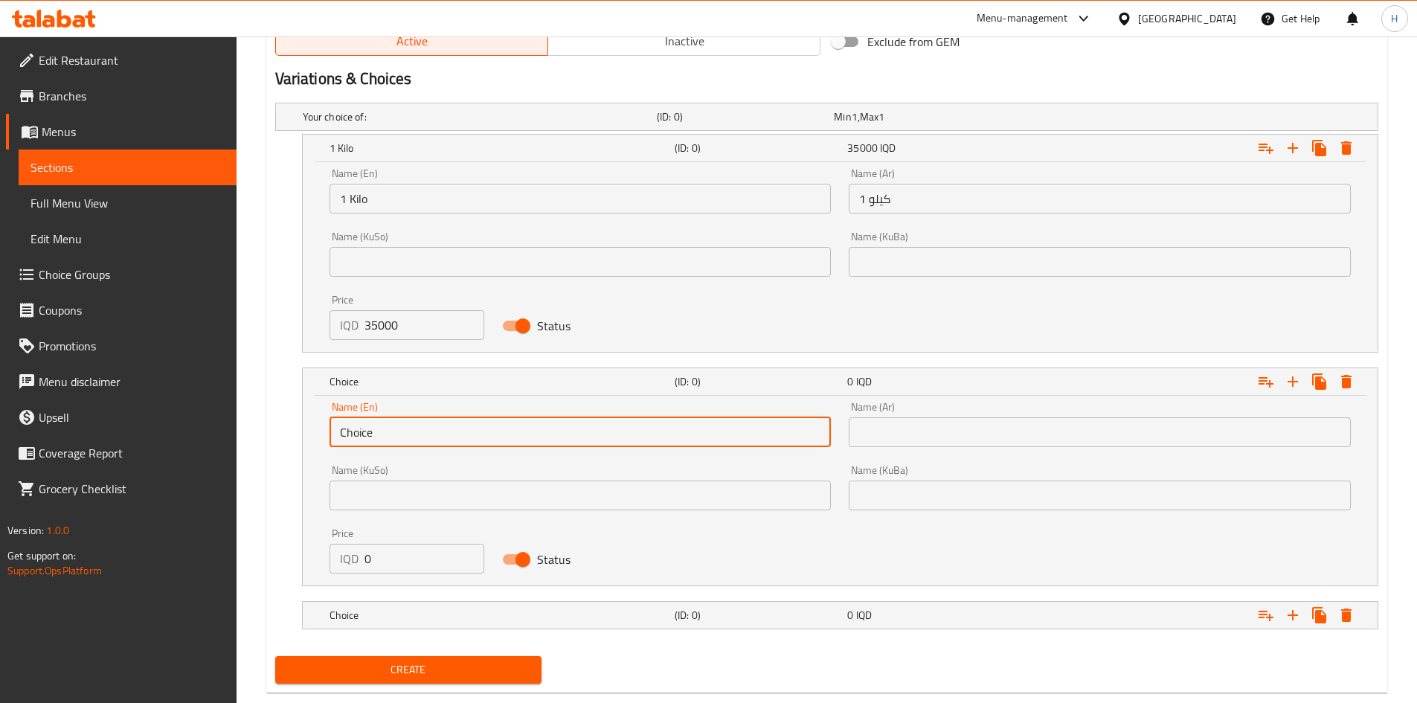
click at [389, 441] on input "Choice" at bounding box center [581, 432] width 502 height 30
click at [389, 441] on input "text" at bounding box center [581, 432] width 502 height 30
type input "1/2 Kilo"
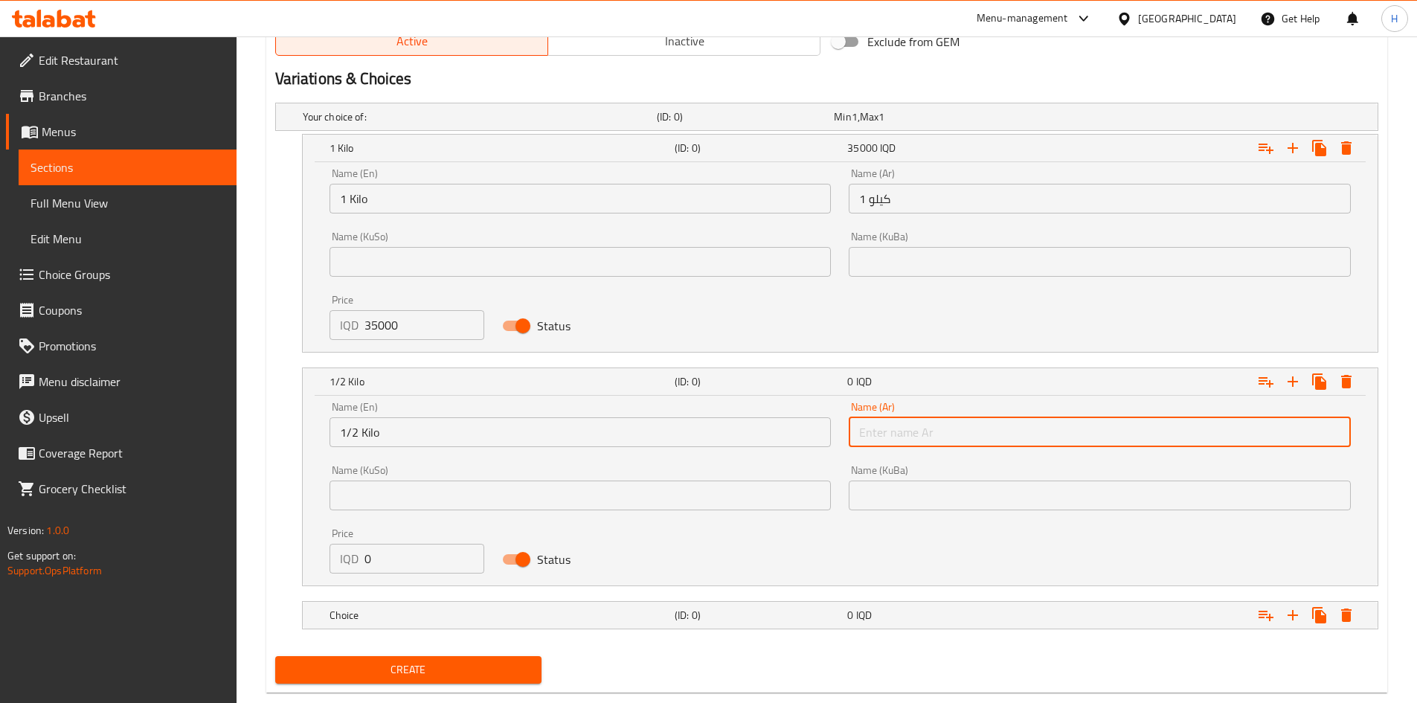
click at [1005, 444] on input "text" at bounding box center [1100, 432] width 502 height 30
type input "1/2 كيلو"
click at [396, 548] on input "0" at bounding box center [425, 559] width 121 height 30
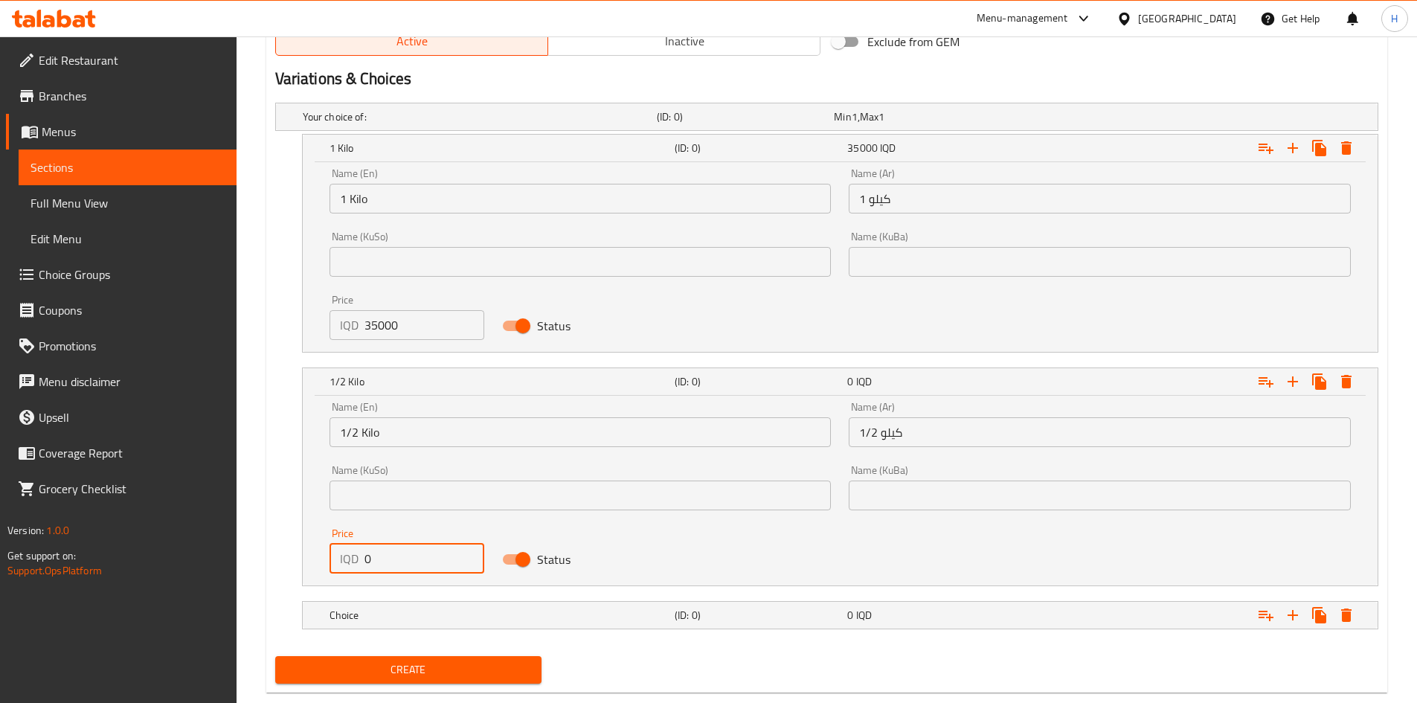
click at [396, 548] on input "0" at bounding box center [425, 559] width 121 height 30
type input "18000"
click at [409, 620] on h5 "Choice" at bounding box center [499, 615] width 339 height 15
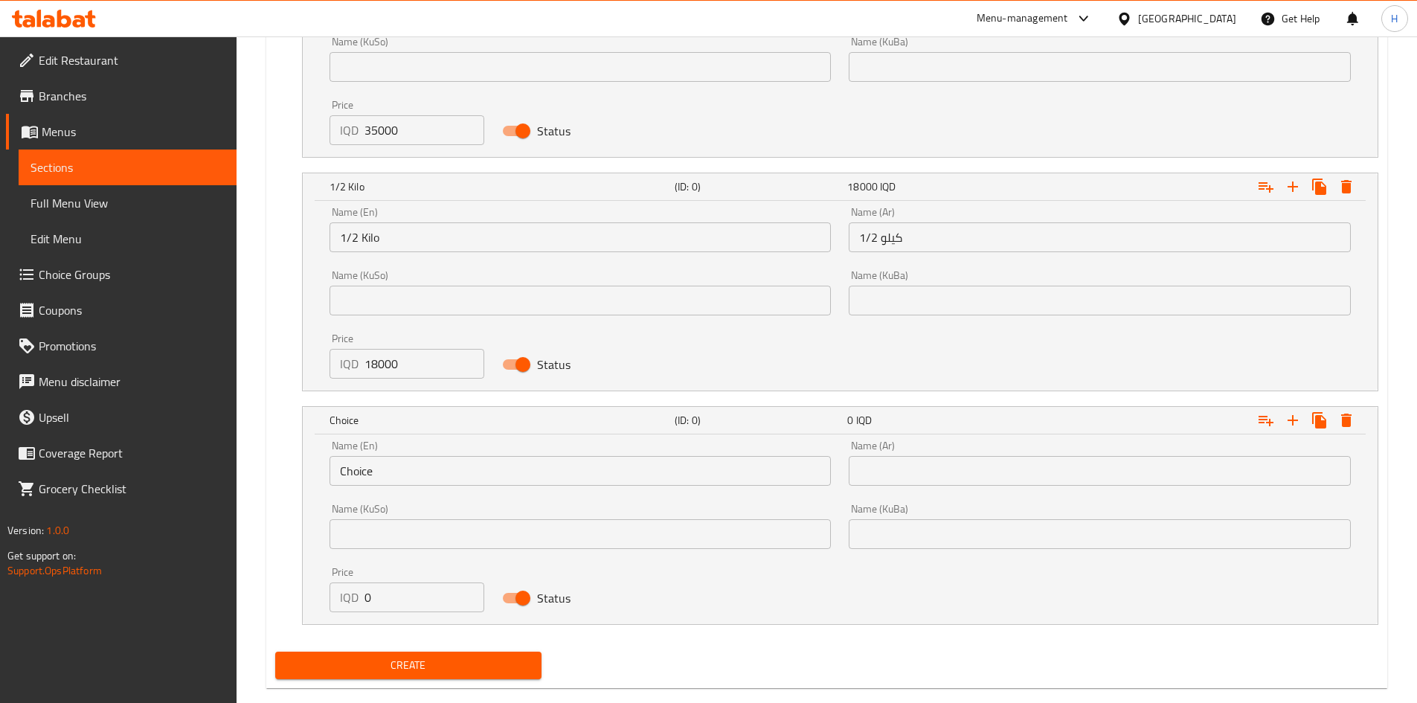
scroll to position [1163, 0]
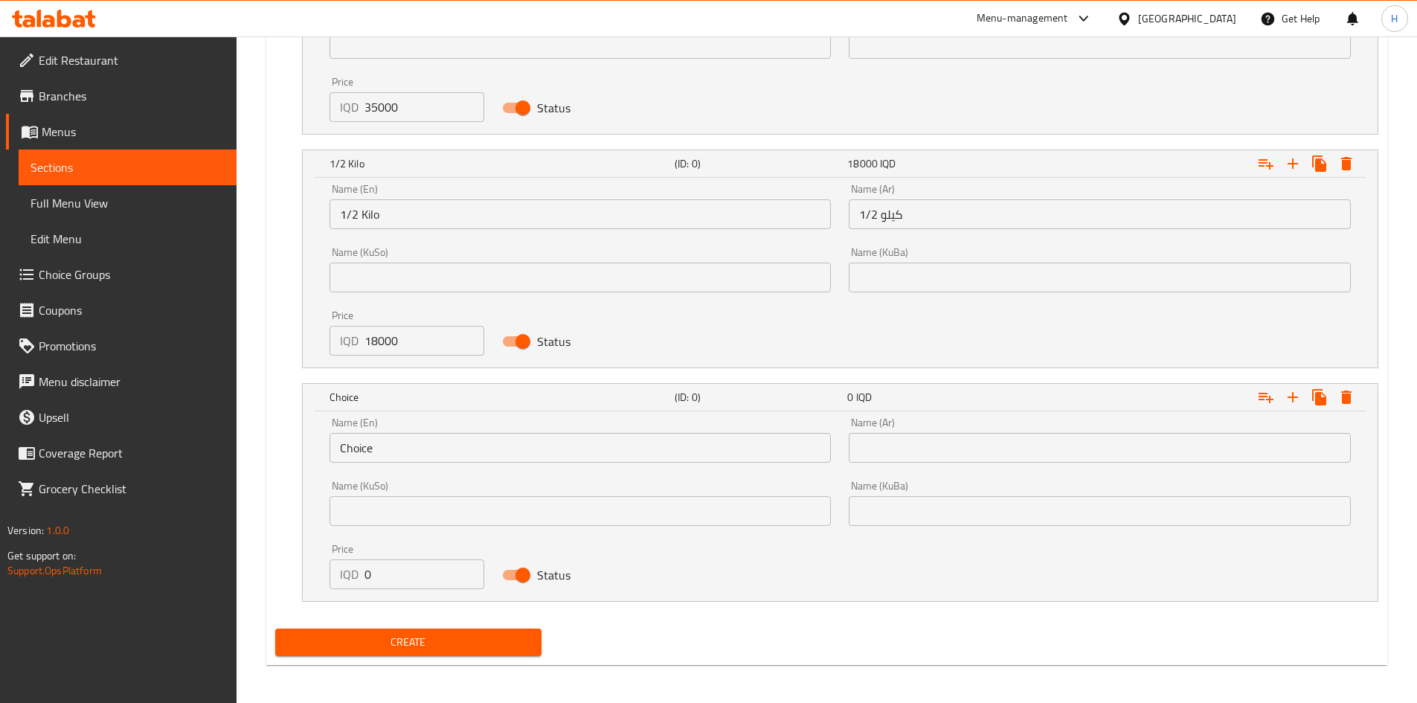
click at [394, 431] on div "Name (En) Choice Name (En)" at bounding box center [581, 439] width 502 height 45
click at [394, 450] on input "Choice" at bounding box center [581, 448] width 502 height 30
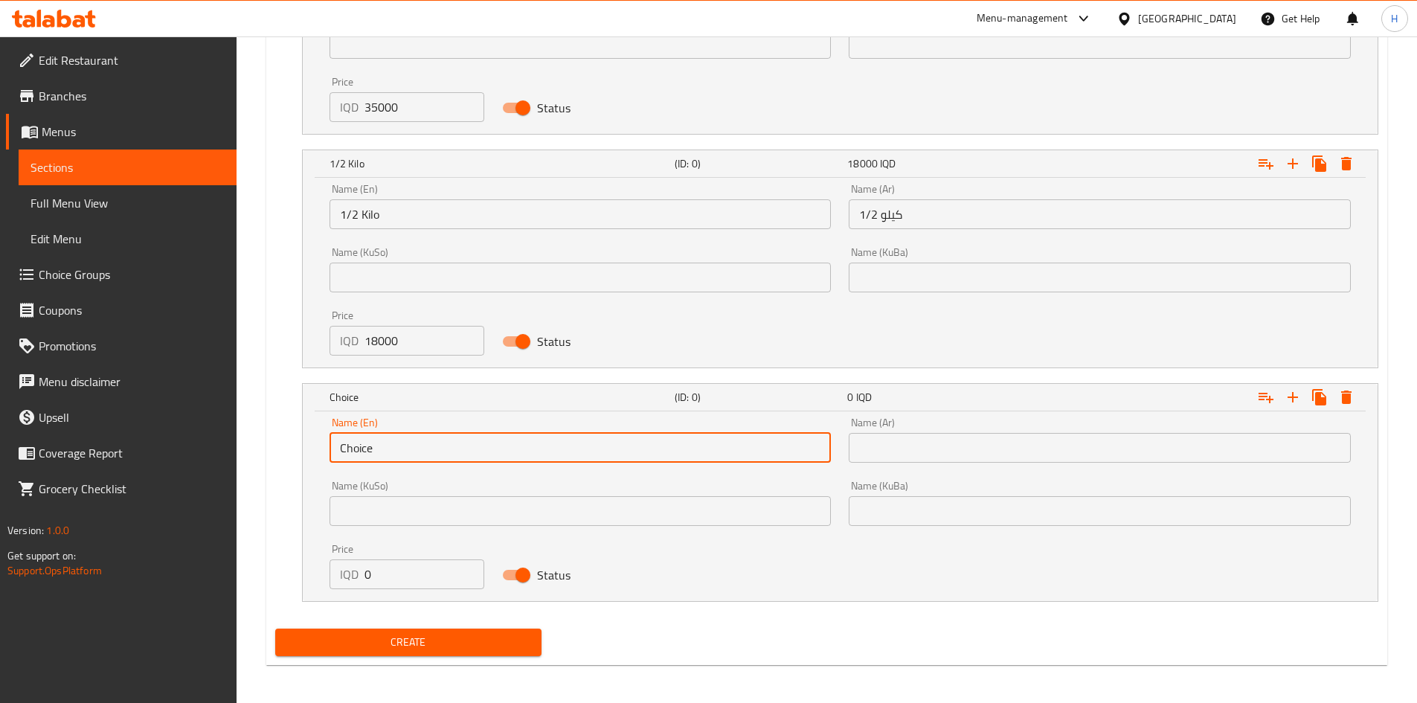
click at [394, 450] on input "Choice" at bounding box center [581, 448] width 502 height 30
click at [394, 450] on input "text" at bounding box center [581, 448] width 502 height 30
type input "1/4 Kilo"
drag, startPoint x: 949, startPoint y: 455, endPoint x: 958, endPoint y: 461, distance: 11.2
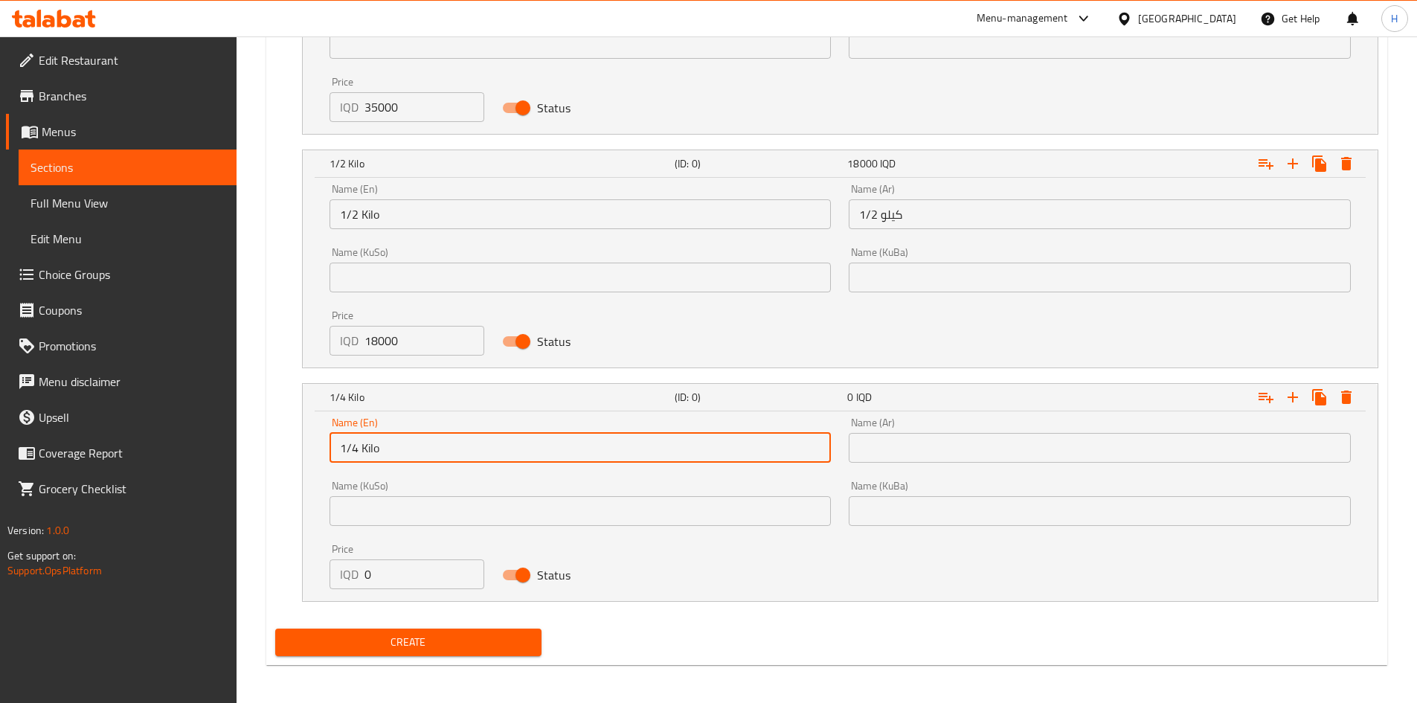
click at [949, 455] on input "text" at bounding box center [1100, 448] width 502 height 30
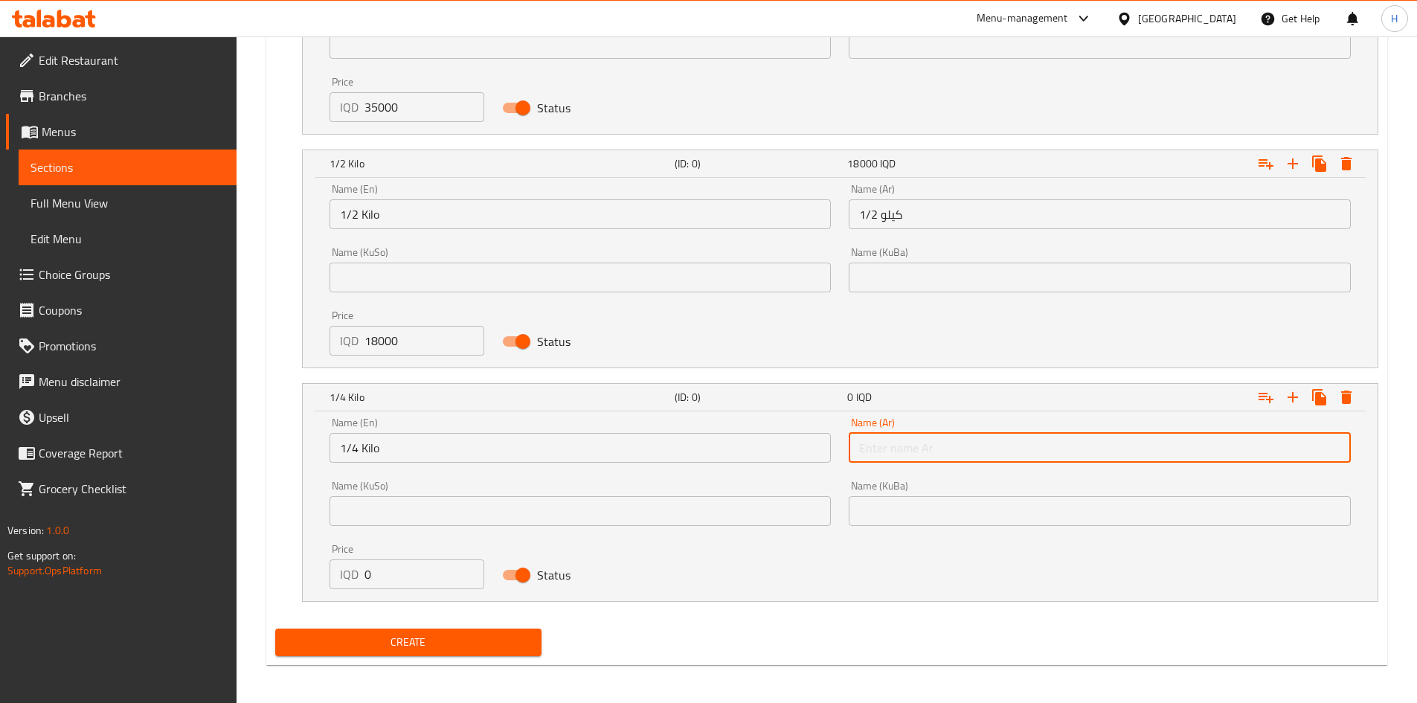
type input "1/4 كيلو"
click at [373, 571] on input "0" at bounding box center [425, 574] width 121 height 30
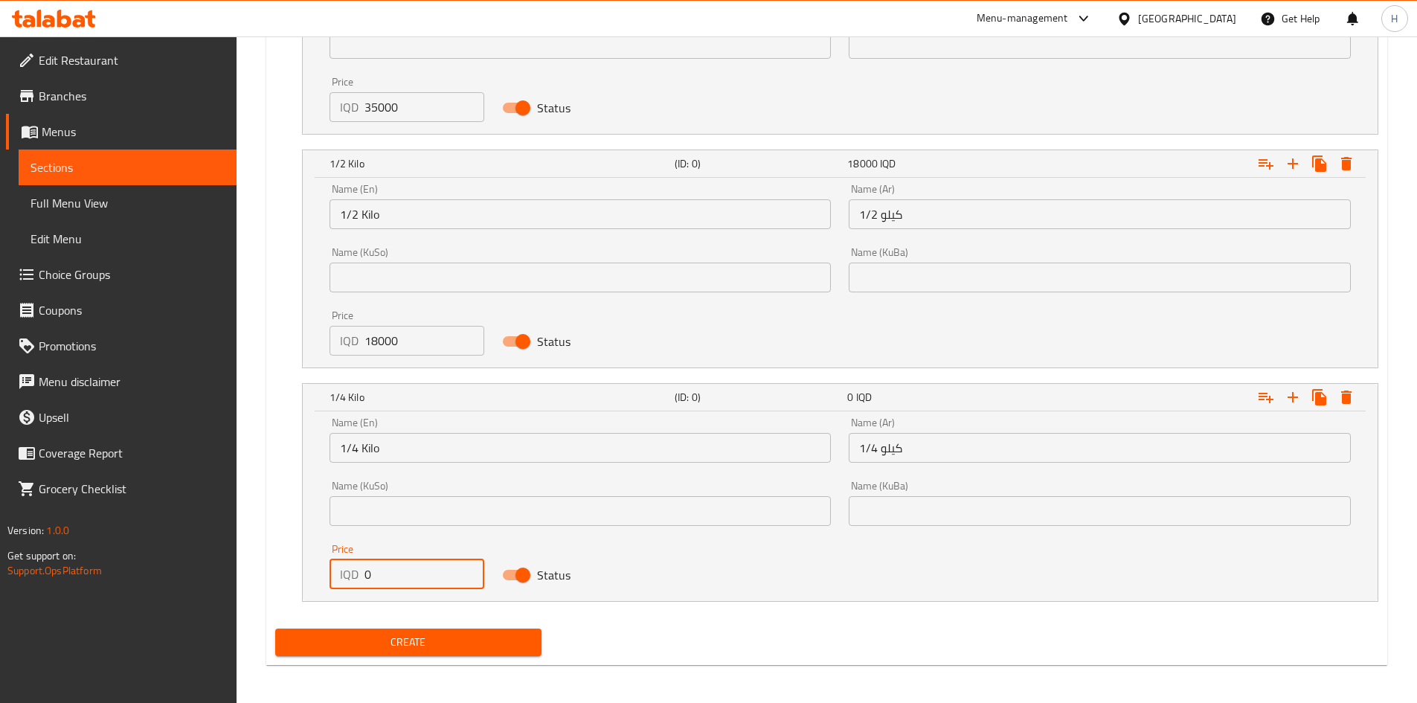
click at [373, 571] on input "0" at bounding box center [425, 574] width 121 height 30
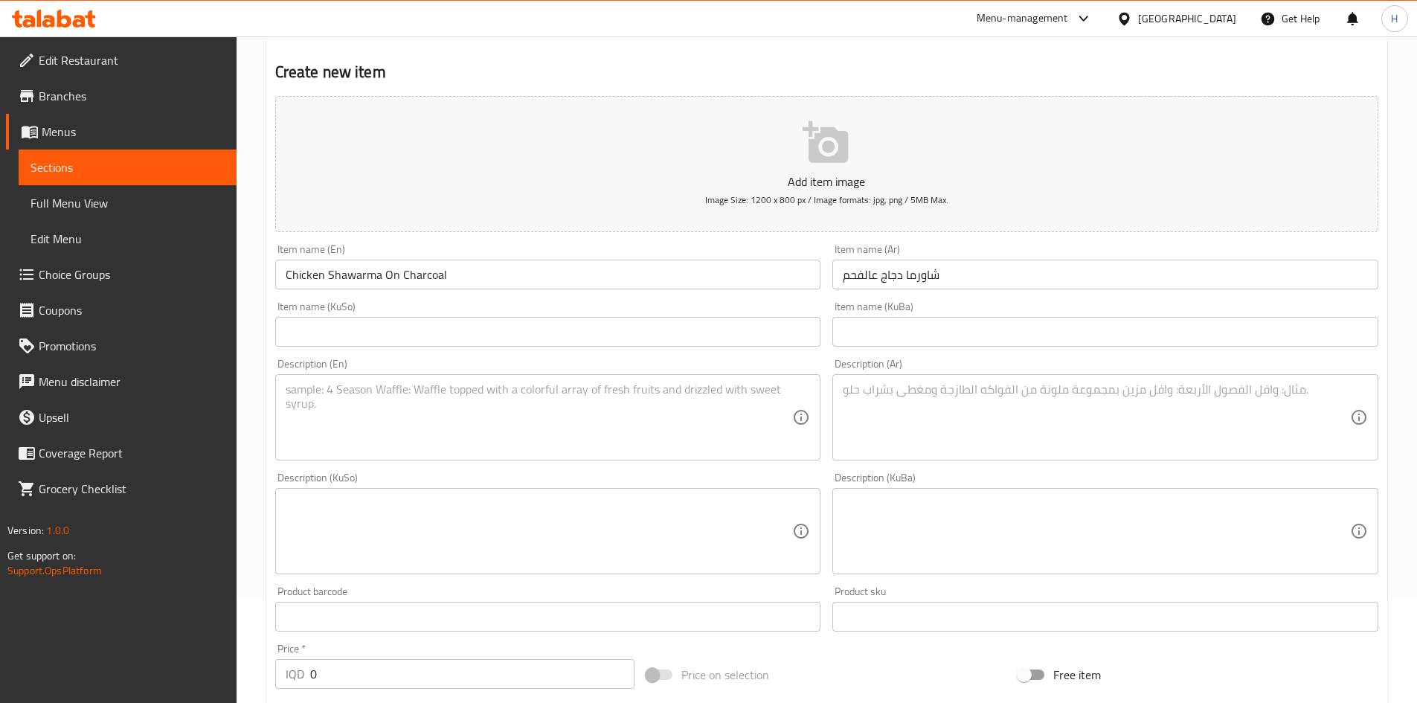
scroll to position [0, 0]
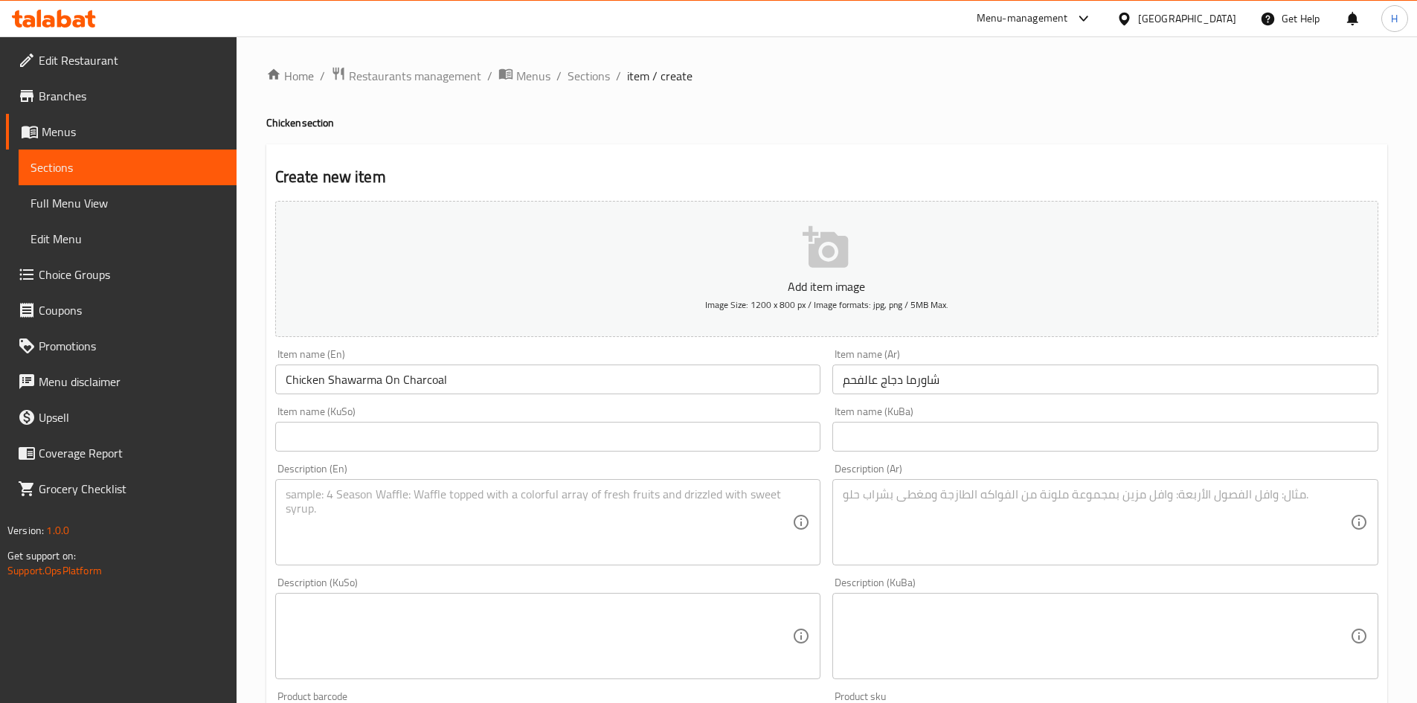
type input "10000"
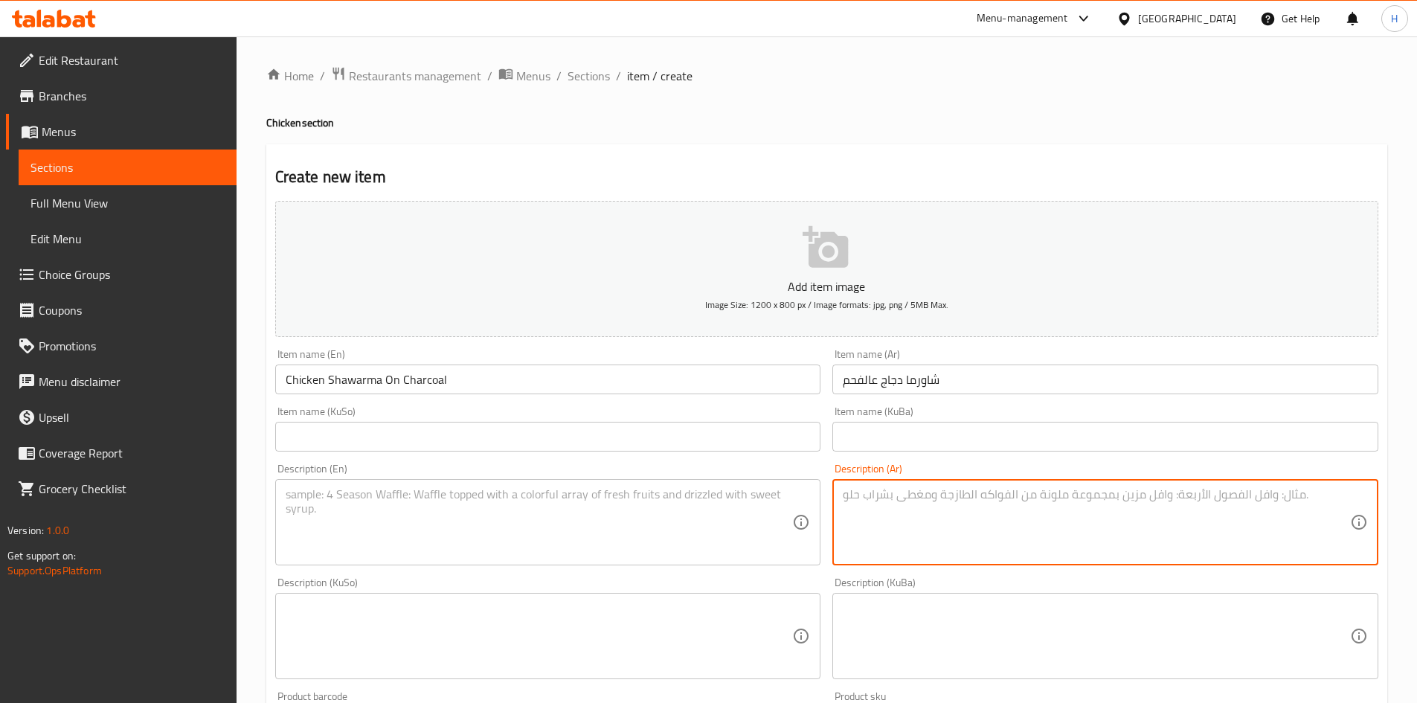
click at [911, 511] on textarea at bounding box center [1096, 522] width 507 height 71
type textarea "A"
click at [915, 513] on textarea "شاورما دجاج, 2 صلصات, مخلل و2 صمون" at bounding box center [1096, 522] width 507 height 71
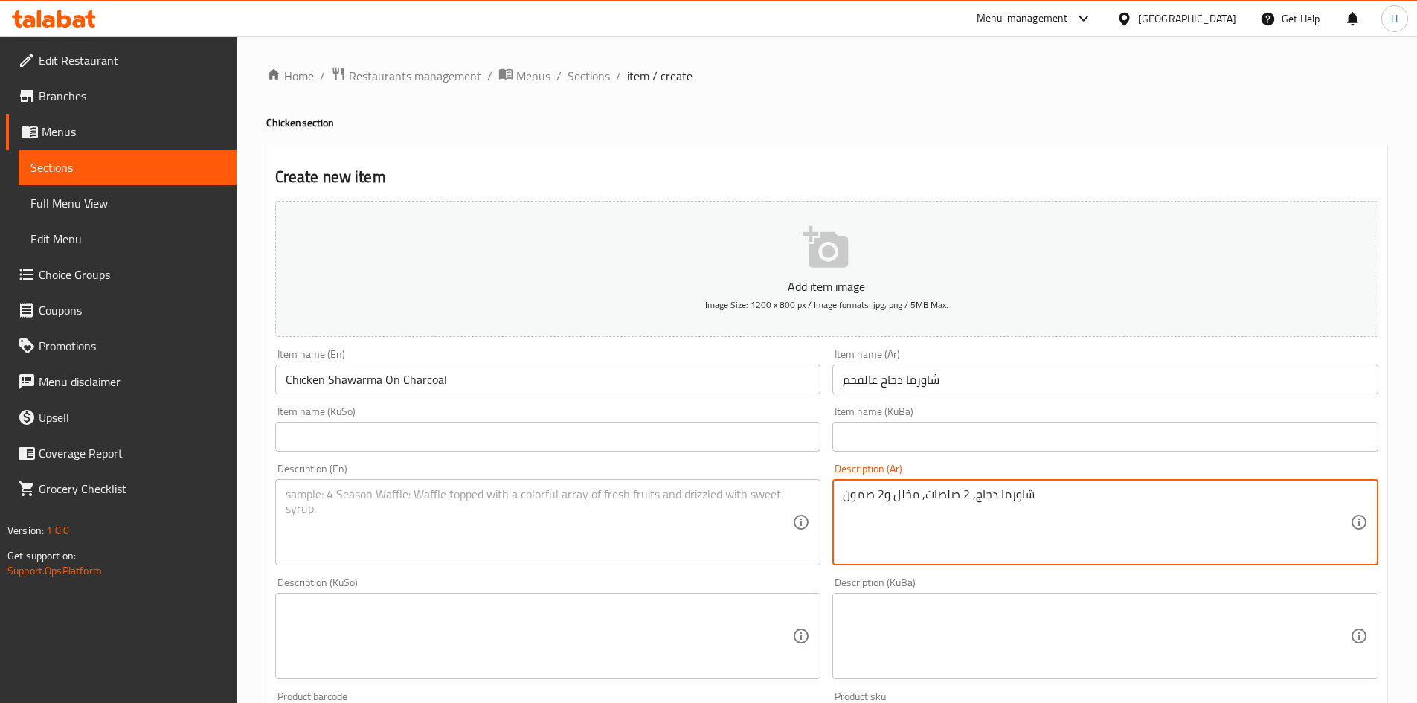
click at [933, 530] on textarea "شاورما دجاج, 2 صلصات, مخلل و2 صمون" at bounding box center [1096, 522] width 507 height 71
type textarea "شاورما دجاج, 2 صلصات, مخلل و2 صمون"
click at [354, 498] on textarea at bounding box center [539, 522] width 507 height 71
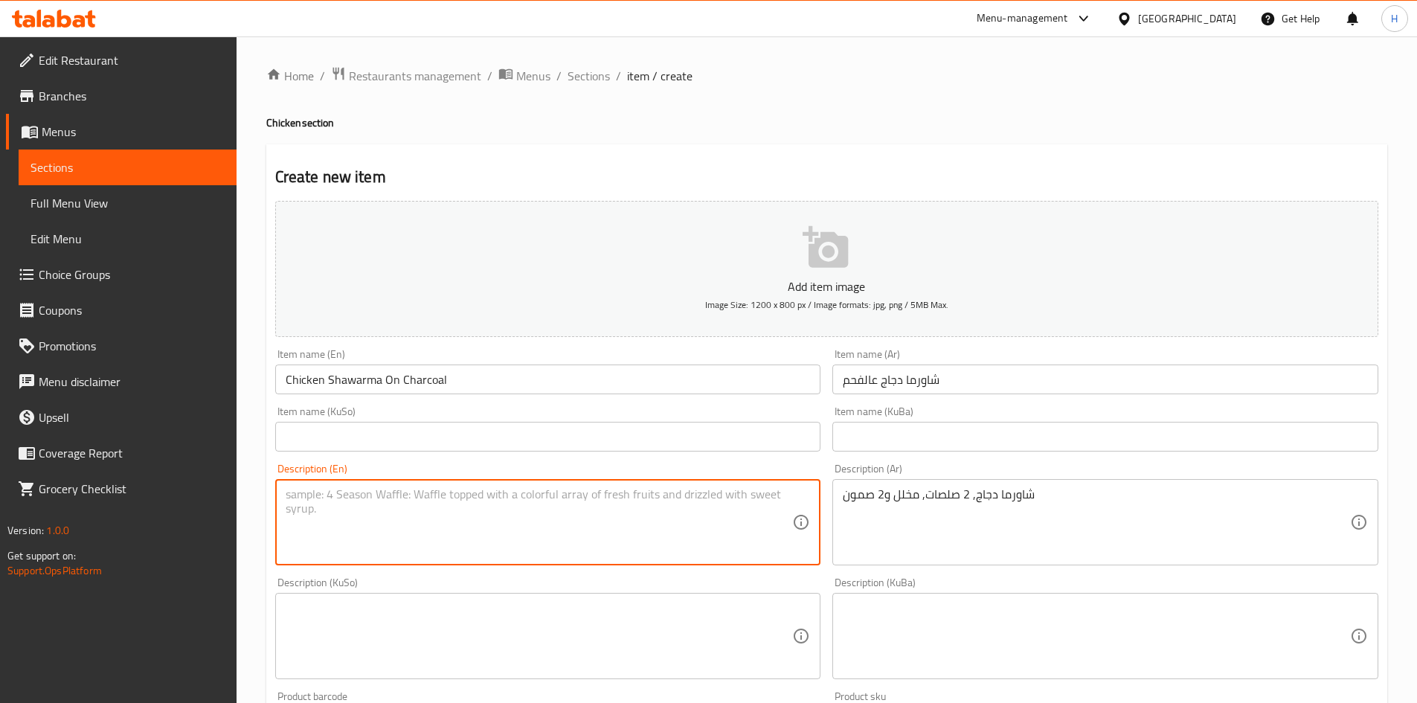
paste textarea "Chicken shawarma, 2 sauces, pickles and 2 buns"
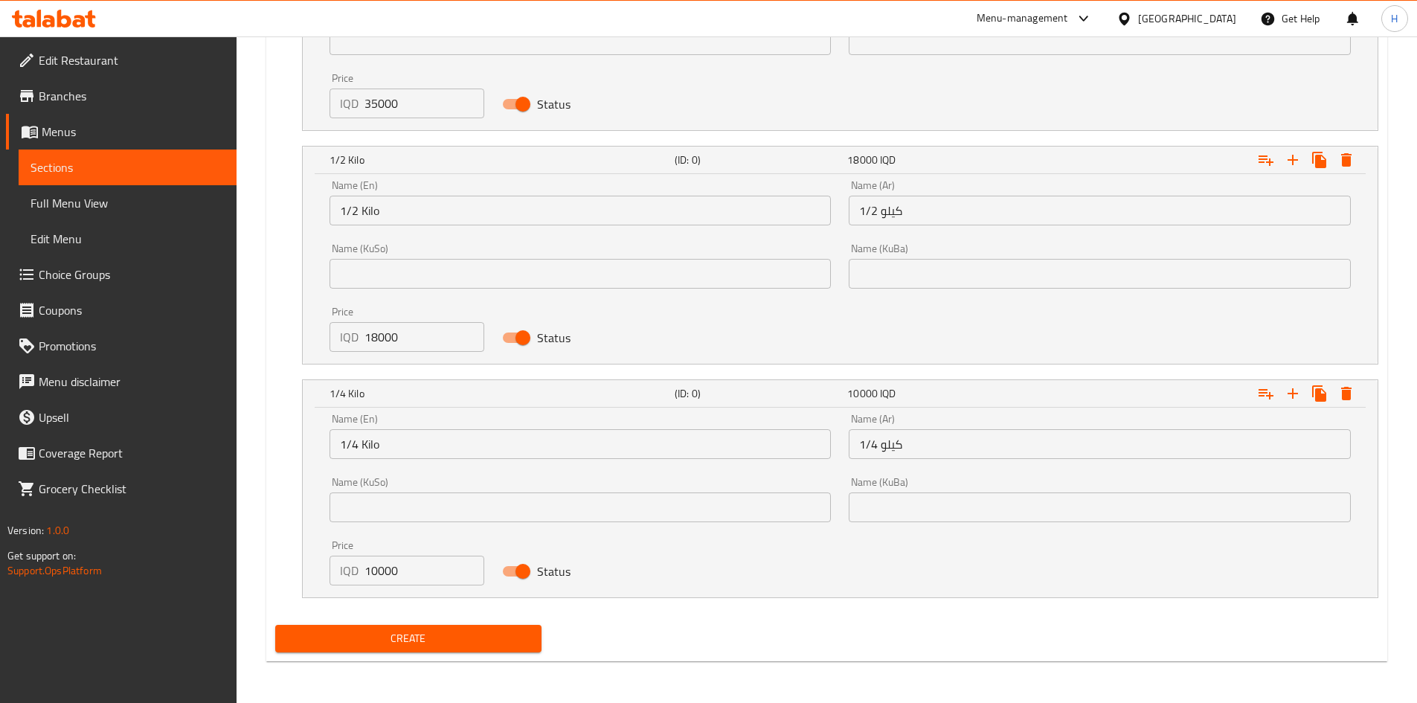
type textarea "Chicken shawarma, 2 sauces, pickles and 2 buns"
drag, startPoint x: 420, startPoint y: 647, endPoint x: 478, endPoint y: 590, distance: 81.0
click at [420, 647] on span "Create" at bounding box center [408, 638] width 243 height 19
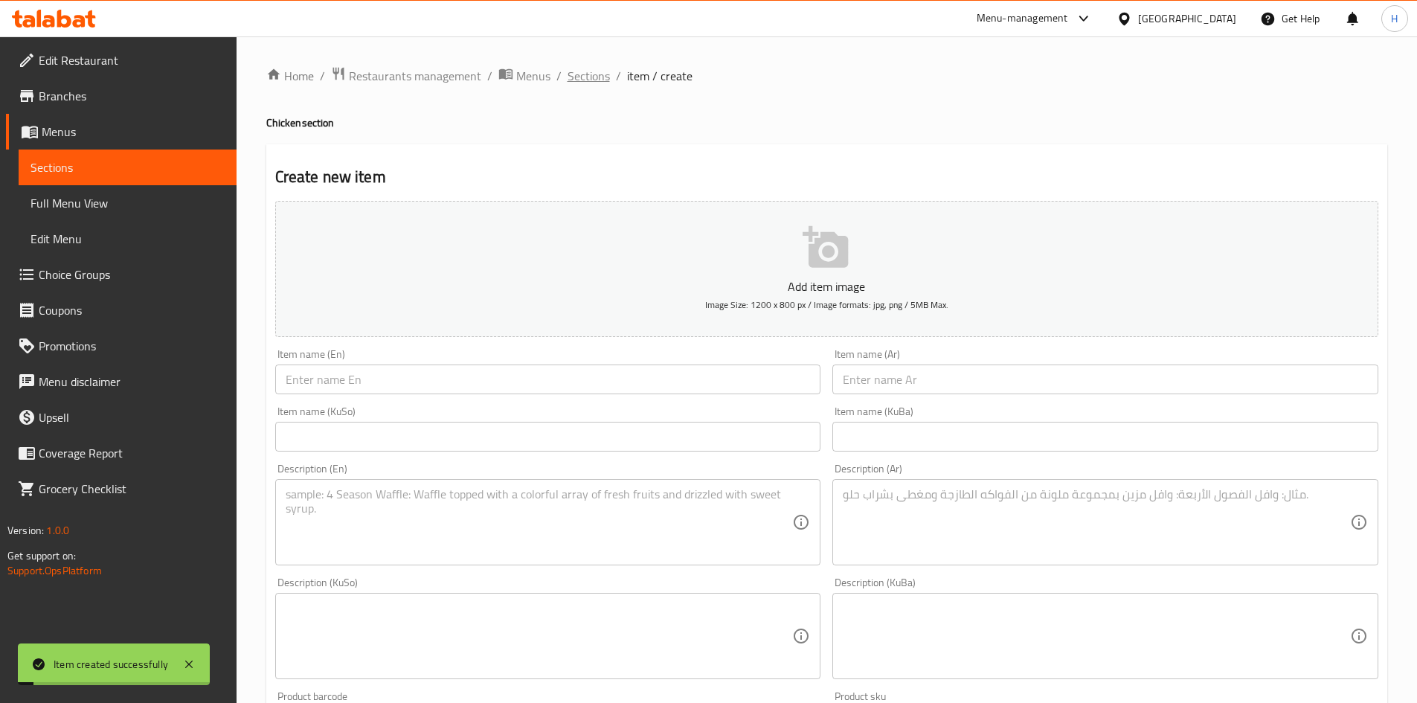
click at [604, 81] on span "Sections" at bounding box center [589, 76] width 42 height 18
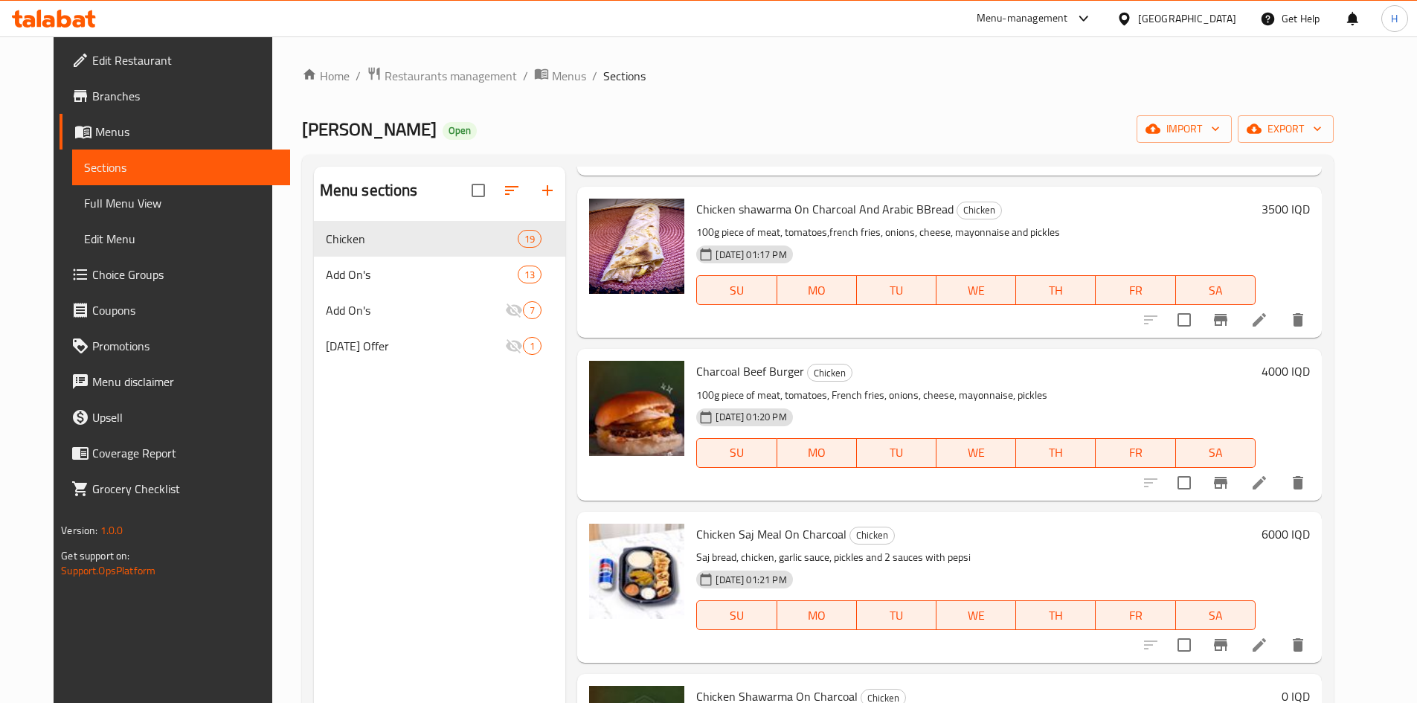
scroll to position [744, 0]
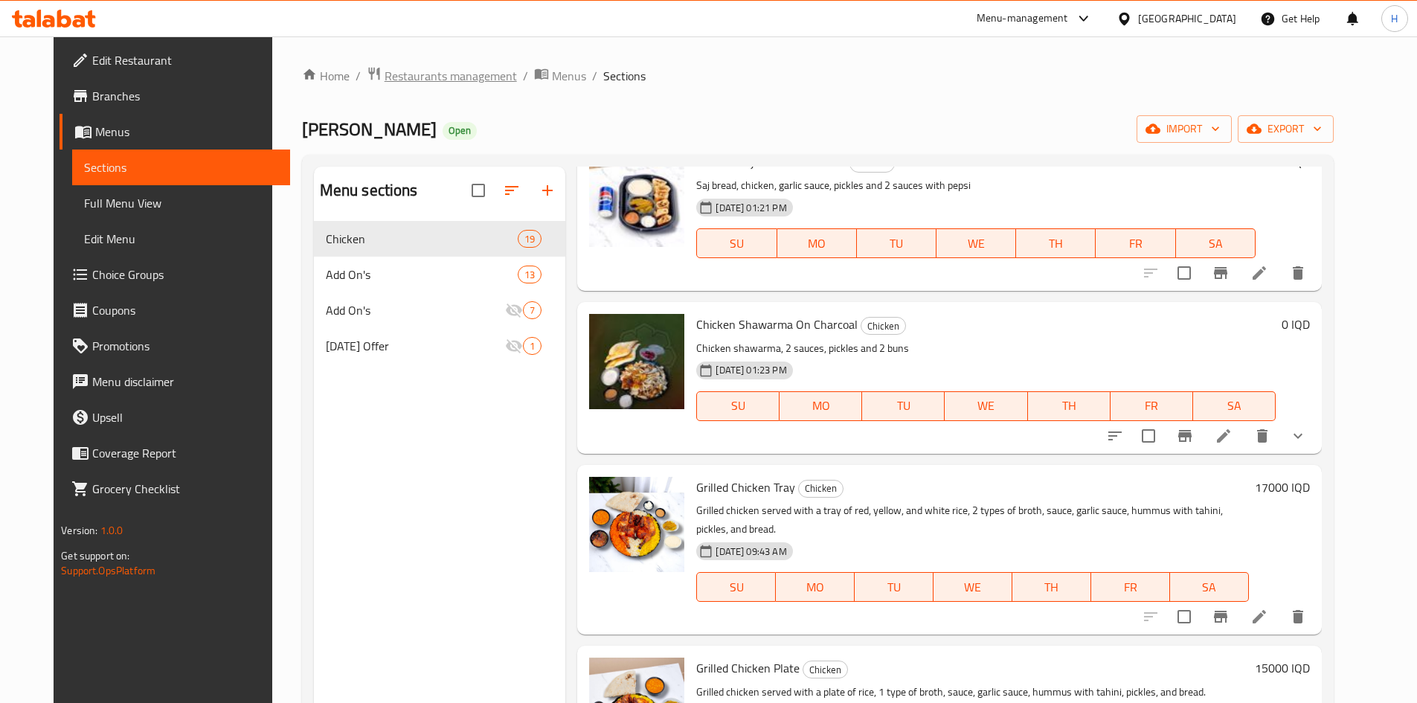
click at [396, 77] on span "Restaurants management" at bounding box center [451, 76] width 132 height 18
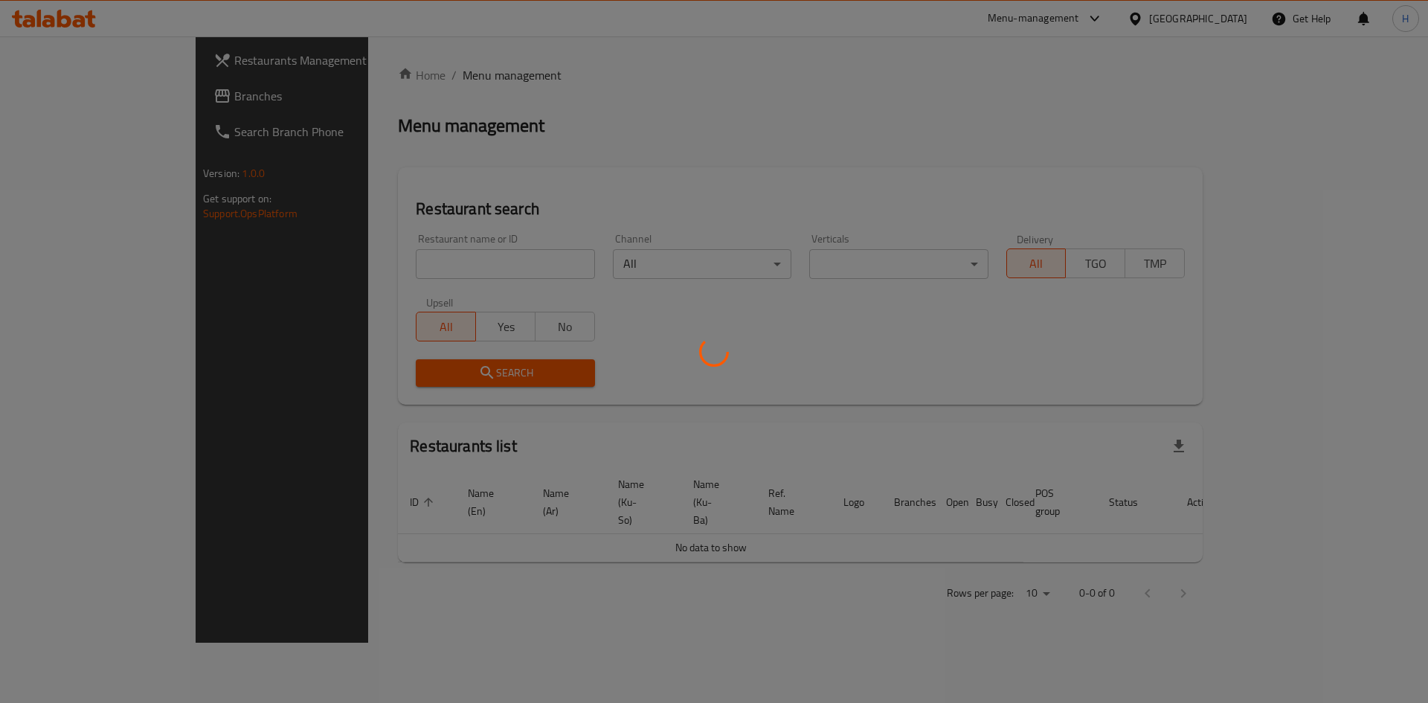
click at [413, 269] on div at bounding box center [714, 351] width 1428 height 703
click at [450, 273] on div at bounding box center [714, 351] width 1428 height 703
click at [440, 264] on div at bounding box center [714, 351] width 1428 height 703
click at [440, 266] on div at bounding box center [714, 351] width 1428 height 703
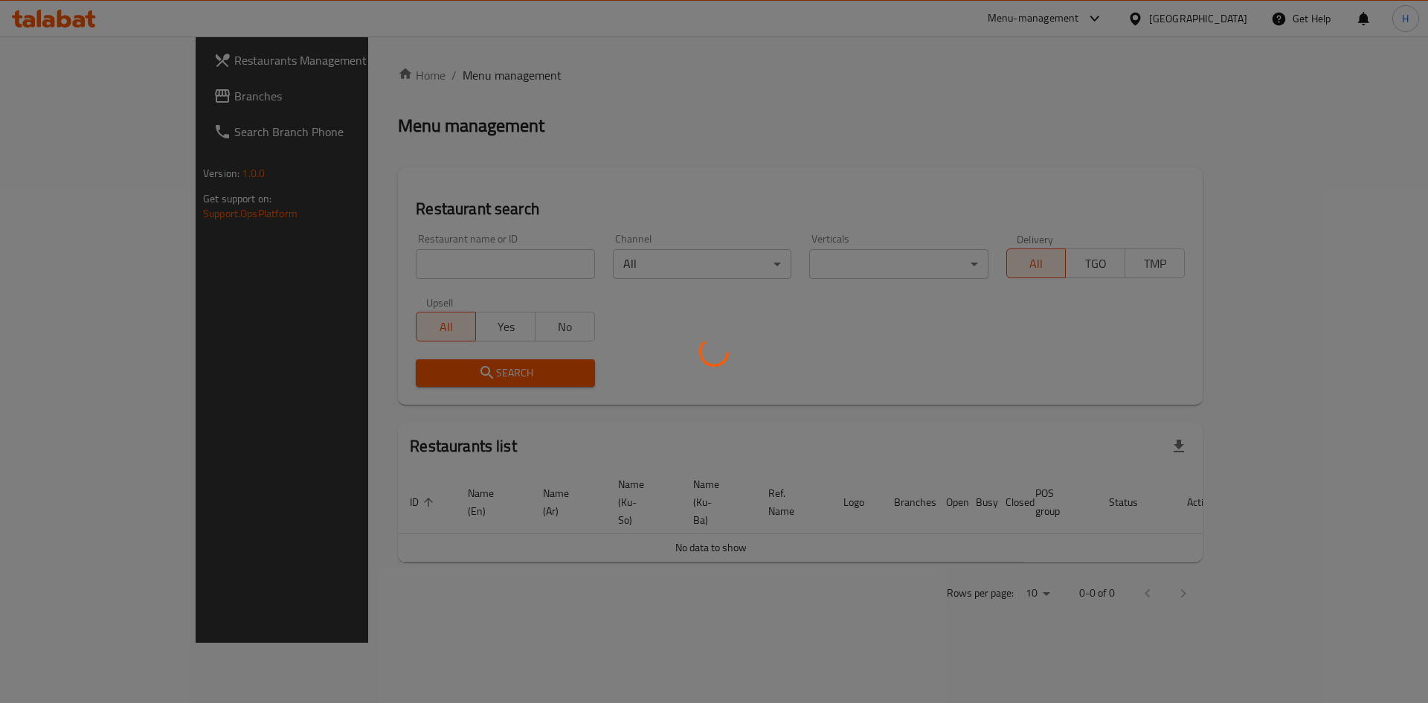
click at [442, 267] on div at bounding box center [714, 351] width 1428 height 703
click at [423, 281] on div at bounding box center [714, 351] width 1428 height 703
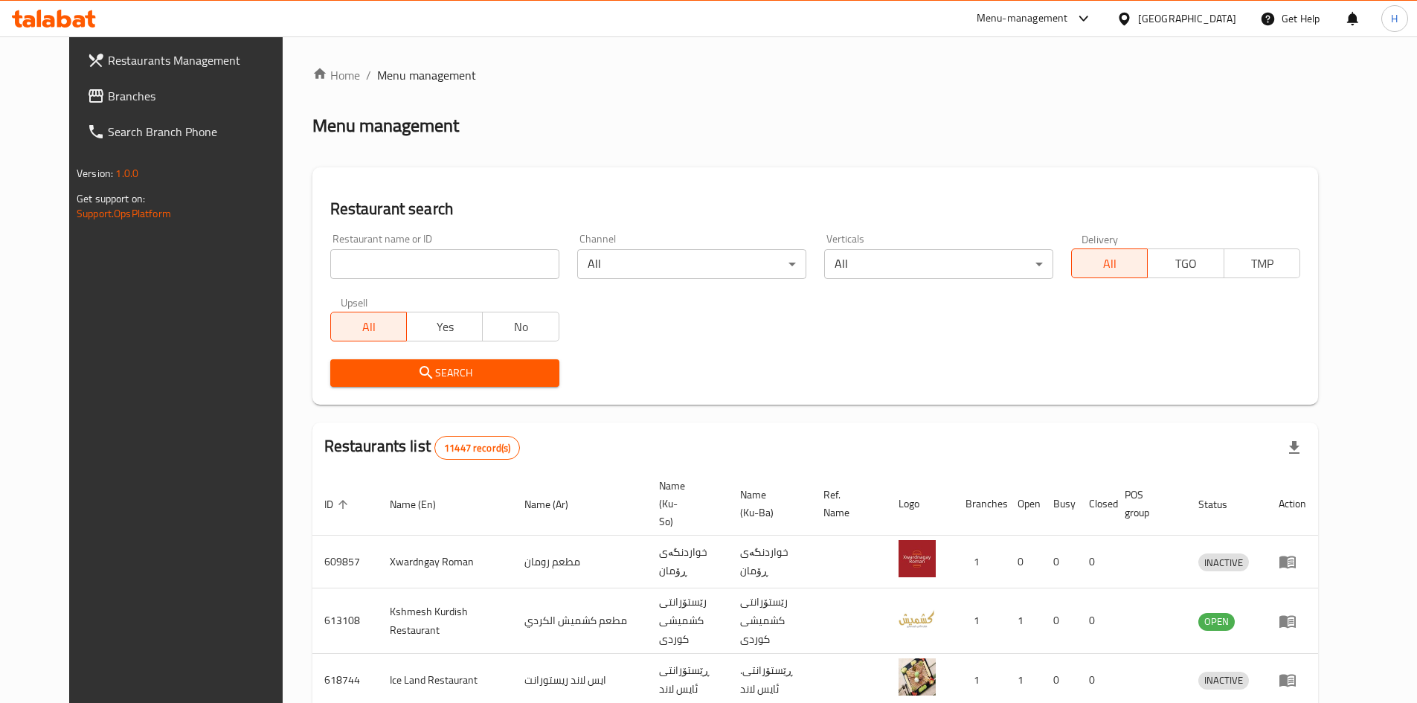
drag, startPoint x: 428, startPoint y: 266, endPoint x: 446, endPoint y: 256, distance: 20.0
click at [430, 266] on div at bounding box center [708, 351] width 1417 height 703
click at [457, 254] on input "search" at bounding box center [444, 264] width 229 height 30
paste input "646425"
type input "646425"
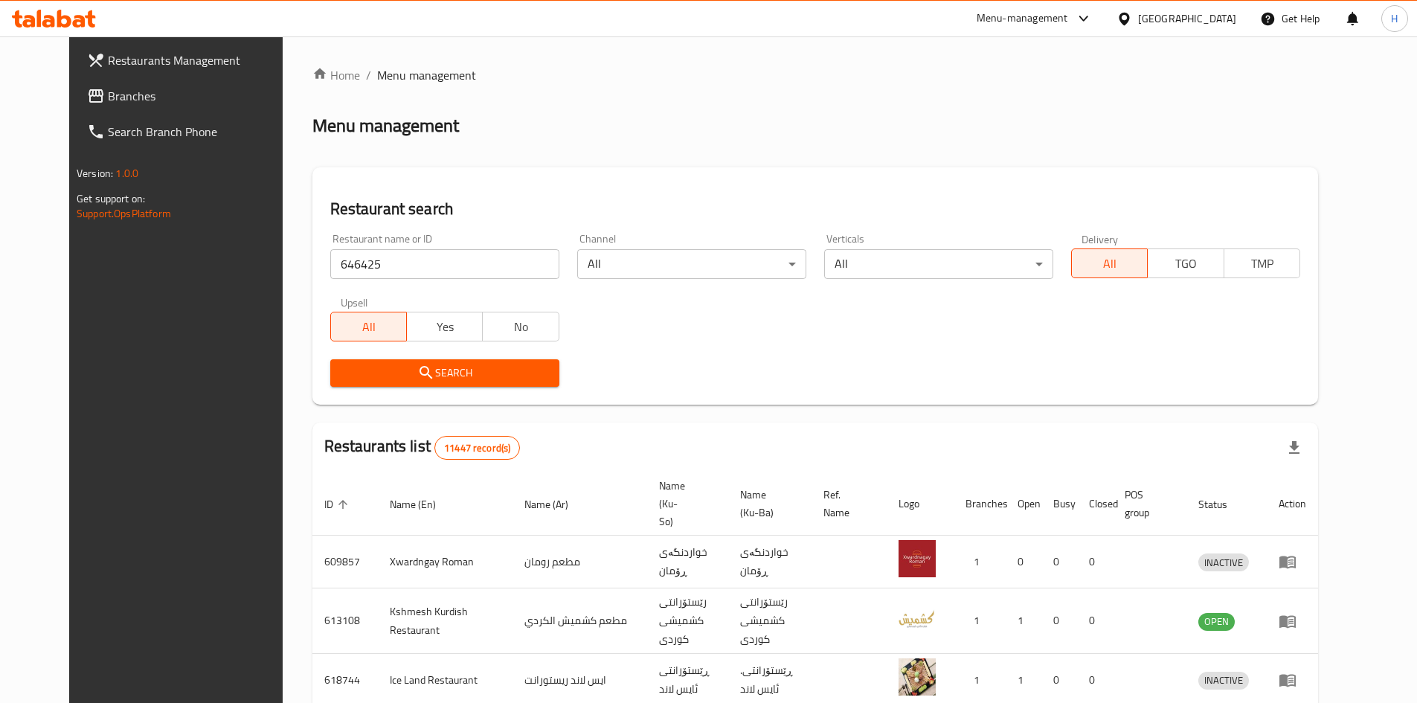
click at [475, 370] on span "Search" at bounding box center [444, 373] width 205 height 19
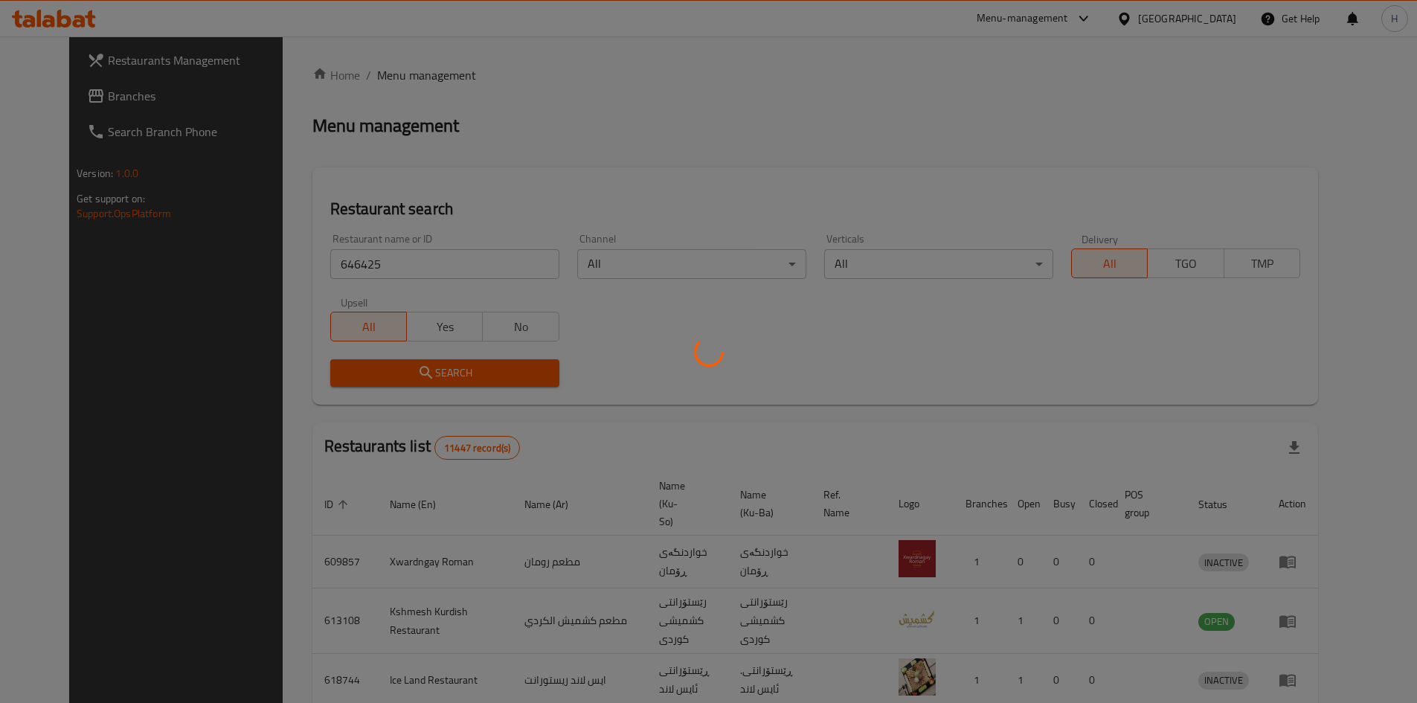
click at [475, 370] on div at bounding box center [708, 351] width 1417 height 703
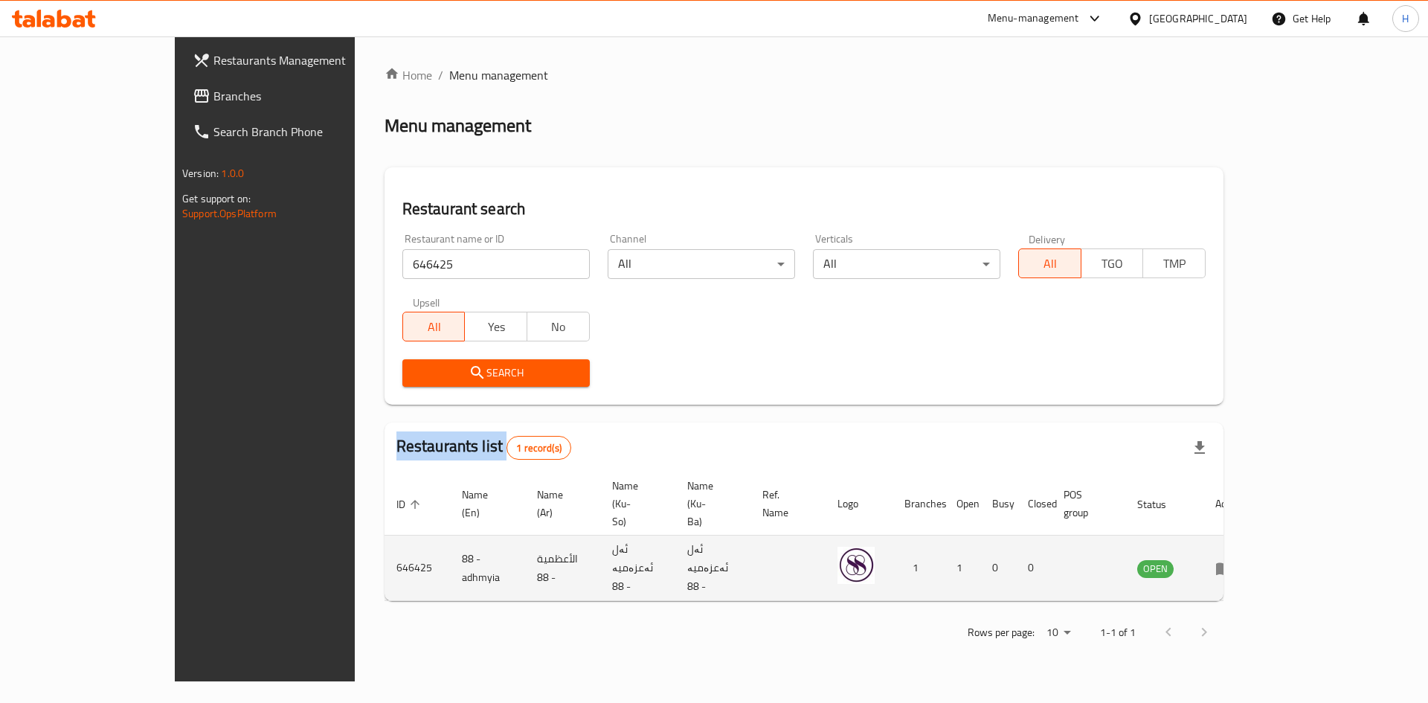
click at [1233, 562] on icon "enhanced table" at bounding box center [1224, 568] width 16 height 13
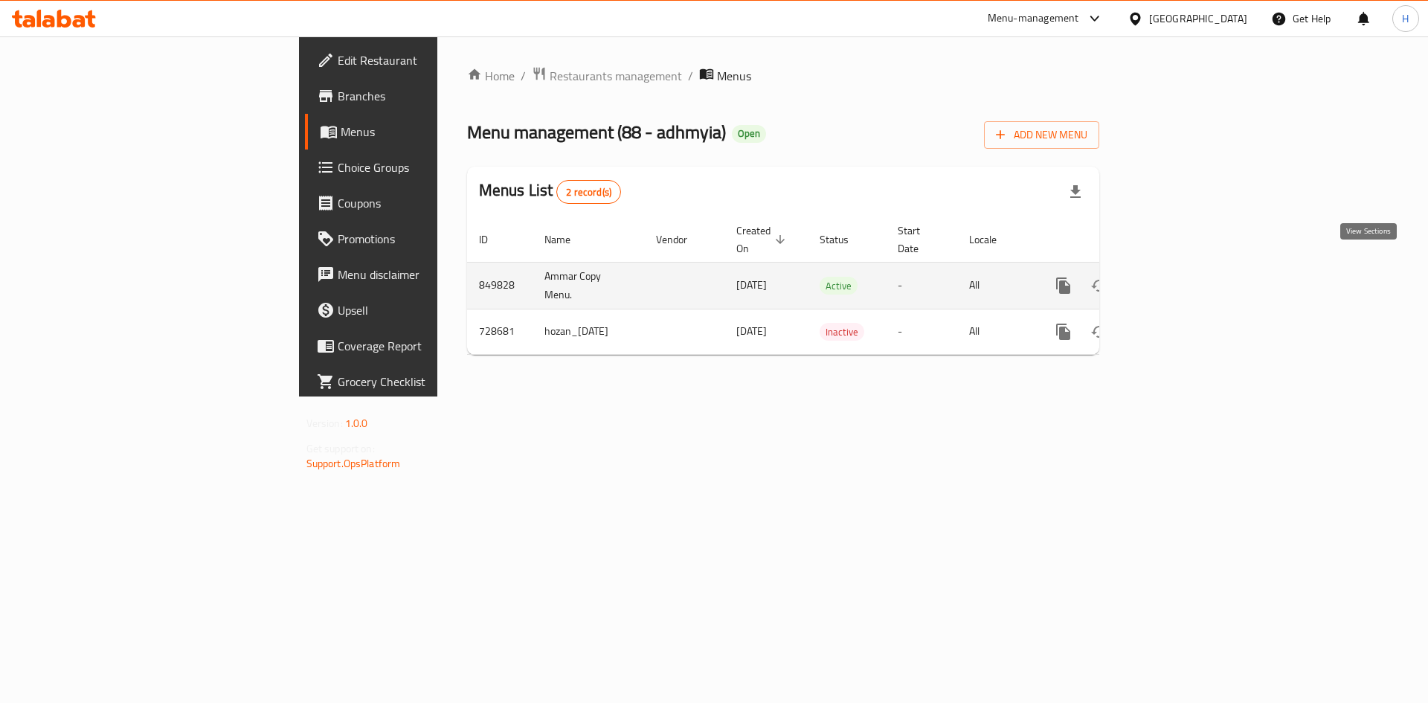
click at [1180, 277] on icon "enhanced table" at bounding box center [1171, 286] width 18 height 18
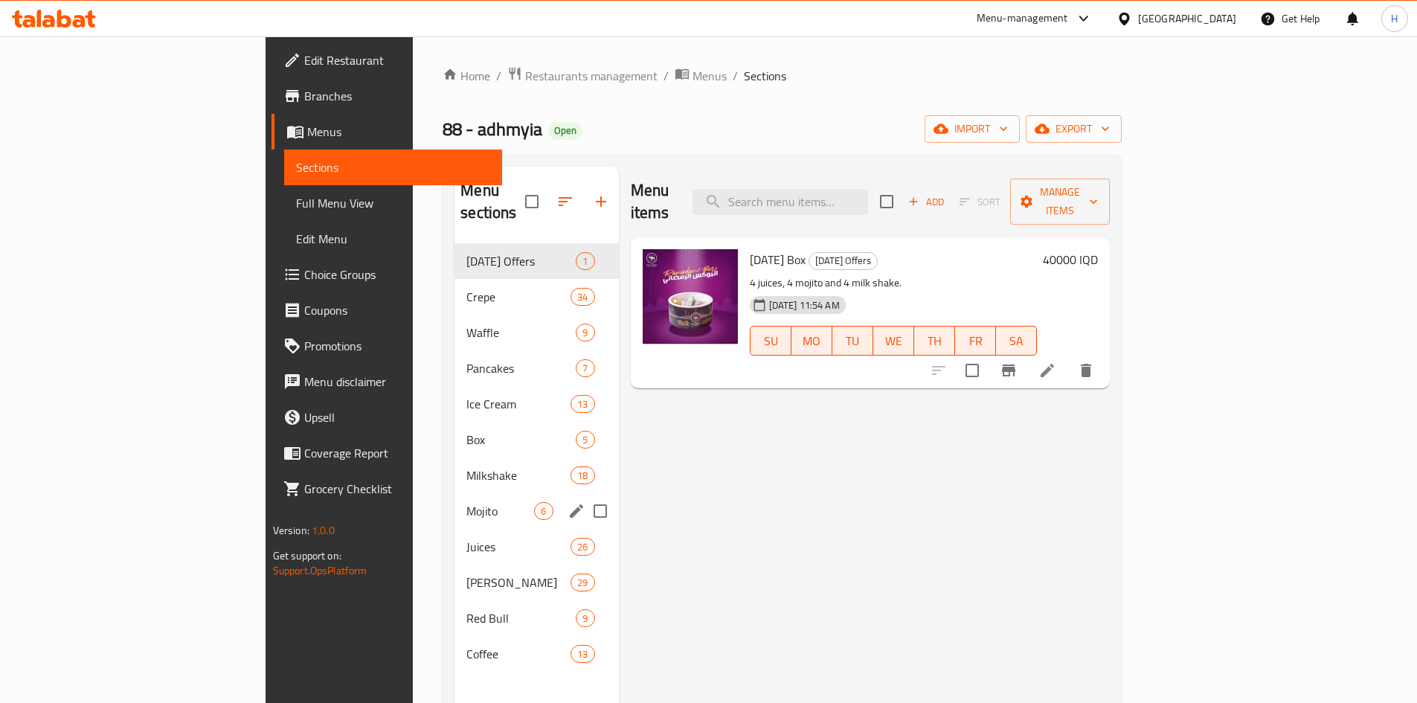
click at [466, 538] on span "Juices" at bounding box center [518, 547] width 104 height 18
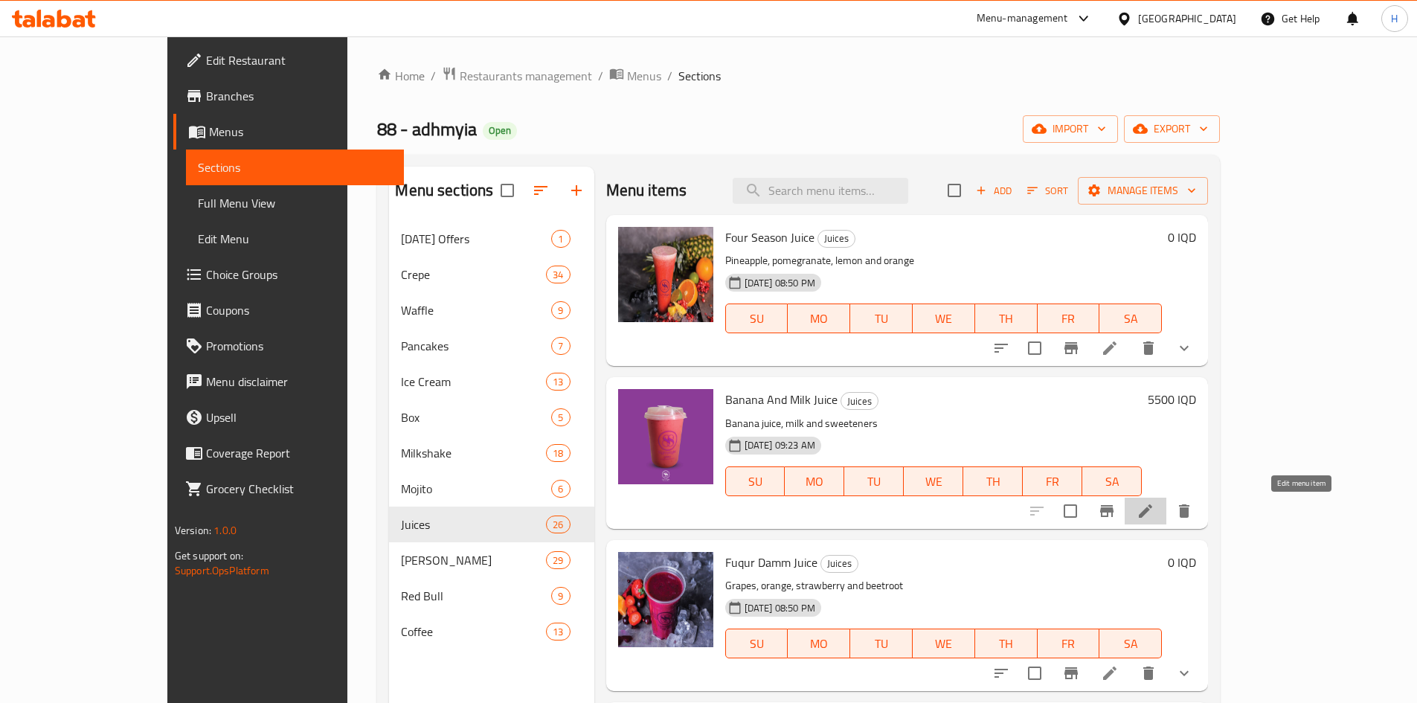
click at [1155, 510] on icon at bounding box center [1146, 511] width 18 height 18
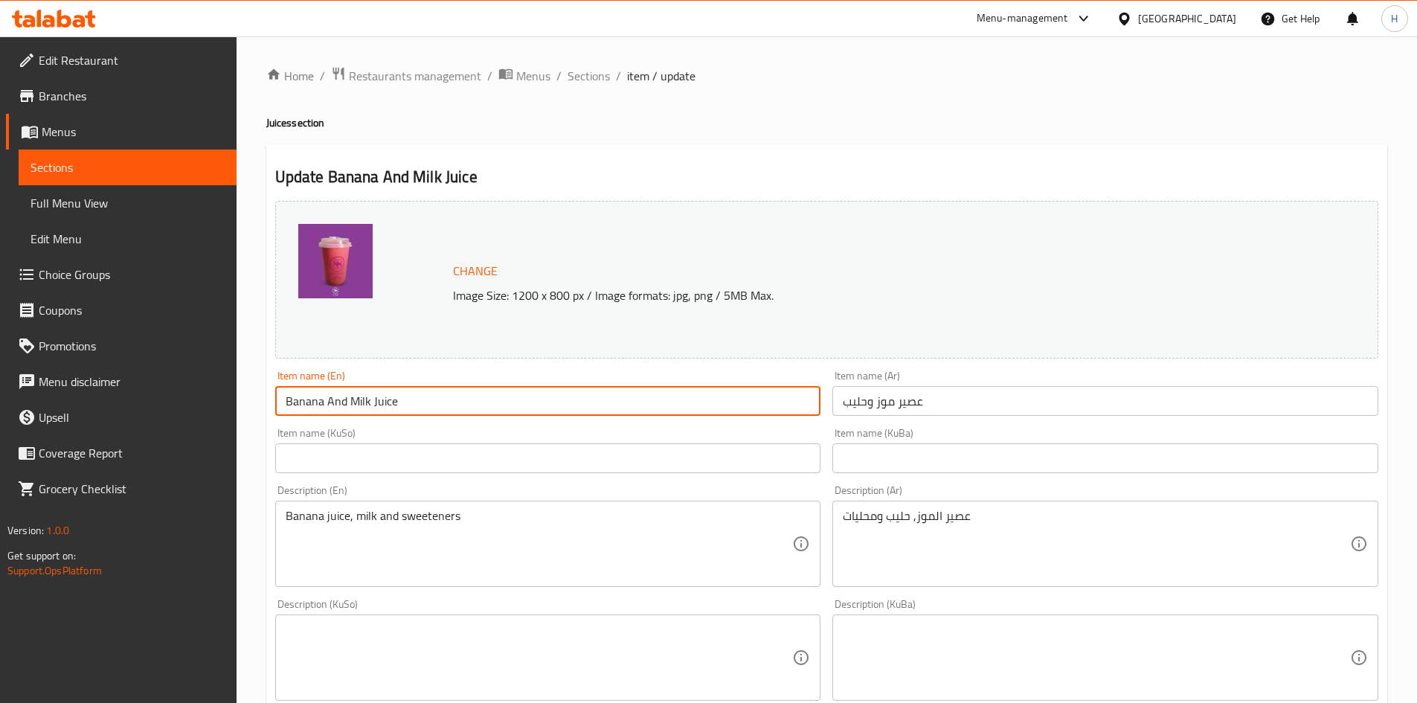
click at [351, 394] on input "Banana And Milk Juice" at bounding box center [548, 401] width 546 height 30
click at [353, 396] on input "Banana And Milk Juice" at bounding box center [548, 401] width 546 height 30
type input "Banana And StrawberJuice"
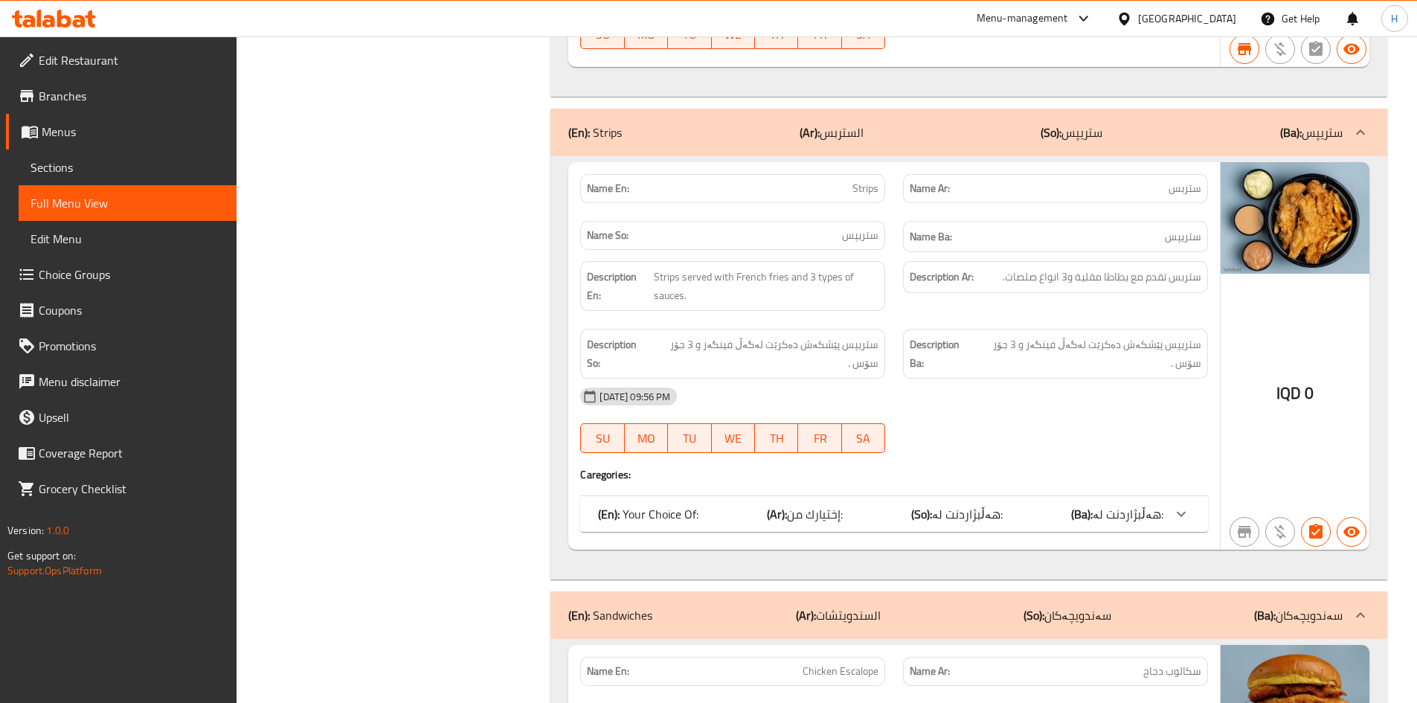
scroll to position [521, 0]
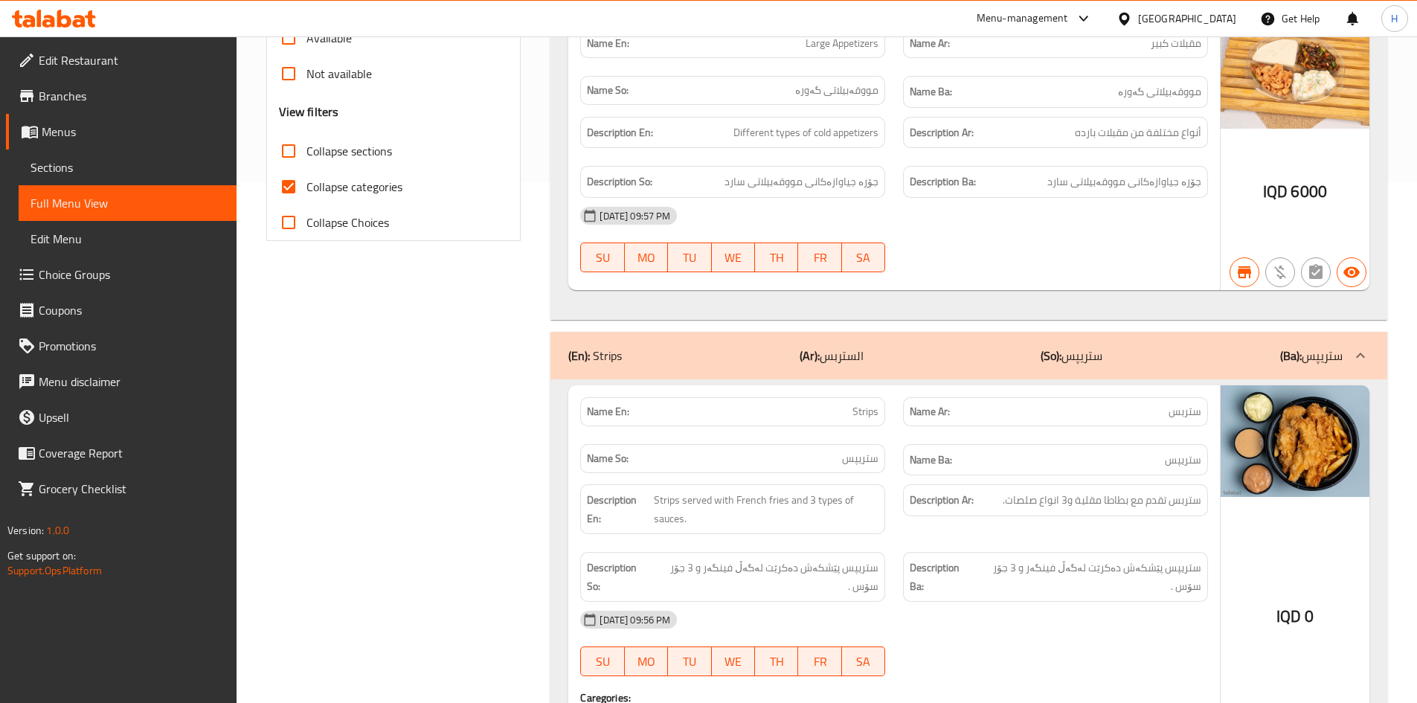
click at [74, 133] on span "Menus" at bounding box center [133, 132] width 183 height 18
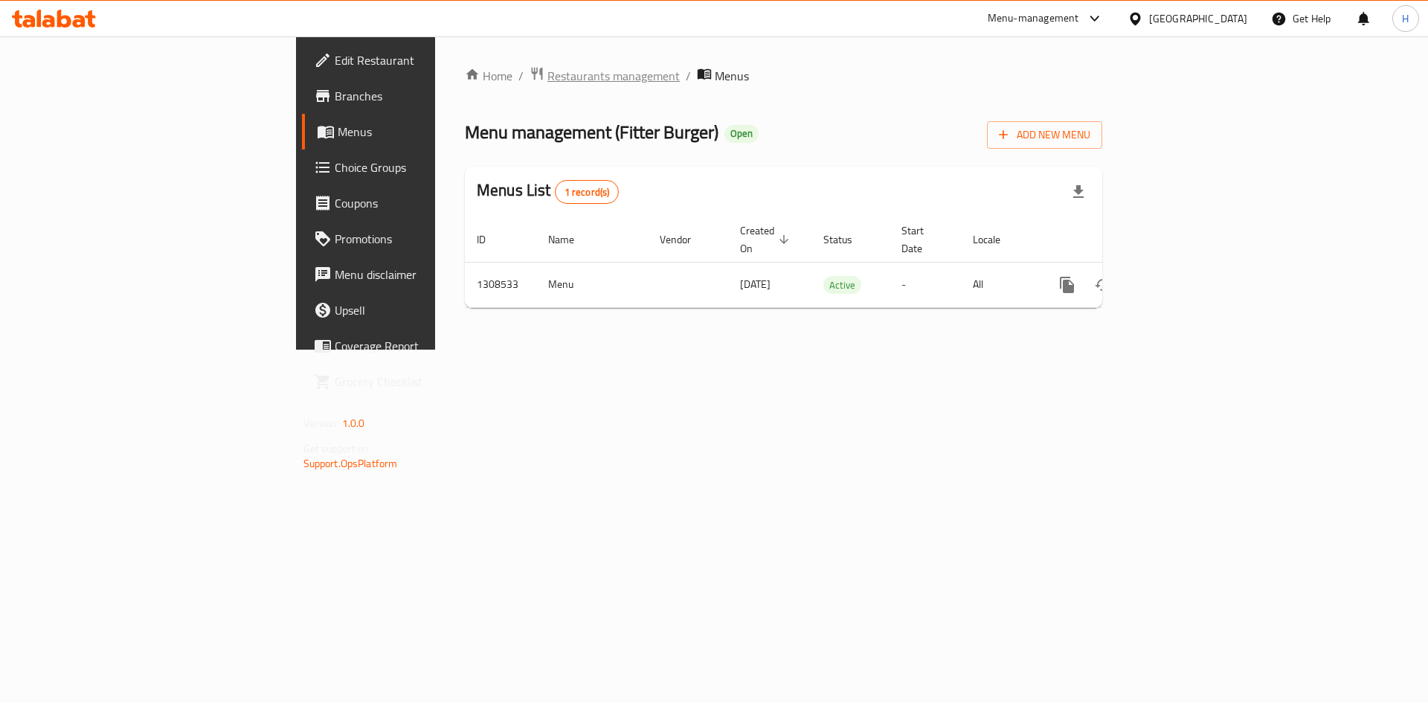
click at [548, 82] on span "Restaurants management" at bounding box center [614, 76] width 132 height 18
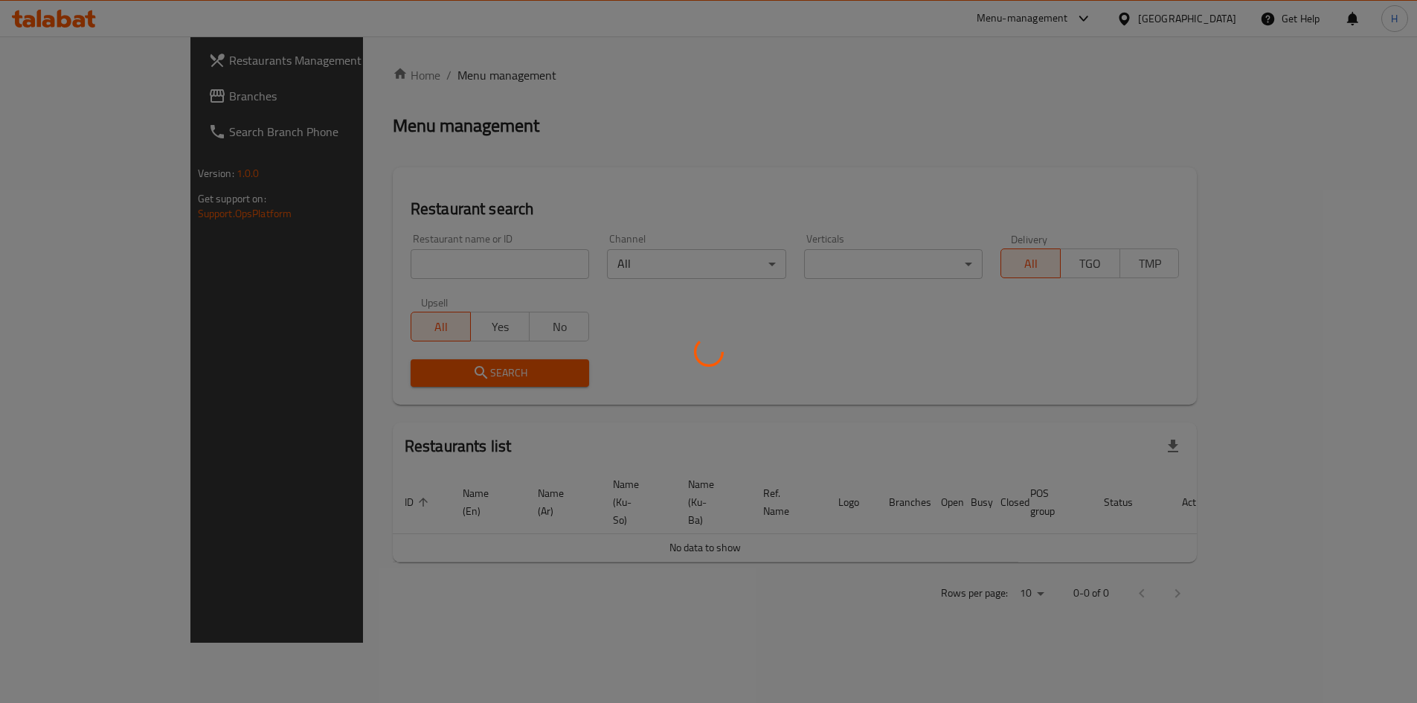
click at [434, 275] on div at bounding box center [708, 351] width 1417 height 703
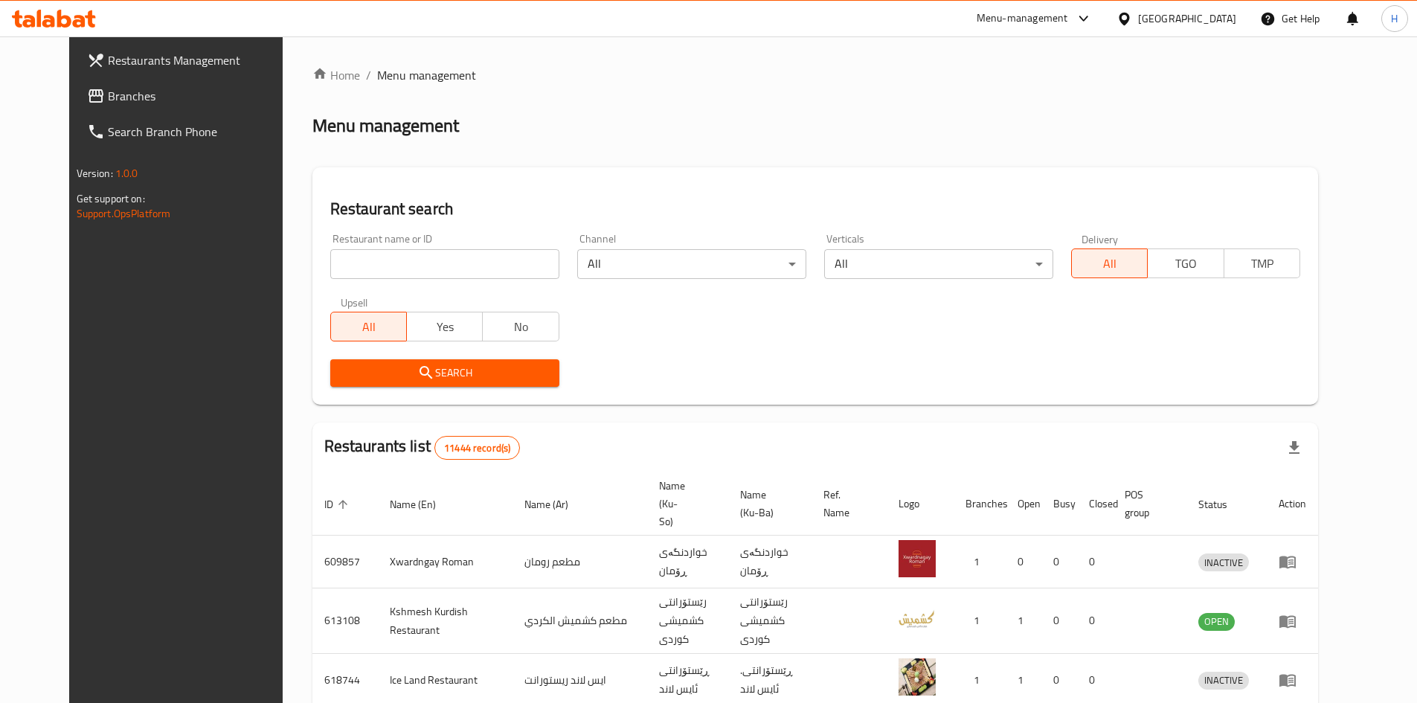
click at [433, 272] on input "search" at bounding box center [444, 264] width 229 height 30
type input "["
type input "جنة العامرية"
click button "Search" at bounding box center [444, 373] width 229 height 28
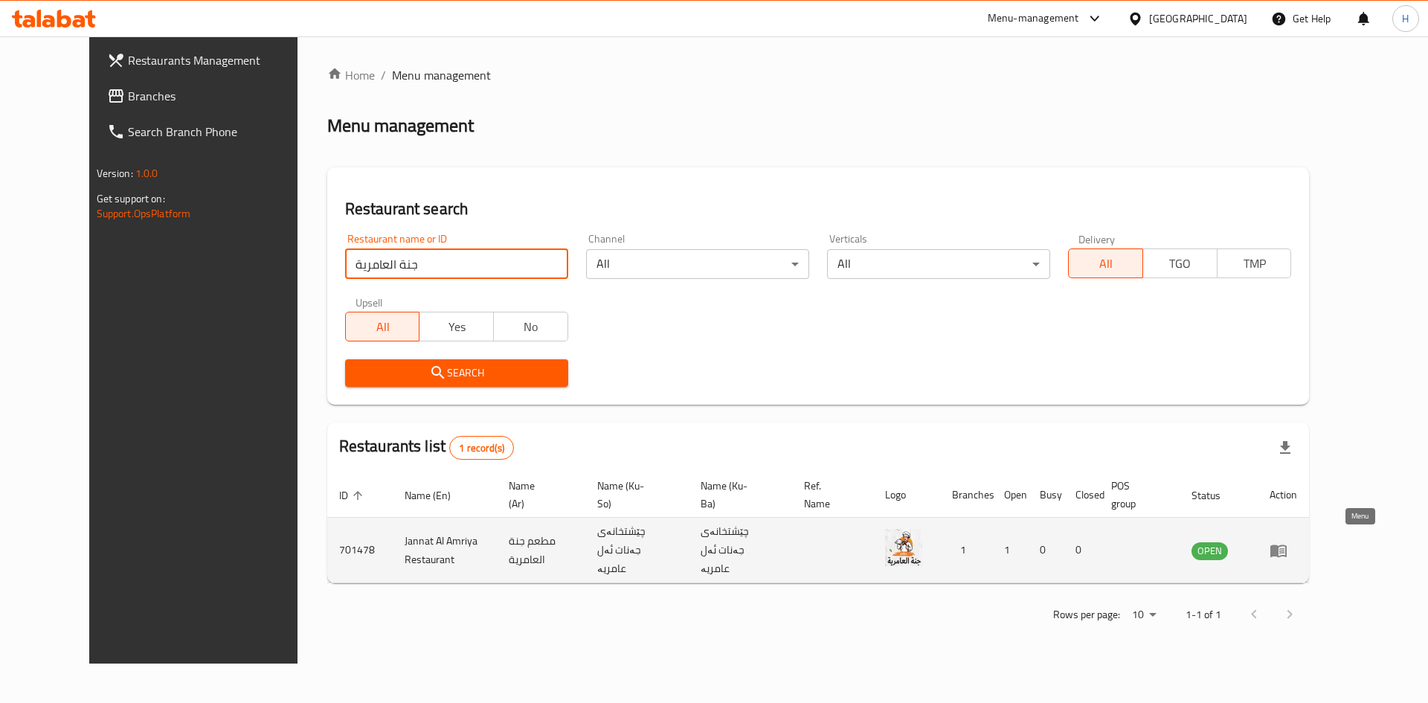
click at [1288, 542] on icon "enhanced table" at bounding box center [1279, 551] width 18 height 18
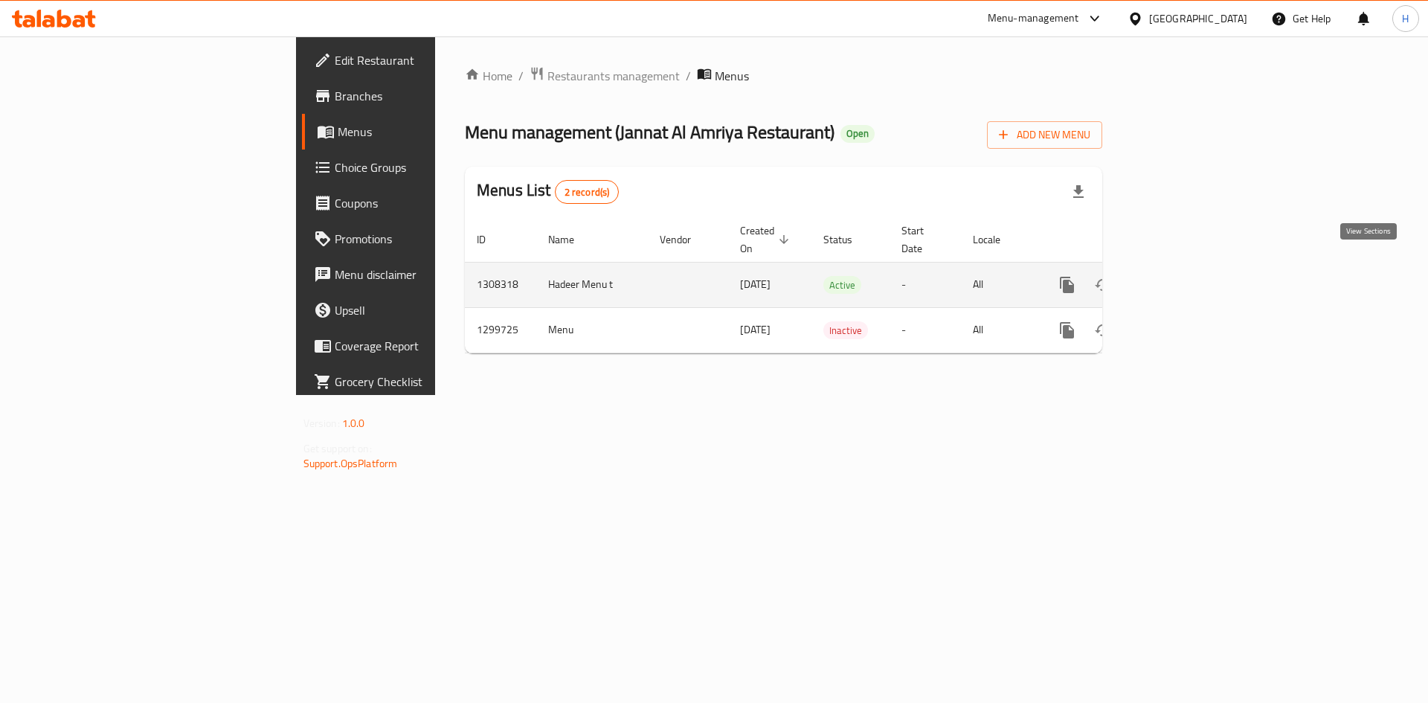
click at [1184, 276] on icon "enhanced table" at bounding box center [1175, 285] width 18 height 18
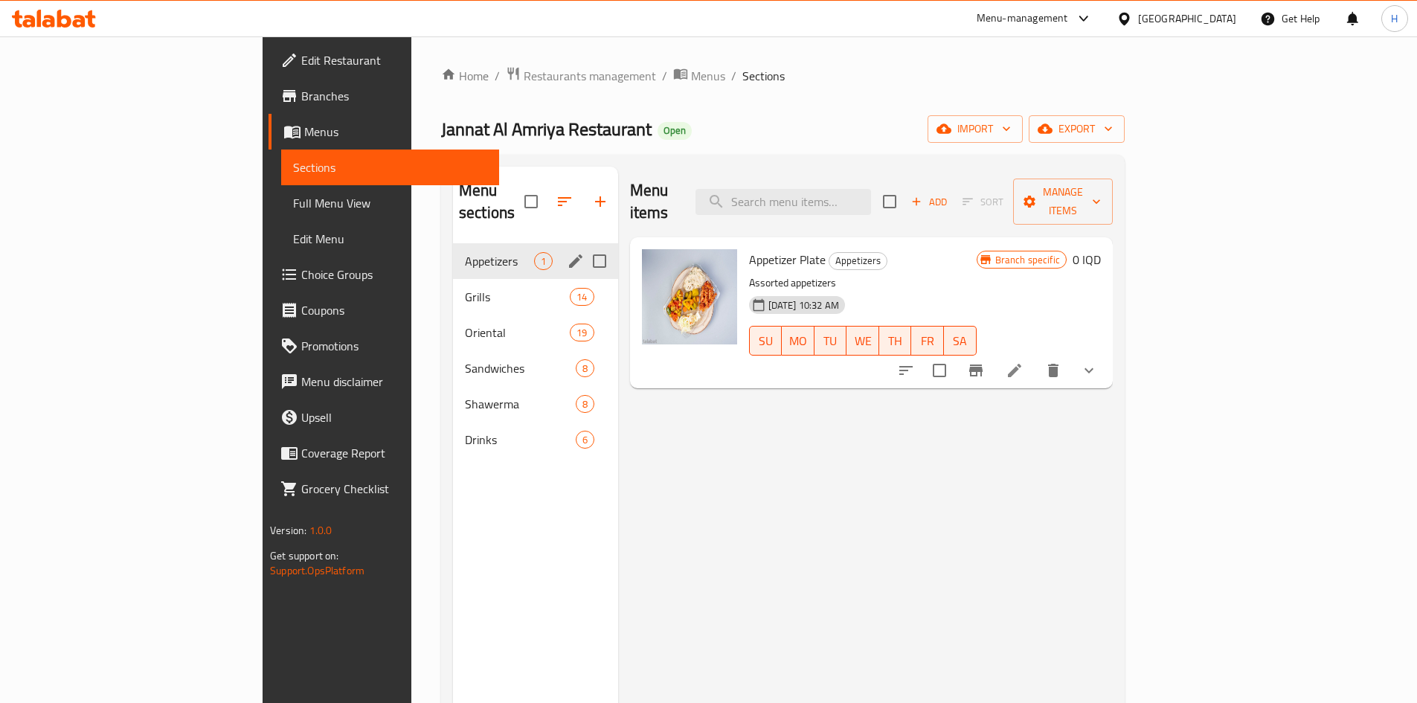
click at [453, 279] on div "Grills 14" at bounding box center [535, 297] width 165 height 36
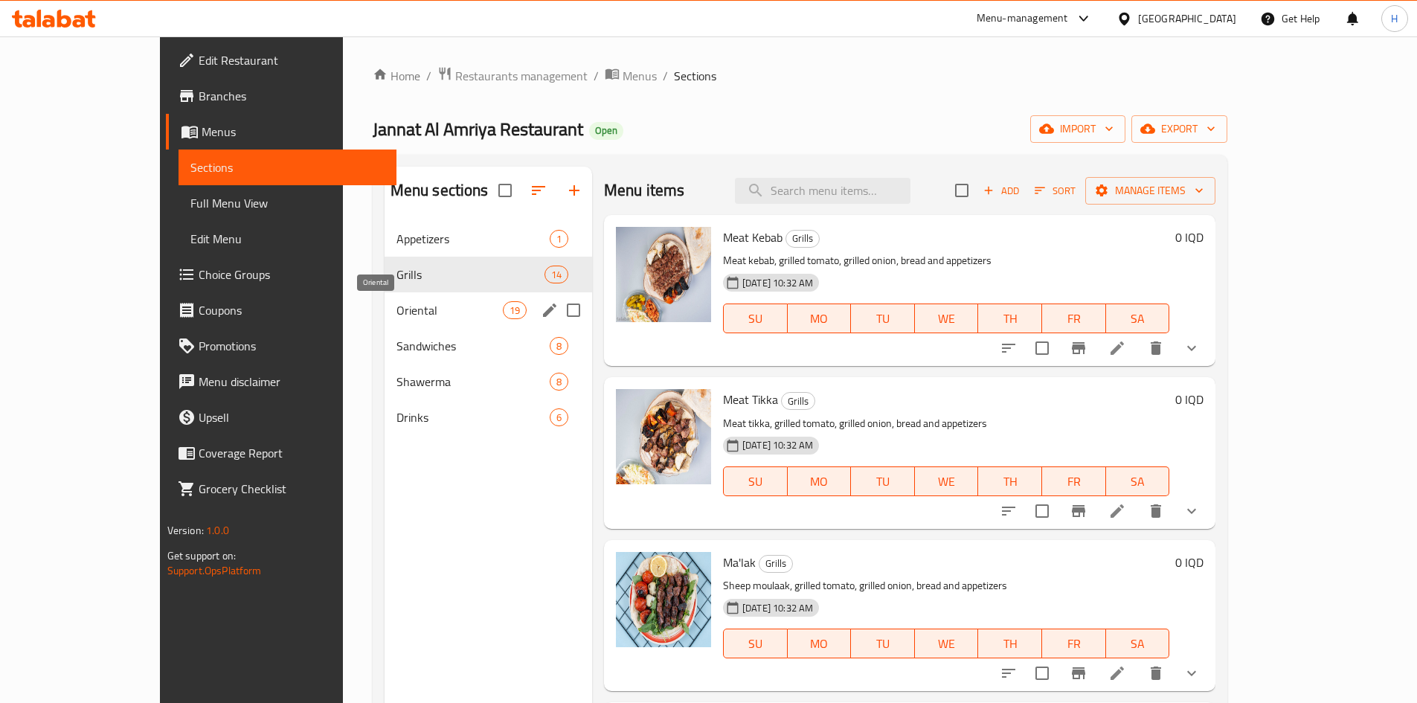
click at [396, 310] on span "Oriental" at bounding box center [449, 310] width 106 height 18
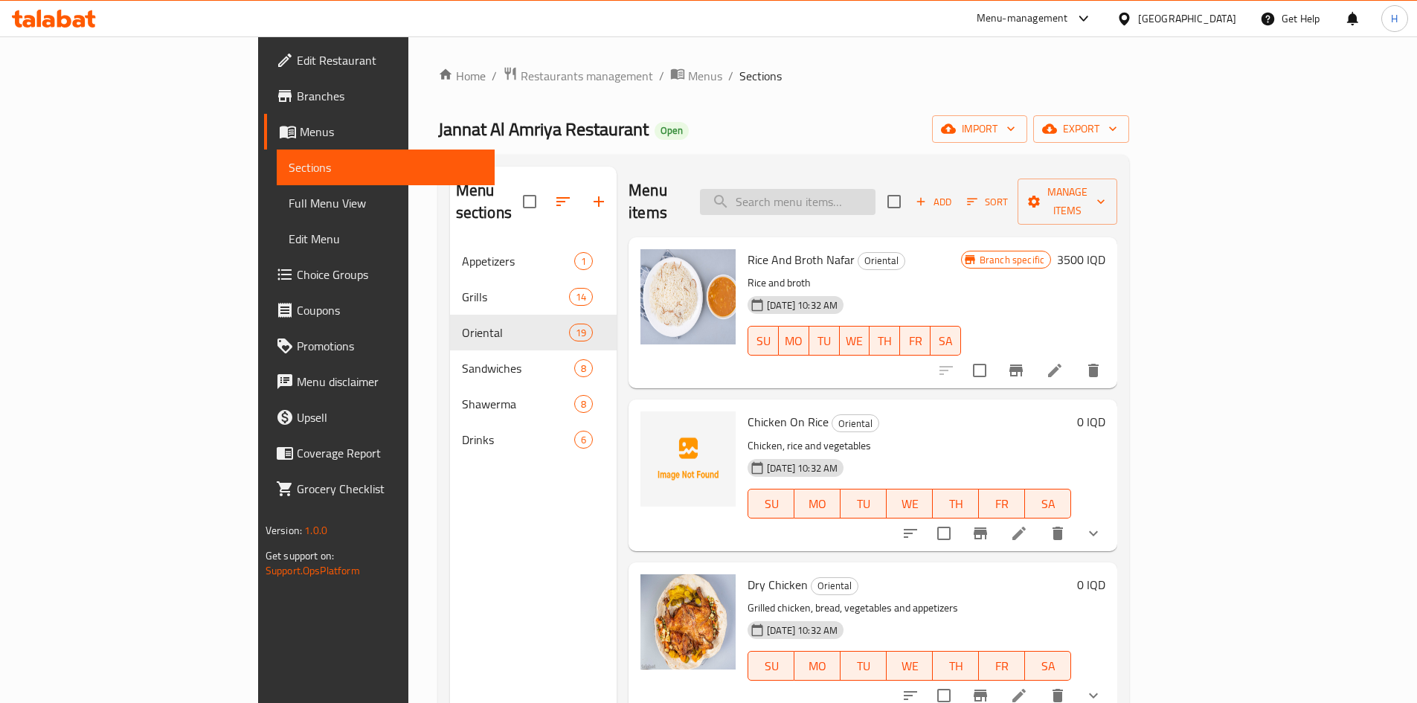
click at [873, 189] on input "search" at bounding box center [788, 202] width 176 height 26
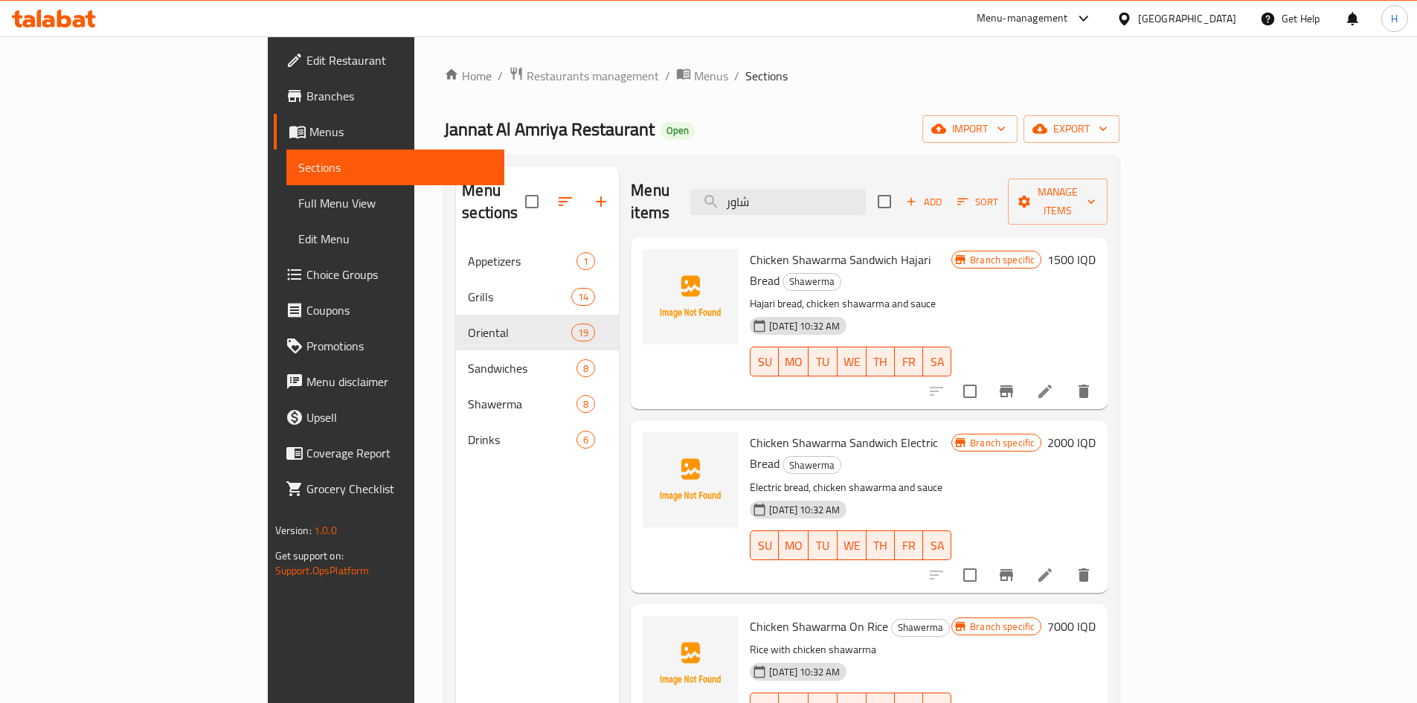
type input "شاور"
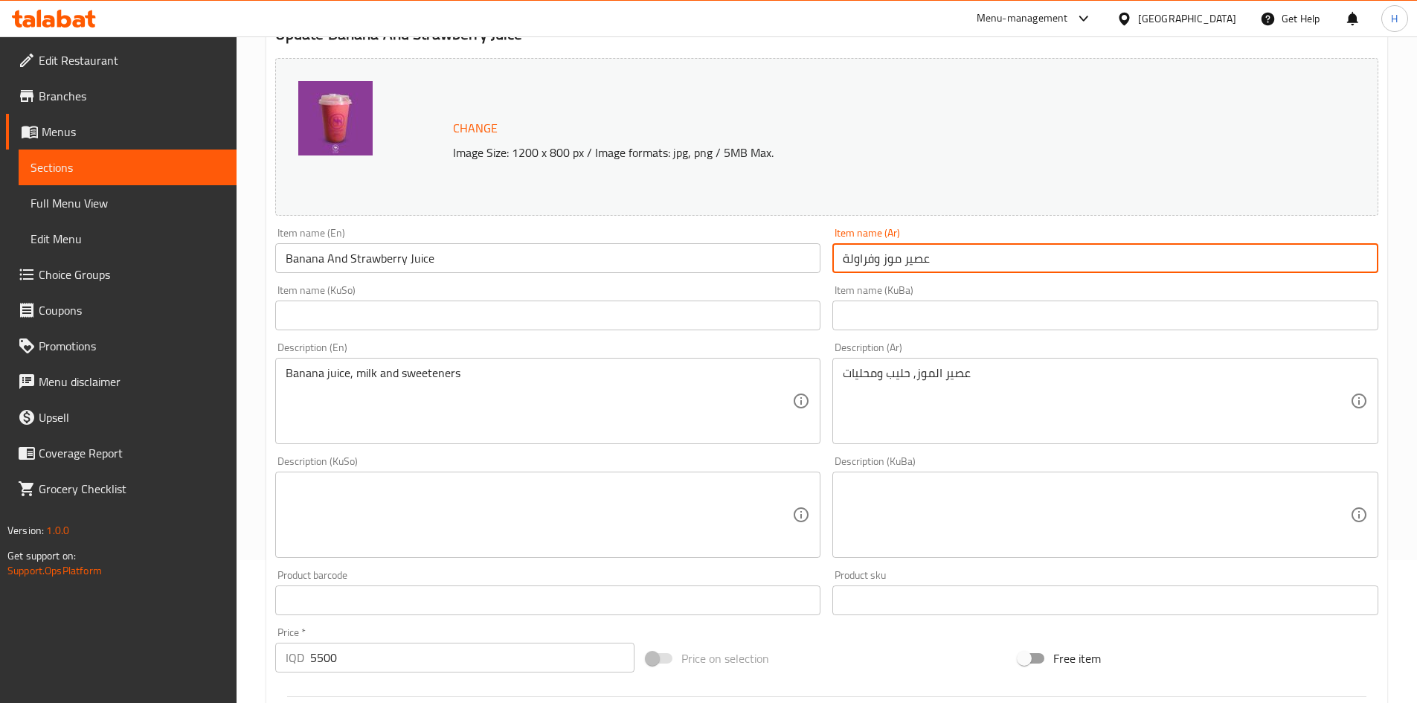
scroll to position [149, 0]
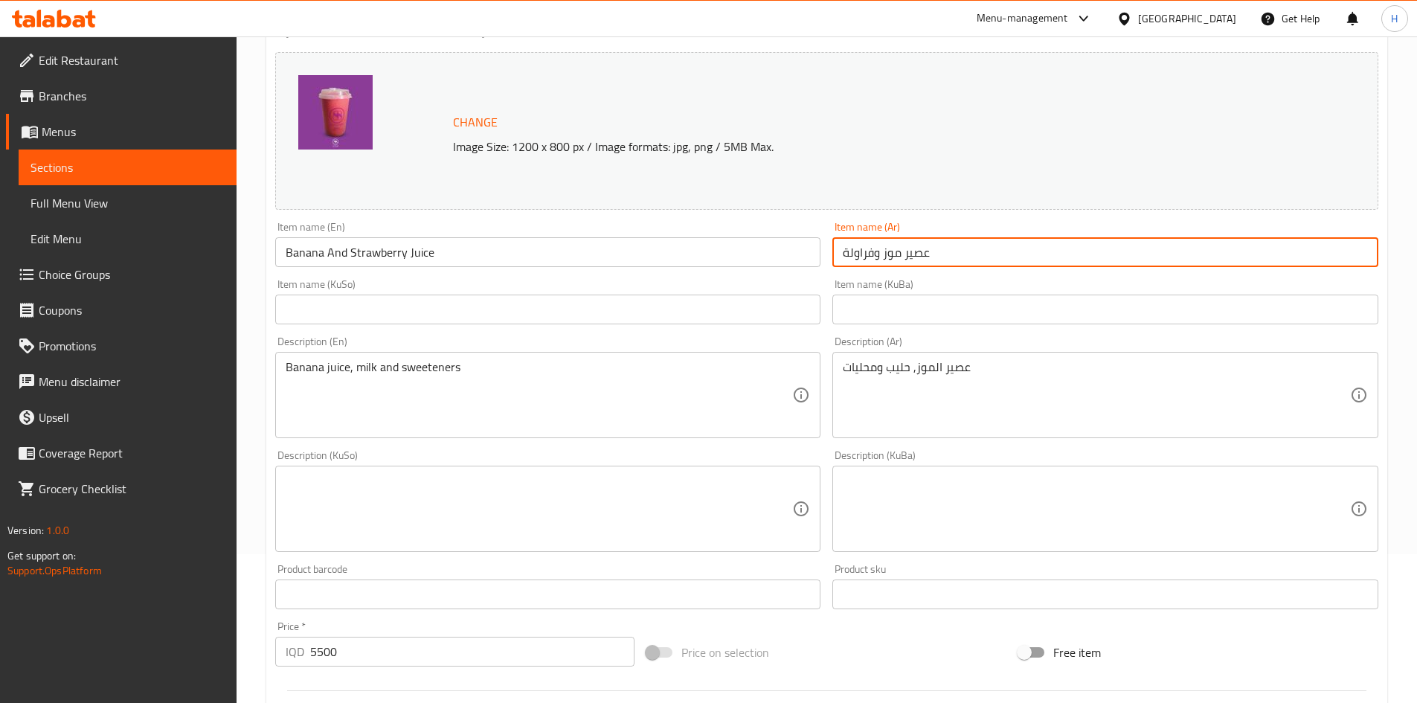
type input "عصير موز وفراولة"
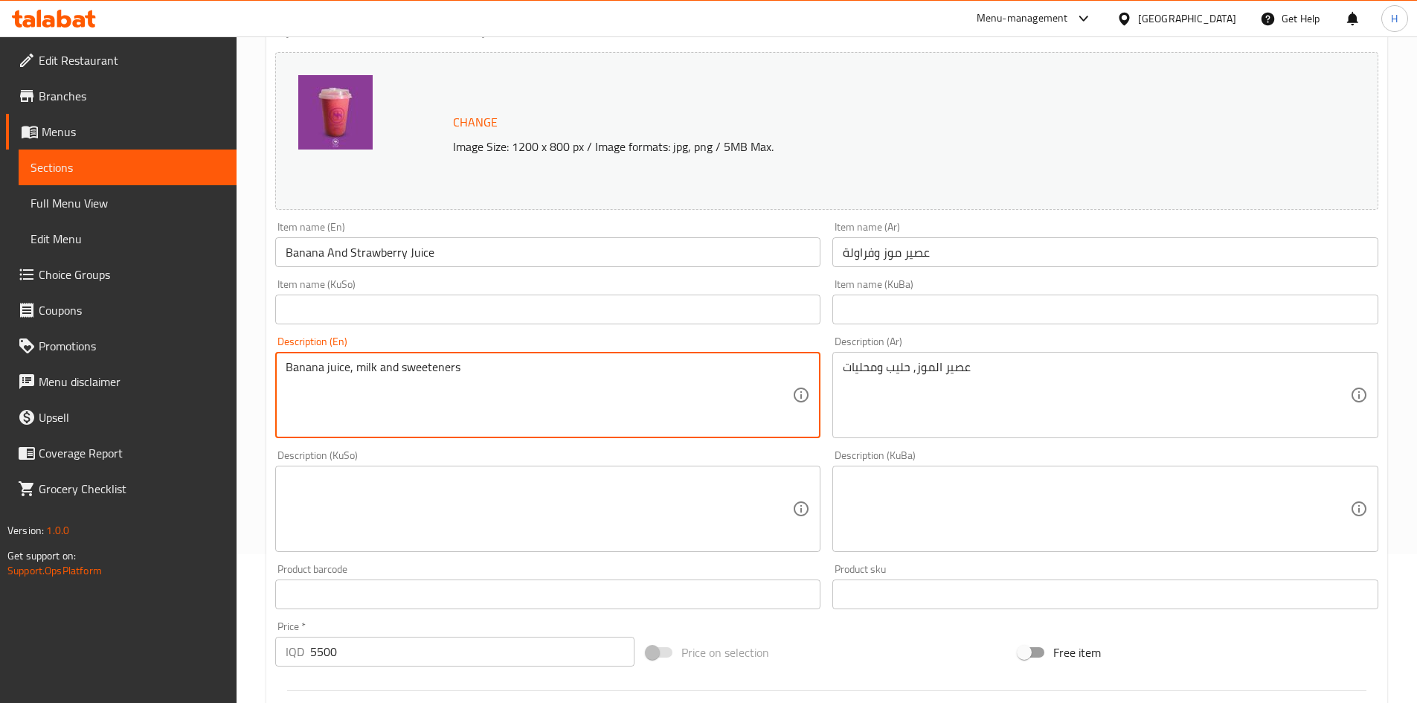
click at [359, 365] on textarea "Banana juice, milk and sweeteners" at bounding box center [539, 395] width 507 height 71
type textarea "Banana juice, strawberry and sweeteners"
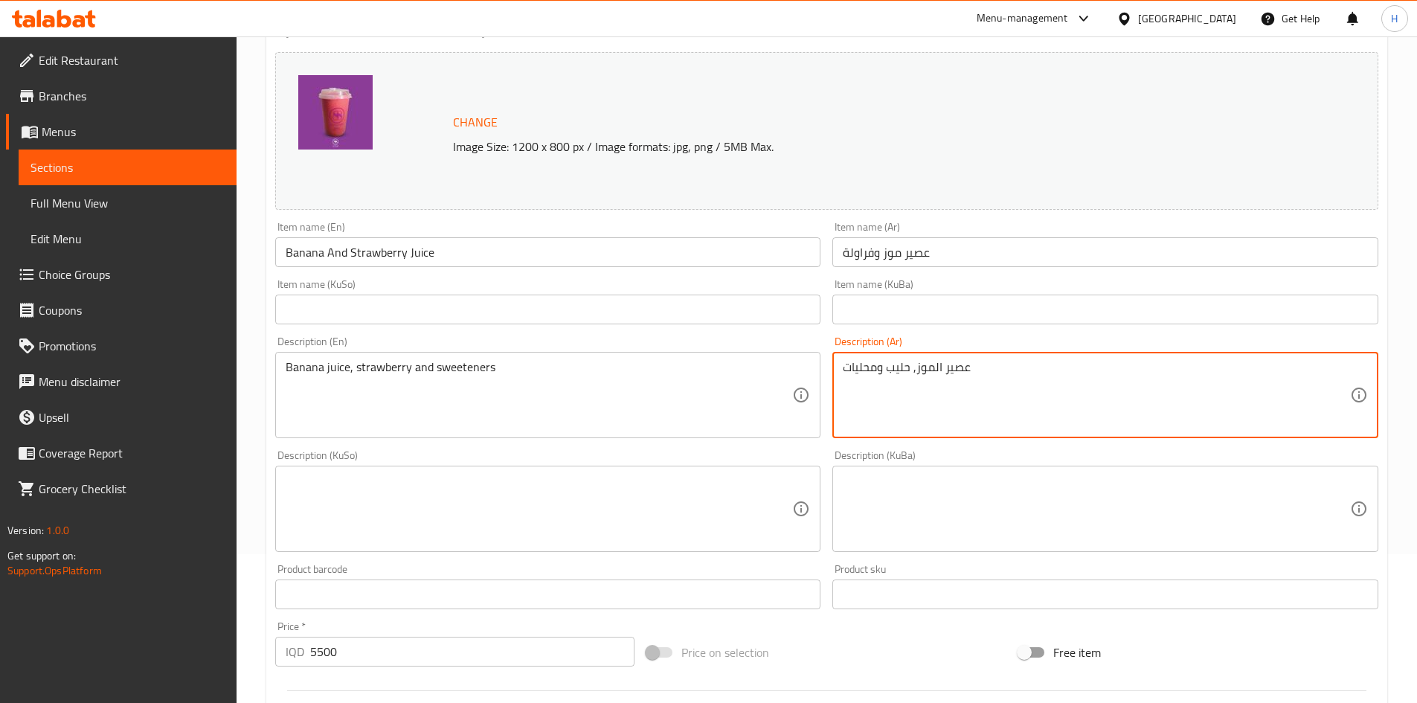
click at [909, 371] on textarea "عصير الموز, حليب ومحليات" at bounding box center [1096, 395] width 507 height 71
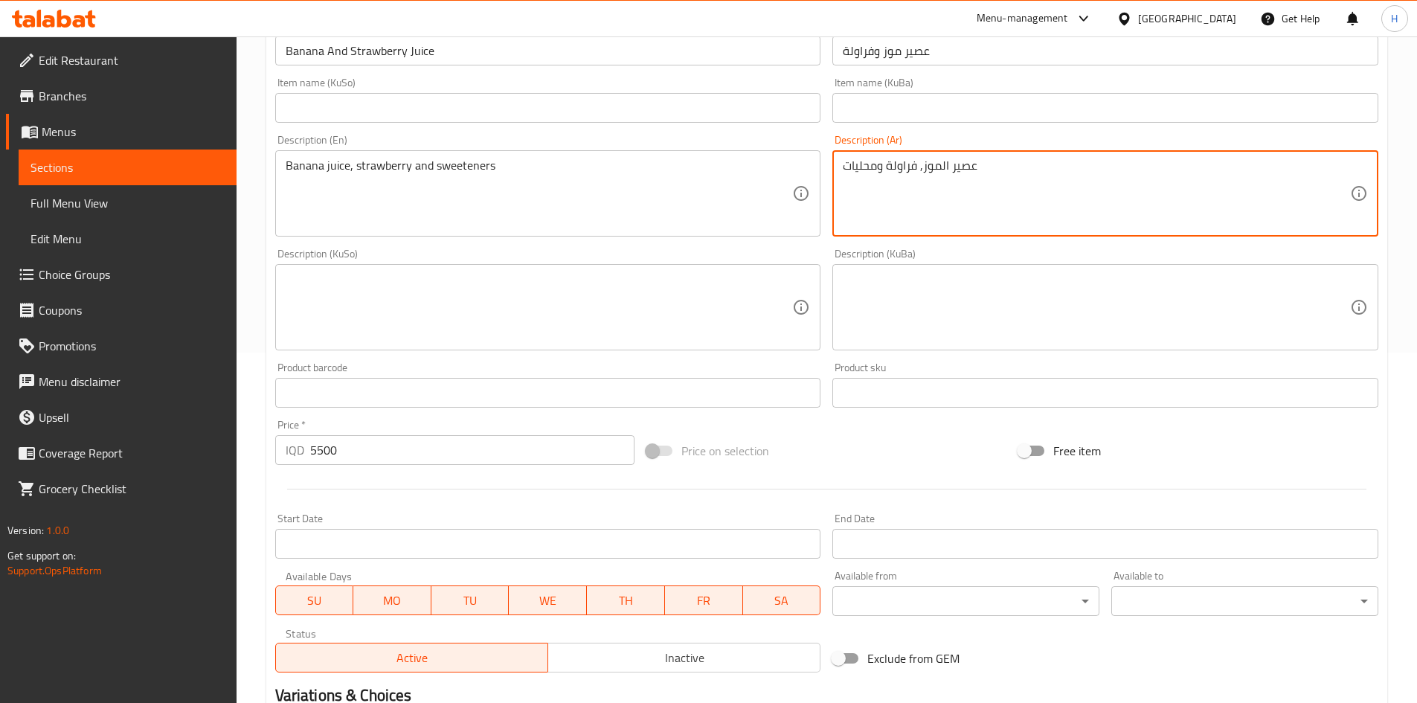
scroll to position [541, 0]
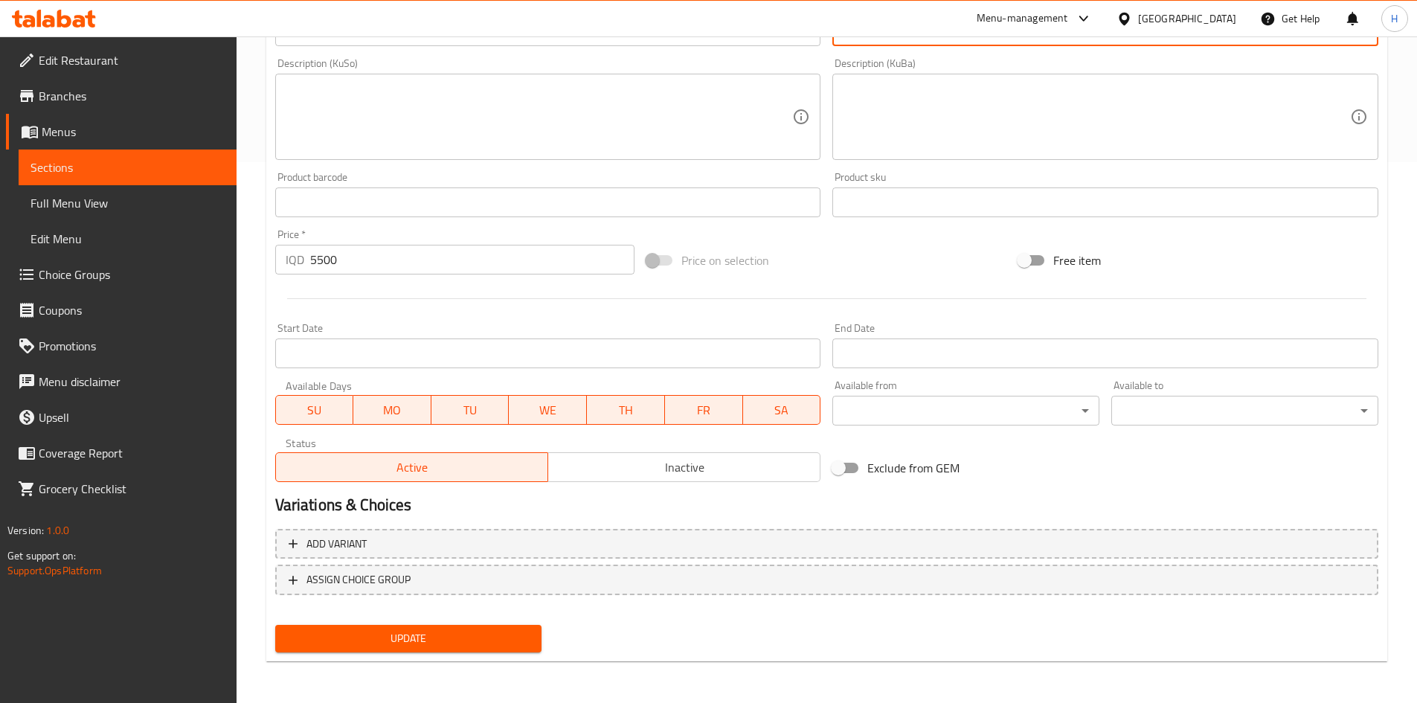
type textarea "عصير الموز, فراولة ومحليات"
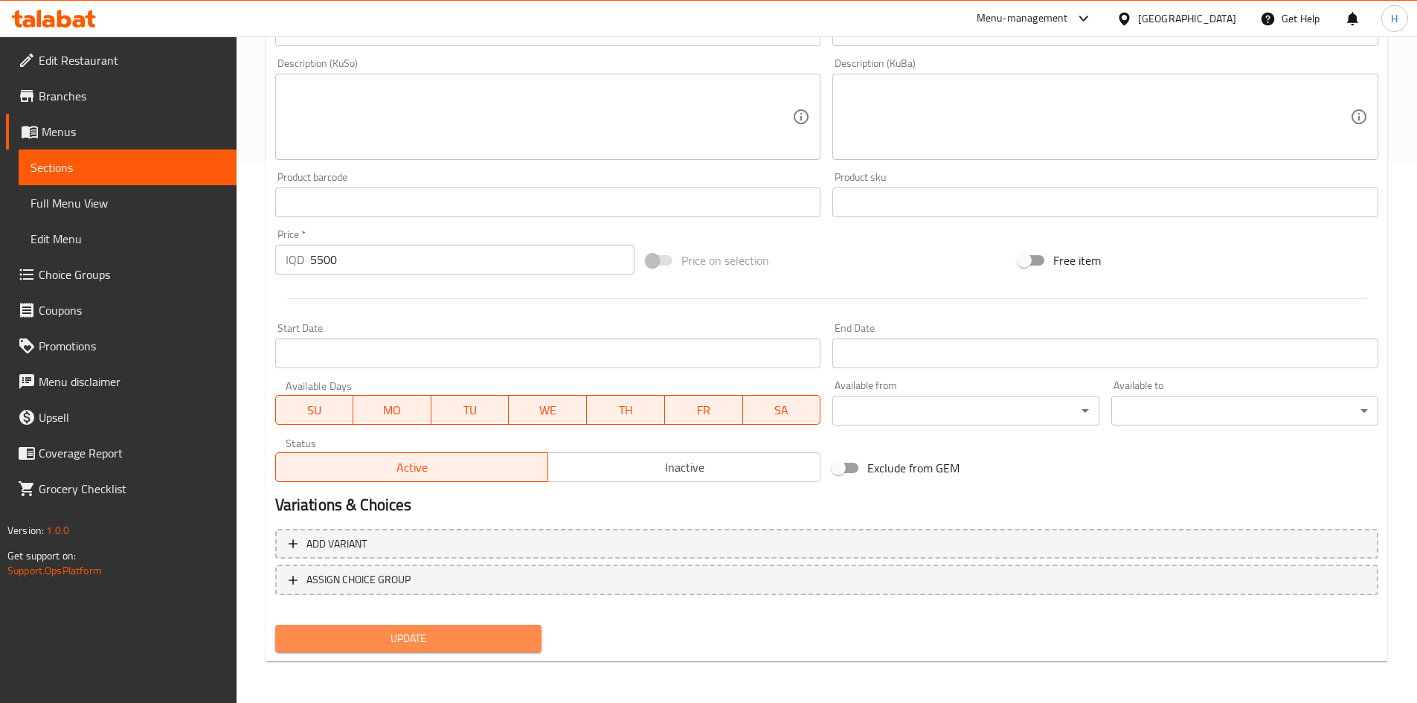
drag, startPoint x: 392, startPoint y: 641, endPoint x: 463, endPoint y: 587, distance: 89.1
click at [392, 640] on span "Update" at bounding box center [408, 638] width 243 height 19
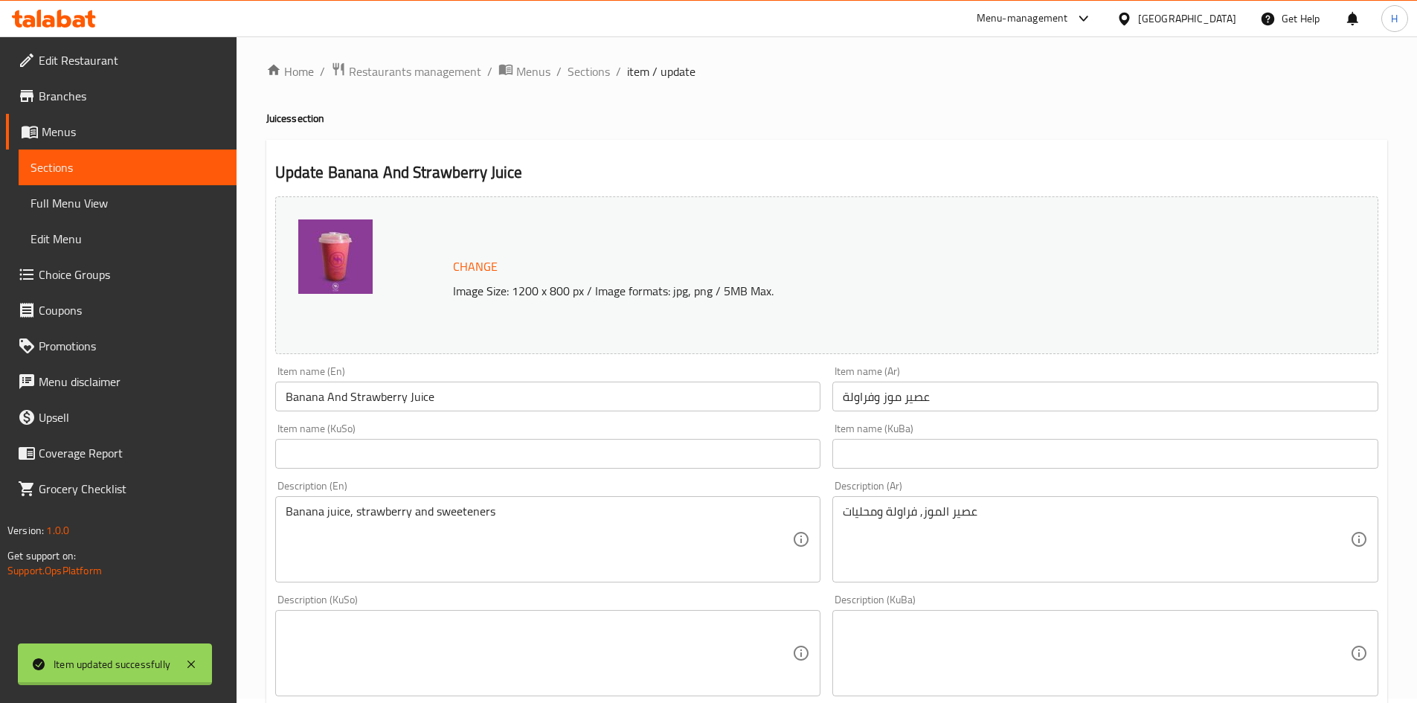
scroll to position [0, 0]
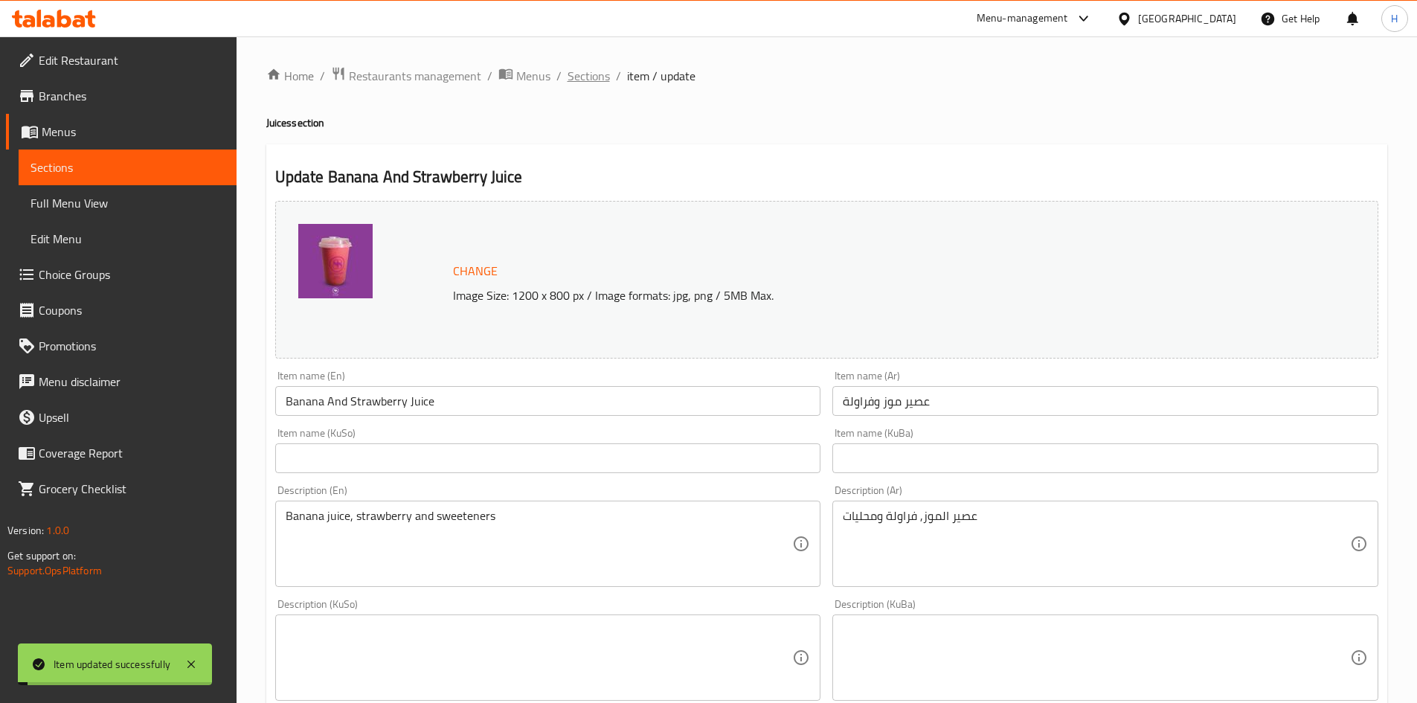
click at [574, 68] on span "Sections" at bounding box center [589, 76] width 42 height 18
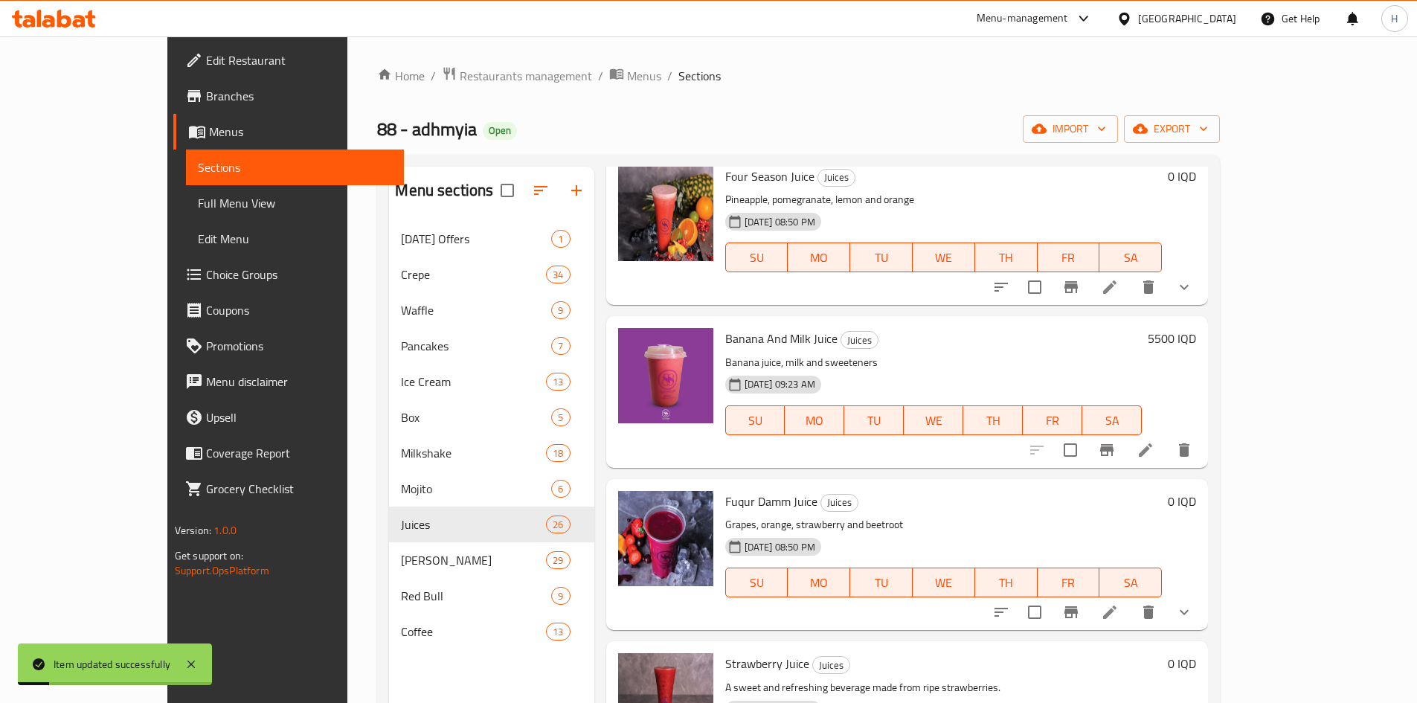
scroll to position [223, 0]
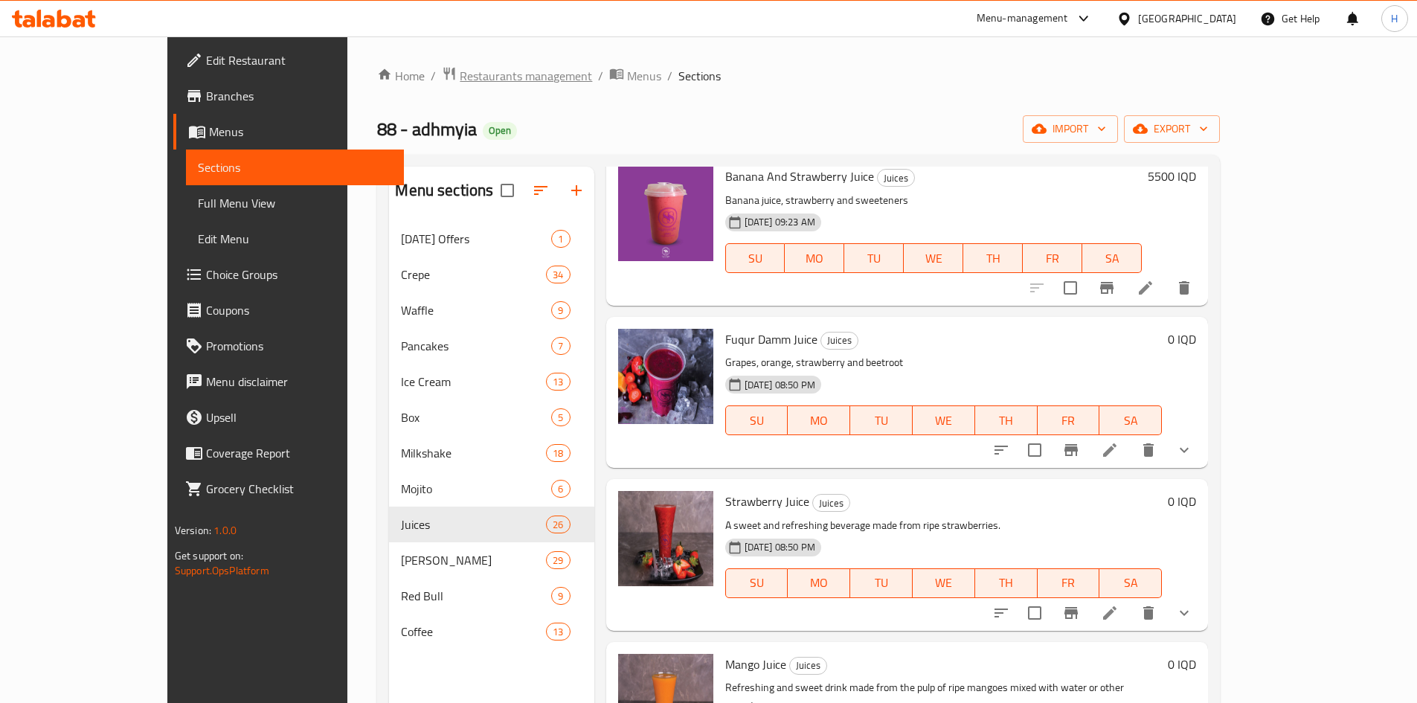
click at [460, 78] on span "Restaurants management" at bounding box center [526, 76] width 132 height 18
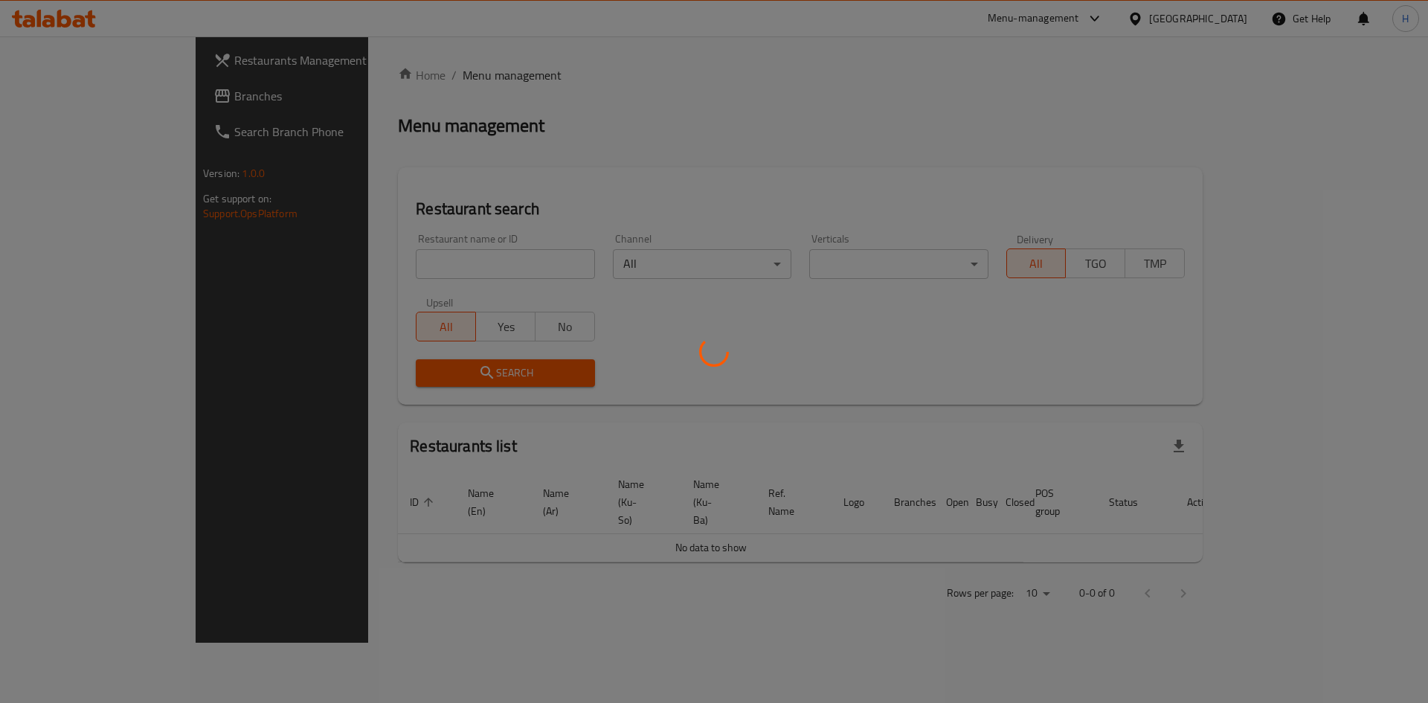
click at [418, 262] on div at bounding box center [714, 351] width 1428 height 703
click at [430, 269] on div at bounding box center [714, 351] width 1428 height 703
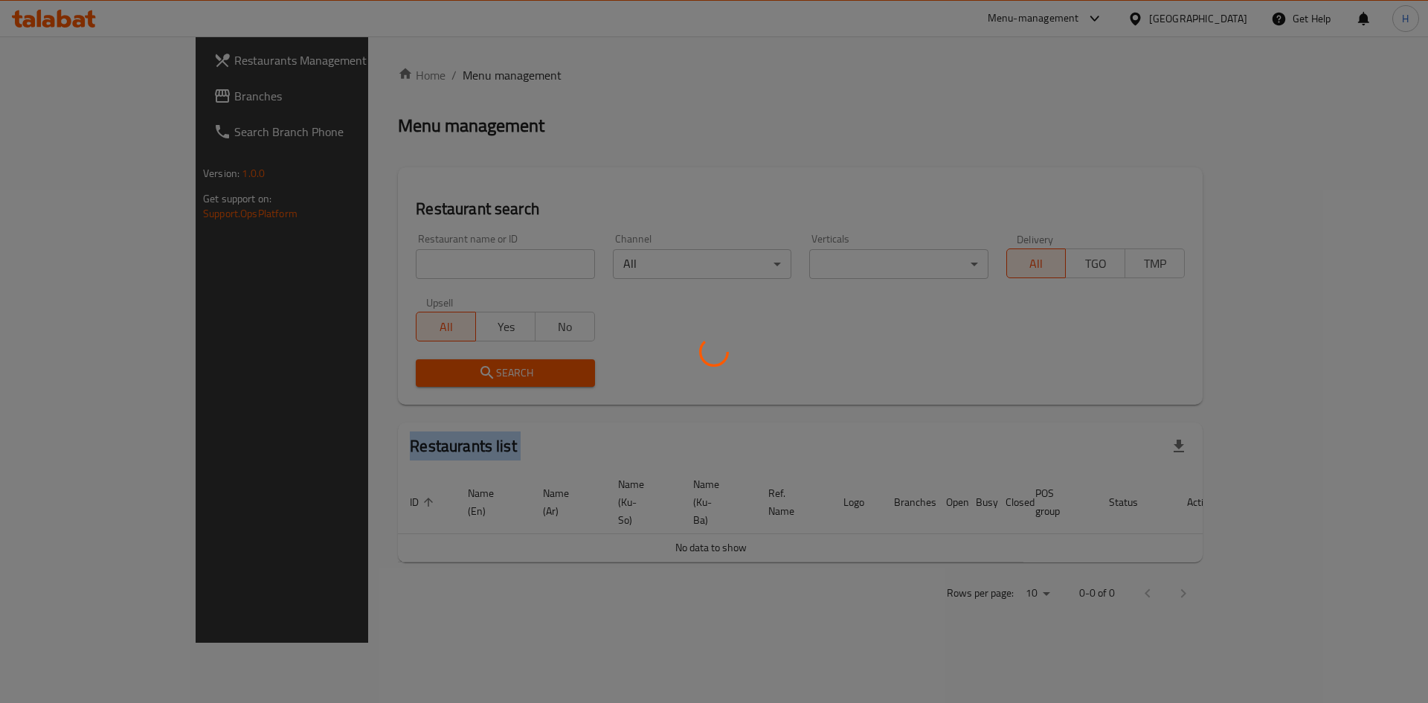
click at [430, 269] on div at bounding box center [714, 351] width 1428 height 703
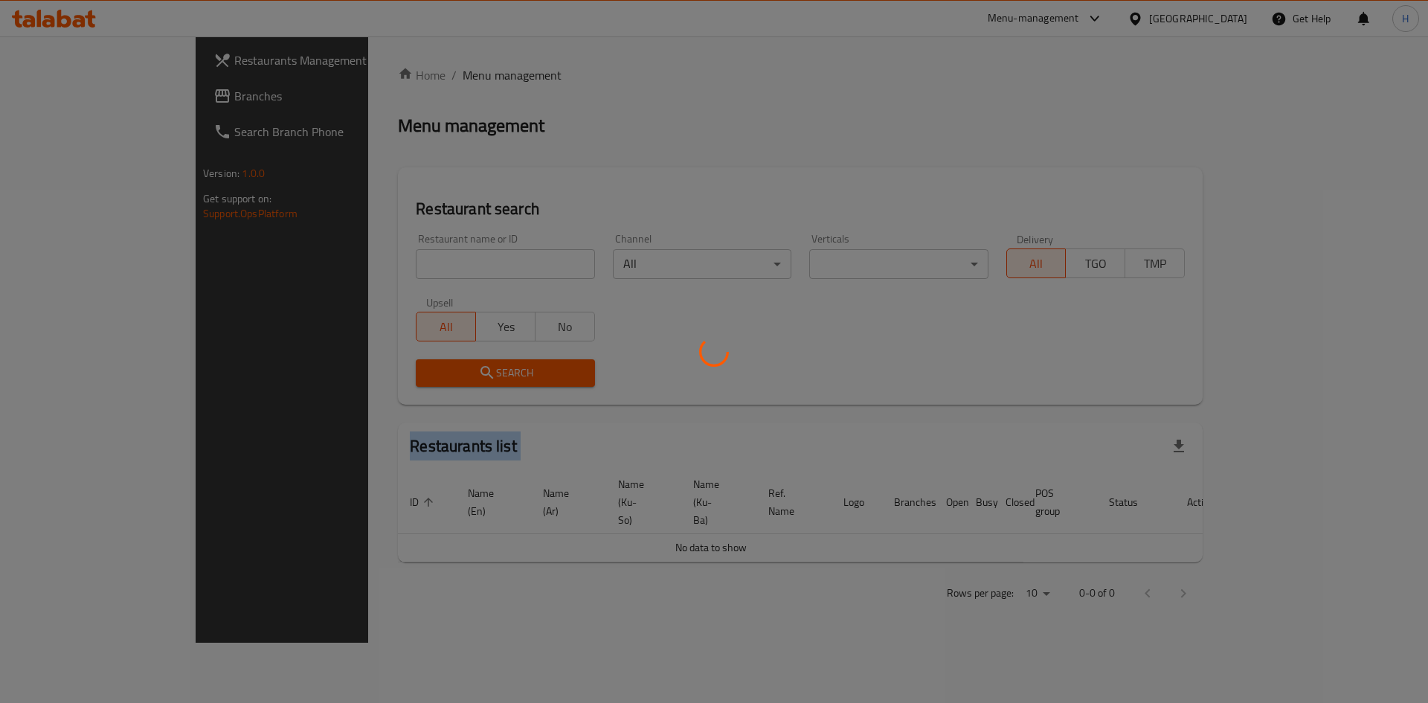
click at [430, 269] on div at bounding box center [714, 351] width 1428 height 703
click at [412, 263] on div at bounding box center [714, 351] width 1428 height 703
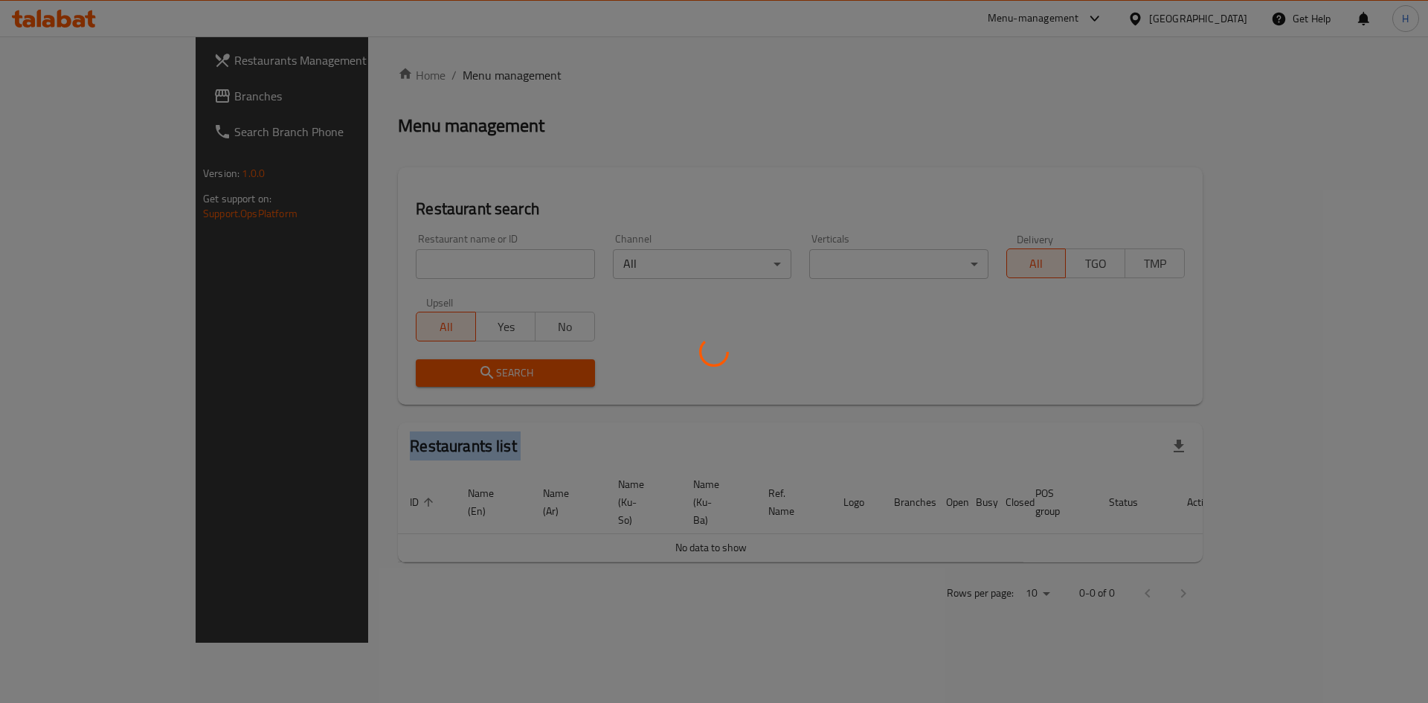
click at [412, 263] on div at bounding box center [714, 351] width 1428 height 703
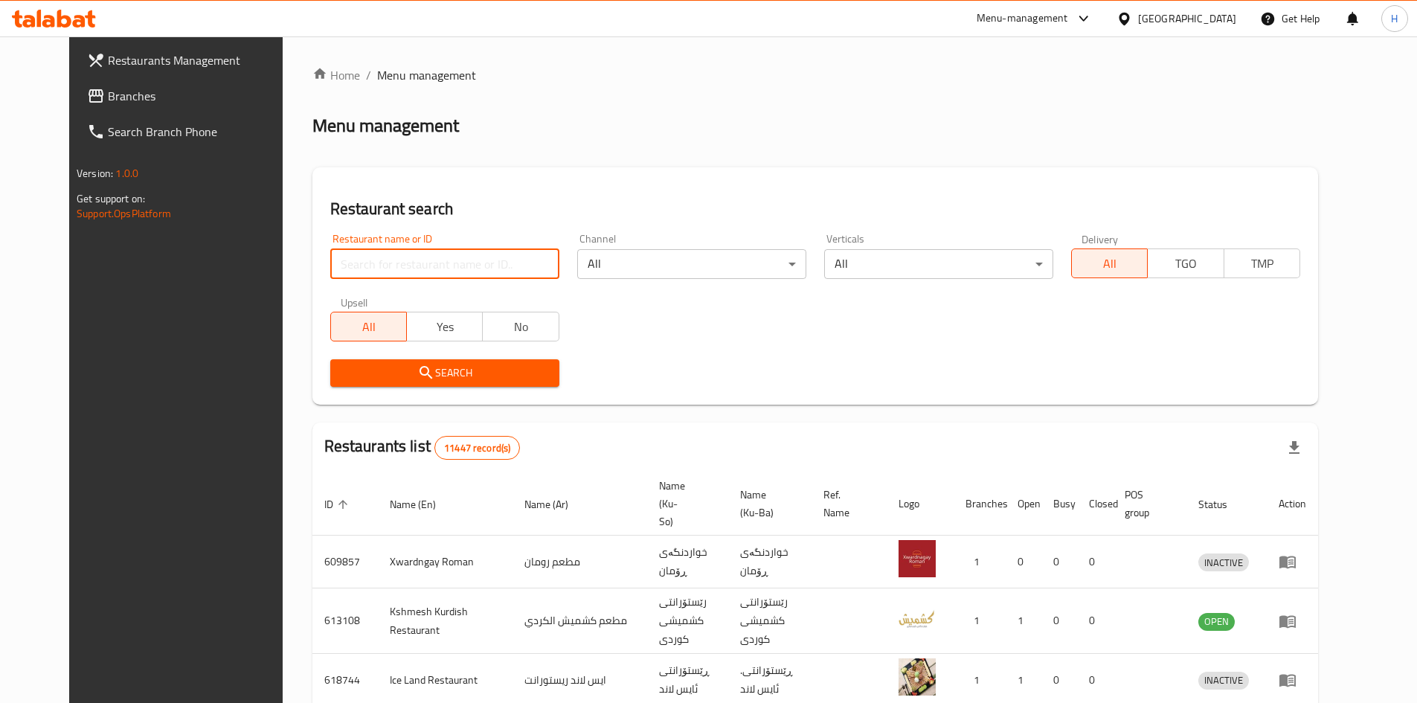
drag, startPoint x: 412, startPoint y: 263, endPoint x: 418, endPoint y: 253, distance: 12.0
click at [418, 253] on input "search" at bounding box center [444, 264] width 229 height 30
paste input "686741"
type input "686741"
click button "Search" at bounding box center [444, 373] width 229 height 28
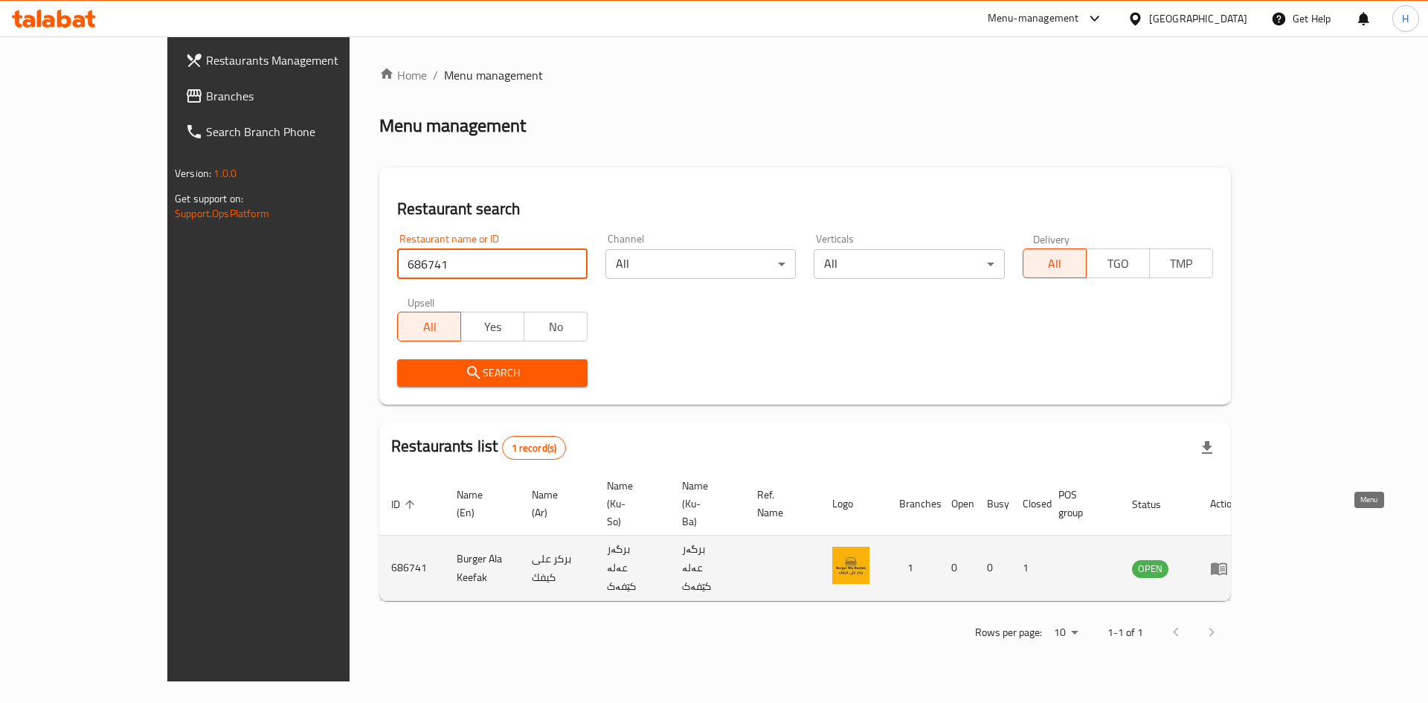
click at [1228, 559] on icon "enhanced table" at bounding box center [1219, 568] width 18 height 18
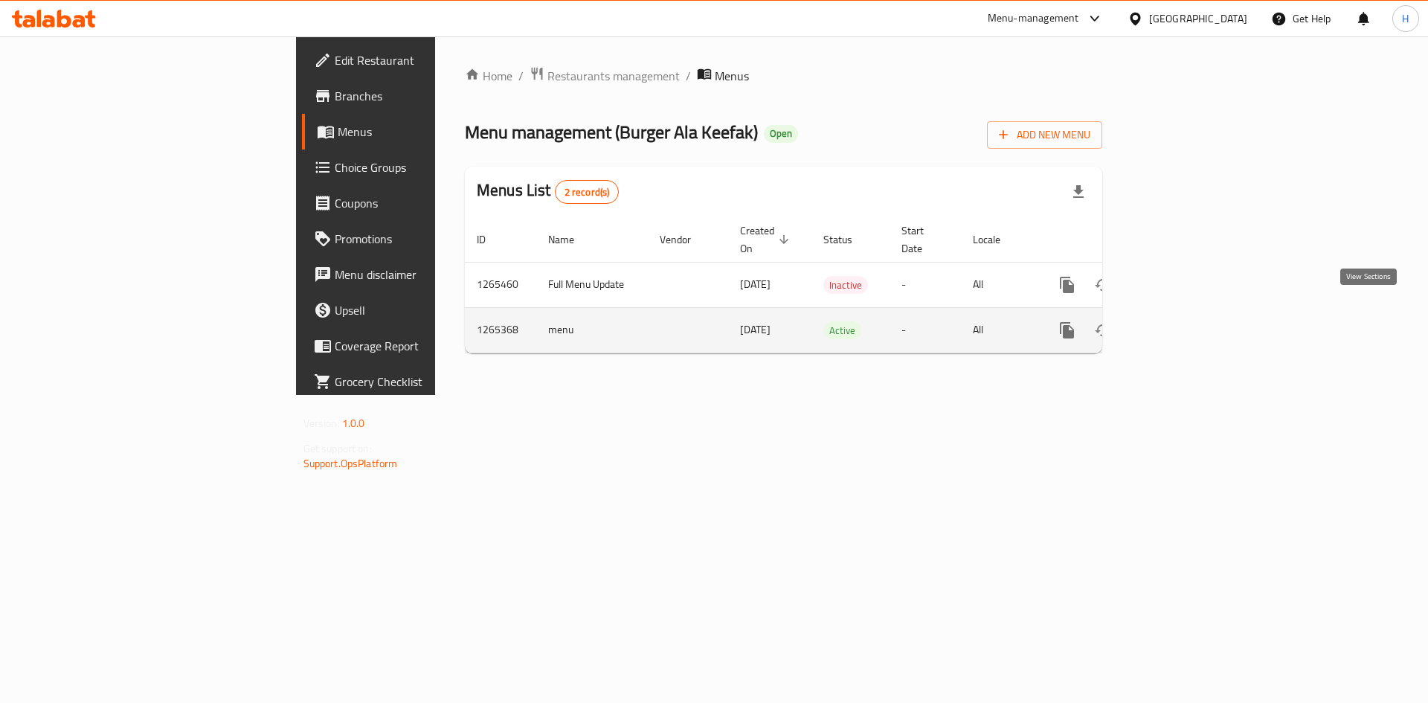
click at [1181, 324] on icon "enhanced table" at bounding box center [1174, 330] width 13 height 13
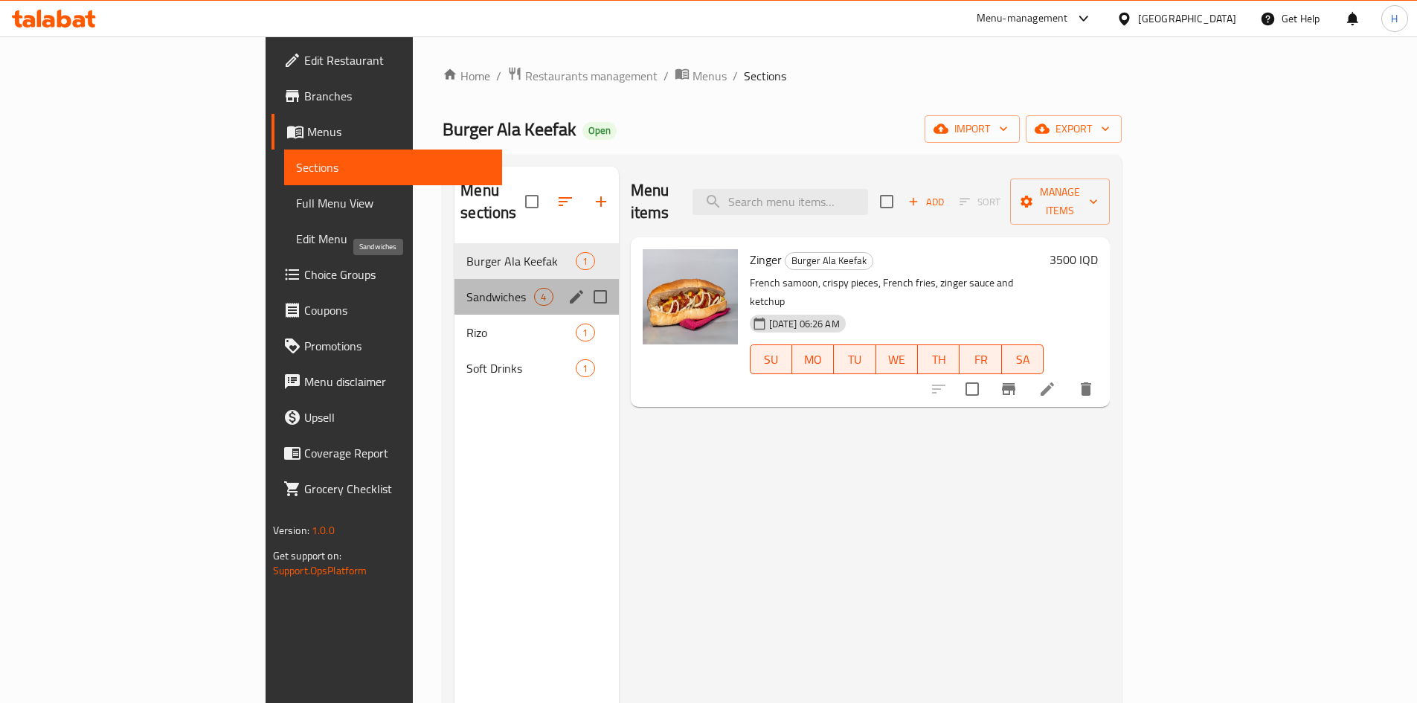
click at [466, 288] on span "Sandwiches" at bounding box center [500, 297] width 68 height 18
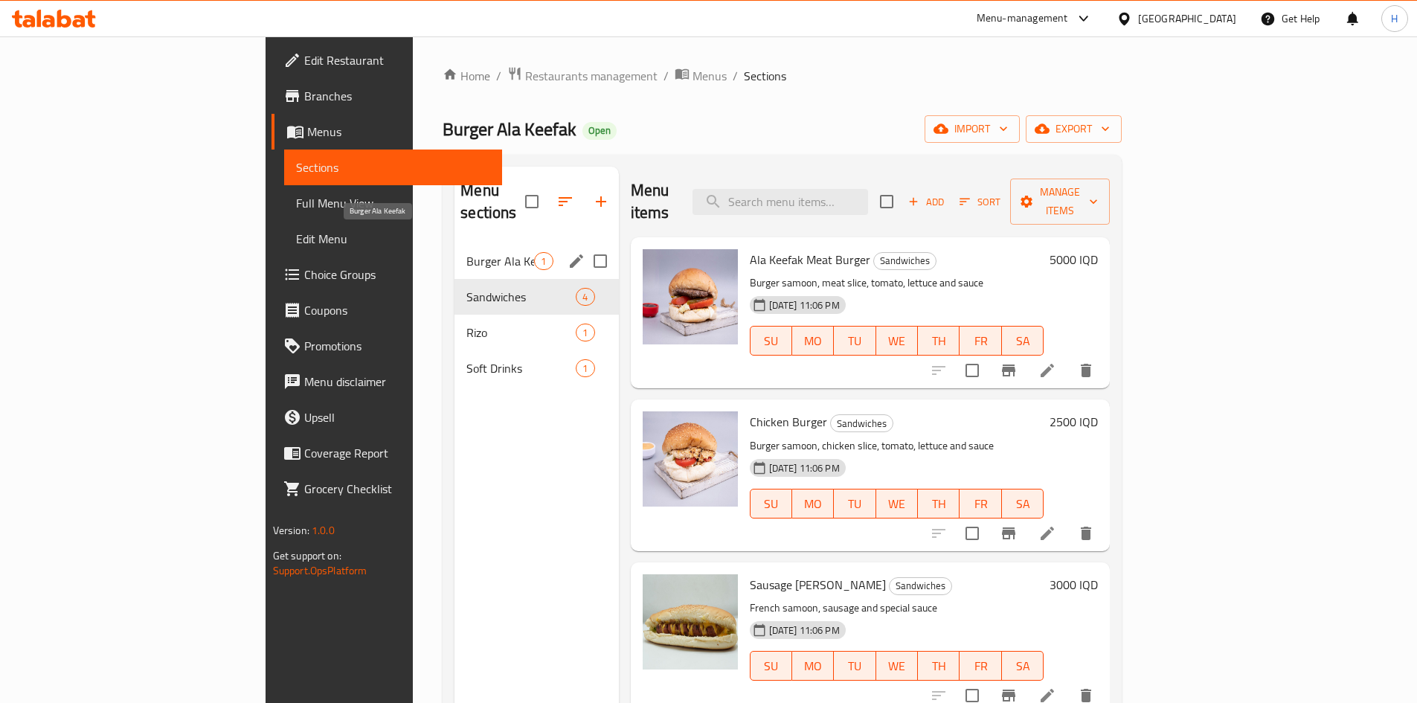
click at [466, 252] on span "Burger Ala Keefak" at bounding box center [500, 261] width 68 height 18
